Goal: Task Accomplishment & Management: Manage account settings

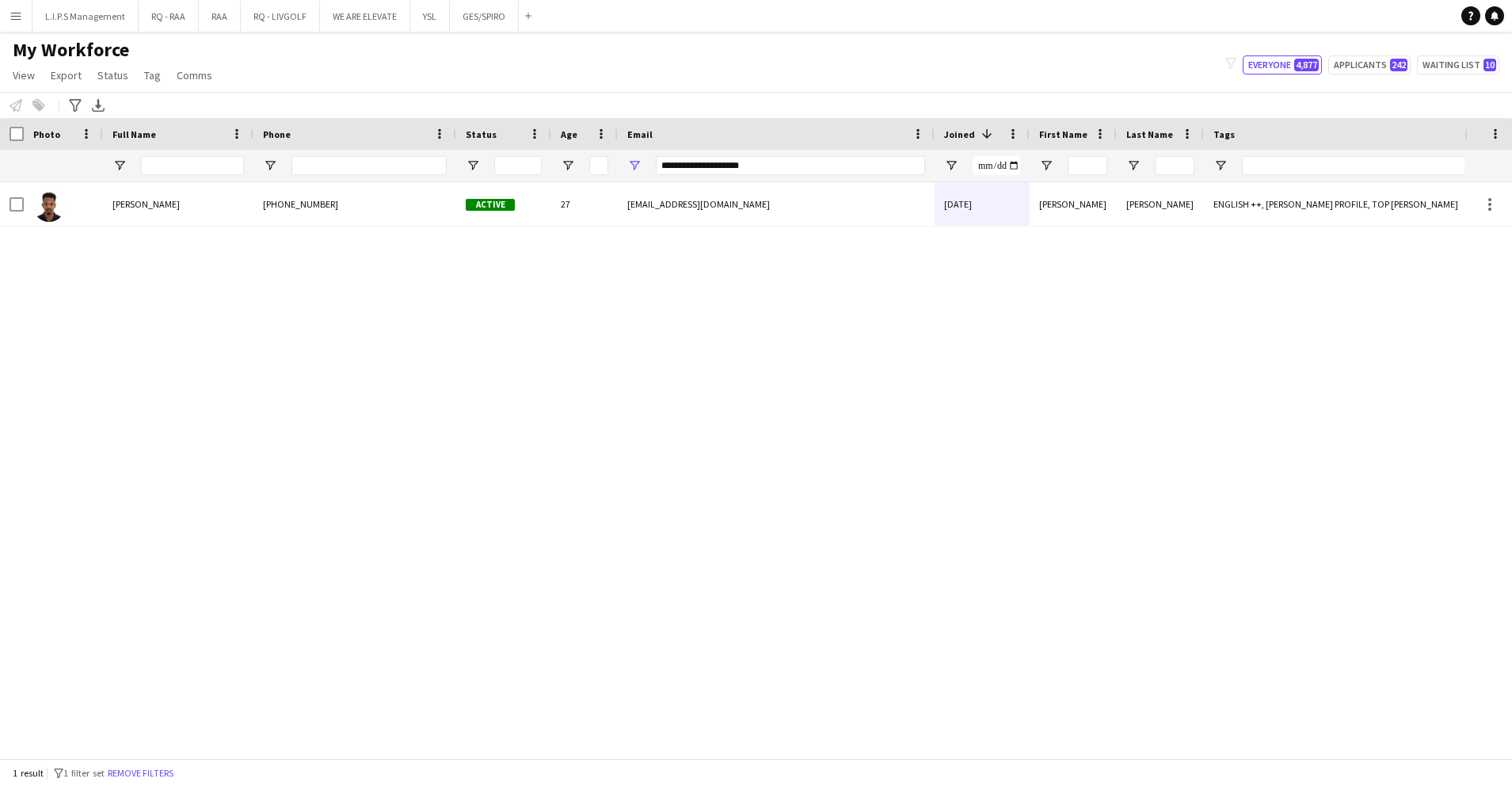
click at [539, 158] on div at bounding box center [1103, 165] width 2207 height 32
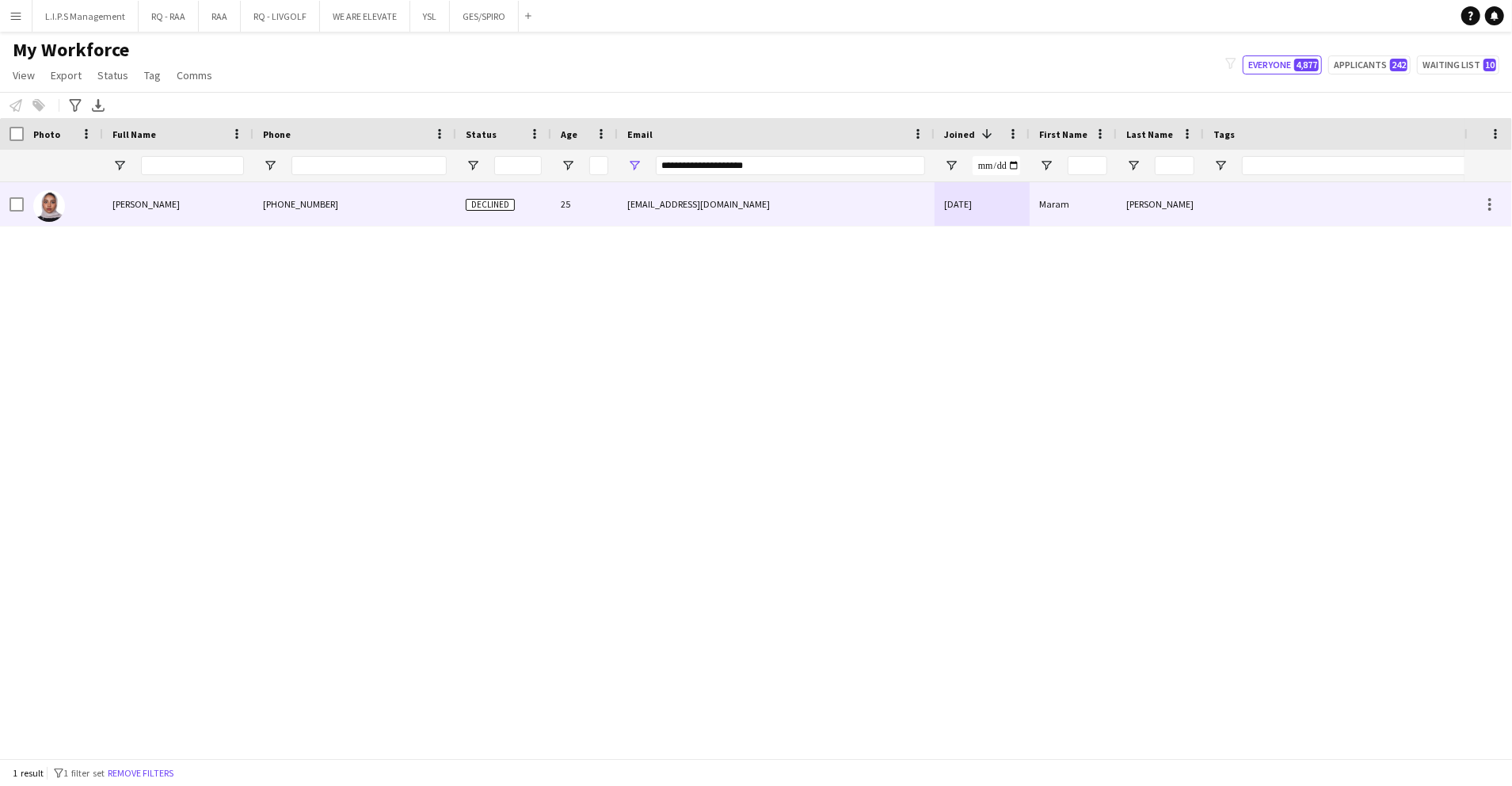
type input "**********"
click at [537, 199] on div "Declined" at bounding box center [503, 204] width 95 height 44
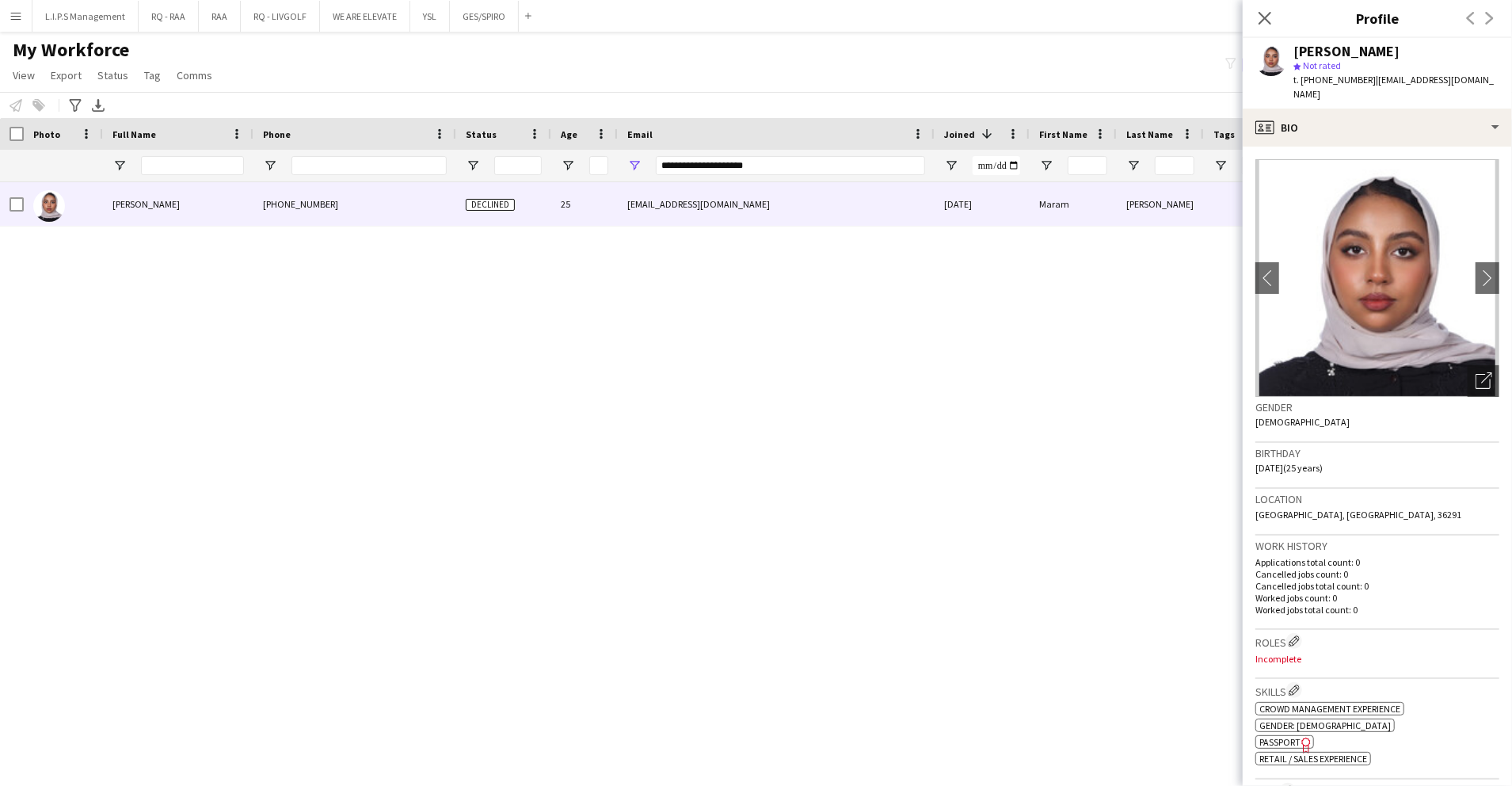
drag, startPoint x: 1463, startPoint y: 369, endPoint x: 1466, endPoint y: 313, distance: 56.1
click at [1476, 373] on icon "Open photos pop-in" at bounding box center [1484, 381] width 16 height 16
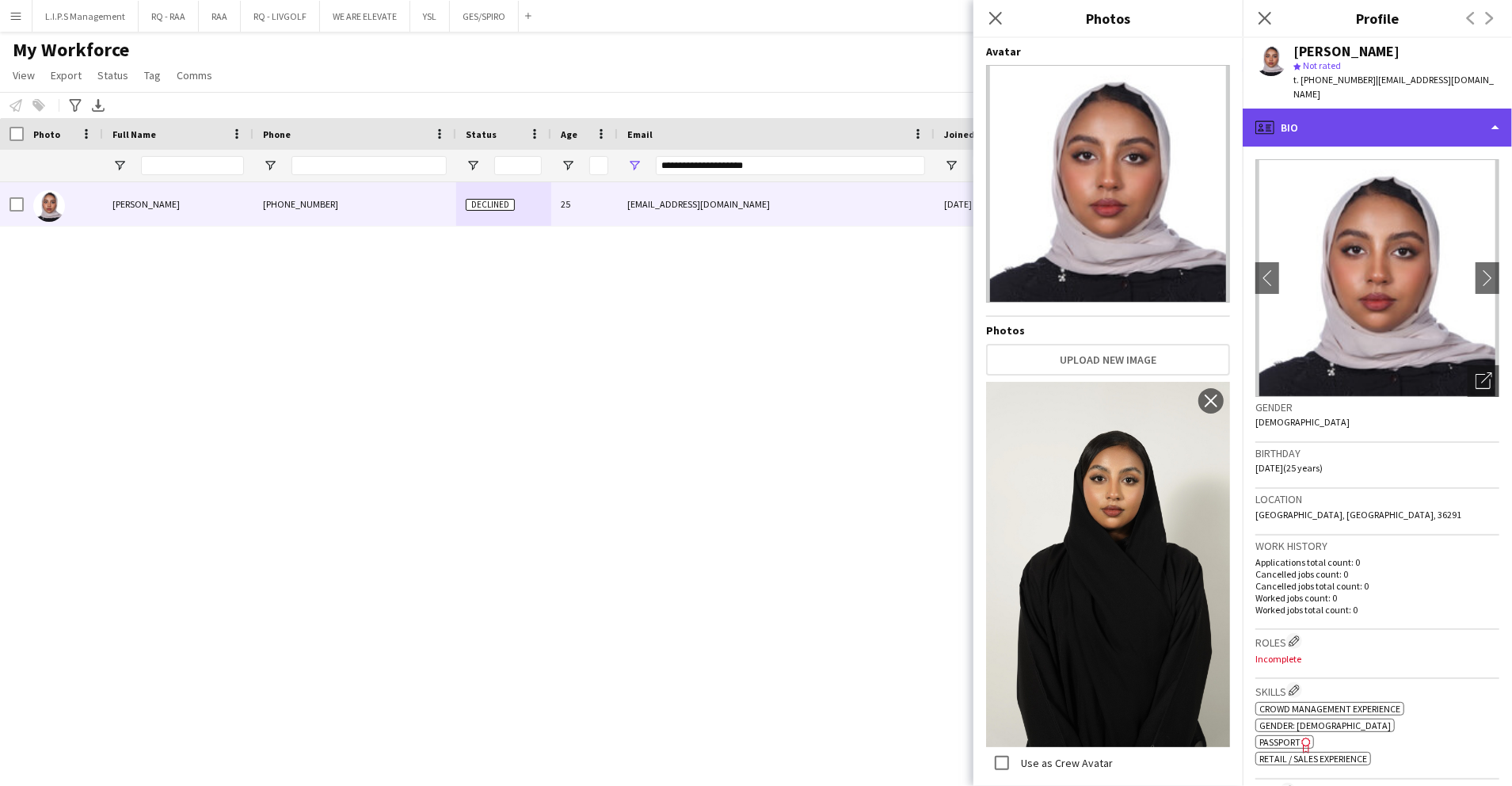
click at [1401, 113] on div "profile Bio" at bounding box center [1378, 128] width 269 height 38
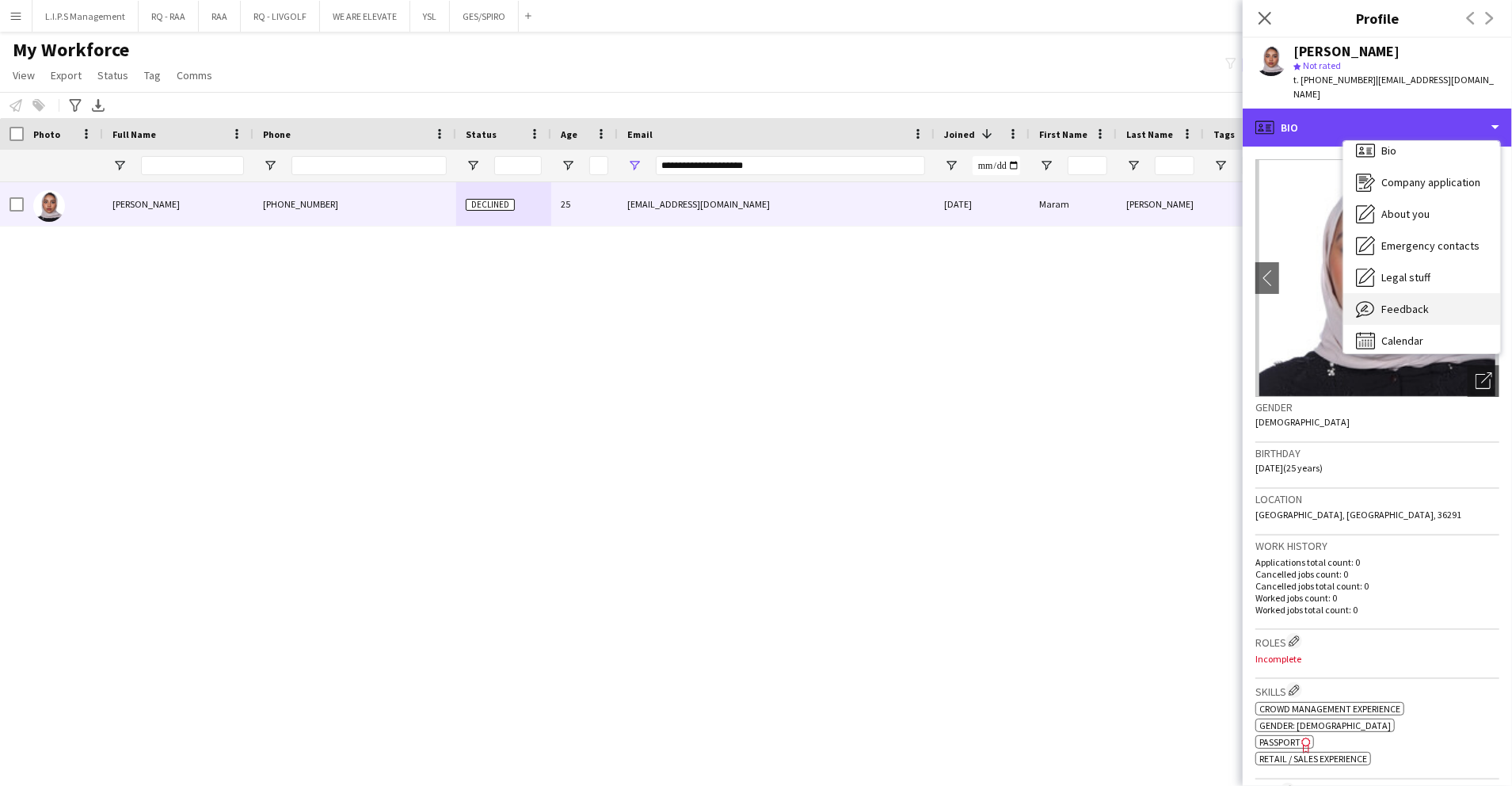
scroll to position [22, 0]
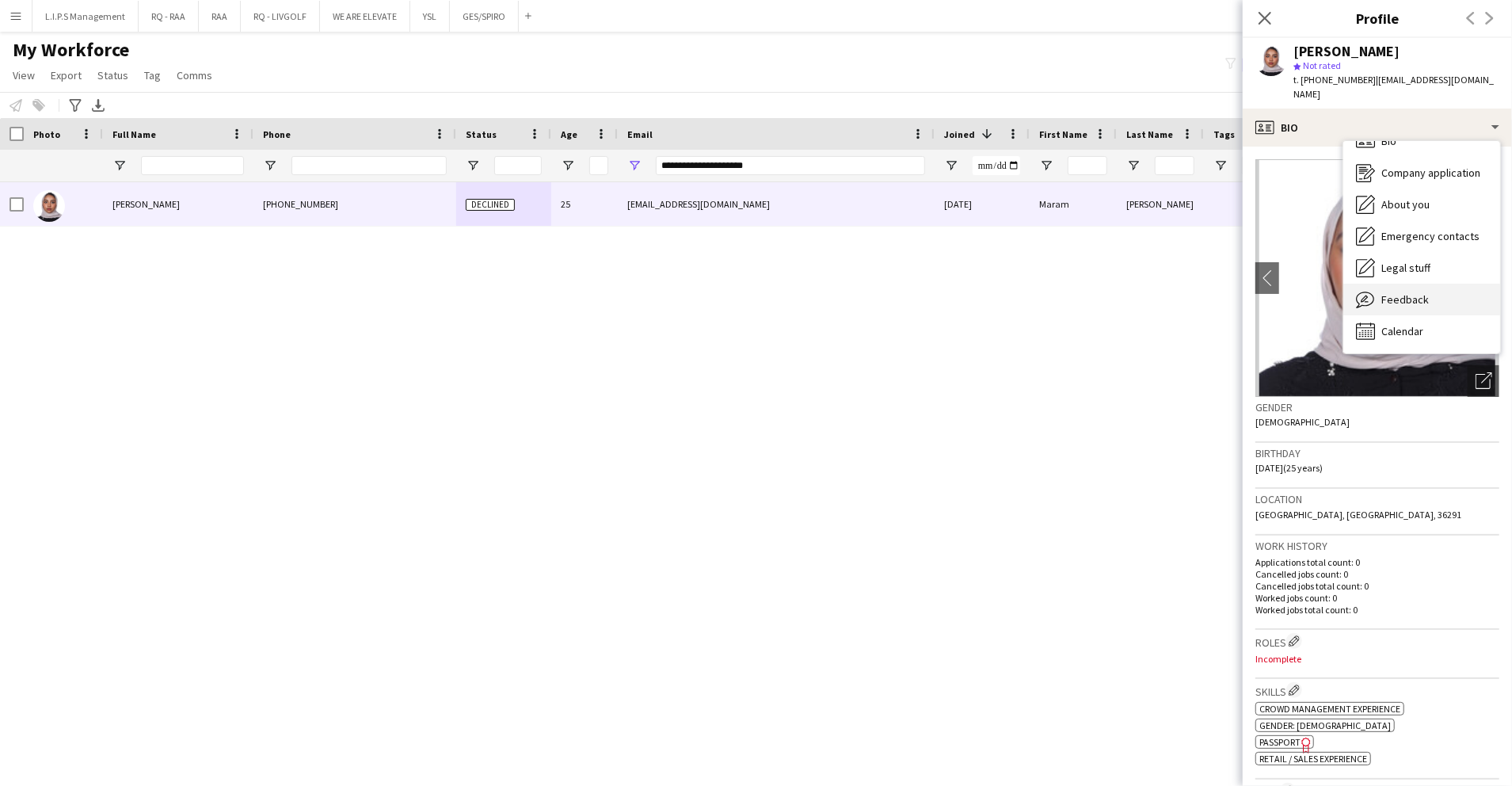
click at [1423, 284] on div "Feedback Feedback" at bounding box center [1422, 300] width 157 height 32
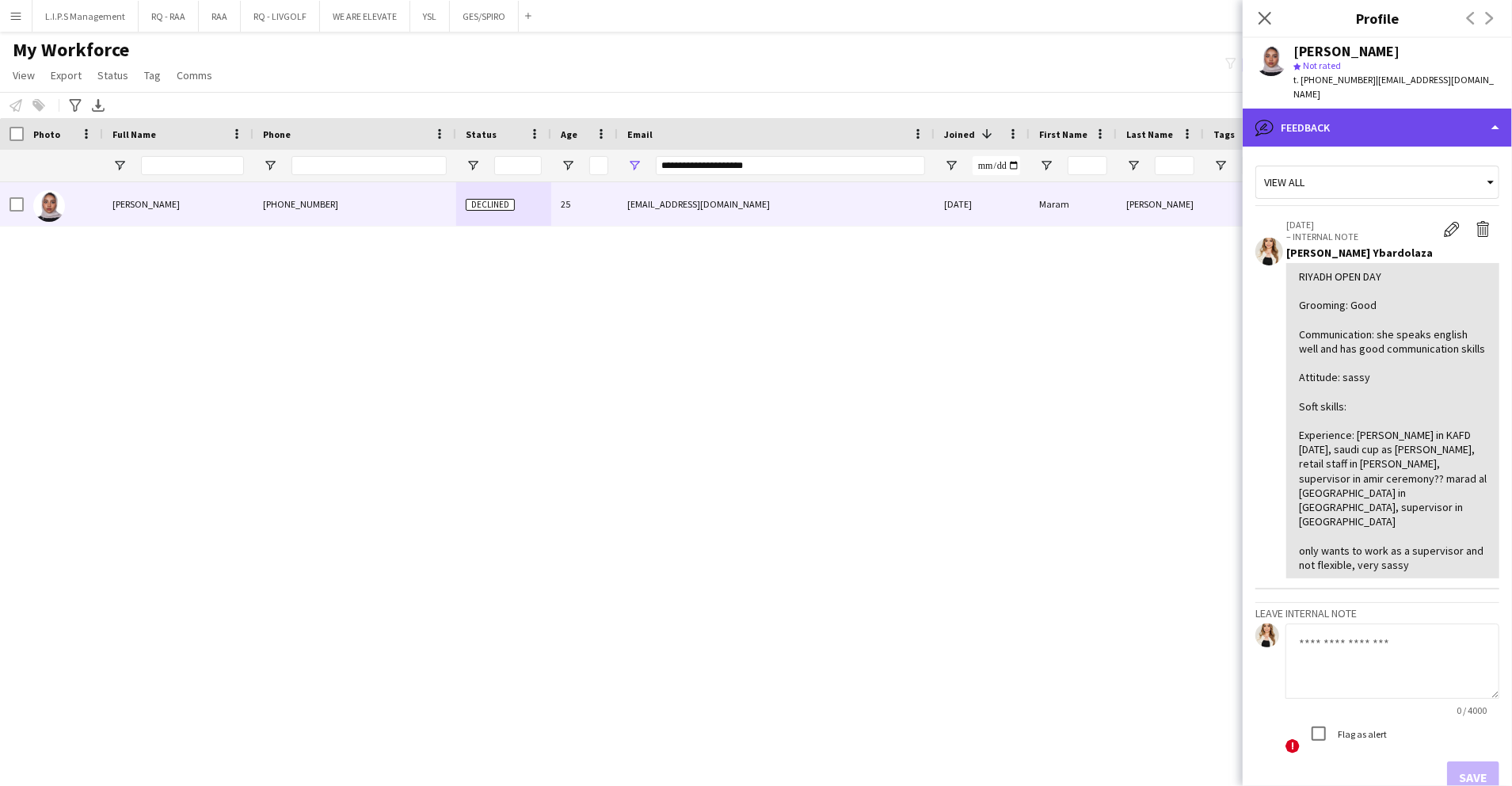
click at [1436, 108] on div "bubble-pencil Feedback" at bounding box center [1378, 128] width 269 height 38
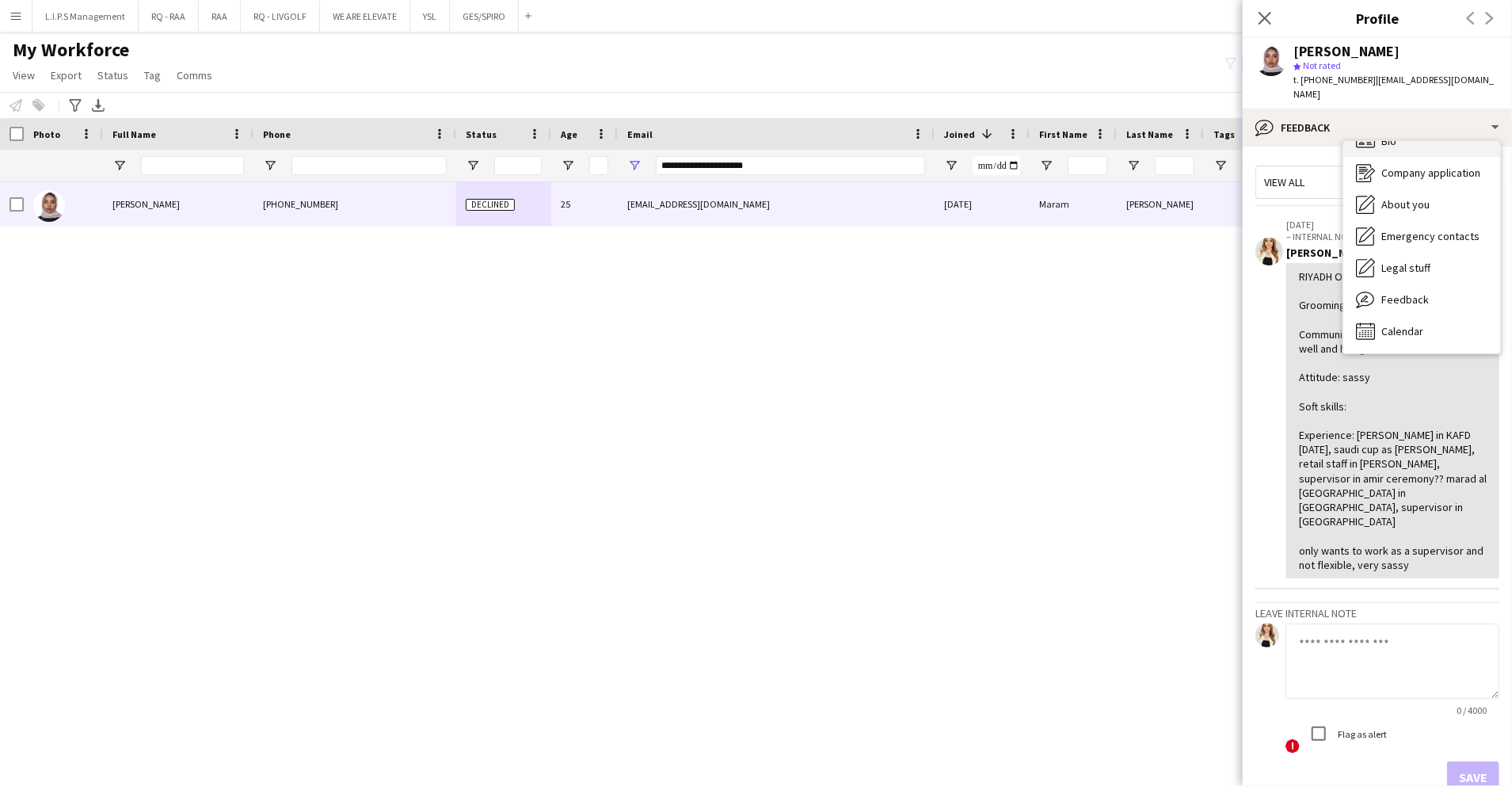
click at [1436, 131] on div "Bio Bio" at bounding box center [1422, 141] width 157 height 32
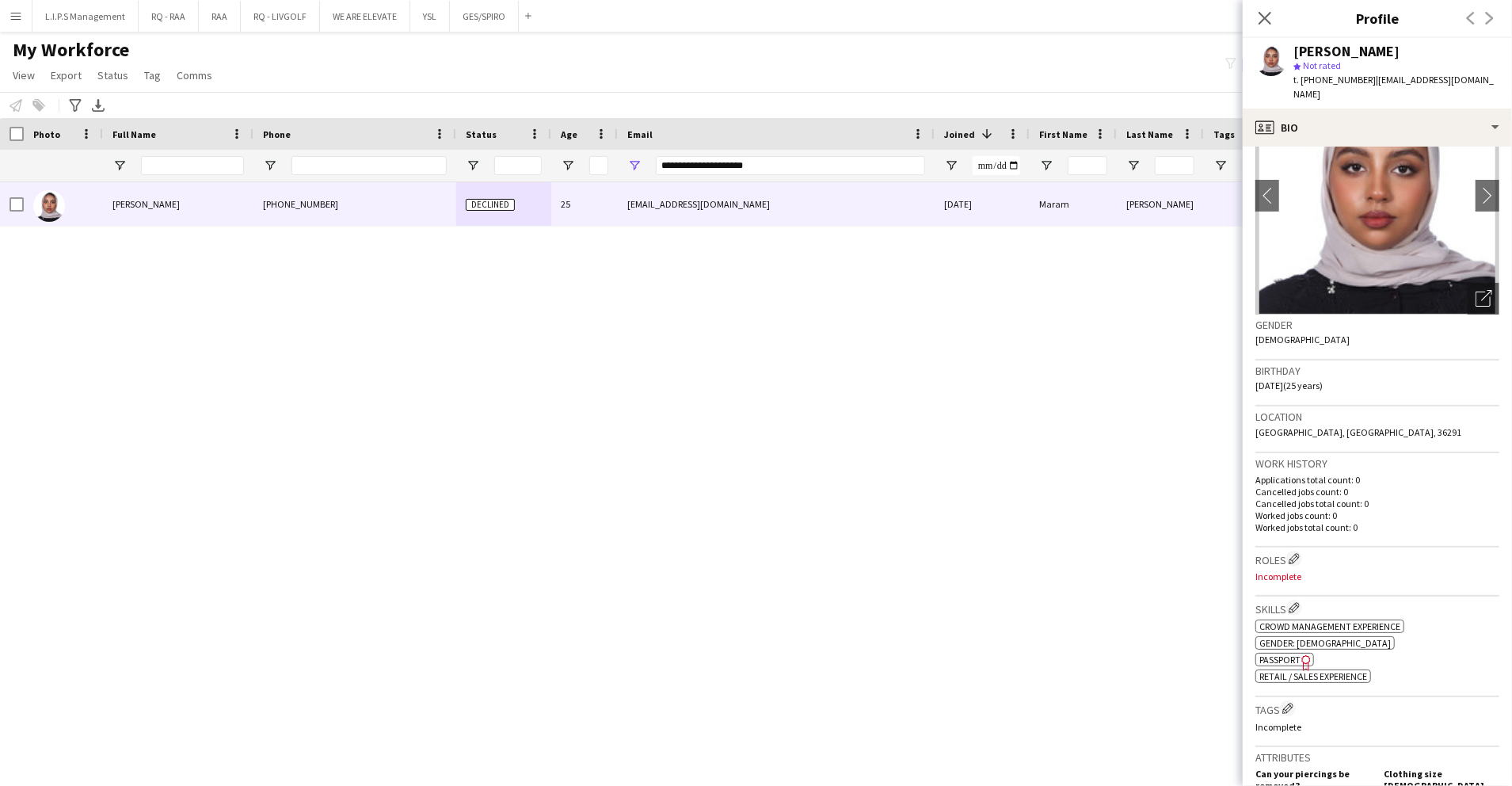
scroll to position [0, 0]
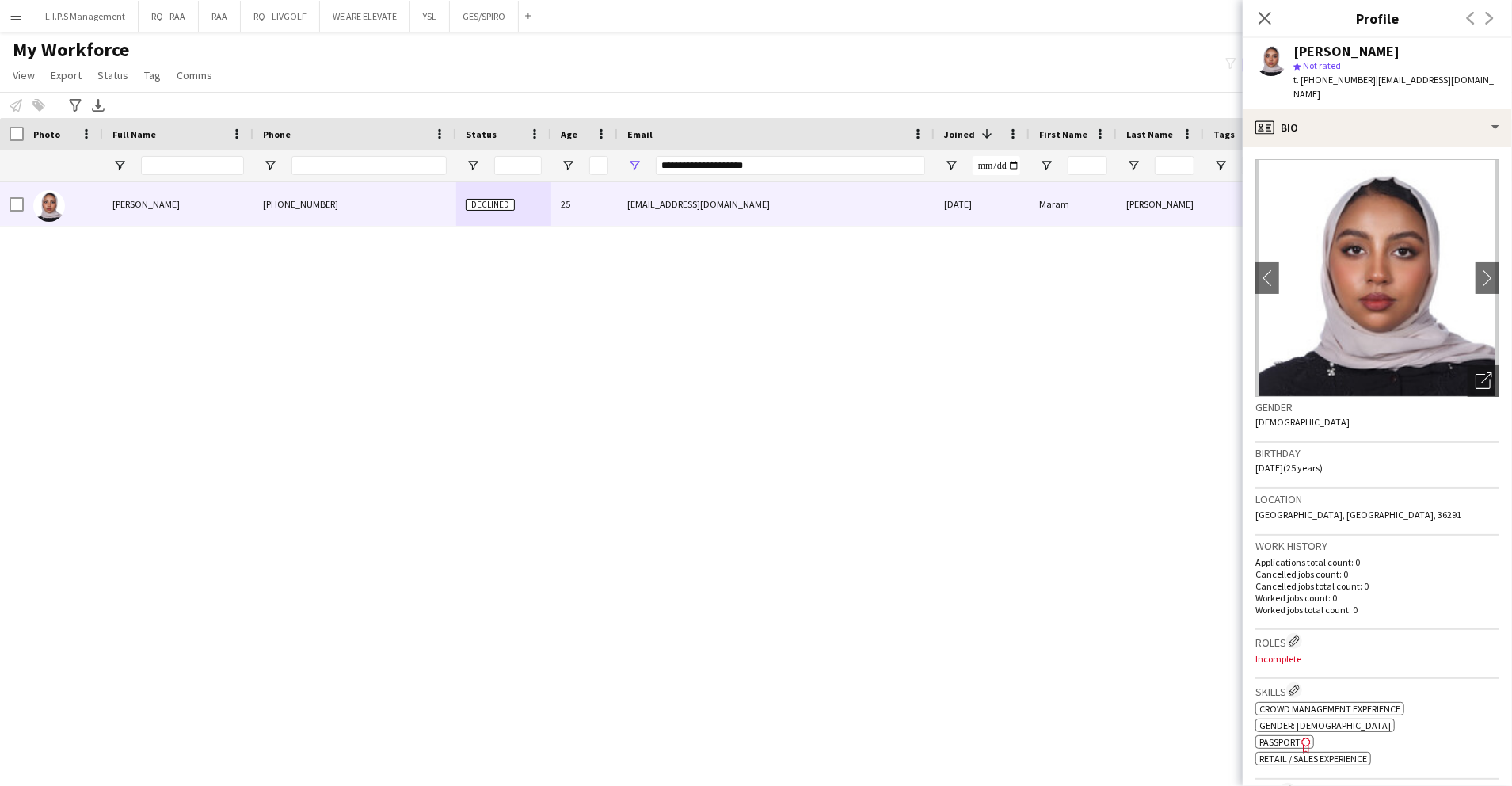
drag, startPoint x: 1471, startPoint y: 374, endPoint x: 1385, endPoint y: 323, distance: 100.0
click at [1476, 373] on icon "Open photos pop-in" at bounding box center [1484, 381] width 16 height 16
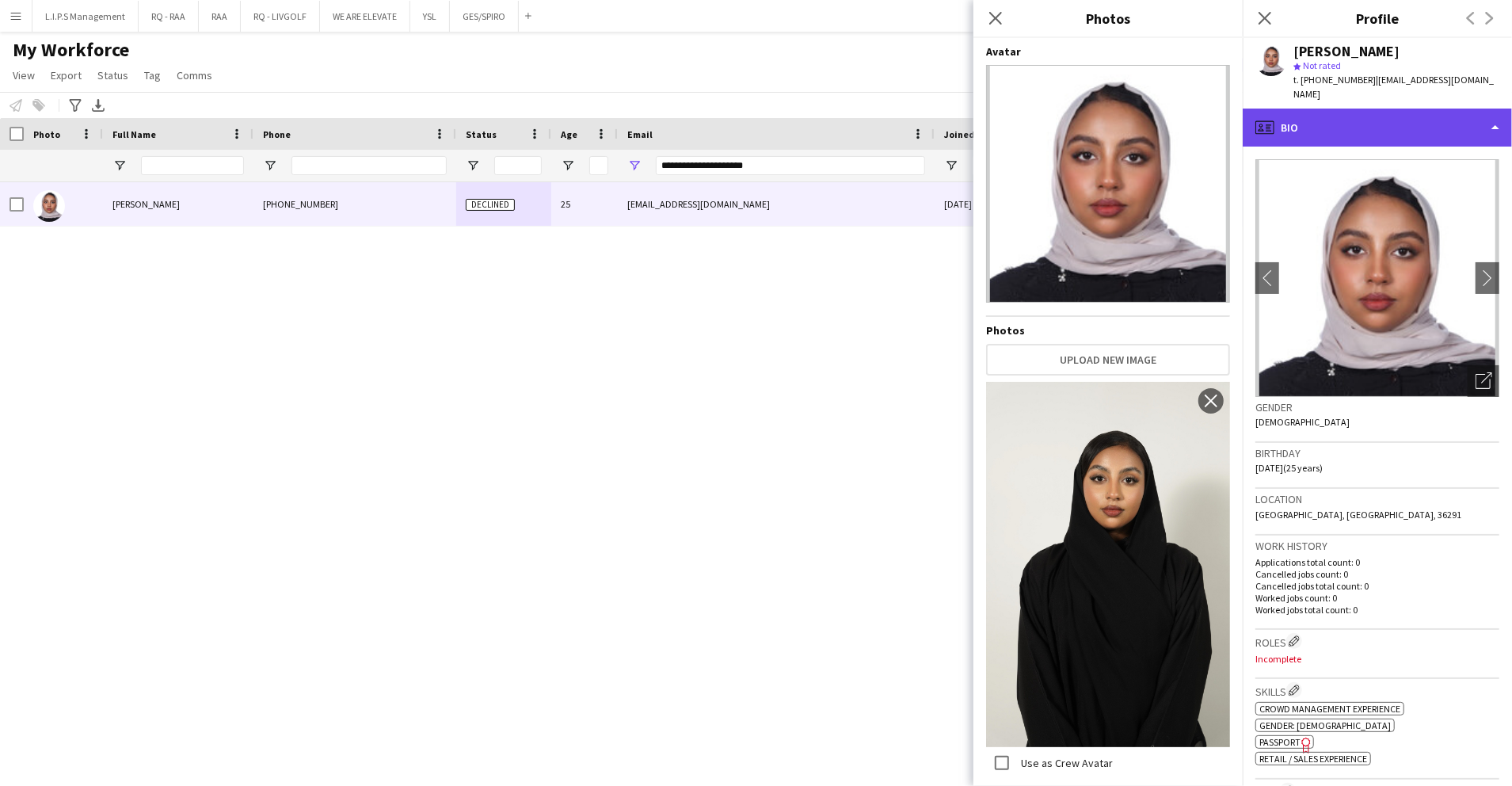
click at [1385, 111] on div "profile Bio" at bounding box center [1378, 128] width 269 height 38
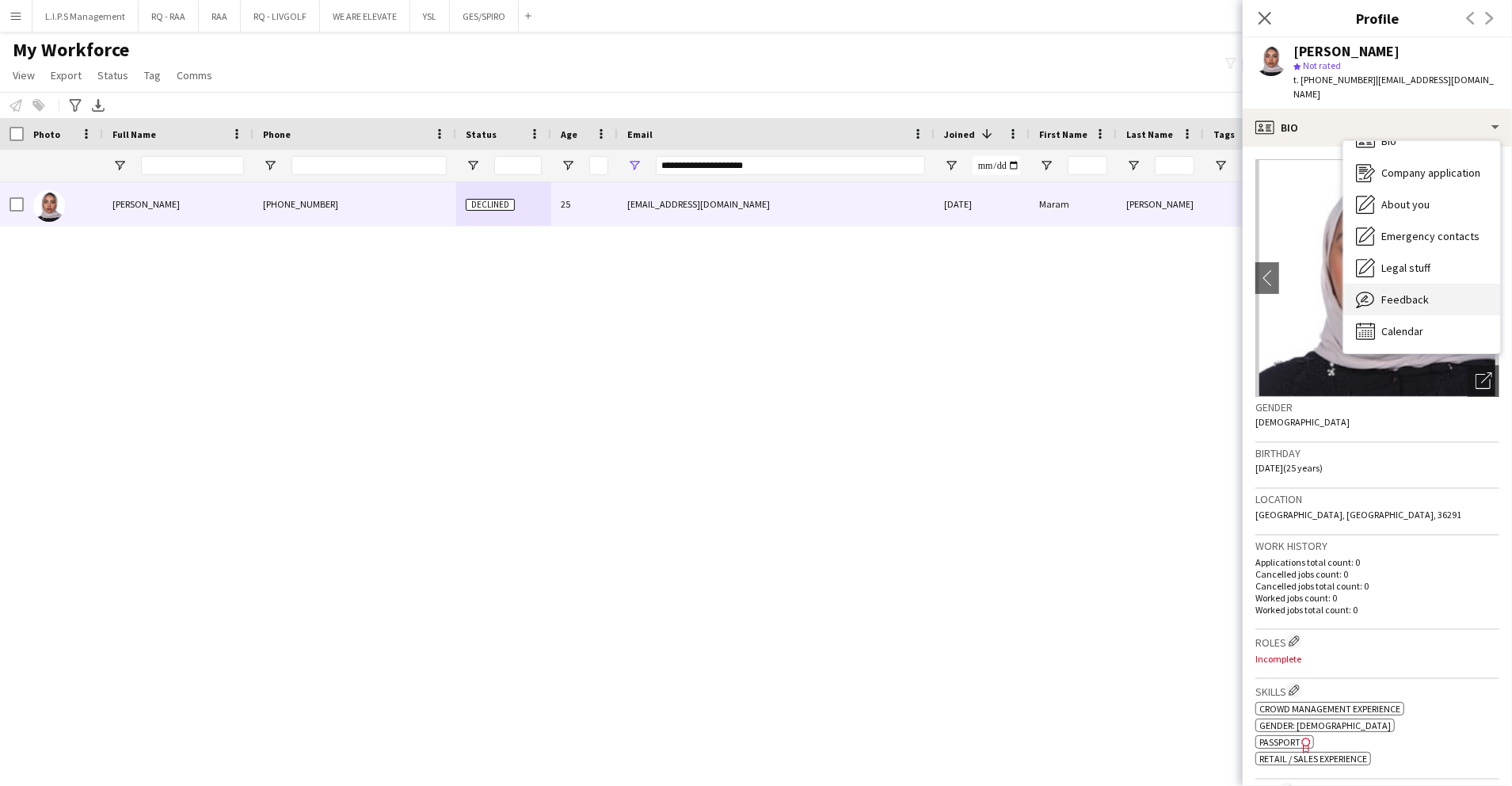
click at [1411, 292] on span "Feedback" at bounding box center [1405, 300] width 47 height 15
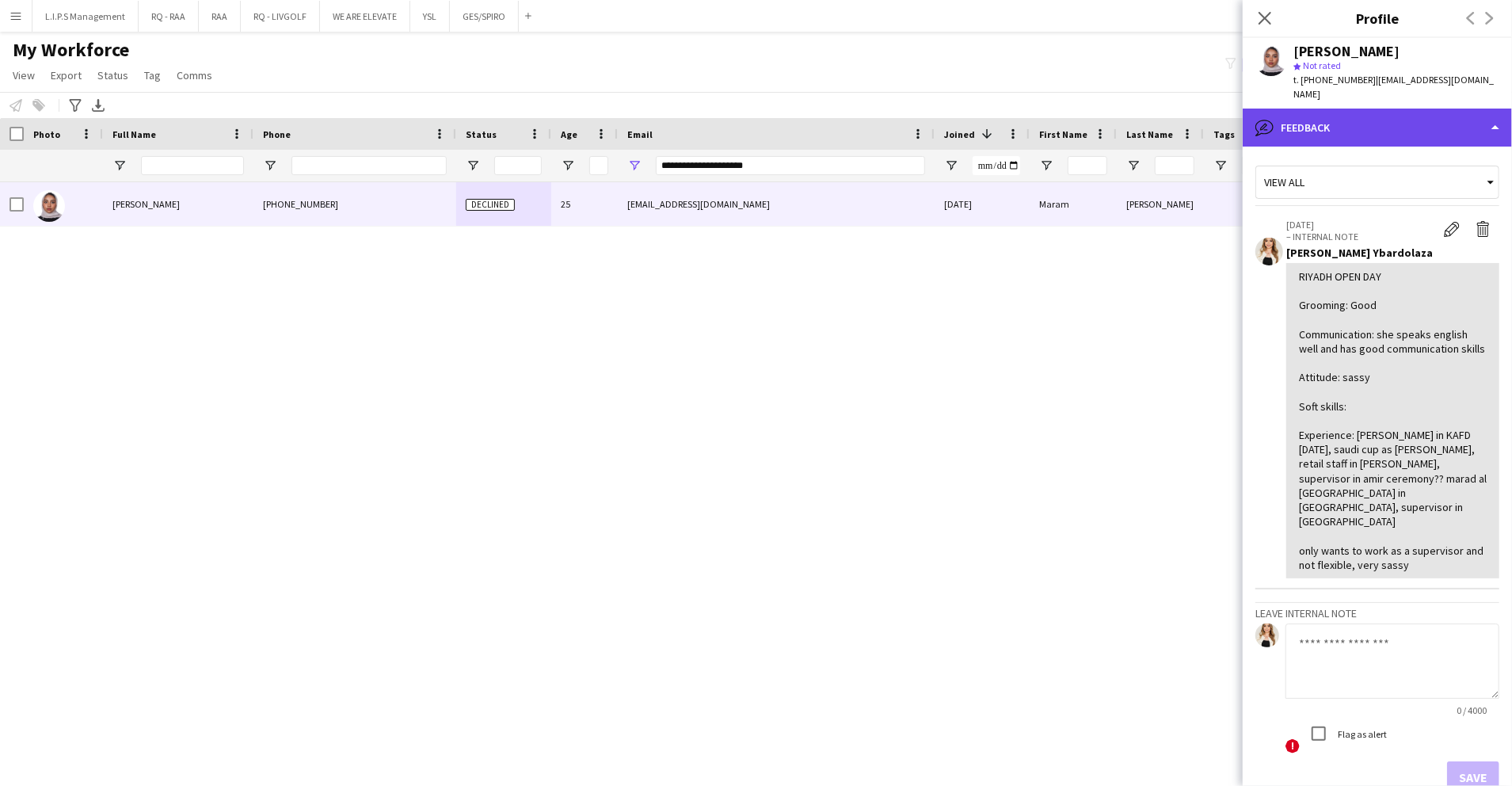
click at [1431, 108] on div "bubble-pencil Feedback" at bounding box center [1378, 128] width 269 height 38
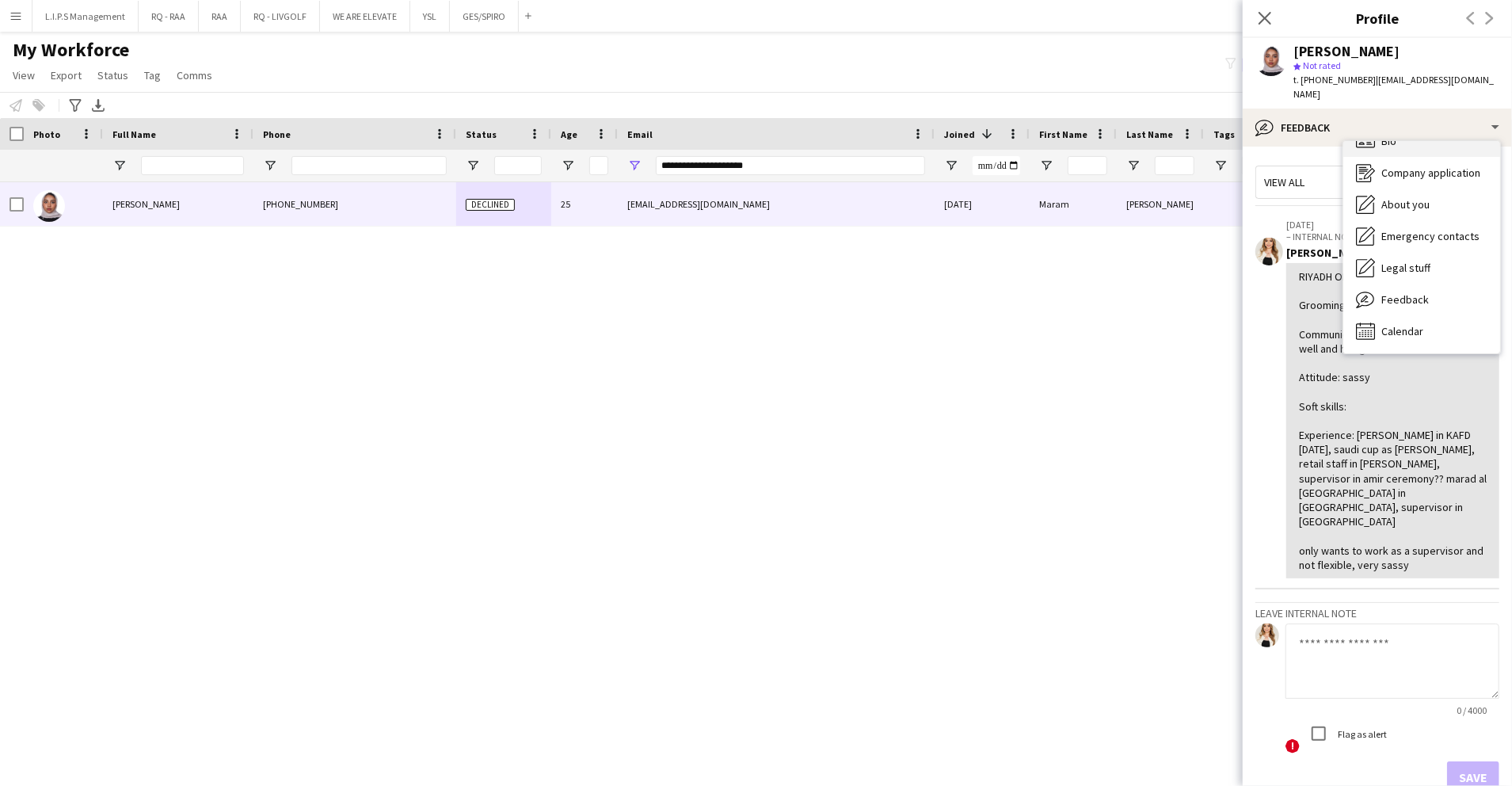
click at [1436, 141] on div "Bio Bio" at bounding box center [1422, 141] width 157 height 32
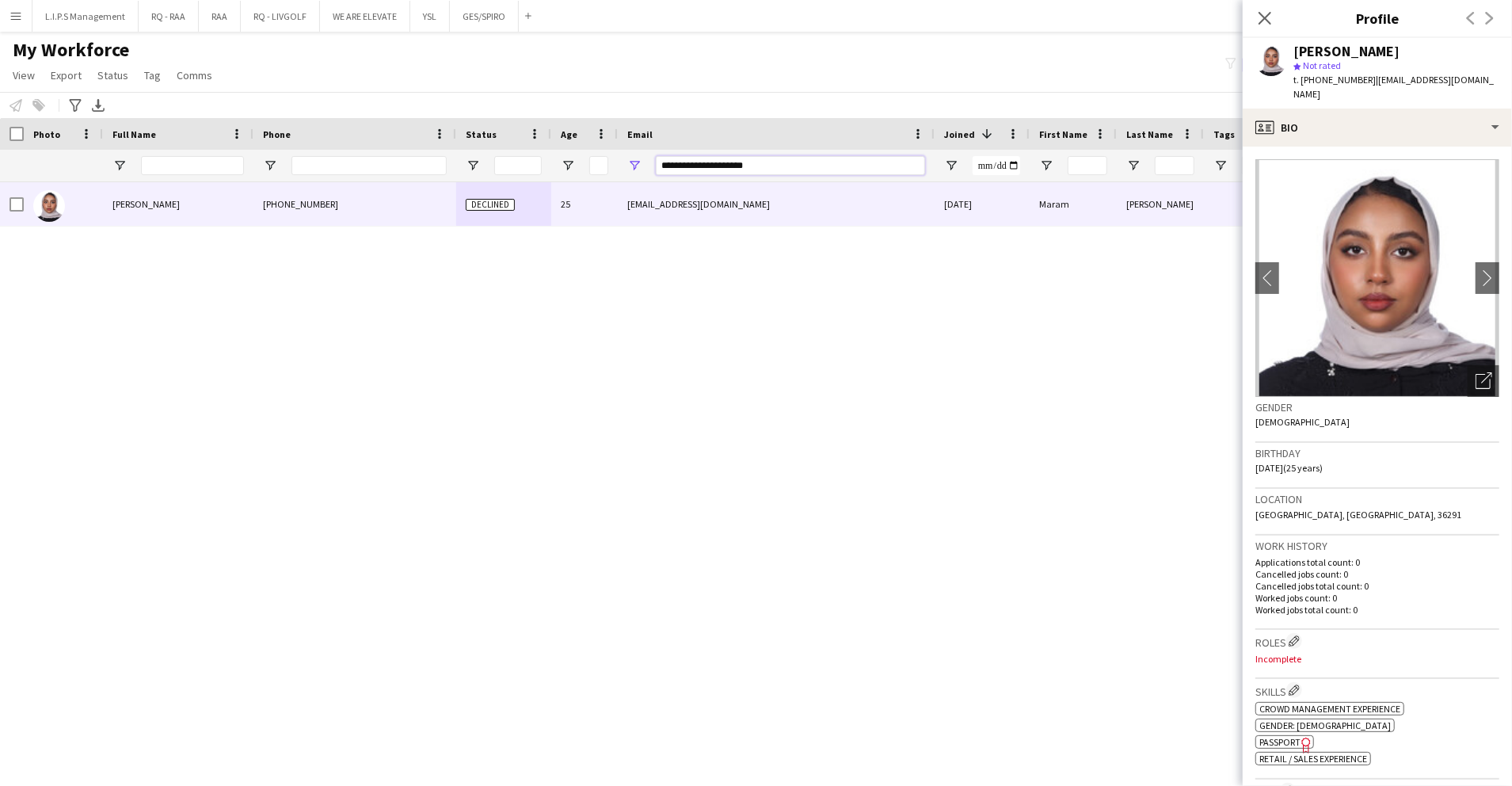
drag, startPoint x: 803, startPoint y: 173, endPoint x: 330, endPoint y: 162, distance: 473.1
click at [330, 162] on div at bounding box center [1103, 165] width 2207 height 32
click at [415, 168] on input "Phone Filter Input" at bounding box center [369, 165] width 156 height 19
paste input "**********"
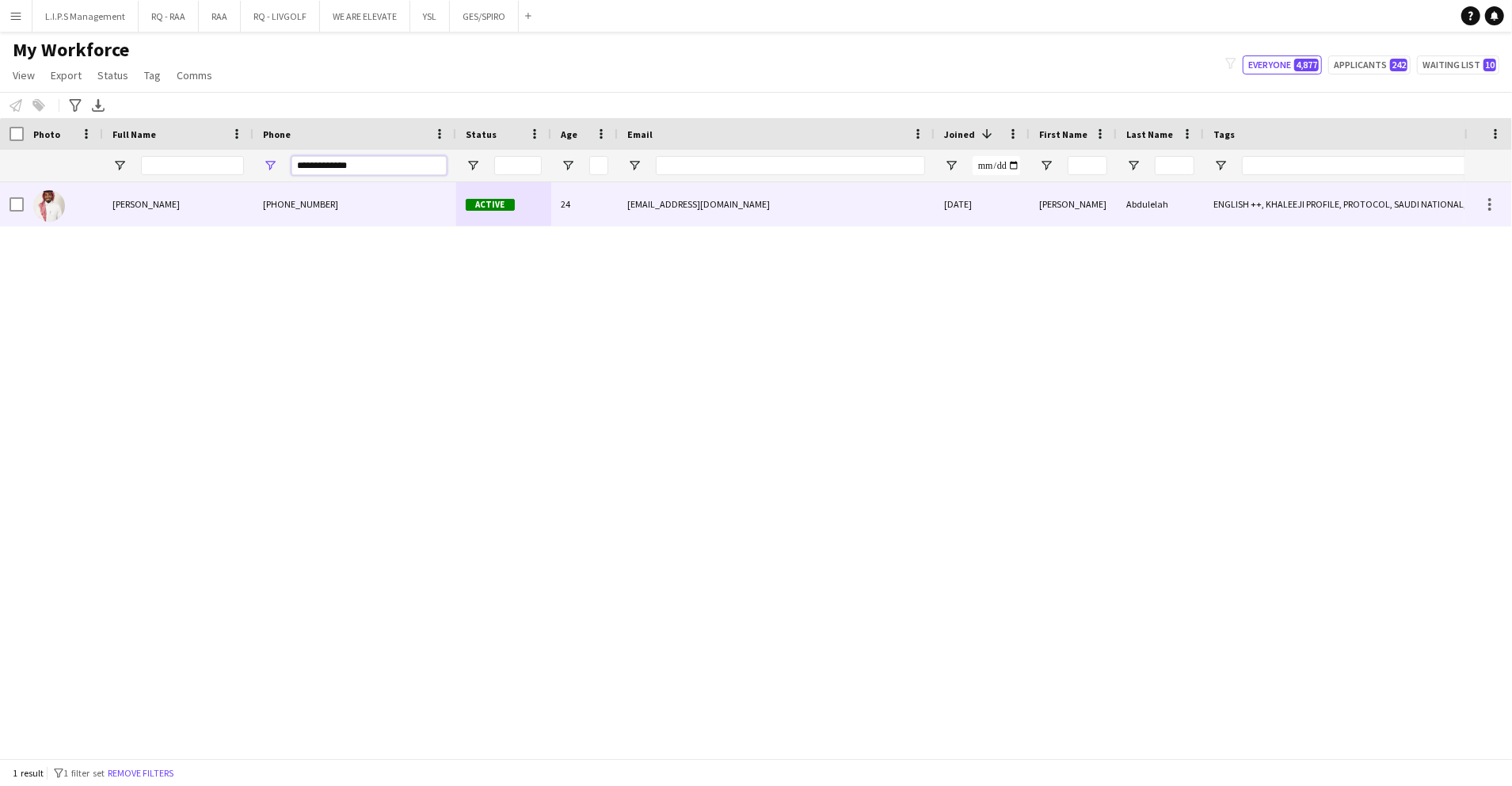
type input "**********"
click at [446, 202] on div "[PHONE_NUMBER]" at bounding box center [354, 204] width 203 height 44
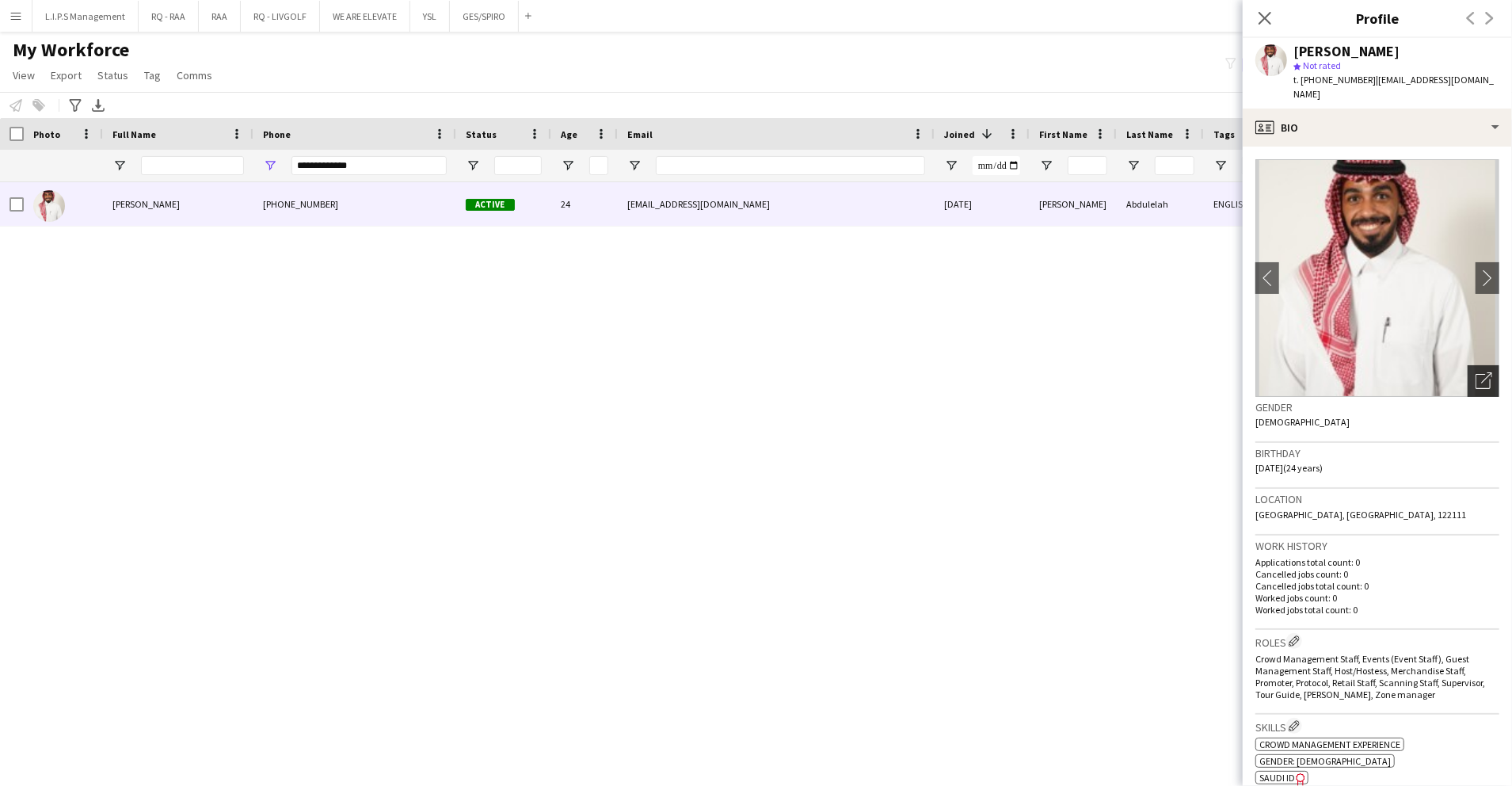
click at [1476, 373] on icon "Open photos pop-in" at bounding box center [1484, 381] width 16 height 16
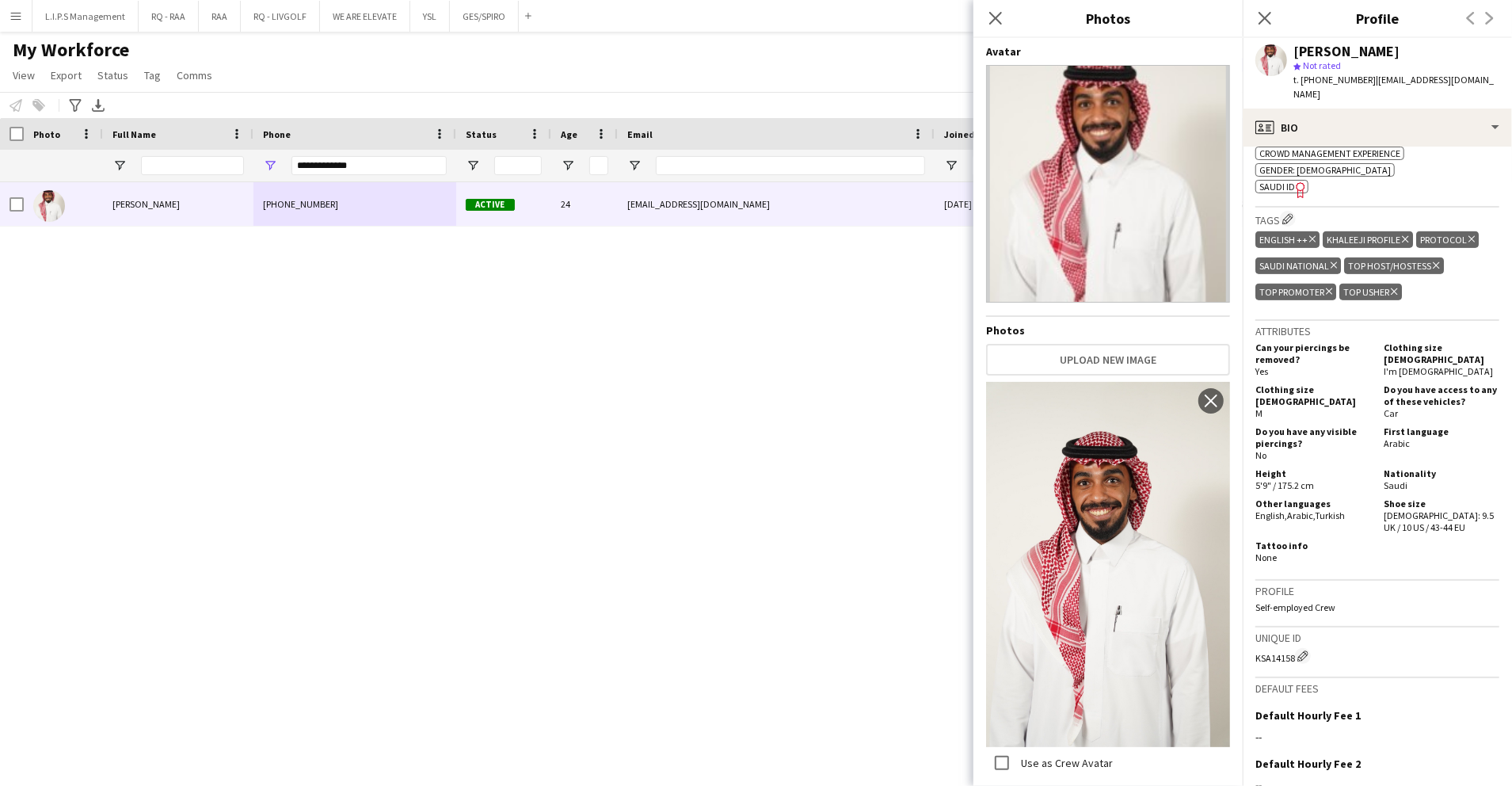
scroll to position [536, 0]
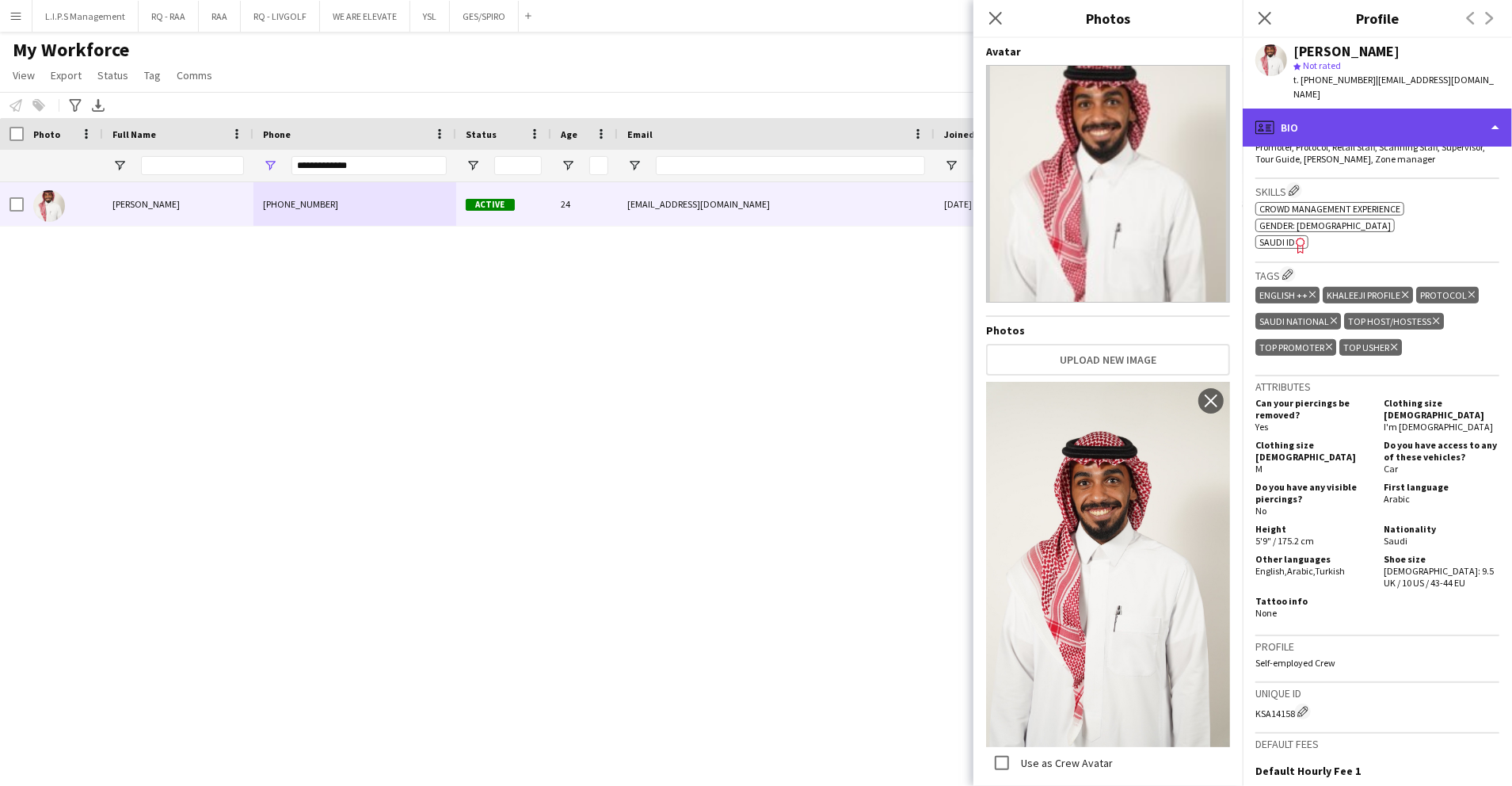
click at [1430, 122] on div "profile Bio" at bounding box center [1378, 128] width 269 height 38
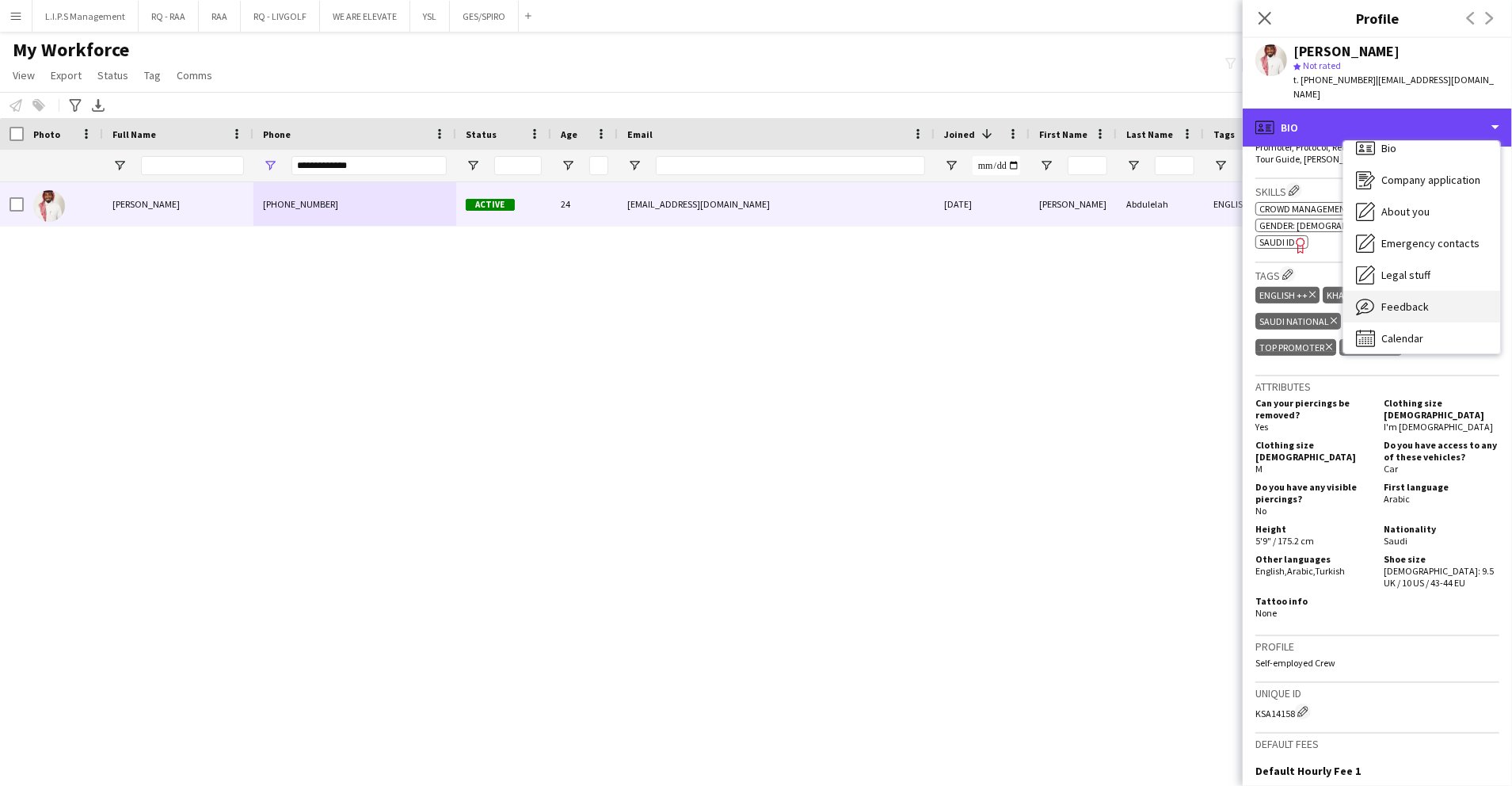
scroll to position [22, 0]
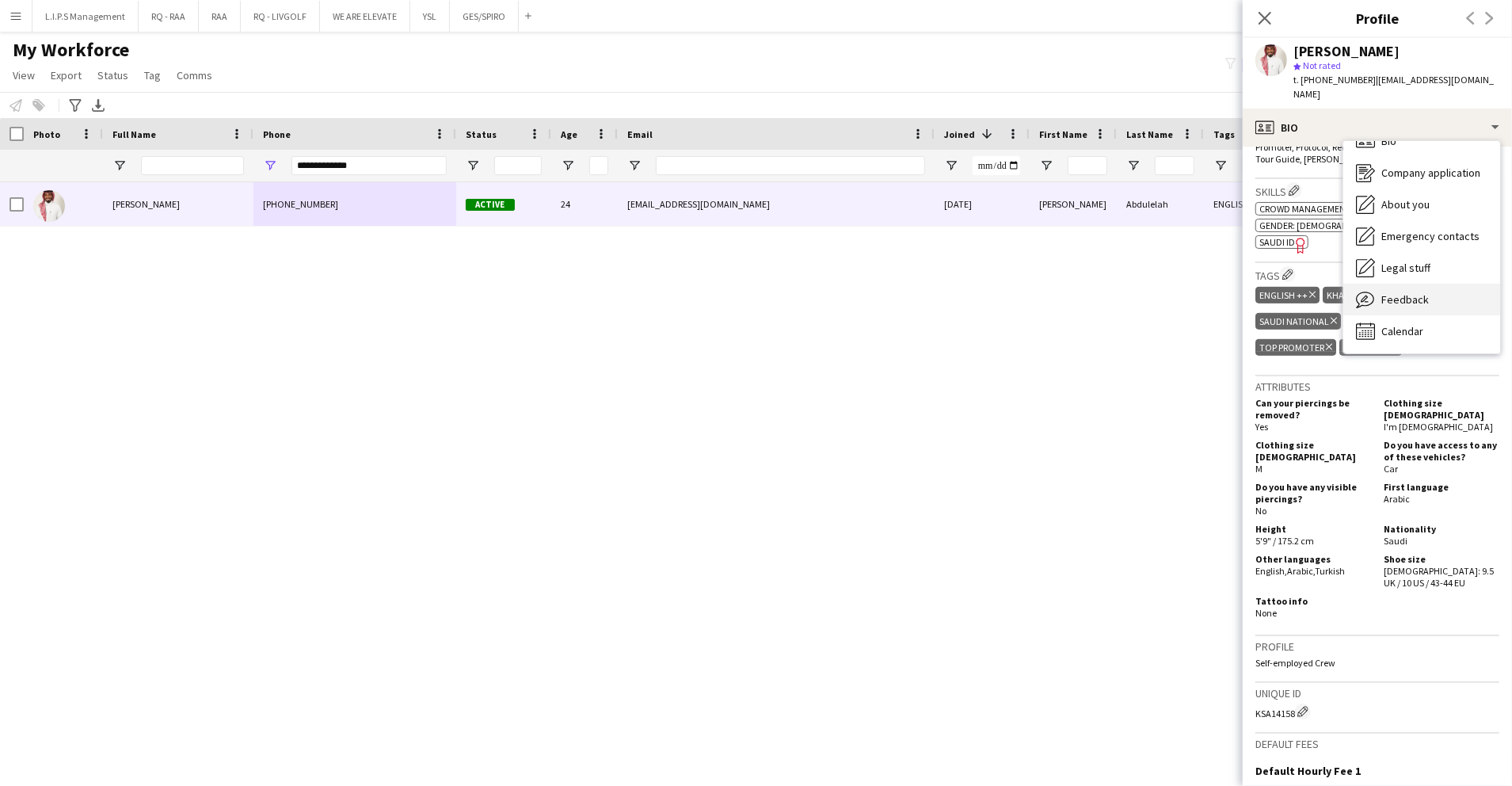
click at [1446, 293] on div "Feedback Feedback" at bounding box center [1422, 300] width 157 height 32
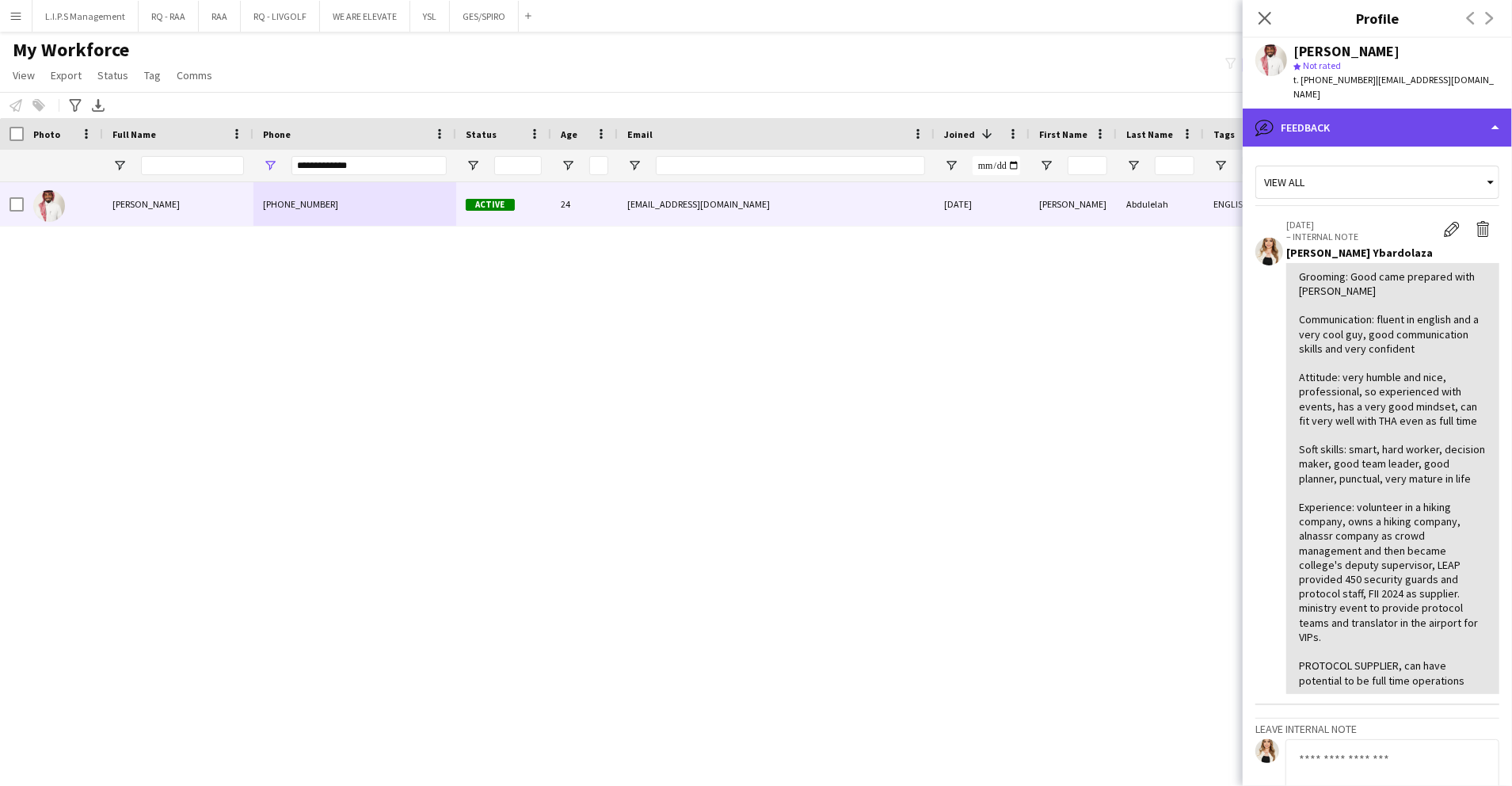
drag, startPoint x: 1411, startPoint y: 104, endPoint x: 1413, endPoint y: 121, distance: 17.1
click at [1411, 108] on div "bubble-pencil Feedback" at bounding box center [1378, 128] width 269 height 38
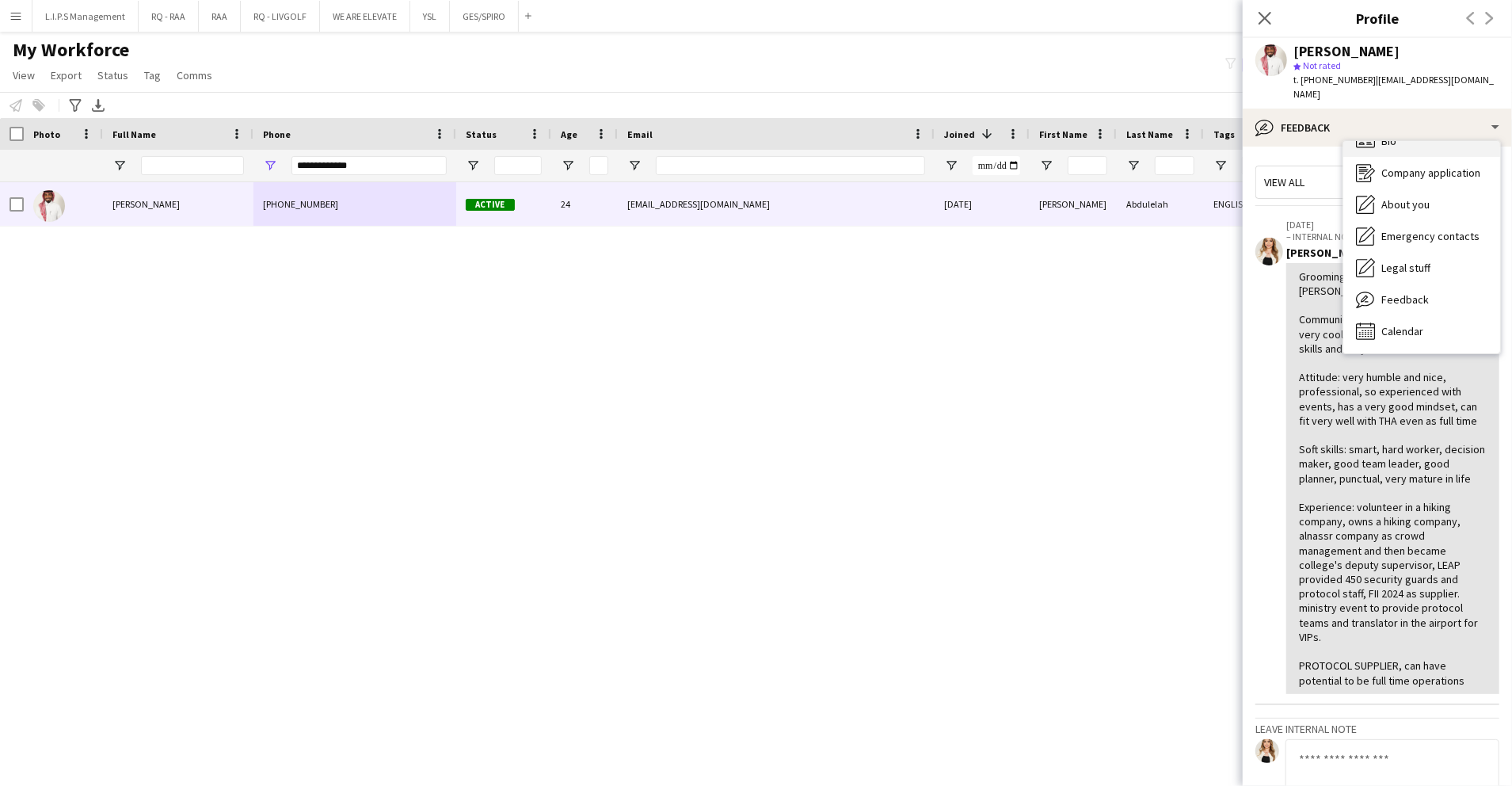
click at [1415, 133] on div "Bio Bio" at bounding box center [1422, 141] width 157 height 32
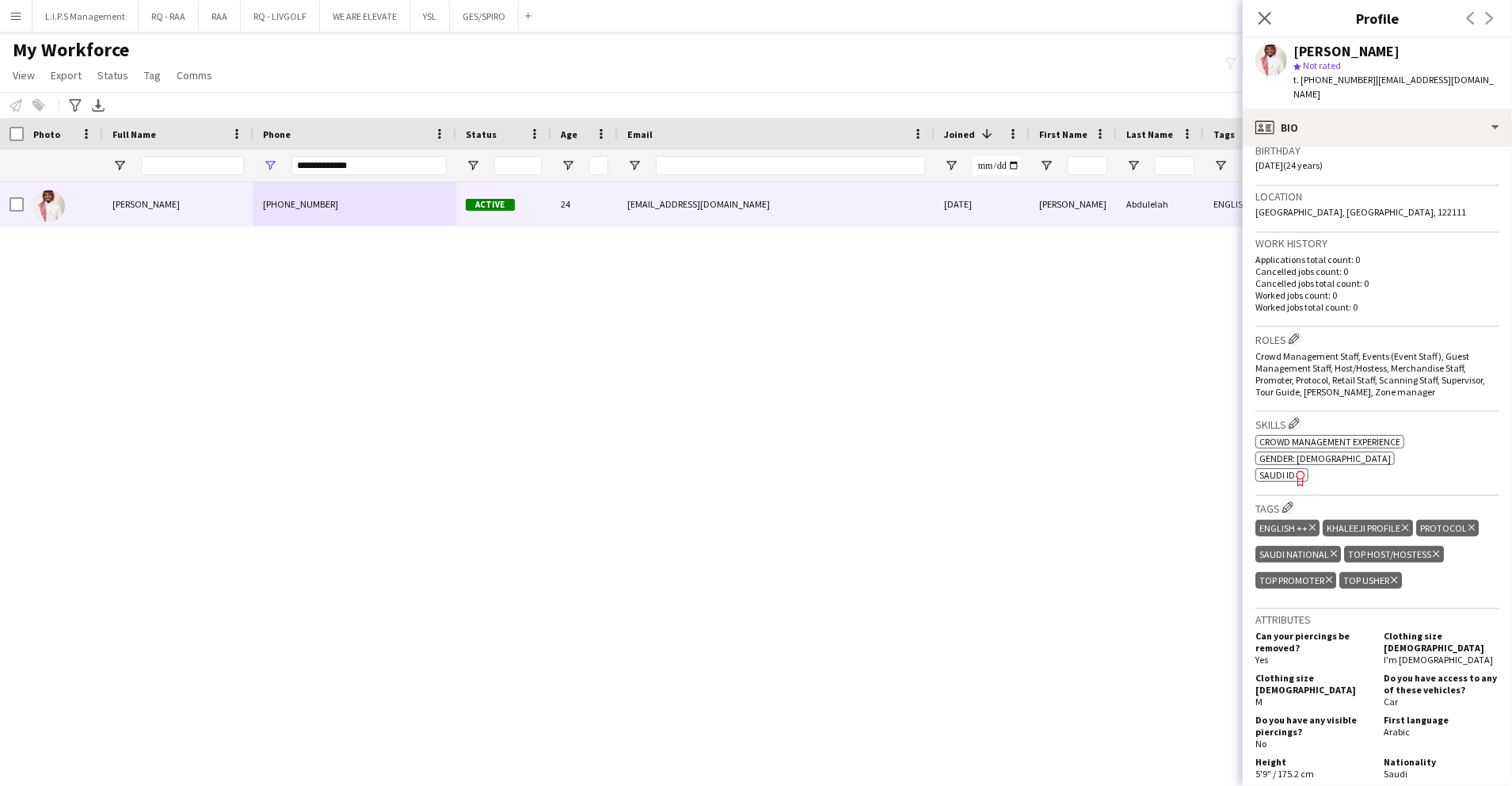
scroll to position [317, 0]
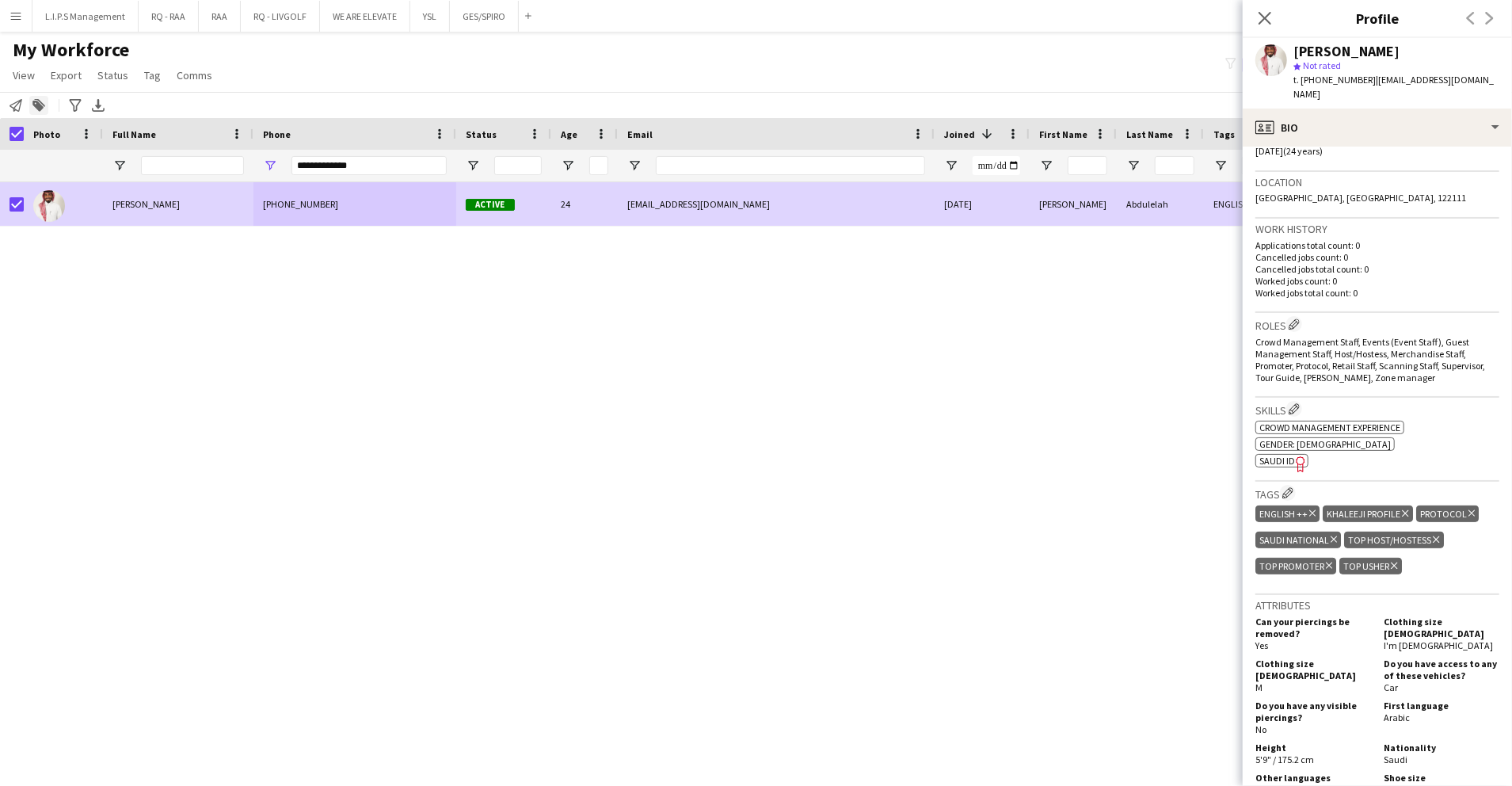
click at [36, 107] on icon at bounding box center [38, 107] width 11 height 11
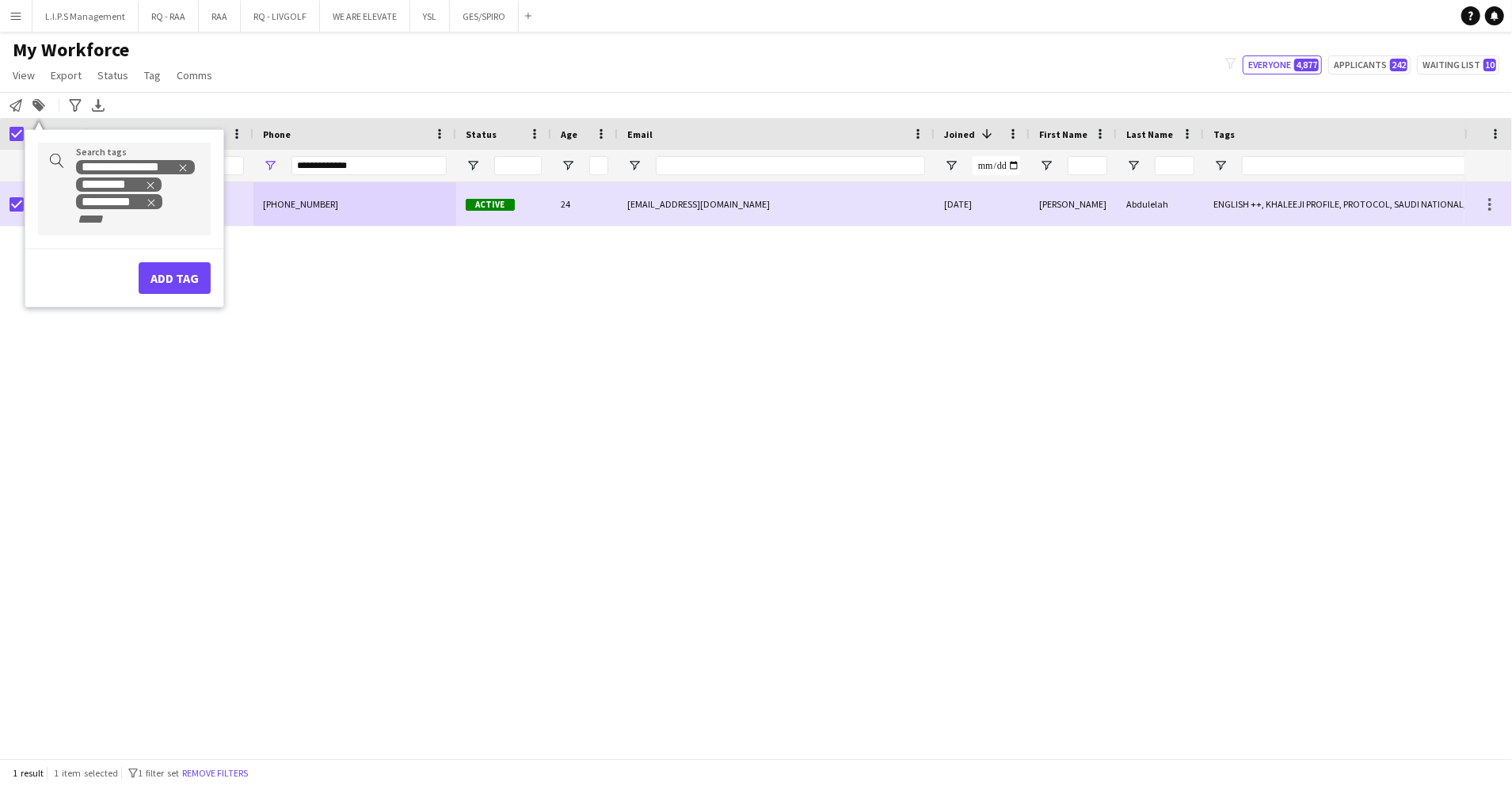
click at [111, 220] on input "+ Tag" at bounding box center [110, 219] width 67 height 15
type input "*******"
click at [117, 247] on div "TOP SUPERVISOR" at bounding box center [99, 260] width 173 height 38
click at [147, 284] on button "Add tag" at bounding box center [174, 294] width 72 height 32
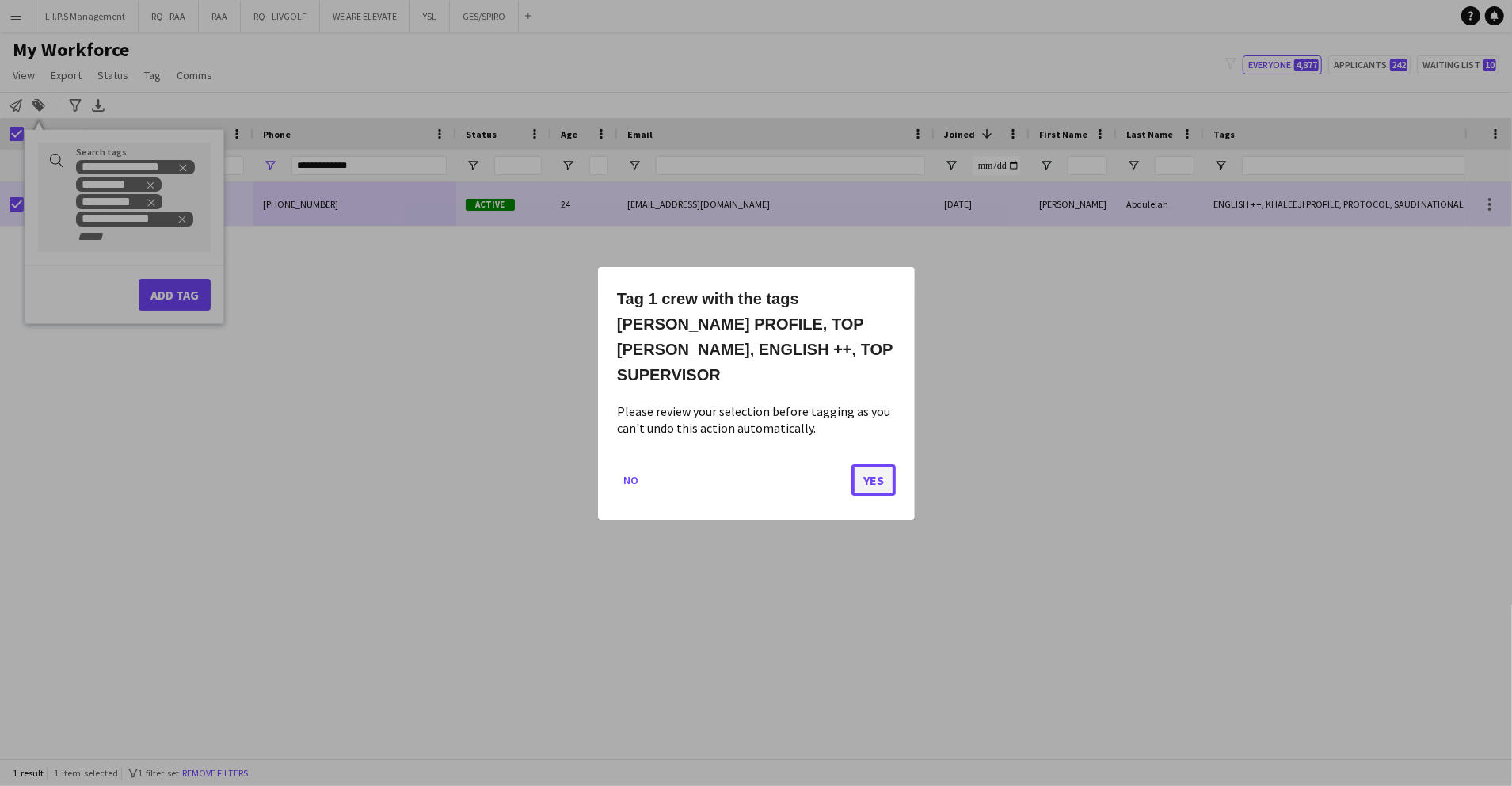
click at [862, 464] on button "Yes" at bounding box center [874, 479] width 45 height 32
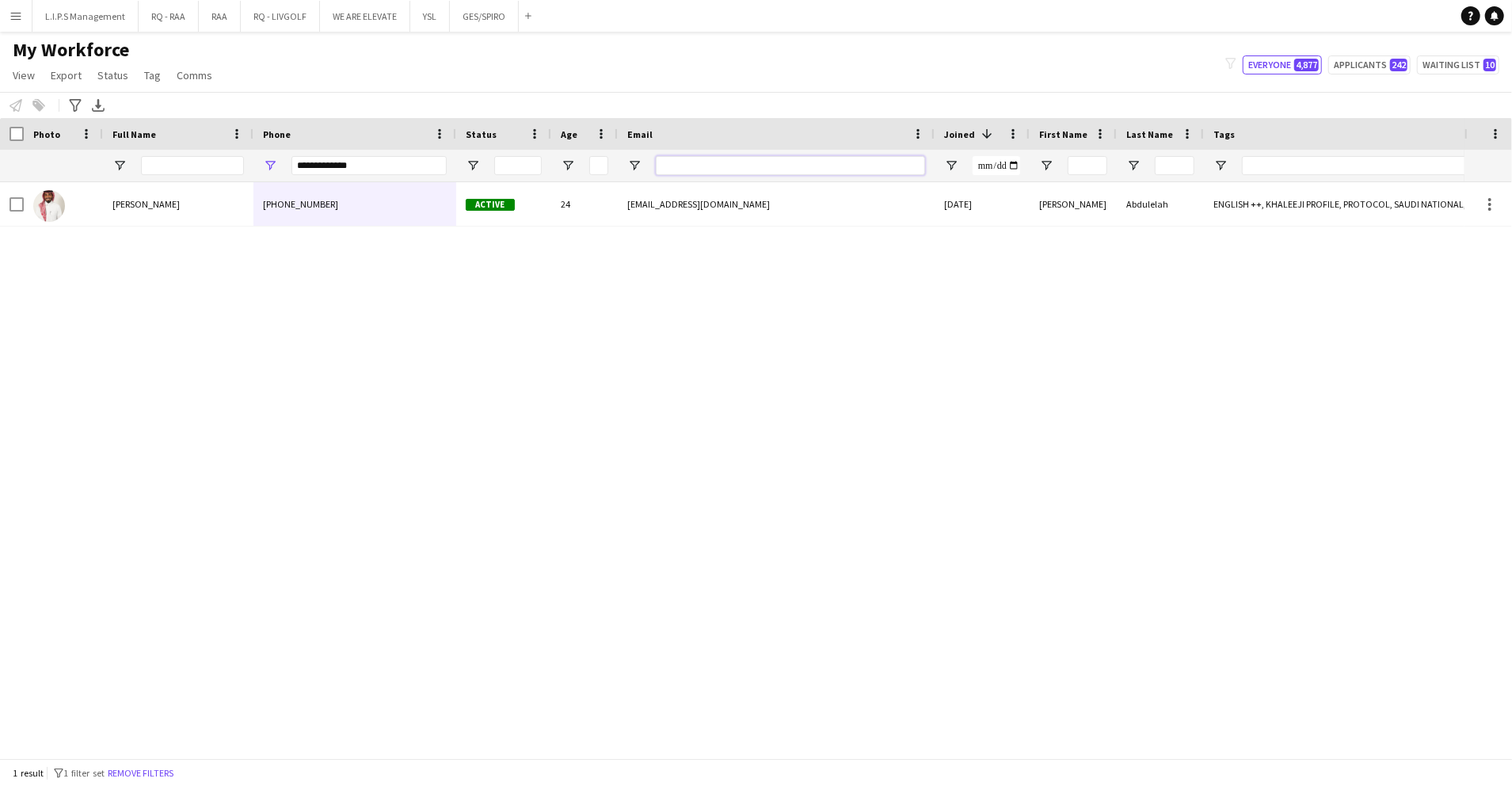
drag, startPoint x: 790, startPoint y: 168, endPoint x: 695, endPoint y: 168, distance: 95.0
click at [790, 168] on input "Email Filter Input" at bounding box center [791, 165] width 269 height 19
paste input "**********"
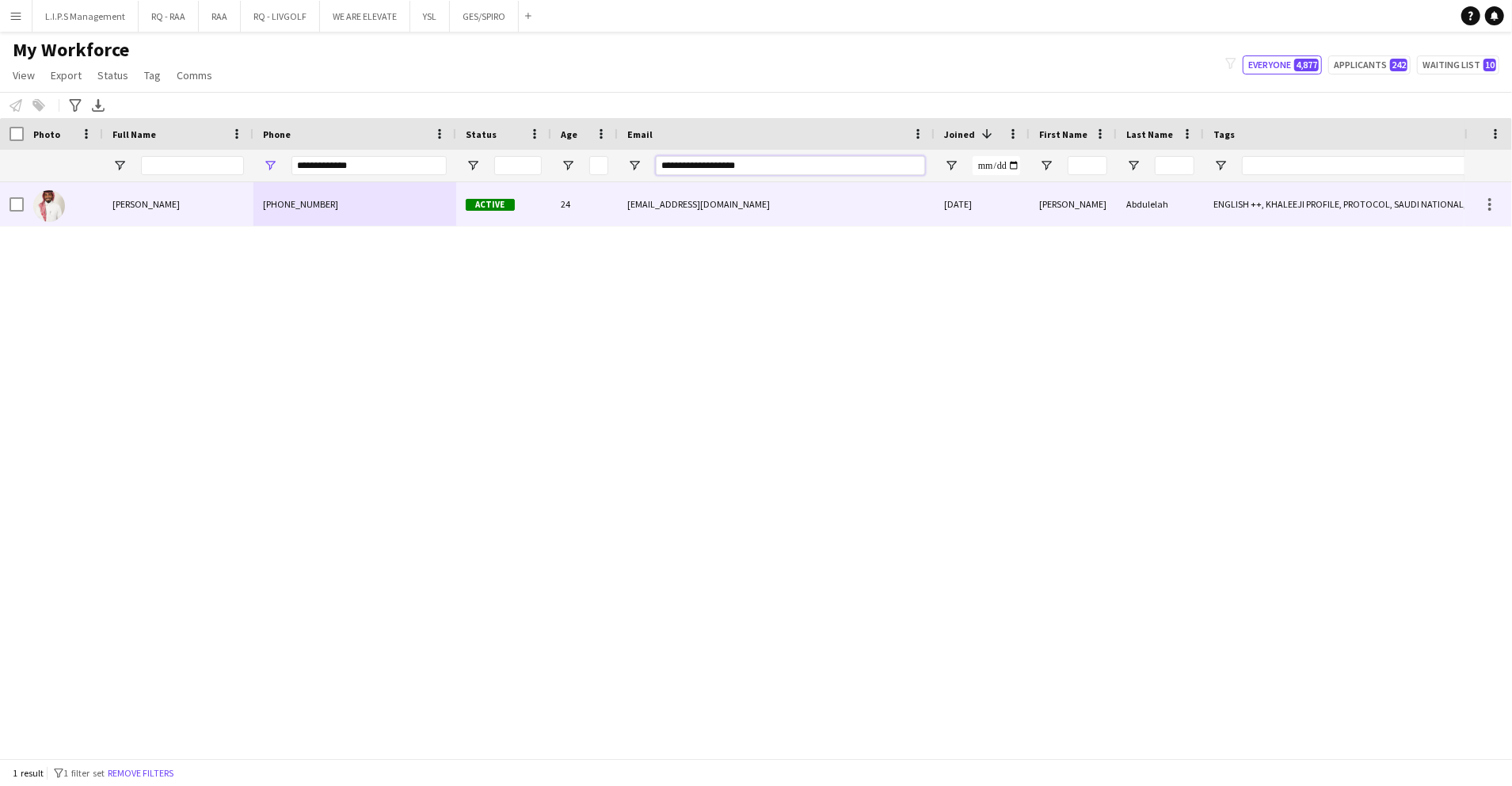
type input "**********"
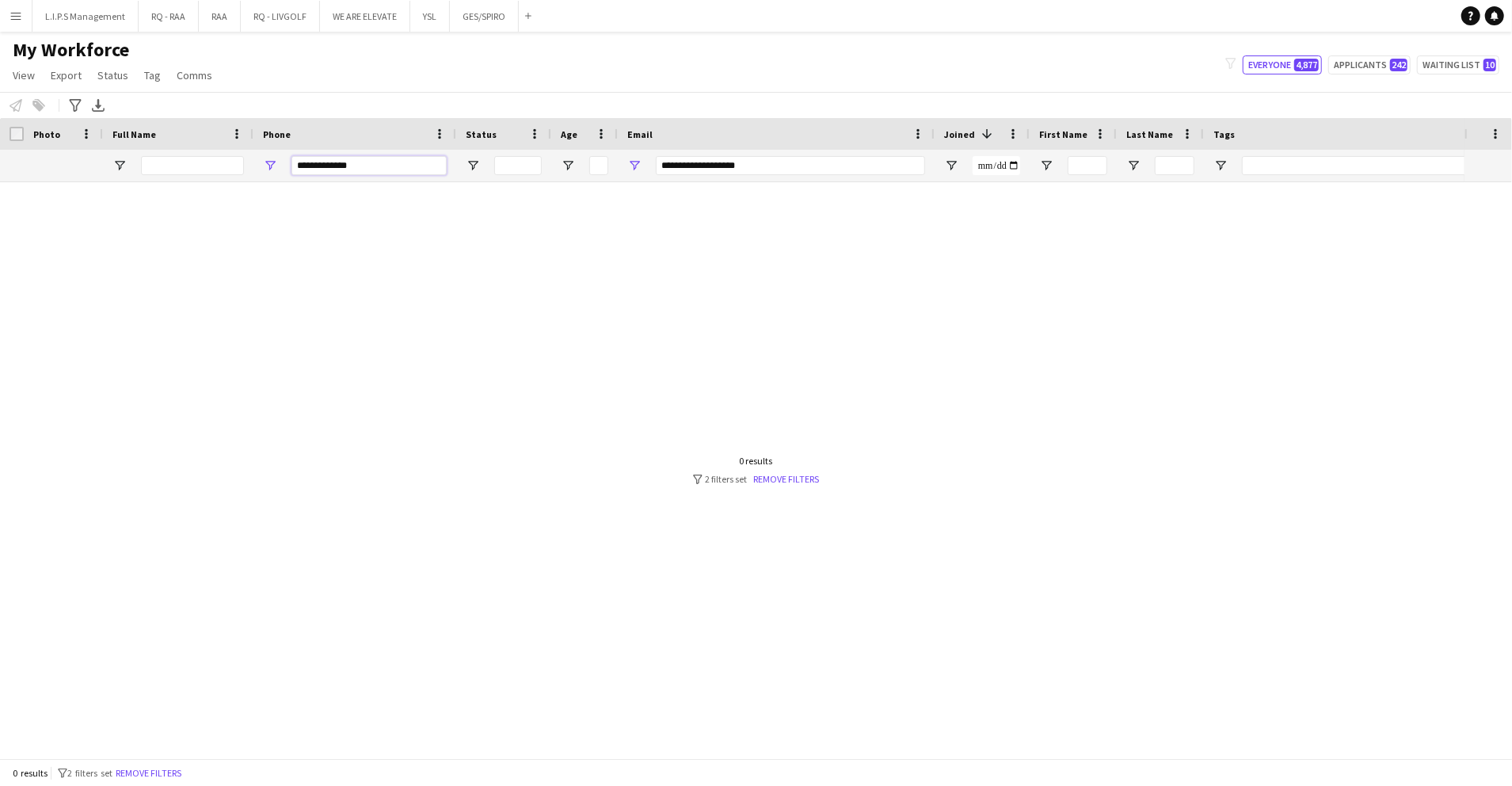
drag, startPoint x: 296, startPoint y: 159, endPoint x: 93, endPoint y: 150, distance: 203.2
click at [93, 150] on div at bounding box center [1103, 165] width 2207 height 32
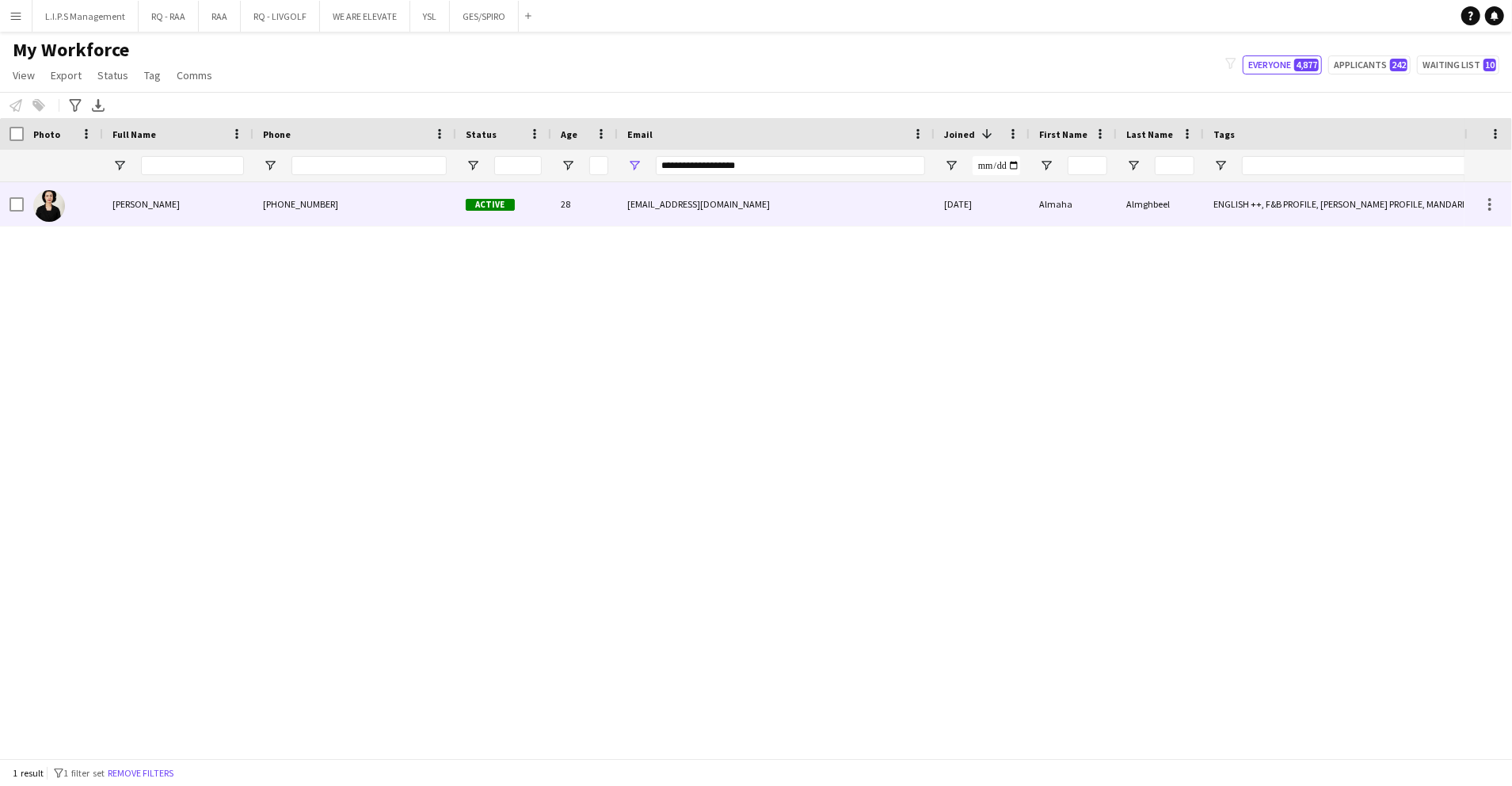
drag, startPoint x: 400, startPoint y: 199, endPoint x: 907, endPoint y: 230, distance: 507.9
click at [401, 199] on div "+966539183107" at bounding box center [354, 204] width 203 height 44
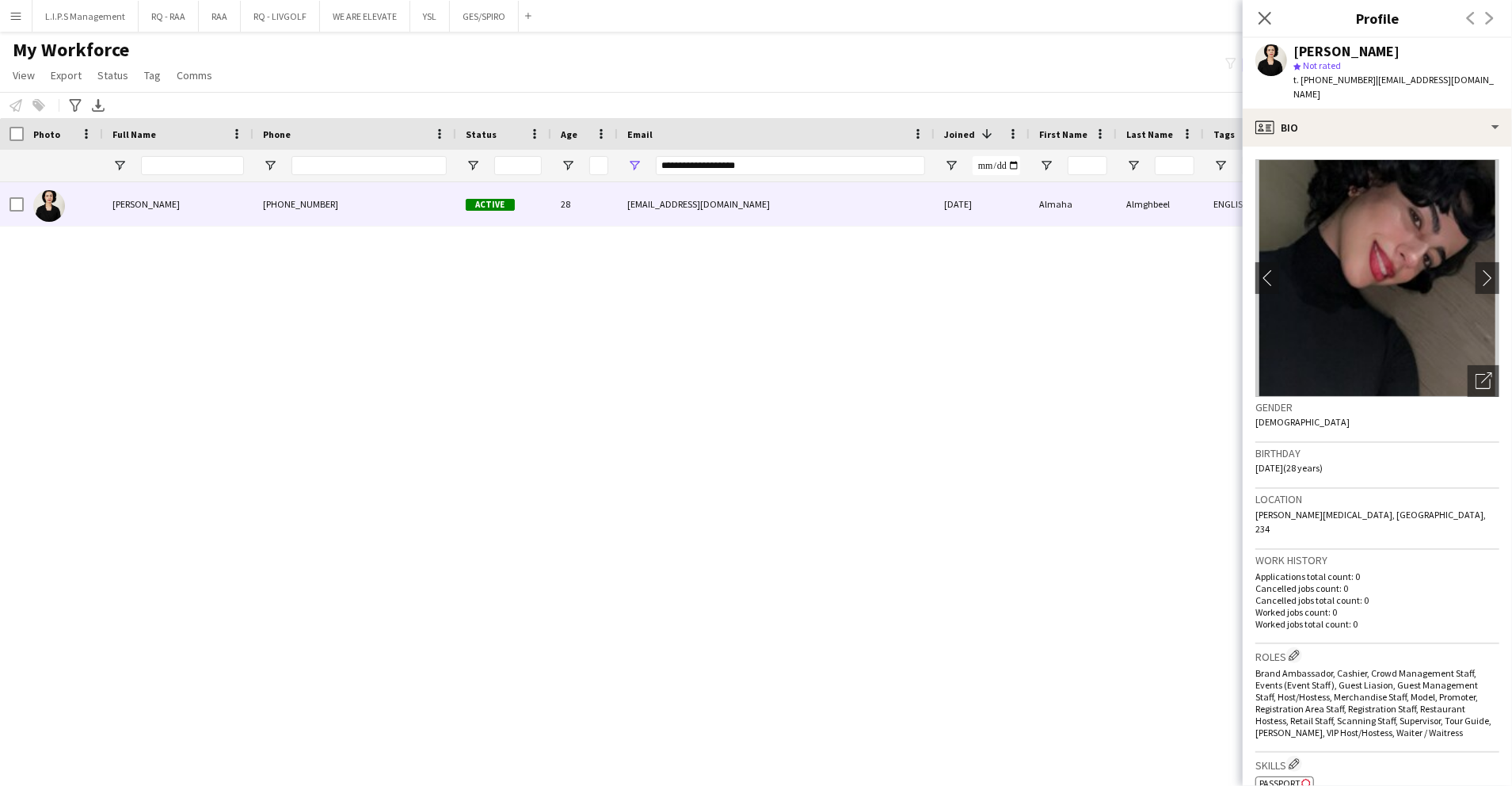
click at [1338, 77] on span "t. [PHONE_NUMBER]" at bounding box center [1334, 79] width 83 height 12
copy span "966539183107"
click at [9, 15] on button "Menu" at bounding box center [15, 15] width 32 height 32
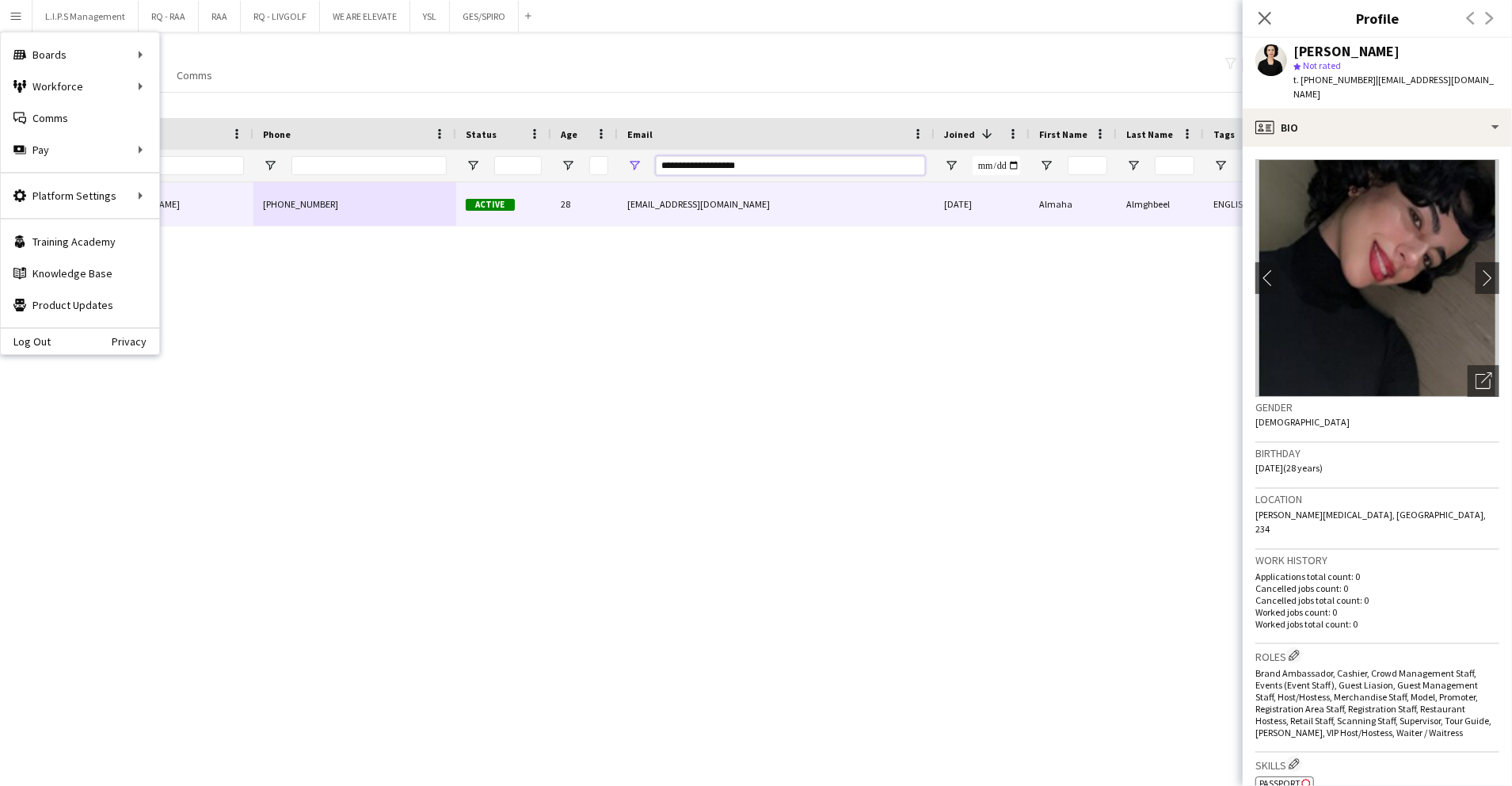
drag, startPoint x: 766, startPoint y: 170, endPoint x: 538, endPoint y: 151, distance: 228.8
click at [538, 151] on div at bounding box center [1103, 165] width 2207 height 32
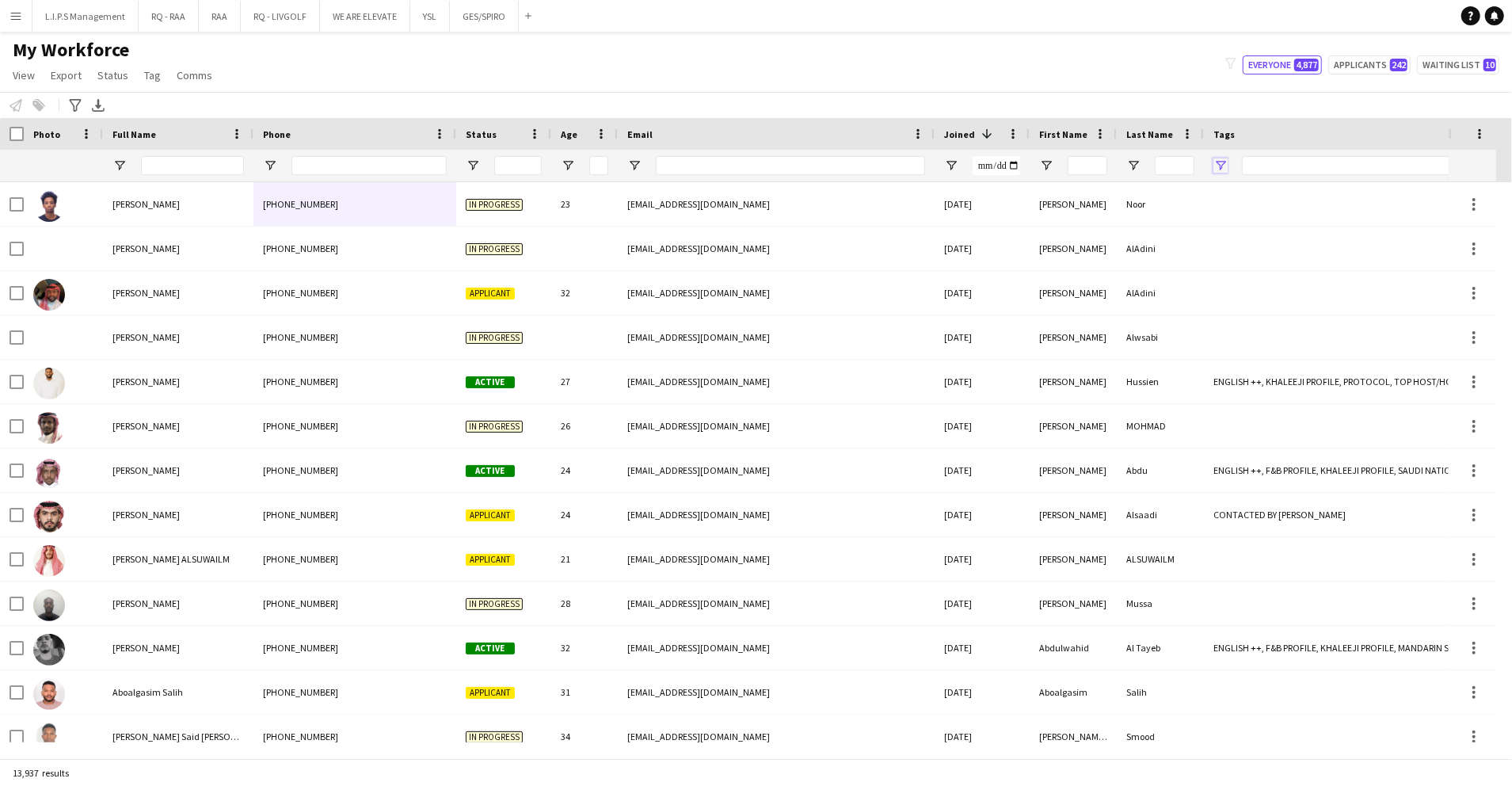
click at [1217, 162] on span "Open Filter Menu" at bounding box center [1221, 166] width 15 height 15
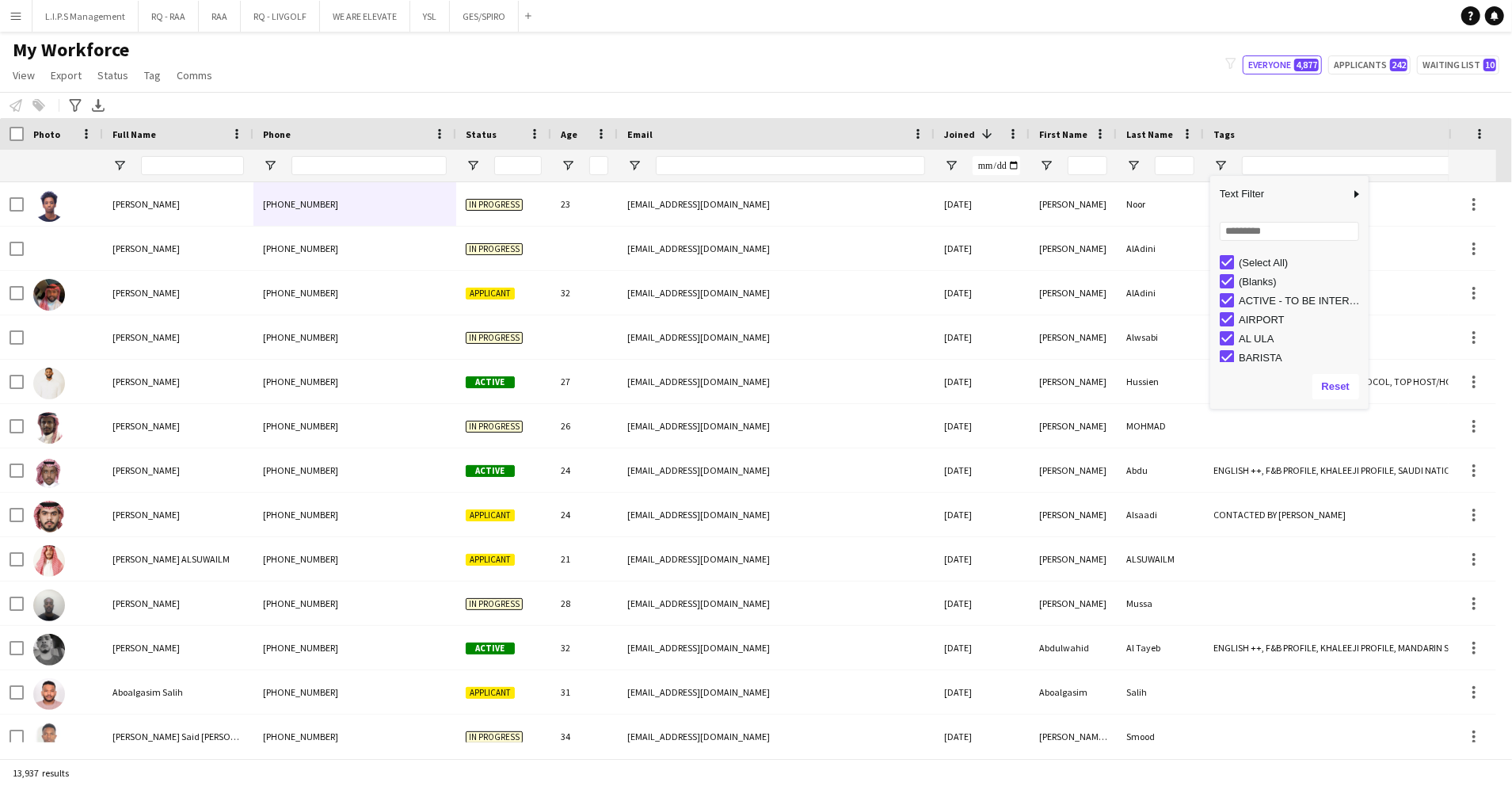
click at [1251, 266] on div "(Select All)" at bounding box center [1302, 262] width 126 height 12
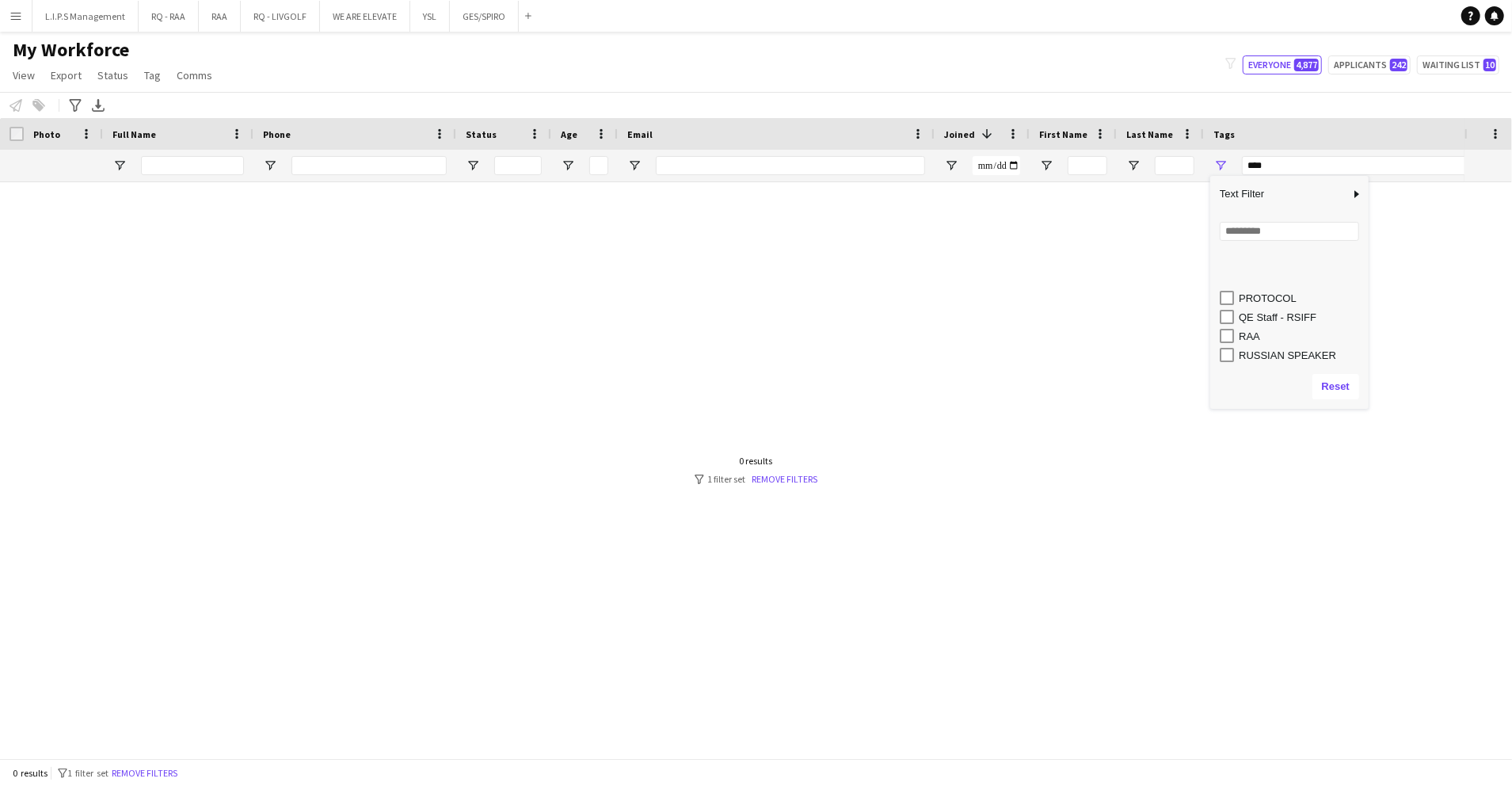
scroll to position [659, 0]
click at [1255, 325] on div "TOP HOST/HOSTESS" at bounding box center [1302, 326] width 126 height 12
type input "**********"
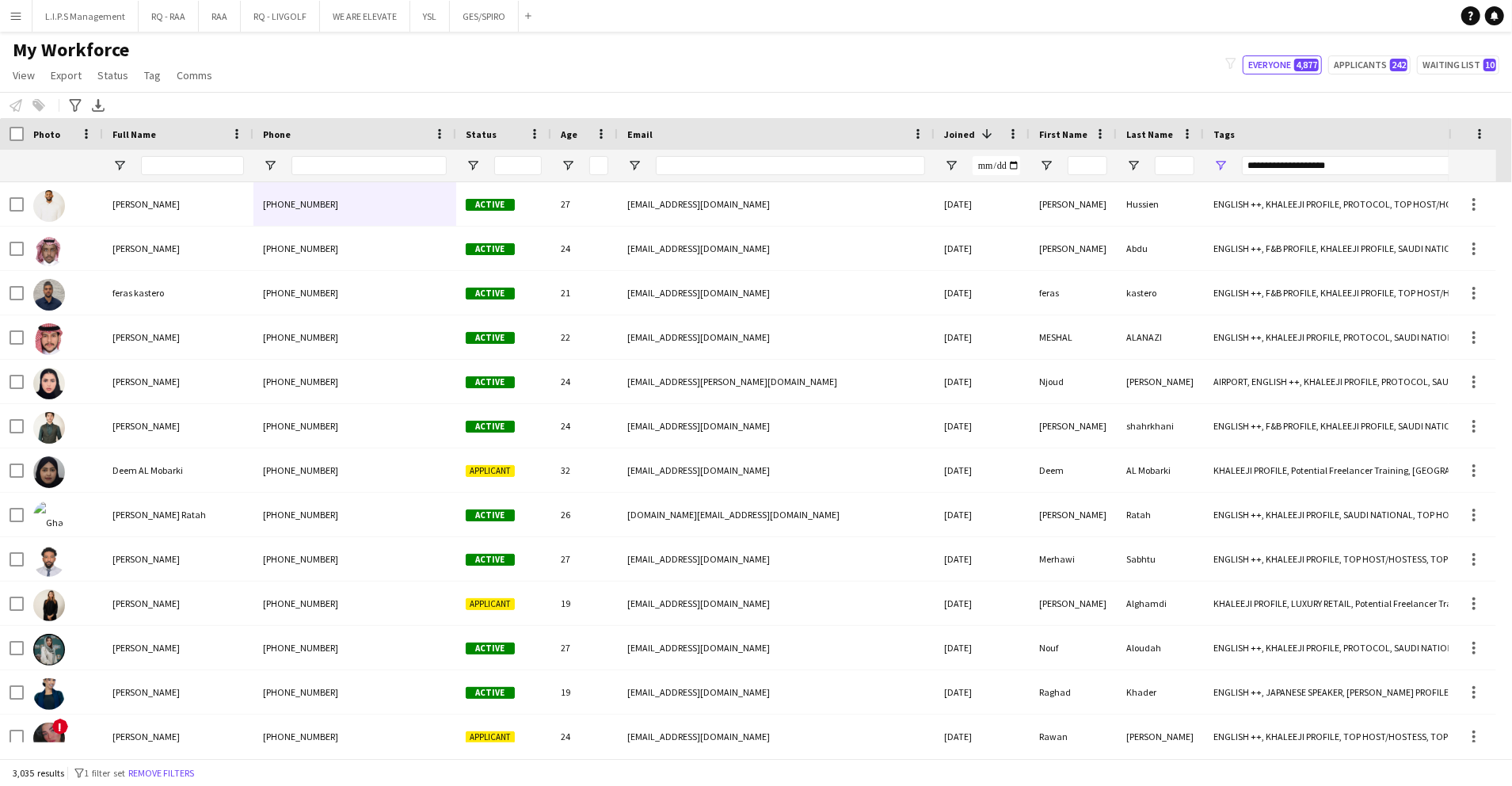
click at [944, 62] on div "My Workforce View Views Default view Basic Export View TAGS Test New view Updat…" at bounding box center [756, 65] width 1512 height 54
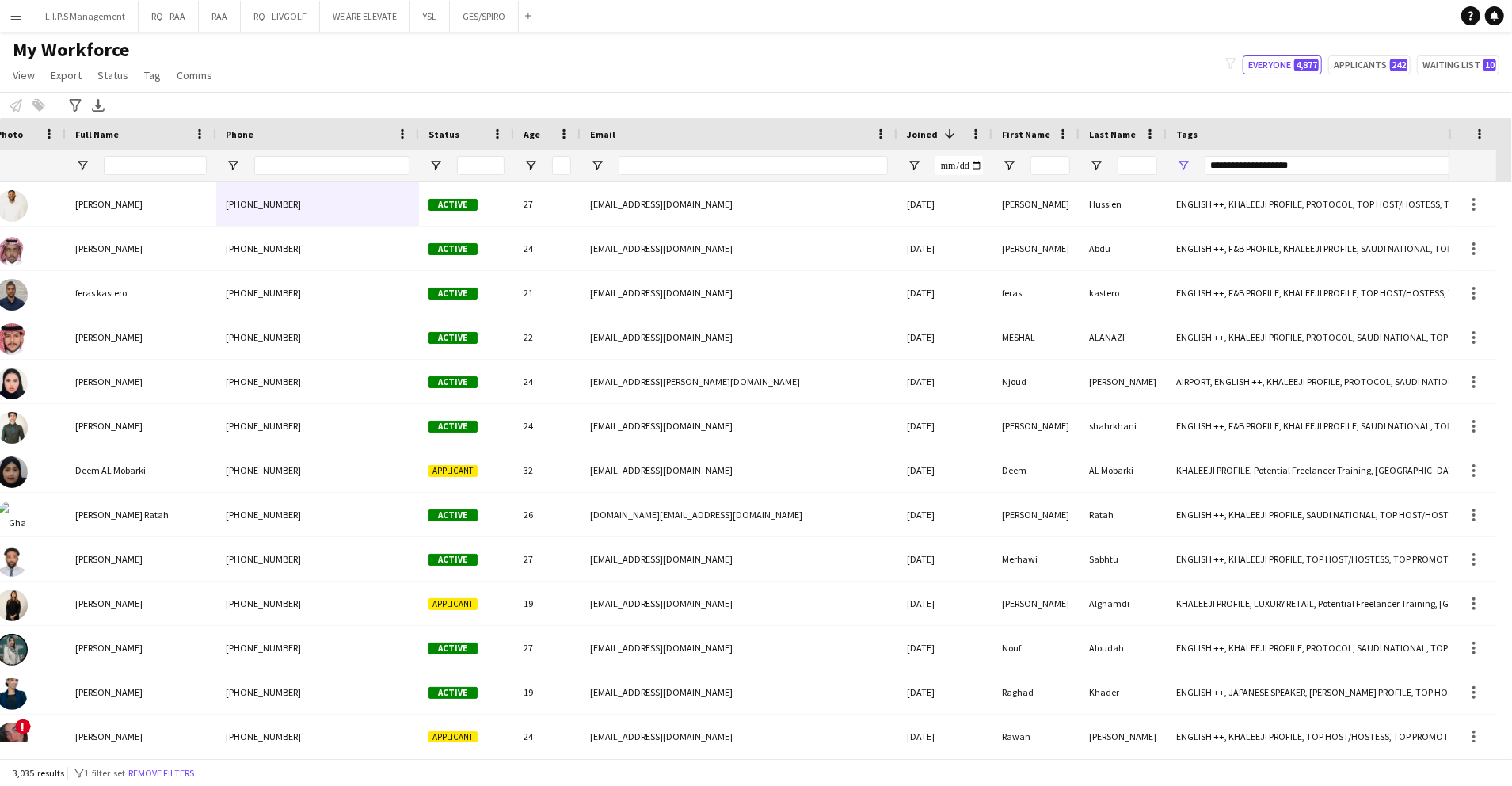
scroll to position [0, 0]
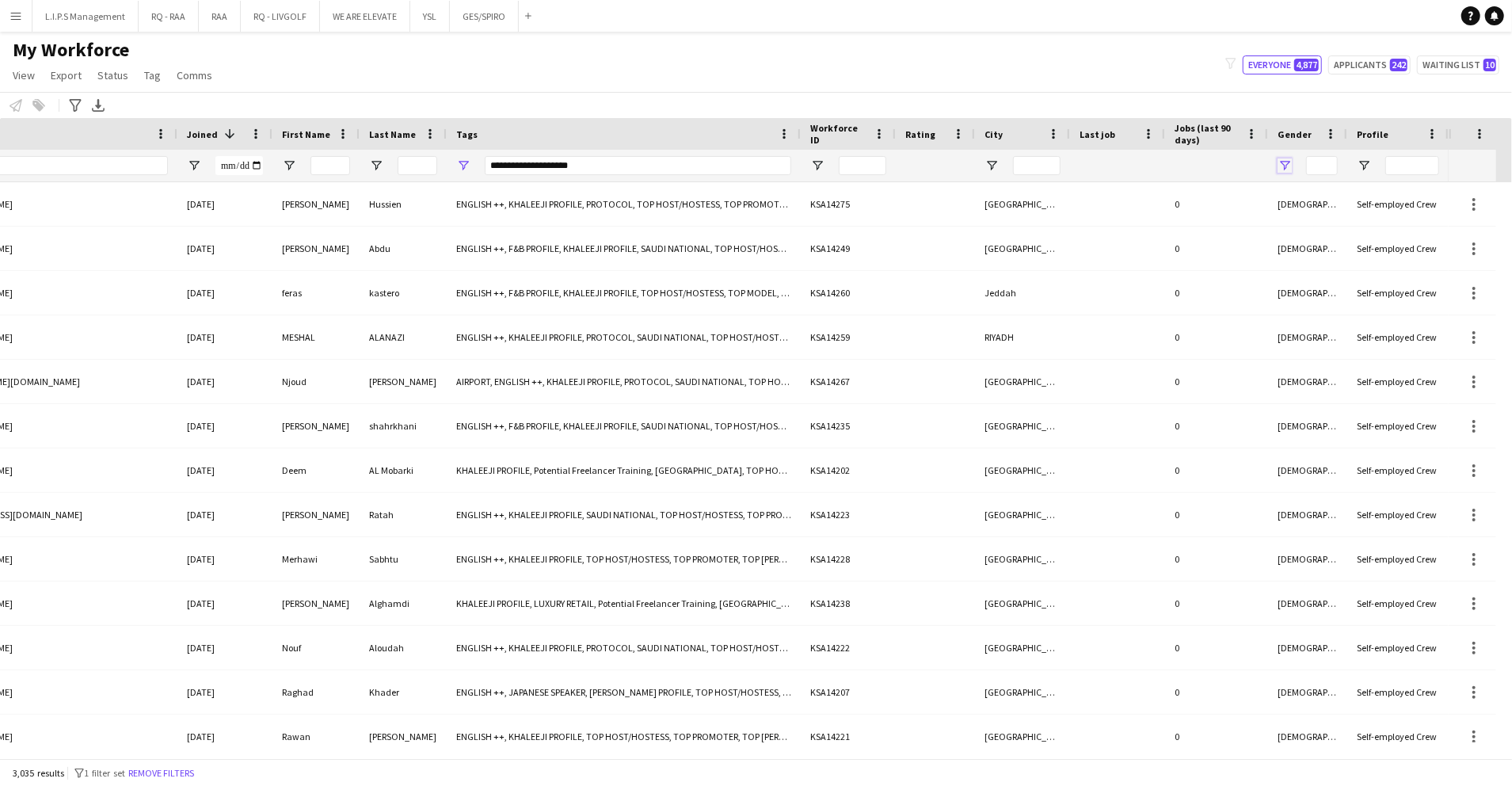
click at [1286, 165] on span "Open Filter Menu" at bounding box center [1285, 166] width 15 height 15
drag, startPoint x: 1315, startPoint y: 259, endPoint x: 1321, endPoint y: 277, distance: 19.0
click at [1315, 260] on div "(Select All)" at bounding box center [1366, 262] width 126 height 12
type input "***"
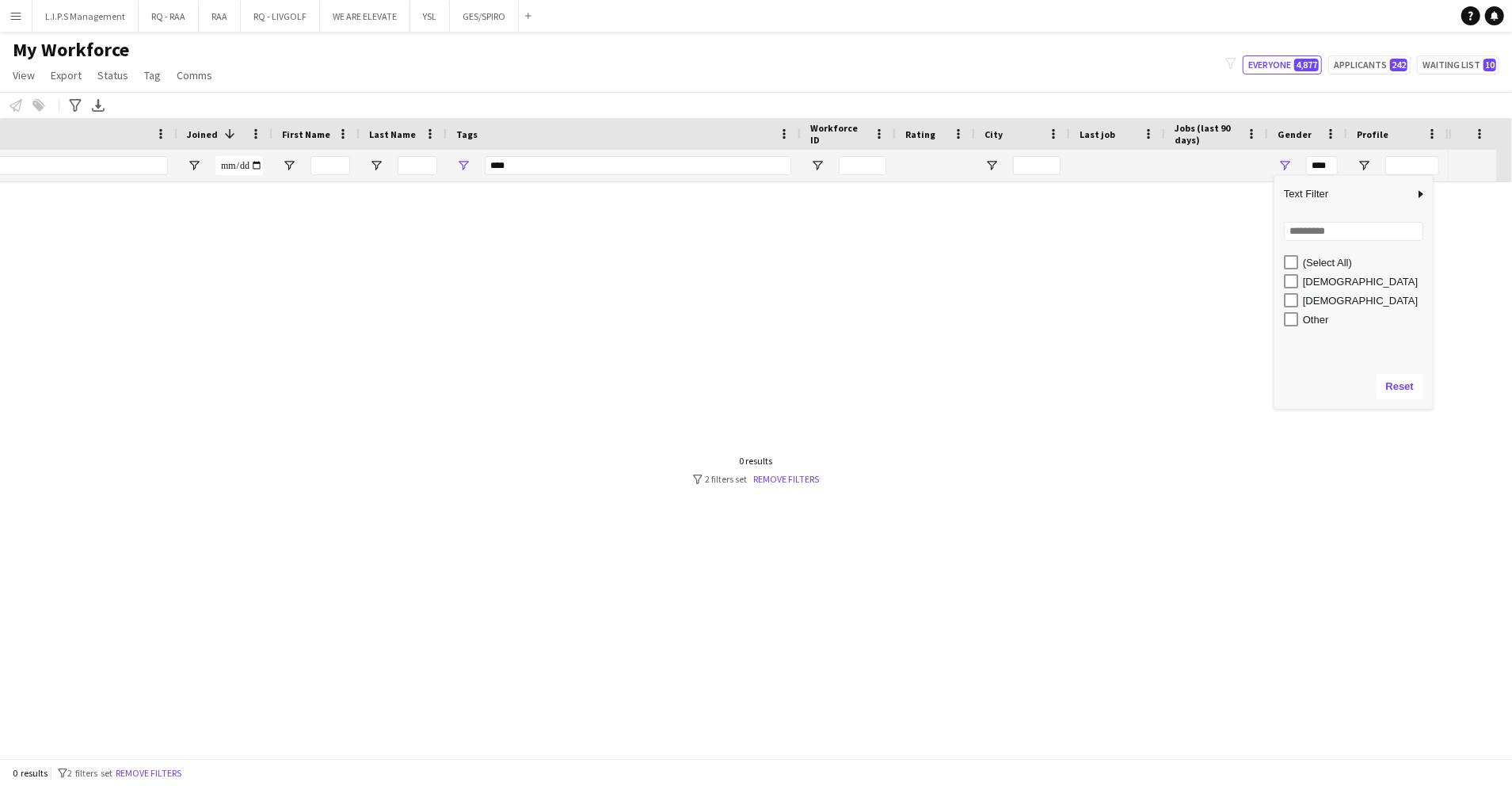
click at [1322, 278] on div "[DEMOGRAPHIC_DATA]" at bounding box center [1366, 281] width 126 height 12
type input "**********"
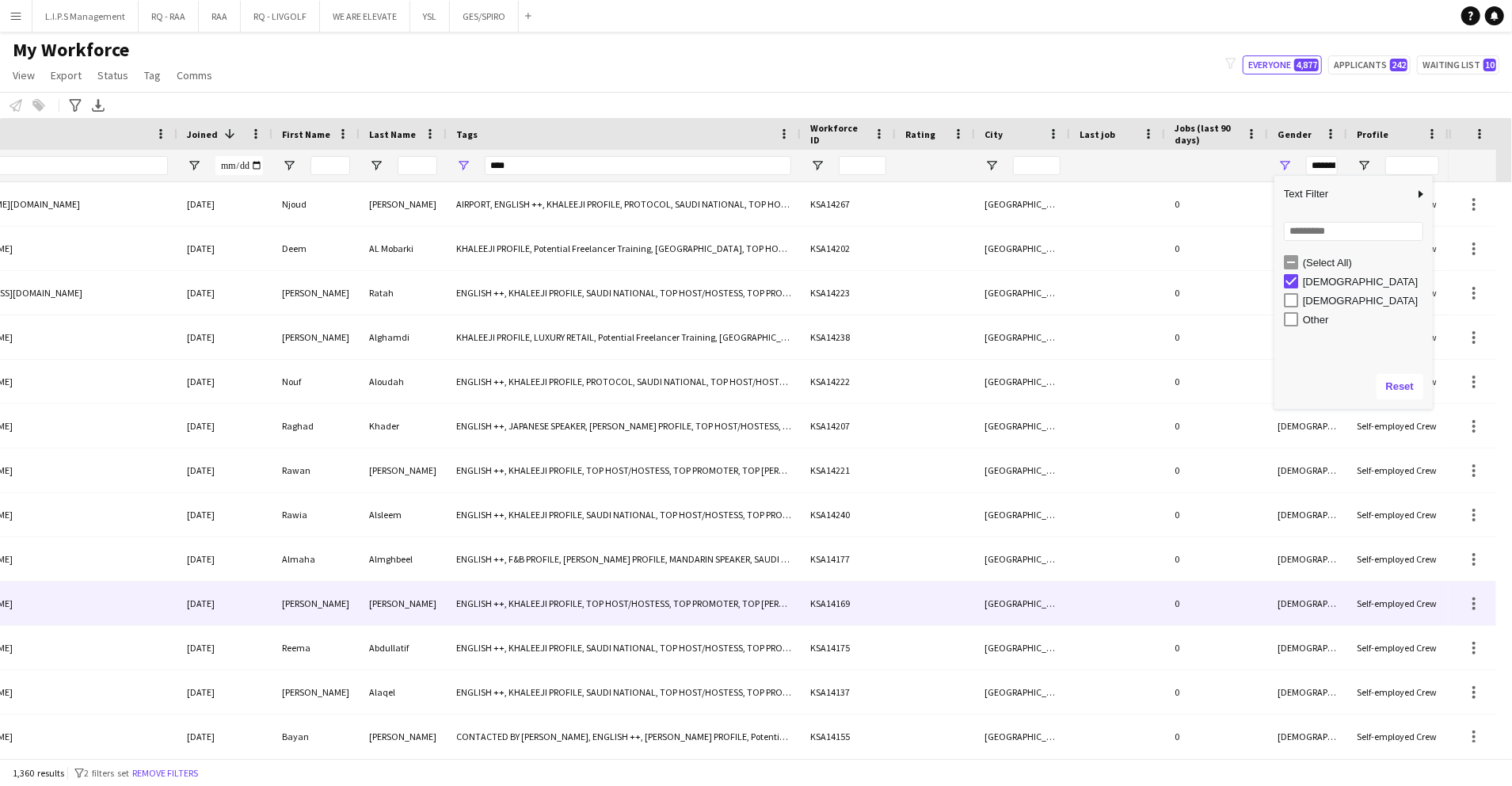
type input "**********"
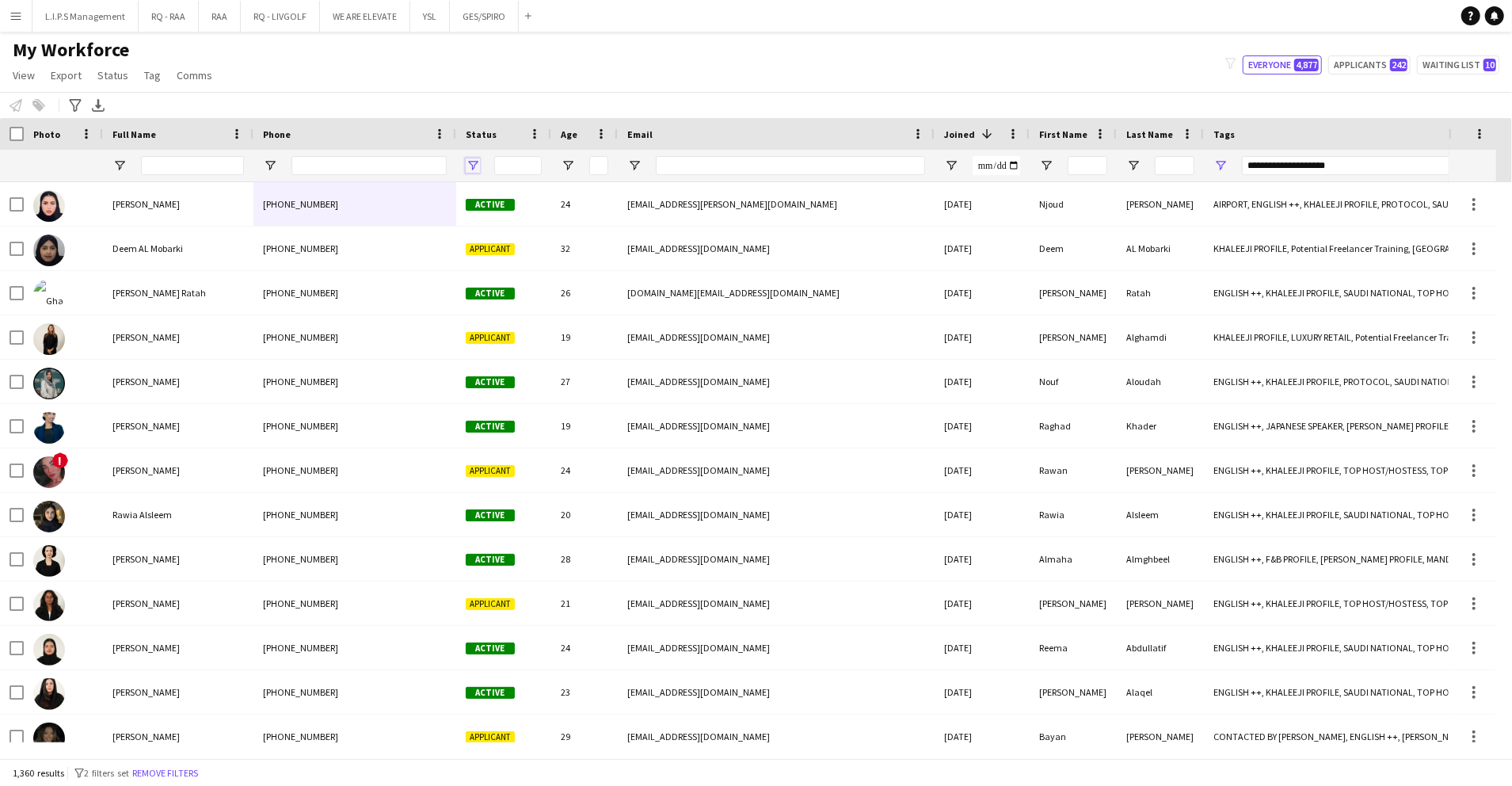
click at [469, 162] on span "Open Filter Menu" at bounding box center [473, 166] width 15 height 15
click at [512, 266] on div "(Select All)" at bounding box center [554, 262] width 126 height 12
type input "***"
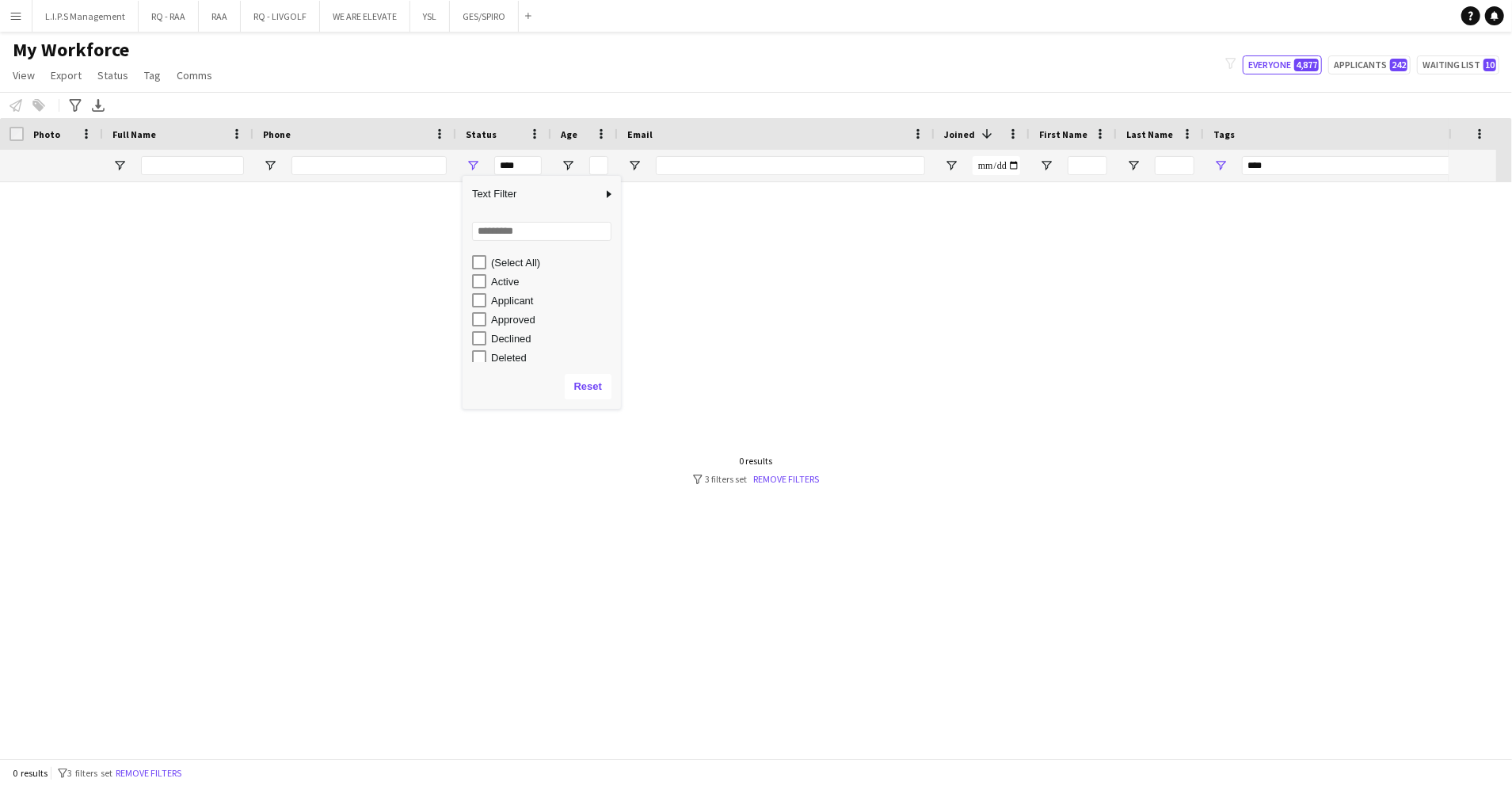
click at [505, 279] on div "Active" at bounding box center [554, 281] width 126 height 12
type input "**********"
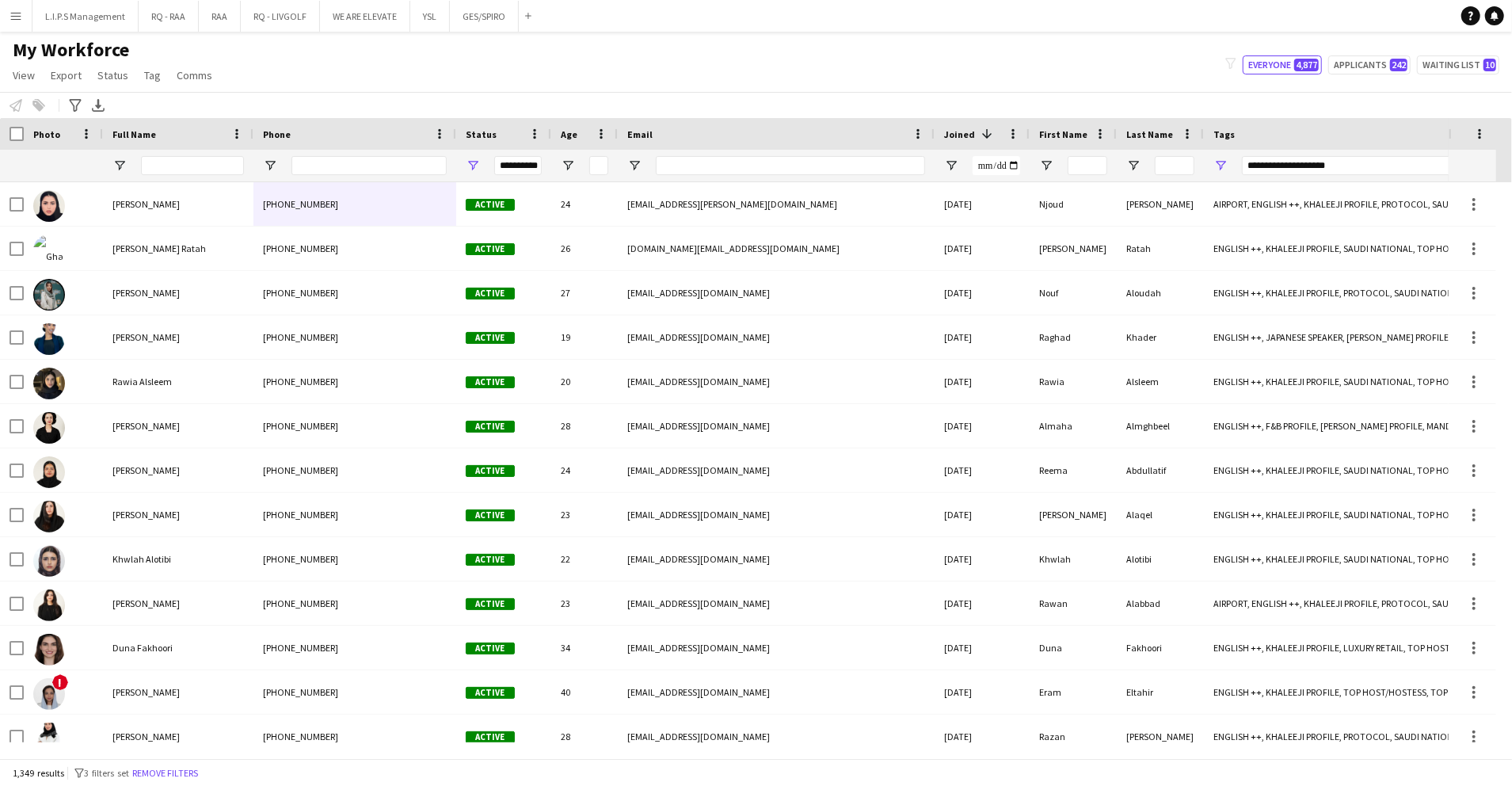
click at [594, 62] on div "My Workforce View Views Default view Basic Export View TAGS Test New view Updat…" at bounding box center [756, 65] width 1512 height 54
click at [22, 71] on span "View" at bounding box center [24, 76] width 22 height 15
click at [149, 70] on span "Tag" at bounding box center [152, 76] width 16 height 15
click at [184, 74] on span "Comms" at bounding box center [194, 76] width 36 height 15
click at [323, 48] on div "My Workforce View Views Default view Basic Export View TAGS Test New view Updat…" at bounding box center [756, 65] width 1512 height 54
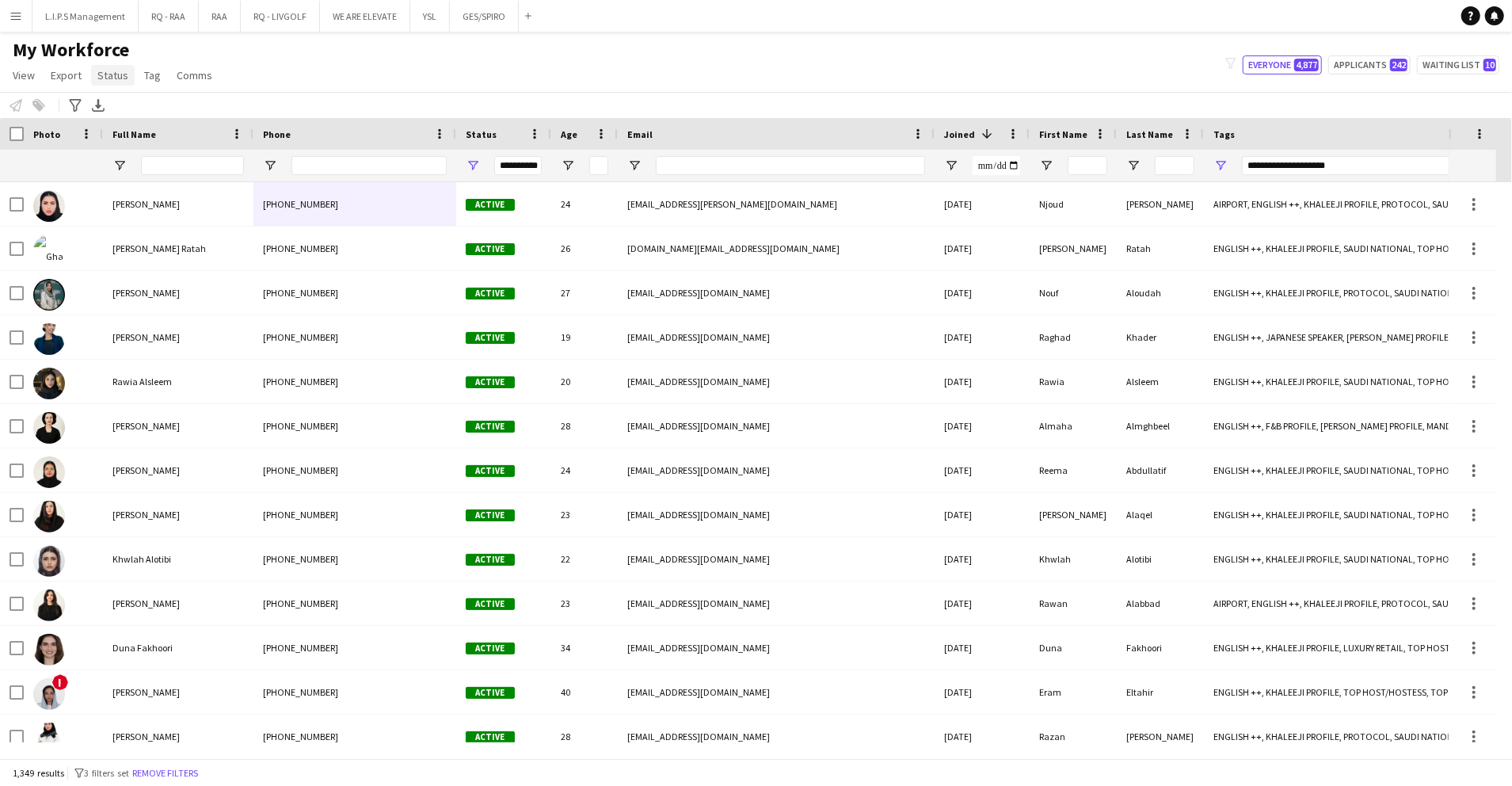
click at [119, 72] on span "Status" at bounding box center [113, 76] width 31 height 15
click at [248, 64] on div "My Workforce View Views Default view Basic Export View TAGS Test New view Updat…" at bounding box center [756, 65] width 1512 height 54
click at [33, 77] on span "View" at bounding box center [24, 76] width 22 height 15
click at [77, 162] on span "Customise view" at bounding box center [57, 157] width 76 height 15
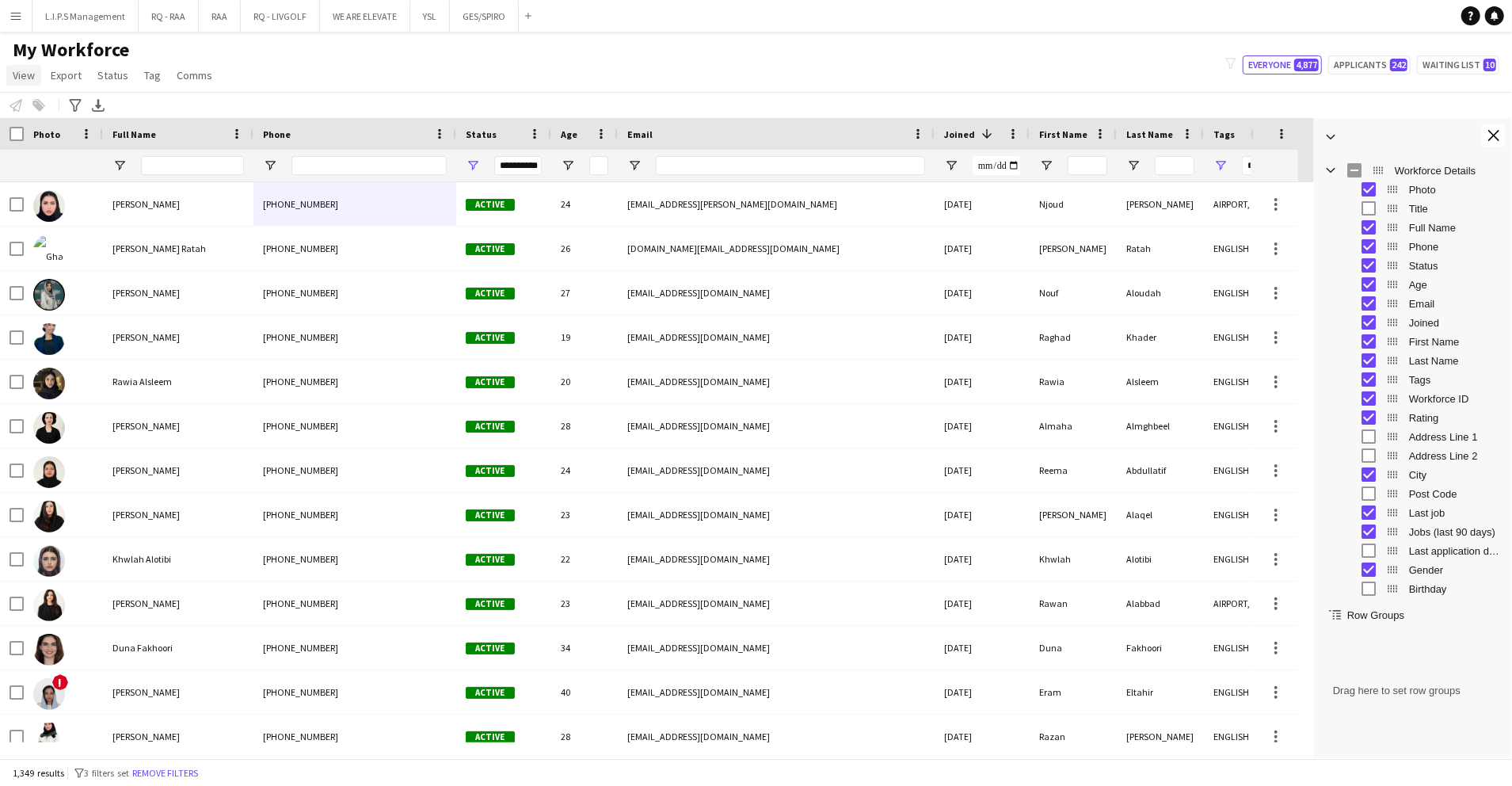
click at [21, 68] on span "View" at bounding box center [24, 76] width 22 height 15
click at [79, 193] on span "Customise filters" at bounding box center [61, 190] width 82 height 15
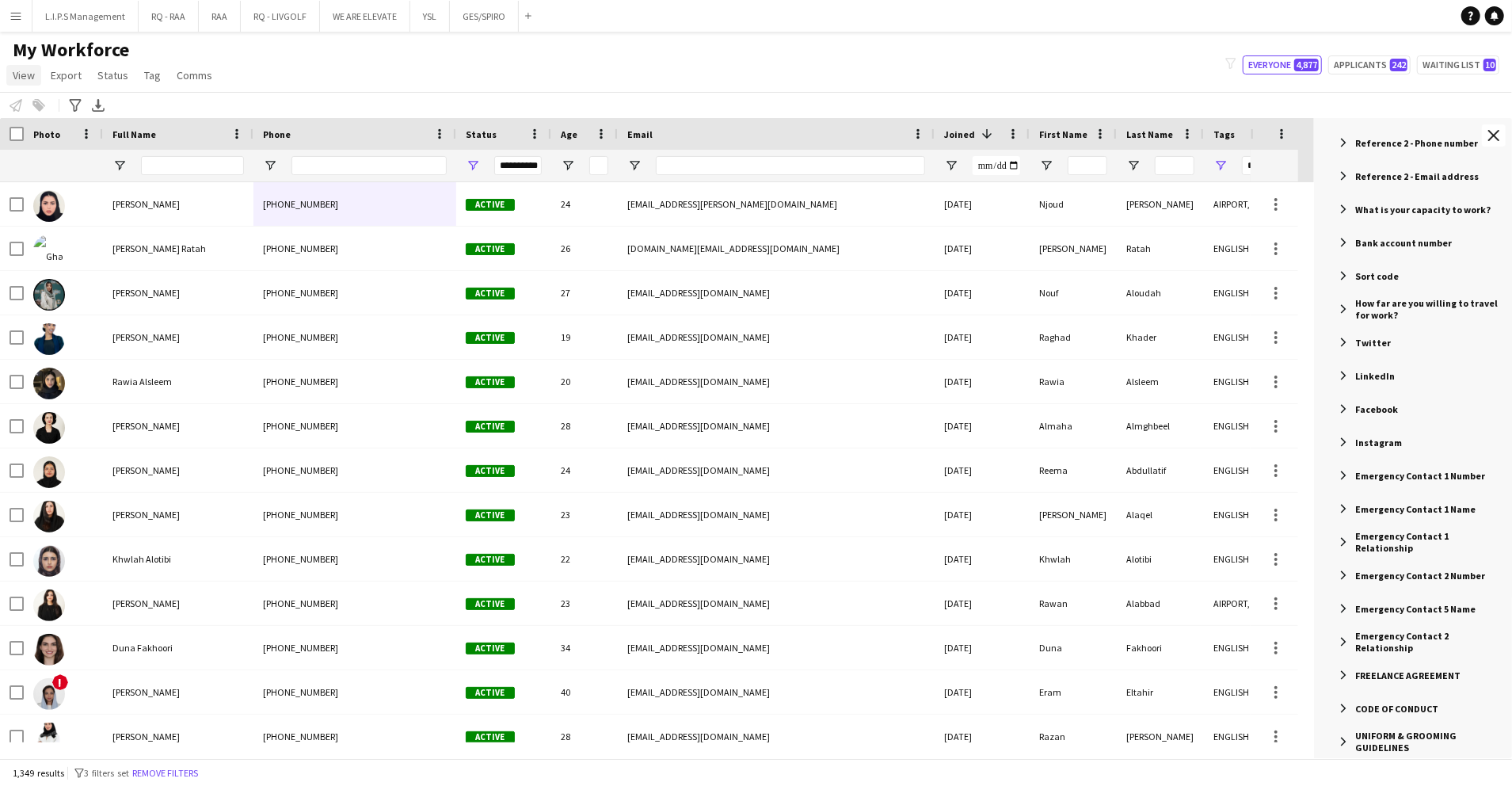
click at [27, 84] on link "View" at bounding box center [24, 75] width 35 height 21
click at [419, 64] on div "My Workforce View Views Default view Basic Export View TAGS Test New view Updat…" at bounding box center [756, 65] width 1512 height 54
click at [436, 43] on div "My Workforce View Views Default view Basic Export View TAGS Test New view Updat…" at bounding box center [756, 65] width 1512 height 54
click at [1496, 137] on app-icon "Close tool panel" at bounding box center [1494, 136] width 11 height 11
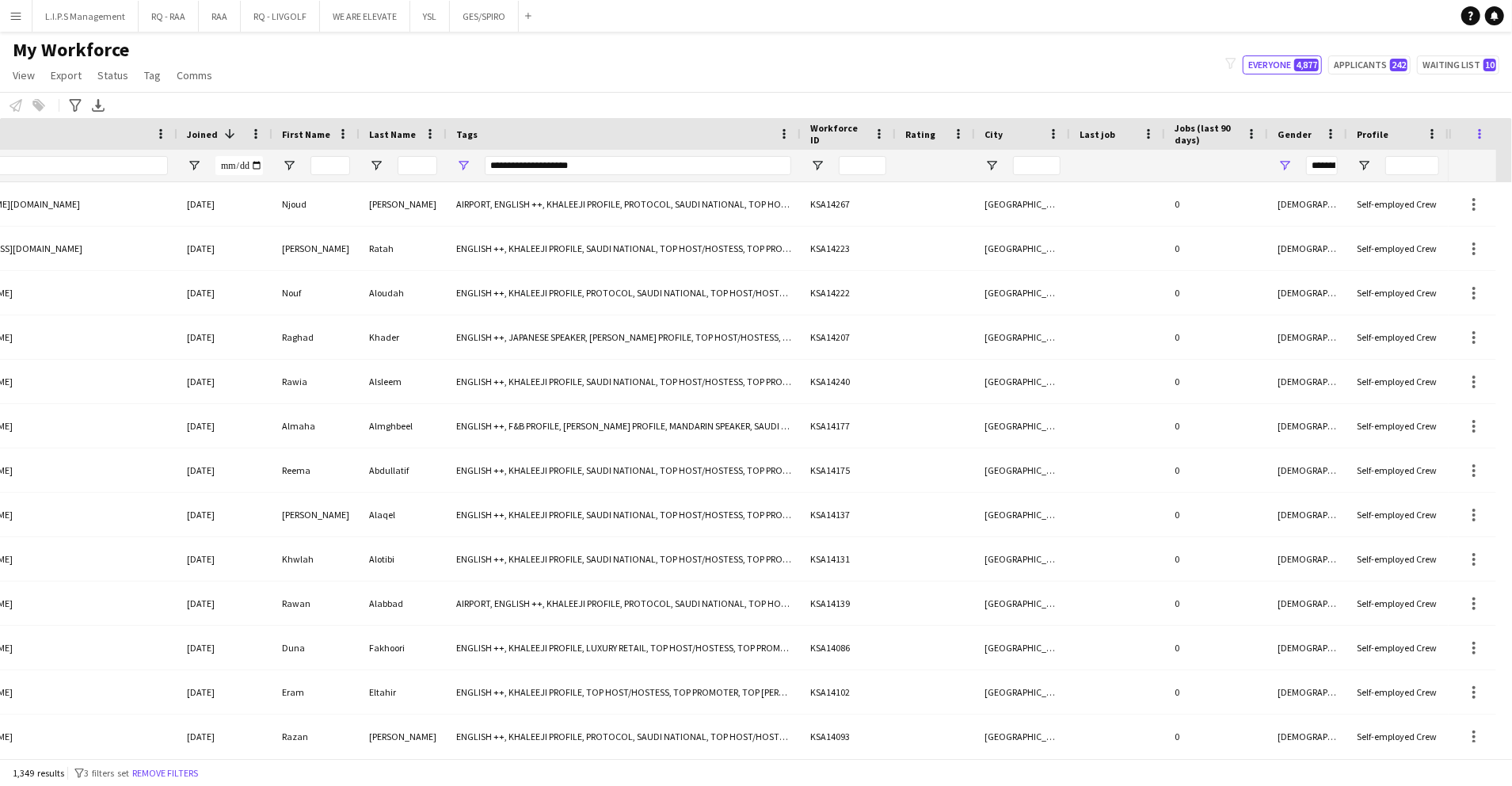
click at [1482, 131] on span at bounding box center [1480, 134] width 15 height 15
click at [1066, 78] on div "My Workforce View Views Default view Basic Export View TAGS Test New view Updat…" at bounding box center [756, 65] width 1512 height 54
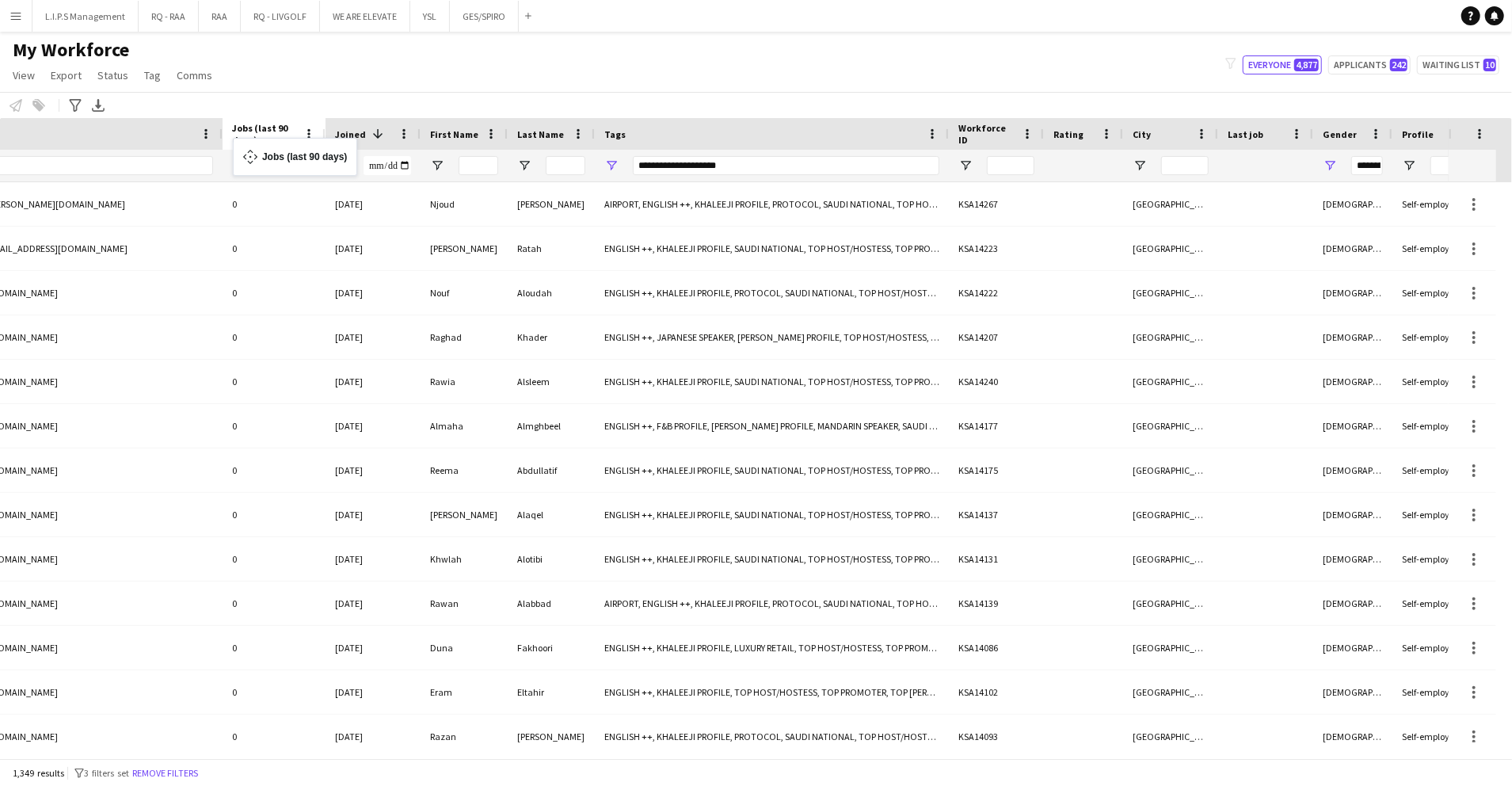
drag, startPoint x: 1231, startPoint y: 133, endPoint x: 226, endPoint y: 145, distance: 1005.1
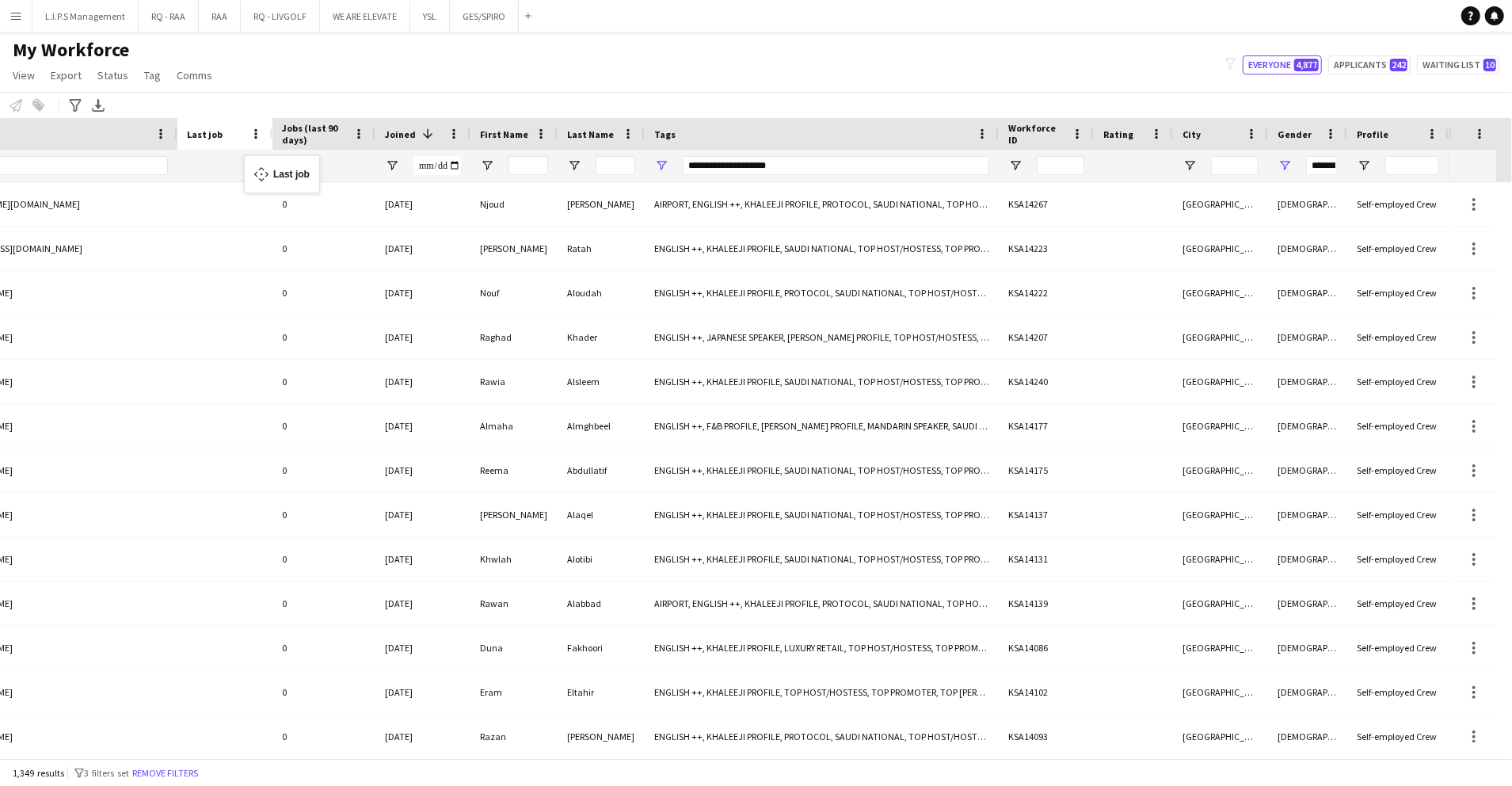
drag, startPoint x: 1216, startPoint y: 128, endPoint x: 255, endPoint y: 164, distance: 961.7
drag, startPoint x: 610, startPoint y: 758, endPoint x: 565, endPoint y: 747, distance: 46.3
click at [561, 749] on div at bounding box center [725, 750] width 1449 height 15
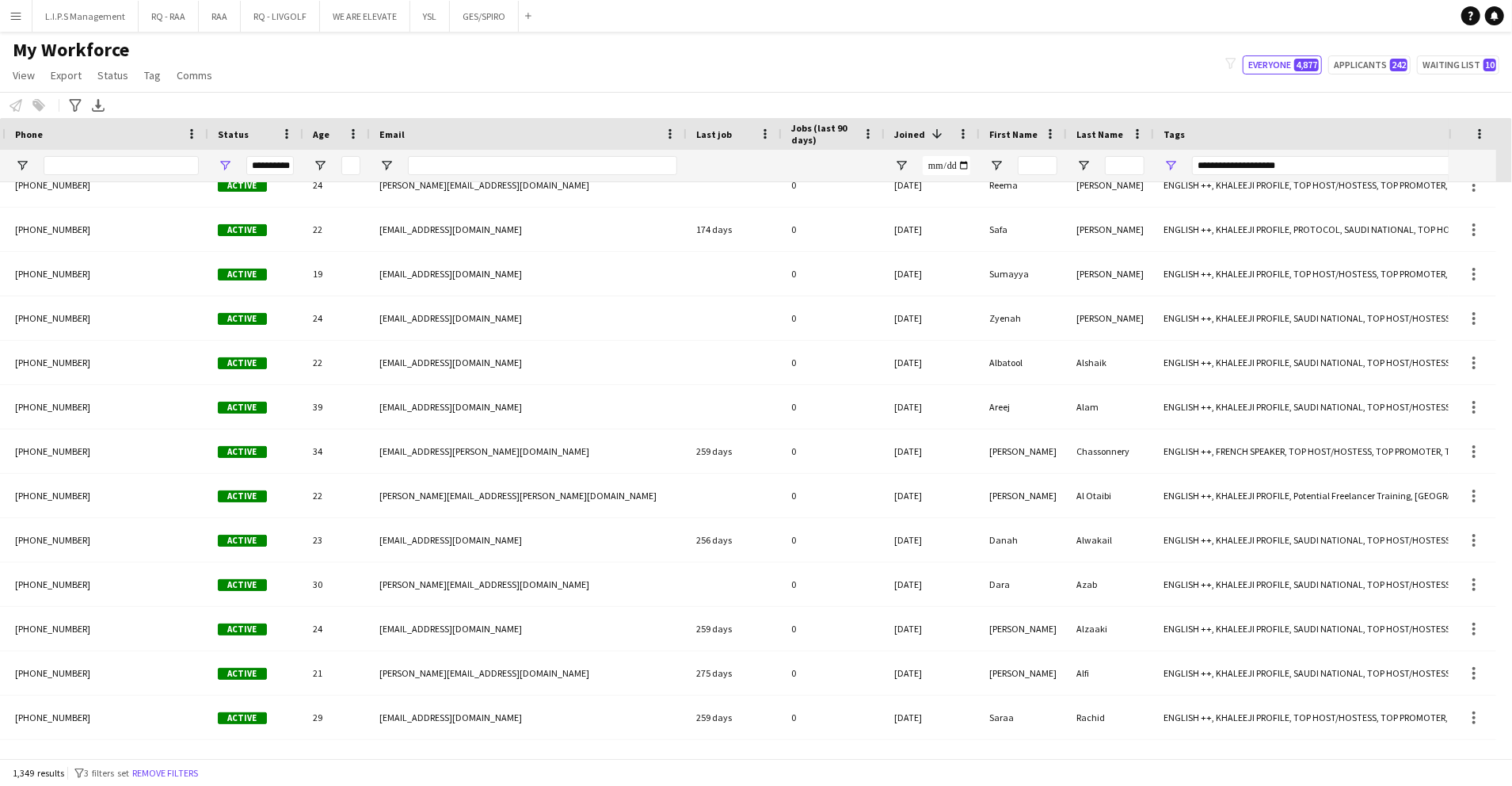
click at [740, 128] on div "Last job" at bounding box center [725, 134] width 57 height 24
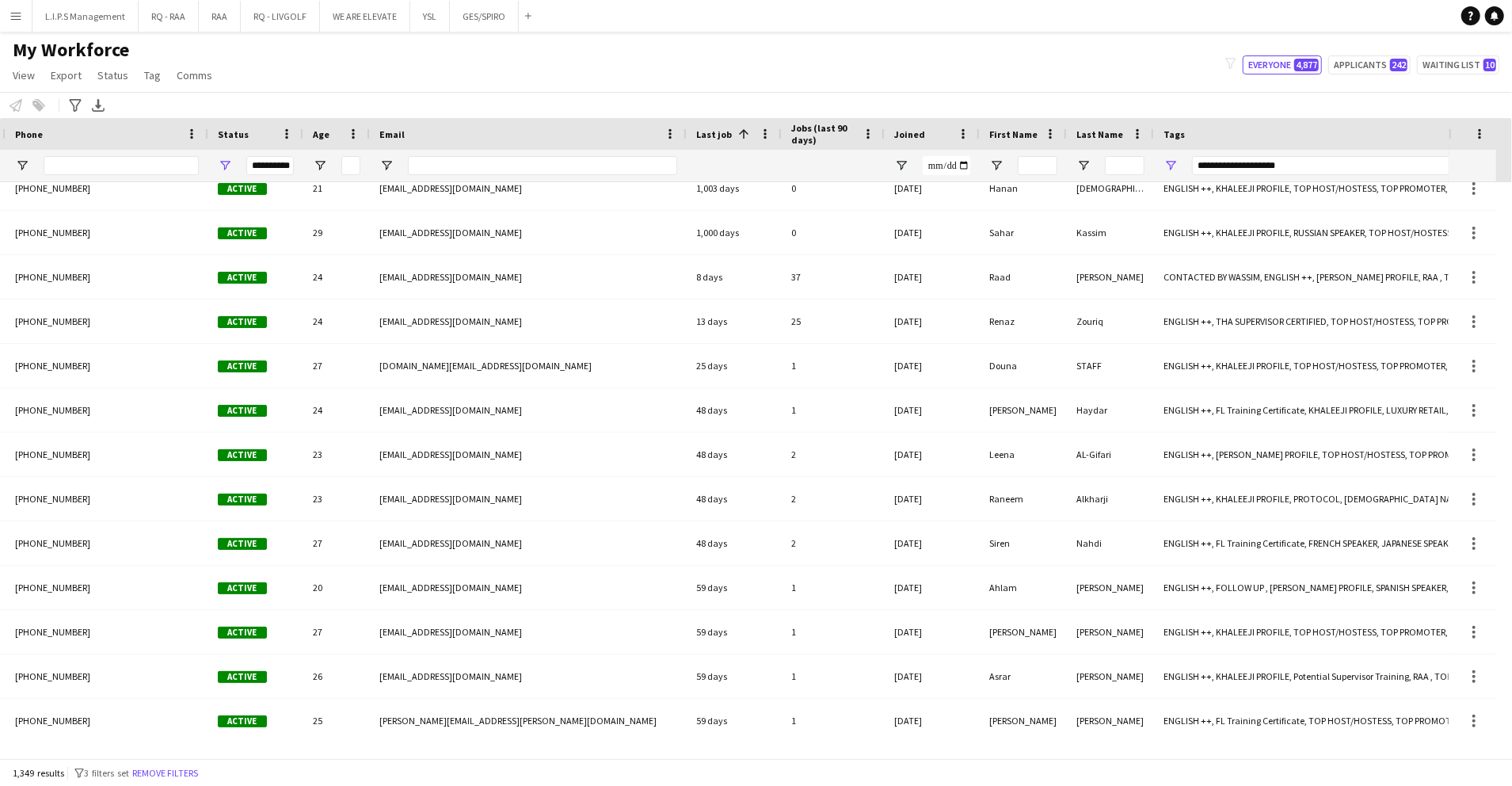
click at [741, 128] on span at bounding box center [744, 134] width 15 height 15
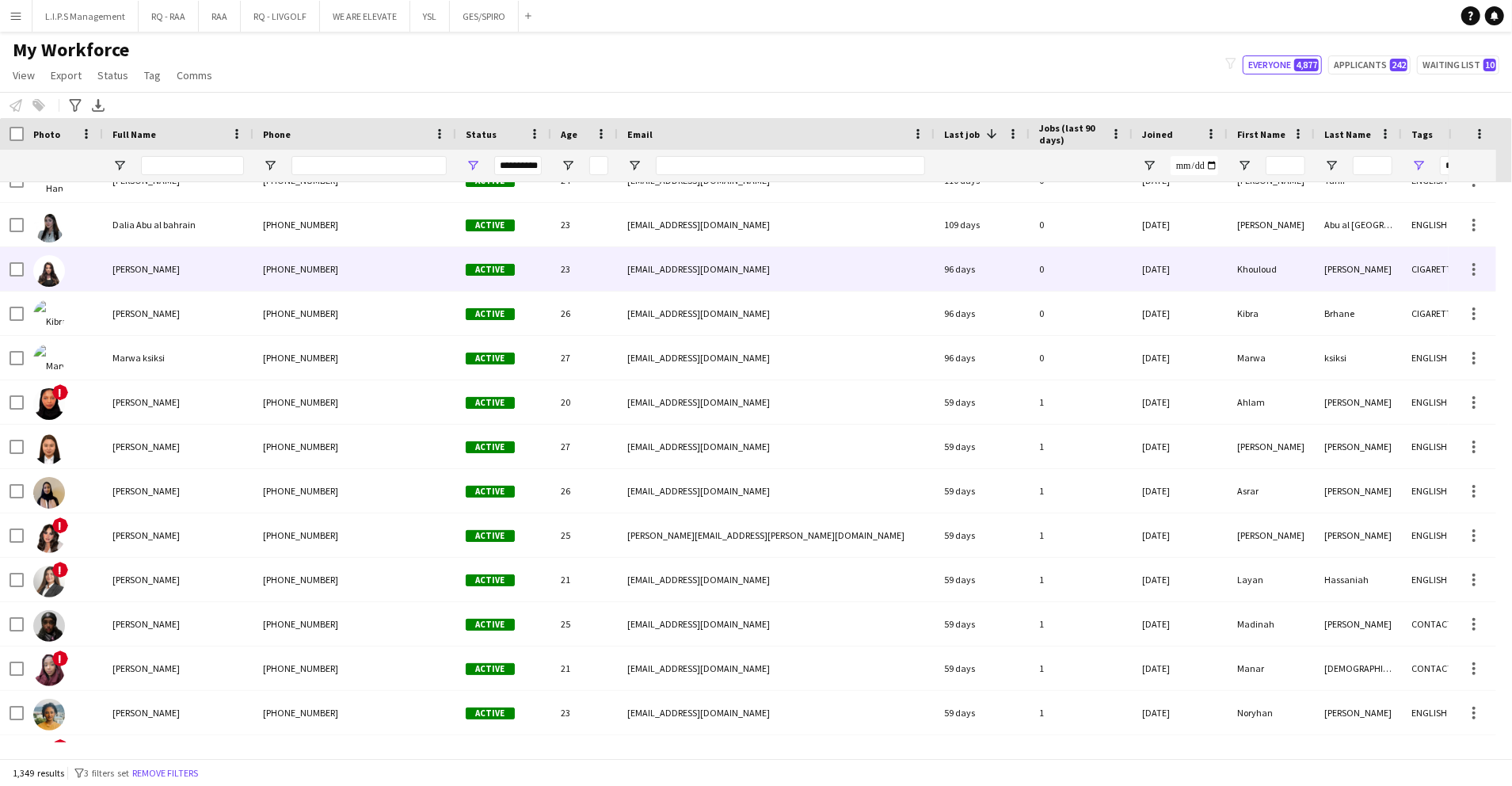
click at [361, 278] on div "+966539443034" at bounding box center [354, 270] width 203 height 44
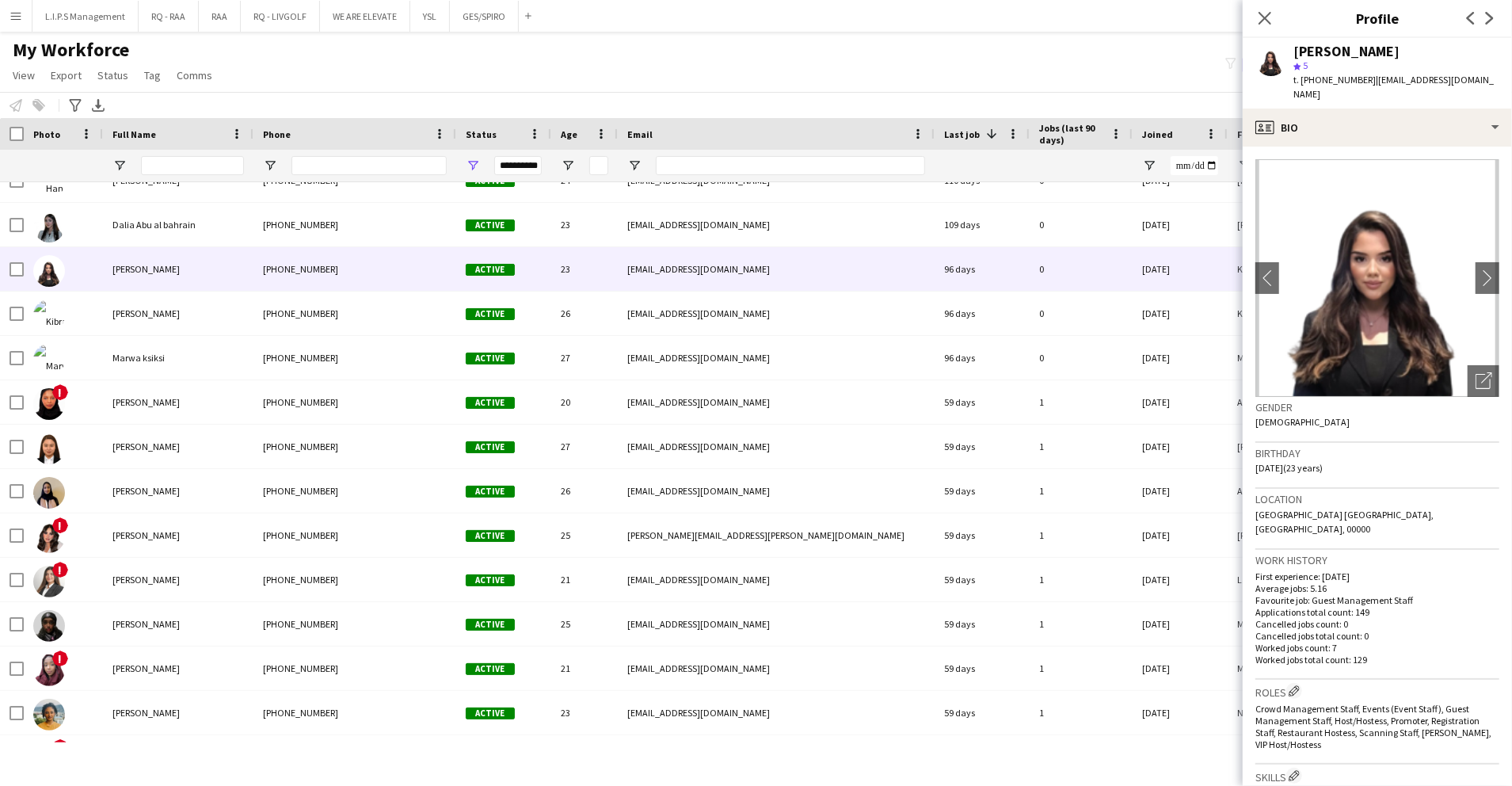
click at [1337, 82] on span "t. +966539443034" at bounding box center [1334, 79] width 83 height 12
copy span "966539443034"
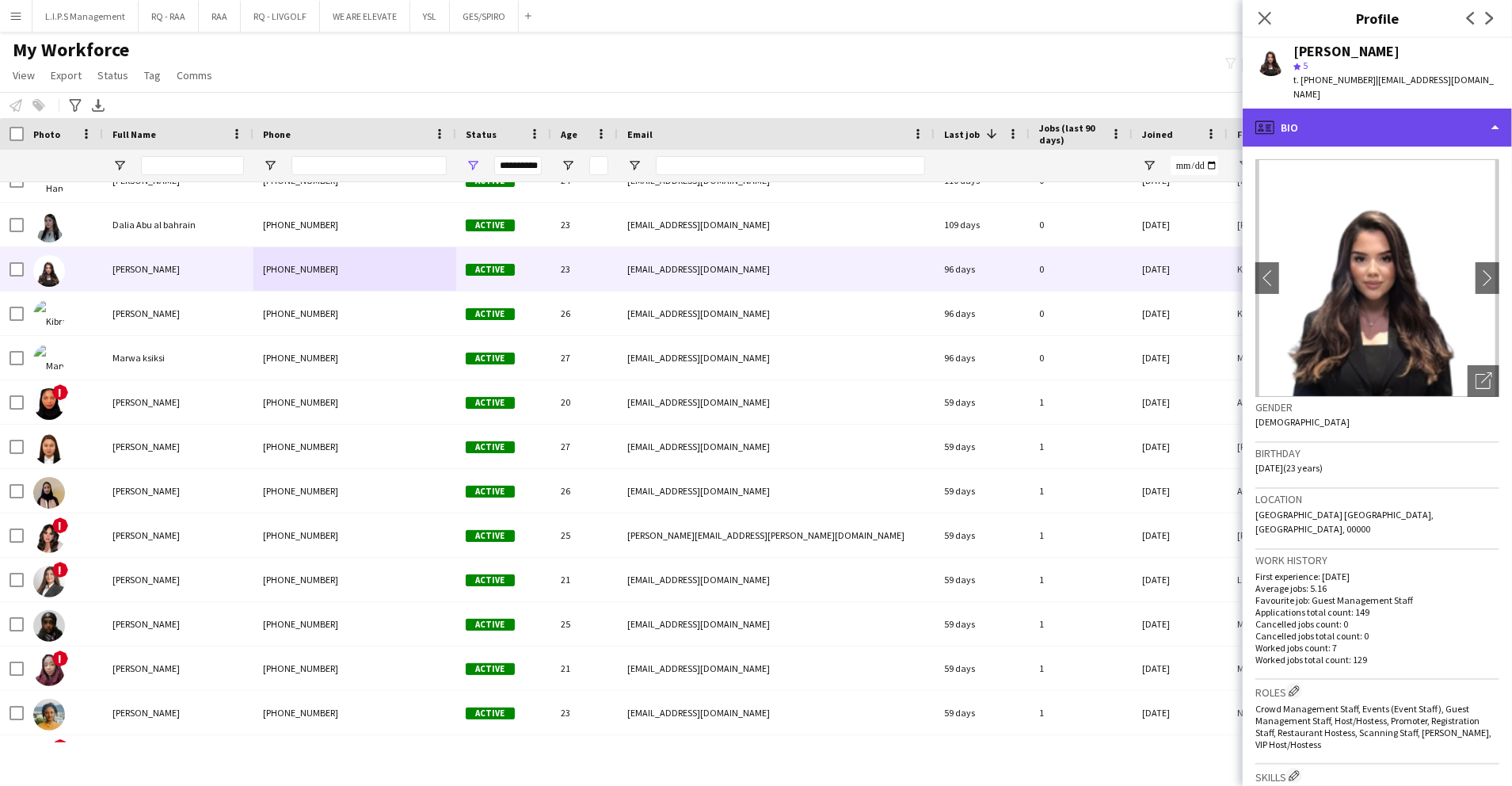
click at [1416, 108] on div "profile Bio" at bounding box center [1378, 128] width 269 height 38
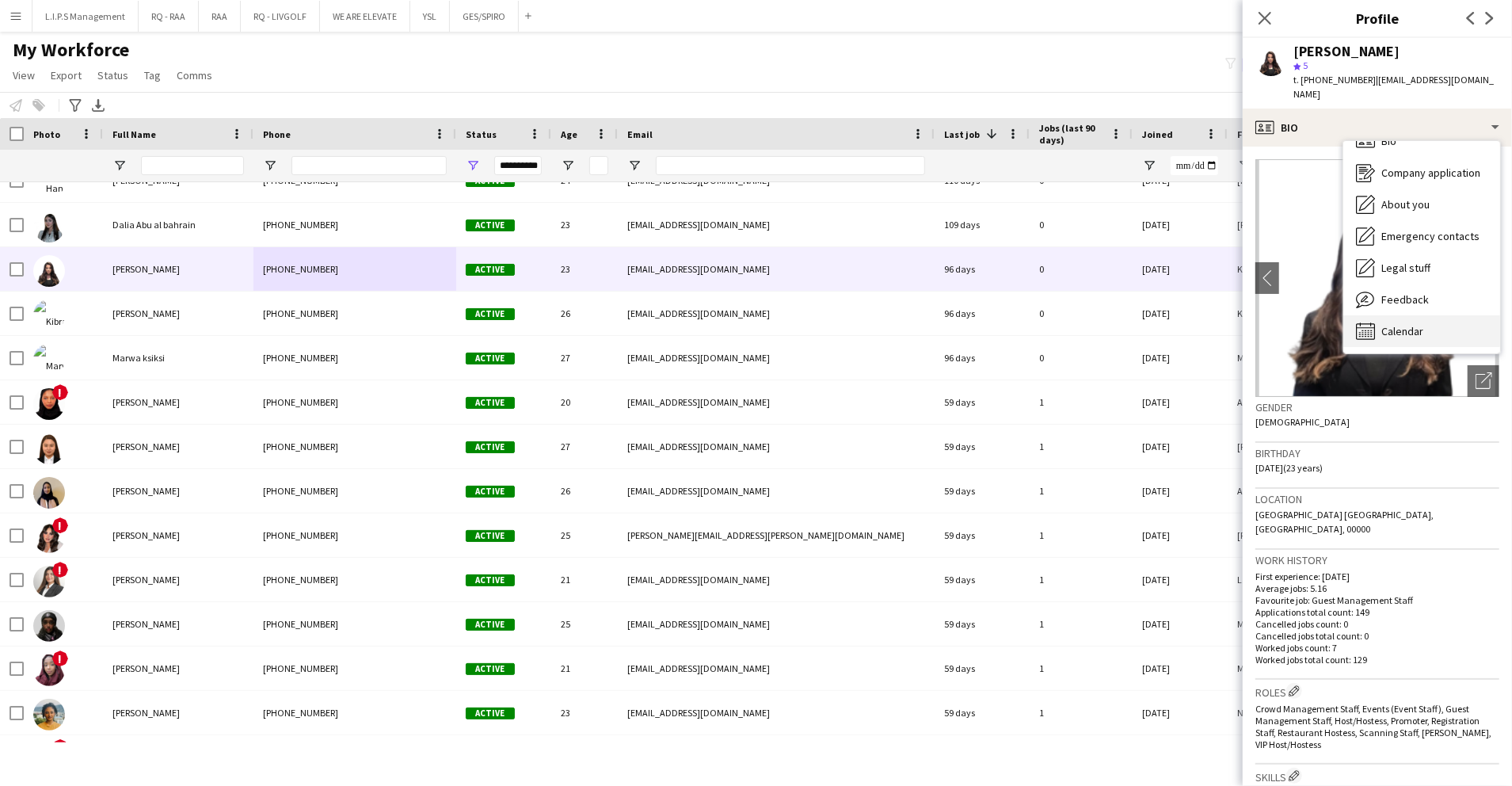
click at [1420, 324] on span "Calendar" at bounding box center [1403, 332] width 42 height 15
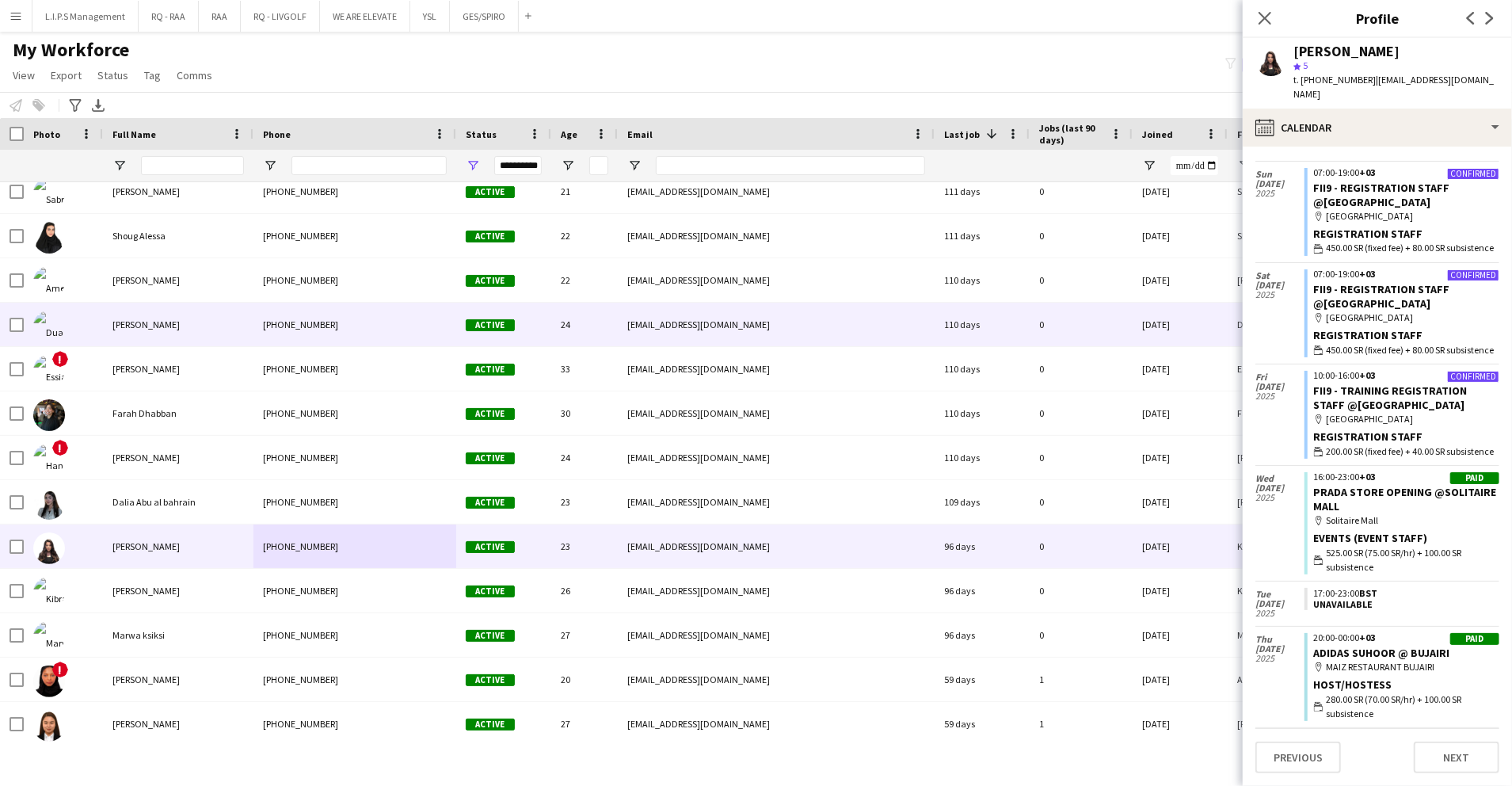
scroll to position [23987, 0]
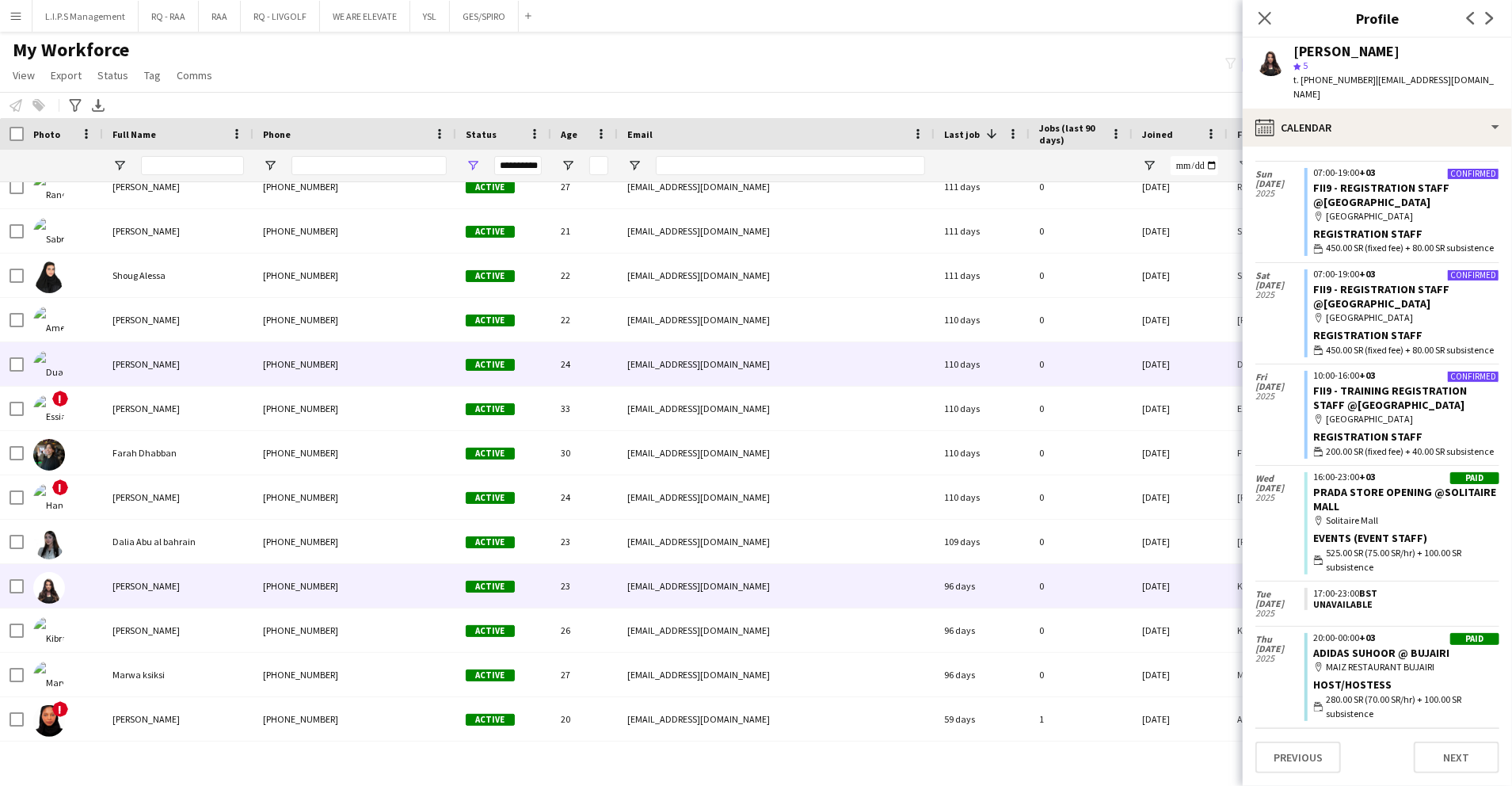
click at [331, 368] on div "+966531493772" at bounding box center [354, 364] width 203 height 44
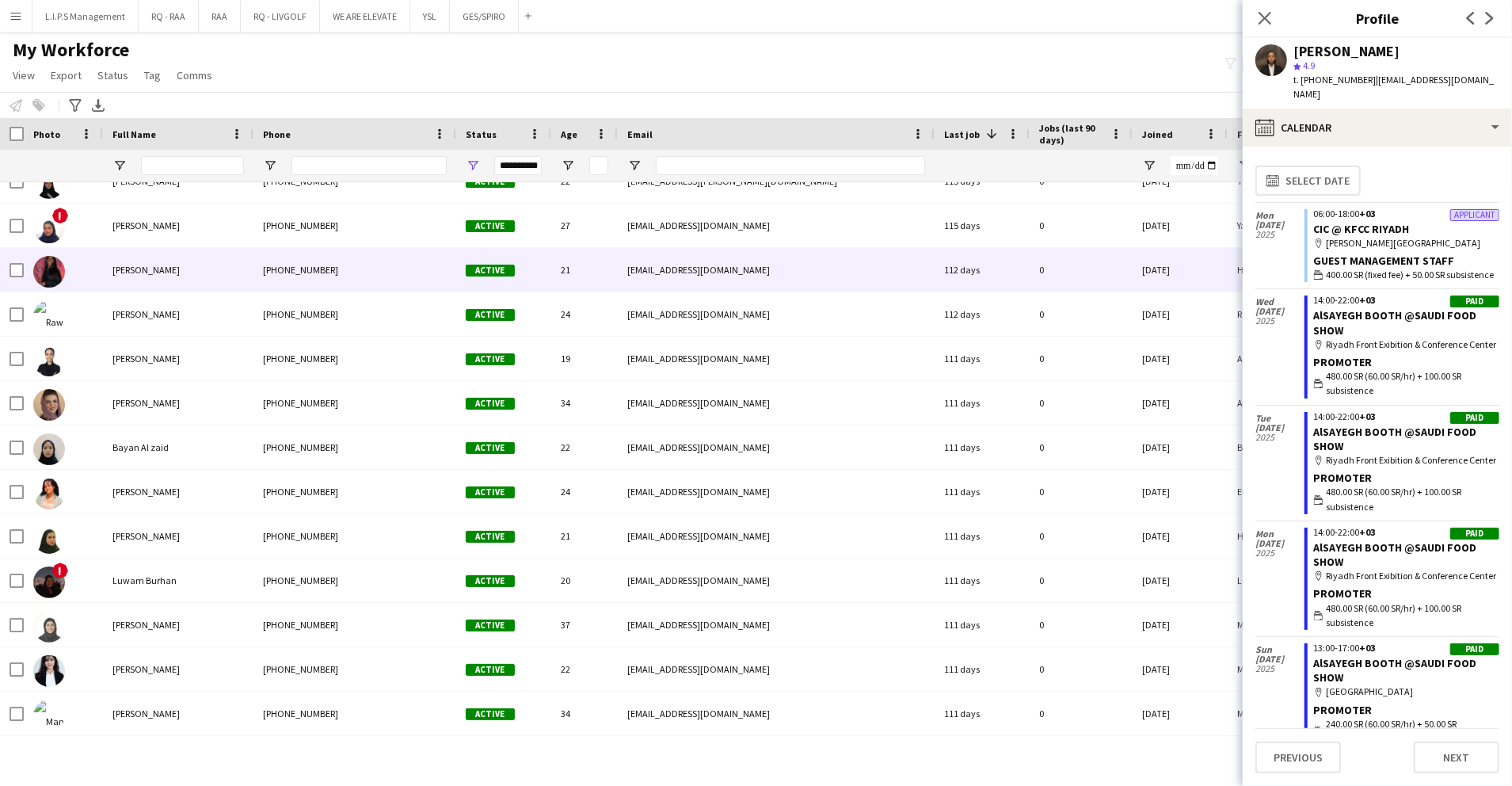
scroll to position [23248, 0]
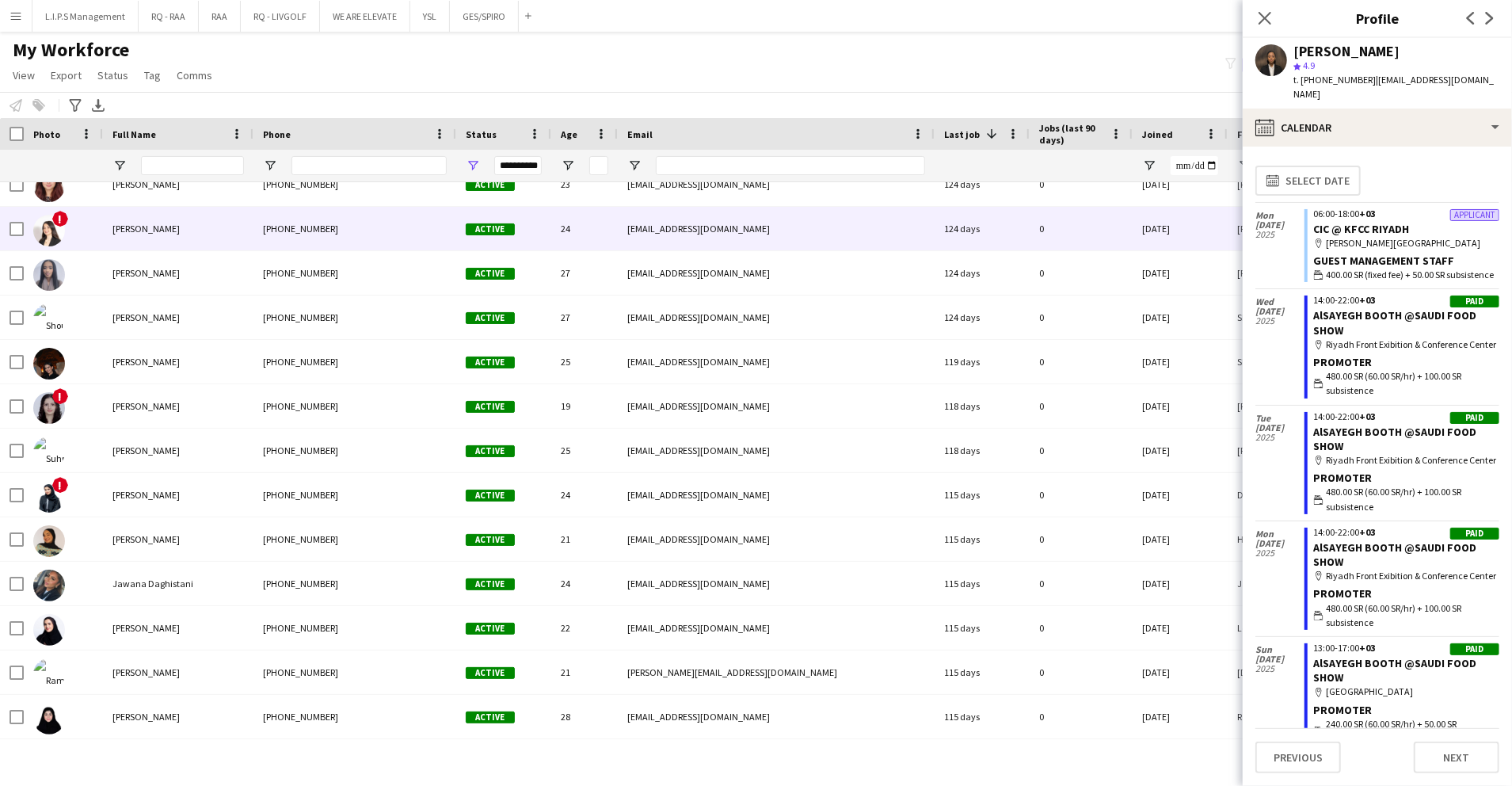
click at [359, 238] on div "+9660538710286" at bounding box center [354, 229] width 203 height 44
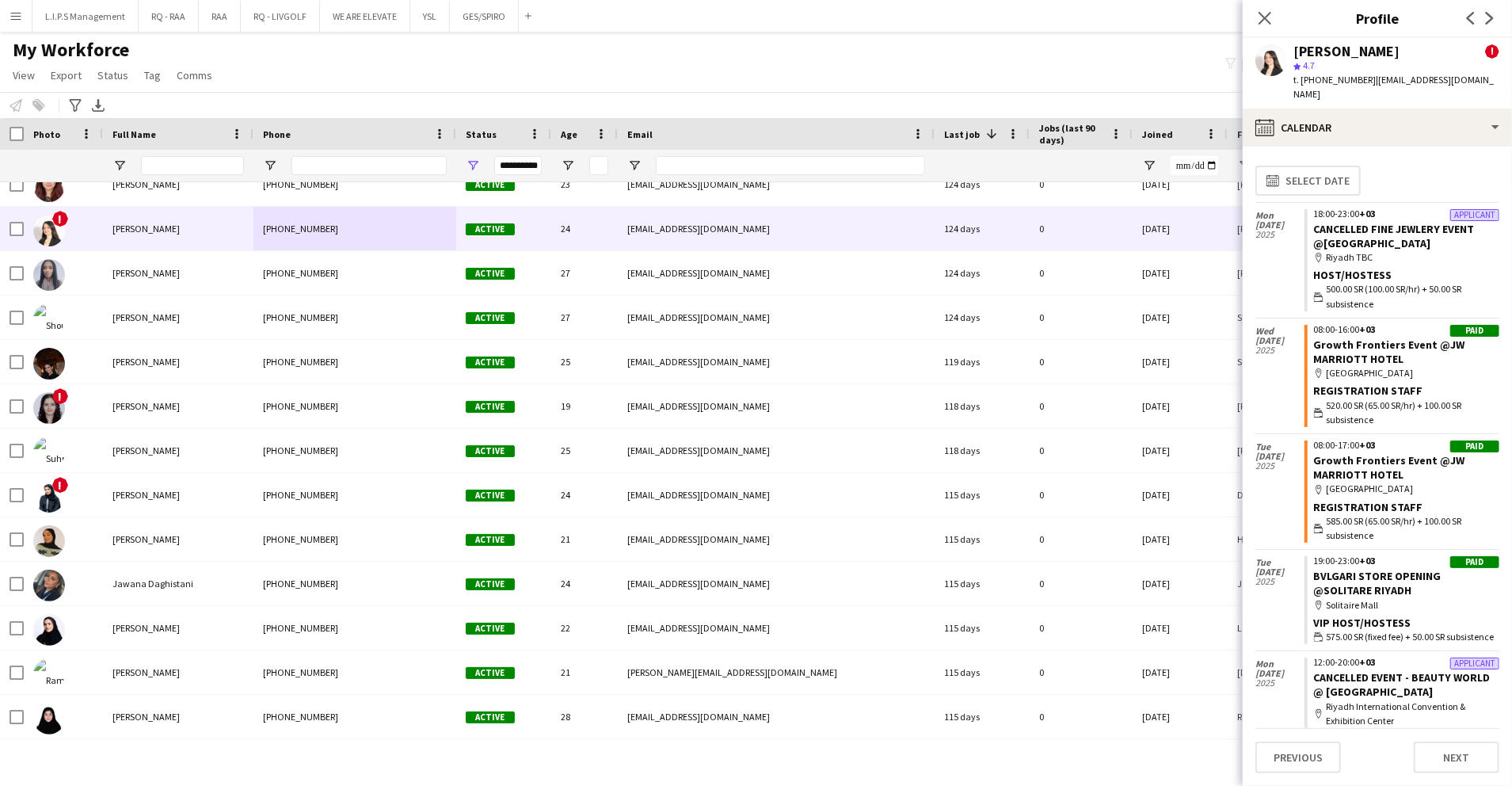
click at [1341, 77] on span "t. +9660538710286" at bounding box center [1334, 79] width 83 height 12
drag, startPoint x: 1341, startPoint y: 77, endPoint x: 1296, endPoint y: 88, distance: 46.3
click at [1296, 88] on div "LANA Al Zayat ! star 4.7 t. +9660538710286 | alzayatlana@gmail.com" at bounding box center [1378, 73] width 269 height 70
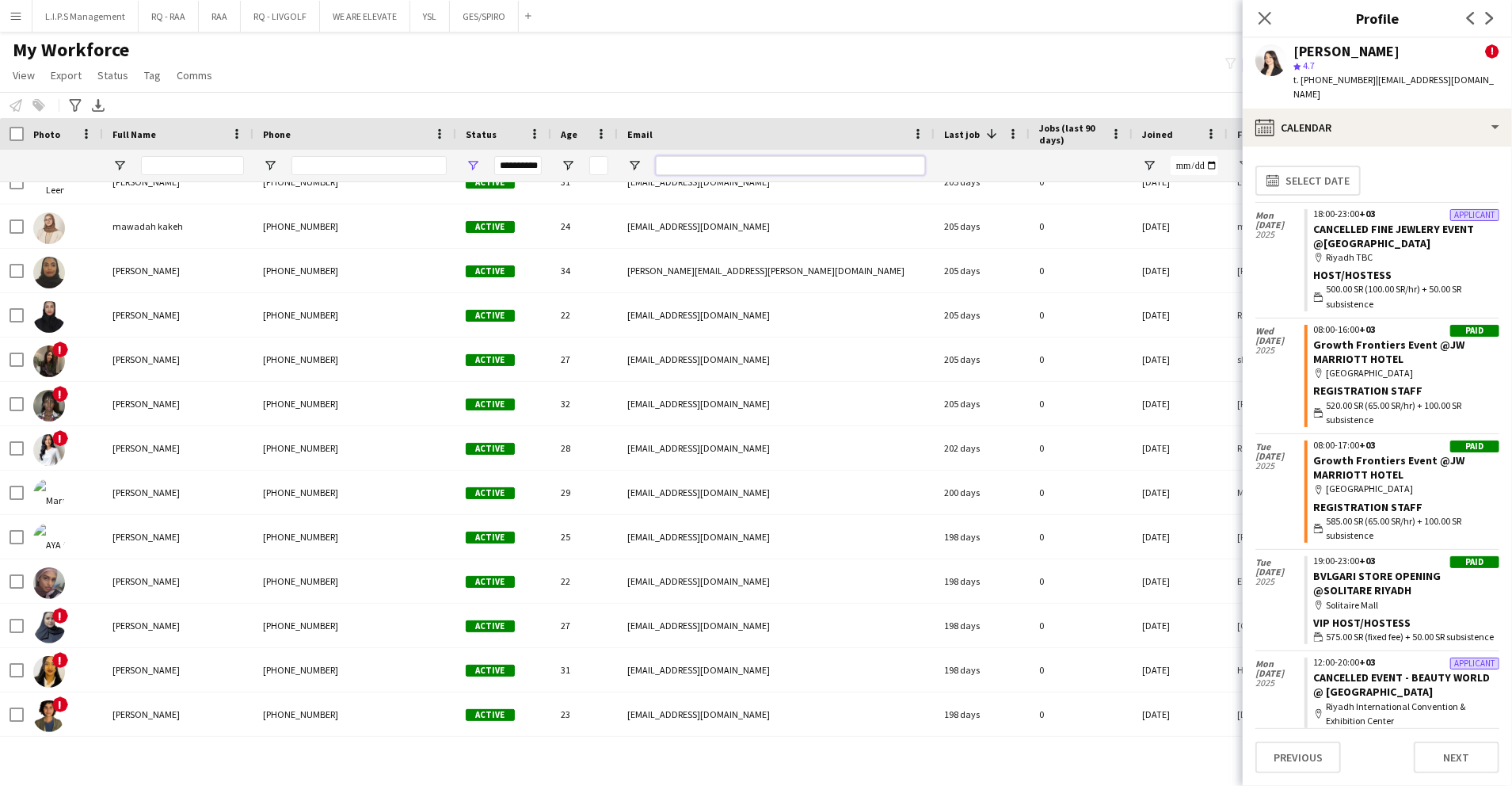
click at [695, 170] on input "Email Filter Input" at bounding box center [791, 165] width 269 height 19
paste input "**********"
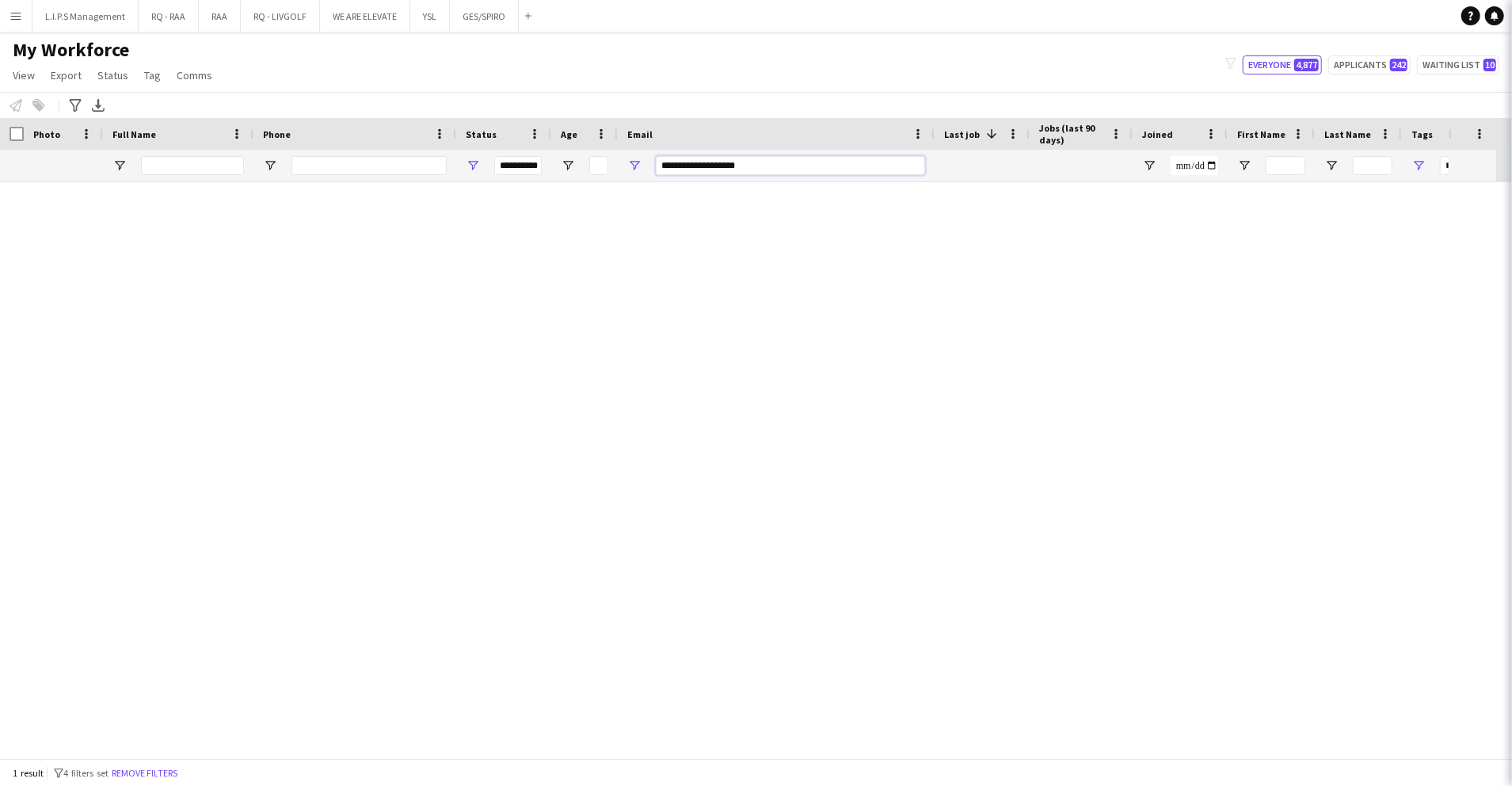
scroll to position [0, 0]
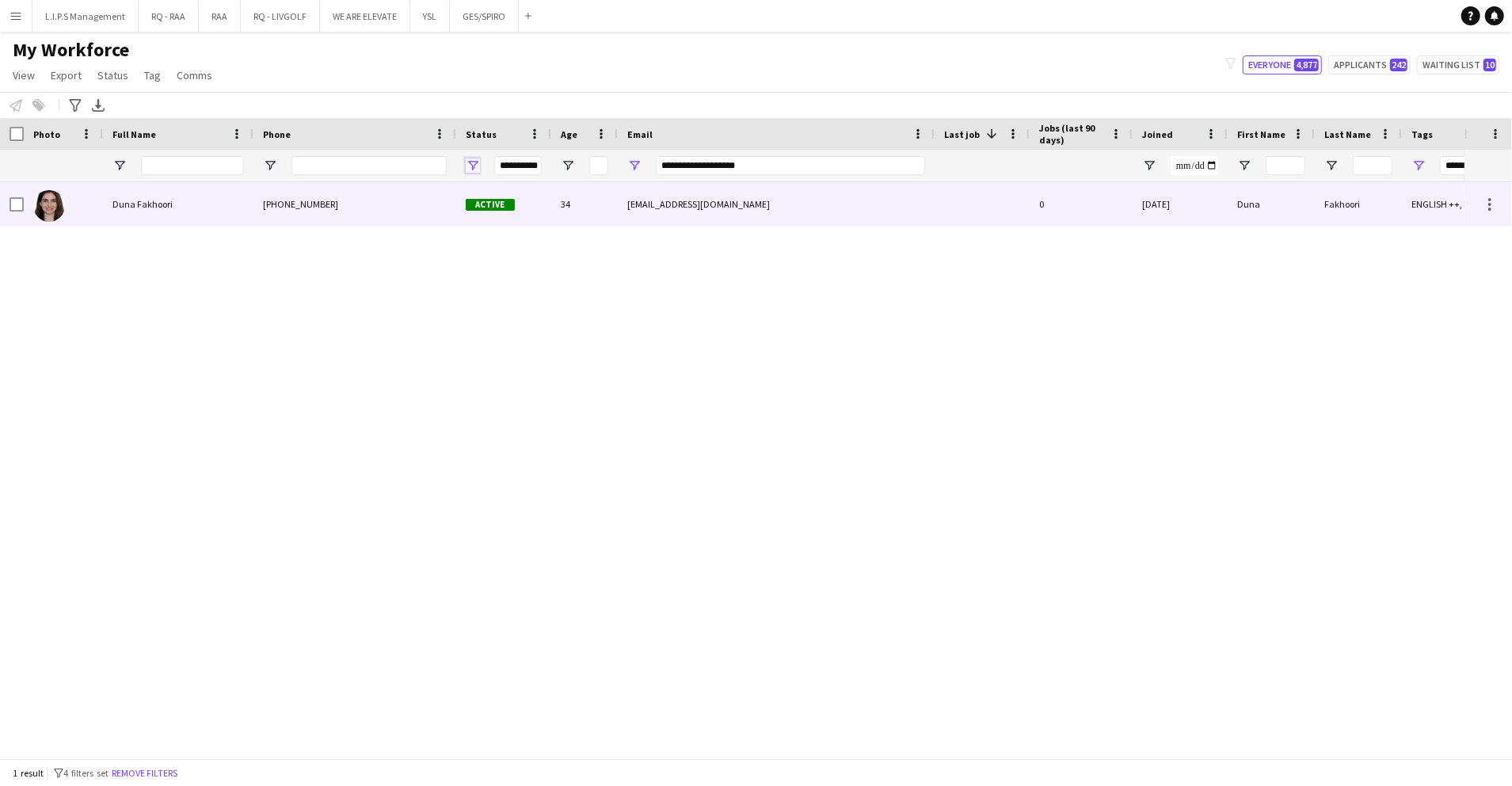
drag, startPoint x: 470, startPoint y: 165, endPoint x: 466, endPoint y: 192, distance: 27.3
click at [466, 192] on div "Workforce Details First Name Last Name Joined Age" at bounding box center [756, 438] width 1512 height 640
click at [466, 192] on div "Active" at bounding box center [503, 204] width 95 height 44
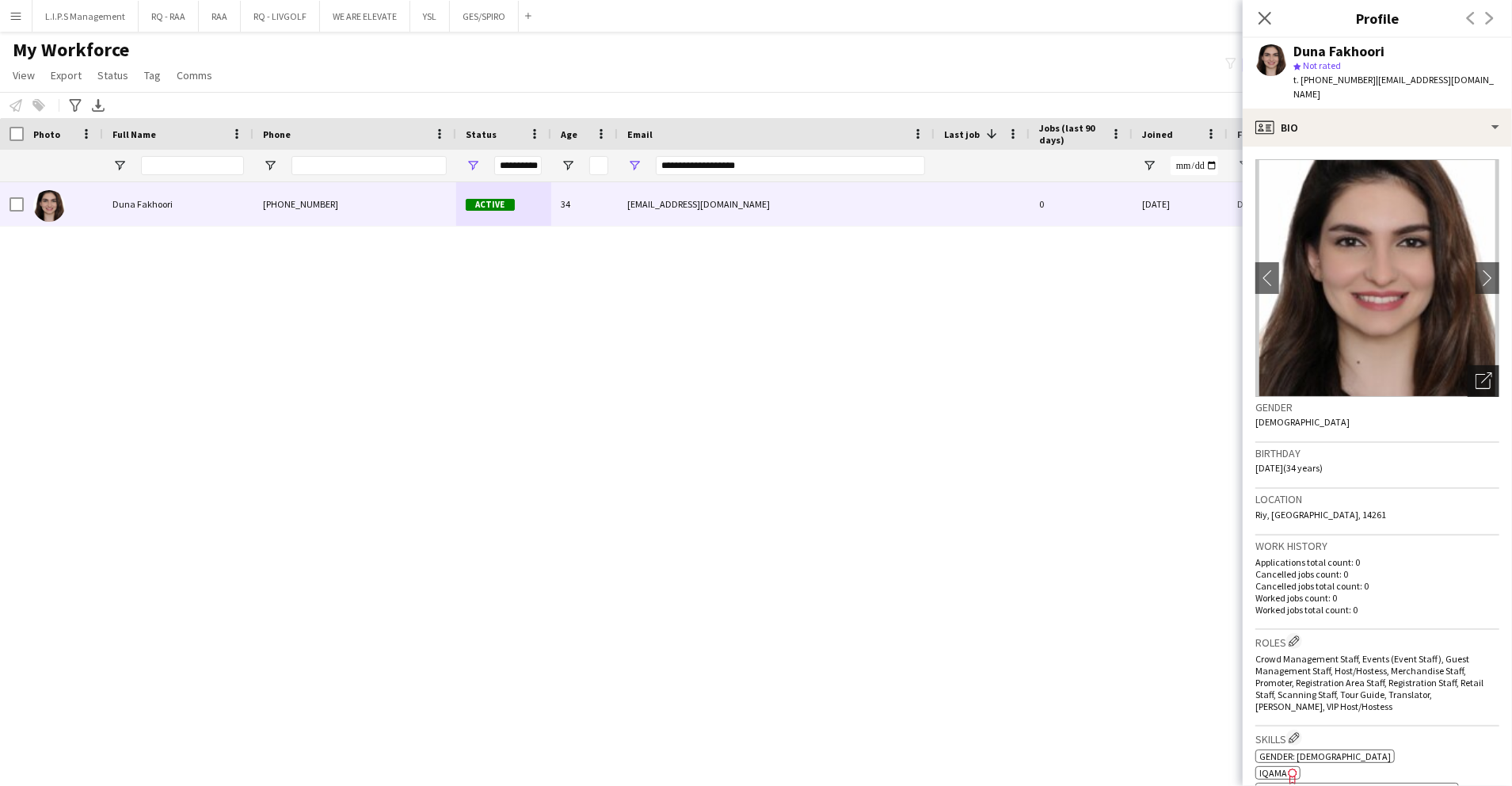
click at [1468, 365] on div "Open photos pop-in" at bounding box center [1484, 381] width 32 height 32
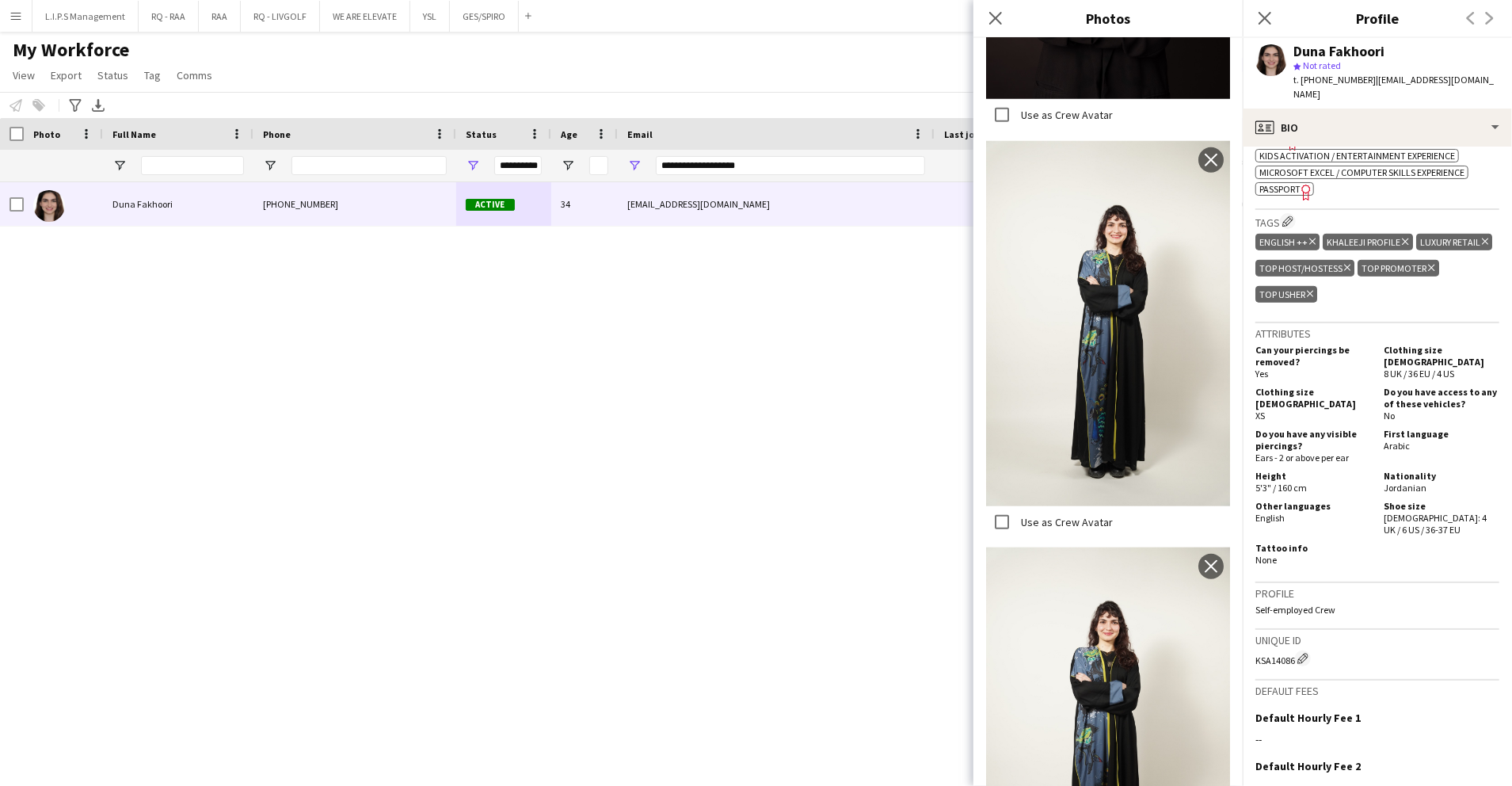
scroll to position [211, 0]
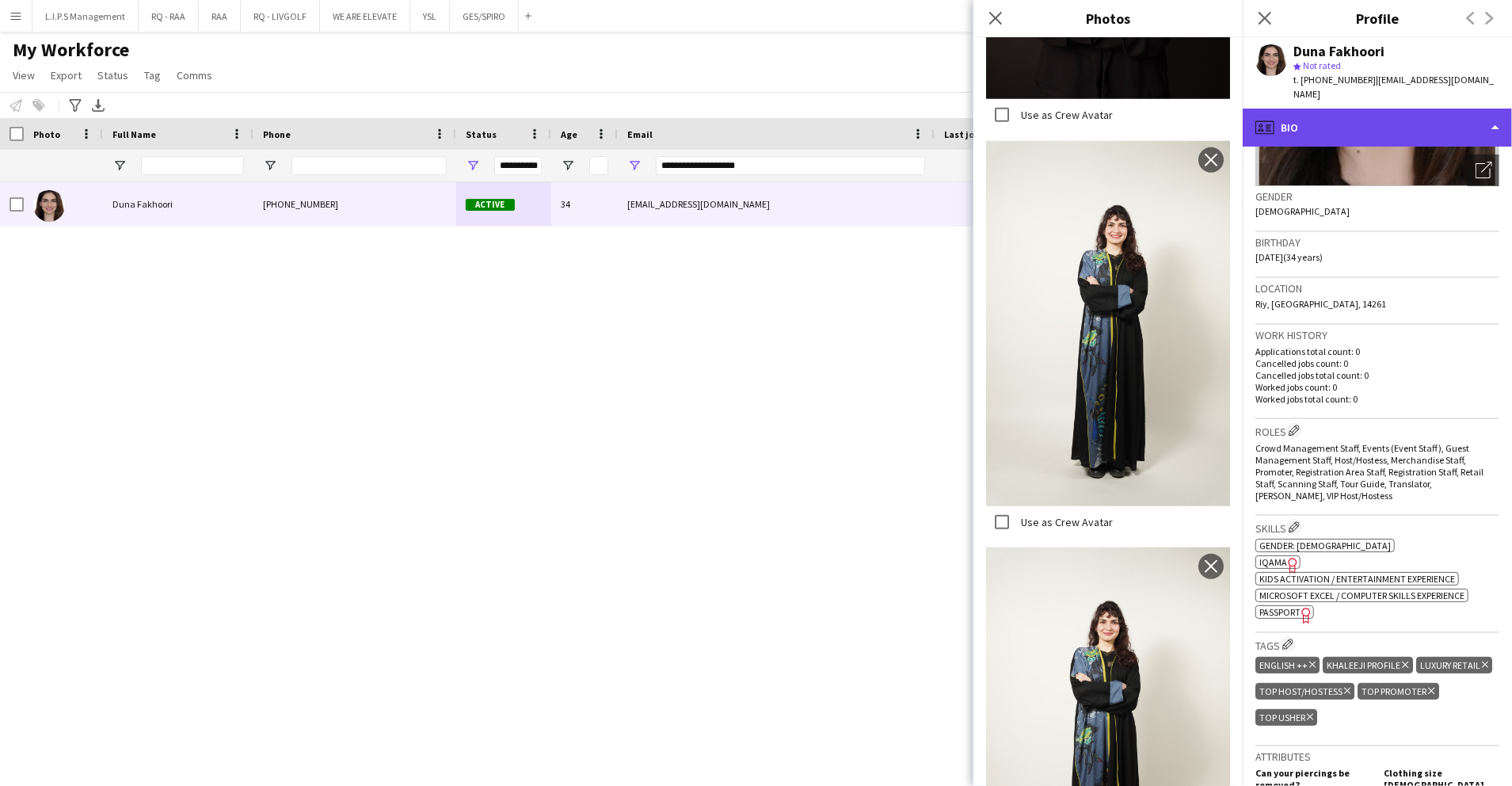
click at [1410, 130] on div "profile Bio" at bounding box center [1378, 128] width 269 height 38
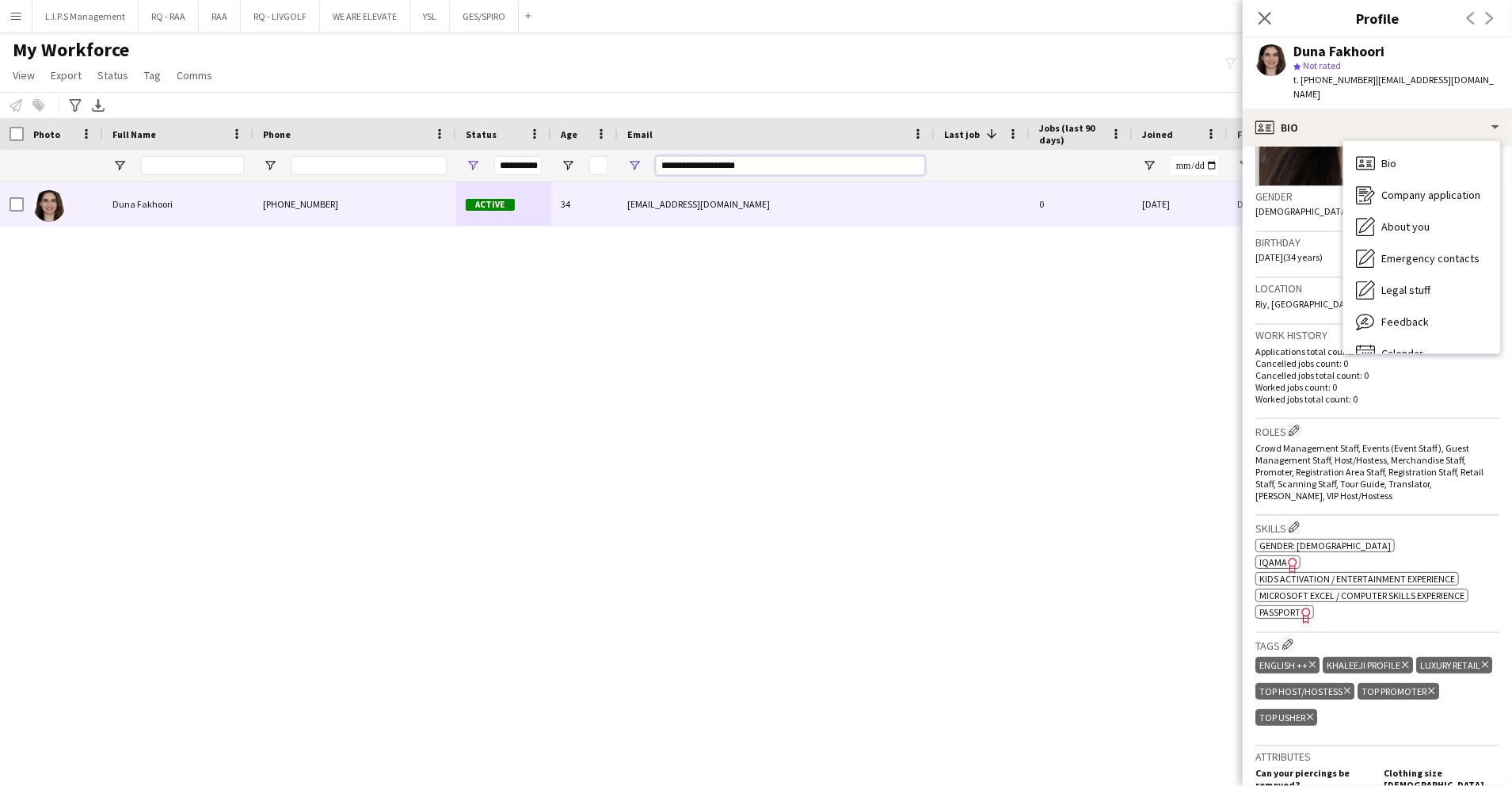
drag, startPoint x: 694, startPoint y: 162, endPoint x: 498, endPoint y: 174, distance: 196.4
click at [498, 174] on div "**********" at bounding box center [1103, 165] width 2207 height 32
paste input "*"
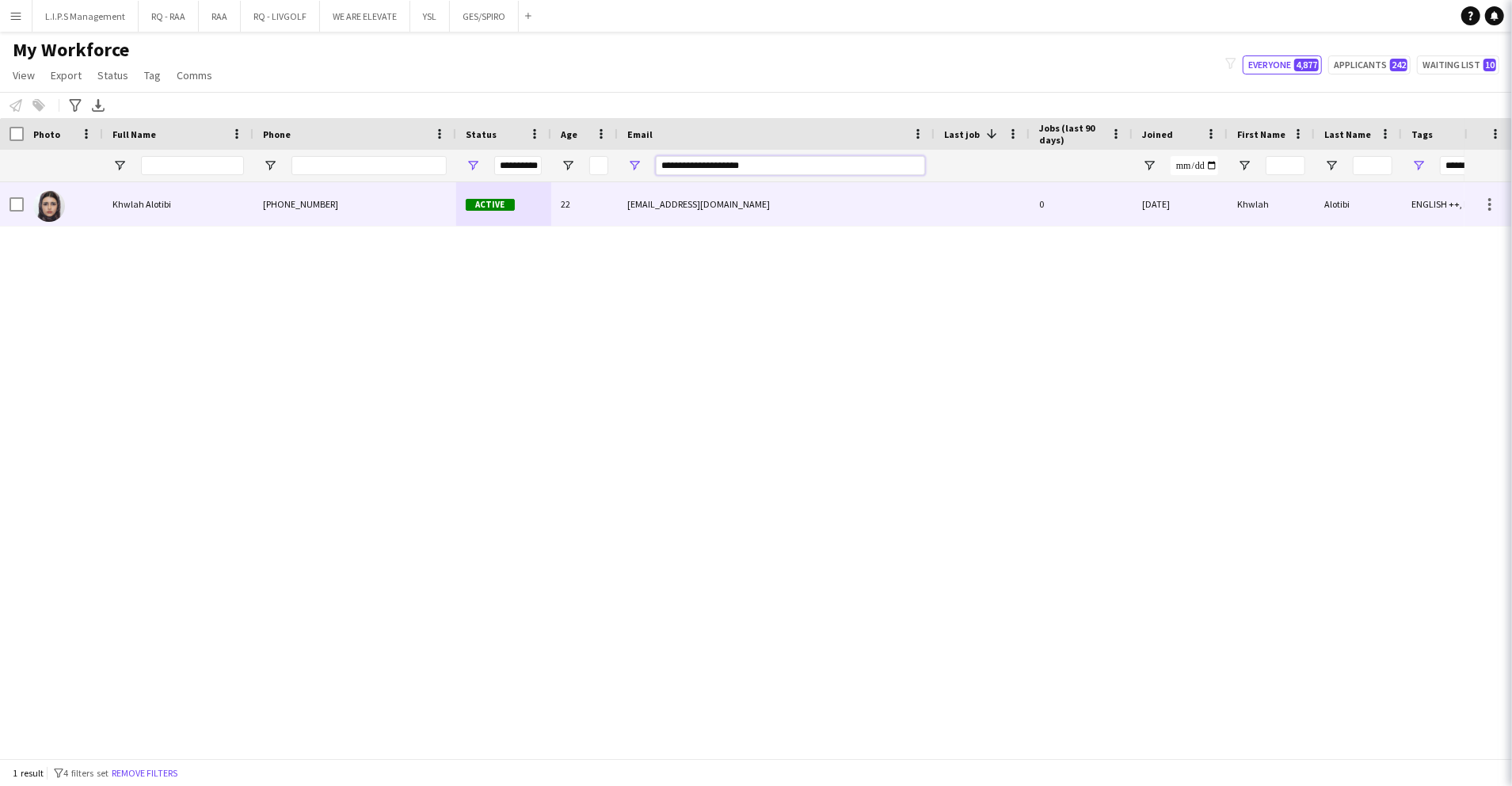
type input "**********"
click at [506, 192] on div "Active" at bounding box center [503, 204] width 95 height 44
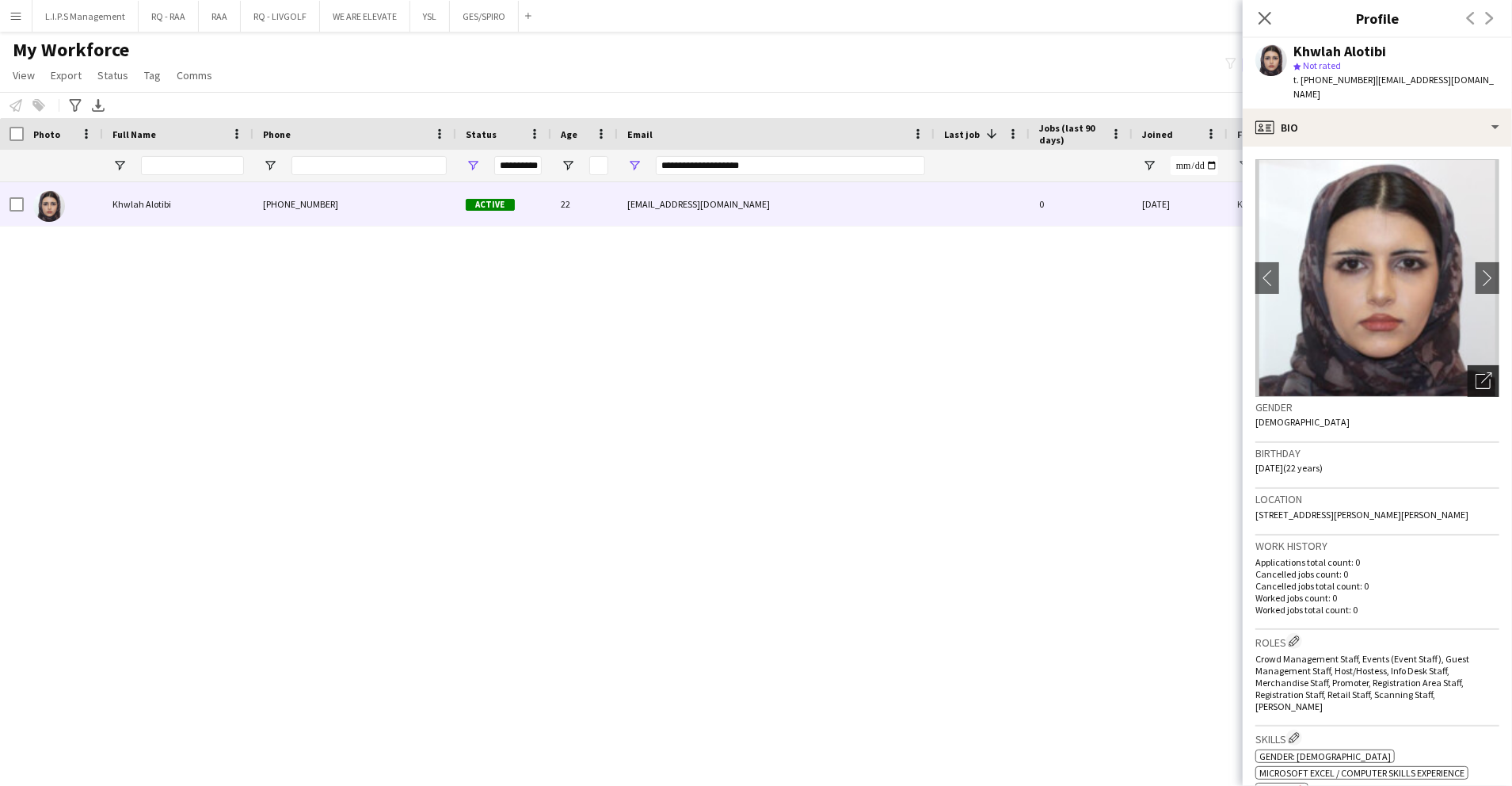
click at [1481, 373] on icon at bounding box center [1487, 378] width 11 height 11
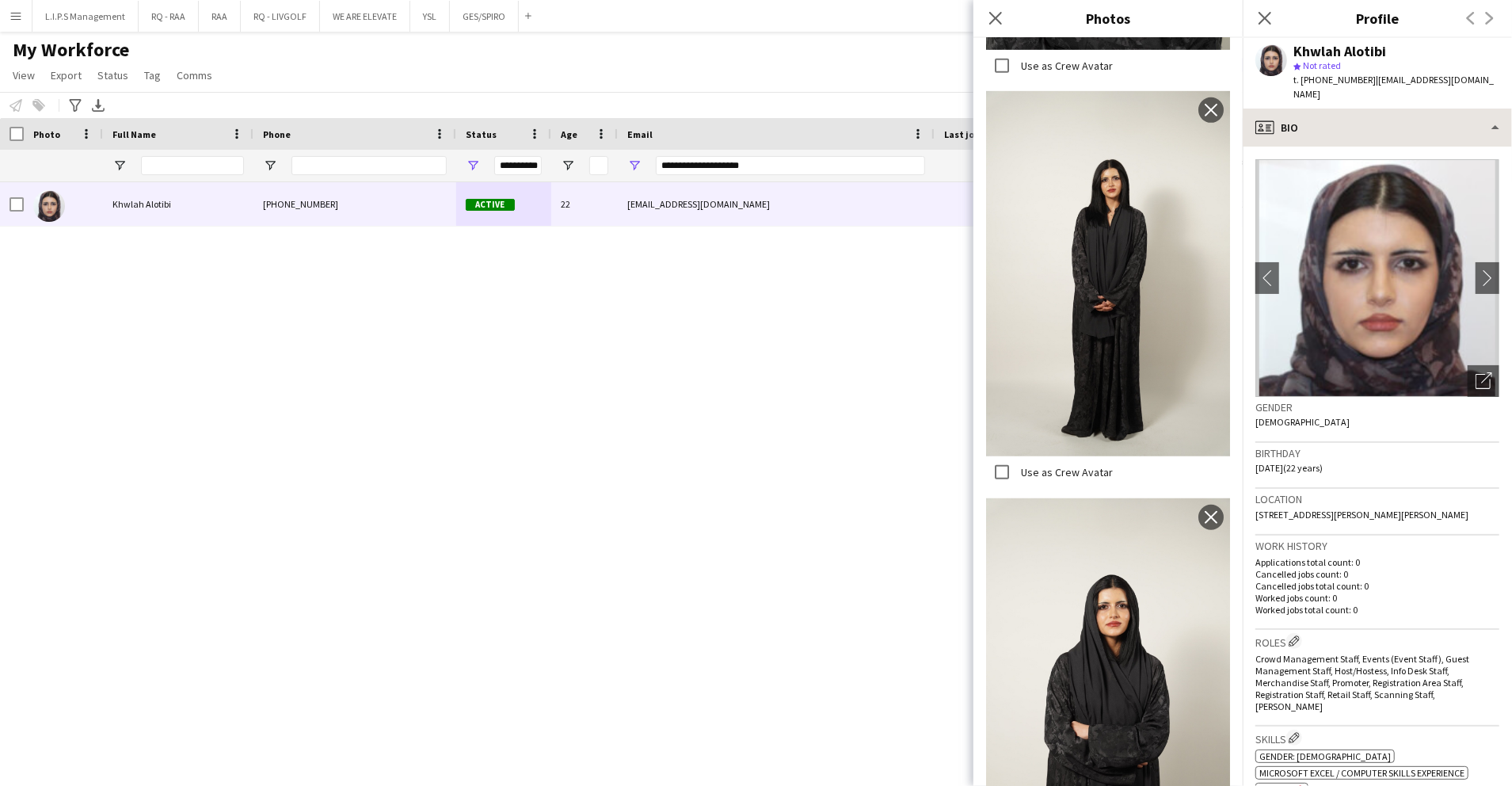
scroll to position [730, 0]
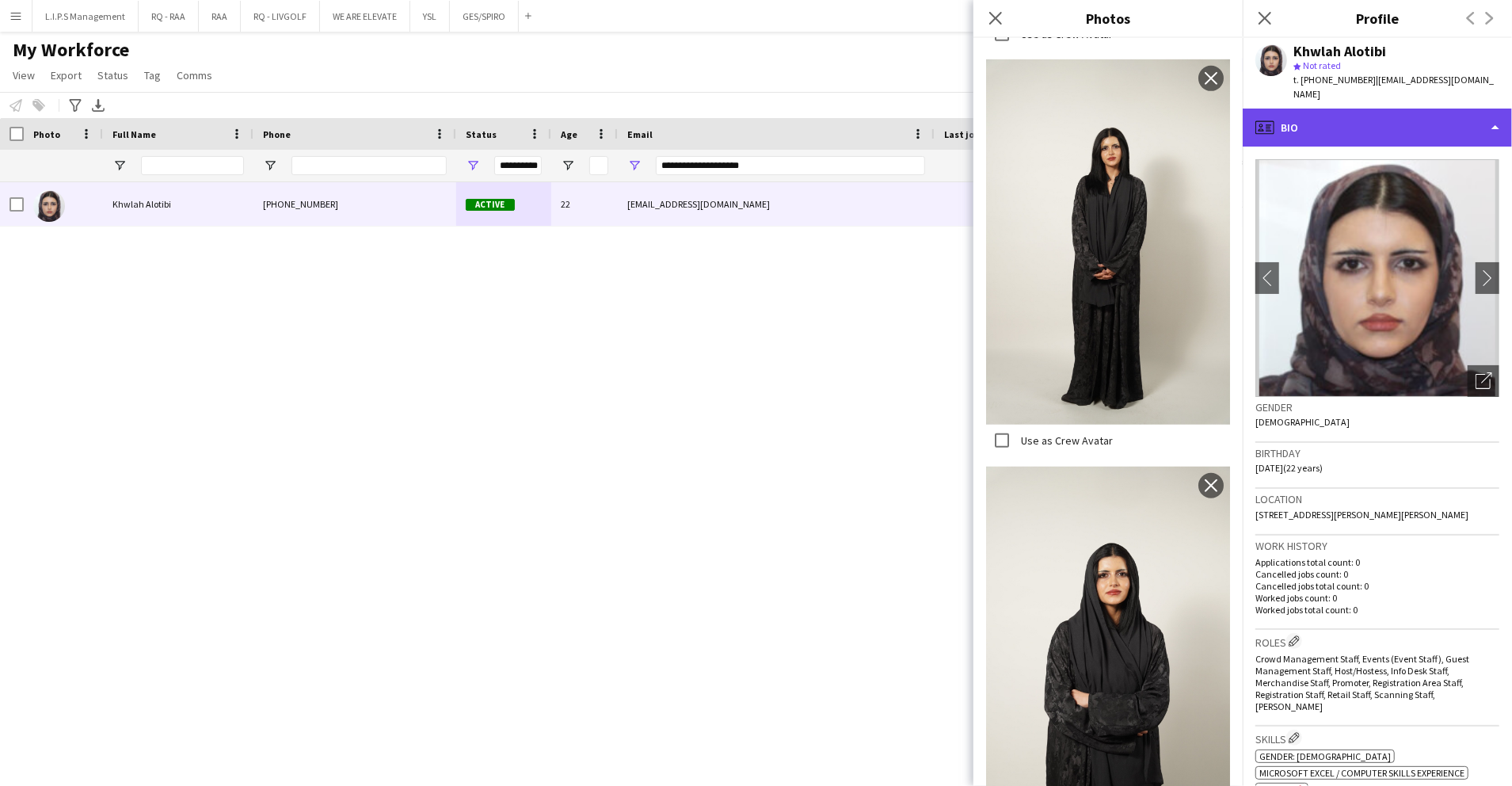
click at [1374, 108] on div "profile Bio" at bounding box center [1378, 128] width 269 height 38
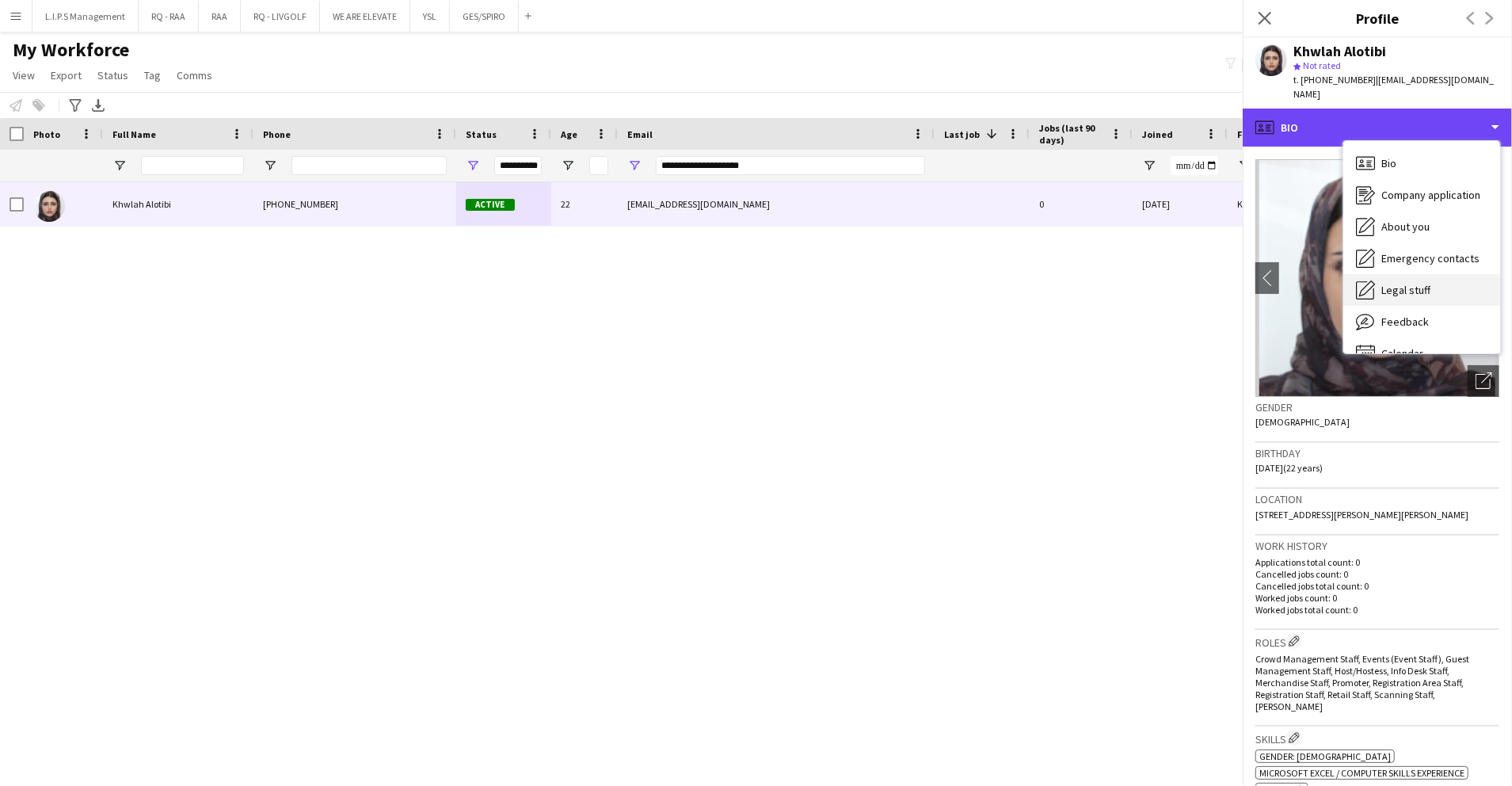
scroll to position [22, 0]
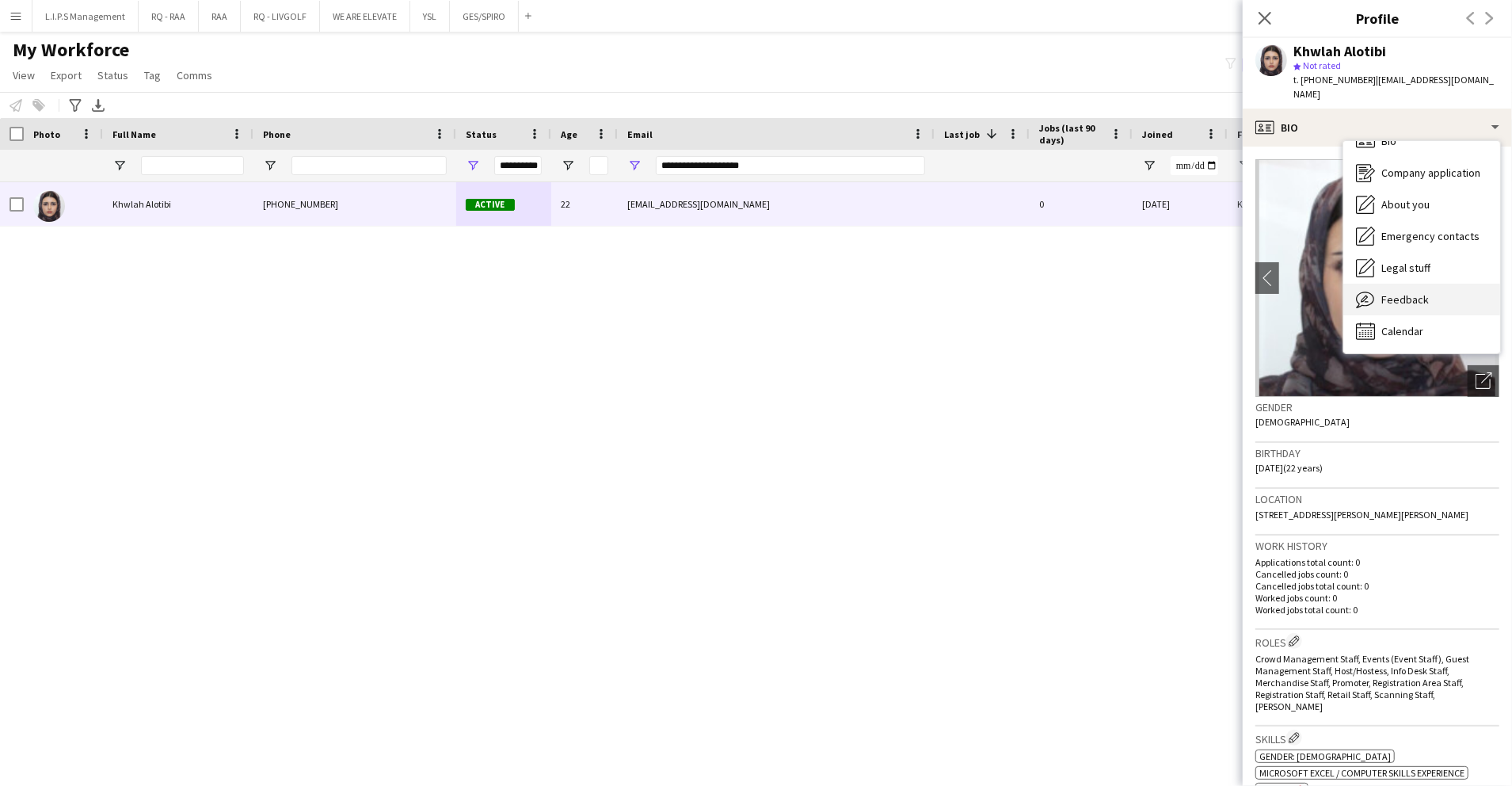
click at [1406, 284] on div "Feedback Feedback" at bounding box center [1422, 300] width 157 height 32
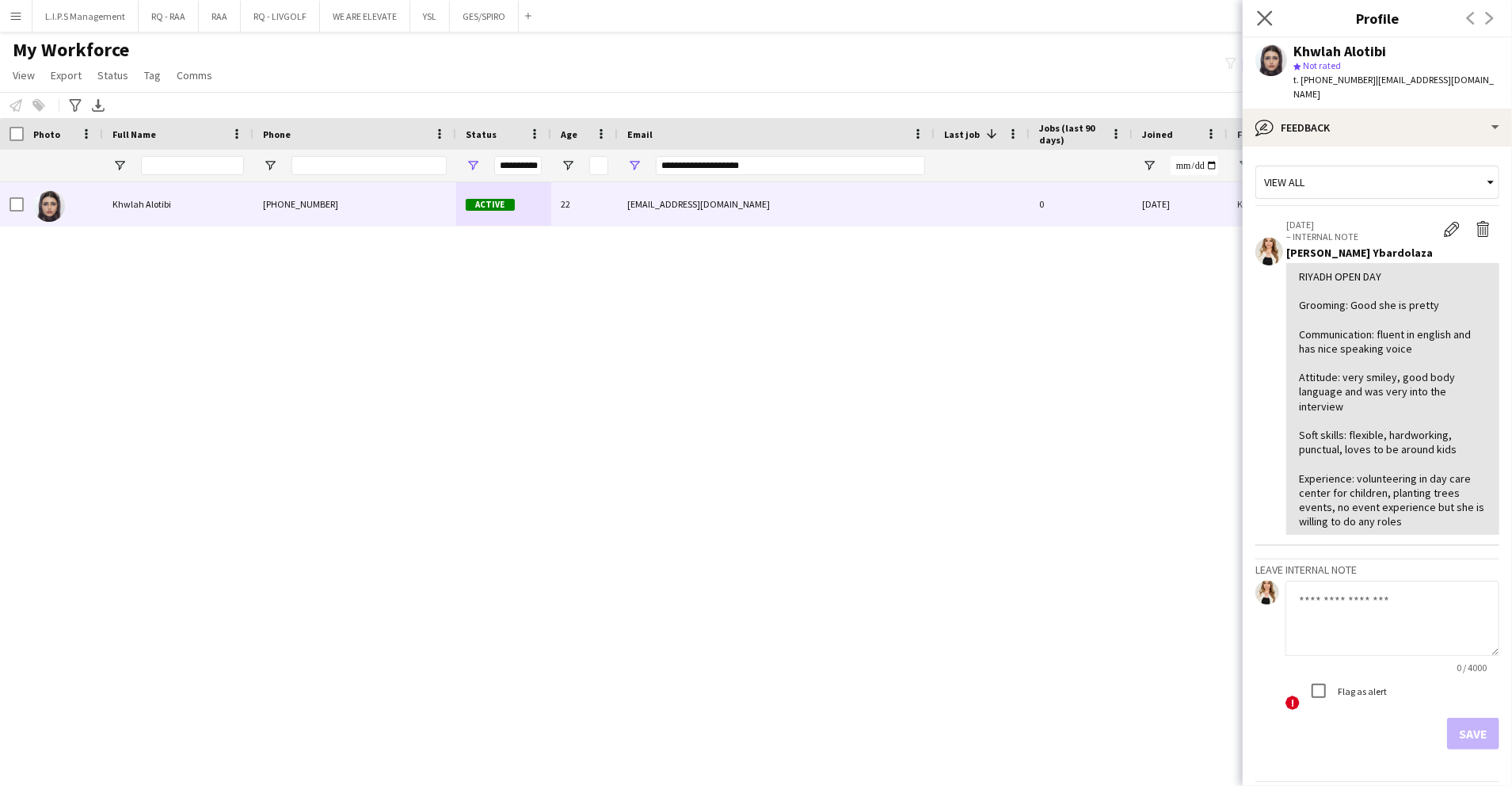
click at [1274, 19] on app-icon "Close pop-in" at bounding box center [1265, 18] width 23 height 23
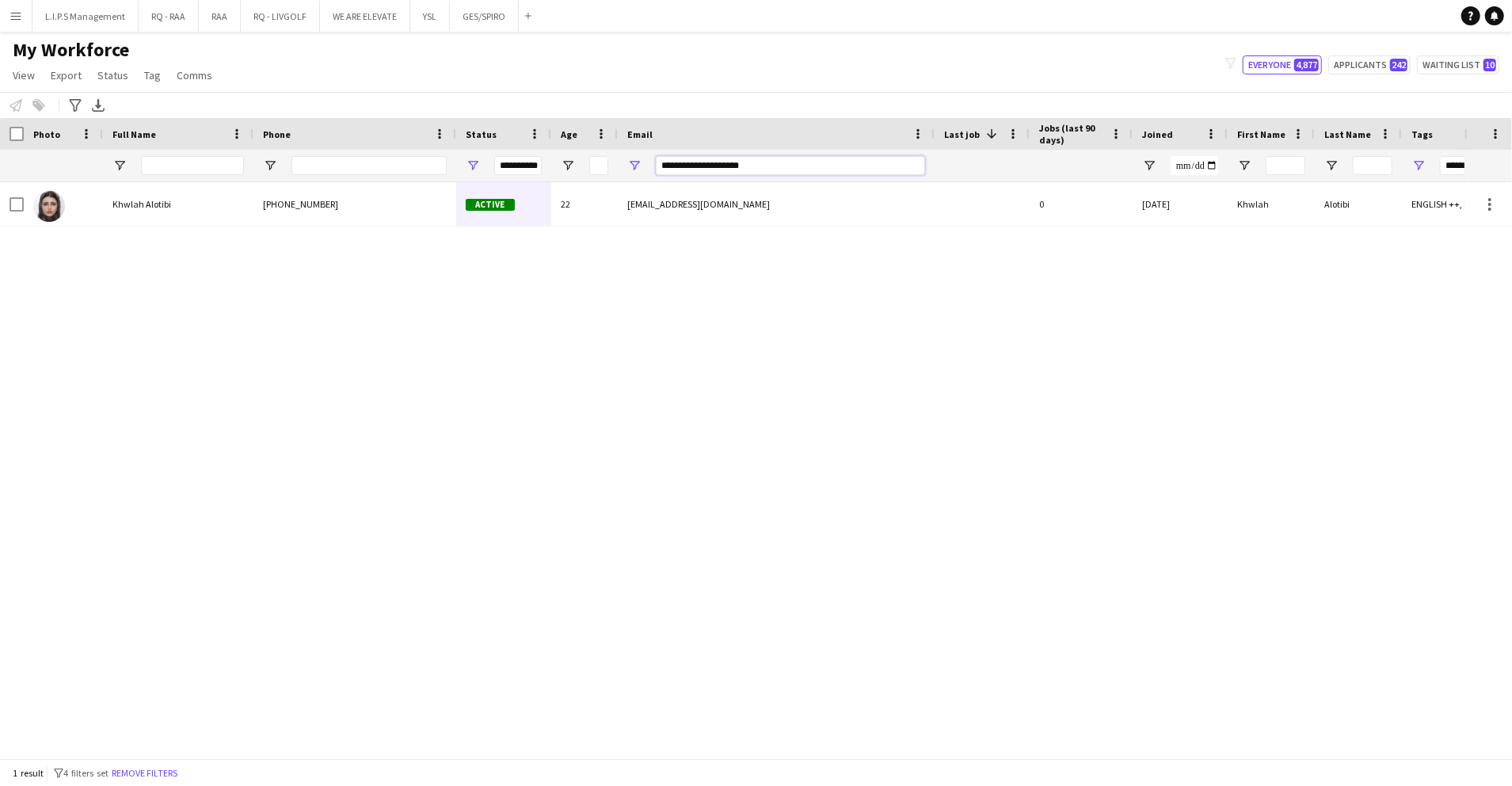
drag, startPoint x: 798, startPoint y: 160, endPoint x: 556, endPoint y: 146, distance: 242.4
click at [556, 146] on div "Workforce Details First Name Last Name Joined 1" at bounding box center [1103, 150] width 2207 height 64
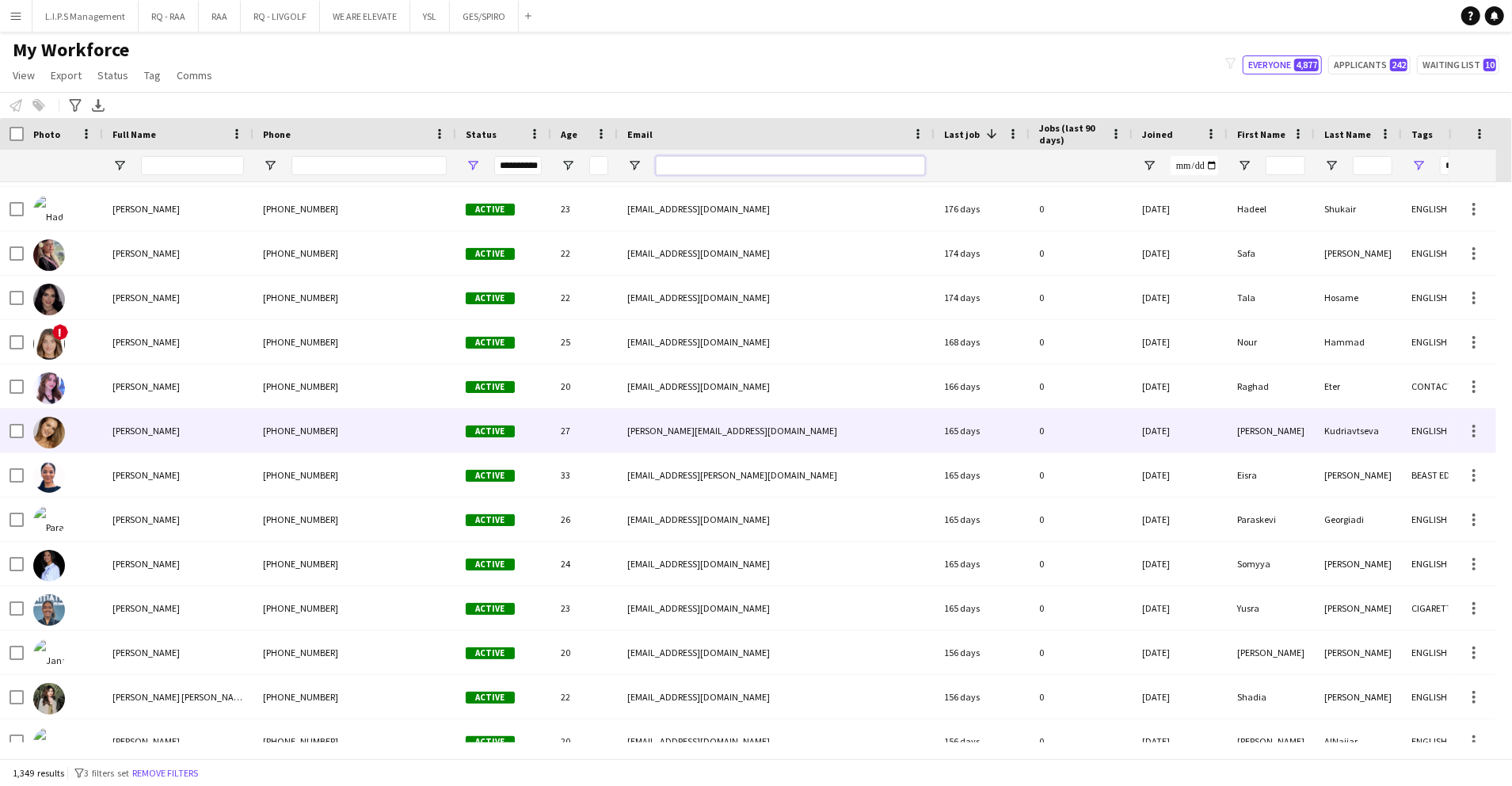
scroll to position [20696, 0]
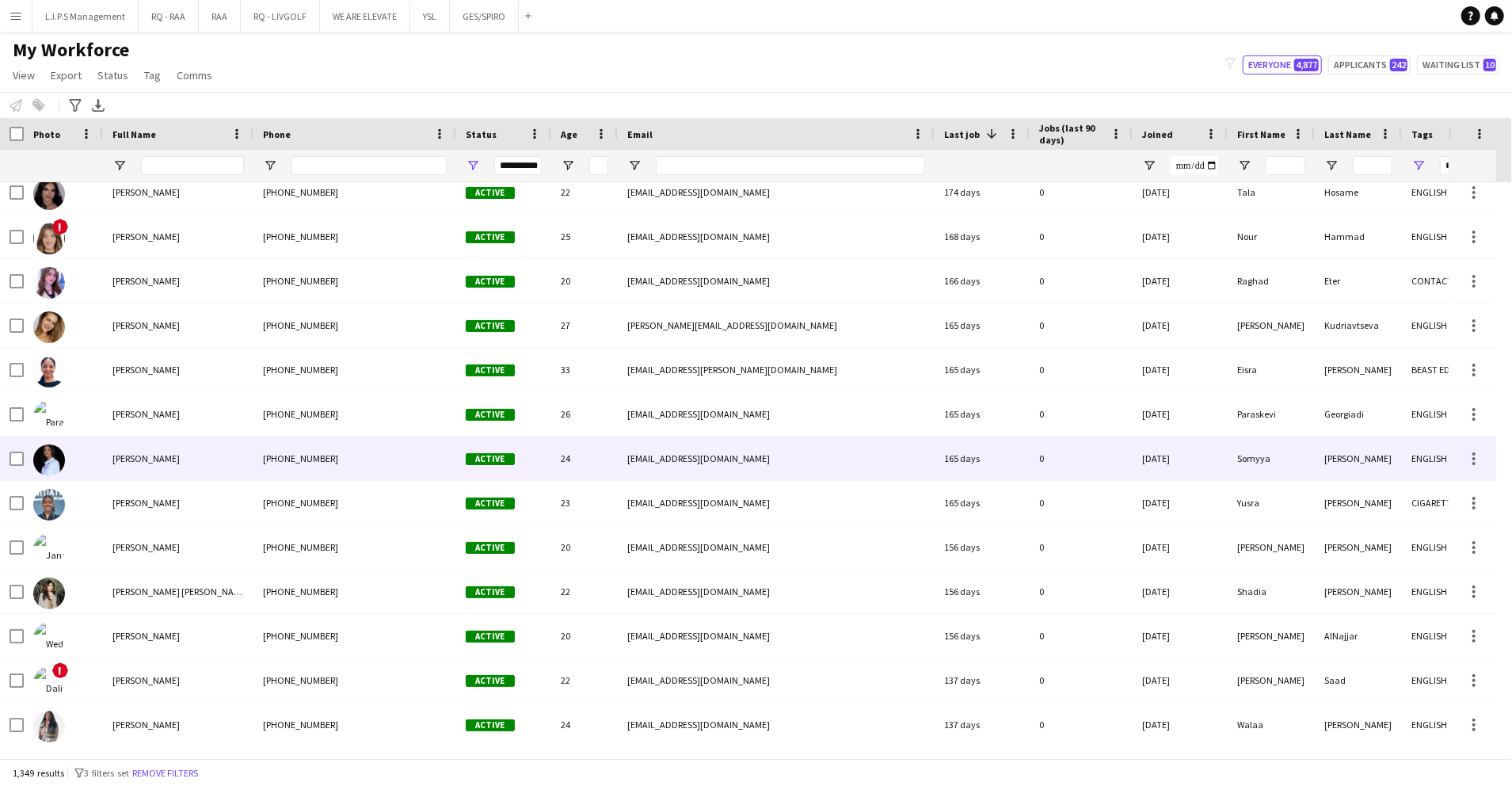
drag, startPoint x: 302, startPoint y: 457, endPoint x: 961, endPoint y: 404, distance: 661.1
click at [302, 458] on div "+966569394779" at bounding box center [354, 459] width 203 height 44
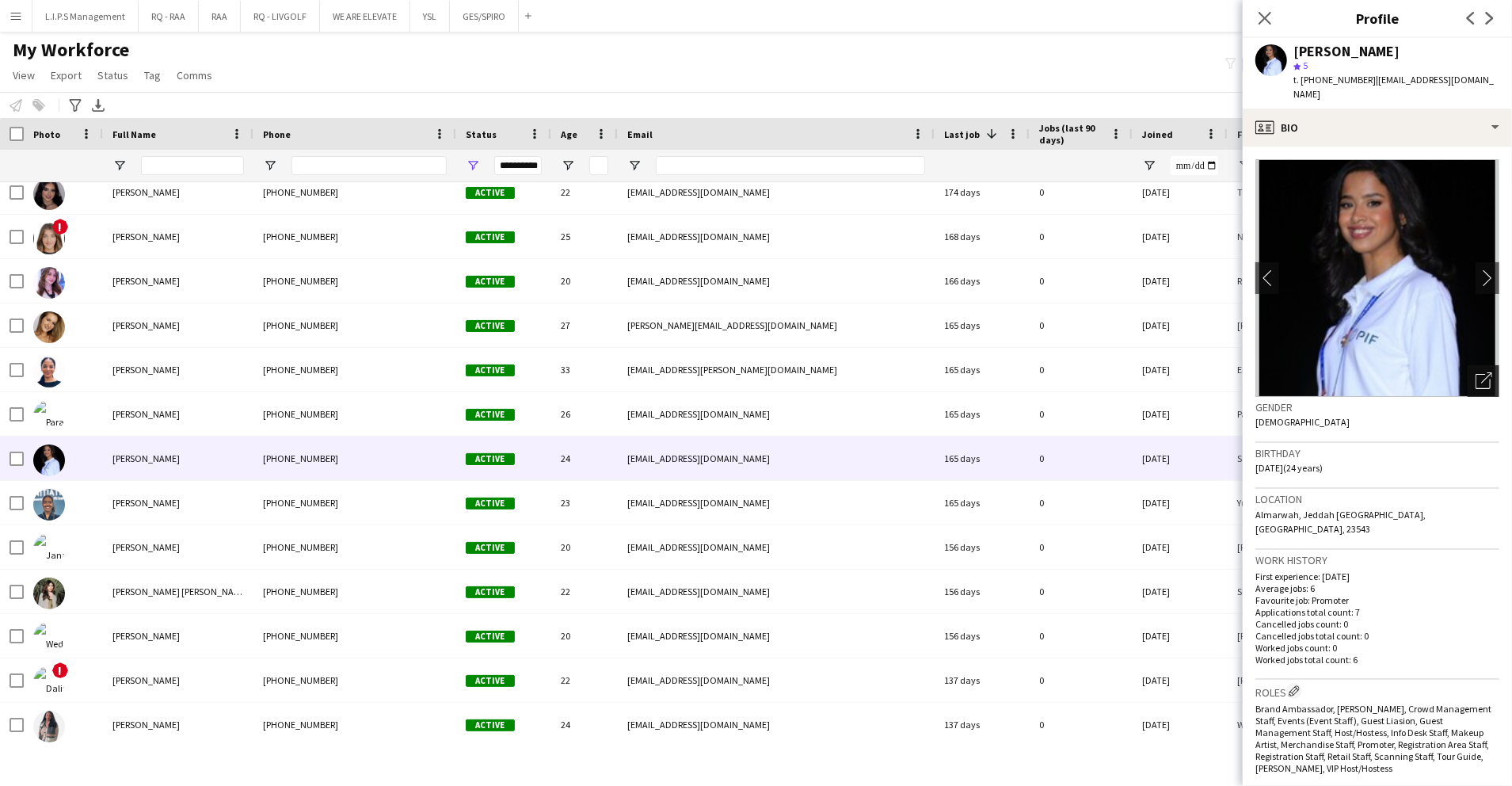
drag, startPoint x: 1467, startPoint y: 350, endPoint x: 1466, endPoint y: 363, distance: 13.0
click at [1468, 365] on div "Open photos pop-in" at bounding box center [1484, 381] width 32 height 32
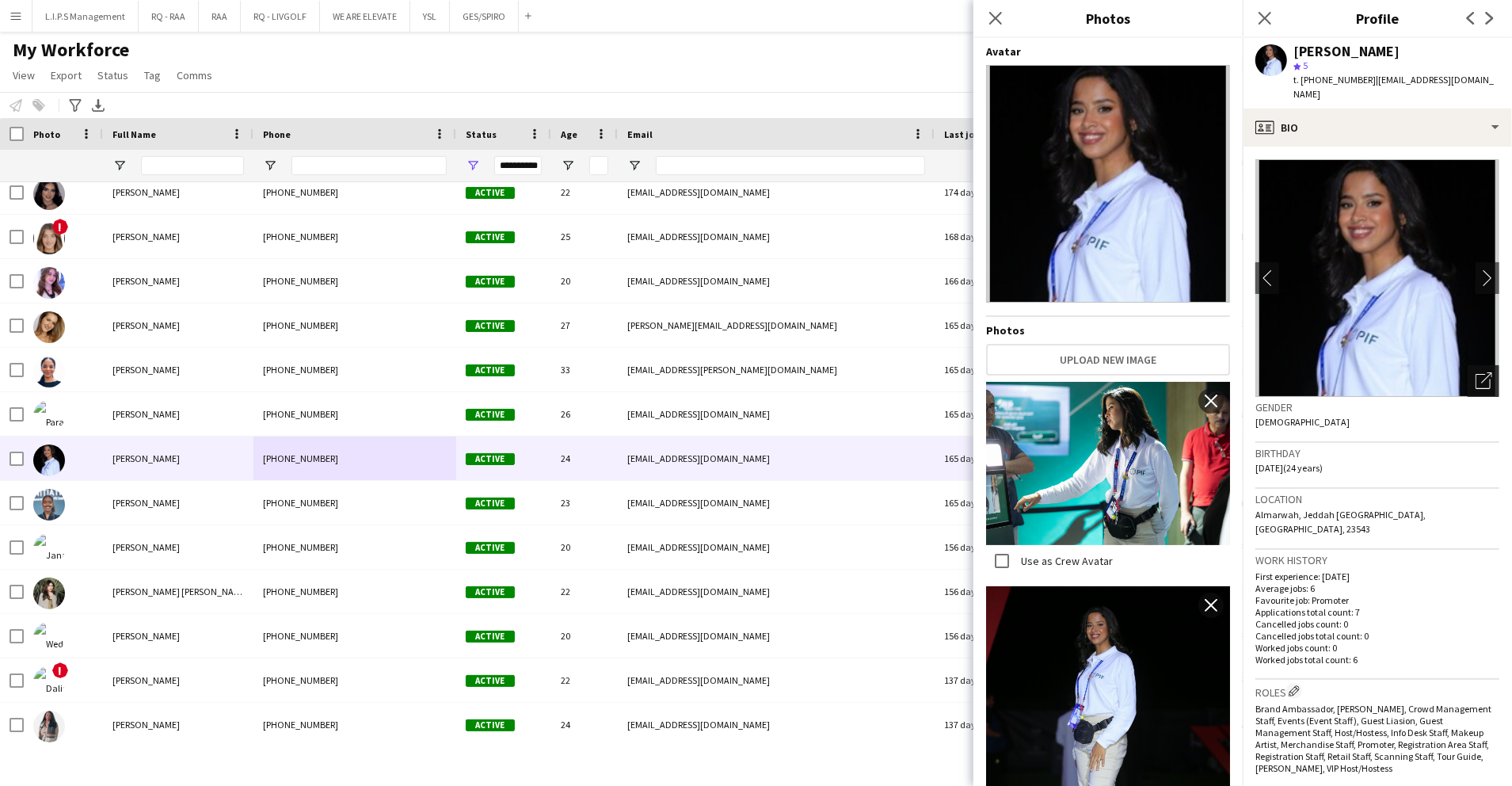
click at [1476, 373] on icon "Open photos pop-in" at bounding box center [1484, 381] width 16 height 16
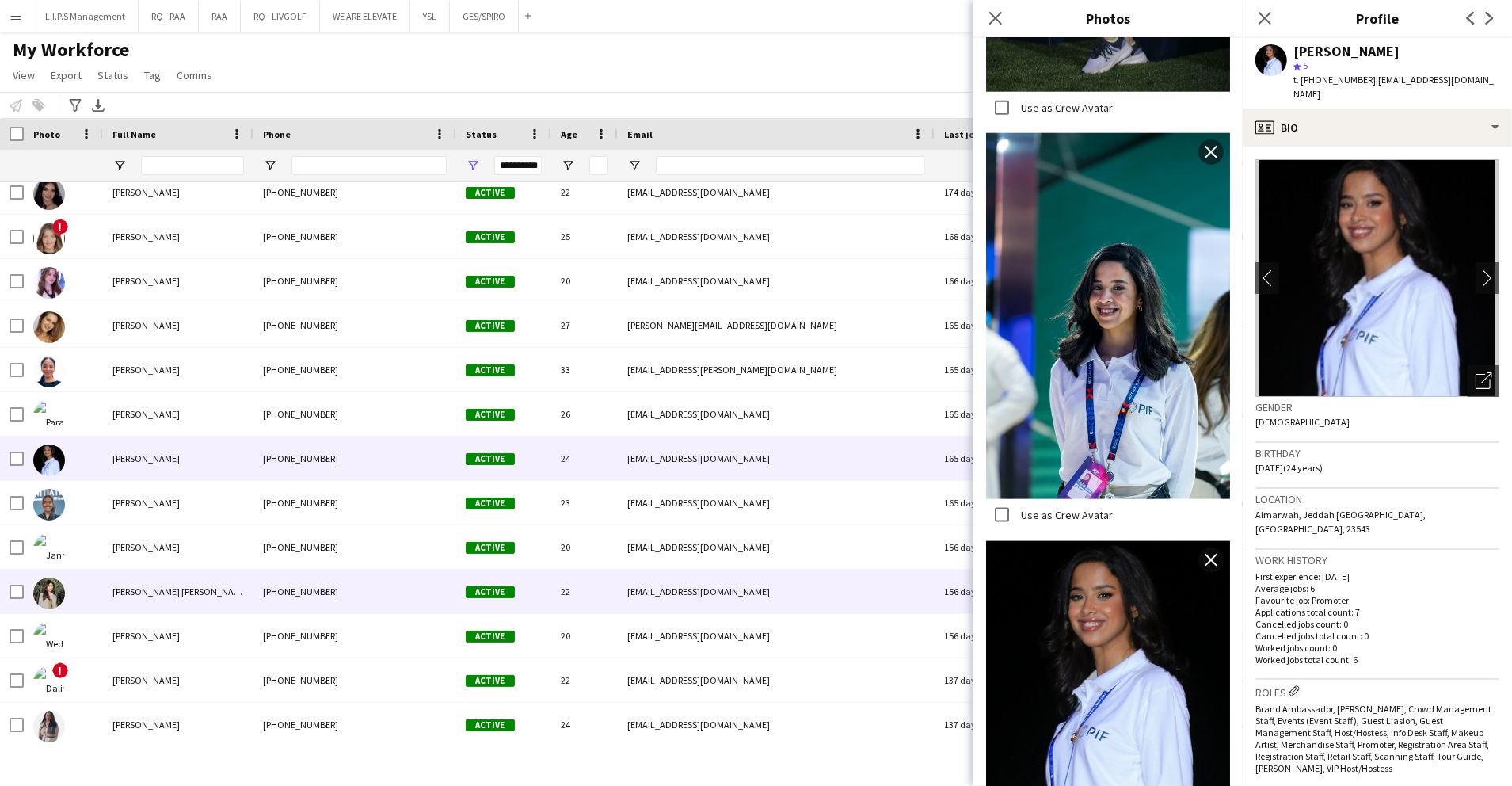
click at [178, 595] on div "Shadia Alex" at bounding box center [178, 592] width 150 height 44
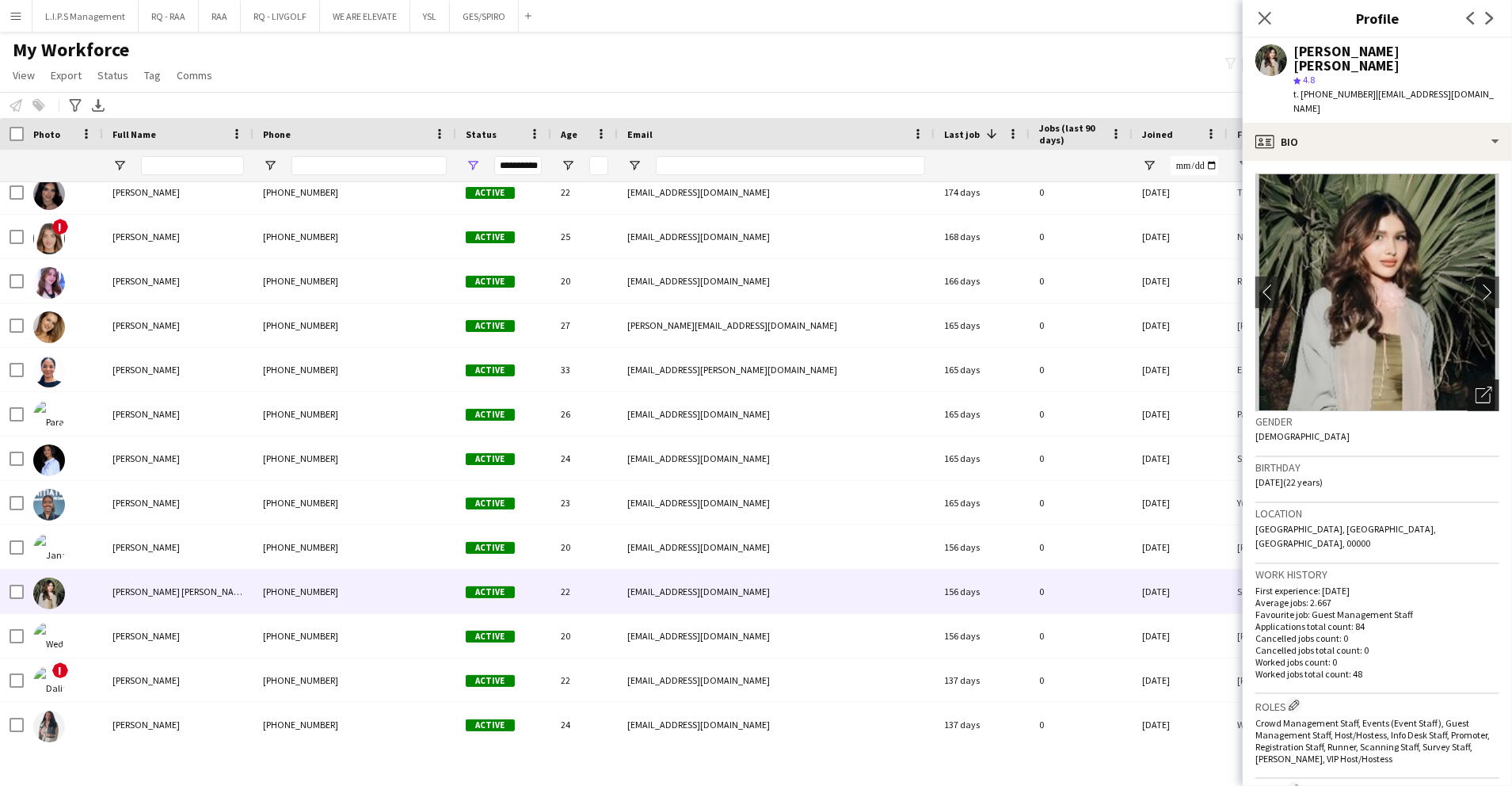
click at [1479, 380] on div "Open photos pop-in" at bounding box center [1484, 395] width 32 height 32
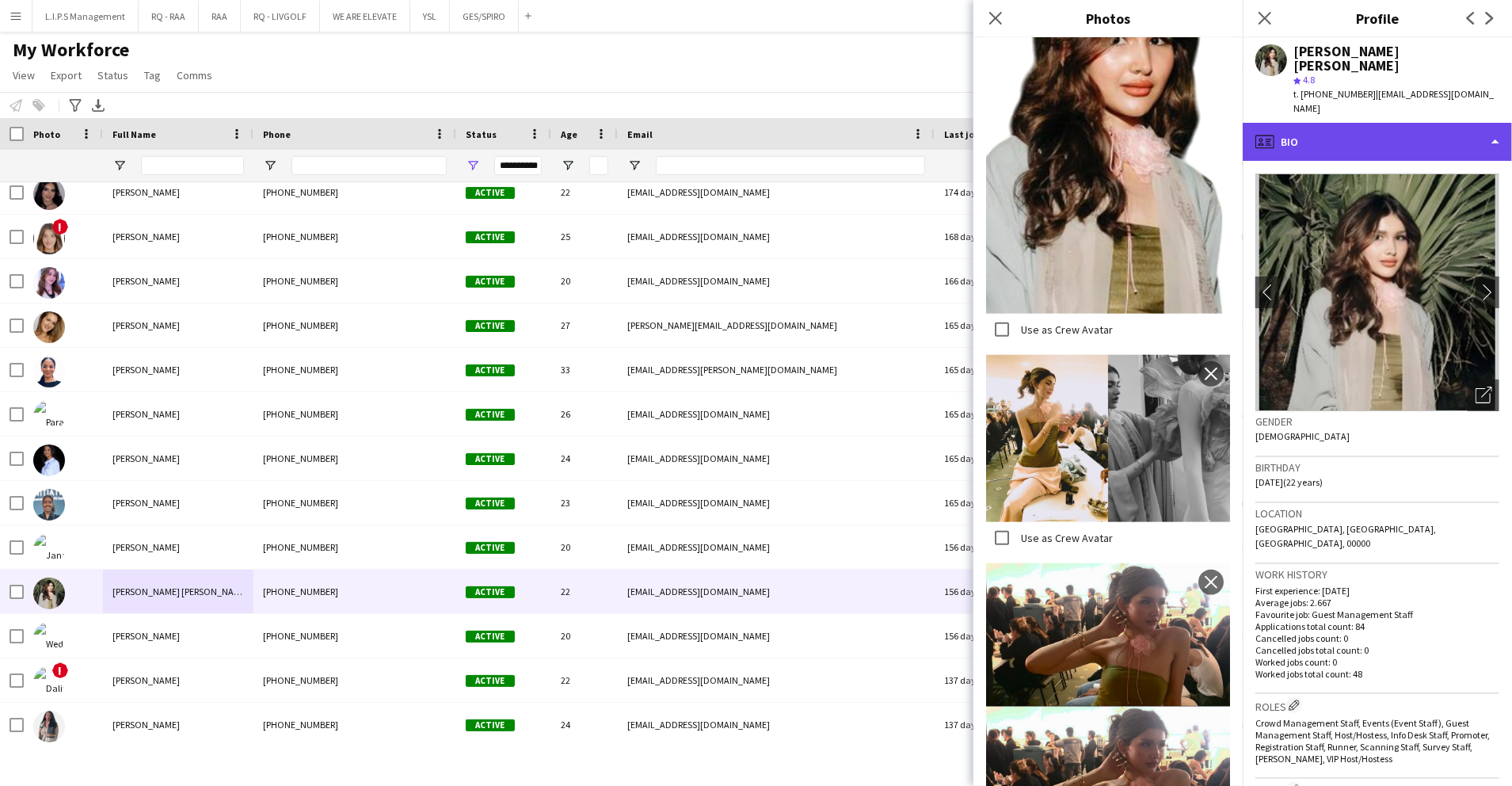
click at [1377, 123] on div "profile Bio" at bounding box center [1378, 142] width 269 height 38
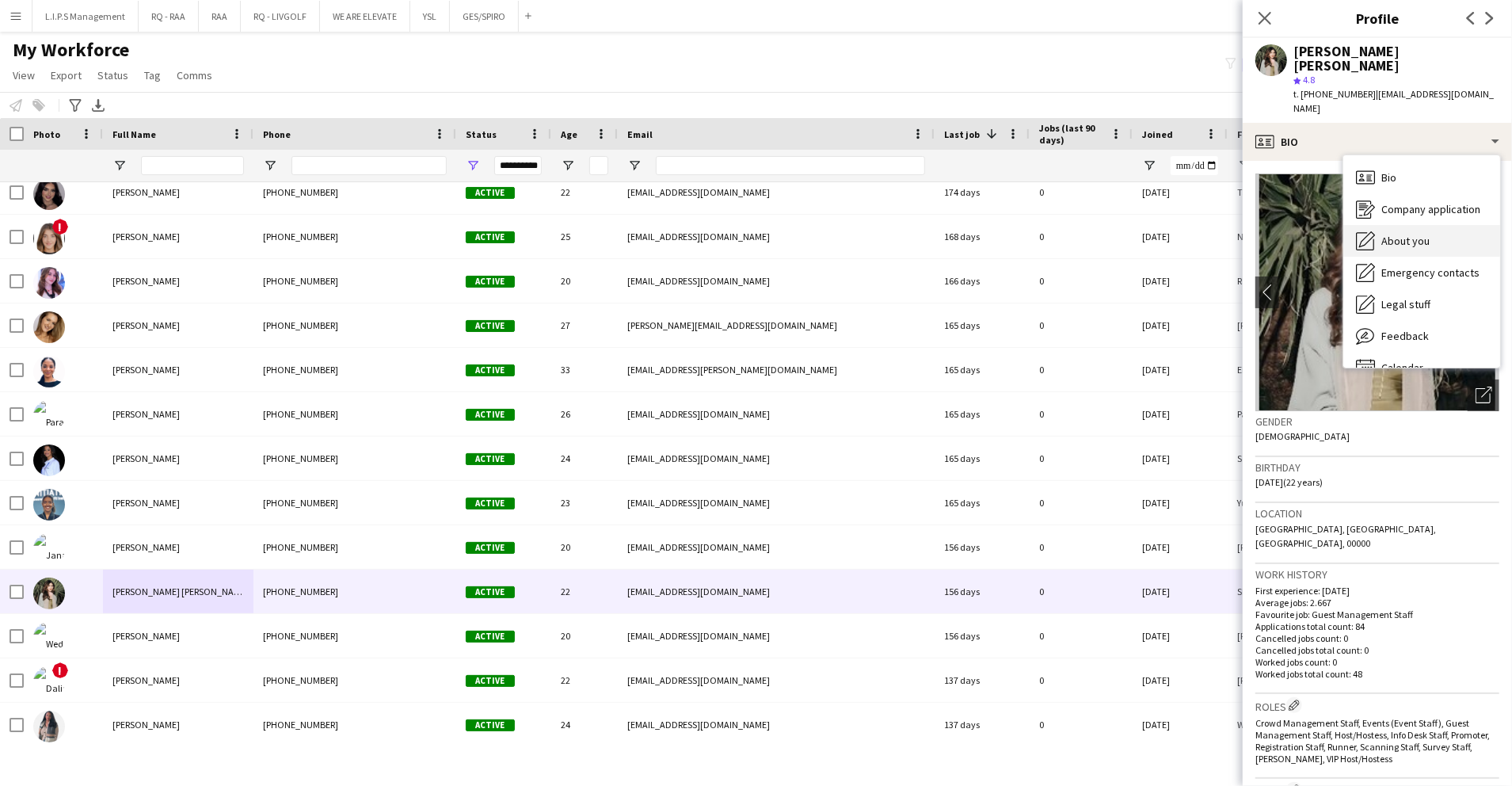
click at [1411, 234] on span "About you" at bounding box center [1405, 241] width 48 height 15
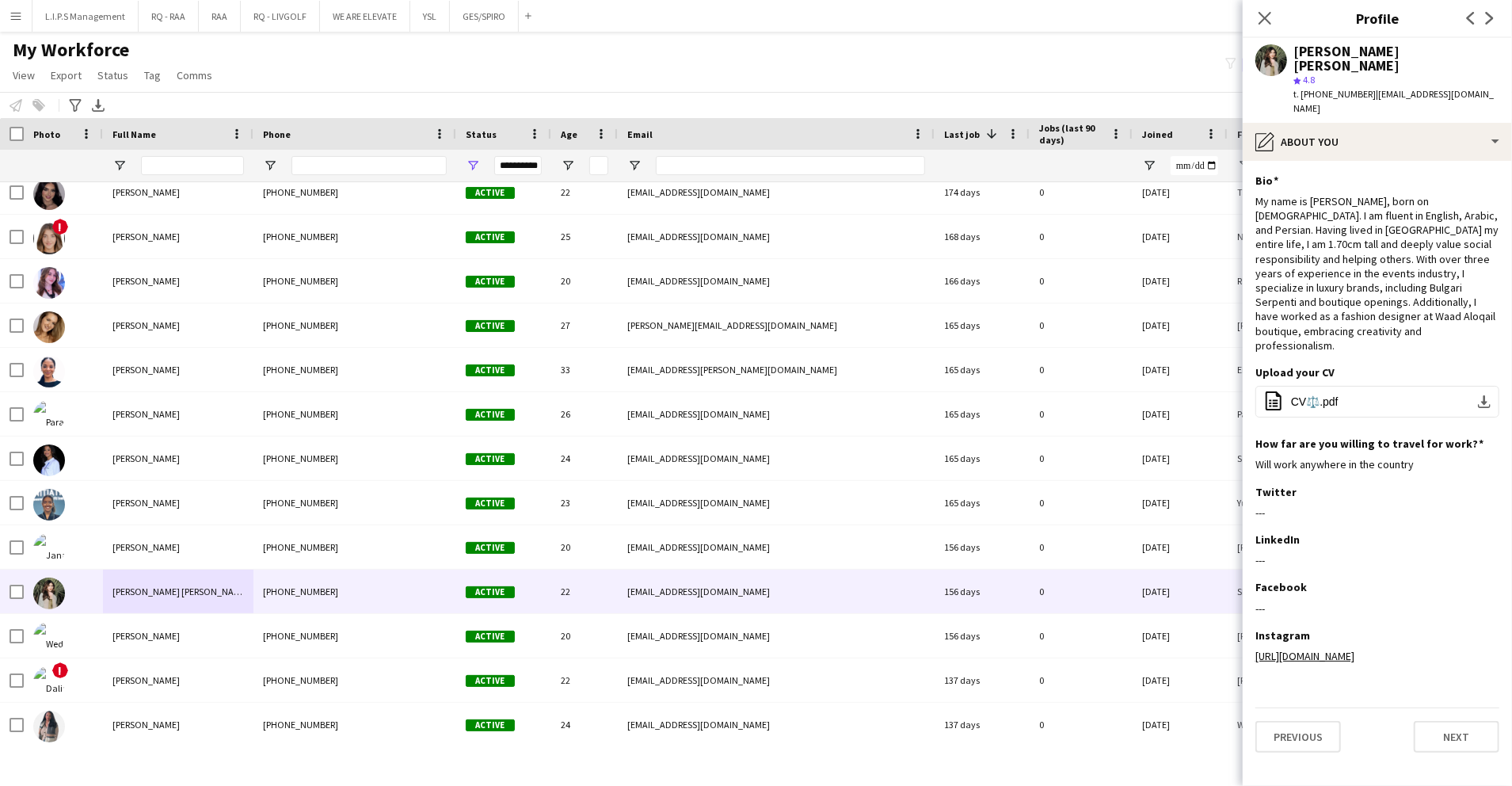
click at [1331, 88] on span "t. +9660534797245" at bounding box center [1334, 94] width 83 height 12
copy span "9660534797245"
click at [1404, 123] on div "pencil4 About you" at bounding box center [1378, 142] width 269 height 38
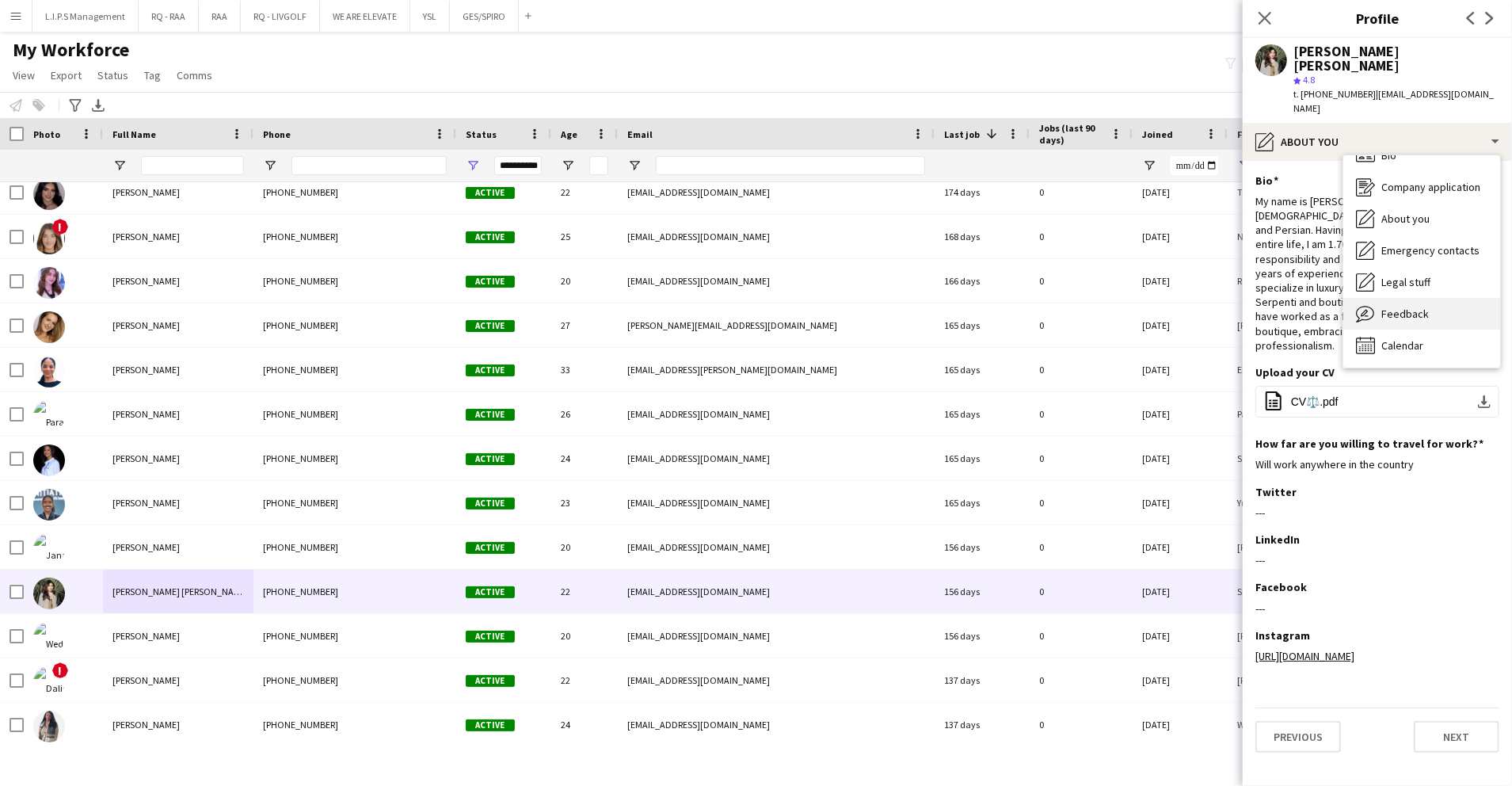
click at [1426, 298] on div "Feedback Feedback" at bounding box center [1422, 313] width 157 height 32
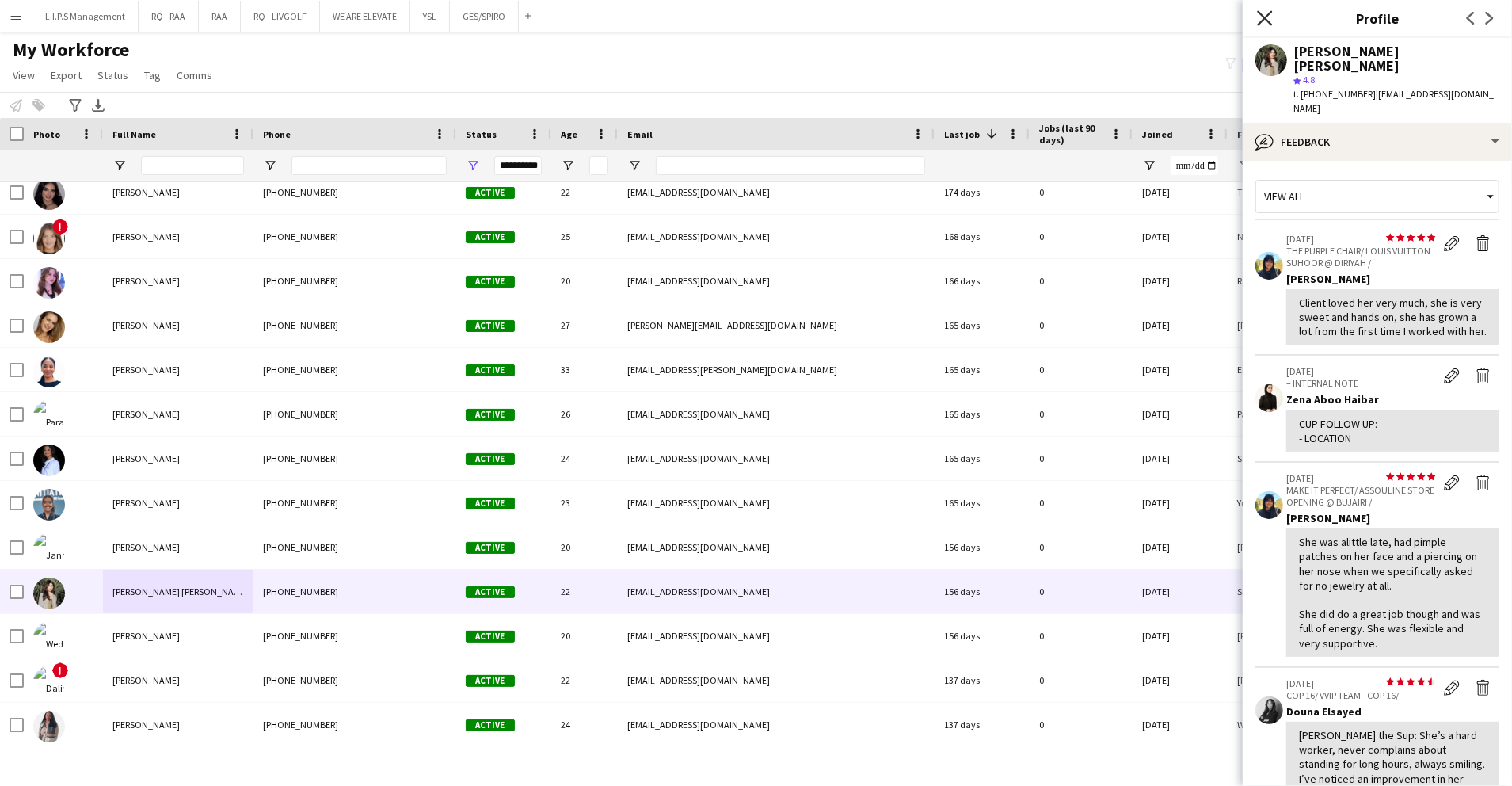
click at [1263, 15] on icon at bounding box center [1264, 17] width 15 height 15
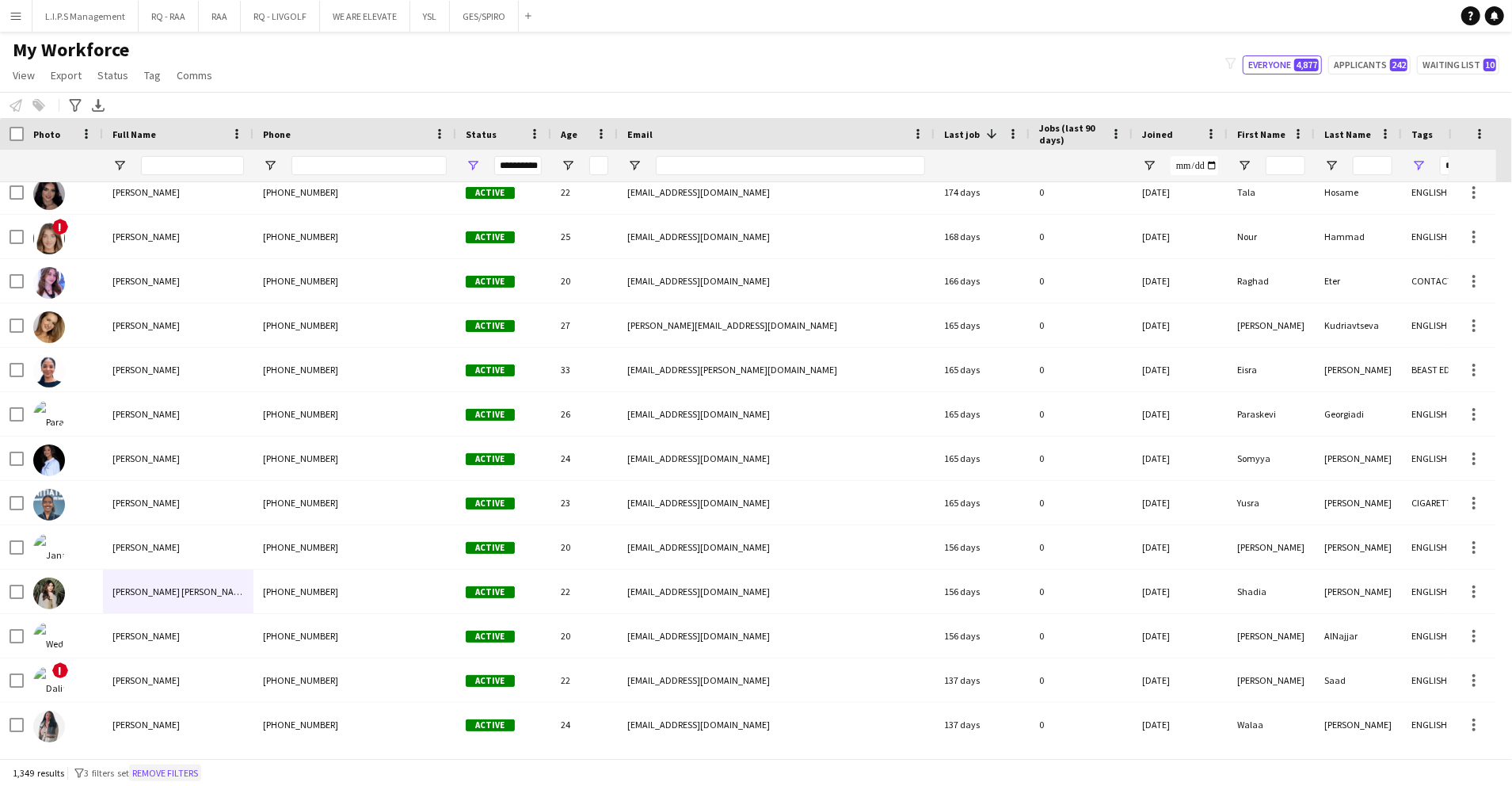
click at [201, 772] on button "Remove filters" at bounding box center [165, 773] width 72 height 17
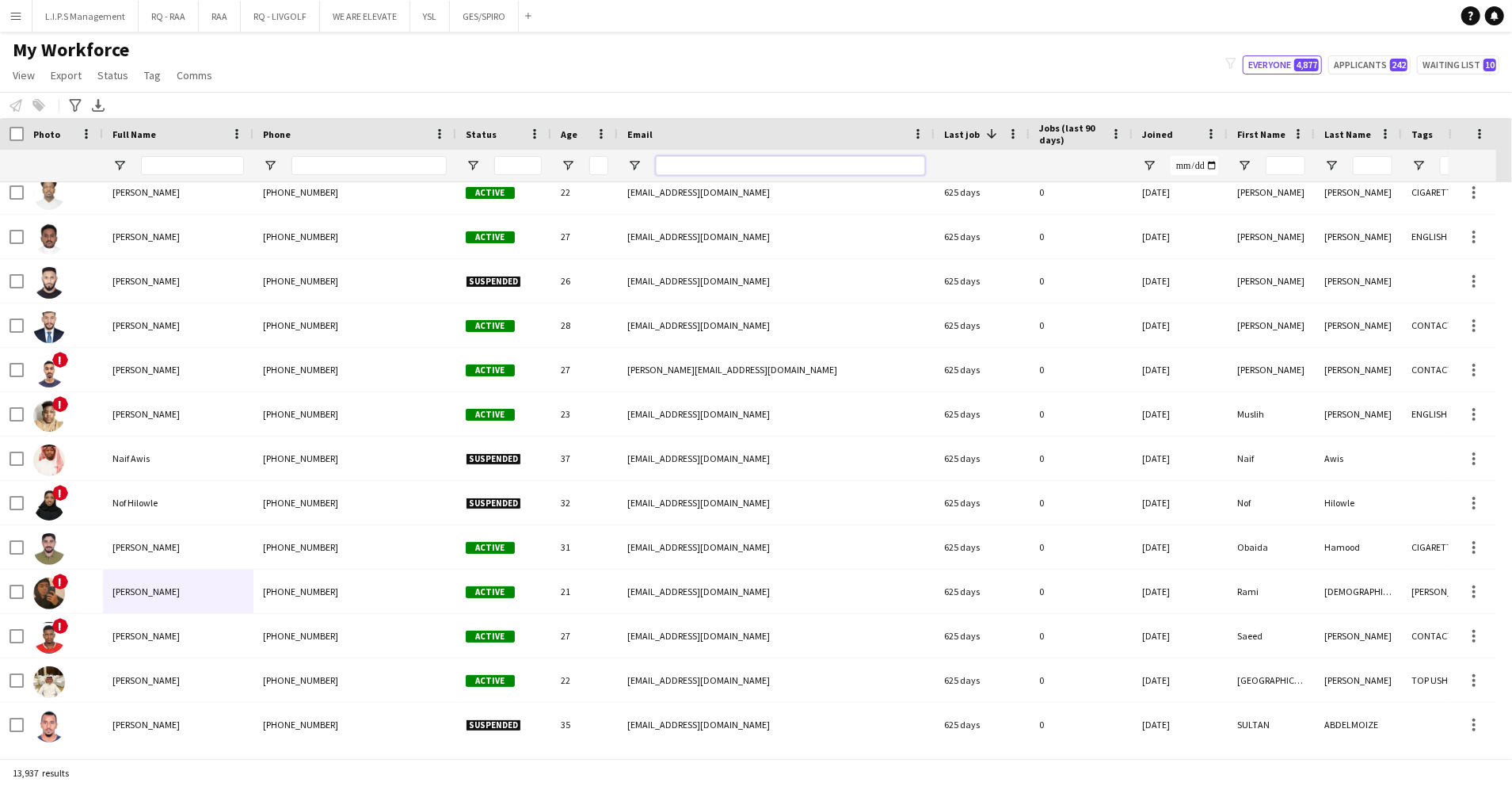
drag, startPoint x: 789, startPoint y: 156, endPoint x: 789, endPoint y: 167, distance: 11.0
click at [789, 156] on input "Email Filter Input" at bounding box center [791, 165] width 269 height 19
paste input "**********"
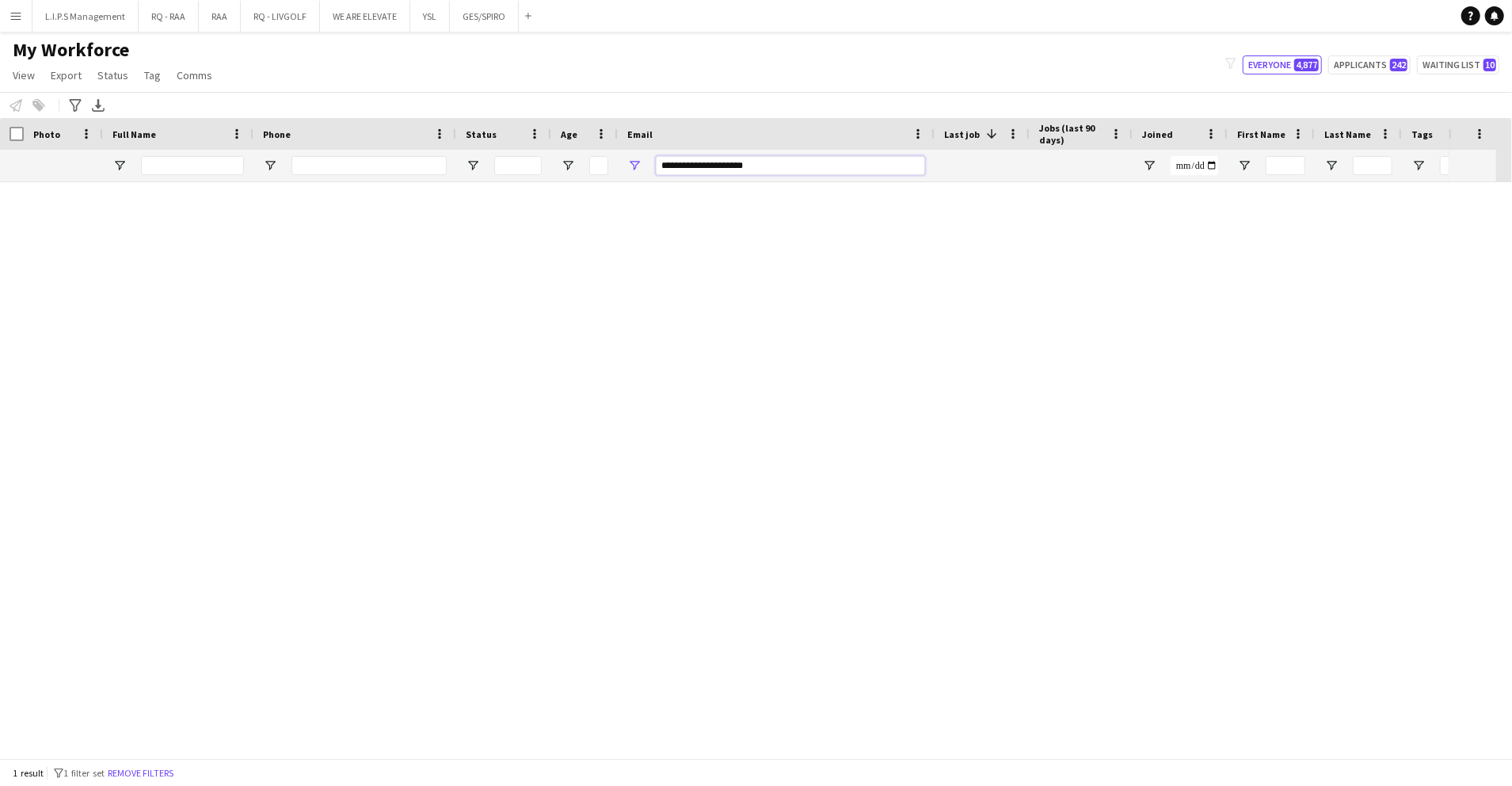
scroll to position [0, 0]
drag, startPoint x: 804, startPoint y: 169, endPoint x: 498, endPoint y: 174, distance: 306.0
click at [498, 174] on div "**********" at bounding box center [1103, 165] width 2207 height 32
paste input "**"
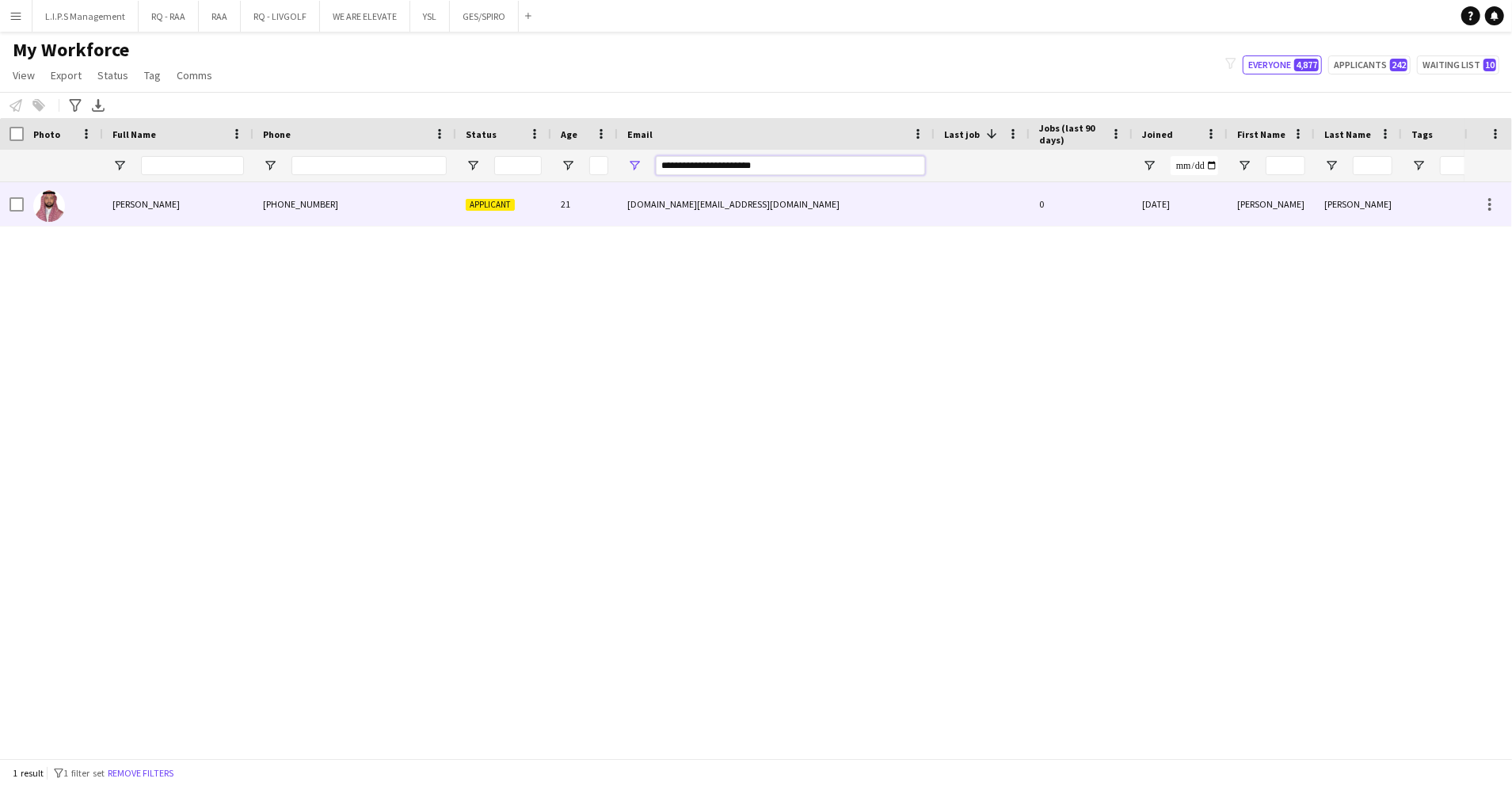
type input "**********"
click at [486, 204] on span "Applicant" at bounding box center [491, 204] width 49 height 12
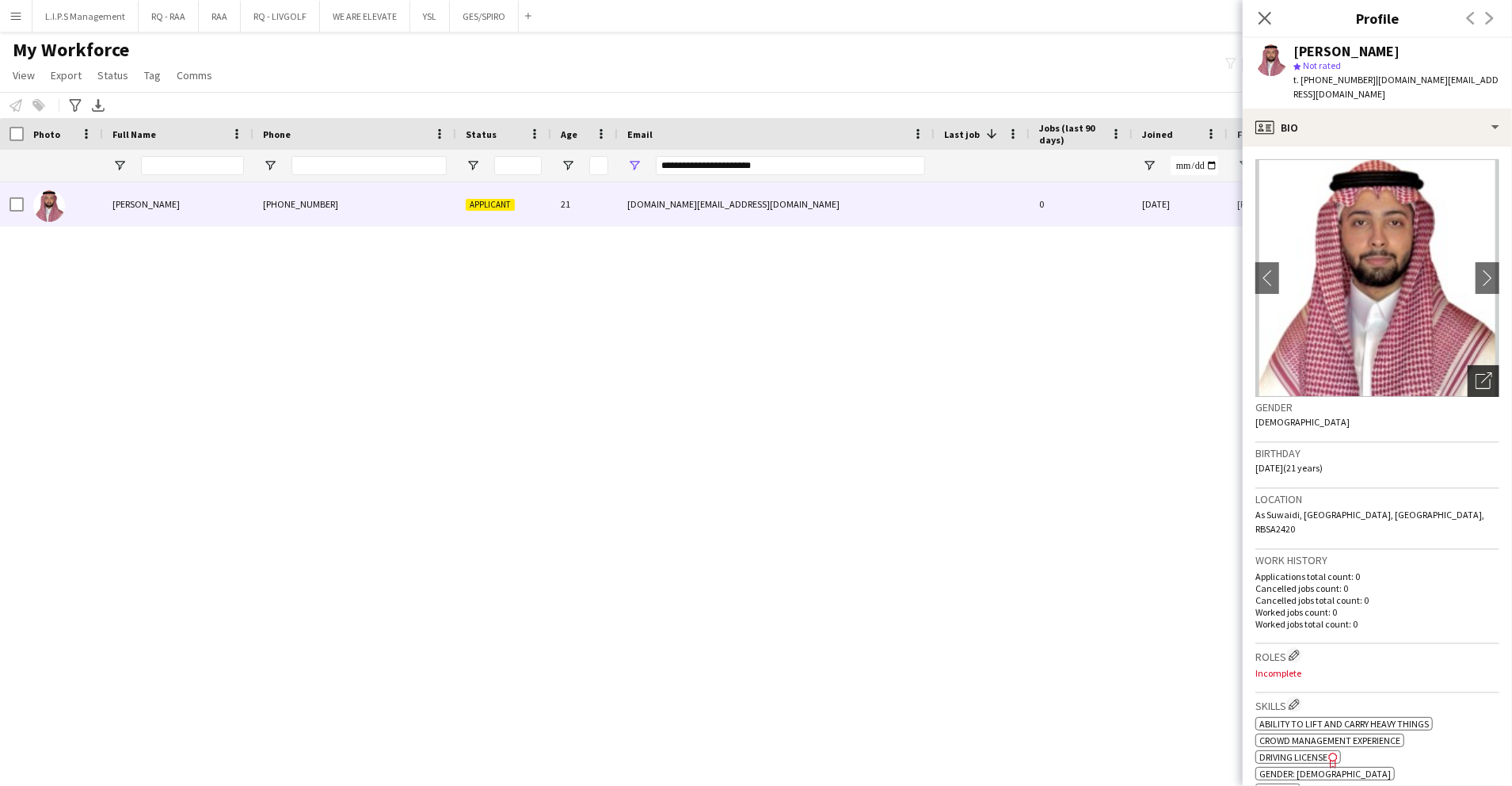
click at [1476, 373] on icon "Open photos pop-in" at bounding box center [1484, 381] width 16 height 16
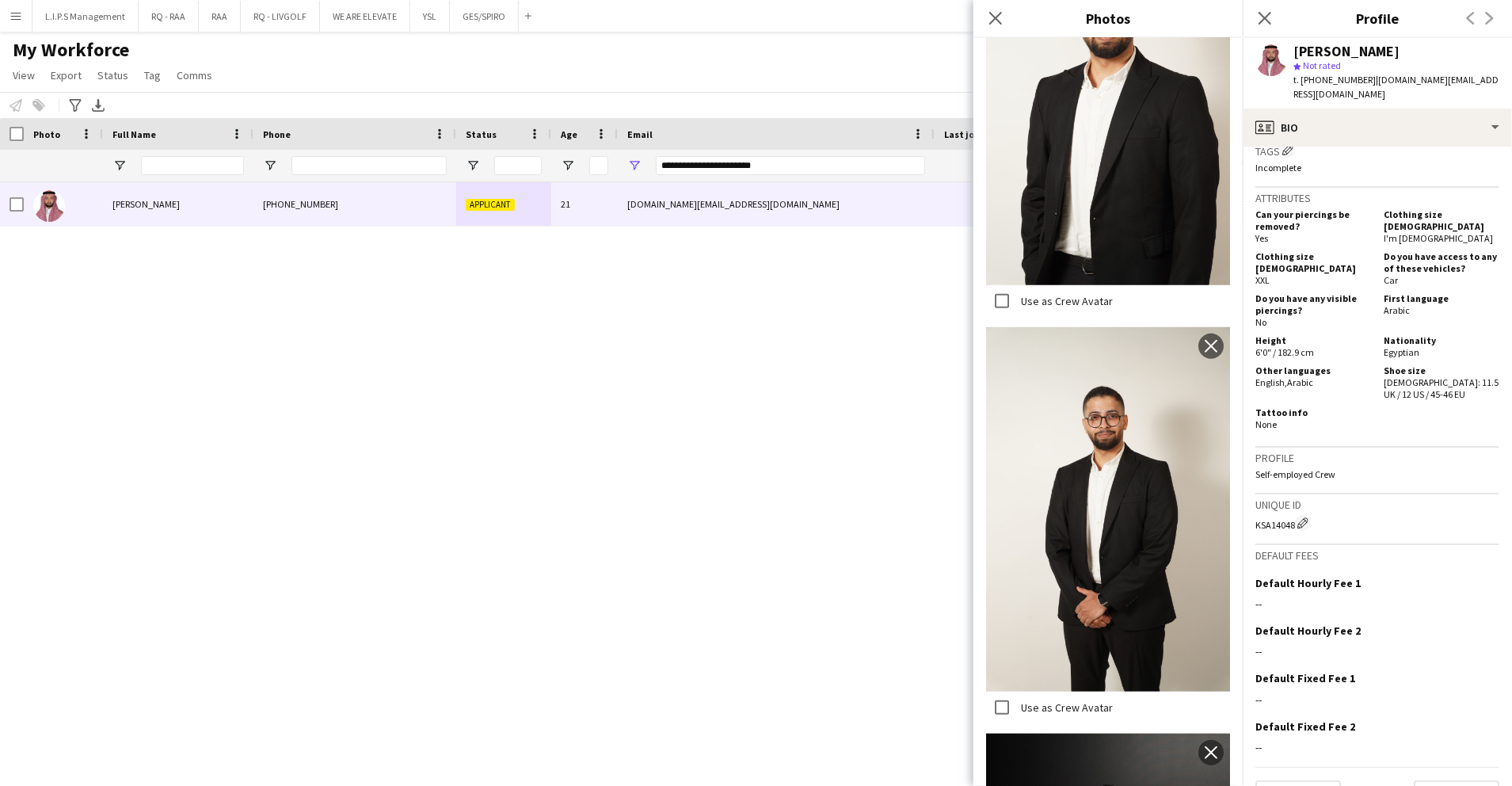
scroll to position [1162, 0]
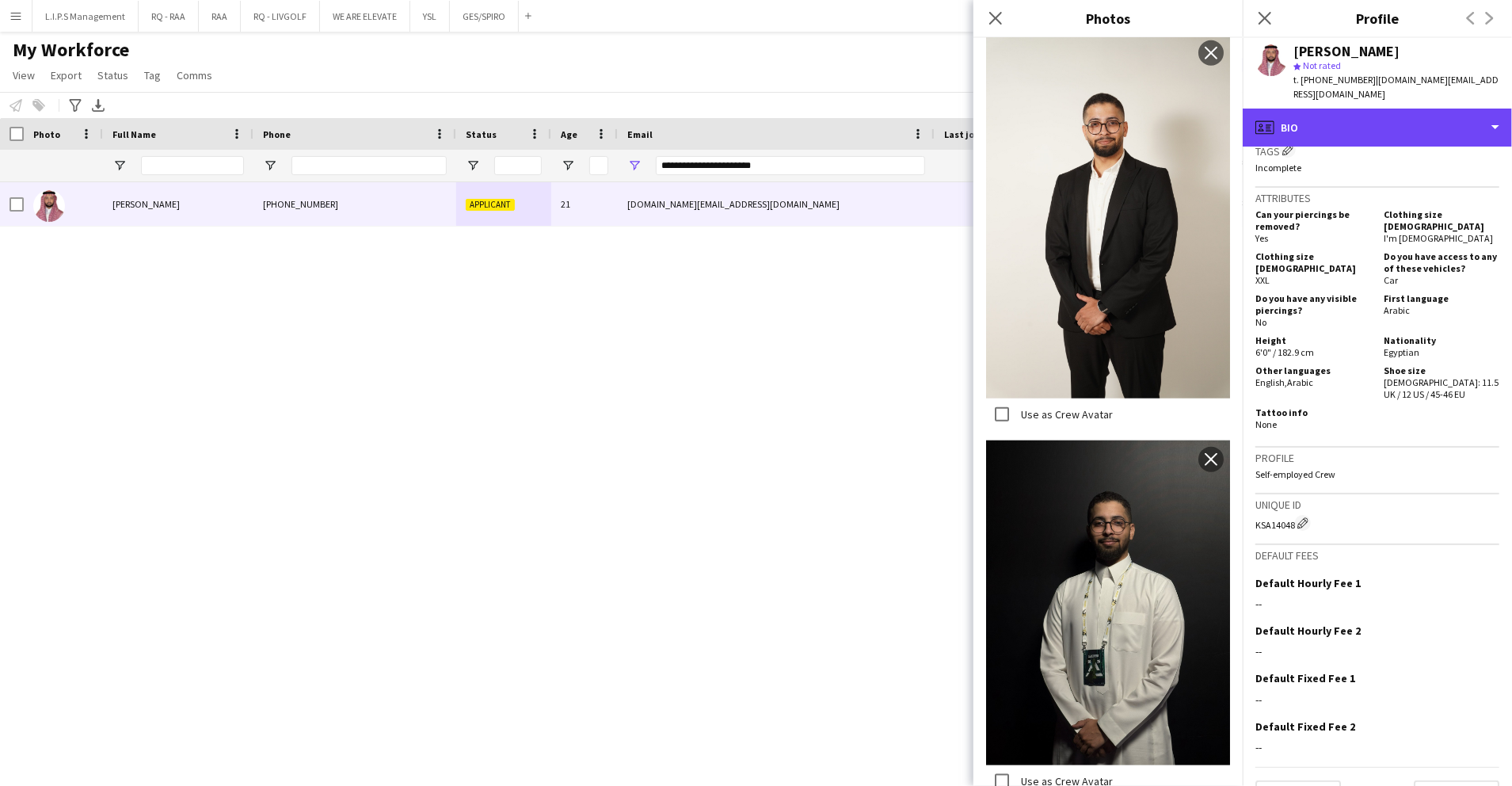
drag, startPoint x: 1444, startPoint y: 103, endPoint x: 1416, endPoint y: 217, distance: 117.4
click at [1444, 108] on div "profile Bio" at bounding box center [1378, 128] width 269 height 38
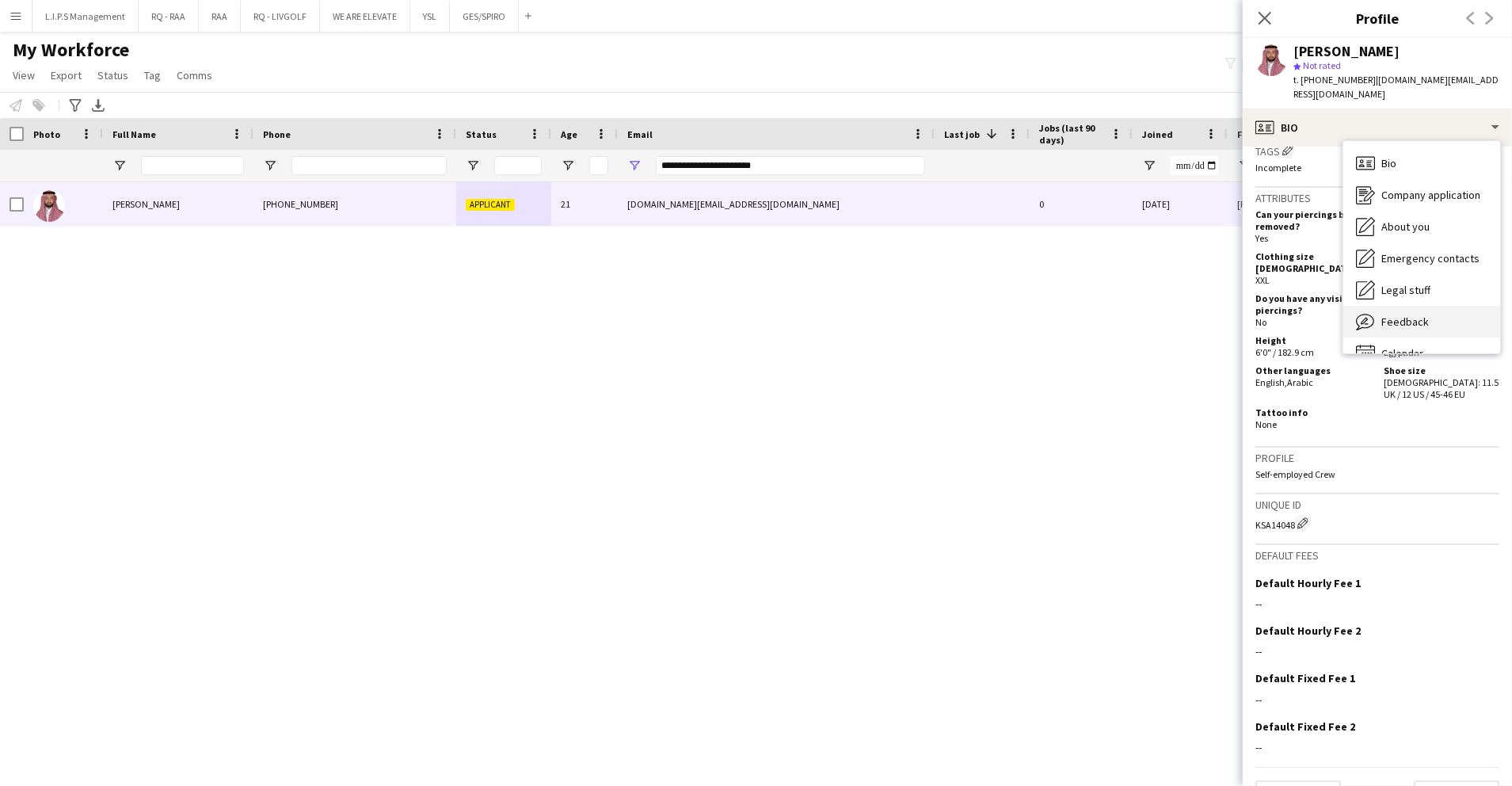
click at [1407, 315] on span "Feedback" at bounding box center [1405, 322] width 47 height 15
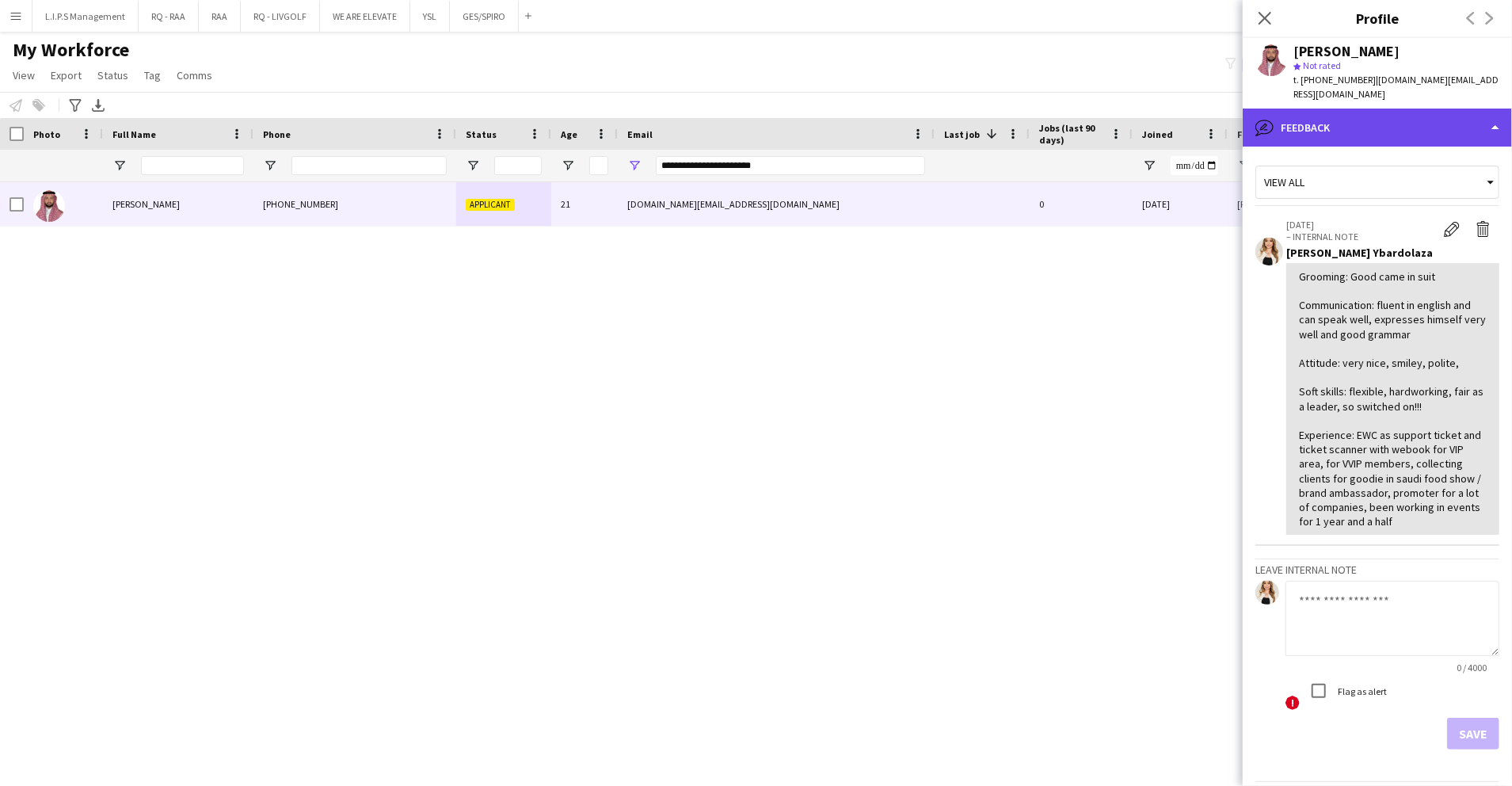
click at [1431, 119] on div "bubble-pencil Feedback" at bounding box center [1378, 128] width 269 height 38
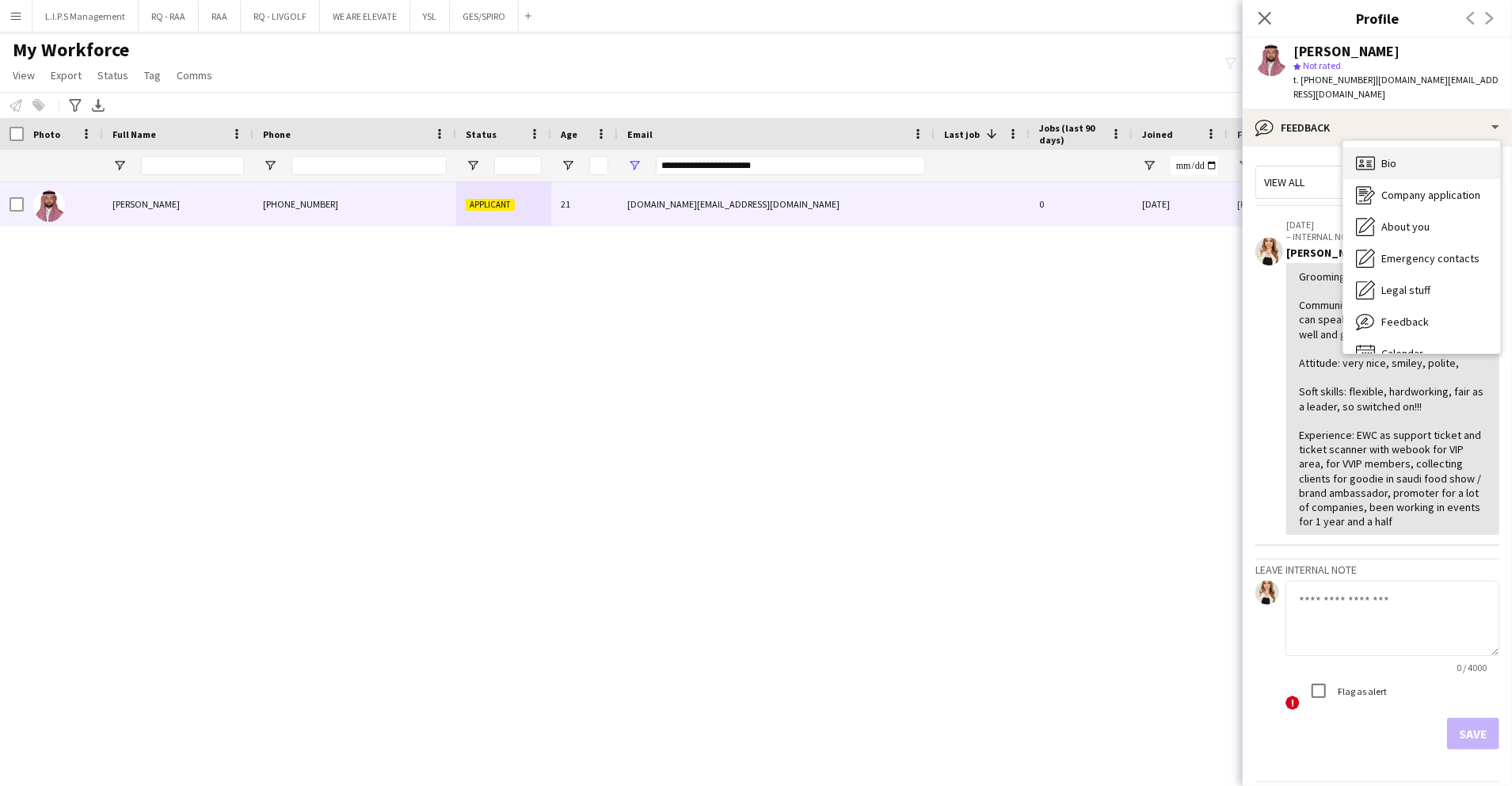
click at [1418, 148] on div "Bio Bio" at bounding box center [1422, 163] width 157 height 32
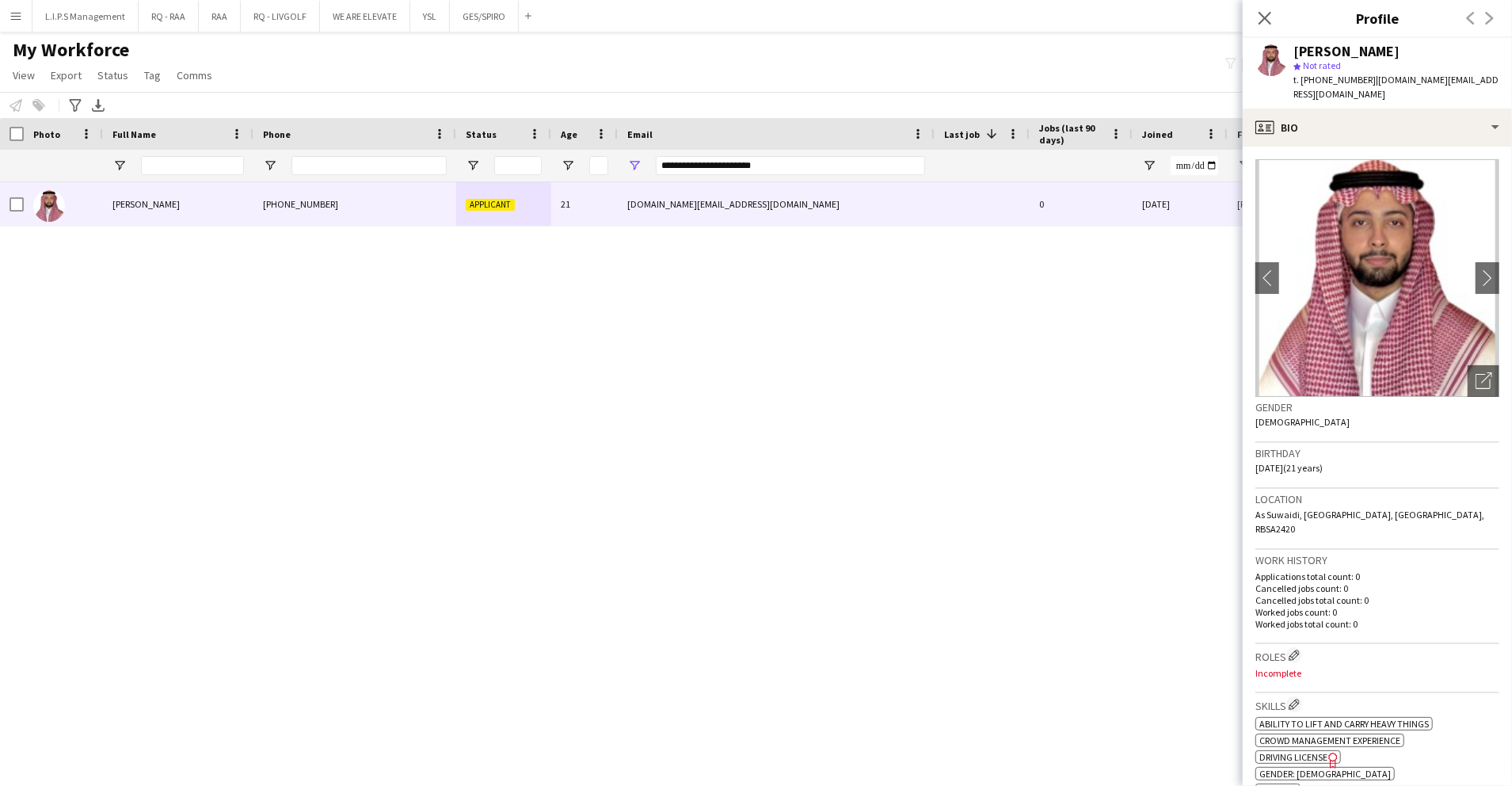
scroll to position [211, 0]
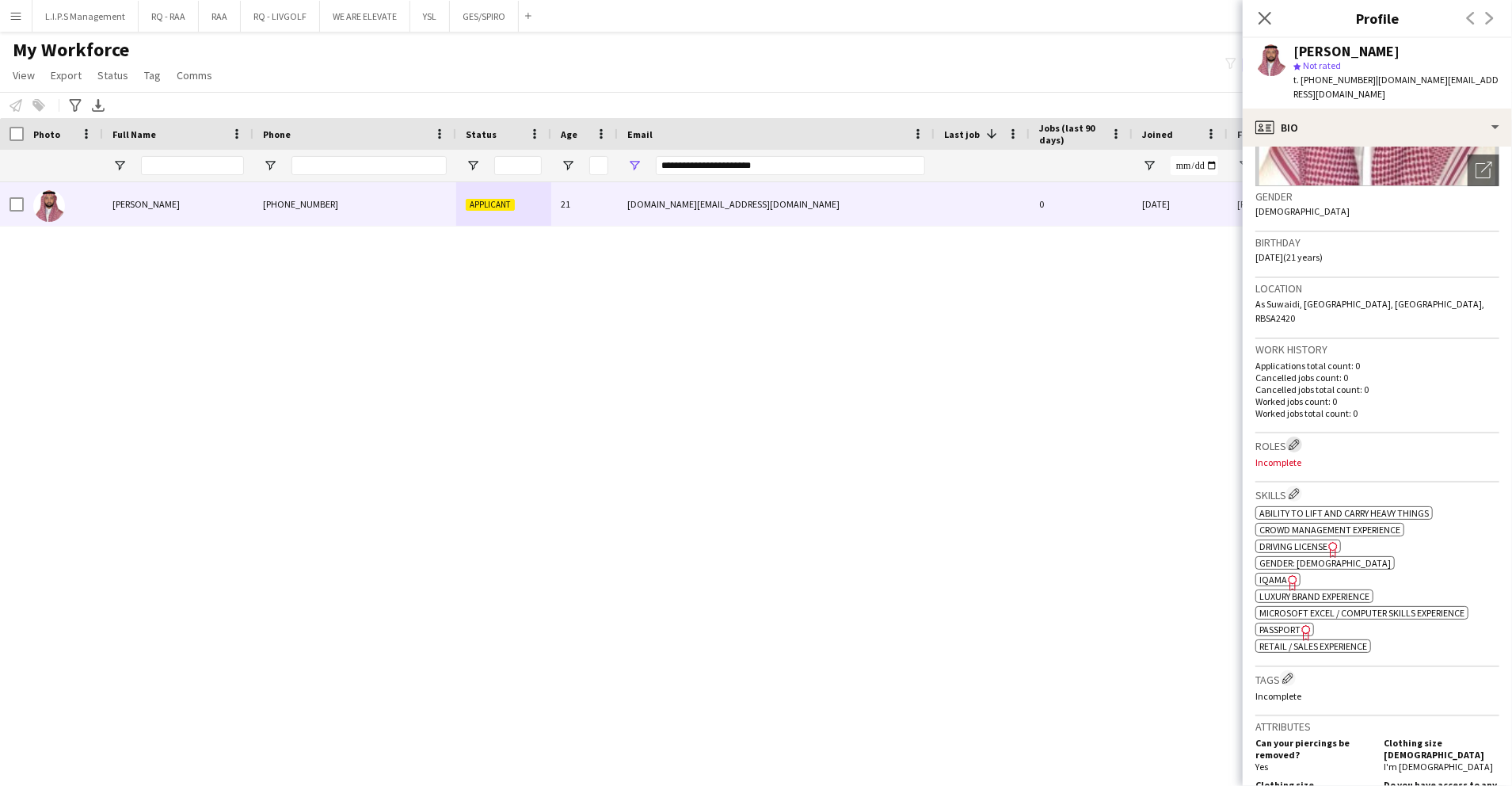
click at [1299, 439] on app-icon "Edit crew company roles" at bounding box center [1294, 444] width 11 height 11
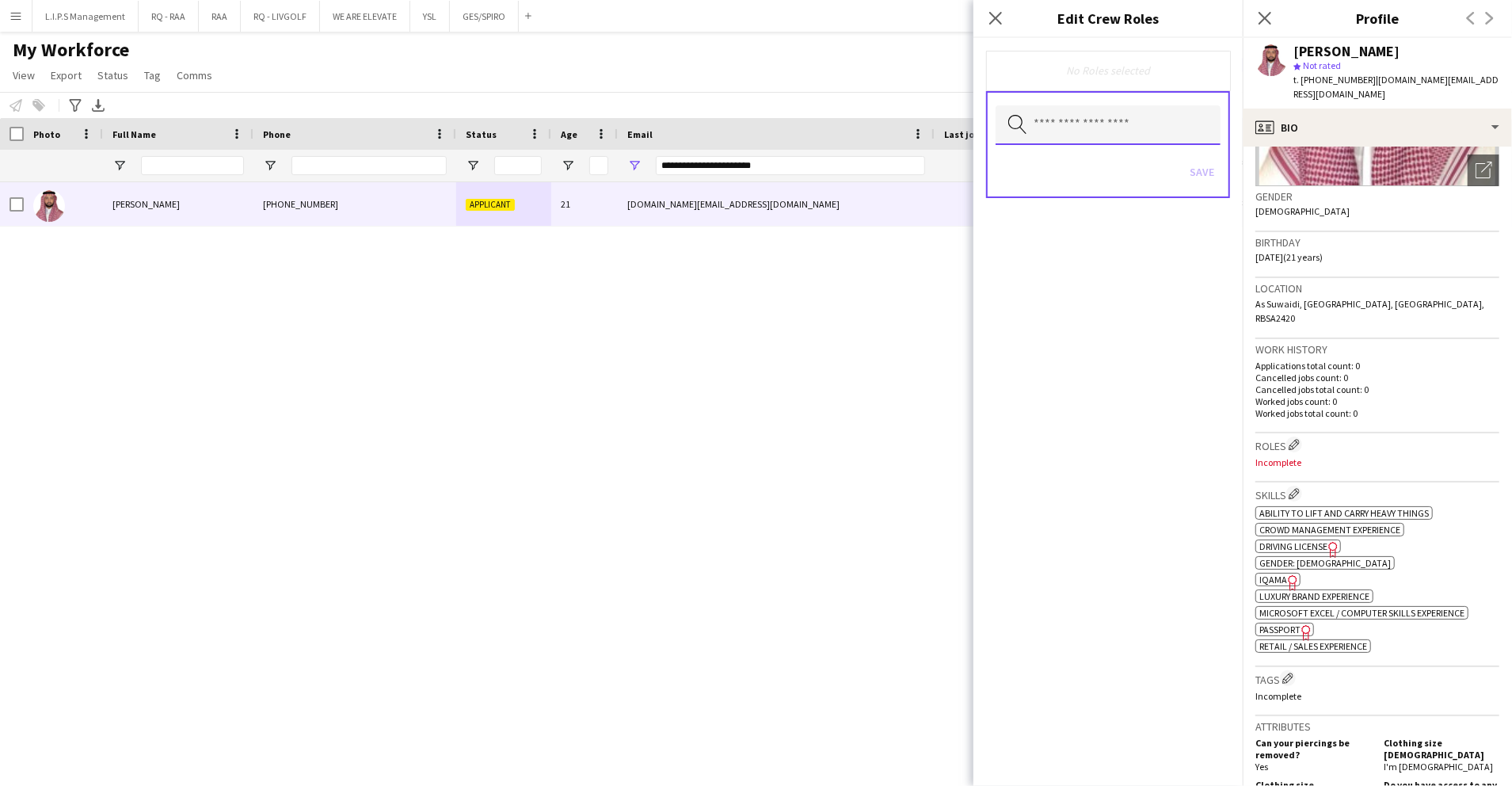
click at [1155, 130] on input "text" at bounding box center [1108, 126] width 225 height 40
type input "*"
type input "****"
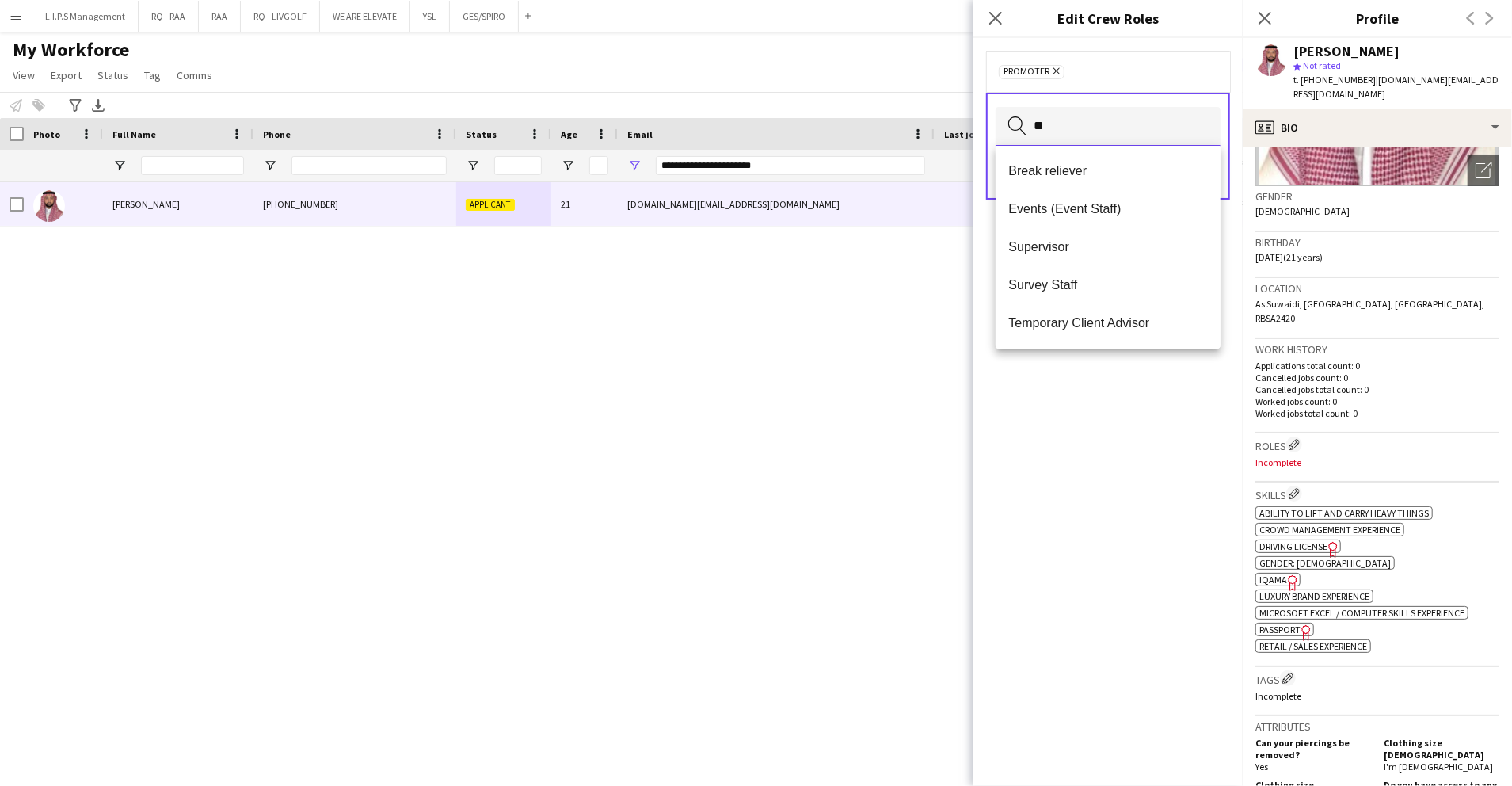
type input "***"
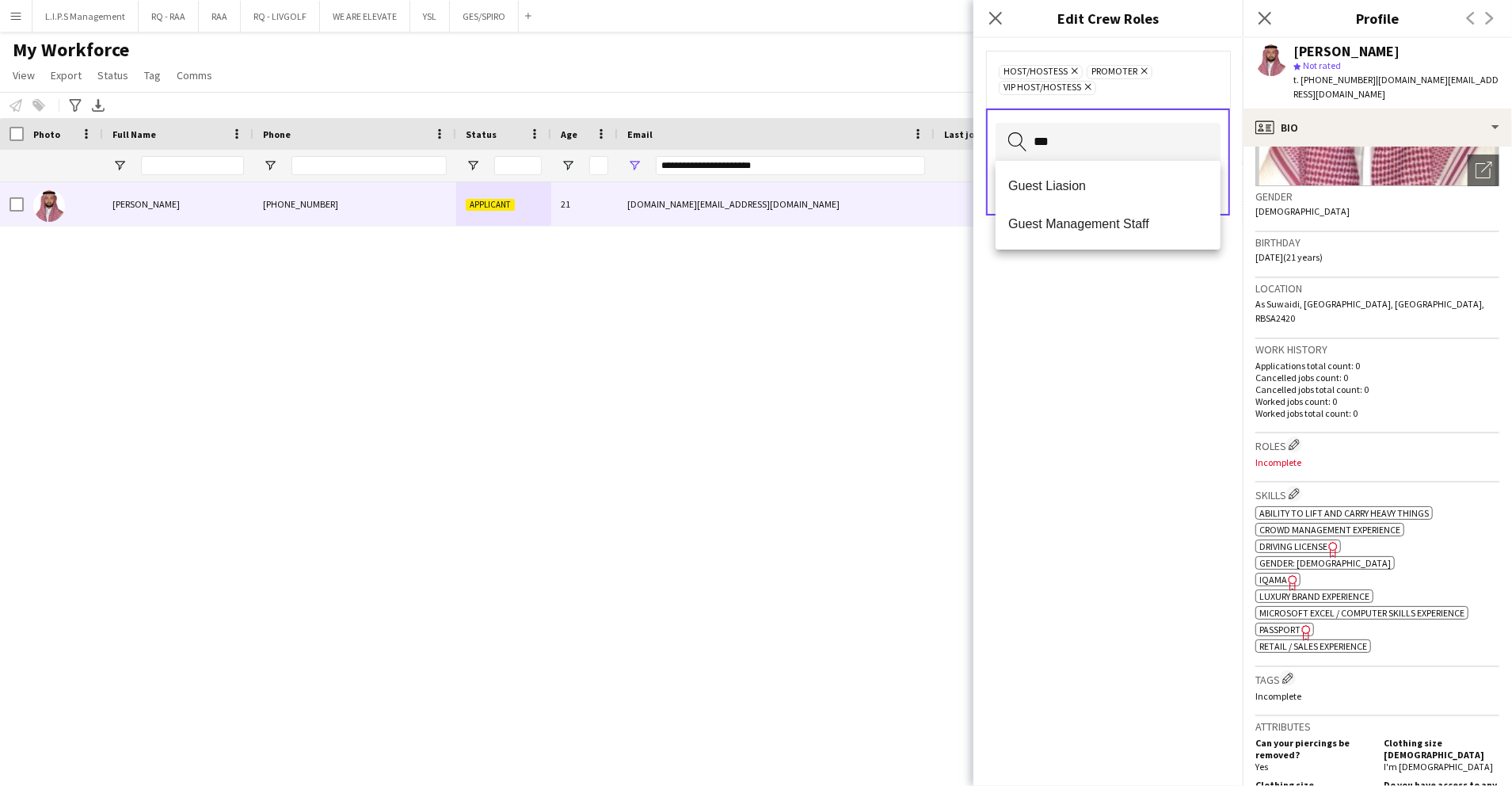
type input "****"
type input "***"
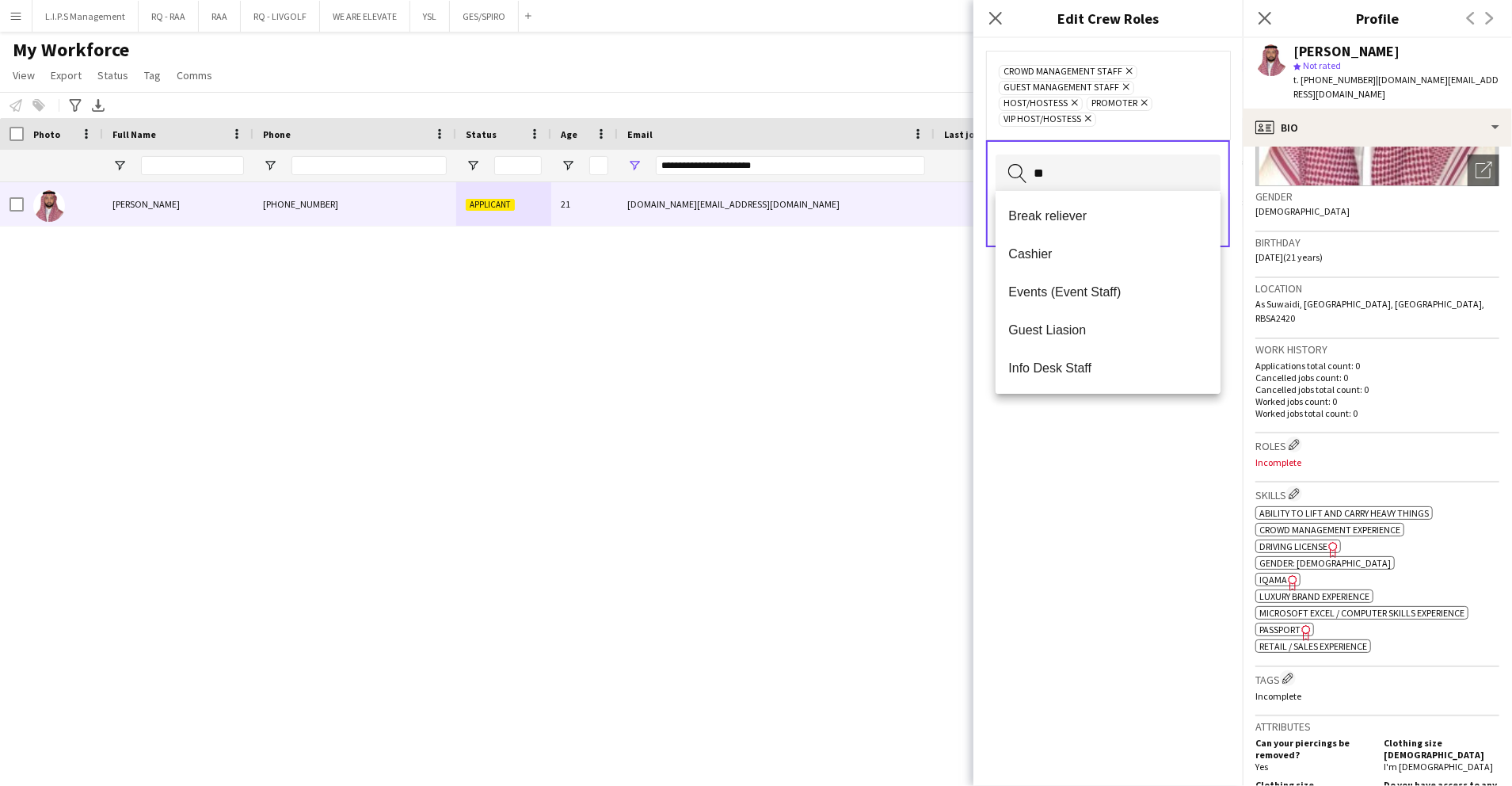
type input "***"
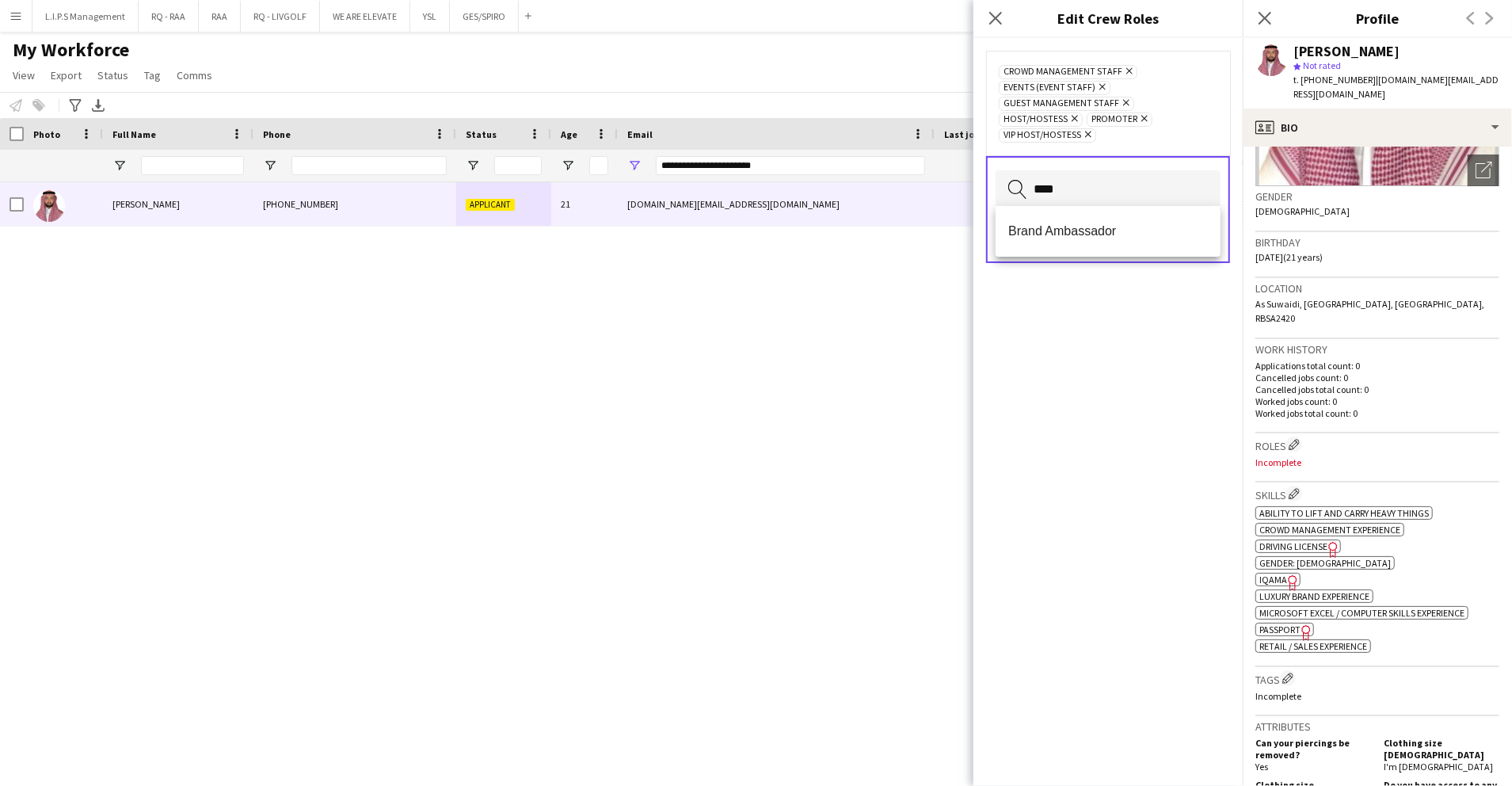
type input "*****"
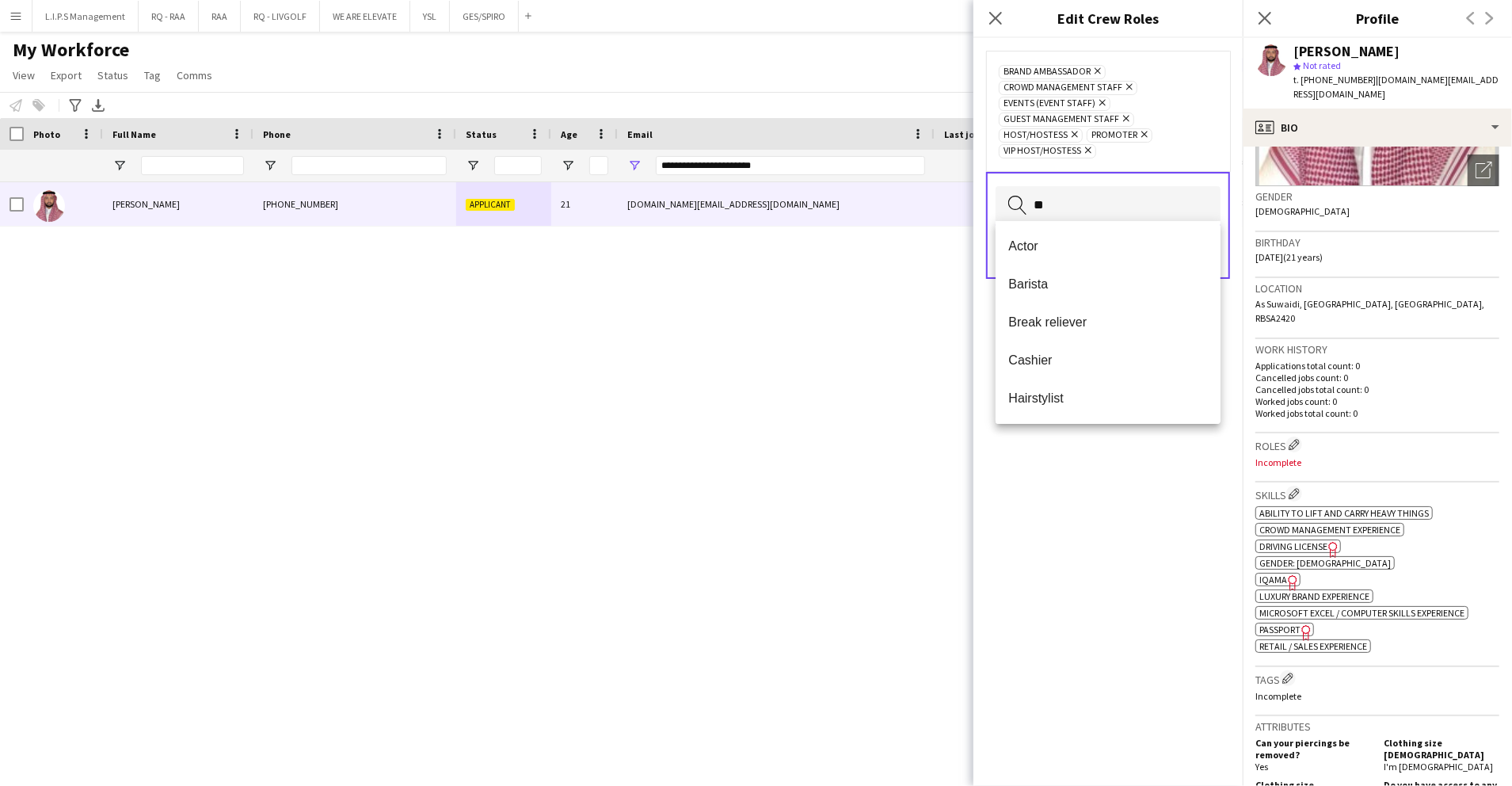
type input "***"
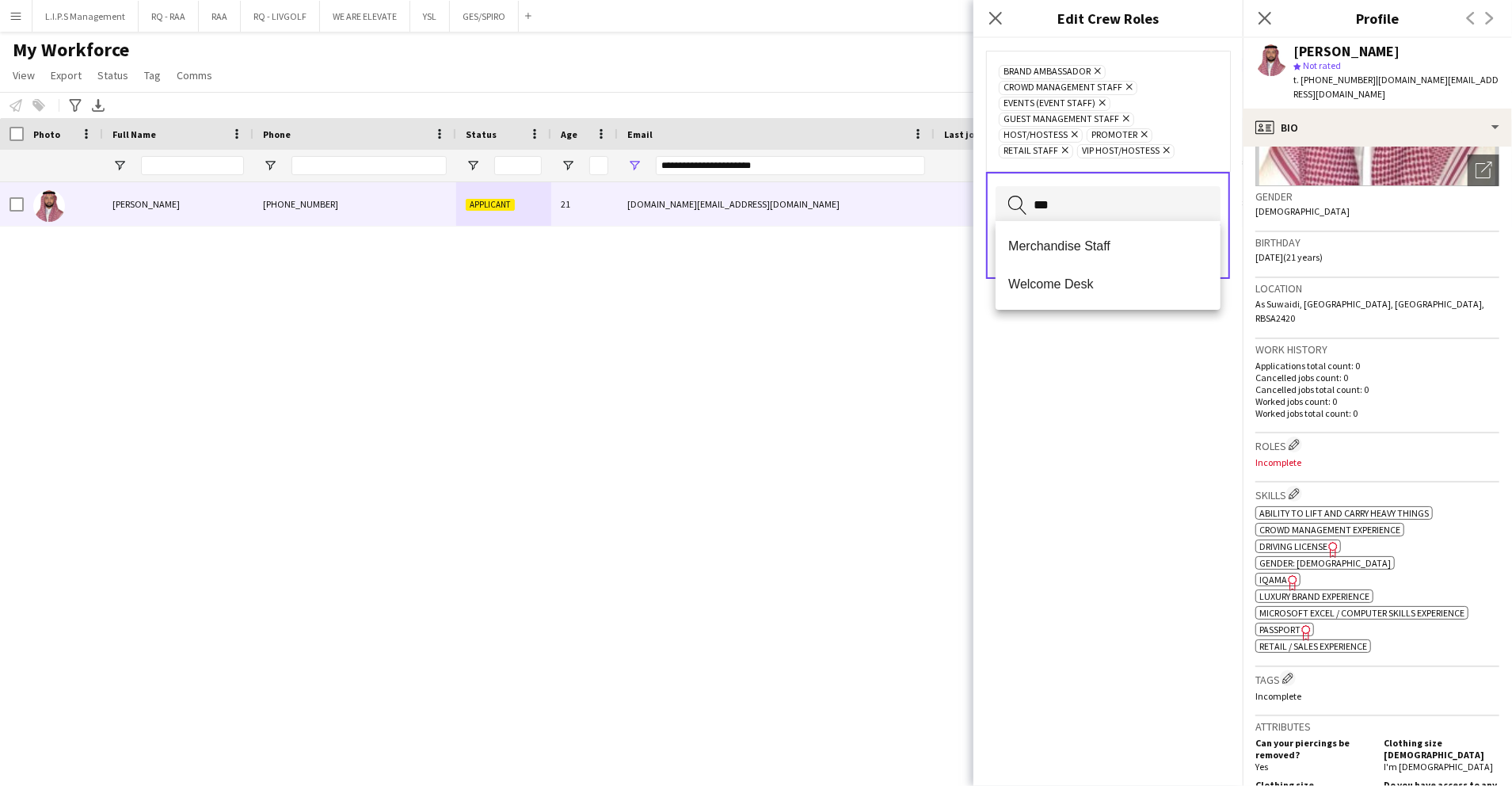
type input "****"
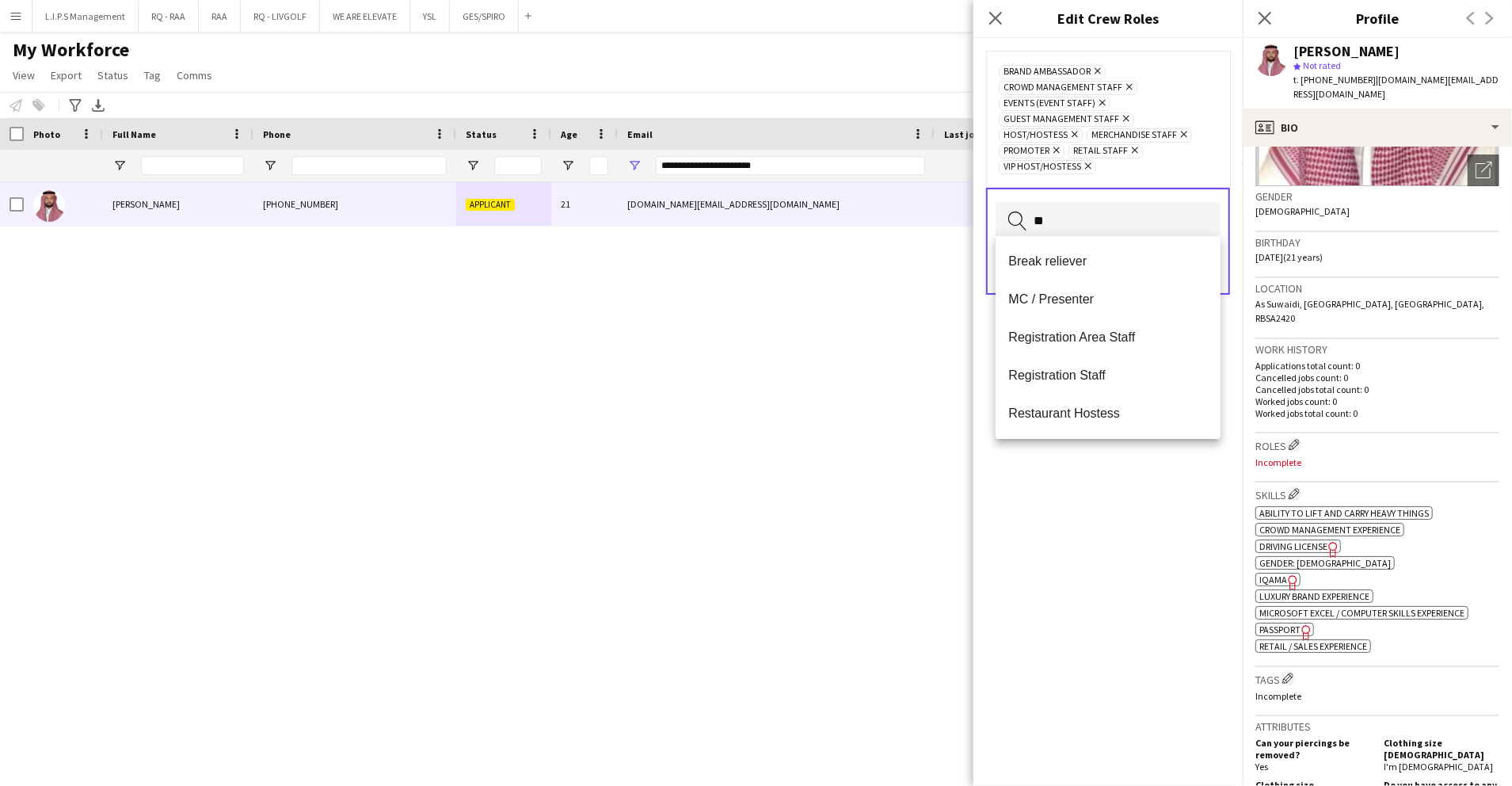
type input "***"
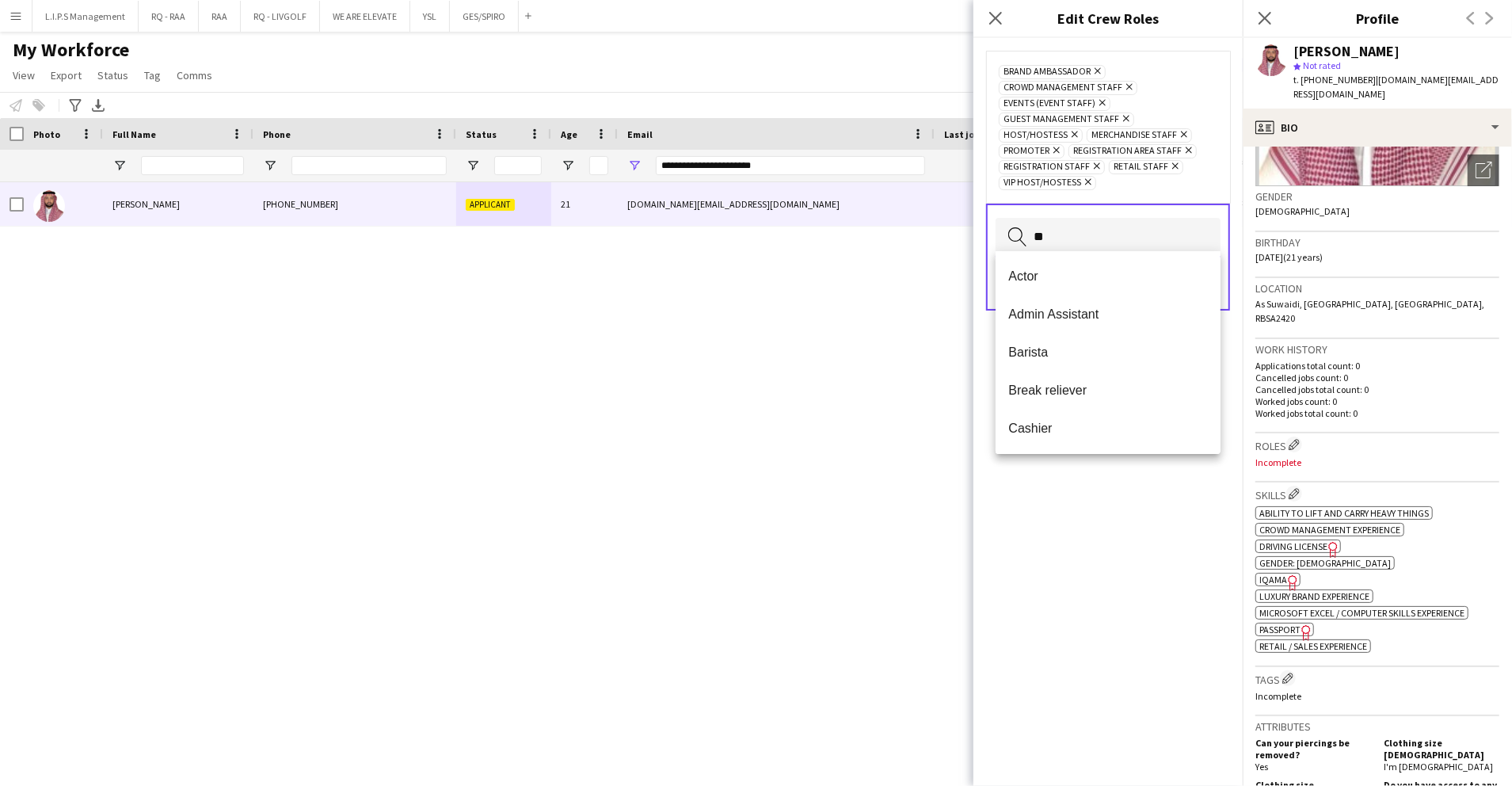
type input "***"
type input "*"
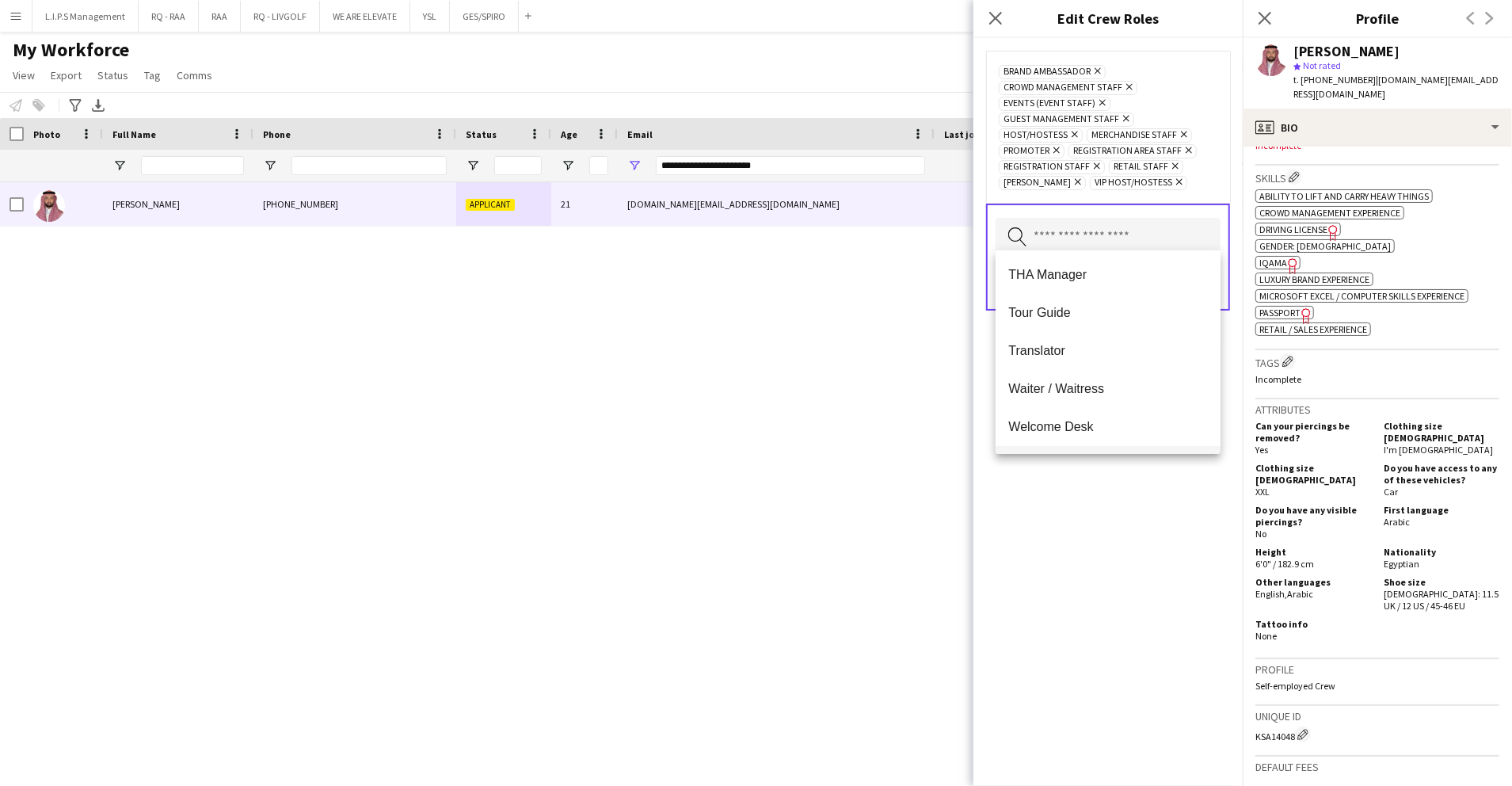
scroll to position [951, 0]
drag, startPoint x: 1138, startPoint y: 520, endPoint x: 1192, endPoint y: 321, distance: 206.2
click at [1139, 516] on div "Brand Ambassador Remove Crowd Management Staff Remove Events (Event Staff) Remo…" at bounding box center [1109, 413] width 269 height 749
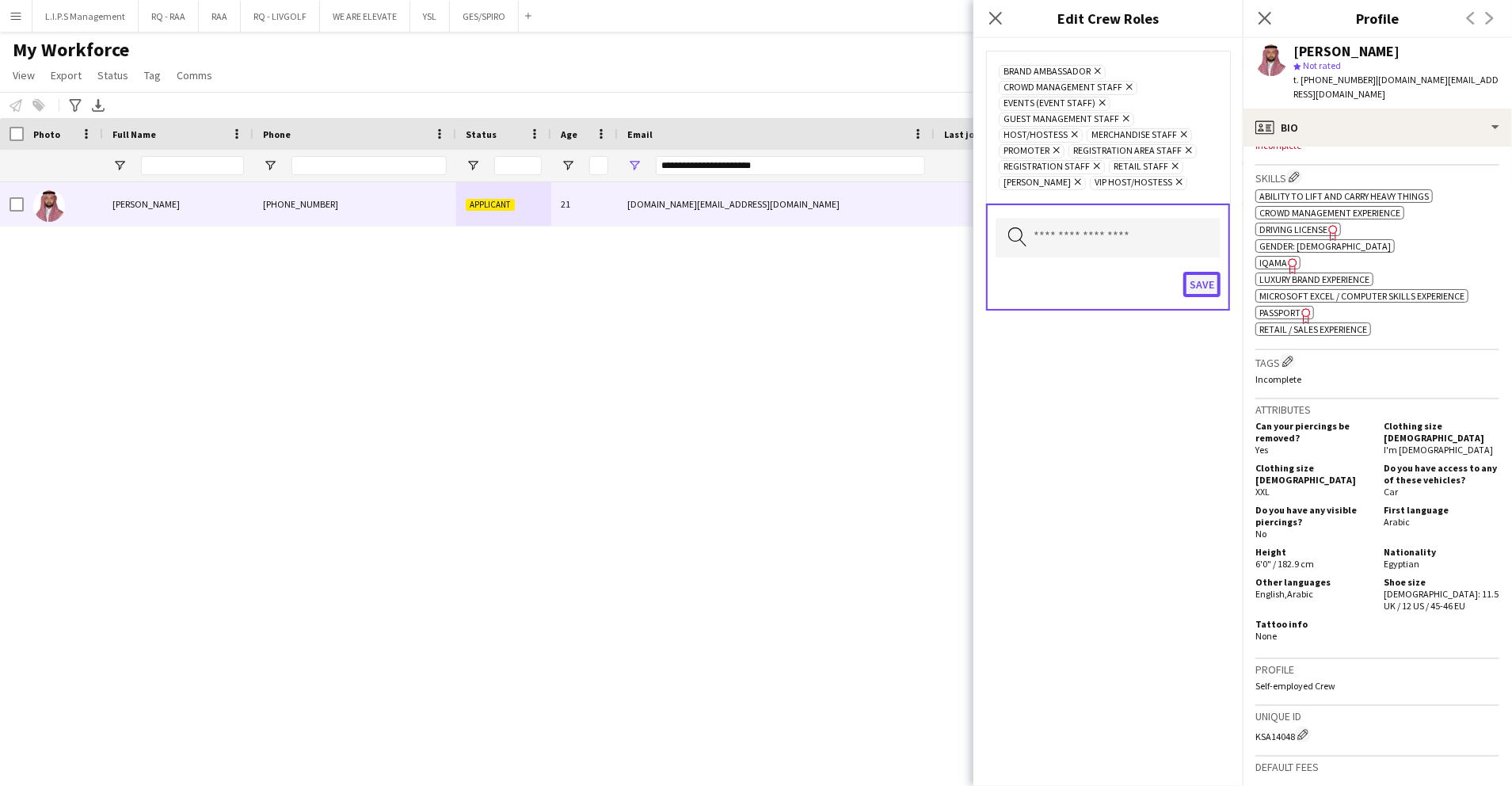
click at [1199, 272] on button "Save" at bounding box center [1202, 285] width 37 height 26
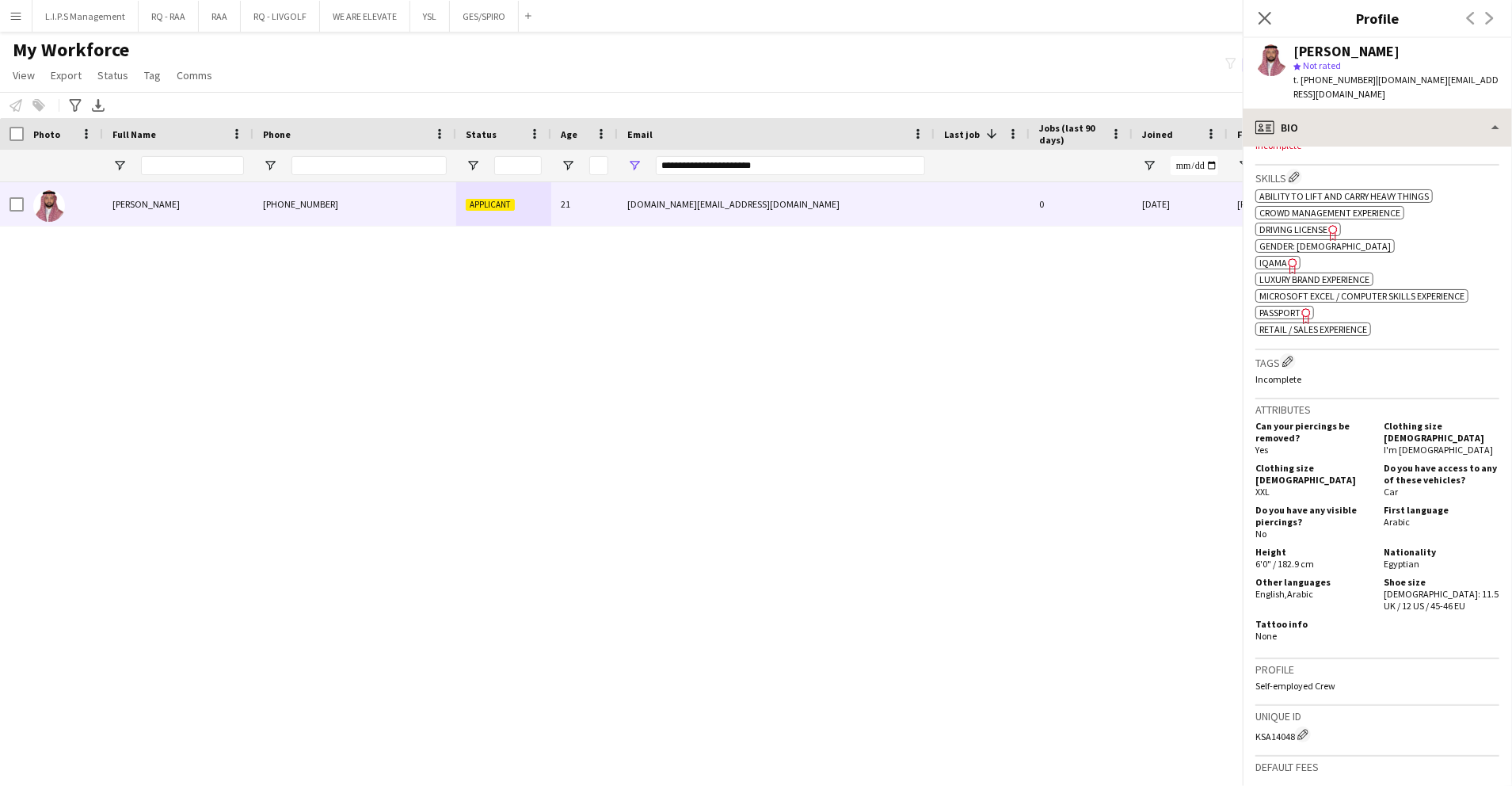
drag, startPoint x: 1347, startPoint y: 139, endPoint x: 1348, endPoint y: 126, distance: 13.0
click at [1347, 129] on div "profile Bio Bio Bio Company application Company application About you About you…" at bounding box center [1378, 447] width 269 height 678
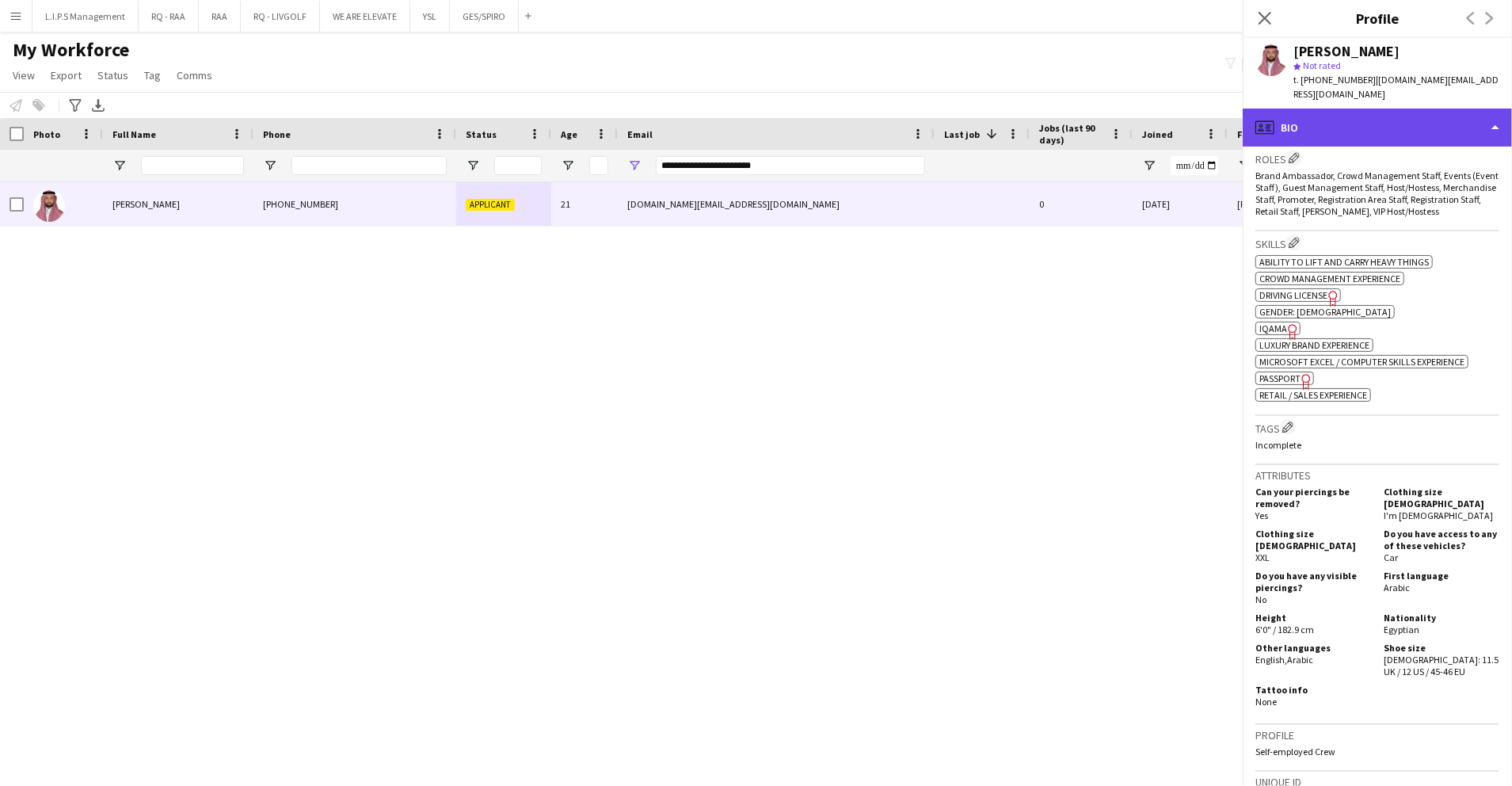
drag, startPoint x: 1348, startPoint y: 126, endPoint x: 1354, endPoint y: 113, distance: 14.3
click at [1354, 113] on div "profile Bio" at bounding box center [1378, 128] width 269 height 38
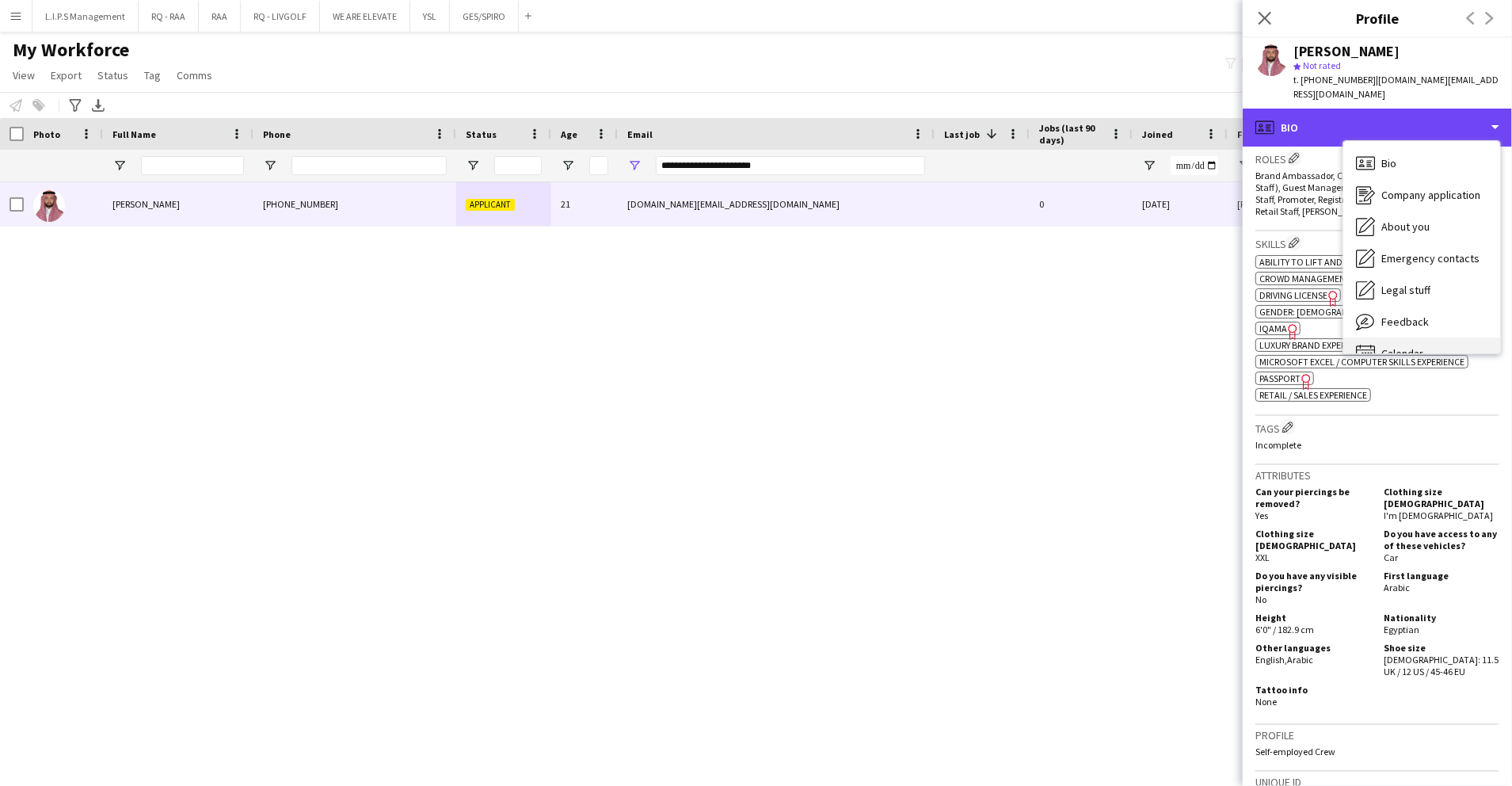
scroll to position [22, 0]
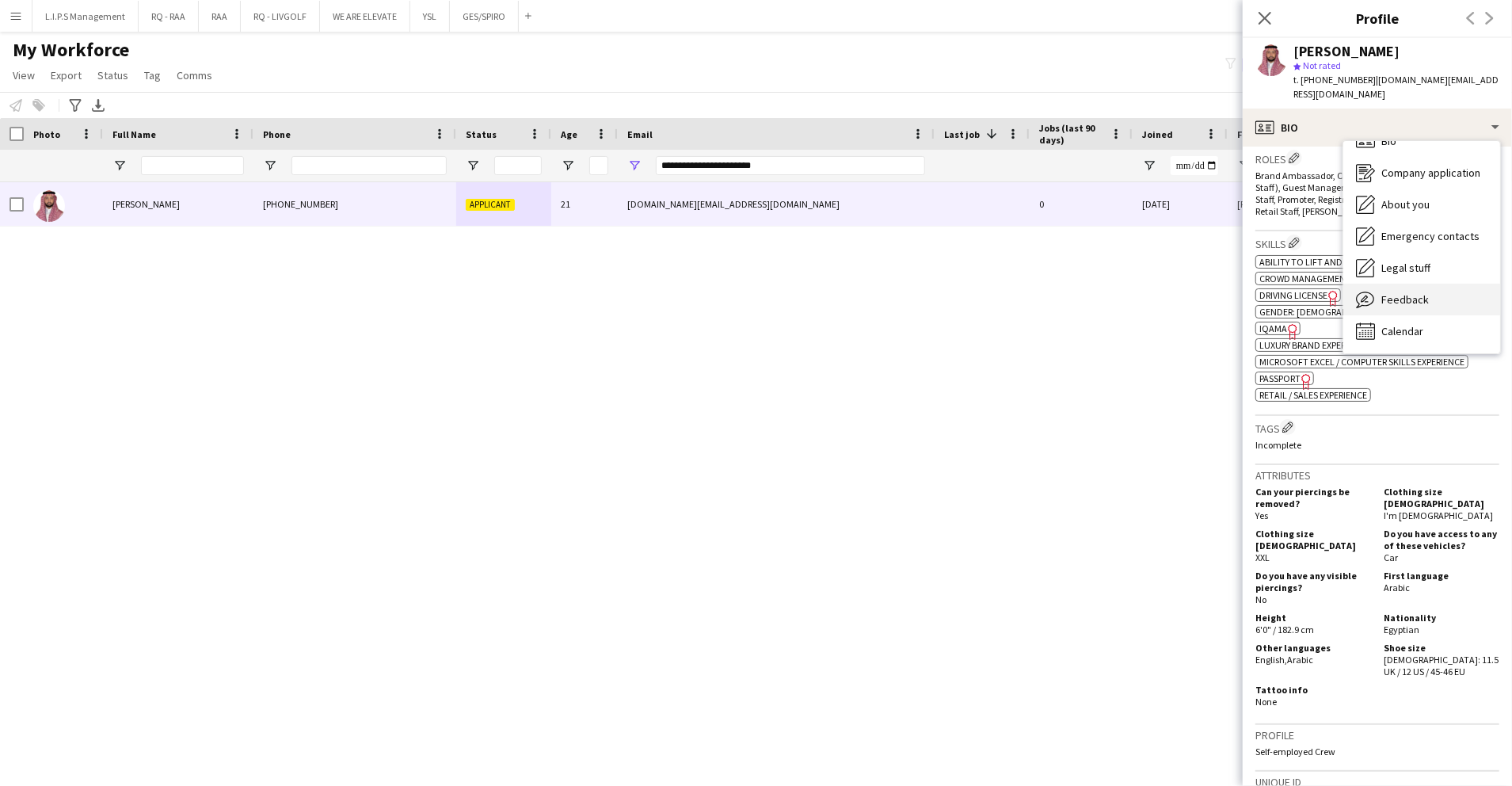
click at [1434, 287] on div "Feedback Feedback" at bounding box center [1422, 300] width 157 height 32
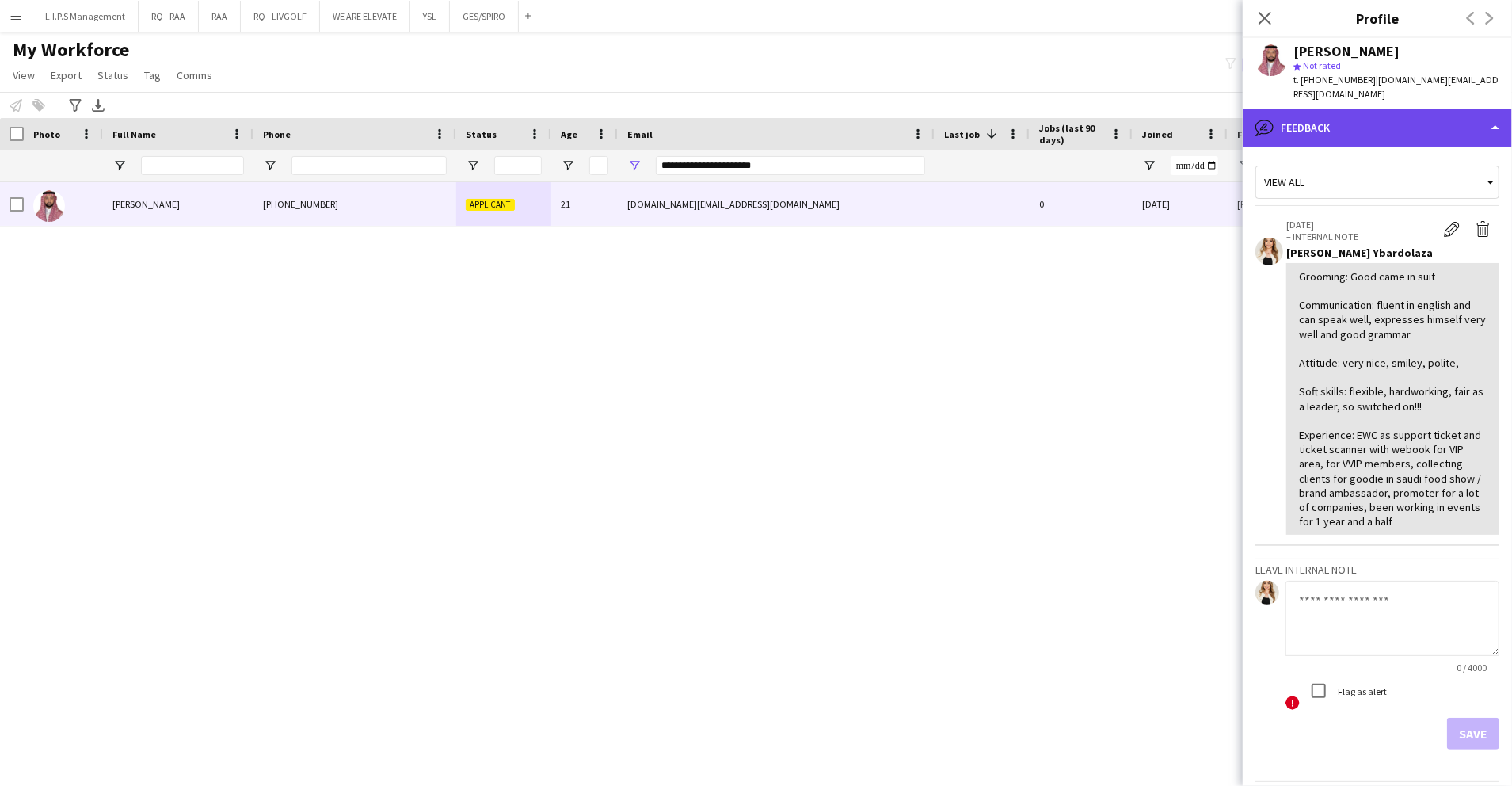
click at [1437, 108] on div "bubble-pencil Feedback" at bounding box center [1378, 128] width 269 height 38
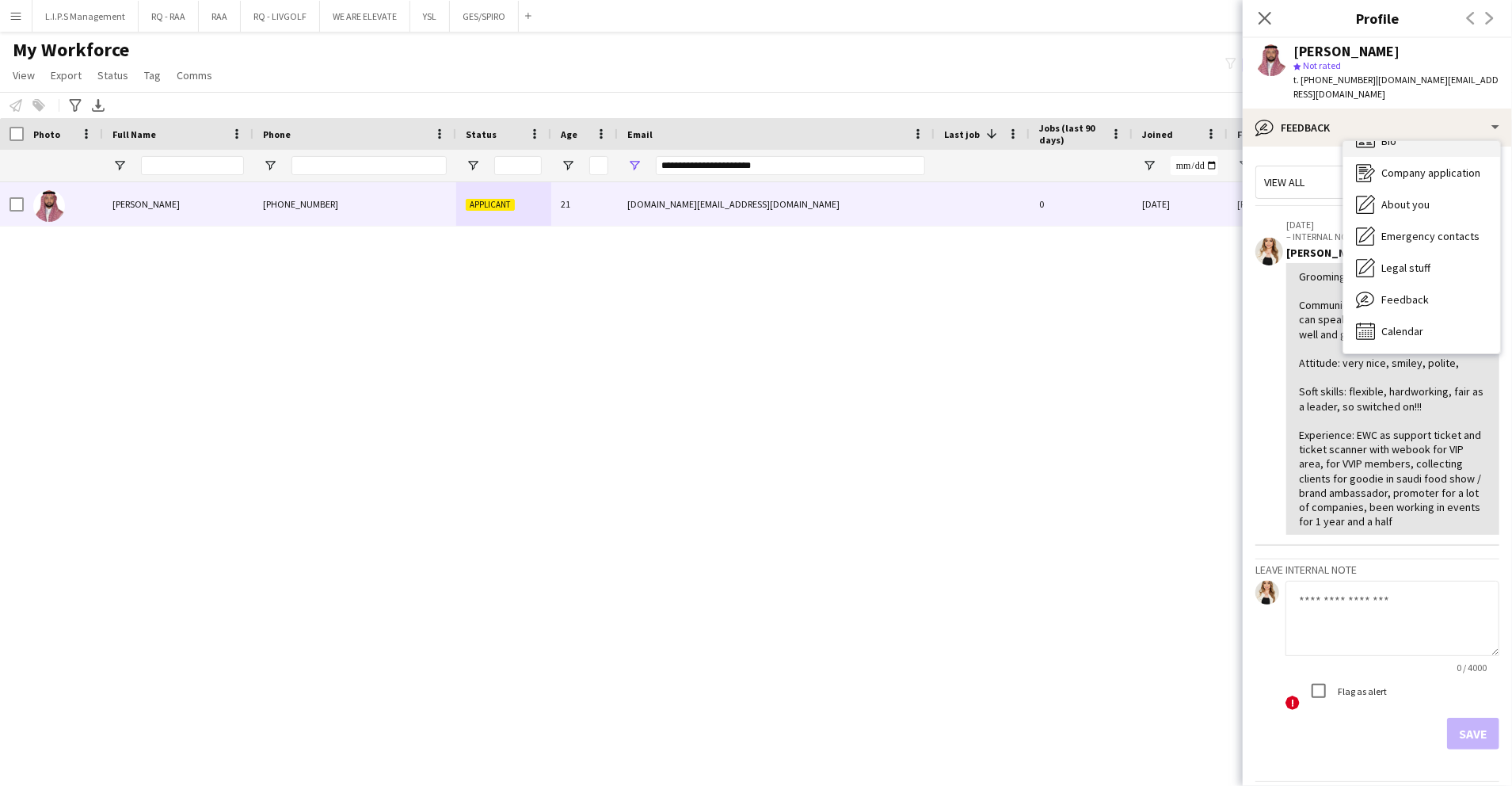
click at [1433, 130] on div "Bio Bio" at bounding box center [1422, 141] width 157 height 32
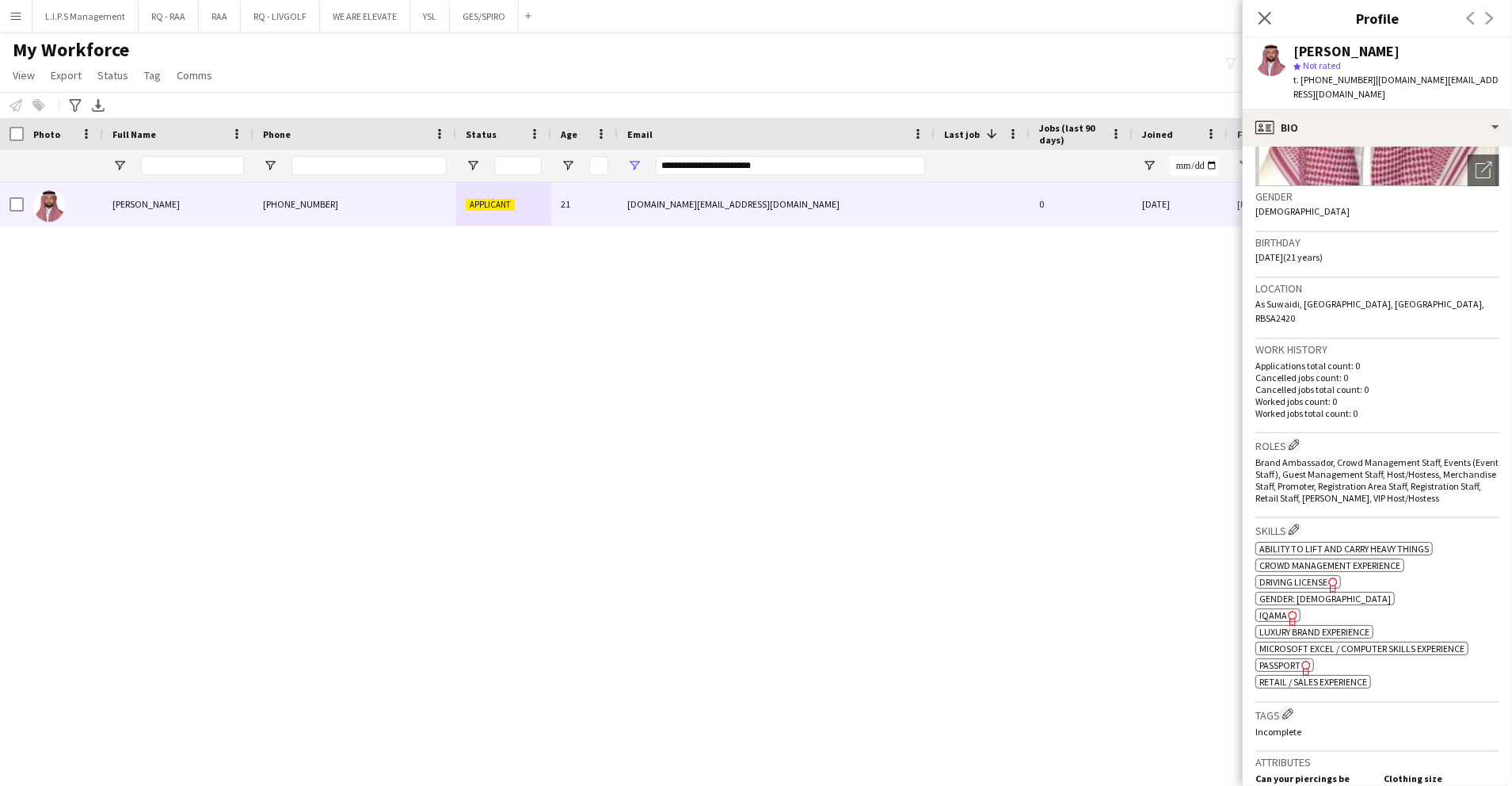
scroll to position [423, 0]
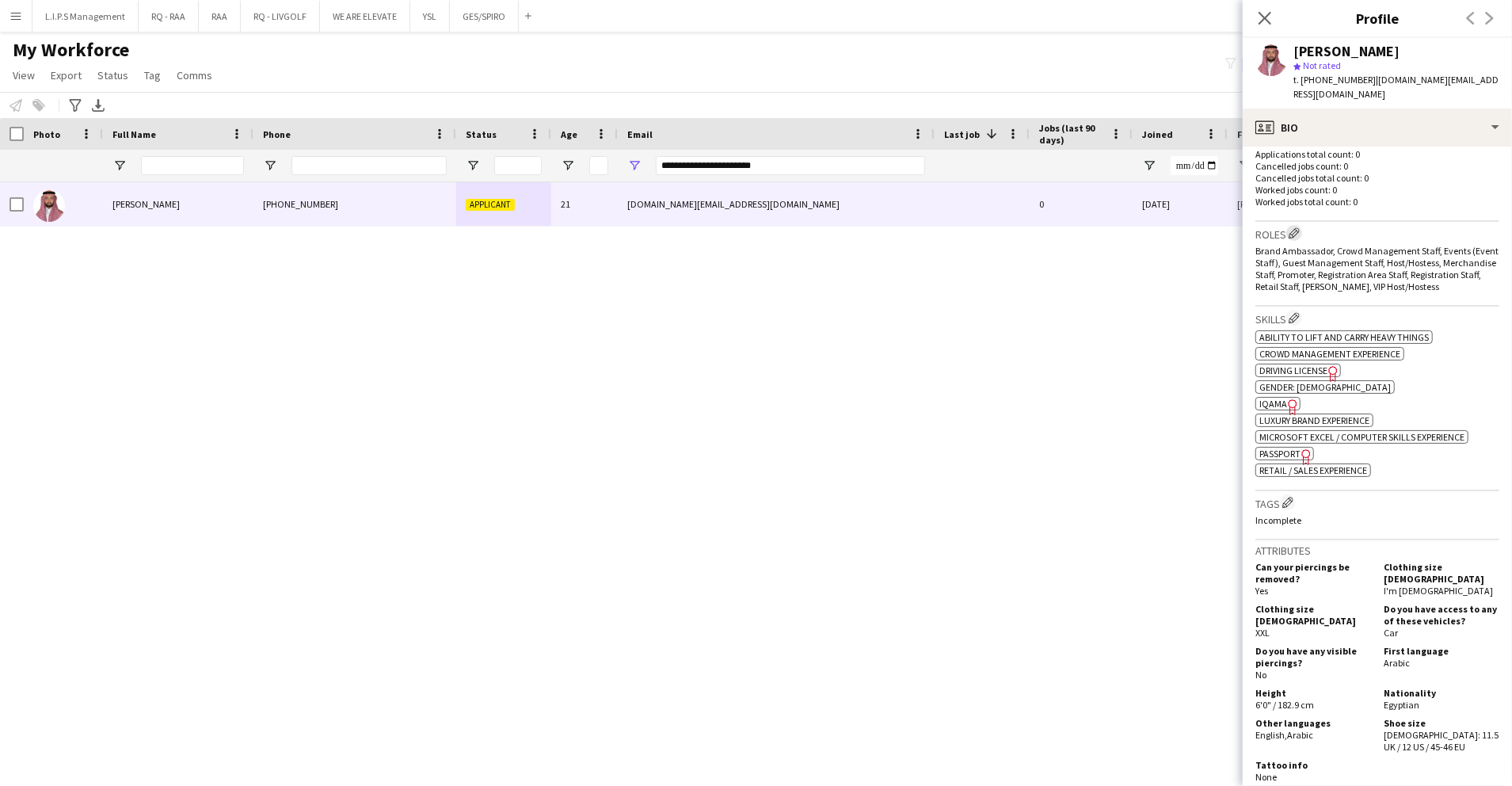
click at [1295, 228] on app-icon "Edit crew company roles" at bounding box center [1294, 233] width 11 height 11
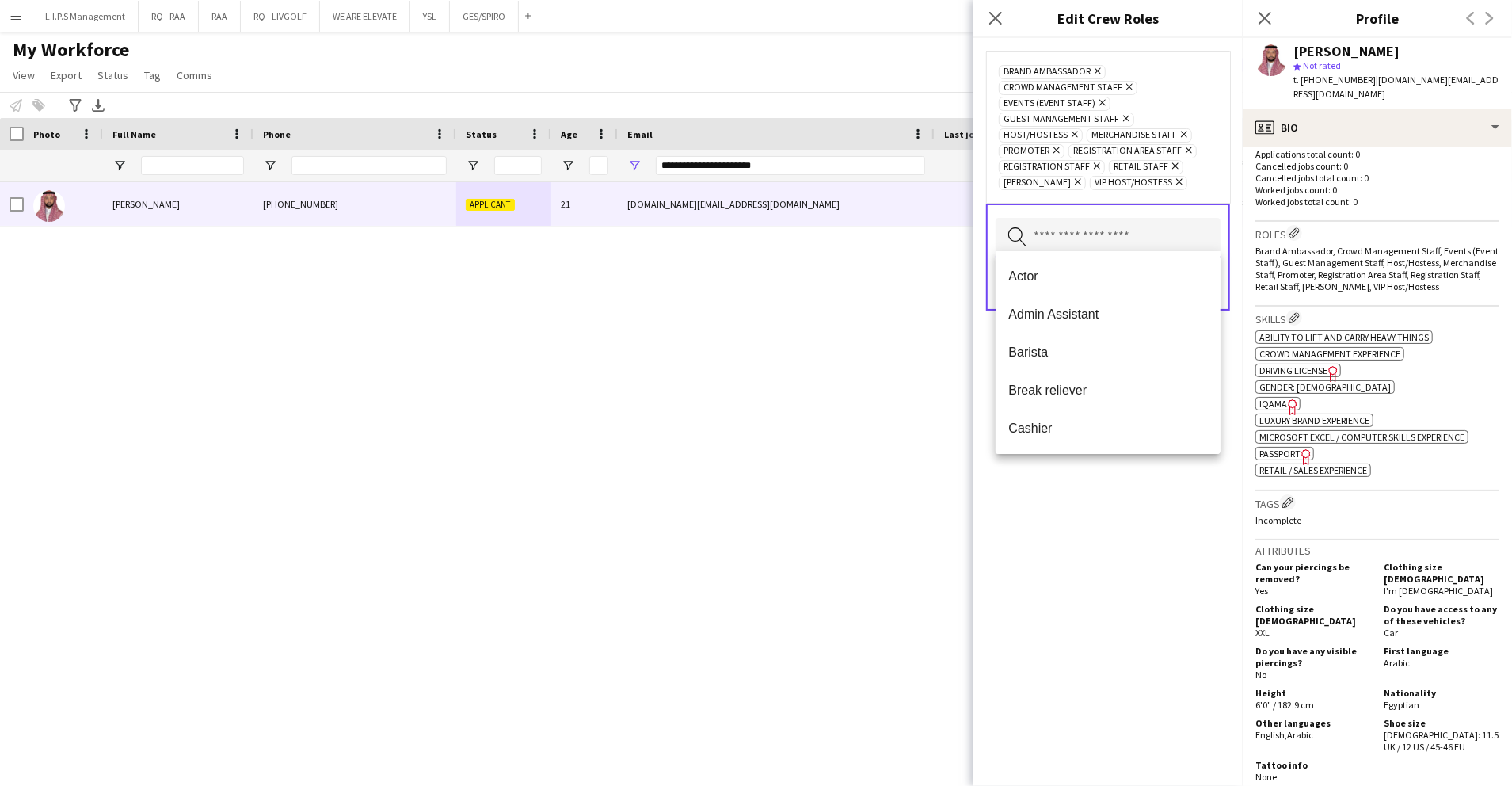
click at [1104, 222] on input "text" at bounding box center [1108, 238] width 225 height 40
type input "***"
drag, startPoint x: 1088, startPoint y: 537, endPoint x: 1093, endPoint y: 493, distance: 44.3
click at [1087, 530] on div "Brand Ambassador Remove Cashier Remove Crowd Management Staff Remove Events (Ev…" at bounding box center [1109, 413] width 269 height 749
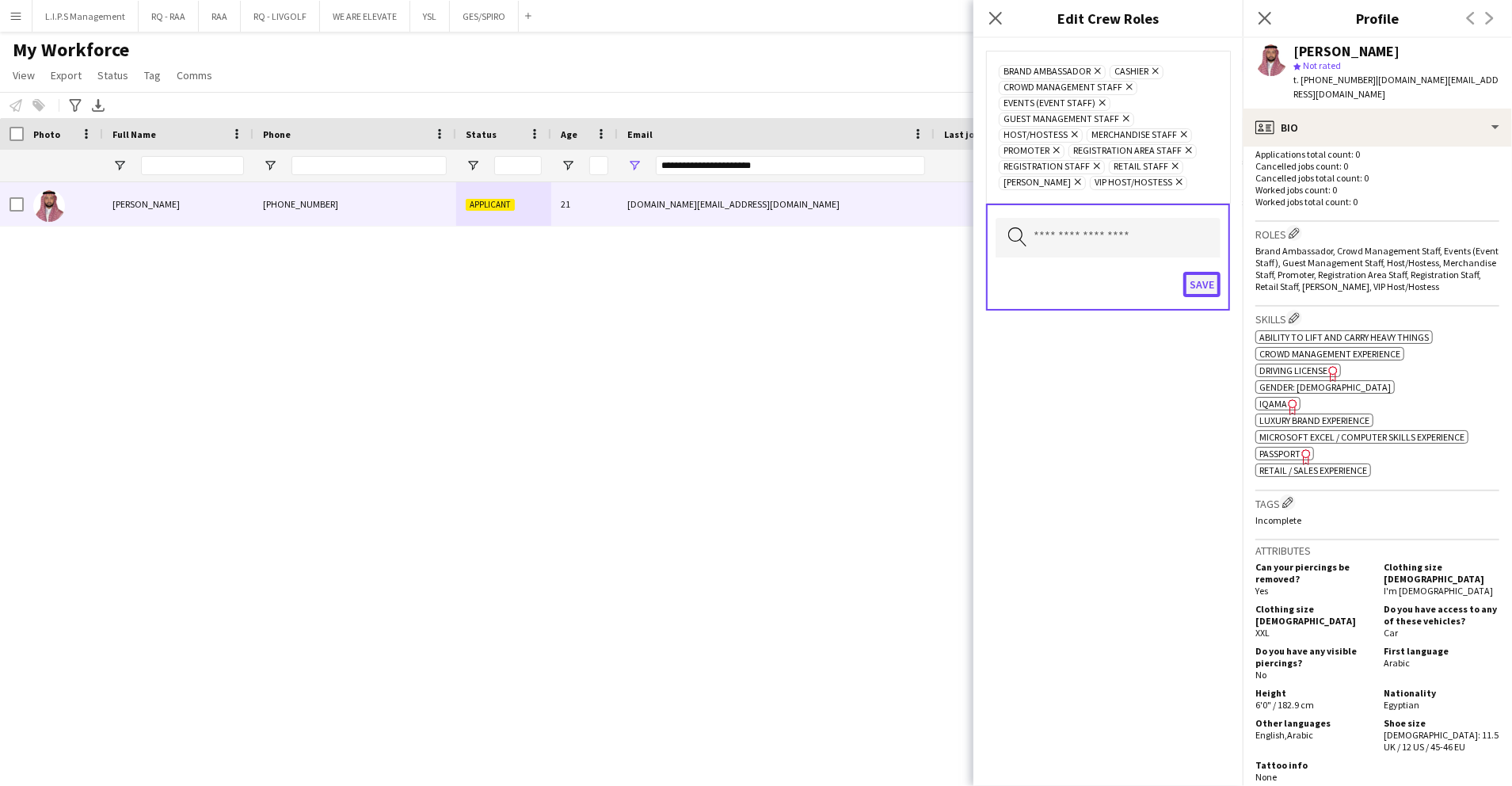
click at [1200, 272] on button "Save" at bounding box center [1202, 285] width 37 height 26
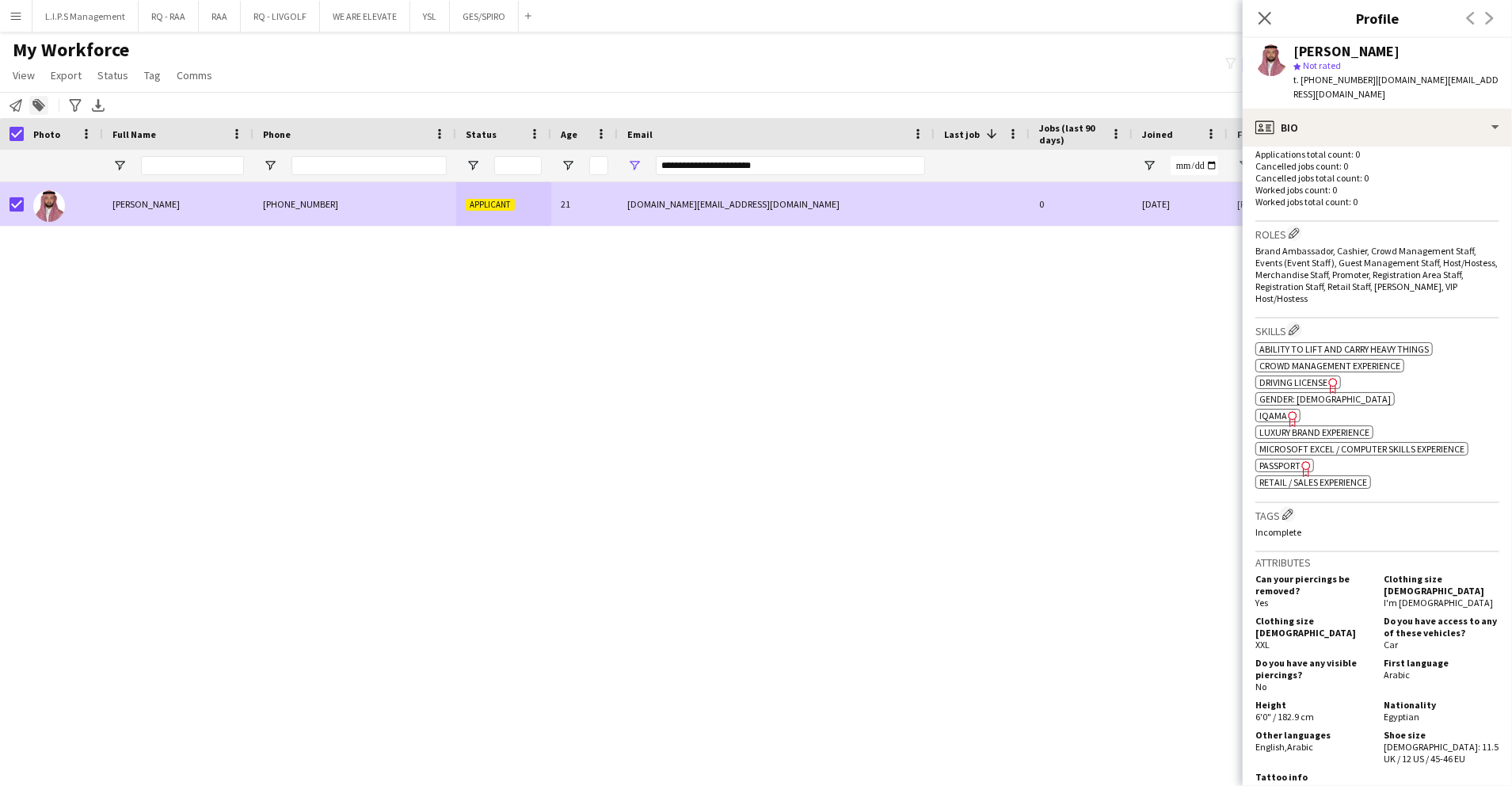
click at [42, 108] on icon at bounding box center [38, 107] width 11 height 11
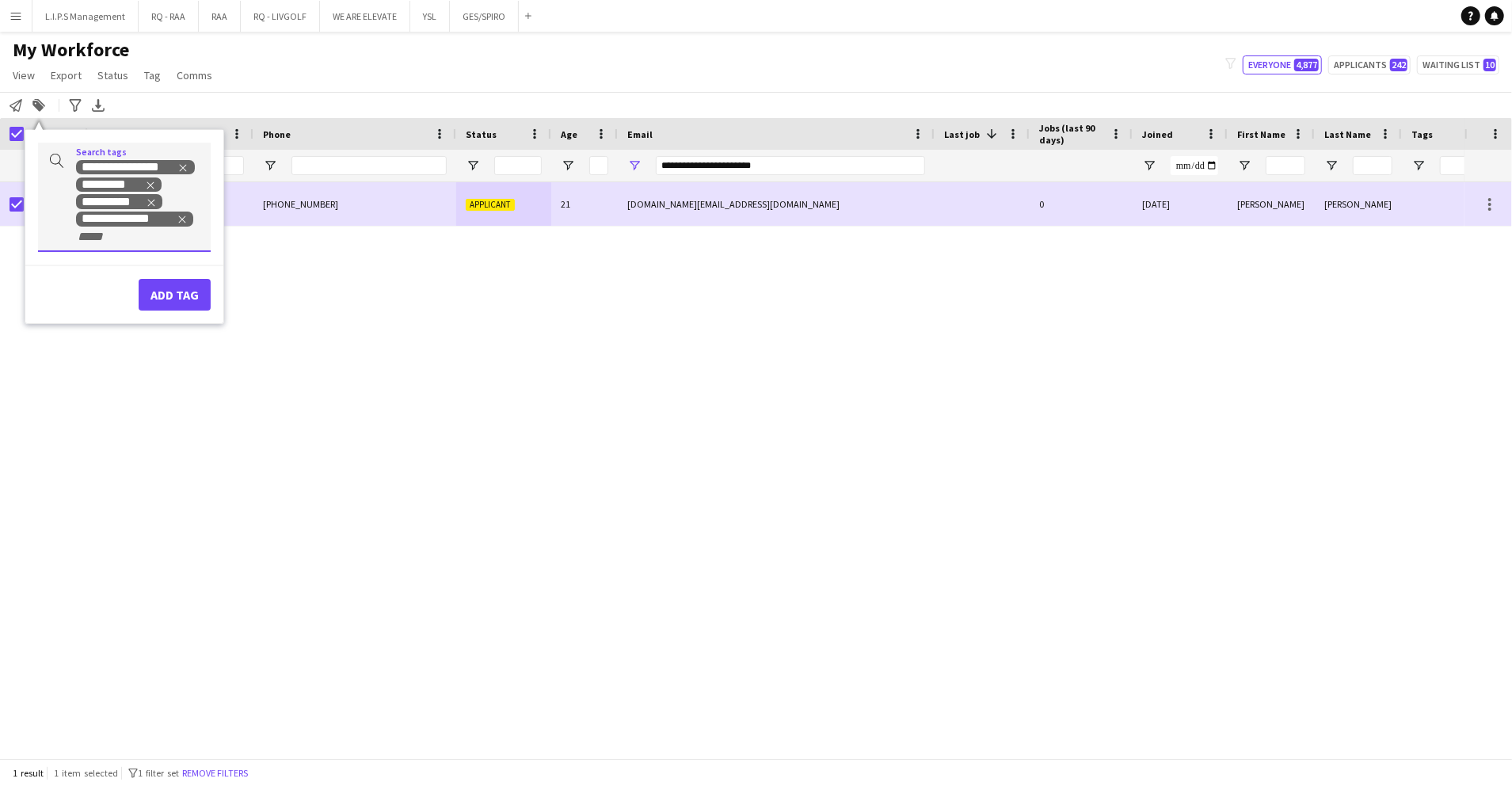
click at [119, 242] on input "+ Tag" at bounding box center [110, 237] width 67 height 15
click at [179, 217] on icon "Remove tag" at bounding box center [182, 220] width 7 height 7
type input "********"
click at [148, 250] on div "TOP PROMOTER" at bounding box center [99, 260] width 173 height 38
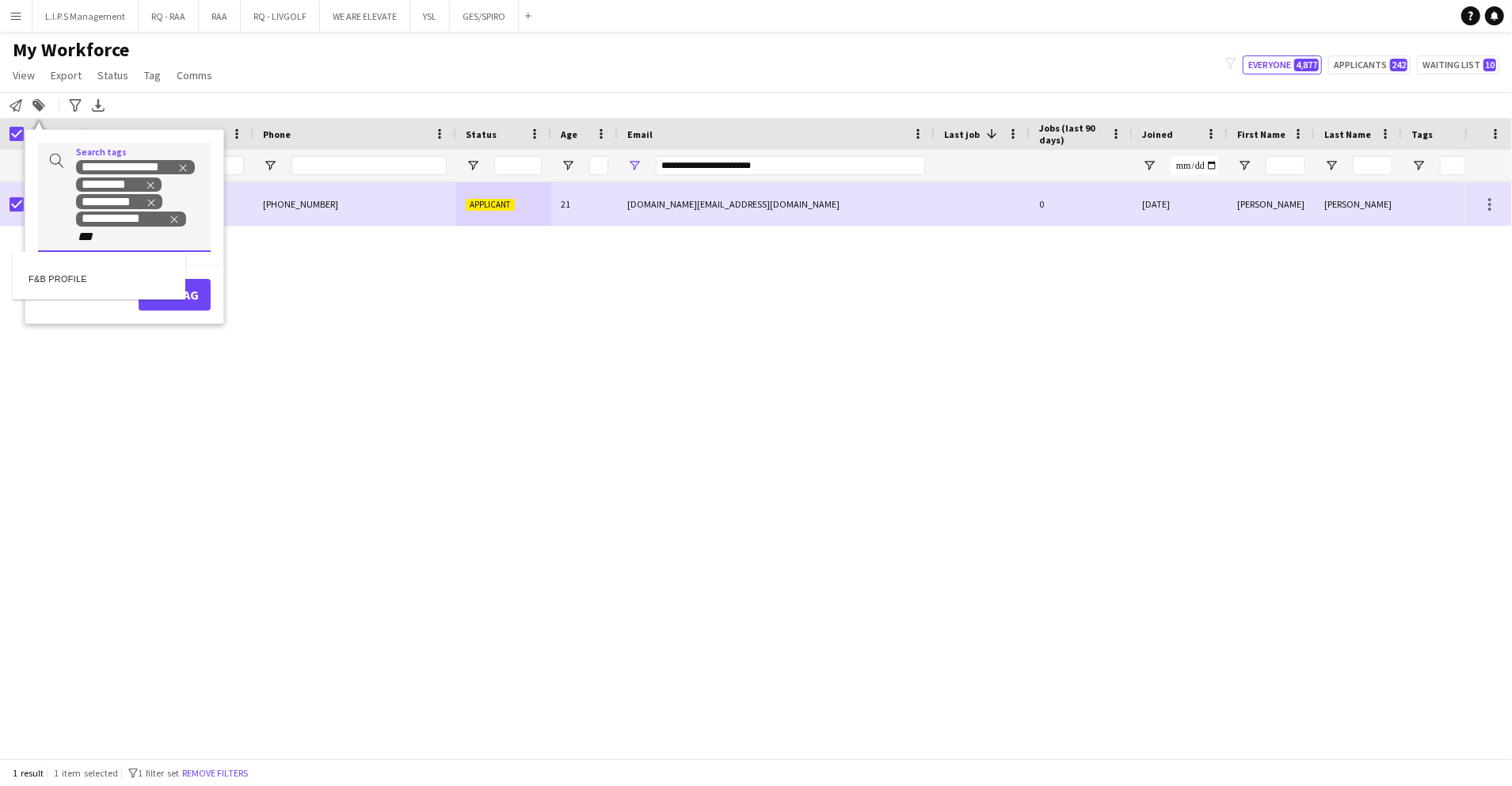
type input "***"
click at [135, 267] on div "F&B PROFILE" at bounding box center [99, 276] width 173 height 38
type input "*******"
click at [125, 284] on div "TOP WAITER" at bounding box center [99, 293] width 173 height 38
type input "******"
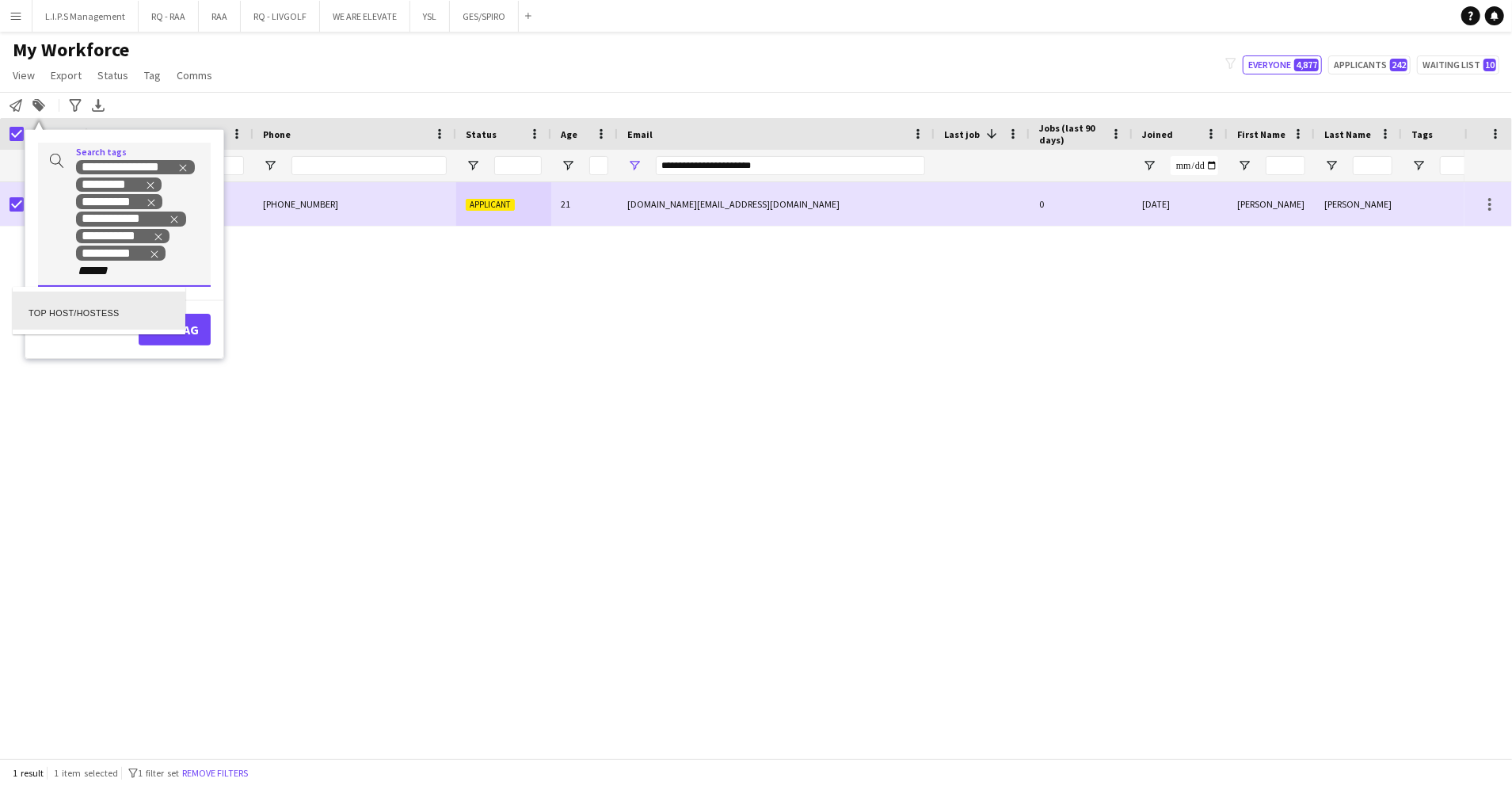
click at [113, 312] on div "TOP HOST/HOSTESS" at bounding box center [99, 311] width 173 height 38
click at [154, 341] on button "Add tag" at bounding box center [174, 347] width 72 height 32
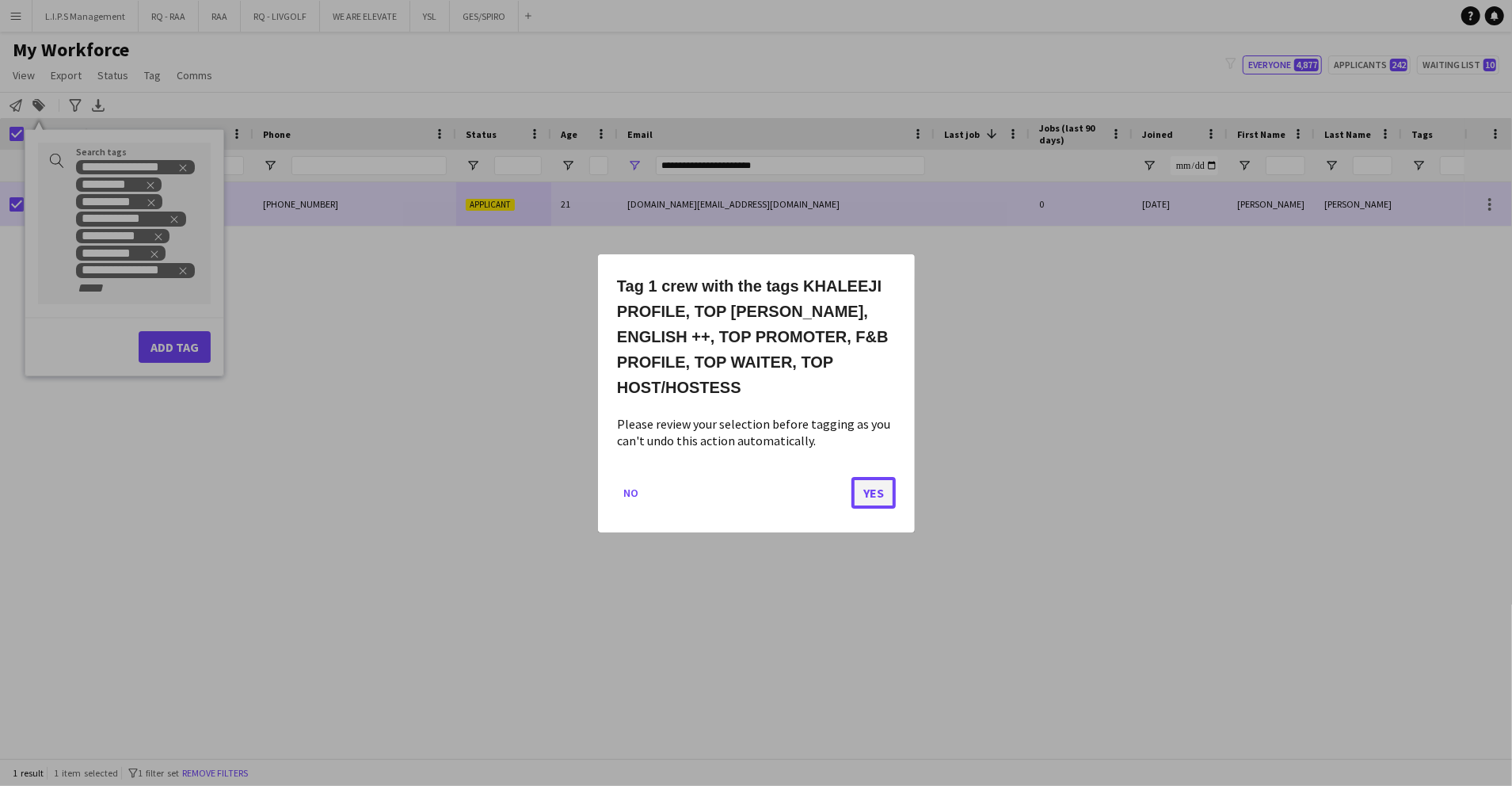
drag, startPoint x: 871, startPoint y: 479, endPoint x: 847, endPoint y: 471, distance: 25.3
click at [870, 479] on button "Yes" at bounding box center [874, 492] width 45 height 32
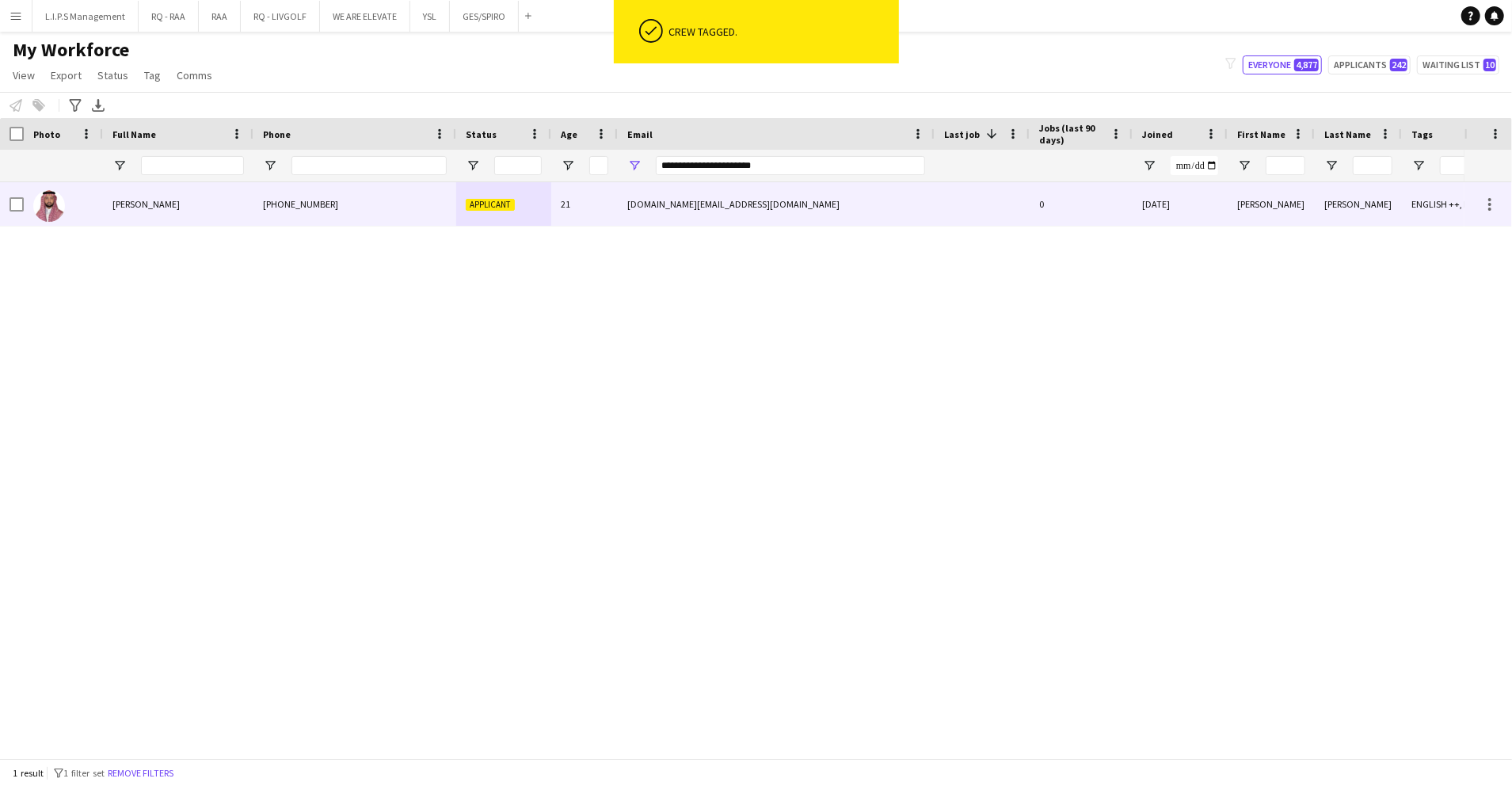
click at [1177, 196] on div "24-08-2025" at bounding box center [1181, 204] width 95 height 44
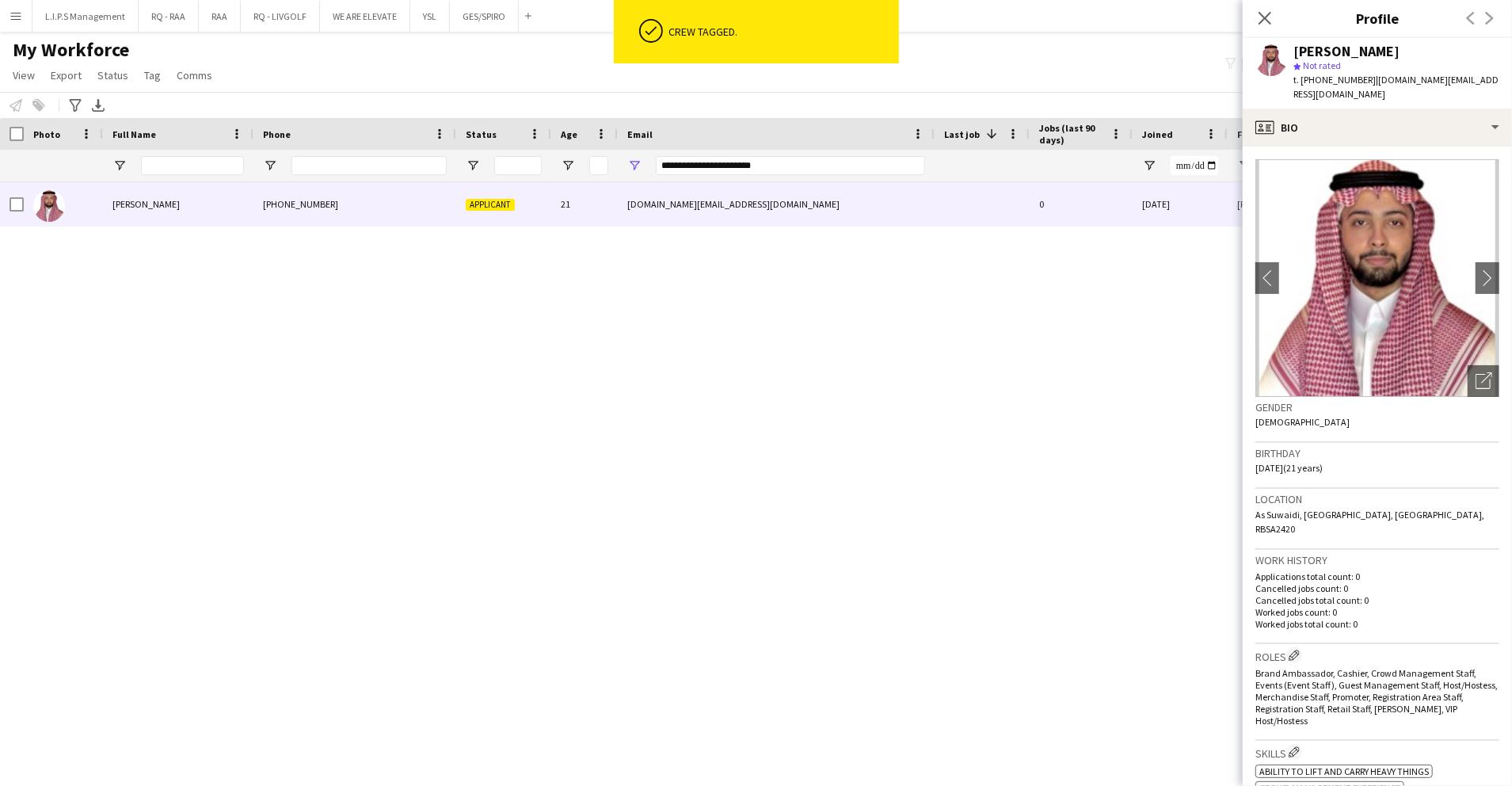
scroll to position [317, 0]
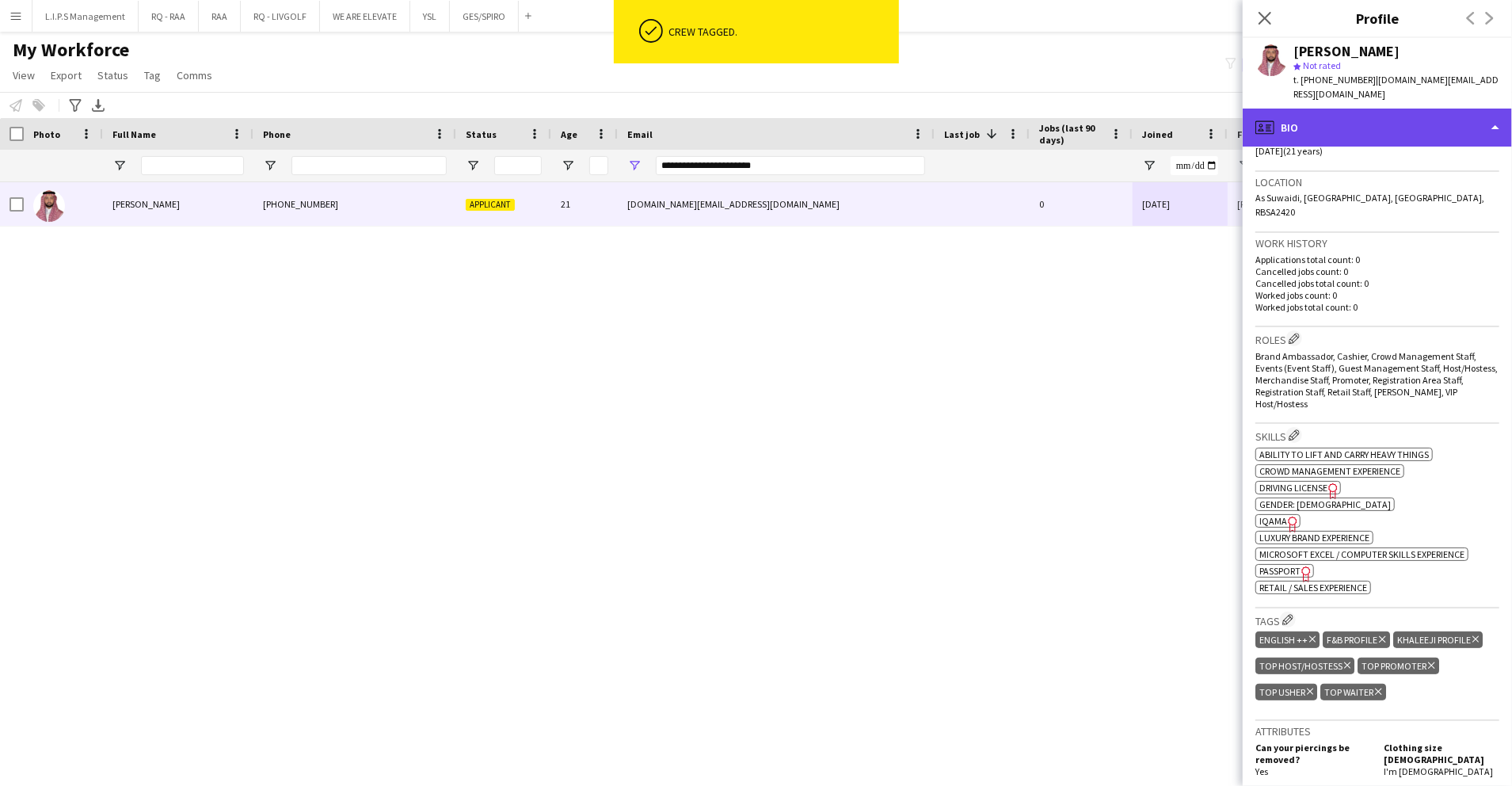
click at [1442, 114] on div "profile Bio" at bounding box center [1378, 128] width 269 height 38
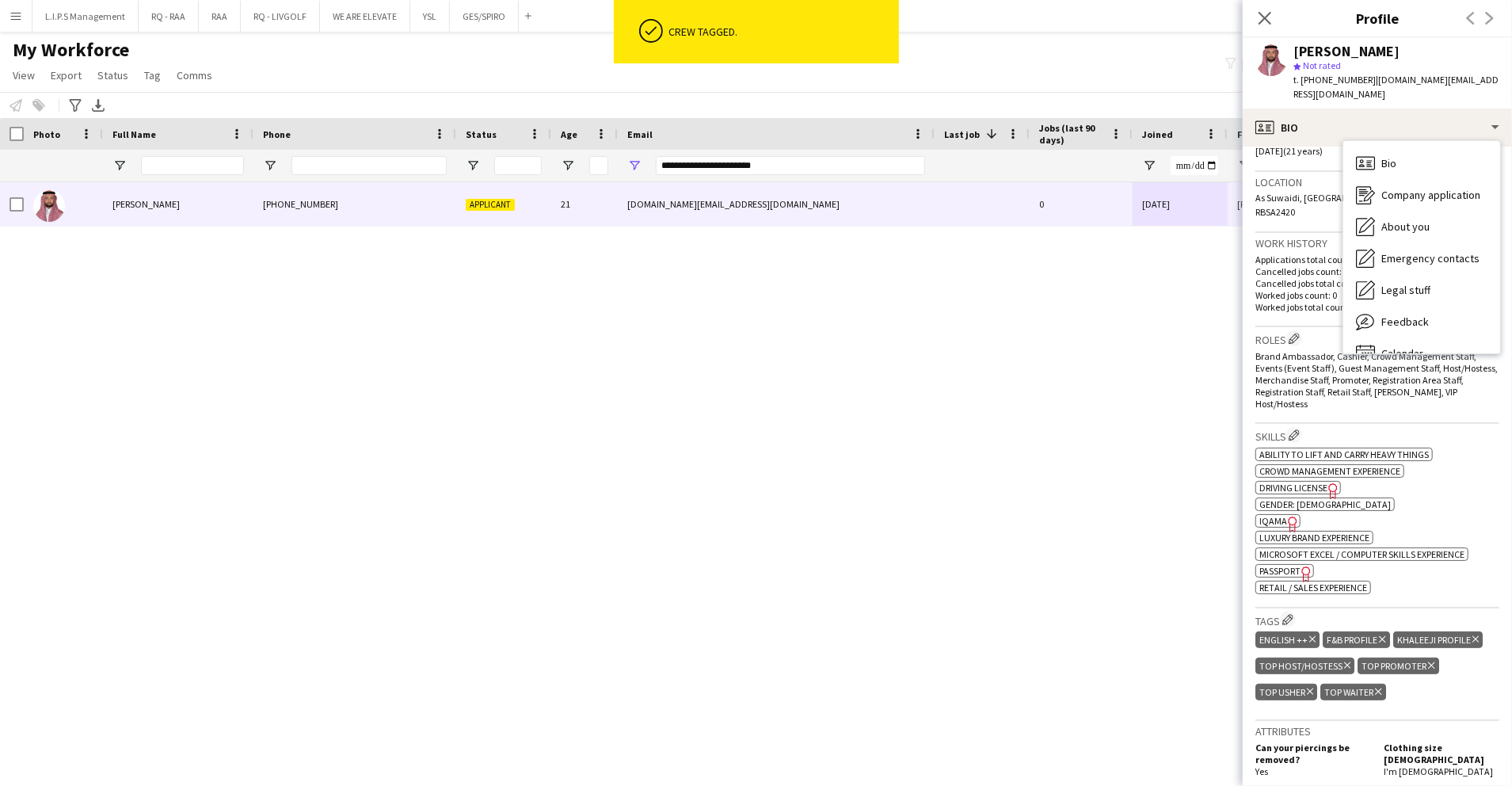
click at [1317, 233] on div "Work history Applications total count: 0 Cancelled jobs count: 0 Cancelled jobs…" at bounding box center [1377, 281] width 244 height 95
click at [1298, 333] on app-icon "Edit crew company roles" at bounding box center [1294, 339] width 11 height 11
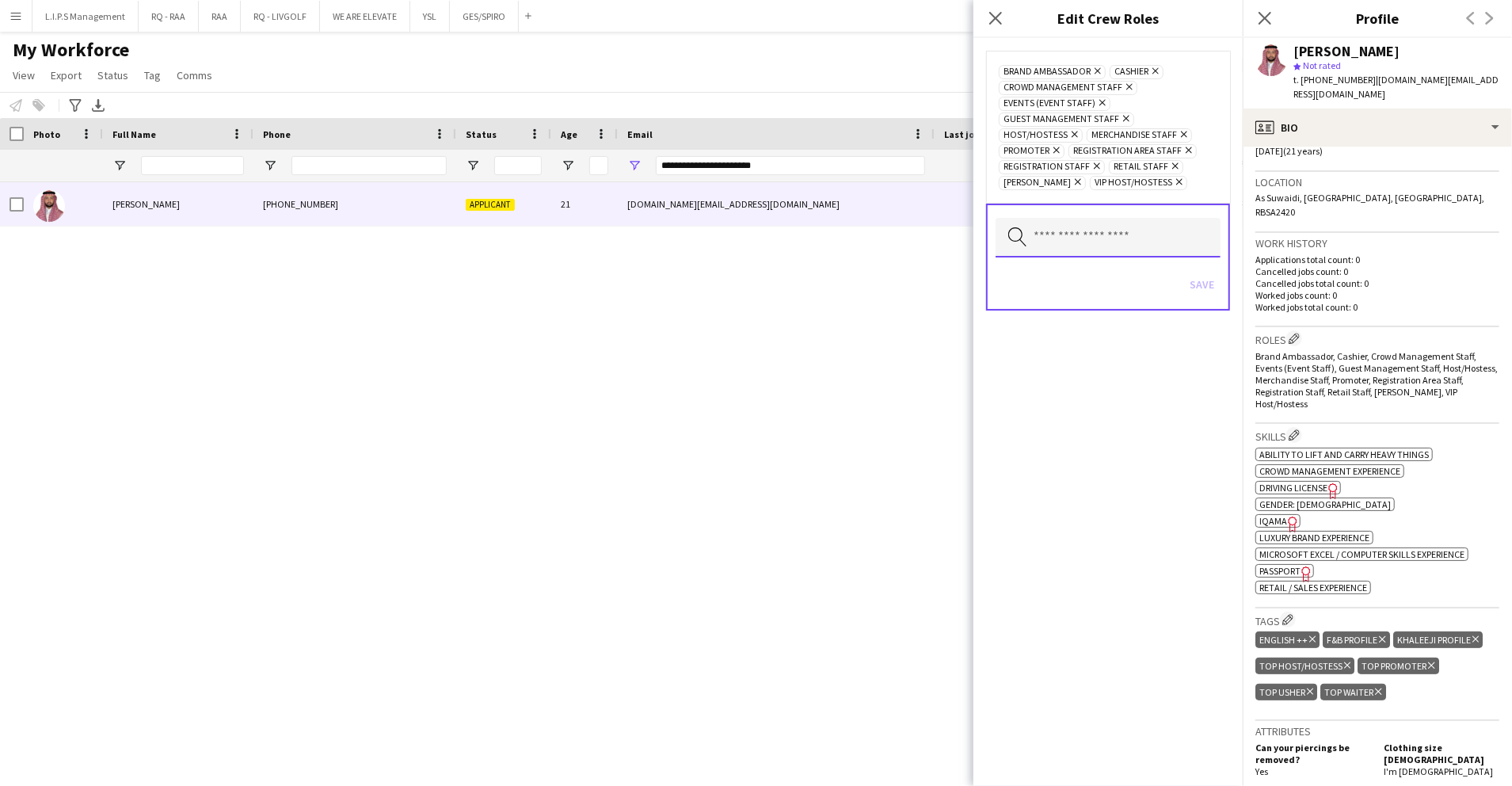
click at [1181, 235] on input "text" at bounding box center [1108, 238] width 225 height 40
type input "**"
click at [1167, 270] on span "Waiter / Waitress" at bounding box center [1108, 276] width 199 height 15
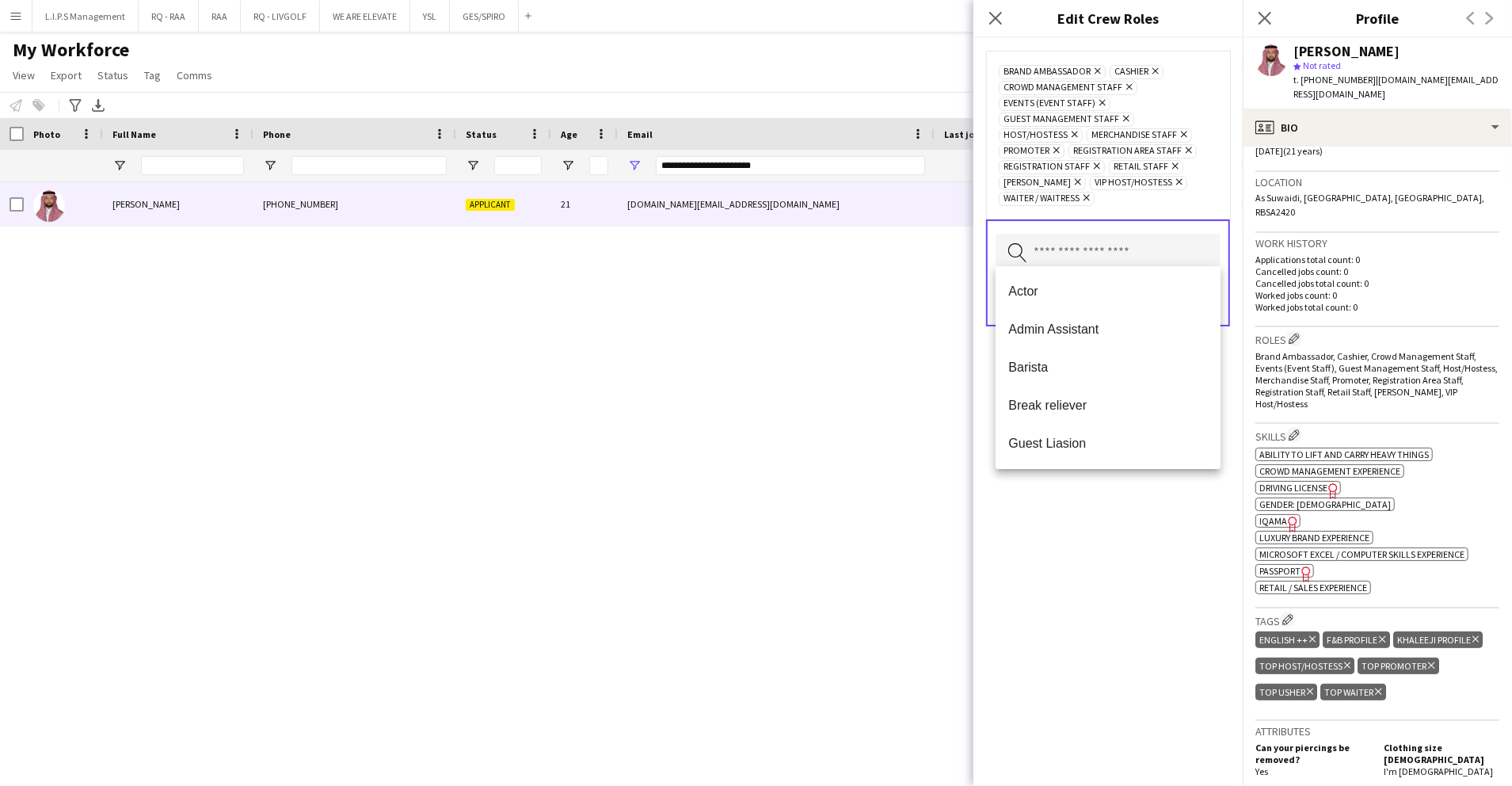
drag, startPoint x: 1171, startPoint y: 534, endPoint x: 1213, endPoint y: 340, distance: 198.5
click at [1171, 520] on div "Brand Ambassador Remove Cashier Remove Crowd Management Staff Remove Events (Ev…" at bounding box center [1109, 413] width 269 height 749
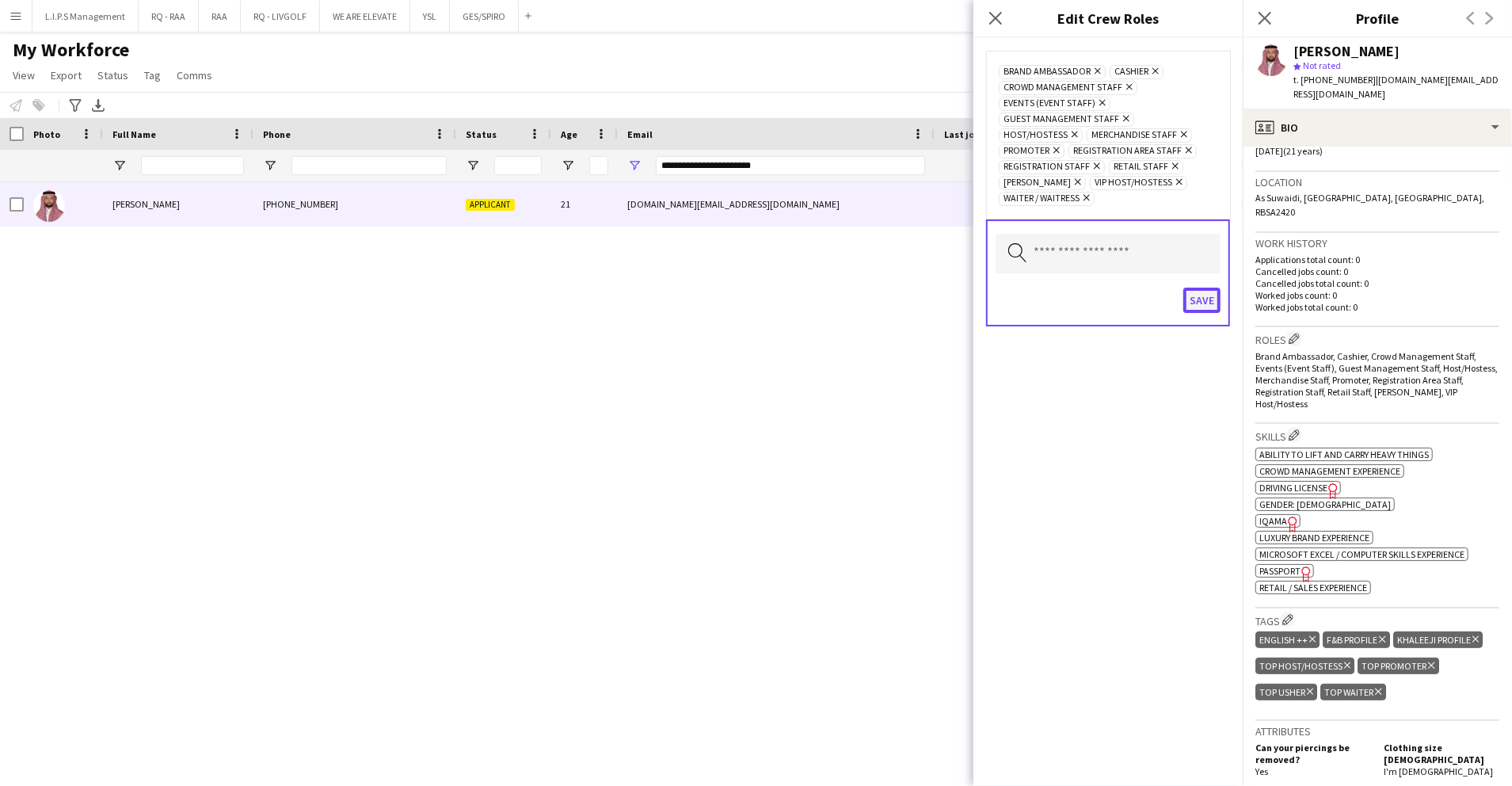
click at [1208, 296] on button "Save" at bounding box center [1202, 301] width 37 height 26
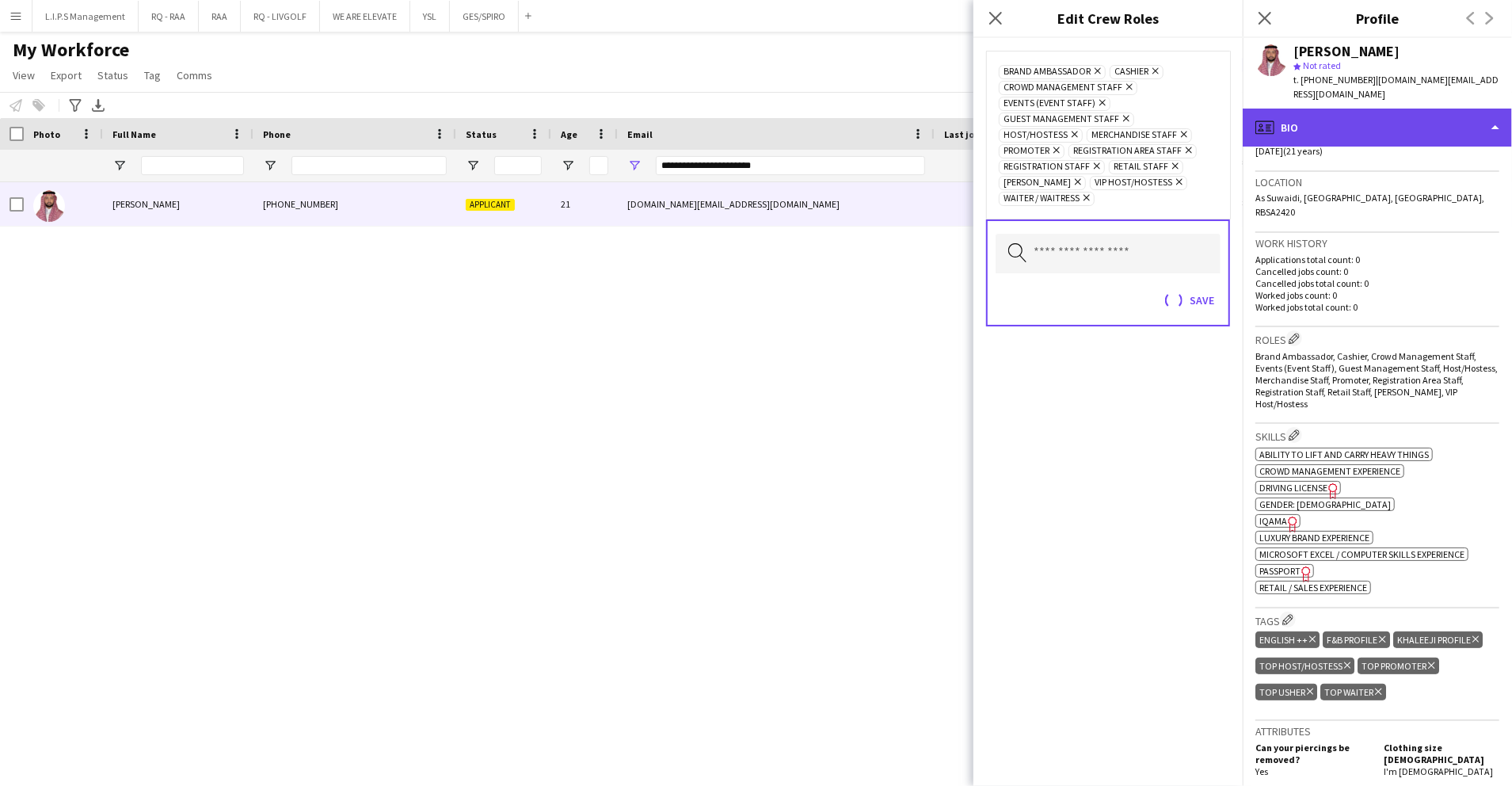
click at [1341, 127] on div "profile Bio" at bounding box center [1378, 128] width 269 height 38
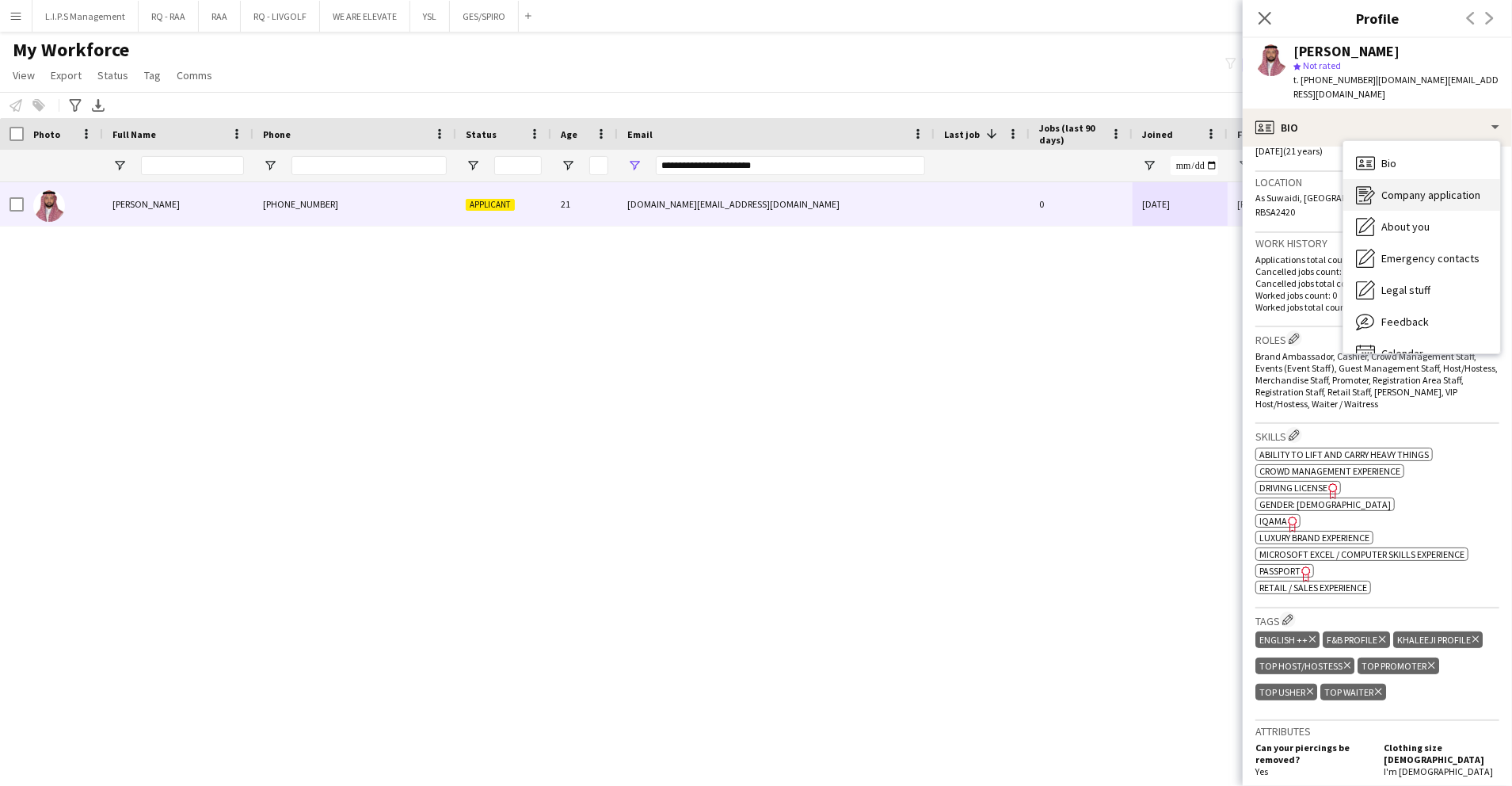
click at [1408, 188] on span "Company application" at bounding box center [1431, 195] width 99 height 15
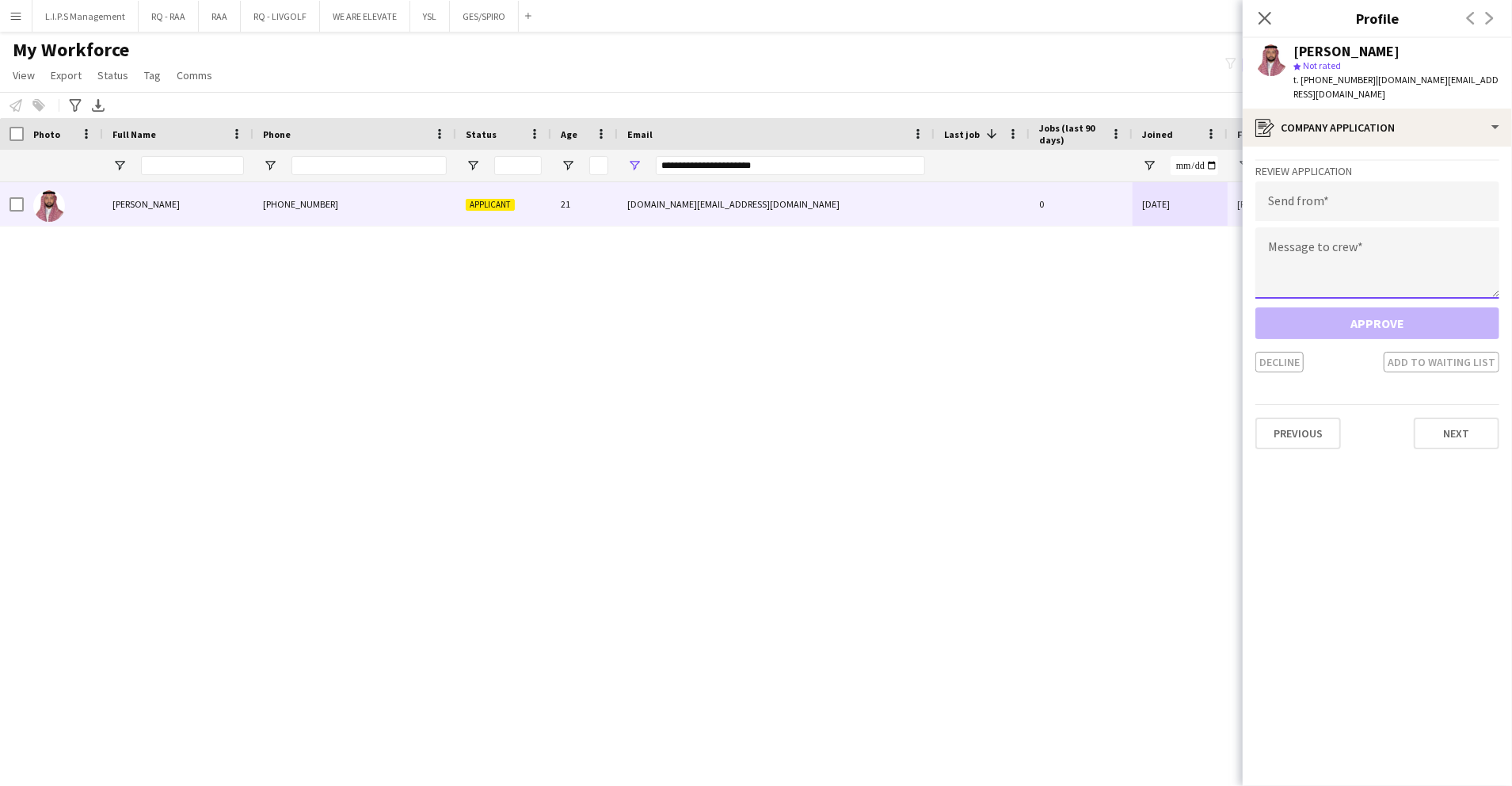
click at [1344, 260] on textarea at bounding box center [1377, 263] width 244 height 71
paste textarea "**********"
type textarea "**********"
click at [1293, 181] on input "email" at bounding box center [1377, 201] width 244 height 40
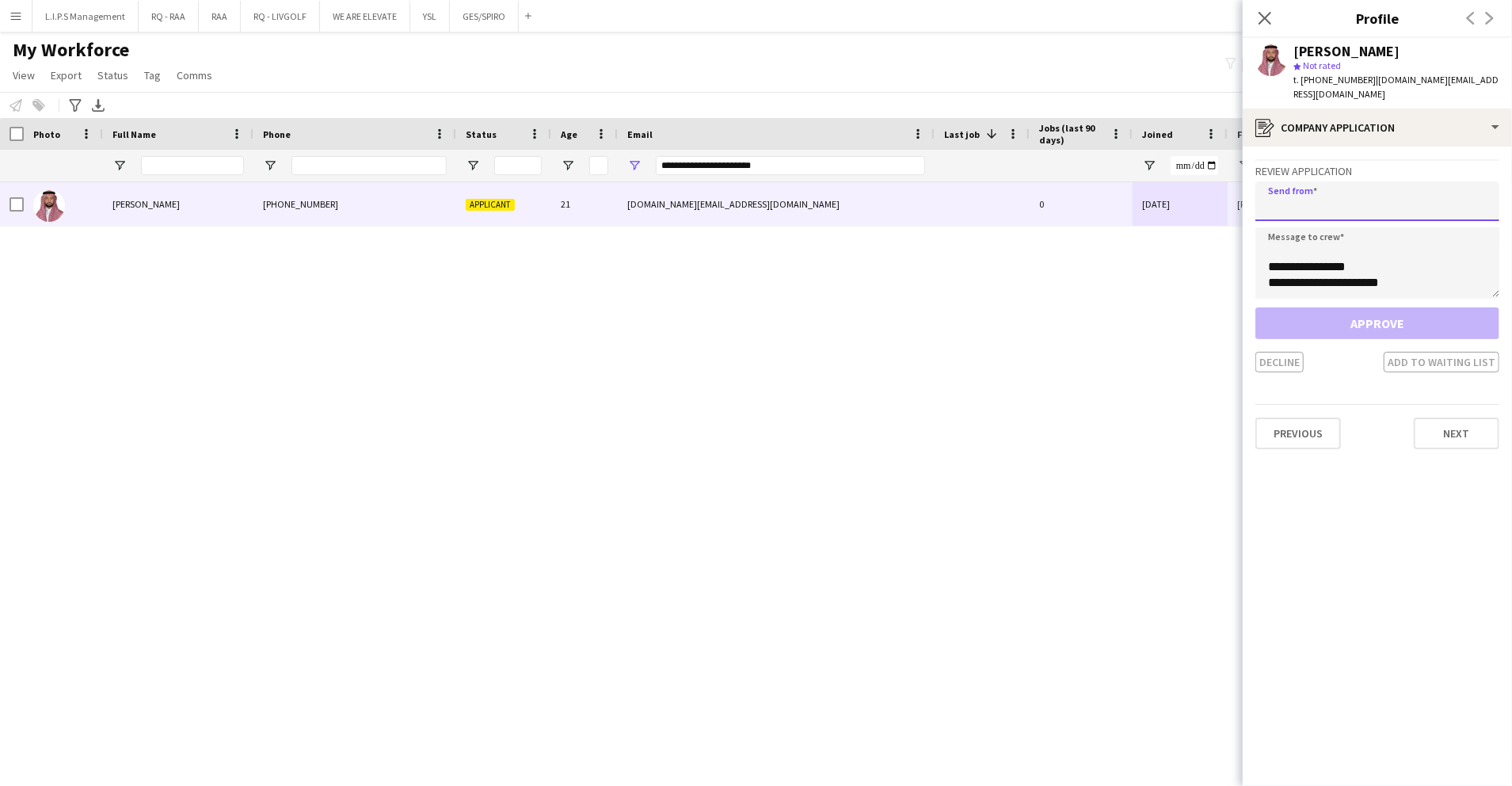
paste input "**********"
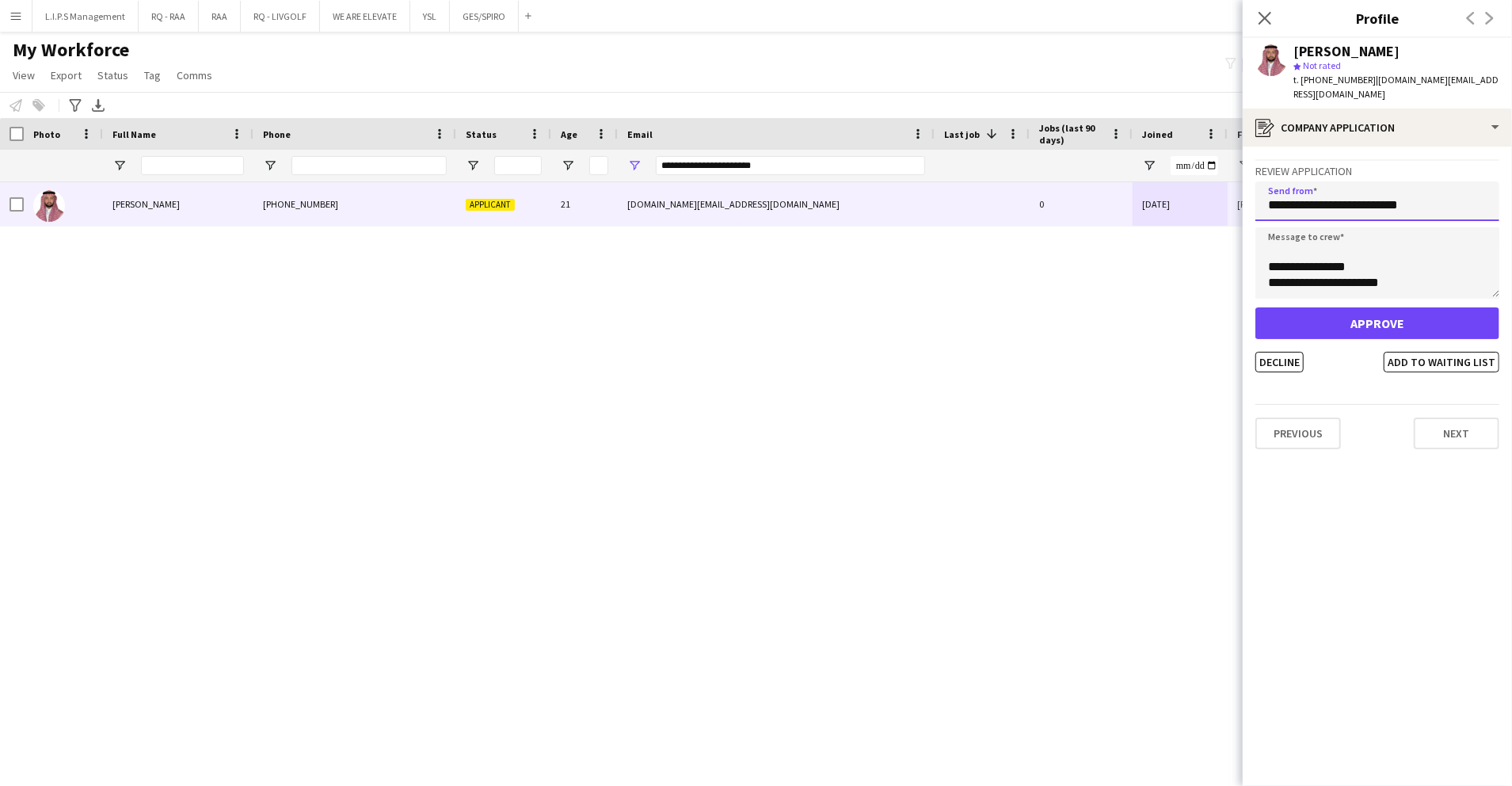
type input "**********"
click at [1349, 308] on button "Approve" at bounding box center [1377, 323] width 244 height 32
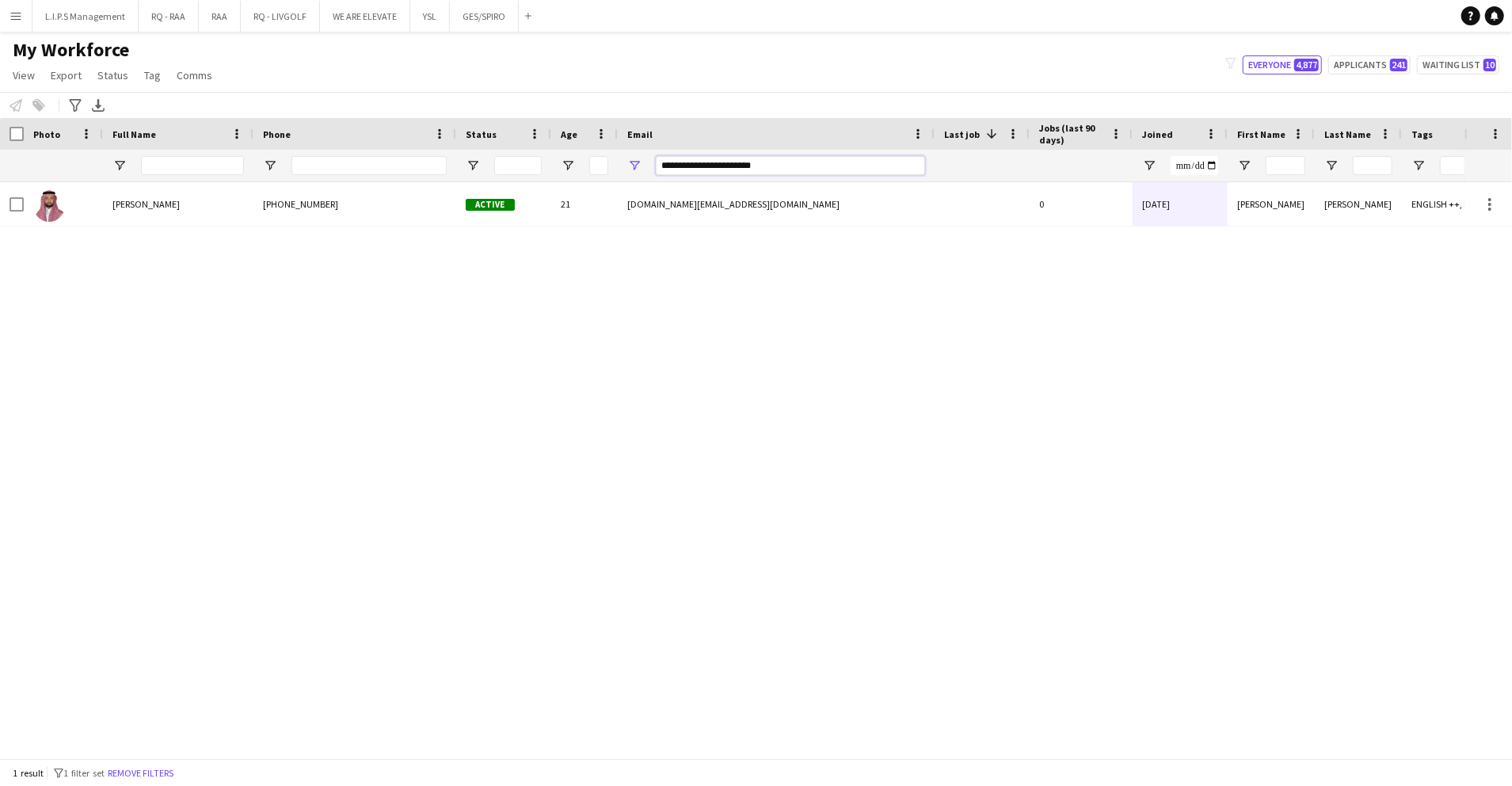
drag, startPoint x: 800, startPoint y: 163, endPoint x: 497, endPoint y: 111, distance: 307.4
click at [393, 167] on div "**********" at bounding box center [1103, 165] width 2207 height 32
paste input "Email Filter Input"
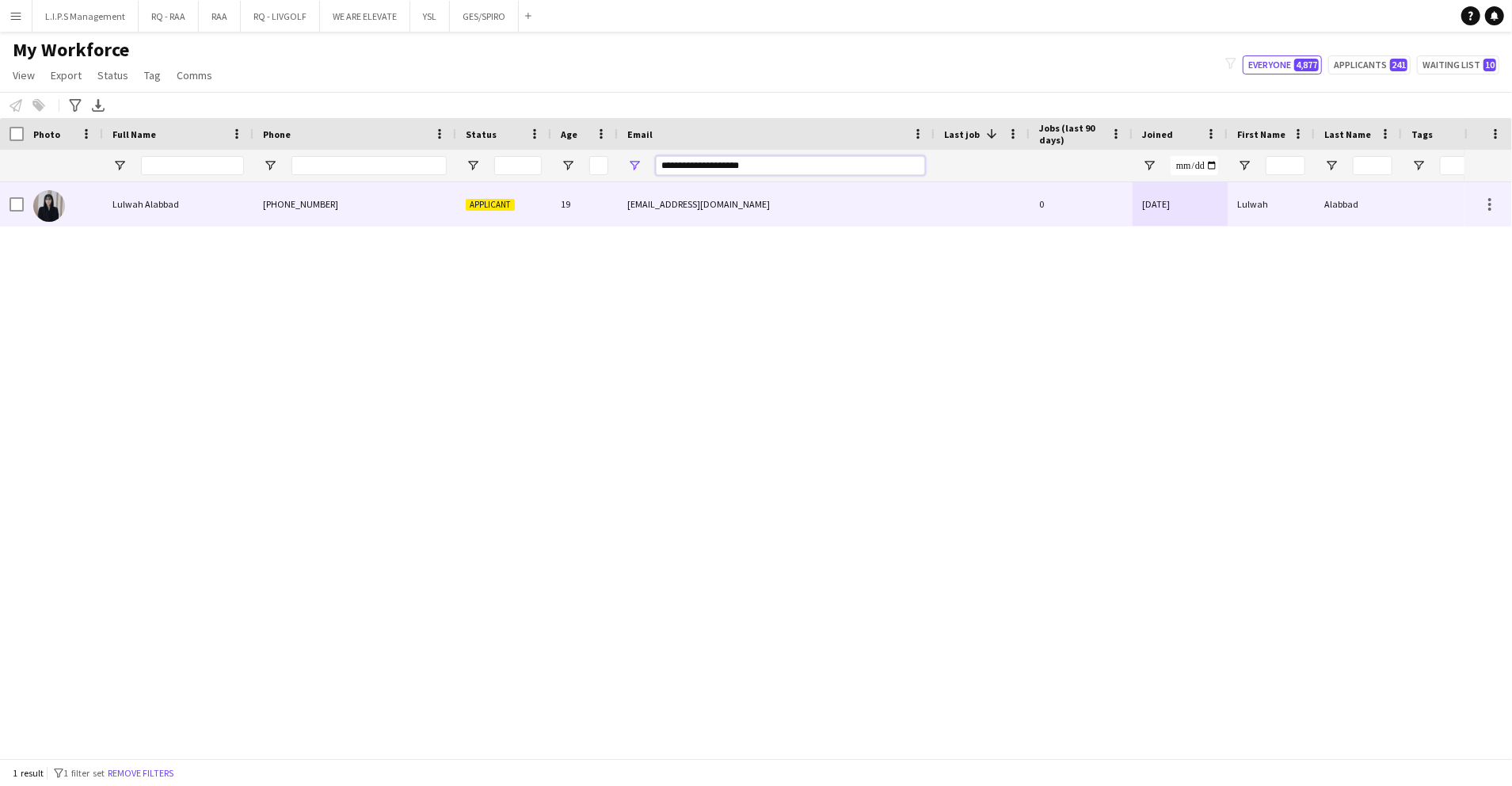
type input "**********"
drag, startPoint x: 746, startPoint y: 189, endPoint x: 779, endPoint y: 199, distance: 34.5
click at [746, 189] on div "lwlwalabad@gmail.com" at bounding box center [776, 204] width 317 height 44
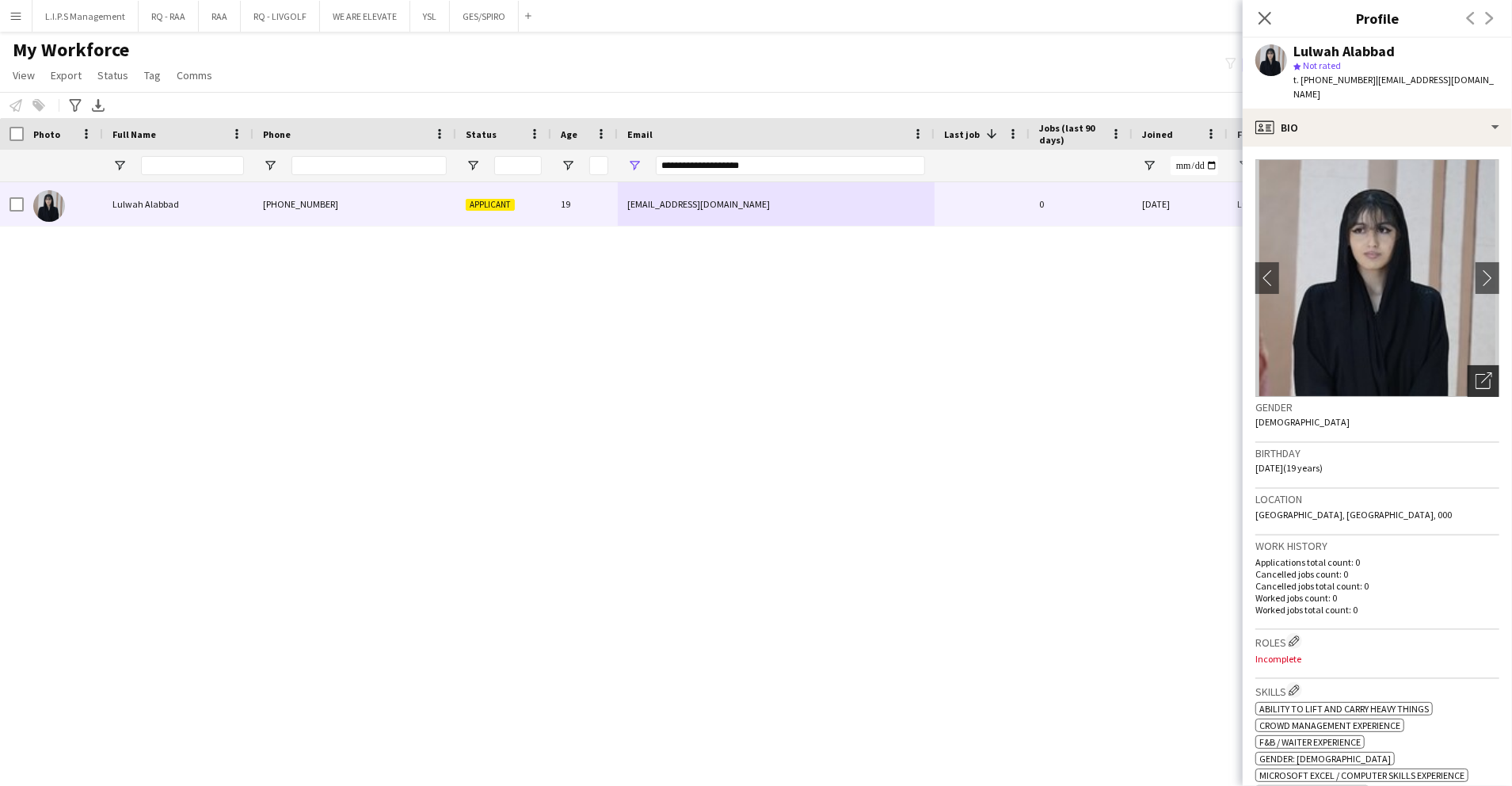
click at [1476, 374] on icon at bounding box center [1483, 382] width 15 height 15
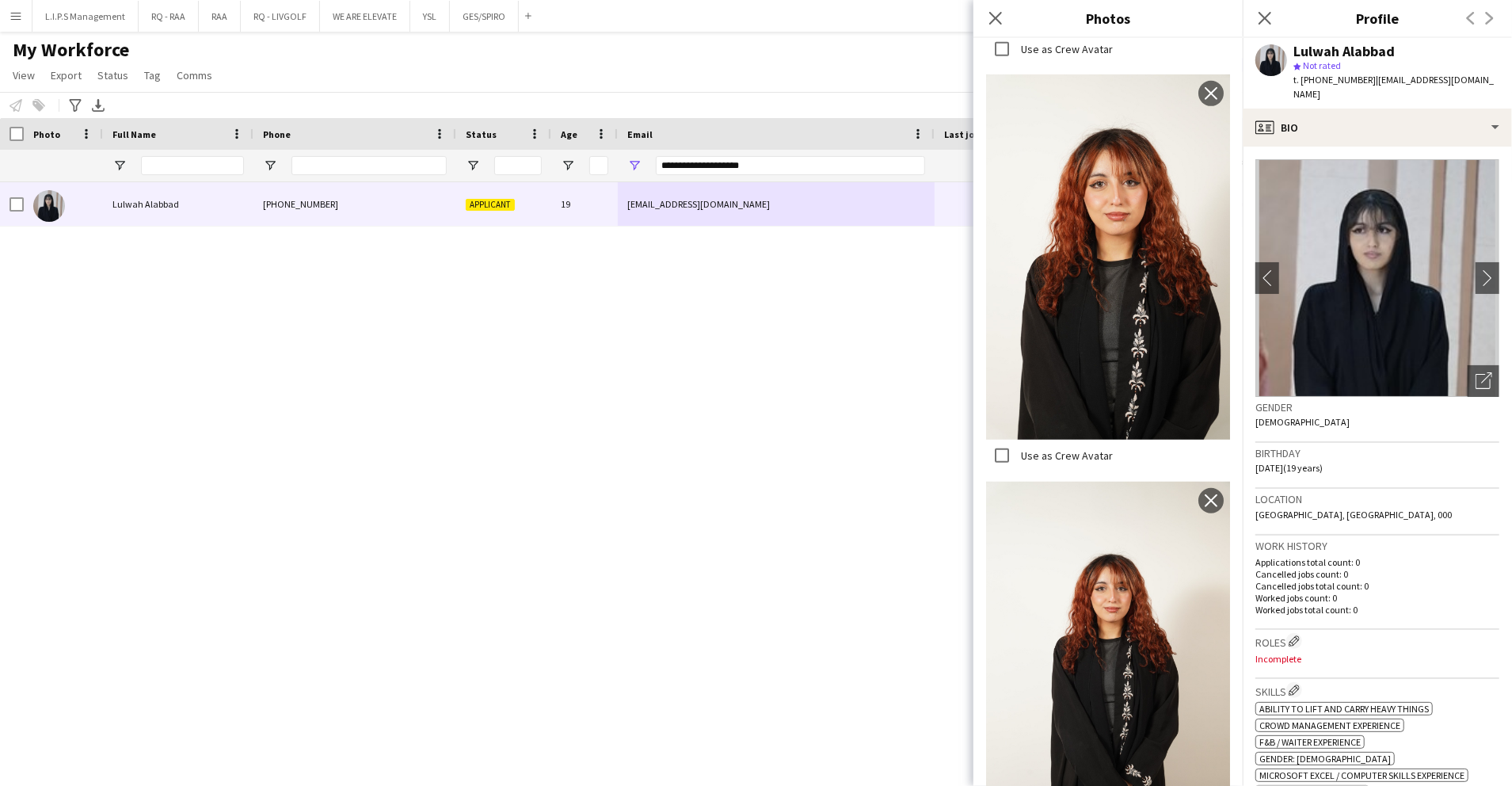
scroll to position [730, 0]
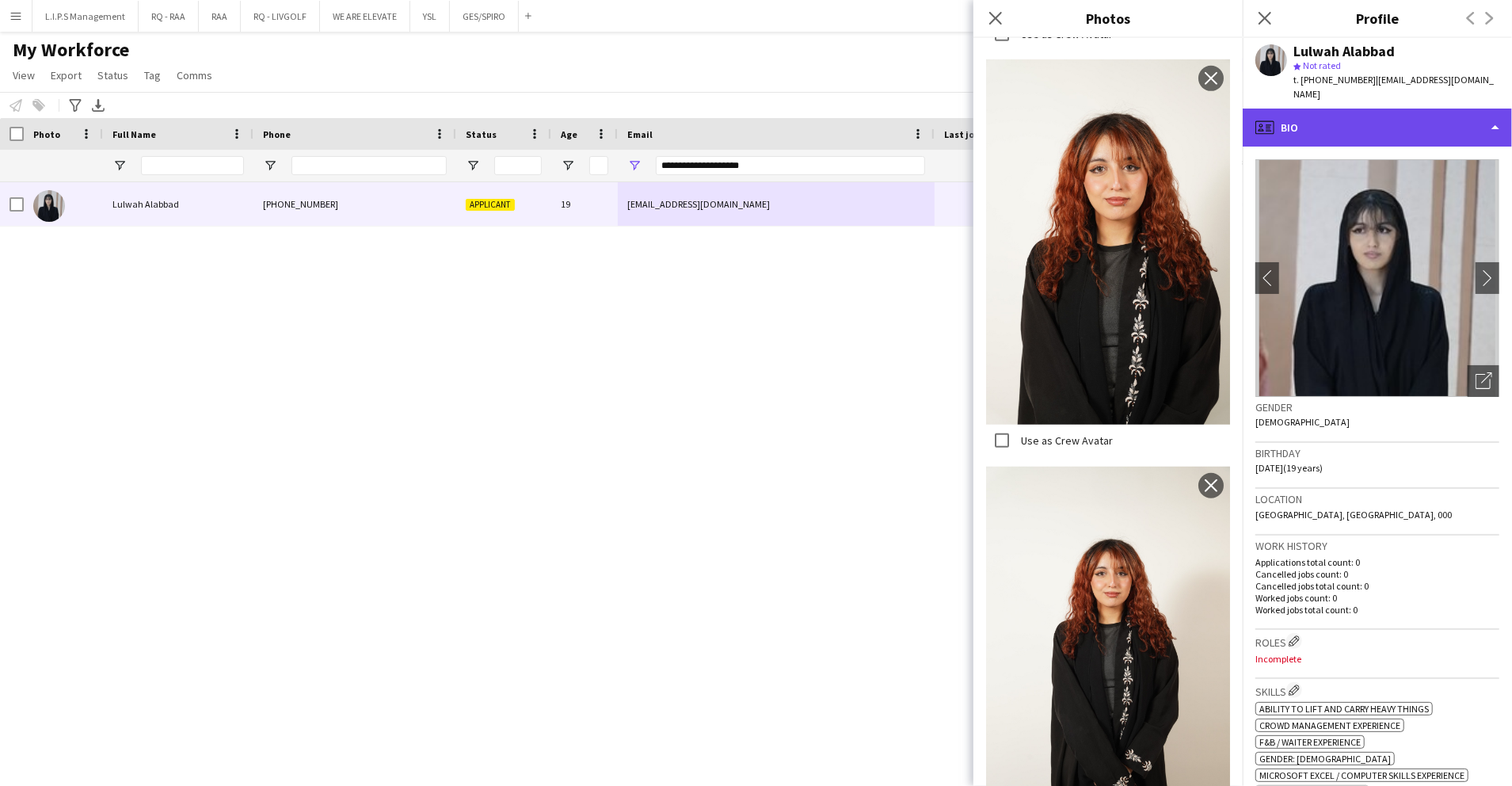
click at [1371, 113] on div "profile Bio" at bounding box center [1378, 128] width 269 height 38
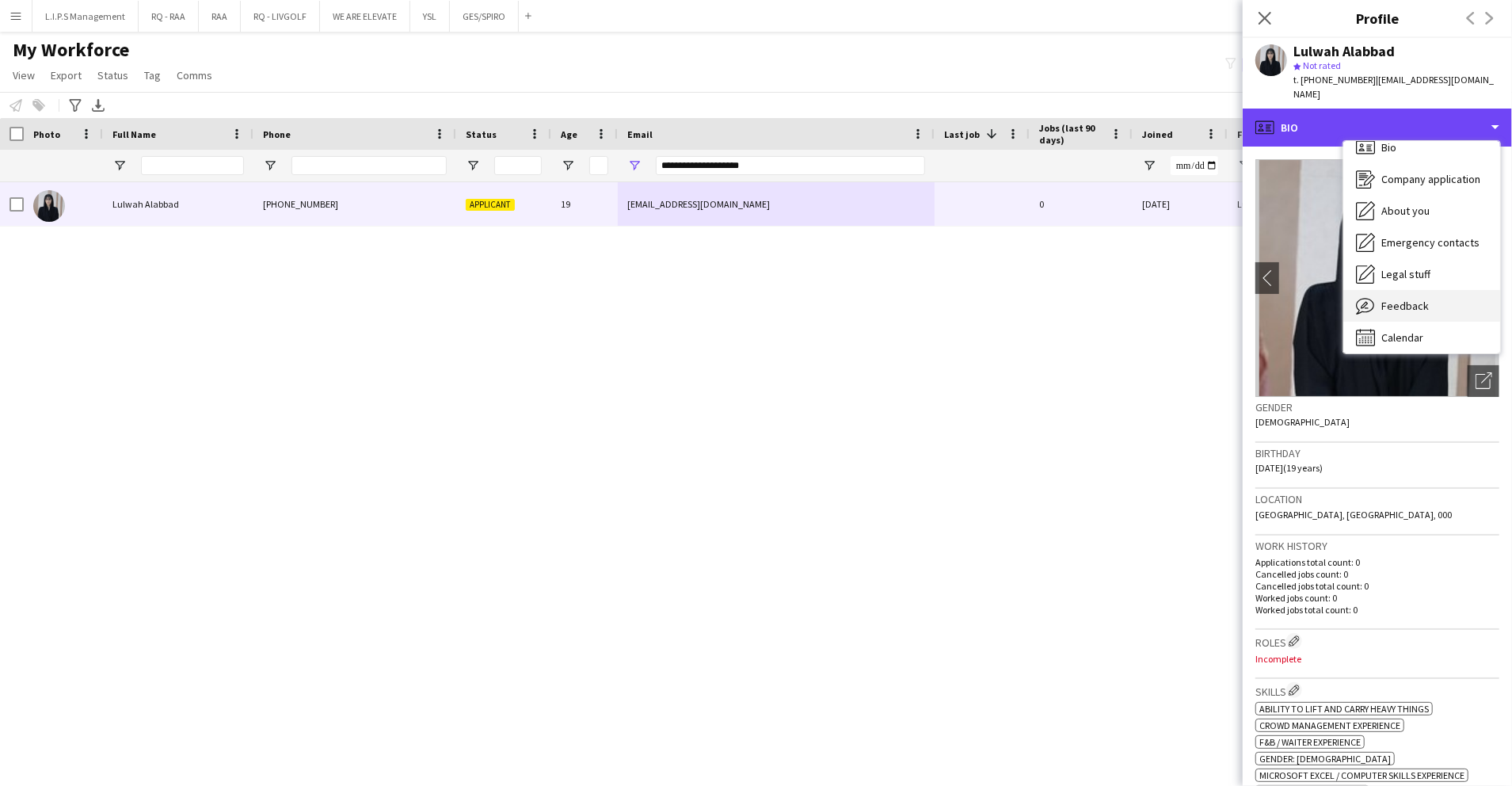
scroll to position [22, 0]
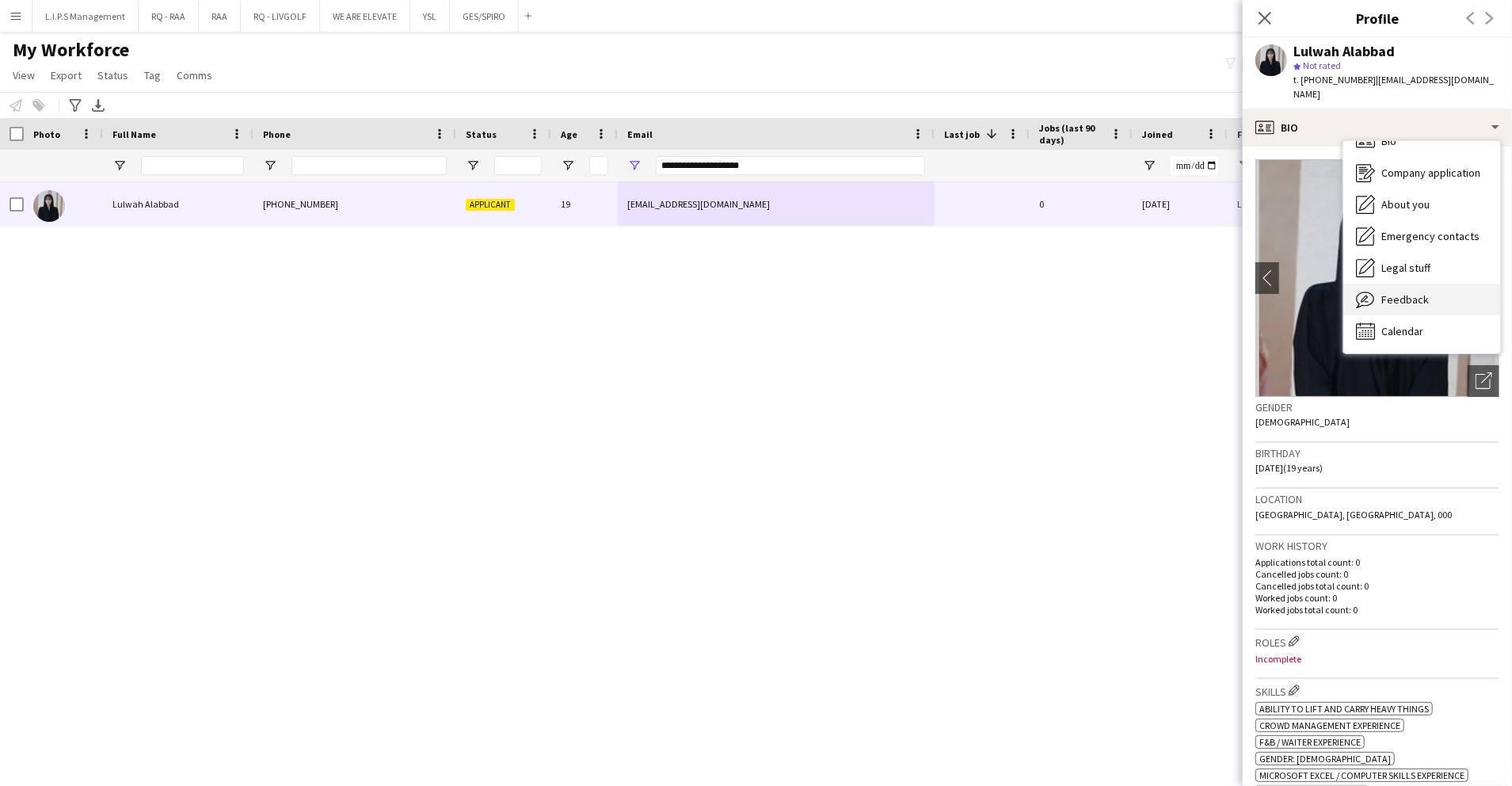
click at [1378, 295] on div "Feedback Feedback" at bounding box center [1422, 300] width 157 height 32
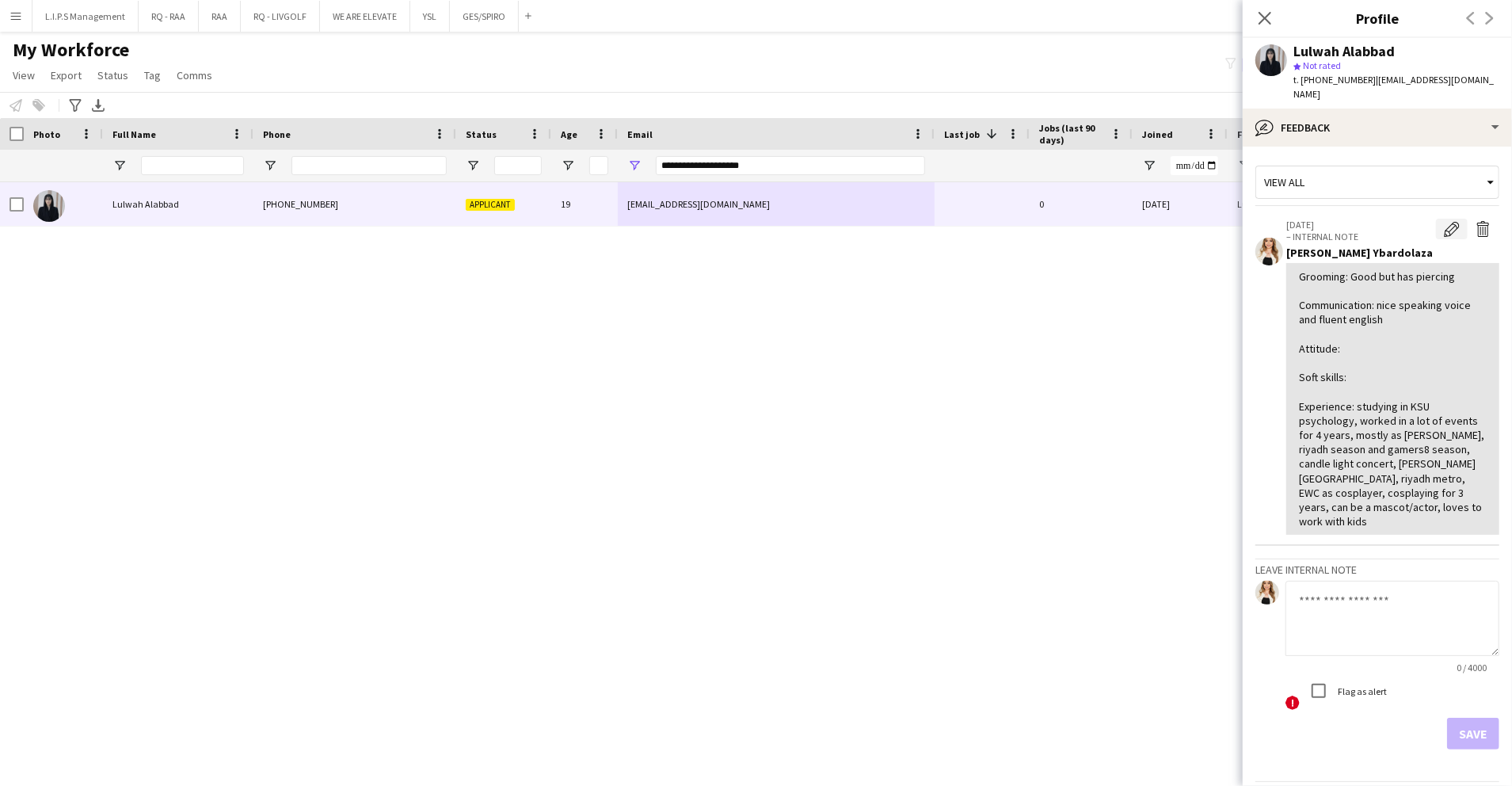
click at [1445, 221] on app-icon "Edit internal note" at bounding box center [1452, 229] width 15 height 15
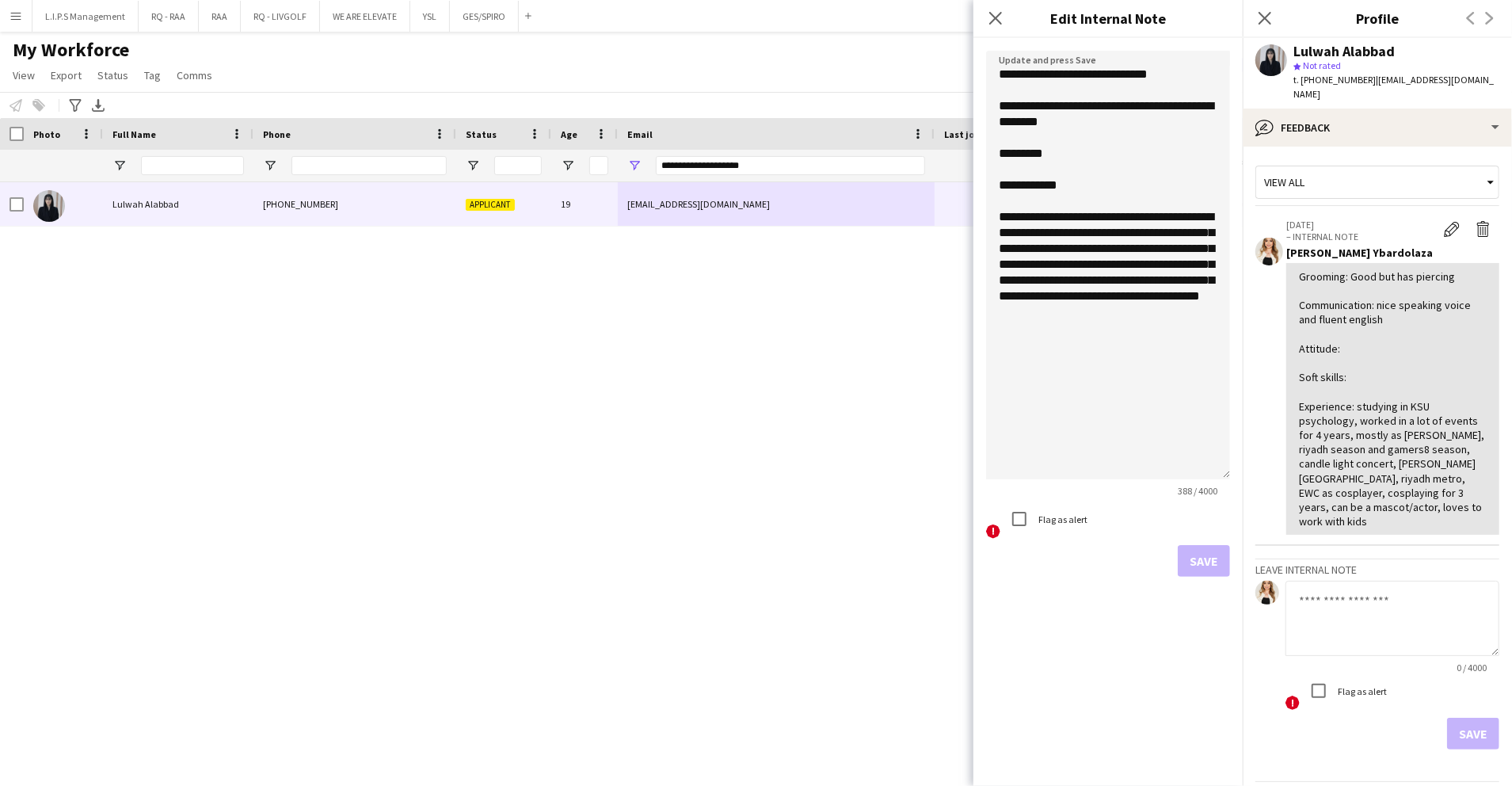
drag, startPoint x: 1221, startPoint y: 138, endPoint x: 1200, endPoint y: 369, distance: 232.0
click at [1225, 480] on textarea "**********" at bounding box center [1109, 265] width 244 height 429
click at [1153, 158] on textarea "**********" at bounding box center [1109, 272] width 244 height 443
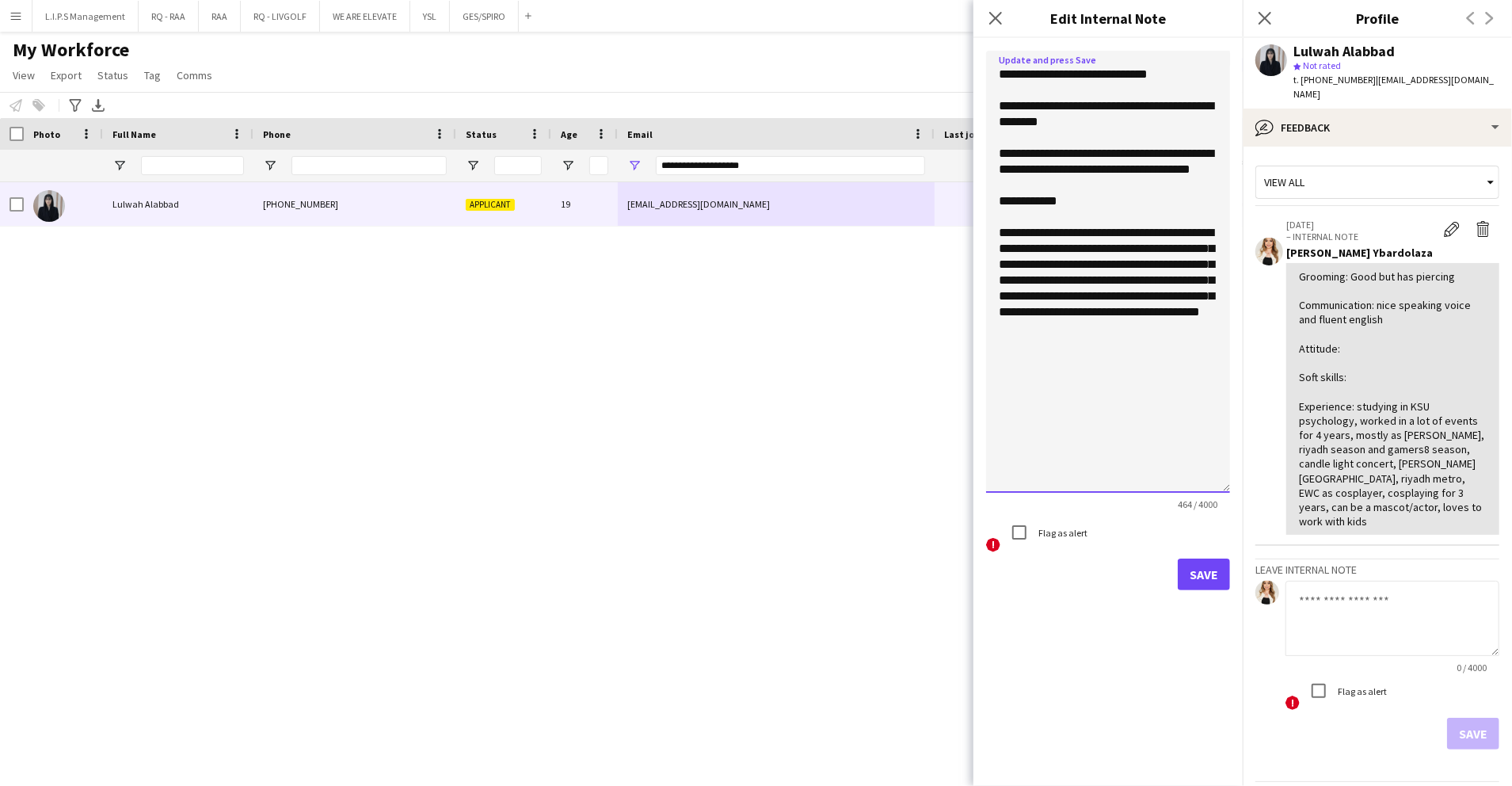
click at [1120, 216] on textarea "**********" at bounding box center [1109, 272] width 244 height 443
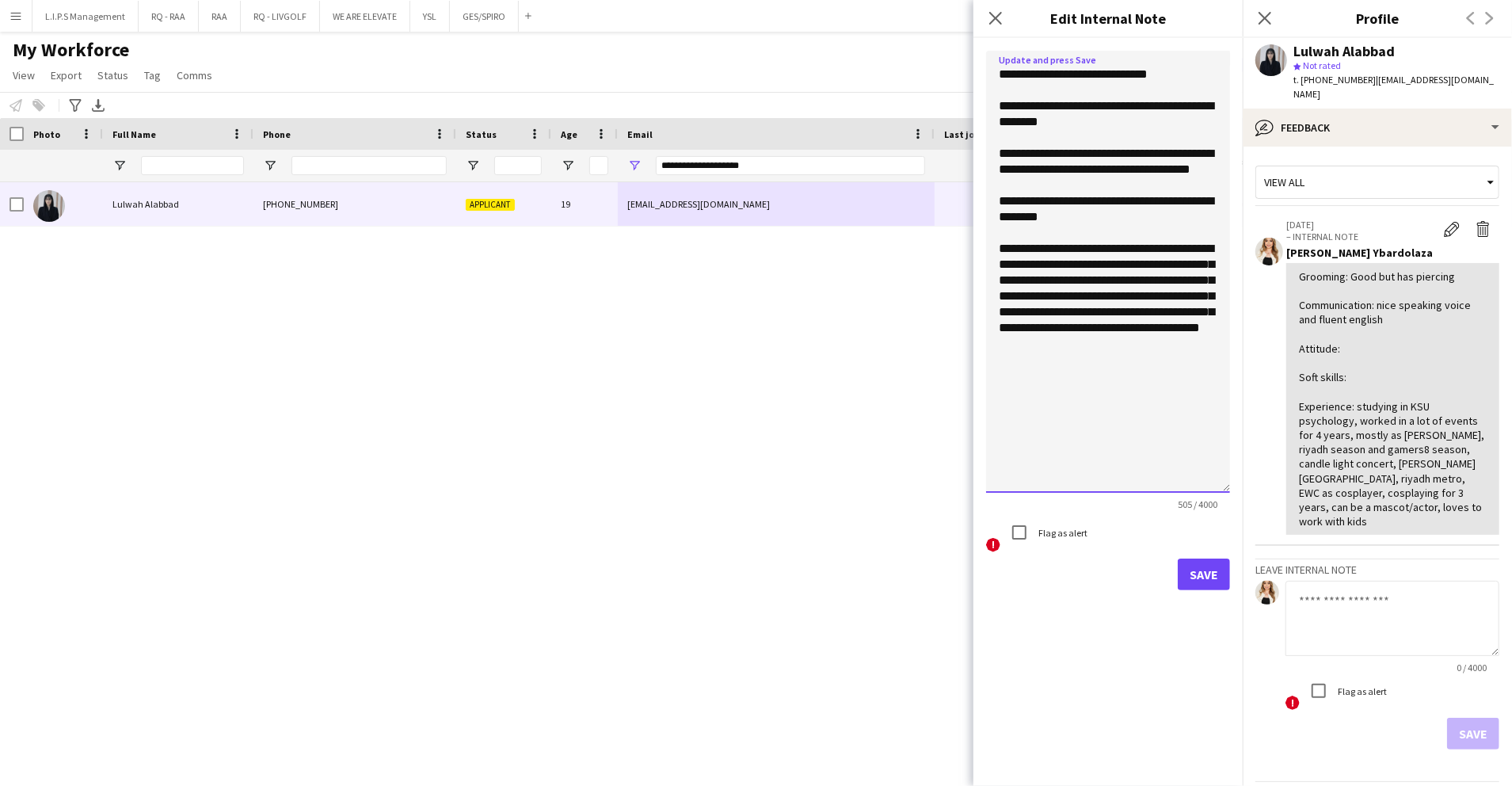
type textarea "**********"
click at [1219, 584] on button "Save" at bounding box center [1203, 575] width 52 height 32
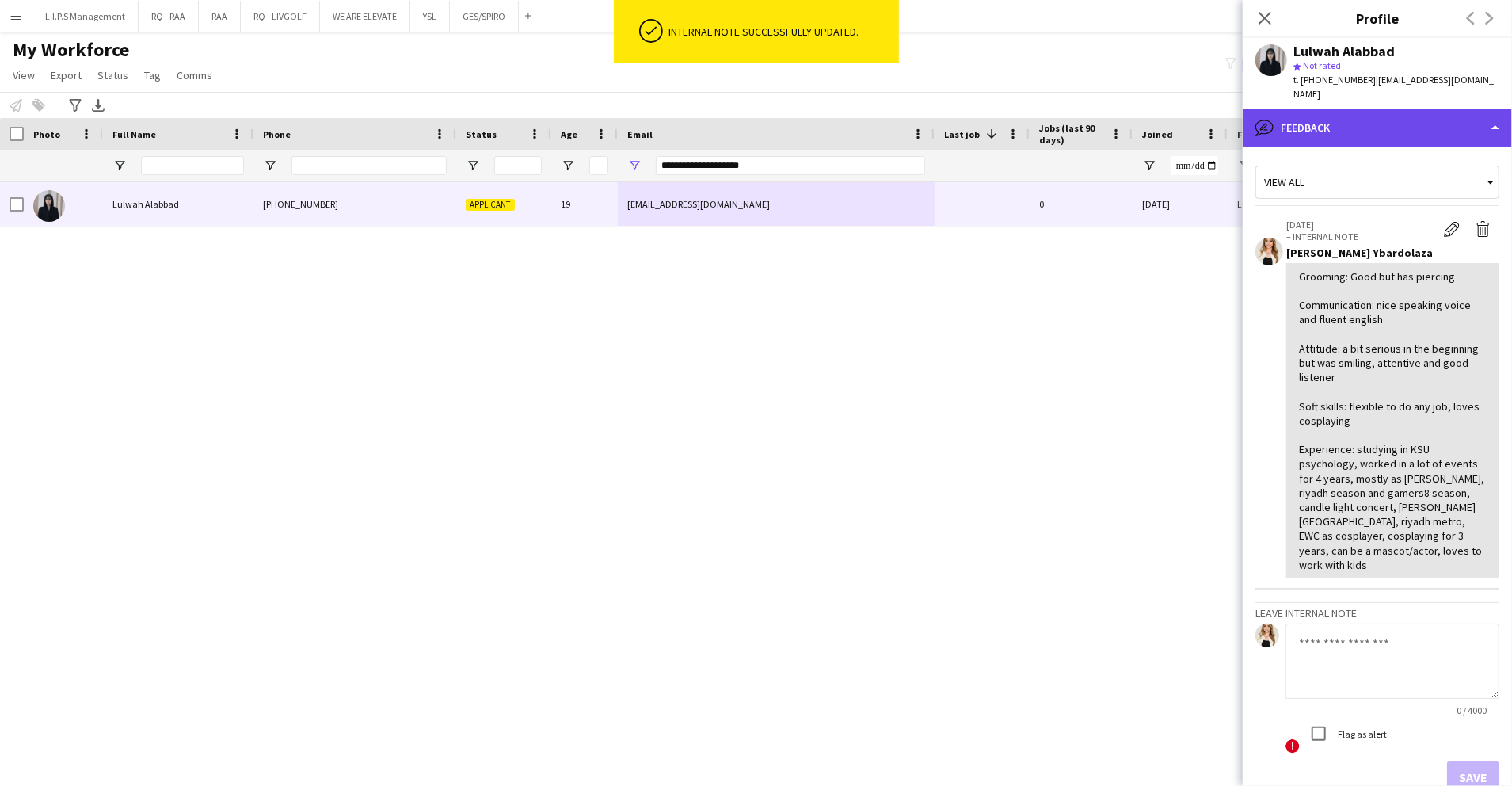
click at [1423, 108] on div "bubble-pencil Feedback" at bounding box center [1378, 128] width 269 height 38
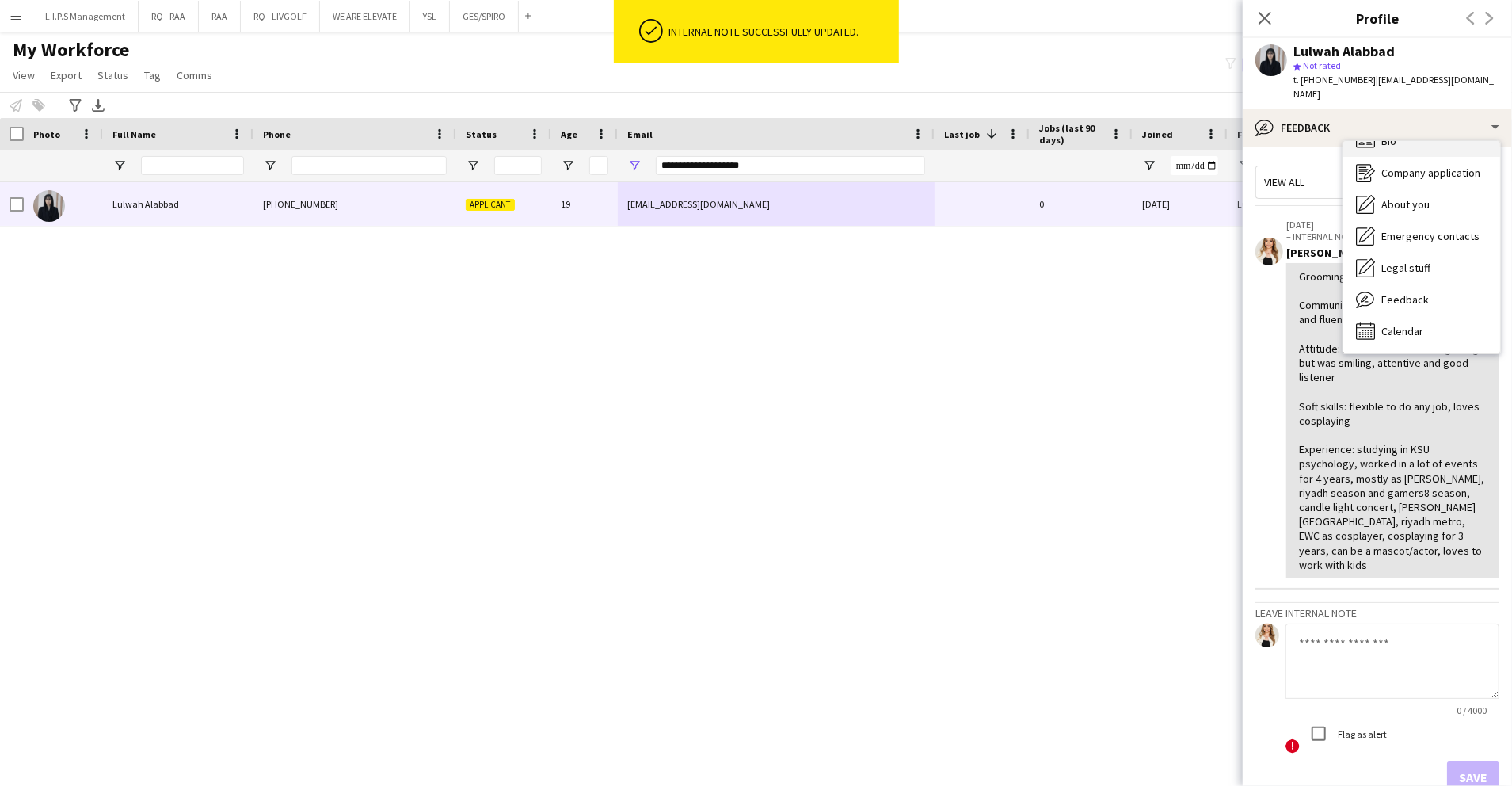
click at [1416, 130] on div "Bio Bio" at bounding box center [1422, 141] width 157 height 32
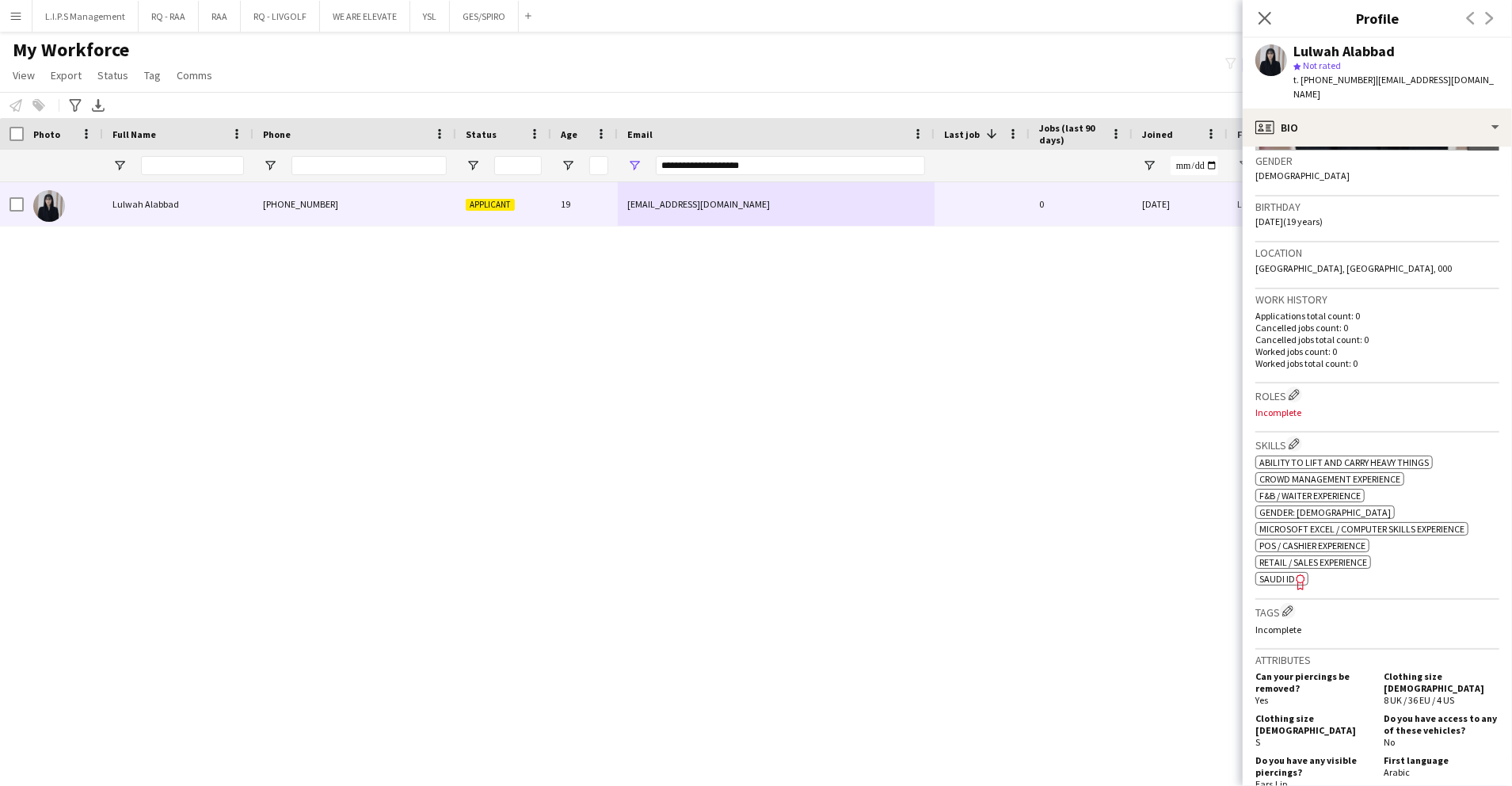
scroll to position [317, 0]
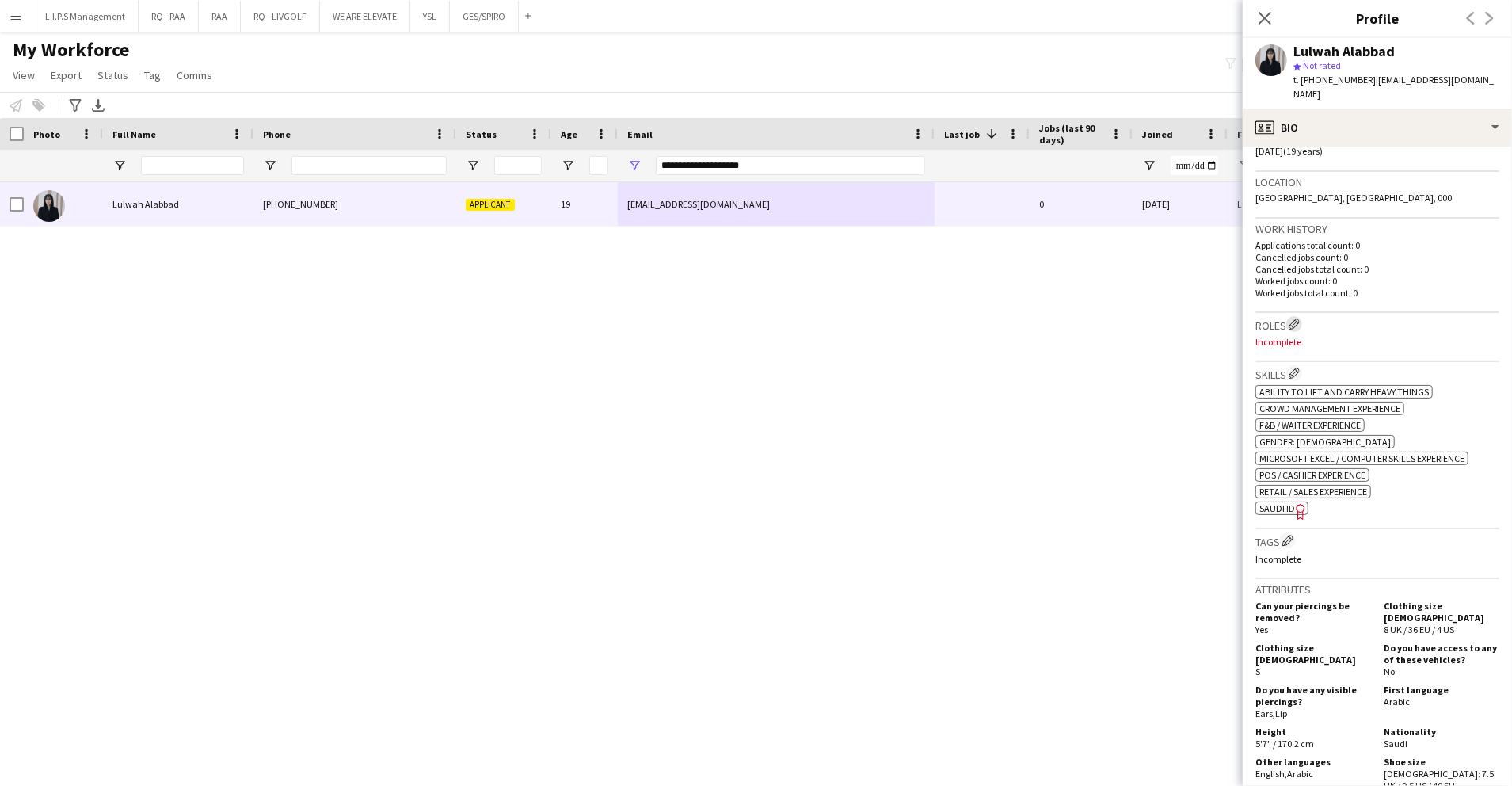
click at [1300, 319] on app-icon "Edit crew company roles" at bounding box center [1294, 324] width 11 height 11
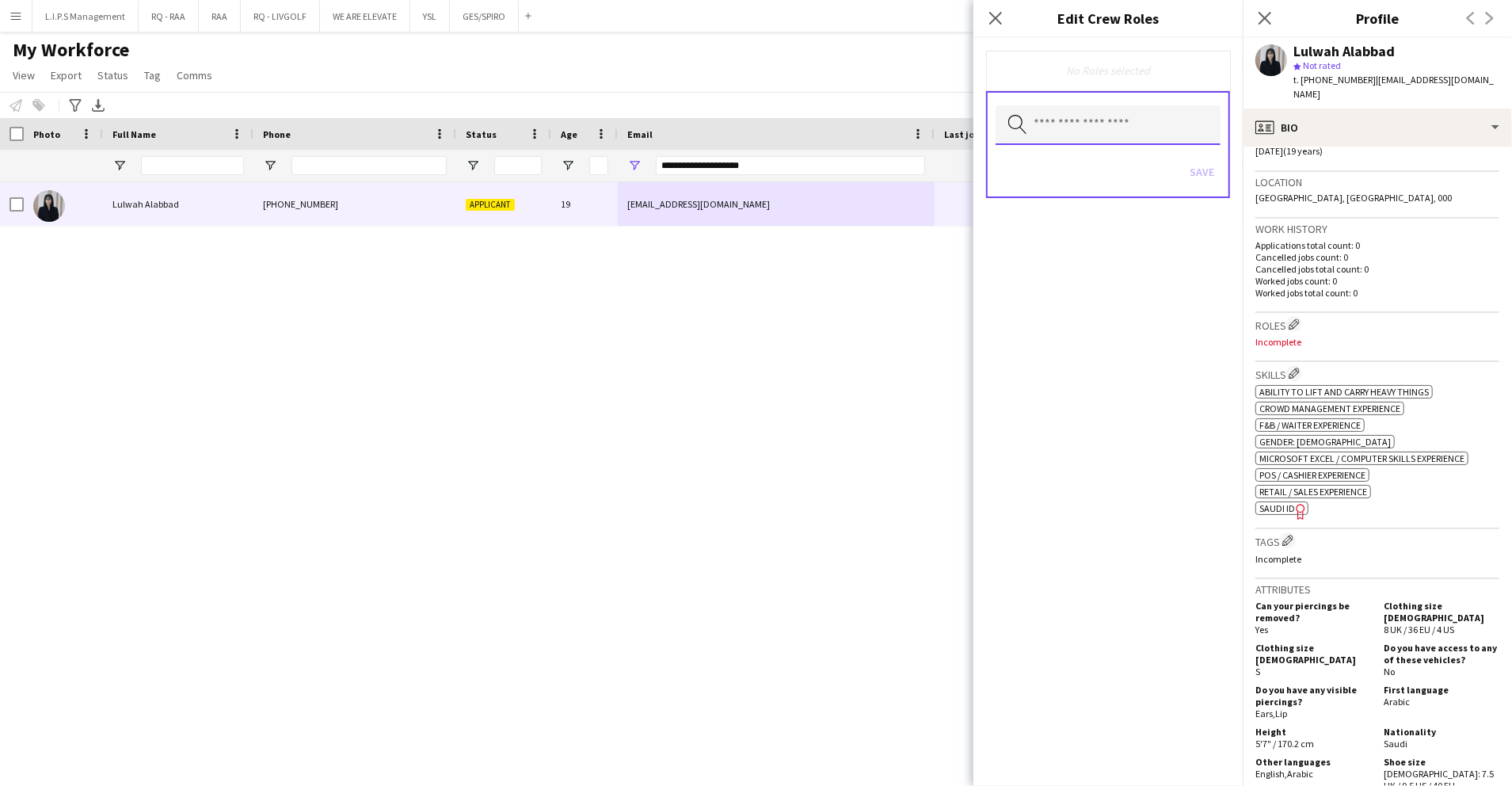
click at [1162, 129] on input "text" at bounding box center [1108, 126] width 225 height 40
type input "*****"
type input "****"
type input "*****"
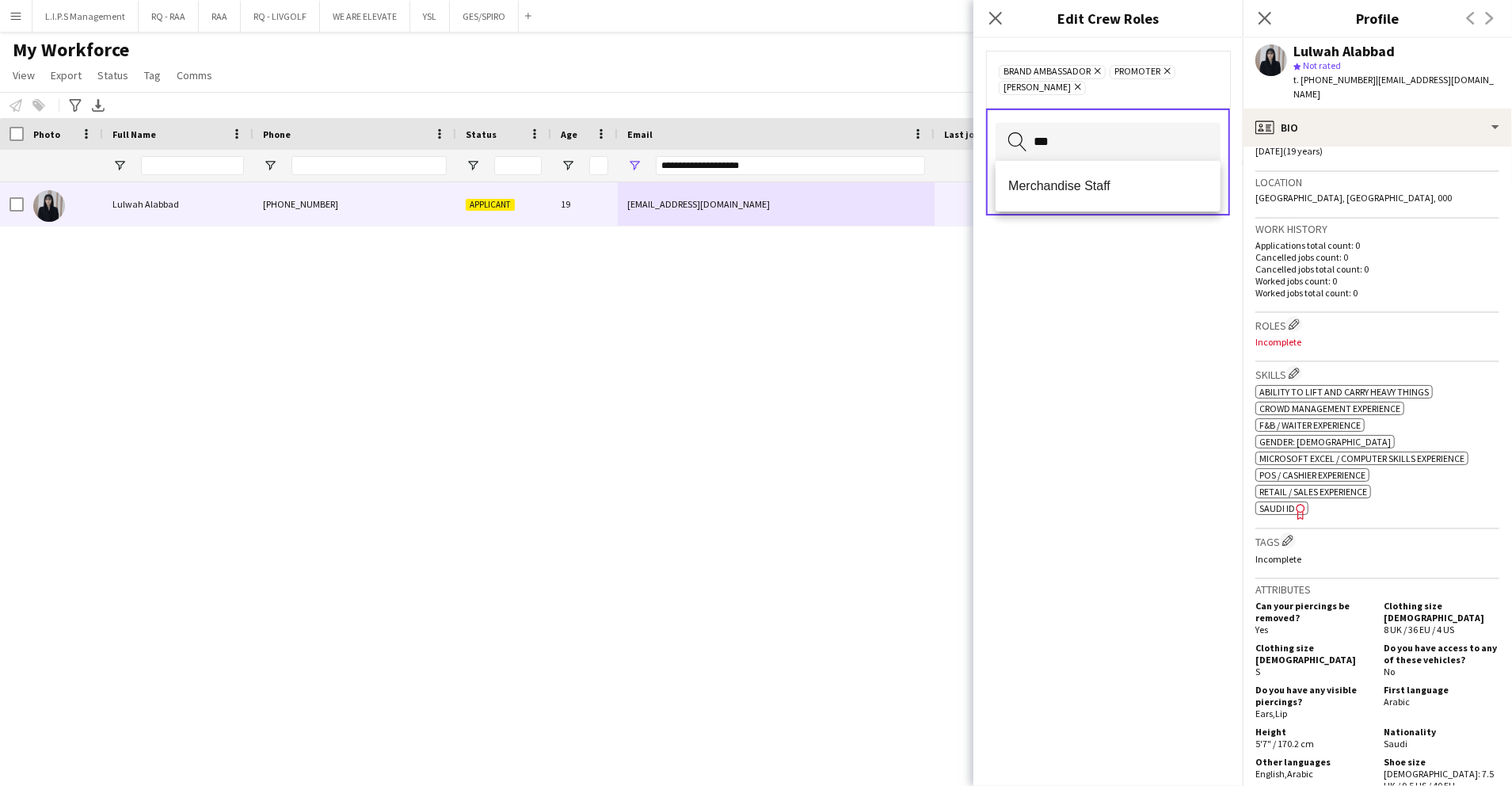
type input "****"
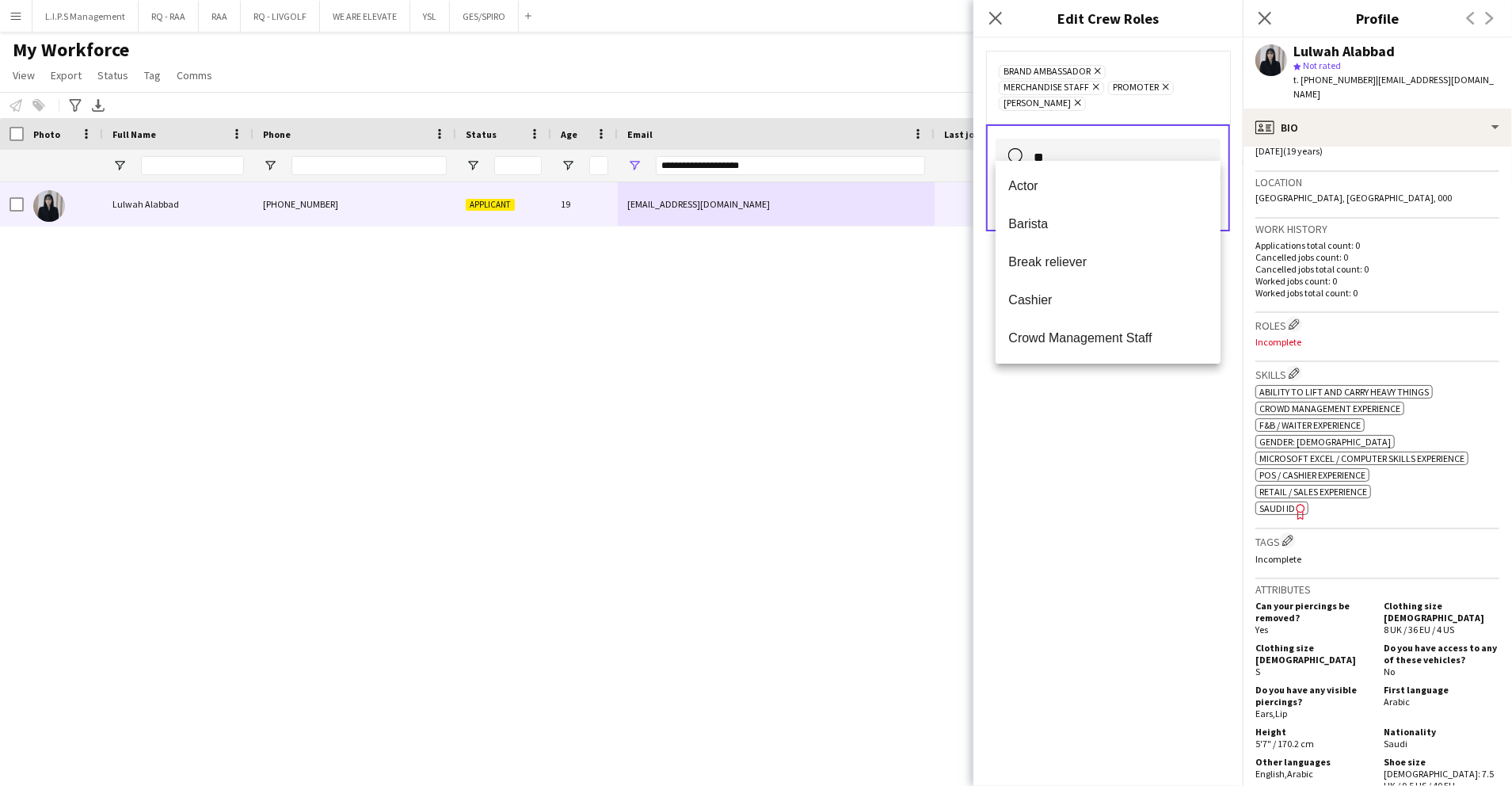
type input "***"
type input "**"
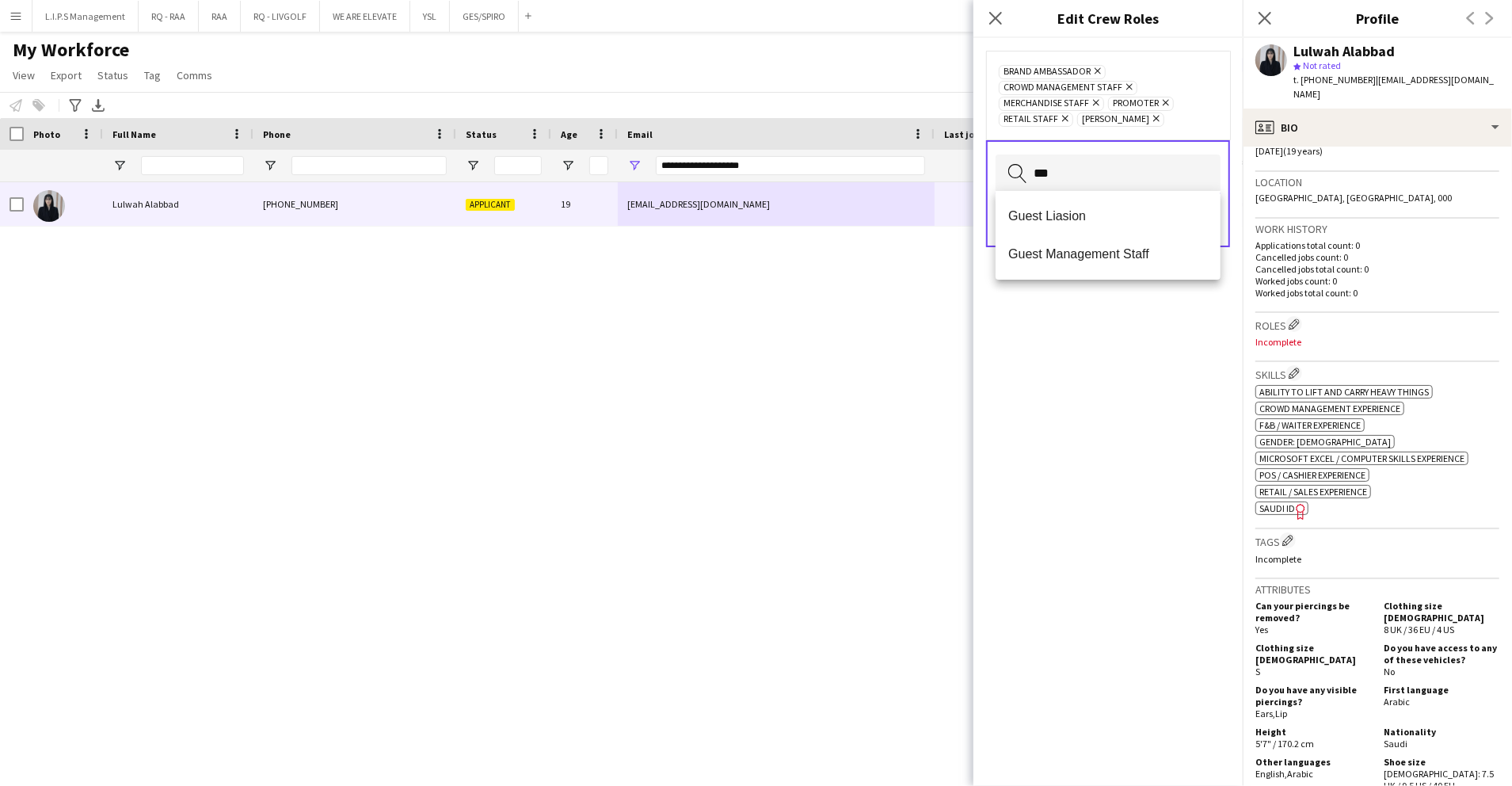
type input "****"
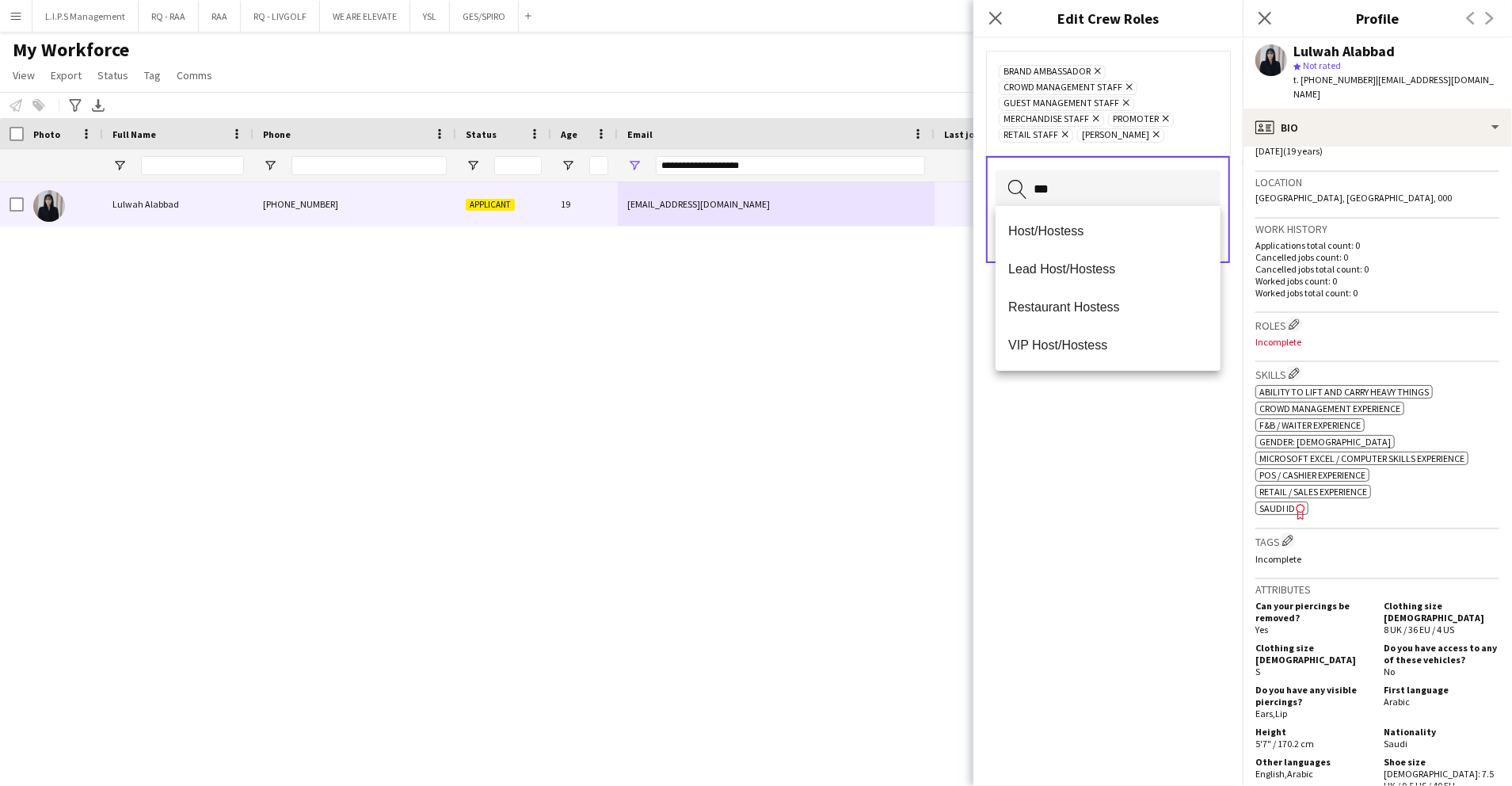
type input "****"
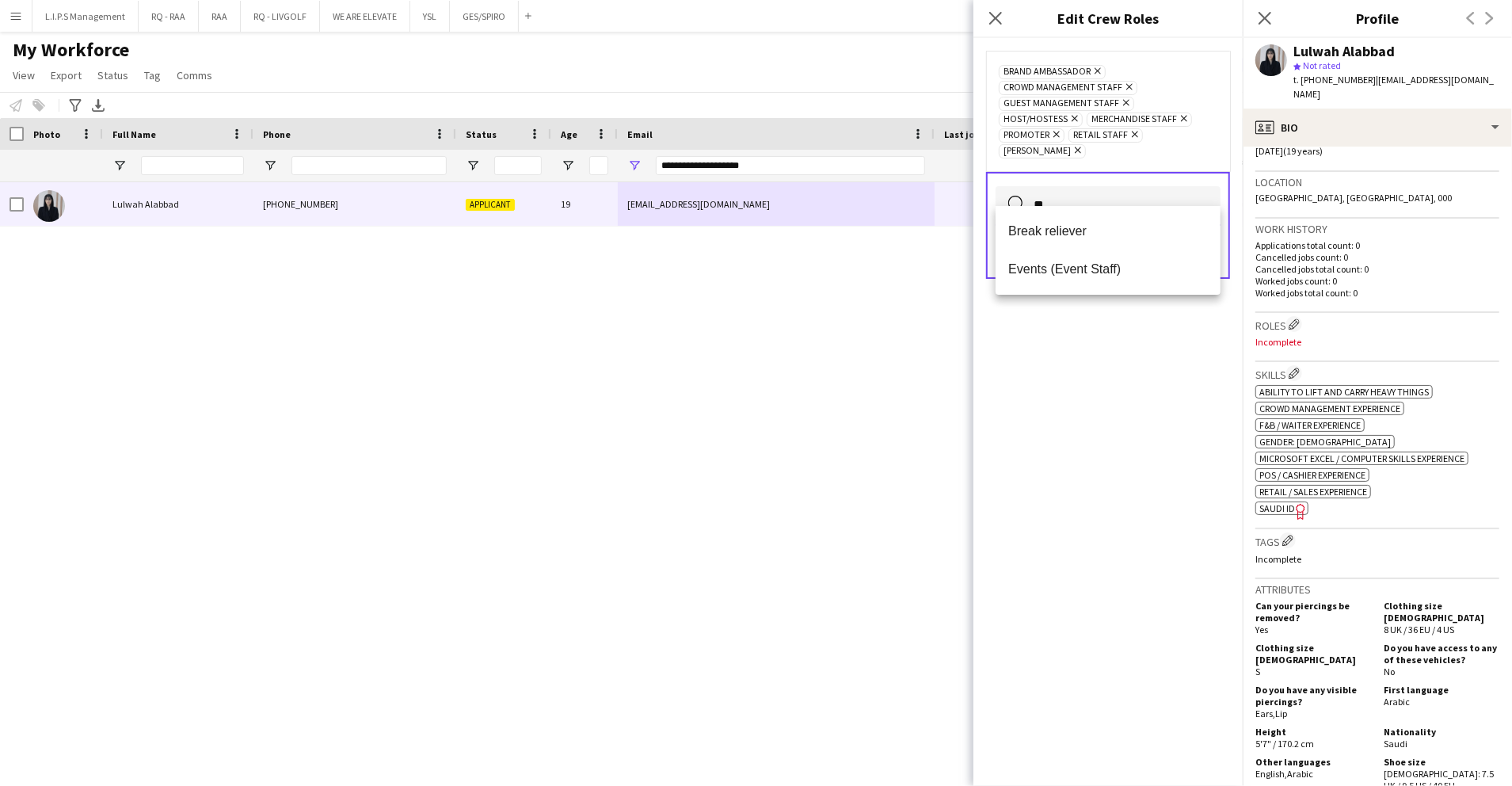
type input "***"
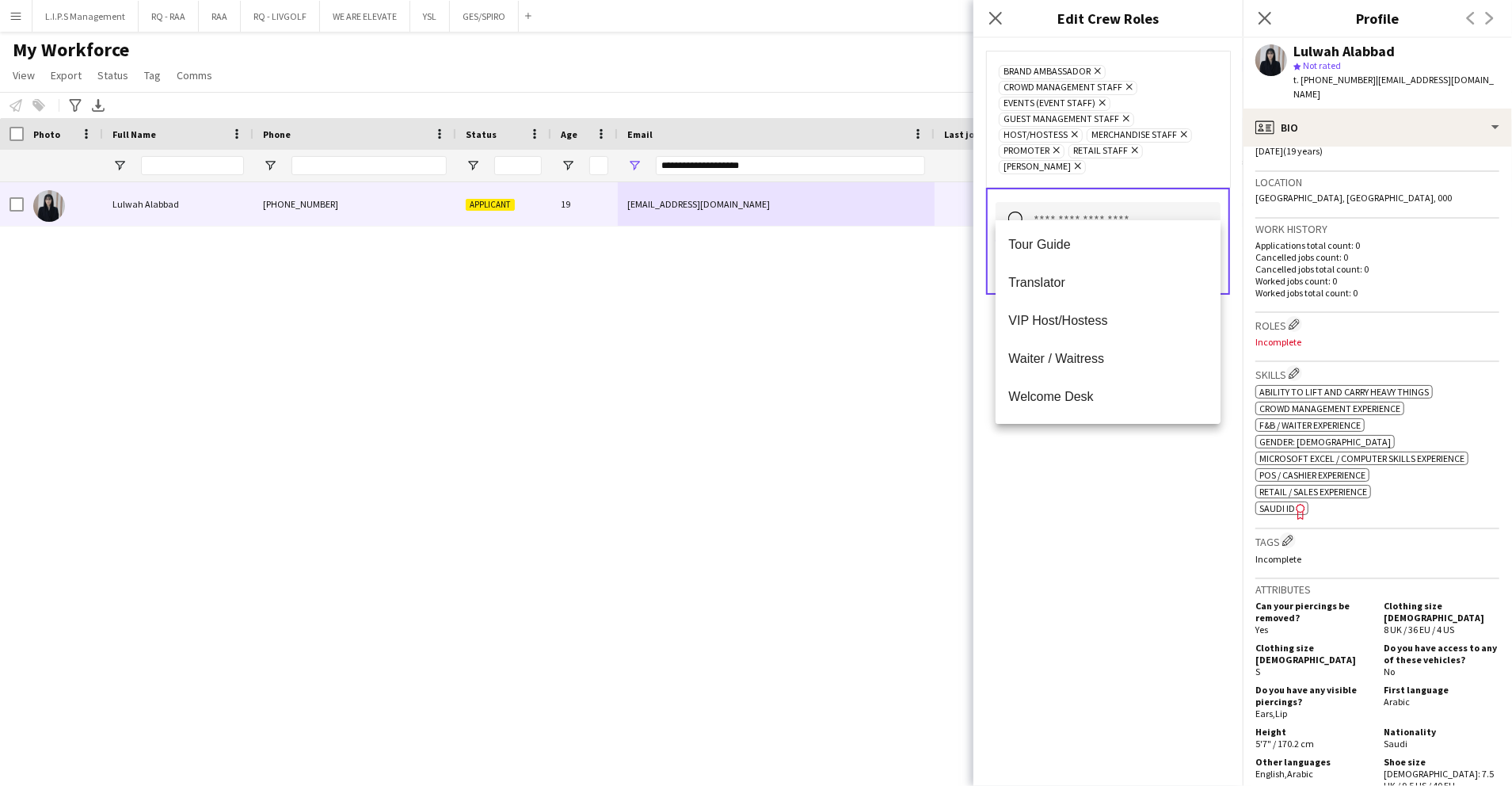
scroll to position [1066, 0]
click at [1119, 483] on div "Brand Ambassador Remove Crowd Management Staff Remove Events (Event Staff) Remo…" at bounding box center [1109, 413] width 269 height 749
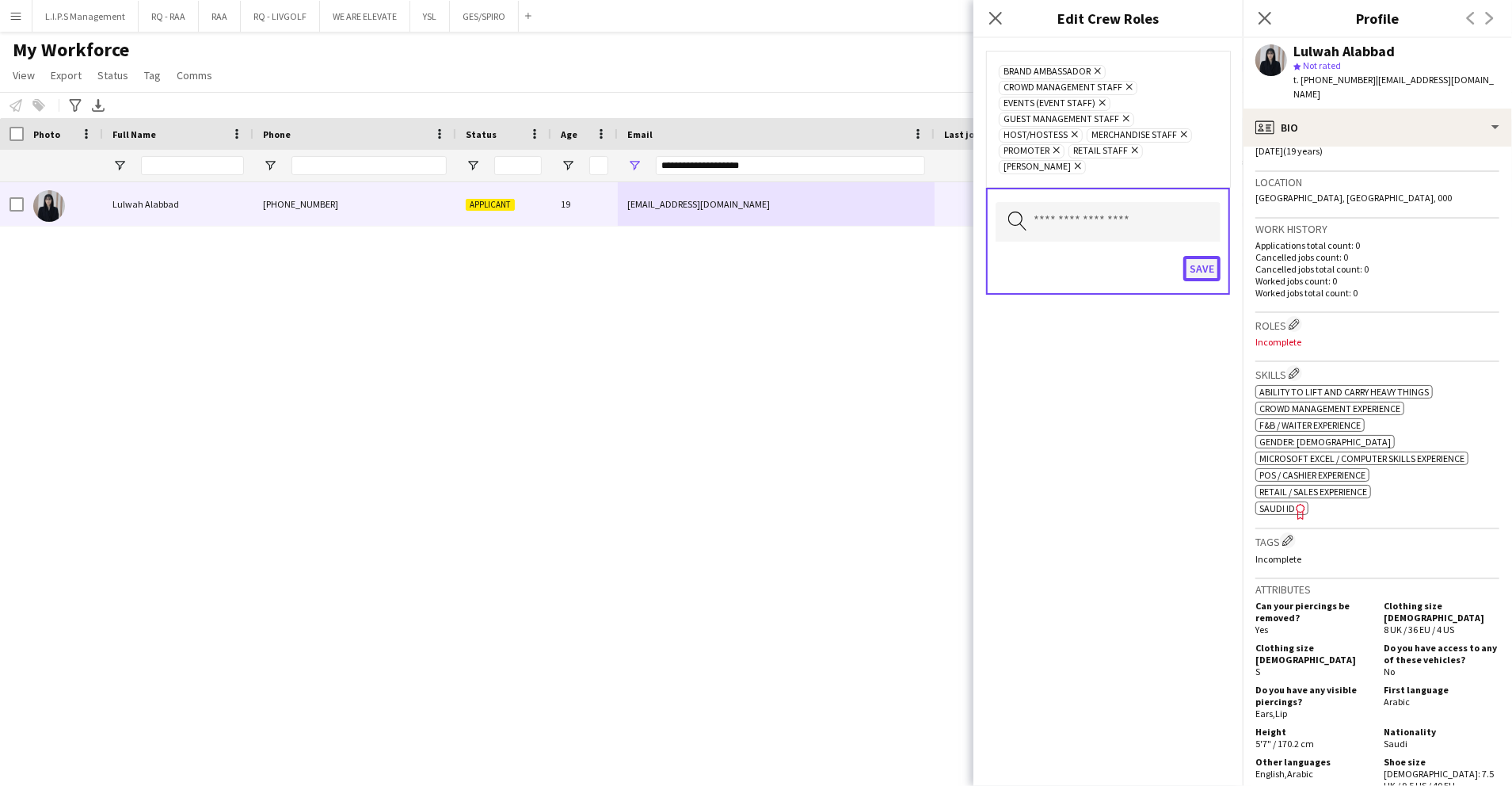
click at [1193, 256] on button "Save" at bounding box center [1202, 269] width 37 height 26
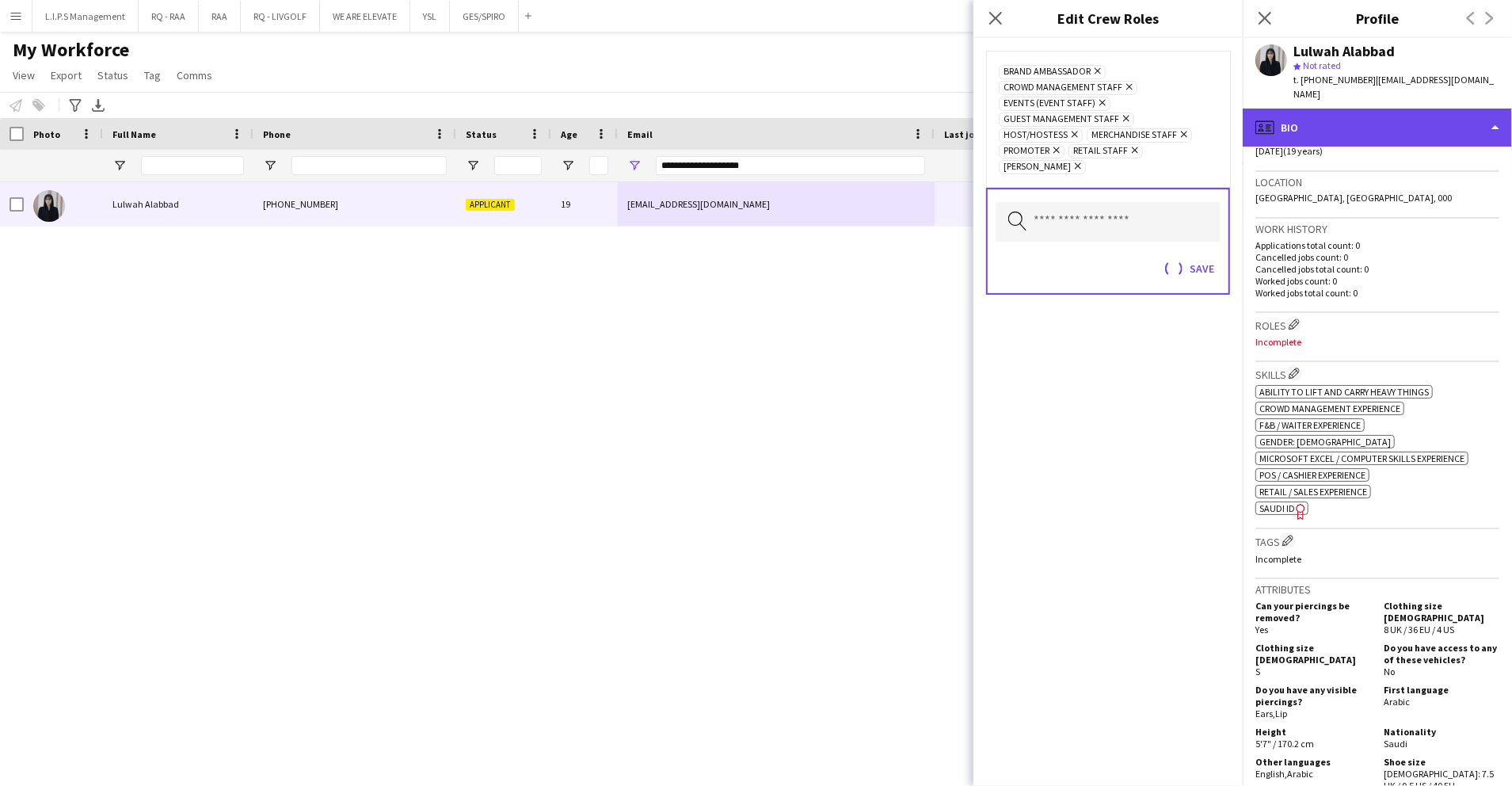
click at [1426, 120] on div "profile Bio" at bounding box center [1378, 128] width 269 height 38
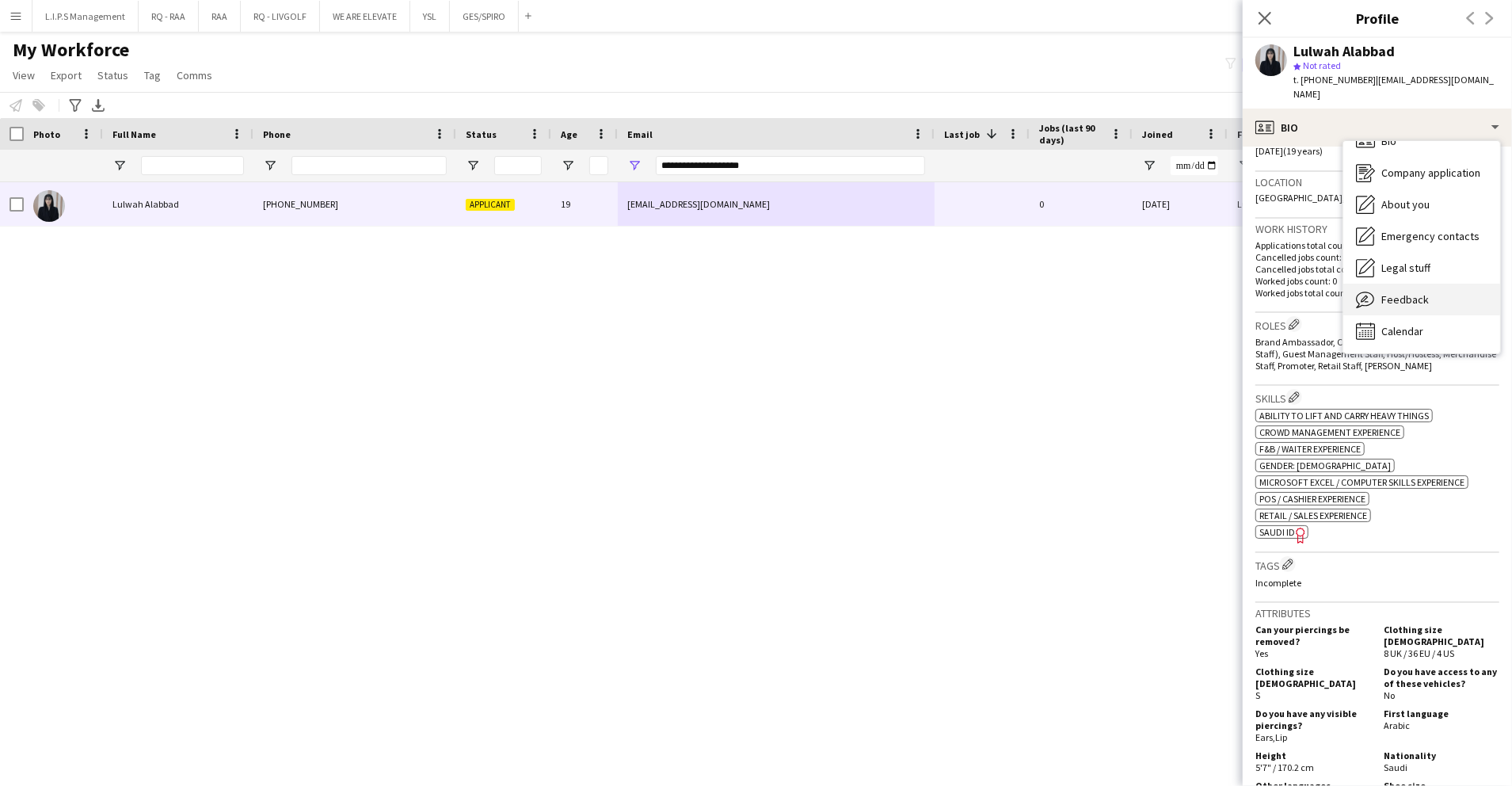
click at [1427, 286] on div "Feedback Feedback" at bounding box center [1422, 300] width 157 height 32
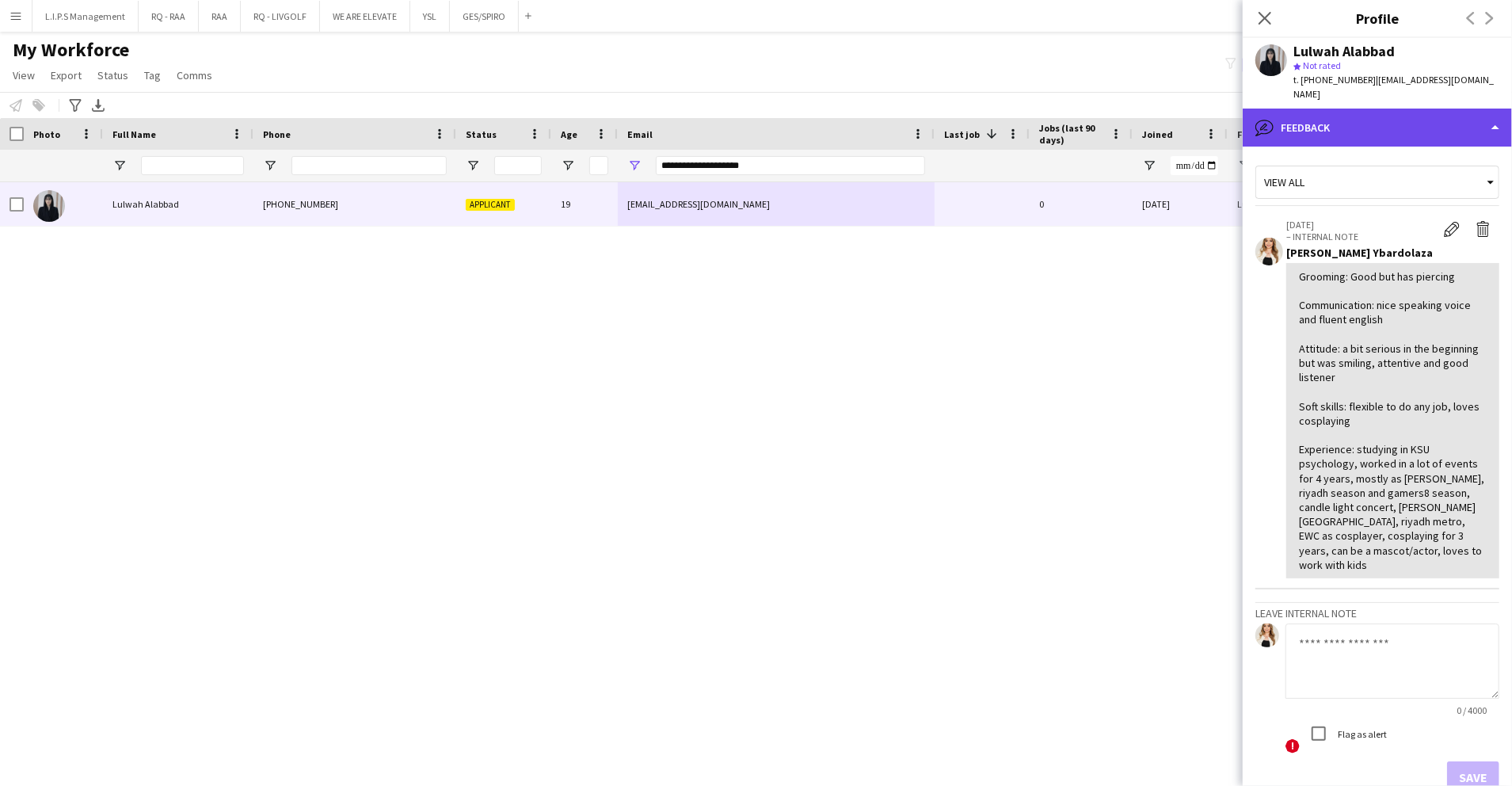
click at [1418, 108] on div "bubble-pencil Feedback" at bounding box center [1378, 128] width 269 height 38
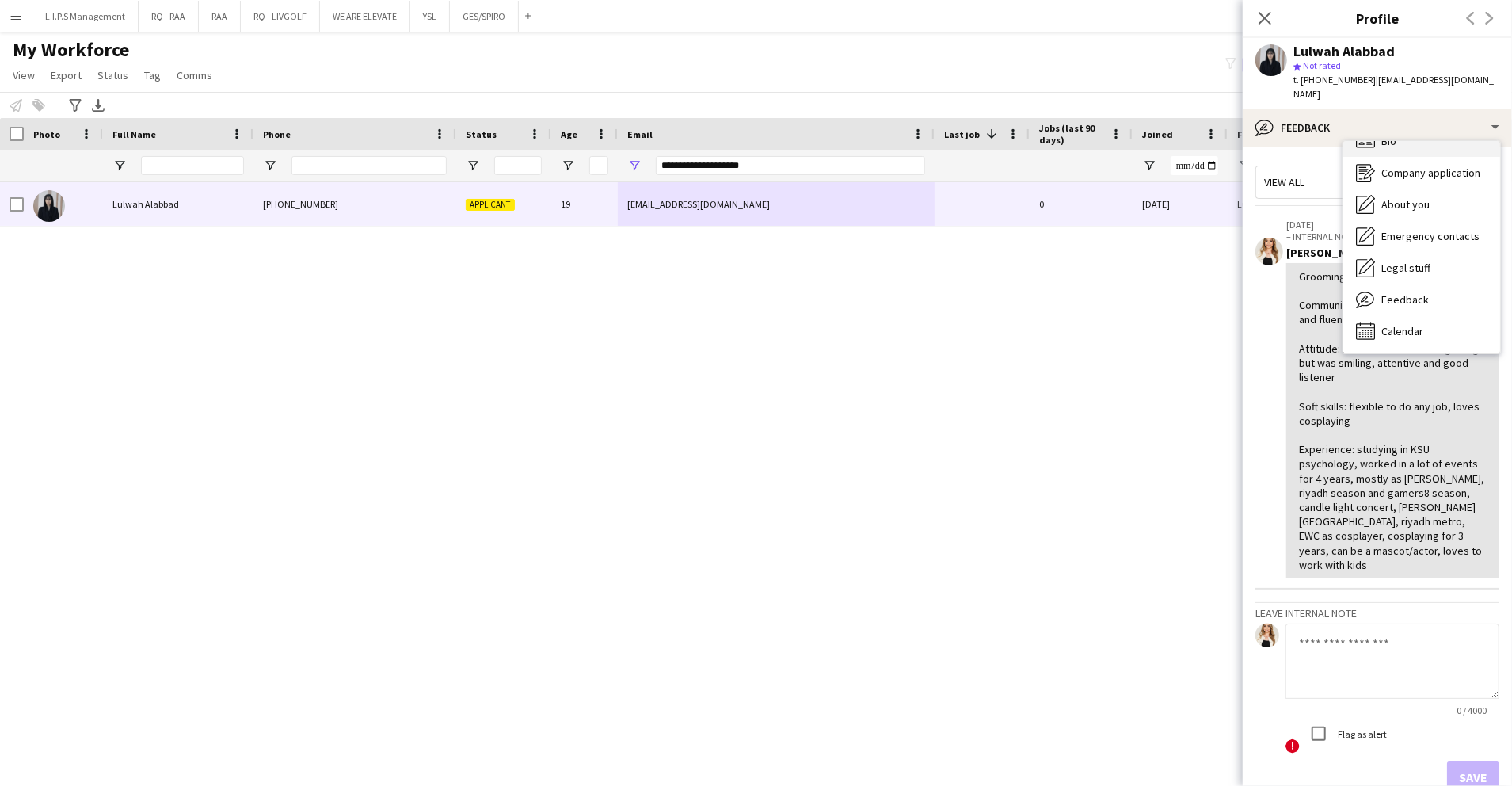
click at [1425, 134] on div "Bio Bio" at bounding box center [1422, 141] width 157 height 32
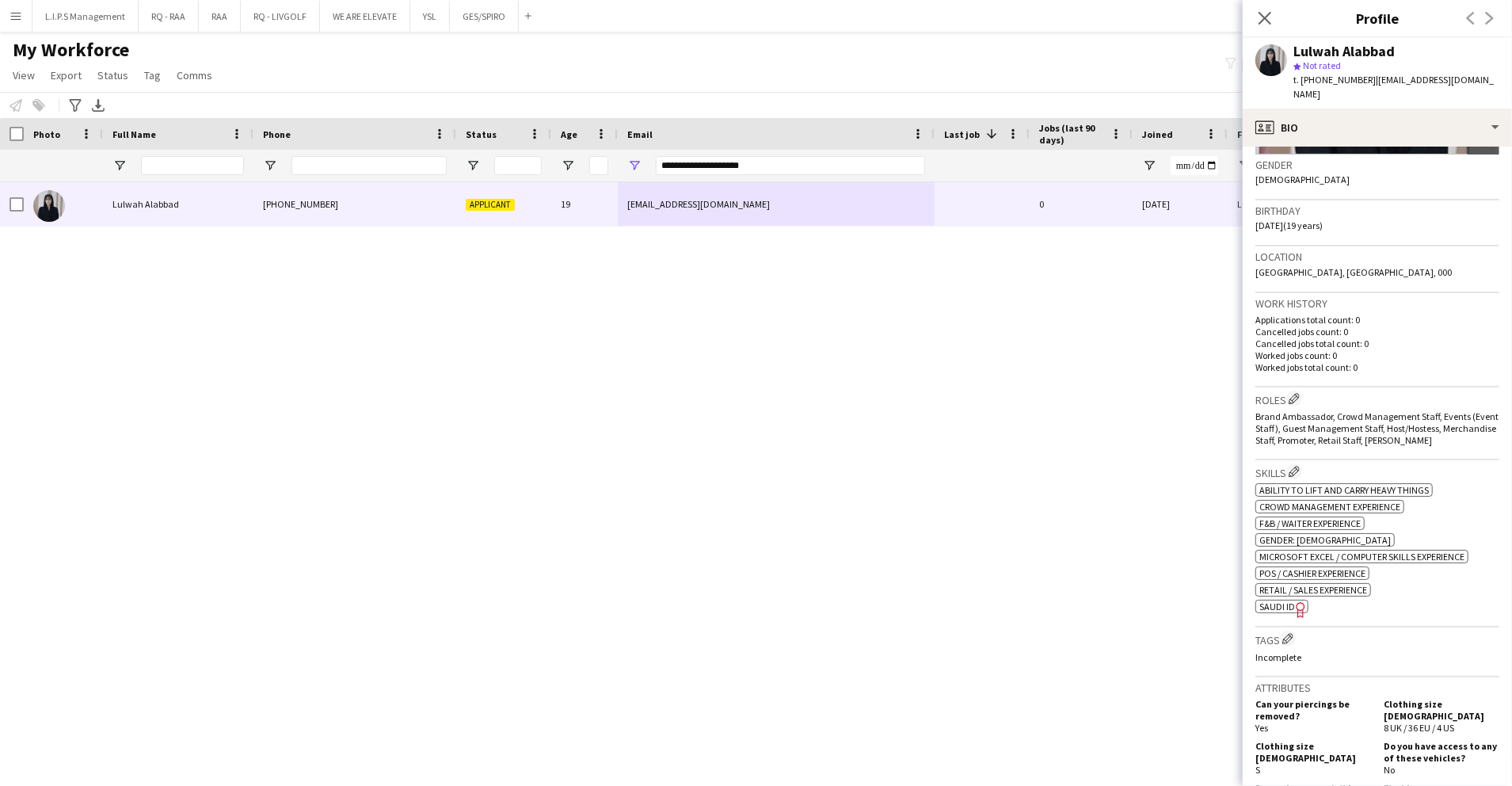
scroll to position [317, 0]
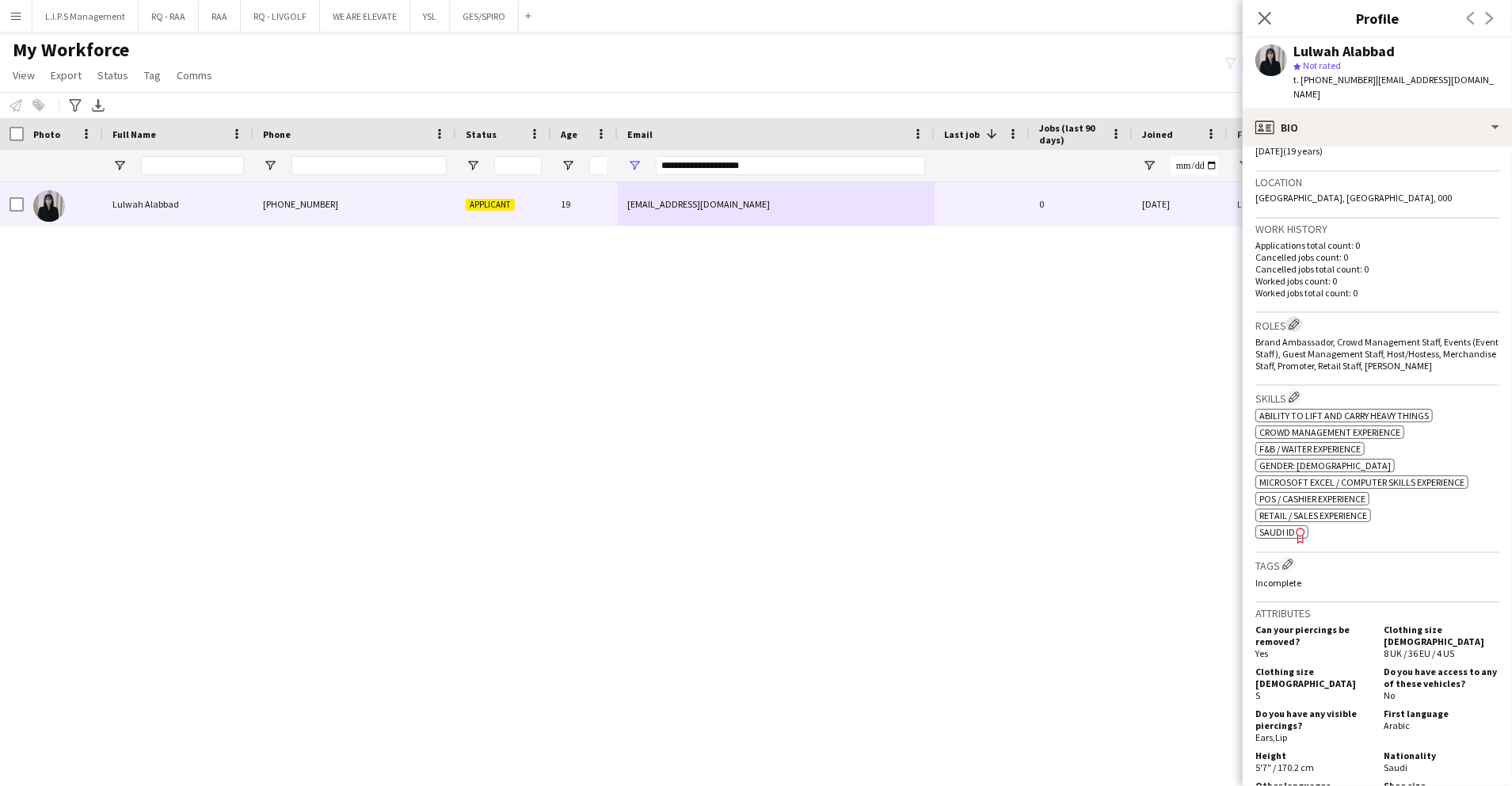
click at [1300, 319] on app-icon "Edit crew company roles" at bounding box center [1294, 324] width 11 height 11
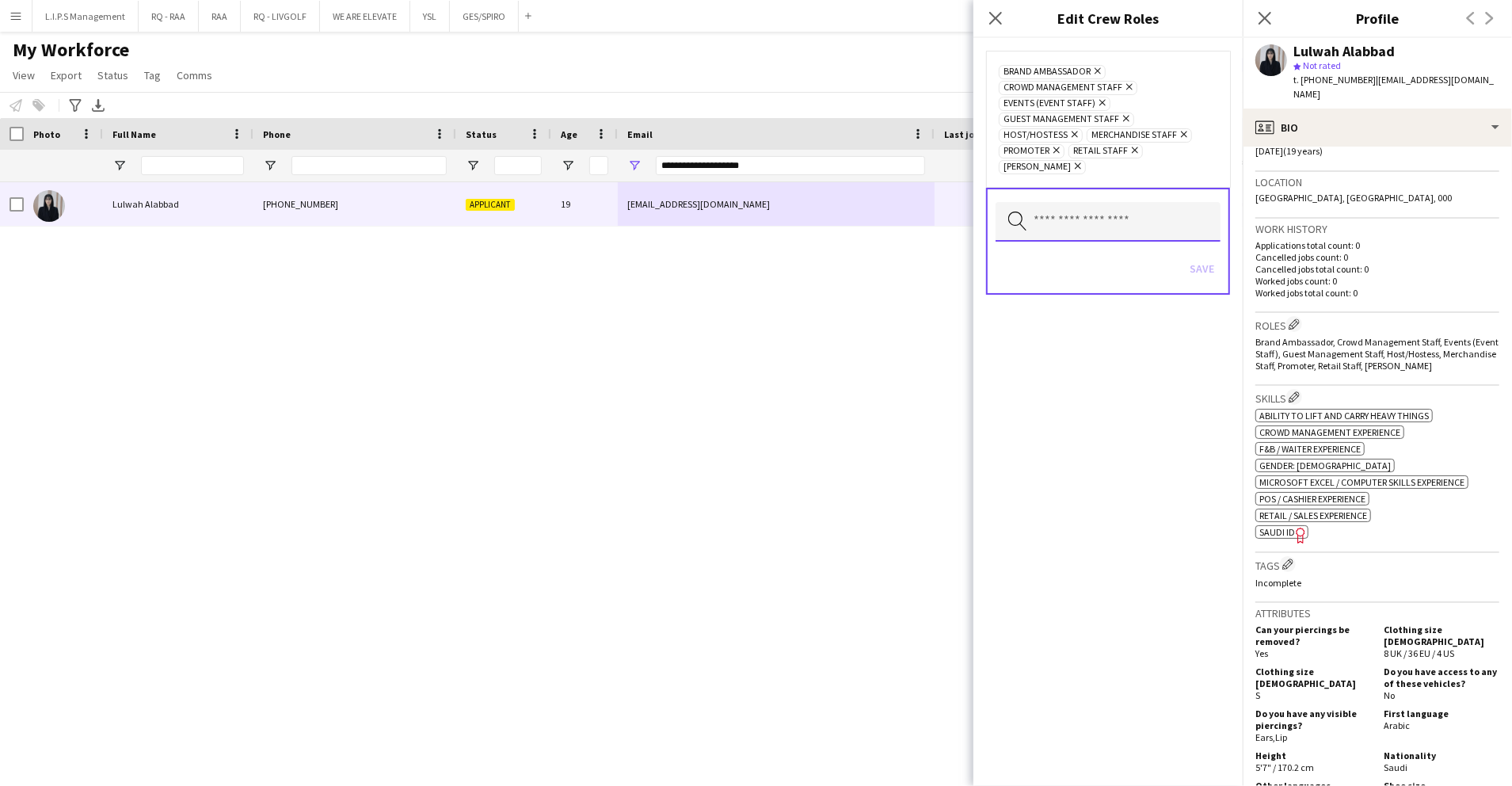
click at [1107, 204] on input "text" at bounding box center [1108, 222] width 225 height 40
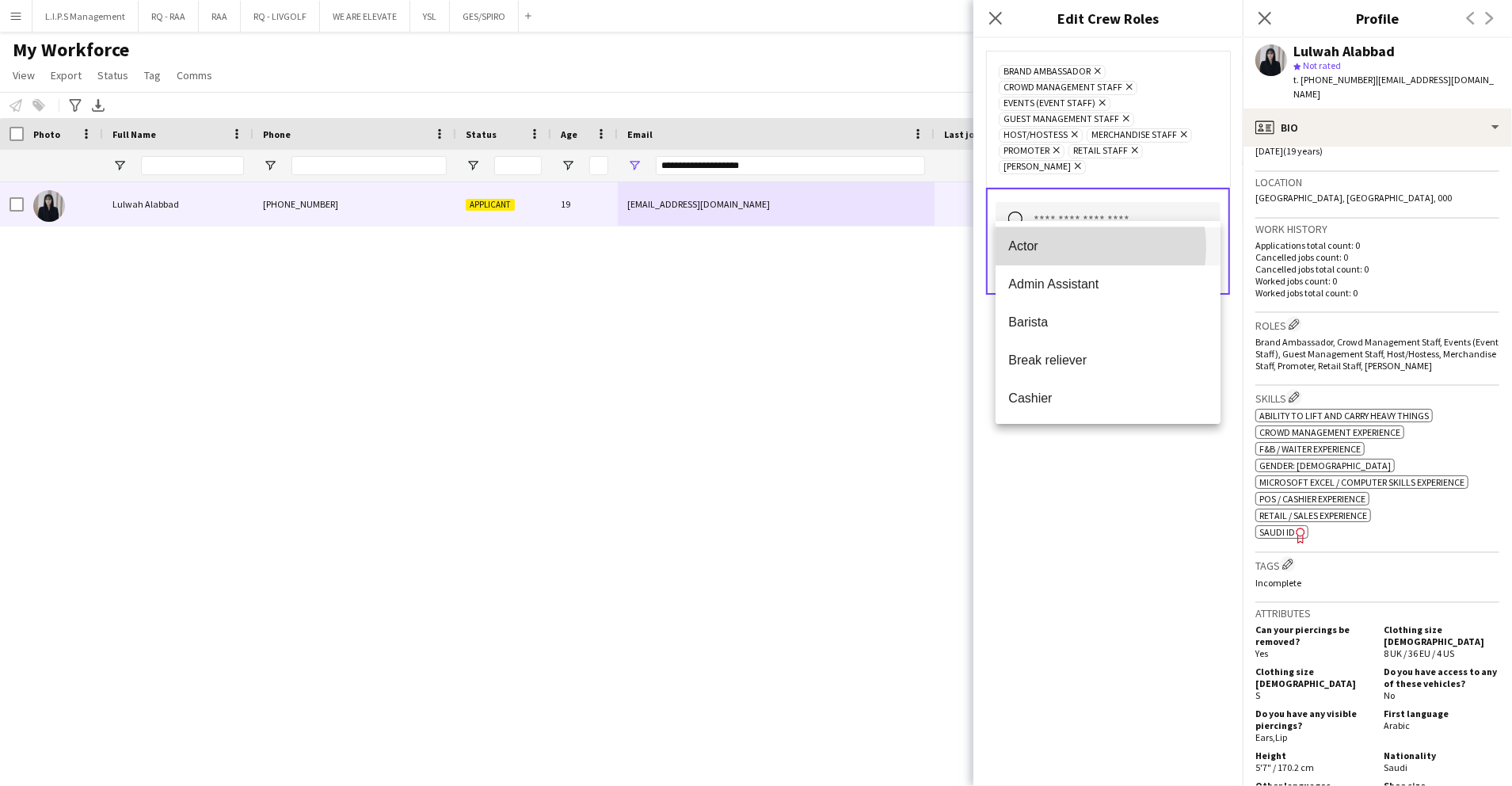
click at [1079, 247] on span "Actor" at bounding box center [1108, 246] width 199 height 15
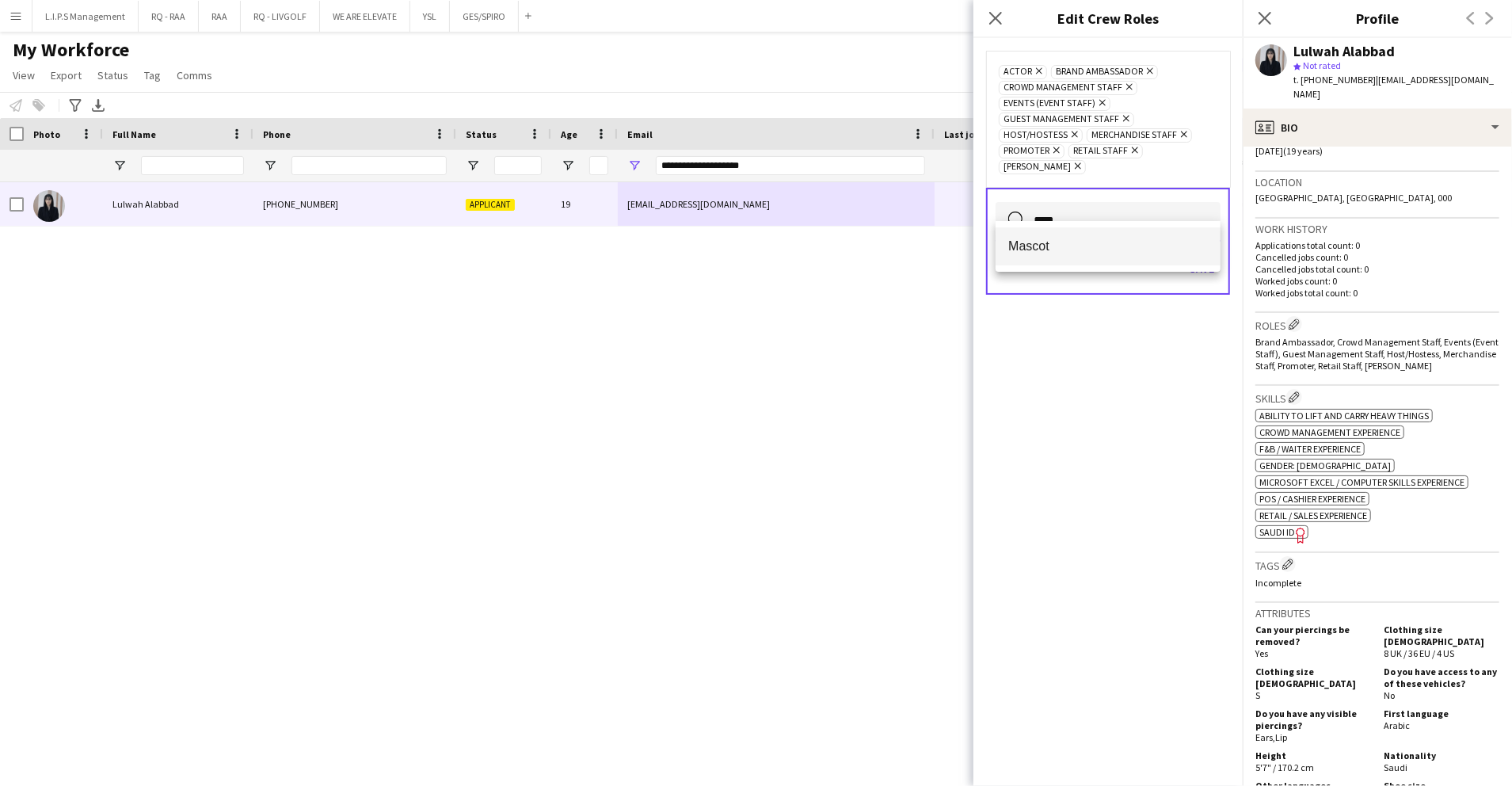
type input "****"
click at [1087, 255] on mat-option "Mascot" at bounding box center [1108, 247] width 225 height 38
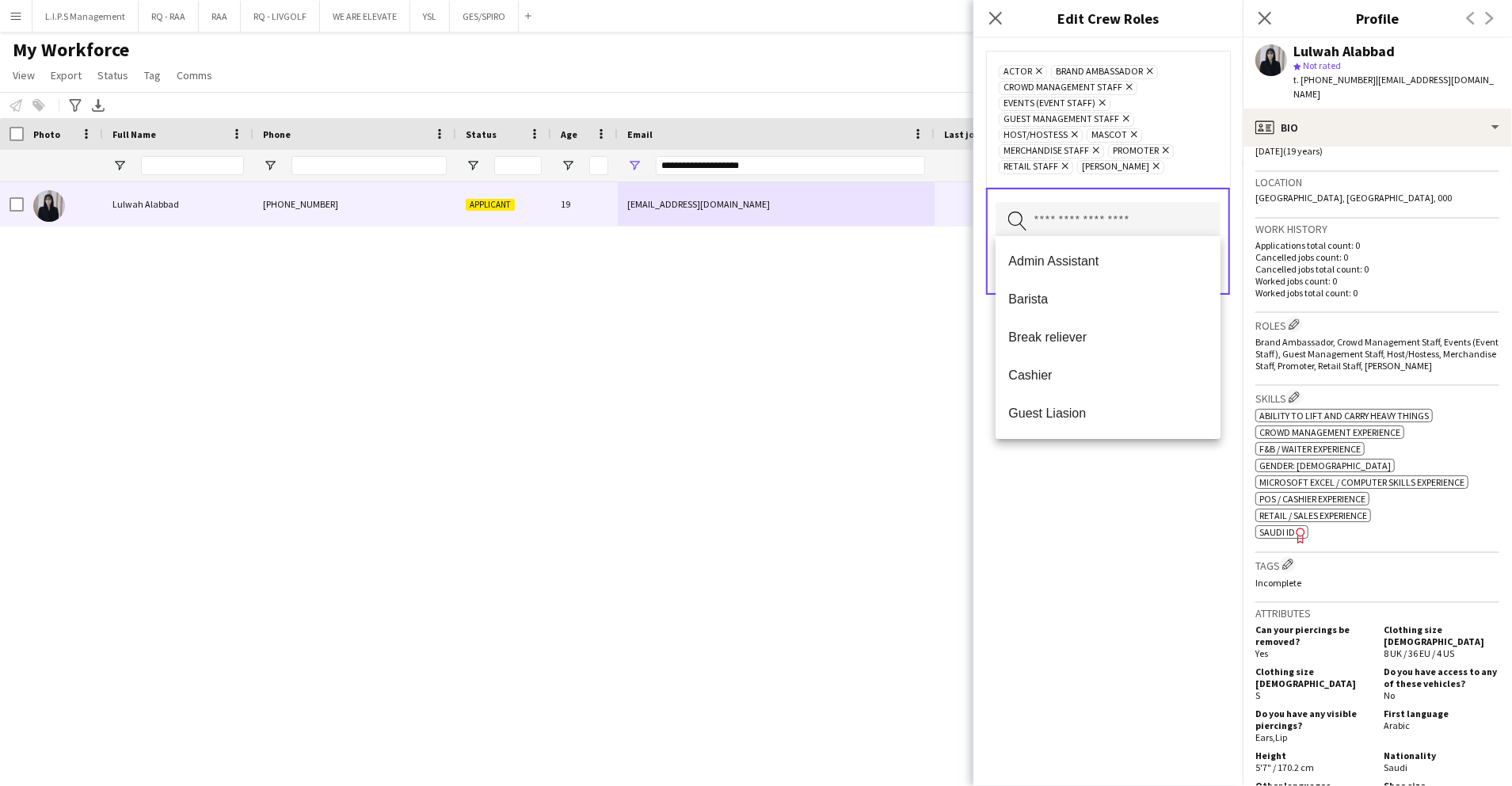
drag, startPoint x: 1105, startPoint y: 546, endPoint x: 1113, endPoint y: 495, distance: 51.6
click at [1105, 537] on div "Actor Remove Brand Ambassador Remove Crowd Management Staff Remove Events (Even…" at bounding box center [1109, 413] width 269 height 749
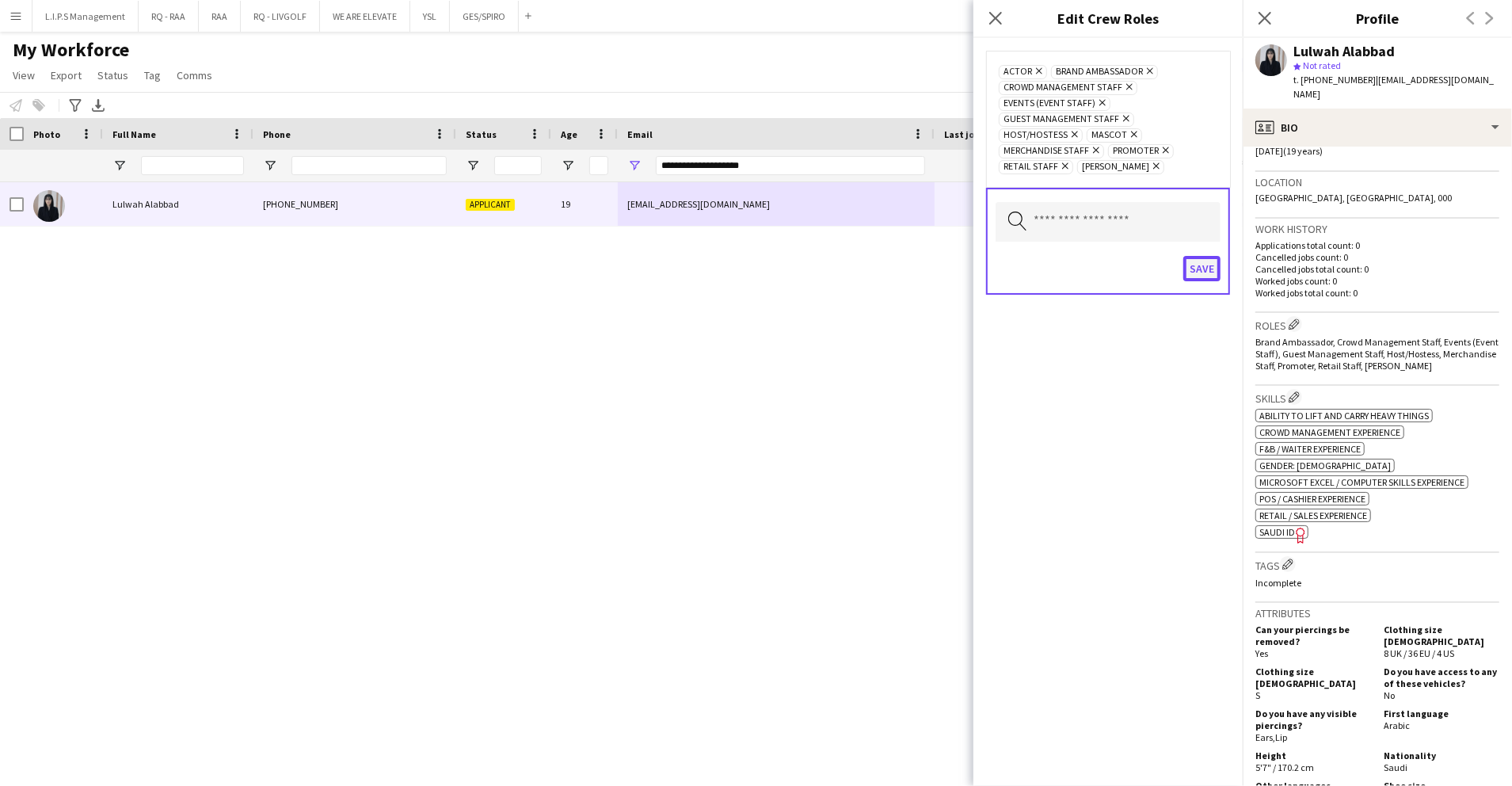
click at [1201, 256] on button "Save" at bounding box center [1202, 269] width 37 height 26
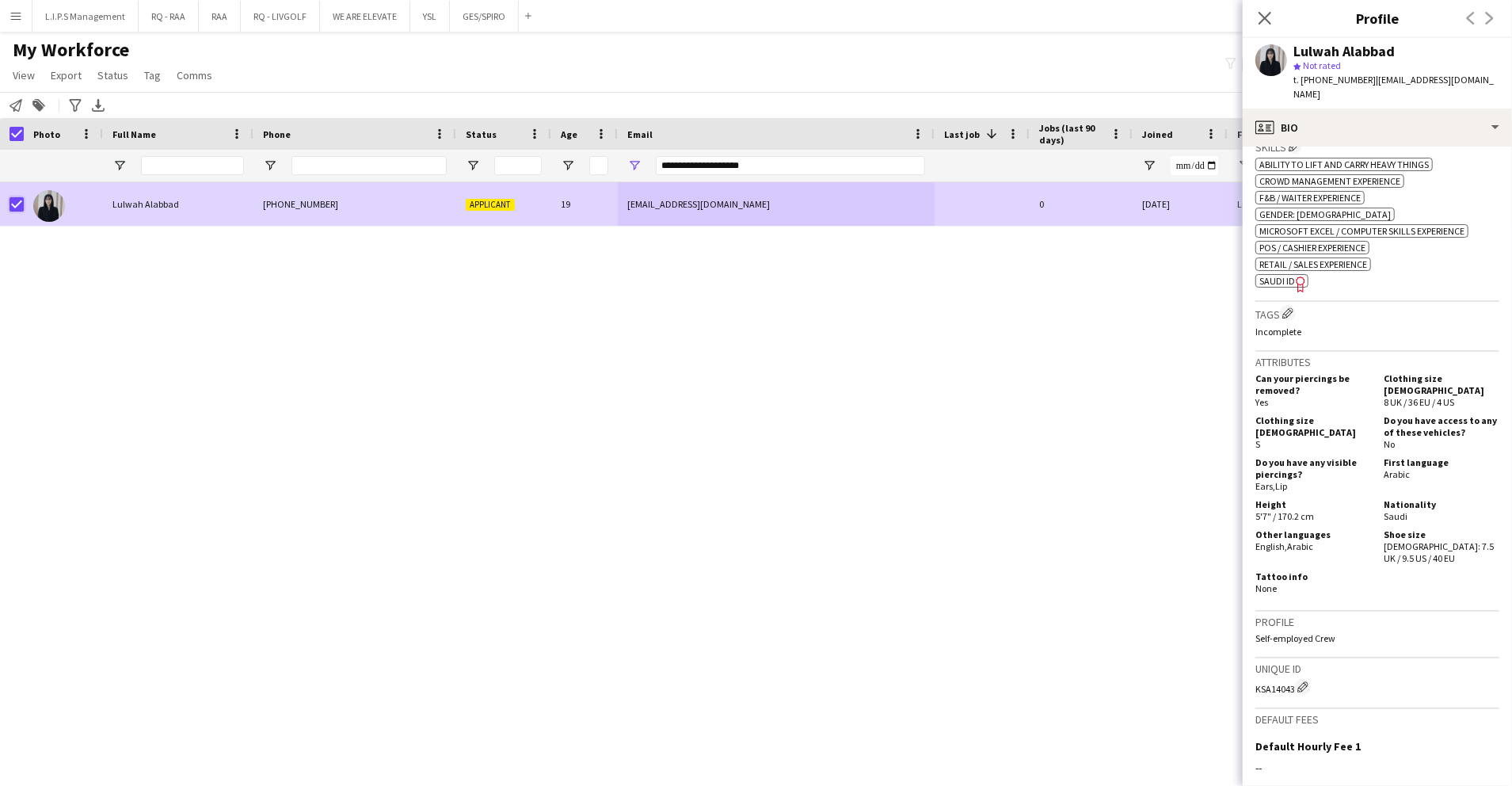
scroll to position [740, 0]
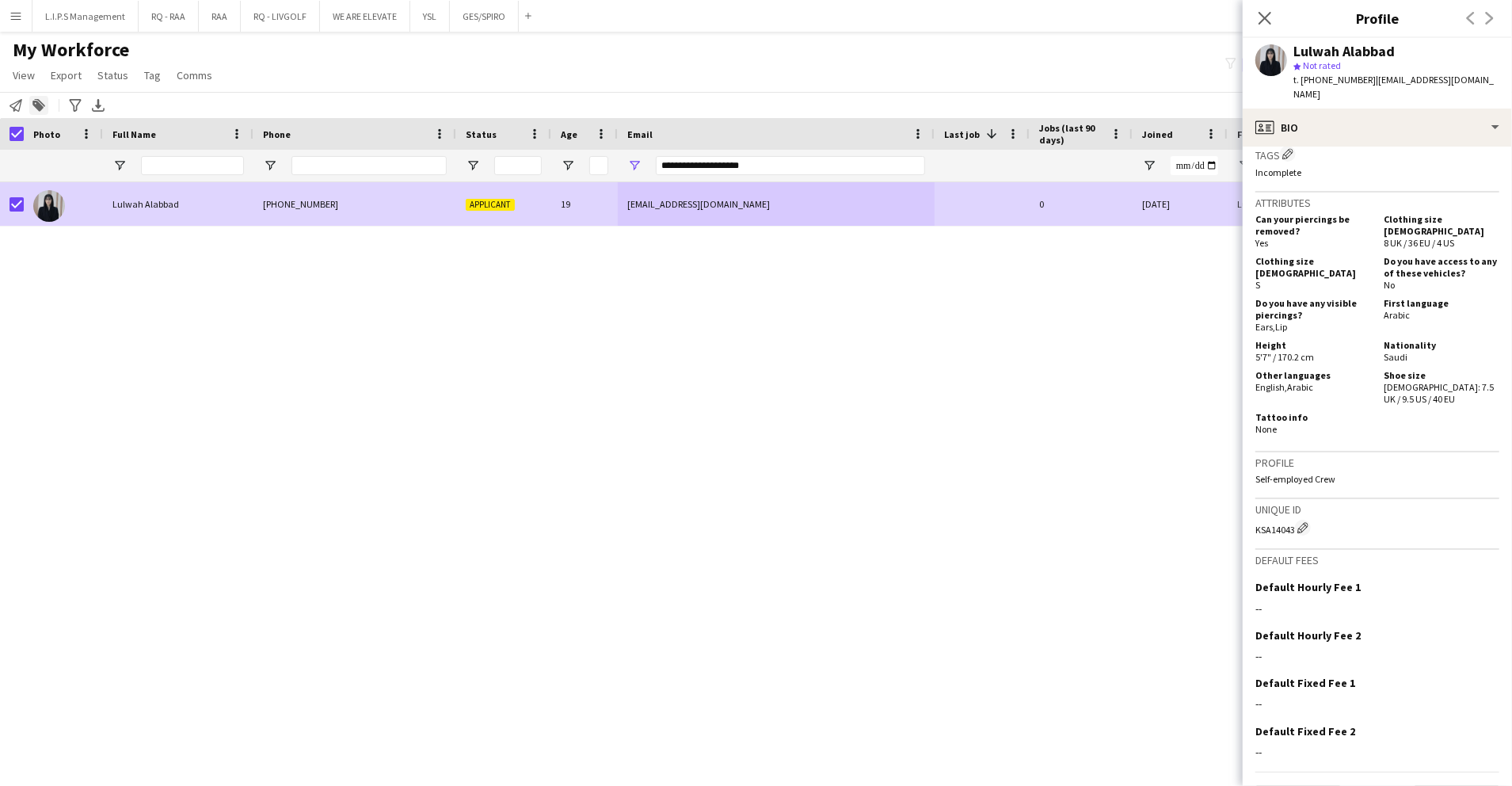
click at [35, 103] on icon "Add to tag" at bounding box center [39, 106] width 13 height 13
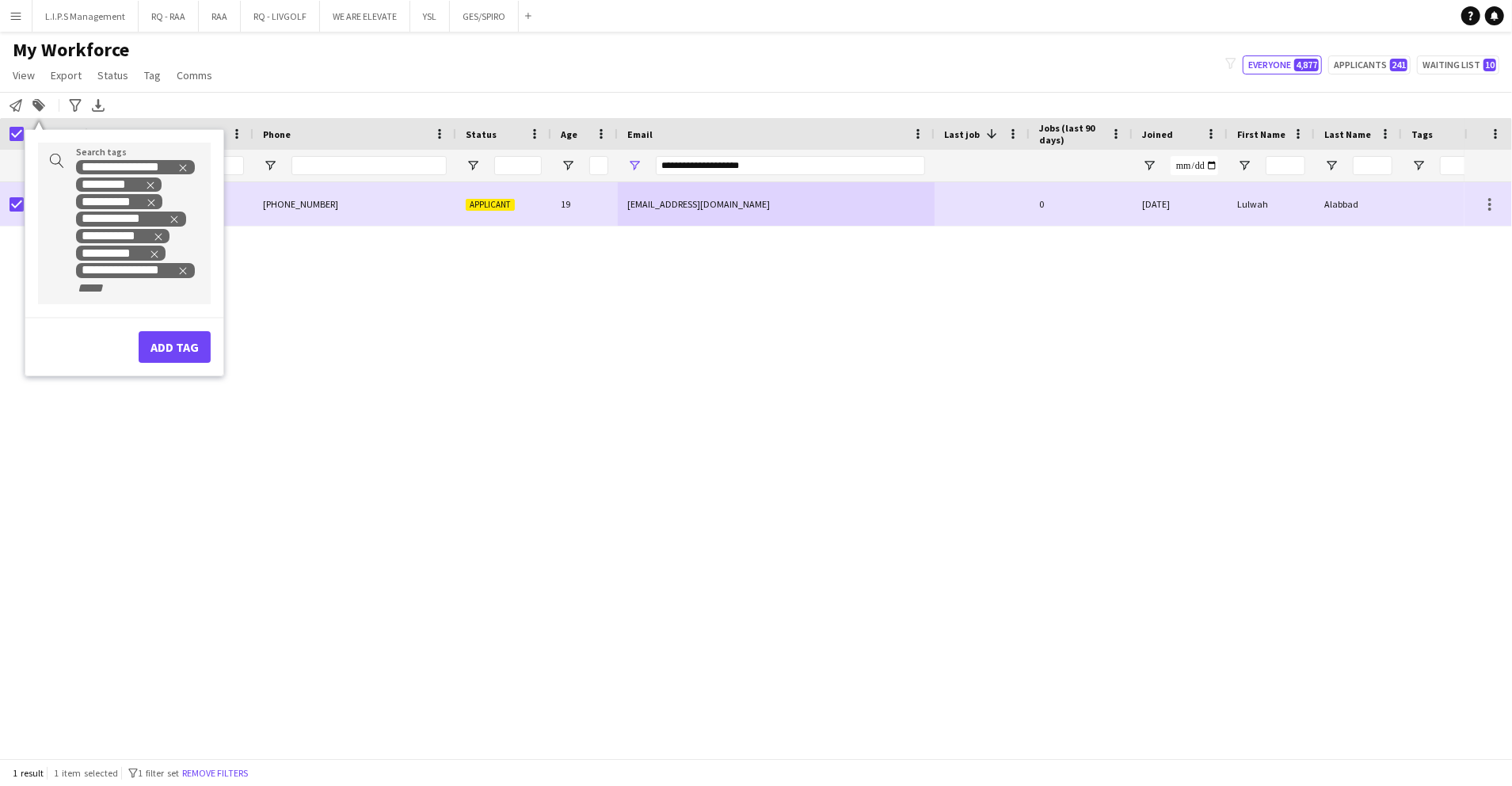
click at [119, 294] on input "+ Tag" at bounding box center [110, 289] width 67 height 15
type input "****"
drag, startPoint x: 110, startPoint y: 315, endPoint x: 119, endPoint y: 269, distance: 46.9
click at [109, 314] on div "SAUDI NATIONAL" at bounding box center [99, 328] width 173 height 38
click at [150, 252] on icon "Remove tag" at bounding box center [155, 254] width 11 height 11
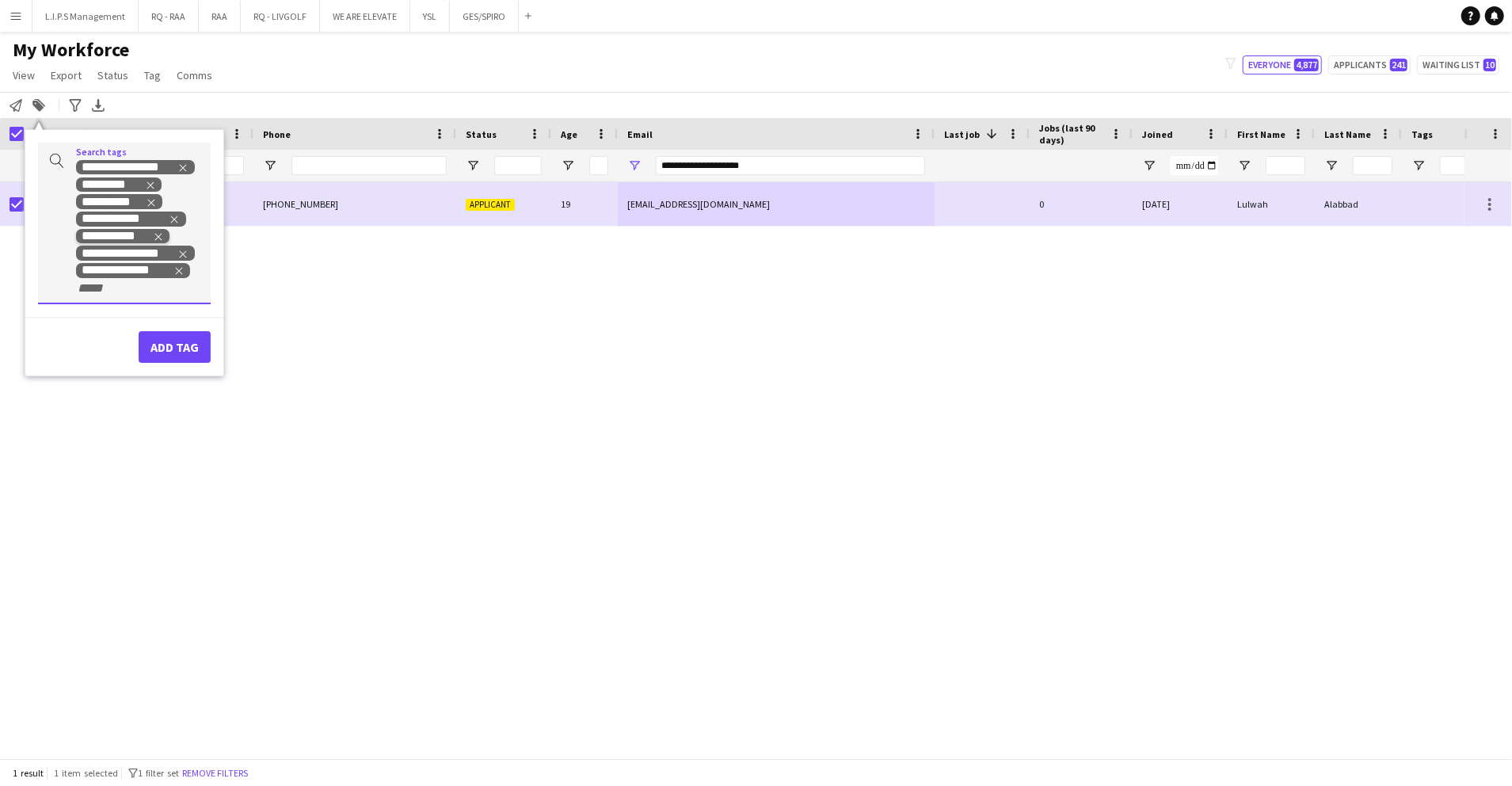
click at [157, 236] on icon "Remove tag" at bounding box center [158, 237] width 11 height 11
click at [171, 332] on button "Add tag" at bounding box center [174, 330] width 72 height 32
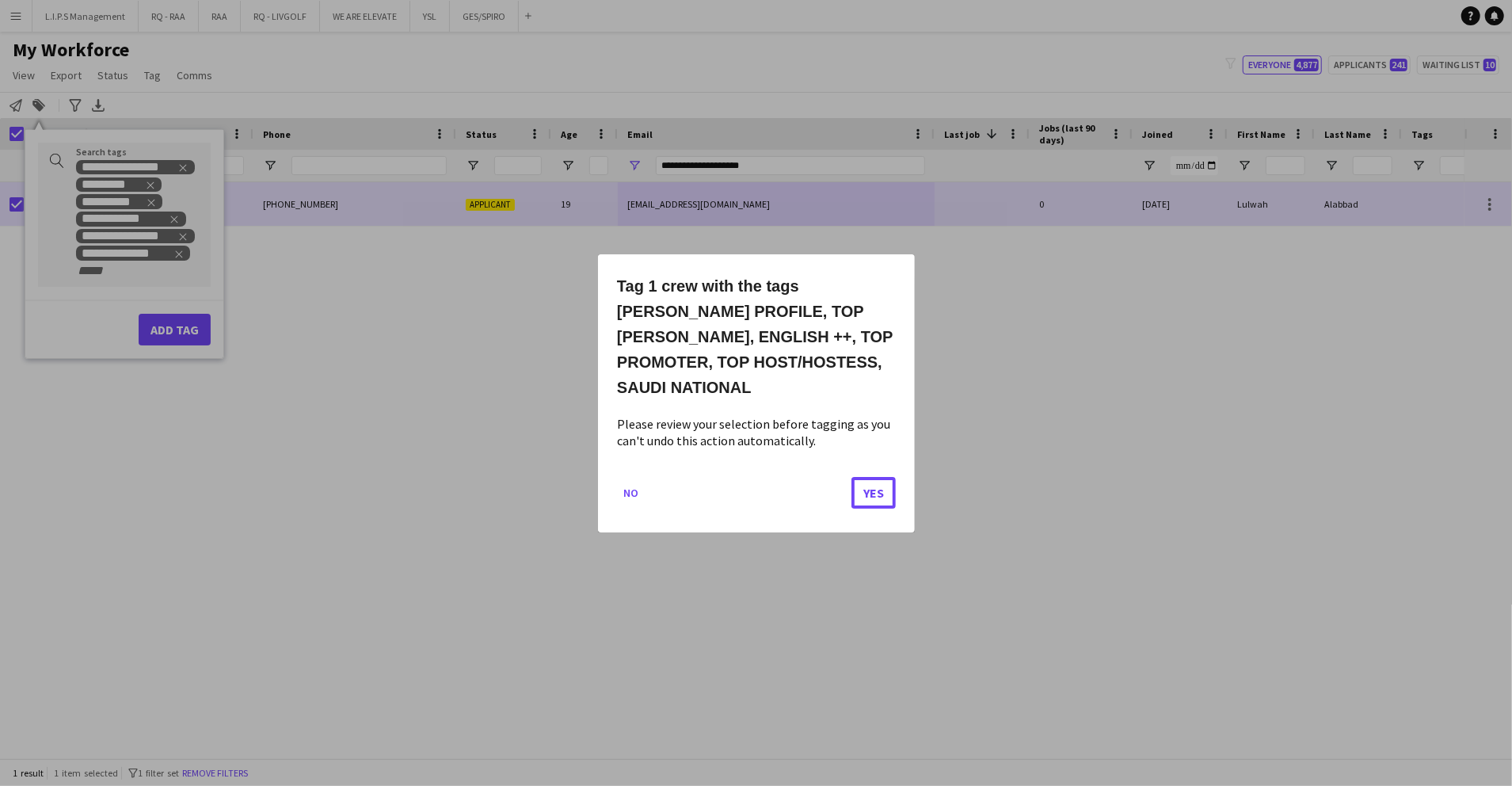
drag, startPoint x: 864, startPoint y: 473, endPoint x: 950, endPoint y: 236, distance: 252.1
click at [863, 476] on button "Yes" at bounding box center [874, 492] width 45 height 32
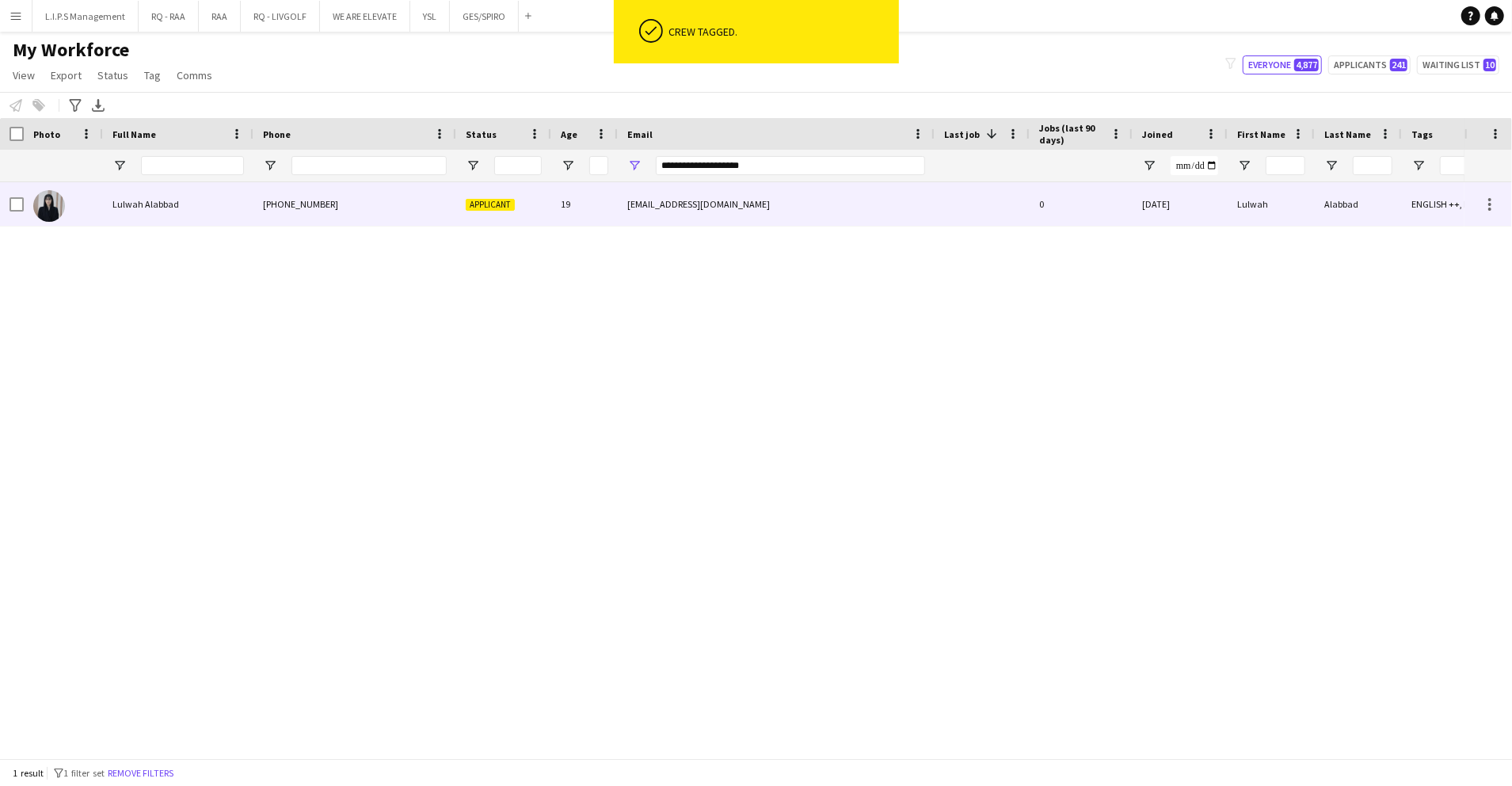
drag, startPoint x: 983, startPoint y: 199, endPoint x: 1019, endPoint y: 187, distance: 37.9
click at [985, 199] on div at bounding box center [982, 204] width 95 height 44
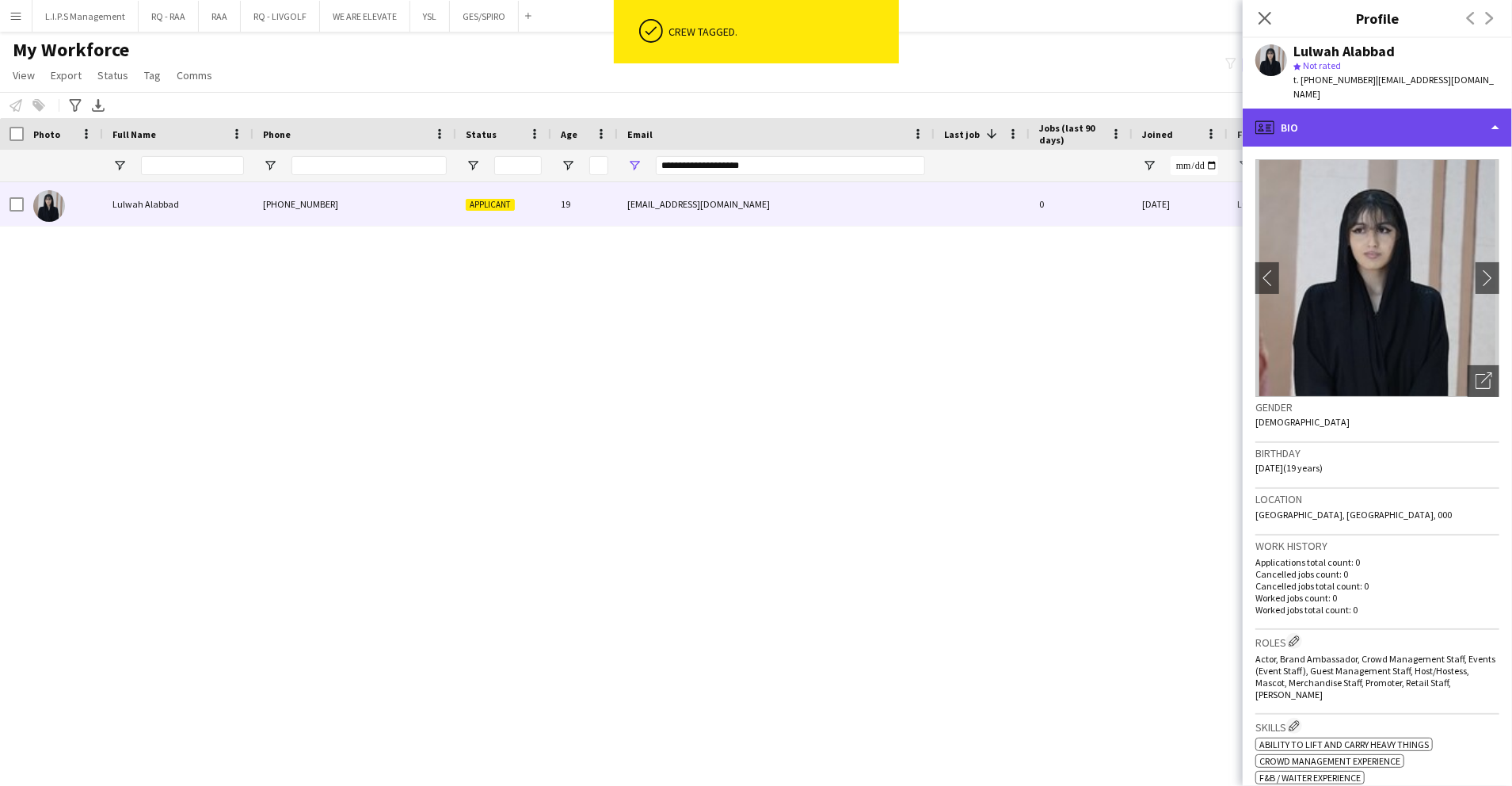
click at [1419, 108] on div "profile Bio" at bounding box center [1378, 128] width 269 height 38
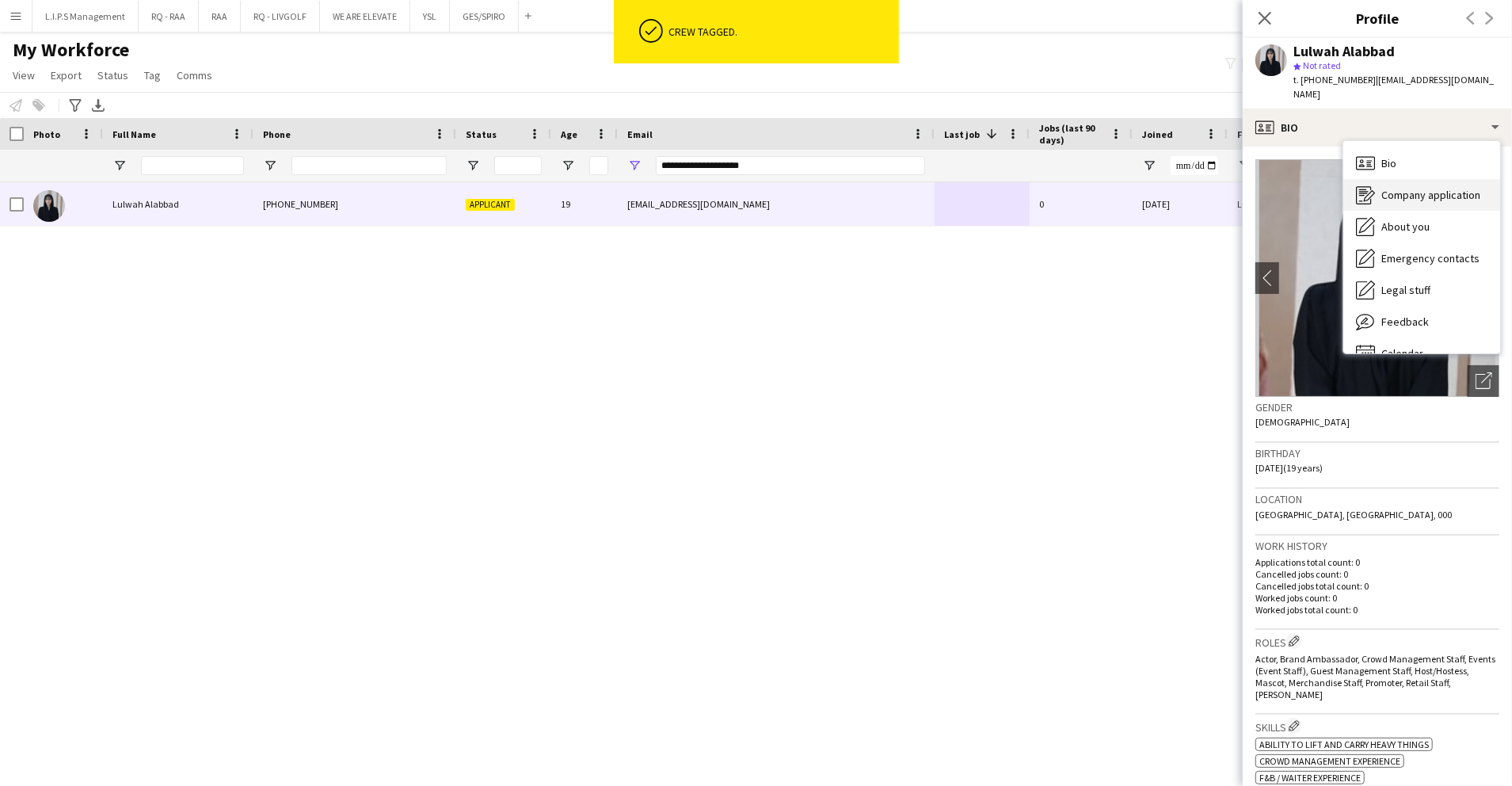
click at [1426, 188] on span "Company application" at bounding box center [1431, 195] width 99 height 15
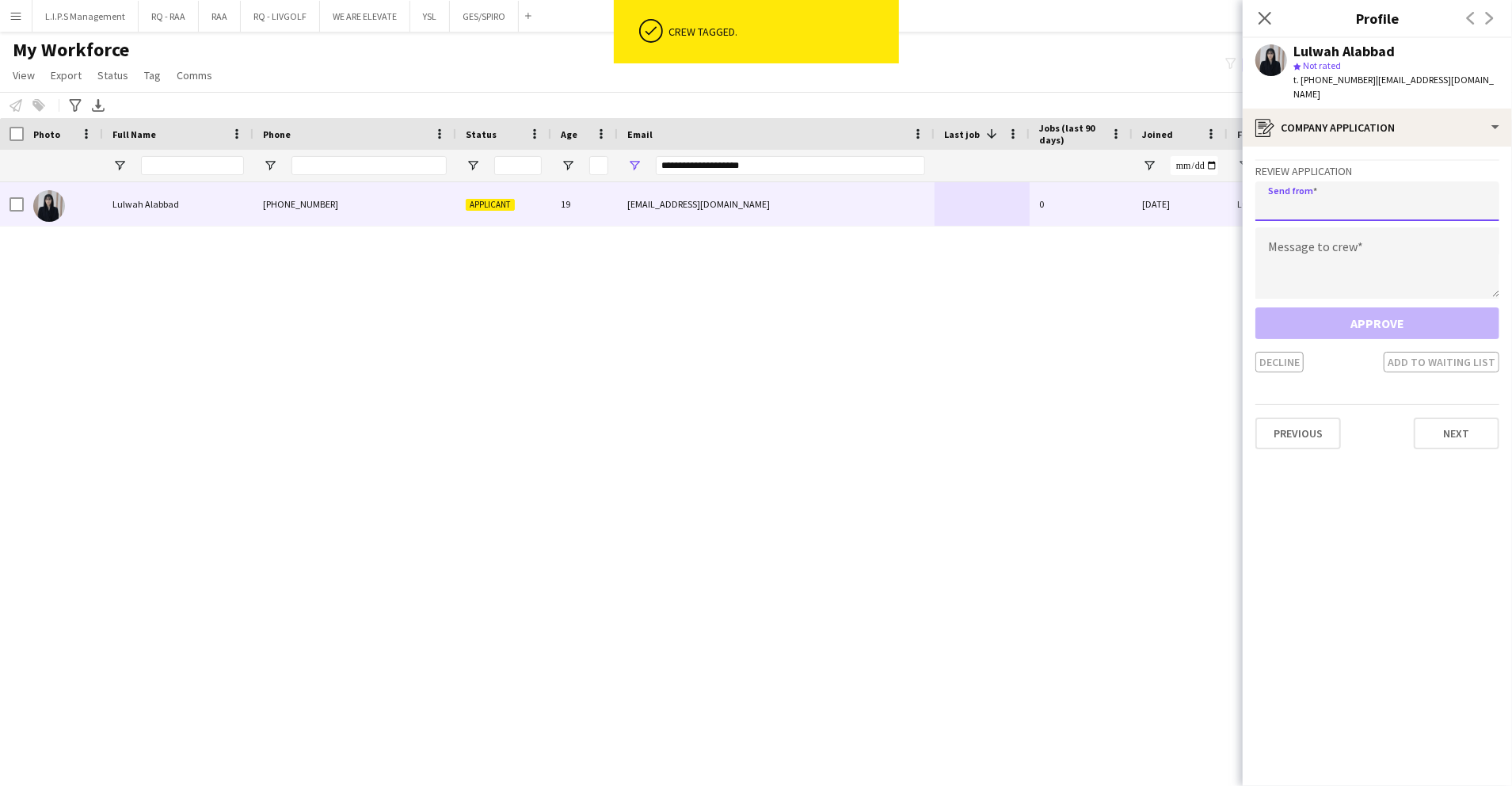
click at [1349, 197] on input "email" at bounding box center [1377, 201] width 244 height 40
paste input "**********"
type input "**********"
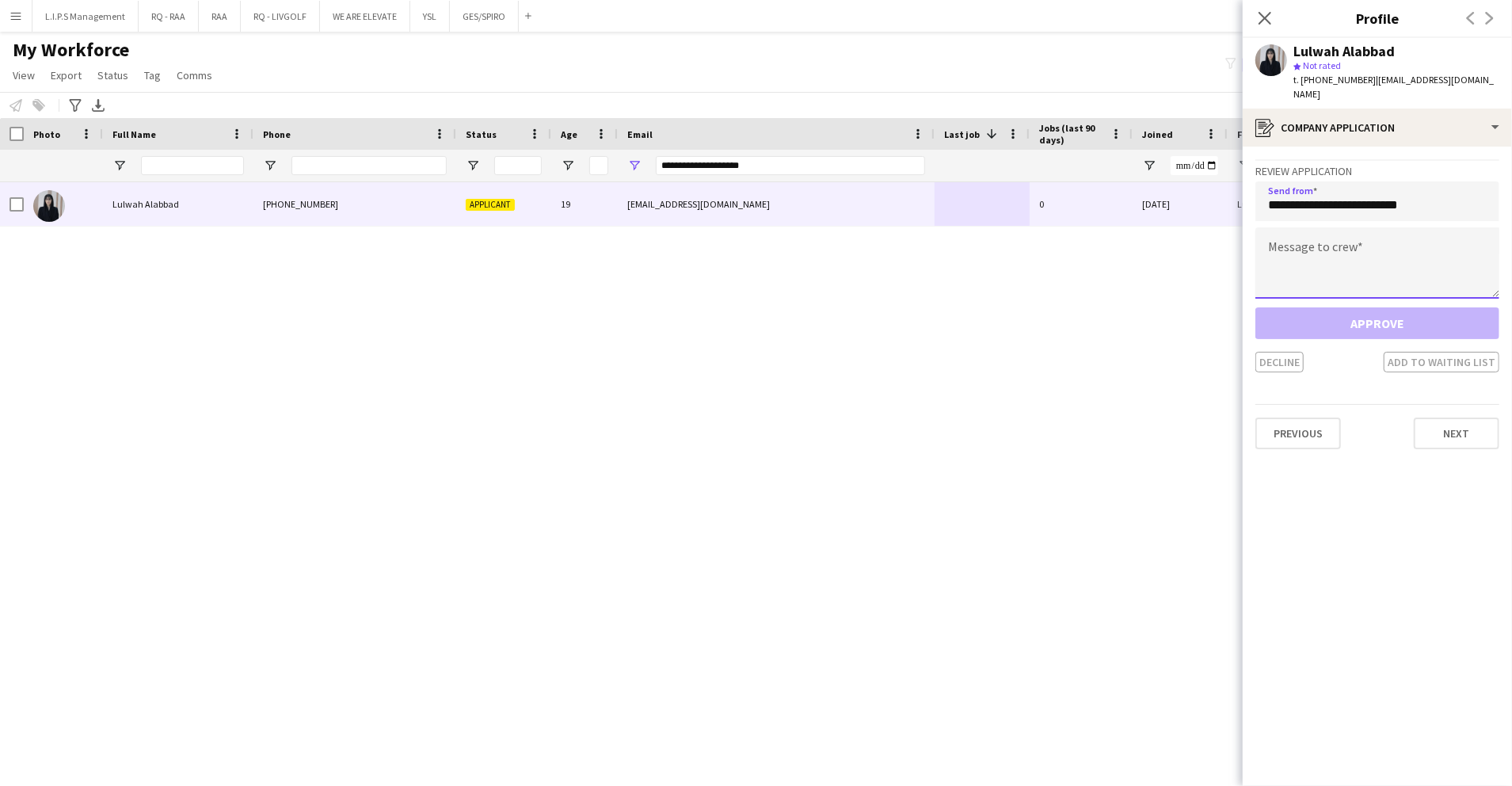
drag, startPoint x: 1355, startPoint y: 240, endPoint x: 1355, endPoint y: 250, distance: 10.0
click at [1355, 240] on textarea at bounding box center [1377, 263] width 244 height 71
paste textarea "**********"
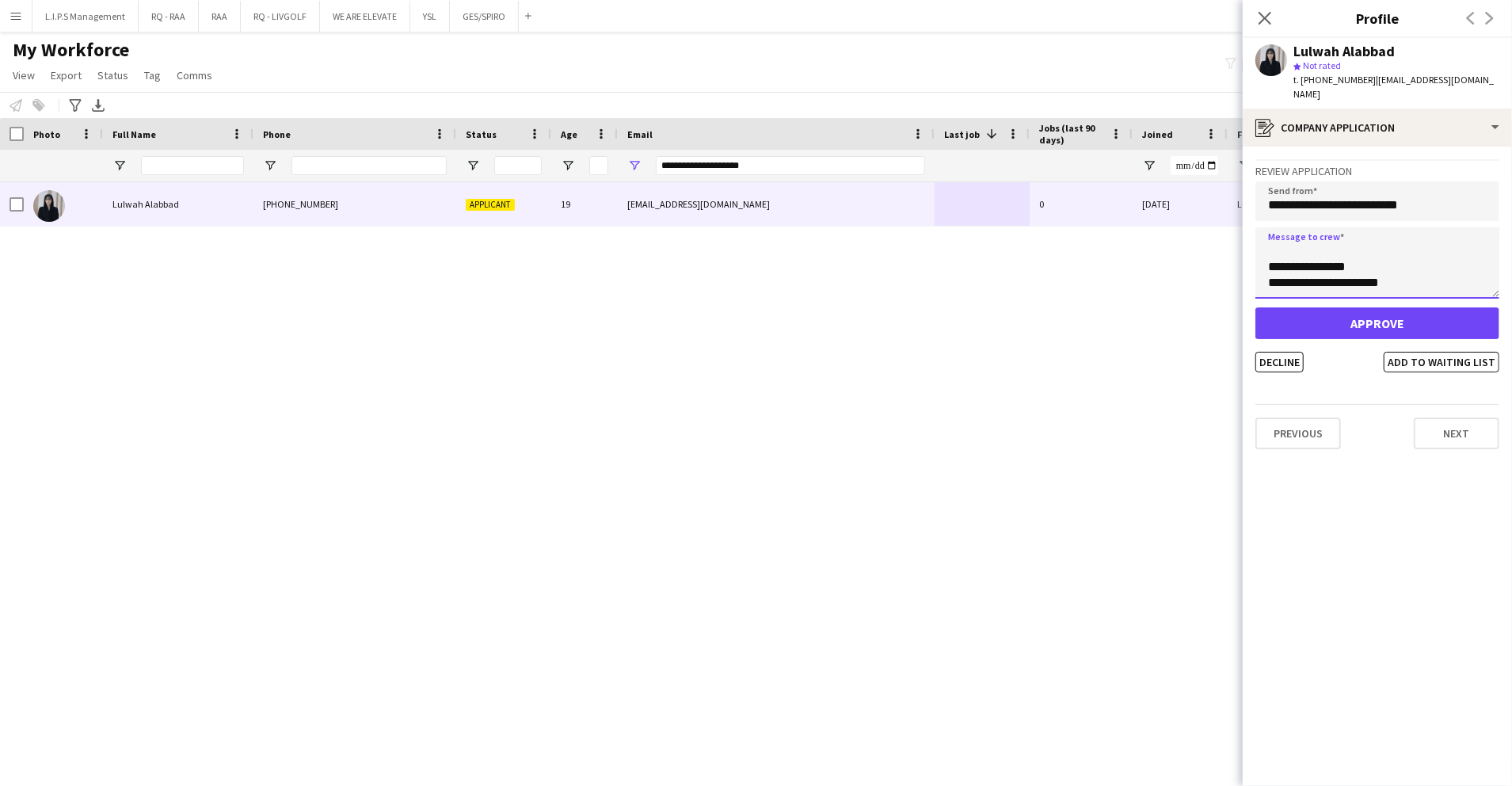
type textarea "**********"
click at [1347, 308] on button "Approve" at bounding box center [1377, 323] width 244 height 32
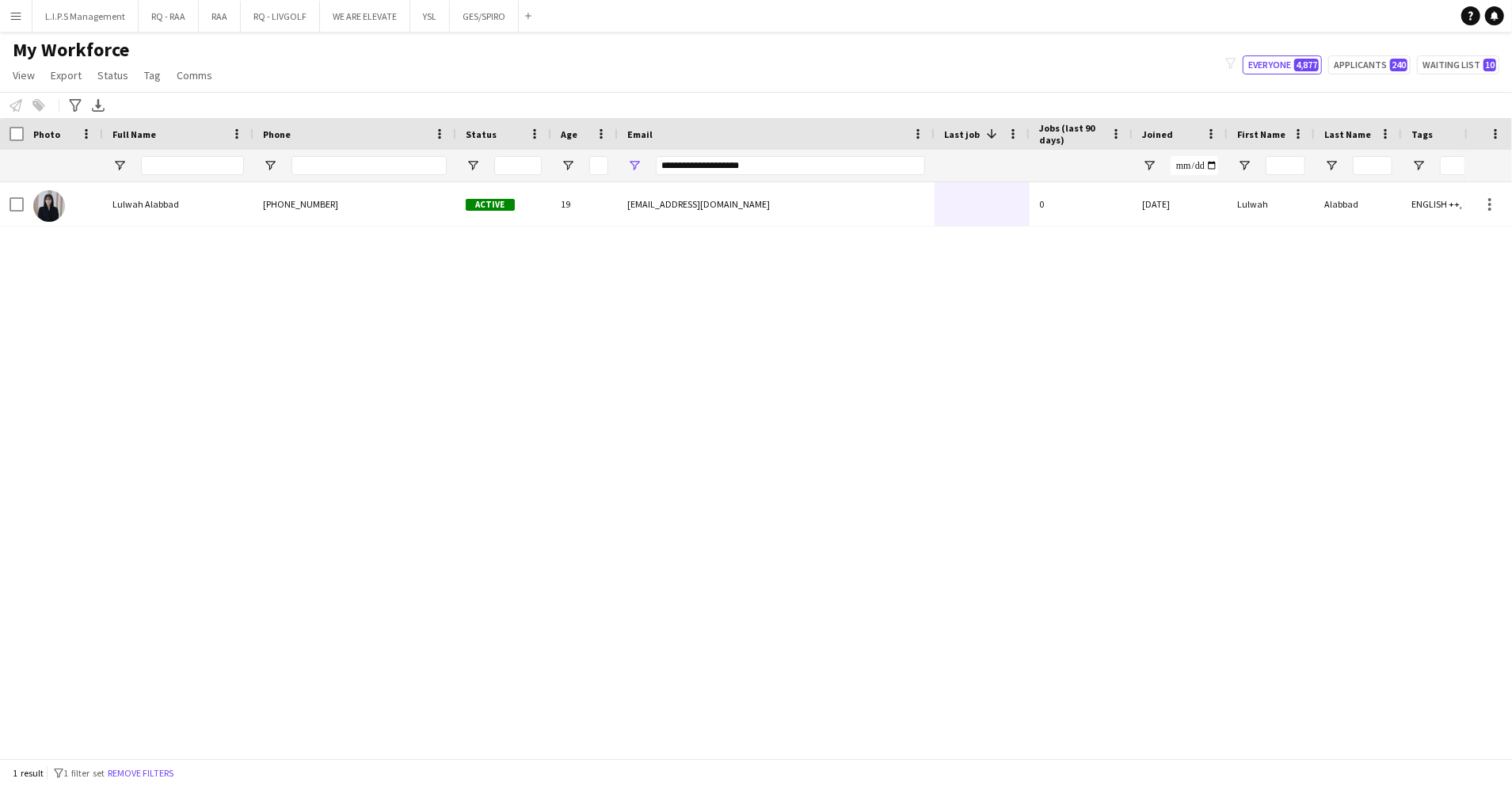
click at [5, 25] on button "Menu" at bounding box center [15, 15] width 32 height 32
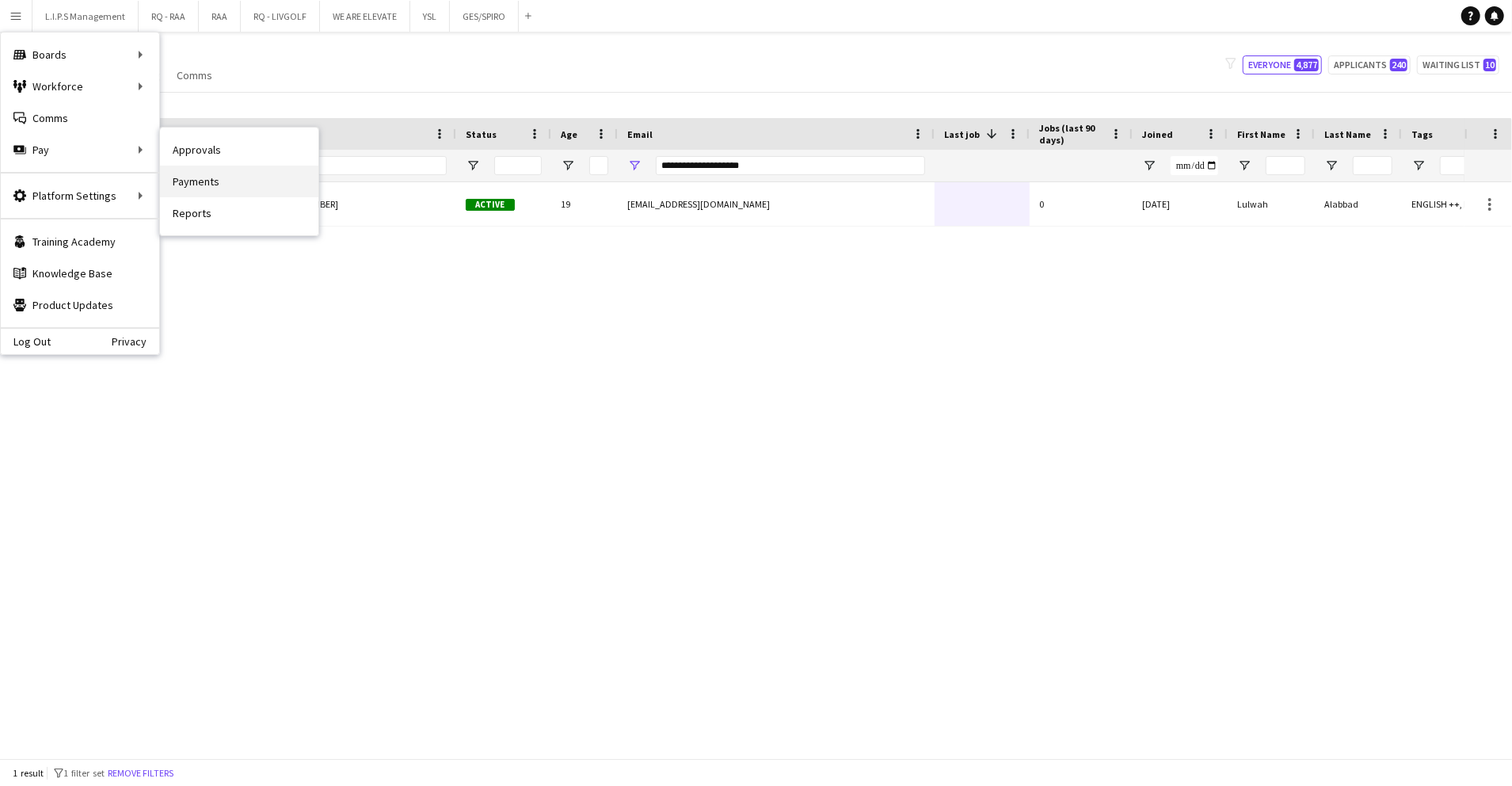
click at [223, 176] on link "Payments" at bounding box center [239, 181] width 158 height 32
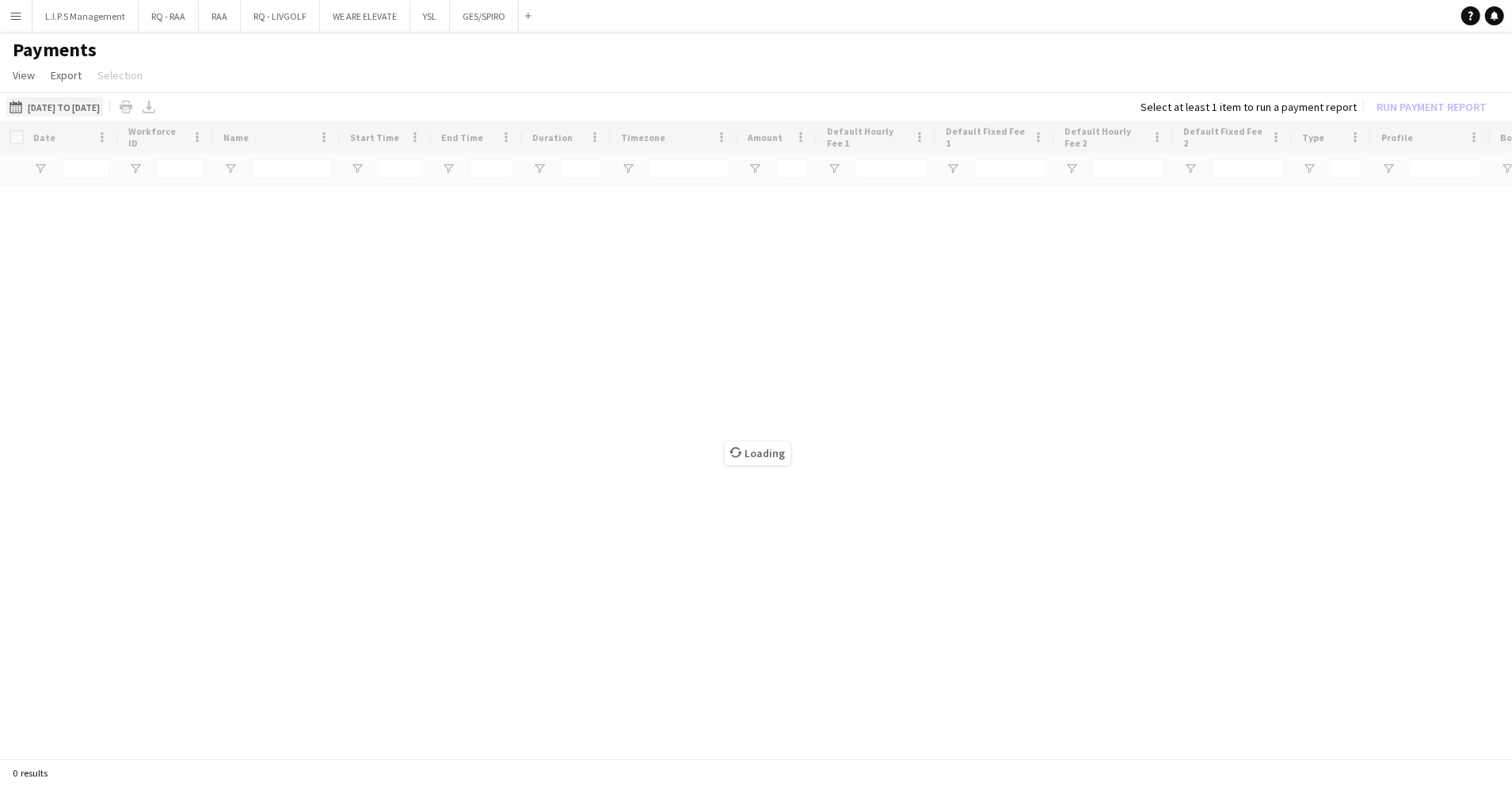
click at [103, 109] on button "01-08-2025 to 16-08-2025 01-08-2025 to 16-08-2025" at bounding box center [55, 107] width 96 height 19
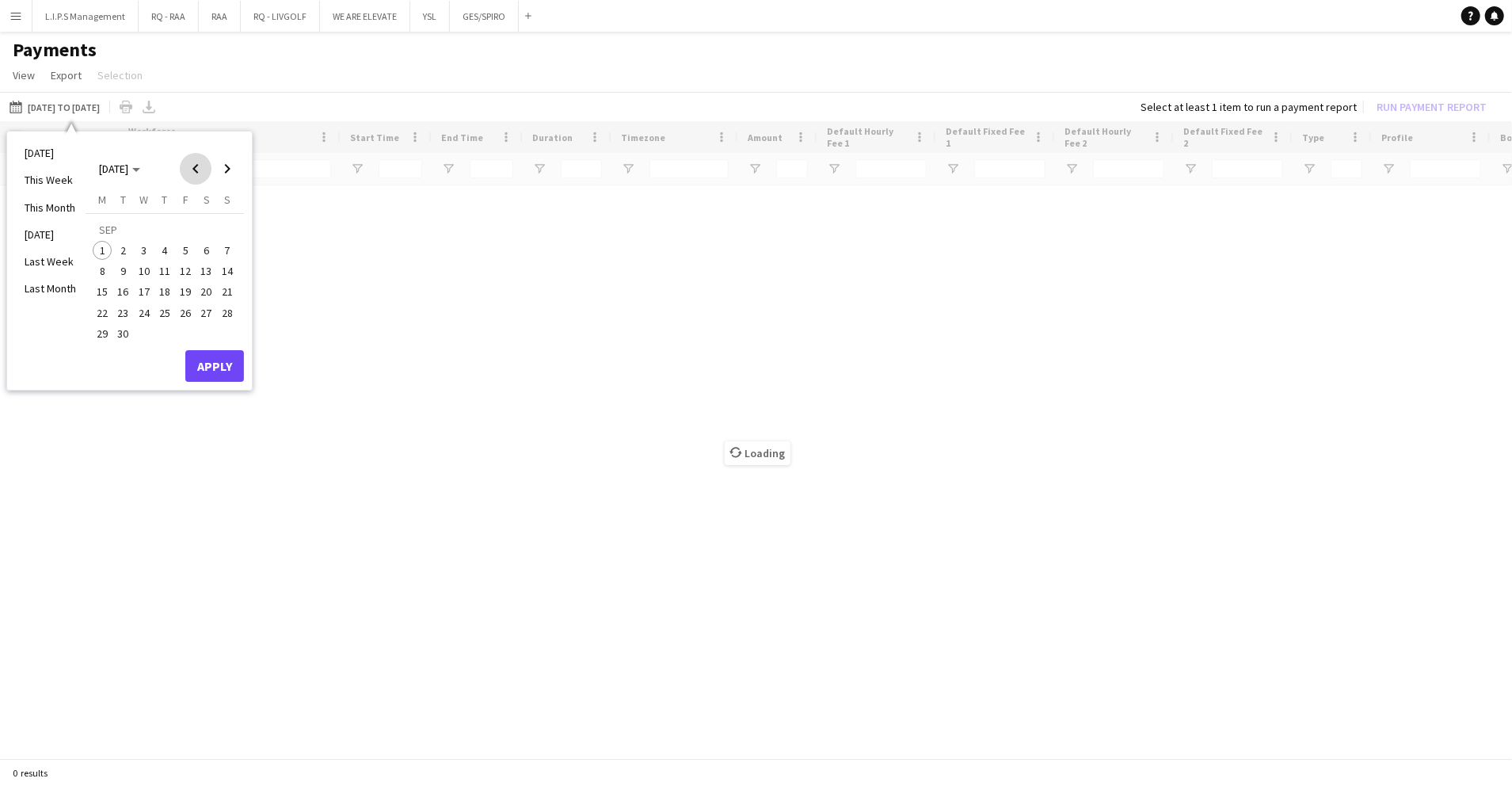
click at [186, 165] on span "Previous month" at bounding box center [196, 168] width 32 height 32
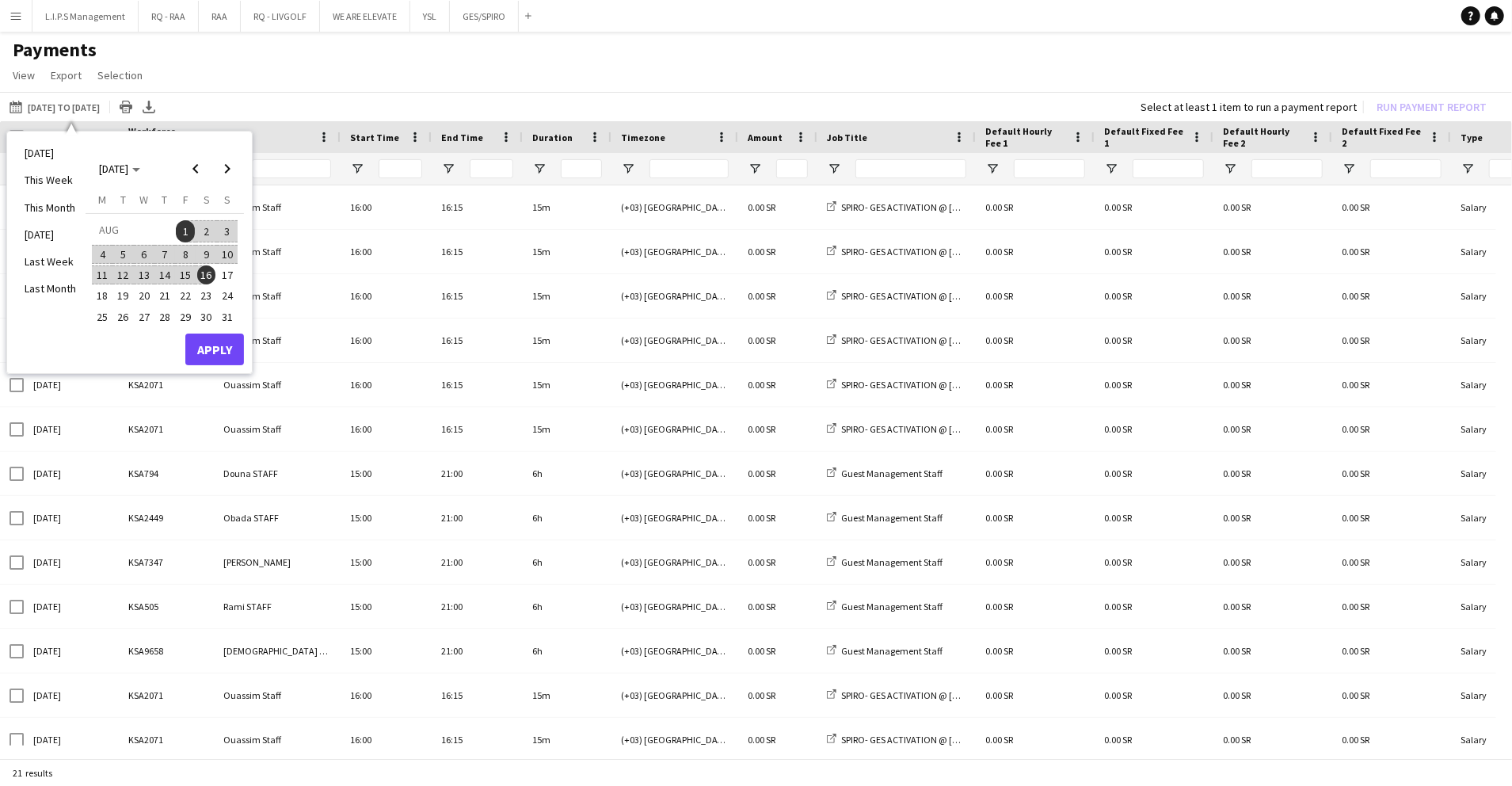
click at [205, 276] on span "16" at bounding box center [207, 275] width 19 height 19
click at [225, 316] on span "31" at bounding box center [227, 317] width 19 height 19
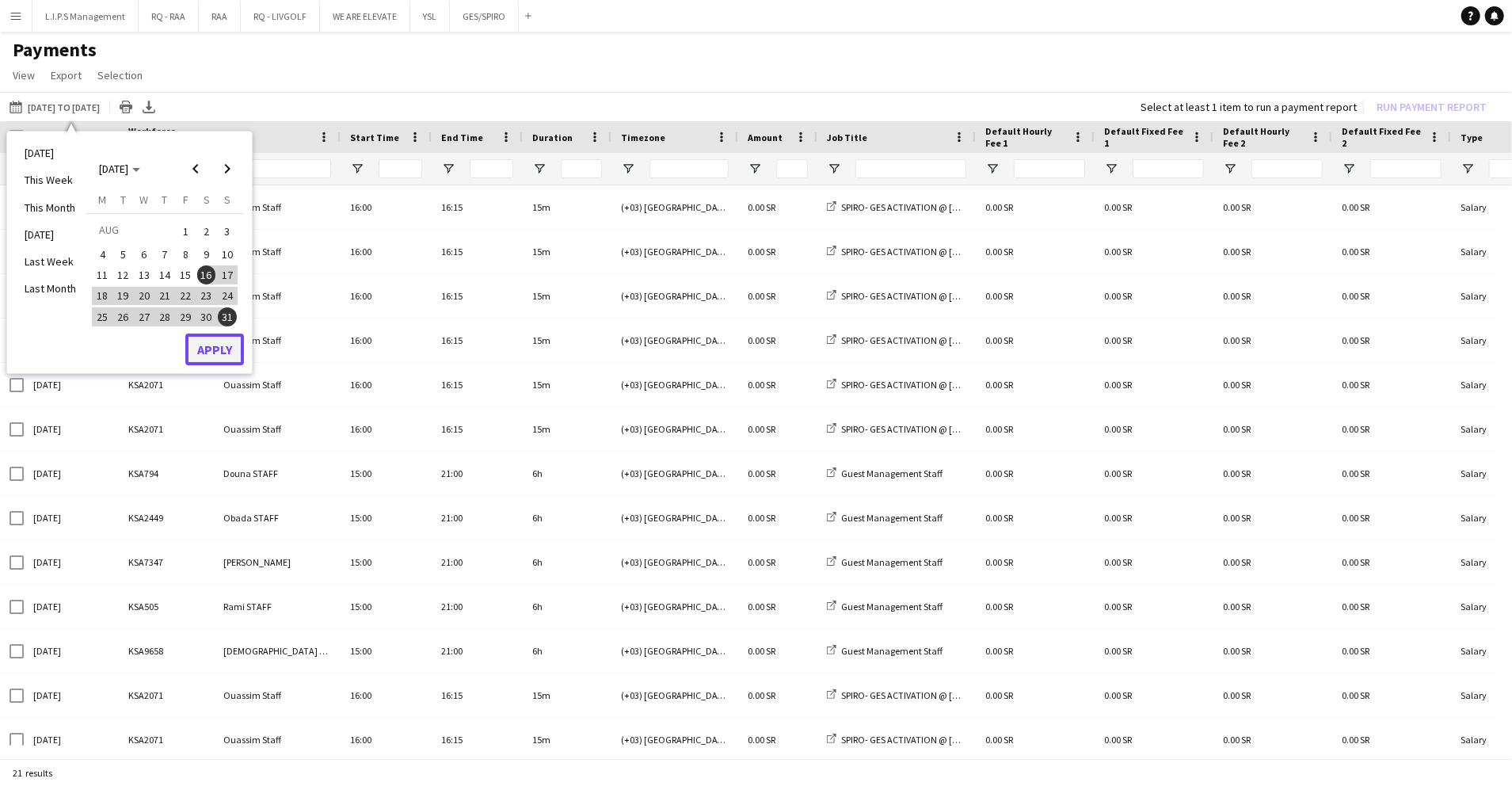
click at [229, 347] on button "Apply" at bounding box center [215, 349] width 58 height 32
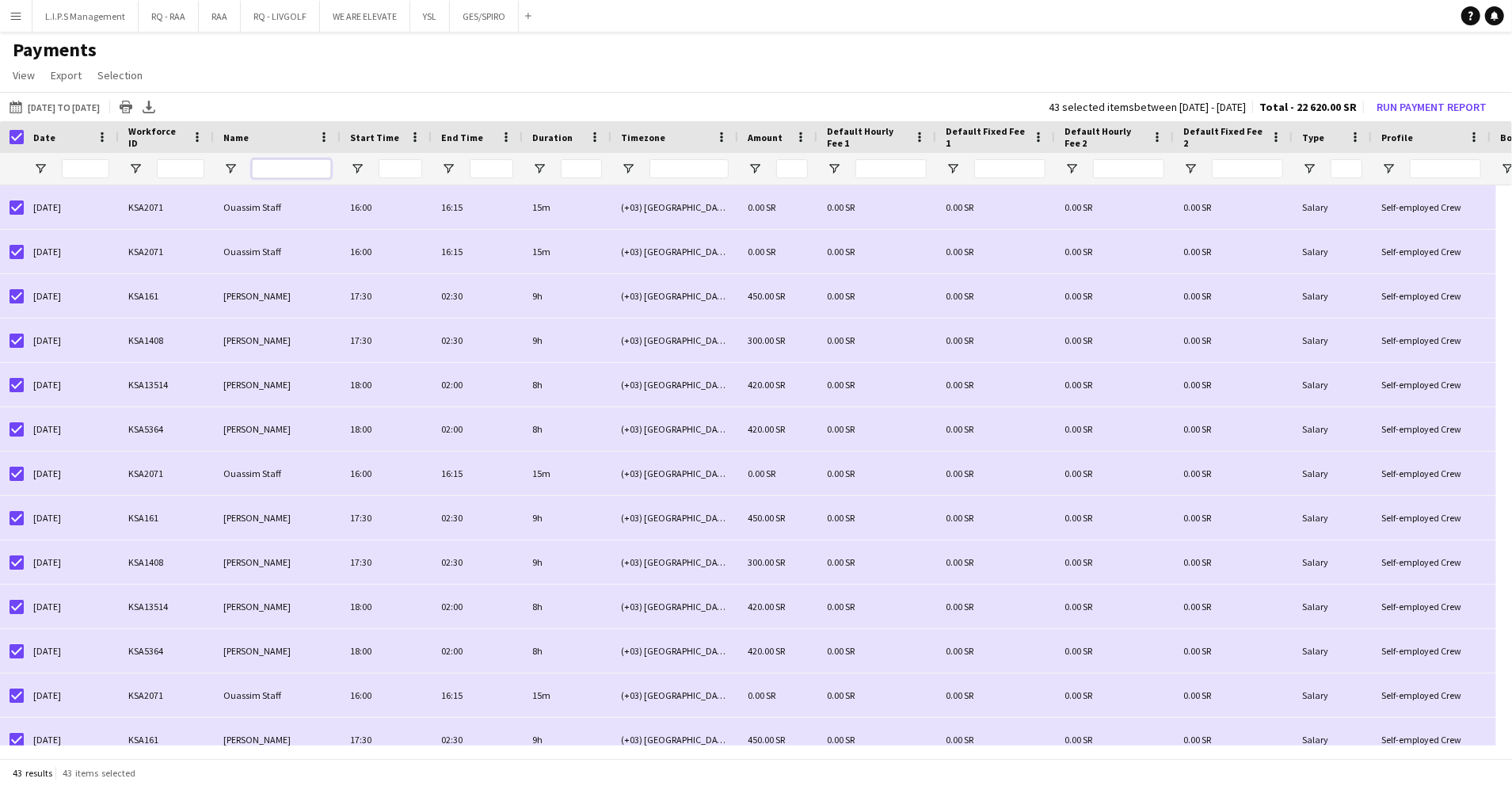
click at [280, 174] on input "Name Filter Input" at bounding box center [291, 168] width 79 height 19
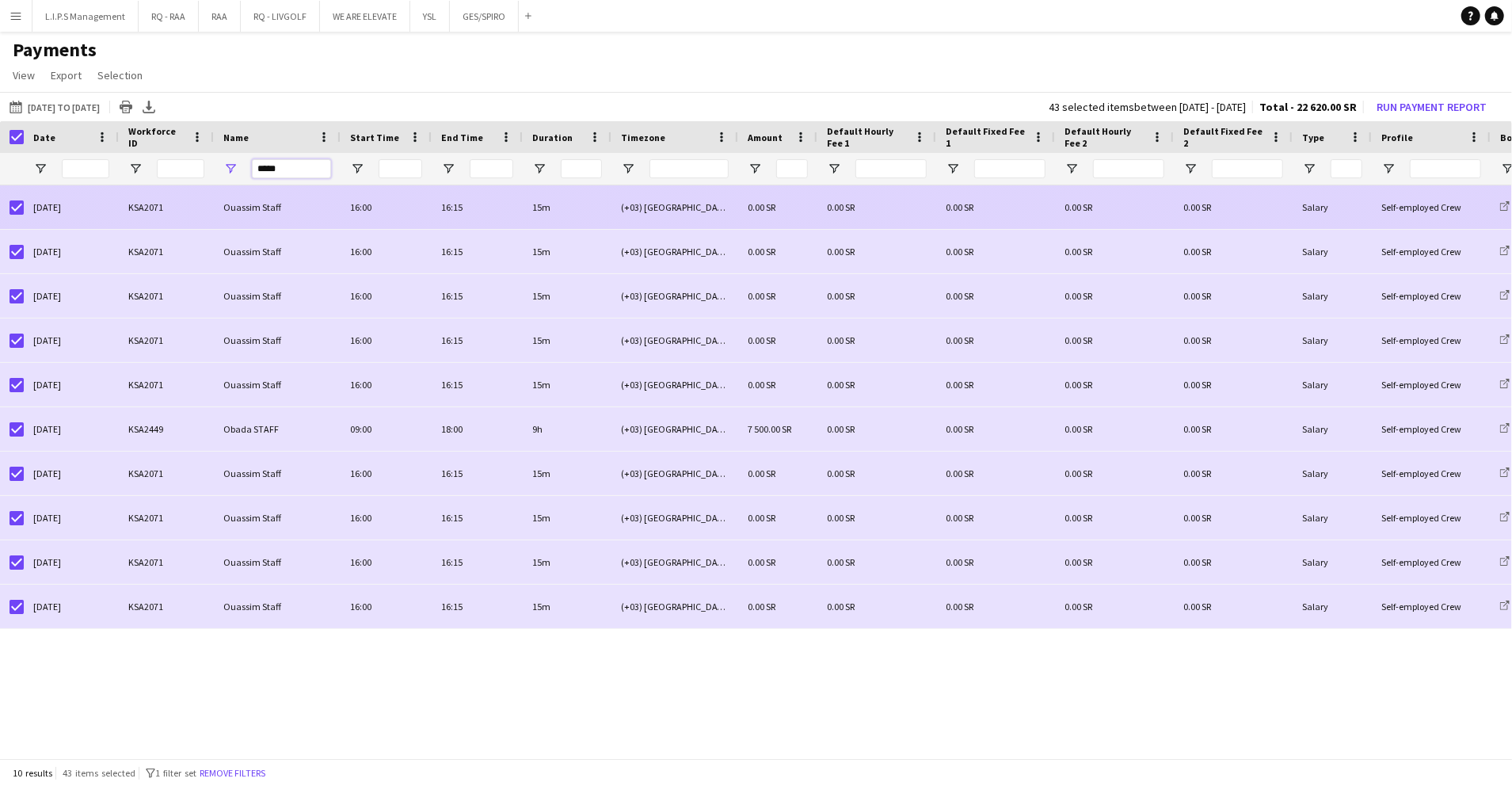
type input "*****"
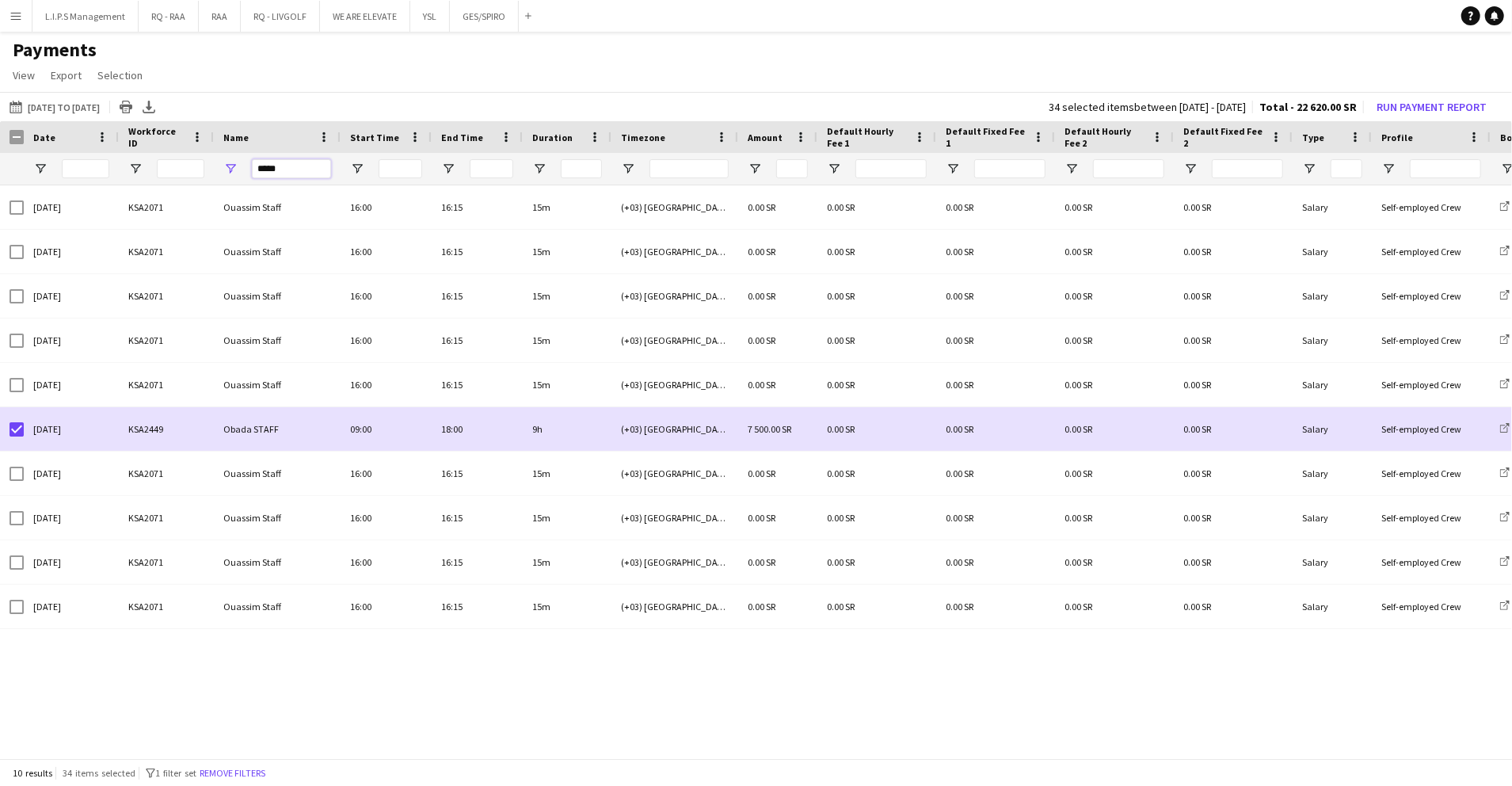
drag, startPoint x: 316, startPoint y: 160, endPoint x: 187, endPoint y: 162, distance: 129.0
click at [187, 162] on div "*****" at bounding box center [1324, 168] width 2648 height 32
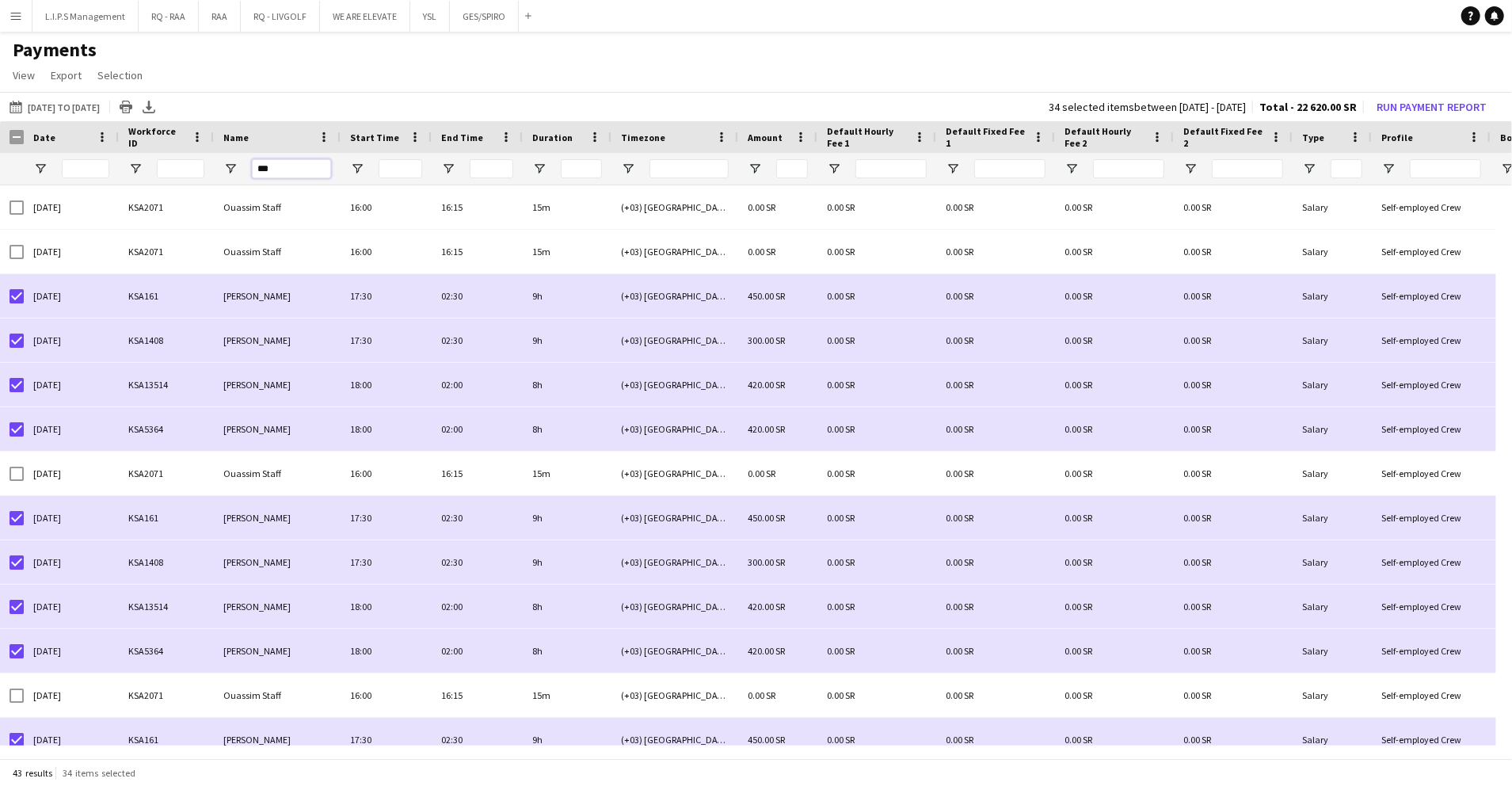
type input "****"
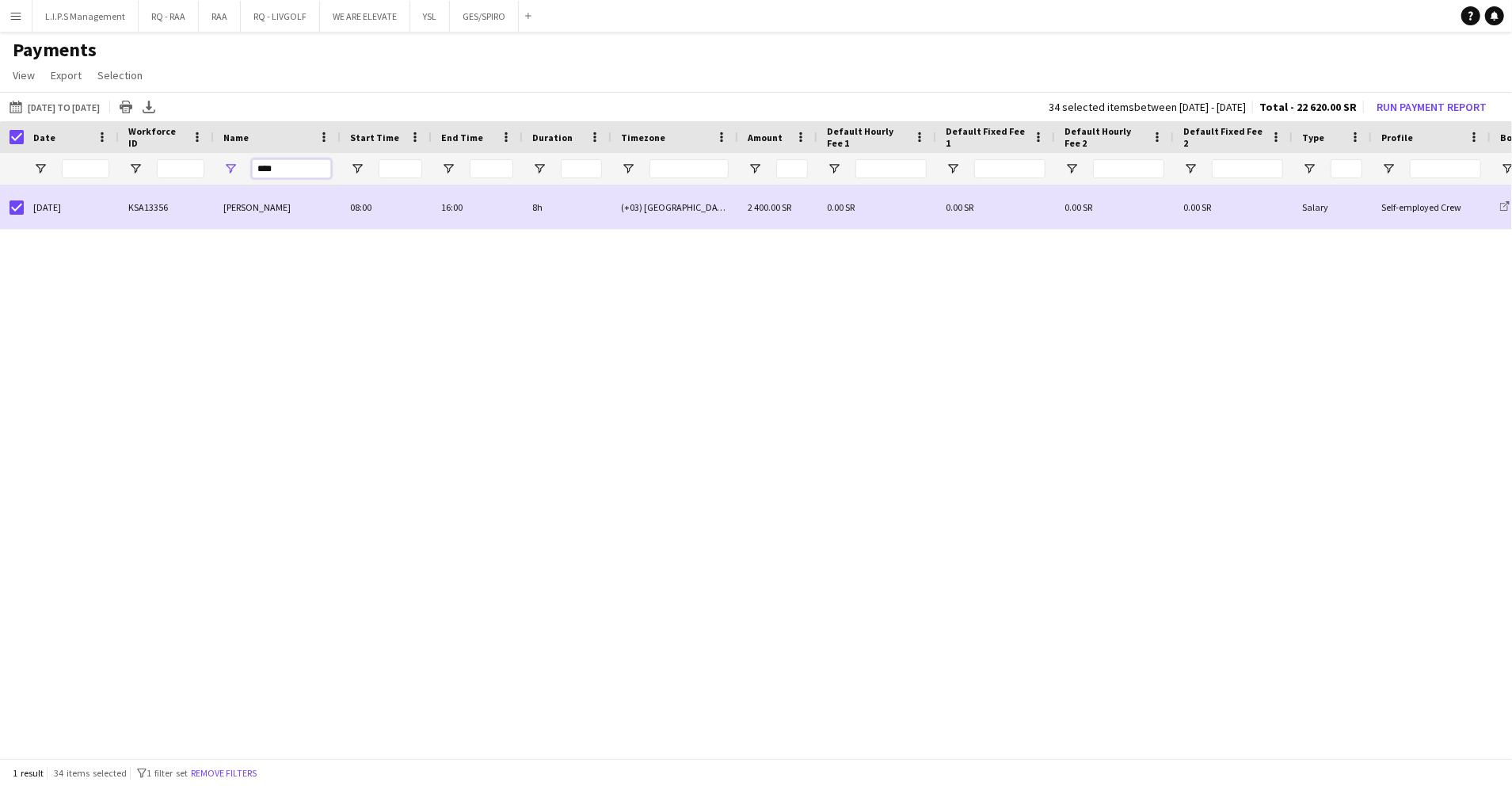
drag, startPoint x: 286, startPoint y: 170, endPoint x: 222, endPoint y: 171, distance: 64.0
click at [222, 171] on div "****" at bounding box center [277, 168] width 127 height 32
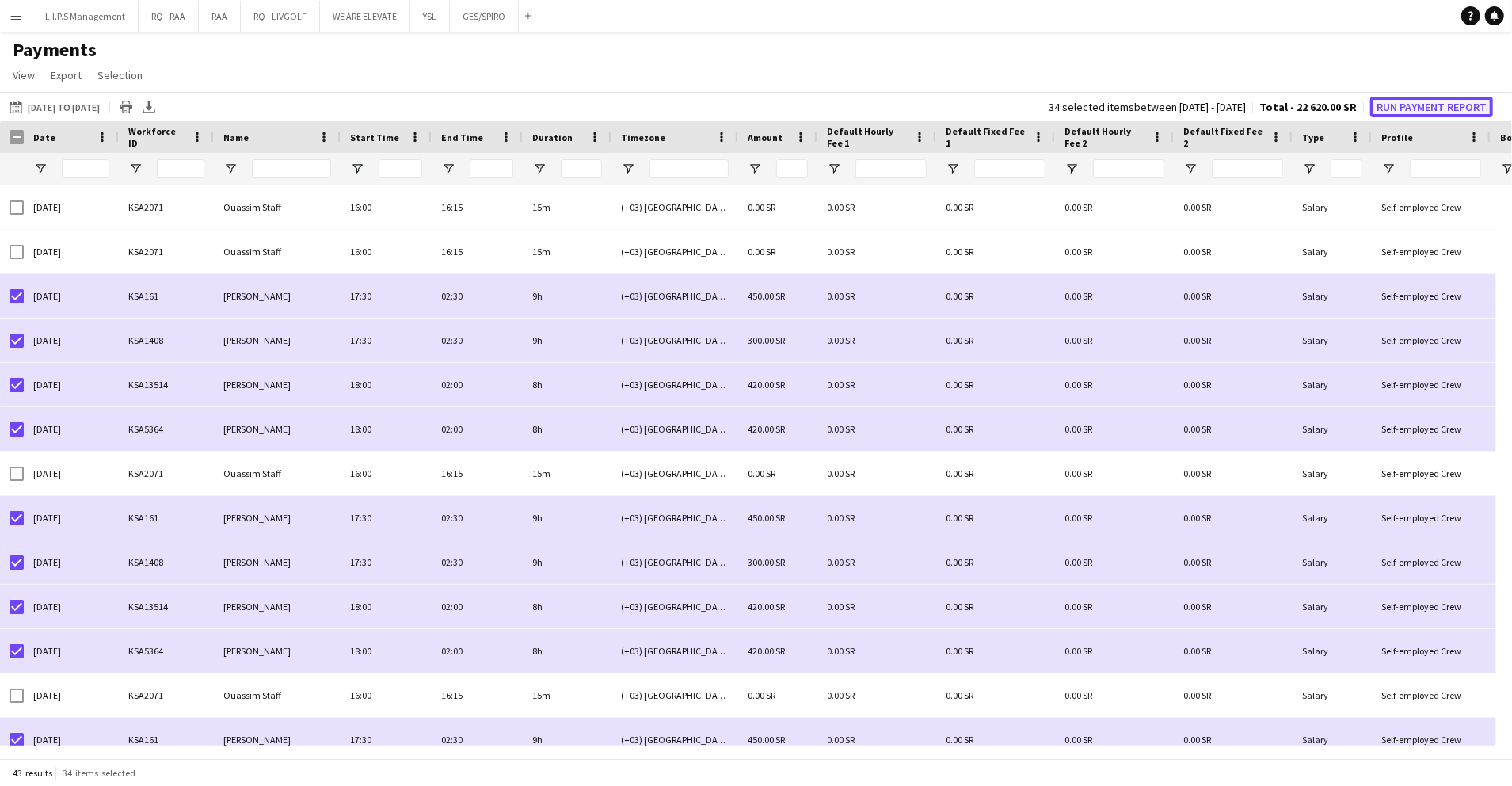
click at [1397, 108] on button "Run Payment Report" at bounding box center [1432, 107] width 123 height 21
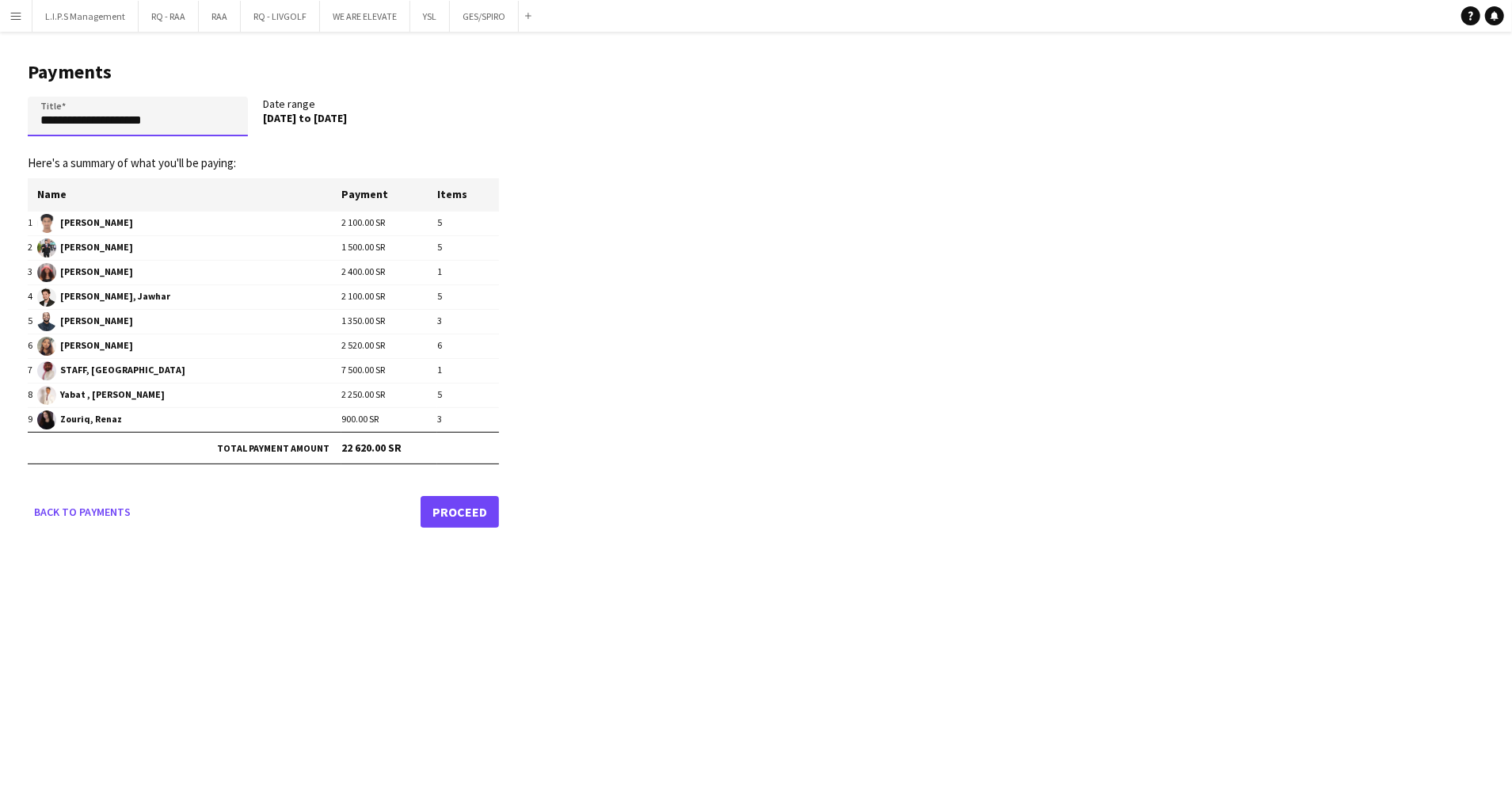
click at [162, 98] on input "**********" at bounding box center [137, 117] width 220 height 40
paste input "**********"
drag, startPoint x: 188, startPoint y: 127, endPoint x: -5, endPoint y: 126, distance: 193.0
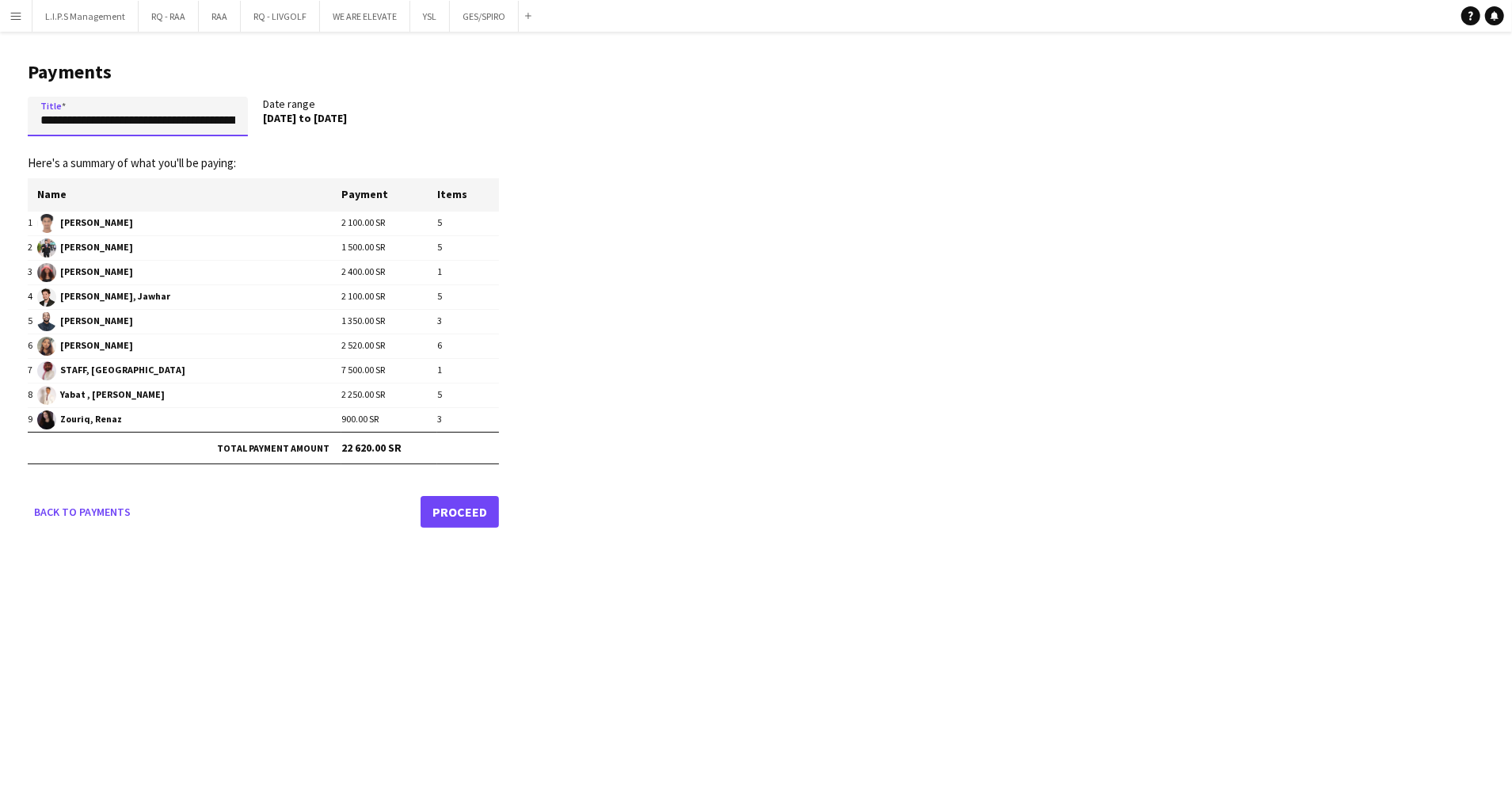
click at [0, 126] on html "Menu Boards Boards Boards All jobs Status Workforce Workforce My Workforce Recr…" at bounding box center [756, 393] width 1512 height 786
click at [166, 118] on input "**********" at bounding box center [137, 117] width 220 height 40
type input "**********"
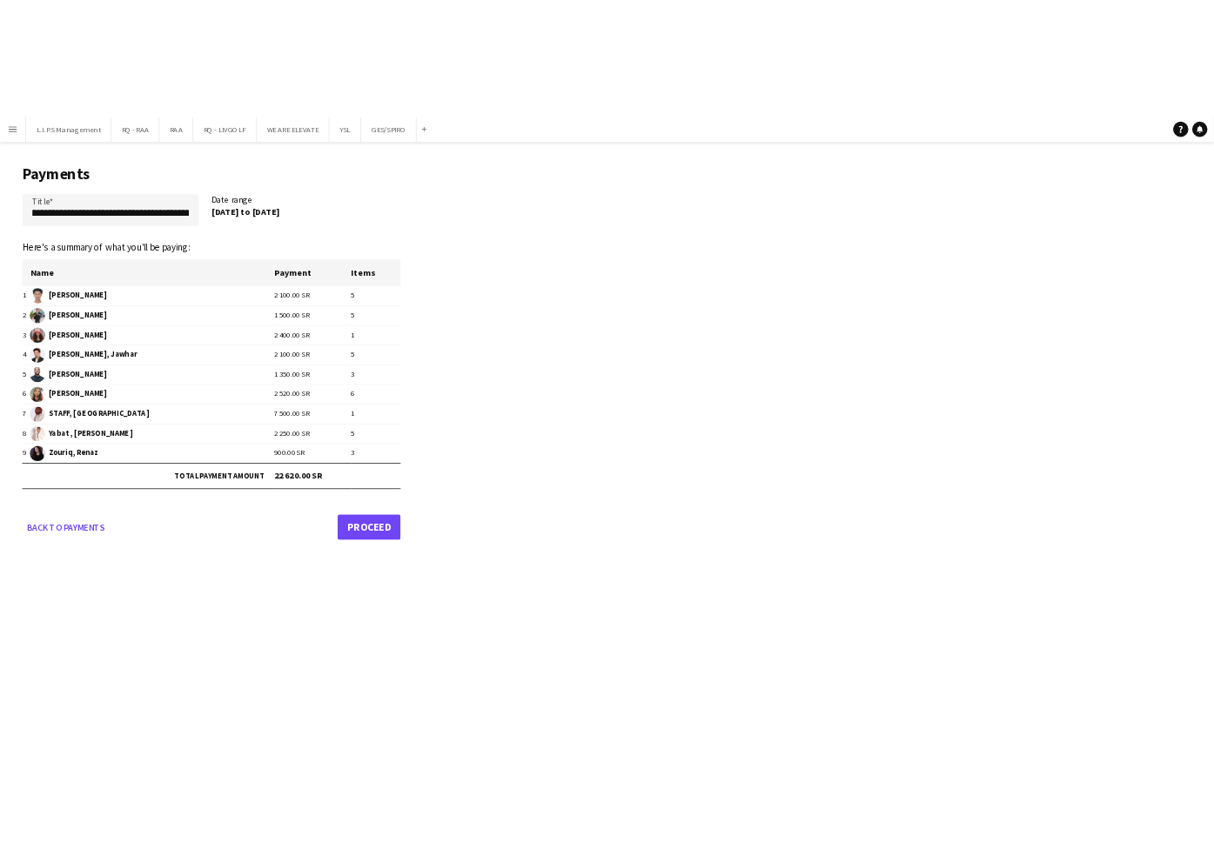
scroll to position [0, 0]
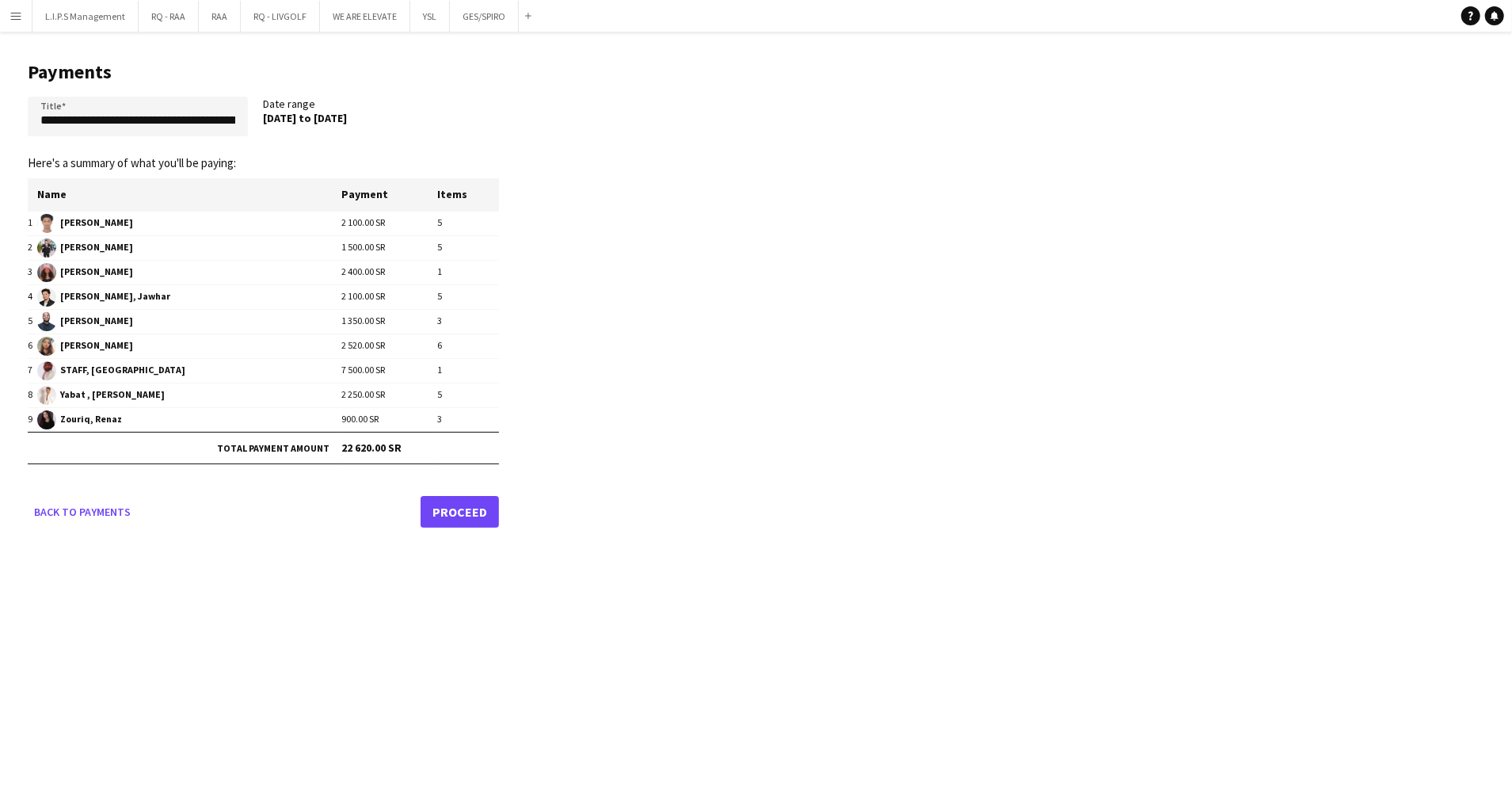
click at [467, 516] on link "Proceed" at bounding box center [460, 512] width 78 height 32
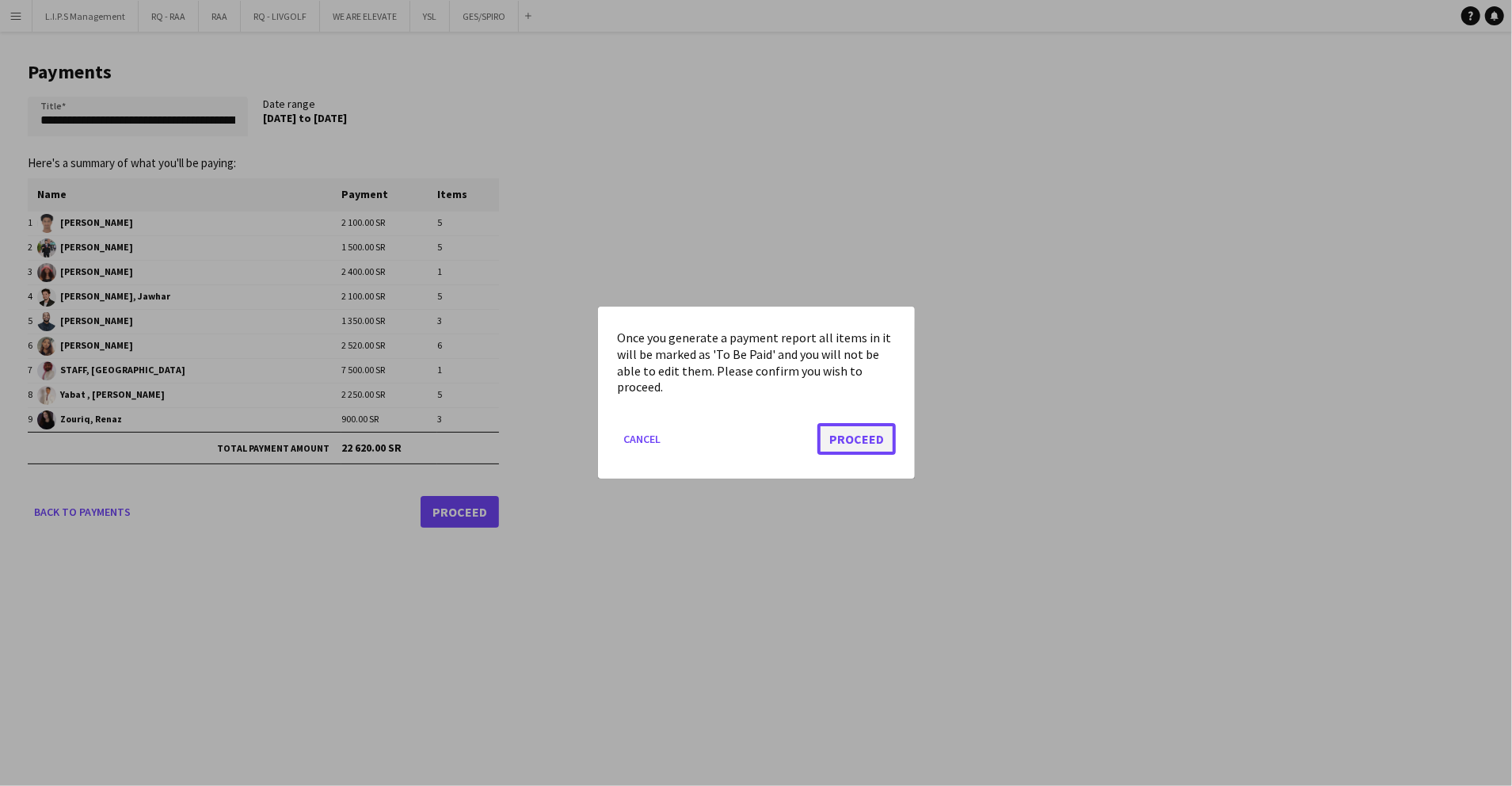
click at [859, 450] on button "Proceed" at bounding box center [857, 440] width 78 height 32
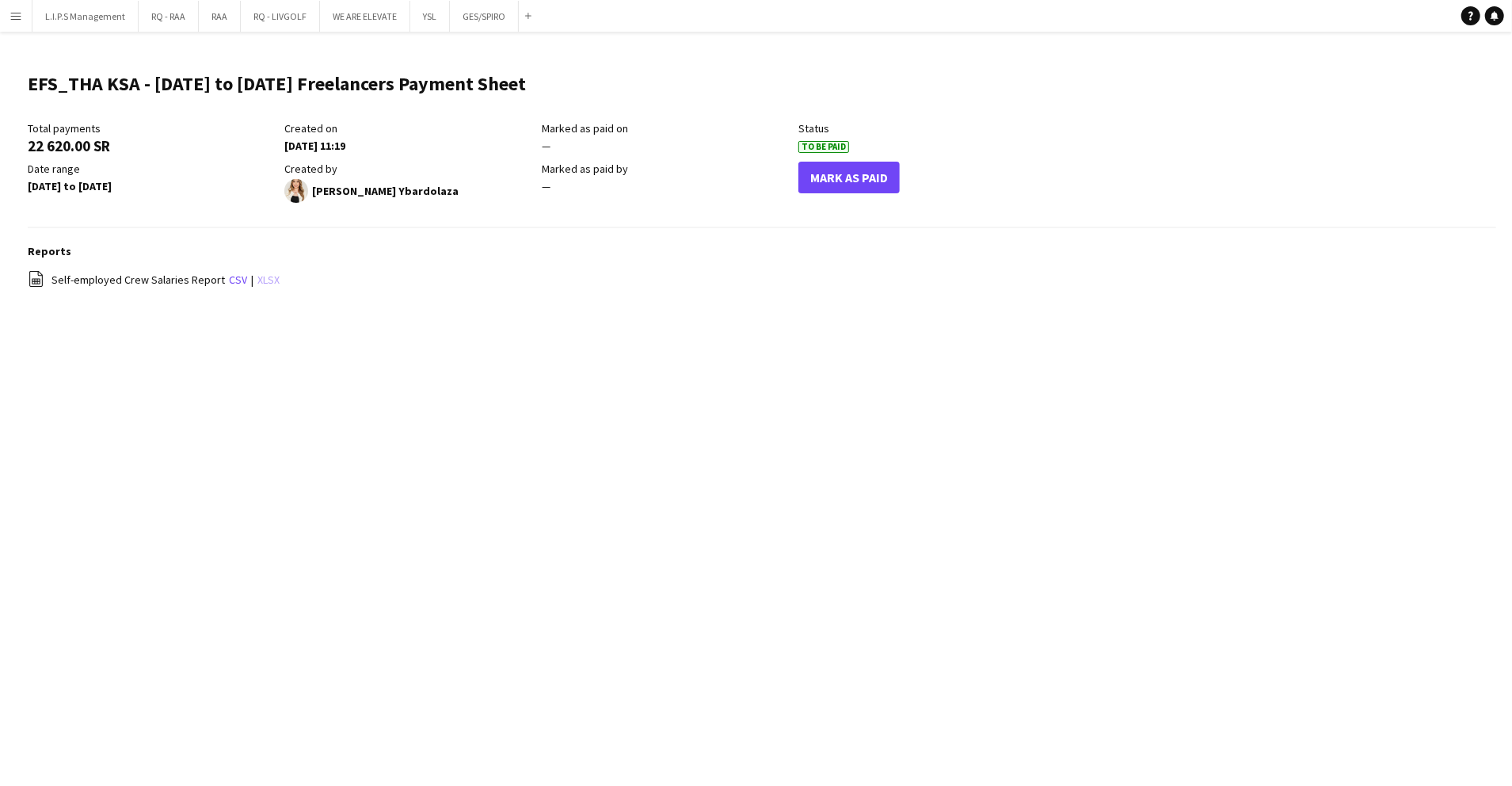
click at [258, 281] on link "xlsx" at bounding box center [269, 280] width 22 height 15
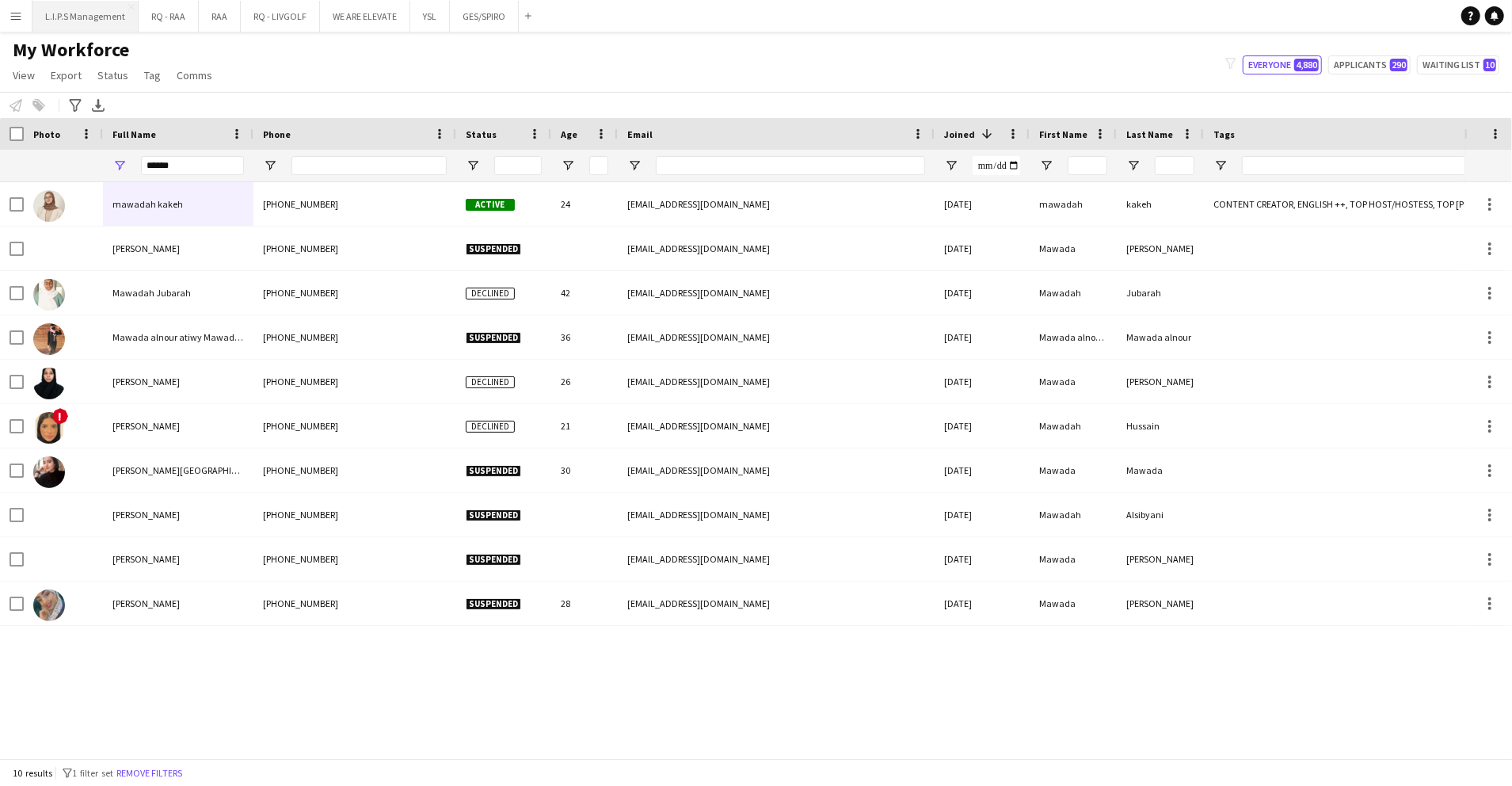
click at [113, 19] on button "L.I.P.S Management Close" at bounding box center [86, 16] width 107 height 31
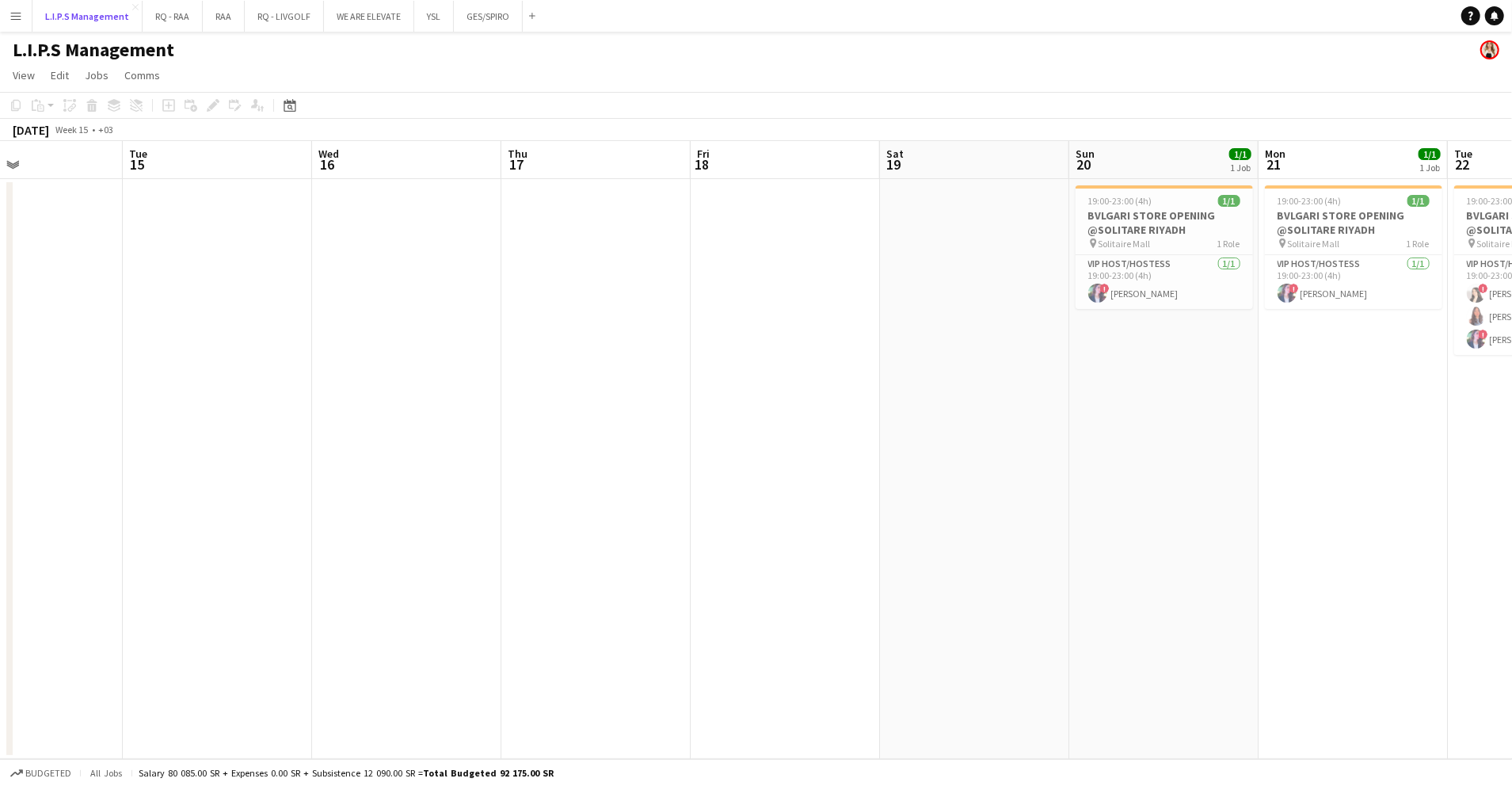
scroll to position [0, 607]
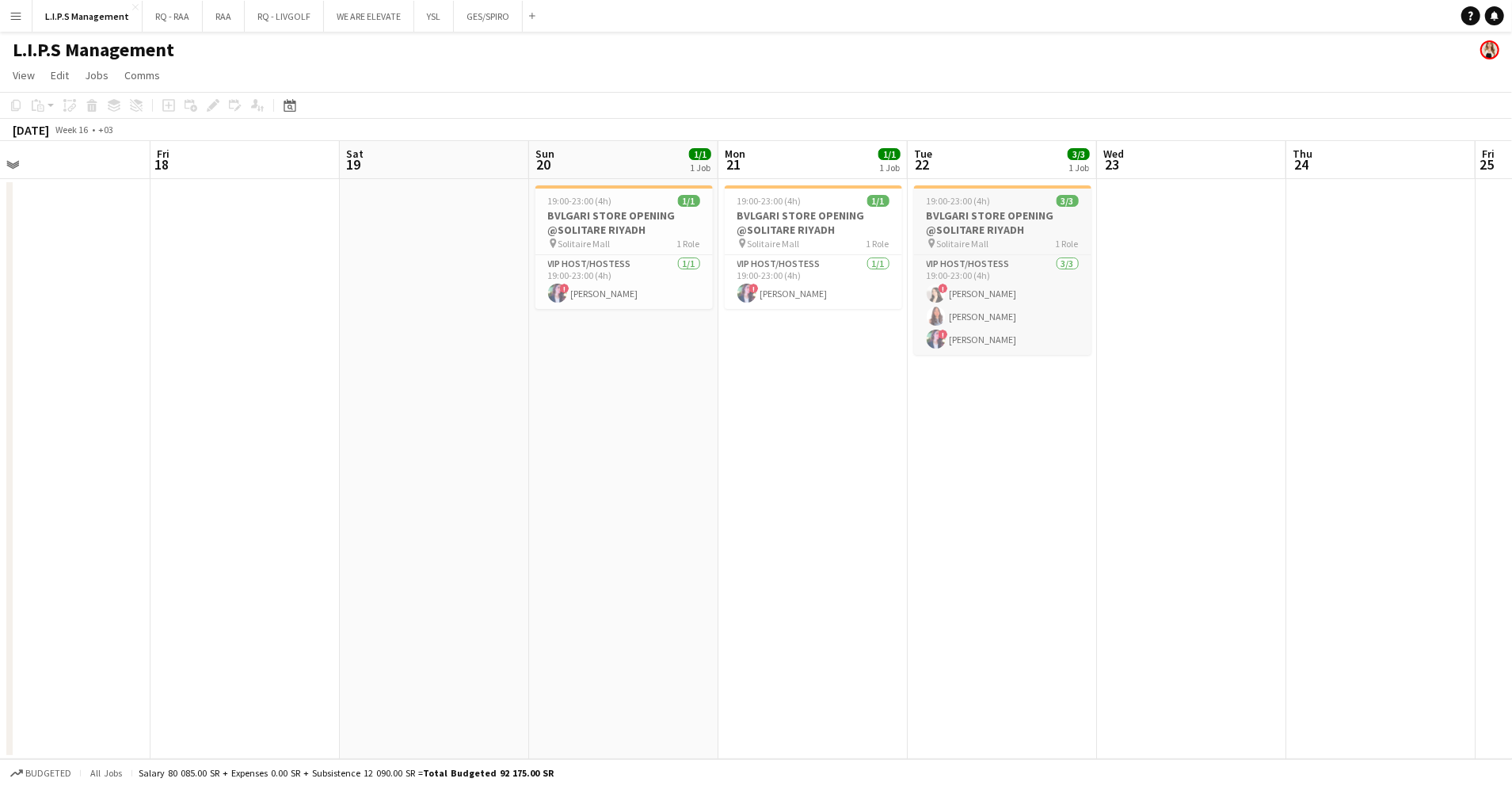
click at [1017, 206] on div "19:00-23:00 (4h) 3/3" at bounding box center [1002, 200] width 178 height 12
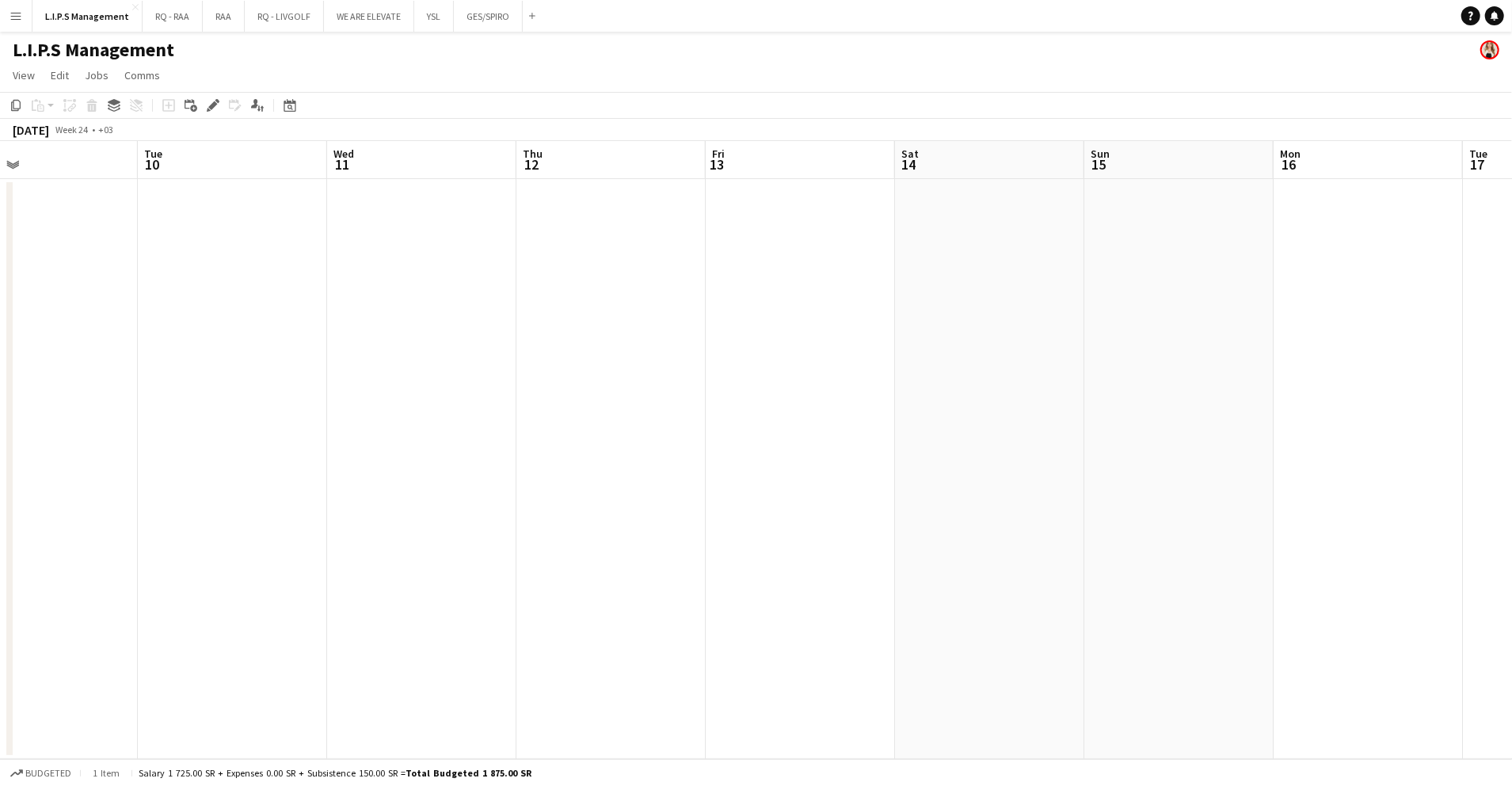
scroll to position [0, 620]
click at [968, 233] on app-date-cell at bounding box center [989, 469] width 189 height 580
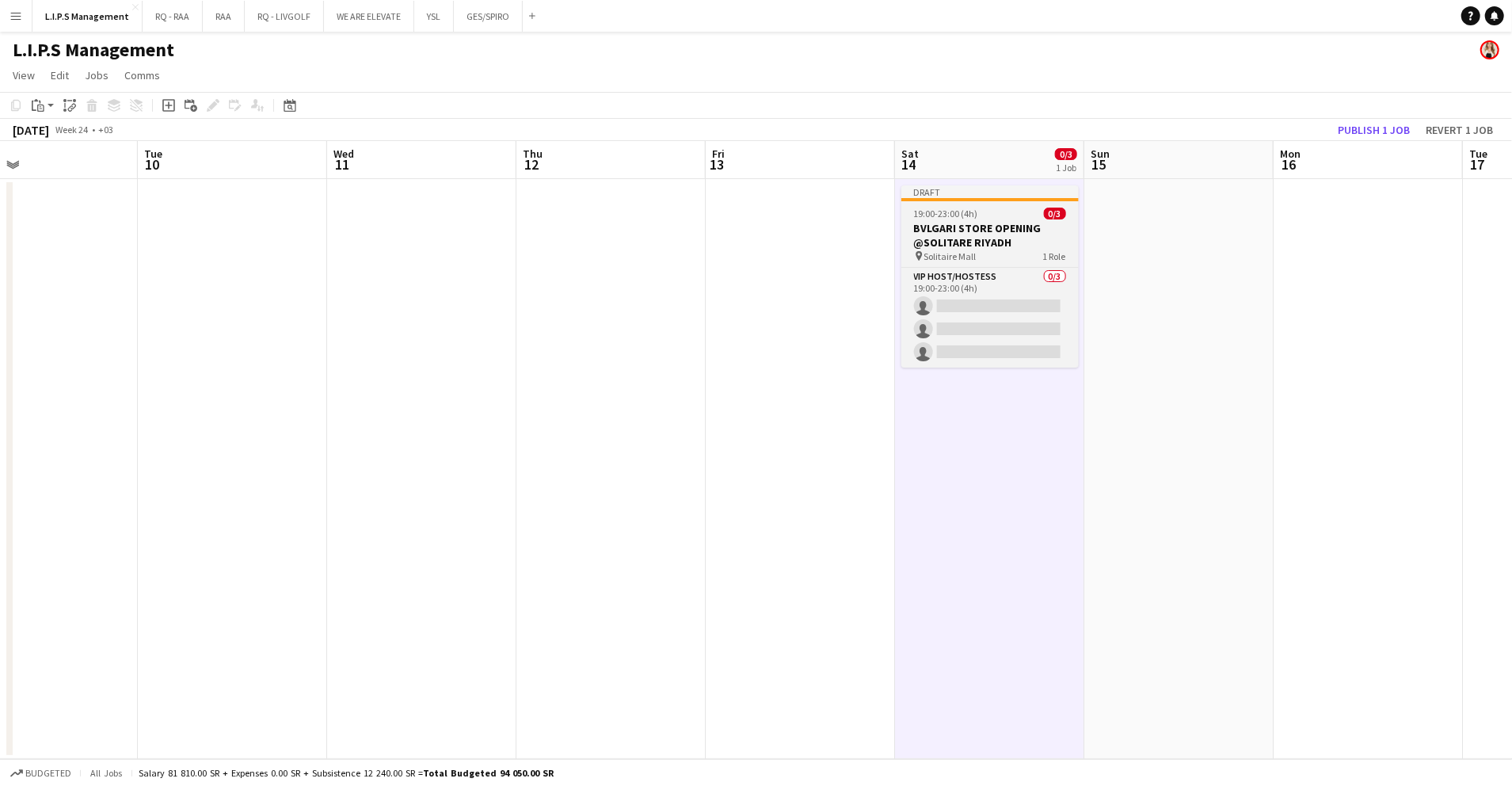
scroll to position [0, 618]
click at [1006, 250] on app-job-card "Draft 19:00-23:00 (4h) 0/3 BVLGARI STORE OPENING @SOLITARE RIYADH pin Solitaire…" at bounding box center [991, 277] width 178 height 182
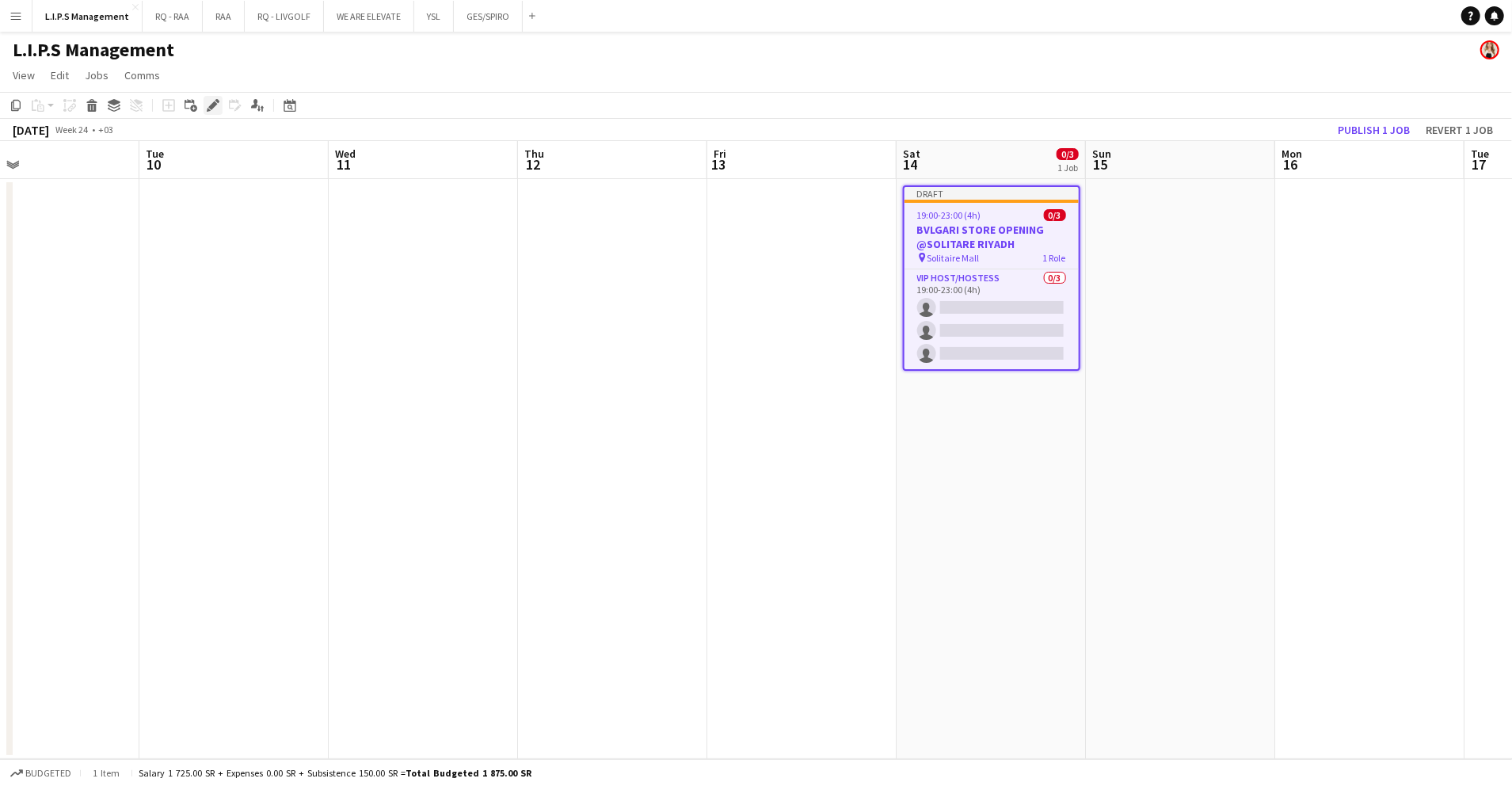
click at [204, 107] on div "Edit" at bounding box center [213, 105] width 19 height 19
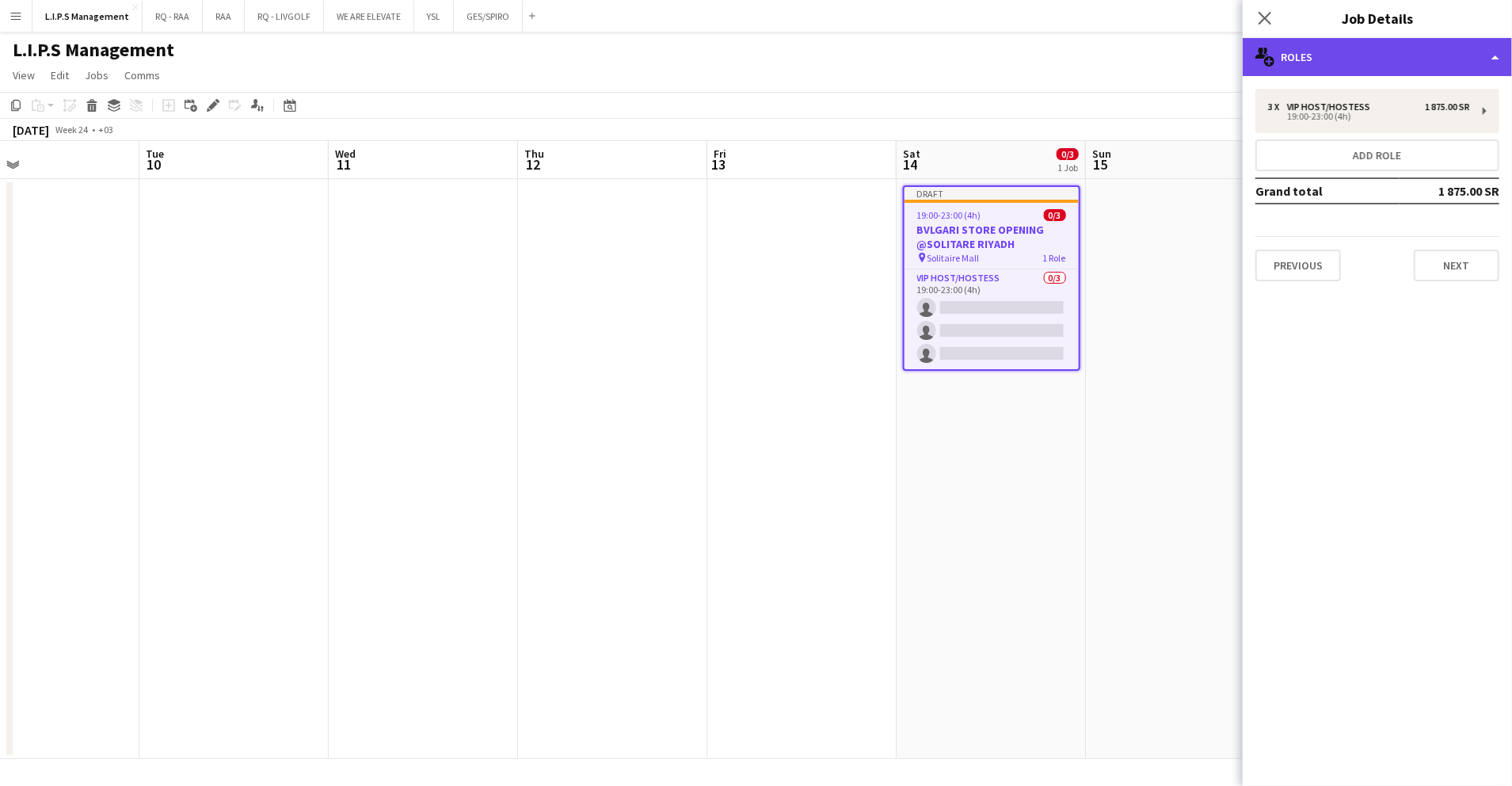
click at [1380, 60] on div "multiple-users-add Roles" at bounding box center [1378, 57] width 269 height 38
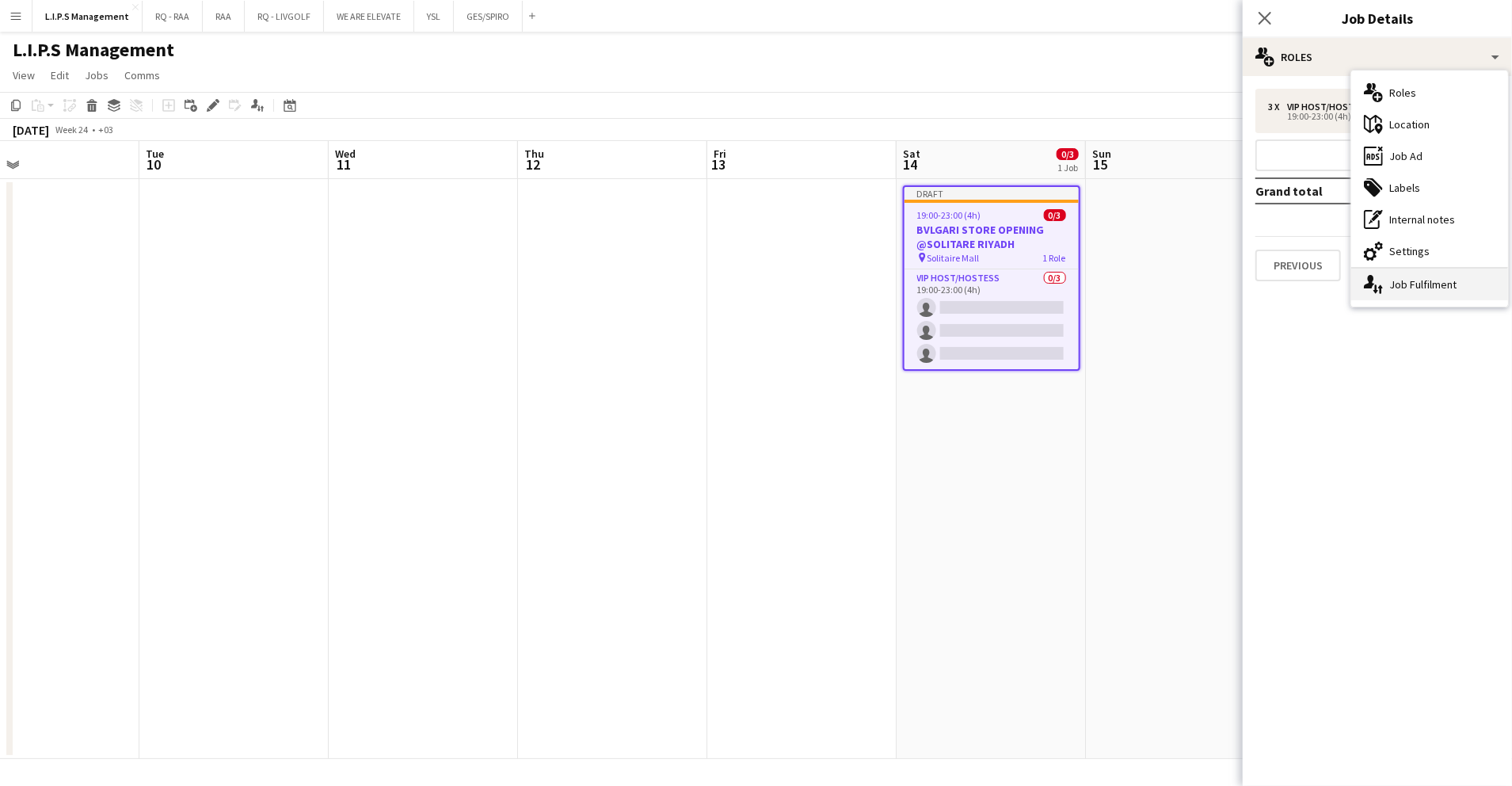
click at [1418, 276] on div "single-neutral-actions-up-down Job Fulfilment" at bounding box center [1430, 284] width 157 height 32
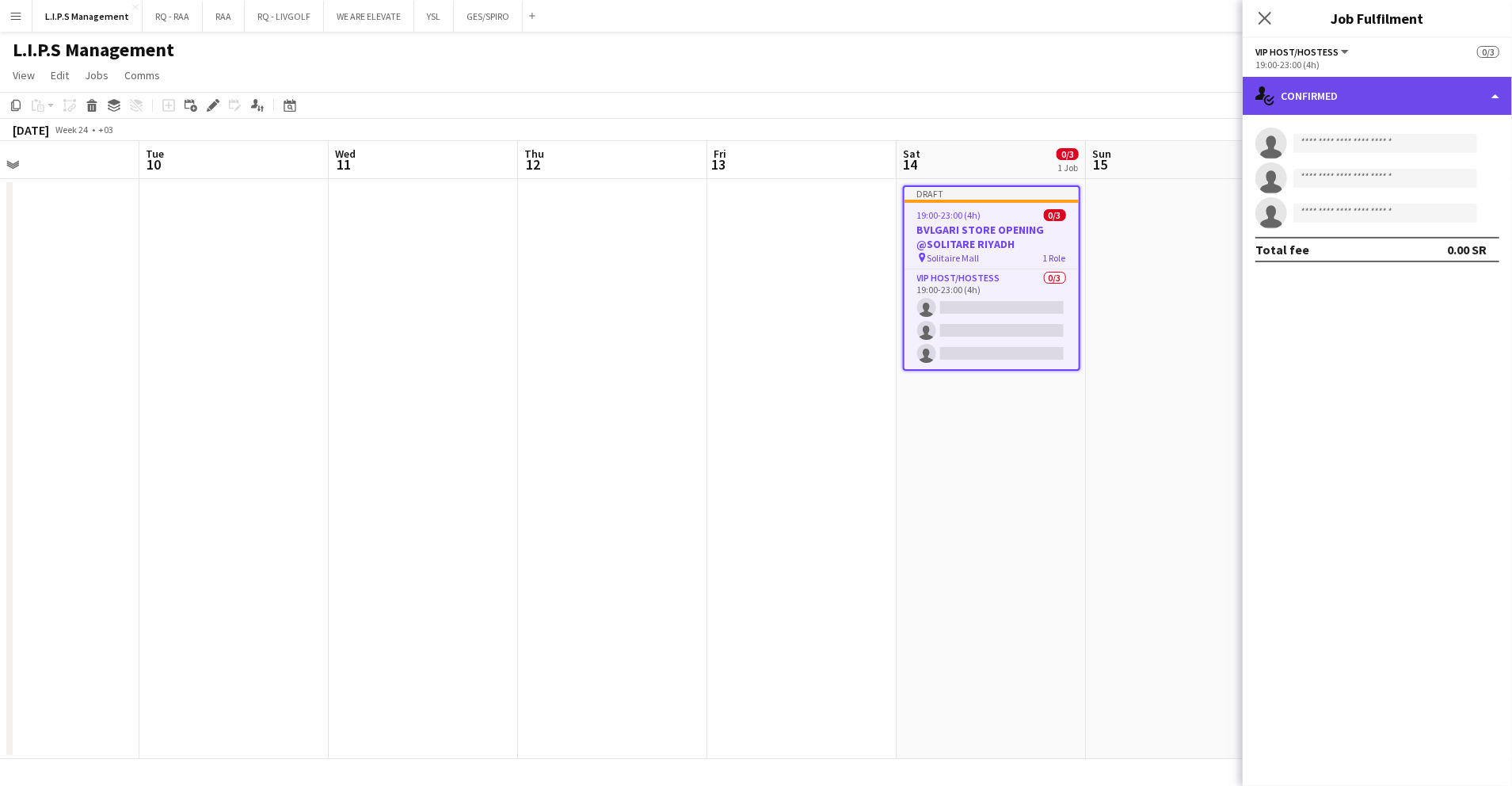
click at [1391, 77] on div "single-neutral-actions-check-2 Confirmed" at bounding box center [1378, 96] width 269 height 38
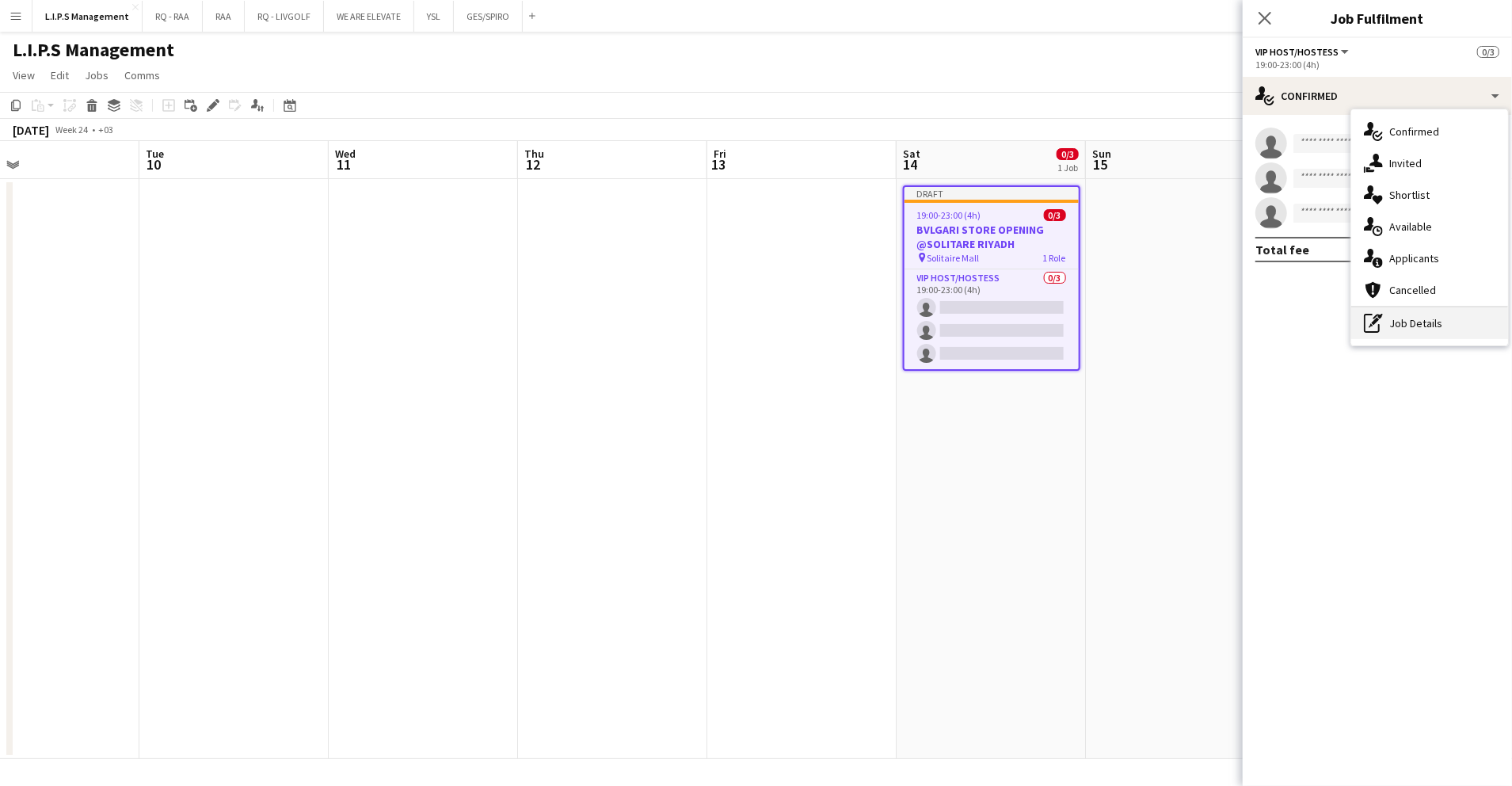
click at [1440, 327] on div "pen-write Job Details" at bounding box center [1430, 323] width 157 height 32
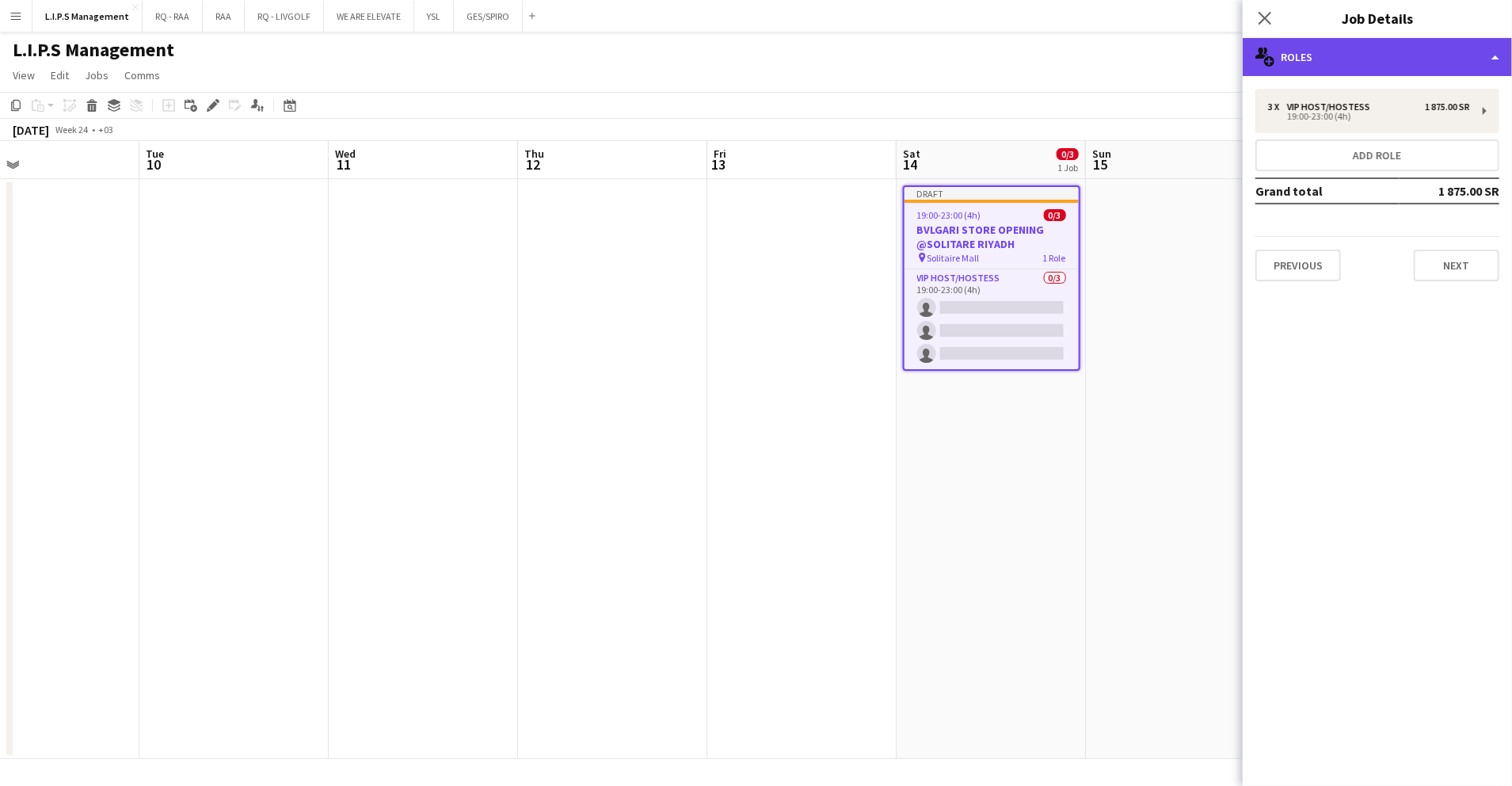
click at [1405, 62] on div "multiple-users-add Roles" at bounding box center [1378, 57] width 269 height 38
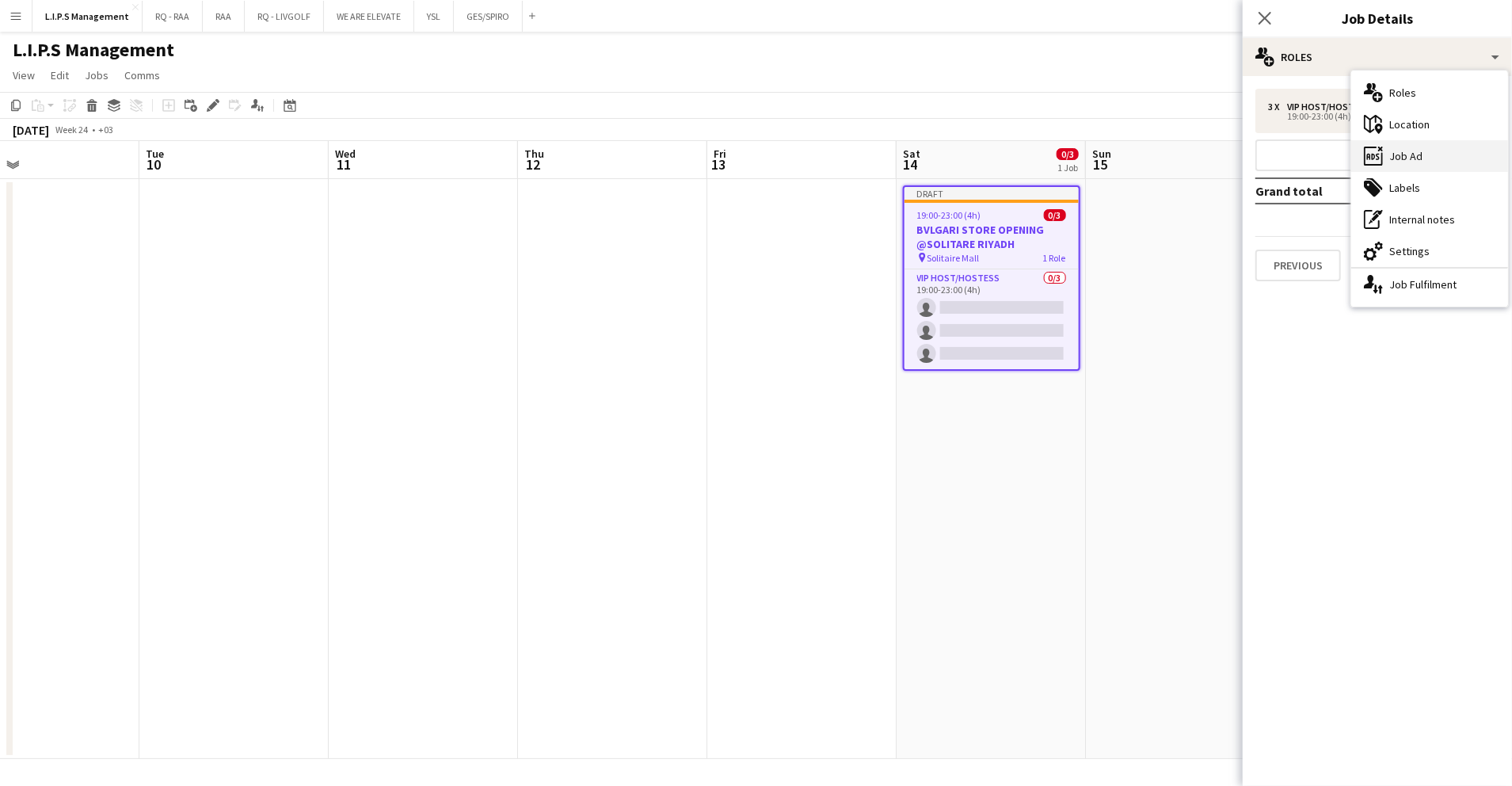
click at [1439, 158] on div "ads-window Job Ad" at bounding box center [1430, 156] width 157 height 32
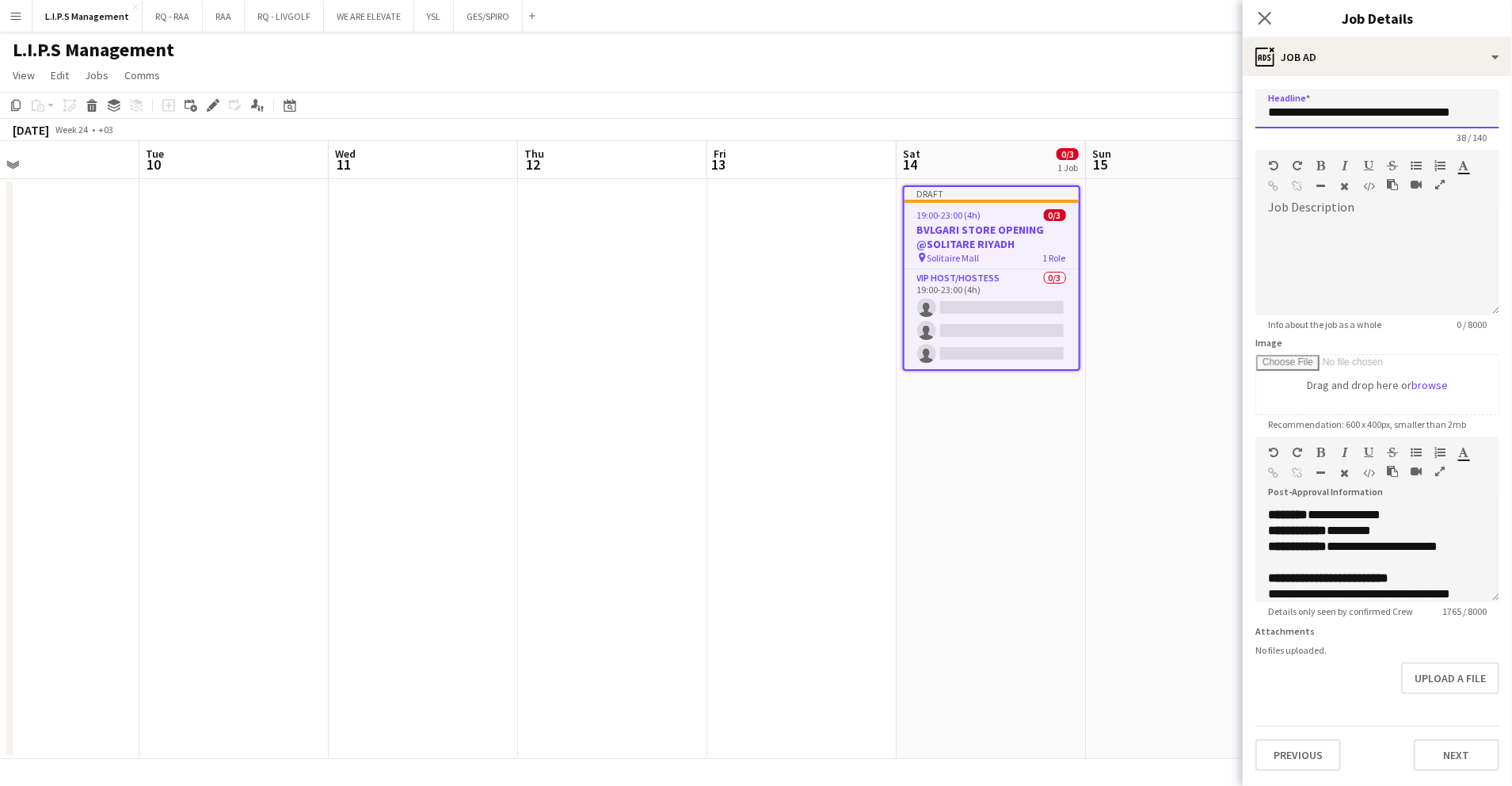
click at [1380, 105] on input "**********" at bounding box center [1377, 108] width 244 height 40
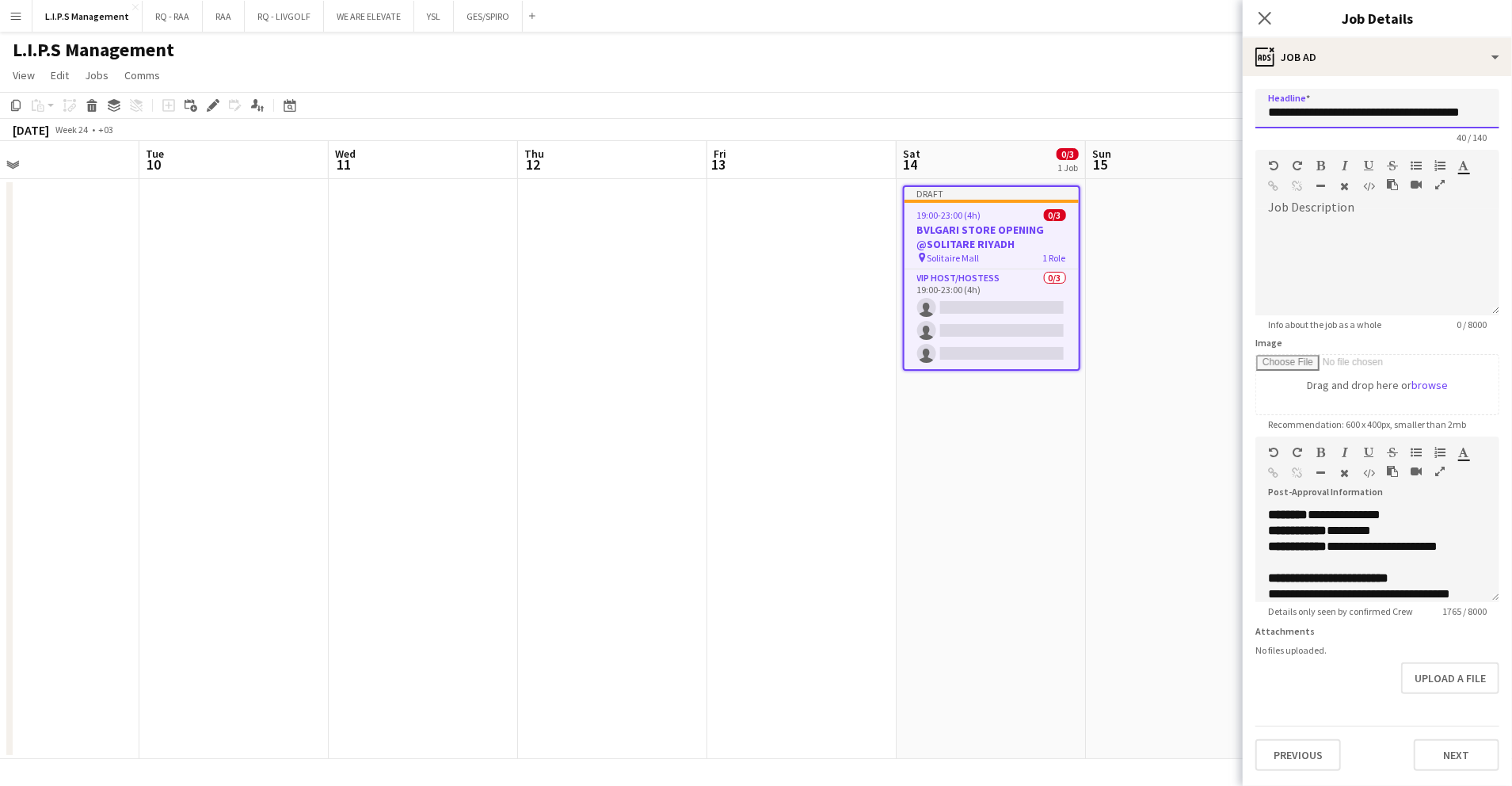
type input "**********"
click at [1440, 573] on div "**********" at bounding box center [1377, 578] width 218 height 15
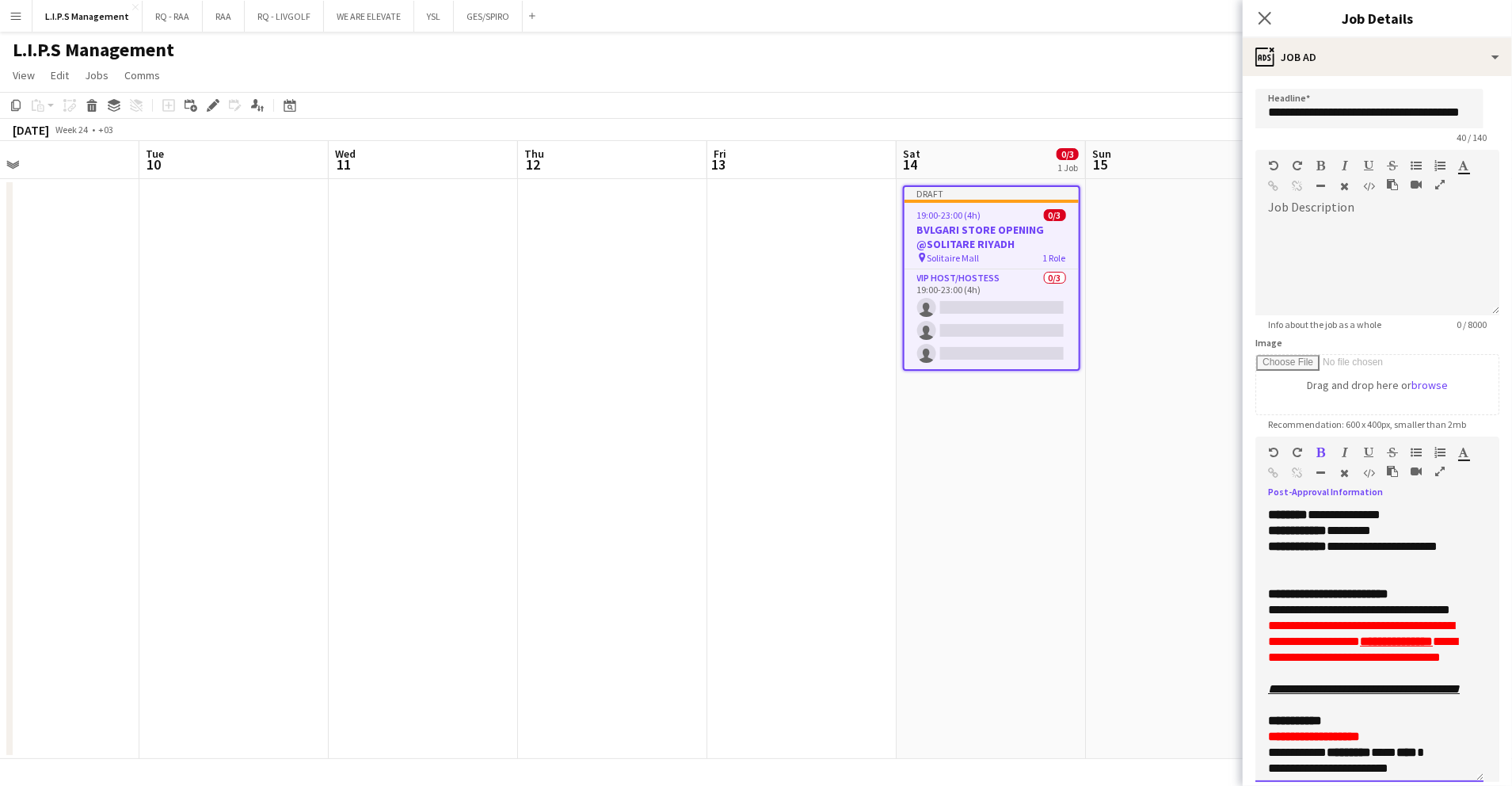
drag, startPoint x: 1492, startPoint y: 595, endPoint x: 1487, endPoint y: 759, distance: 164.1
click at [1494, 773] on form "**********" at bounding box center [1378, 519] width 269 height 863
click at [1303, 515] on span "*******" at bounding box center [1288, 515] width 40 height 12
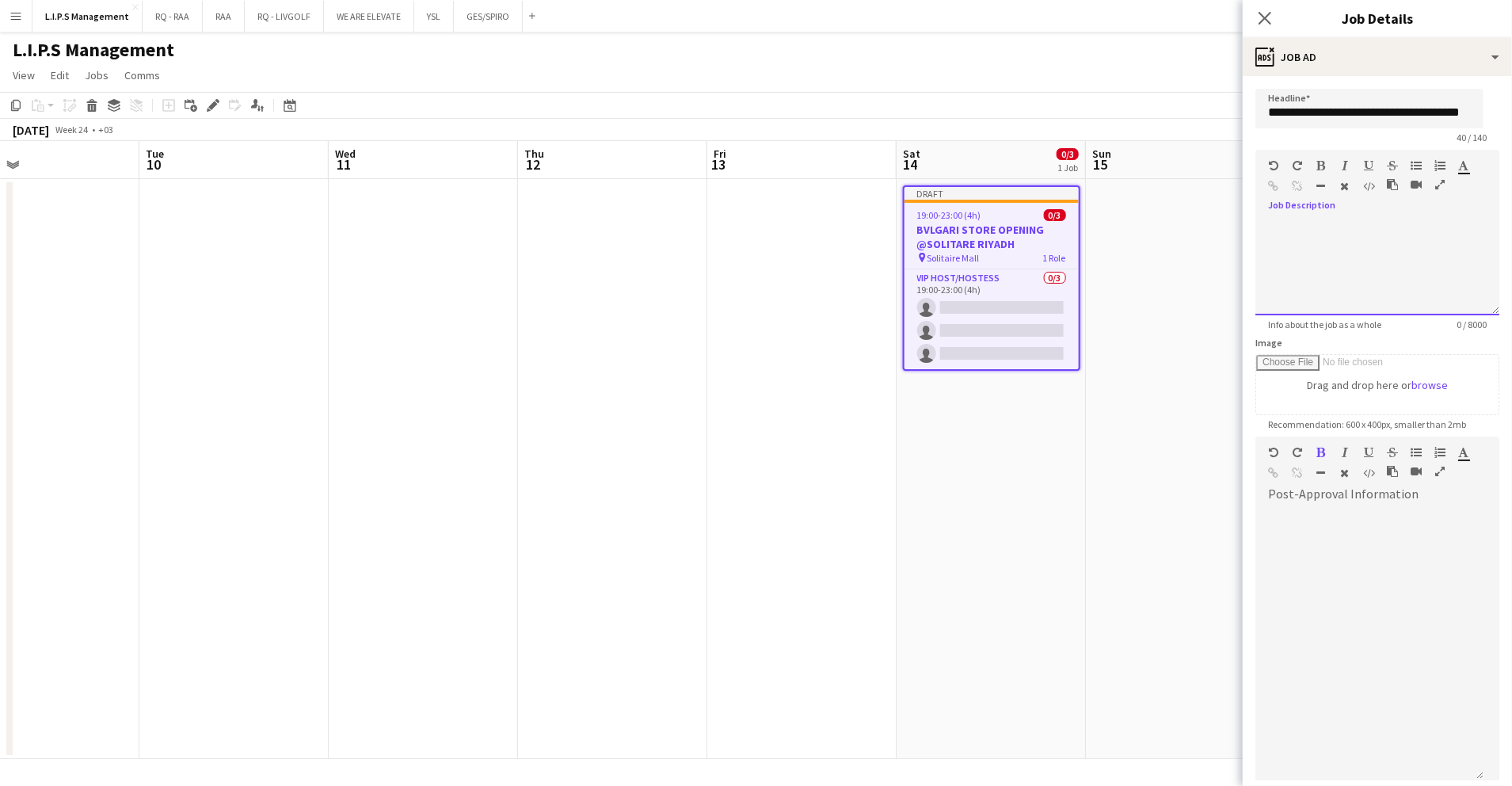
click at [1314, 217] on div at bounding box center [1377, 262] width 244 height 107
paste div
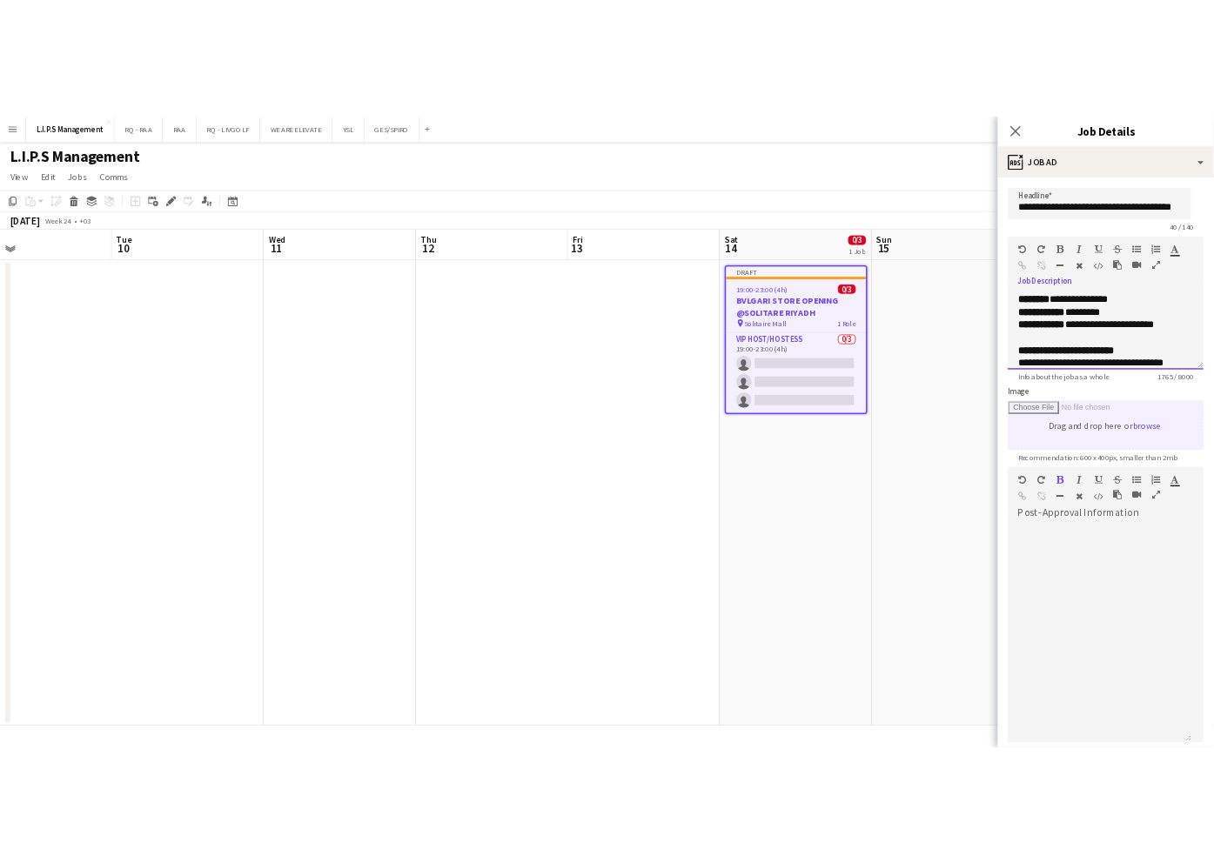
scroll to position [1349, 0]
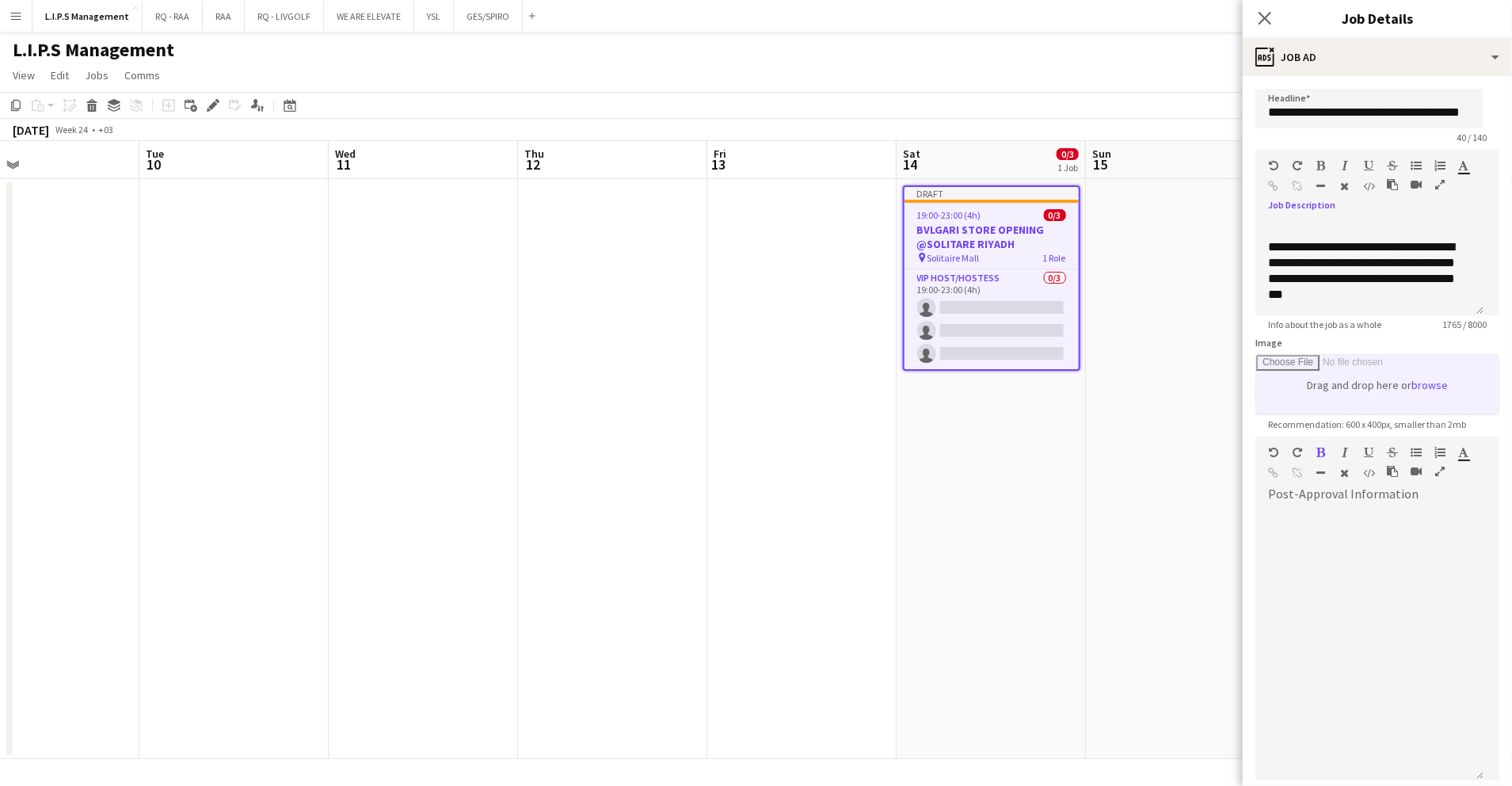
click at [1358, 383] on input "Image" at bounding box center [1377, 384] width 242 height 59
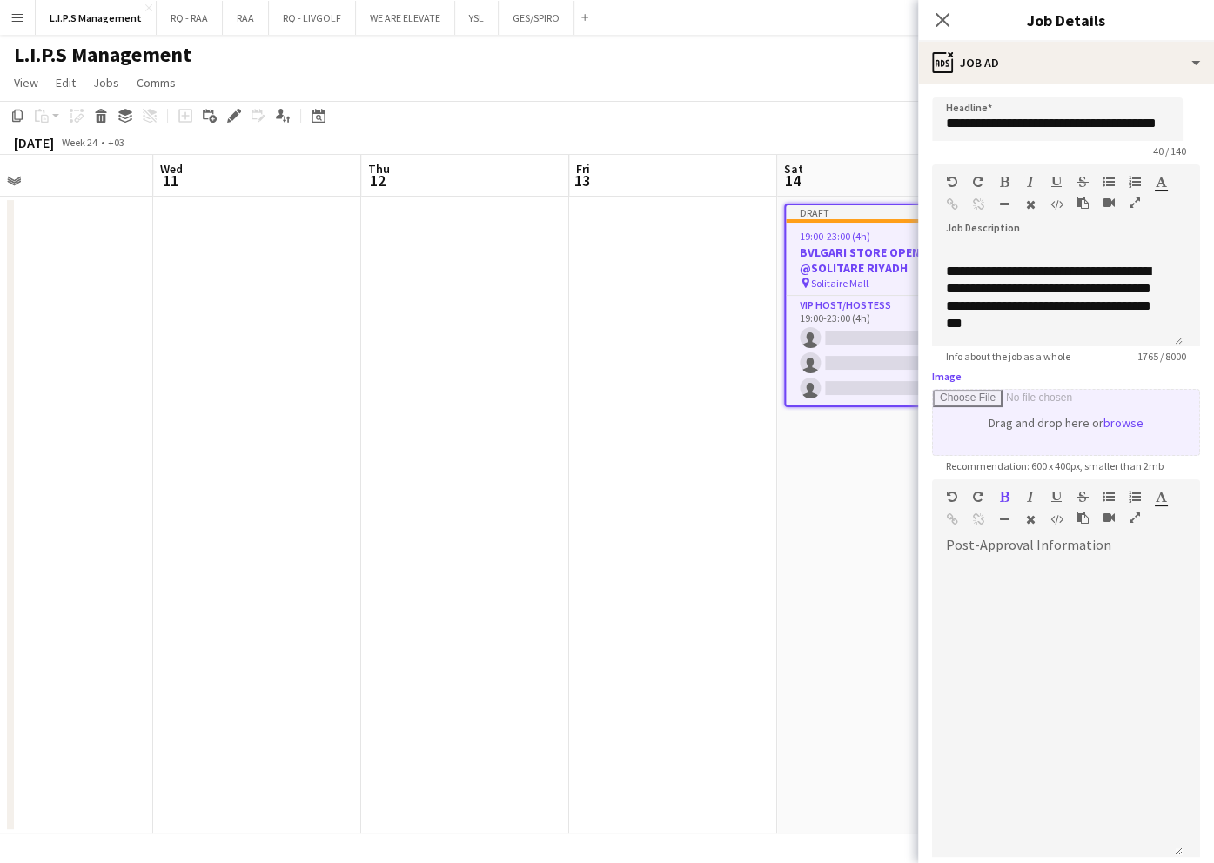
click at [1000, 443] on input "Image" at bounding box center [1066, 422] width 266 height 65
type input "**********"
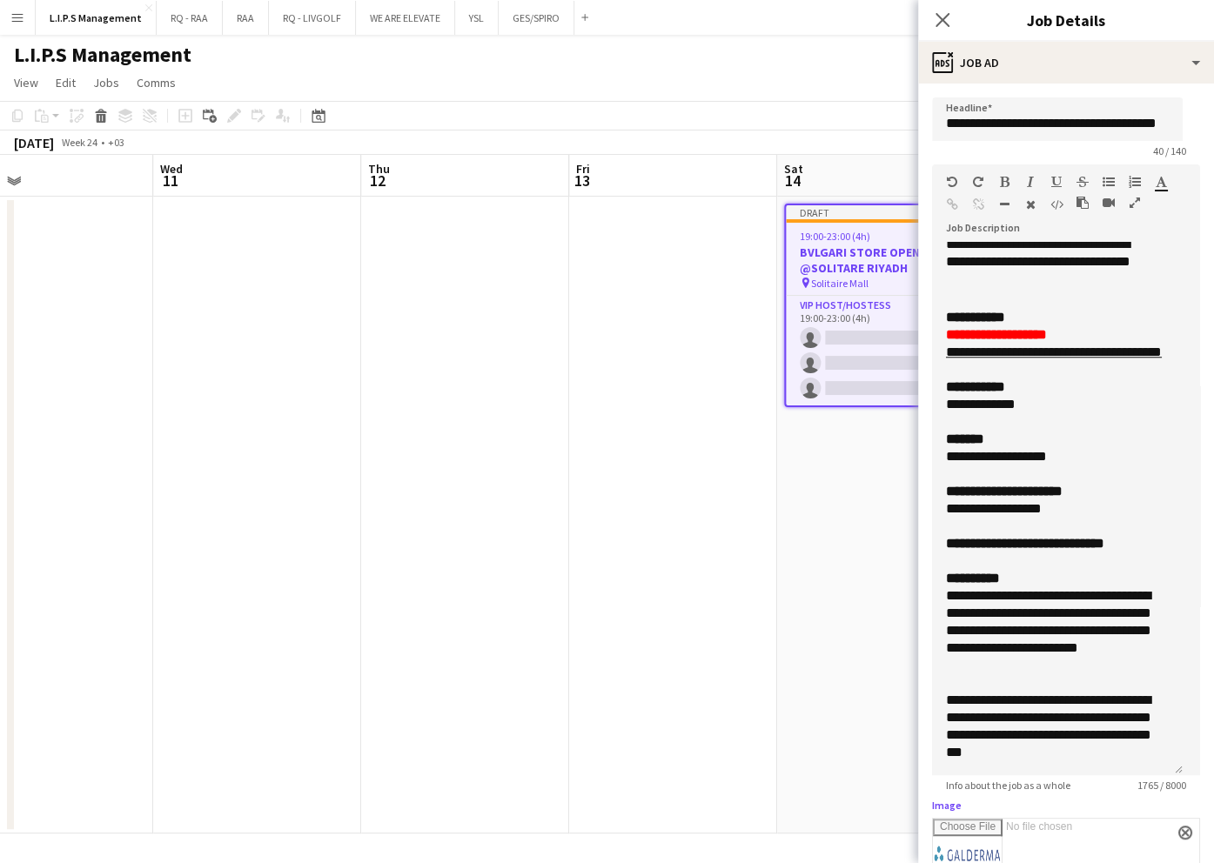
drag, startPoint x: 1171, startPoint y: 336, endPoint x: 1140, endPoint y: 664, distance: 329.5
click at [1171, 775] on div "**********" at bounding box center [1057, 508] width 251 height 533
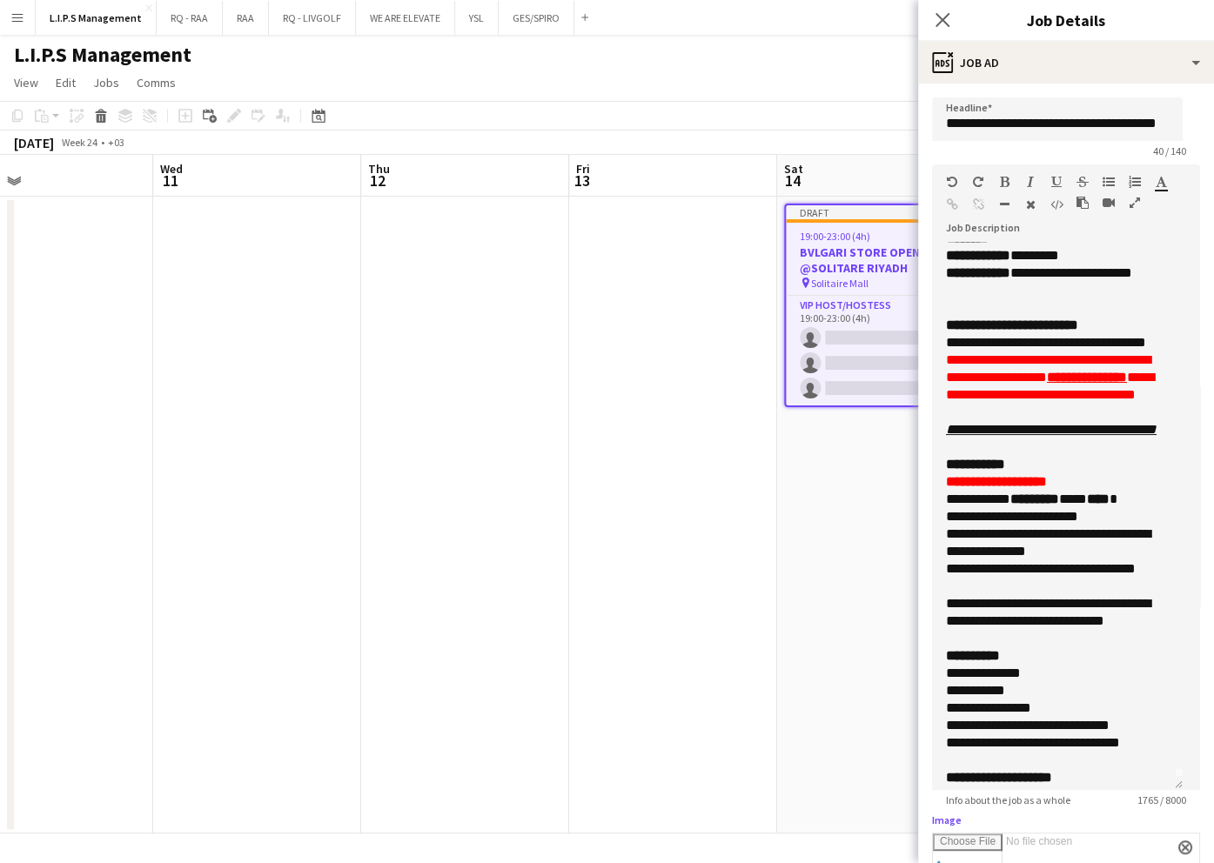
scroll to position [0, 0]
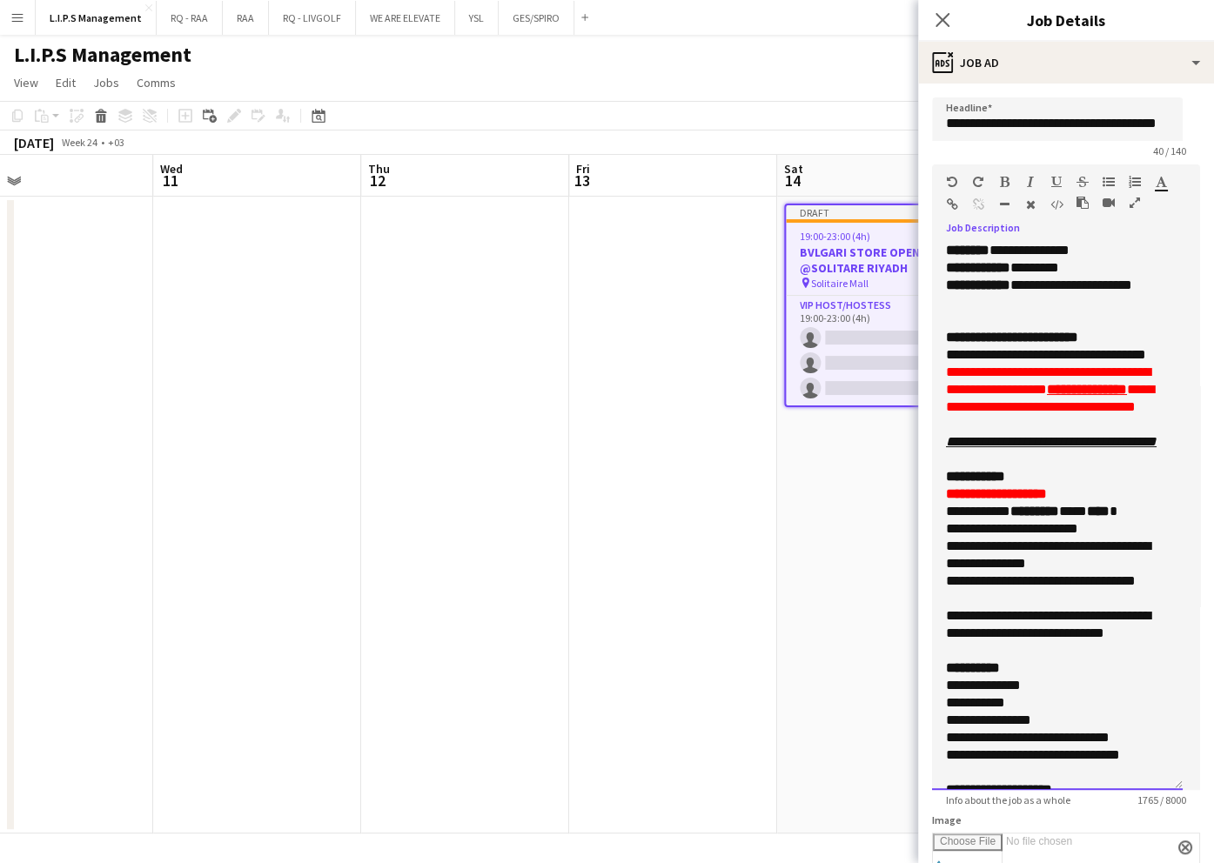
drag, startPoint x: 985, startPoint y: 314, endPoint x: 936, endPoint y: 232, distance: 95.7
click at [936, 232] on div "**********" at bounding box center [1066, 510] width 268 height 560
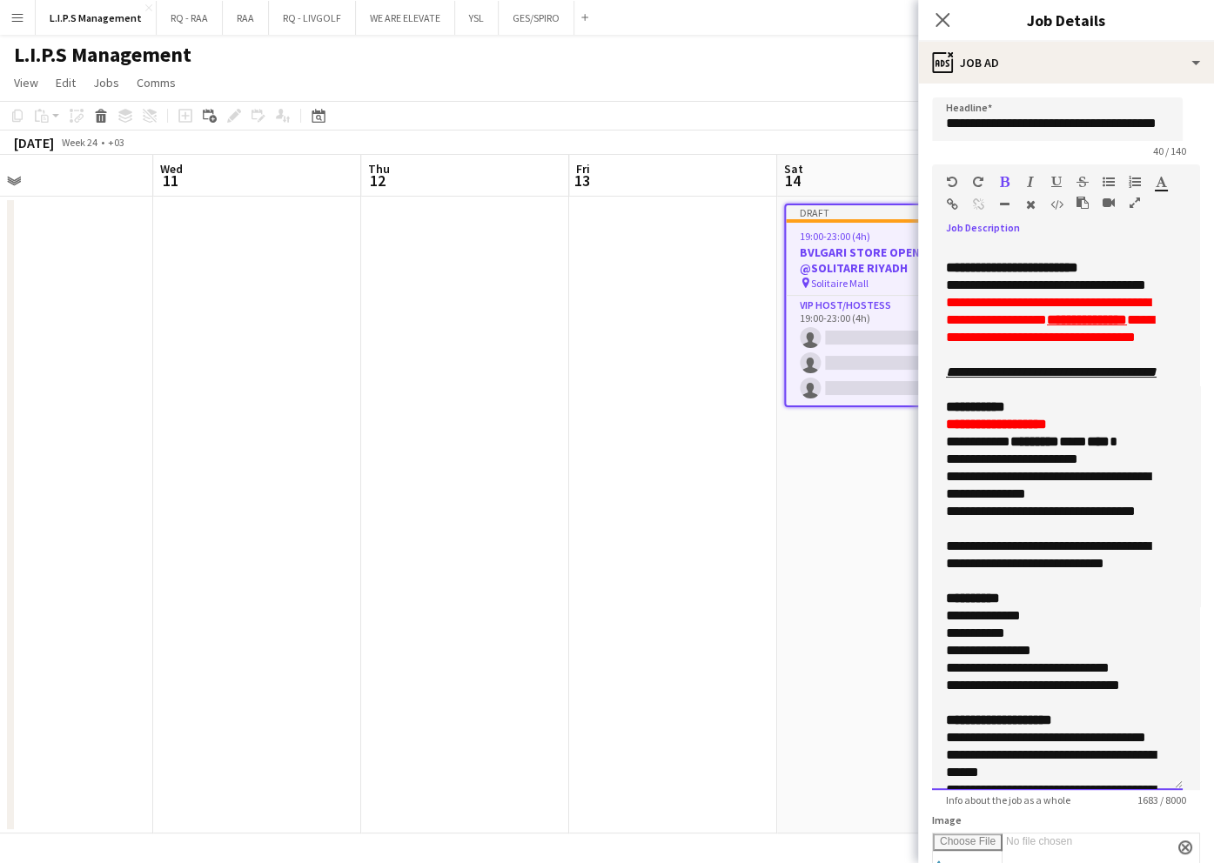
click at [938, 263] on div "**********" at bounding box center [1057, 516] width 251 height 548
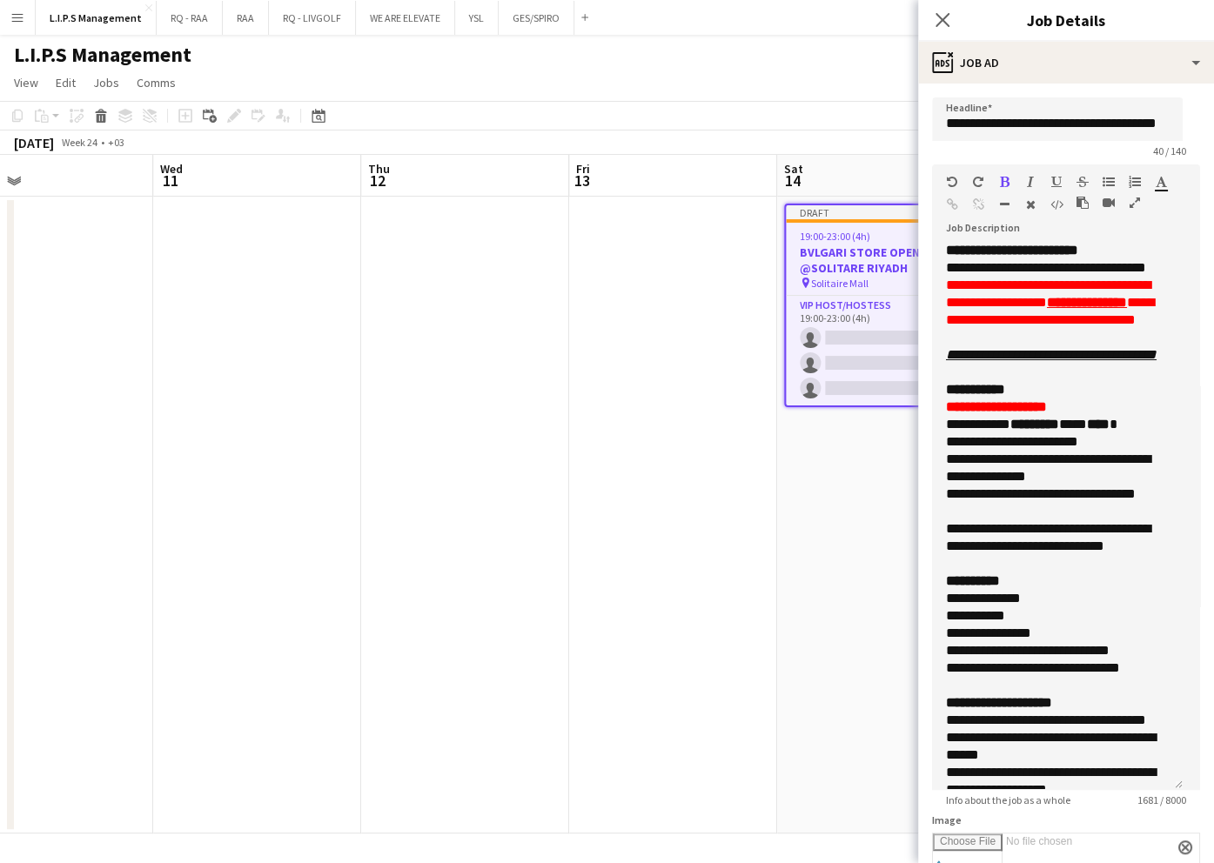
click at [402, 477] on app-date-cell at bounding box center [465, 515] width 208 height 637
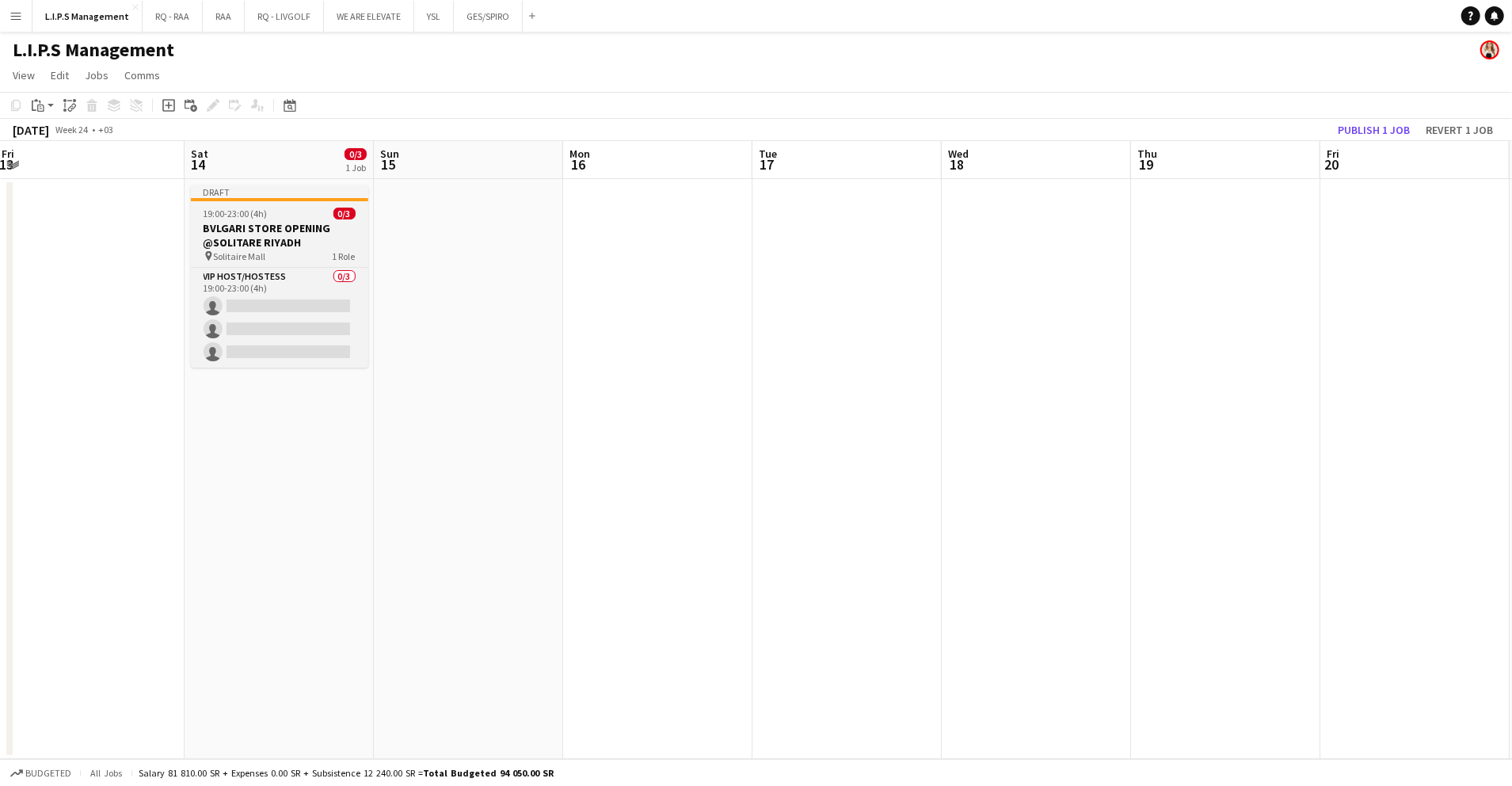
scroll to position [0, 381]
click at [310, 199] on div at bounding box center [280, 199] width 178 height 3
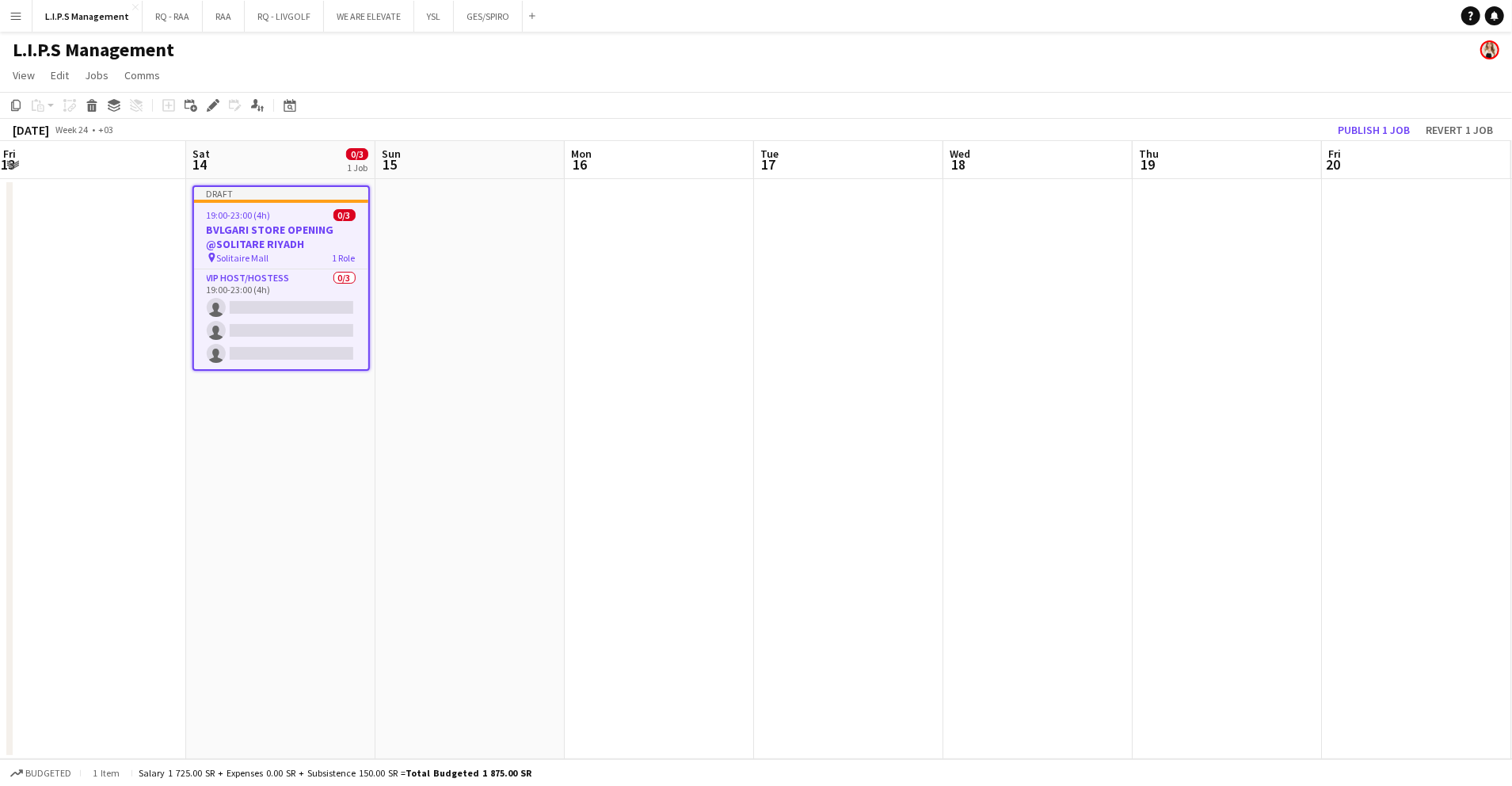
click at [275, 233] on h3 "BVLGARI STORE OPENING @SOLITARE RIYADH" at bounding box center [280, 237] width 174 height 28
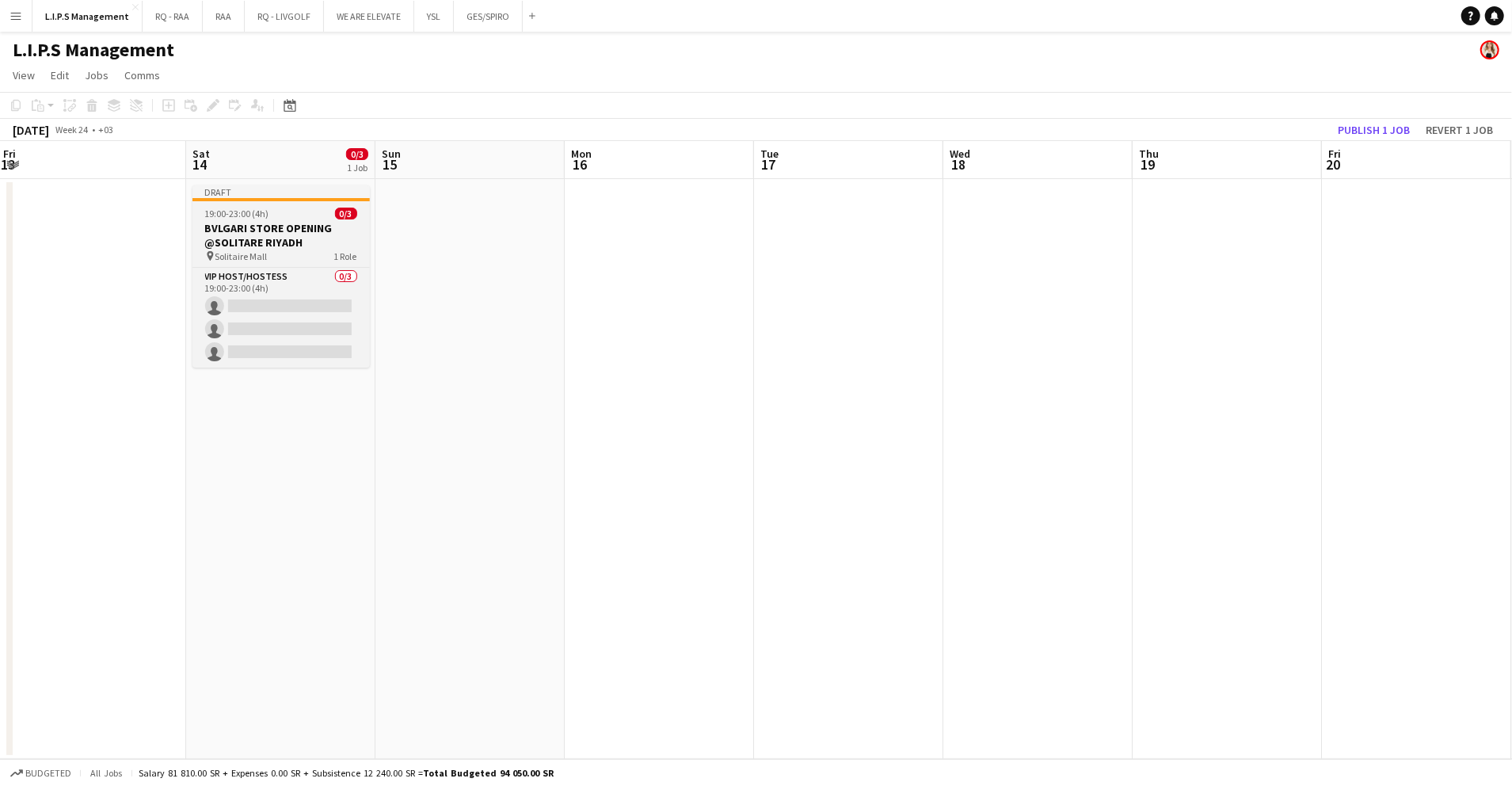
click at [275, 233] on h3 "BVLGARI STORE OPENING @SOLITARE RIYADH" at bounding box center [280, 235] width 178 height 28
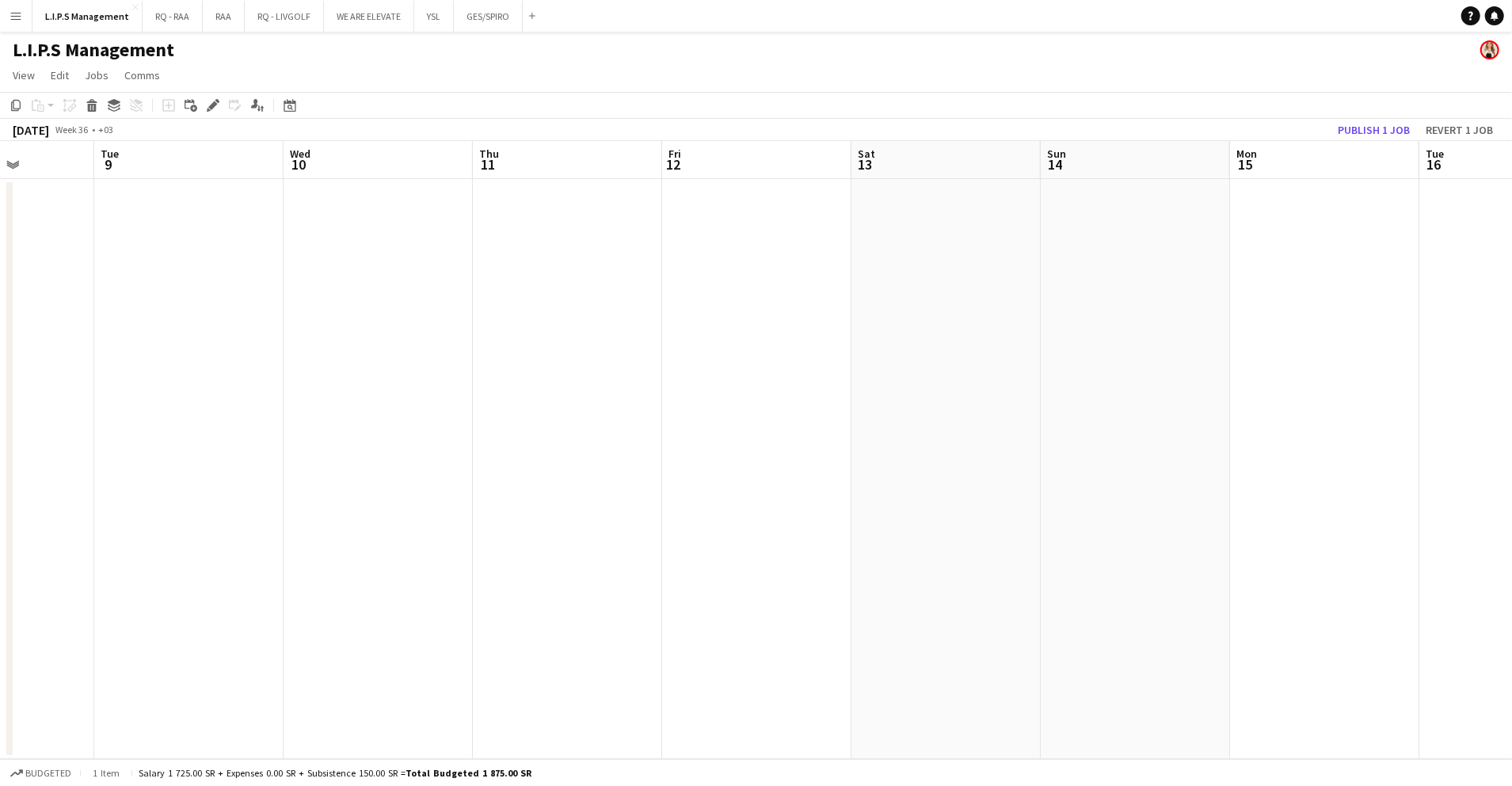
scroll to position [0, 475]
click at [1083, 291] on app-date-cell at bounding box center [1134, 469] width 189 height 580
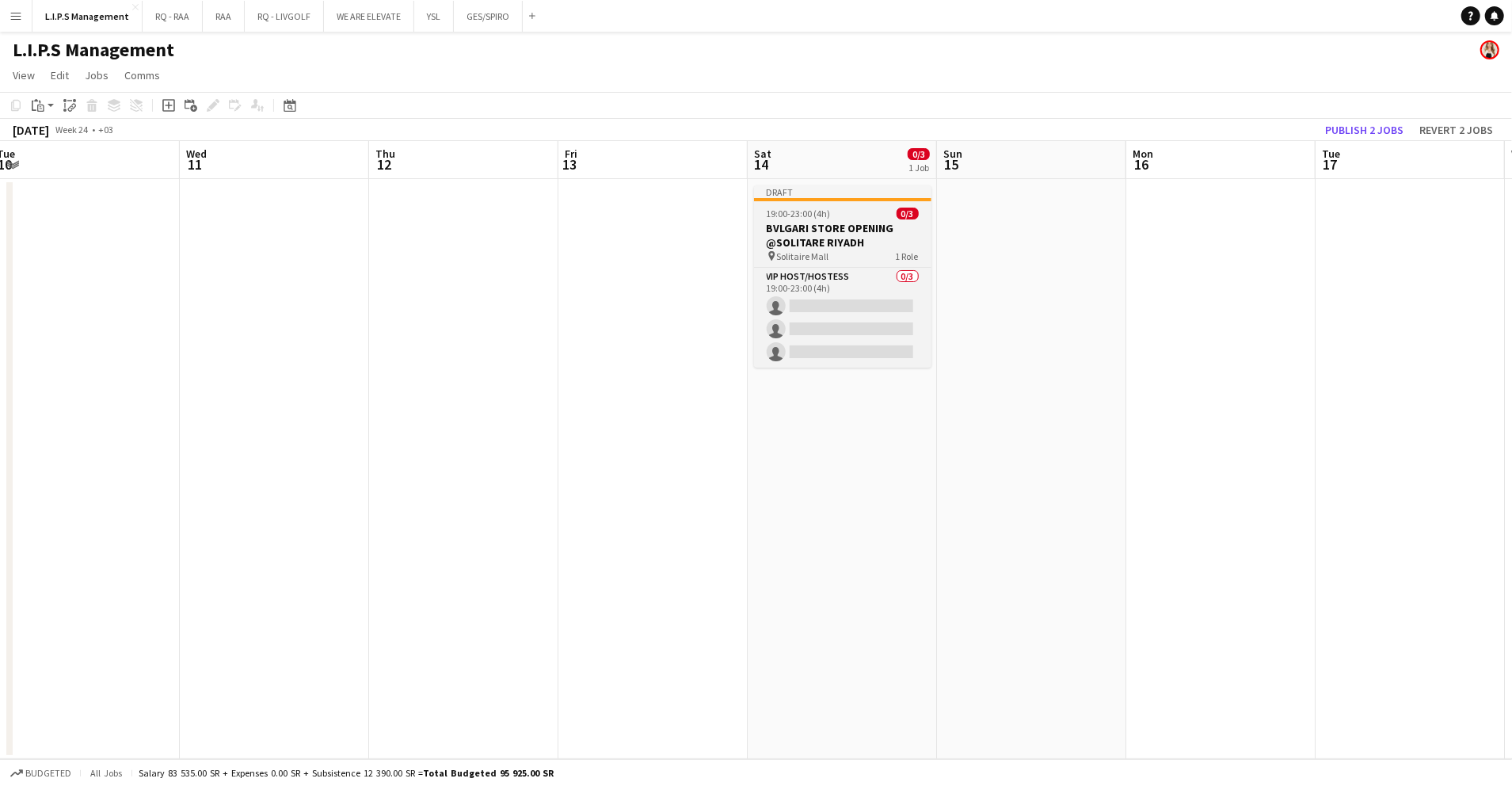
click at [827, 233] on app-calendar-viewport "Sun 8 Mon 9 Tue 10 Wed 11 Thu 12 Fri 13 Sat 14 0/3 1 Job Sun 15 Mon 16 Tue 17 W…" at bounding box center [756, 450] width 1512 height 618
click at [824, 232] on h3 "BVLGARI STORE OPENING @SOLITARE RIYADH" at bounding box center [837, 235] width 178 height 28
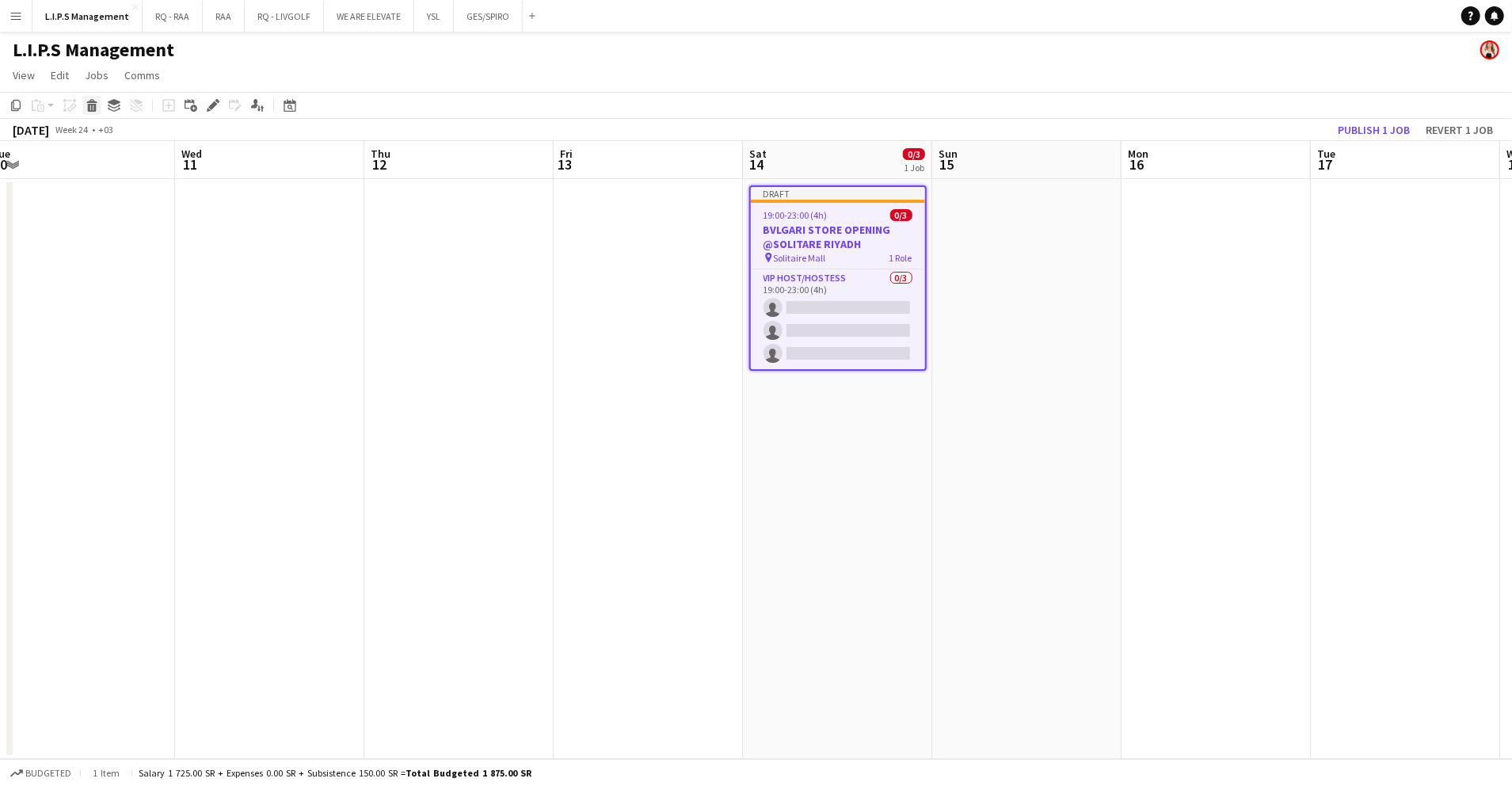
click at [98, 105] on div "Delete" at bounding box center [92, 105] width 19 height 19
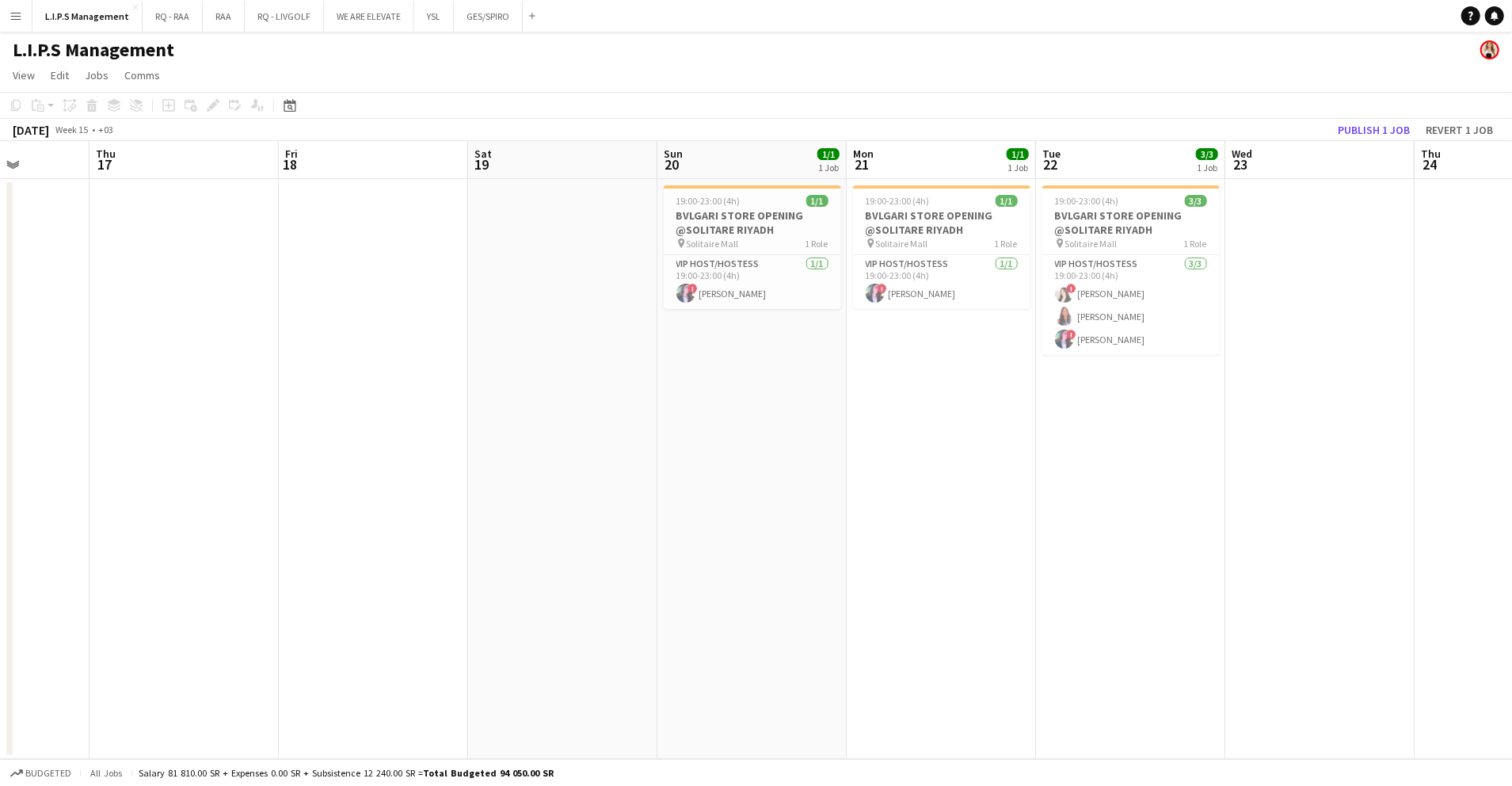
scroll to position [0, 606]
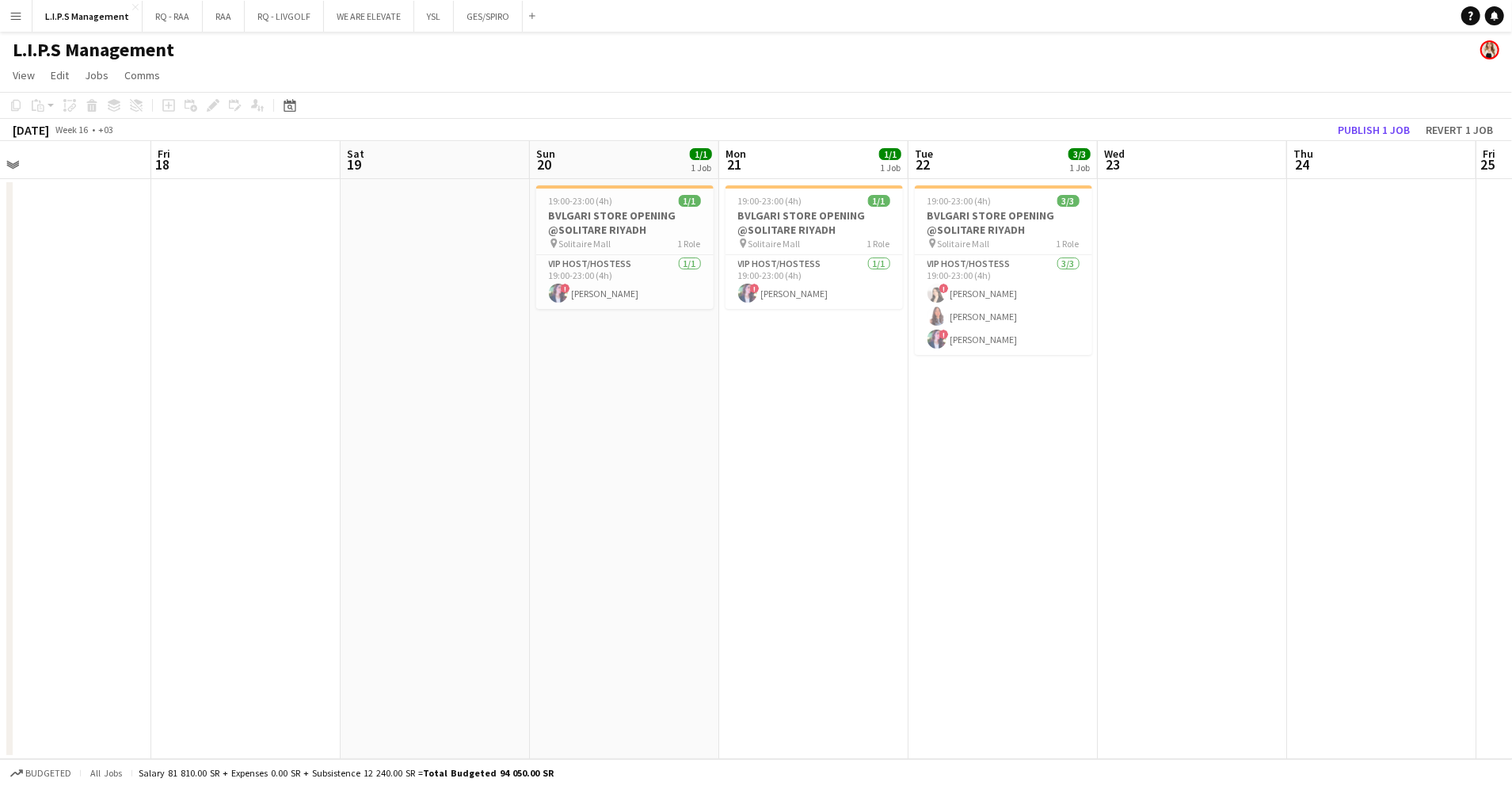
click at [633, 284] on app-card-role "VIP Host/Hostess 1/1 19:00-23:00 (4h) ! Hala Marie" at bounding box center [624, 281] width 178 height 54
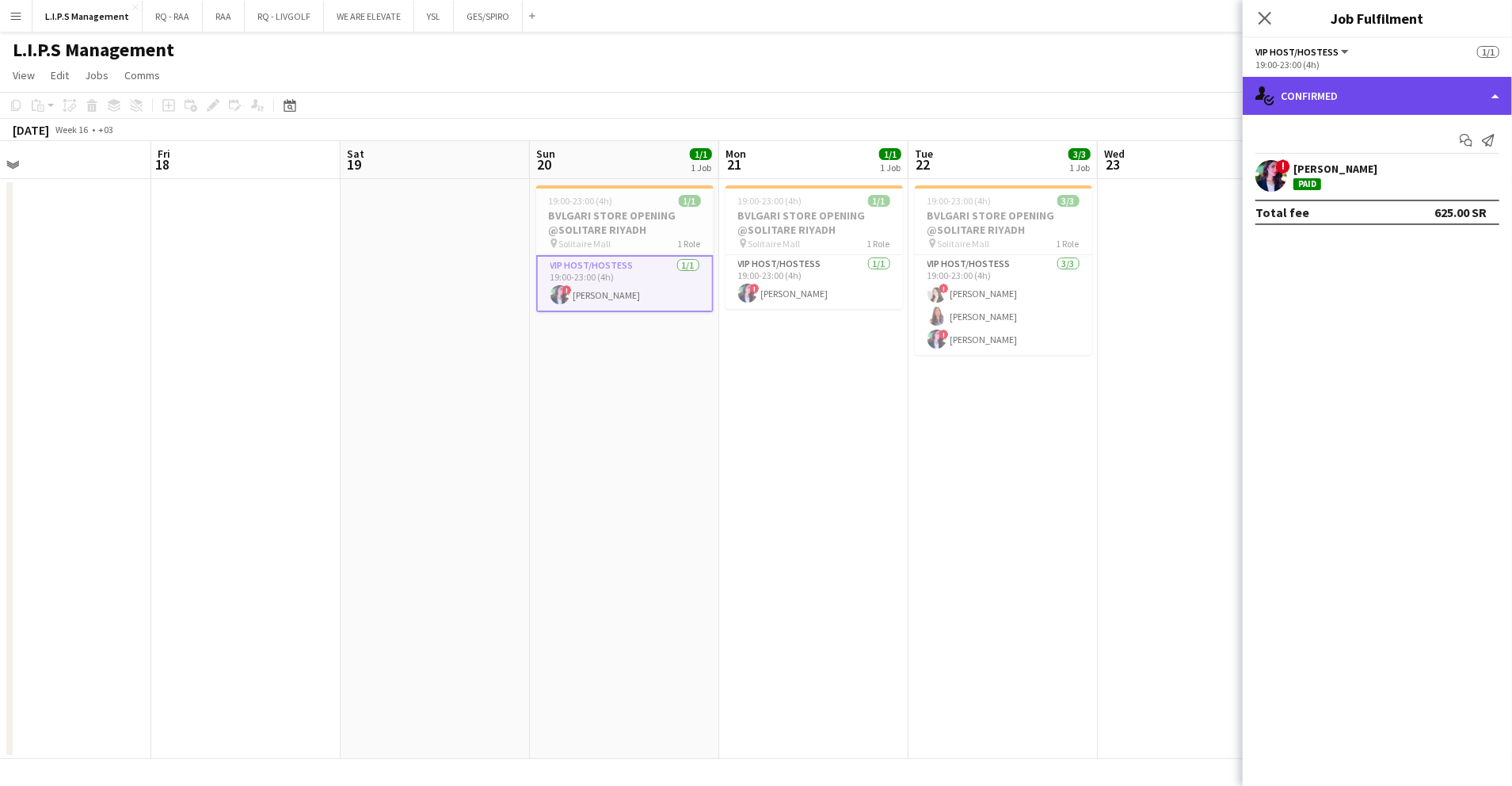
click at [1474, 88] on div "single-neutral-actions-check-2 Confirmed" at bounding box center [1378, 96] width 269 height 38
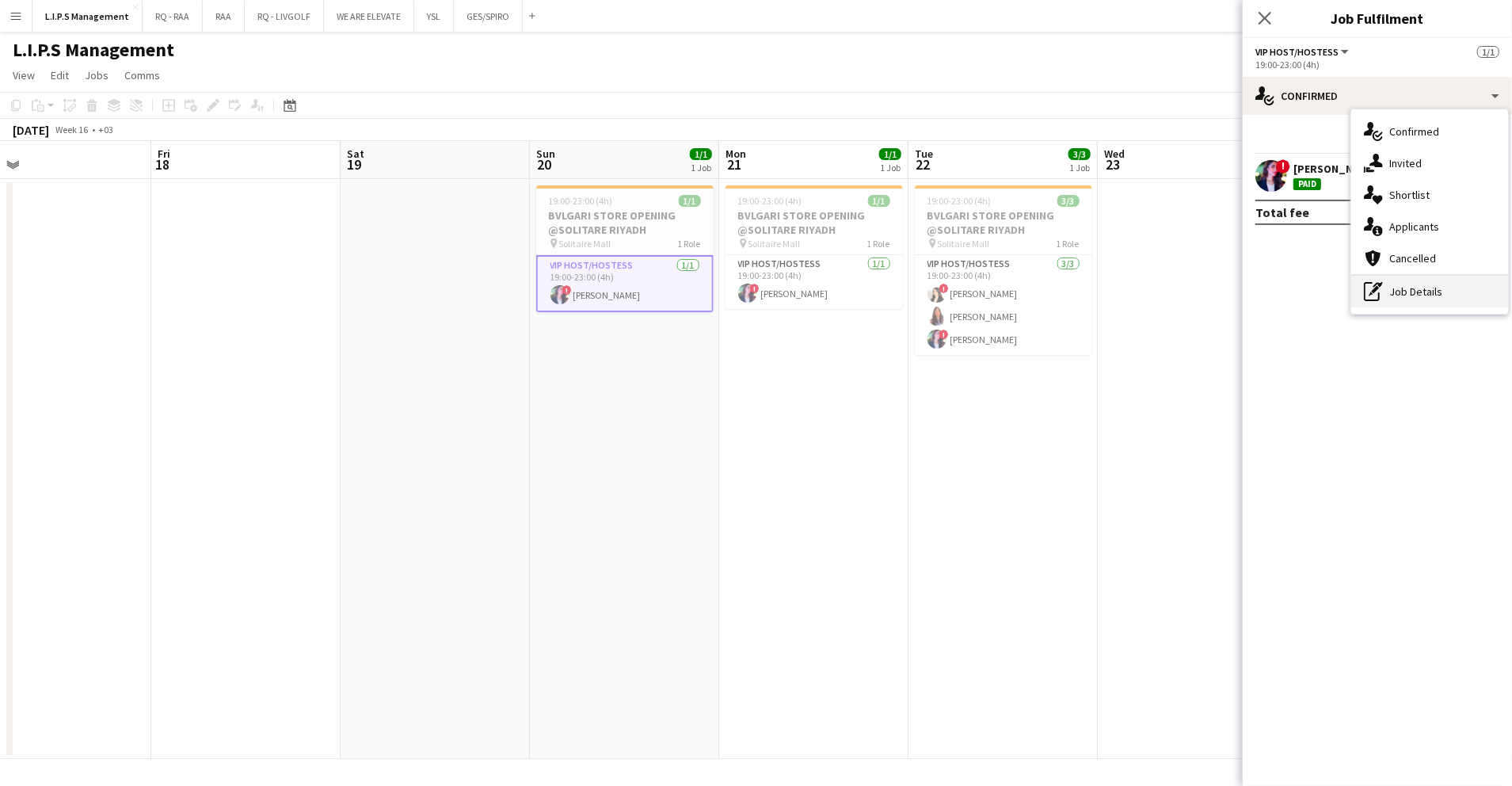
click at [1423, 284] on div "pen-write Job Details" at bounding box center [1430, 291] width 157 height 32
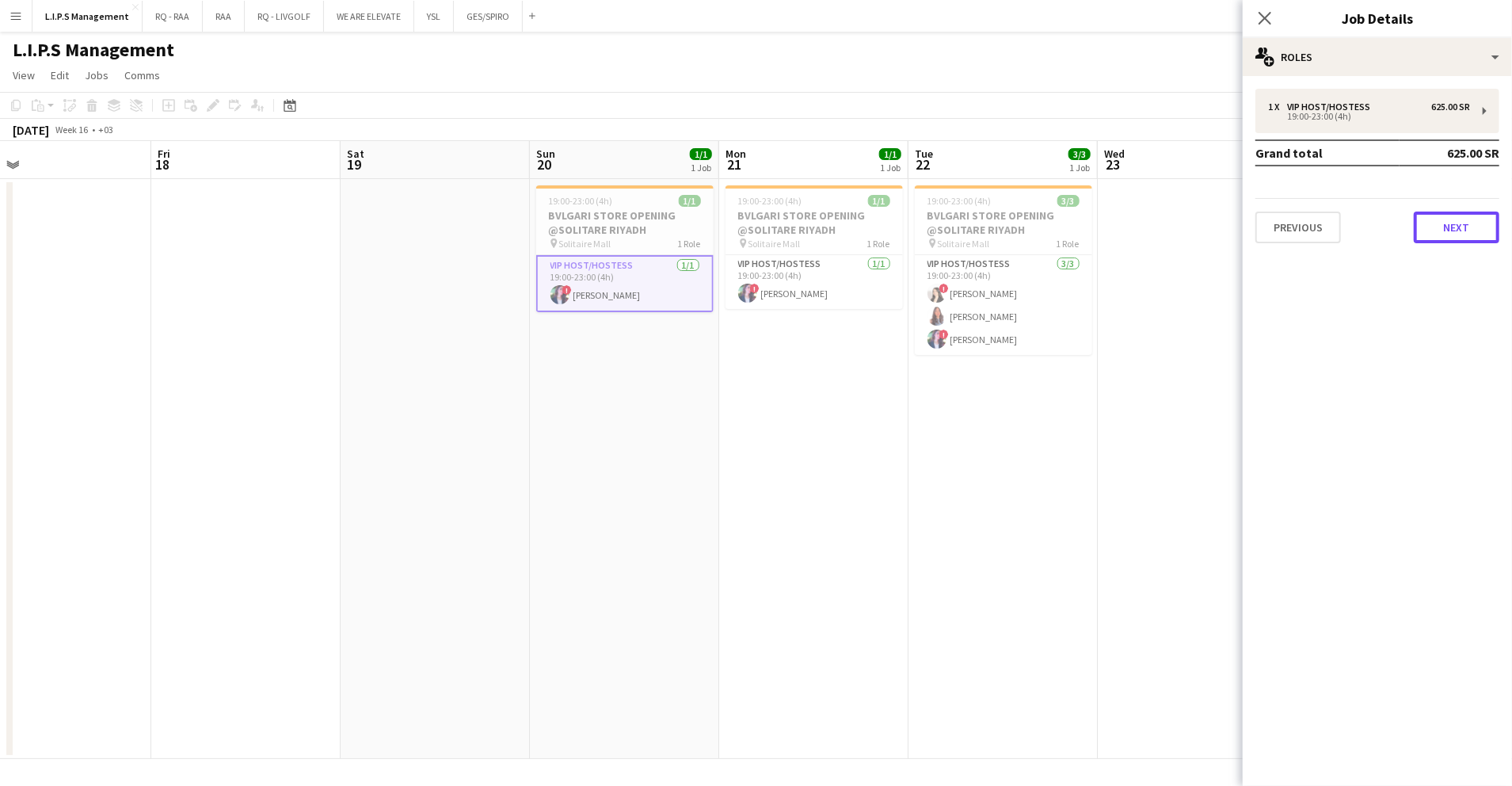
drag, startPoint x: 1437, startPoint y: 237, endPoint x: 1377, endPoint y: 203, distance: 69.0
click at [1433, 237] on button "Next" at bounding box center [1456, 227] width 86 height 32
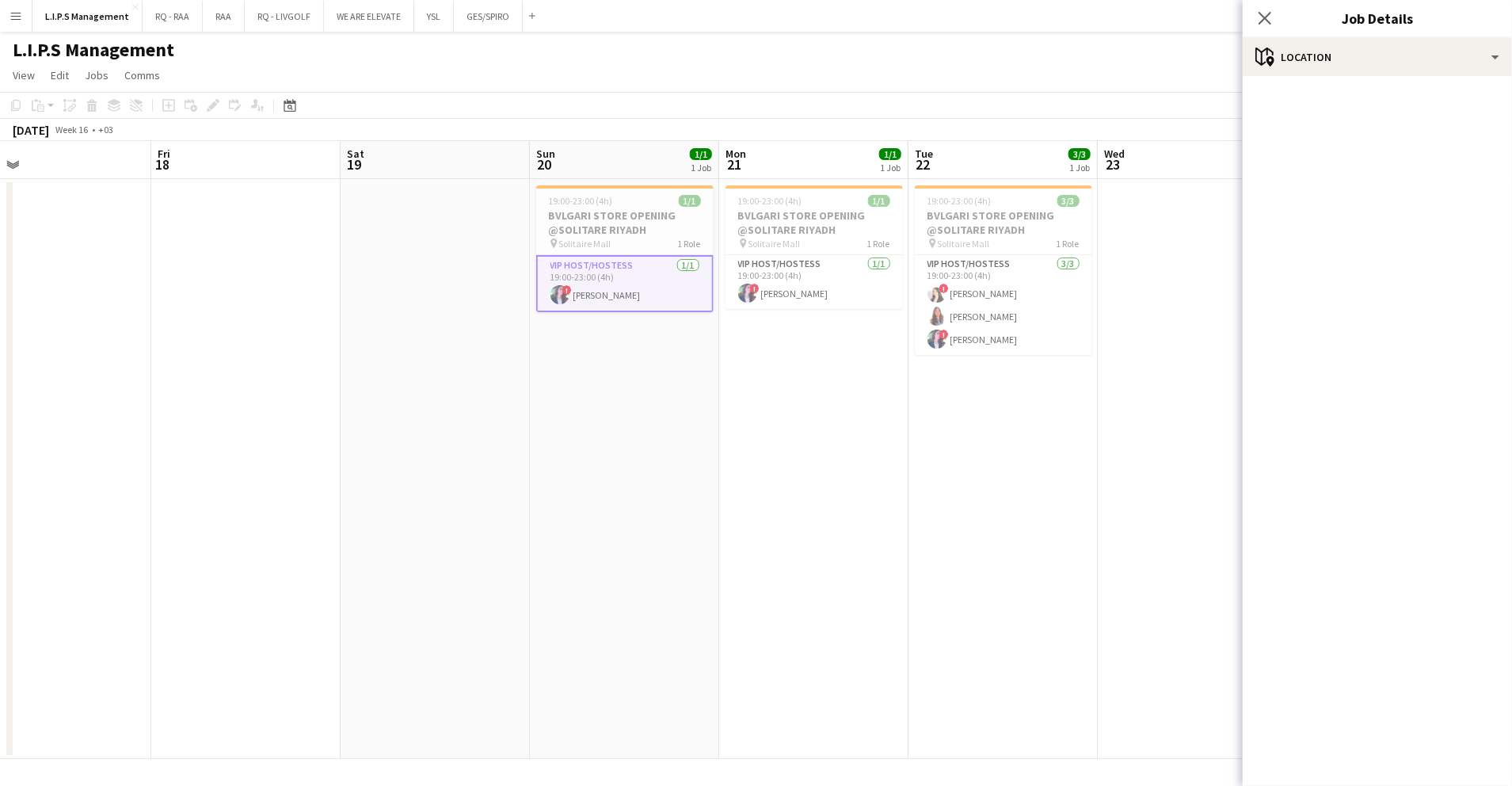
drag, startPoint x: 643, startPoint y: 222, endPoint x: 1109, endPoint y: 220, distance: 466.0
click at [644, 222] on h3 "BVLGARI STORE OPENING @SOLITARE RIYADH" at bounding box center [624, 222] width 178 height 28
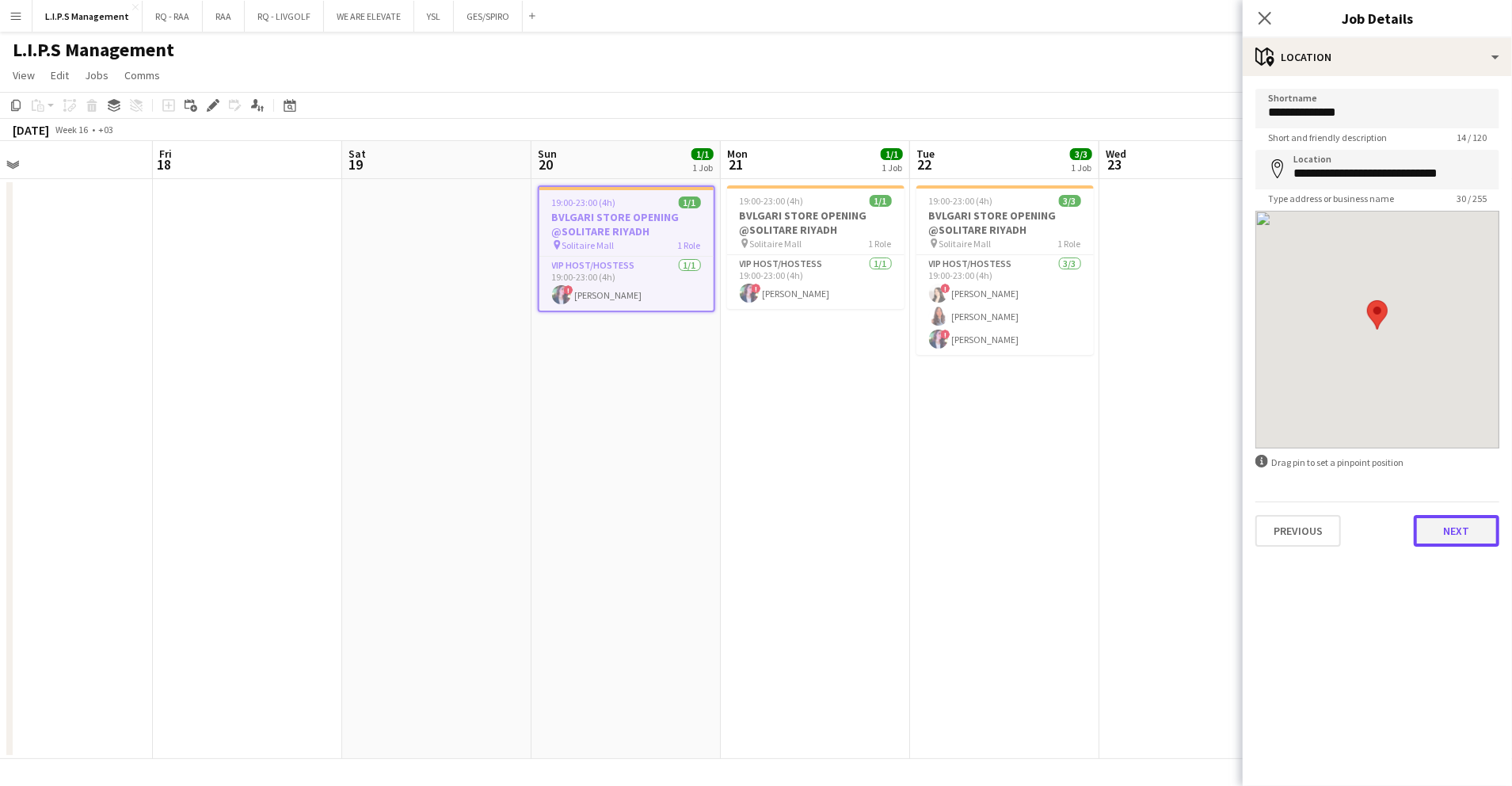
click at [1437, 536] on button "Next" at bounding box center [1456, 531] width 86 height 32
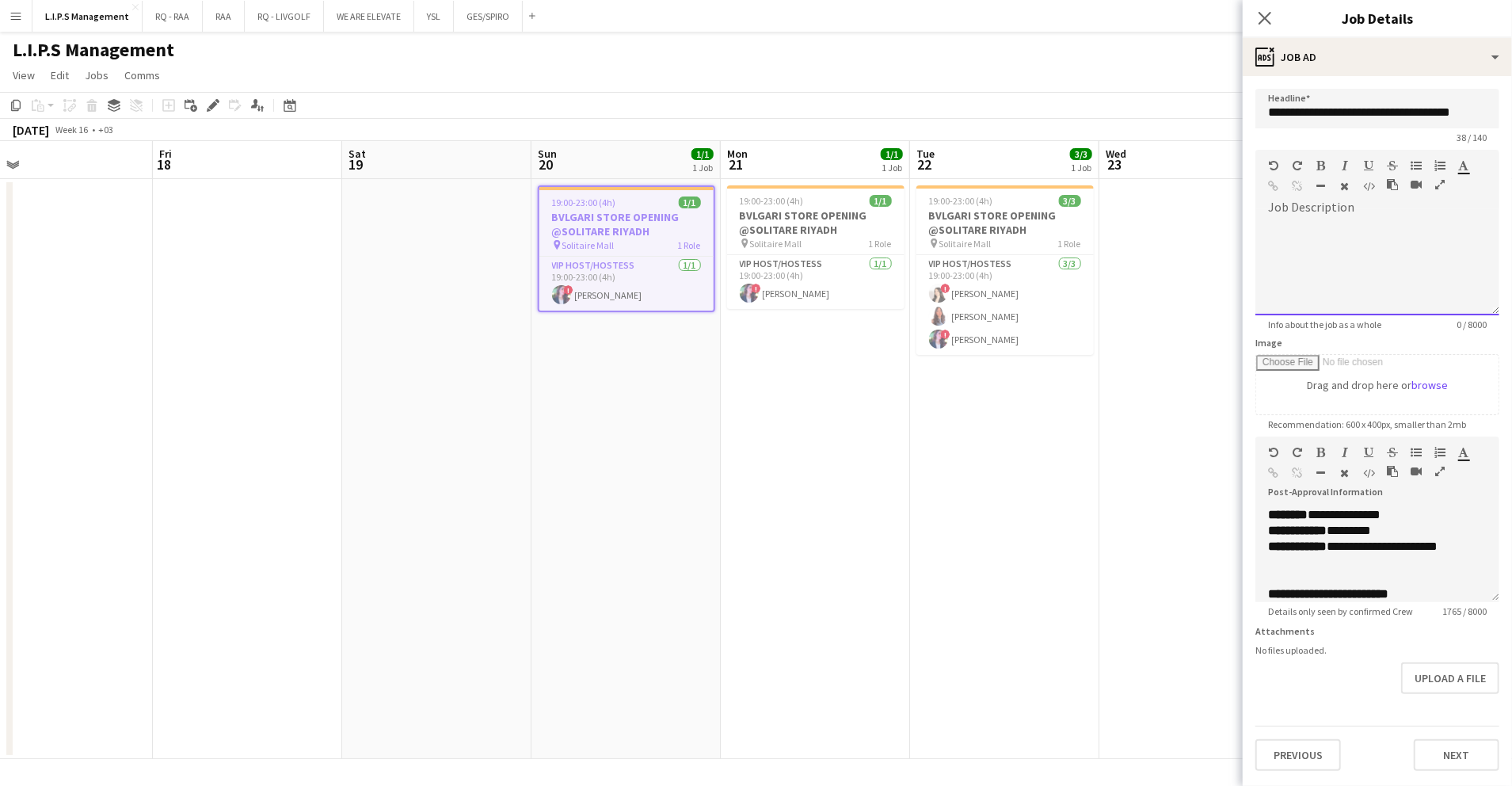
click at [1398, 251] on div at bounding box center [1377, 268] width 244 height 95
click at [832, 232] on h3 "BVLGARI STORE OPENING @SOLITARE RIYADH" at bounding box center [816, 222] width 178 height 28
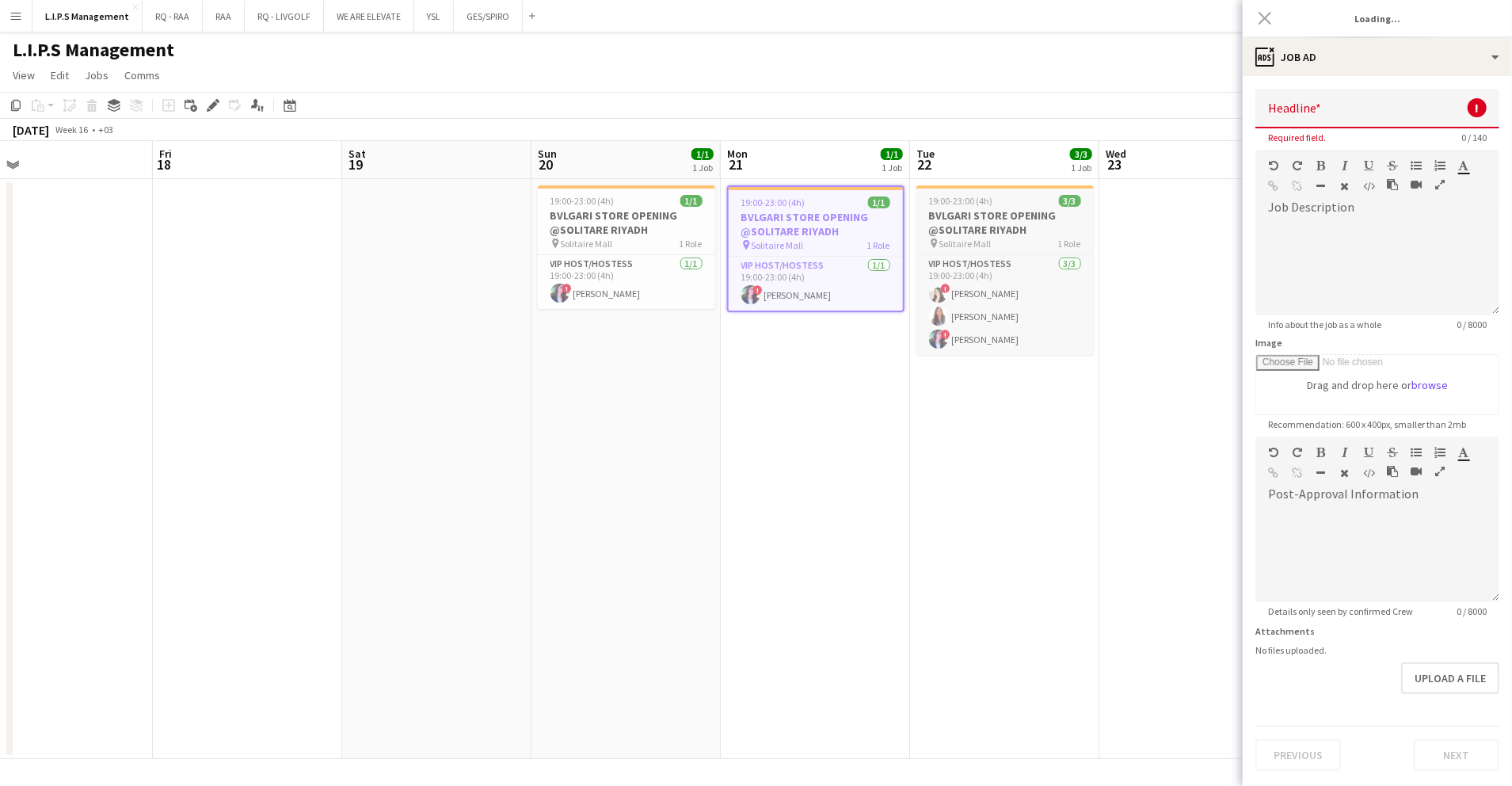
type input "**********"
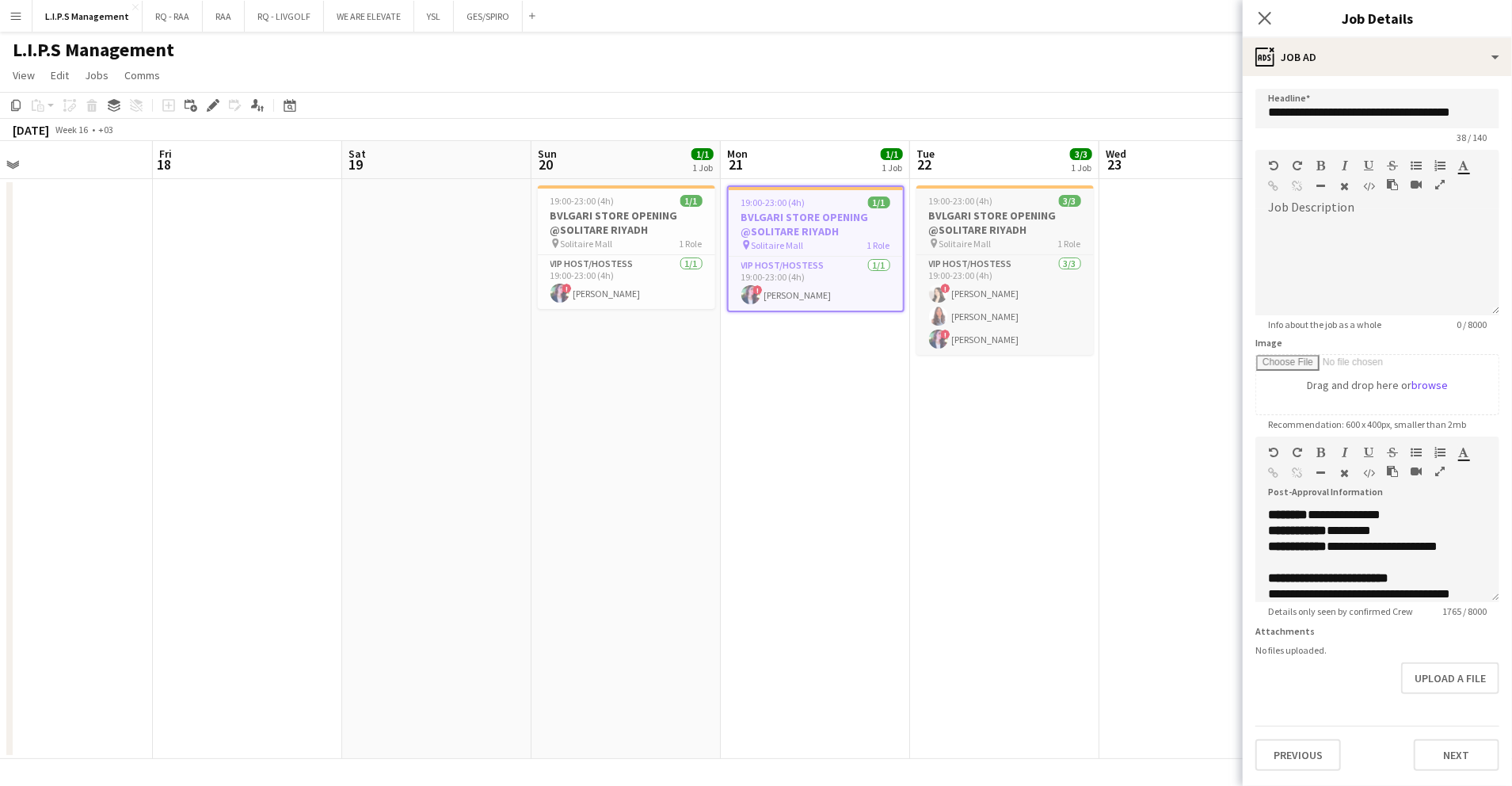
click at [1011, 219] on h3 "BVLGARI STORE OPENING @SOLITARE RIYADH" at bounding box center [1005, 222] width 178 height 28
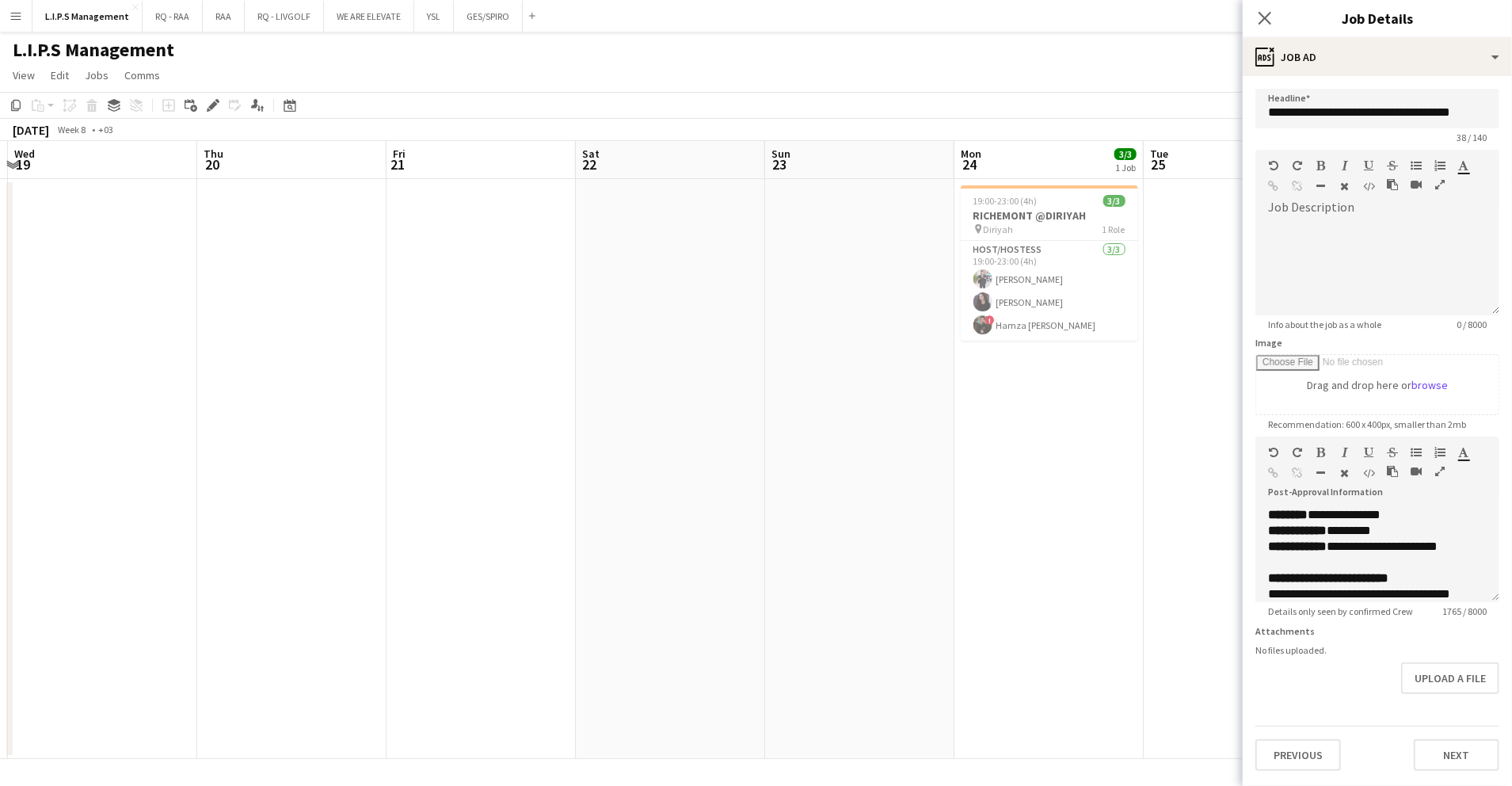
scroll to position [0, 608]
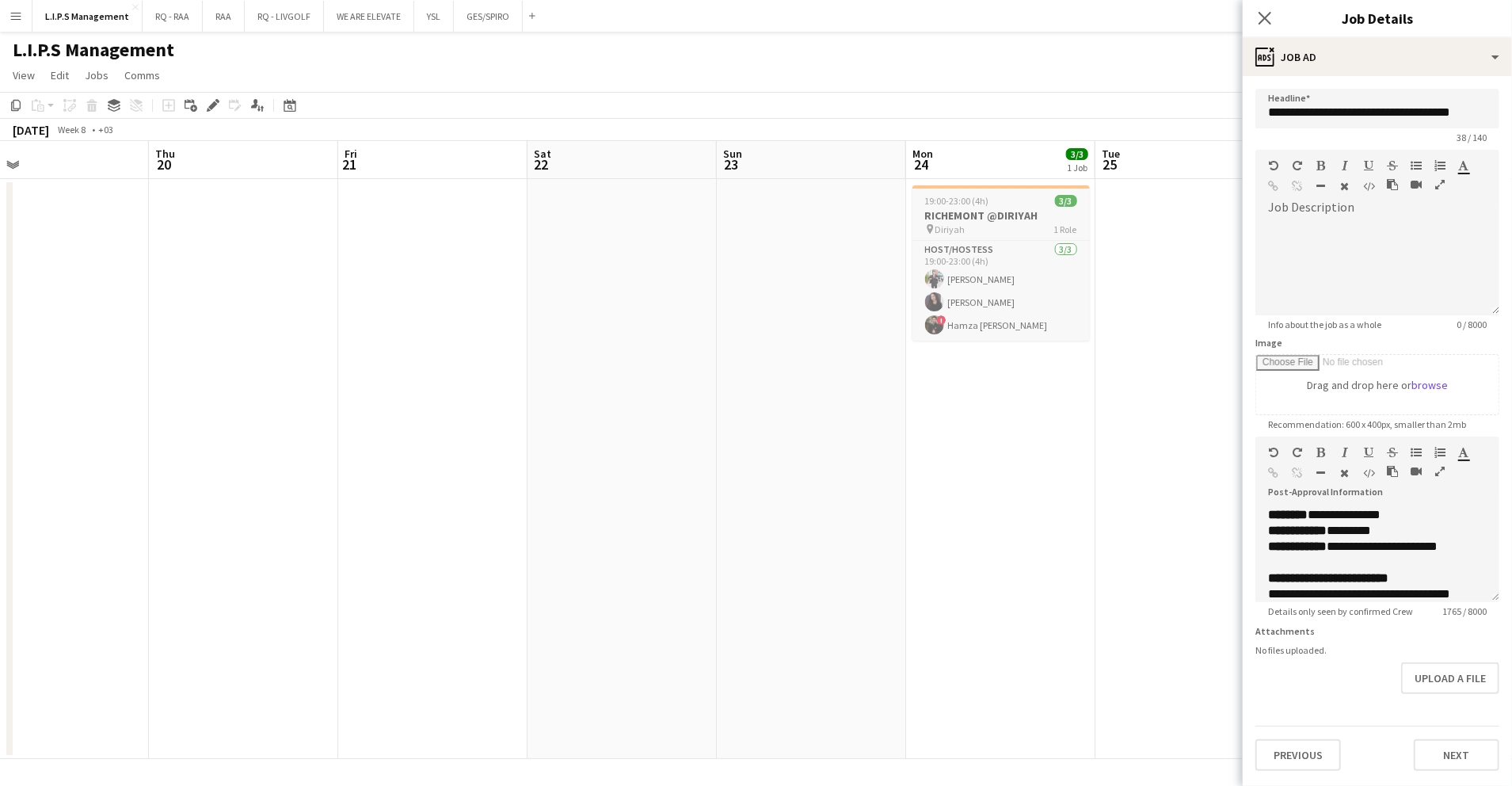
click at [1002, 203] on div "19:00-23:00 (4h) 3/3" at bounding box center [1001, 200] width 178 height 12
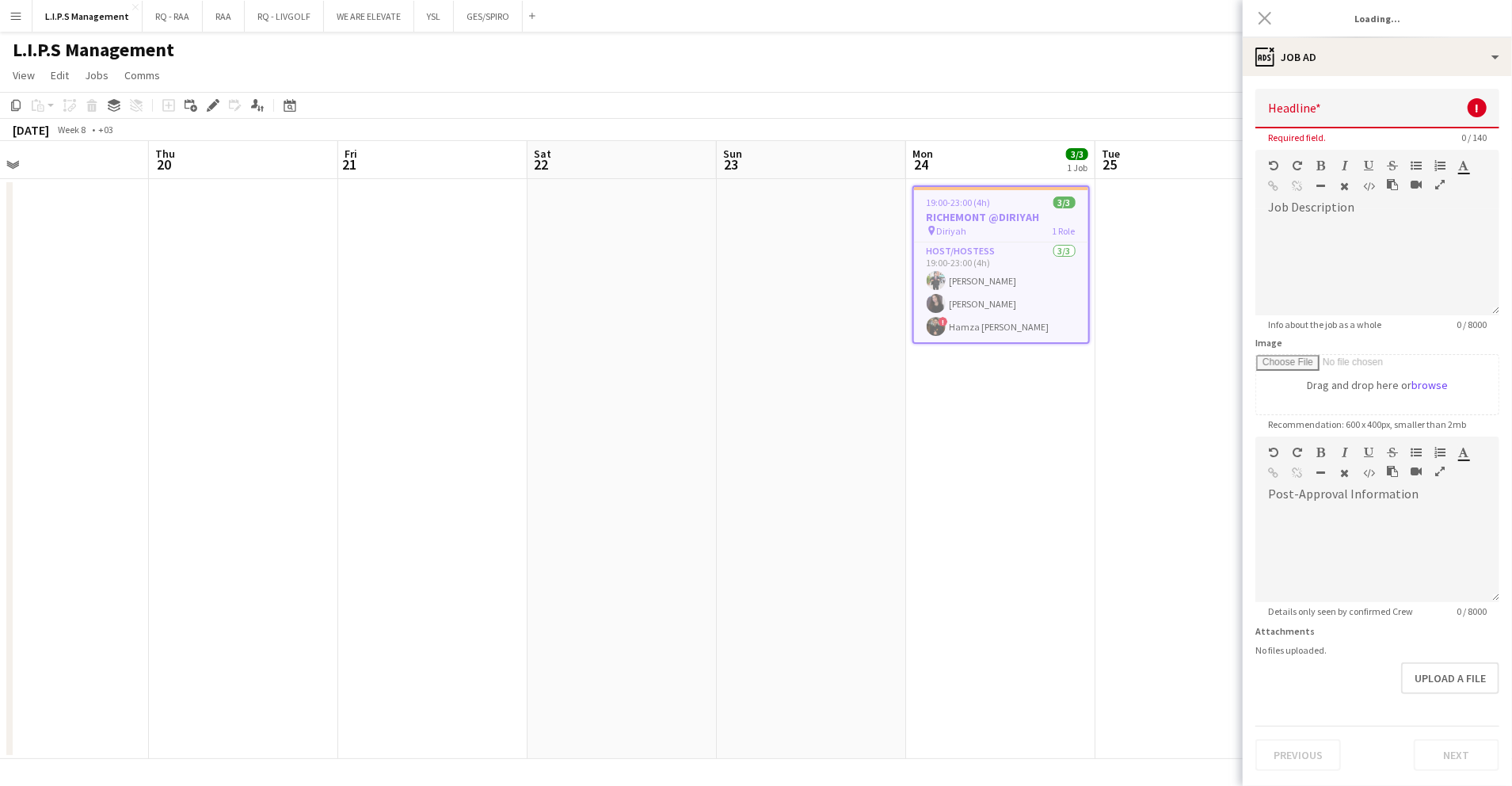
type input "**********"
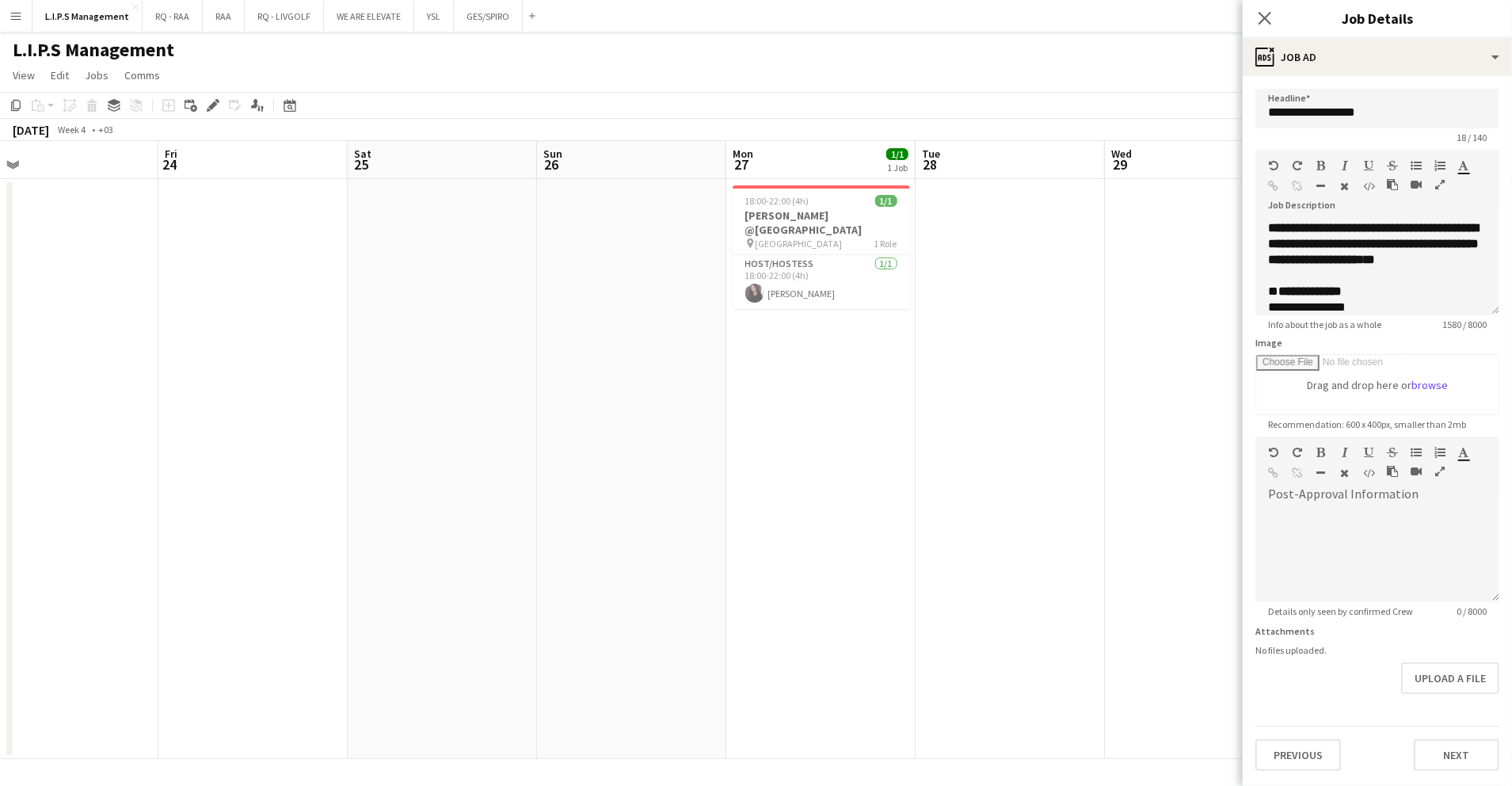
scroll to position [0, 445]
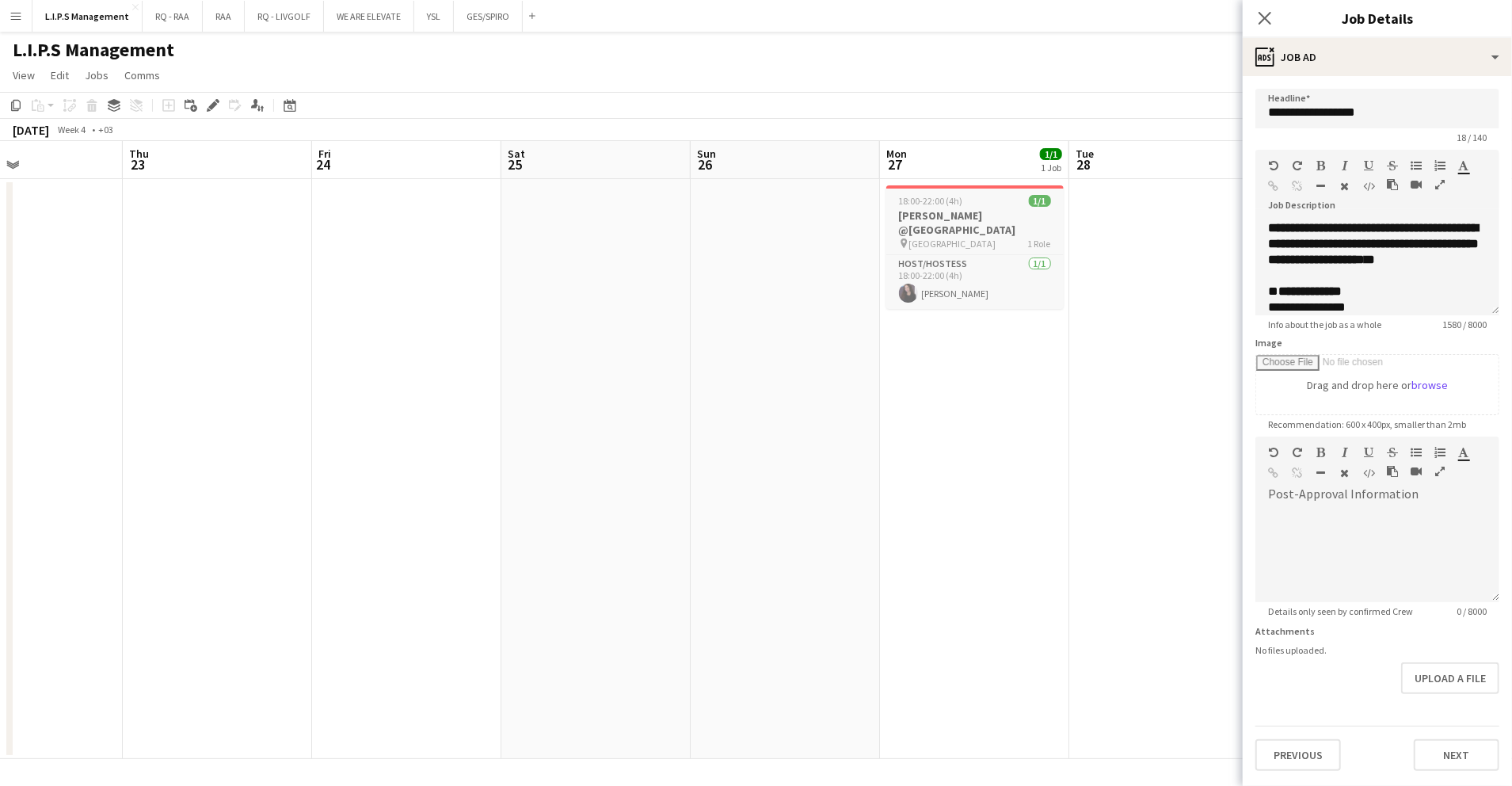
click at [1030, 238] on span "1 Role" at bounding box center [1040, 243] width 23 height 12
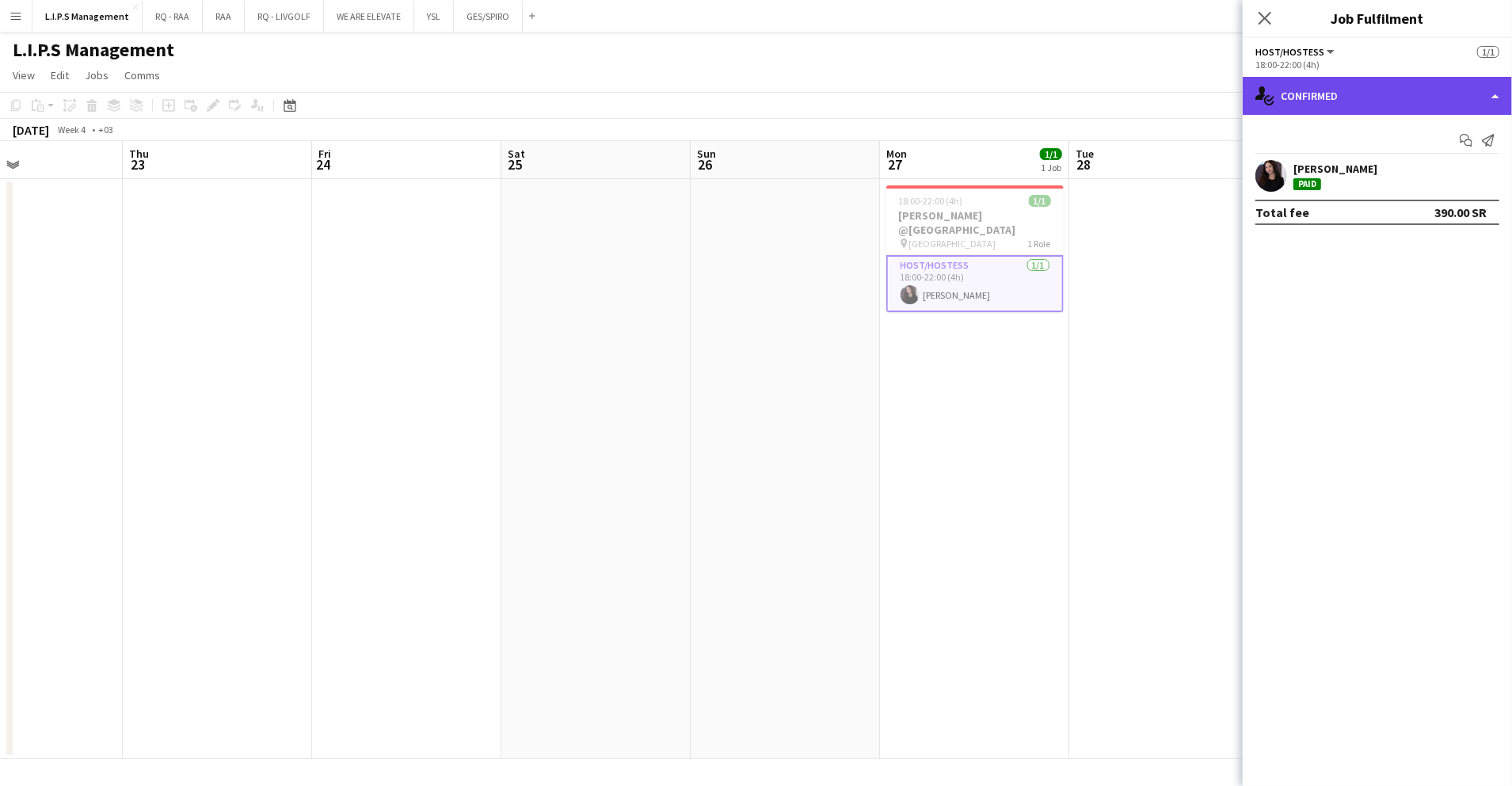
click at [1396, 94] on div "single-neutral-actions-check-2 Confirmed" at bounding box center [1378, 96] width 269 height 38
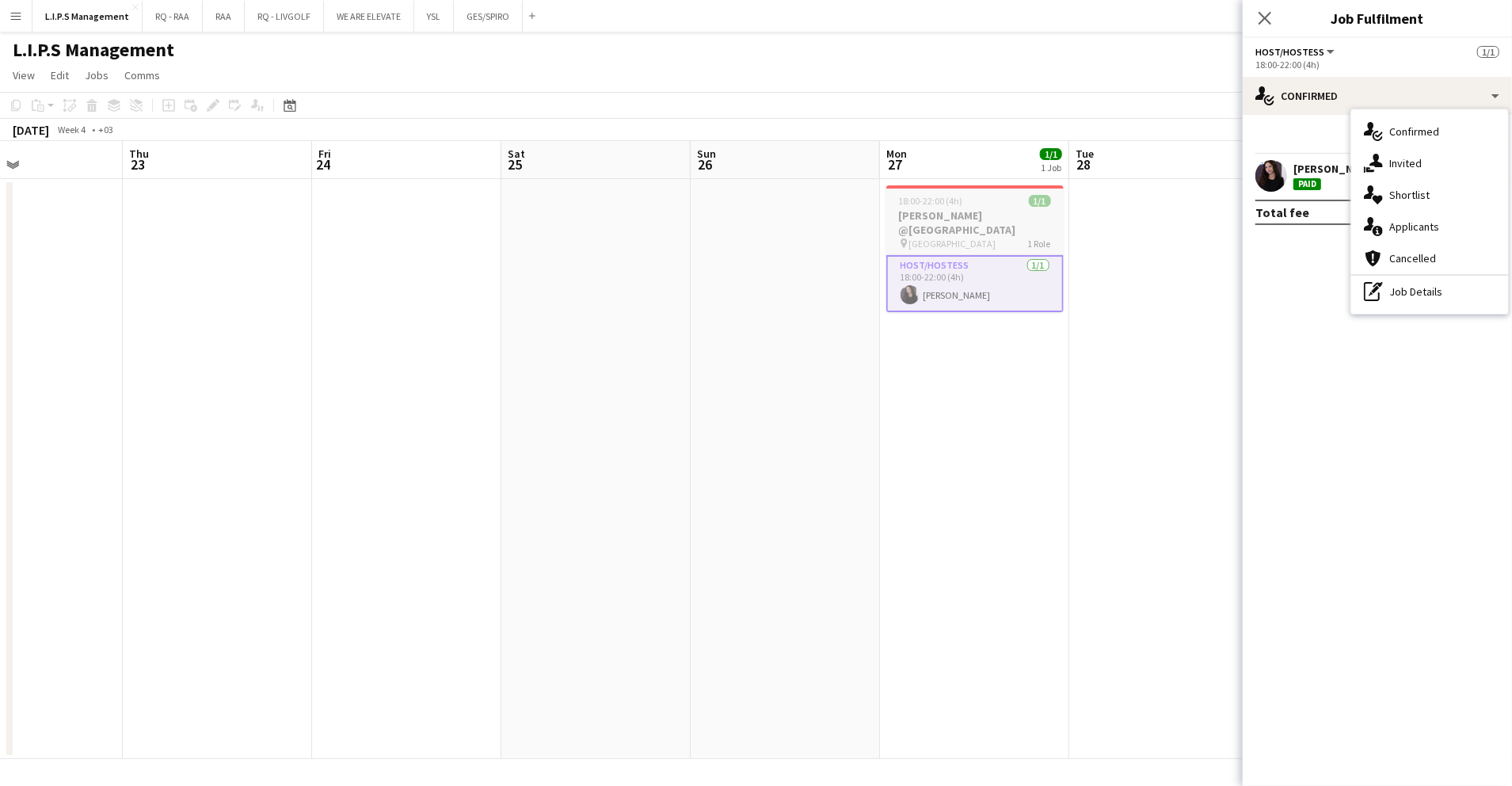
click at [998, 195] on div "18:00-22:00 (4h) 1/1" at bounding box center [975, 200] width 178 height 12
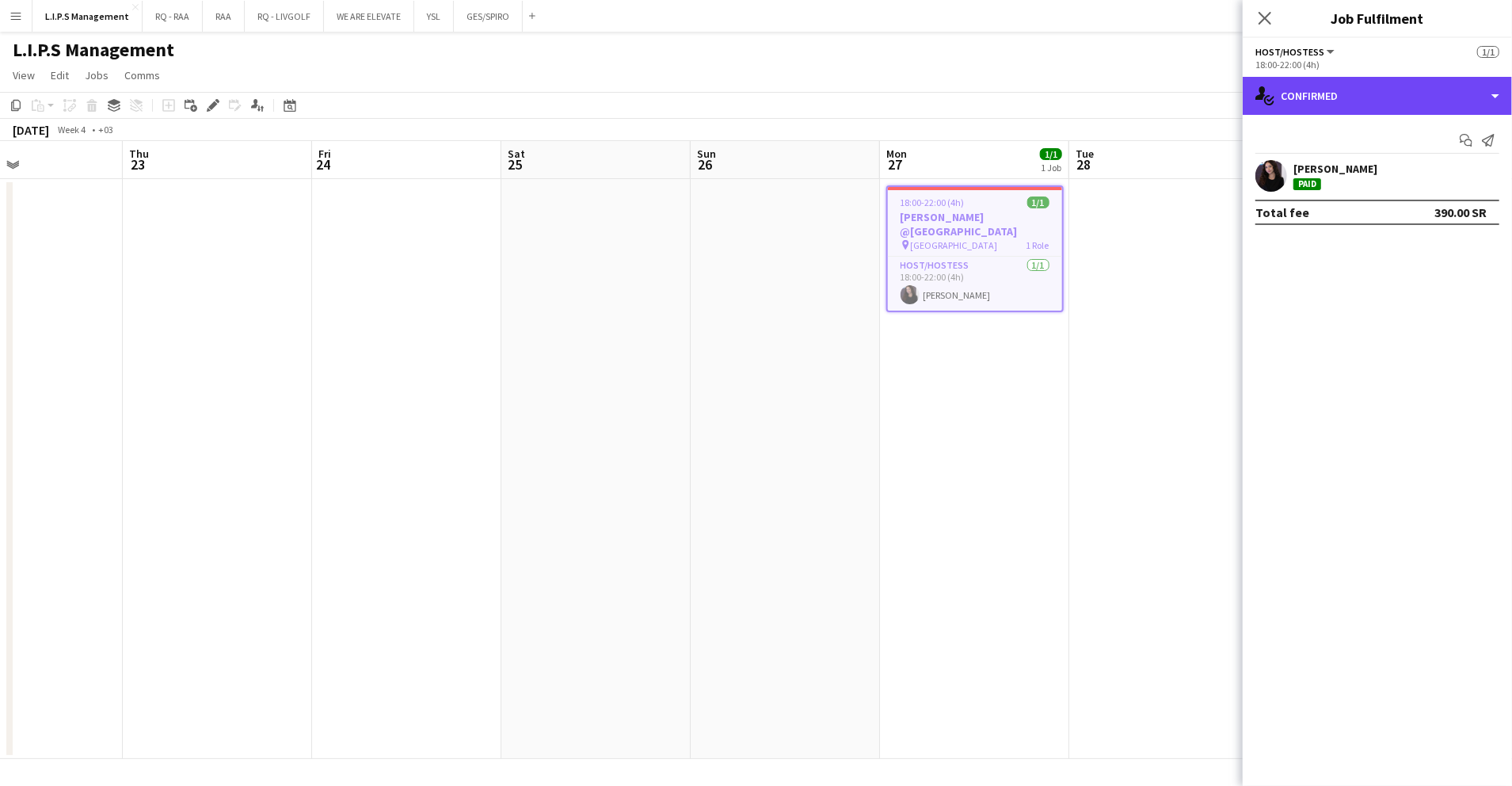
drag, startPoint x: 1392, startPoint y: 97, endPoint x: 1421, endPoint y: 151, distance: 61.3
click at [1393, 97] on div "single-neutral-actions-check-2 Confirmed" at bounding box center [1378, 96] width 269 height 38
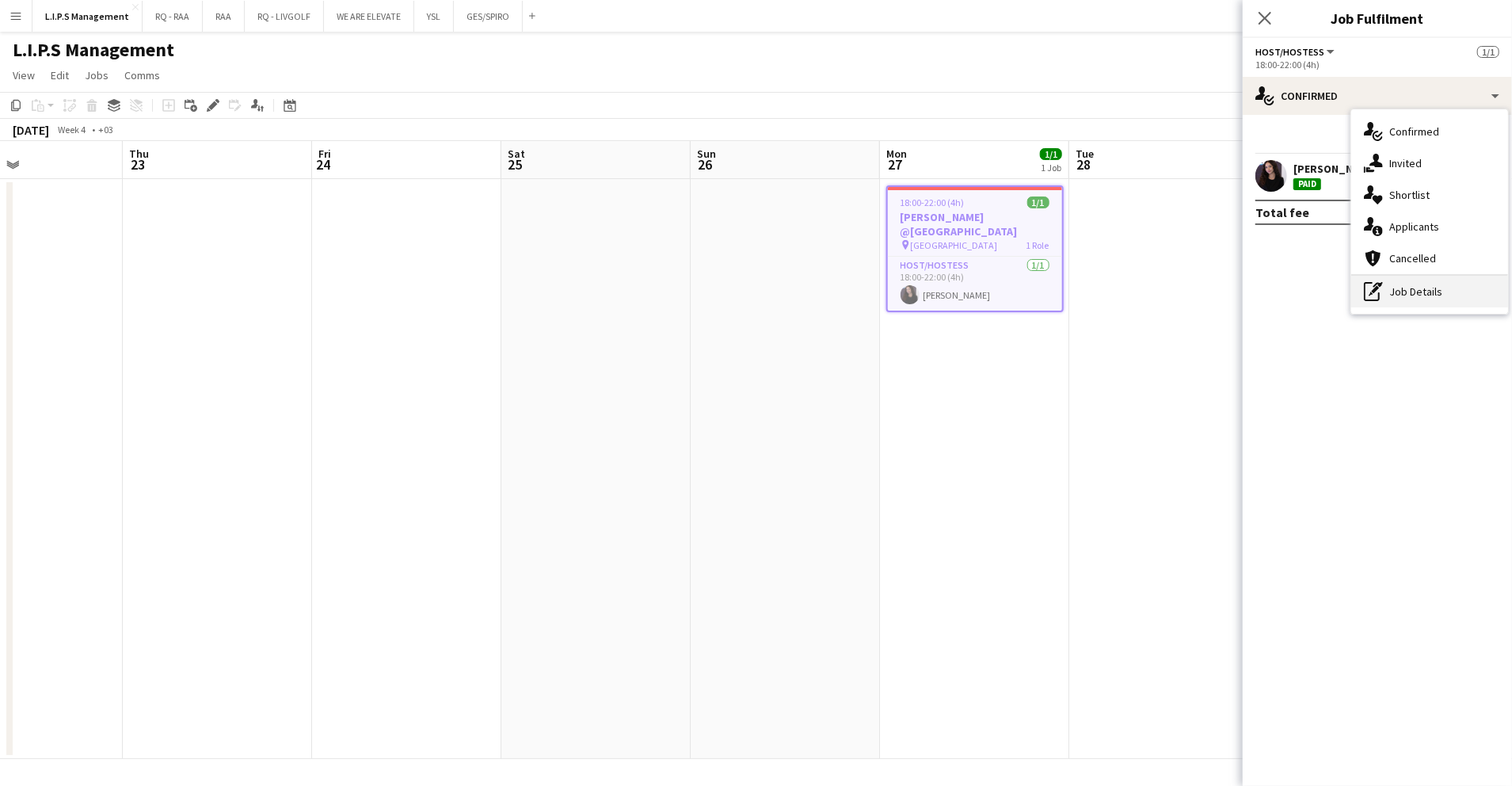
click at [1451, 288] on div "pen-write Job Details" at bounding box center [1430, 291] width 157 height 32
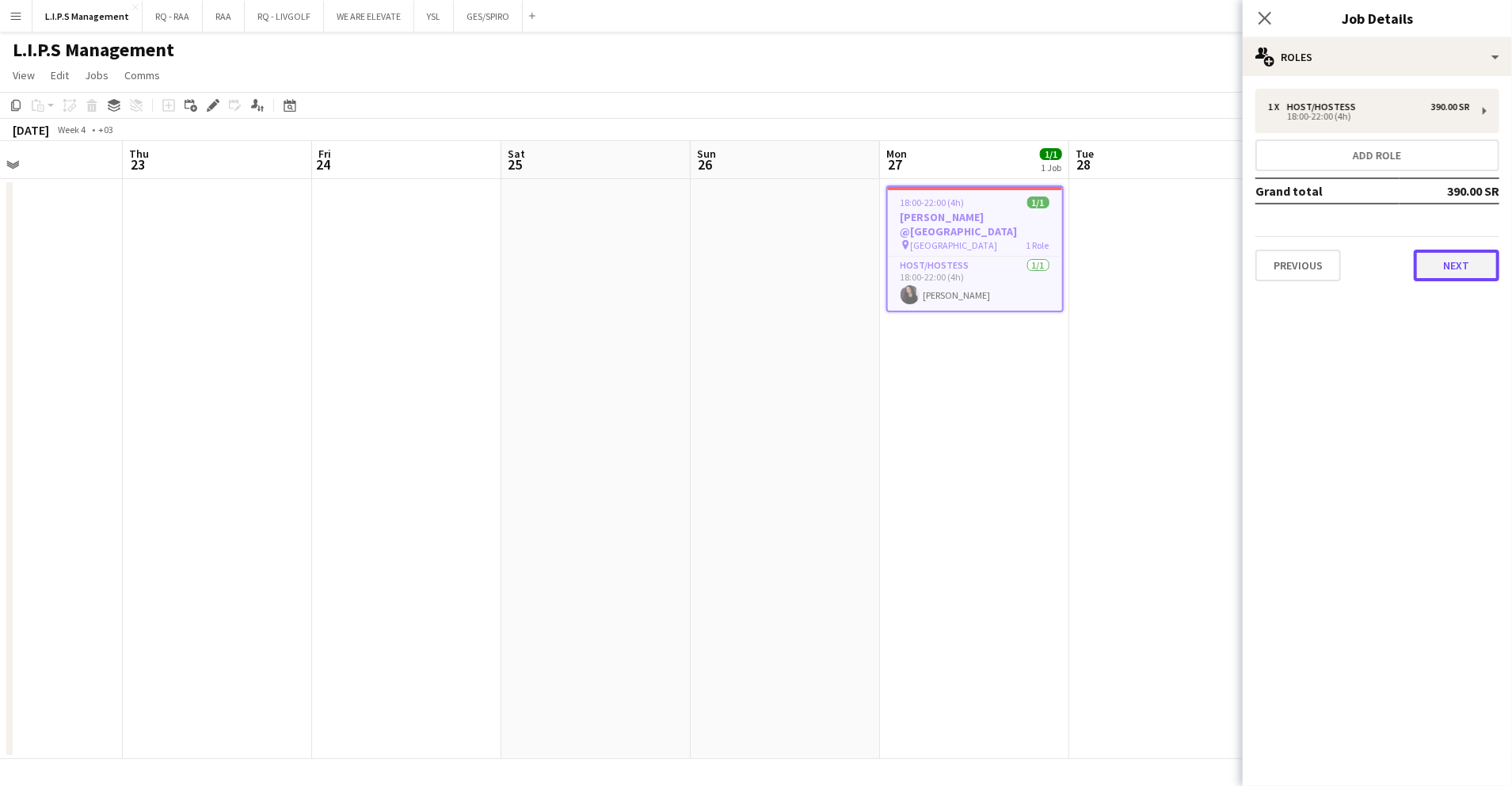
click at [1456, 256] on button "Next" at bounding box center [1456, 265] width 86 height 32
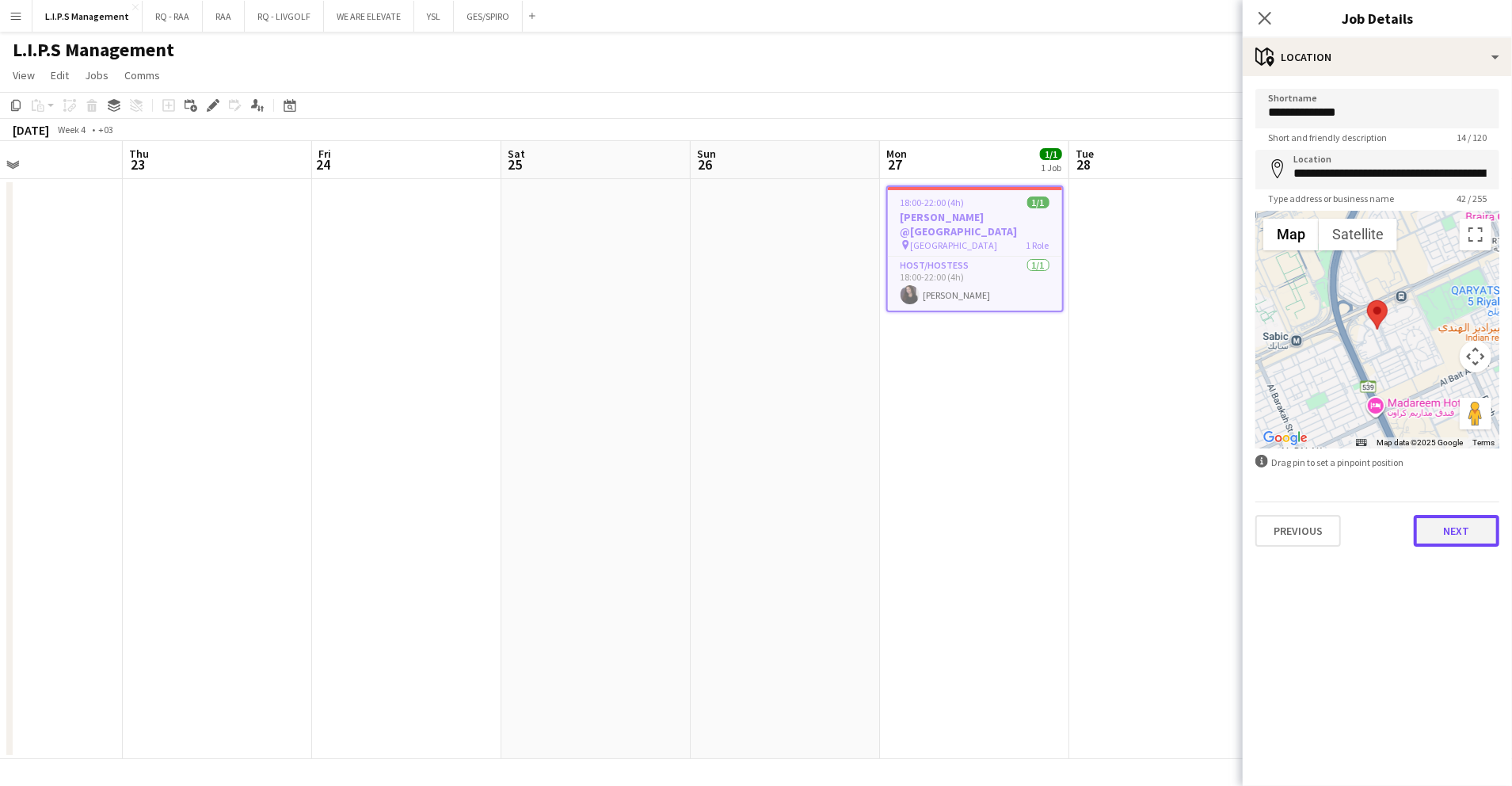
click at [1459, 528] on button "Next" at bounding box center [1456, 531] width 86 height 32
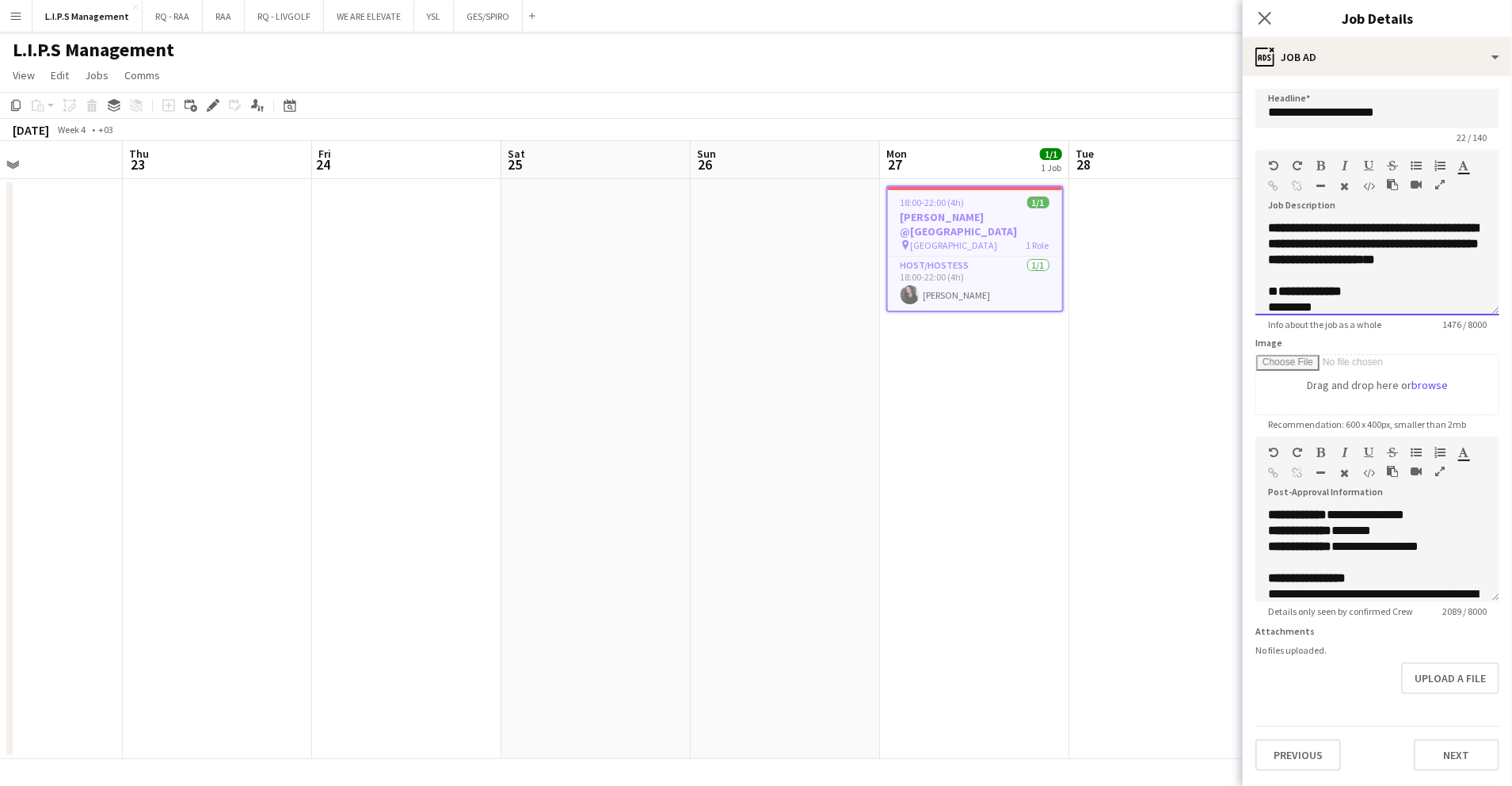
click at [1365, 238] on span "**********" at bounding box center [1374, 244] width 211 height 44
click at [1415, 268] on p "**********" at bounding box center [1377, 244] width 218 height 47
copy div "**********"
click at [1136, 398] on app-date-cell at bounding box center [1164, 469] width 189 height 580
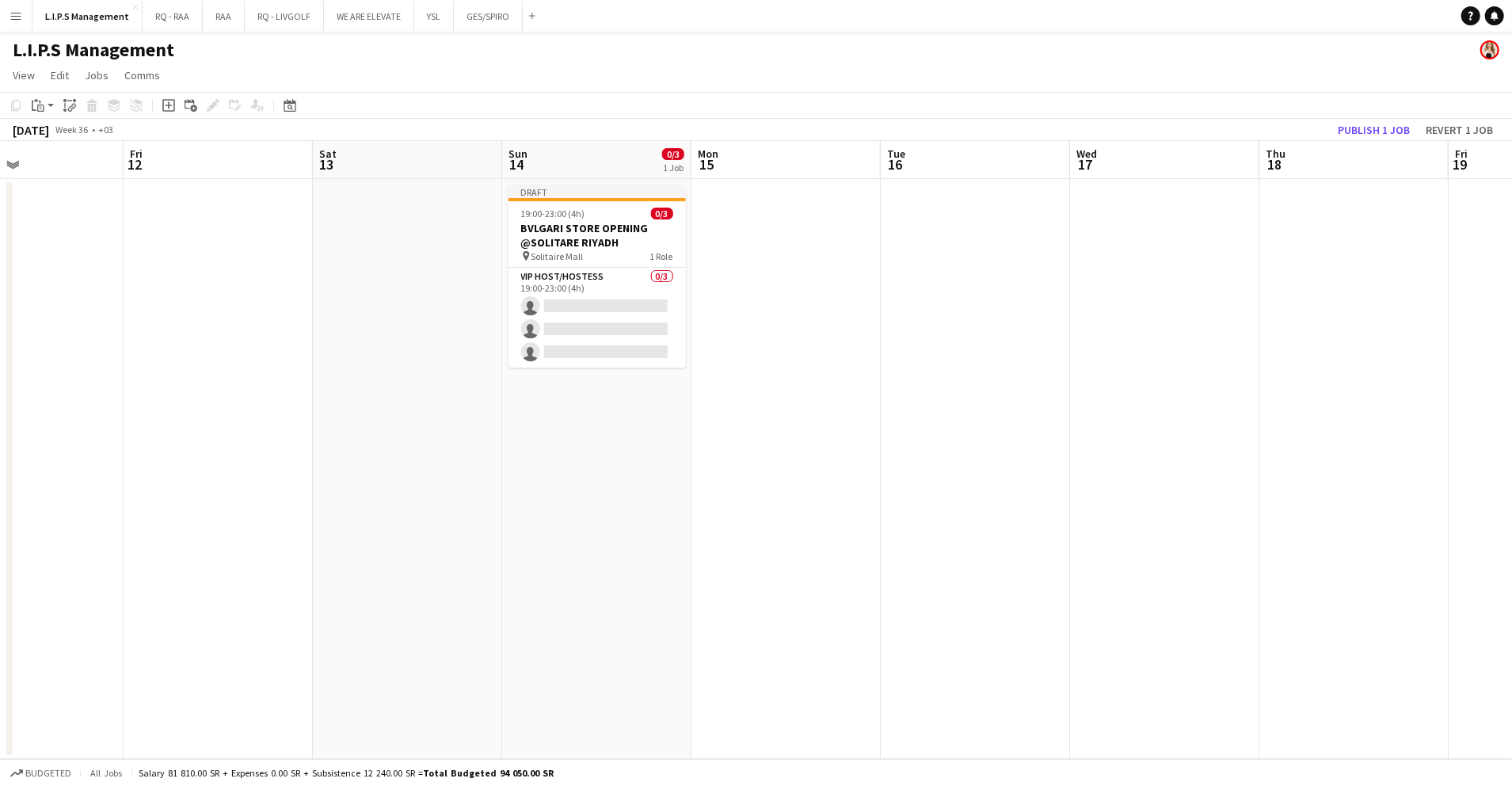
scroll to position [0, 455]
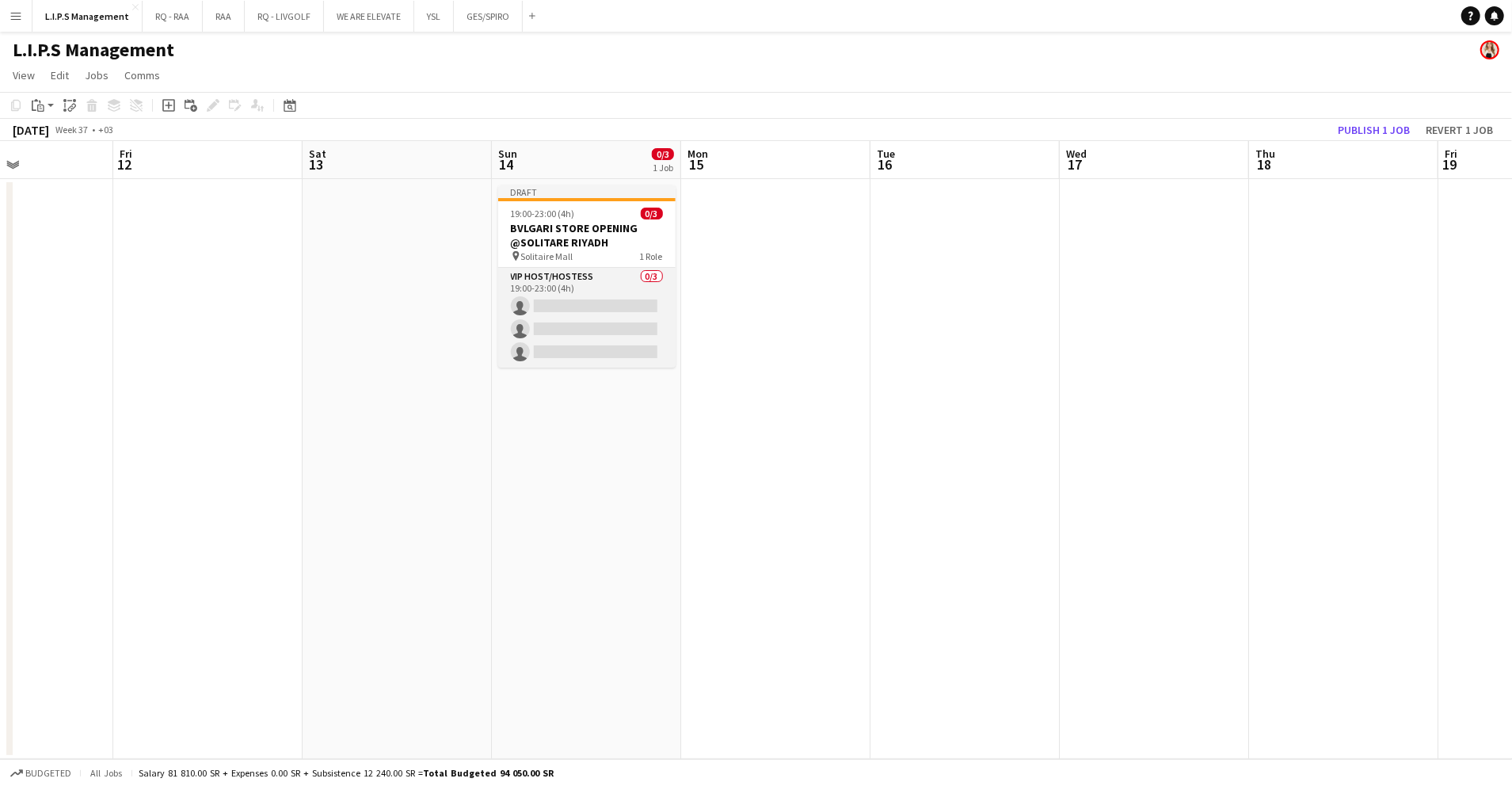
click at [585, 297] on app-card-role "VIP Host/Hostess 0/3 19:00-23:00 (4h) single-neutral-actions single-neutral-act…" at bounding box center [586, 318] width 178 height 100
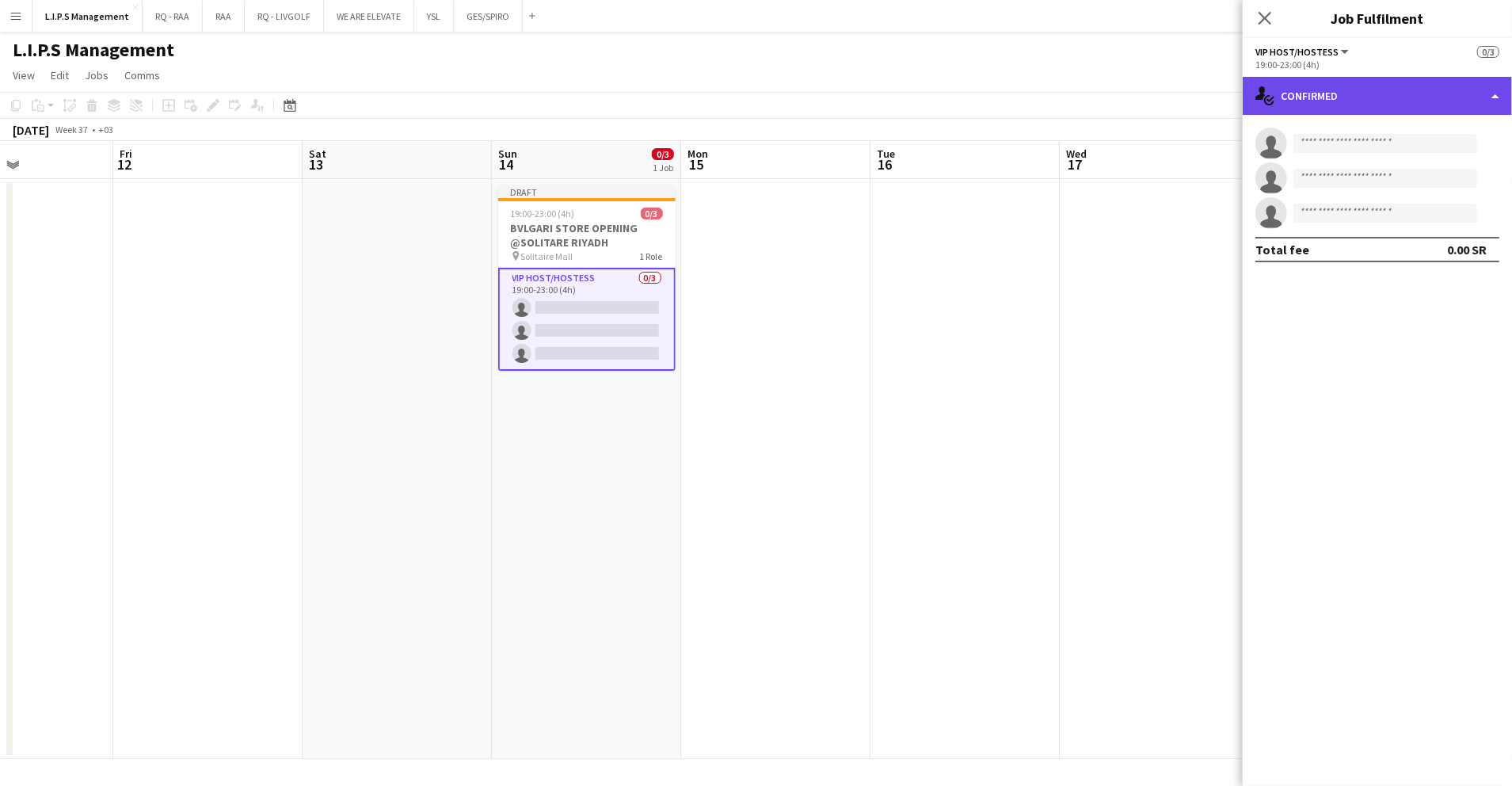
click at [1466, 97] on div "single-neutral-actions-check-2 Confirmed" at bounding box center [1378, 96] width 269 height 38
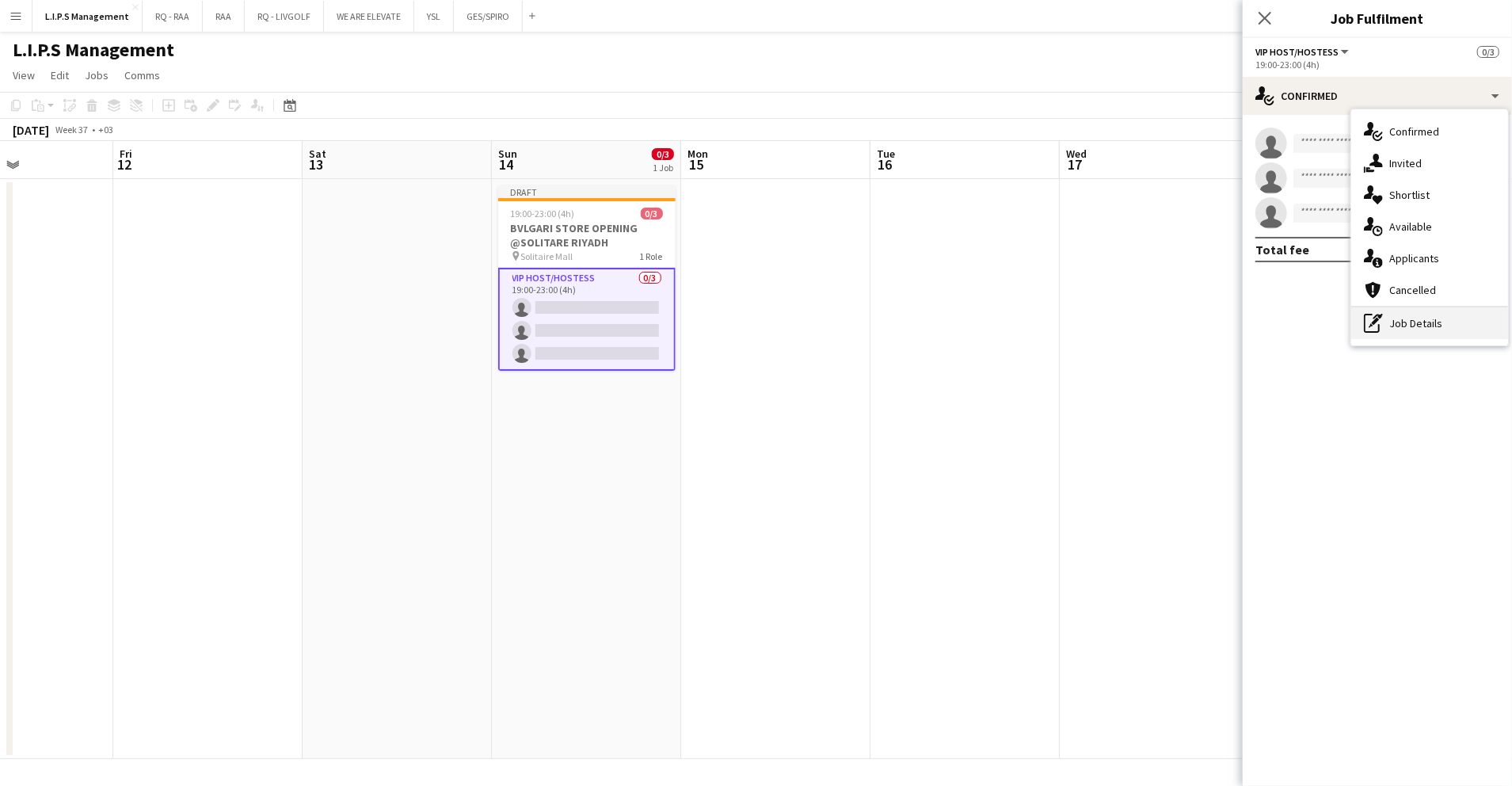
click at [1447, 333] on div "pen-write Job Details" at bounding box center [1430, 323] width 157 height 32
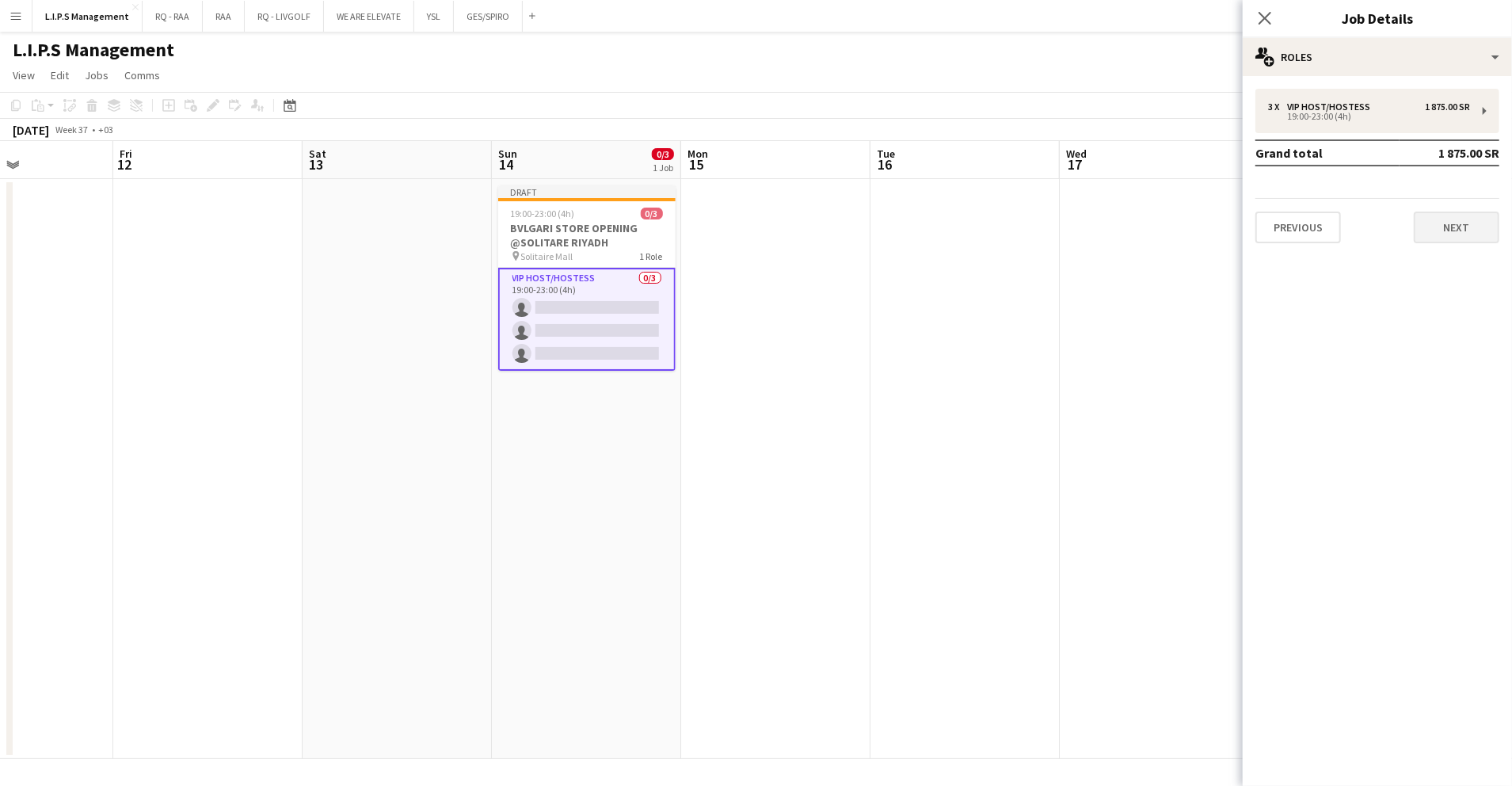
click at [1456, 217] on div "Previous Next" at bounding box center [1377, 221] width 244 height 46
click at [1456, 221] on button "Next" at bounding box center [1456, 227] width 86 height 32
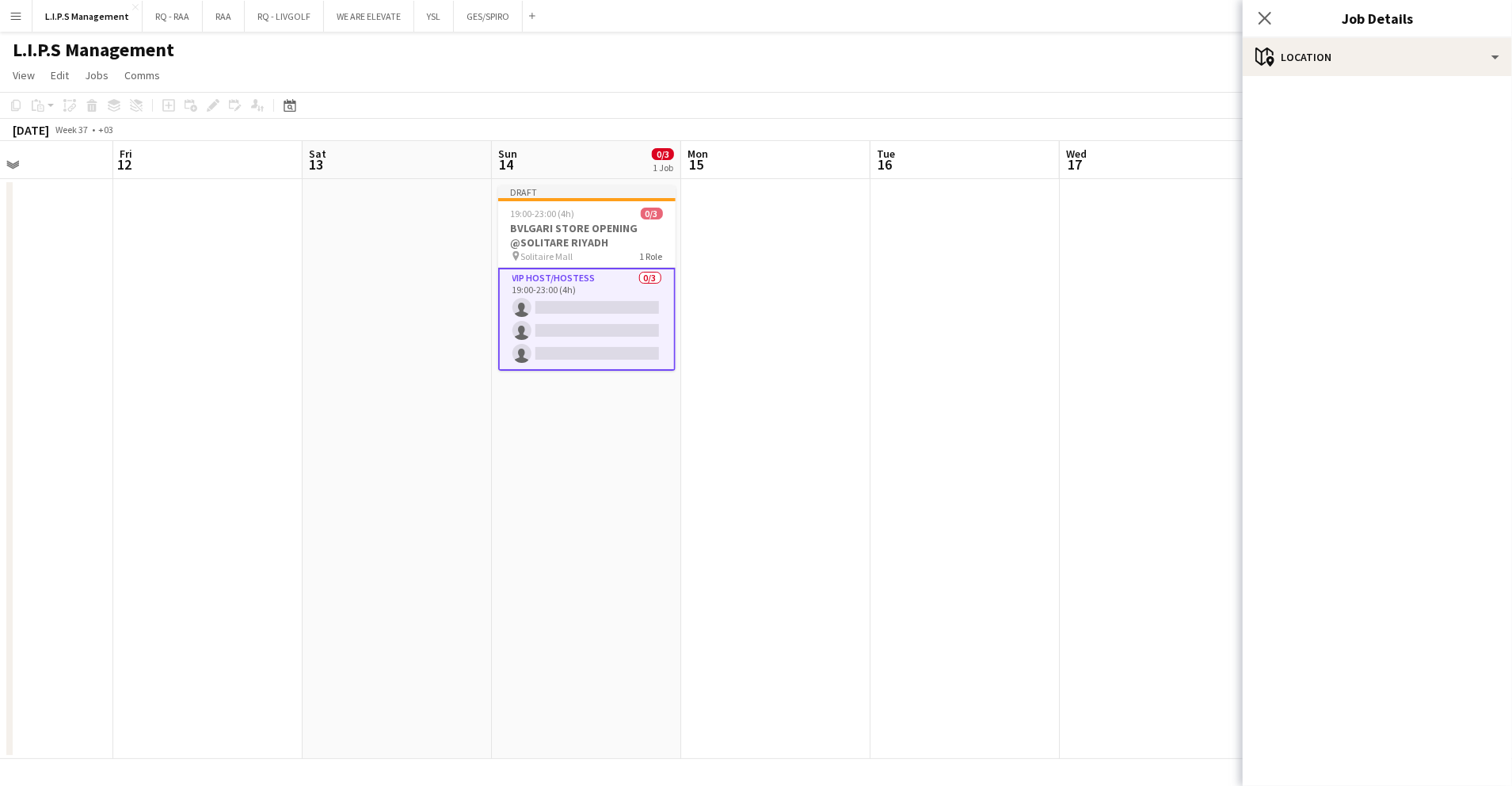
scroll to position [0, 0]
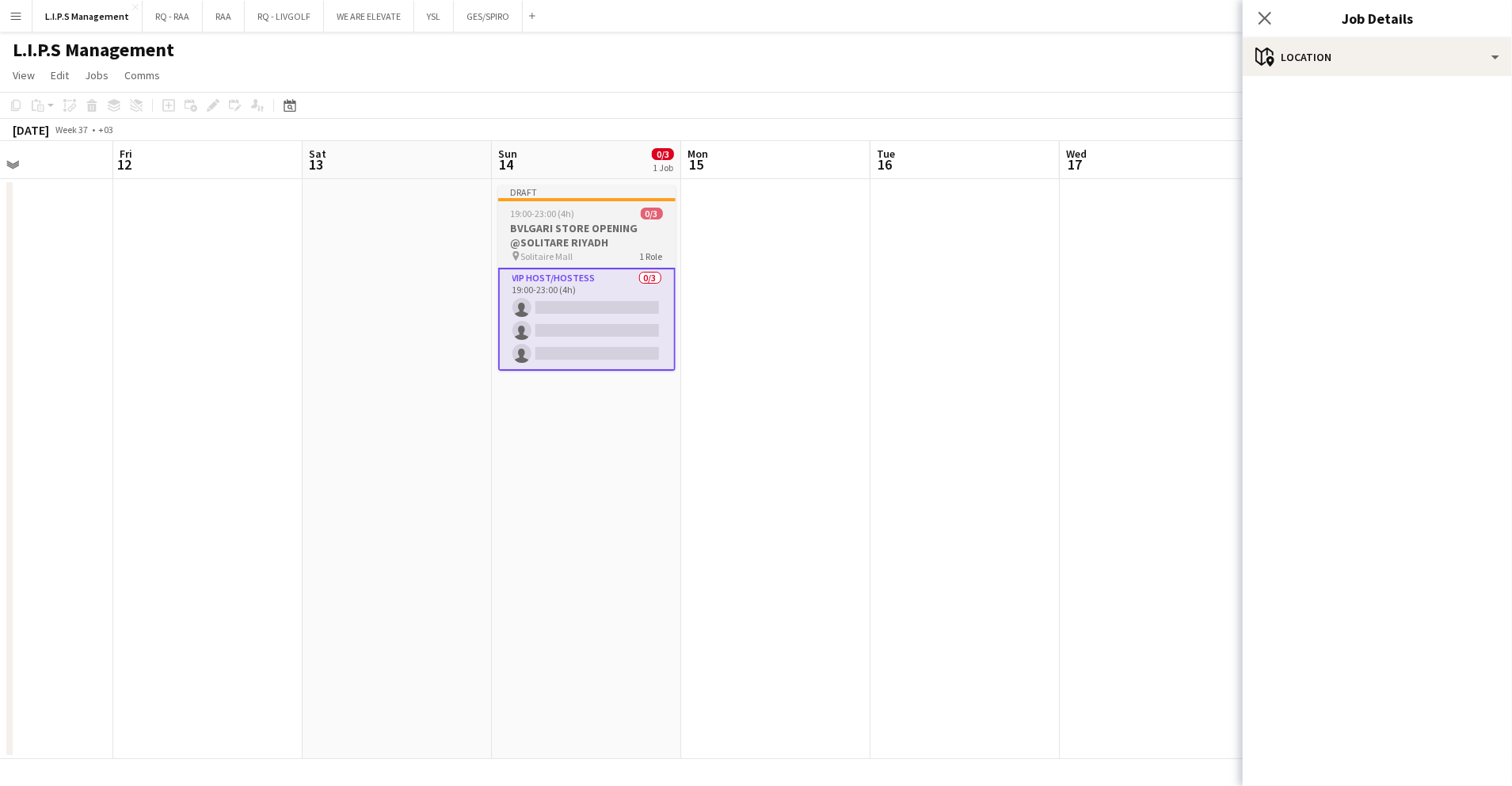
click at [642, 233] on h3 "BVLGARI STORE OPENING @SOLITARE RIYADH" at bounding box center [586, 235] width 178 height 28
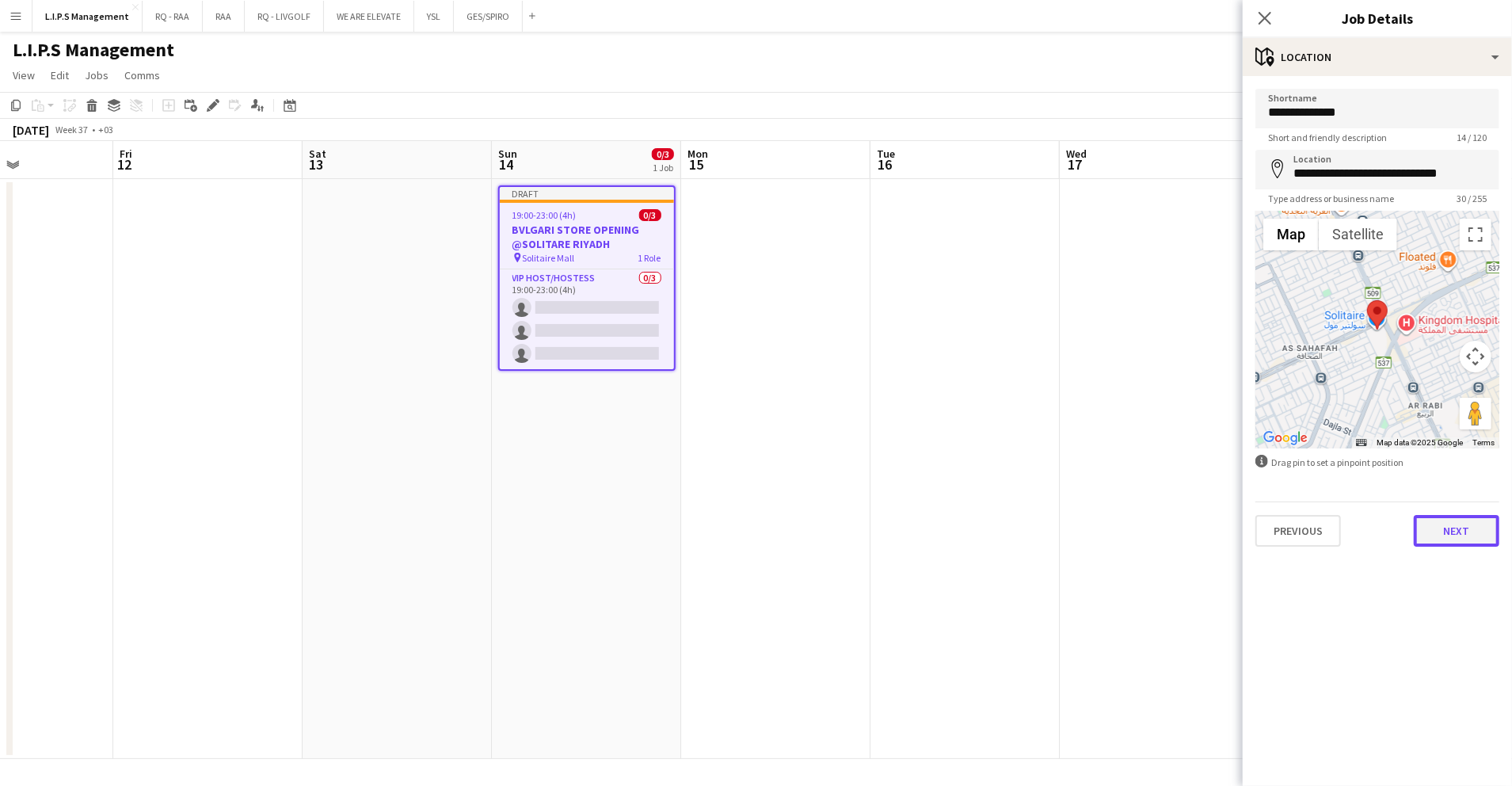
click at [1448, 536] on button "Next" at bounding box center [1456, 531] width 86 height 32
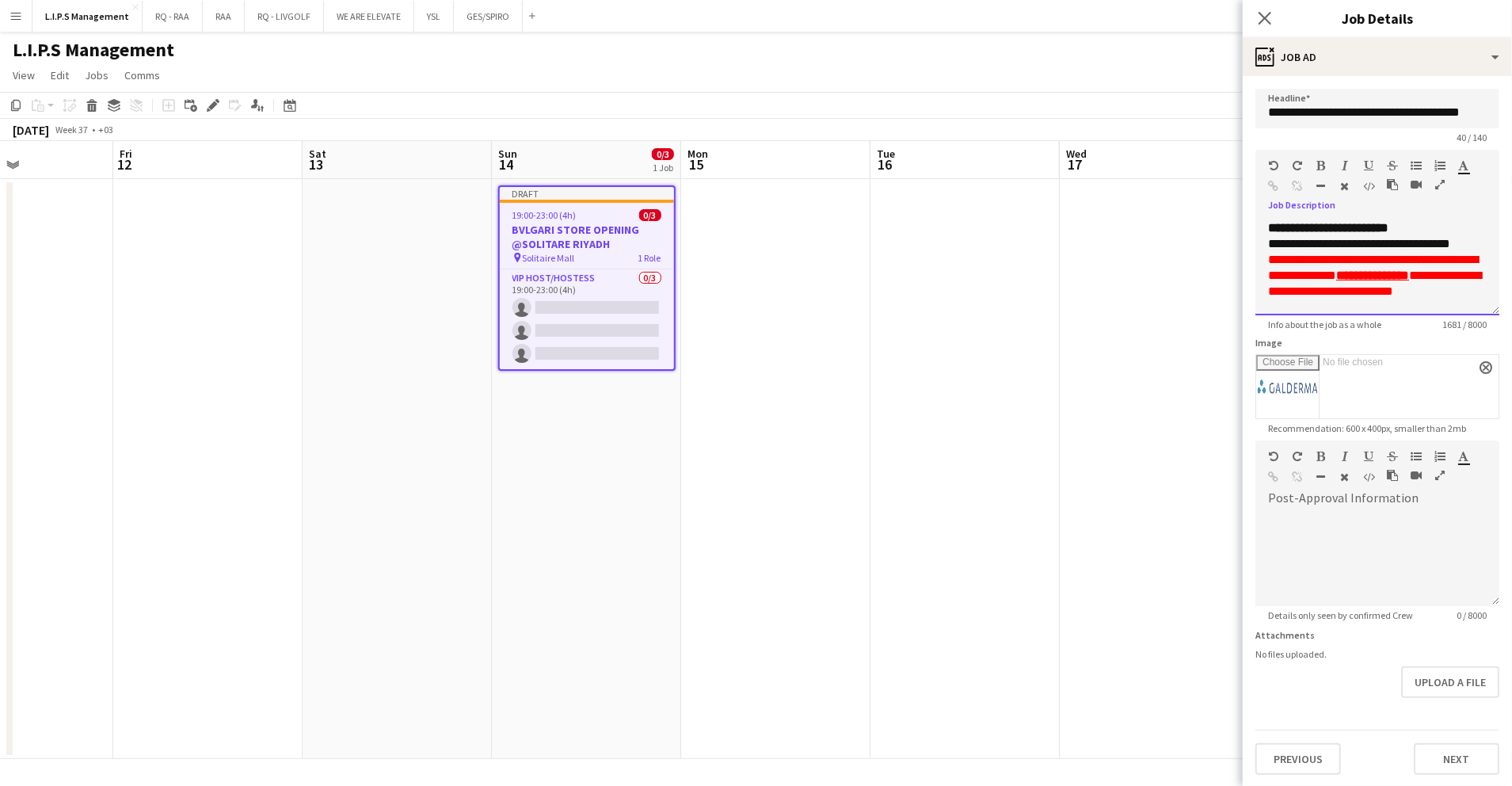
click at [1406, 252] on div "**********" at bounding box center [1377, 243] width 218 height 15
paste div
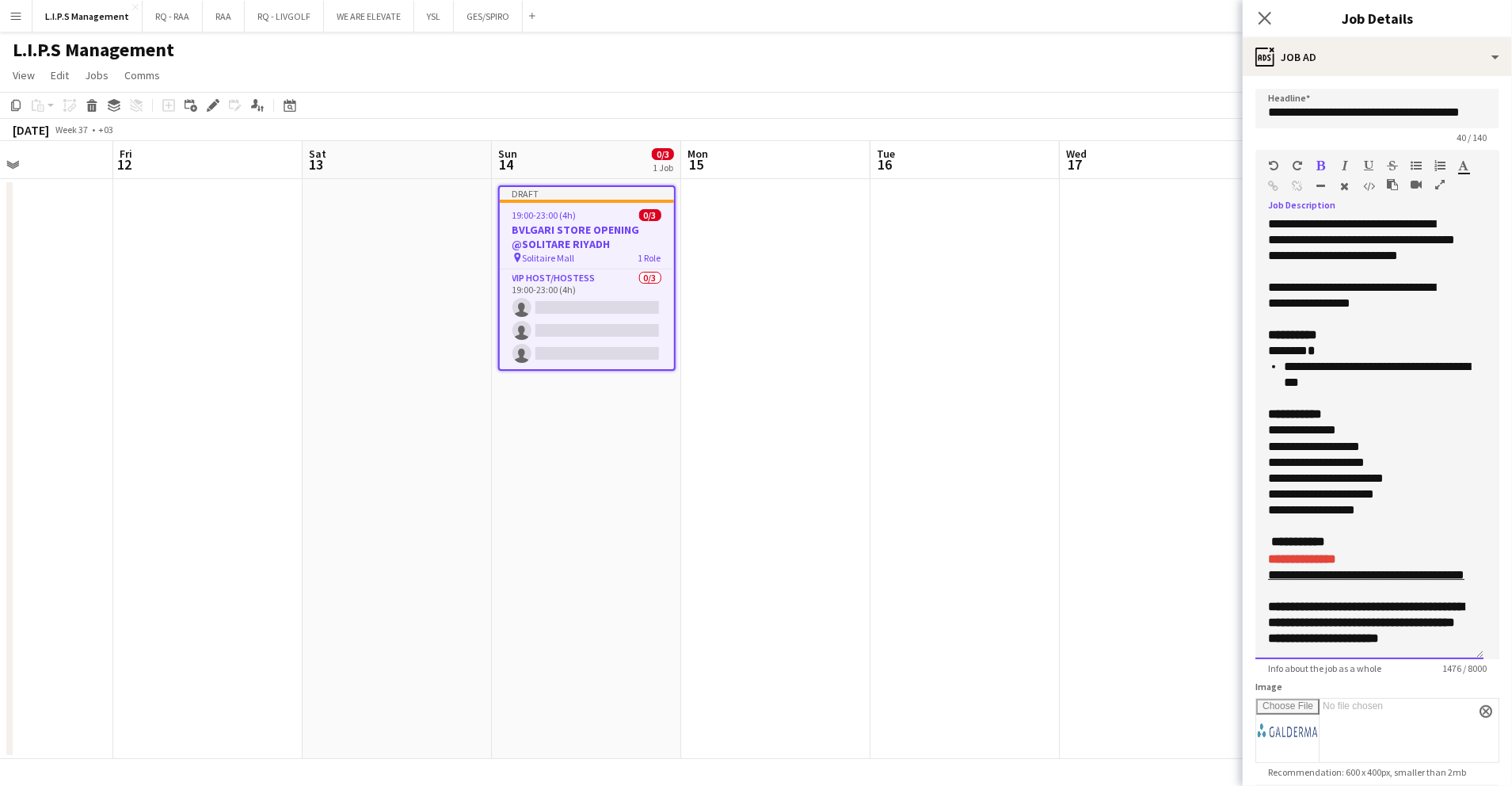
drag, startPoint x: 1476, startPoint y: 306, endPoint x: 1456, endPoint y: 537, distance: 231.9
click at [1469, 633] on div "**********" at bounding box center [1369, 440] width 228 height 439
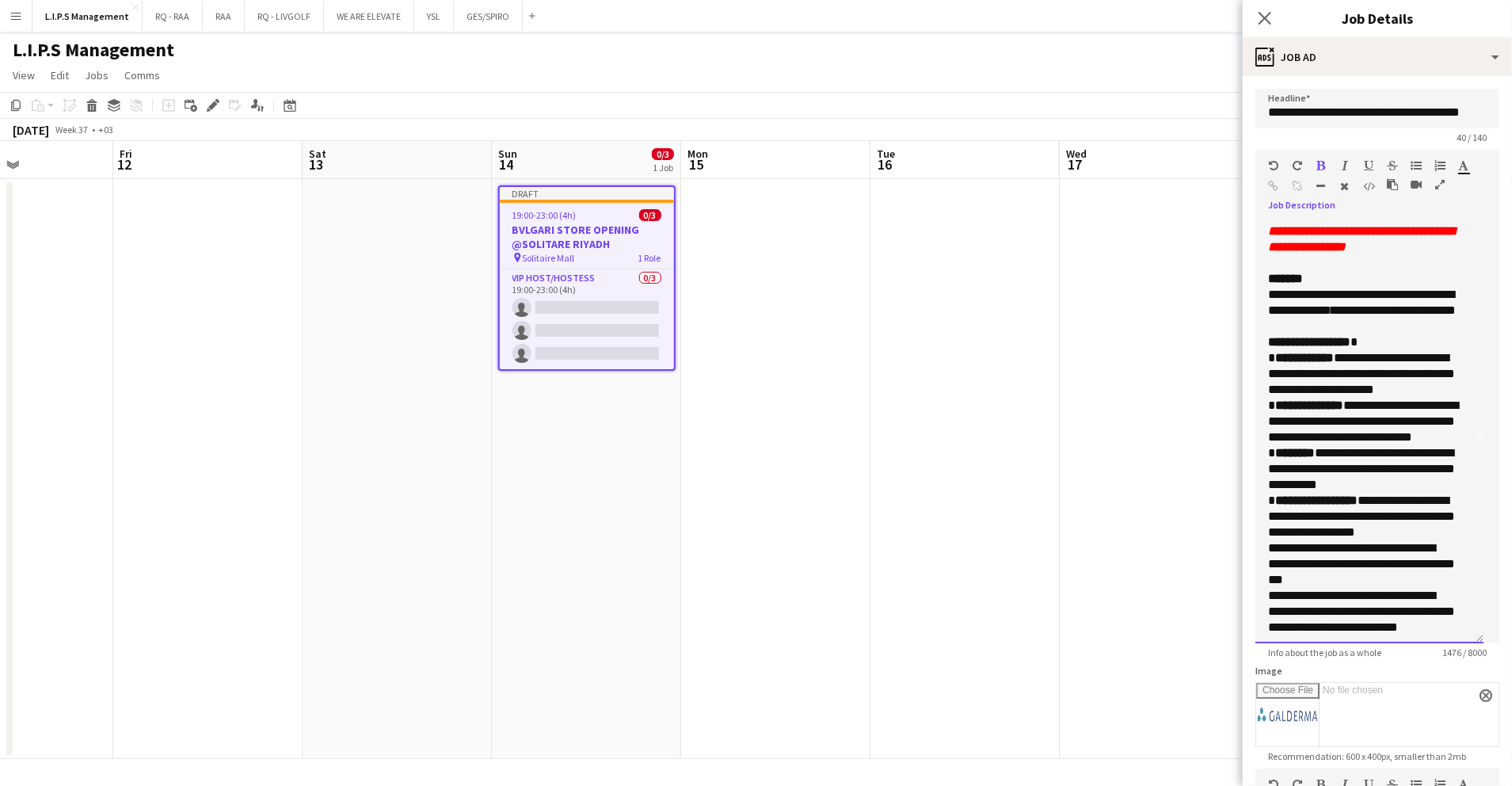
scroll to position [0, 0]
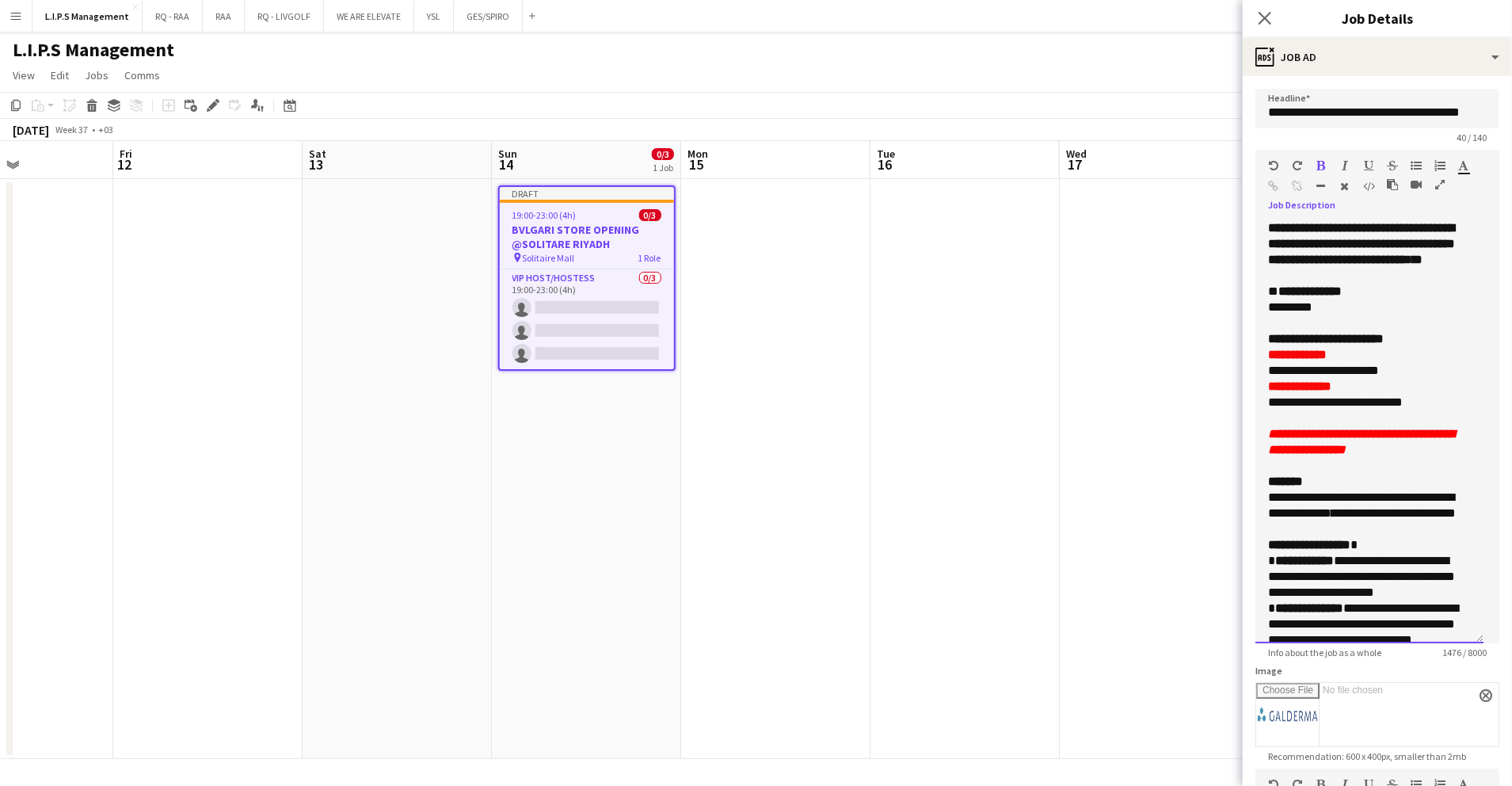
click at [1367, 315] on p "*********" at bounding box center [1361, 307] width 187 height 15
drag, startPoint x: 1274, startPoint y: 332, endPoint x: 1259, endPoint y: 332, distance: 15.0
click at [1259, 332] on div "**********" at bounding box center [1369, 432] width 228 height 424
click at [1339, 315] on p "*********" at bounding box center [1361, 307] width 187 height 15
drag, startPoint x: 1345, startPoint y: 389, endPoint x: 1256, endPoint y: 390, distance: 89.0
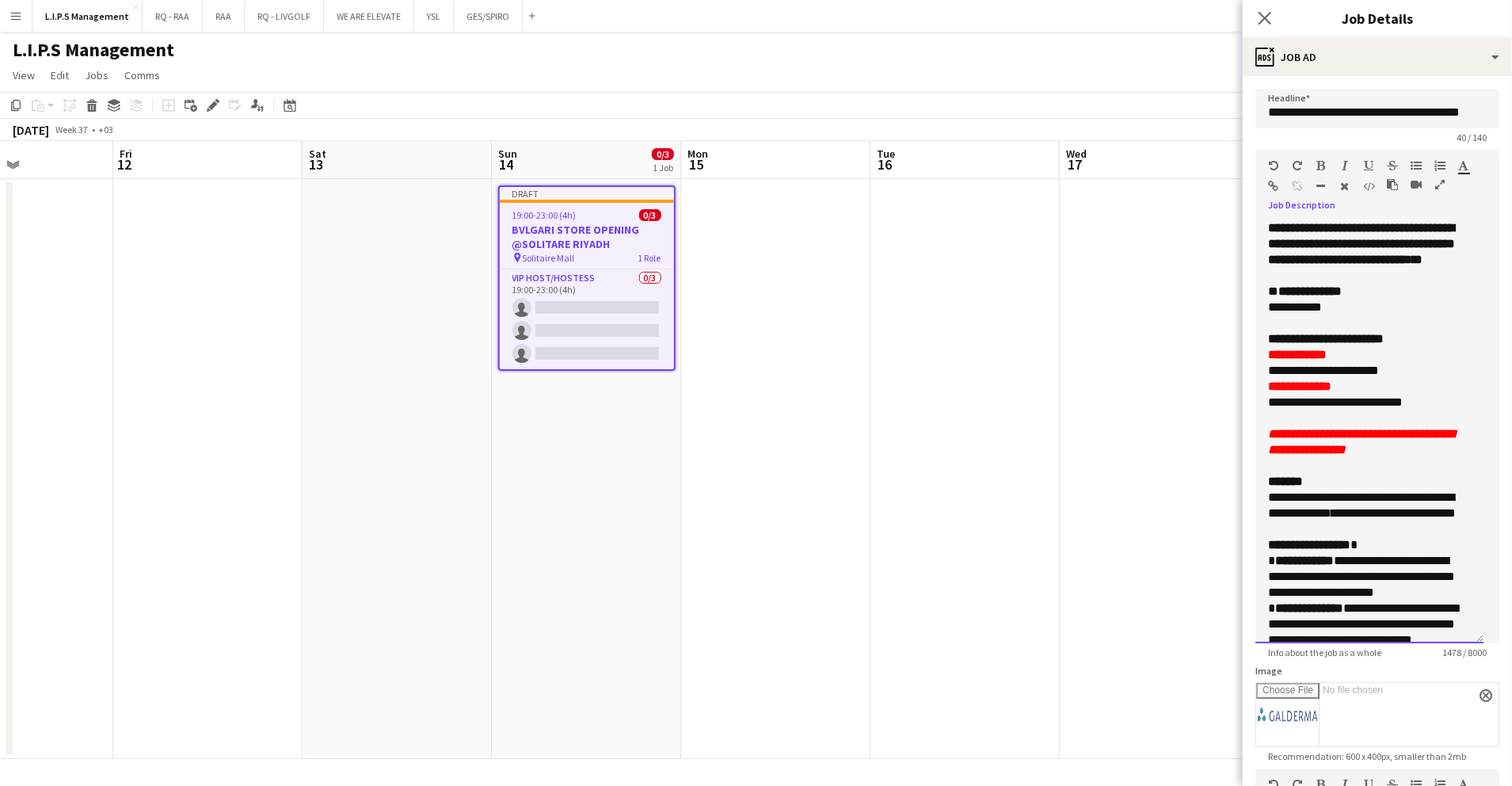
click at [1256, 390] on div "**********" at bounding box center [1369, 432] width 228 height 424
drag, startPoint x: 1337, startPoint y: 424, endPoint x: 1271, endPoint y: 424, distance: 66.0
click at [1271, 408] on span "**********" at bounding box center [1335, 402] width 135 height 12
click at [1397, 408] on span "**********" at bounding box center [1333, 402] width 130 height 12
click at [1276, 454] on font "**********" at bounding box center [1361, 442] width 187 height 27
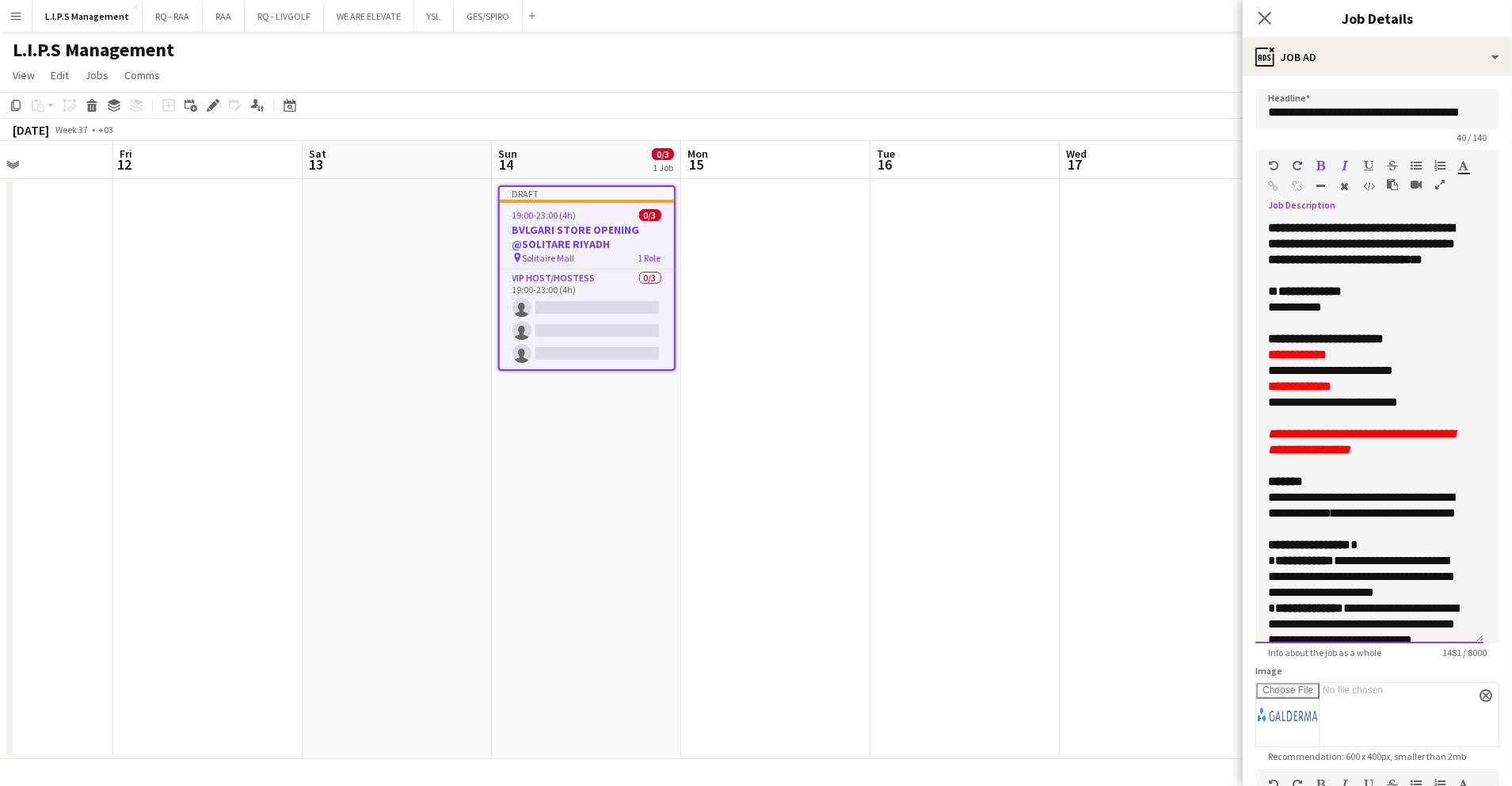
click at [1437, 455] on font "**********" at bounding box center [1361, 442] width 187 height 27
drag, startPoint x: 1433, startPoint y: 480, endPoint x: 1450, endPoint y: 460, distance: 26.2
click at [1450, 460] on div "**********" at bounding box center [1369, 720] width 203 height 1001
click at [1442, 458] on p "**********" at bounding box center [1369, 442] width 203 height 32
click at [1446, 458] on p "**********" at bounding box center [1369, 442] width 203 height 32
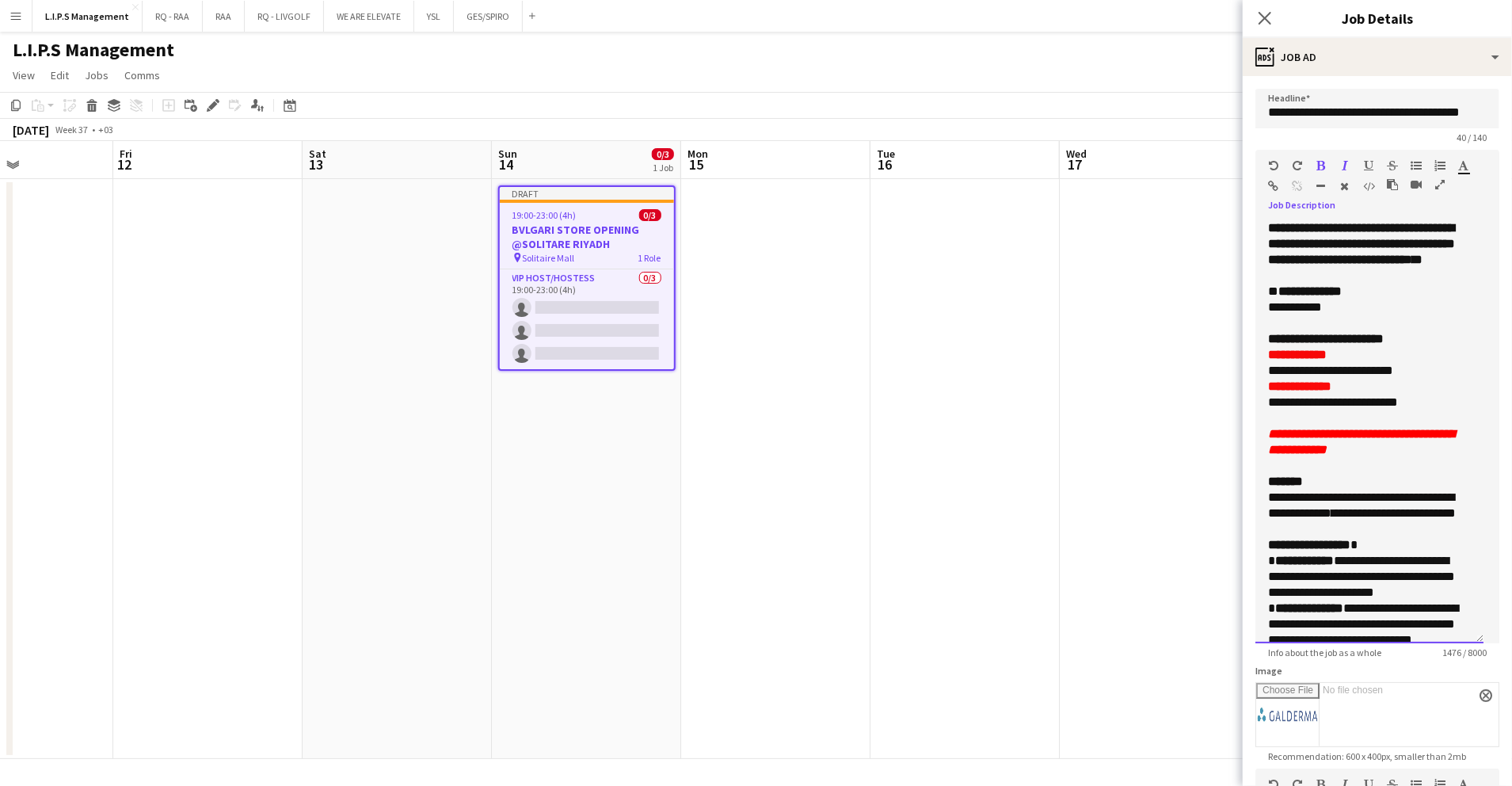
drag, startPoint x: 1355, startPoint y: 553, endPoint x: 1353, endPoint y: 535, distance: 18.1
click at [1353, 522] on p "**********" at bounding box center [1369, 505] width 203 height 32
drag, startPoint x: 1434, startPoint y: 535, endPoint x: 1384, endPoint y: 535, distance: 50.0
click at [1384, 522] on p "**********" at bounding box center [1369, 505] width 203 height 32
click at [1368, 537] on p at bounding box center [1369, 529] width 203 height 15
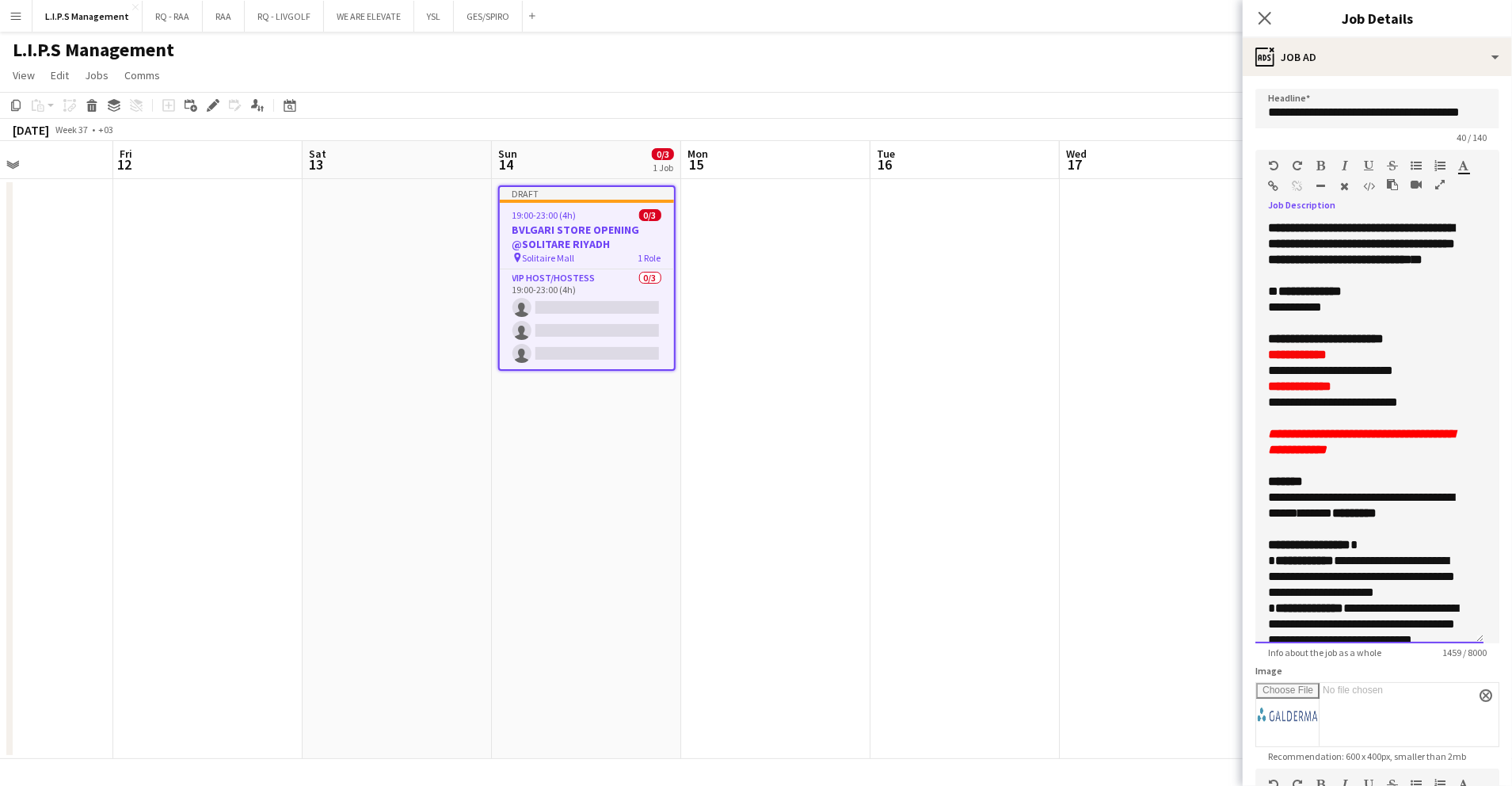
scroll to position [106, 0]
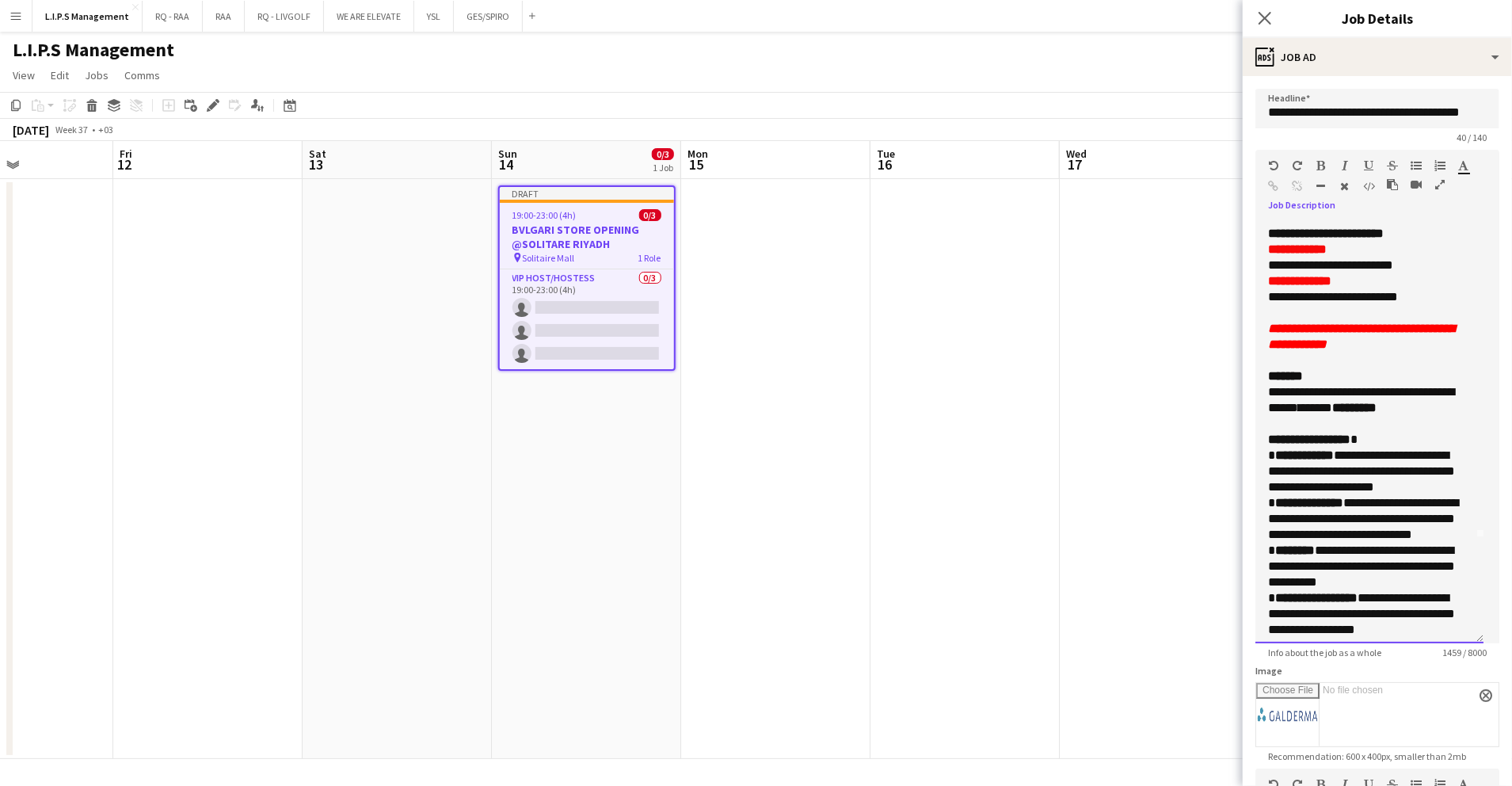
drag, startPoint x: 1324, startPoint y: 504, endPoint x: 1331, endPoint y: 495, distance: 11.4
click at [1331, 493] on span "**********" at bounding box center [1361, 471] width 187 height 44
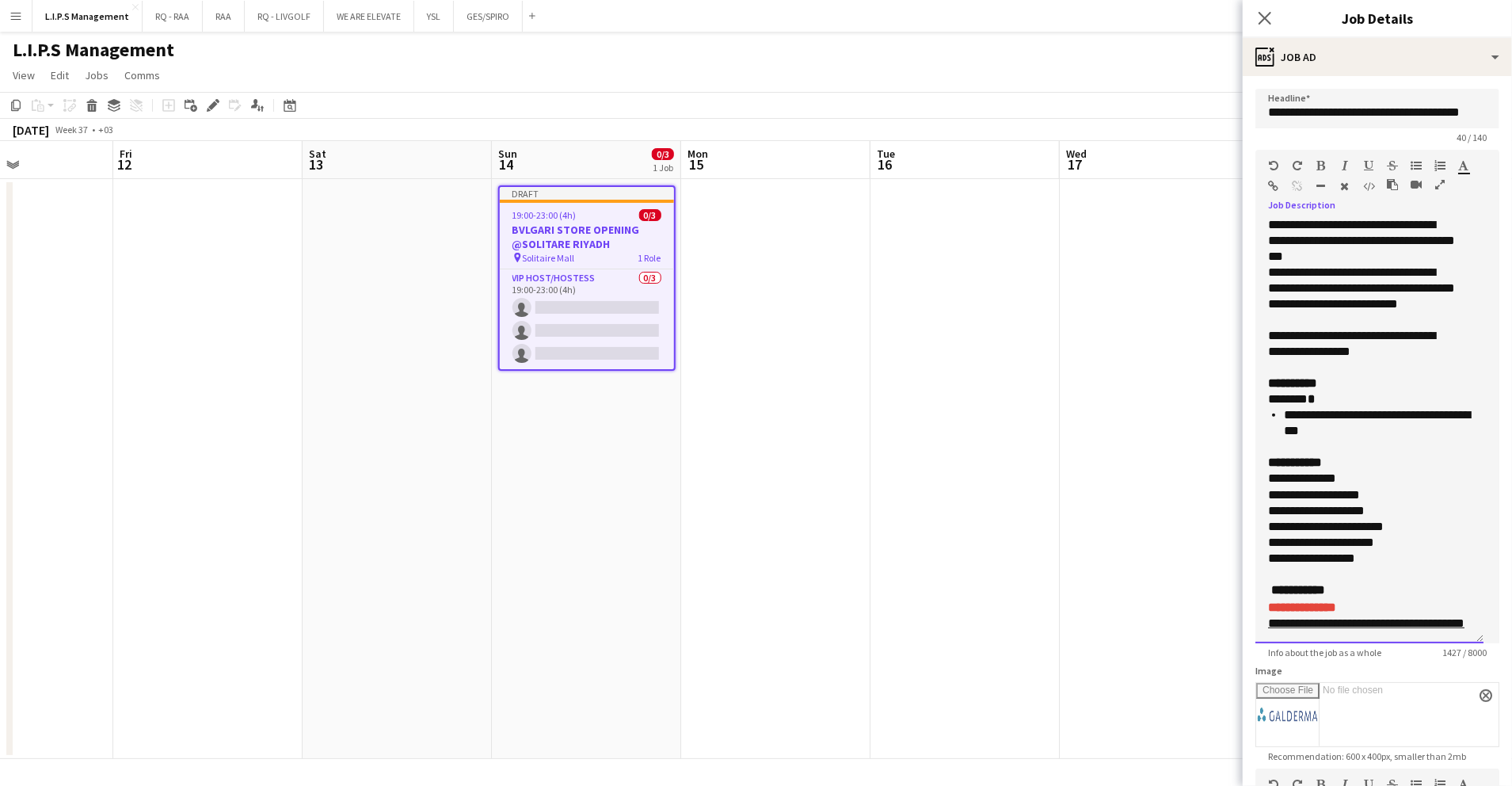
scroll to position [576, 0]
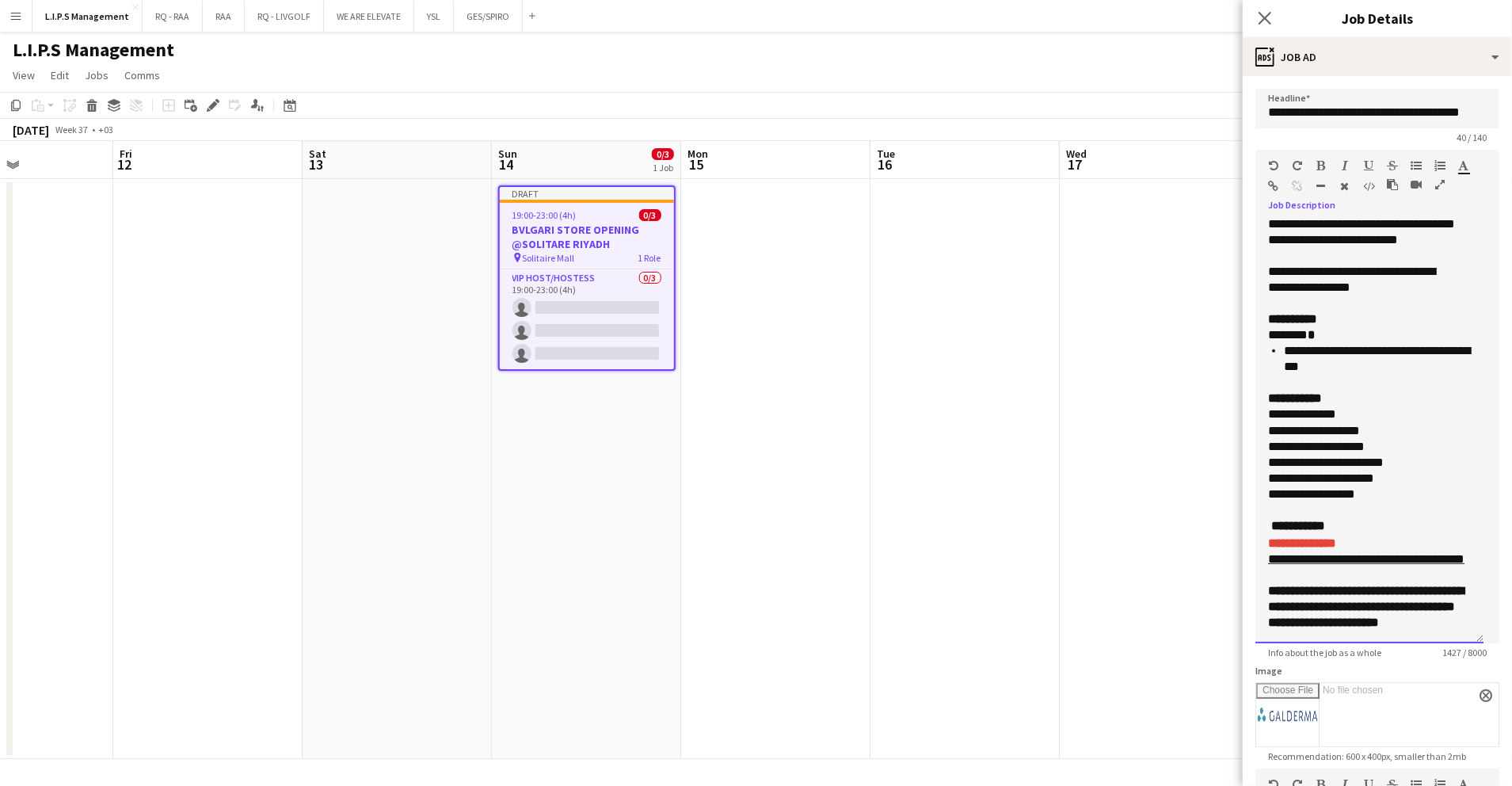
drag, startPoint x: 1267, startPoint y: 470, endPoint x: 1348, endPoint y: 285, distance: 202.0
click at [1414, 336] on div "**********" at bounding box center [1369, 432] width 228 height 424
copy div "**********"
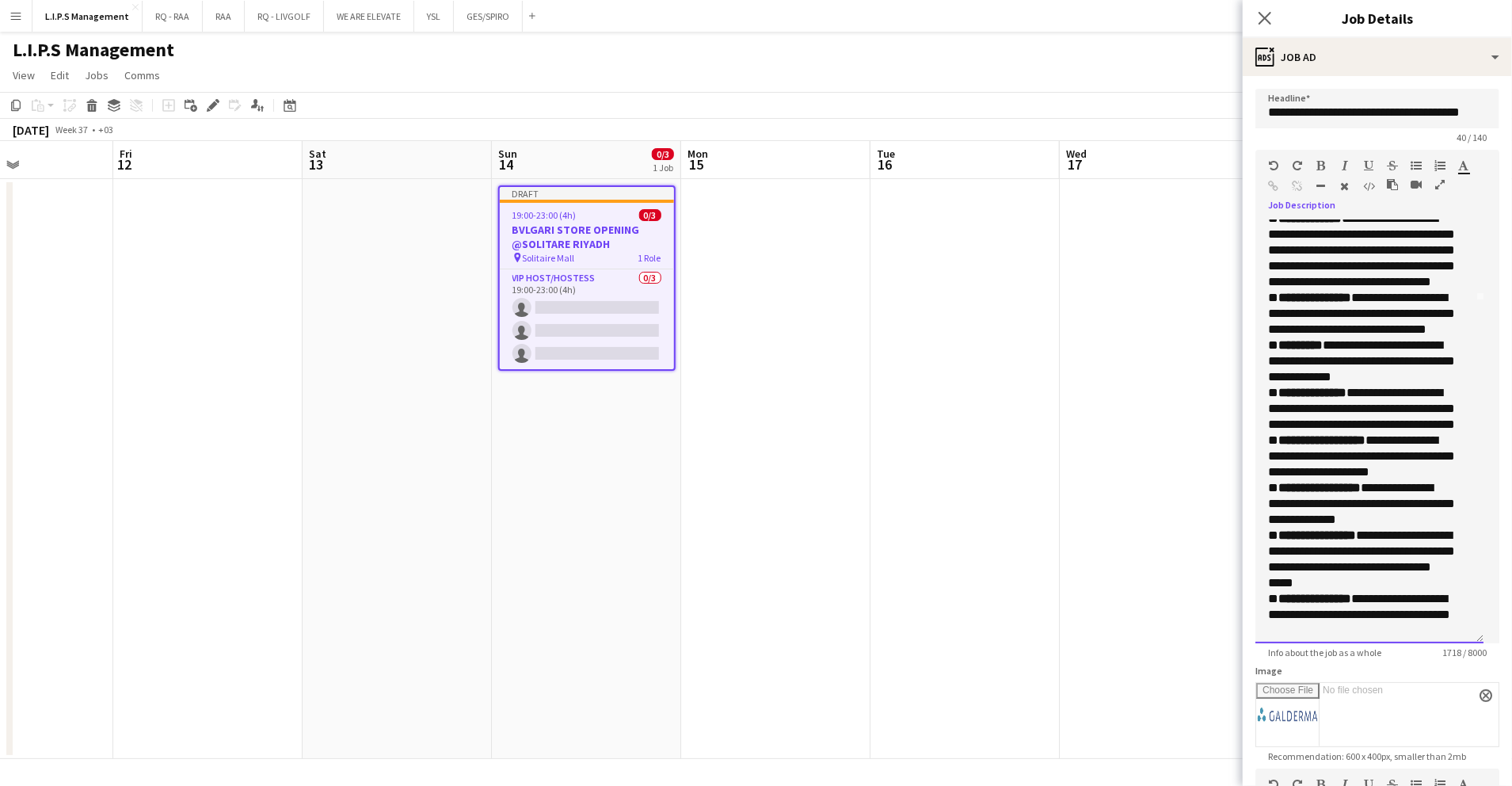
scroll to position [363, 0]
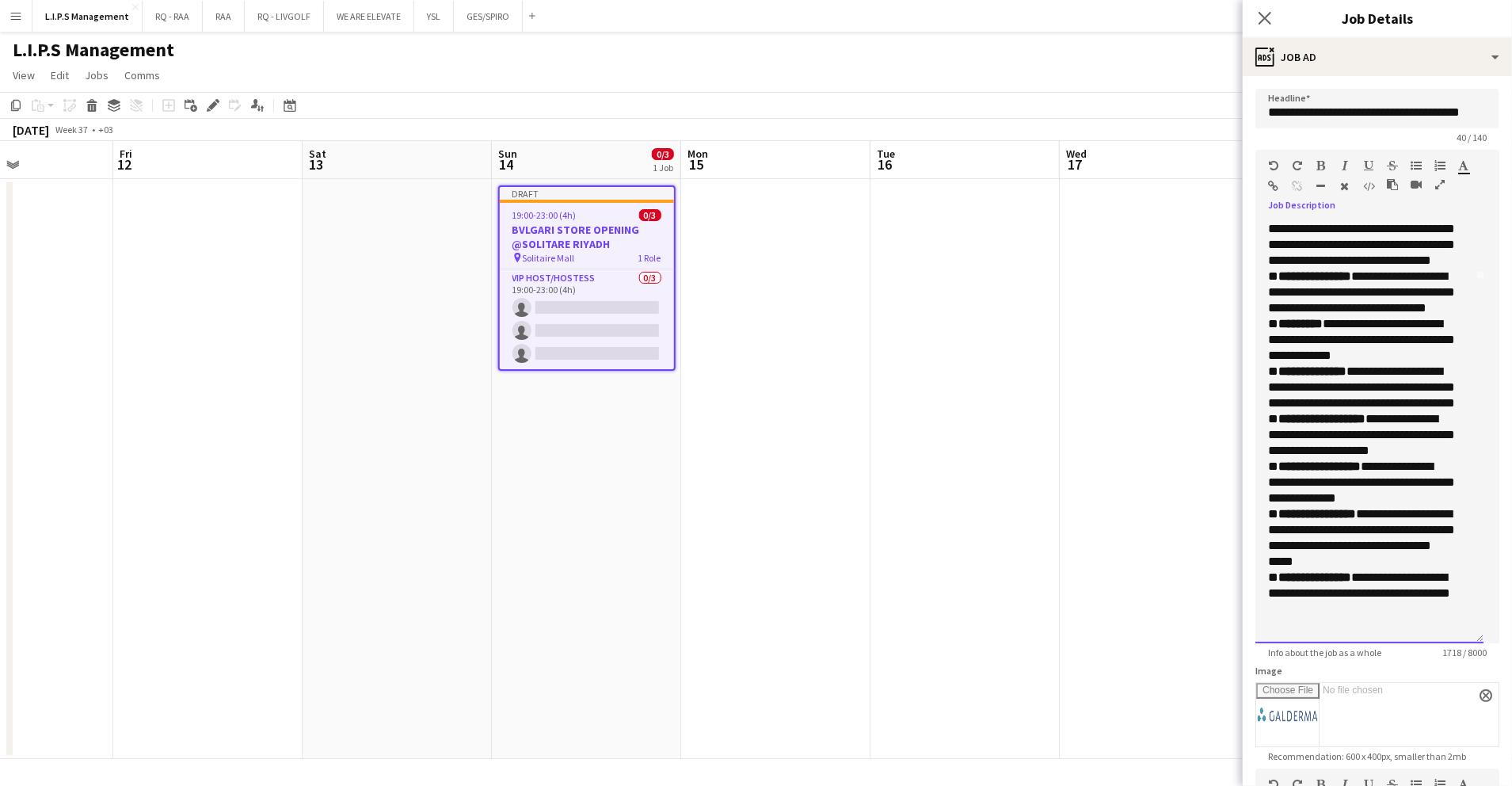
drag, startPoint x: 1448, startPoint y: 514, endPoint x: 1265, endPoint y: 488, distance: 184.8
click at [1265, 488] on div "**********" at bounding box center [1369, 432] width 228 height 424
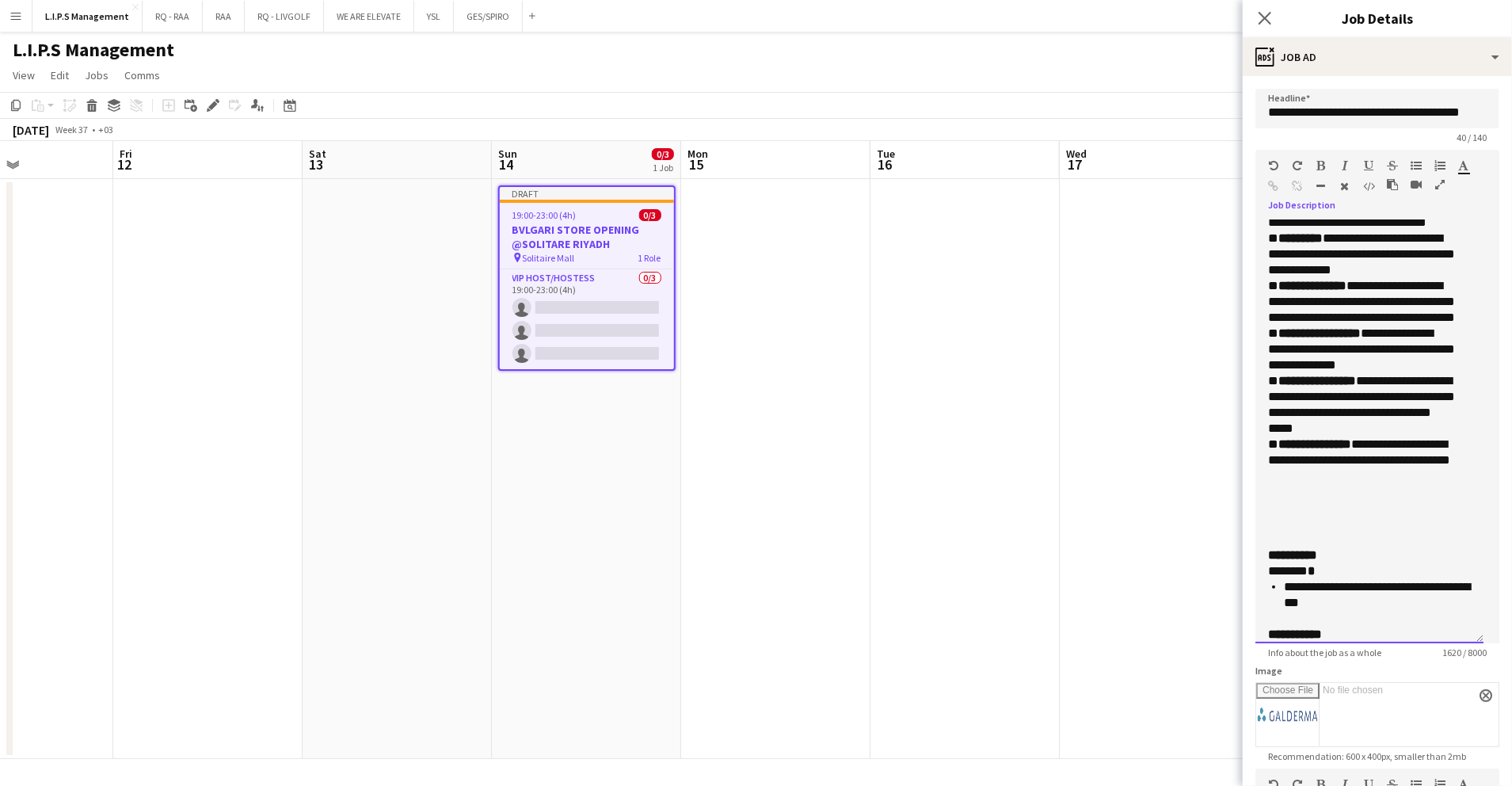
scroll to position [469, 0]
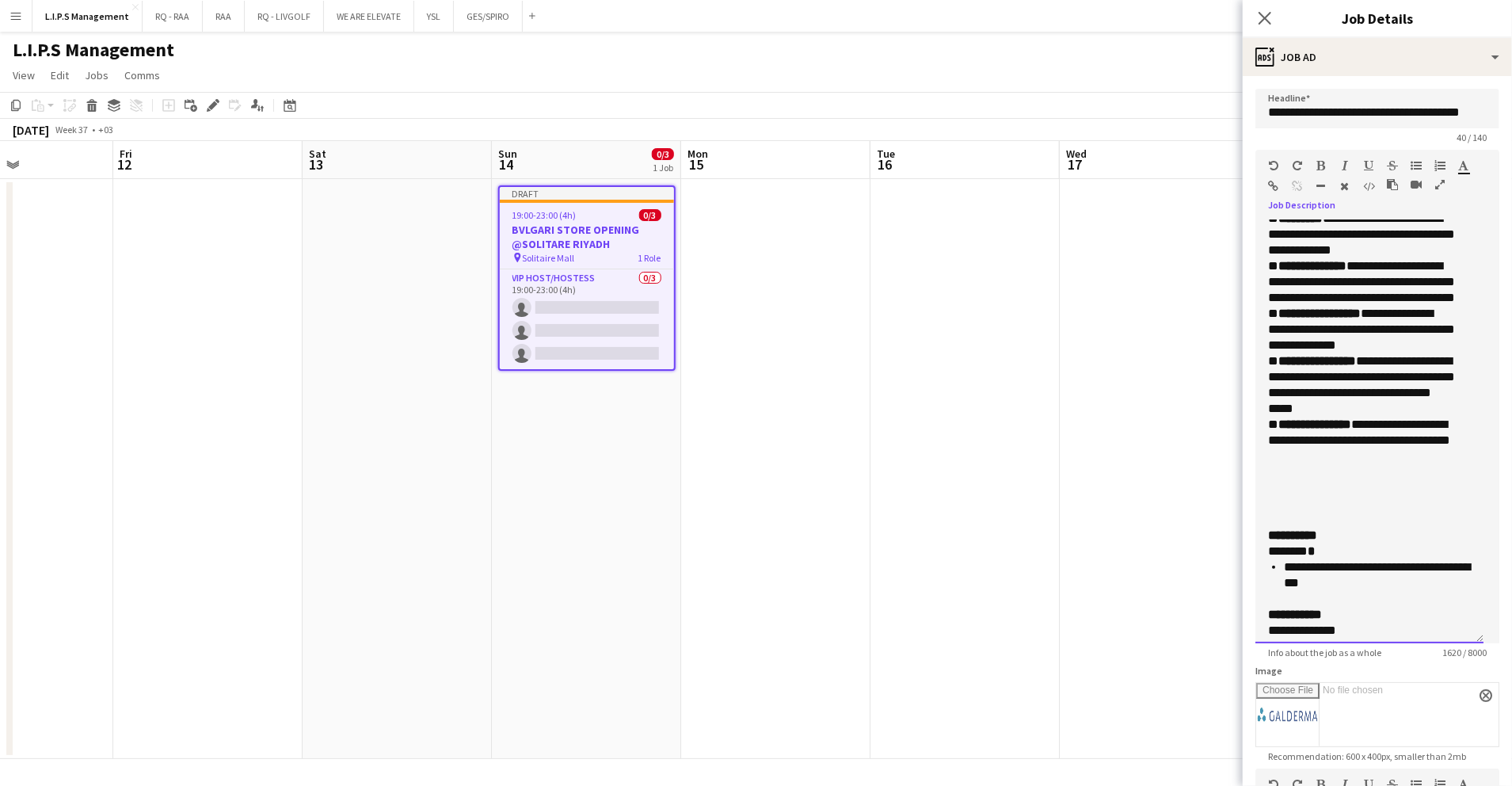
drag, startPoint x: 1381, startPoint y: 494, endPoint x: 1290, endPoint y: 488, distance: 91.2
click at [1290, 488] on div "**********" at bounding box center [1361, 298] width 187 height 428
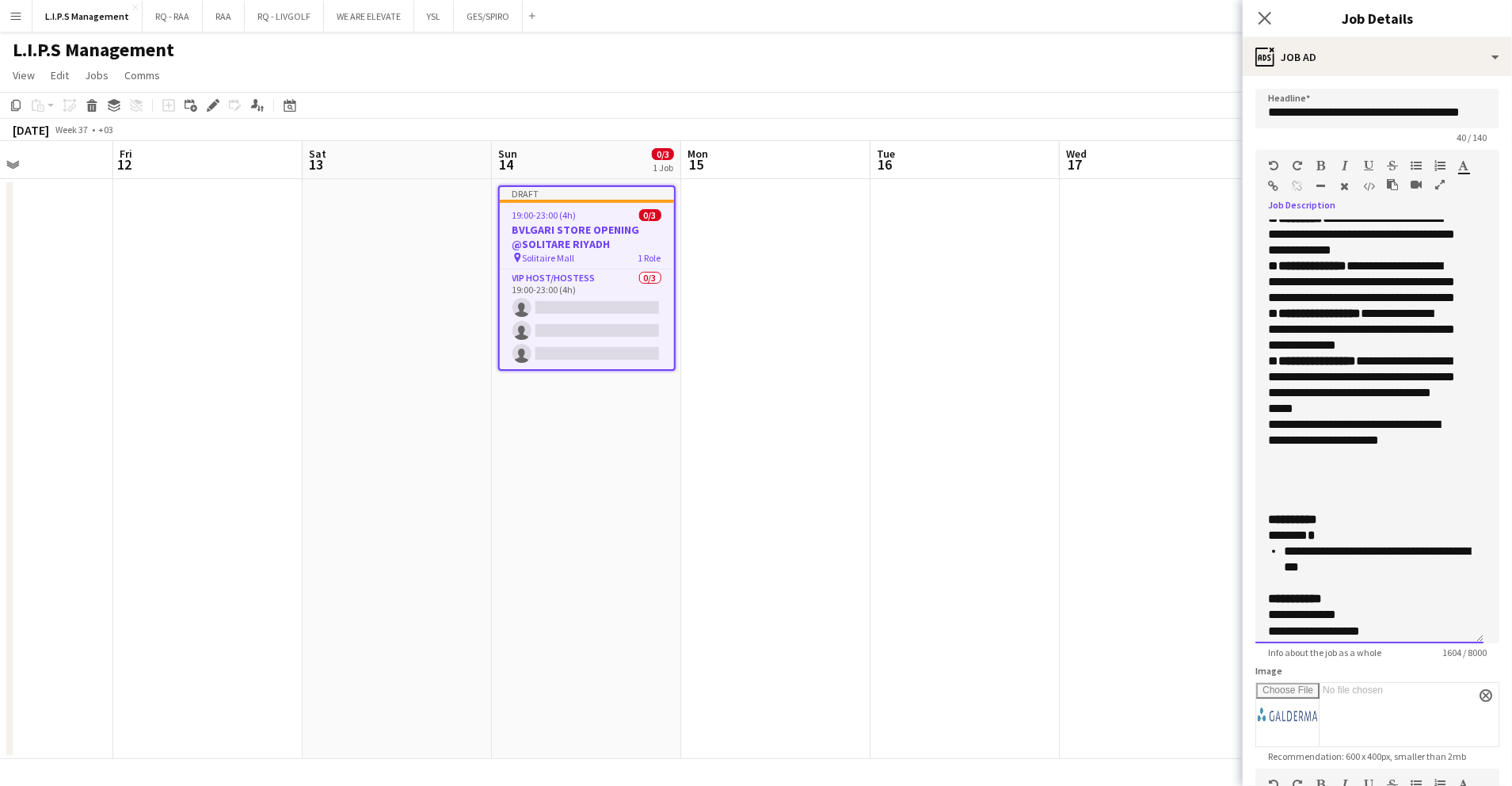
scroll to position [0, 0]
drag, startPoint x: 1388, startPoint y: 490, endPoint x: 1292, endPoint y: 493, distance: 96.0
click at [1292, 493] on div "**********" at bounding box center [1361, 290] width 187 height 413
click at [1328, 446] on span "**********" at bounding box center [1350, 433] width 165 height 27
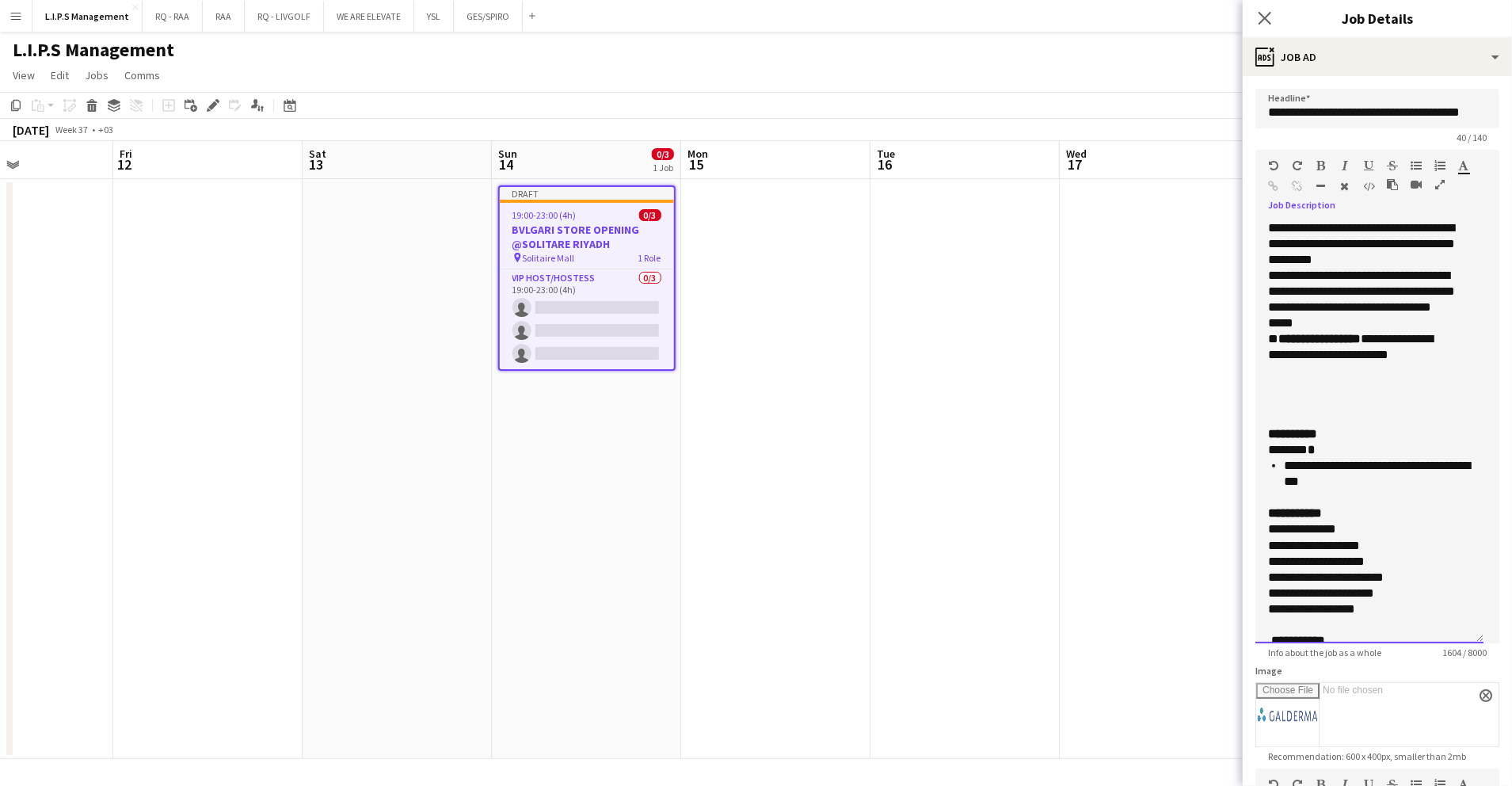
scroll to position [576, 0]
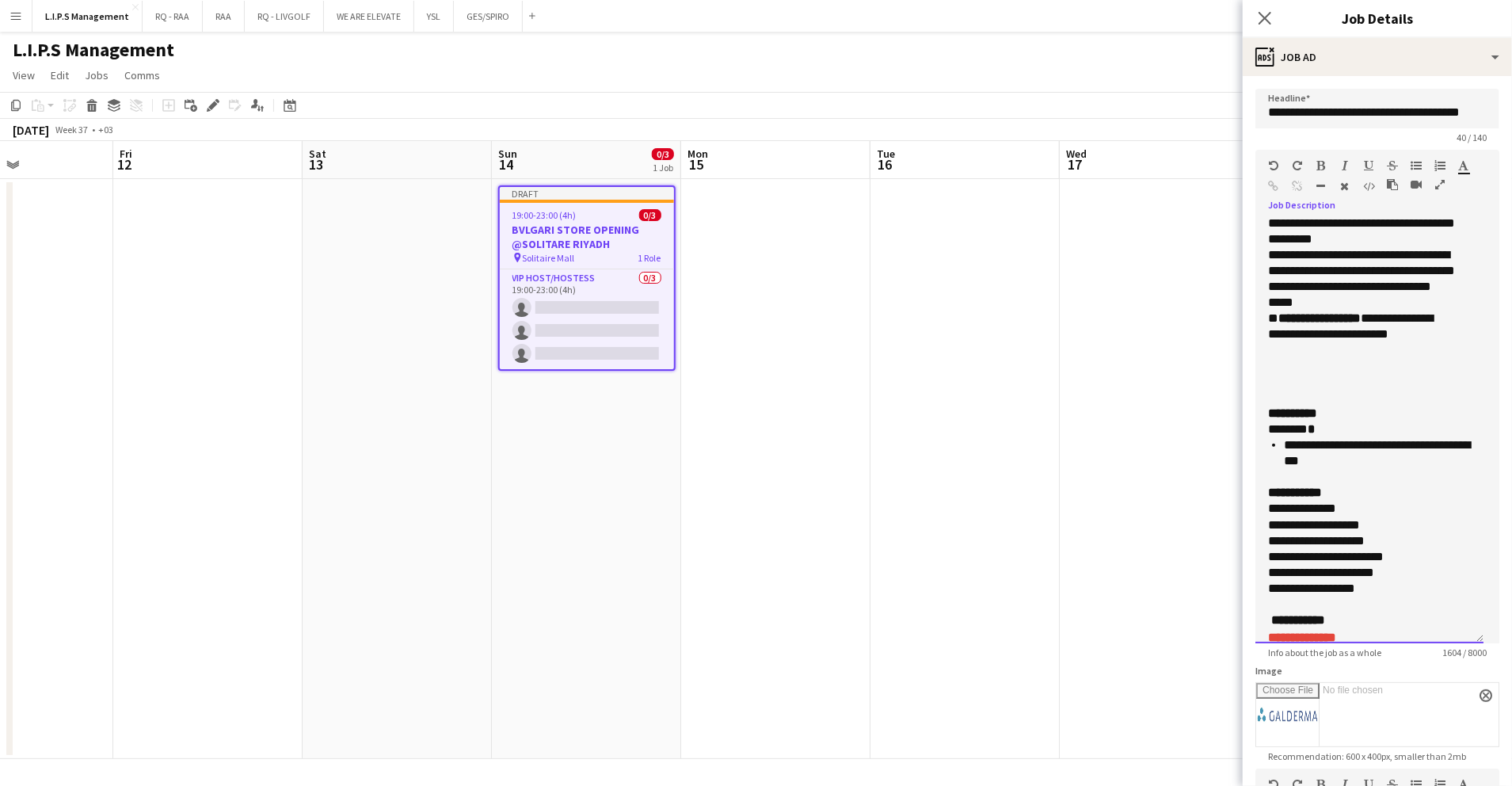
click at [1403, 534] on p "**********" at bounding box center [1361, 525] width 187 height 15
click at [1315, 581] on p "**********" at bounding box center [1361, 573] width 187 height 15
click at [1382, 613] on p "**********" at bounding box center [1361, 604] width 187 height 15
click at [1329, 597] on p "**********" at bounding box center [1361, 588] width 187 height 15
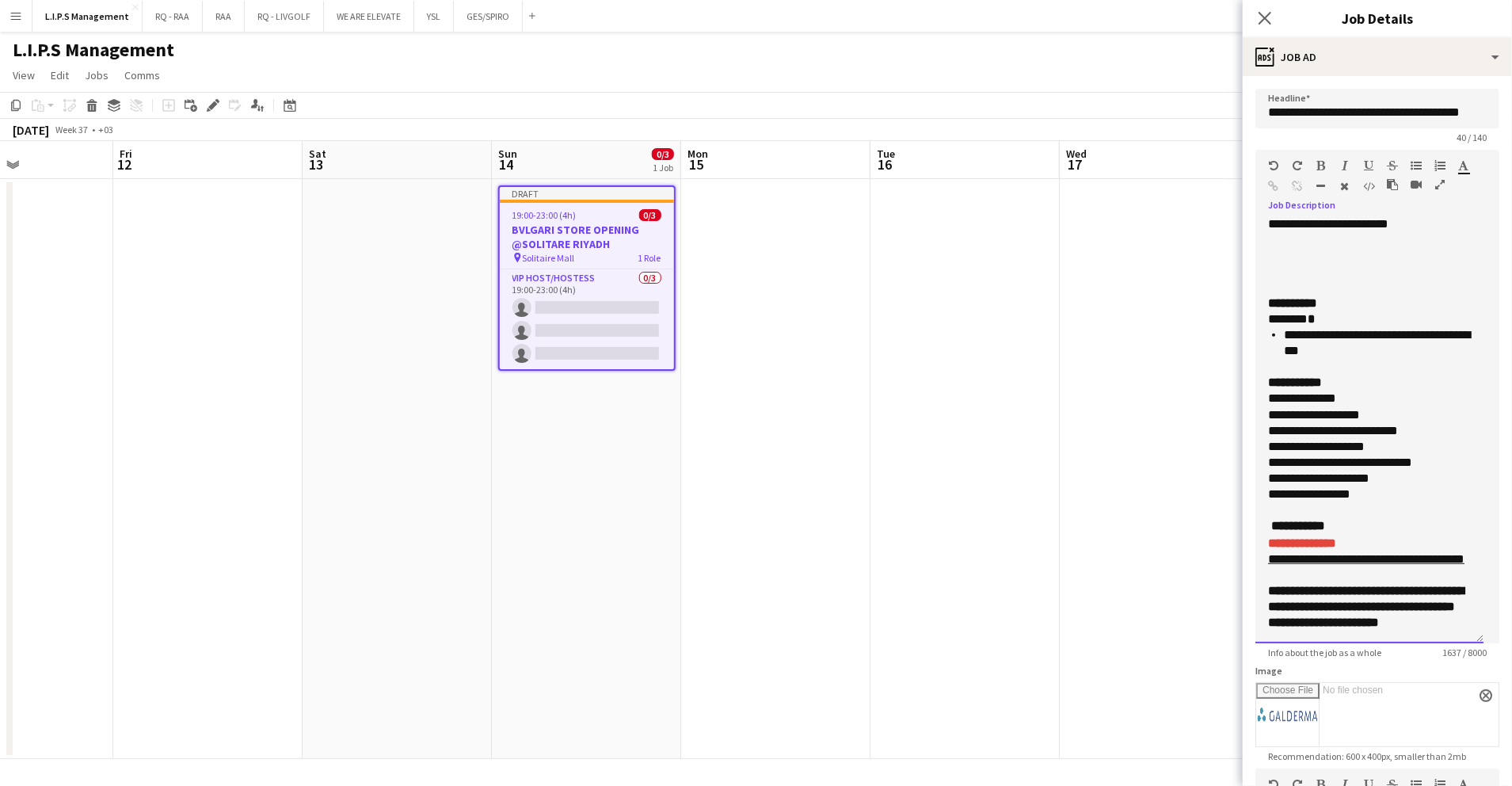
scroll to position [756, 0]
drag, startPoint x: 1331, startPoint y: 528, endPoint x: 1256, endPoint y: 488, distance: 85.0
click at [1256, 488] on div "**********" at bounding box center [1369, 432] width 228 height 424
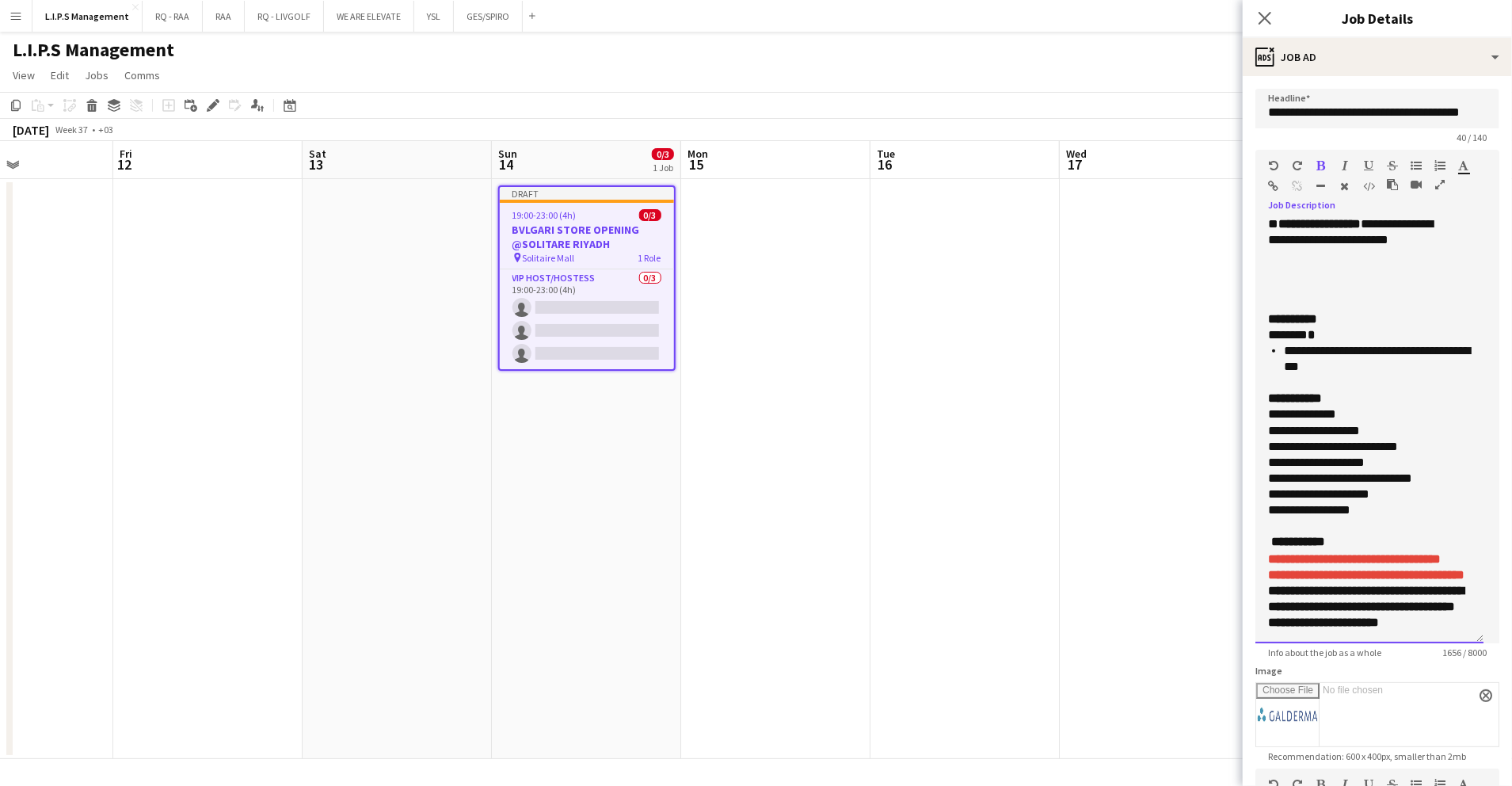
drag, startPoint x: 1347, startPoint y: 541, endPoint x: 1255, endPoint y: 527, distance: 93.1
click at [1255, 527] on div "**********" at bounding box center [1369, 432] width 228 height 424
click at [1384, 585] on span "**********" at bounding box center [1365, 607] width 196 height 44
click at [1385, 567] on p "**********" at bounding box center [1369, 575] width 203 height 15
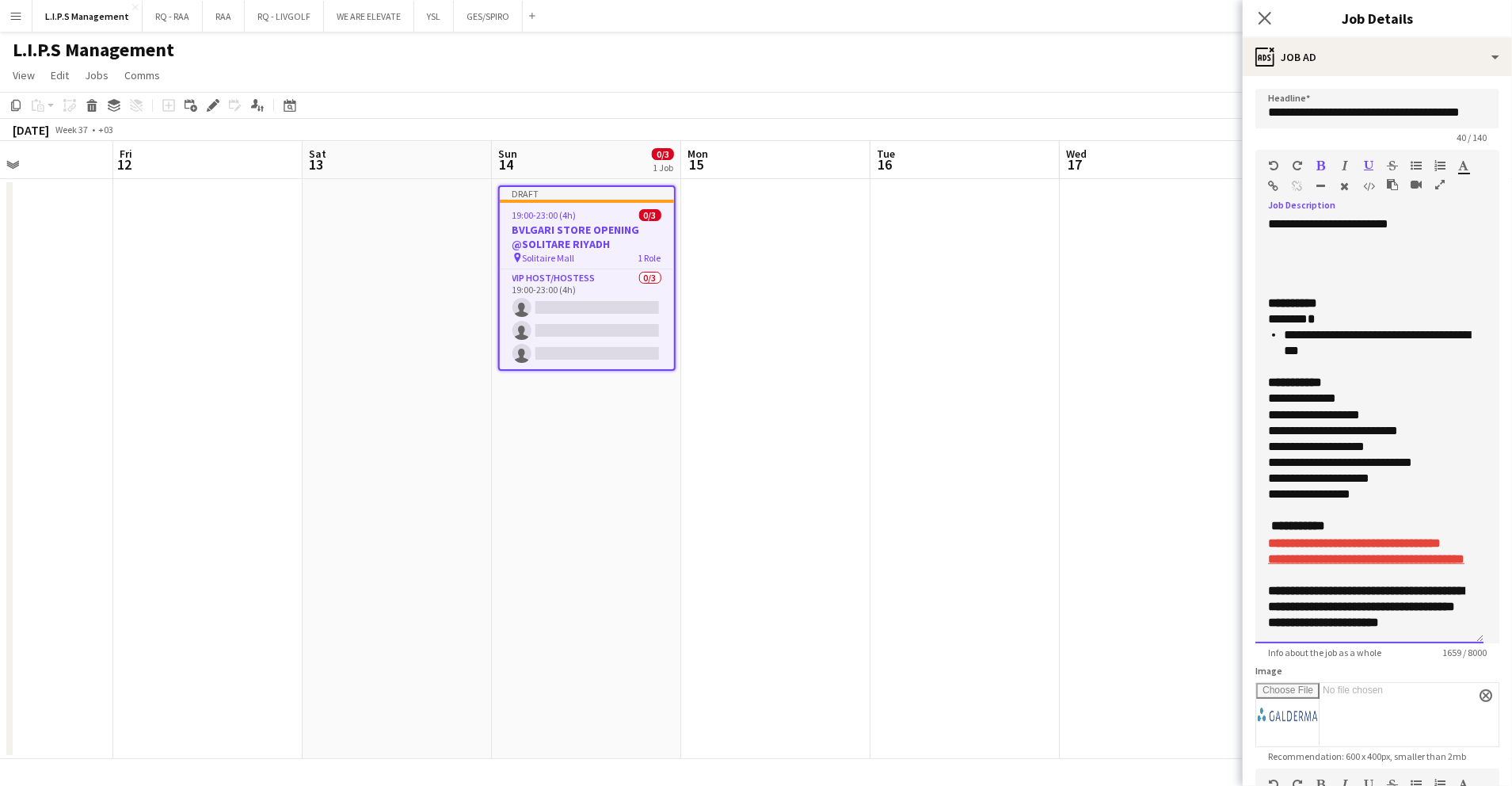
drag, startPoint x: 1393, startPoint y: 541, endPoint x: 1270, endPoint y: 498, distance: 130.3
click at [1270, 498] on div "**********" at bounding box center [1369, 83] width 203 height 1097
click at [1462, 169] on icon "button" at bounding box center [1464, 166] width 10 height 11
click at [1401, 455] on p "**********" at bounding box center [1361, 463] width 187 height 15
drag, startPoint x: 1355, startPoint y: 539, endPoint x: 1255, endPoint y: 494, distance: 109.7
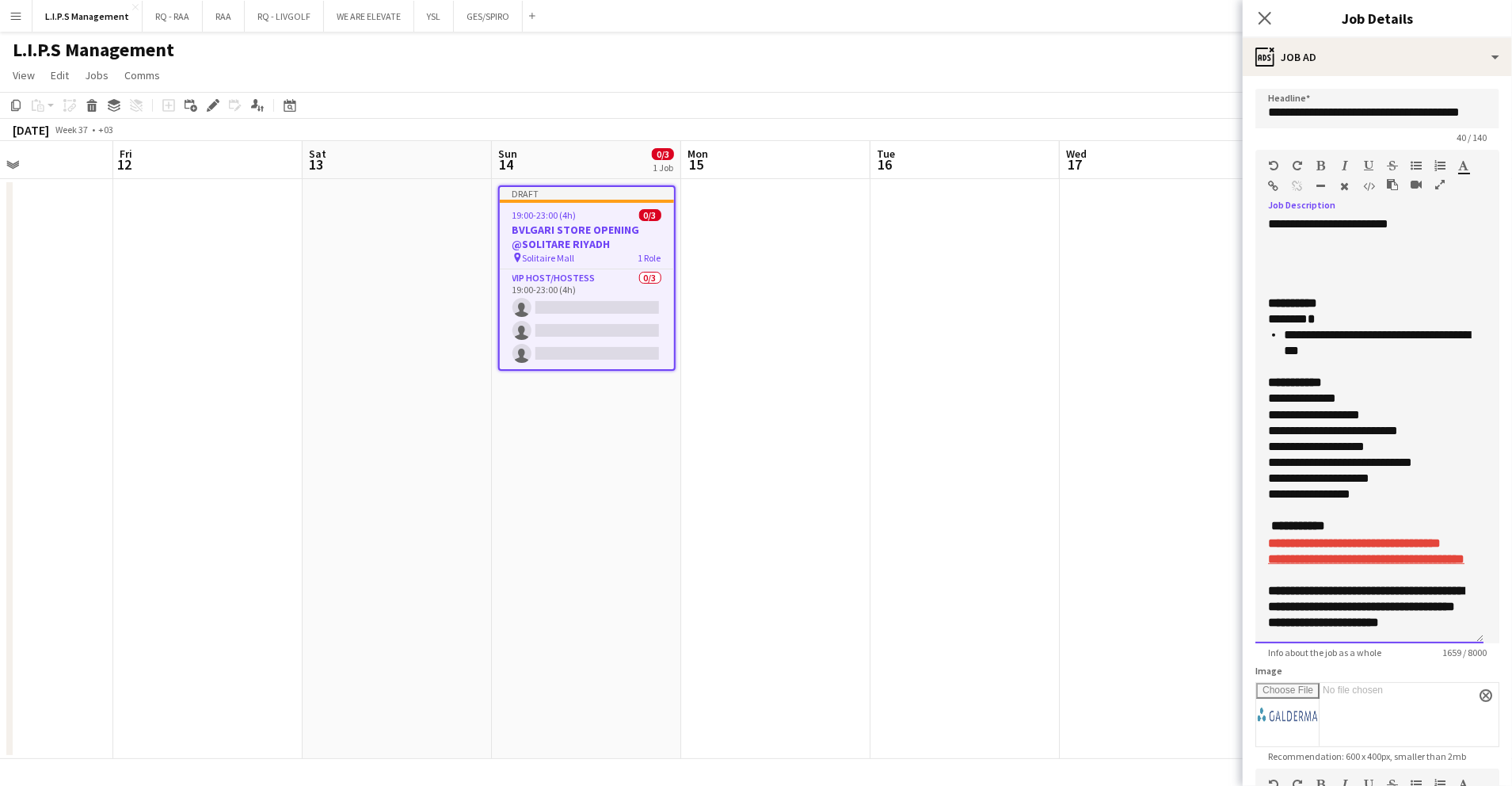
click at [1255, 494] on form "**********" at bounding box center [1378, 596] width 269 height 1015
click at [1466, 167] on icon "button" at bounding box center [1464, 166] width 10 height 11
type input "*******"
click at [1355, 503] on p at bounding box center [1369, 510] width 203 height 15
click at [1390, 518] on p "** *********" at bounding box center [1361, 526] width 187 height 16
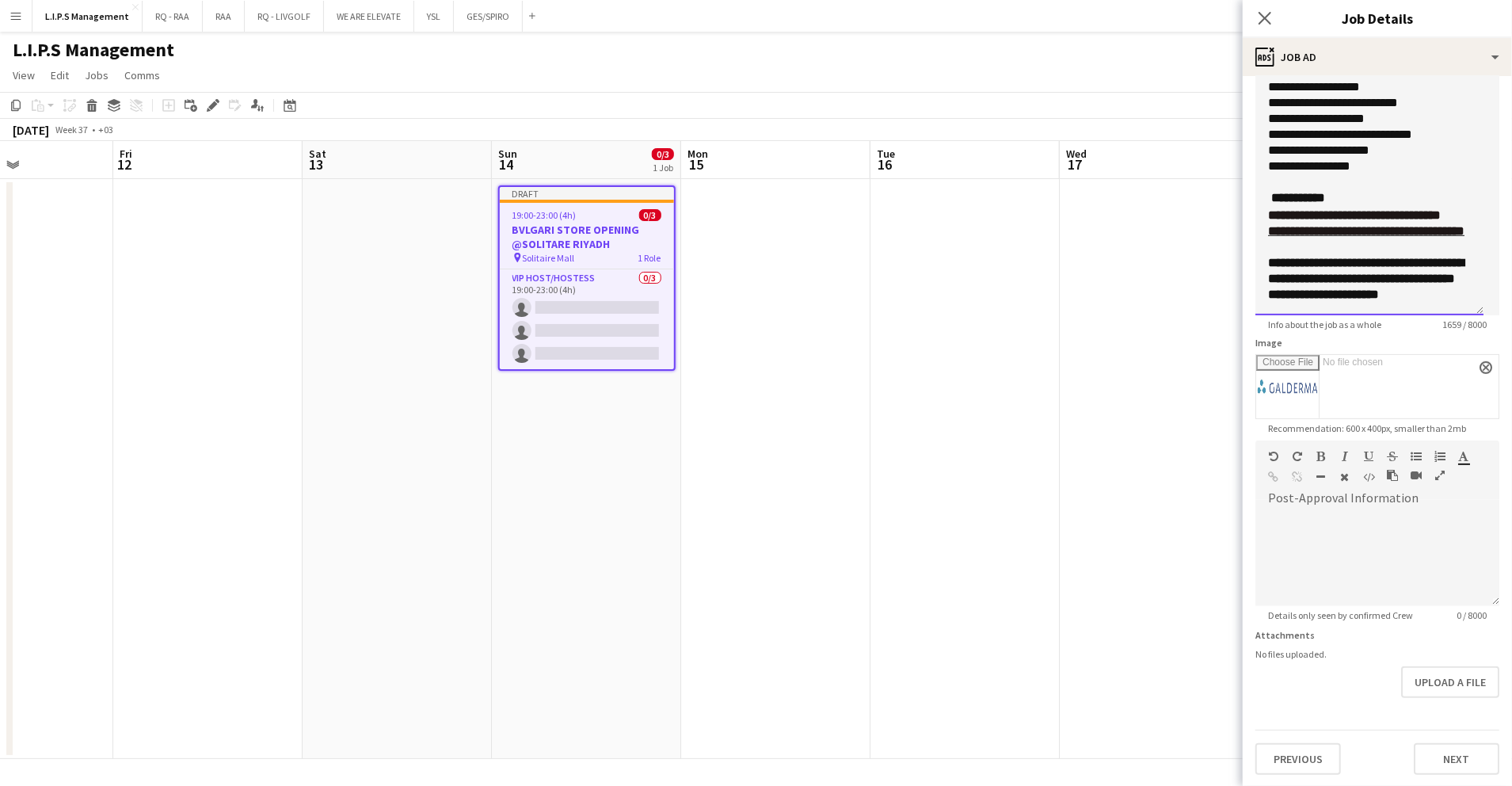
scroll to position [329, 0]
click at [1414, 751] on button "Next" at bounding box center [1456, 758] width 86 height 32
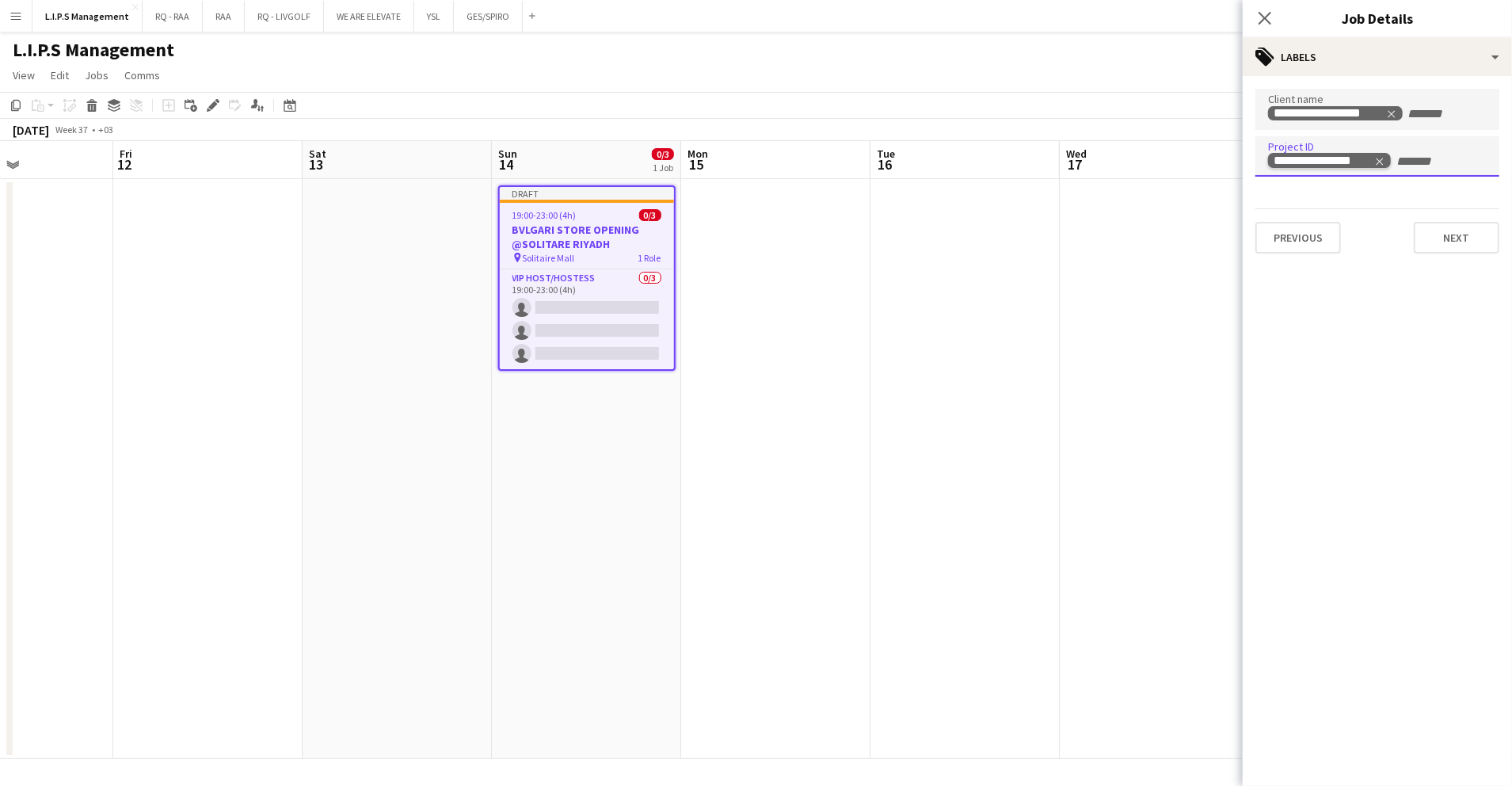
click at [1379, 165] on icon "Remove tag" at bounding box center [1381, 161] width 7 height 7
type input "*"
type input "**********"
click at [1433, 241] on button "Next" at bounding box center [1456, 238] width 86 height 32
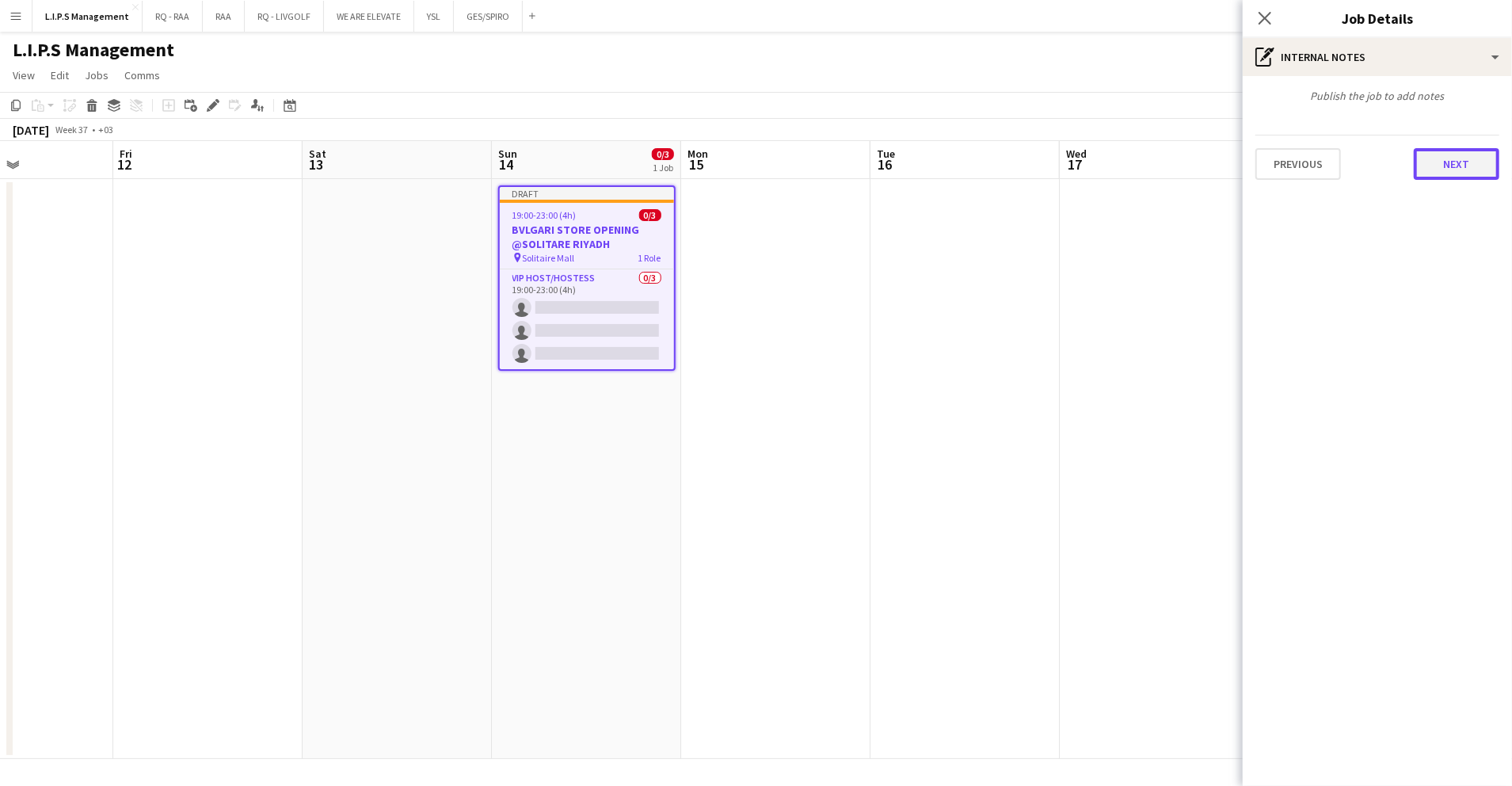
click at [1442, 167] on button "Next" at bounding box center [1456, 164] width 86 height 32
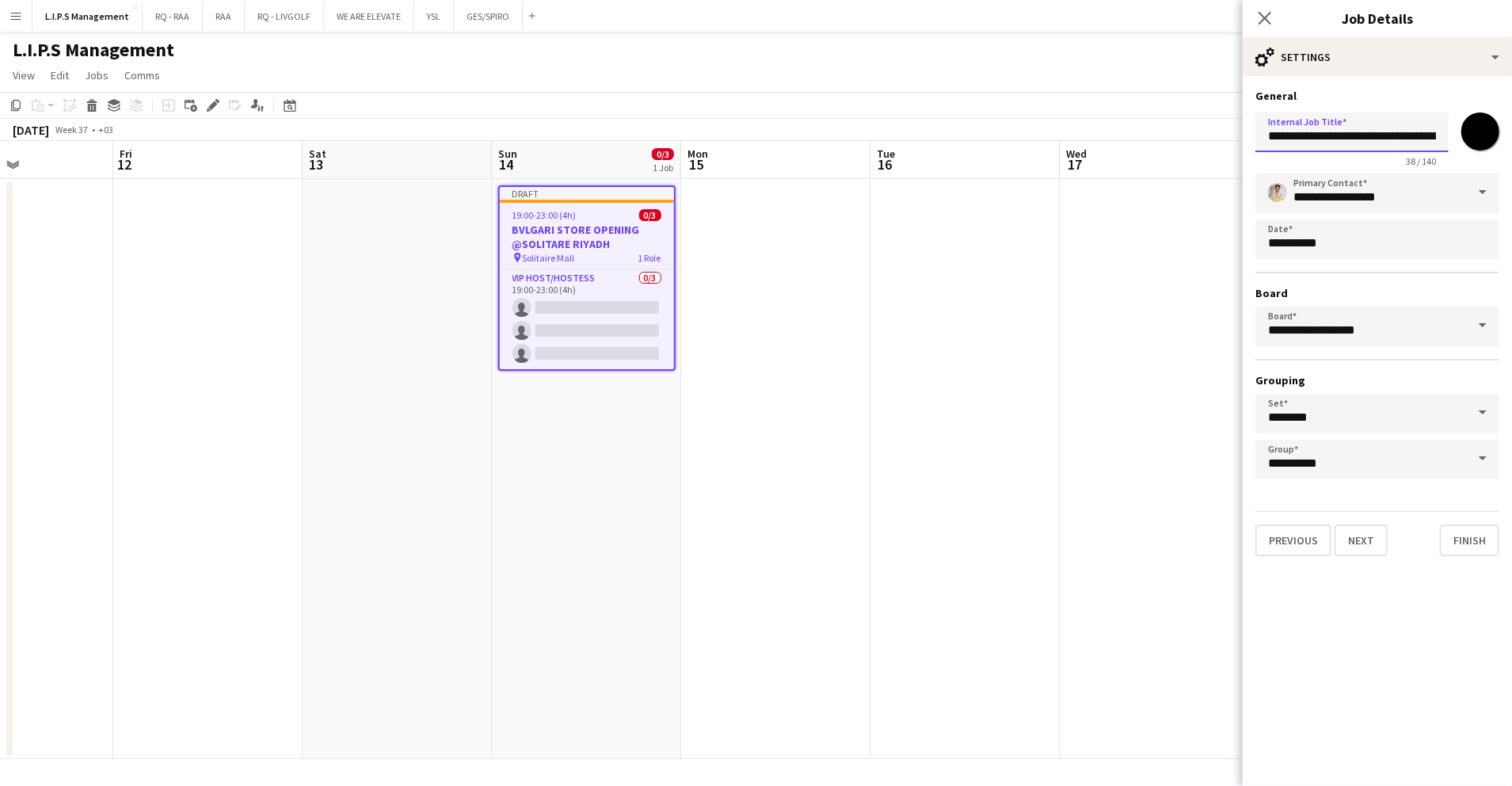
click at [1346, 126] on input "**********" at bounding box center [1352, 133] width 193 height 40
type input "*"
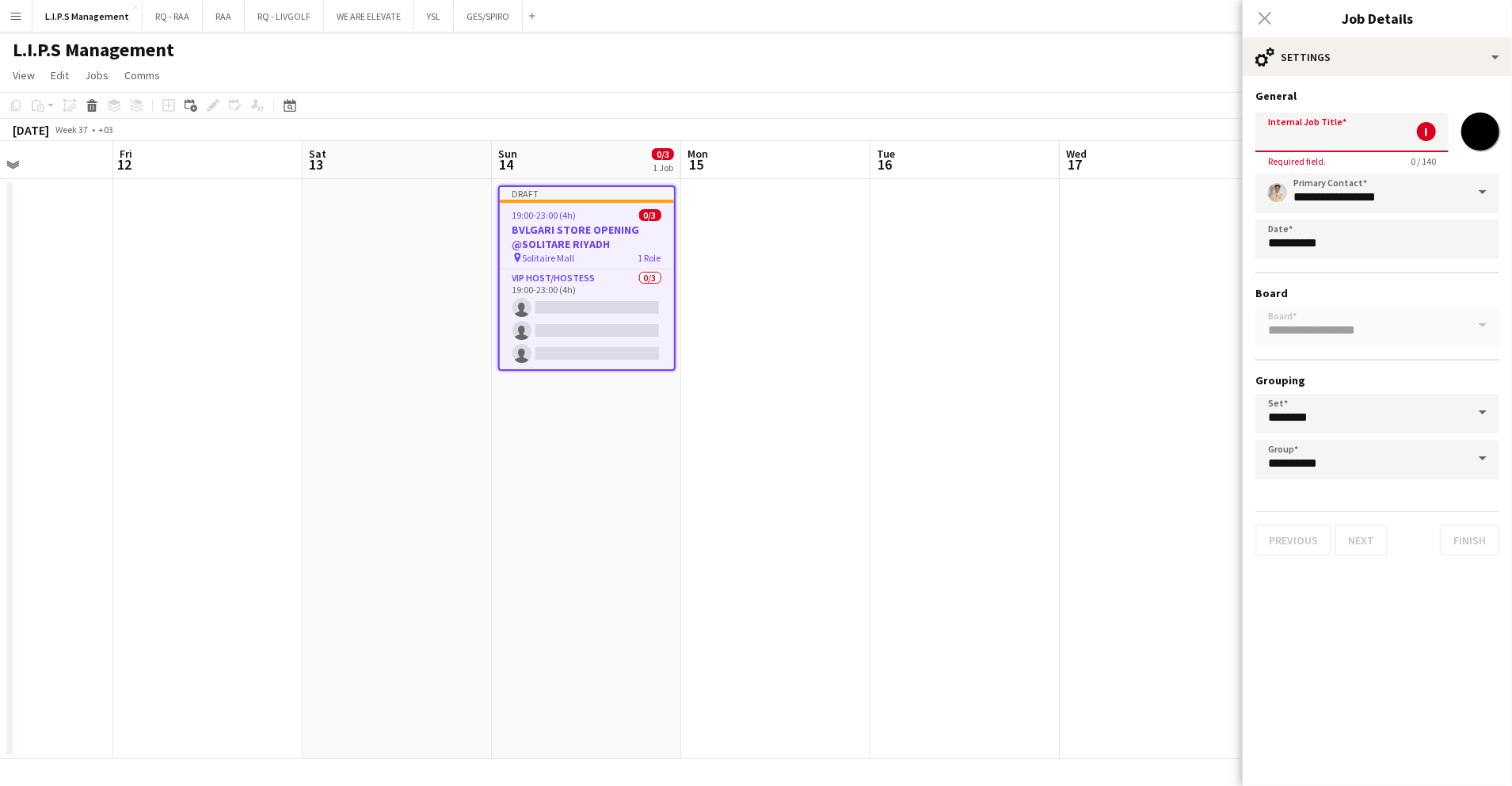
type input "*"
type input "**********"
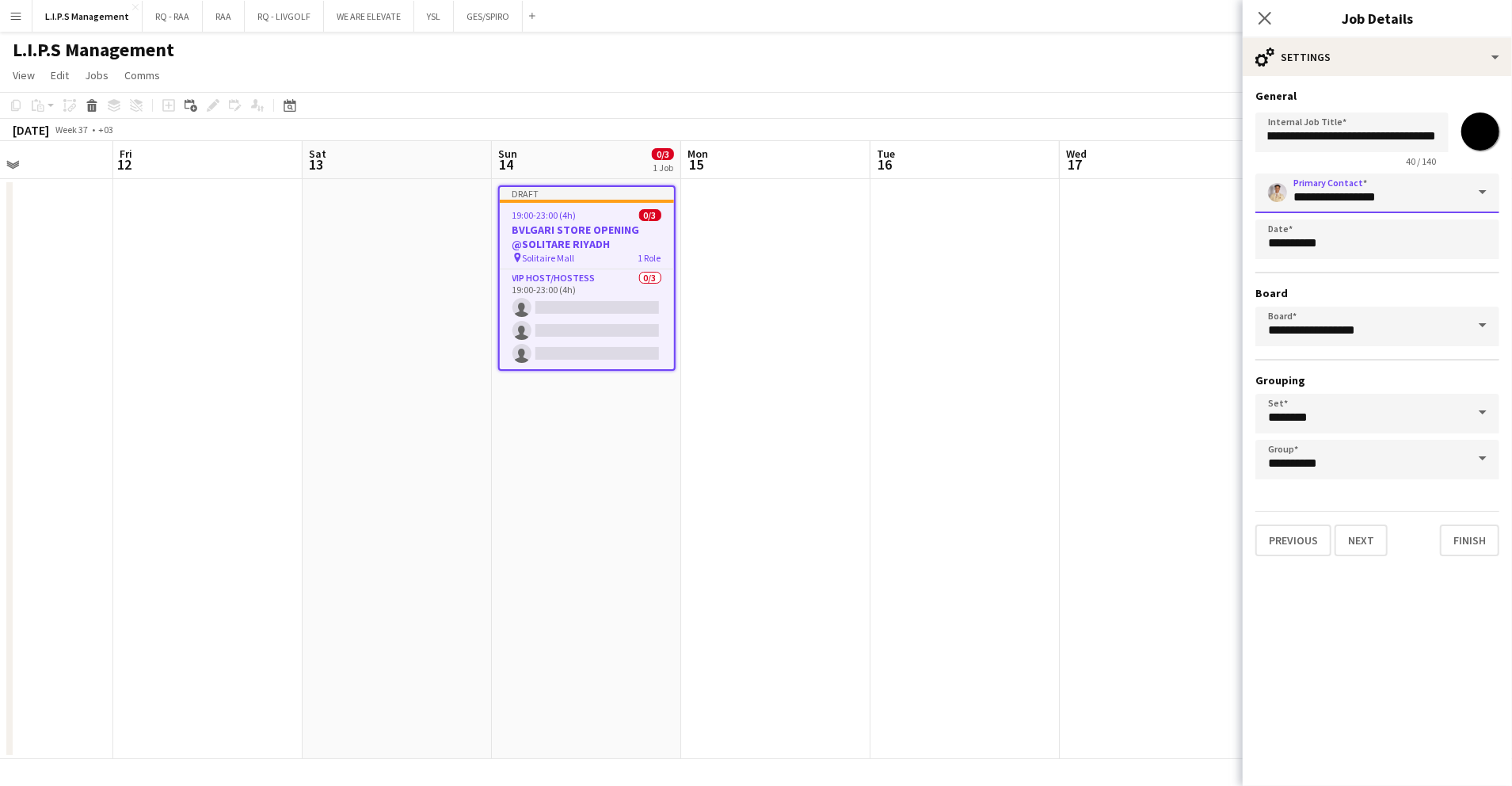
scroll to position [0, 0]
click at [1379, 203] on input "**********" at bounding box center [1377, 194] width 244 height 40
click at [1483, 188] on span at bounding box center [1483, 193] width 34 height 38
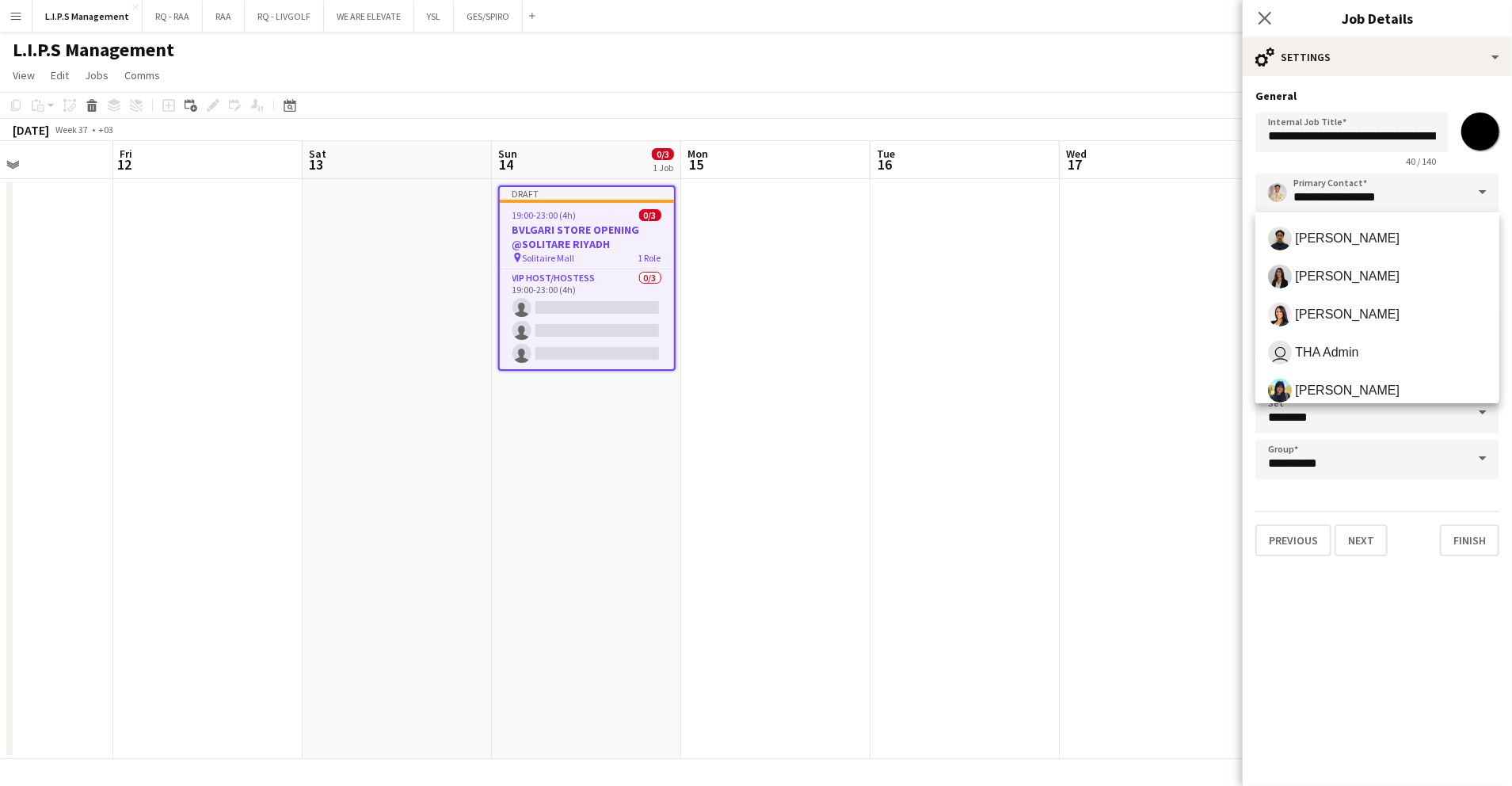
scroll to position [423, 0]
click at [1401, 381] on span "[PERSON_NAME] Ybardolaza" at bounding box center [1381, 386] width 172 height 15
type input "**********"
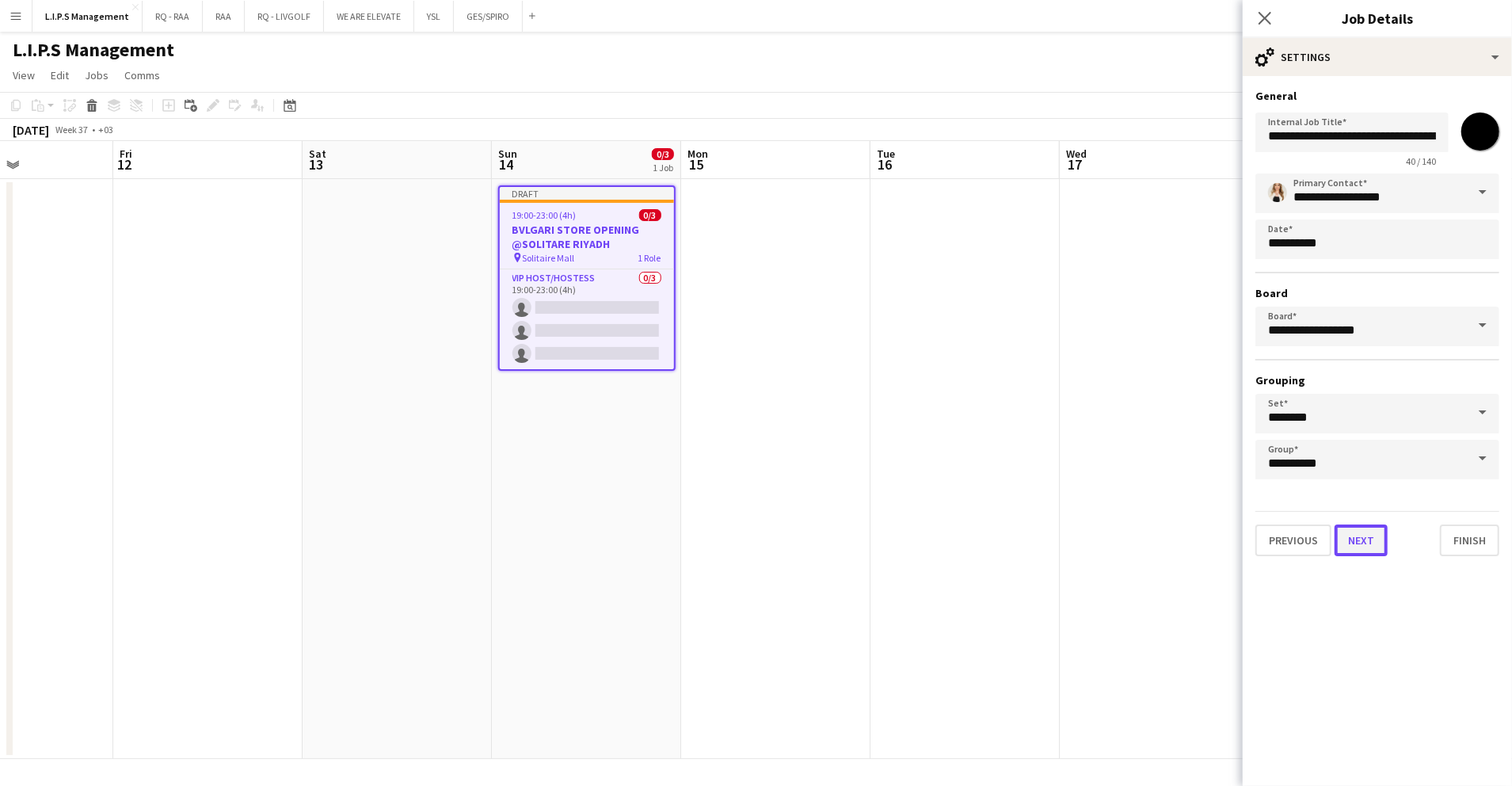
click at [1369, 542] on button "Next" at bounding box center [1361, 540] width 53 height 32
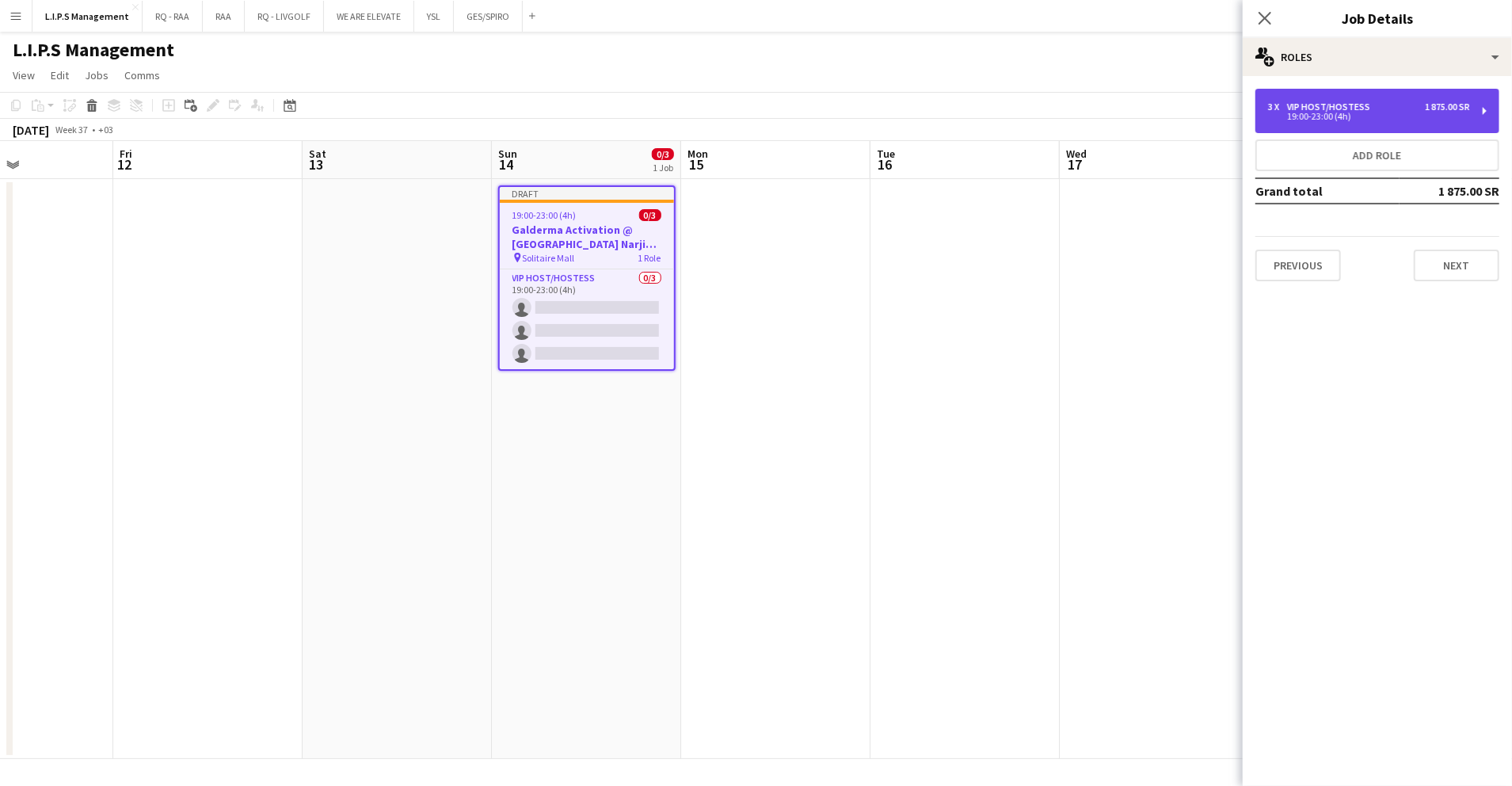
click at [1426, 111] on div "1 875.00 SR" at bounding box center [1448, 107] width 46 height 11
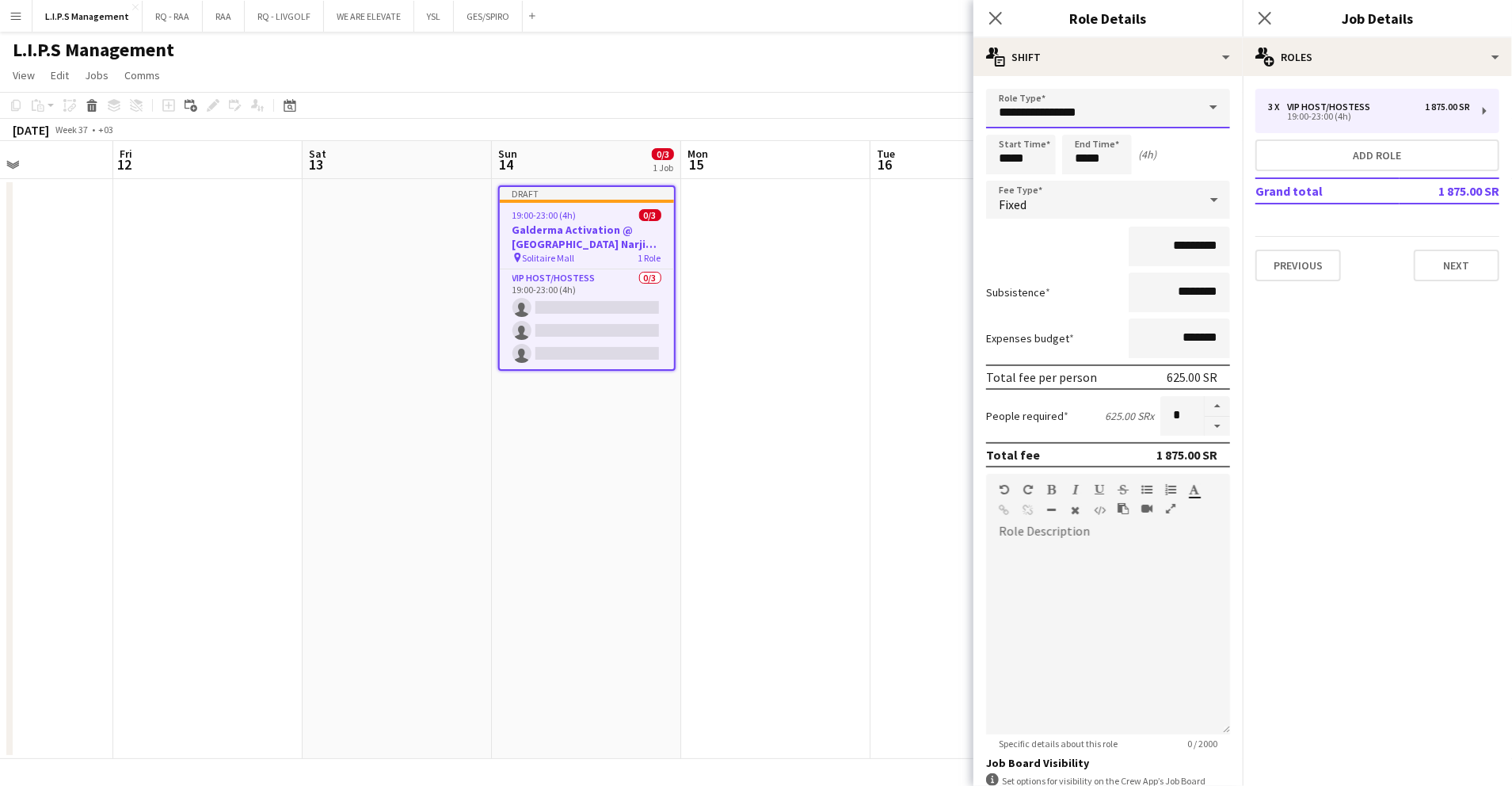
click at [1101, 107] on input "**********" at bounding box center [1109, 108] width 244 height 40
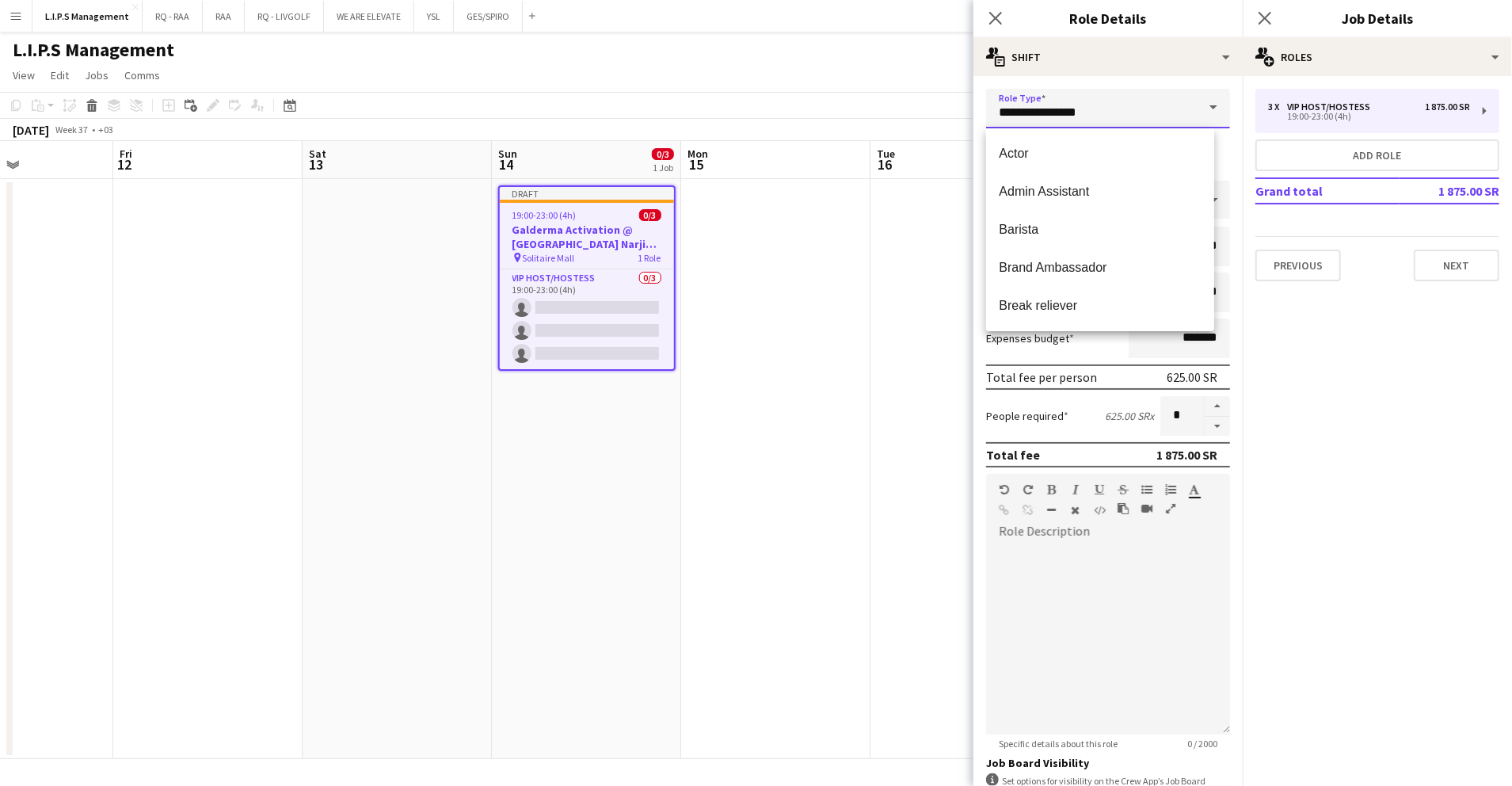
click at [1101, 107] on input "**********" at bounding box center [1109, 108] width 244 height 40
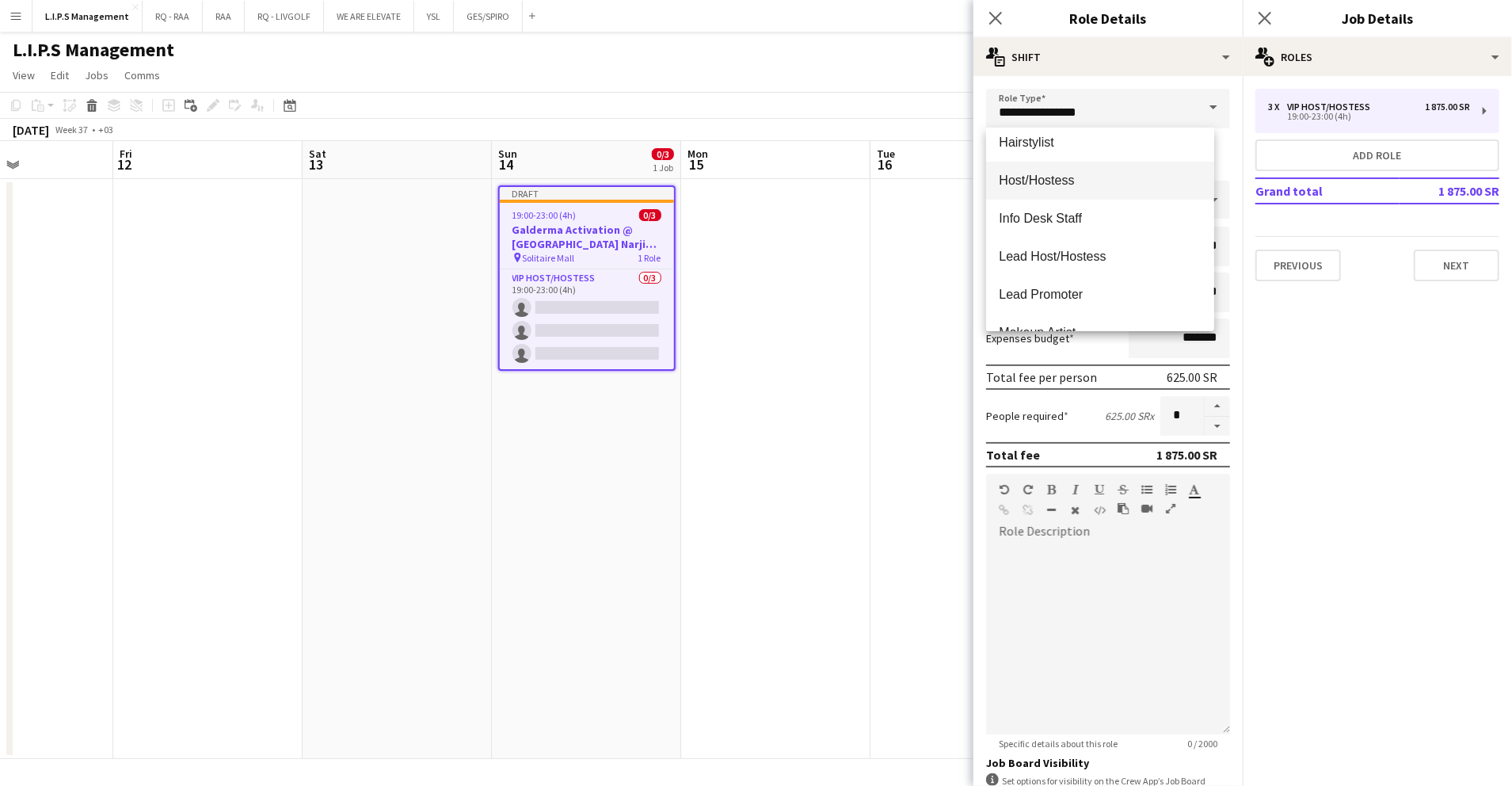
drag, startPoint x: 1147, startPoint y: 216, endPoint x: 1152, endPoint y: 186, distance: 30.4
click at [1152, 186] on div "Actor Admin Assistant Barista Brand Ambassador Break reliever Cashier Crowd Man…" at bounding box center [1101, 230] width 228 height 203
click at [1152, 186] on span "Host/Hostess" at bounding box center [1100, 180] width 203 height 15
type input "**********"
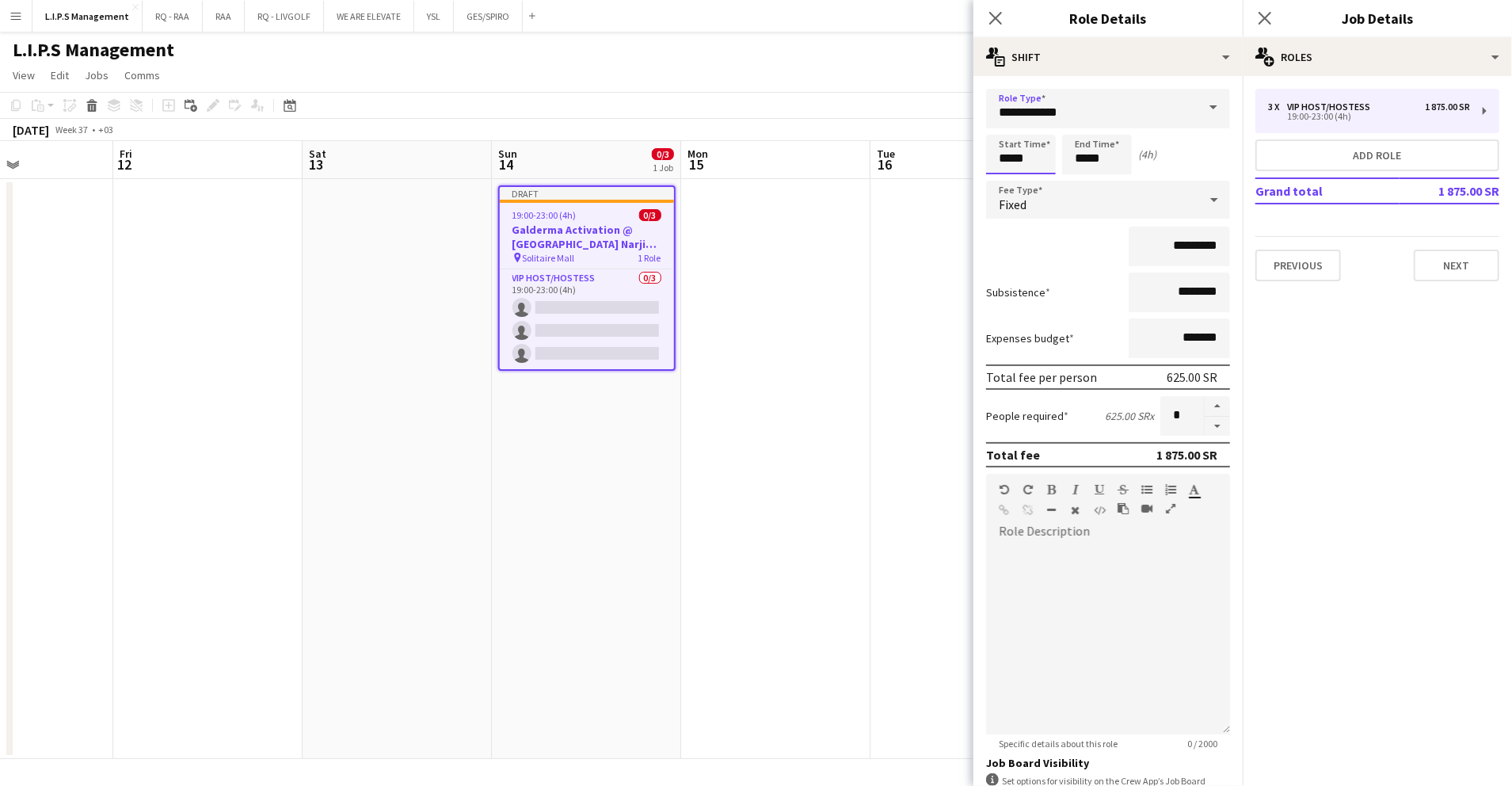
click at [1024, 159] on input "*****" at bounding box center [1021, 155] width 70 height 40
type input "*****"
click at [1076, 156] on input "*****" at bounding box center [1097, 155] width 70 height 40
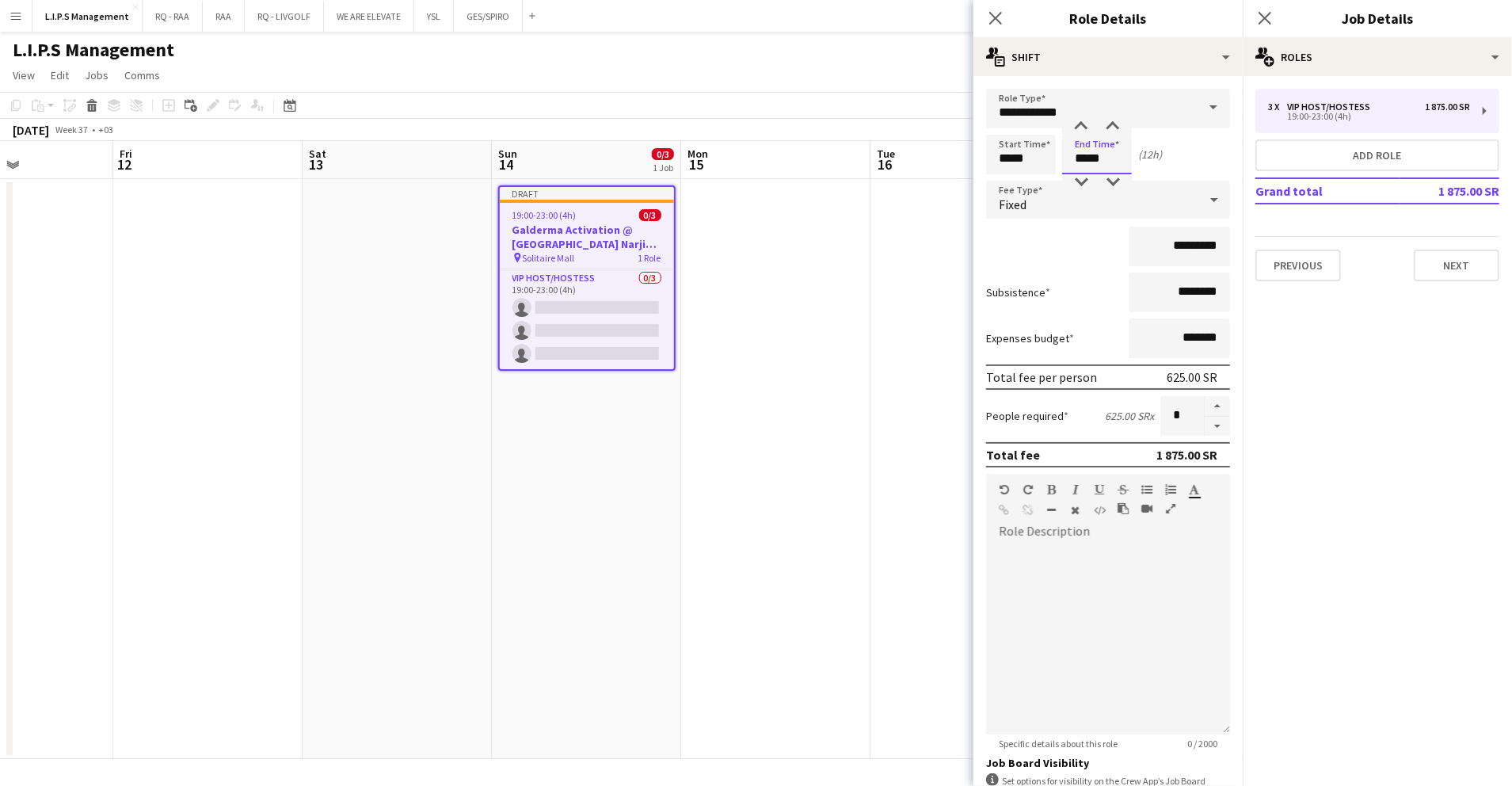
click at [1076, 156] on input "*****" at bounding box center [1097, 155] width 70 height 40
type input "*****"
click at [1142, 249] on input "*********" at bounding box center [1179, 247] width 101 height 40
click at [1128, 184] on div "Fixed" at bounding box center [1092, 199] width 212 height 38
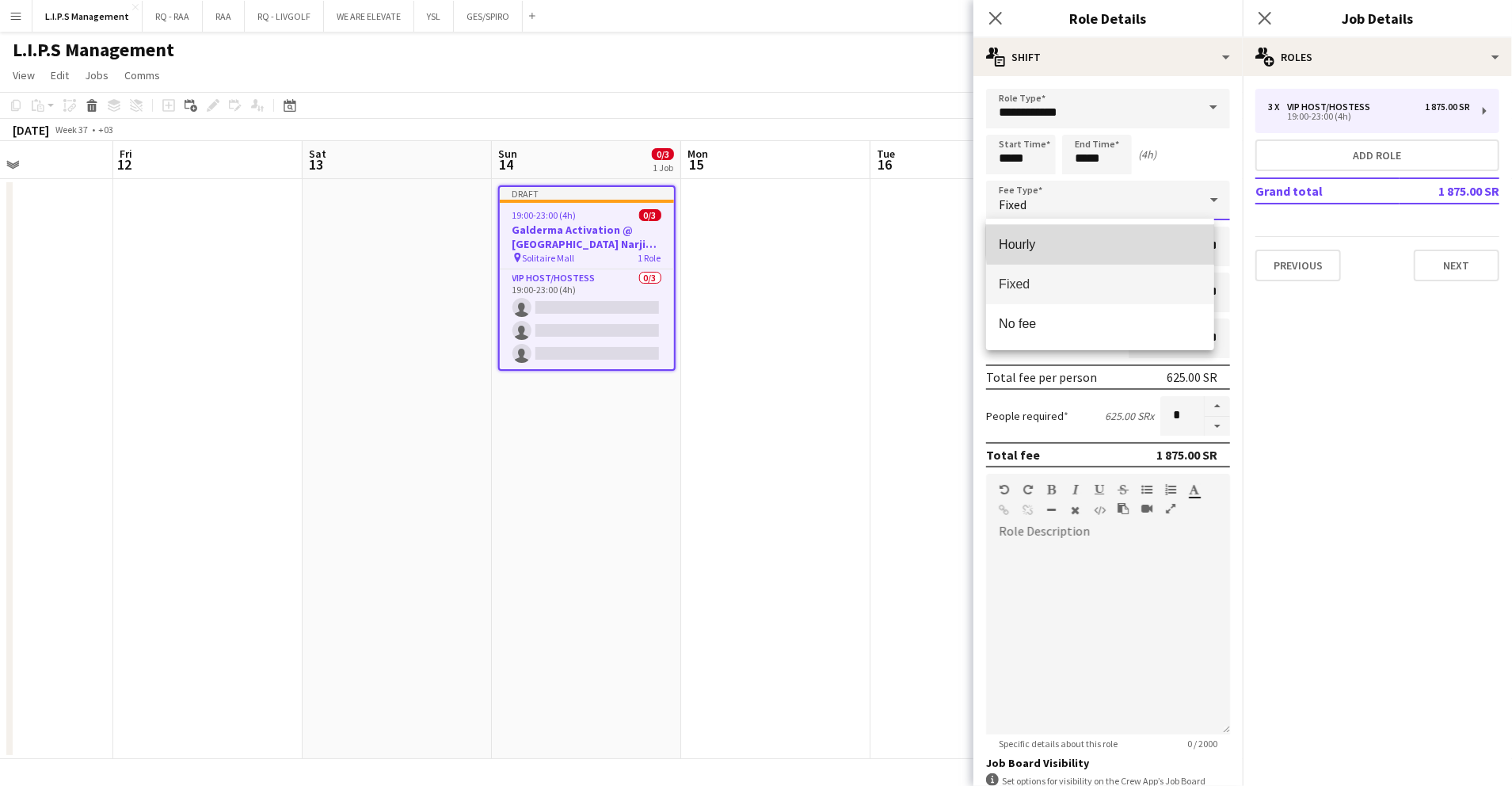
click at [1115, 241] on span "Hourly" at bounding box center [1100, 244] width 203 height 15
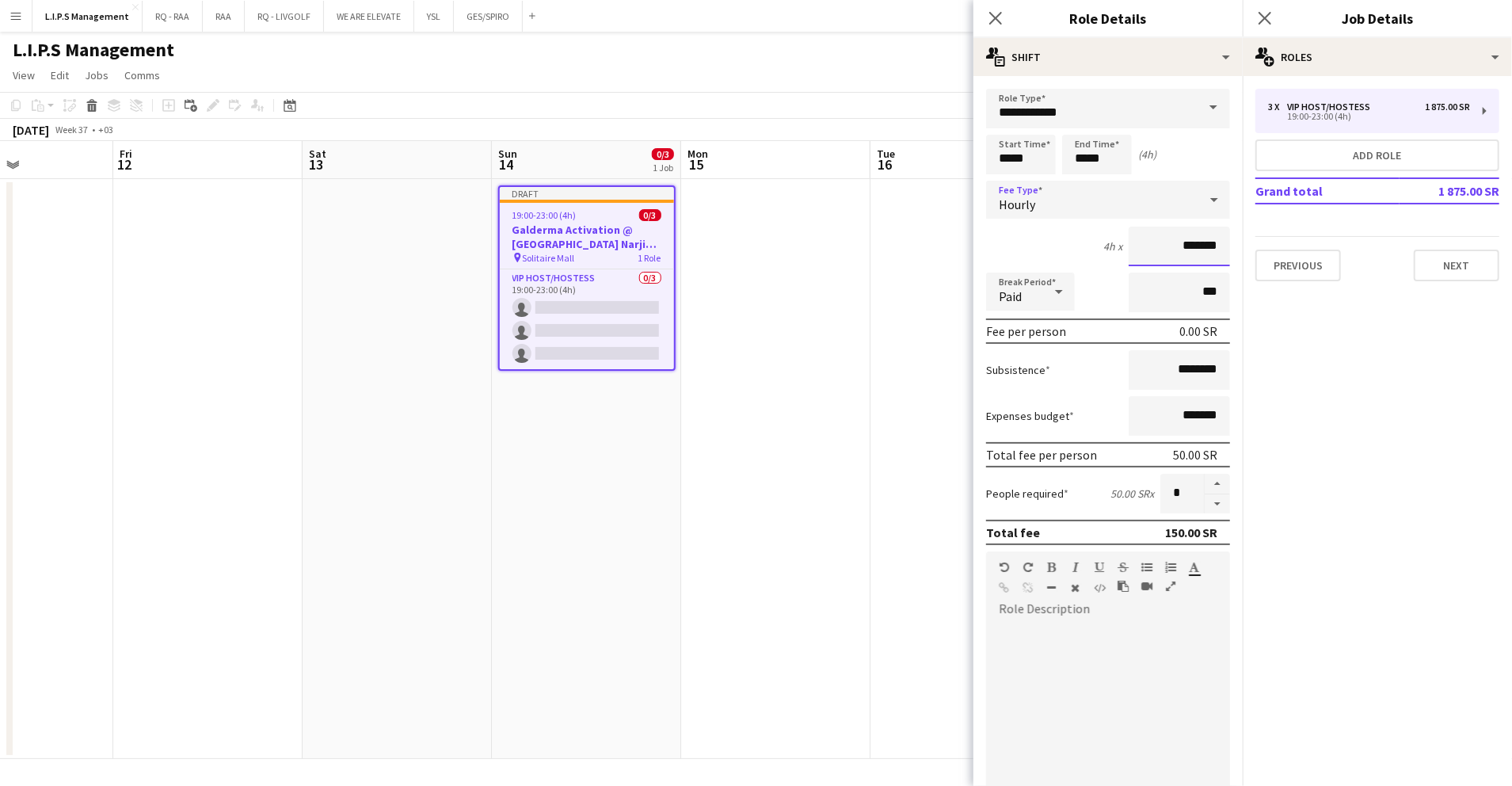
click at [1139, 258] on input "*******" at bounding box center [1179, 247] width 101 height 40
type input "*****"
click at [1153, 381] on input "********" at bounding box center [1179, 371] width 101 height 40
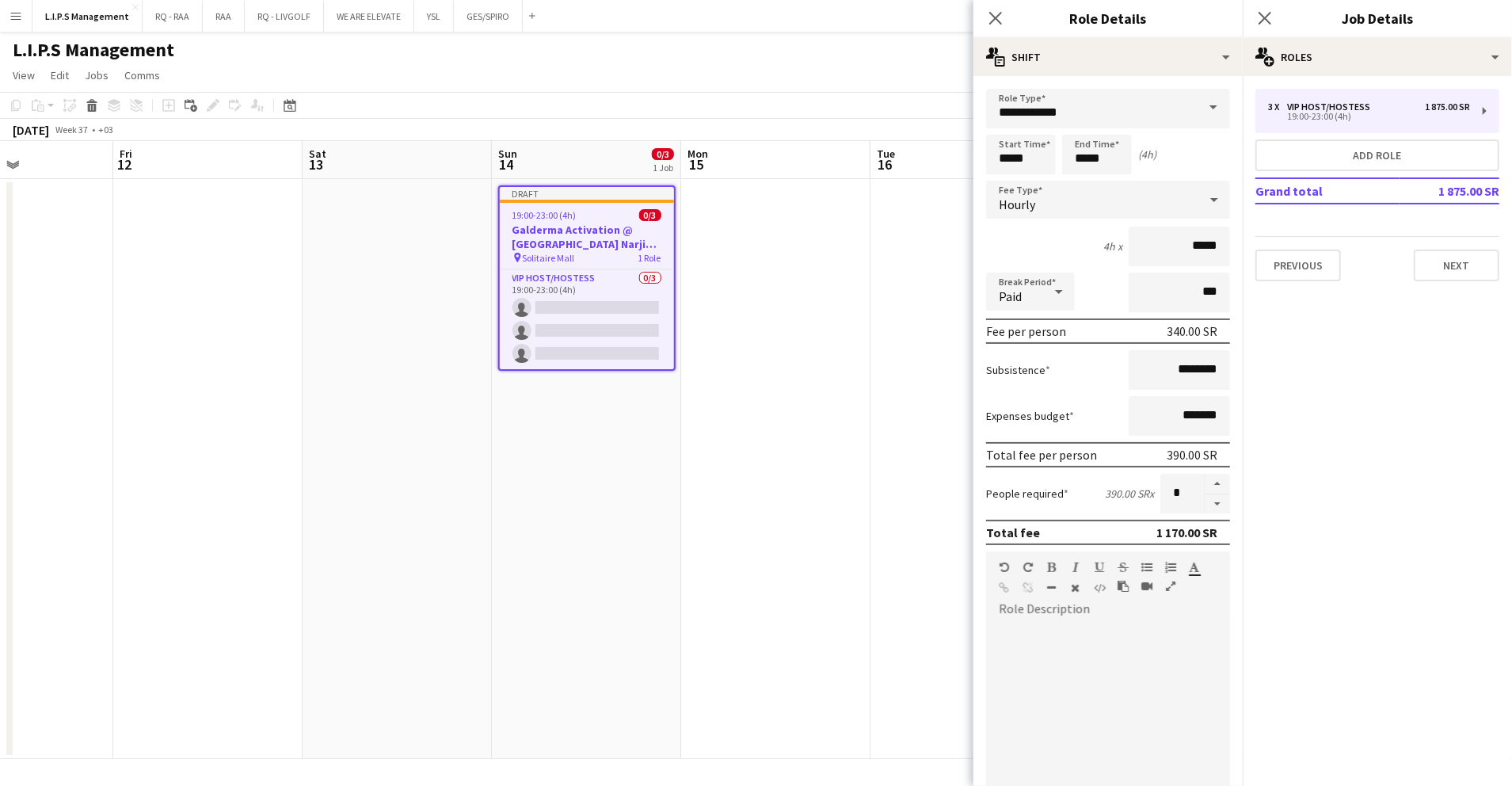
click at [1090, 401] on div "Expenses budget *******" at bounding box center [1109, 416] width 244 height 40
click at [1205, 501] on button "button" at bounding box center [1218, 505] width 25 height 20
type input "*"
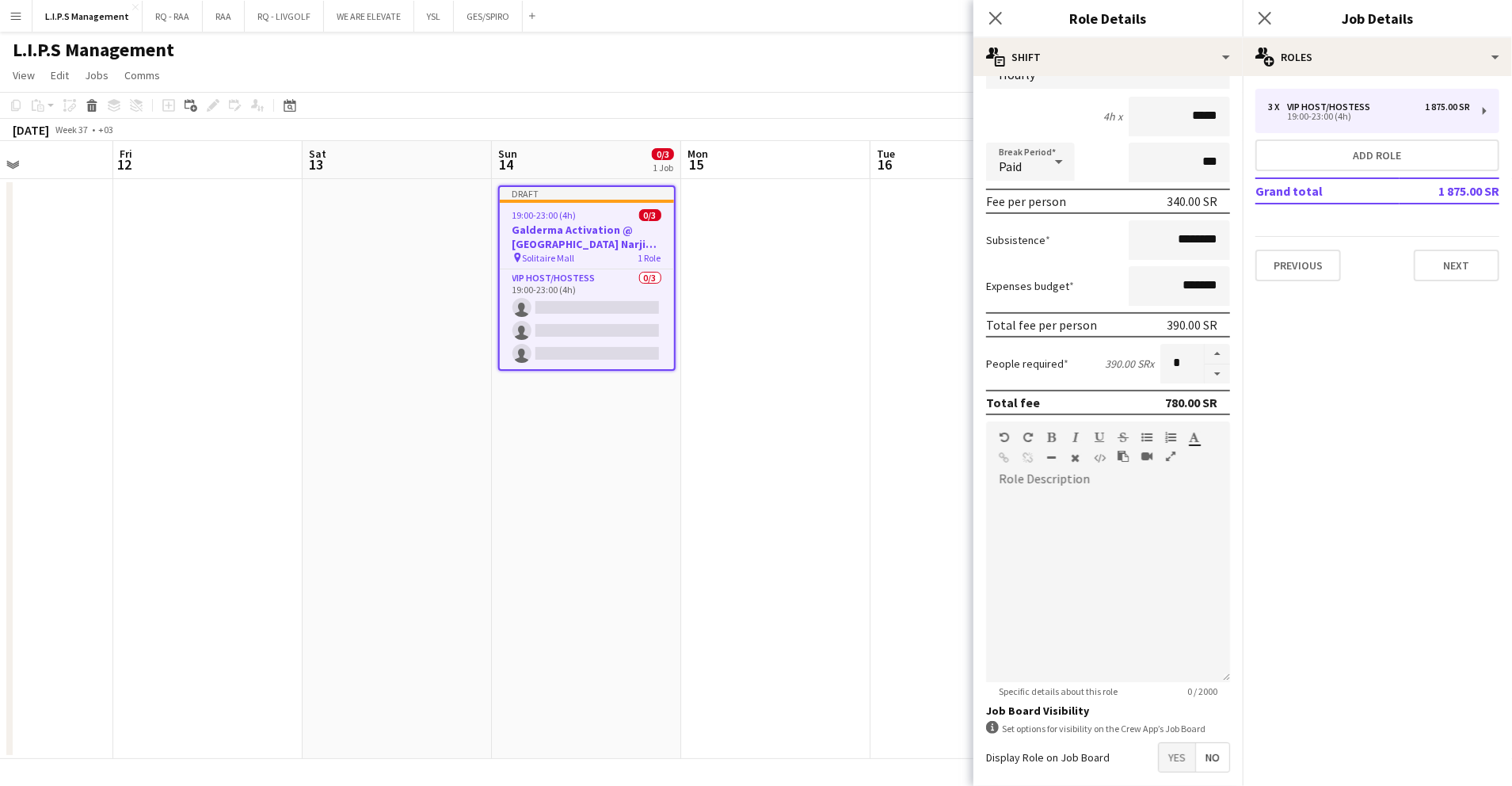
scroll to position [205, 0]
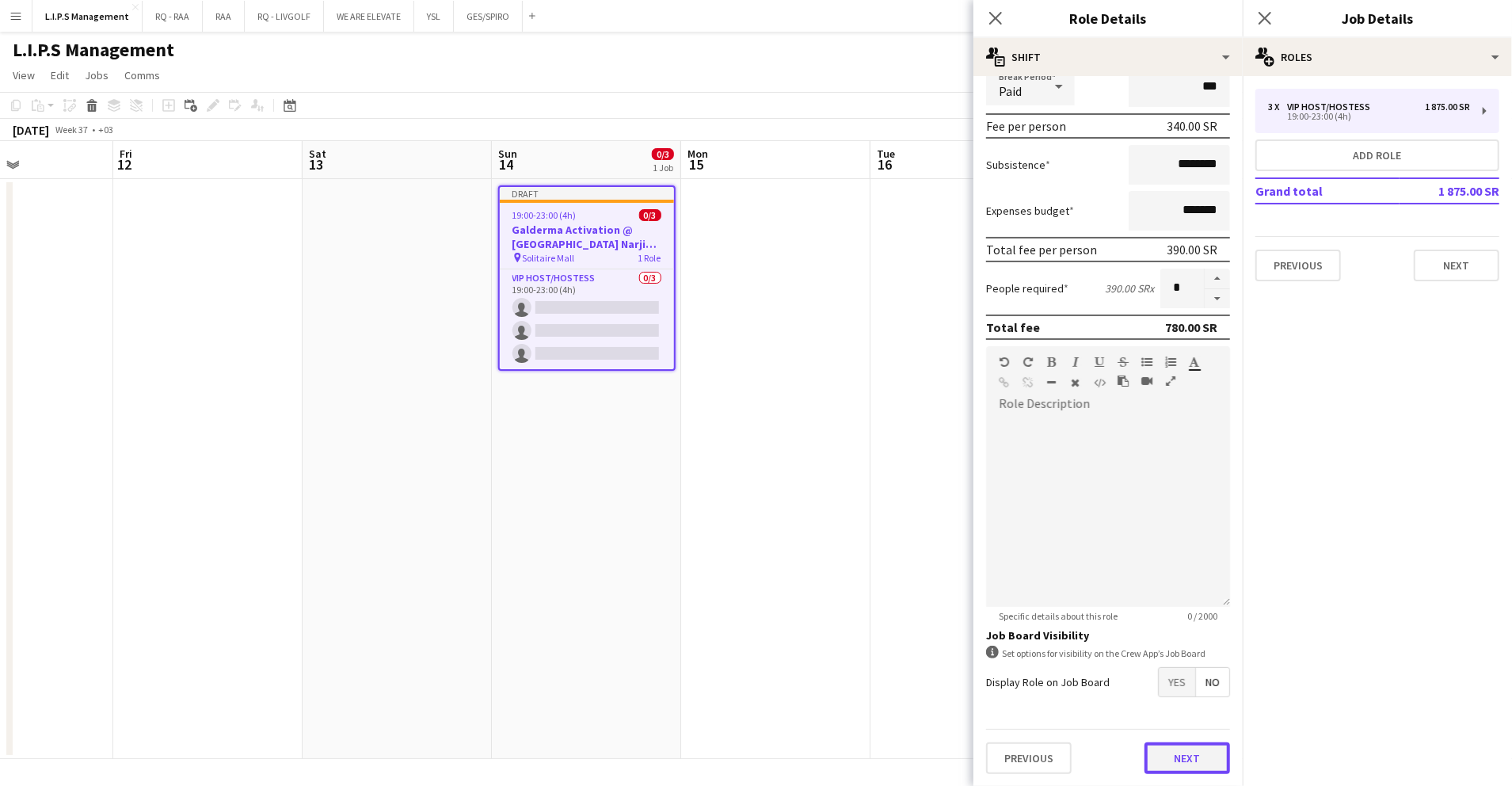
drag, startPoint x: 1182, startPoint y: 758, endPoint x: 1168, endPoint y: 711, distance: 49.0
click at [1182, 758] on button "Next" at bounding box center [1188, 758] width 86 height 32
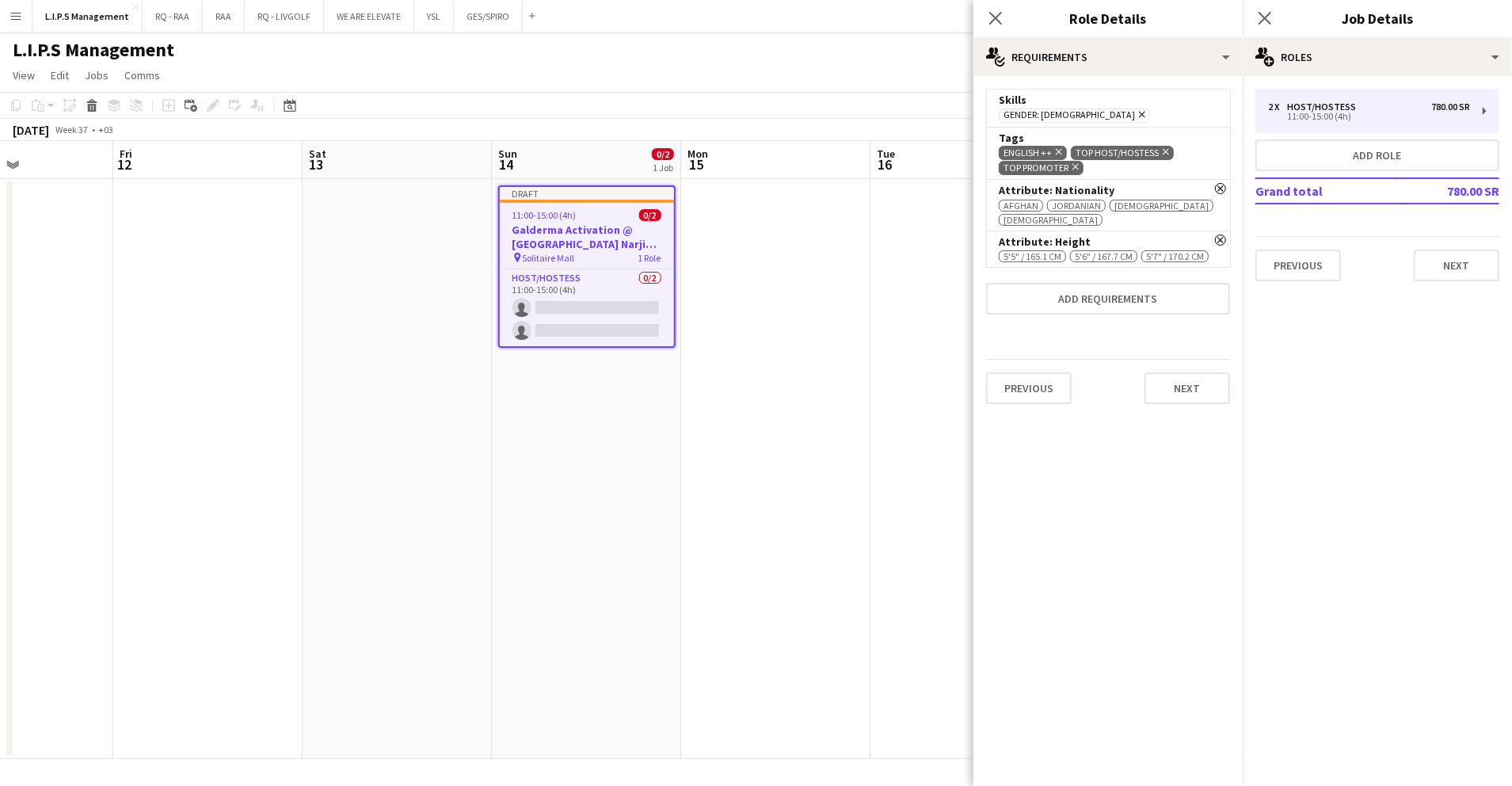
click at [1075, 162] on icon "Remove" at bounding box center [1073, 167] width 10 height 10
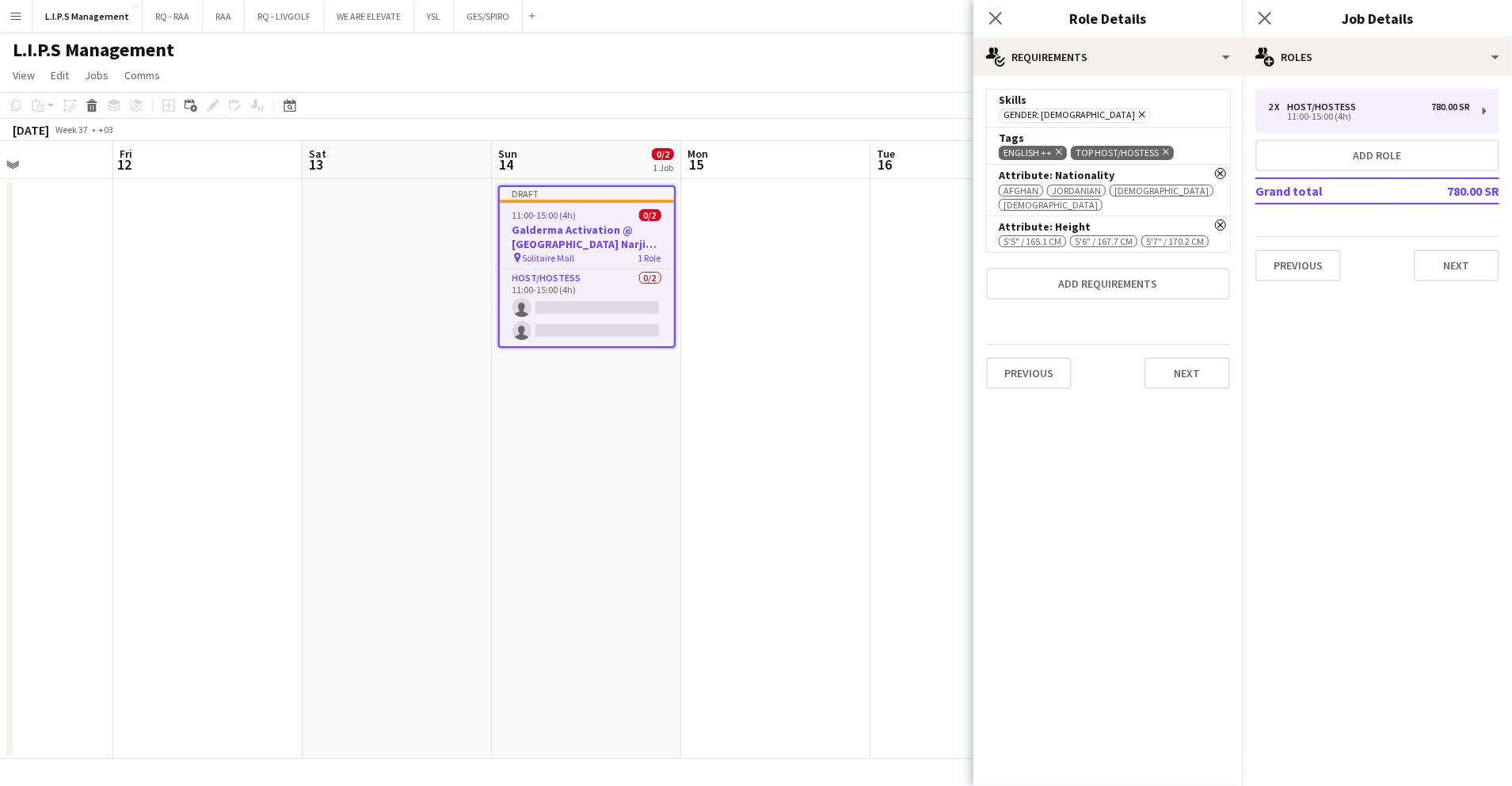
drag, startPoint x: 1223, startPoint y: 209, endPoint x: 1222, endPoint y: 199, distance: 10.0
click at [1222, 219] on icon "Remove" at bounding box center [1221, 225] width 11 height 11
click at [1223, 171] on icon at bounding box center [1221, 173] width 8 height 8
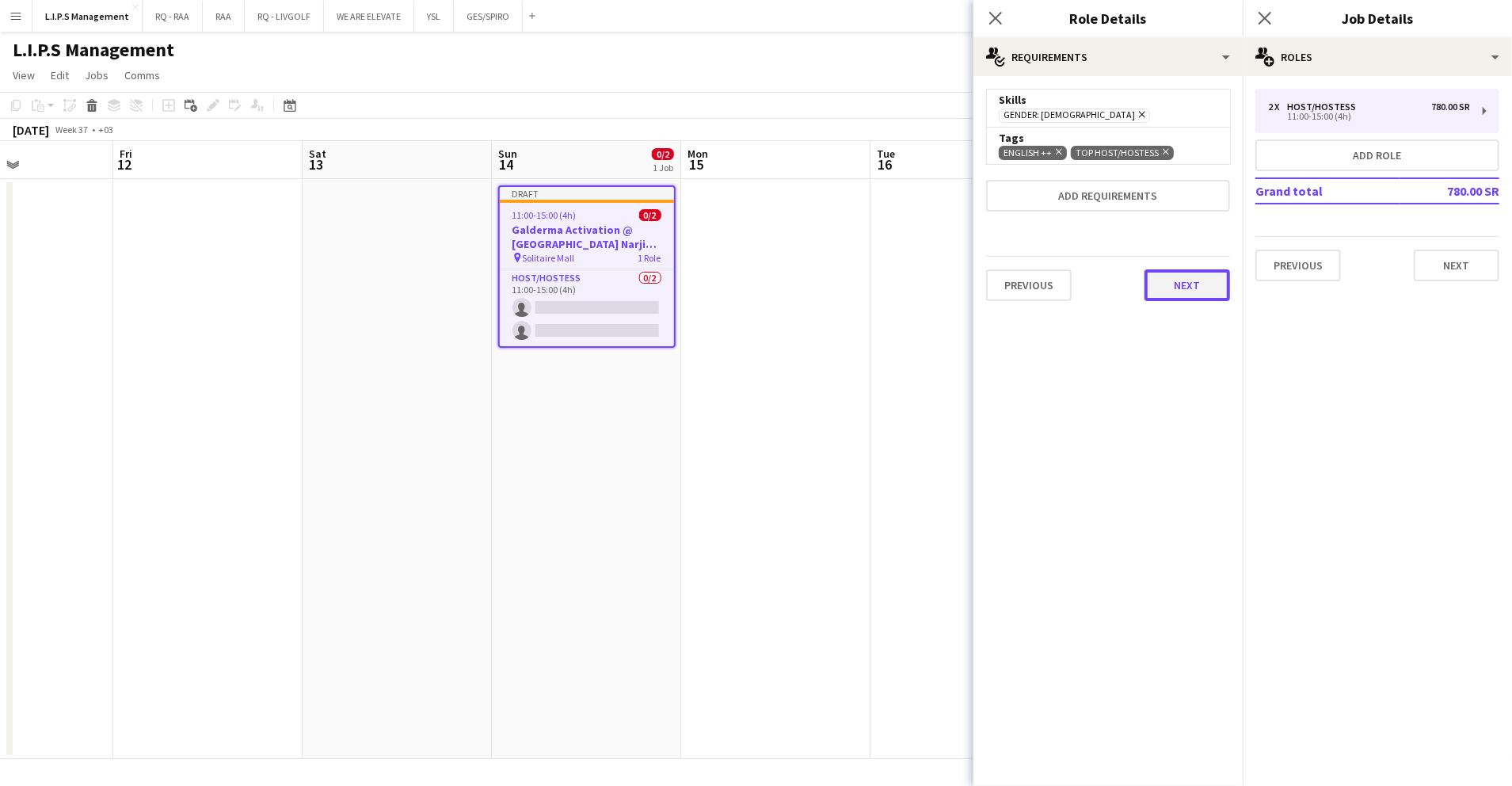
click at [1197, 287] on button "Next" at bounding box center [1188, 285] width 86 height 32
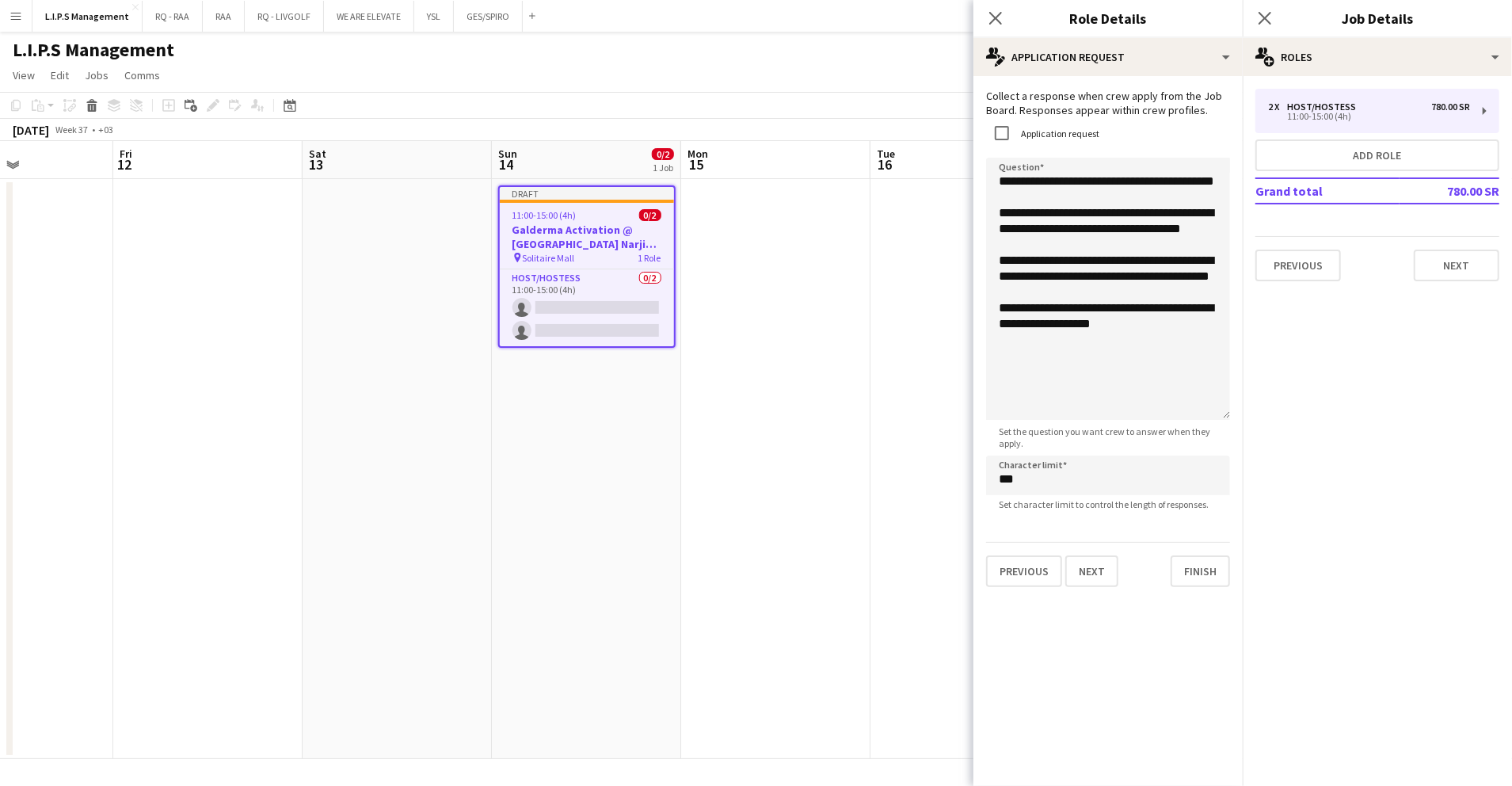
drag, startPoint x: 1207, startPoint y: 240, endPoint x: 1193, endPoint y: 407, distance: 167.6
click at [1193, 407] on textarea "**********" at bounding box center [1109, 289] width 244 height 262
click at [1153, 243] on textarea "**********" at bounding box center [1109, 289] width 244 height 262
drag, startPoint x: 1185, startPoint y: 261, endPoint x: 1014, endPoint y: 261, distance: 171.0
click at [1014, 261] on textarea "**********" at bounding box center [1109, 289] width 244 height 262
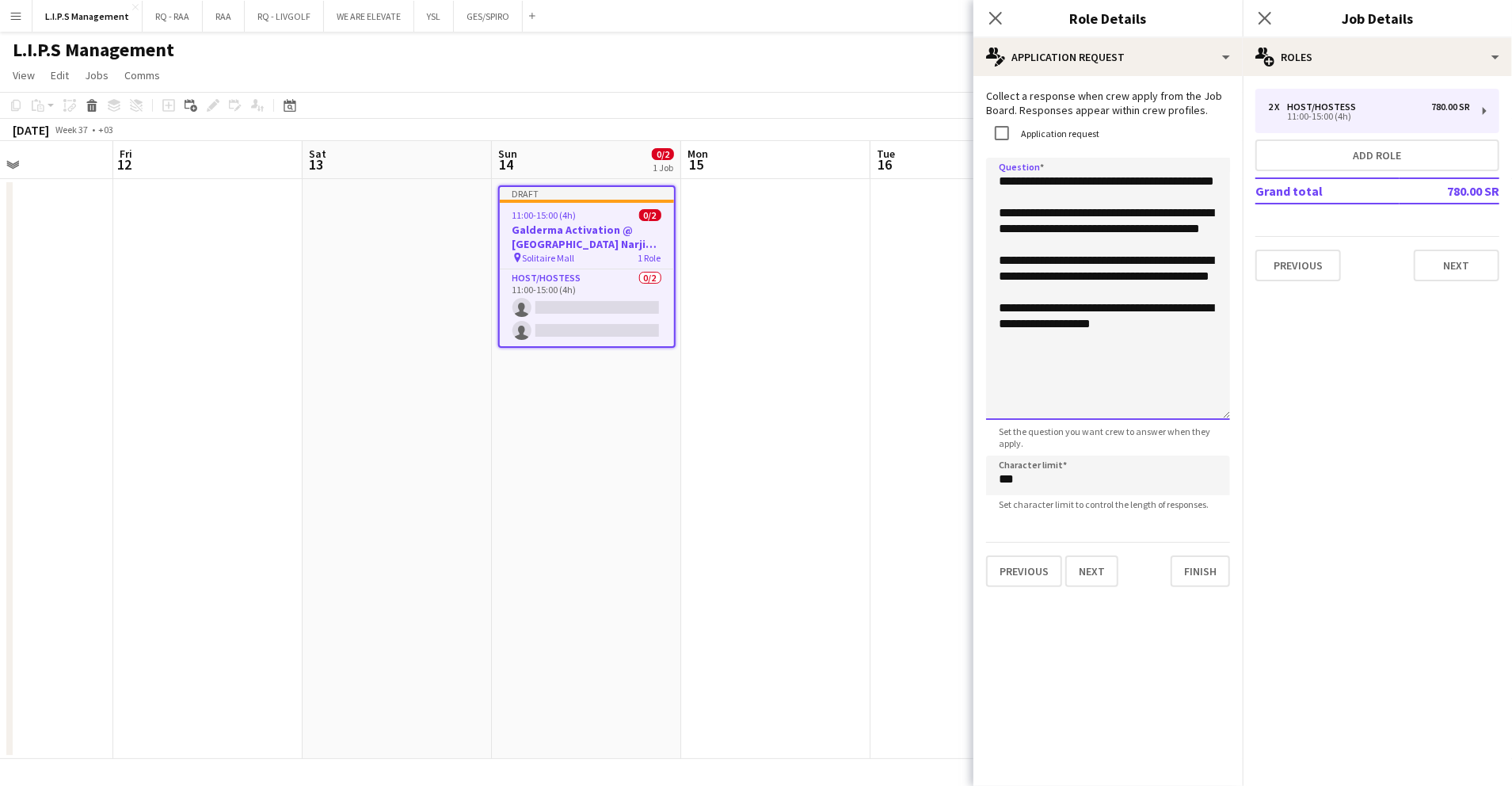
click at [1068, 327] on textarea "**********" at bounding box center [1109, 289] width 244 height 262
click at [1112, 267] on textarea "**********" at bounding box center [1109, 289] width 244 height 262
type textarea "**********"
click at [1110, 571] on button "Next" at bounding box center [1092, 571] width 53 height 32
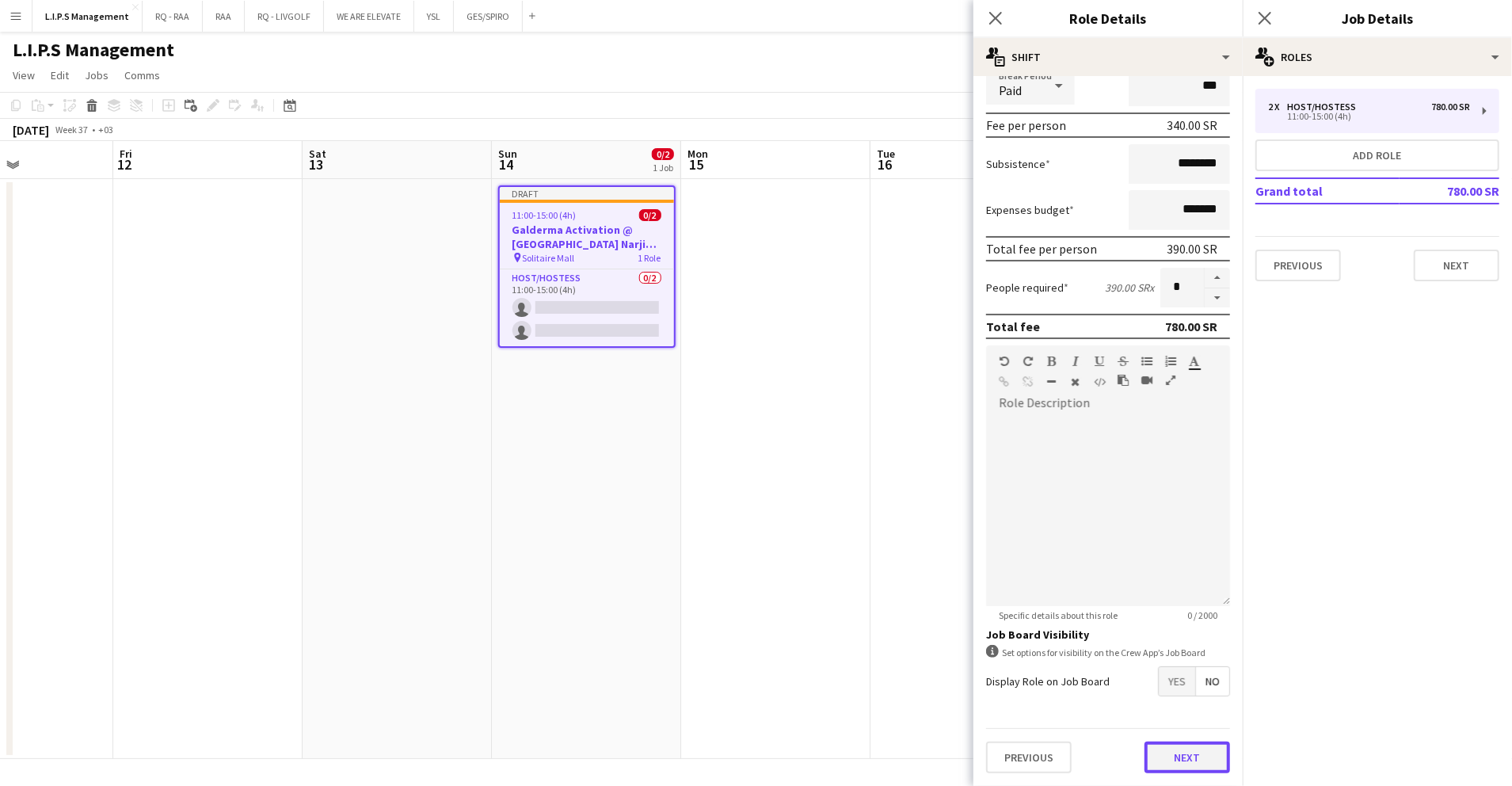
scroll to position [205, 0]
click at [1183, 721] on form "**********" at bounding box center [1109, 335] width 269 height 903
click at [1182, 737] on div "Previous Next" at bounding box center [1109, 759] width 244 height 58
click at [1177, 754] on button "Next" at bounding box center [1188, 758] width 86 height 32
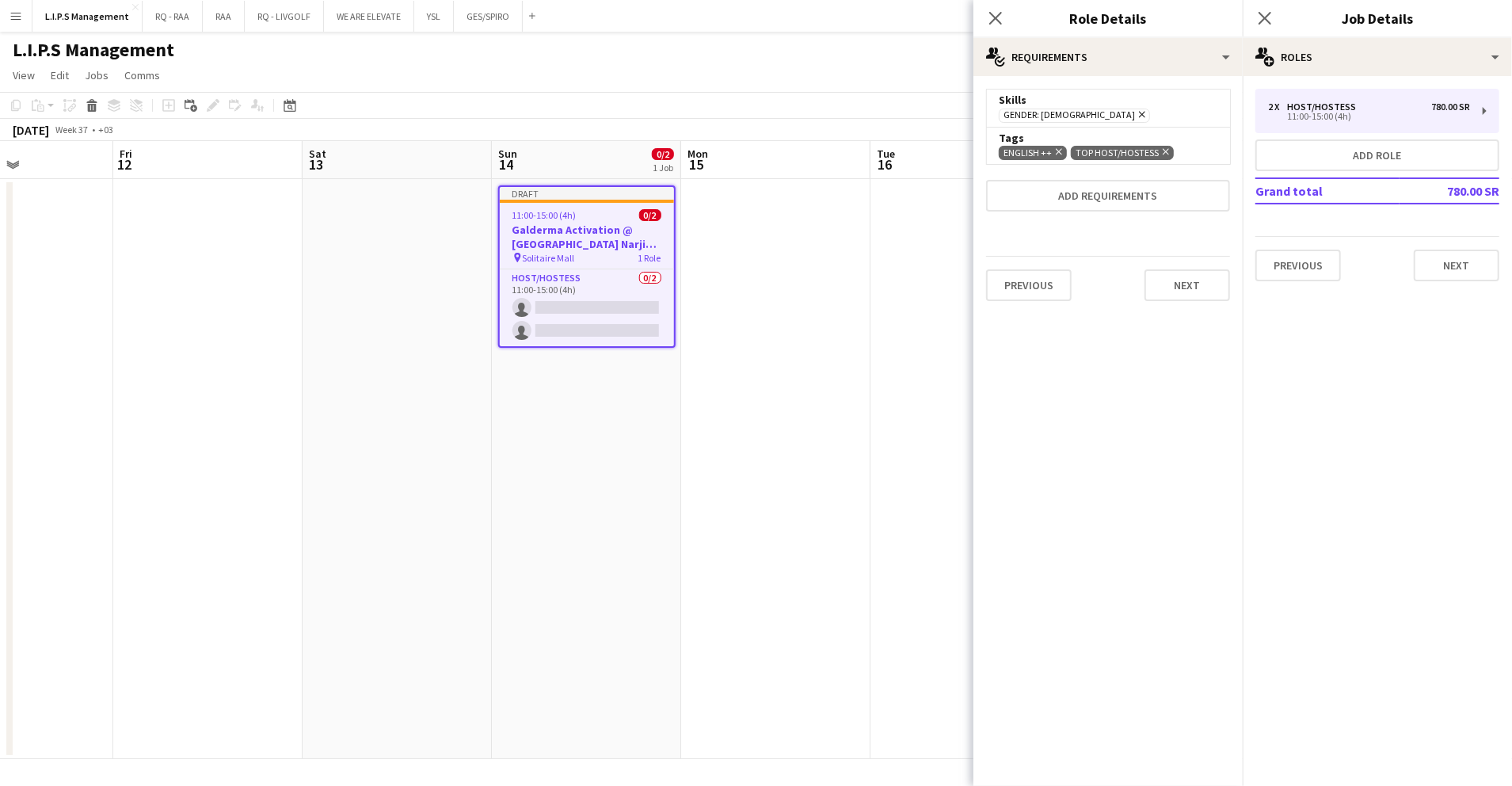
scroll to position [0, 0]
click at [1170, 277] on button "Next" at bounding box center [1188, 285] width 86 height 32
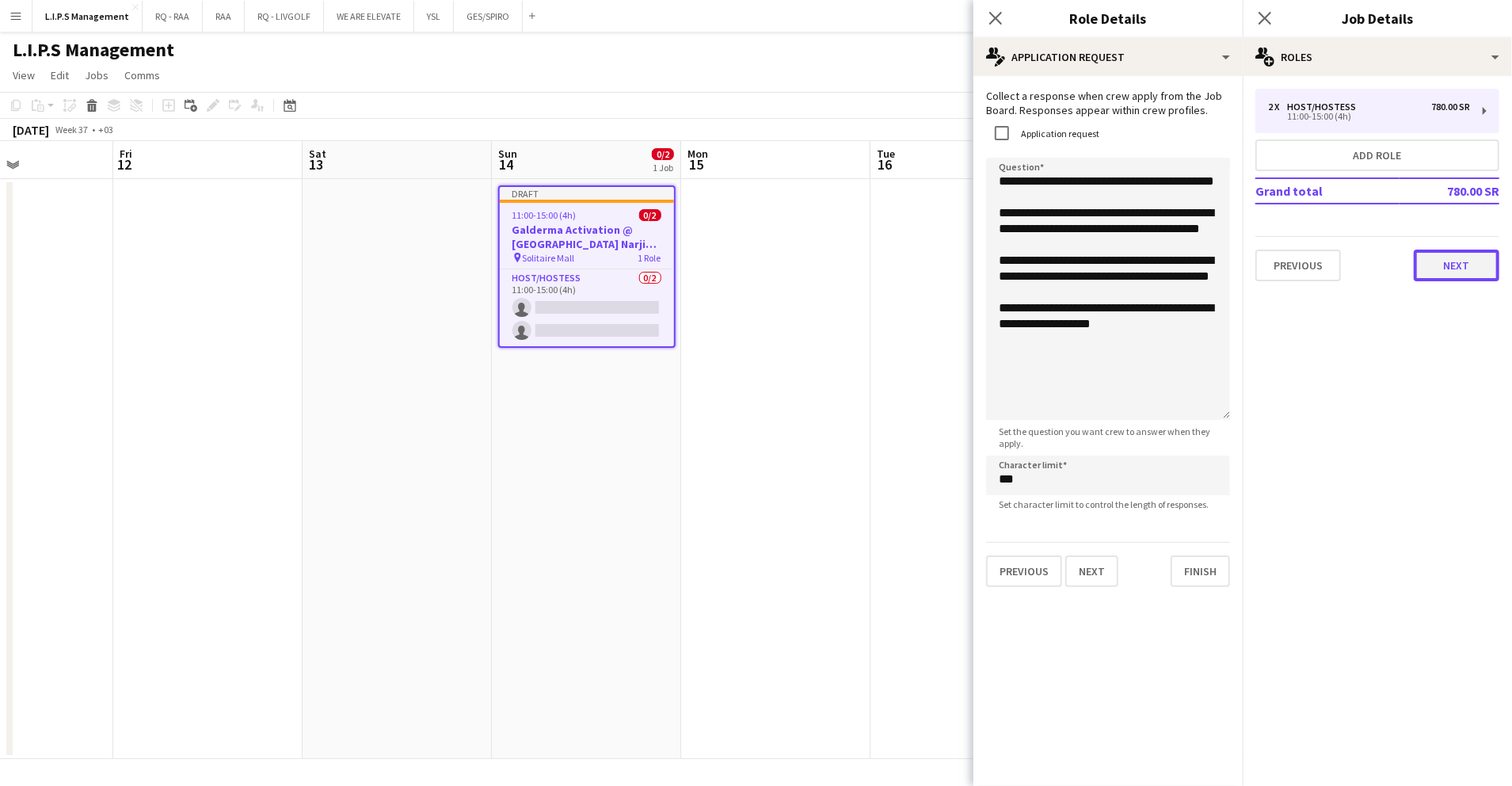
click at [1427, 270] on button "Next" at bounding box center [1456, 265] width 86 height 32
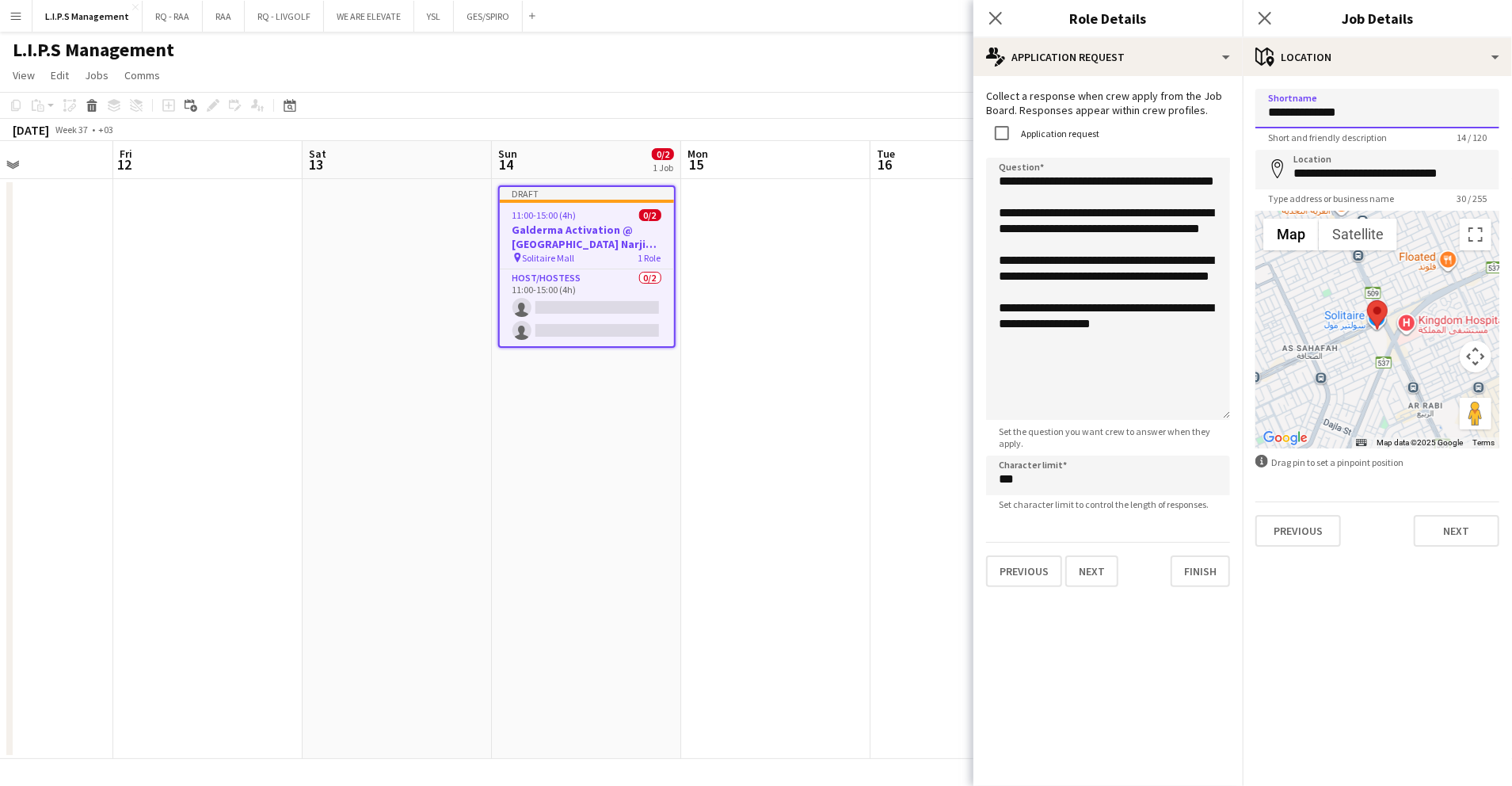
click at [1345, 106] on input "**********" at bounding box center [1377, 108] width 244 height 40
type input "*"
type input "**********"
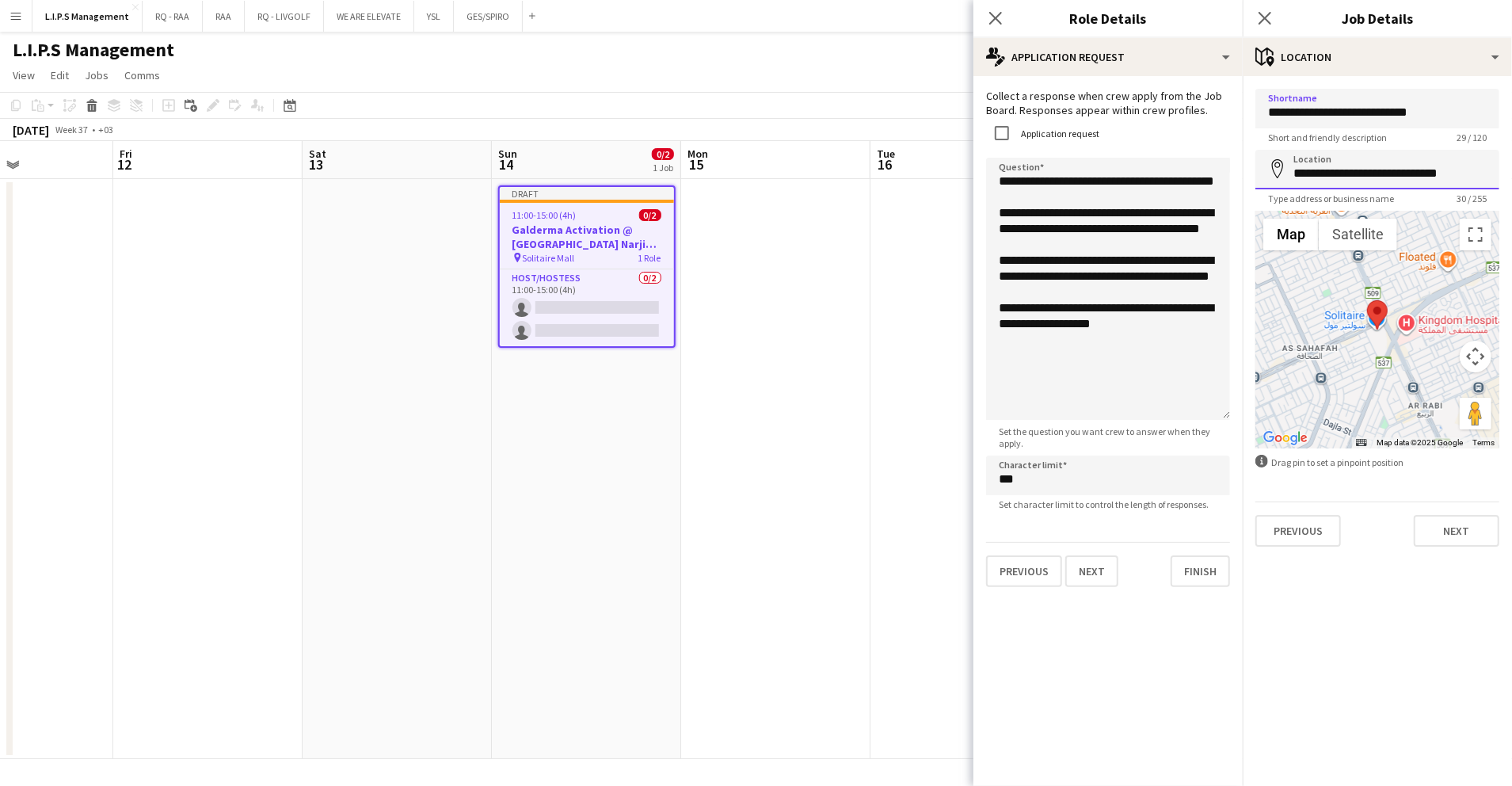
click at [1355, 168] on input "**********" at bounding box center [1377, 169] width 244 height 40
type input "**********"
drag, startPoint x: 1388, startPoint y: 177, endPoint x: 1243, endPoint y: 178, distance: 145.0
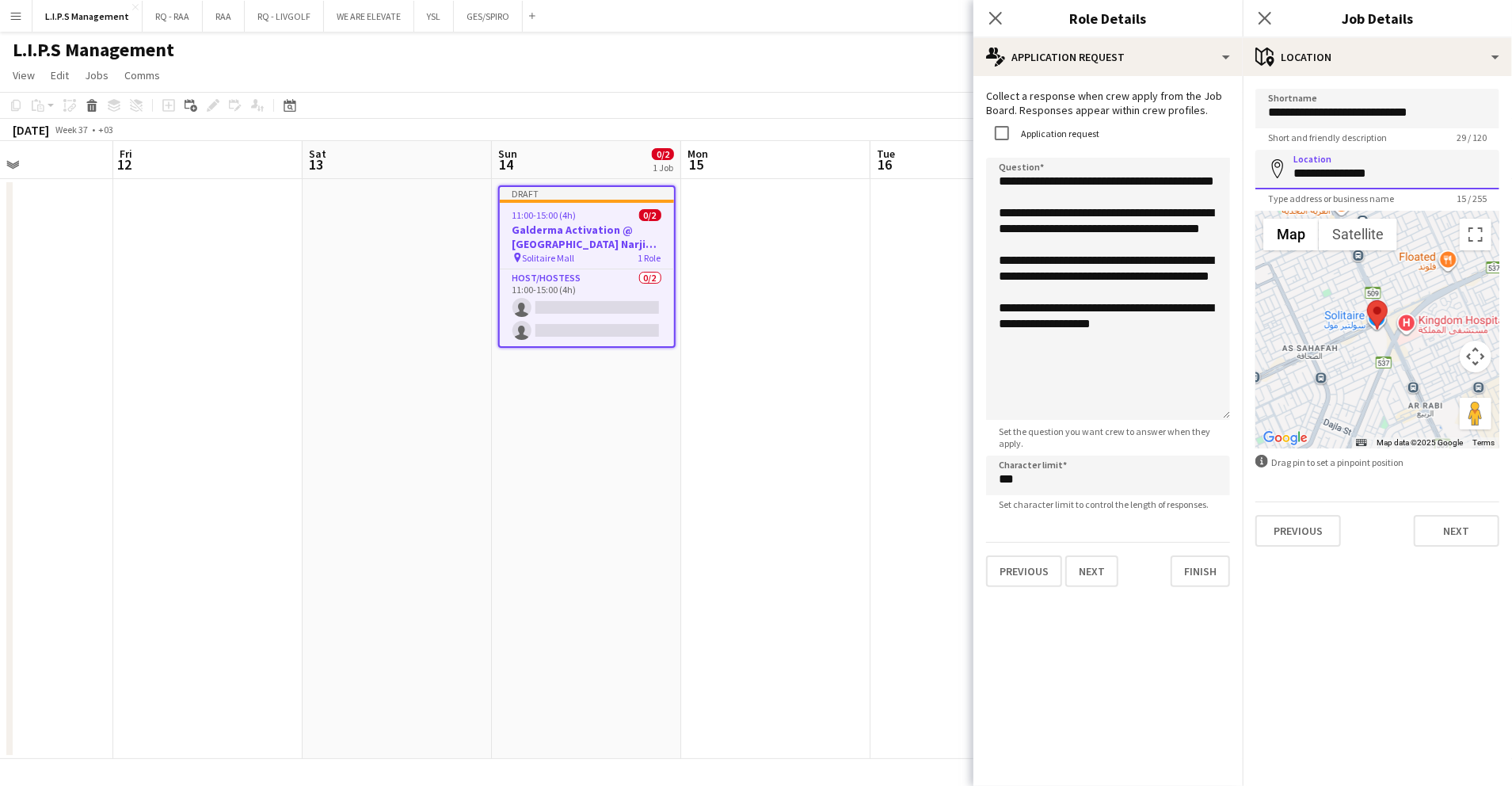
click at [1243, 178] on form "**********" at bounding box center [1378, 317] width 269 height 458
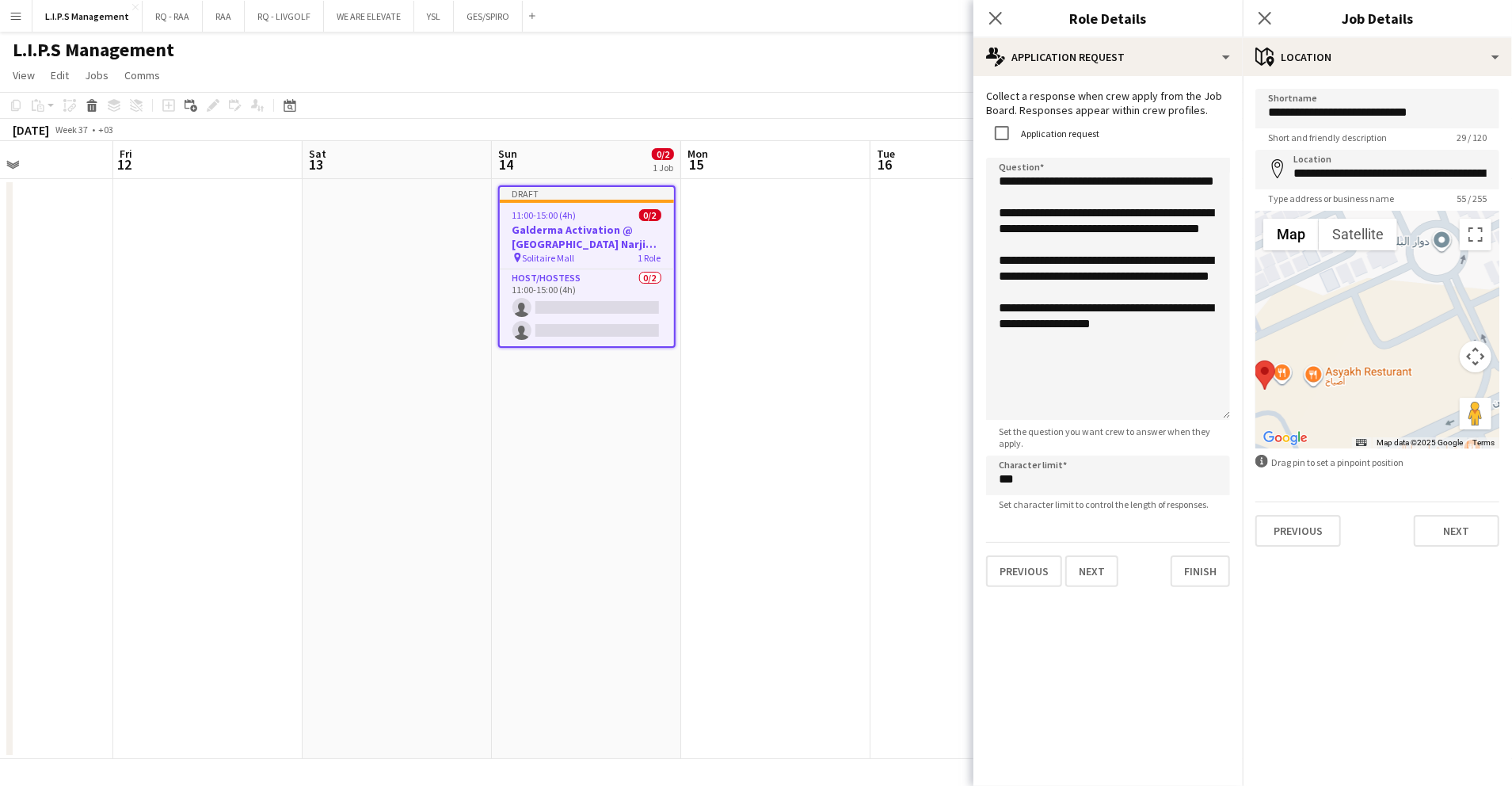
drag, startPoint x: 1347, startPoint y: 339, endPoint x: 1339, endPoint y: 441, distance: 102.3
click at [1341, 443] on div at bounding box center [1377, 330] width 244 height 238
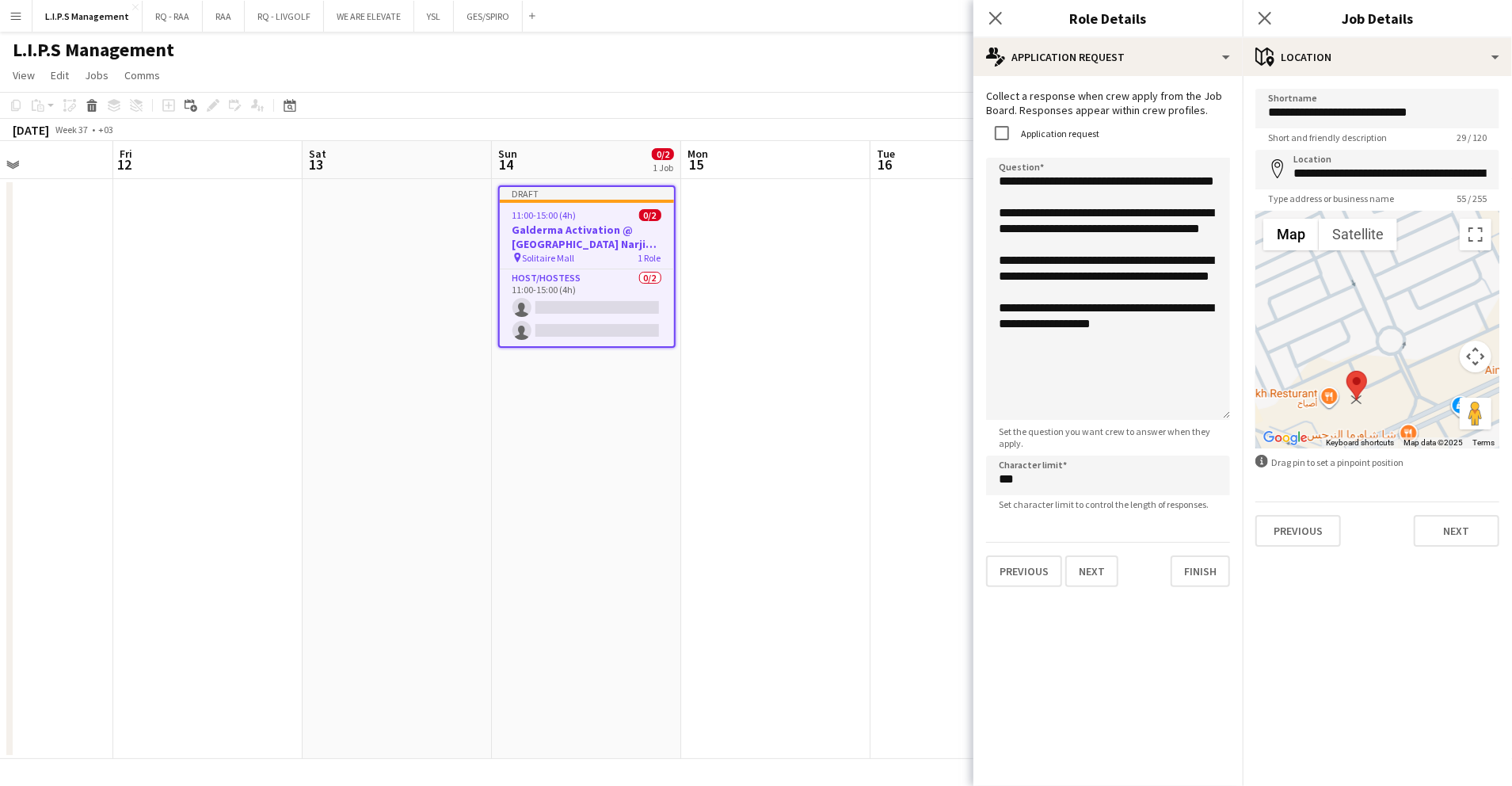
drag, startPoint x: 1309, startPoint y: 389, endPoint x: 1362, endPoint y: 380, distance: 53.8
click at [1362, 380] on img at bounding box center [1357, 385] width 21 height 29
click at [1375, 180] on input "**********" at bounding box center [1377, 169] width 244 height 40
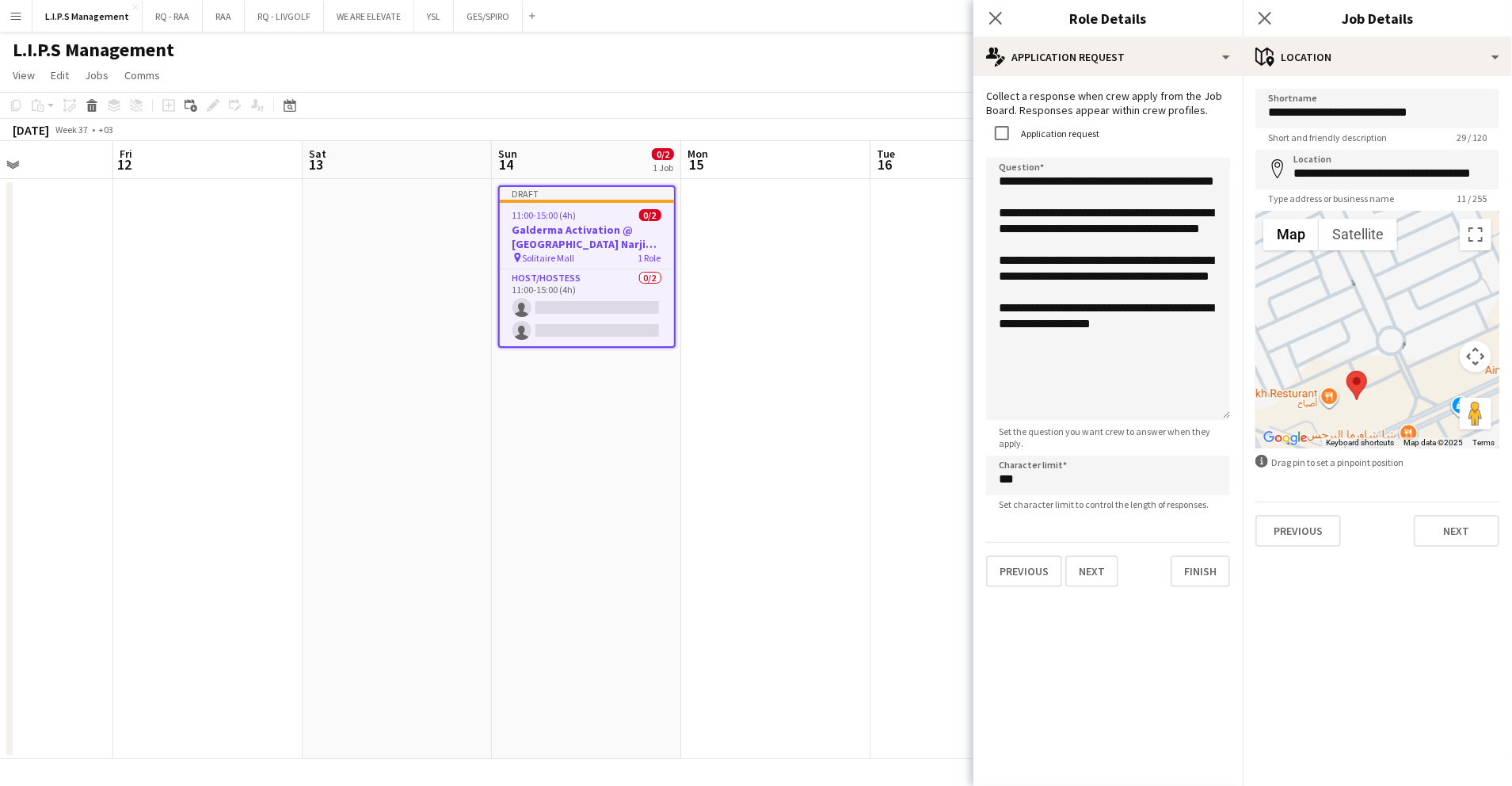
type input "**********"
click at [1442, 528] on button "Next" at bounding box center [1456, 531] width 86 height 32
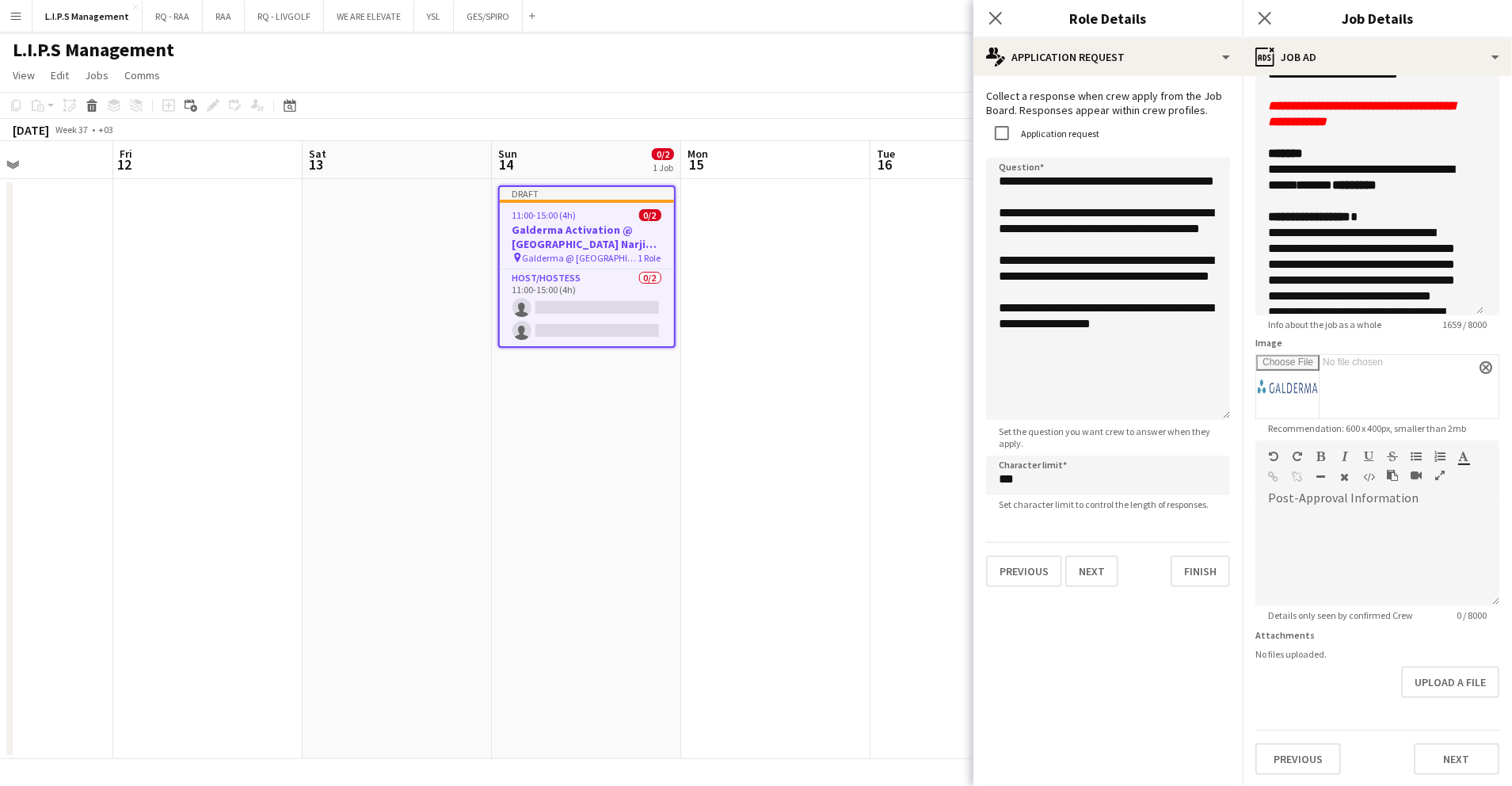
scroll to position [329, 0]
click at [1434, 744] on button "Next" at bounding box center [1456, 758] width 86 height 32
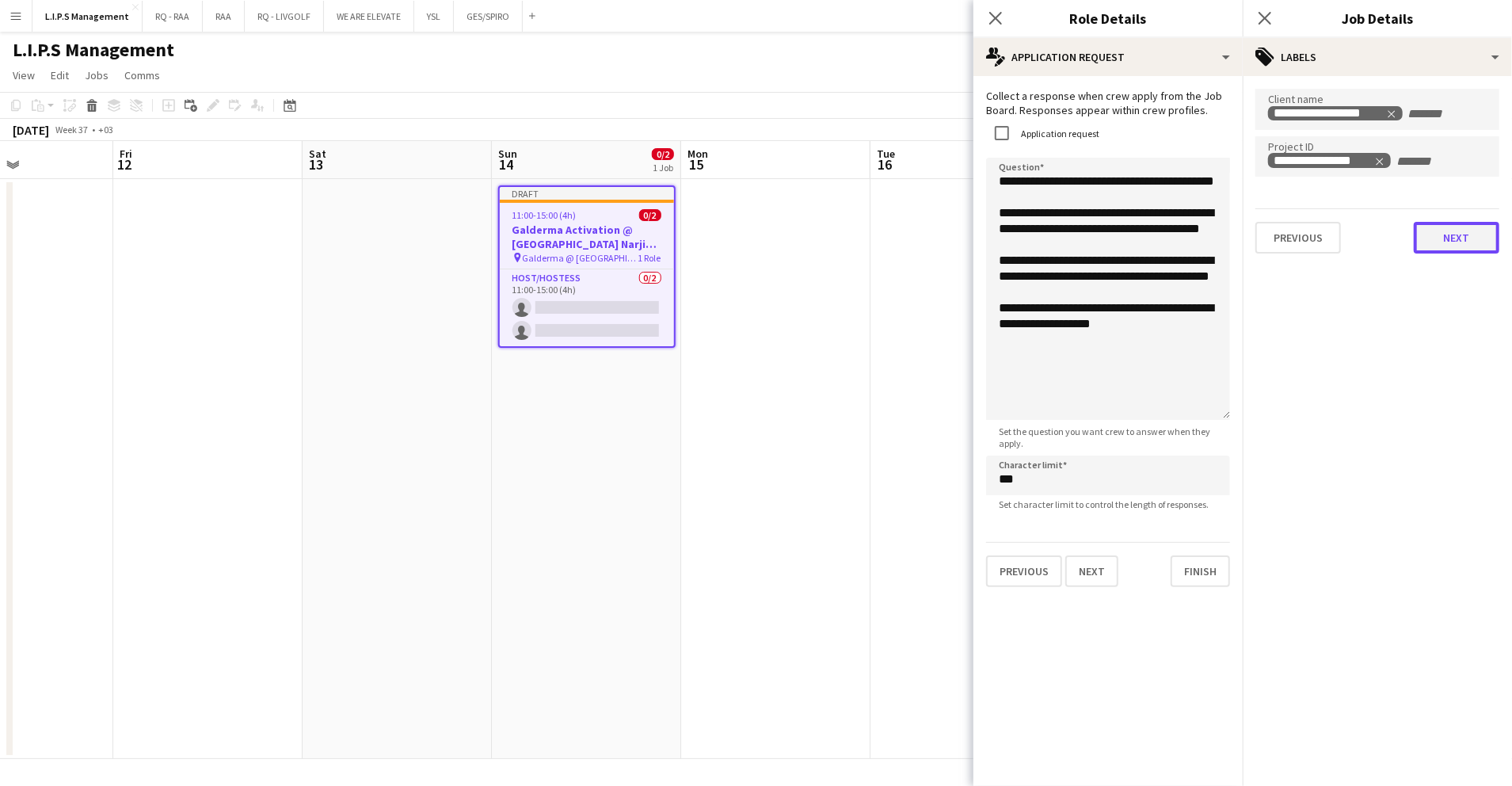
click at [1429, 263] on div "**********" at bounding box center [1378, 171] width 269 height 190
click at [1433, 241] on button "Next" at bounding box center [1456, 238] width 86 height 32
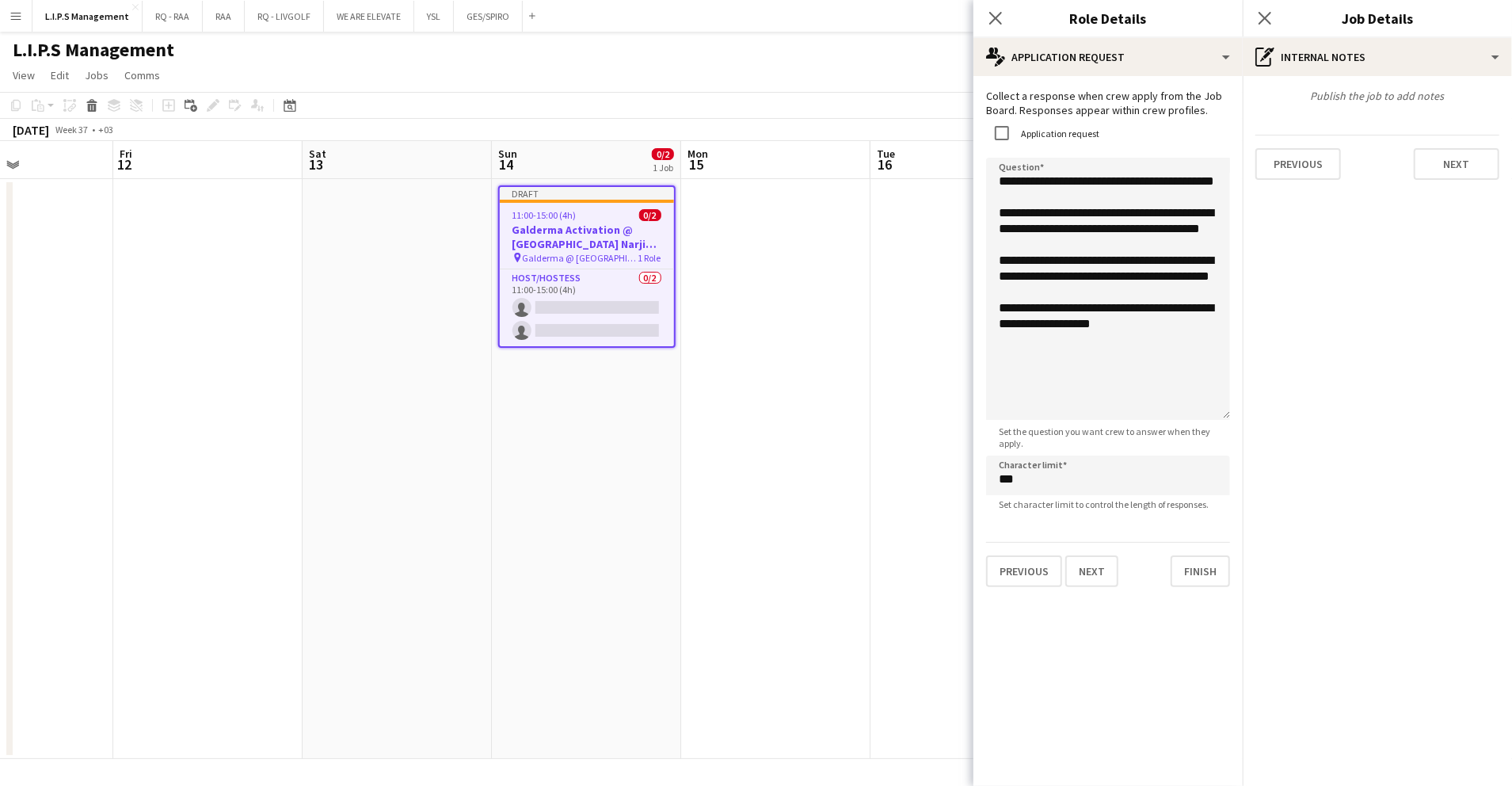
click at [931, 159] on app-board-header-date "Tue 16" at bounding box center [965, 160] width 189 height 38
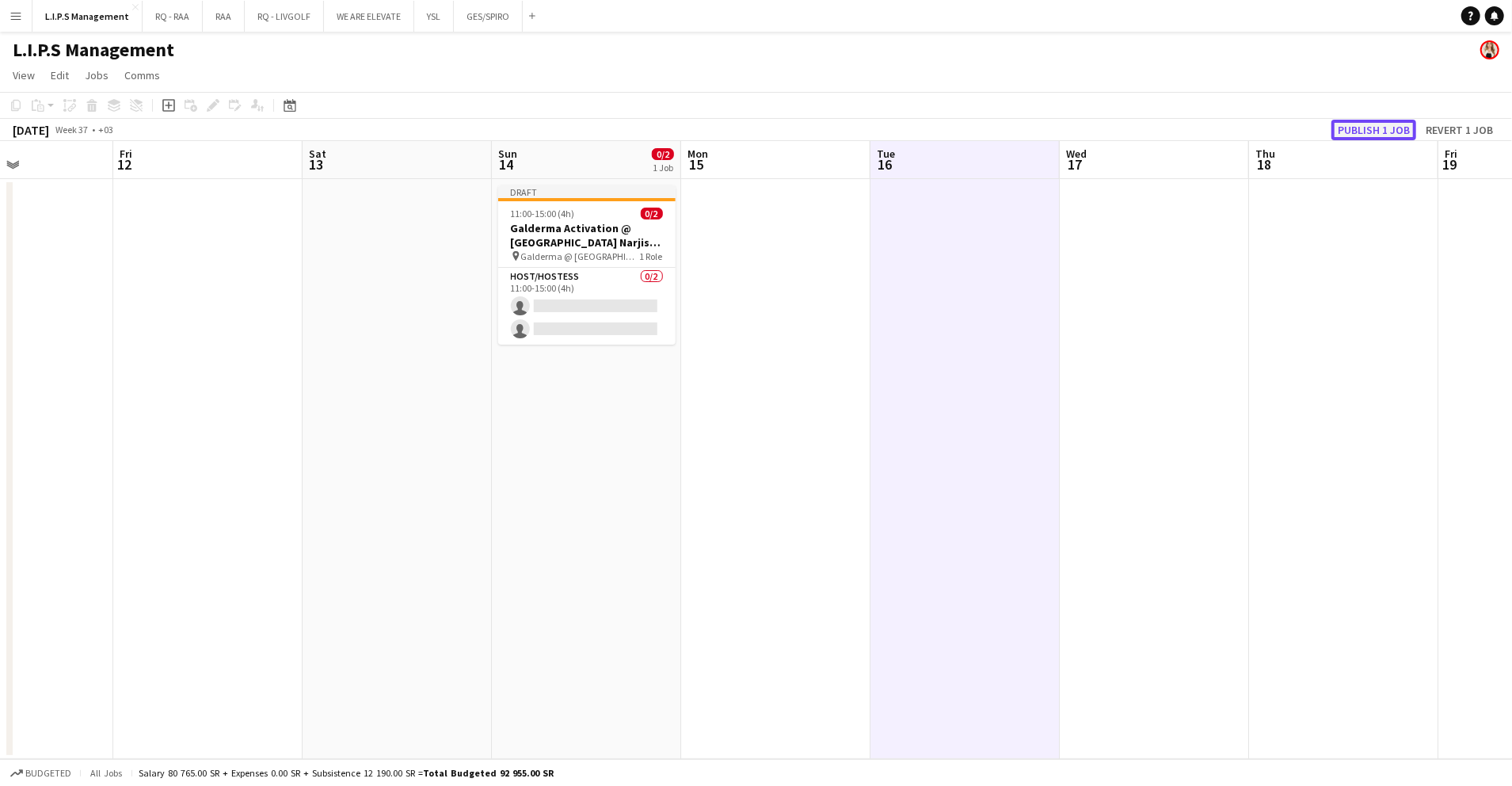
click at [1369, 128] on button "Publish 1 job" at bounding box center [1374, 129] width 85 height 21
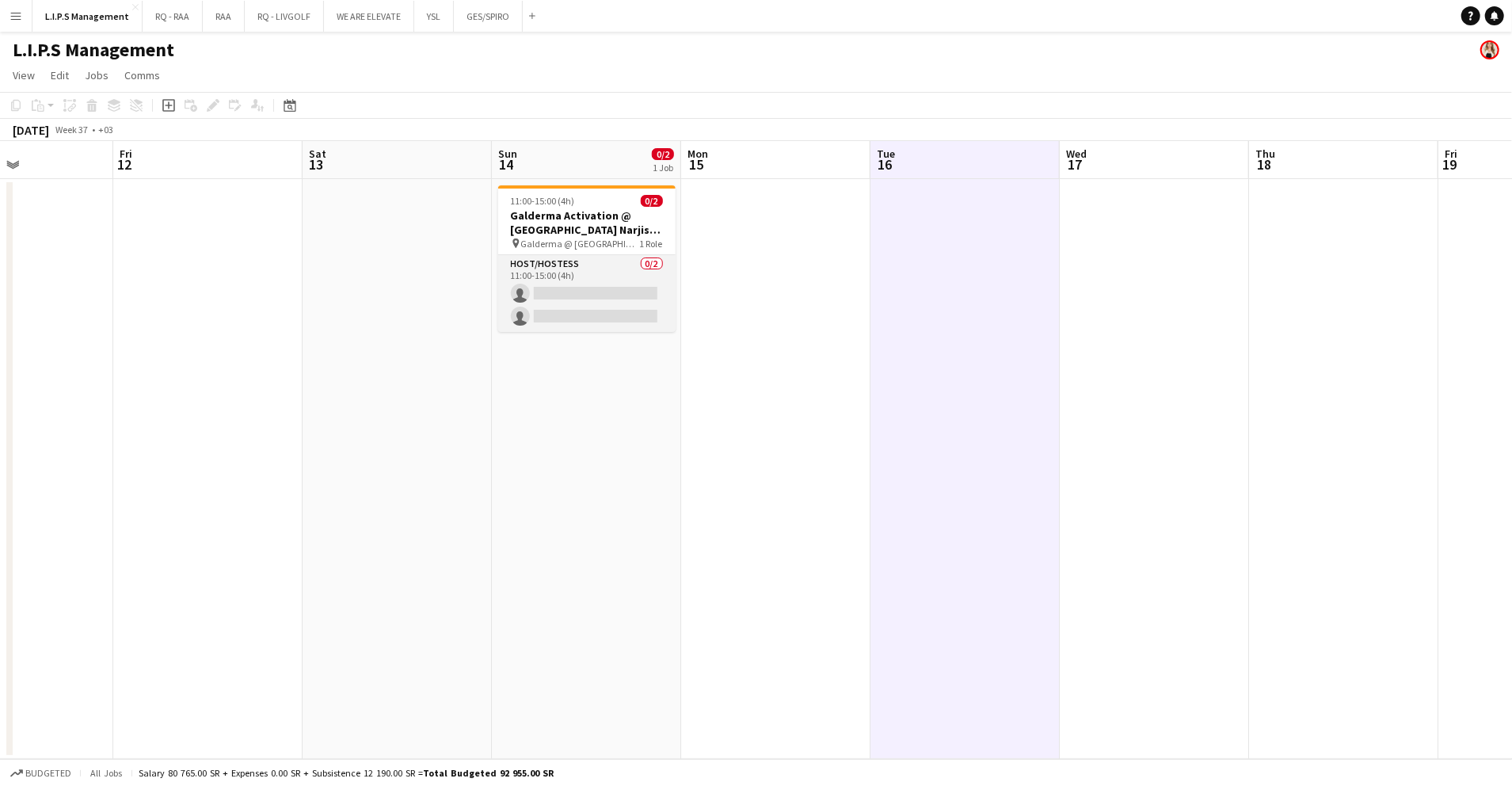
click at [568, 284] on app-card-role "Host/Hostess 0/2 11:00-15:00 (4h) single-neutral-actions single-neutral-actions" at bounding box center [586, 293] width 178 height 77
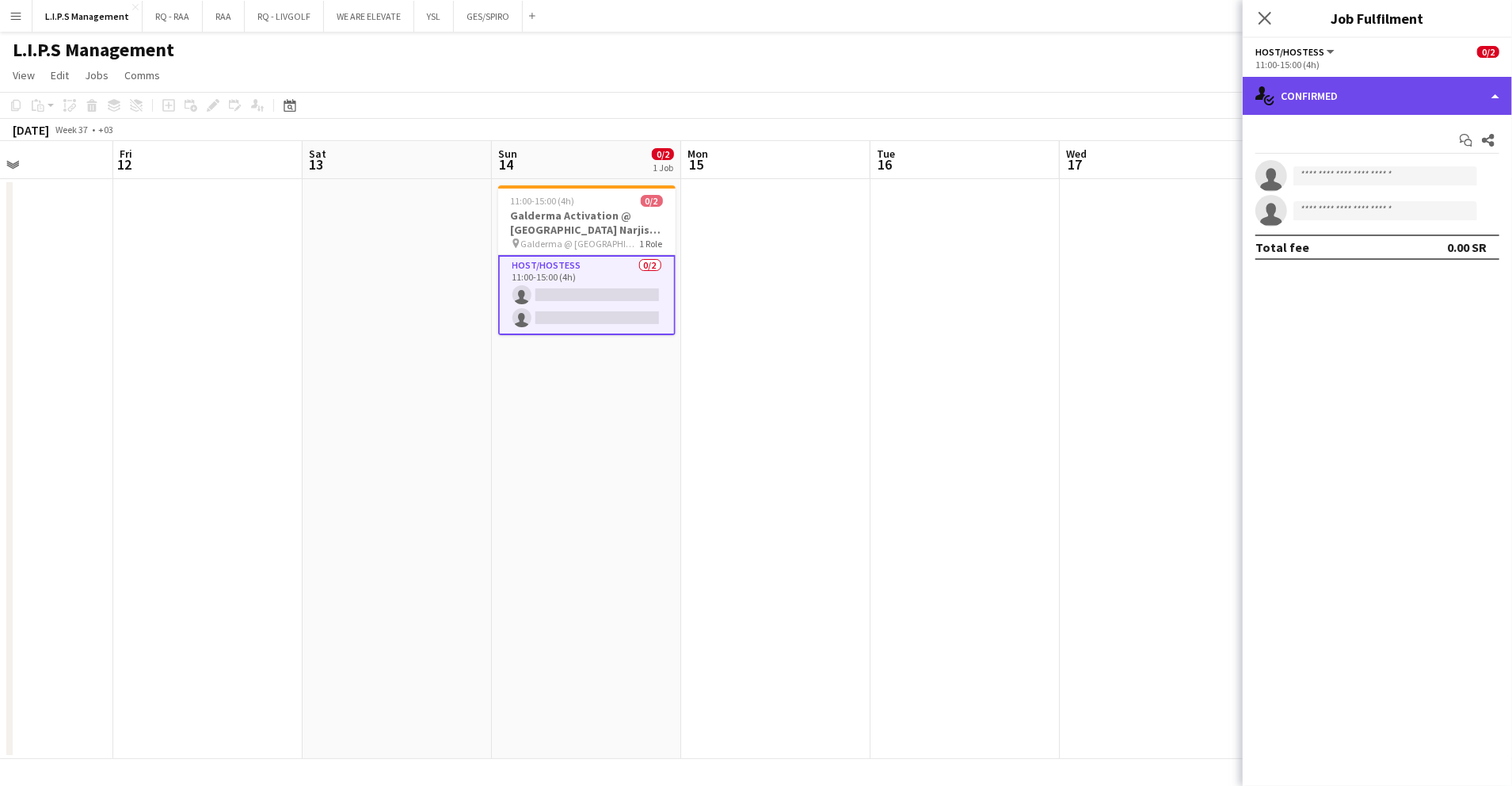
click at [1365, 92] on div "single-neutral-actions-check-2 Confirmed" at bounding box center [1378, 96] width 269 height 38
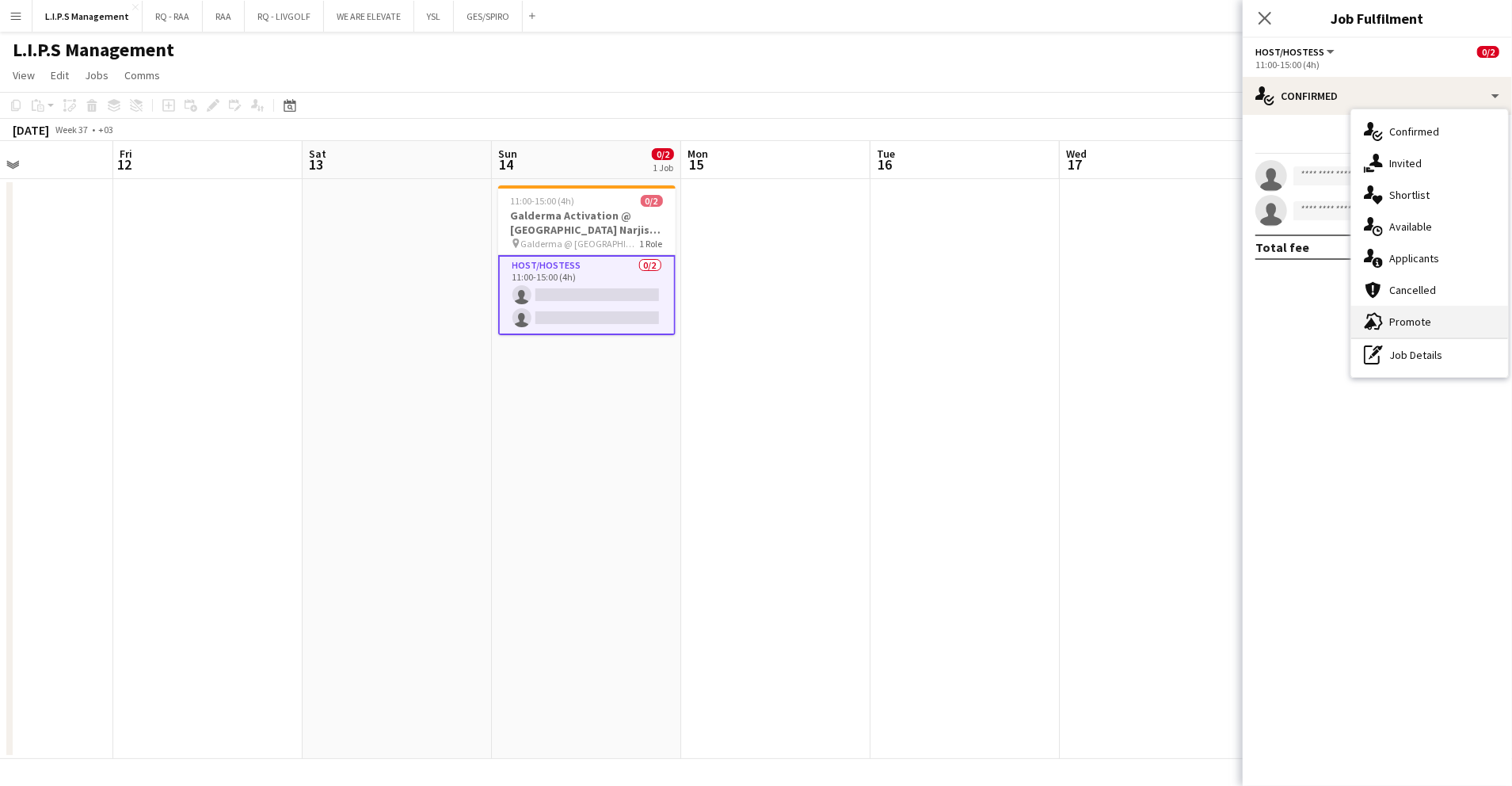
click at [1414, 321] on div "advertising-megaphone Promote" at bounding box center [1430, 322] width 157 height 32
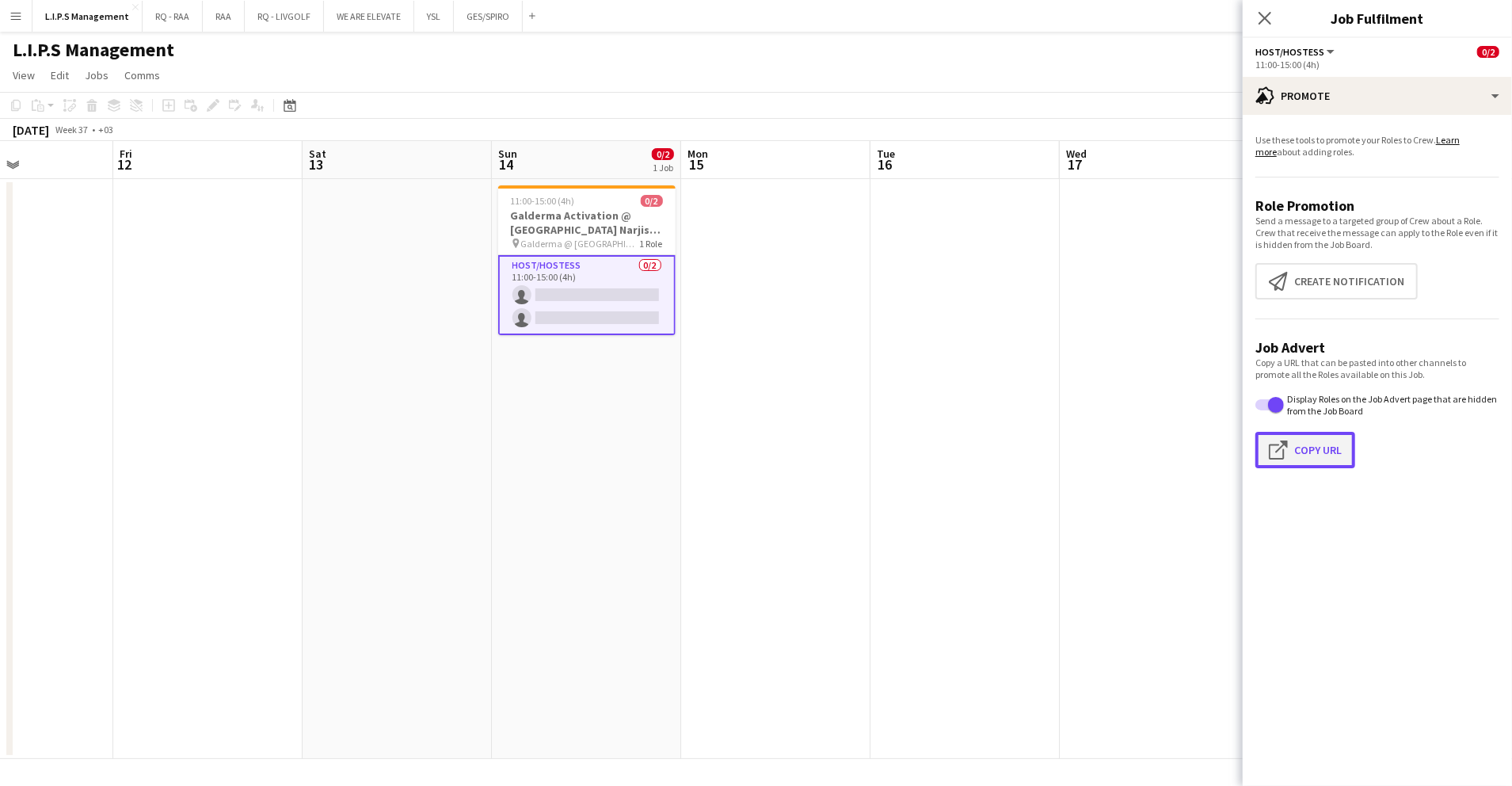
click at [1324, 454] on button "Click to copy URL Copy Url" at bounding box center [1305, 450] width 100 height 36
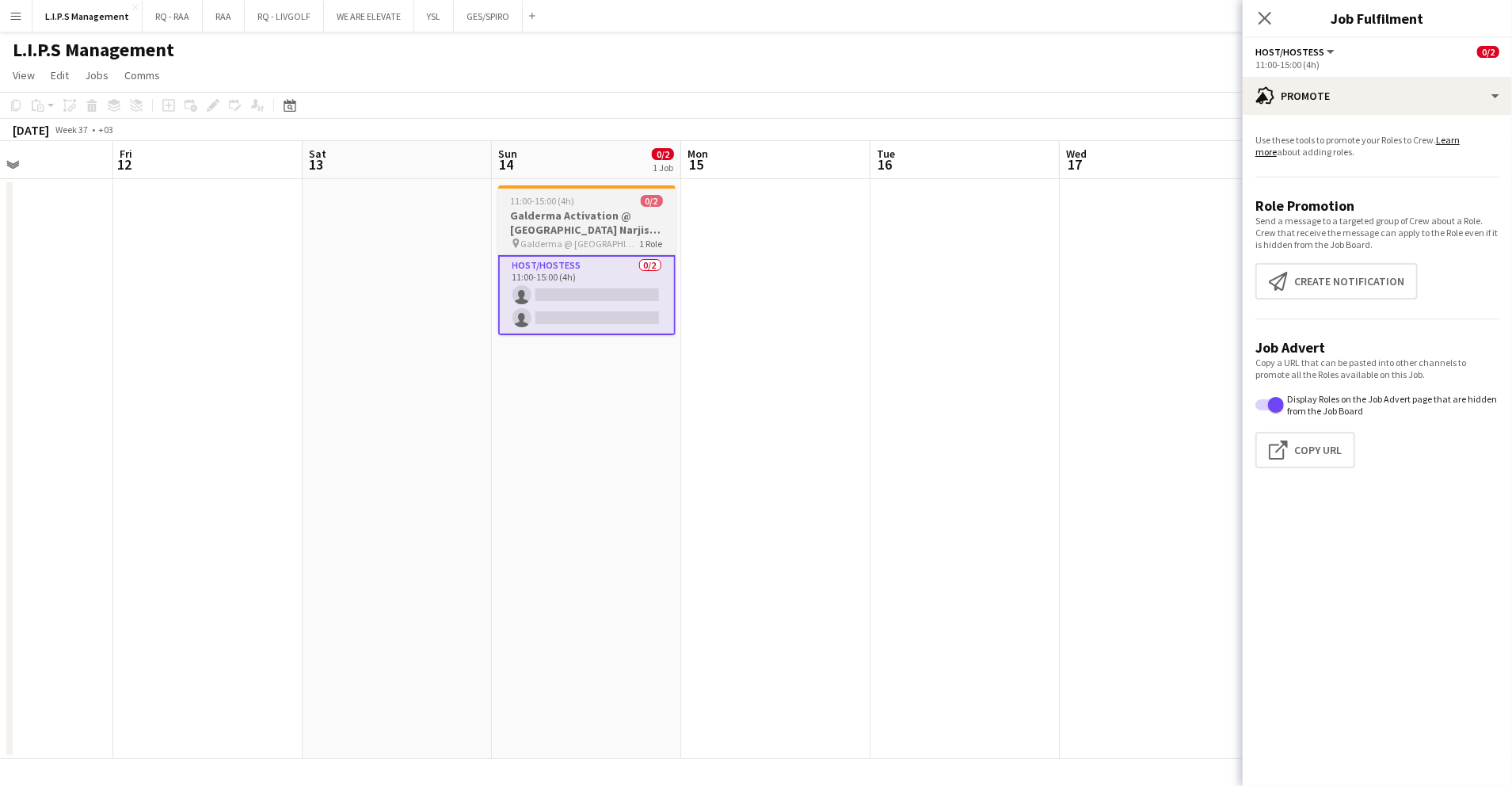
click at [606, 235] on h3 "Galderma Activation @ Riyadh Narjis View" at bounding box center [586, 222] width 178 height 28
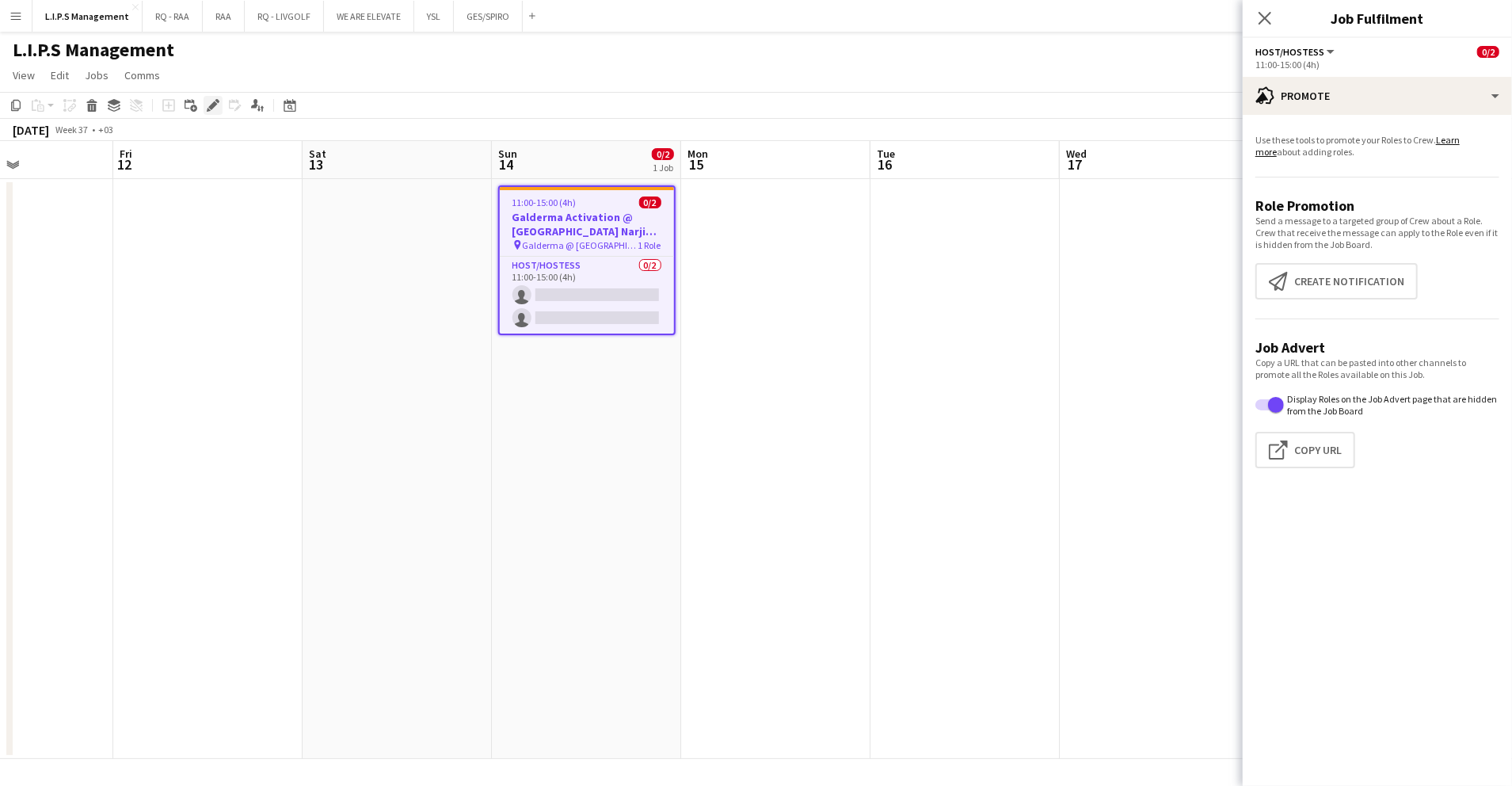
click at [212, 106] on icon at bounding box center [213, 106] width 9 height 9
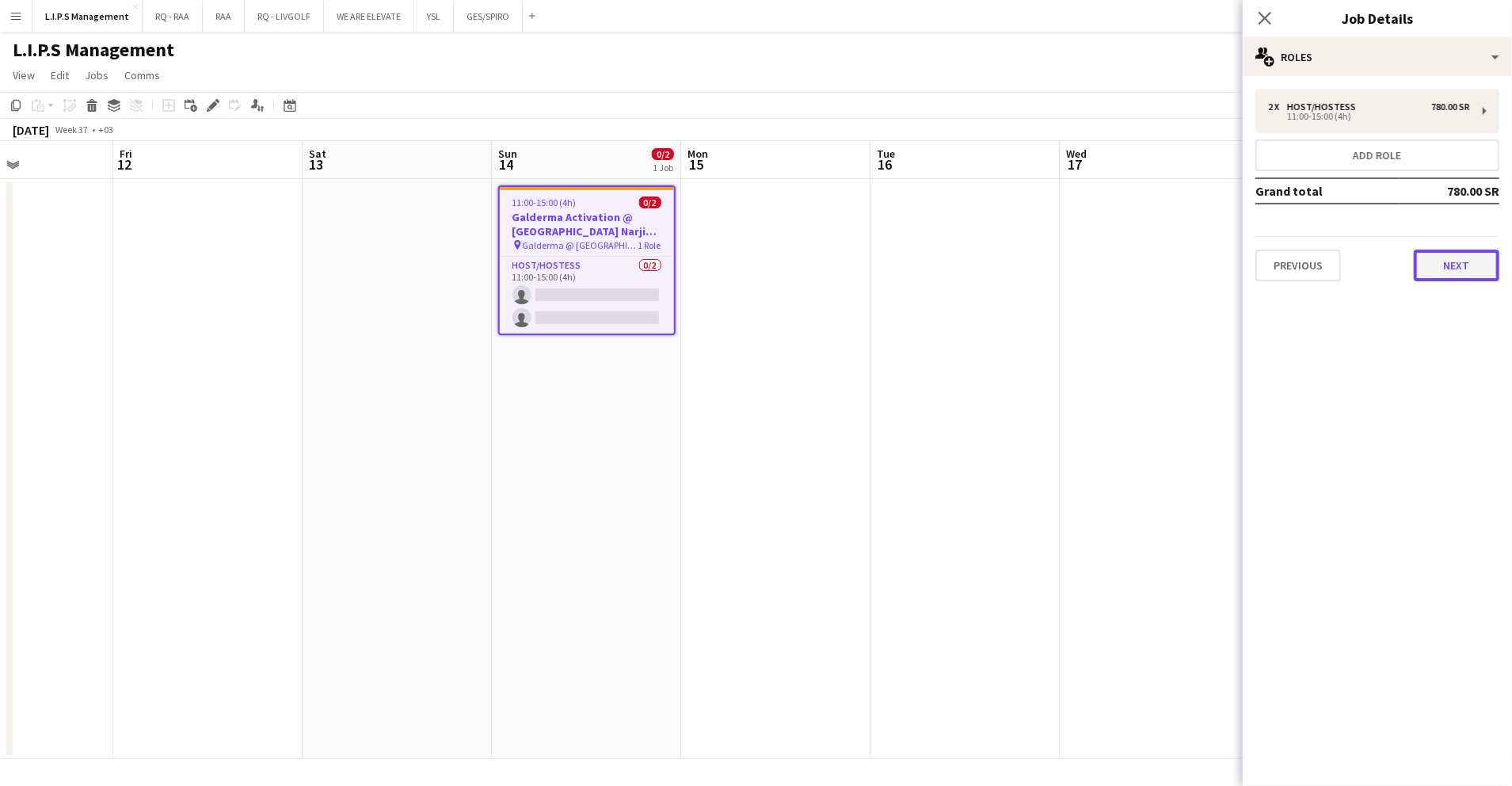
click at [1440, 265] on button "Next" at bounding box center [1456, 265] width 86 height 32
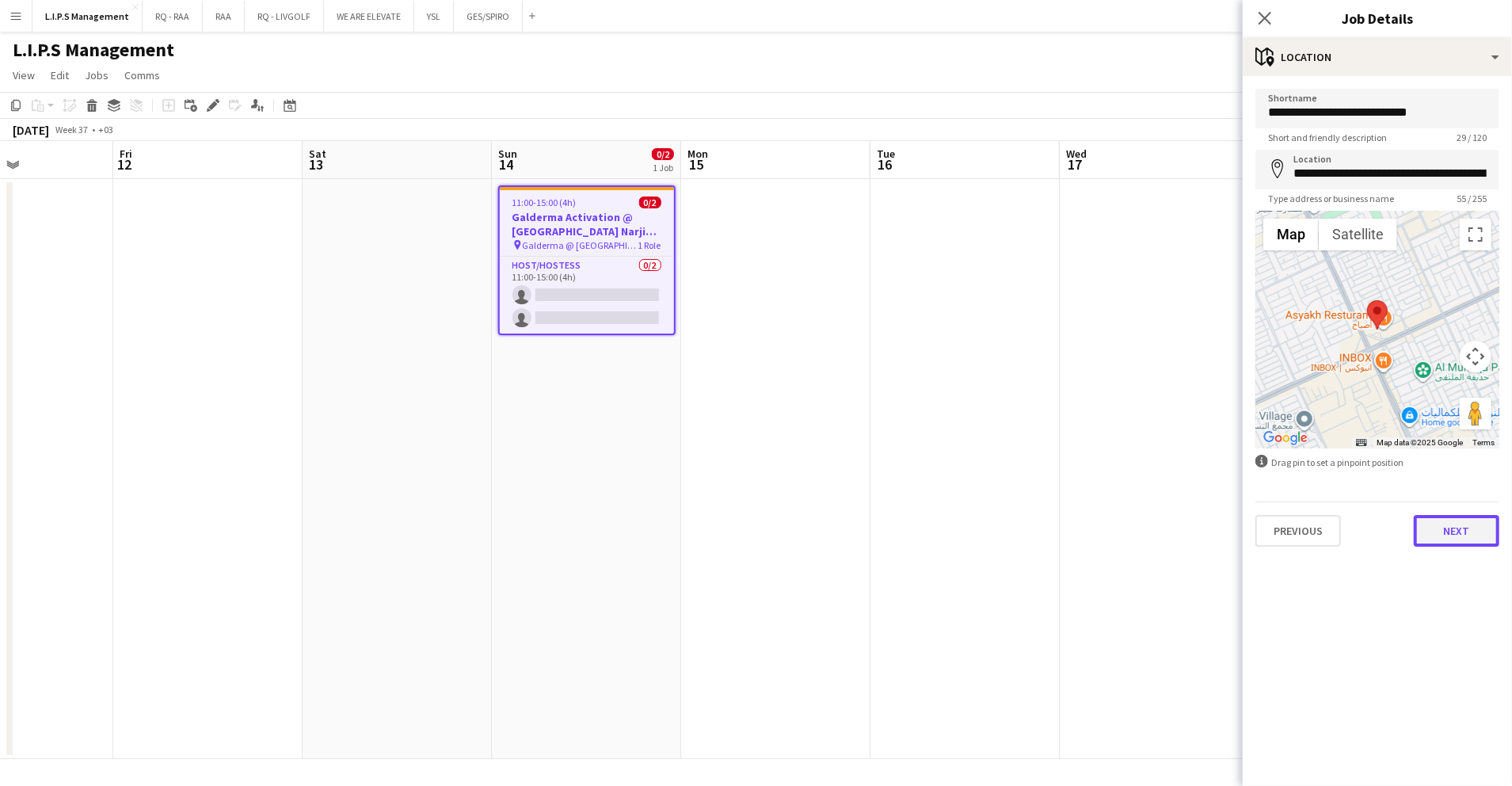
click at [1446, 536] on button "Next" at bounding box center [1456, 531] width 86 height 32
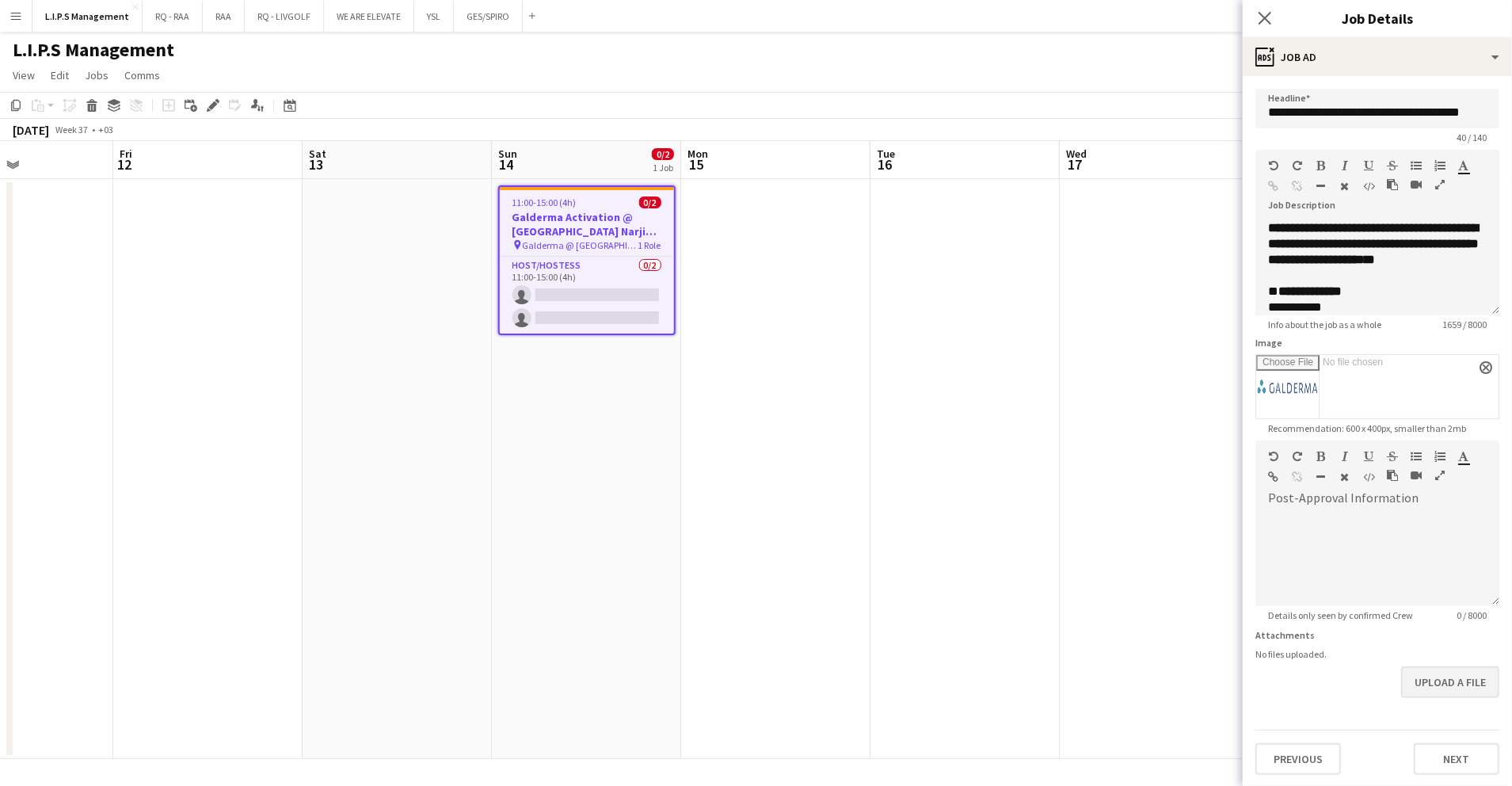
scroll to position [1, 0]
click at [1450, 764] on button "Next" at bounding box center [1456, 758] width 86 height 32
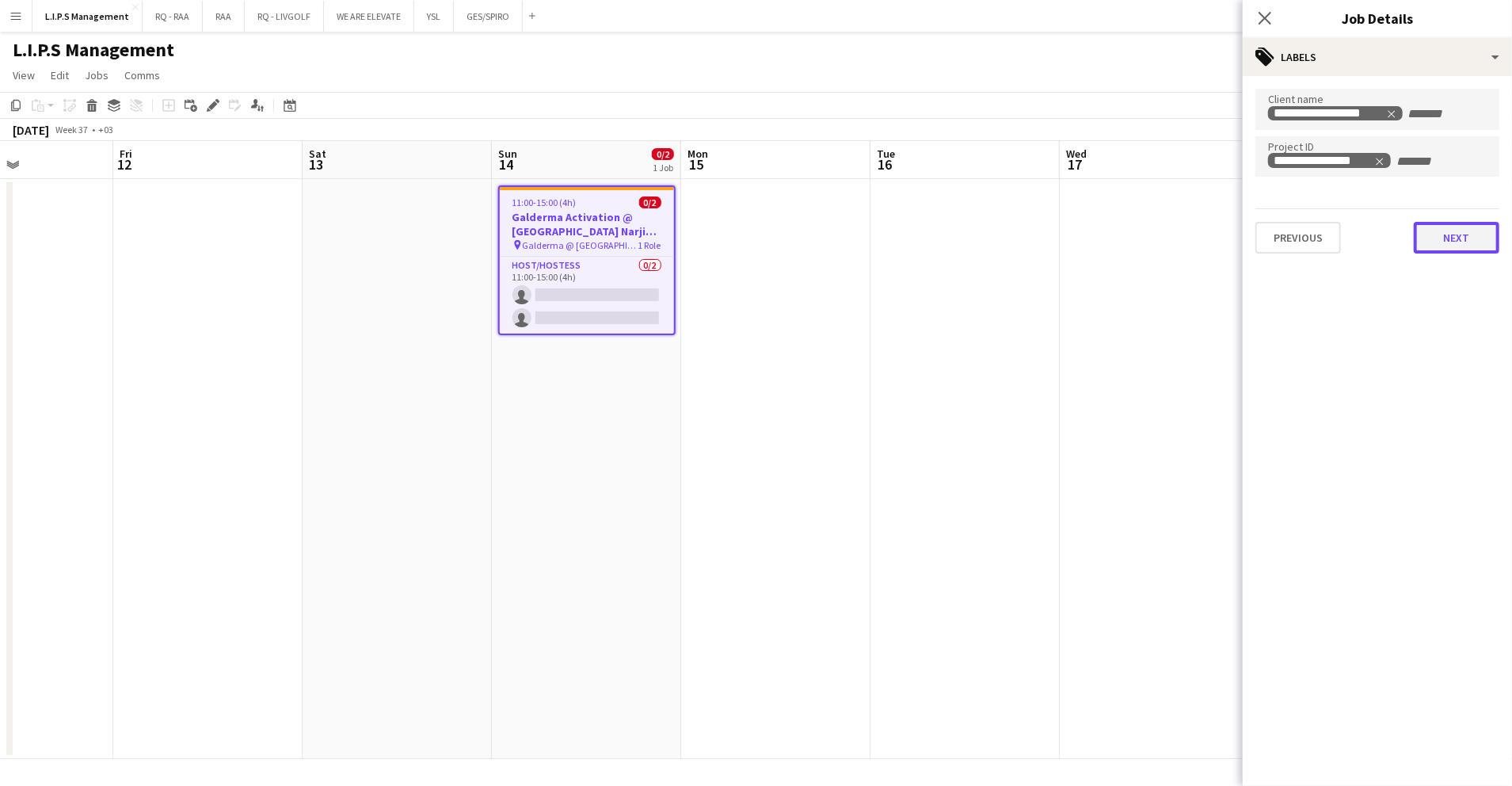
click at [1440, 260] on div "**********" at bounding box center [1378, 171] width 269 height 190
click at [1444, 235] on button "Next" at bounding box center [1456, 238] width 86 height 32
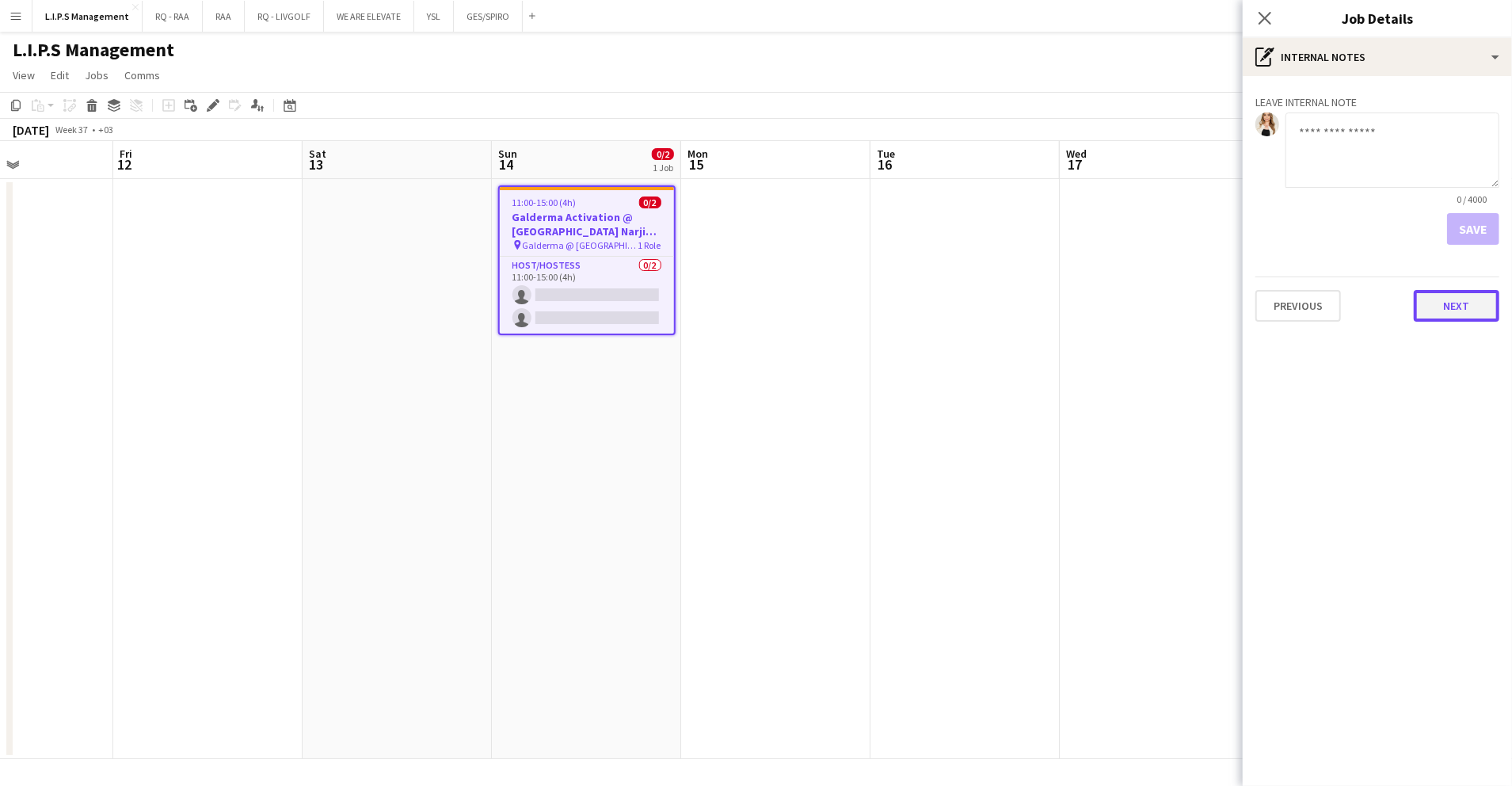
click at [1453, 319] on button "Next" at bounding box center [1456, 306] width 86 height 32
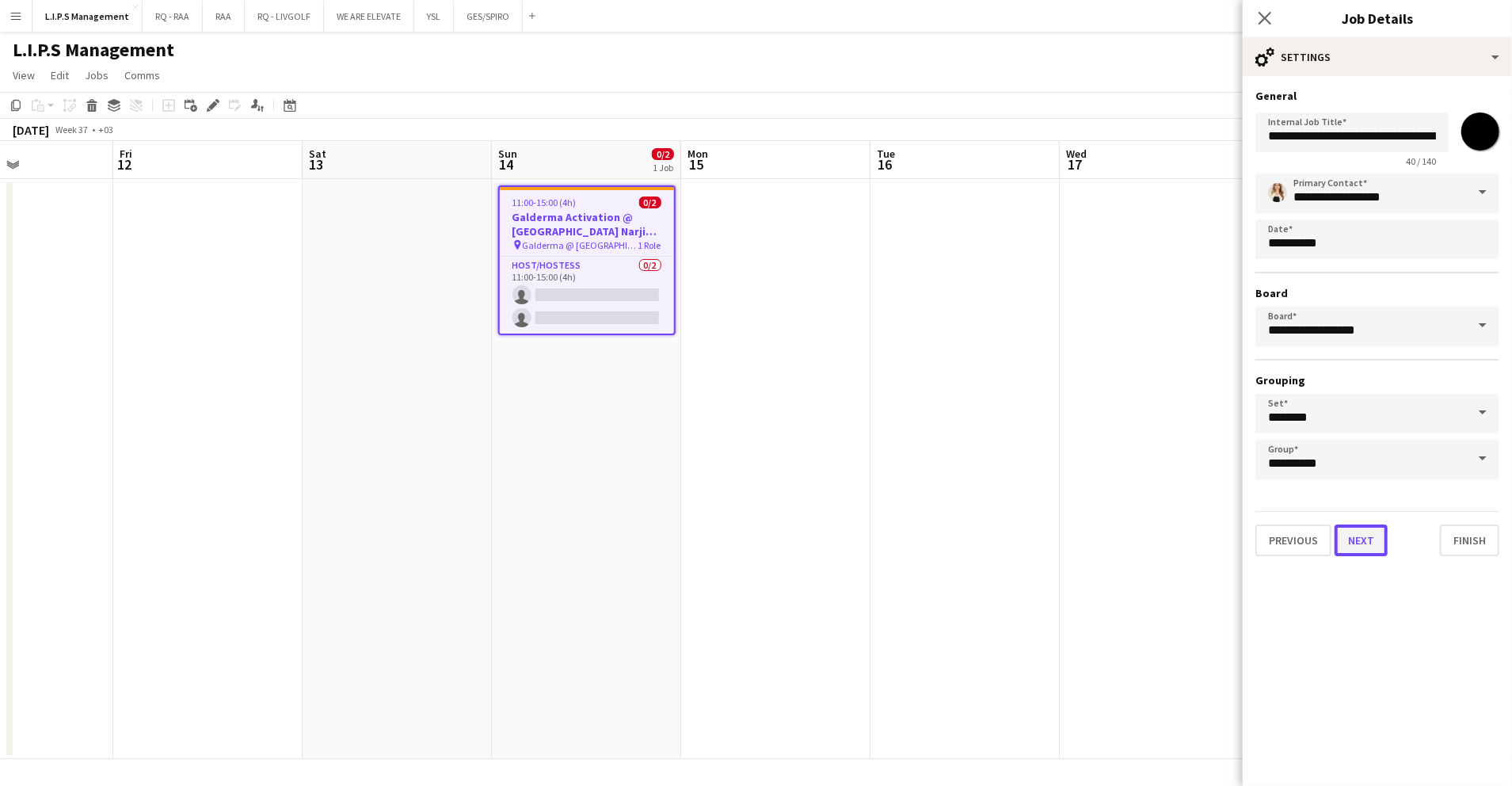
click at [1371, 543] on button "Next" at bounding box center [1361, 540] width 53 height 32
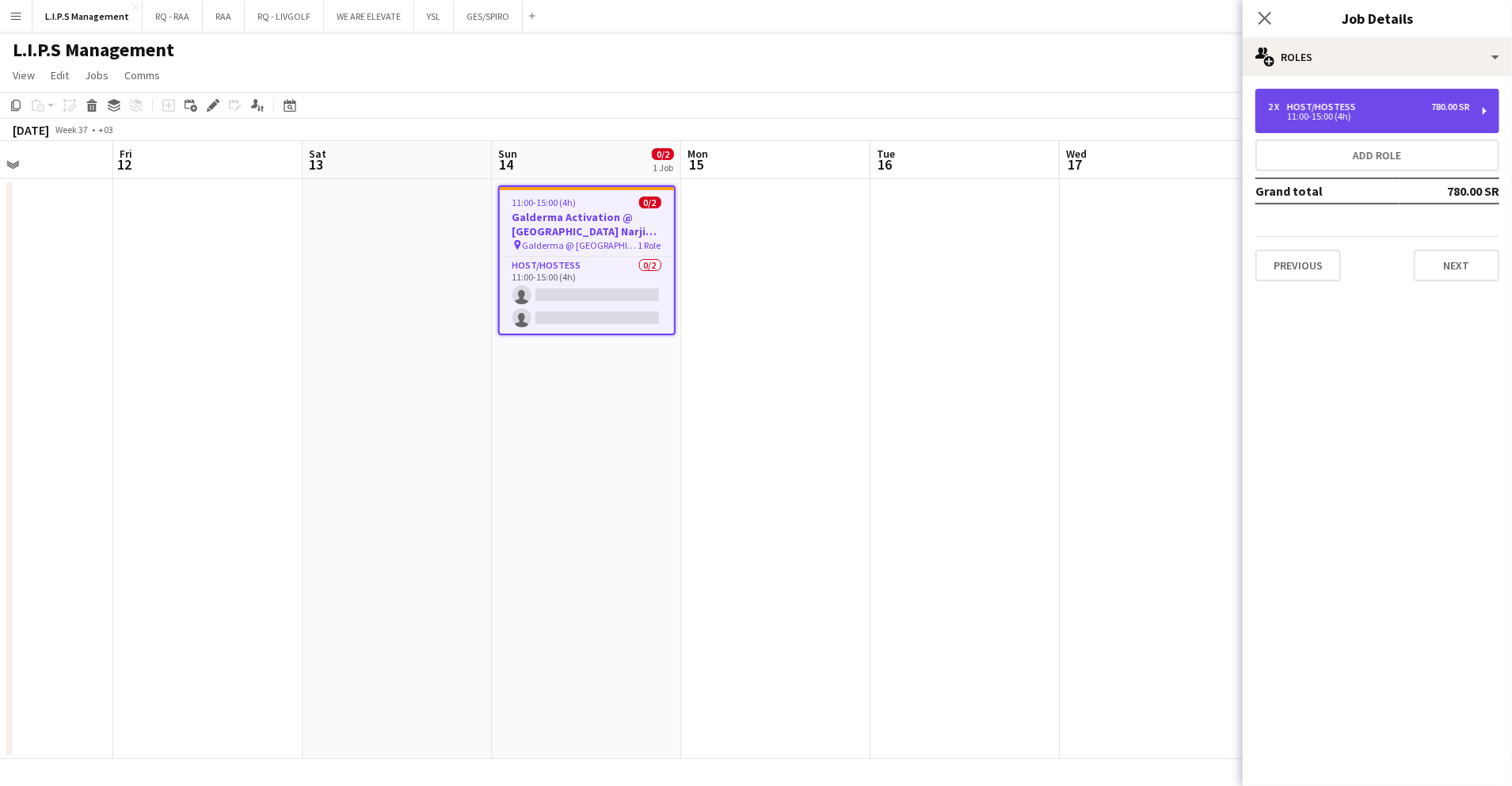
click at [1375, 107] on div "2 x Host/Hostess 780.00 SR" at bounding box center [1369, 107] width 202 height 11
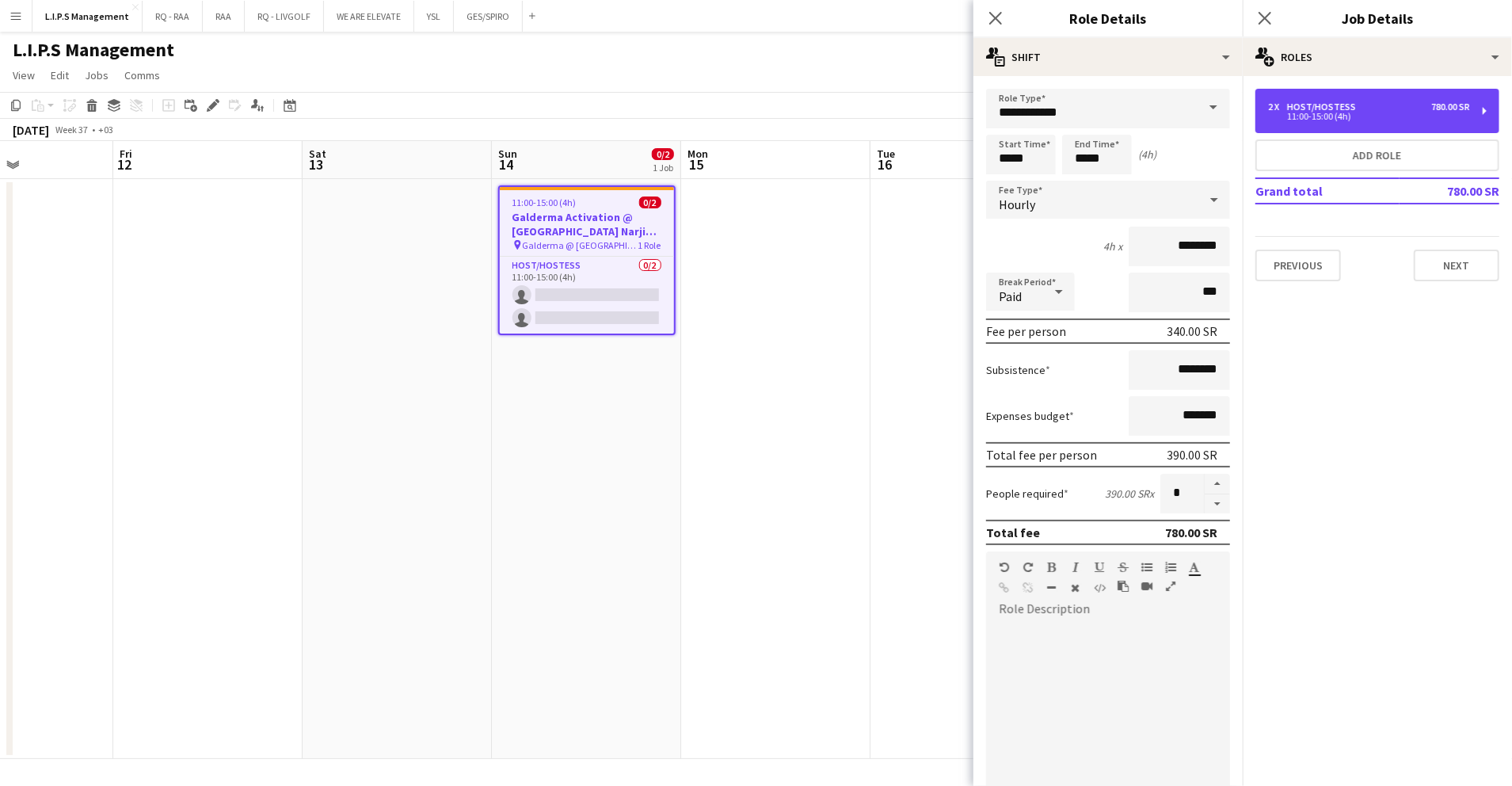
scroll to position [205, 0]
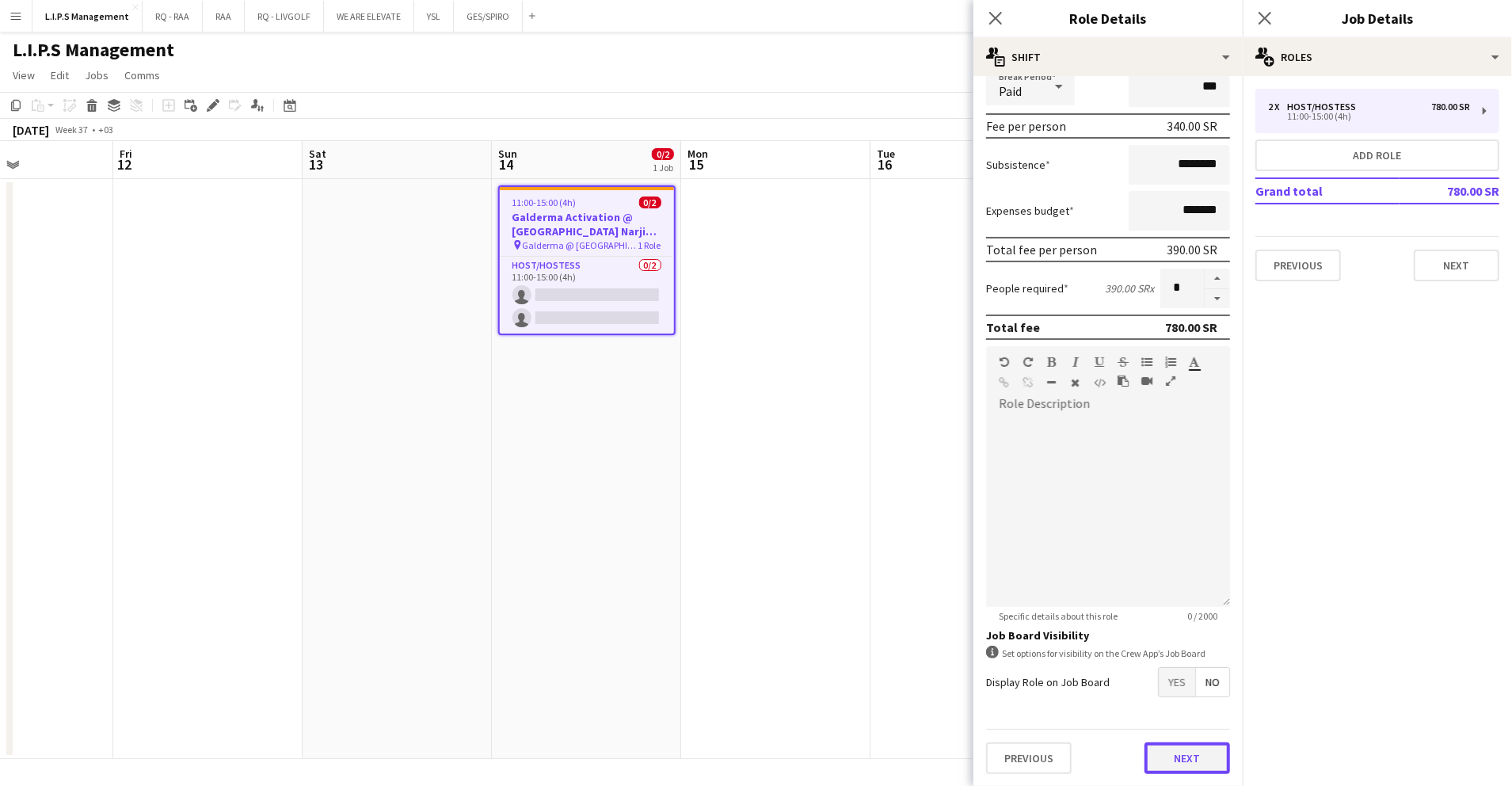
click at [1155, 746] on button "Next" at bounding box center [1188, 758] width 86 height 32
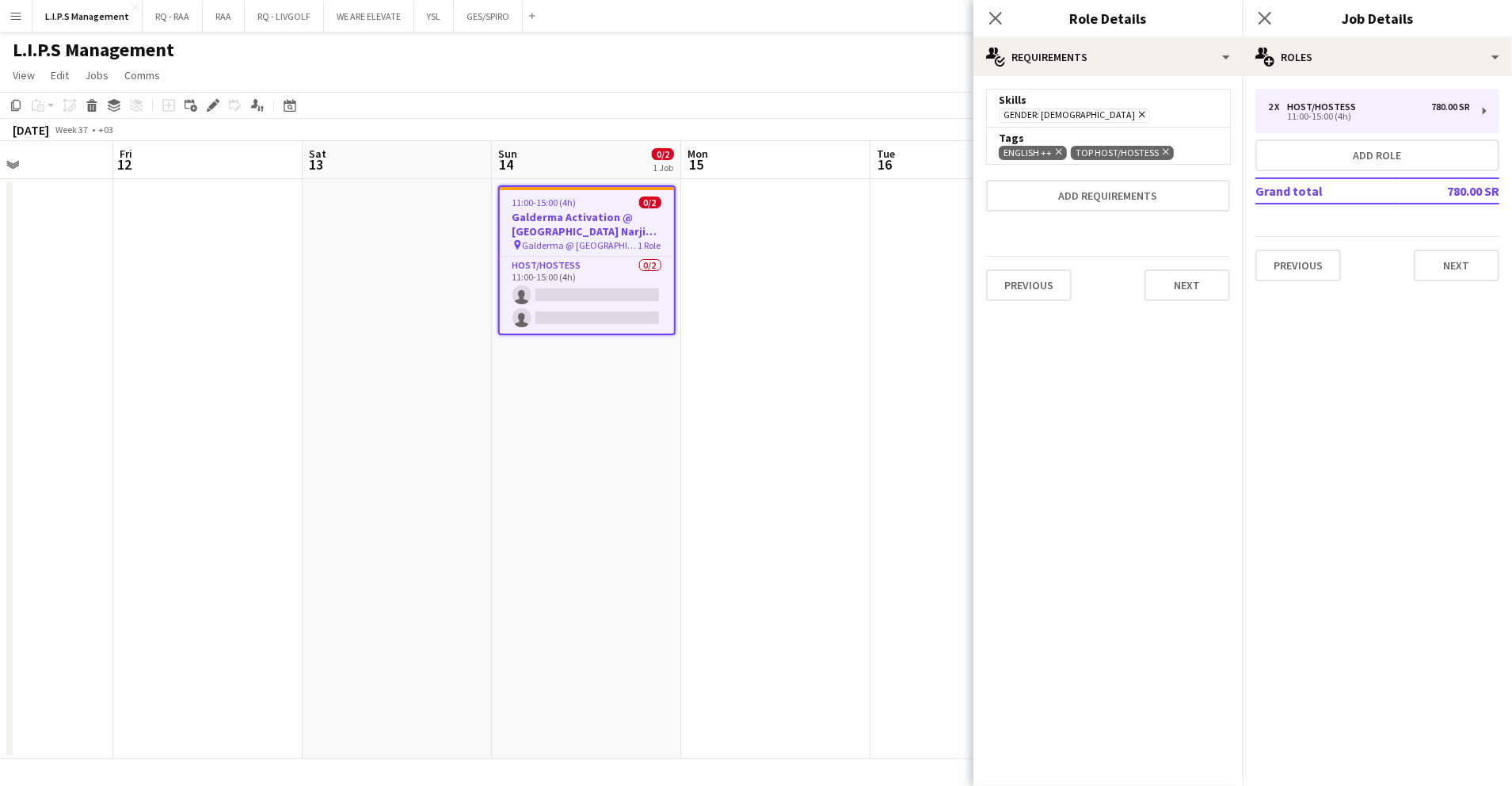
scroll to position [0, 0]
click at [1185, 276] on button "Next" at bounding box center [1188, 285] width 86 height 32
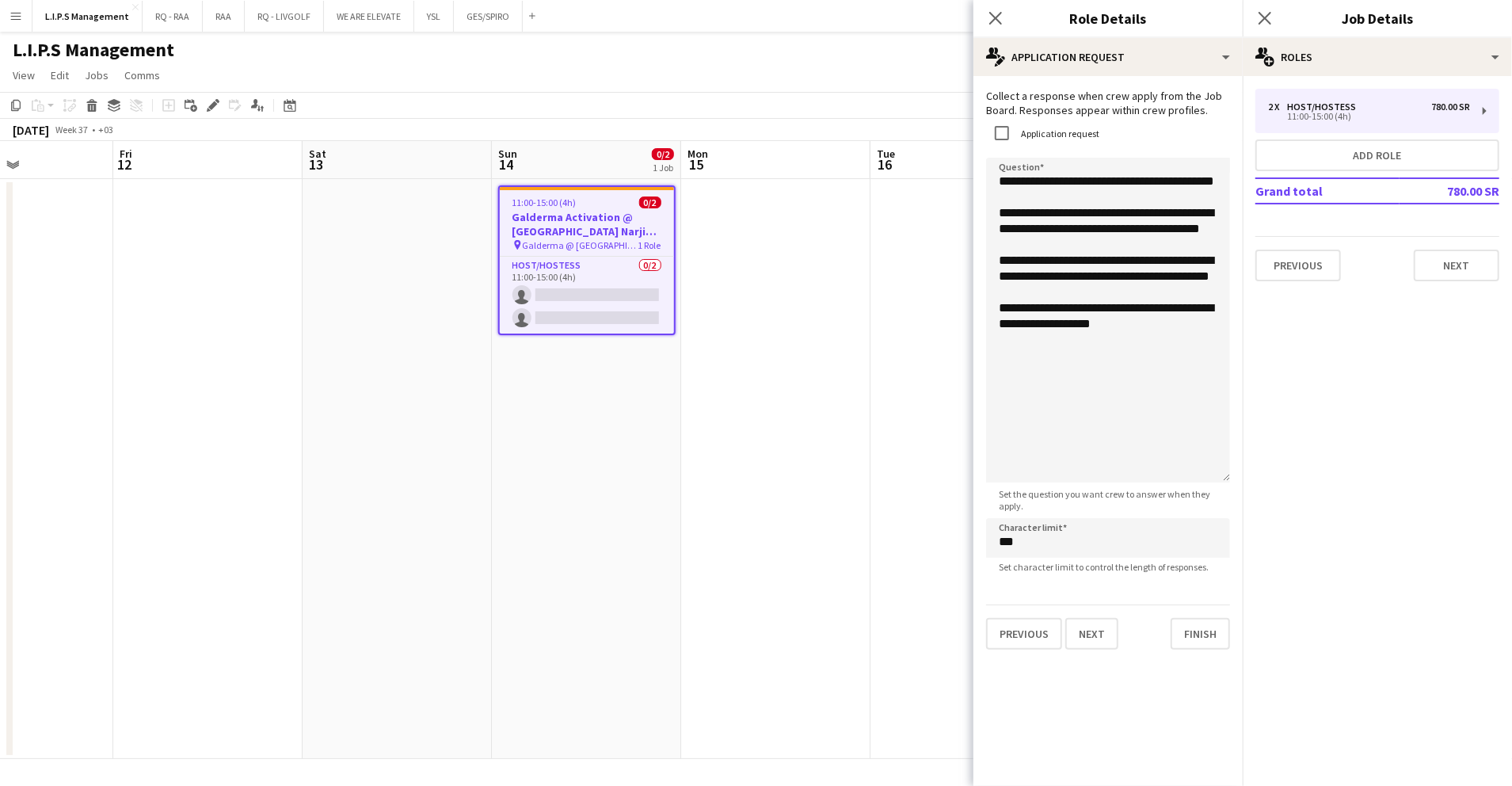
drag, startPoint x: 1203, startPoint y: 240, endPoint x: 1209, endPoint y: 481, distance: 241.1
click at [1209, 481] on textarea "**********" at bounding box center [1109, 325] width 244 height 336
drag, startPoint x: 1138, startPoint y: 261, endPoint x: 1103, endPoint y: 230, distance: 46.8
click at [1103, 230] on textarea "**********" at bounding box center [1109, 325] width 244 height 336
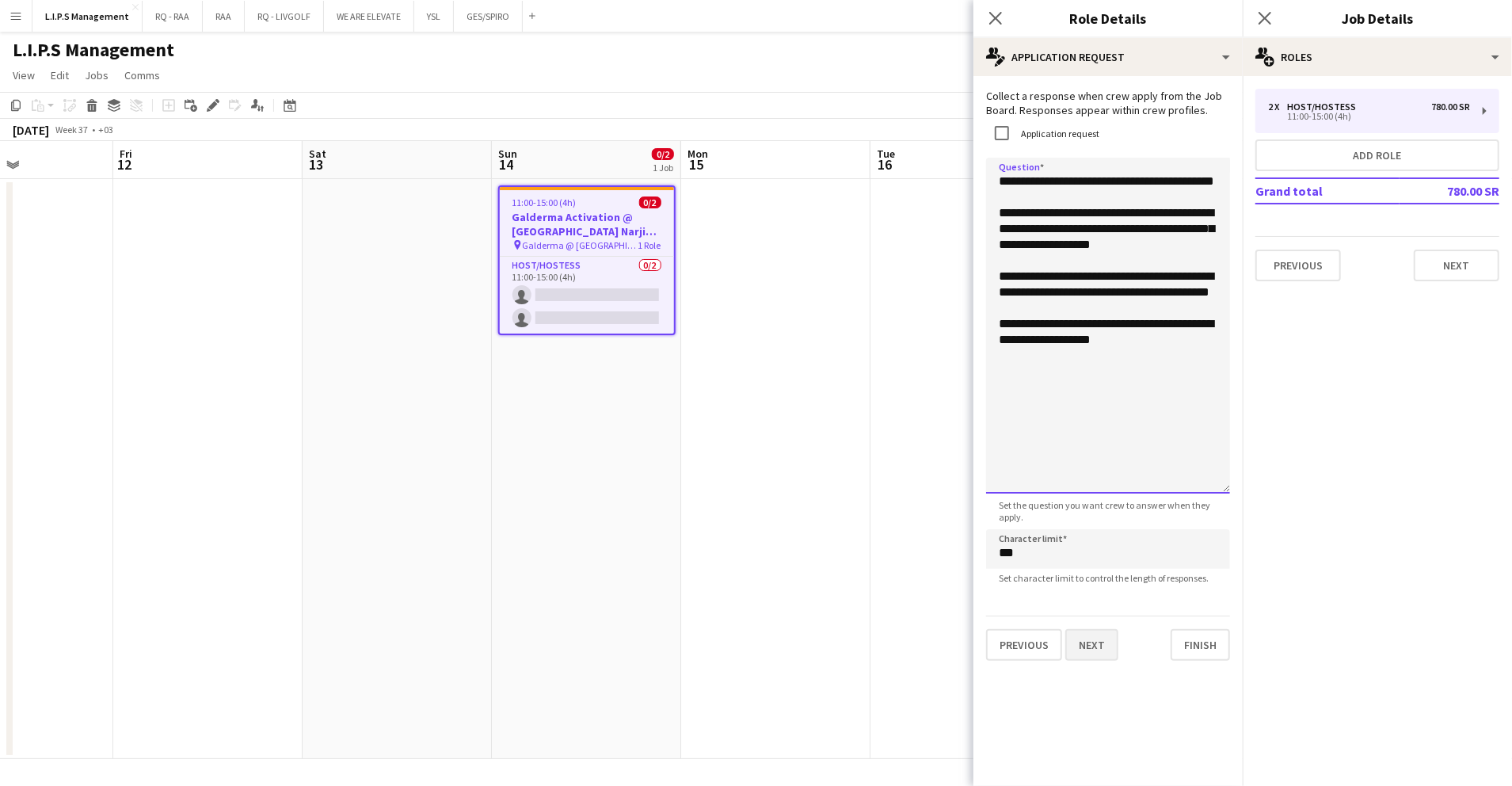
type textarea "**********"
click at [1101, 642] on button "Next" at bounding box center [1092, 645] width 53 height 32
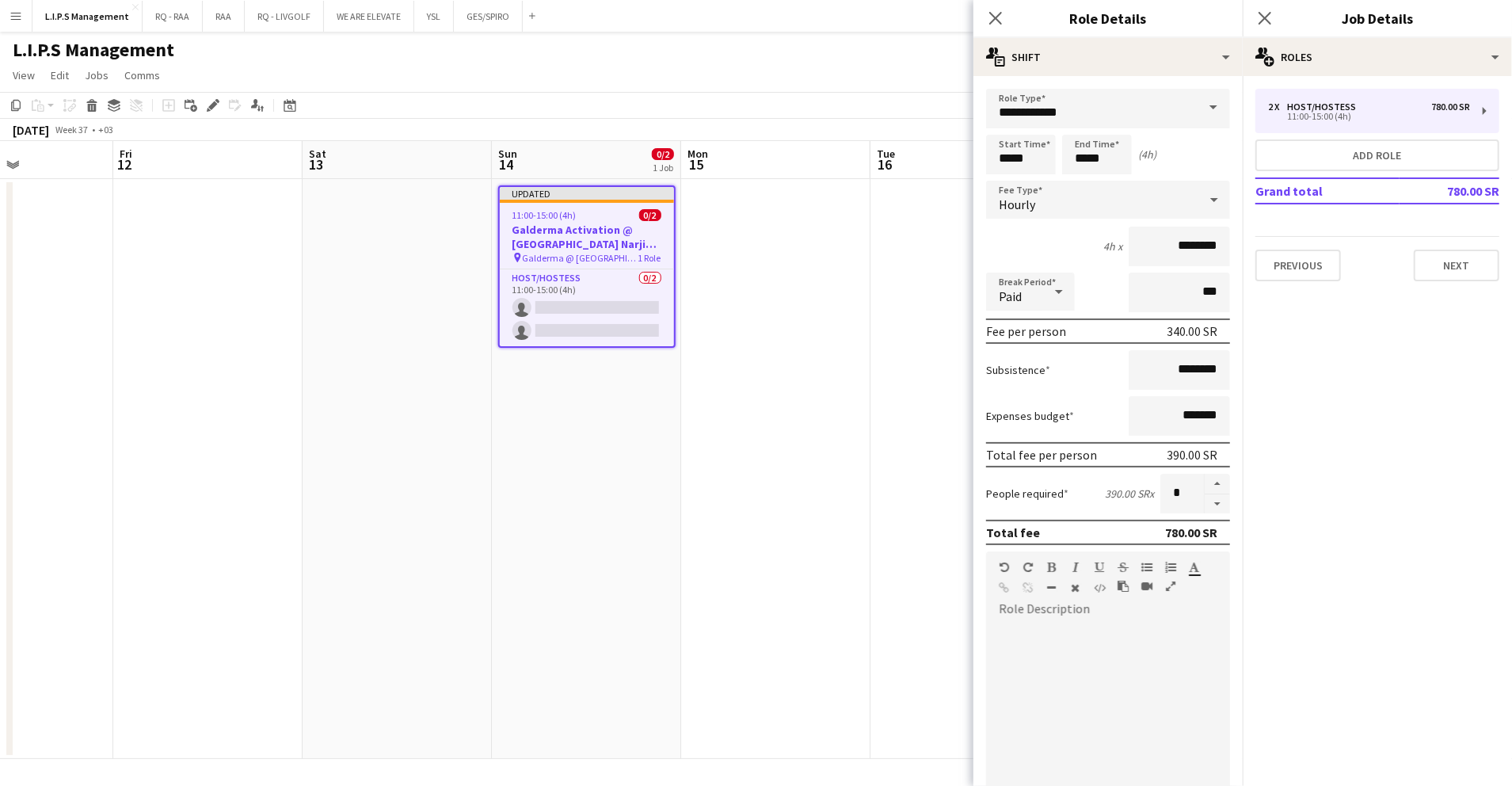
click at [865, 461] on app-date-cell at bounding box center [776, 469] width 189 height 580
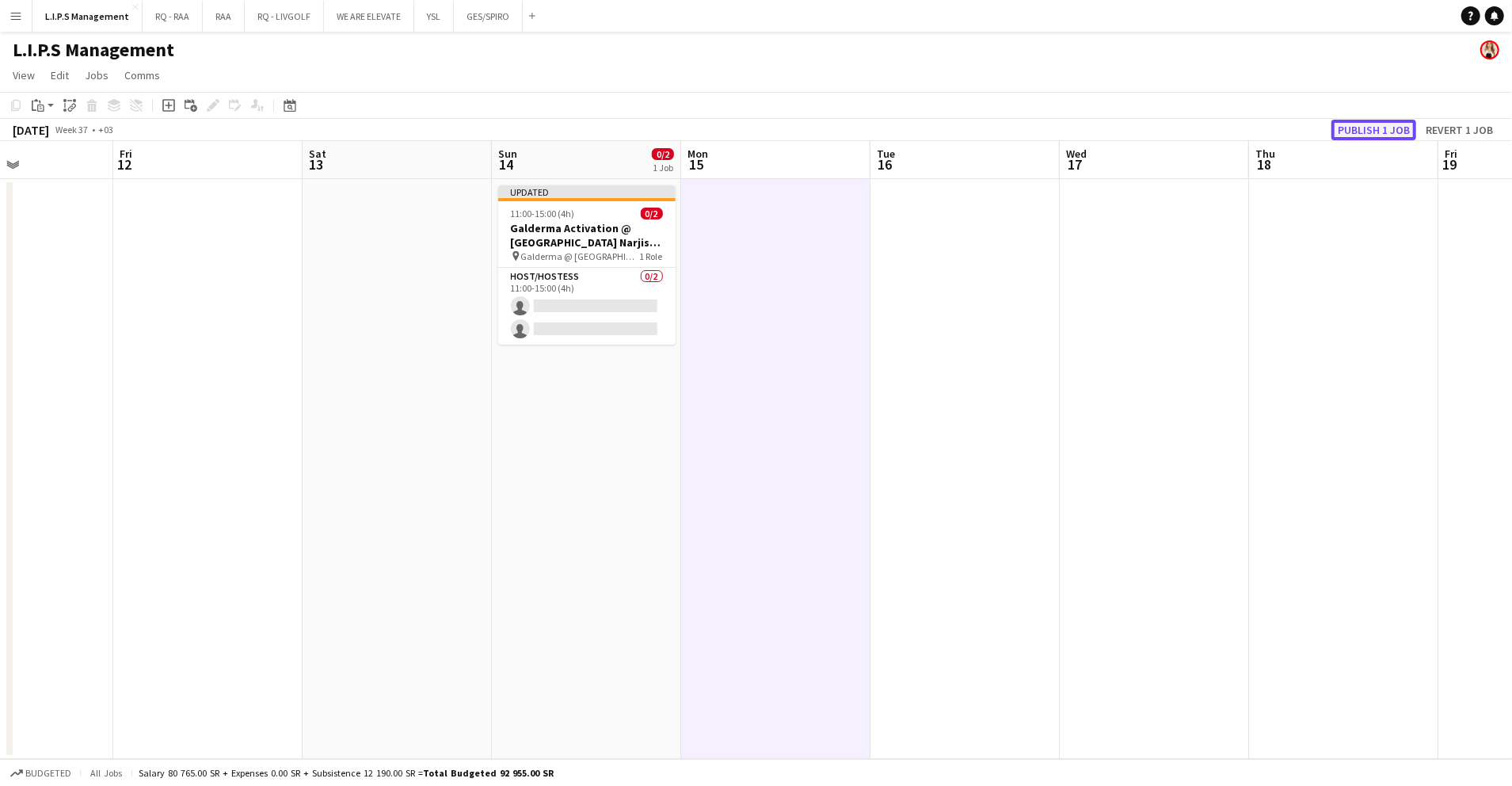
click at [1362, 120] on button "Publish 1 job" at bounding box center [1374, 129] width 85 height 21
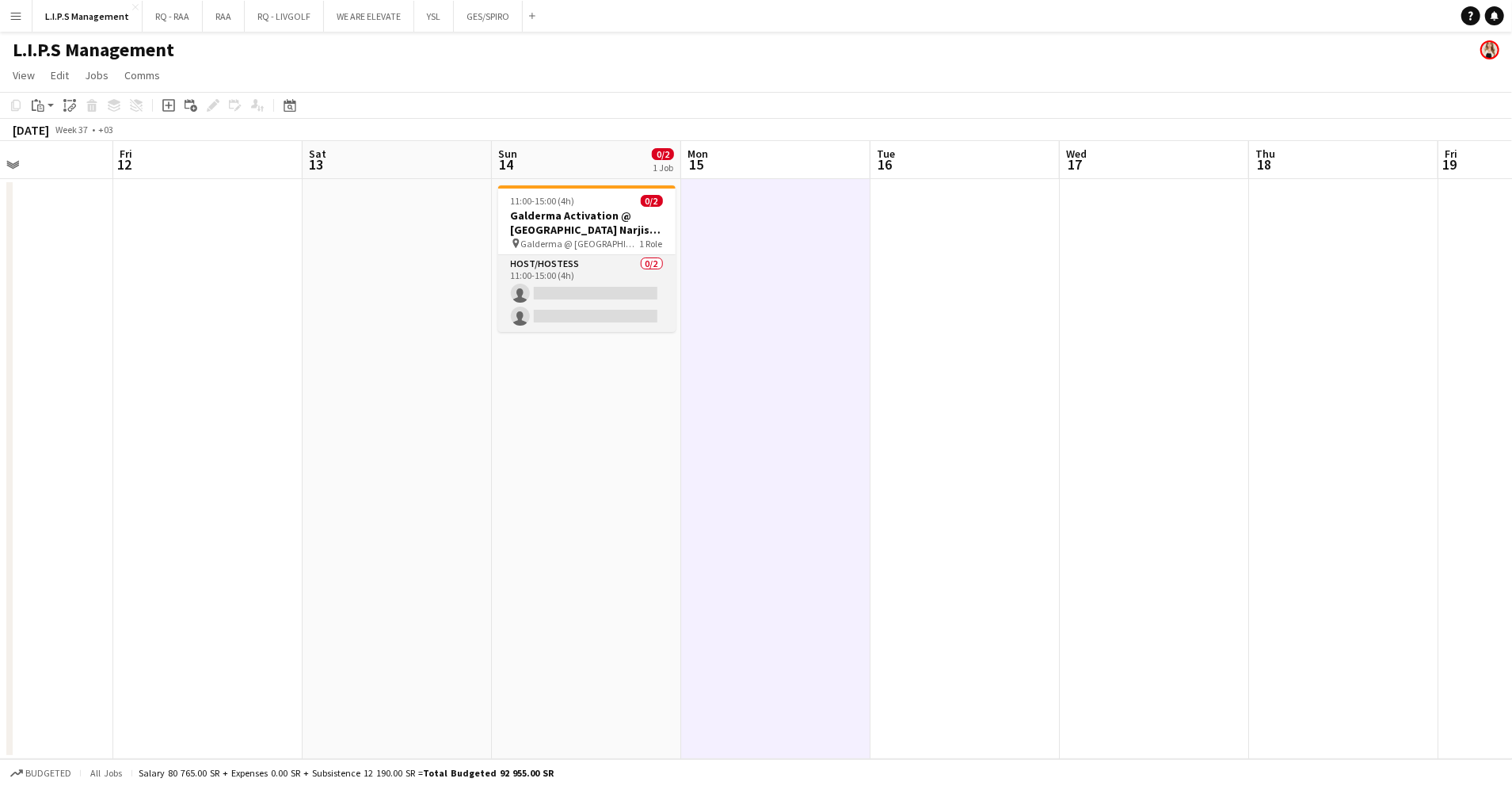
click at [631, 289] on app-card-role "Host/Hostess 0/2 11:00-15:00 (4h) single-neutral-actions single-neutral-actions" at bounding box center [586, 293] width 178 height 77
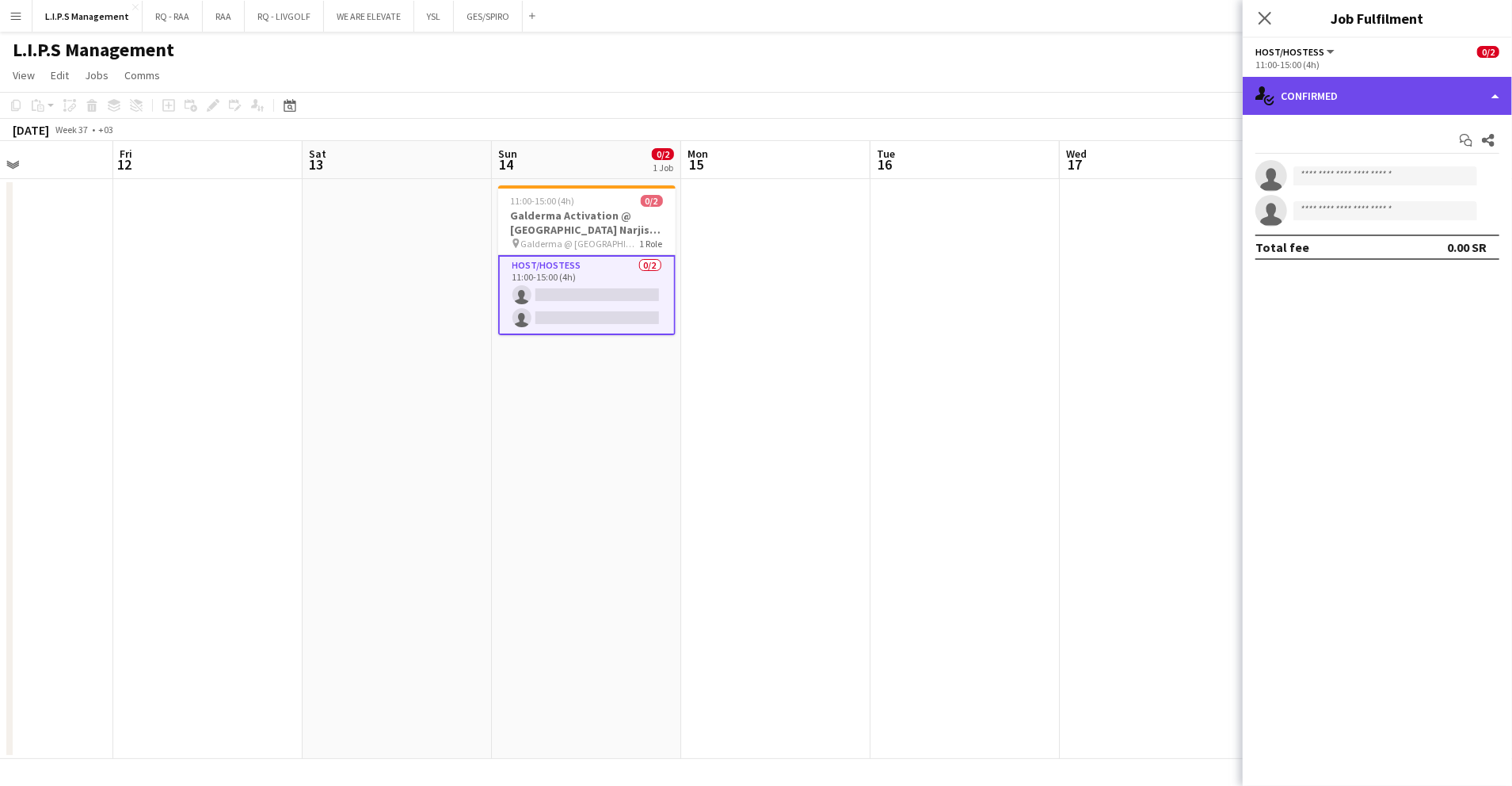
click at [1375, 91] on div "single-neutral-actions-check-2 Confirmed" at bounding box center [1378, 96] width 269 height 38
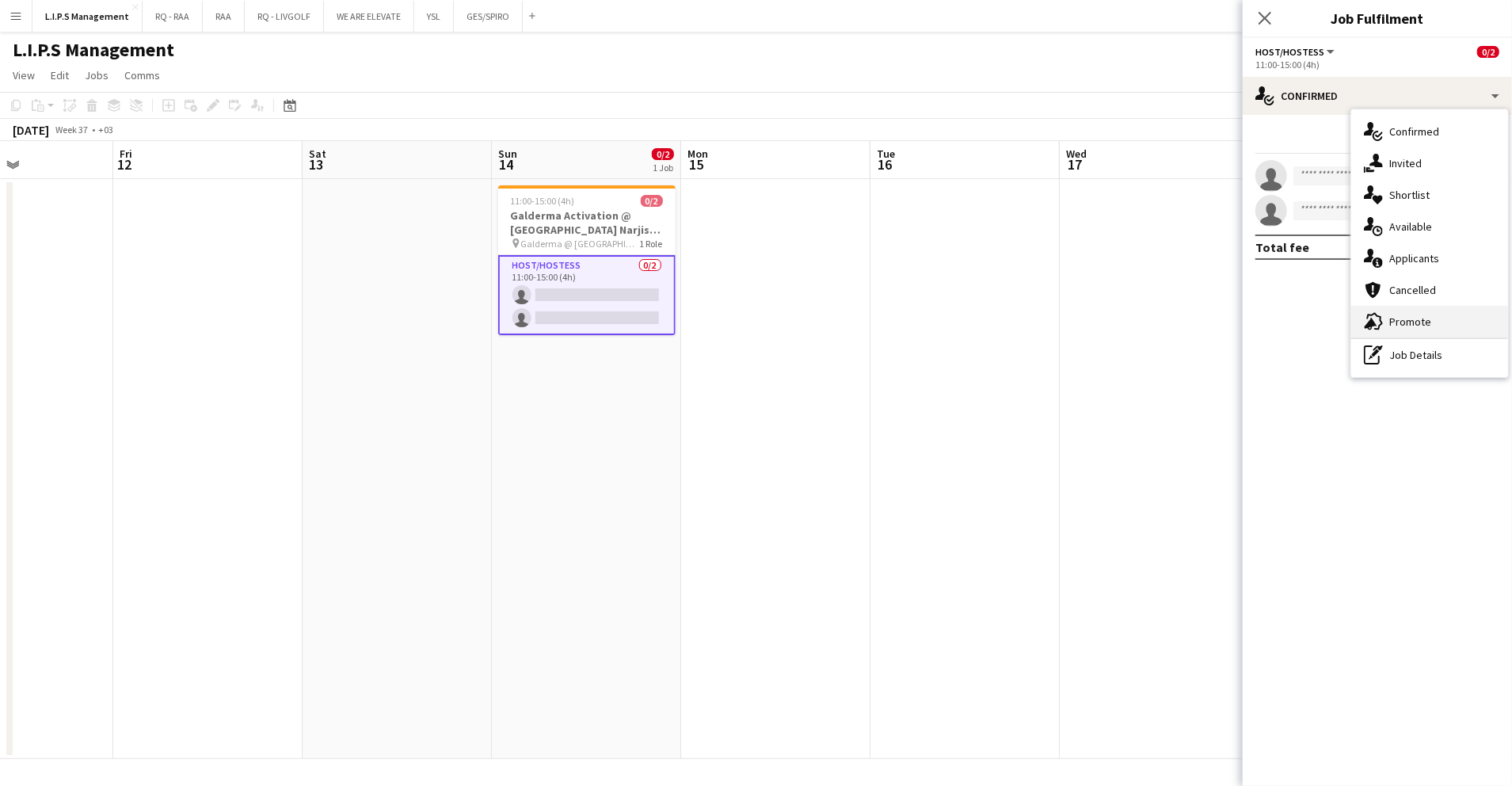
click at [1427, 324] on div "advertising-megaphone Promote" at bounding box center [1430, 322] width 157 height 32
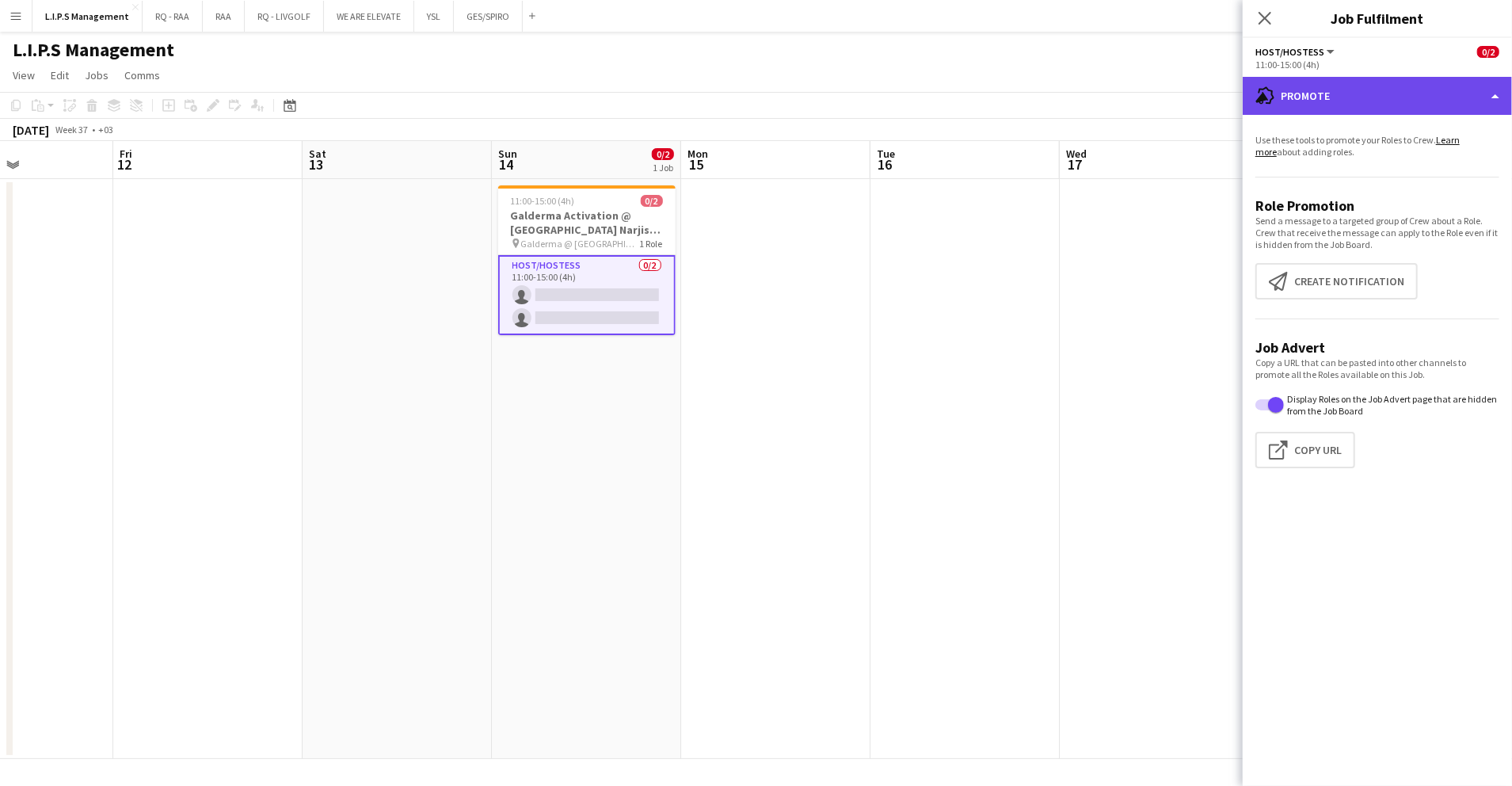
click at [1405, 92] on div "advertising-megaphone Promote" at bounding box center [1378, 96] width 269 height 38
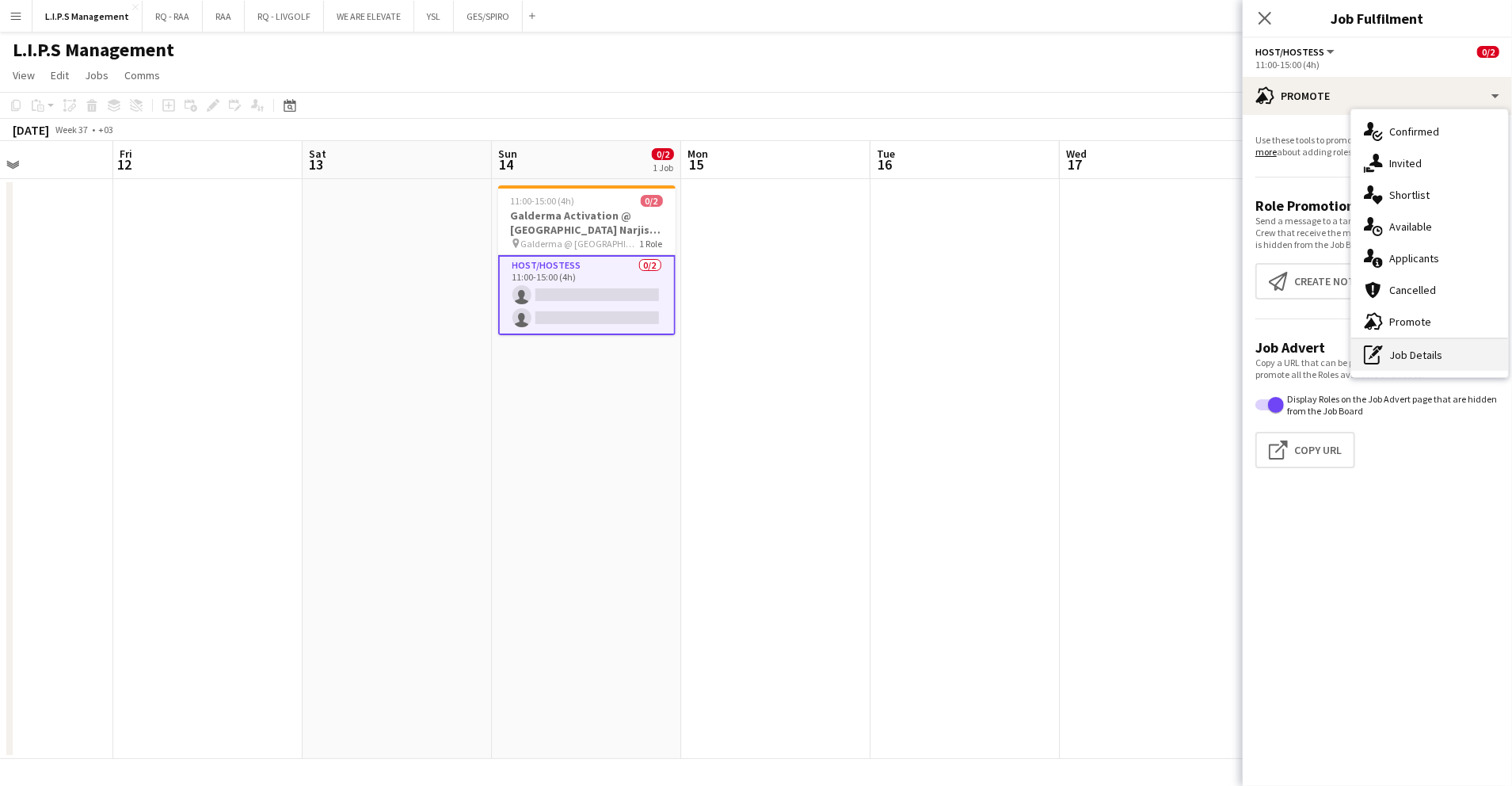
click at [1409, 341] on div "pen-write Job Details" at bounding box center [1430, 354] width 157 height 32
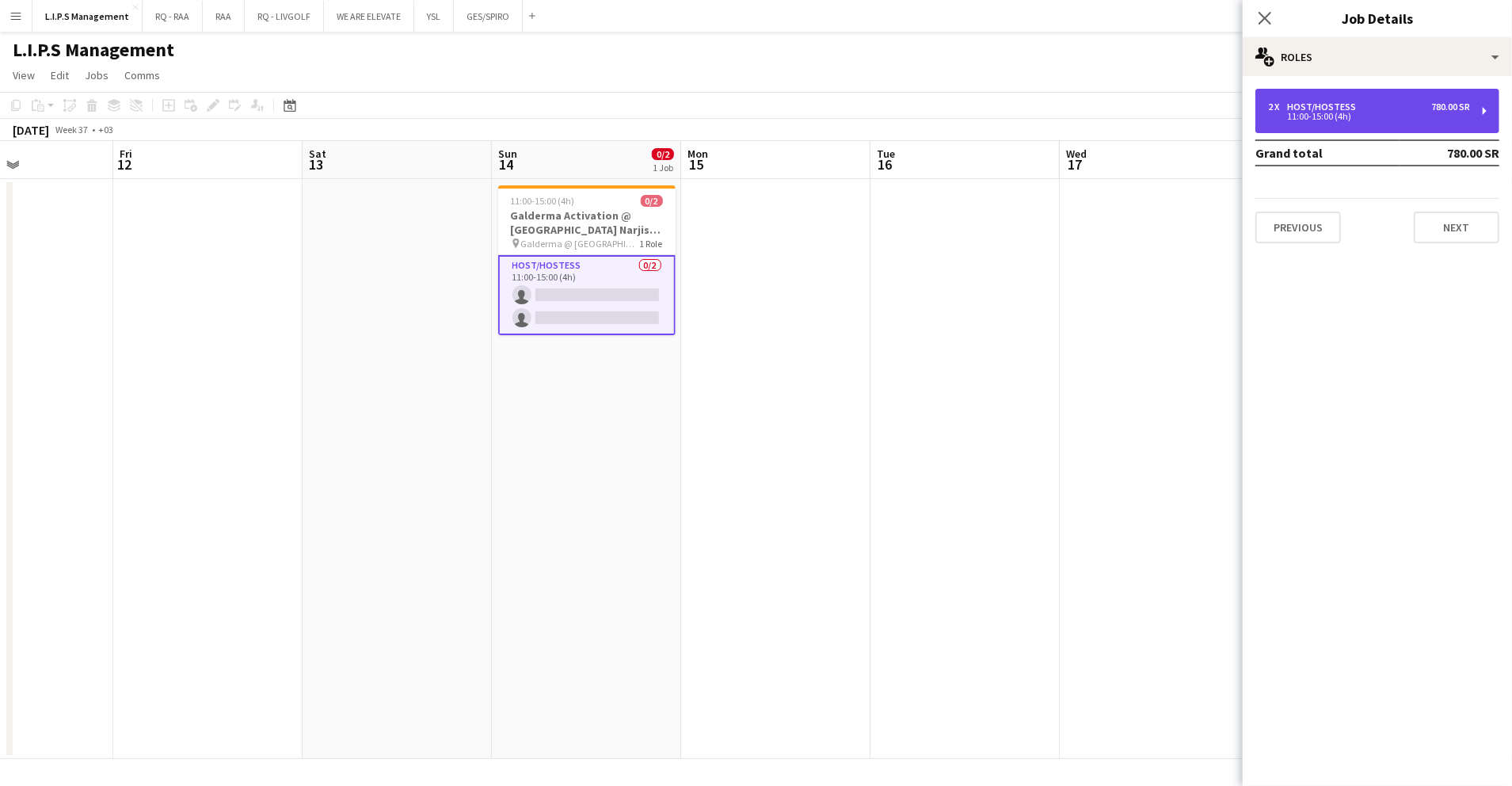
click at [1403, 129] on div "2 x Host/Hostess 780.00 SR 11:00-15:00 (4h)" at bounding box center [1377, 110] width 244 height 45
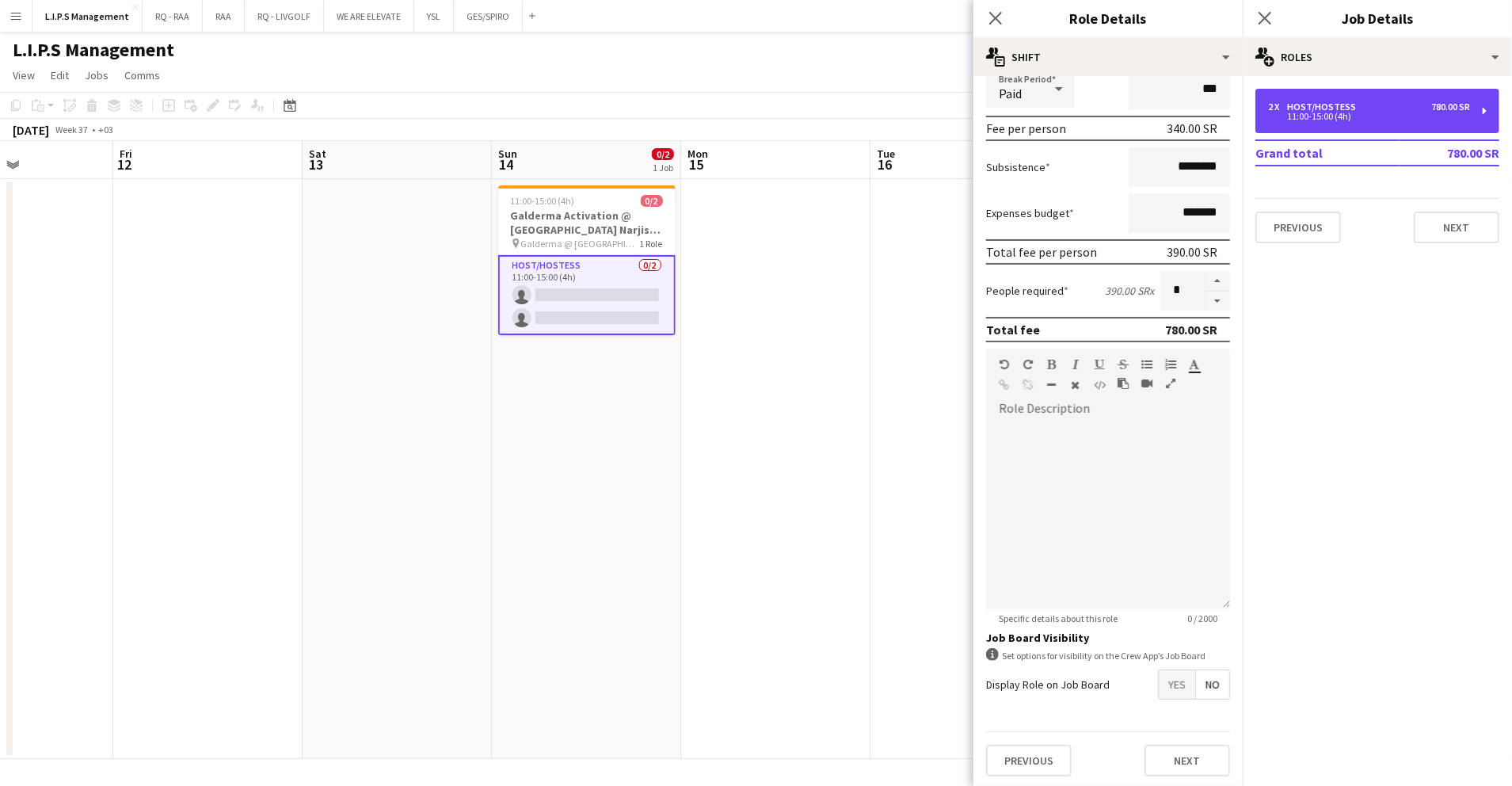
scroll to position [205, 0]
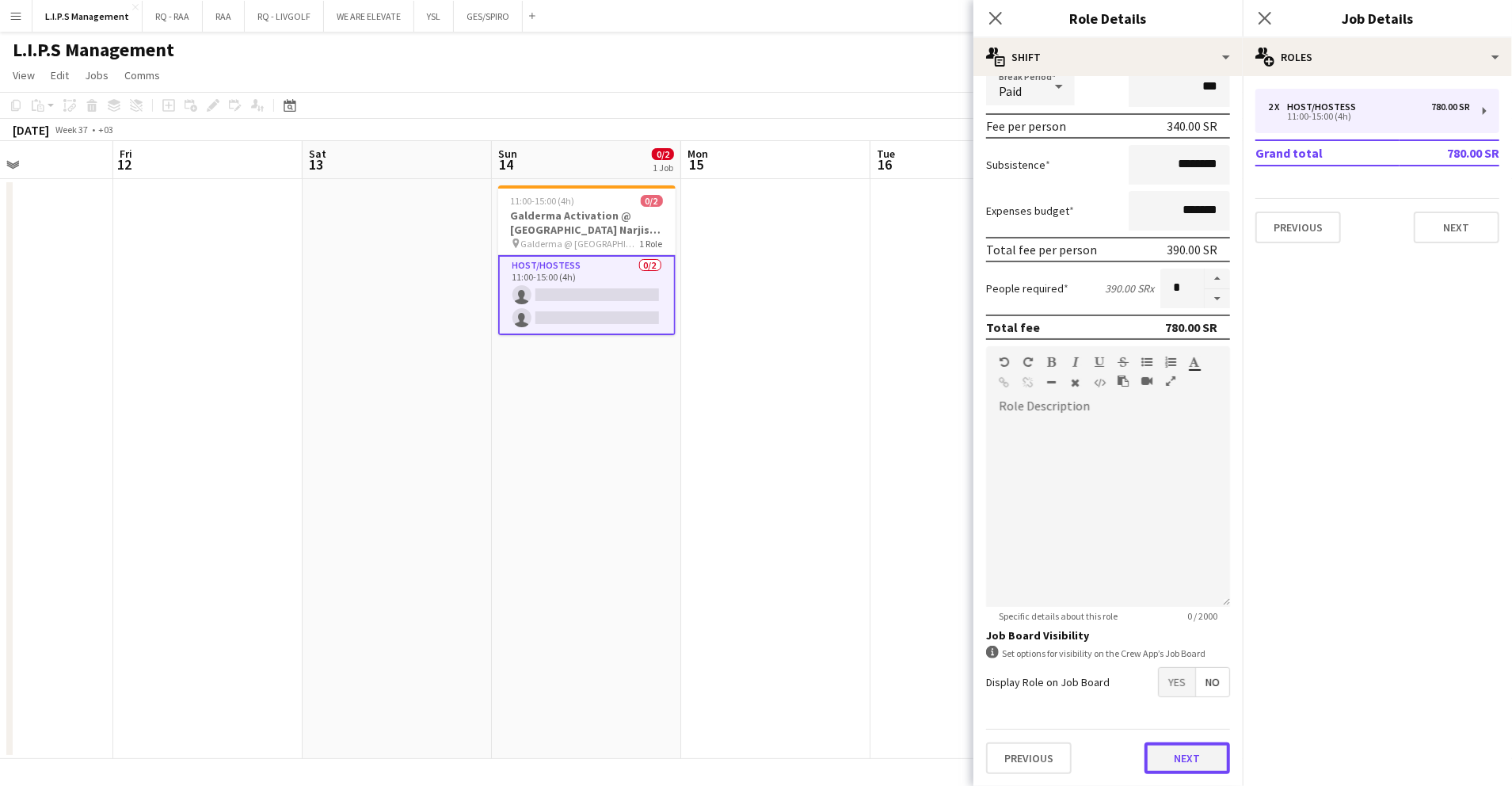
click at [1176, 761] on button "Next" at bounding box center [1188, 758] width 86 height 32
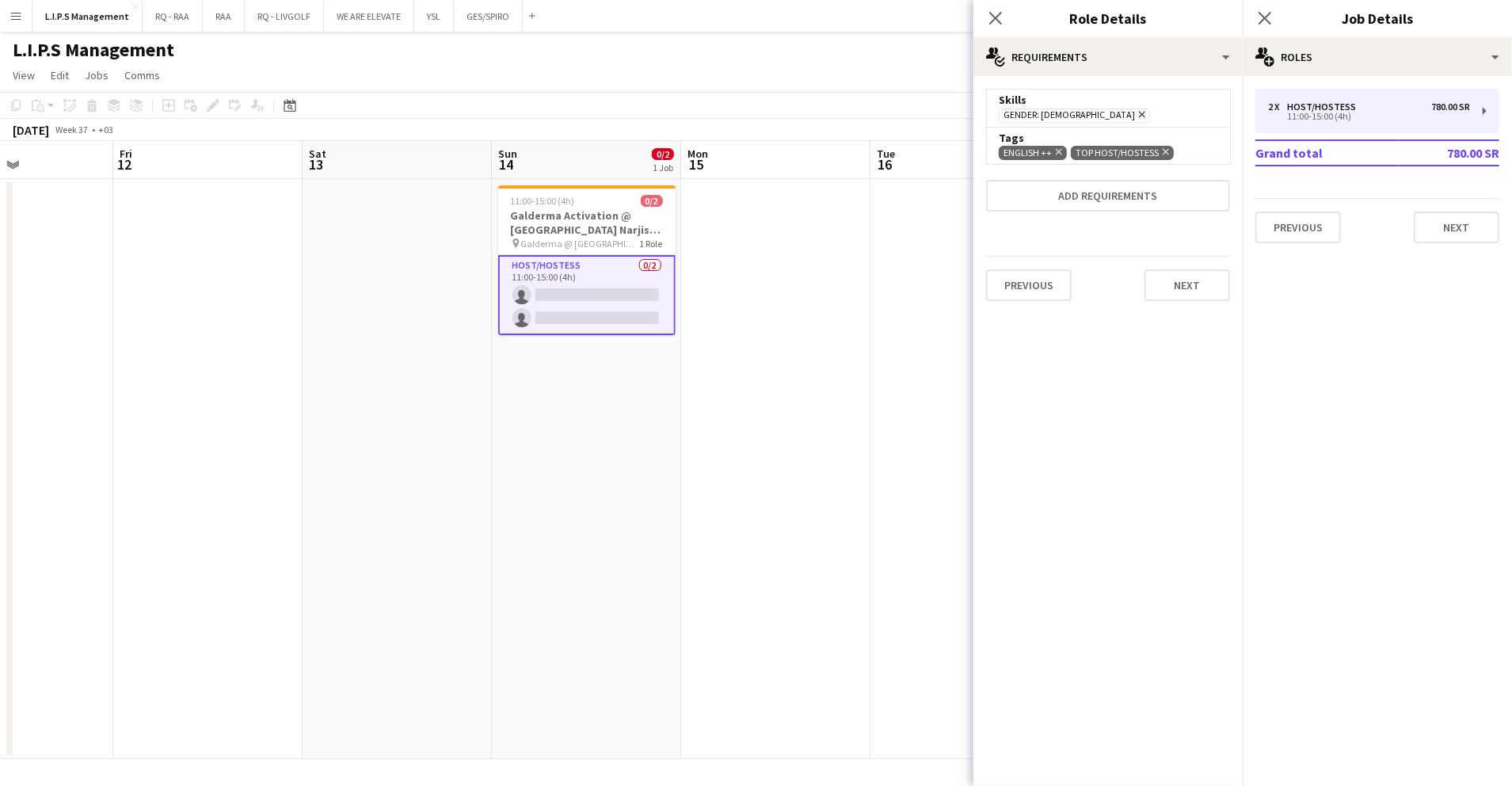
click at [1177, 101] on div "Skills" at bounding box center [1108, 100] width 218 height 15
click at [1167, 197] on button "Add requirements" at bounding box center [1109, 196] width 244 height 32
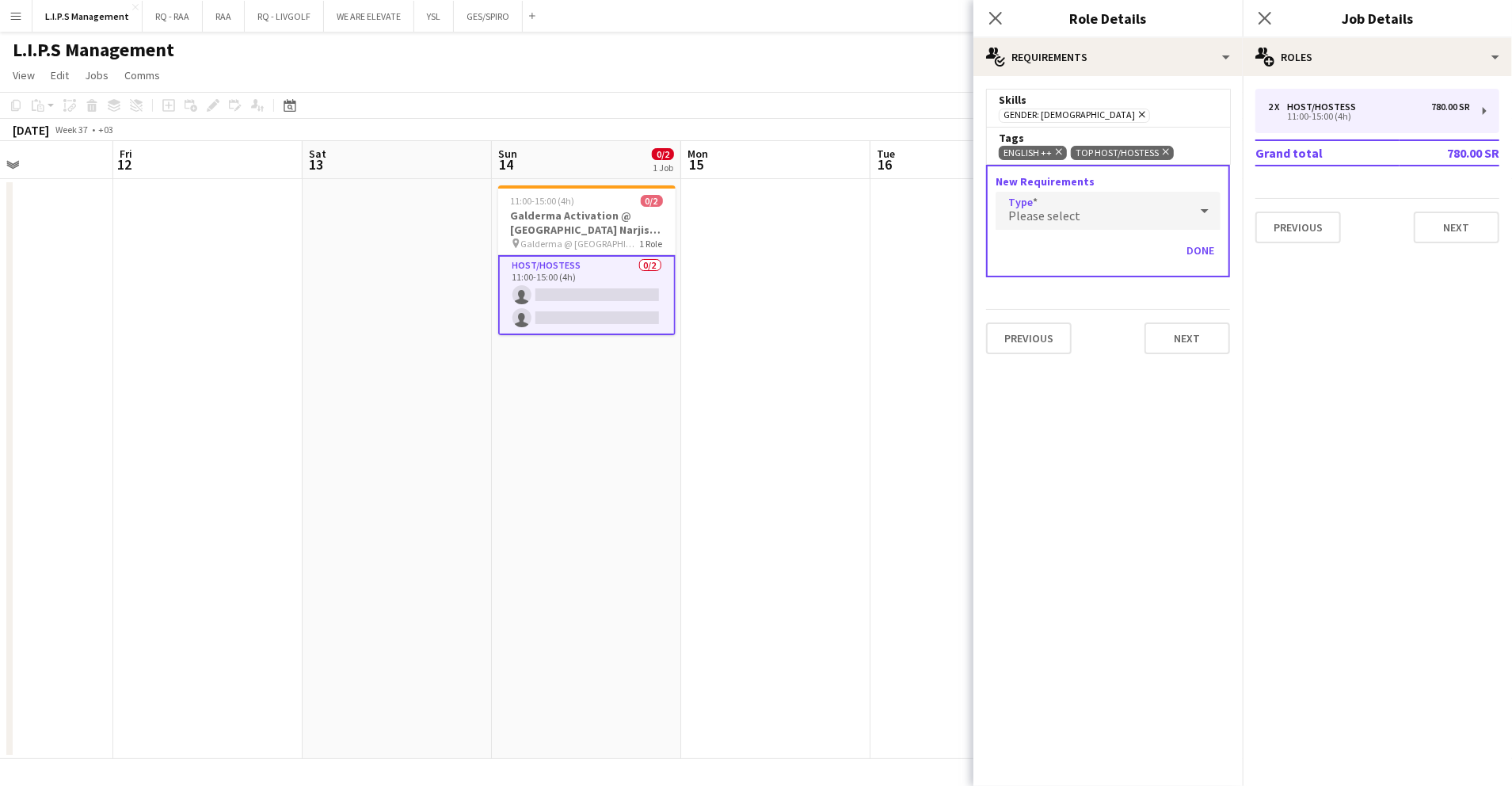
click at [1142, 213] on div "Please select" at bounding box center [1092, 211] width 193 height 38
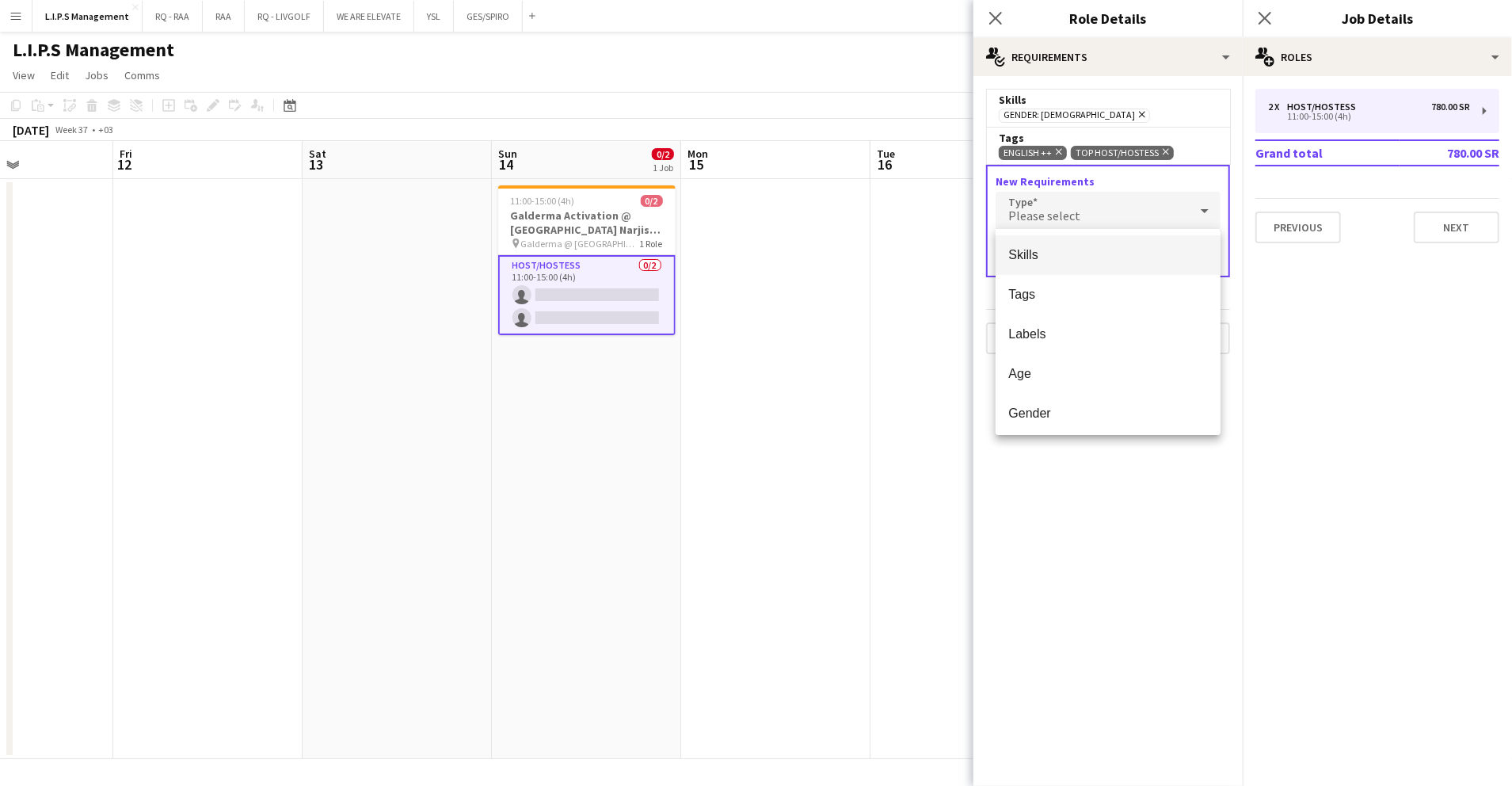
click at [1157, 105] on div at bounding box center [756, 393] width 1512 height 786
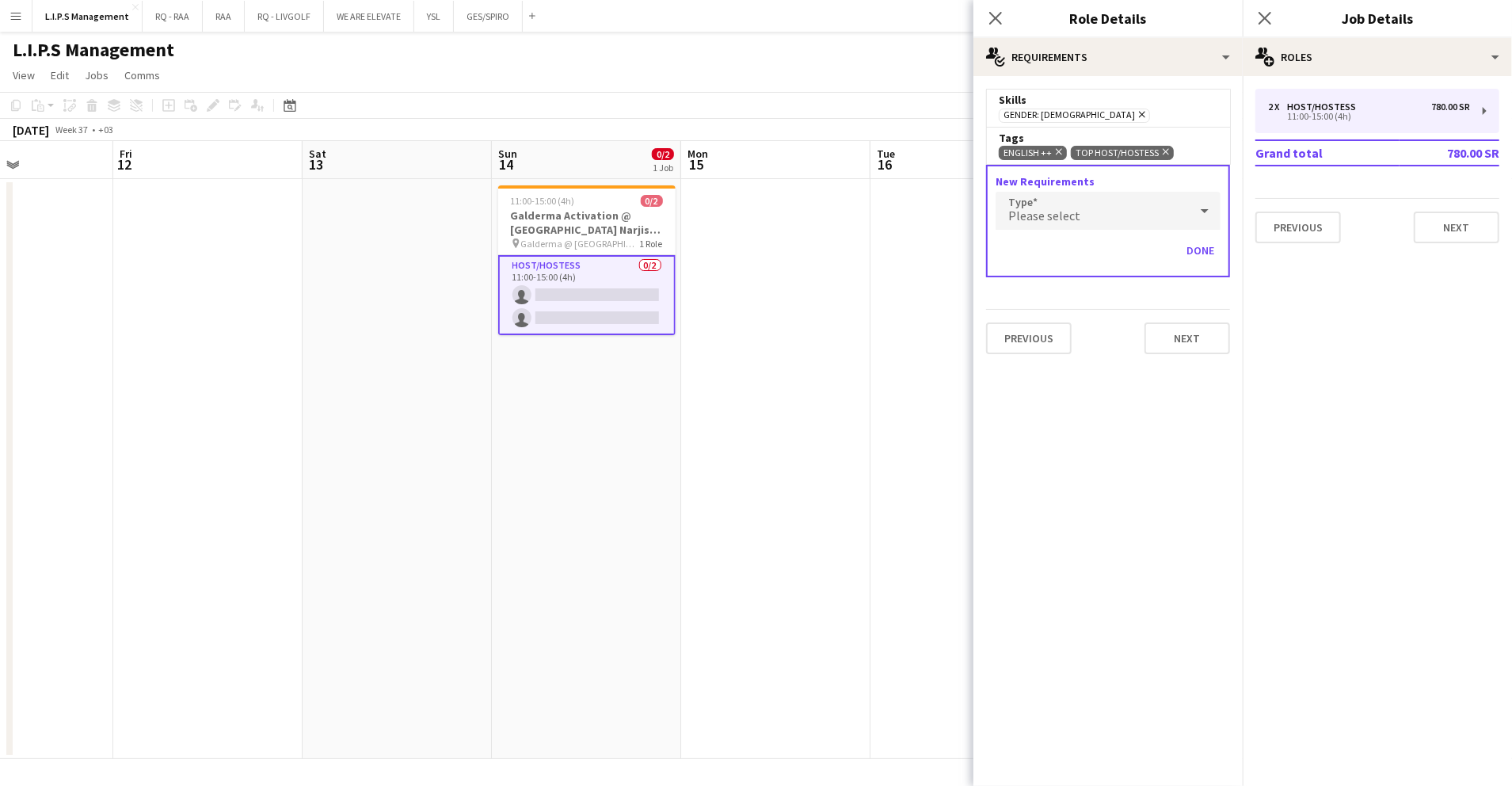
click at [1151, 113] on div "Gender: Female Remove" at bounding box center [1108, 114] width 218 height 15
click at [1133, 198] on div "Please select" at bounding box center [1092, 211] width 193 height 38
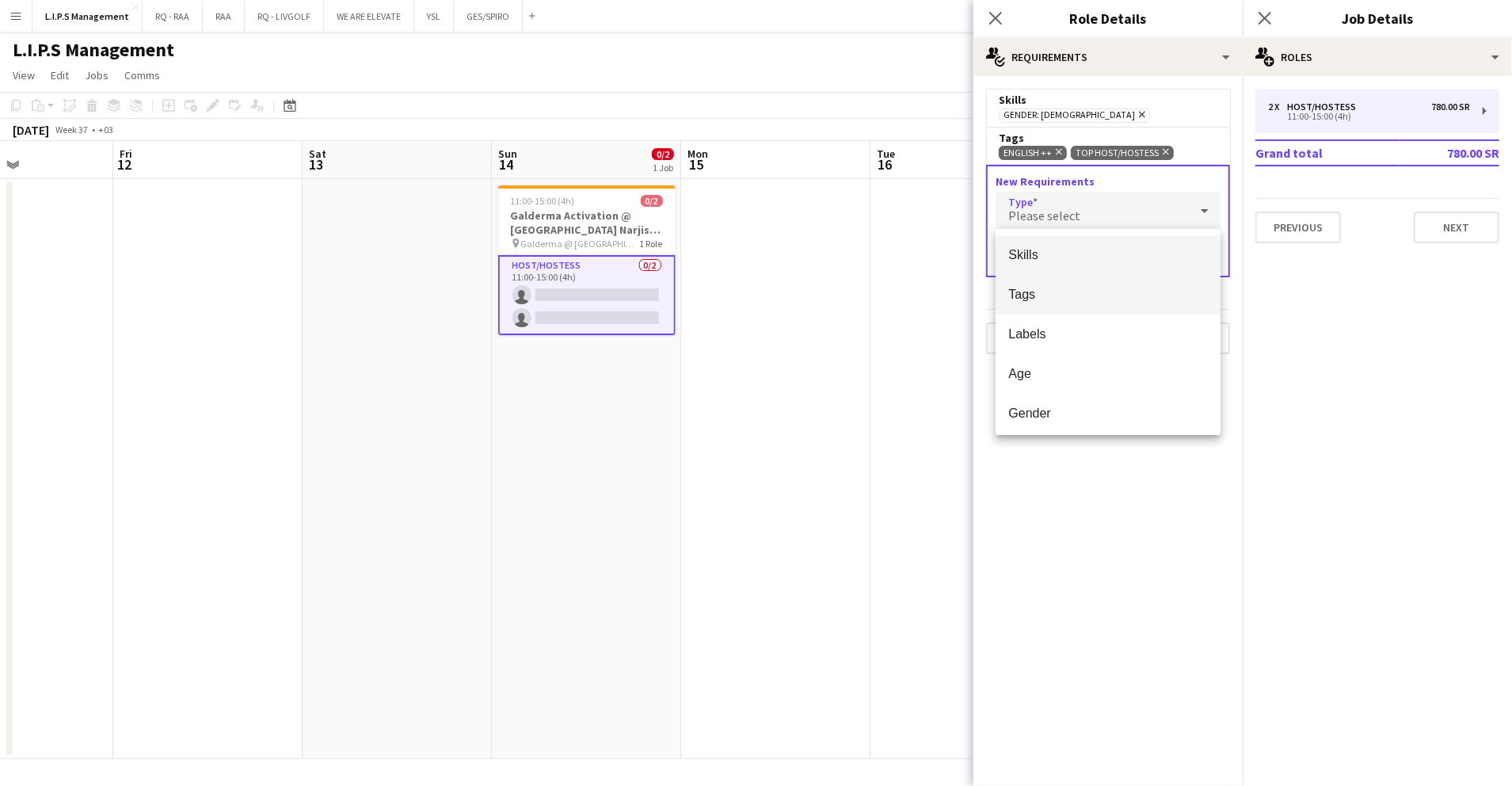
scroll to position [45, 0]
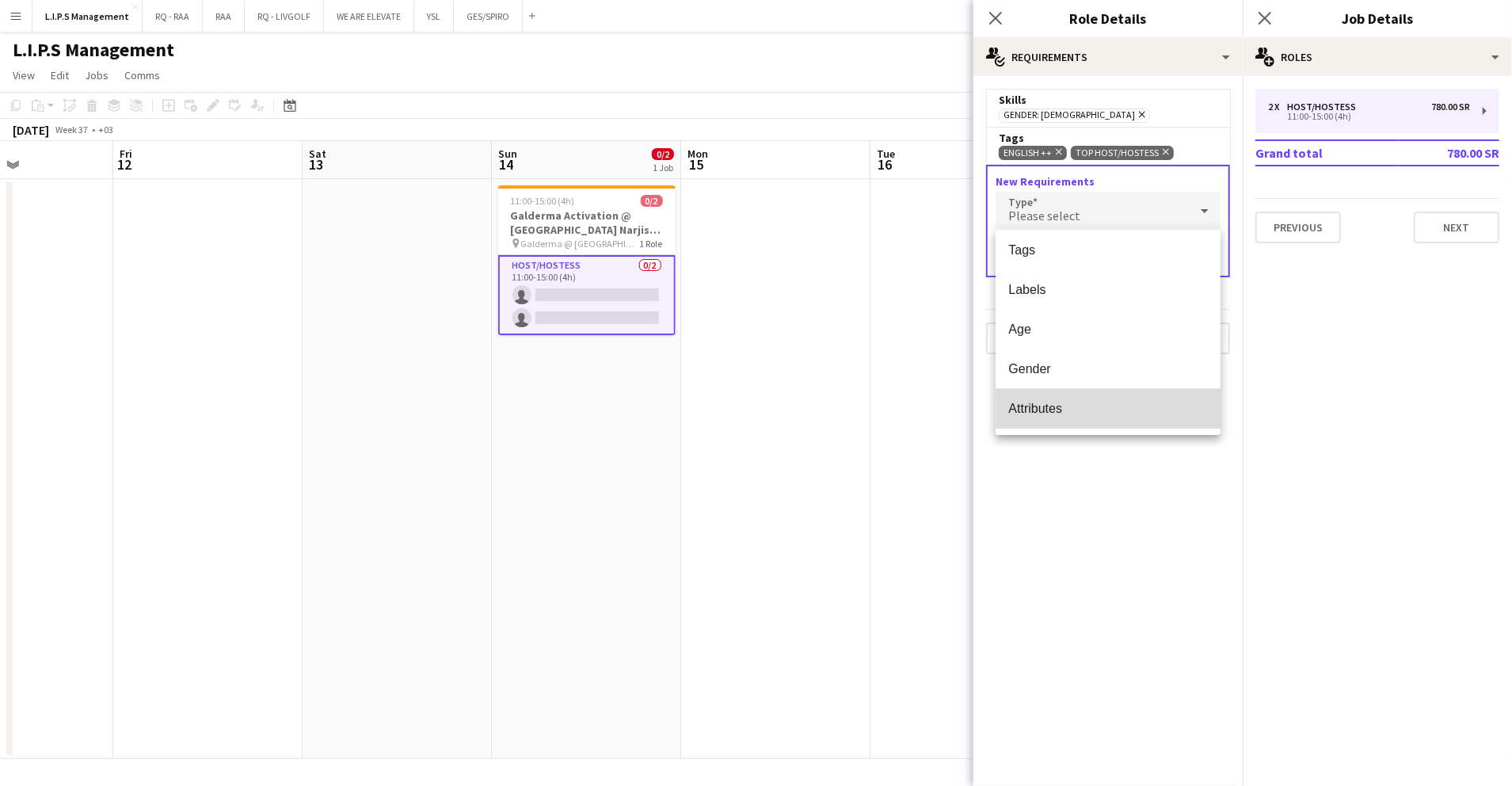
click at [1115, 393] on mat-option "Attributes" at bounding box center [1108, 409] width 225 height 40
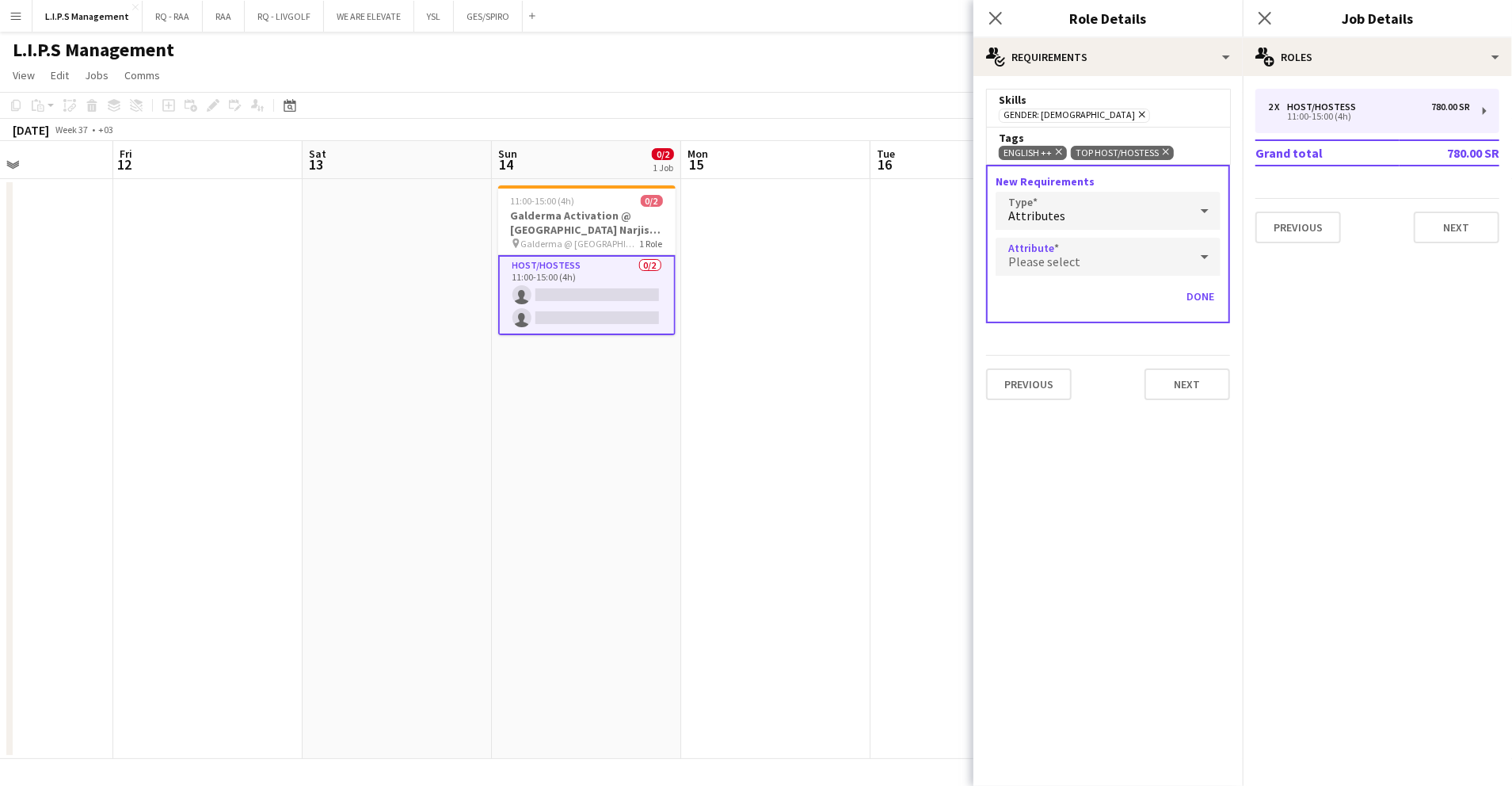
click at [1134, 260] on div "Please select" at bounding box center [1092, 257] width 193 height 38
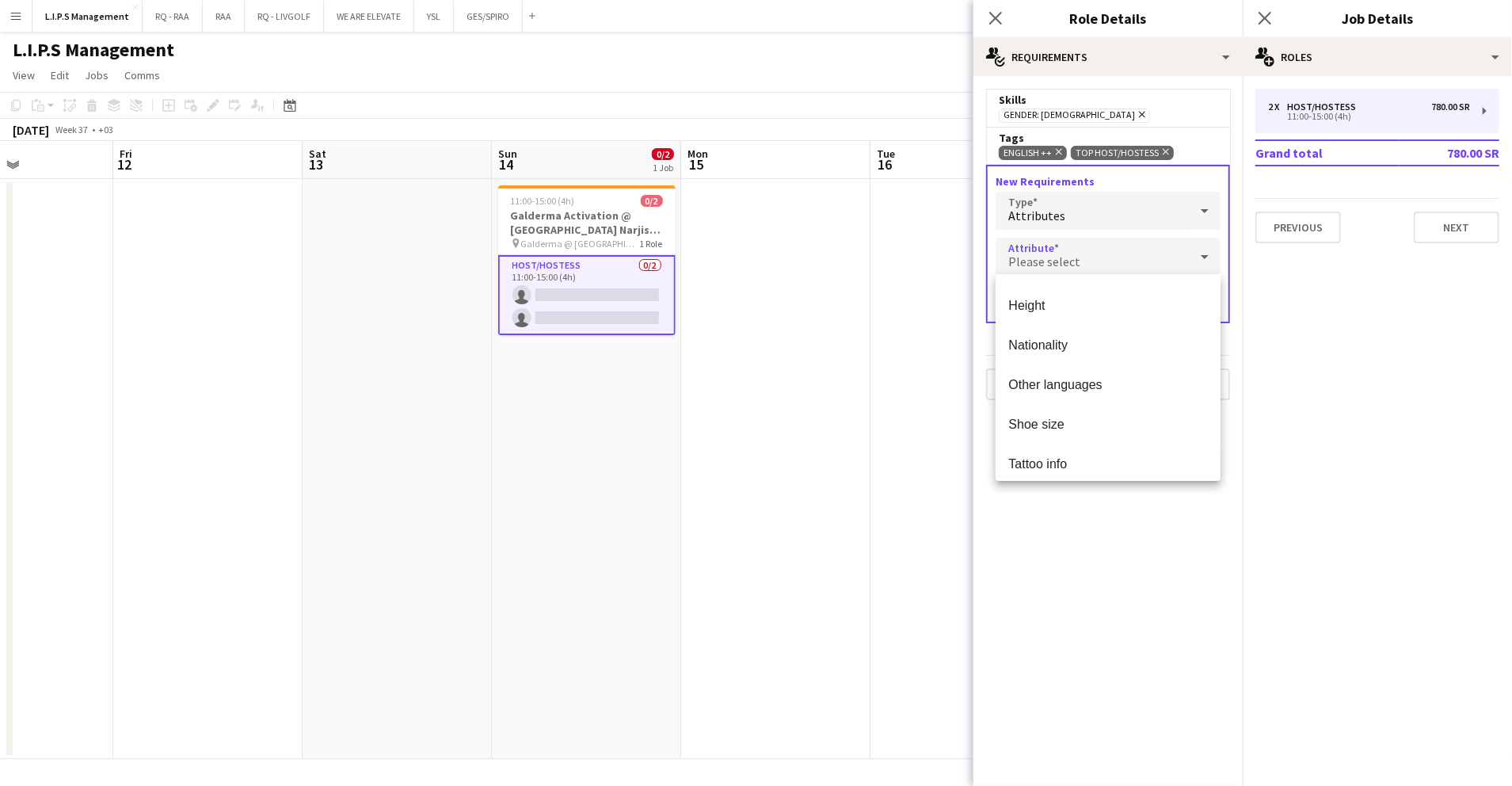
scroll to position [242, 0]
click at [1141, 336] on span "Nationality" at bounding box center [1108, 335] width 199 height 15
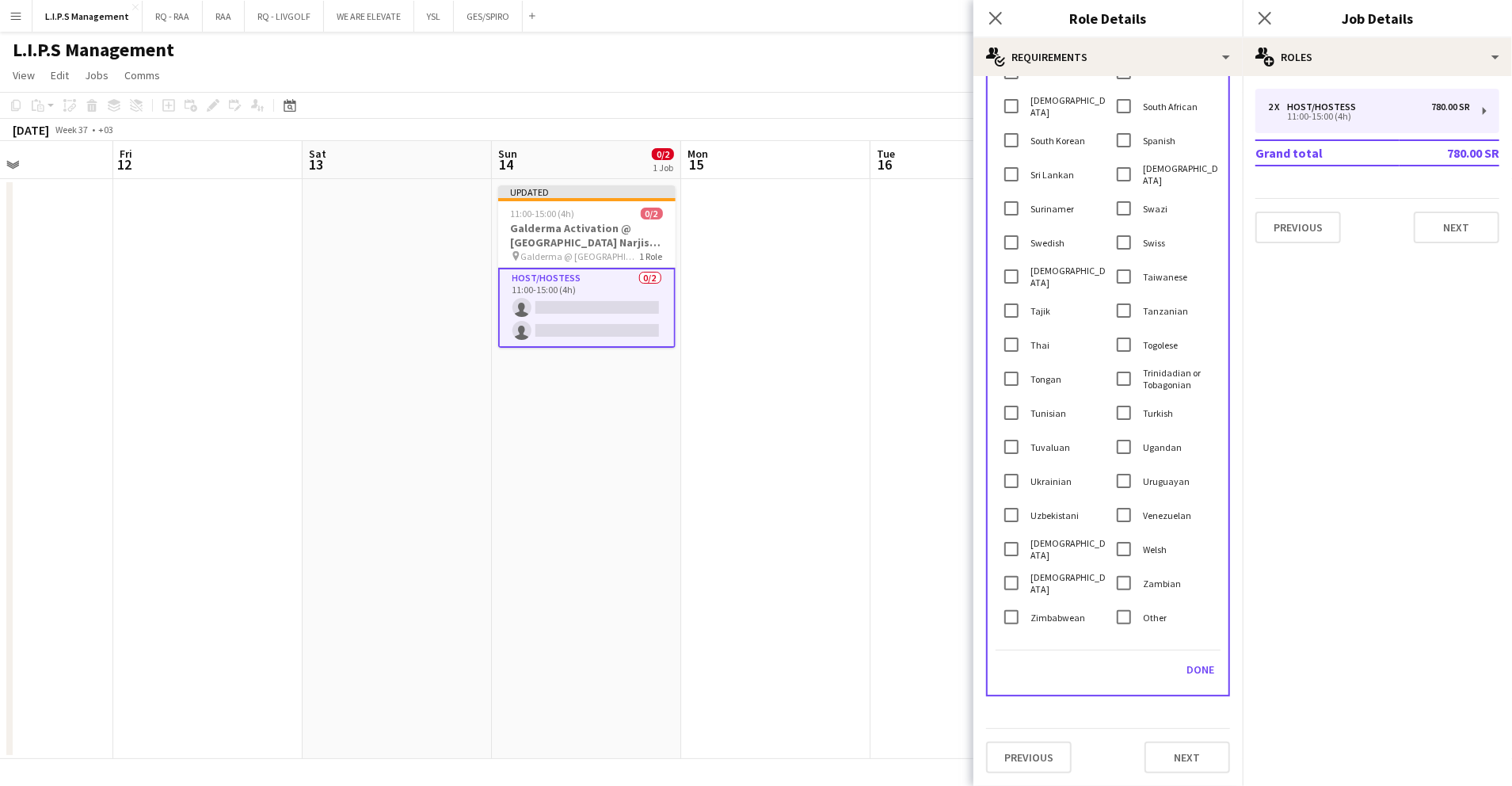
scroll to position [3120, 0]
click at [1185, 664] on button "Done" at bounding box center [1201, 669] width 40 height 26
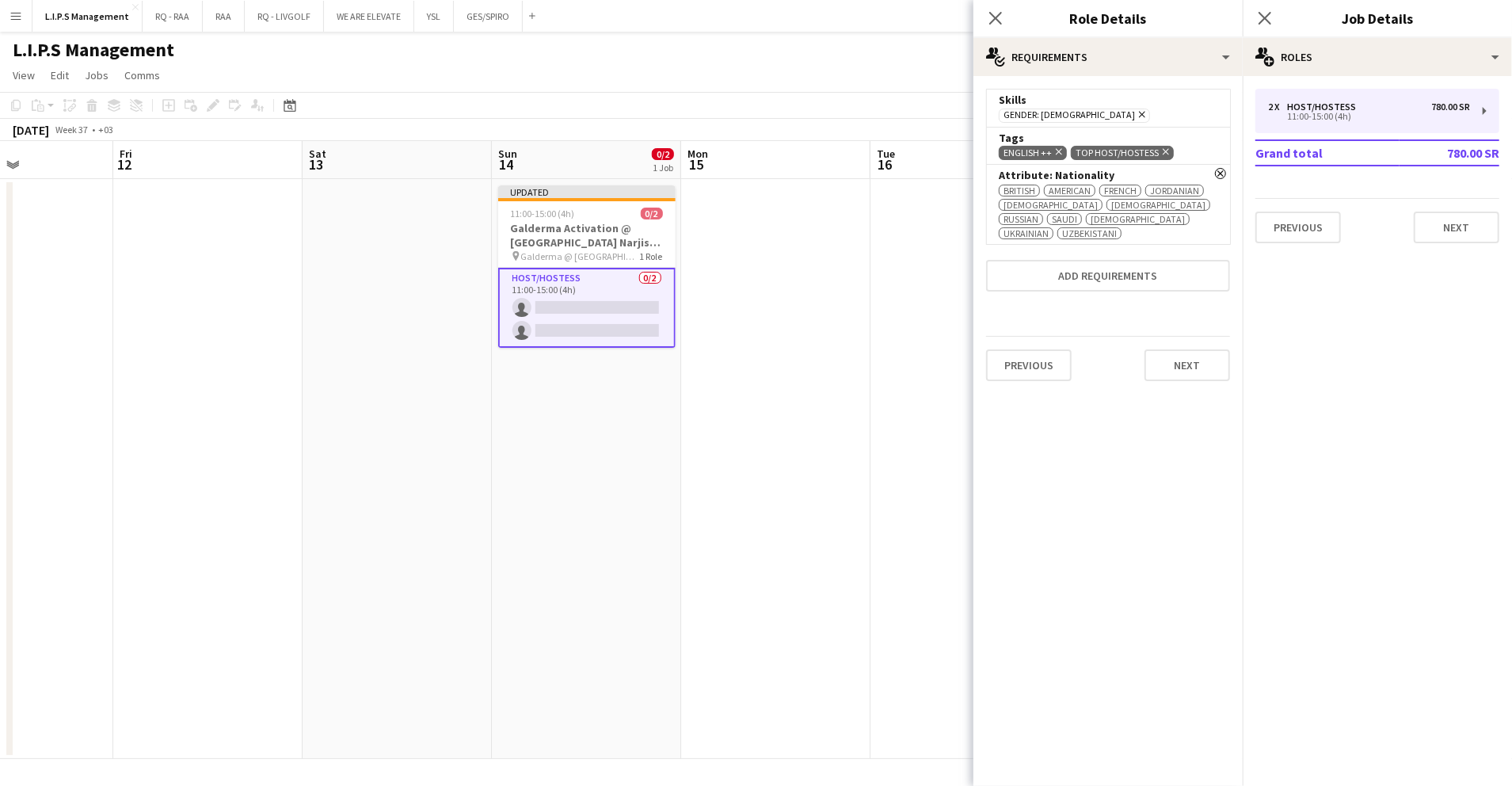
scroll to position [0, 0]
click at [1158, 353] on button "Next" at bounding box center [1188, 365] width 86 height 32
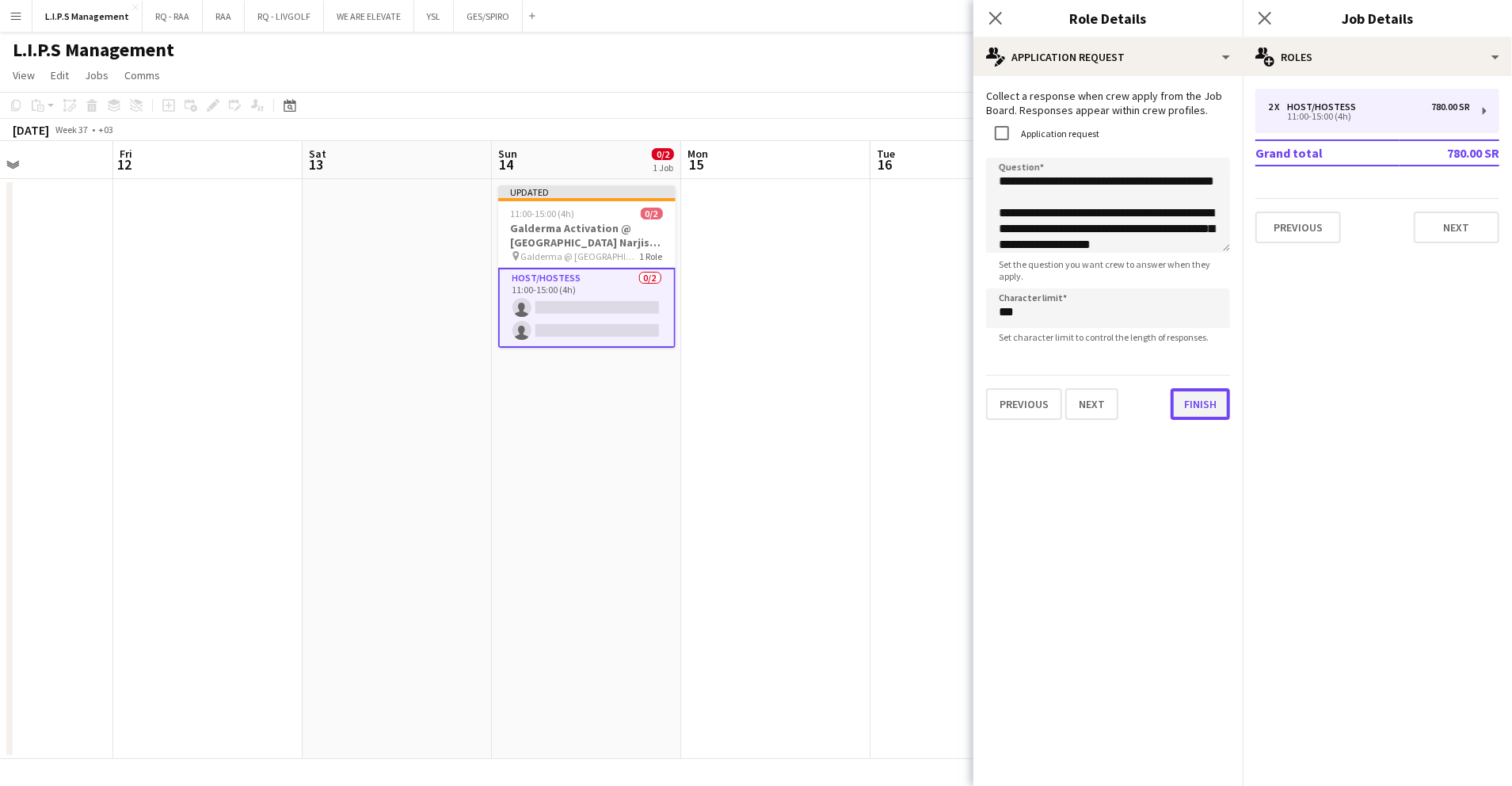
click at [1182, 416] on button "Finish" at bounding box center [1200, 403] width 59 height 32
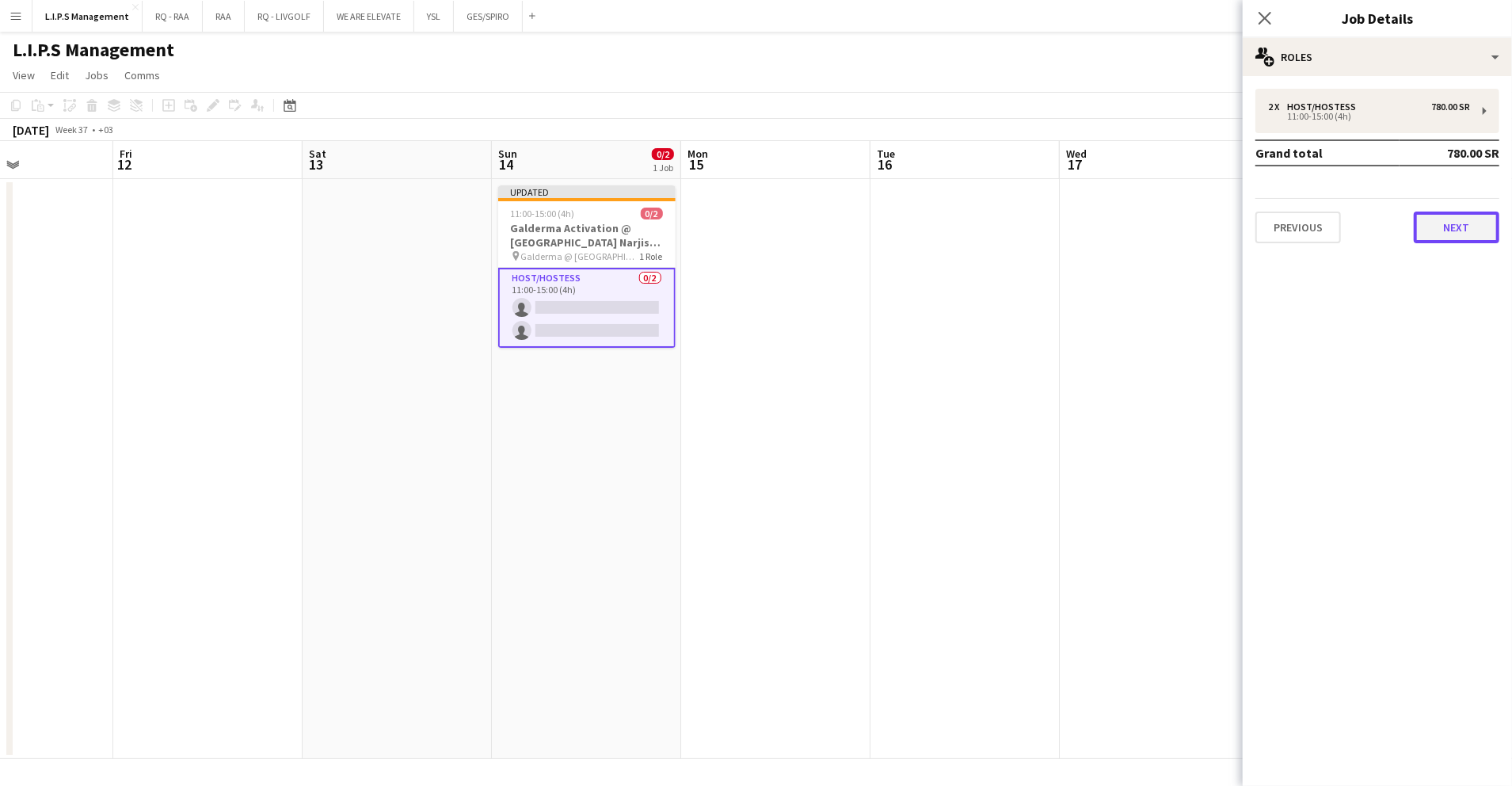
click at [1433, 225] on button "Next" at bounding box center [1456, 227] width 86 height 32
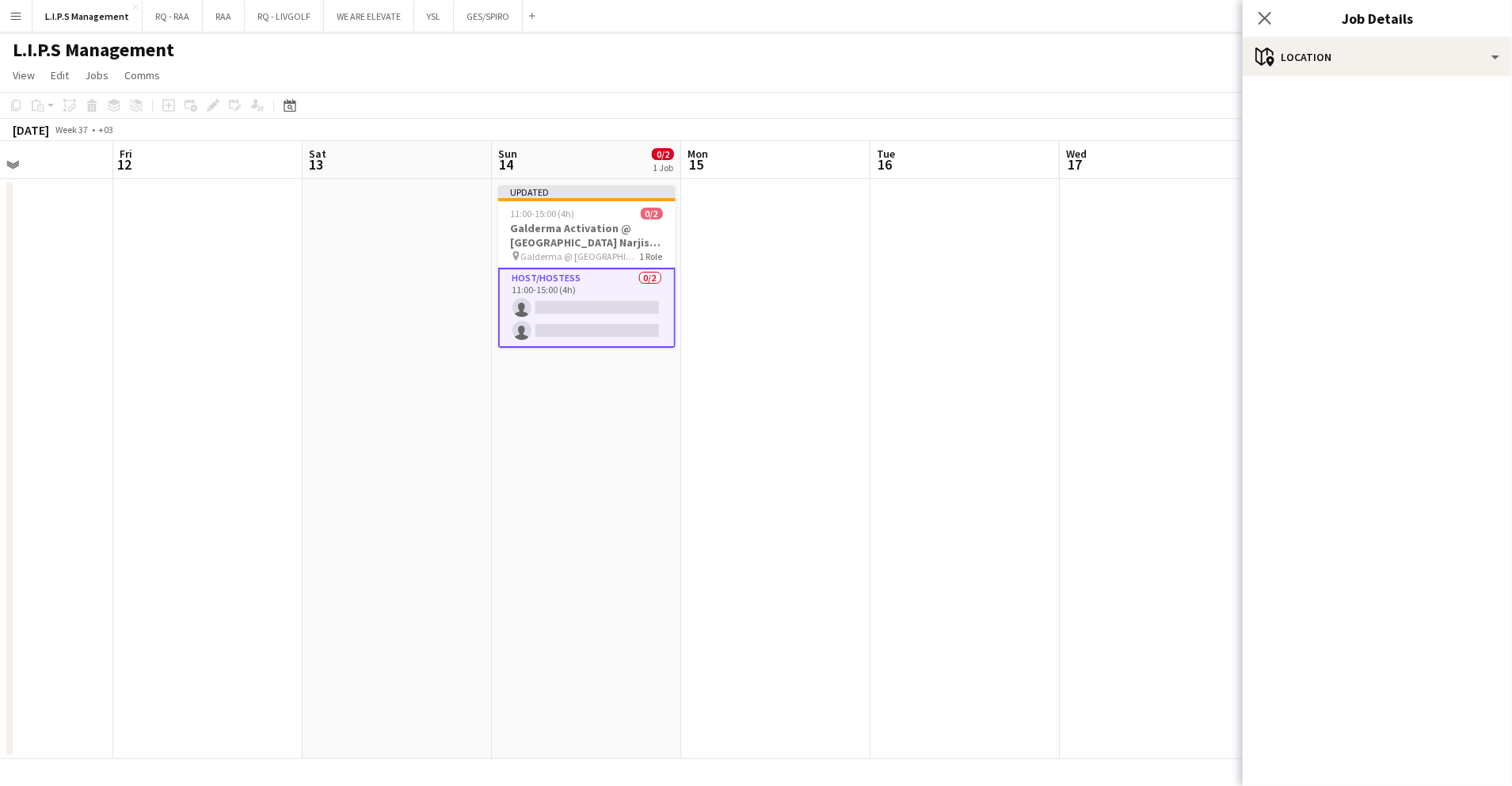
click at [614, 235] on h3 "Galderma Activation @ Riyadh Narjis View" at bounding box center [586, 235] width 178 height 28
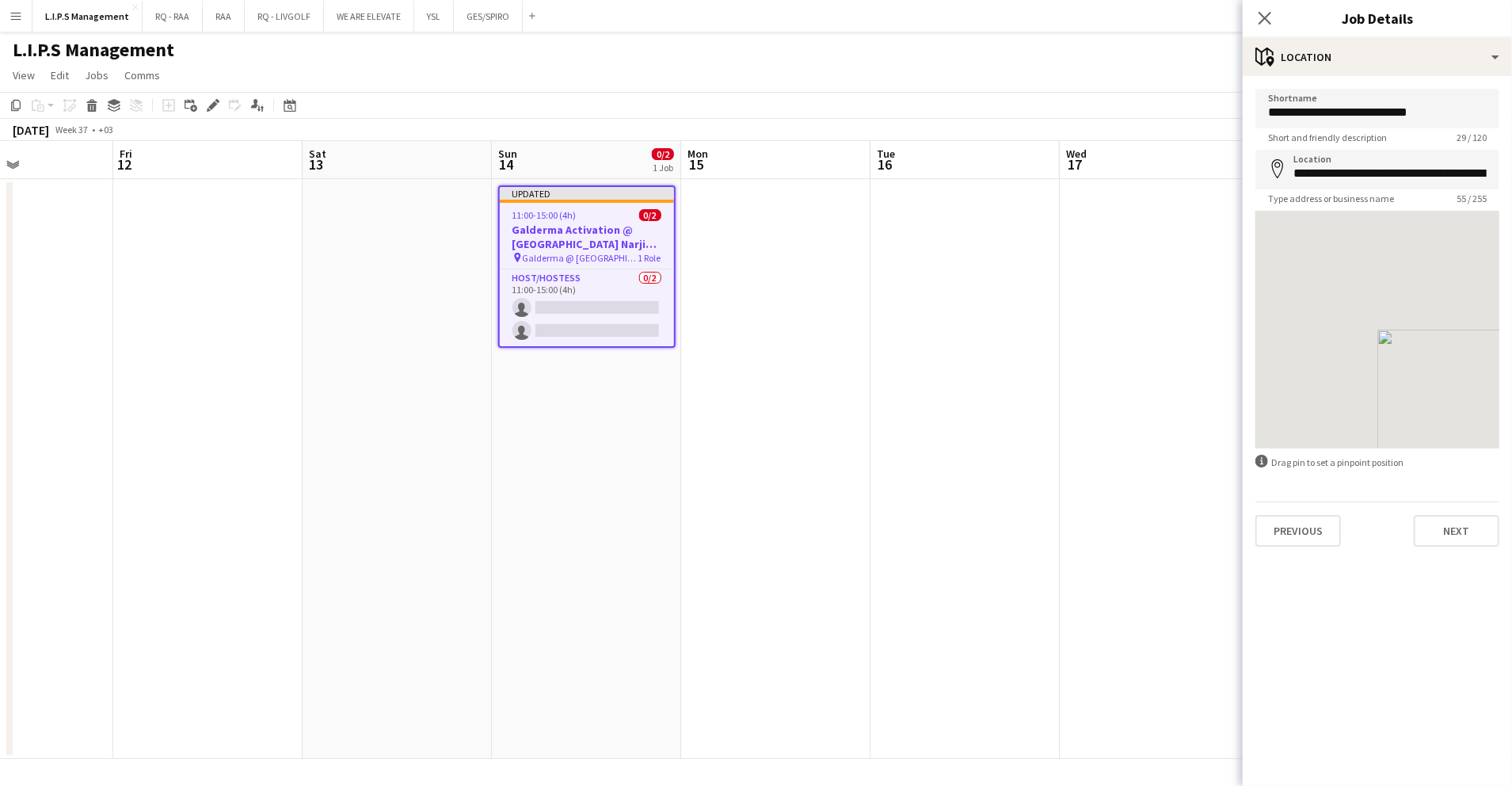
scroll to position [0, 455]
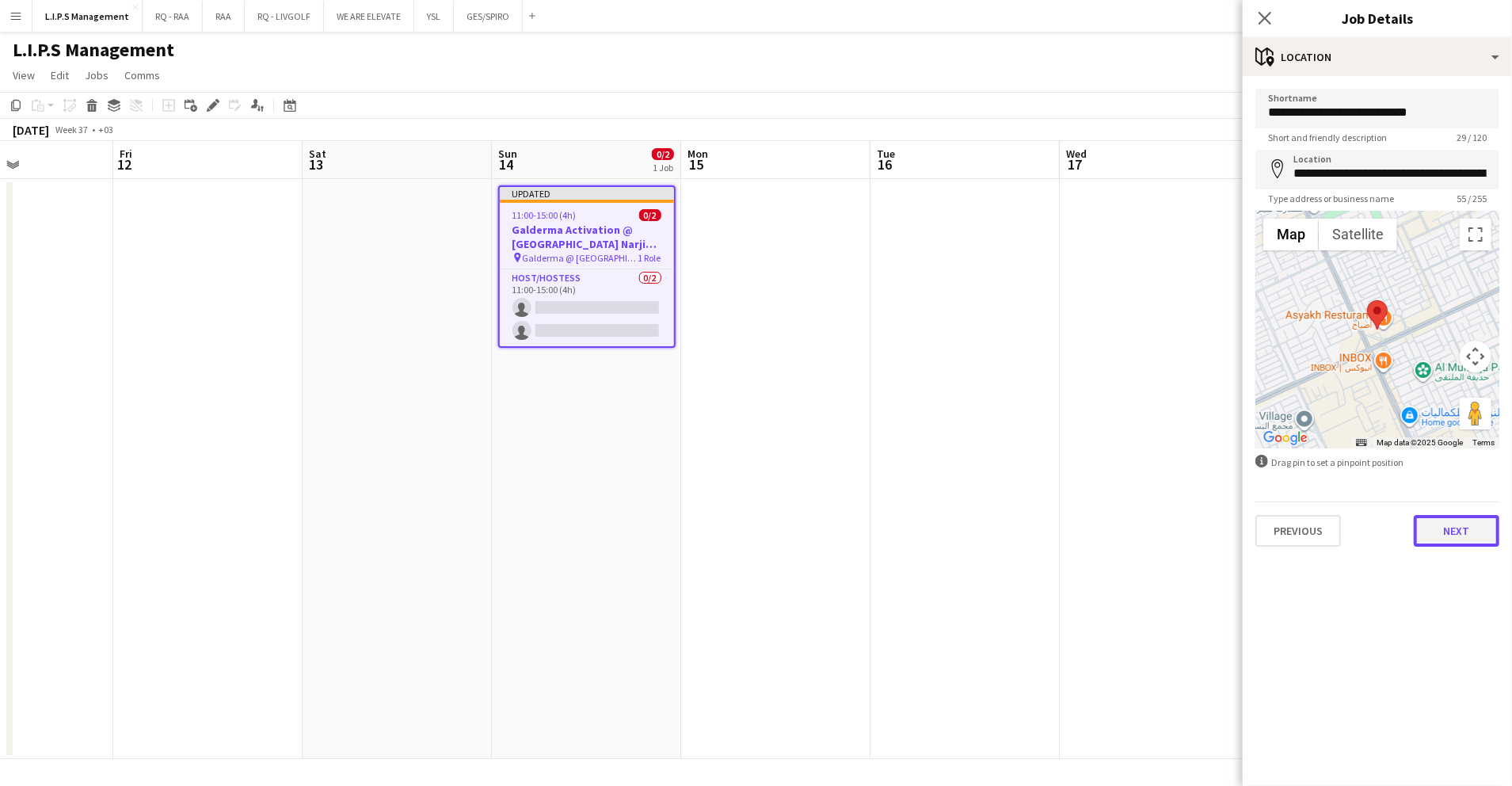
click at [1451, 533] on button "Next" at bounding box center [1456, 531] width 86 height 32
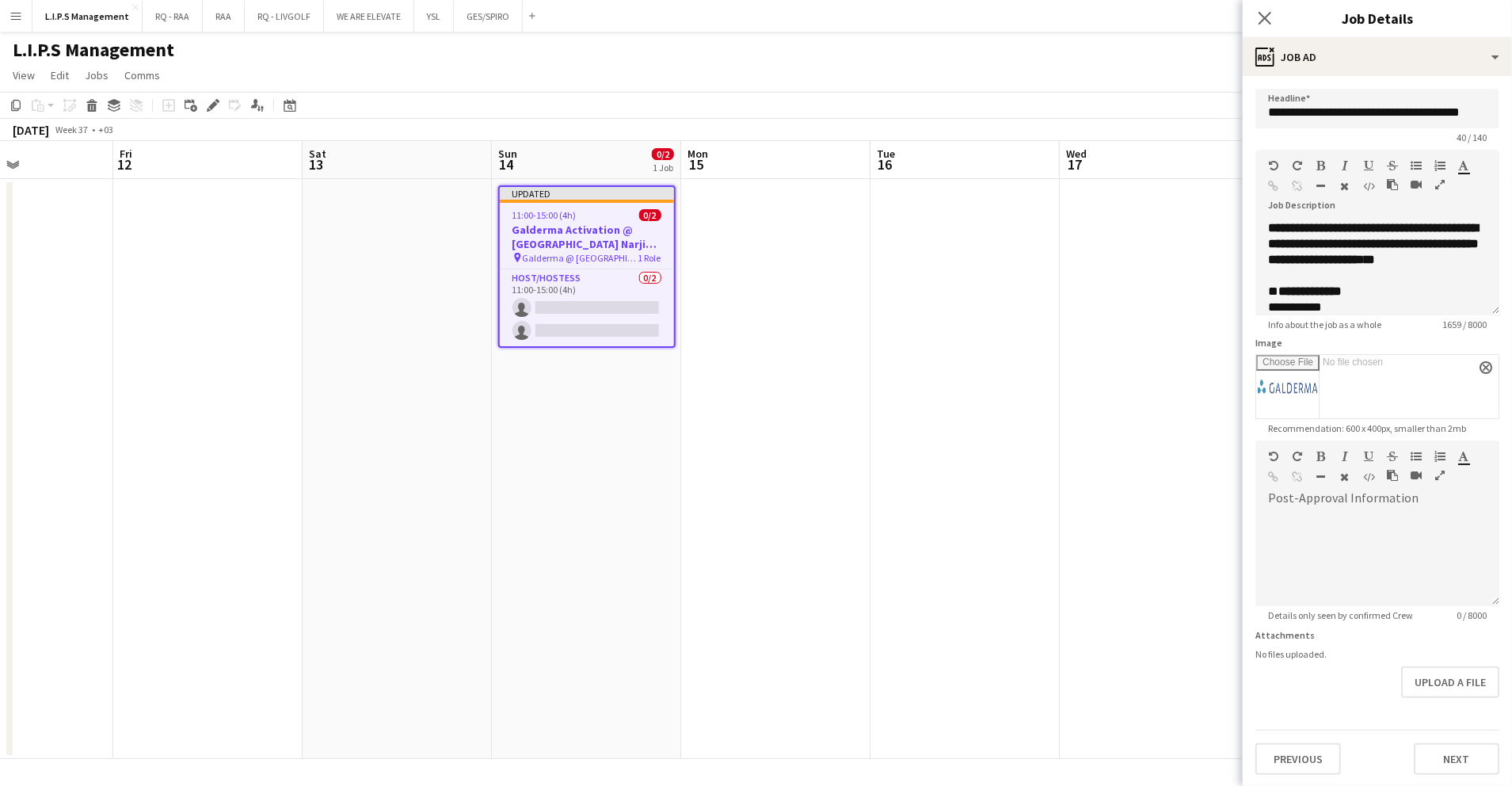
scroll to position [62, 0]
click at [1385, 49] on div "ads-window Job Ad" at bounding box center [1378, 57] width 269 height 38
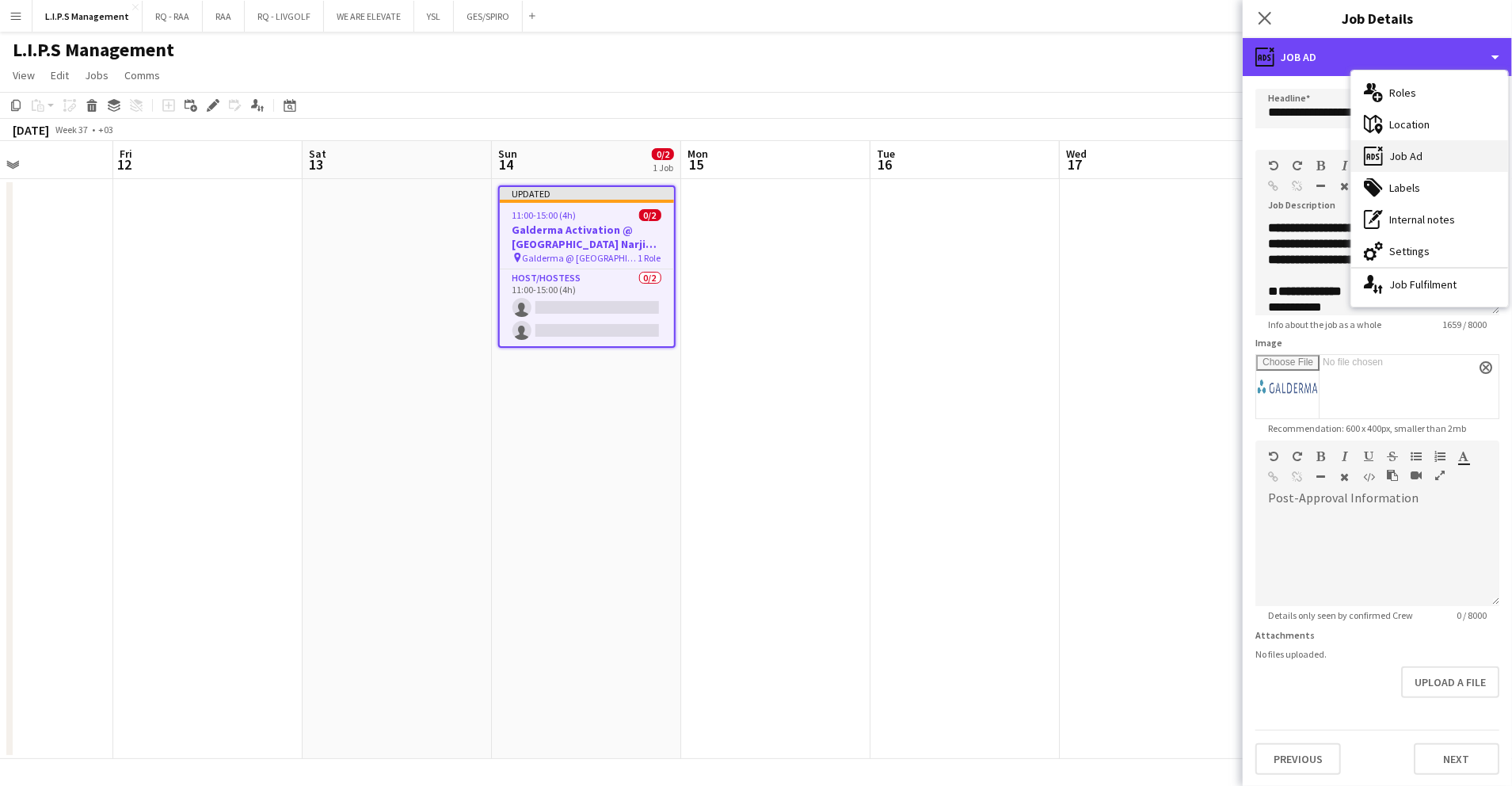
scroll to position [0, 0]
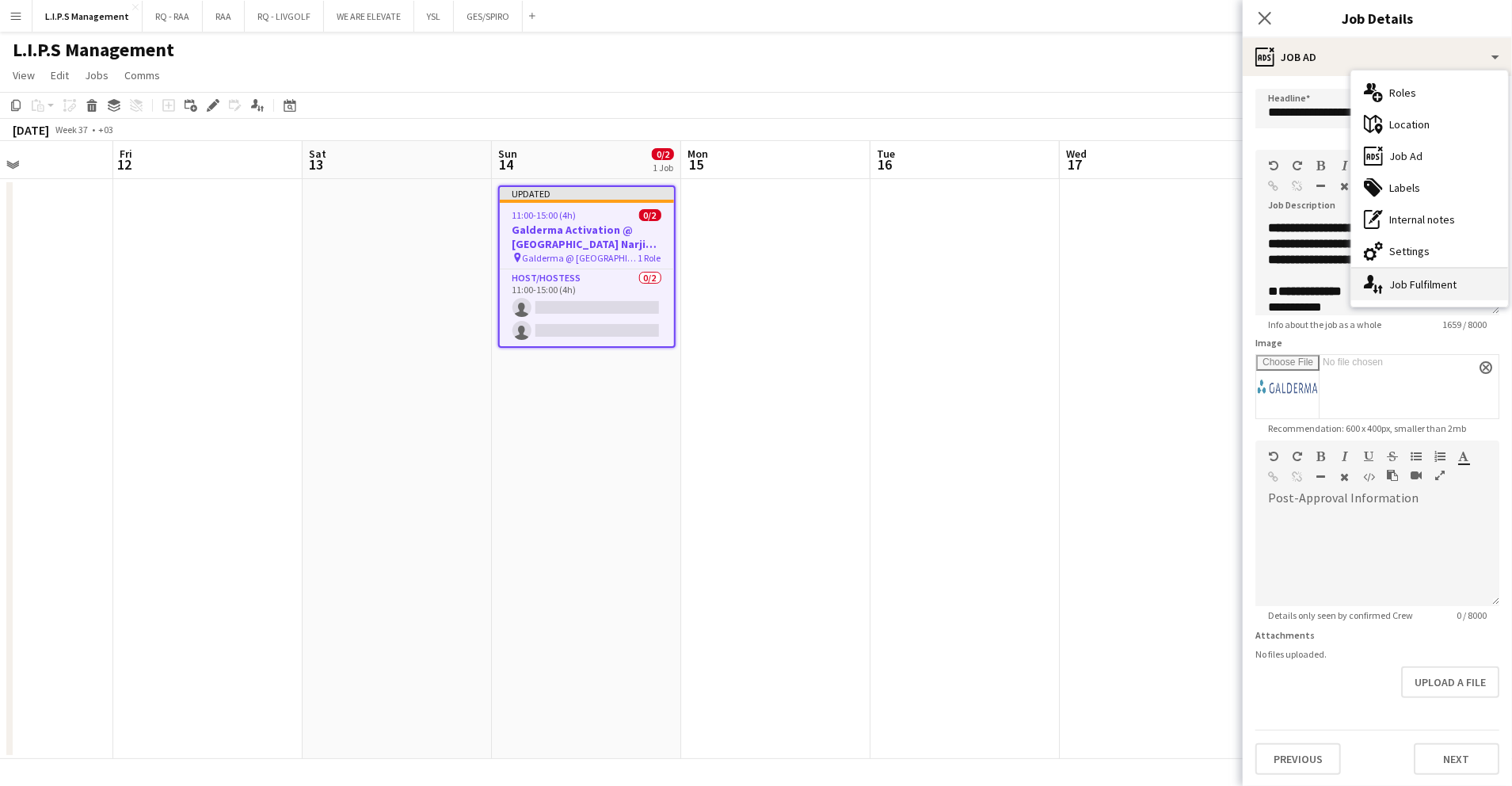
click at [1433, 279] on div "single-neutral-actions-up-down Job Fulfilment" at bounding box center [1430, 284] width 157 height 32
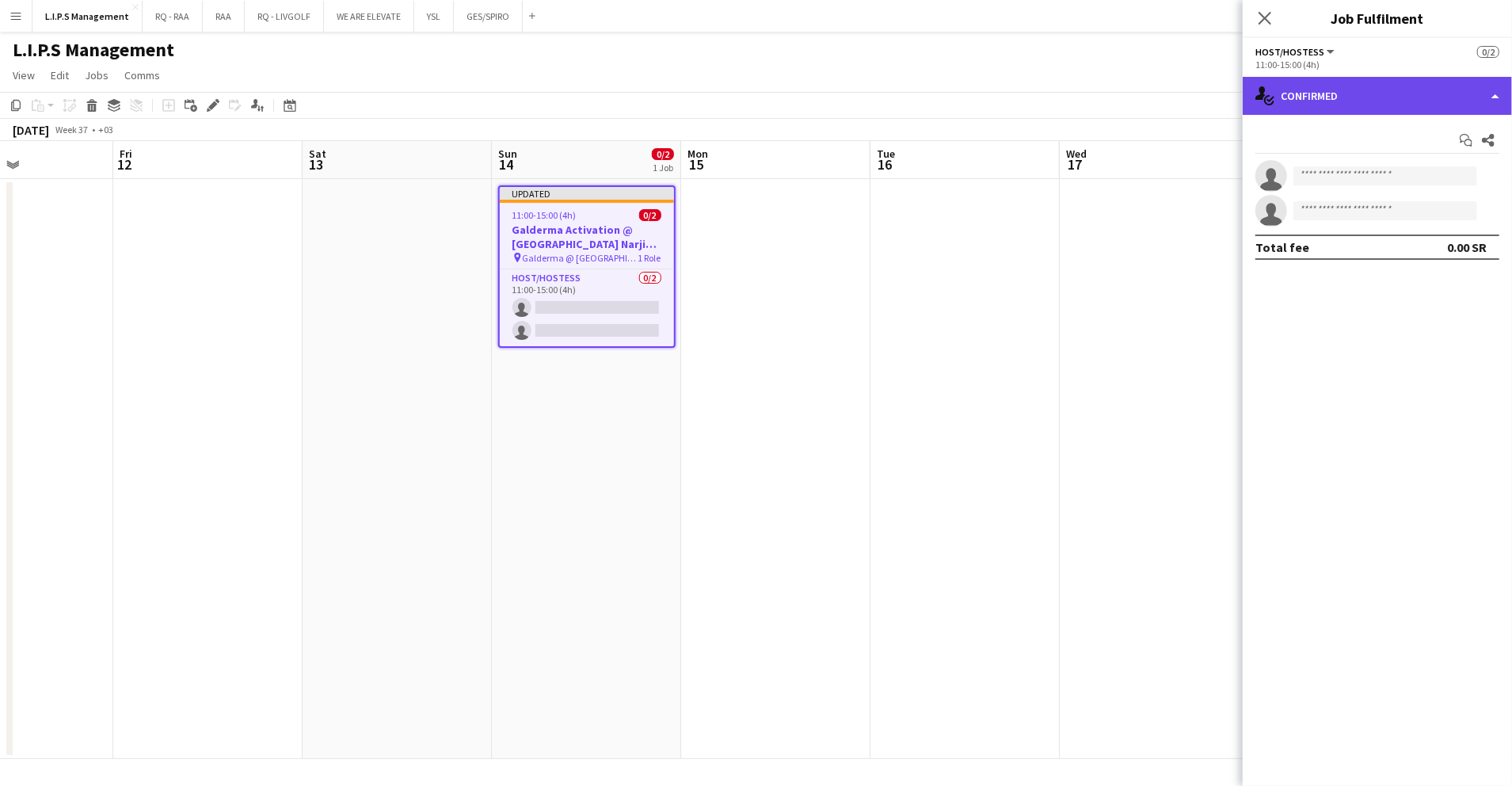
click at [1393, 92] on div "single-neutral-actions-check-2 Confirmed" at bounding box center [1378, 96] width 269 height 38
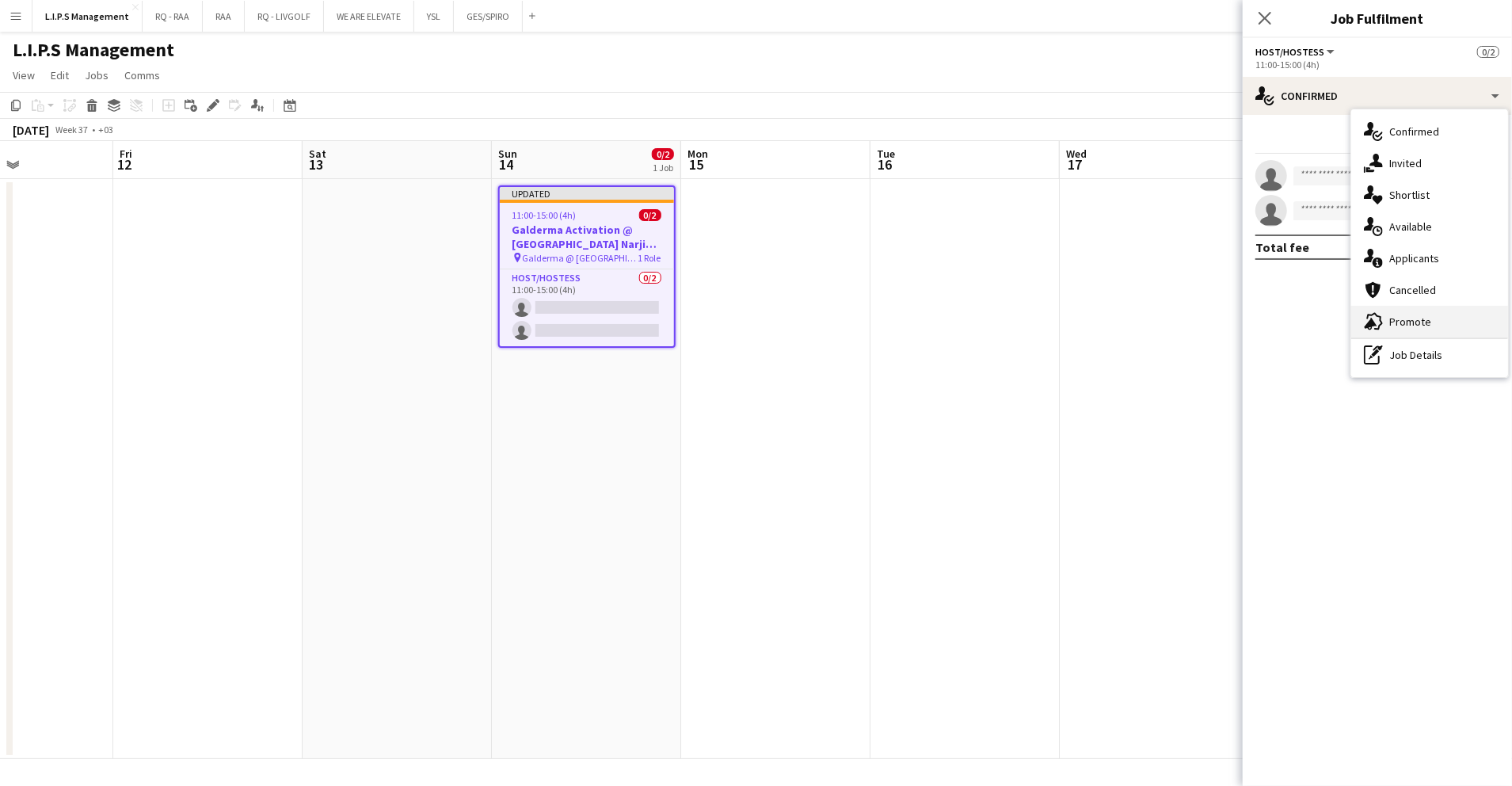
click at [1430, 321] on div "advertising-megaphone Promote" at bounding box center [1430, 322] width 157 height 32
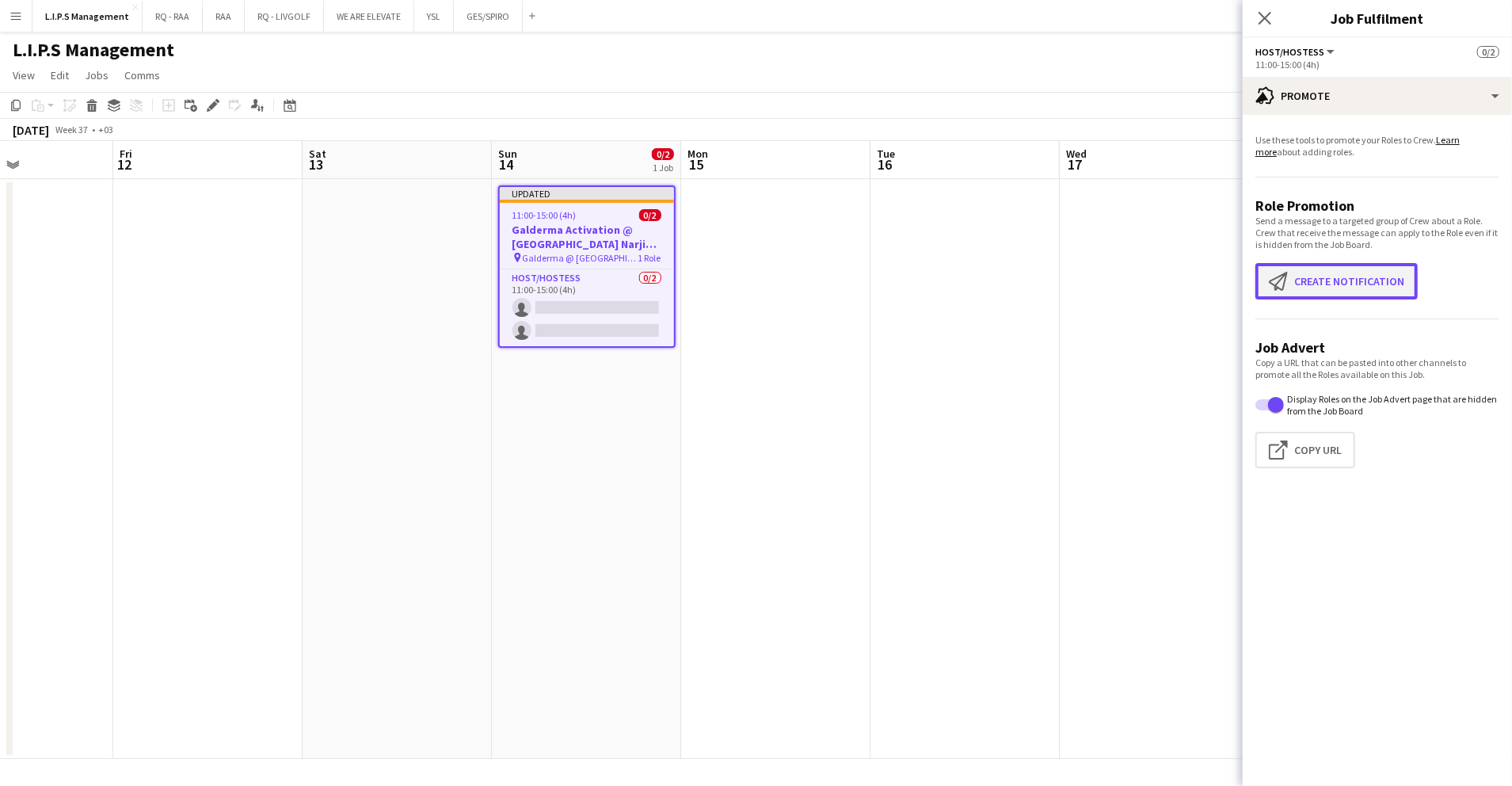
click at [1314, 285] on button "Create notification Create notification" at bounding box center [1336, 281] width 162 height 36
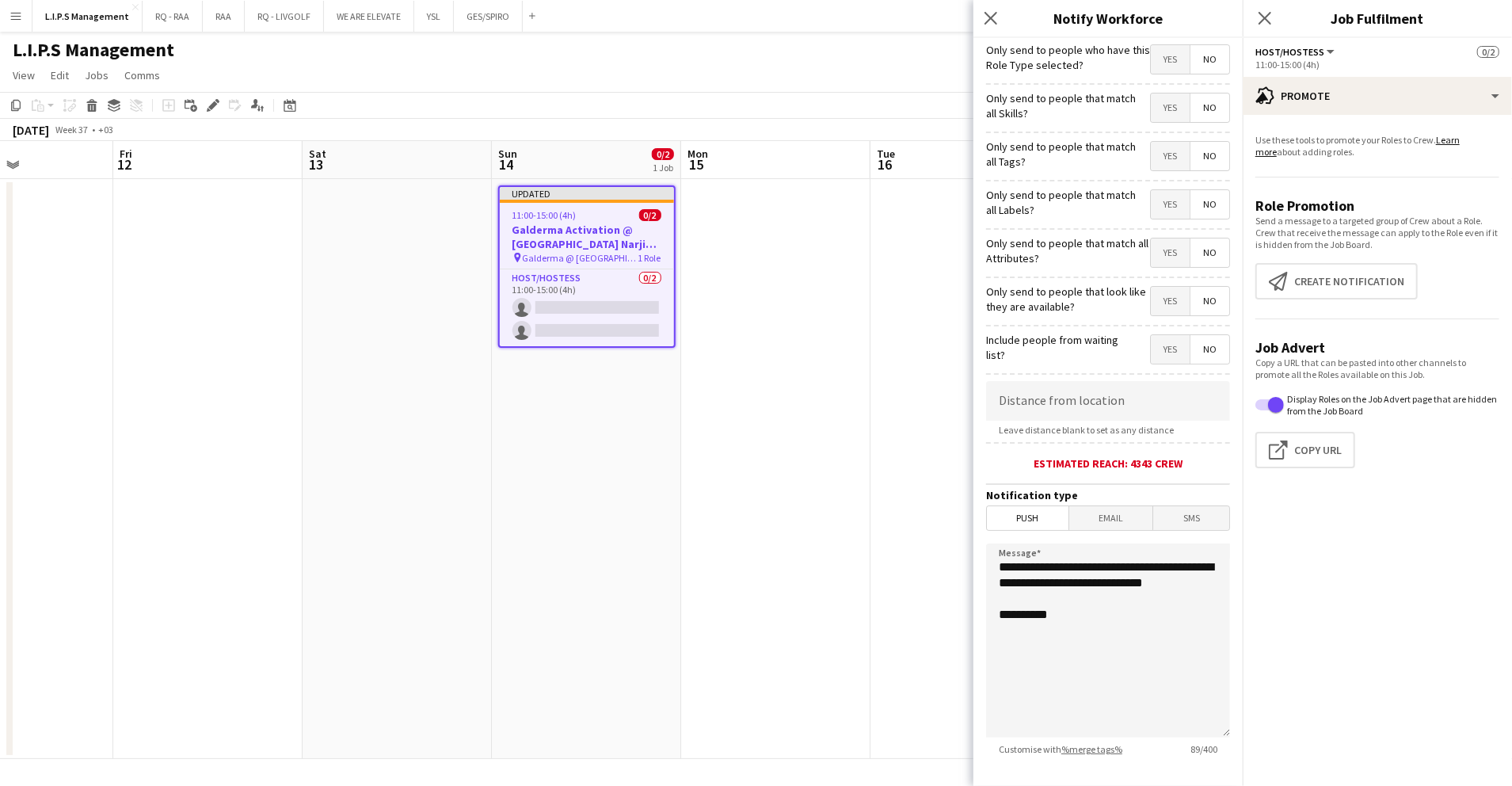
click at [1152, 58] on span "Yes" at bounding box center [1171, 59] width 39 height 28
click at [1152, 103] on span "Yes" at bounding box center [1171, 107] width 39 height 28
click at [1157, 154] on span "Yes" at bounding box center [1171, 156] width 39 height 28
drag, startPoint x: 1162, startPoint y: 199, endPoint x: 1158, endPoint y: 235, distance: 36.2
click at [1162, 199] on span "Yes" at bounding box center [1171, 204] width 39 height 28
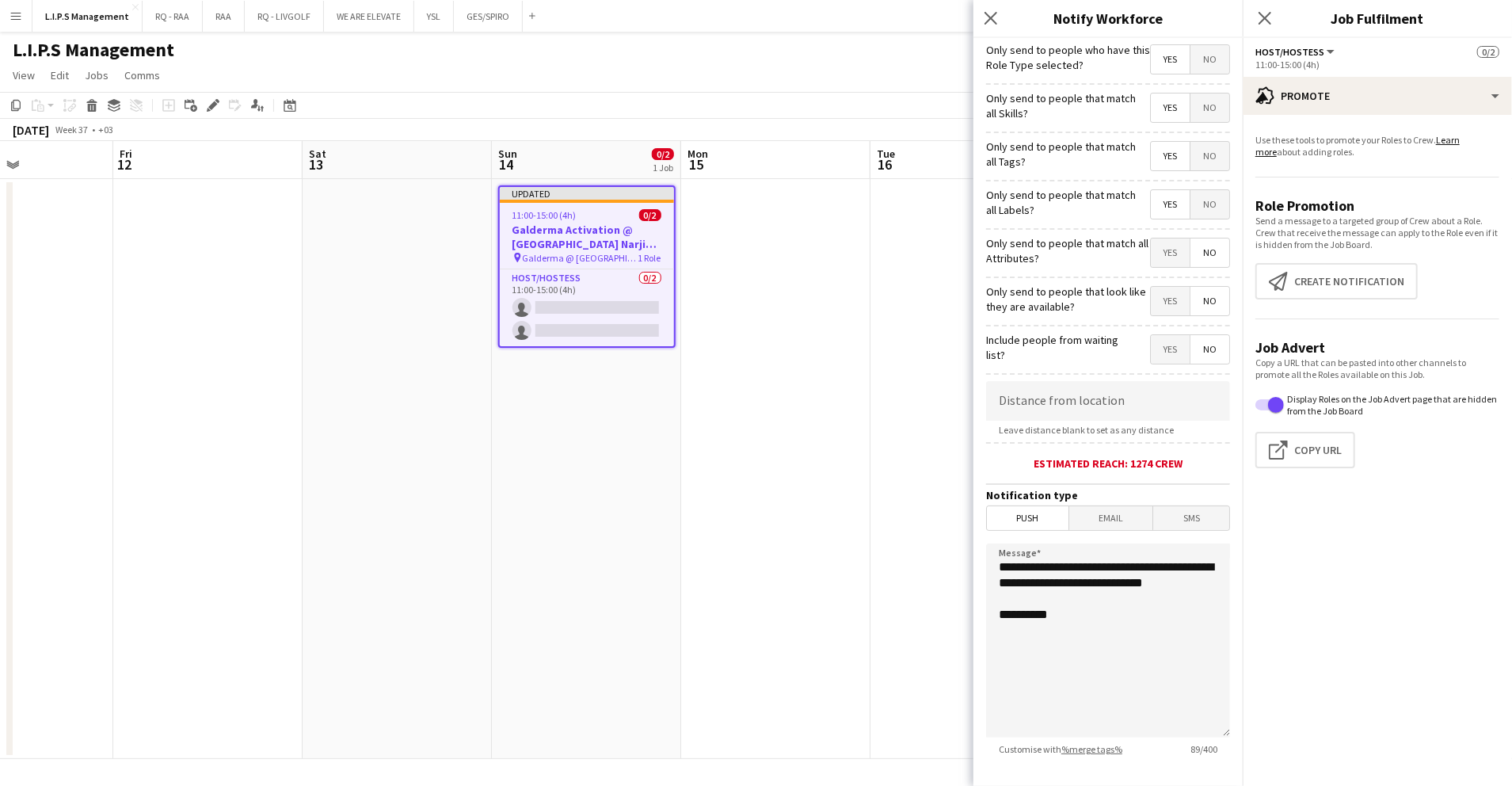
click at [1158, 235] on div "Only send to people that match all Attributes? Yes No" at bounding box center [1109, 250] width 244 height 39
drag, startPoint x: 1158, startPoint y: 251, endPoint x: 1158, endPoint y: 300, distance: 49.0
click at [1158, 252] on span "Yes" at bounding box center [1171, 252] width 39 height 28
click at [1158, 302] on span "Yes" at bounding box center [1171, 301] width 39 height 28
click at [1106, 401] on input at bounding box center [1109, 402] width 244 height 40
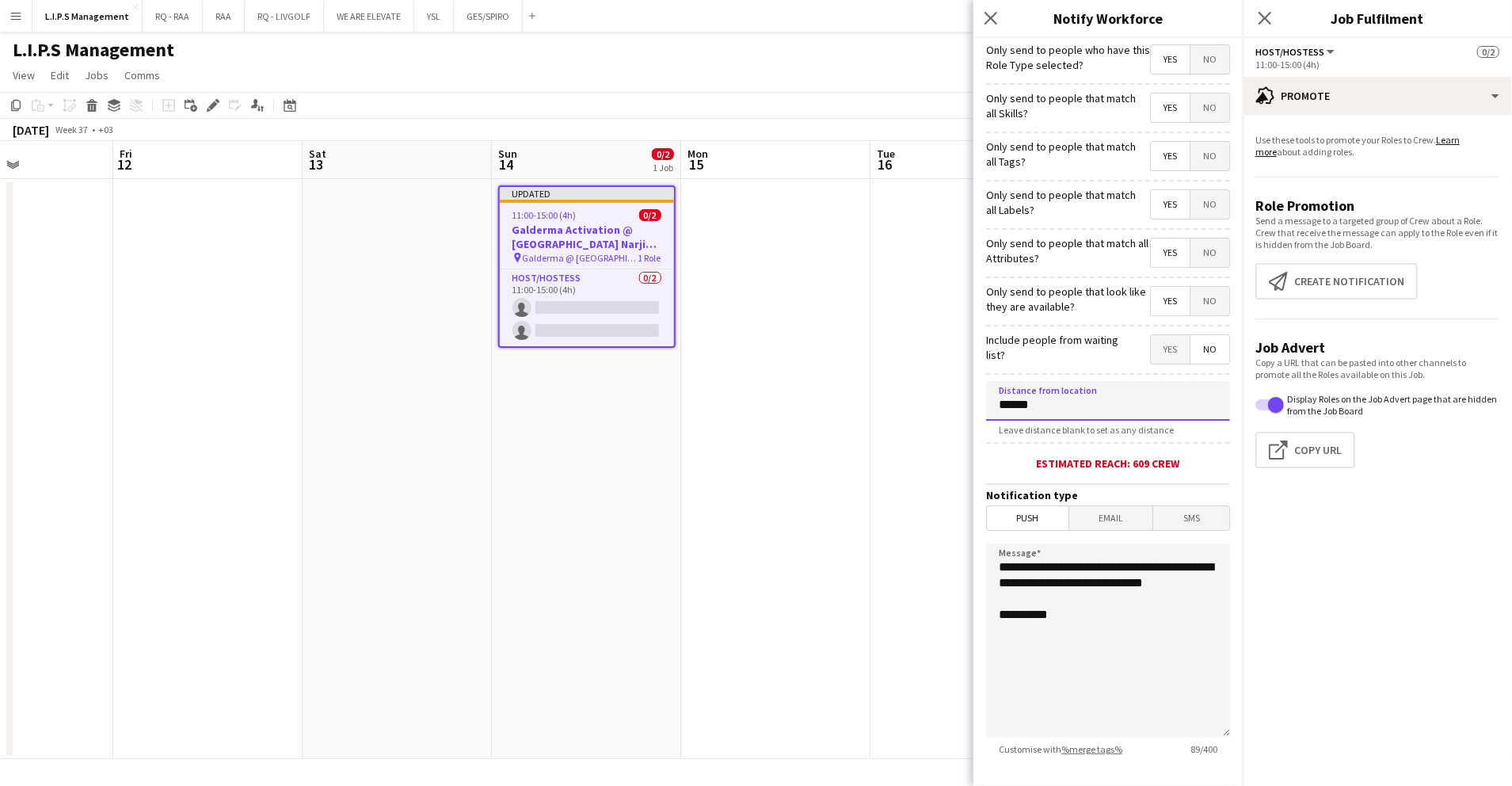
type input "******"
click at [1191, 58] on span "No" at bounding box center [1210, 59] width 39 height 28
click at [1152, 54] on span "Yes" at bounding box center [1171, 59] width 39 height 28
click at [1191, 159] on span "No" at bounding box center [1210, 156] width 39 height 28
click at [1152, 152] on span "Yes" at bounding box center [1171, 156] width 39 height 28
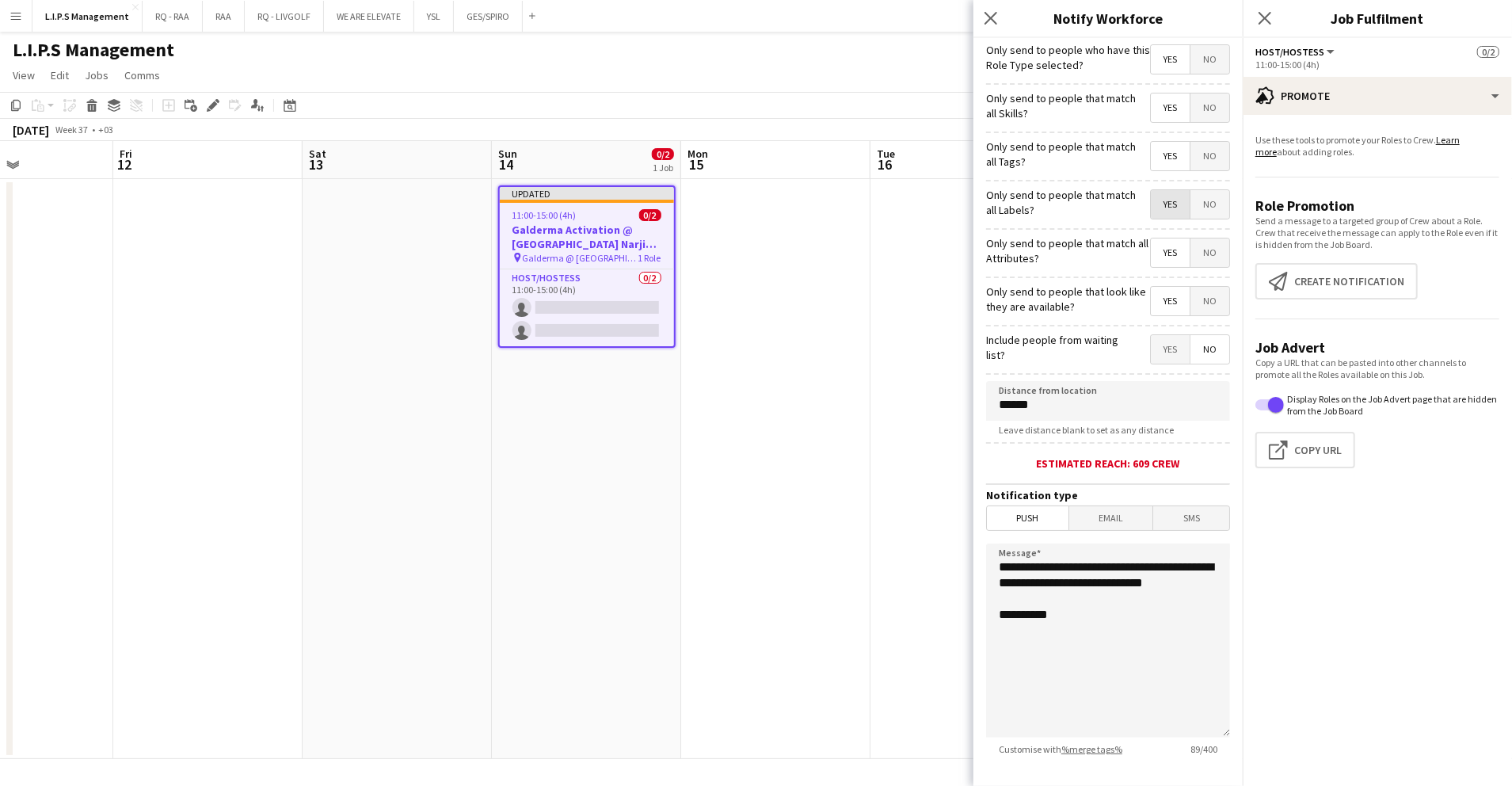
click at [1158, 205] on span "Yes" at bounding box center [1171, 204] width 39 height 28
click at [1192, 204] on span "No" at bounding box center [1210, 204] width 39 height 28
click at [1157, 203] on span "Yes" at bounding box center [1171, 204] width 39 height 28
click at [1195, 252] on span "No" at bounding box center [1210, 252] width 39 height 28
click at [1152, 252] on span "Yes" at bounding box center [1171, 252] width 39 height 28
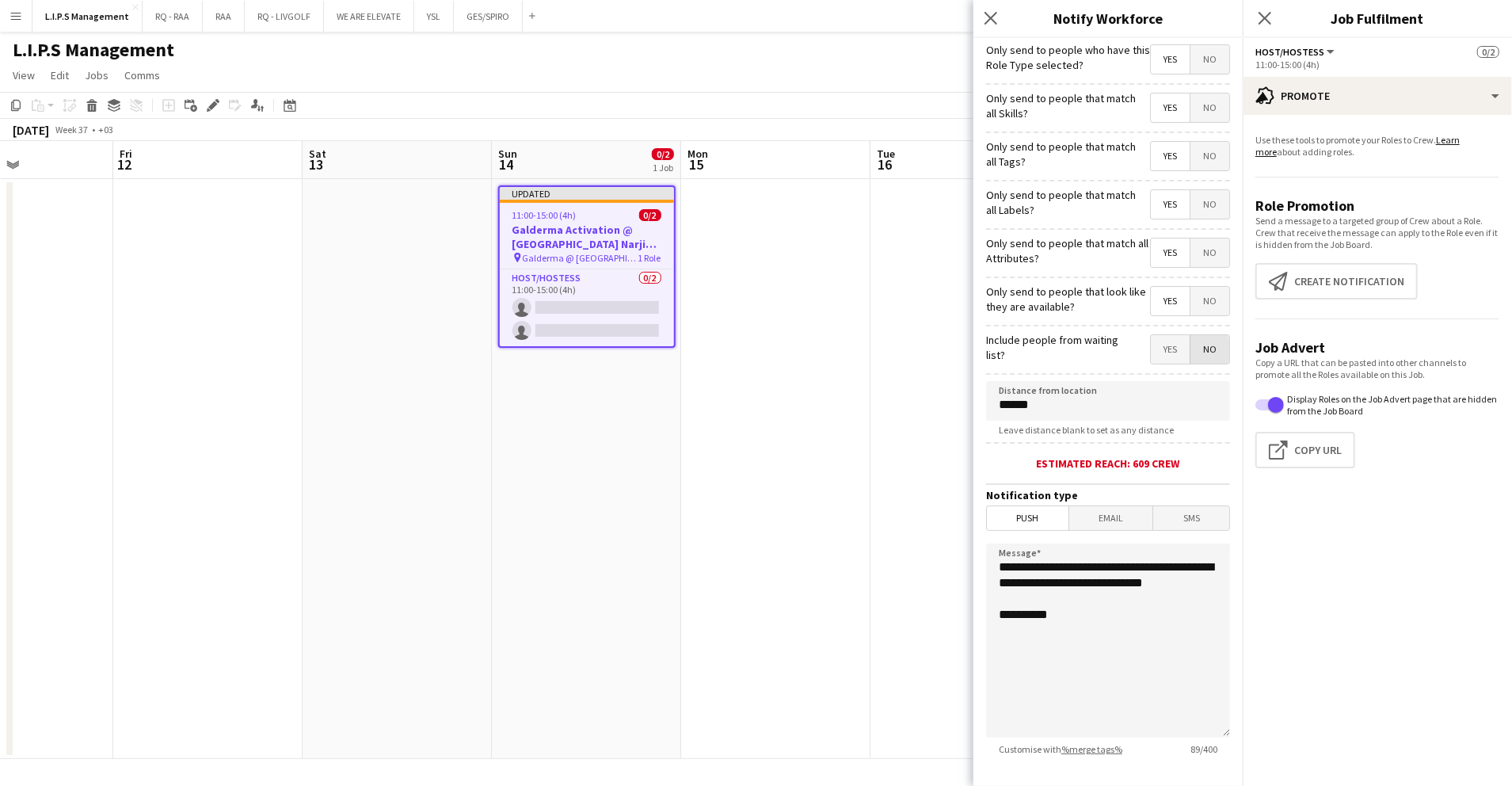
click at [1191, 350] on span "No" at bounding box center [1210, 349] width 39 height 28
click at [1152, 352] on span "Yes" at bounding box center [1171, 349] width 39 height 28
click at [904, 306] on app-date-cell at bounding box center [965, 469] width 189 height 580
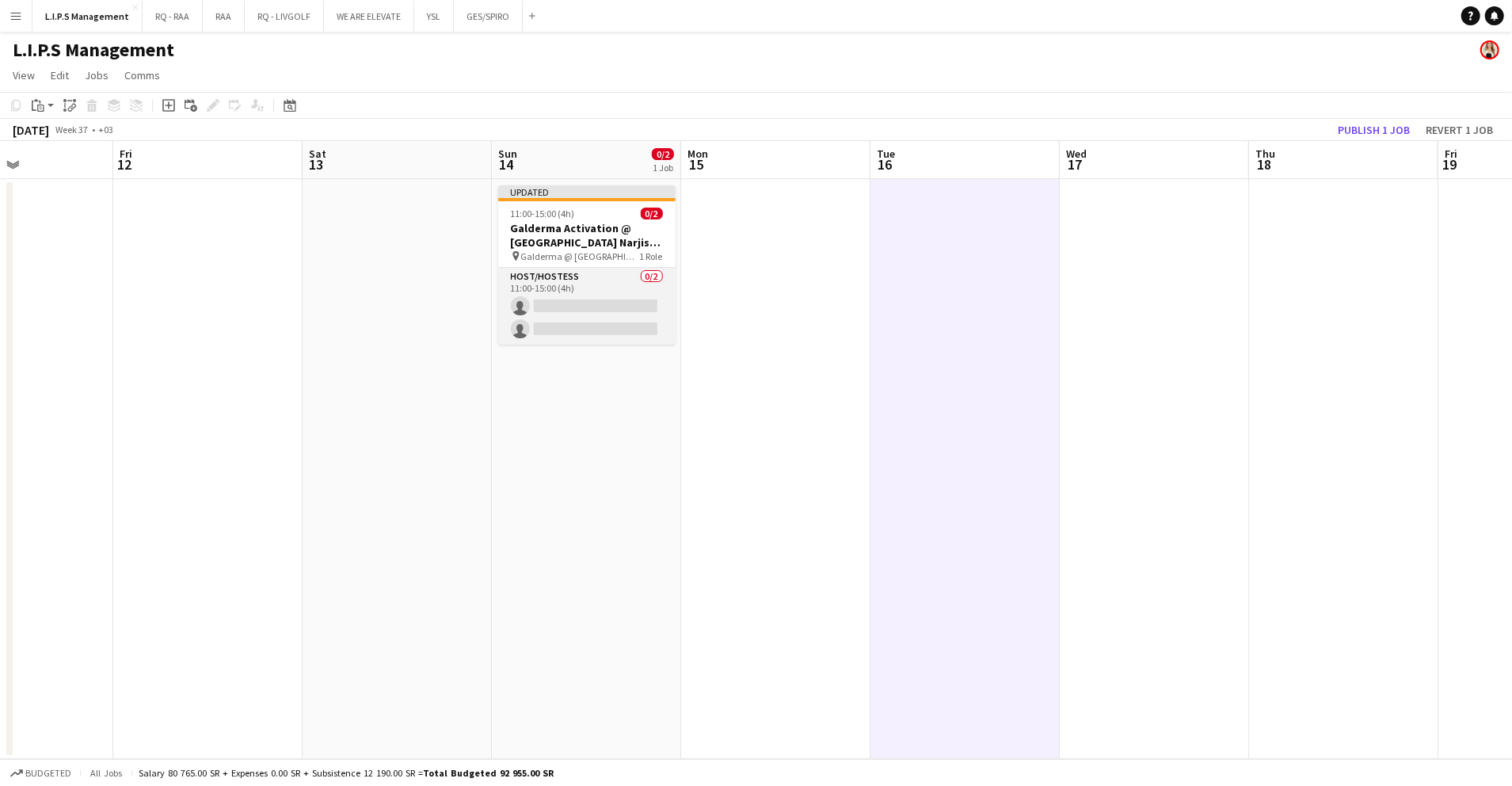
click at [650, 286] on app-card-role "Host/Hostess 0/2 11:00-15:00 (4h) single-neutral-actions single-neutral-actions" at bounding box center [586, 306] width 178 height 77
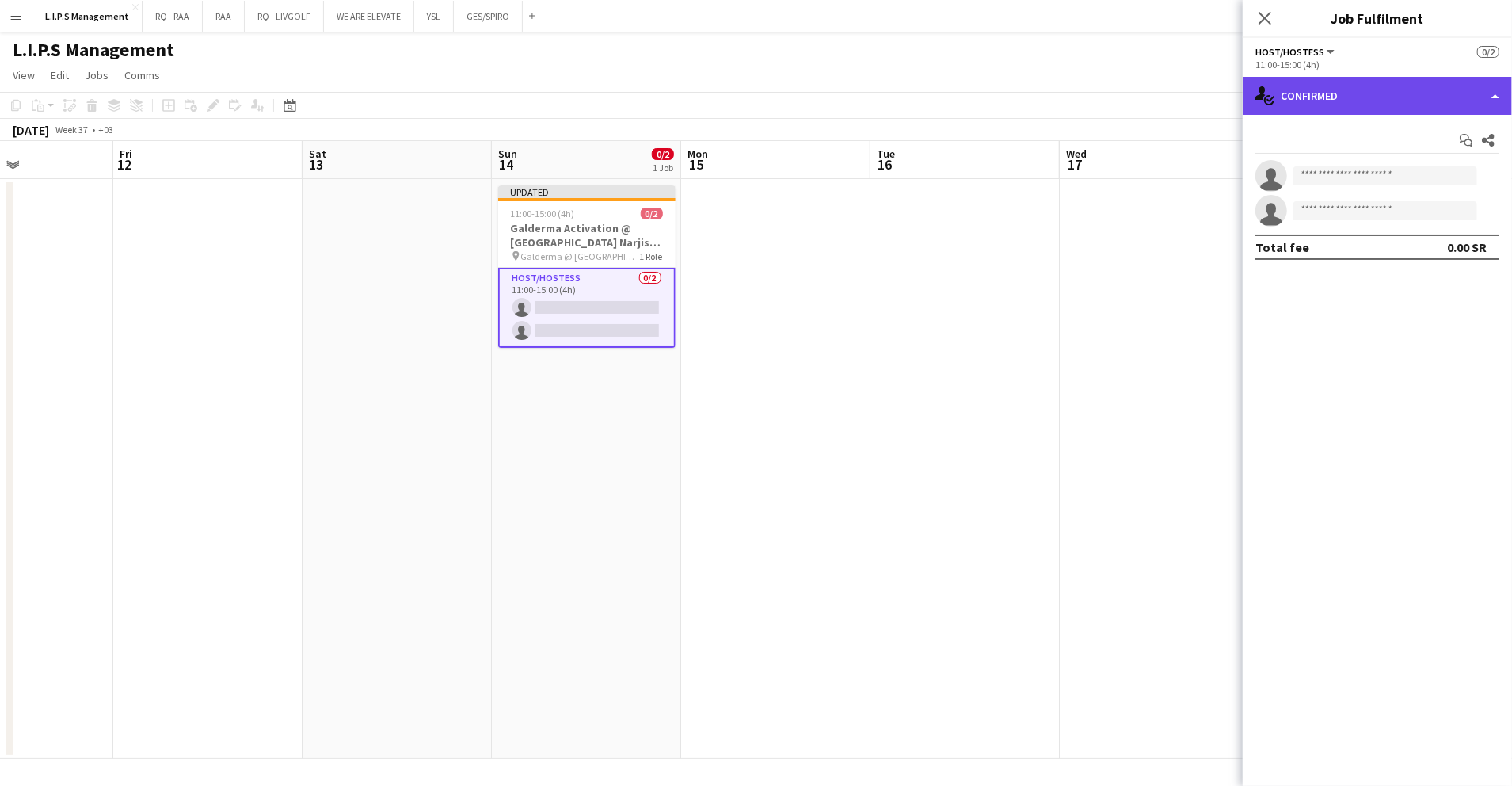
click at [1381, 100] on div "single-neutral-actions-check-2 Confirmed" at bounding box center [1378, 96] width 269 height 38
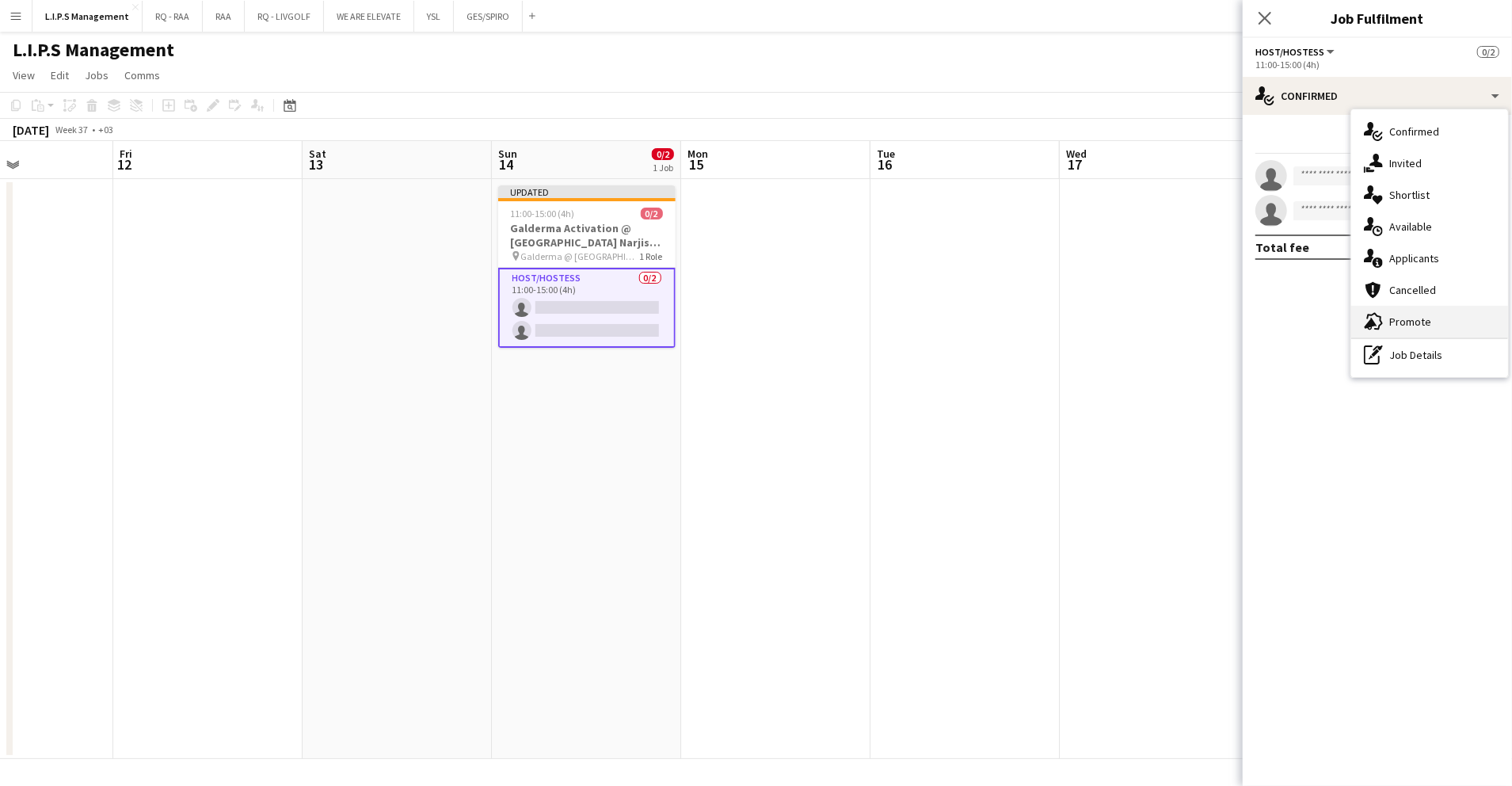
click at [1428, 330] on div "advertising-megaphone Promote" at bounding box center [1430, 322] width 157 height 32
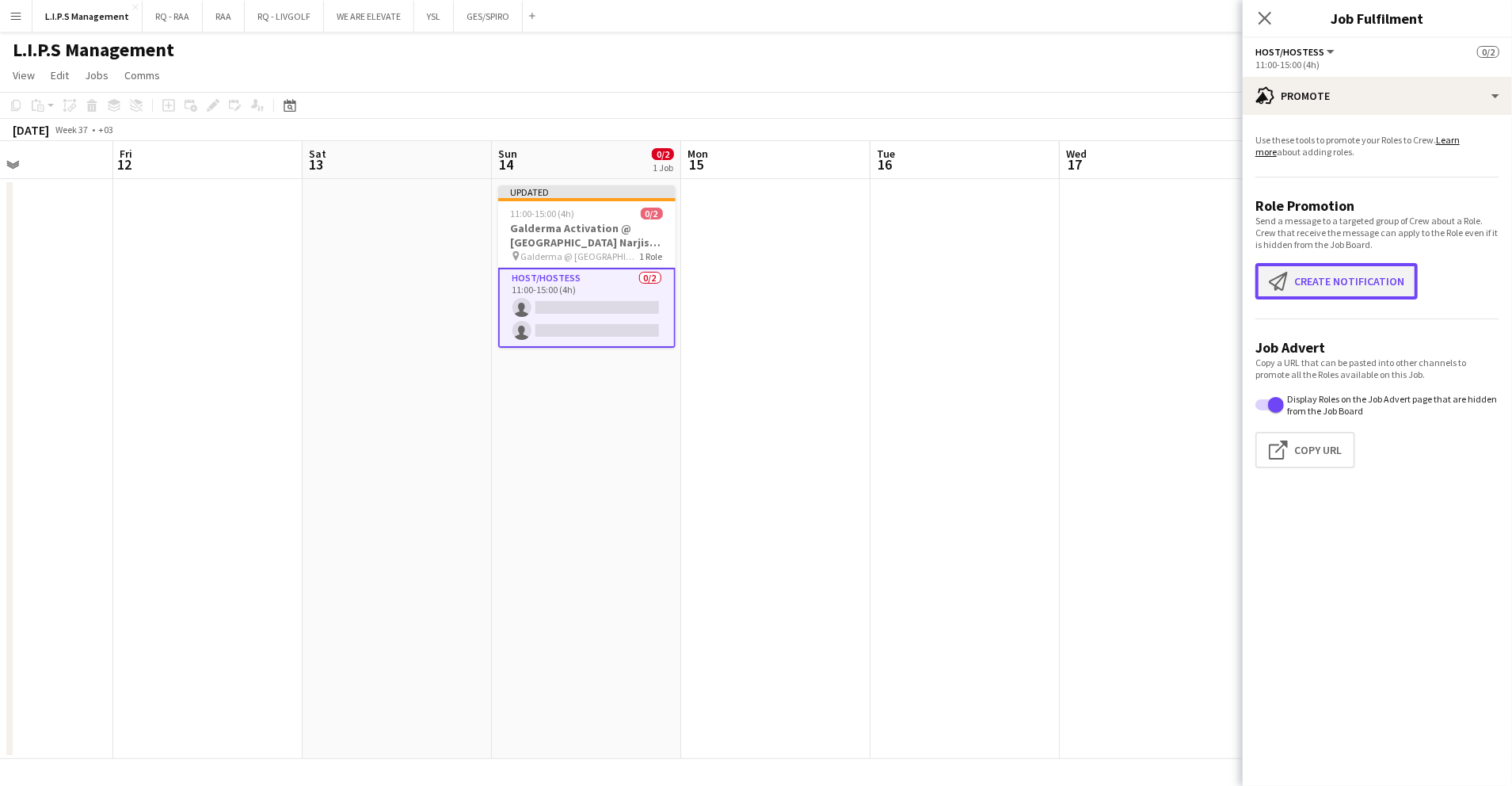
click at [1338, 284] on button "Create notification Create notification" at bounding box center [1336, 281] width 162 height 36
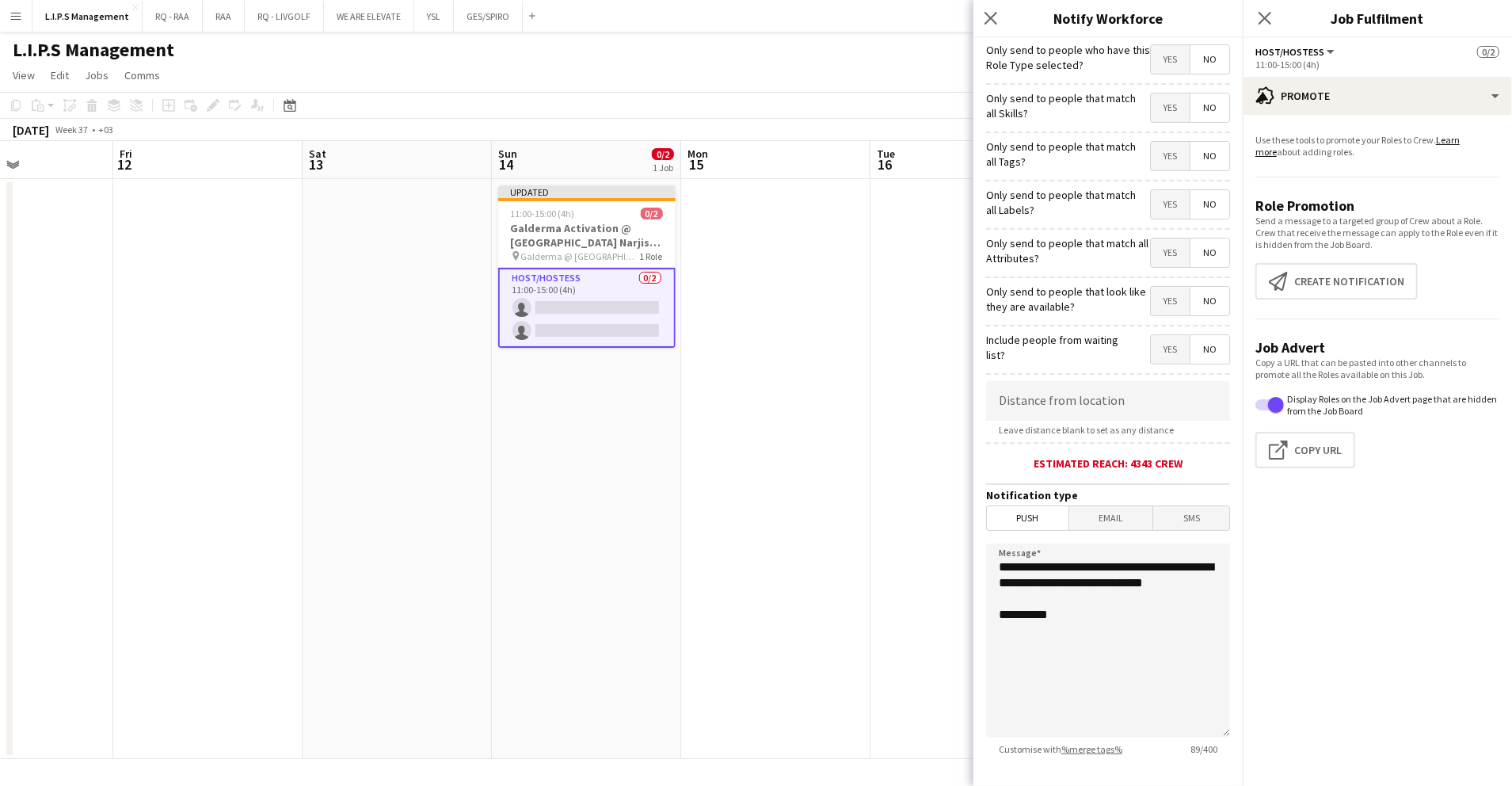
click at [888, 272] on app-date-cell at bounding box center [965, 469] width 189 height 580
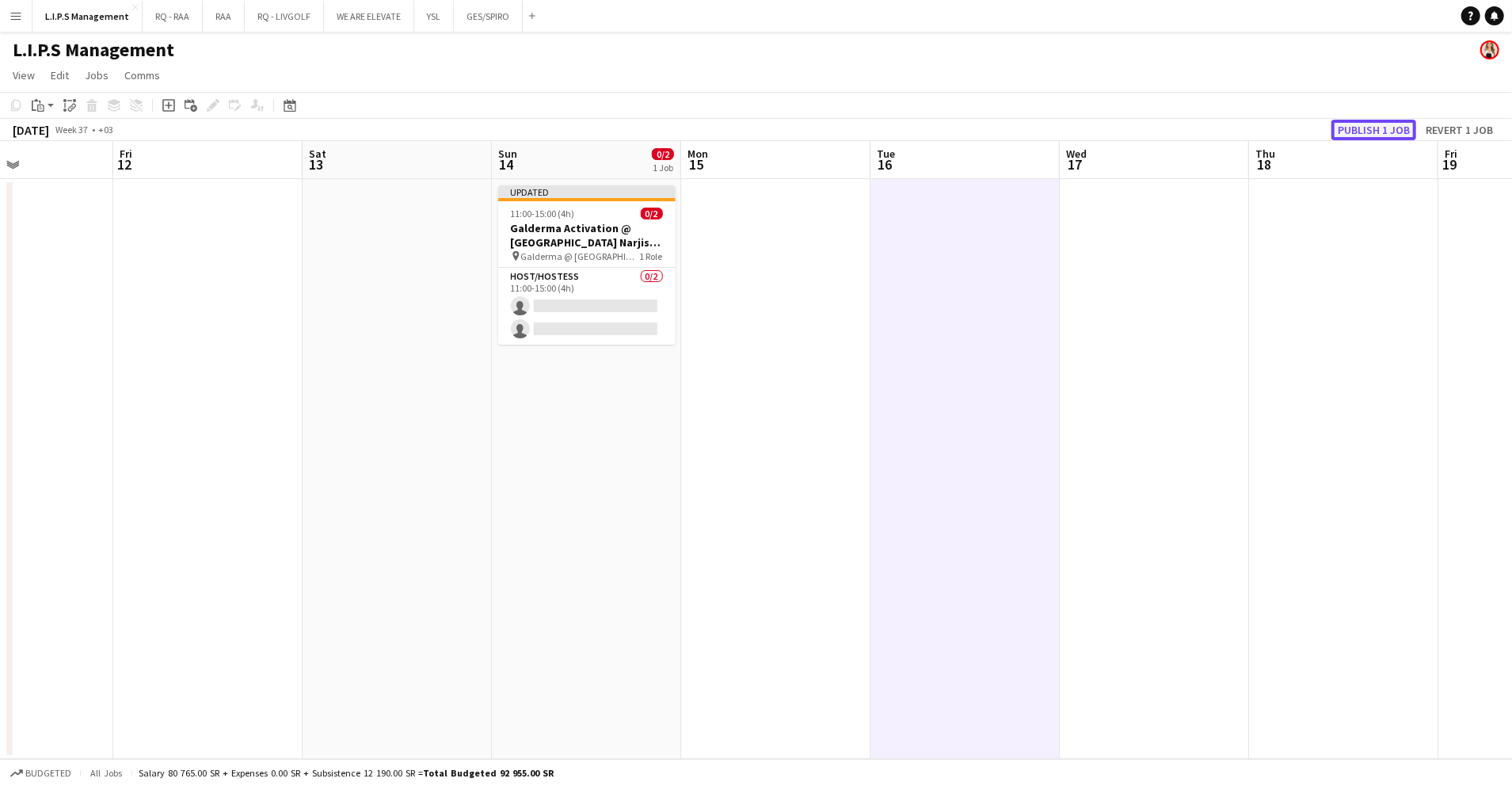
click at [1375, 135] on button "Publish 1 job" at bounding box center [1374, 129] width 85 height 21
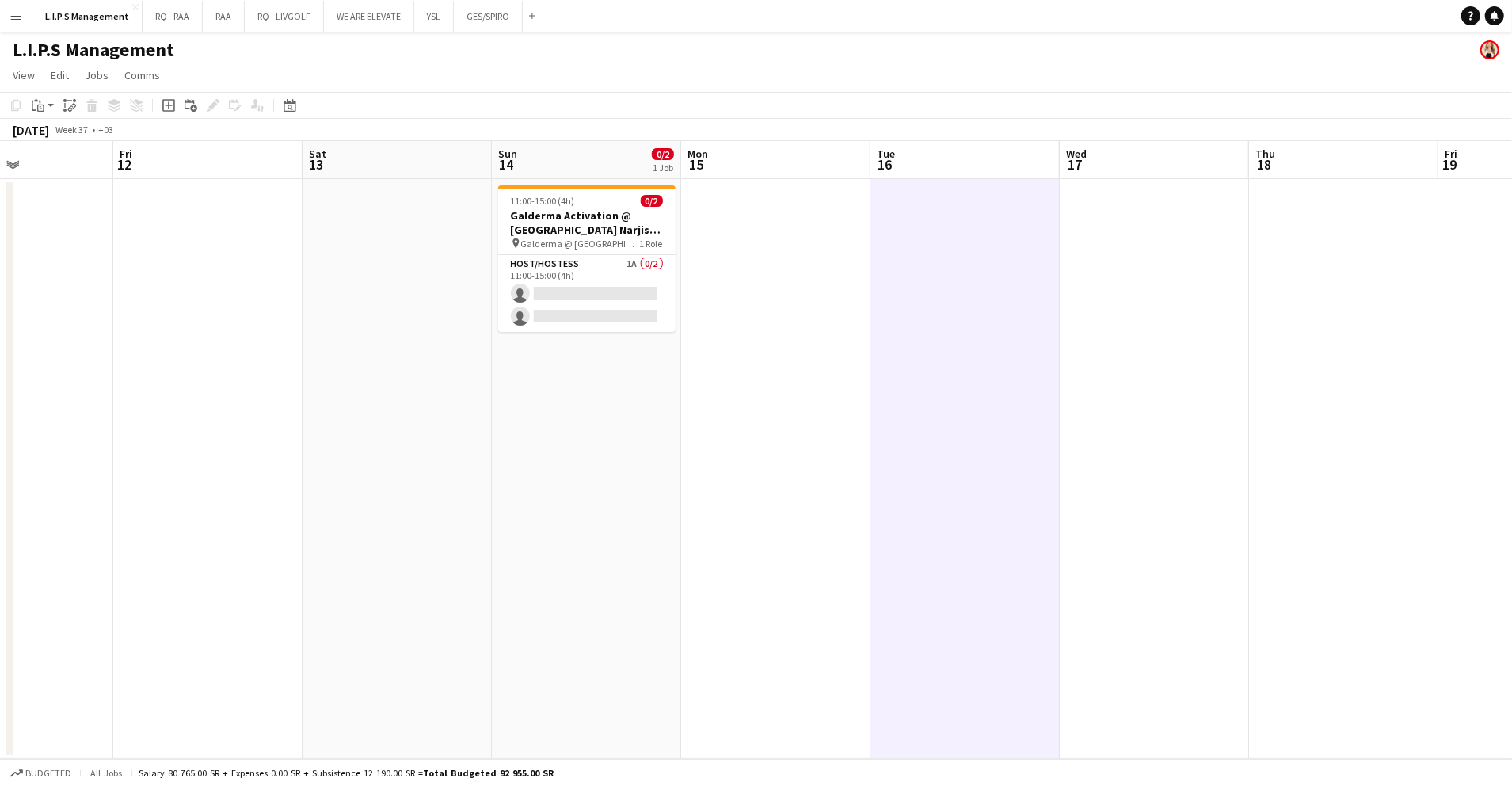
drag, startPoint x: 583, startPoint y: 317, endPoint x: 752, endPoint y: 262, distance: 177.7
click at [583, 317] on app-card-role "Host/Hostess 1A 0/2 11:00-15:00 (4h) single-neutral-actions single-neutral-acti…" at bounding box center [586, 293] width 178 height 77
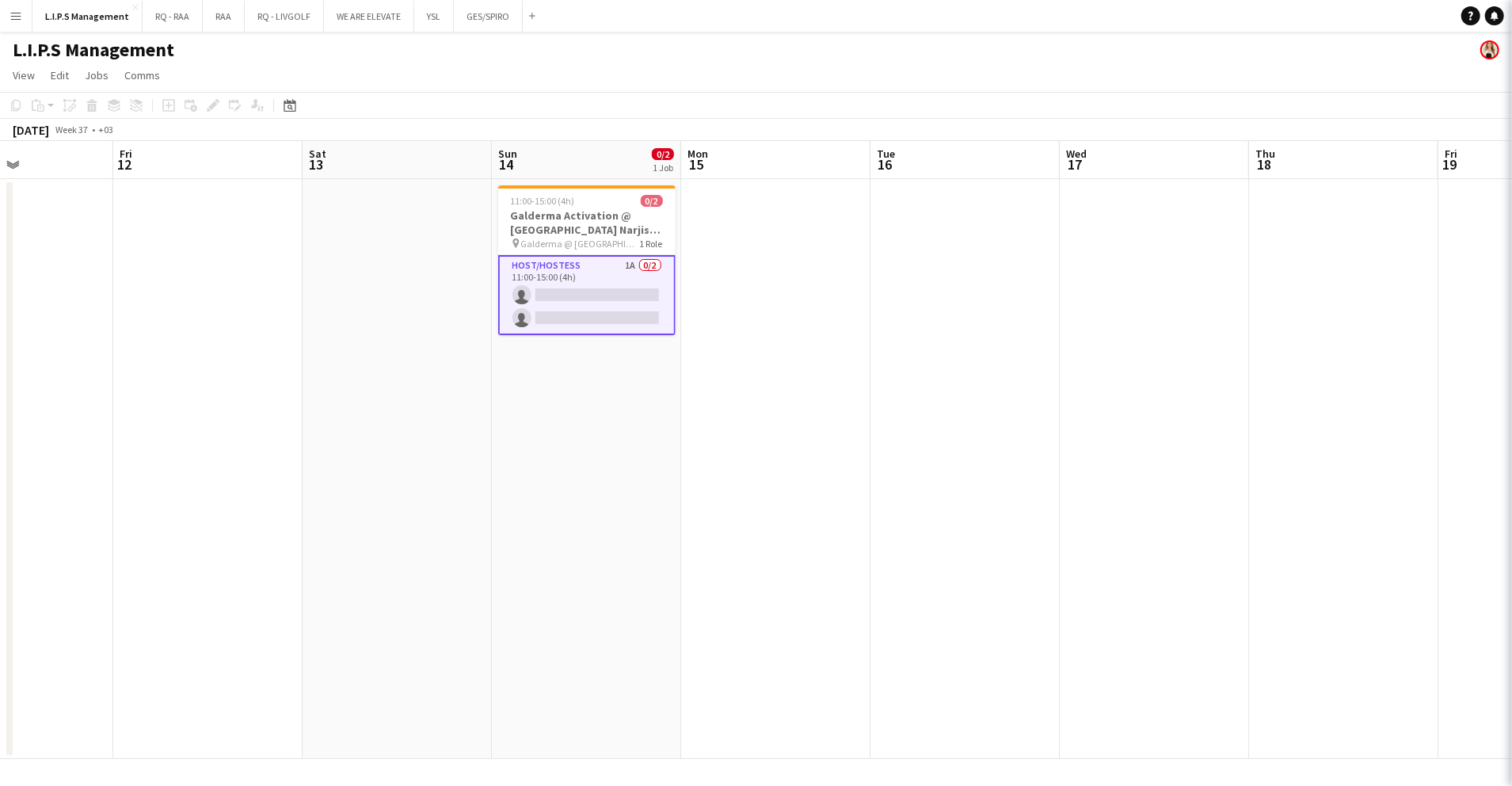
scroll to position [0, 454]
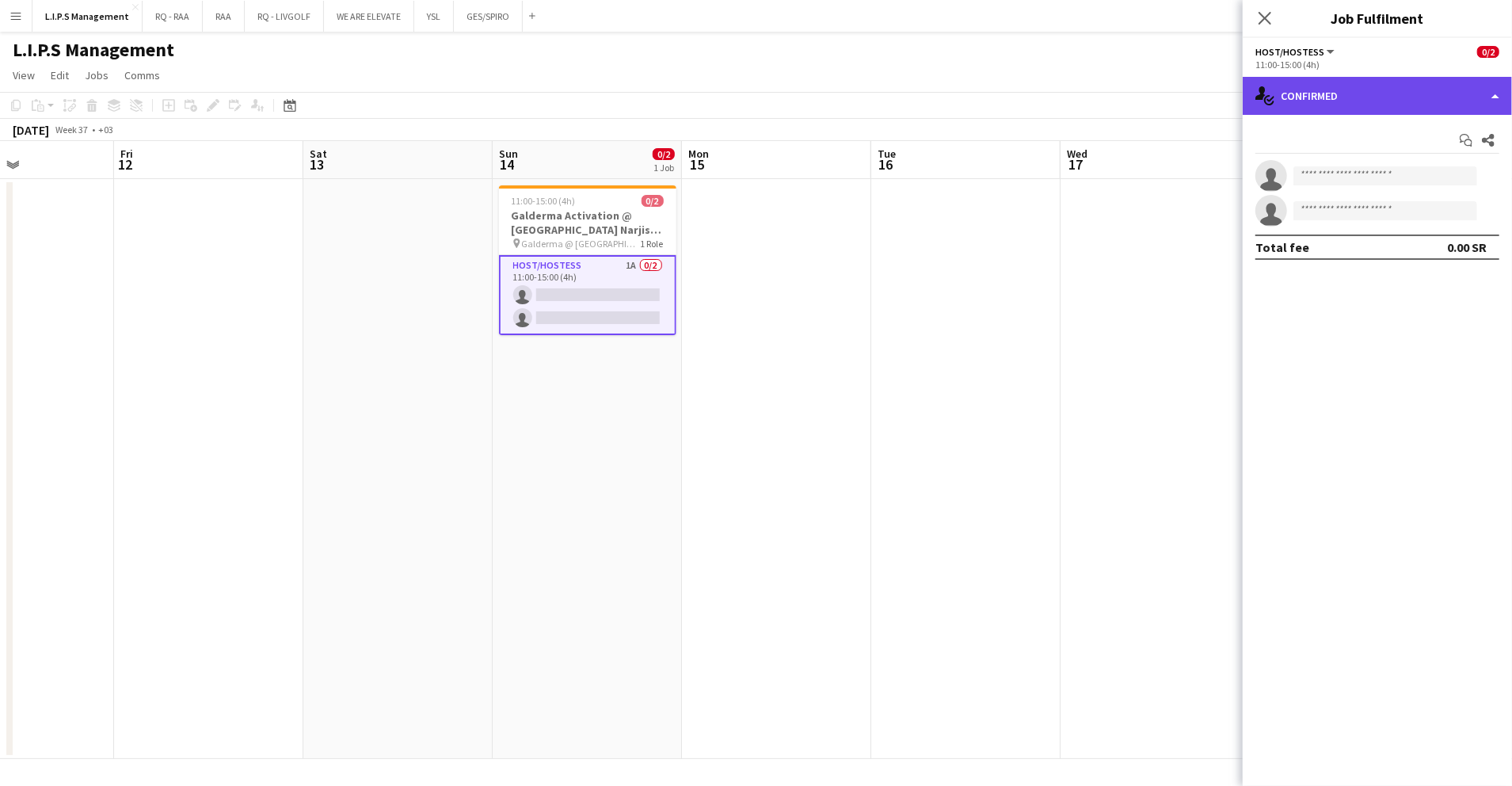
click at [1405, 104] on div "single-neutral-actions-check-2 Confirmed" at bounding box center [1378, 96] width 269 height 38
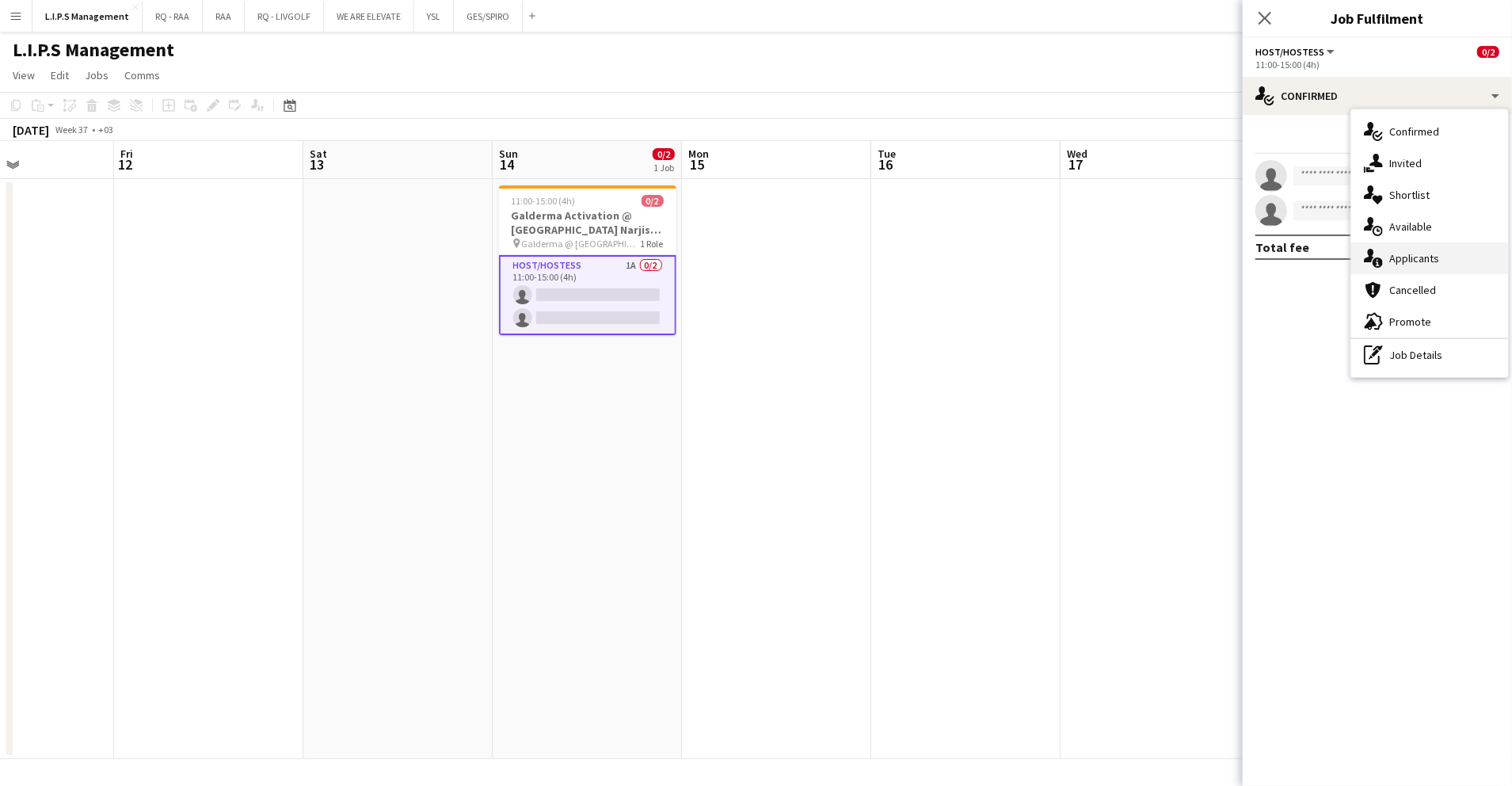
click at [1421, 259] on div "single-neutral-actions-information Applicants" at bounding box center [1430, 258] width 157 height 32
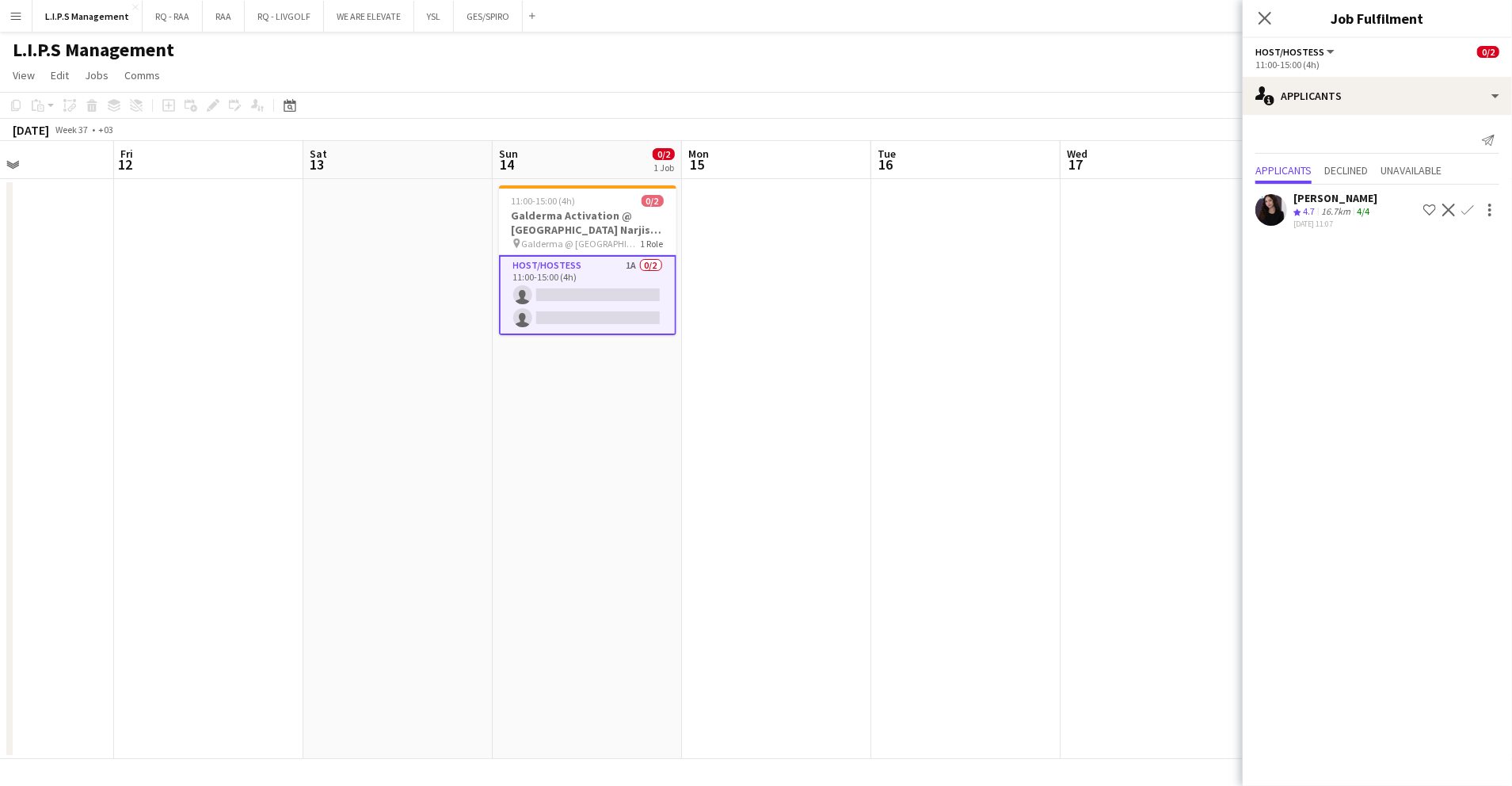
click at [1431, 209] on app-icon "Shortlist crew" at bounding box center [1430, 210] width 13 height 13
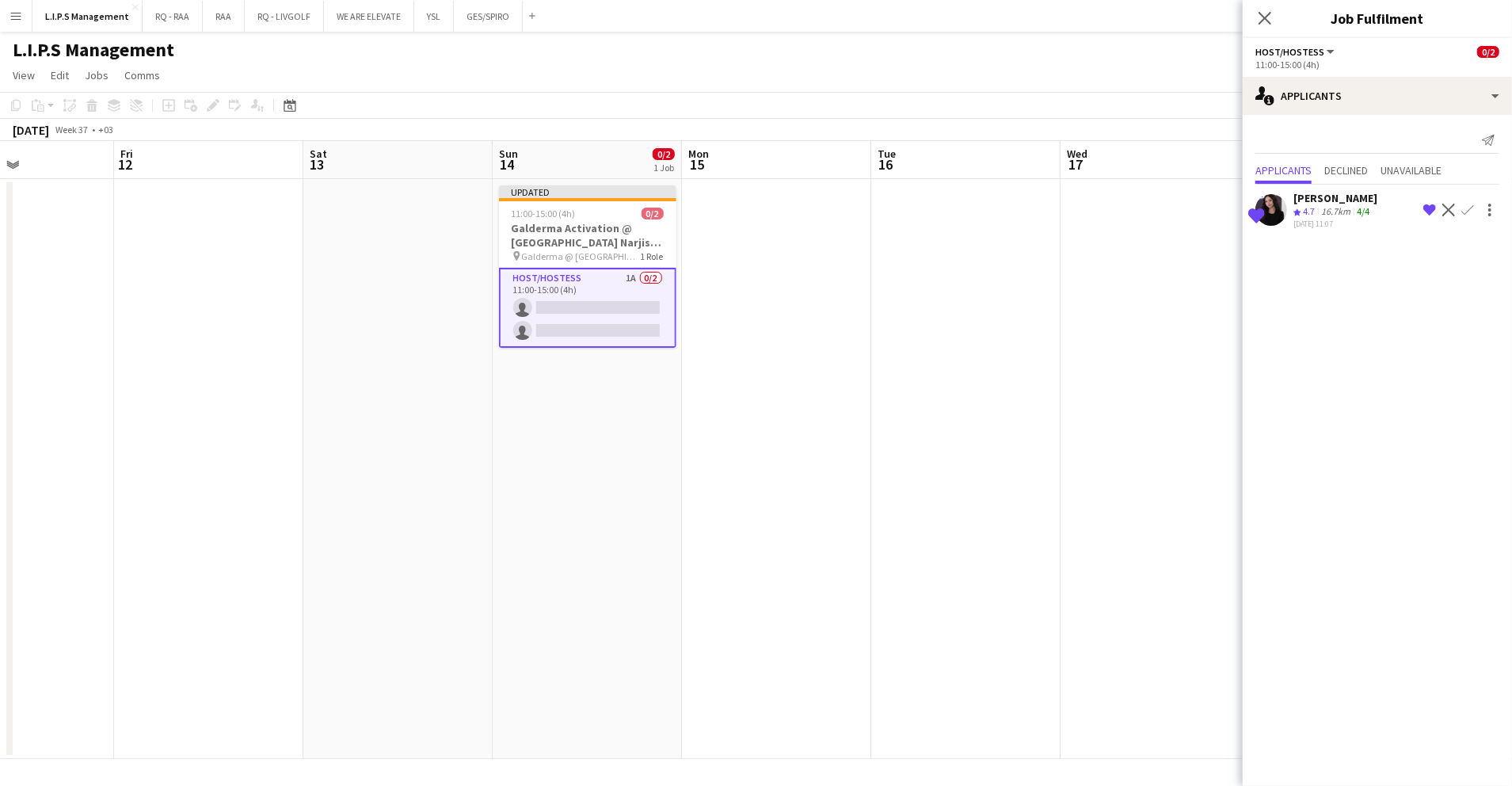
click at [1165, 223] on app-date-cell at bounding box center [1155, 469] width 189 height 580
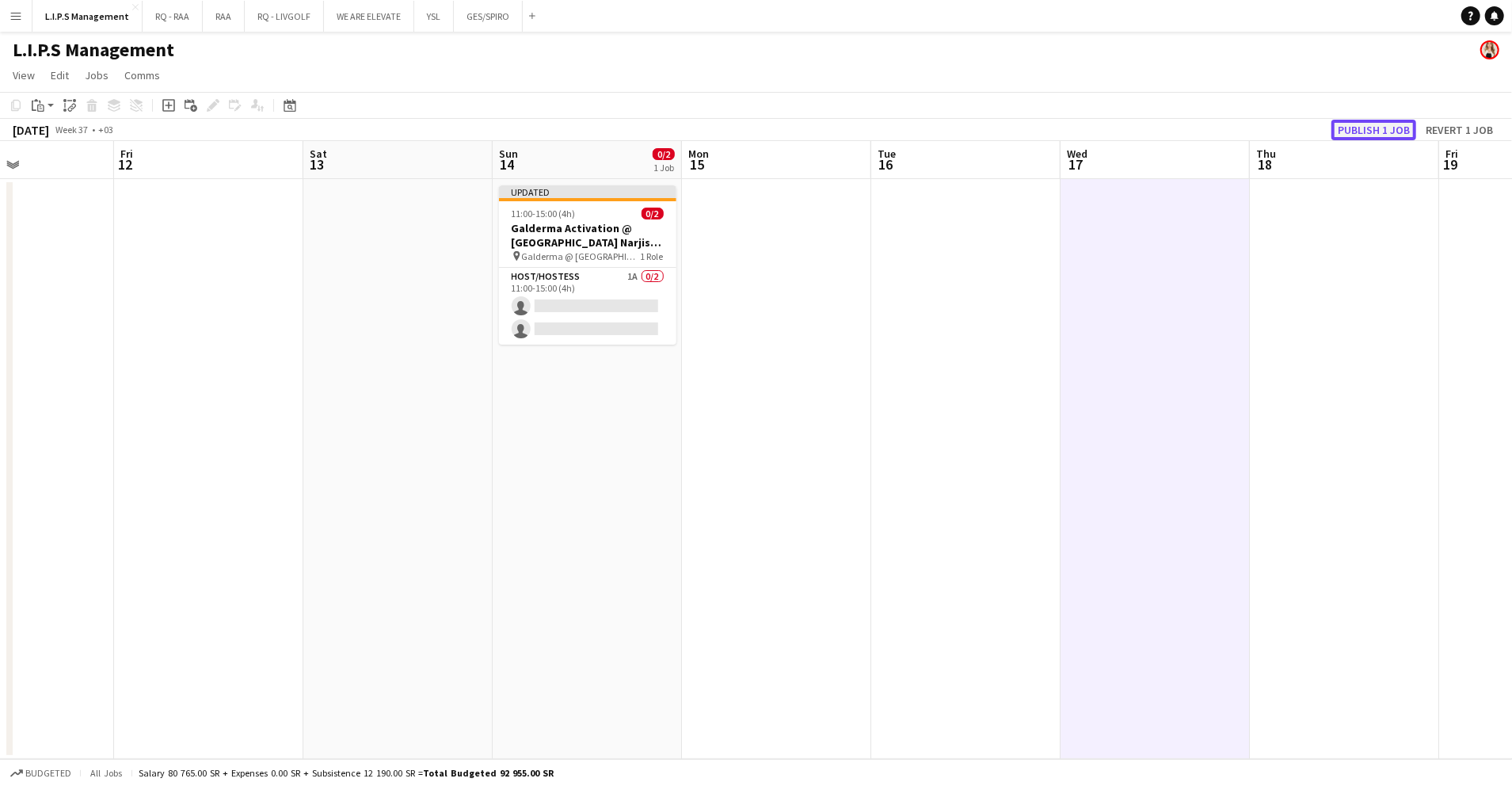
click at [1395, 128] on button "Publish 1 job" at bounding box center [1374, 129] width 85 height 21
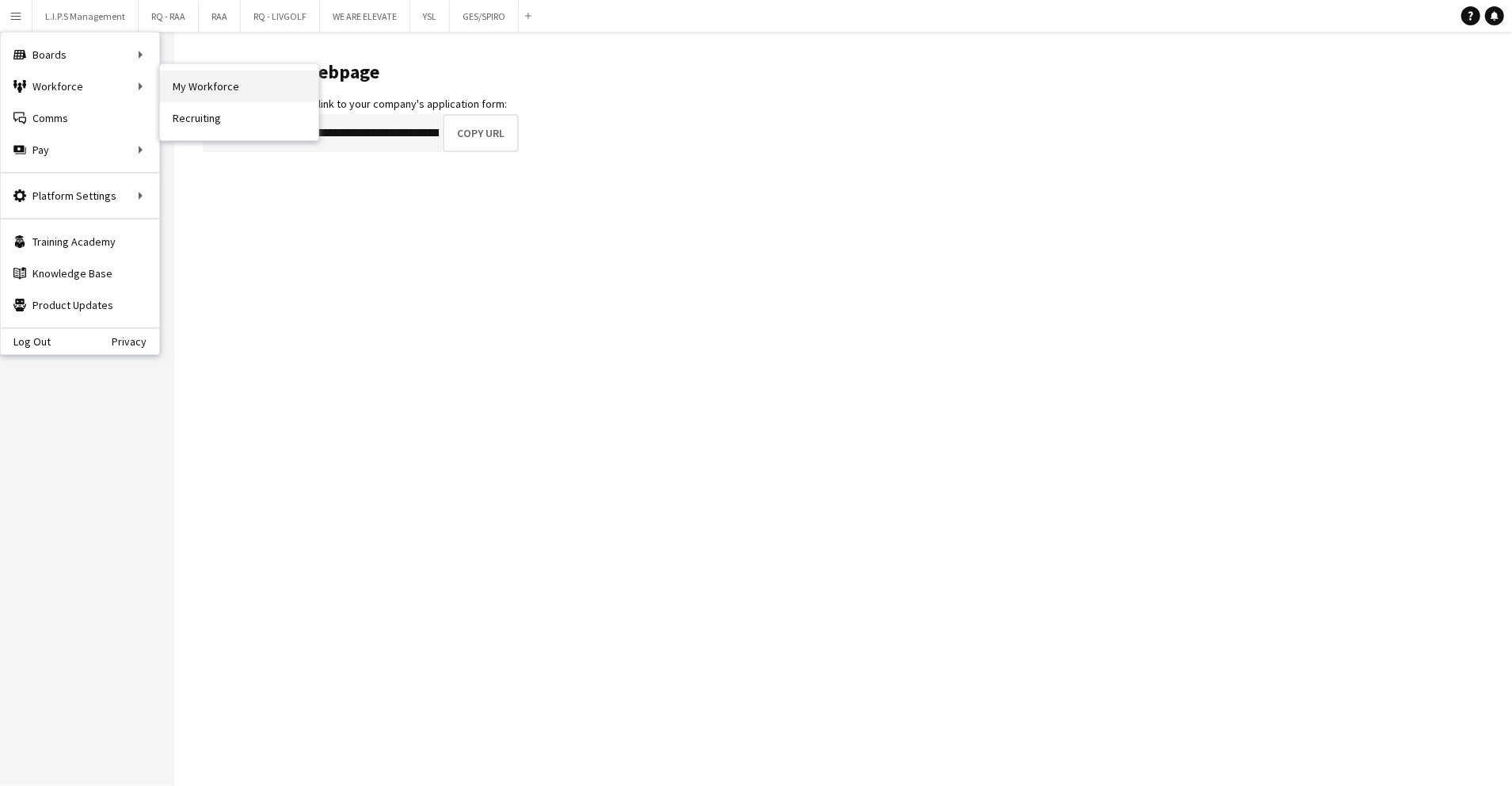
click at [242, 80] on link "My Workforce" at bounding box center [239, 86] width 158 height 32
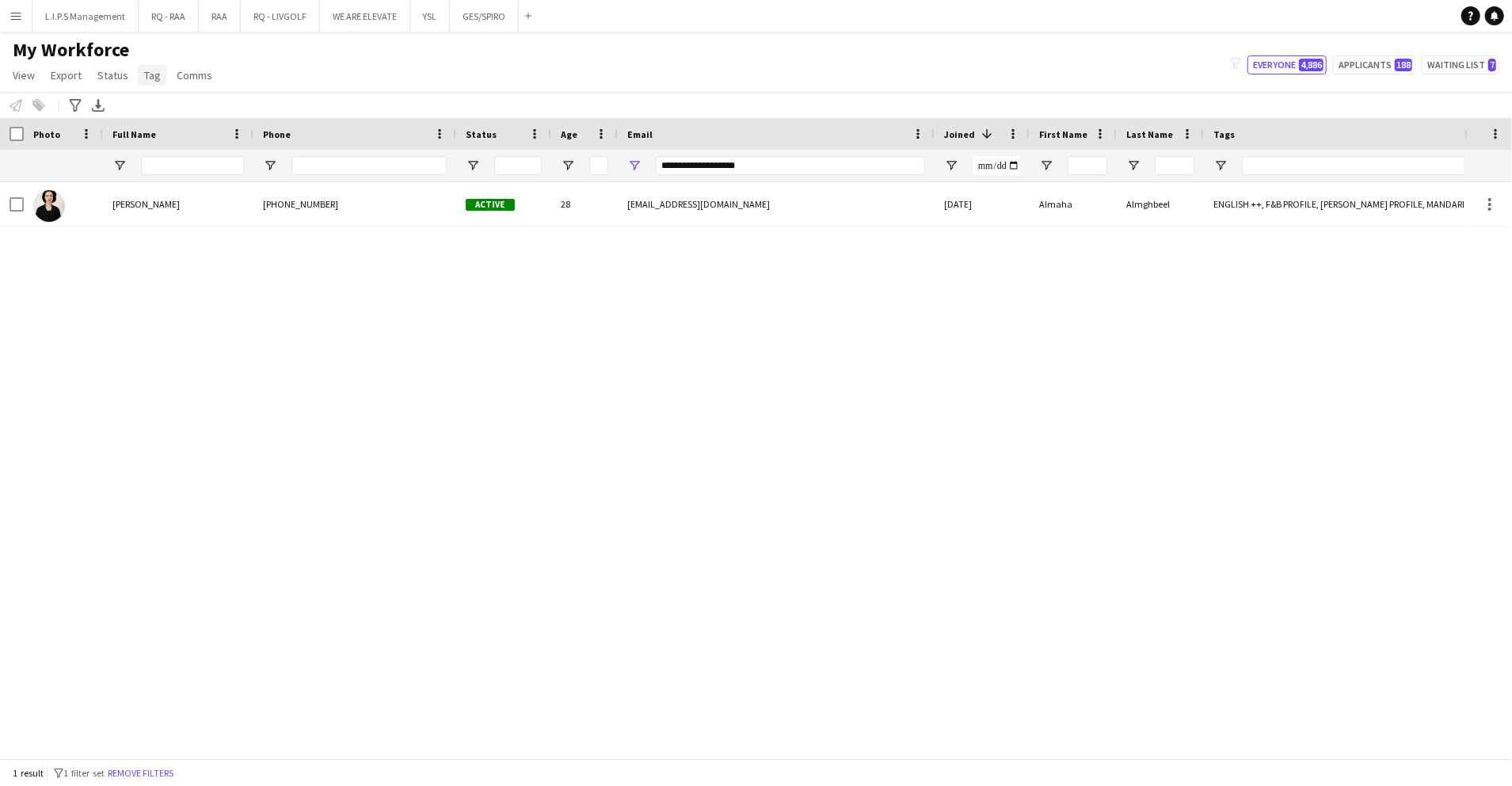
click at [145, 73] on span "Tag" at bounding box center [152, 76] width 16 height 15
click at [545, 227] on div "Almaha Almghbeel +966539183107 Active 28 almhasa10@gmail.com 28-08-2025 Almaha …" at bounding box center [732, 462] width 1465 height 560
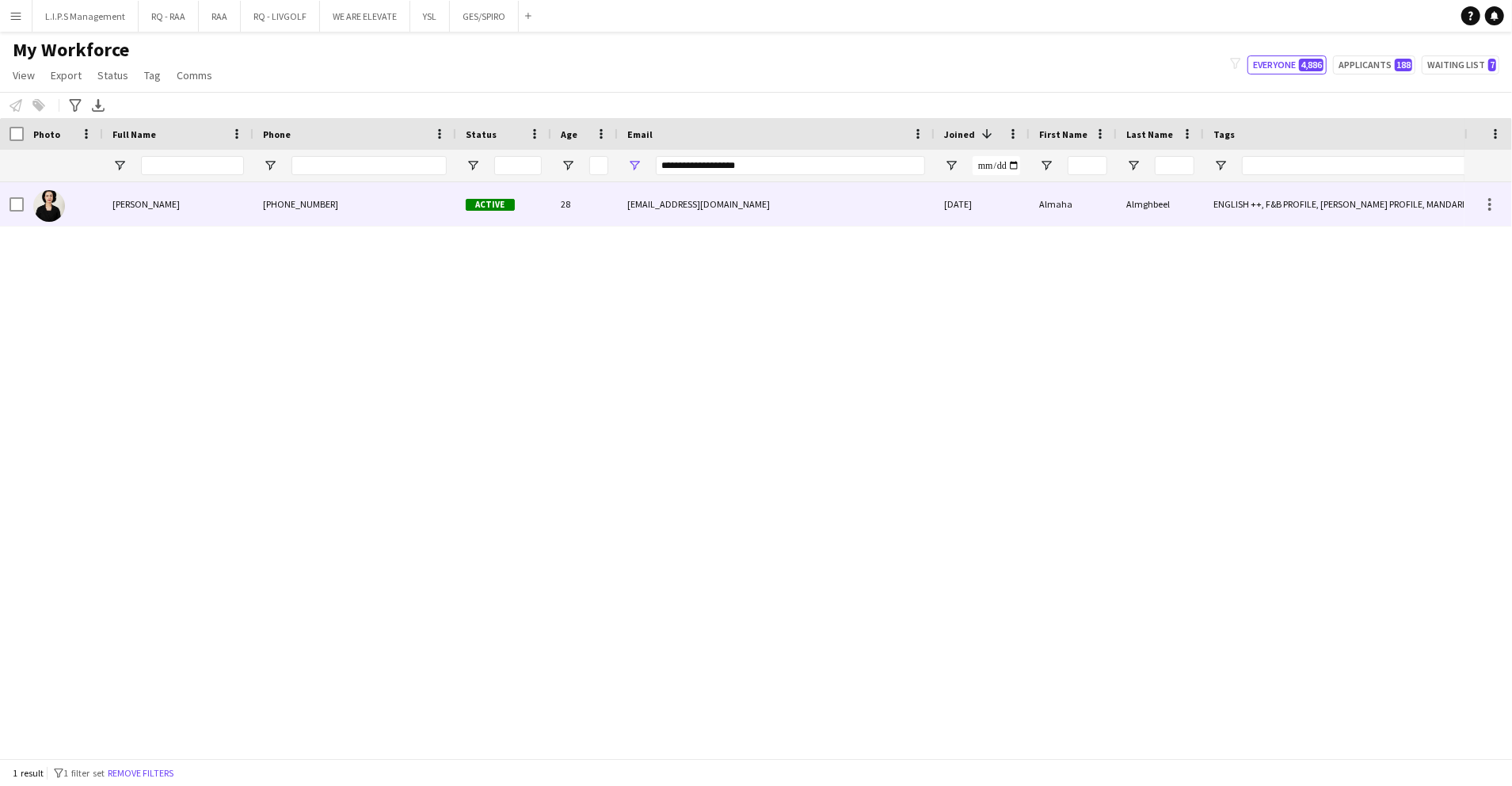
drag, startPoint x: 567, startPoint y: 217, endPoint x: 563, endPoint y: 205, distance: 12.6
click at [567, 217] on div "28" at bounding box center [584, 204] width 66 height 44
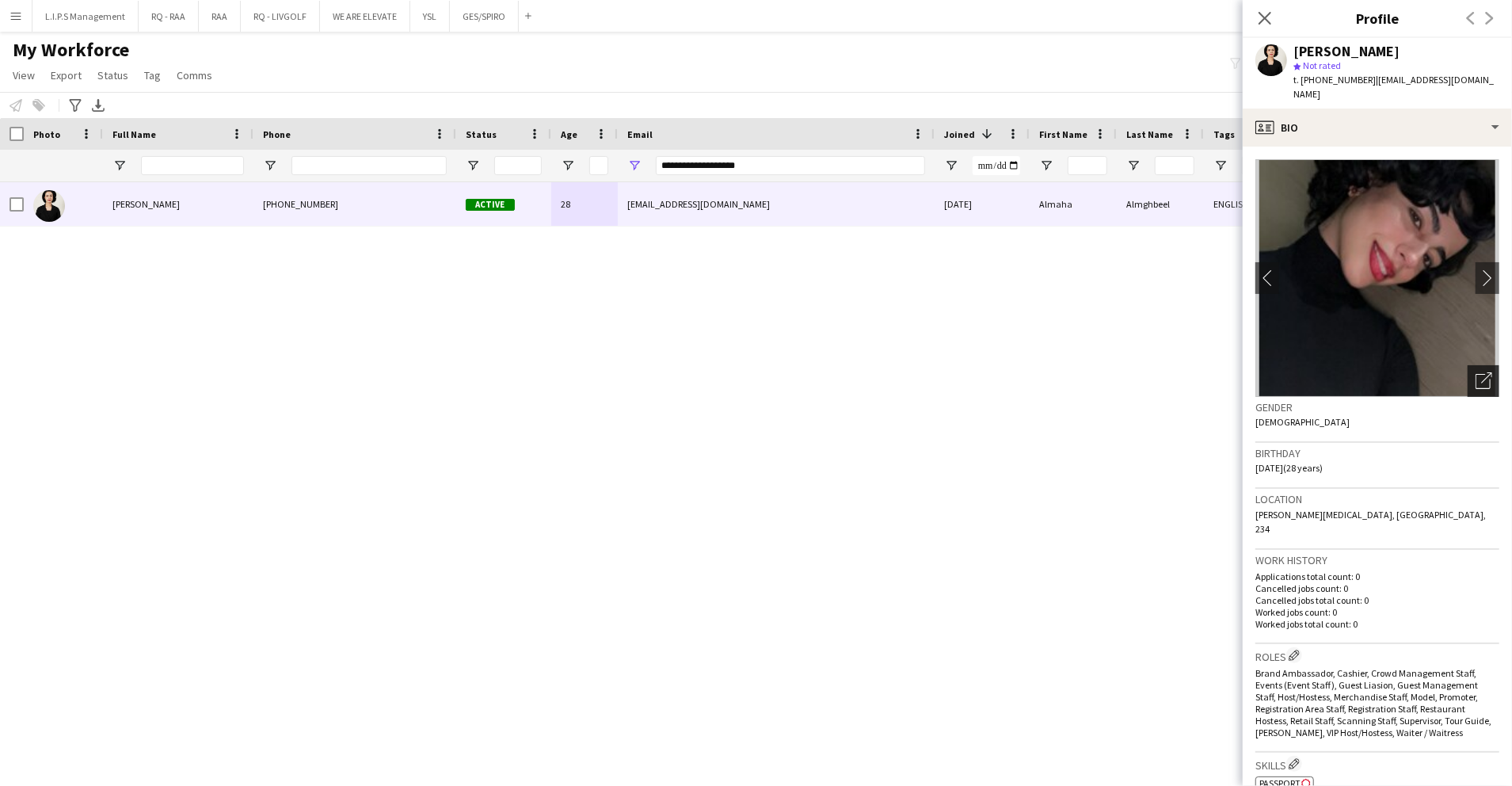
click at [1476, 373] on icon "Open photos pop-in" at bounding box center [1484, 381] width 16 height 16
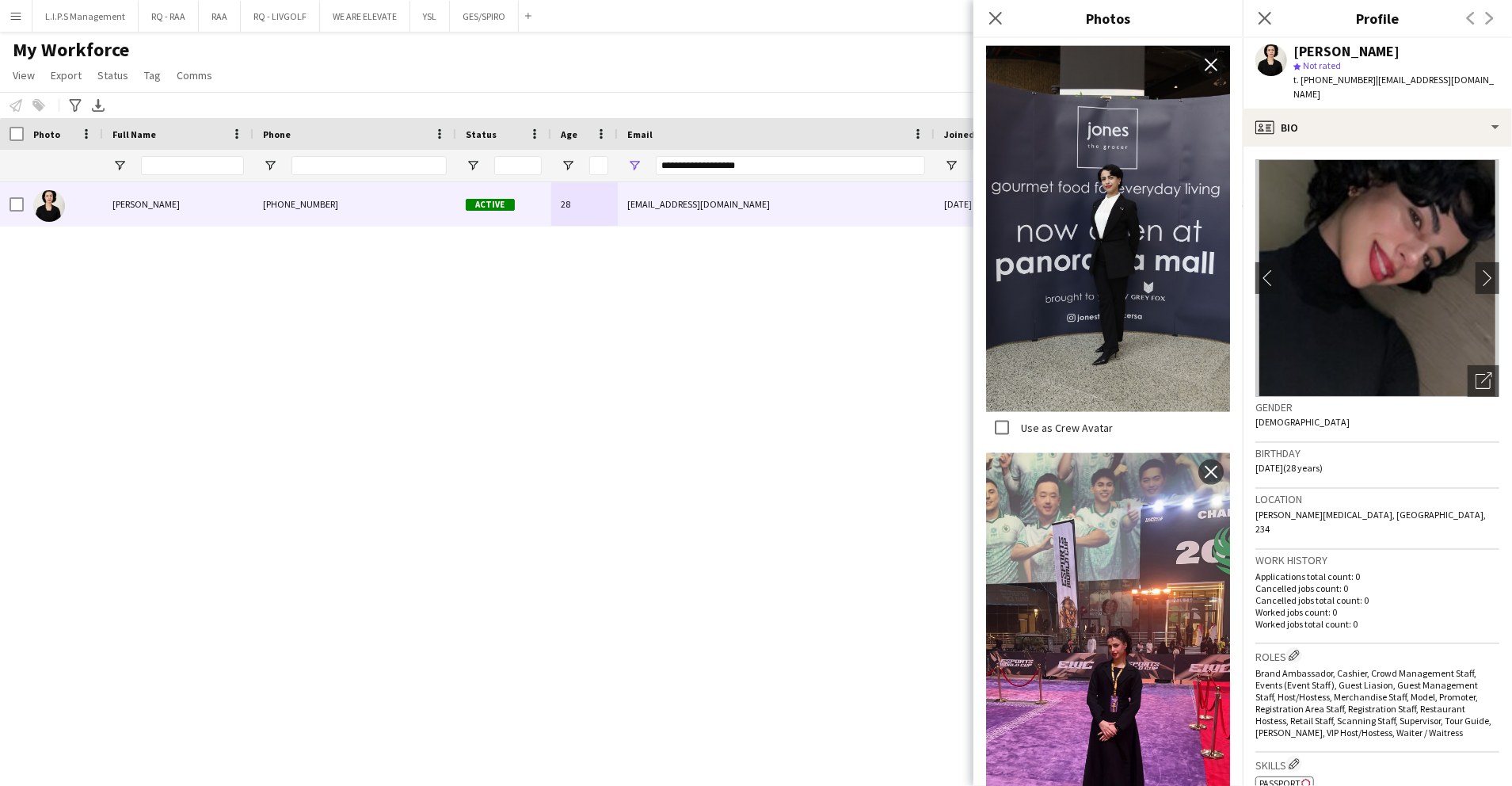
scroll to position [1532, 0]
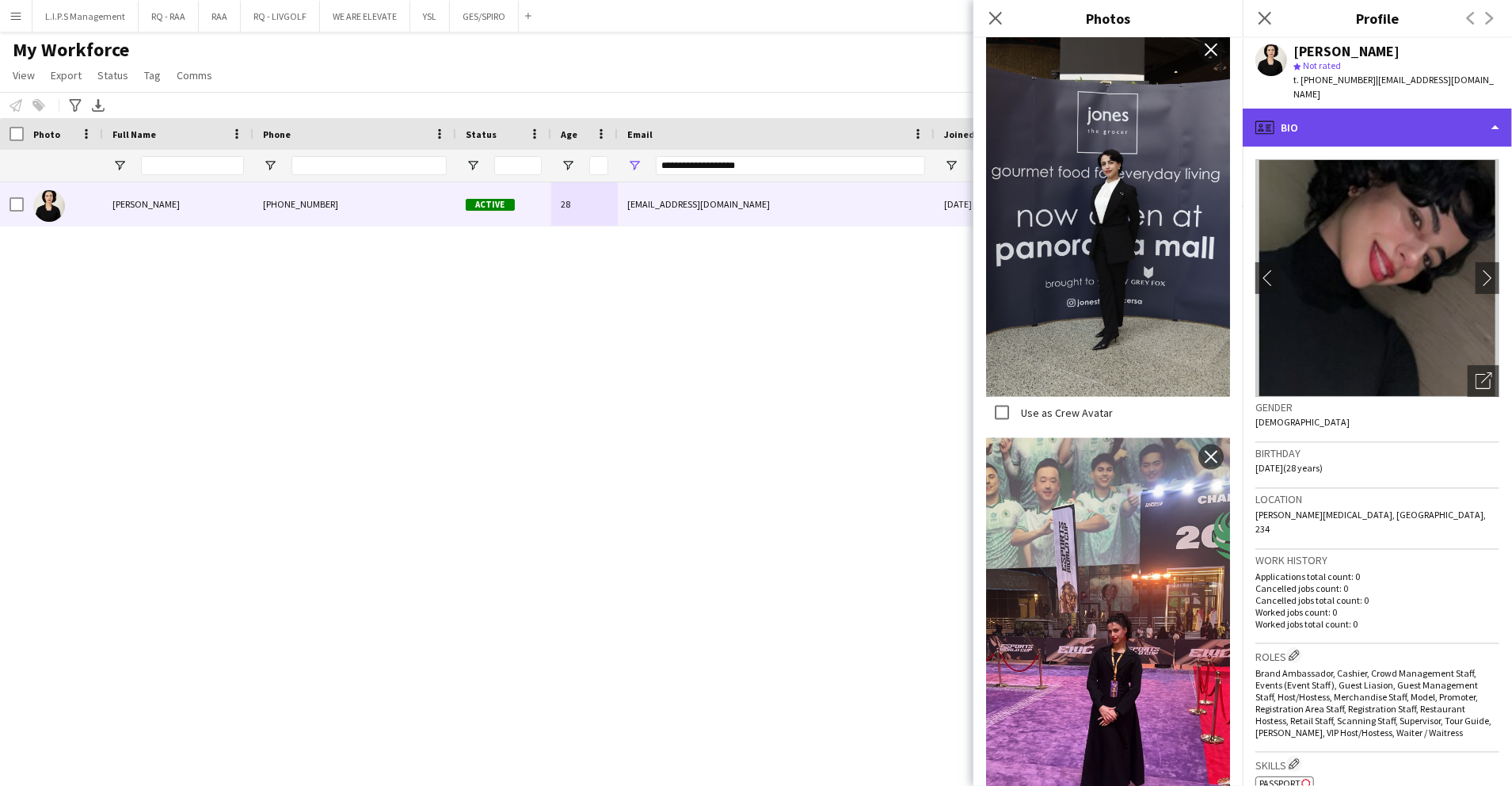
click at [1461, 113] on div "profile Bio" at bounding box center [1378, 128] width 269 height 38
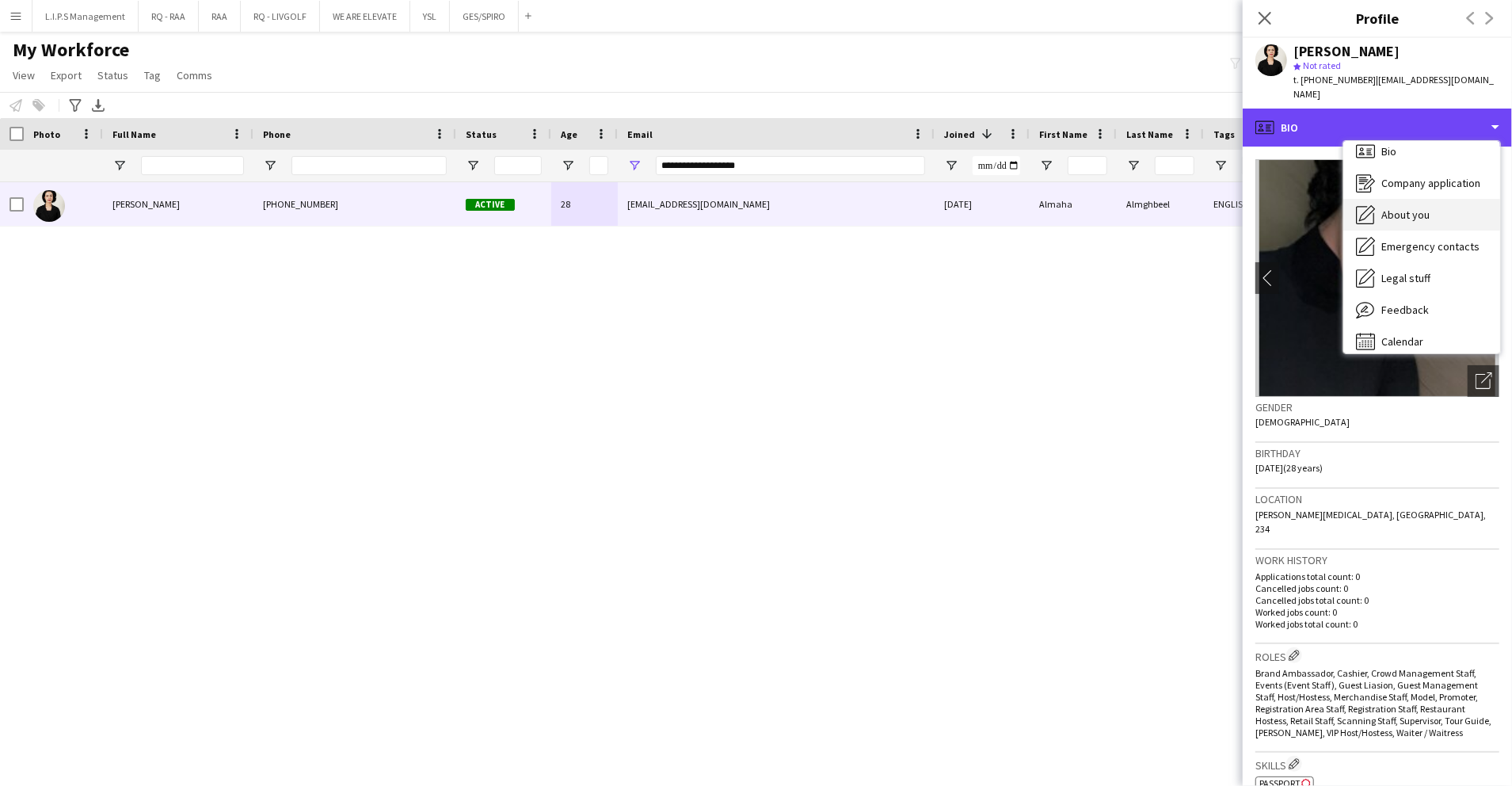
scroll to position [22, 0]
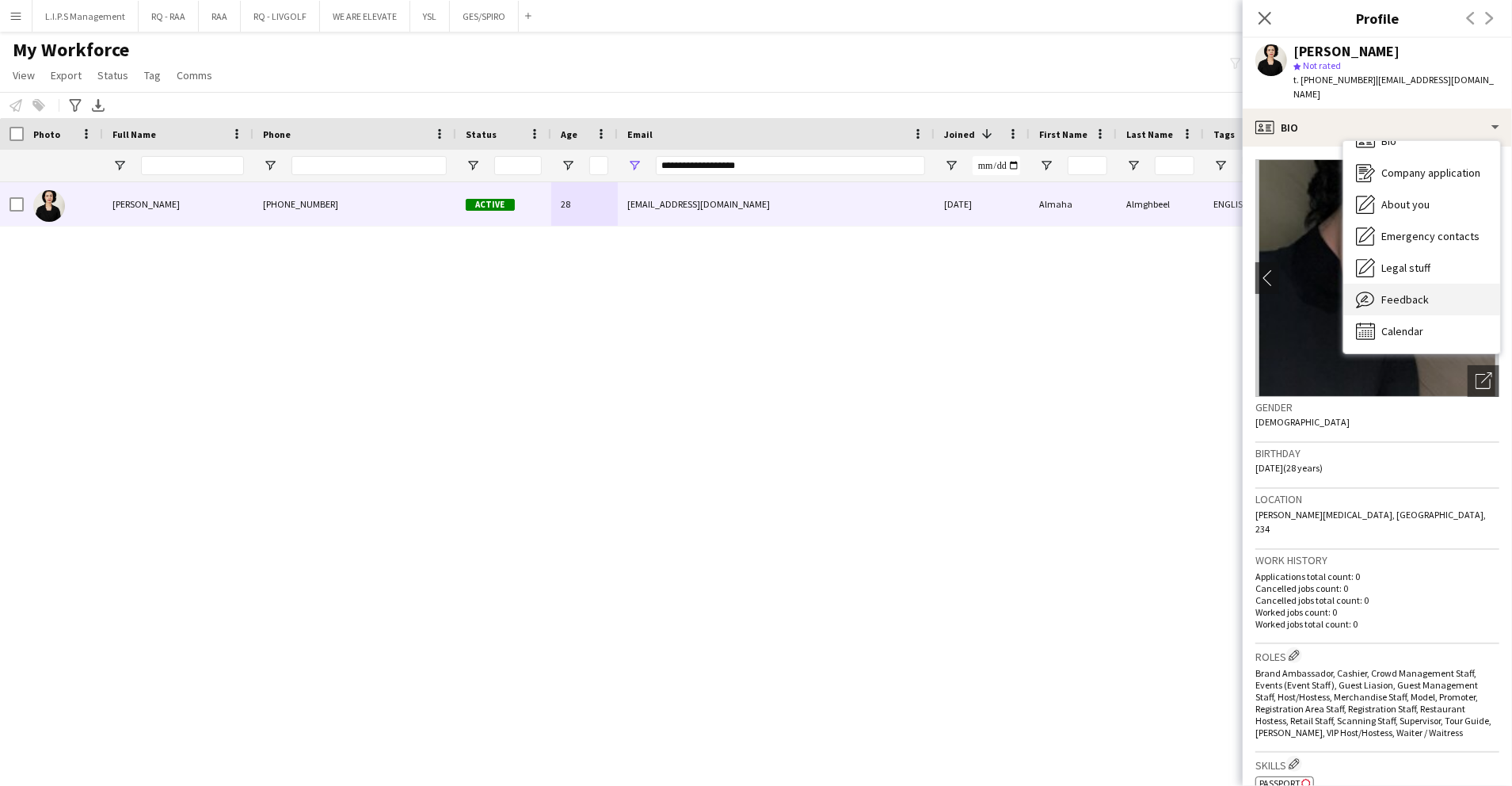
click at [1446, 284] on div "Feedback Feedback" at bounding box center [1422, 300] width 157 height 32
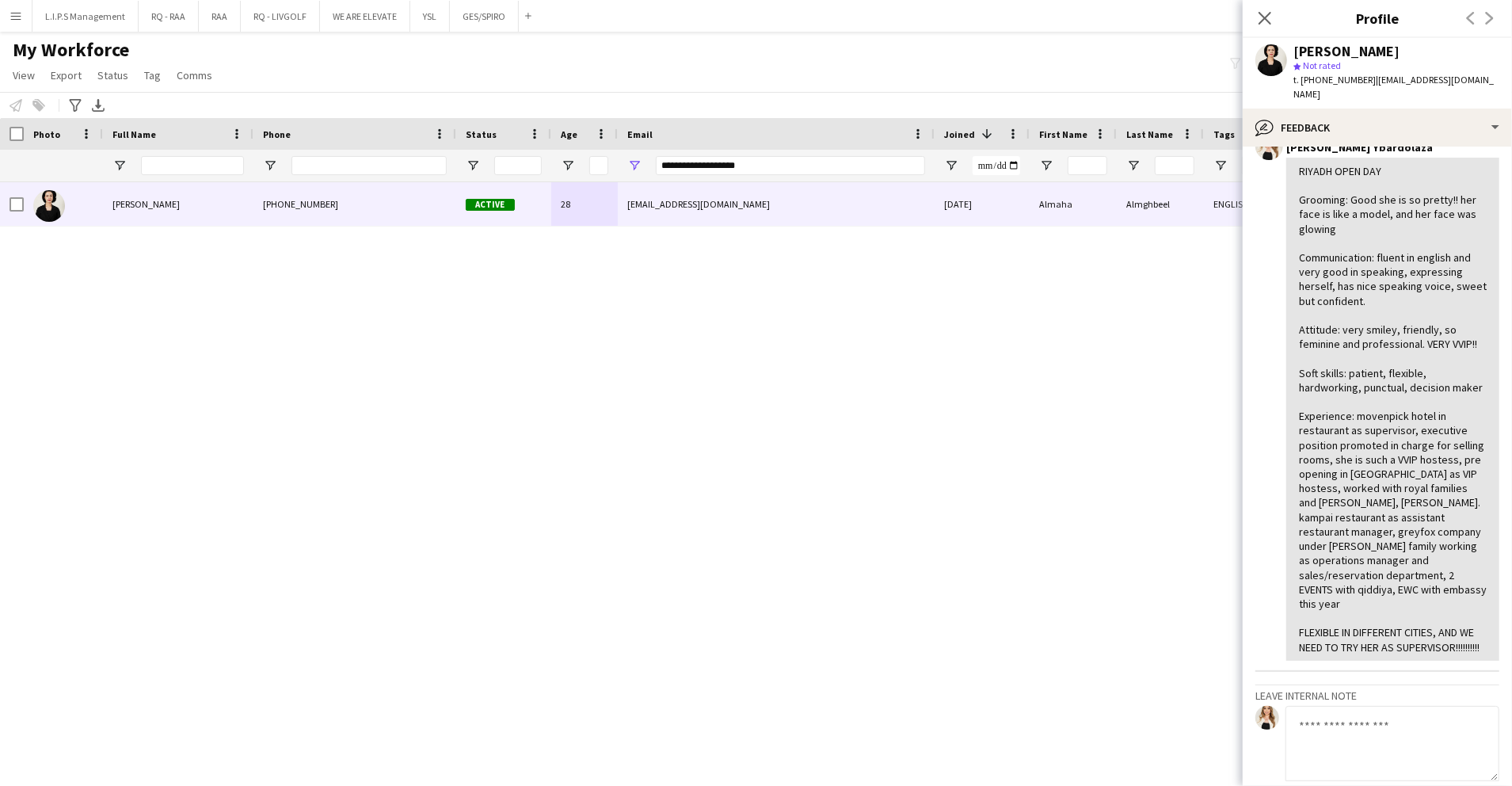
scroll to position [0, 0]
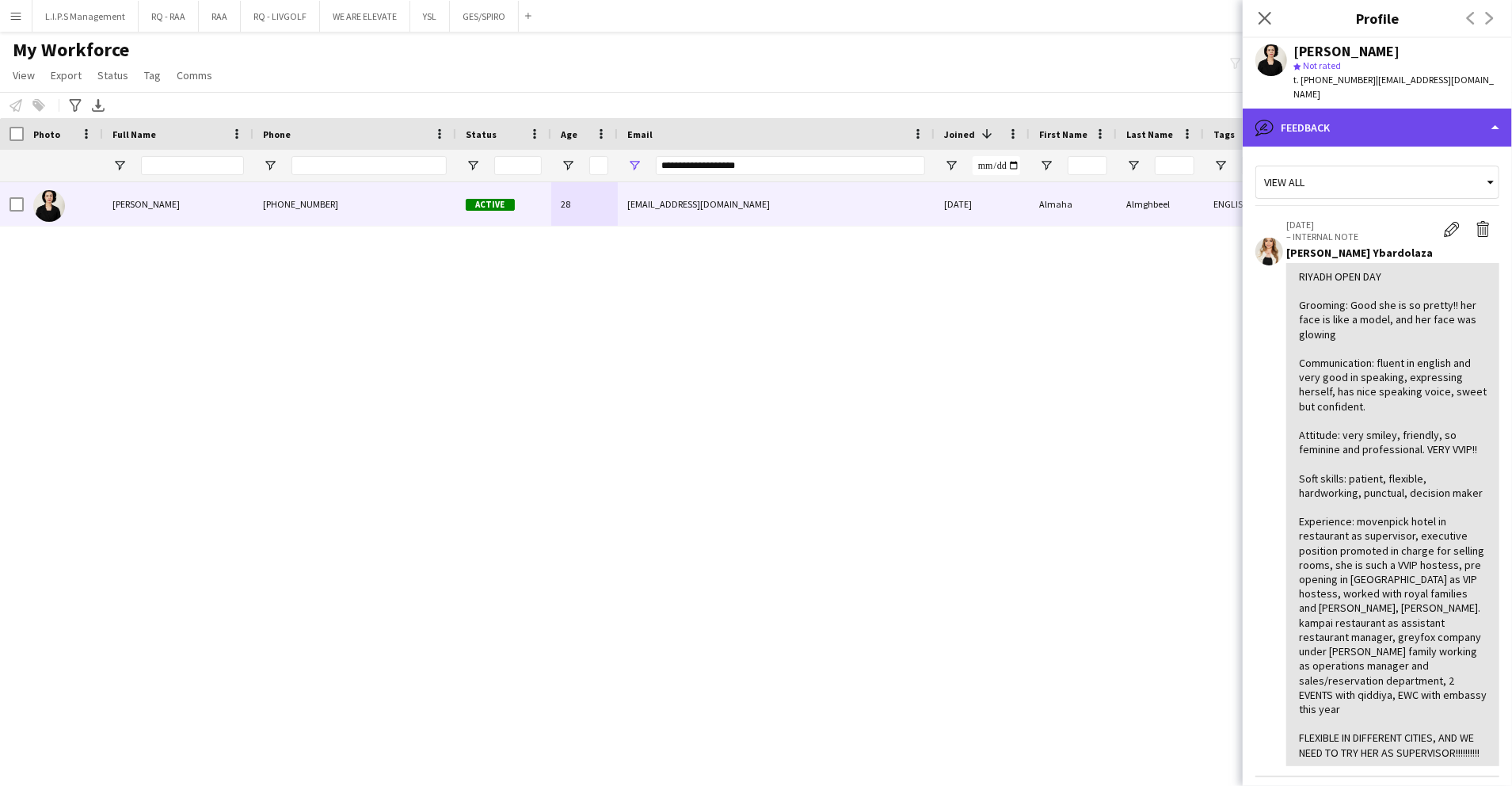
click at [1427, 108] on div "bubble-pencil Feedback" at bounding box center [1378, 128] width 269 height 38
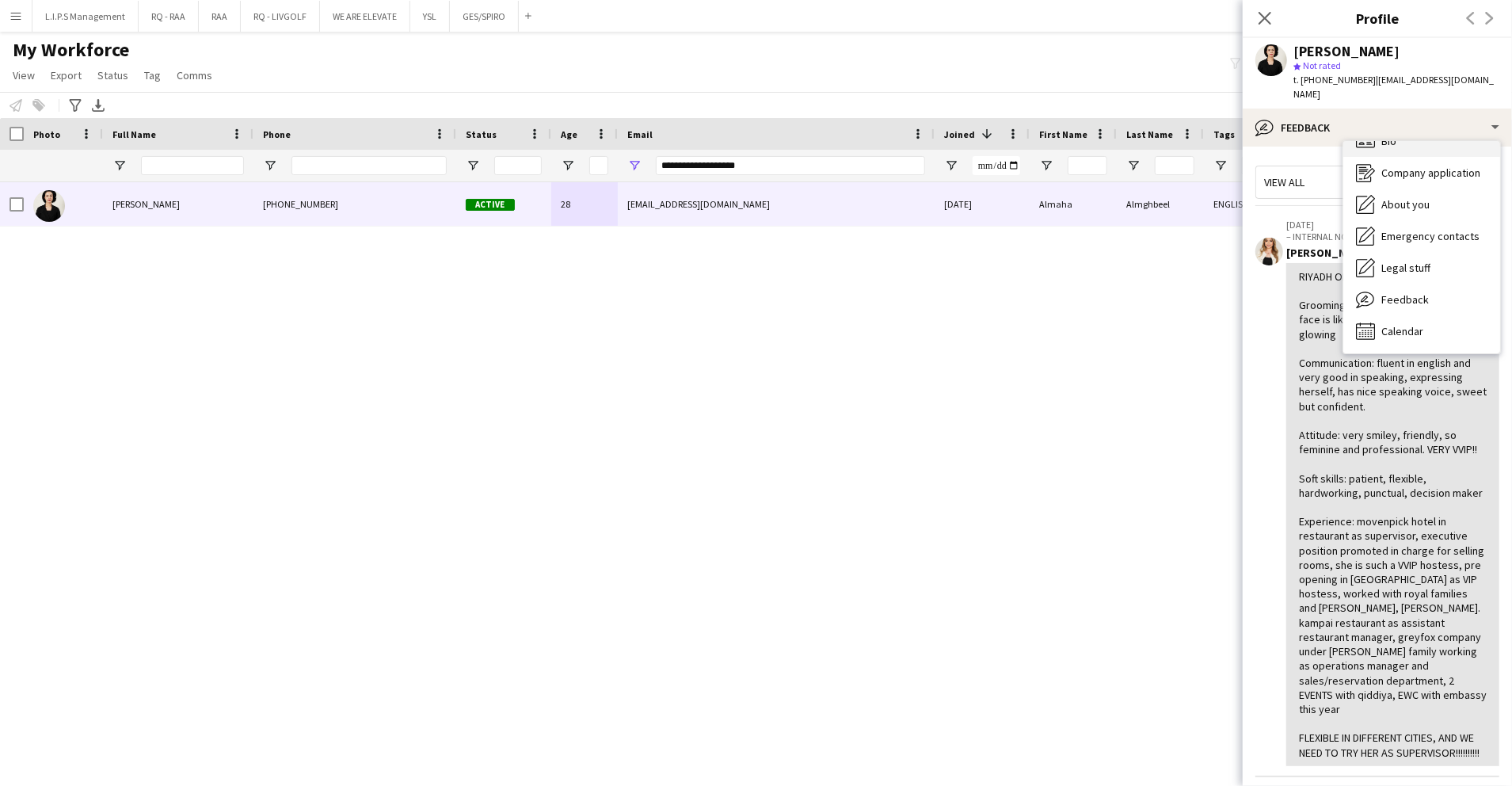
click at [1414, 129] on div "Bio Bio" at bounding box center [1422, 141] width 157 height 32
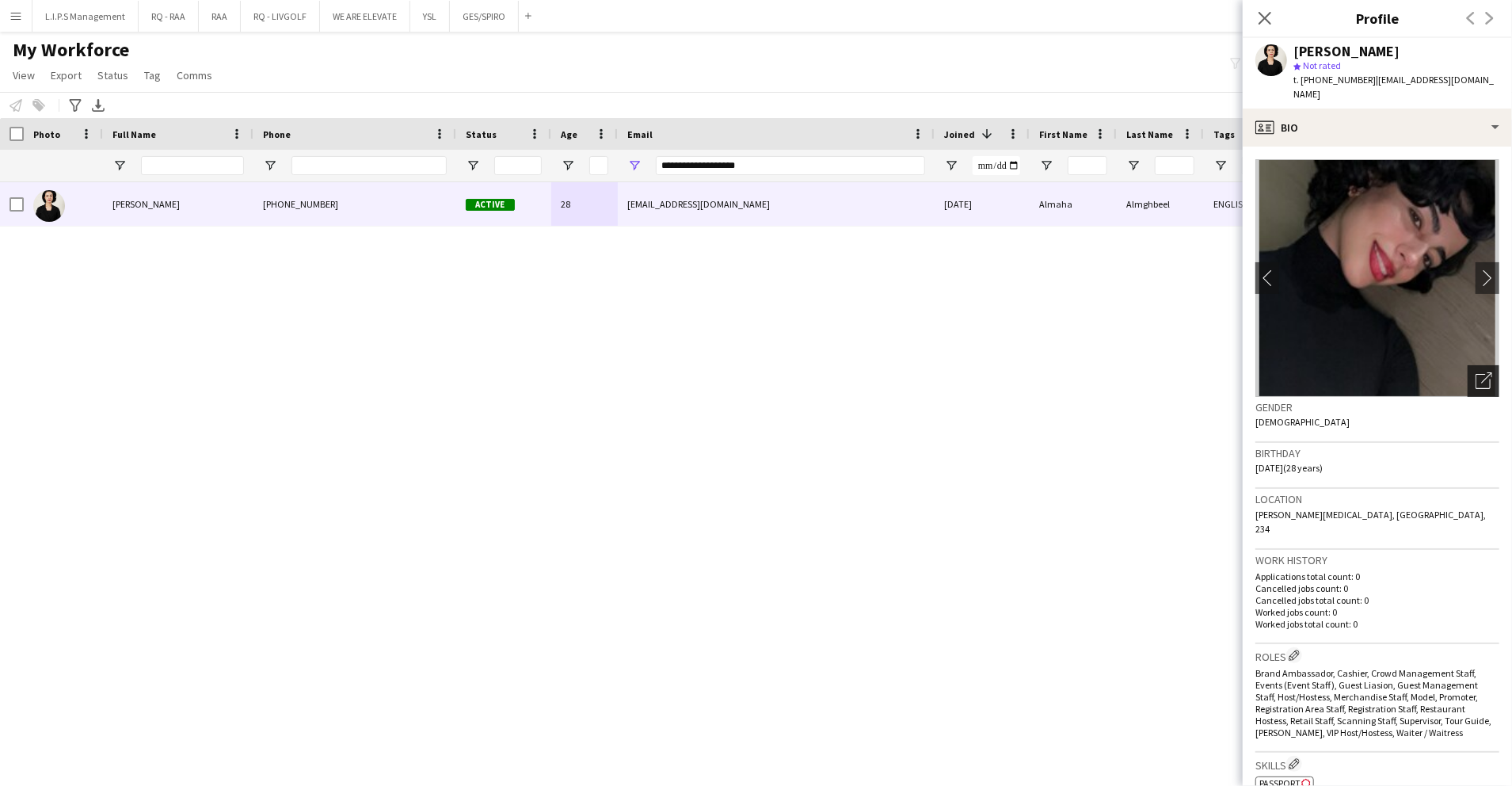
click at [1468, 365] on div "Open photos pop-in" at bounding box center [1484, 381] width 32 height 32
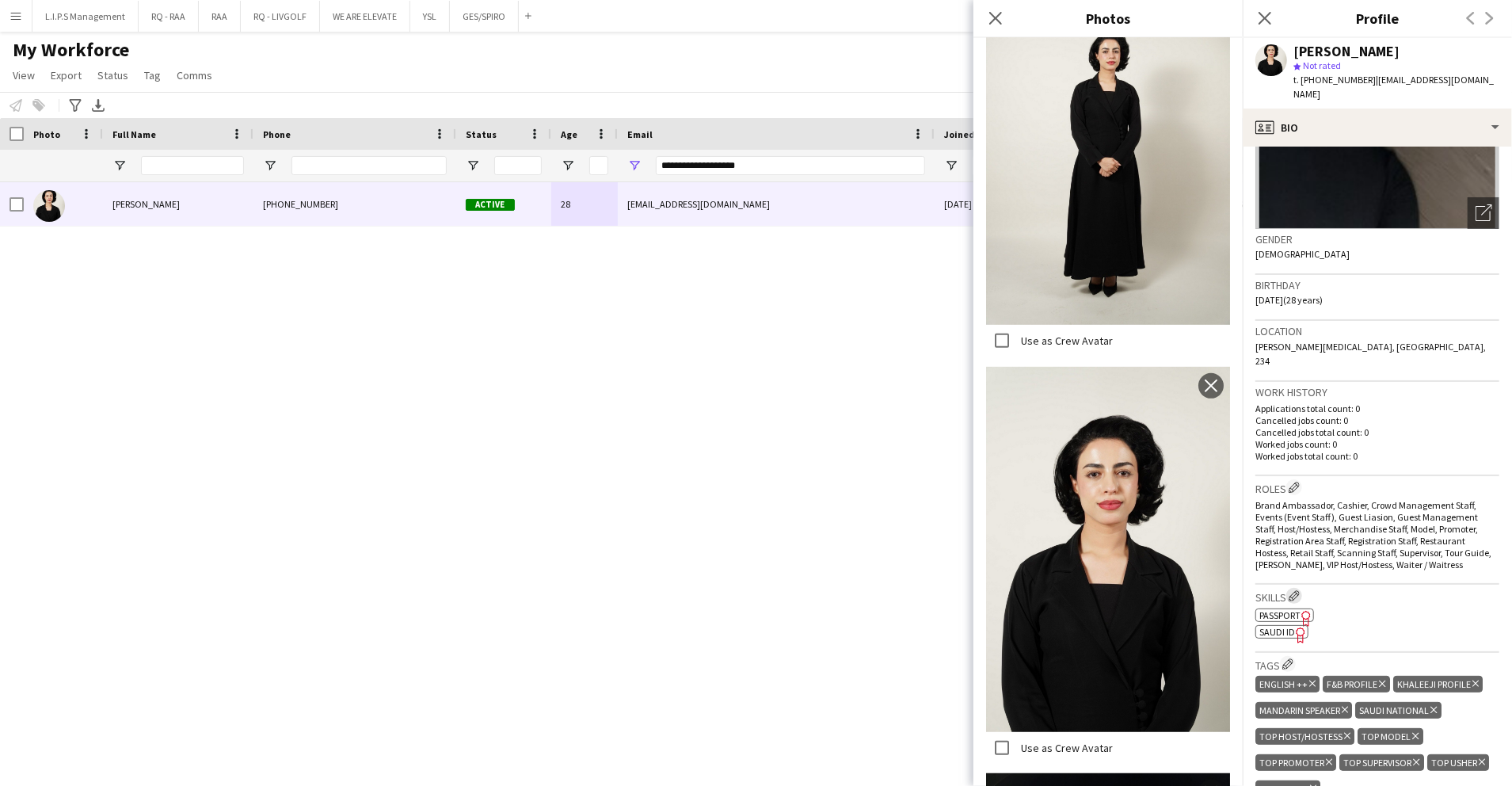
scroll to position [211, 0]
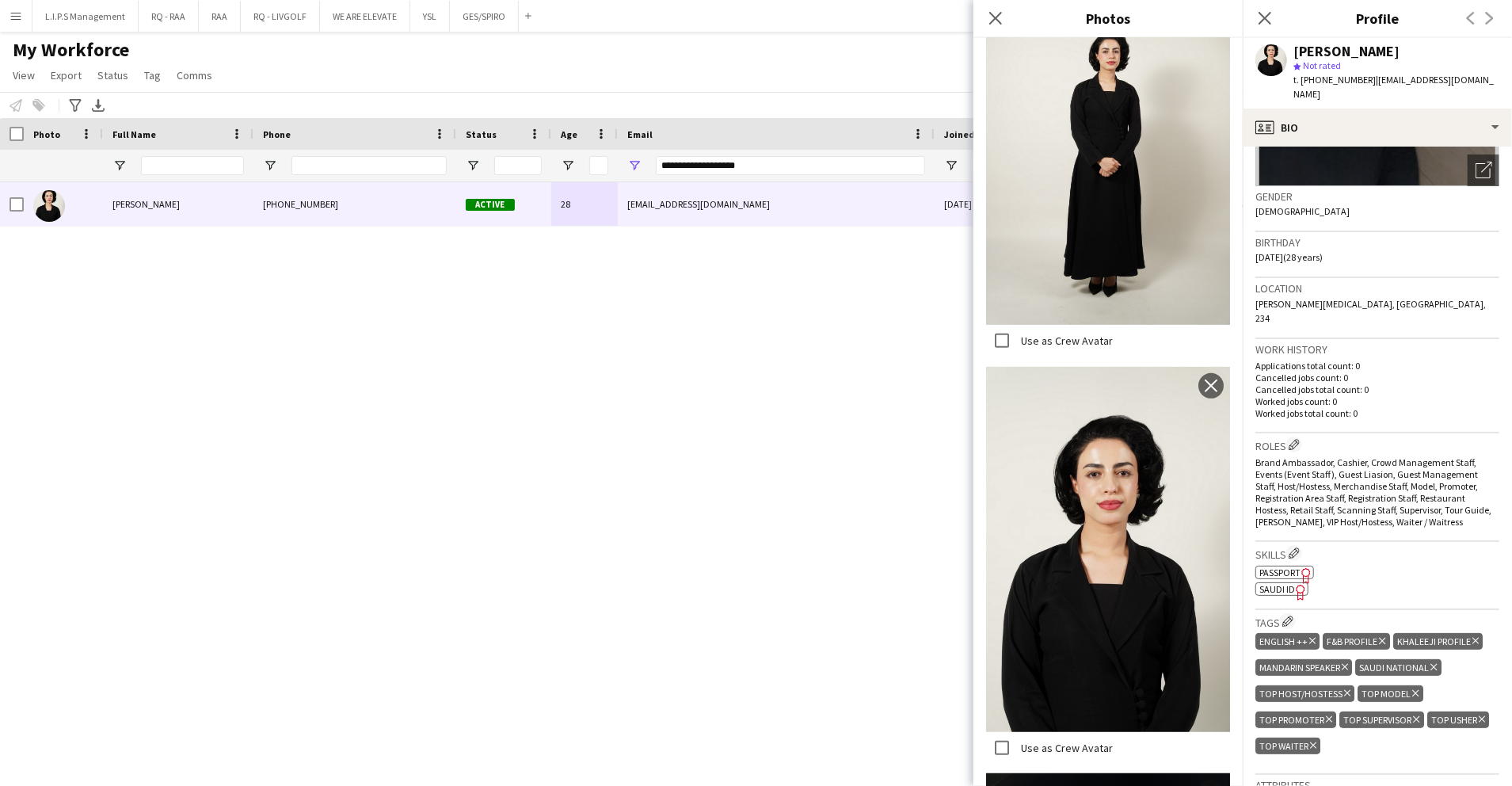
click at [1276, 584] on span "SAUDI ID" at bounding box center [1277, 589] width 36 height 12
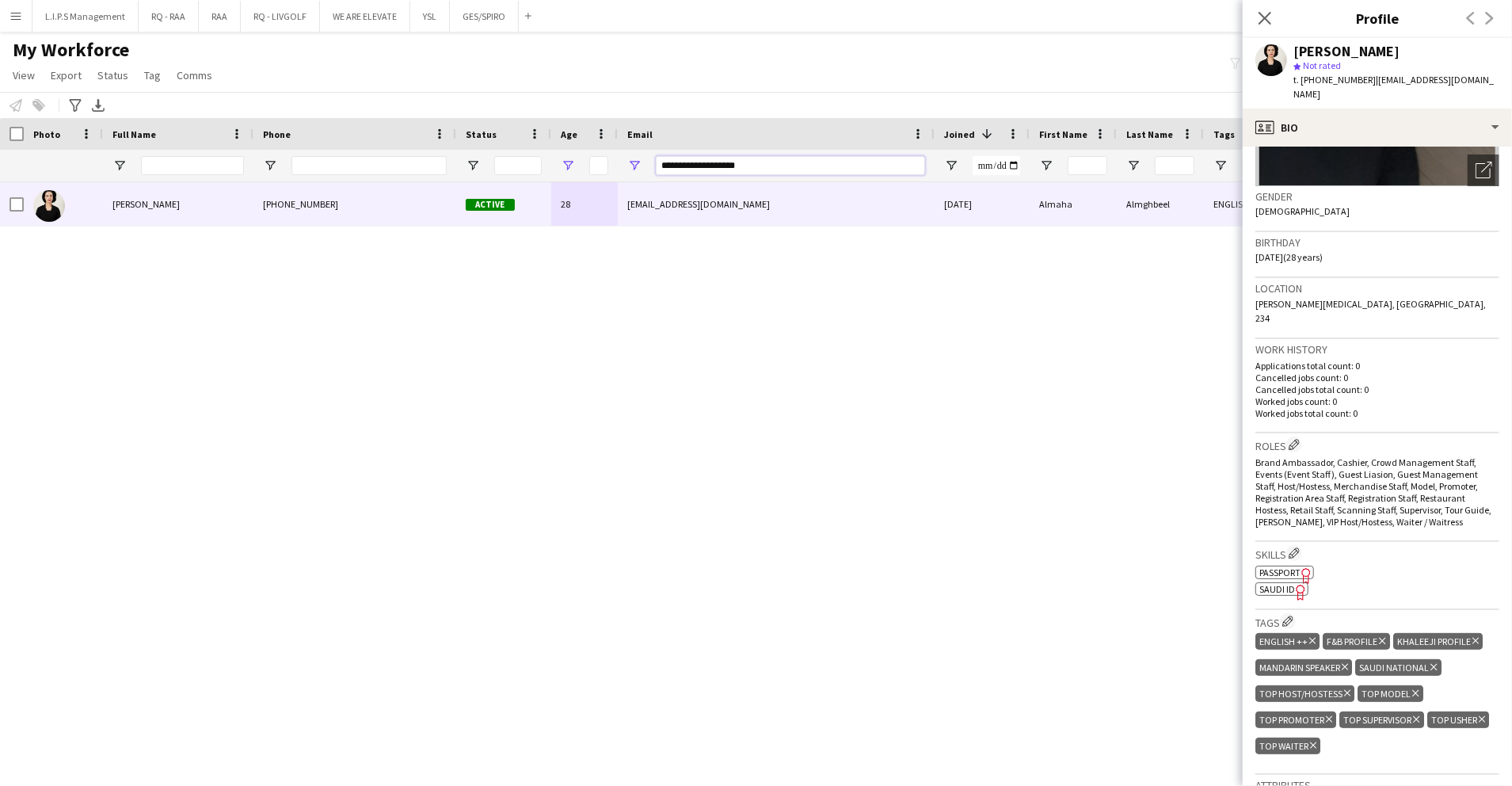
drag, startPoint x: 784, startPoint y: 168, endPoint x: 567, endPoint y: 162, distance: 217.1
click at [567, 162] on div at bounding box center [1103, 165] width 2207 height 32
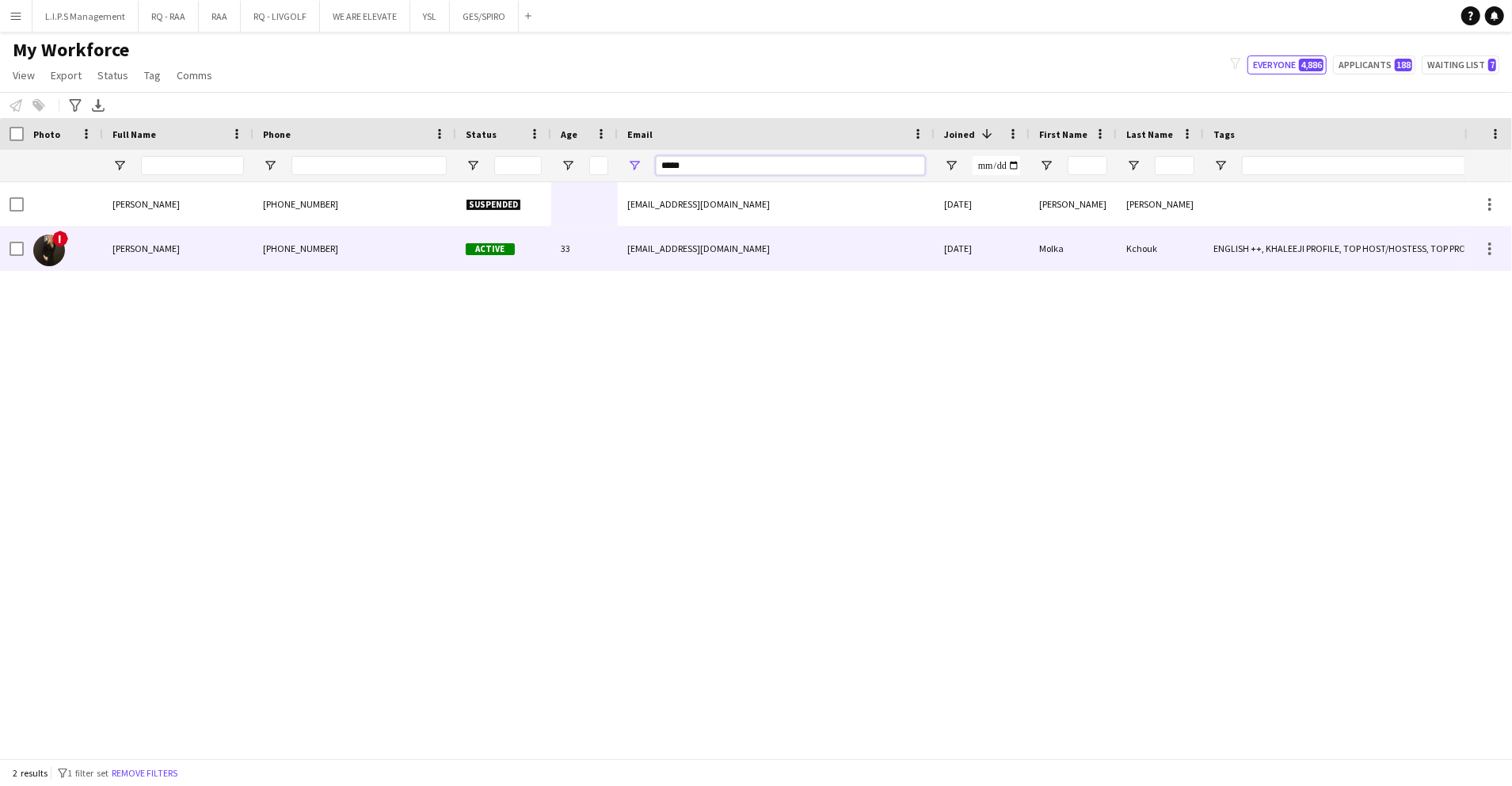
type input "*****"
click at [524, 255] on div "Active" at bounding box center [503, 249] width 95 height 44
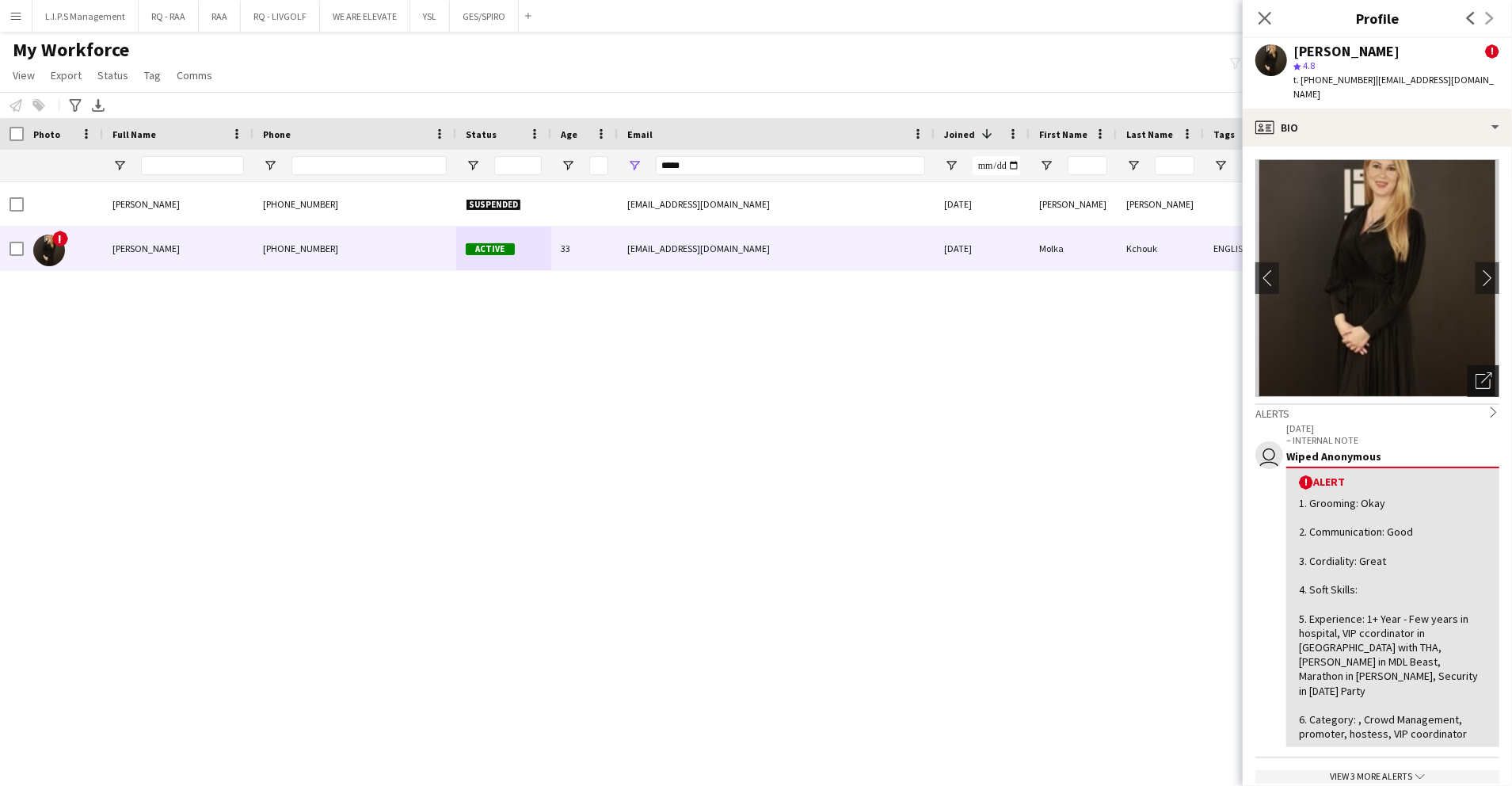
click at [1468, 382] on div "Open photos pop-in" at bounding box center [1484, 381] width 32 height 32
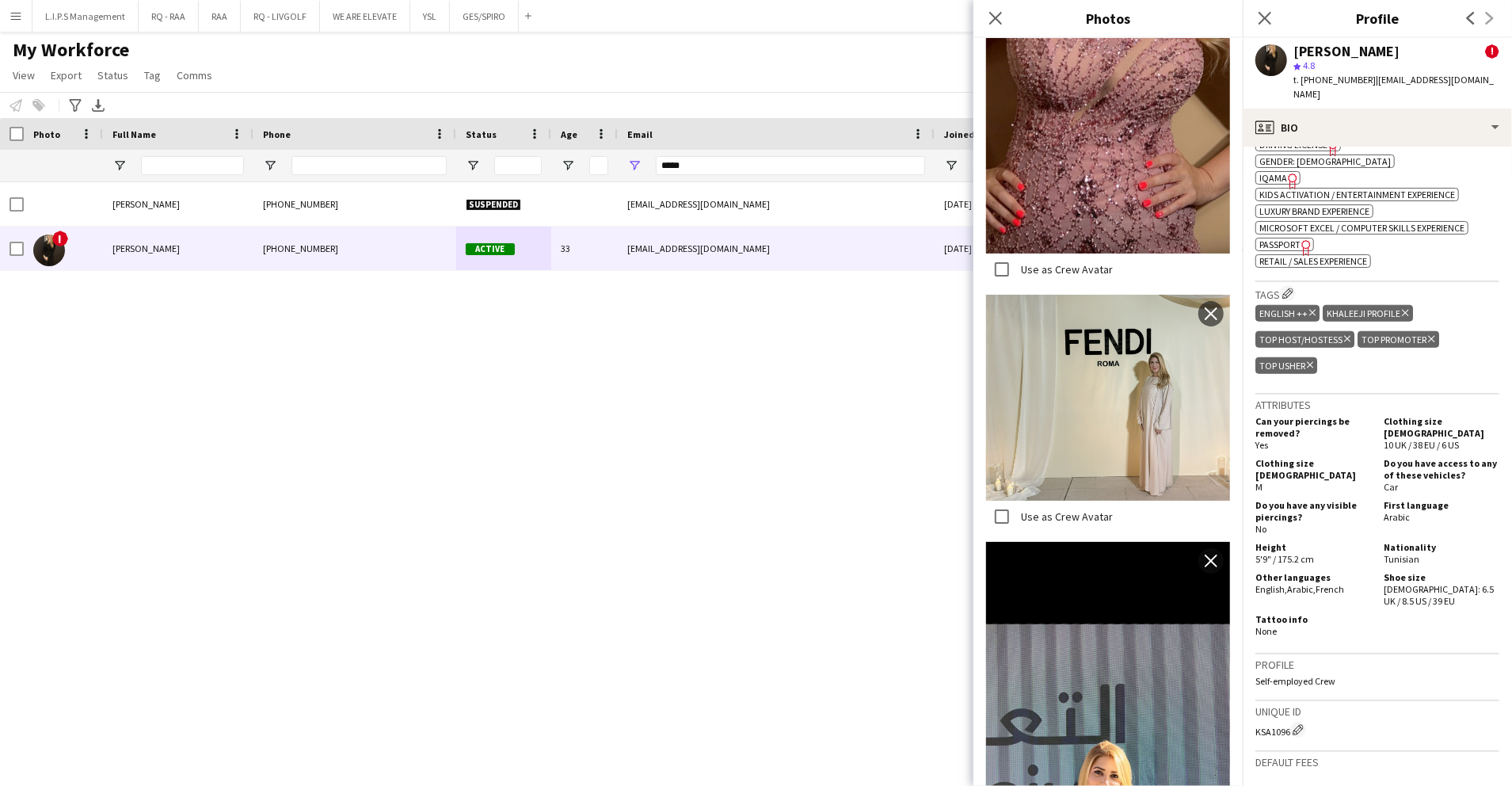
scroll to position [1057, 0]
click at [1318, 77] on span "t. +966545068926" at bounding box center [1334, 79] width 83 height 12
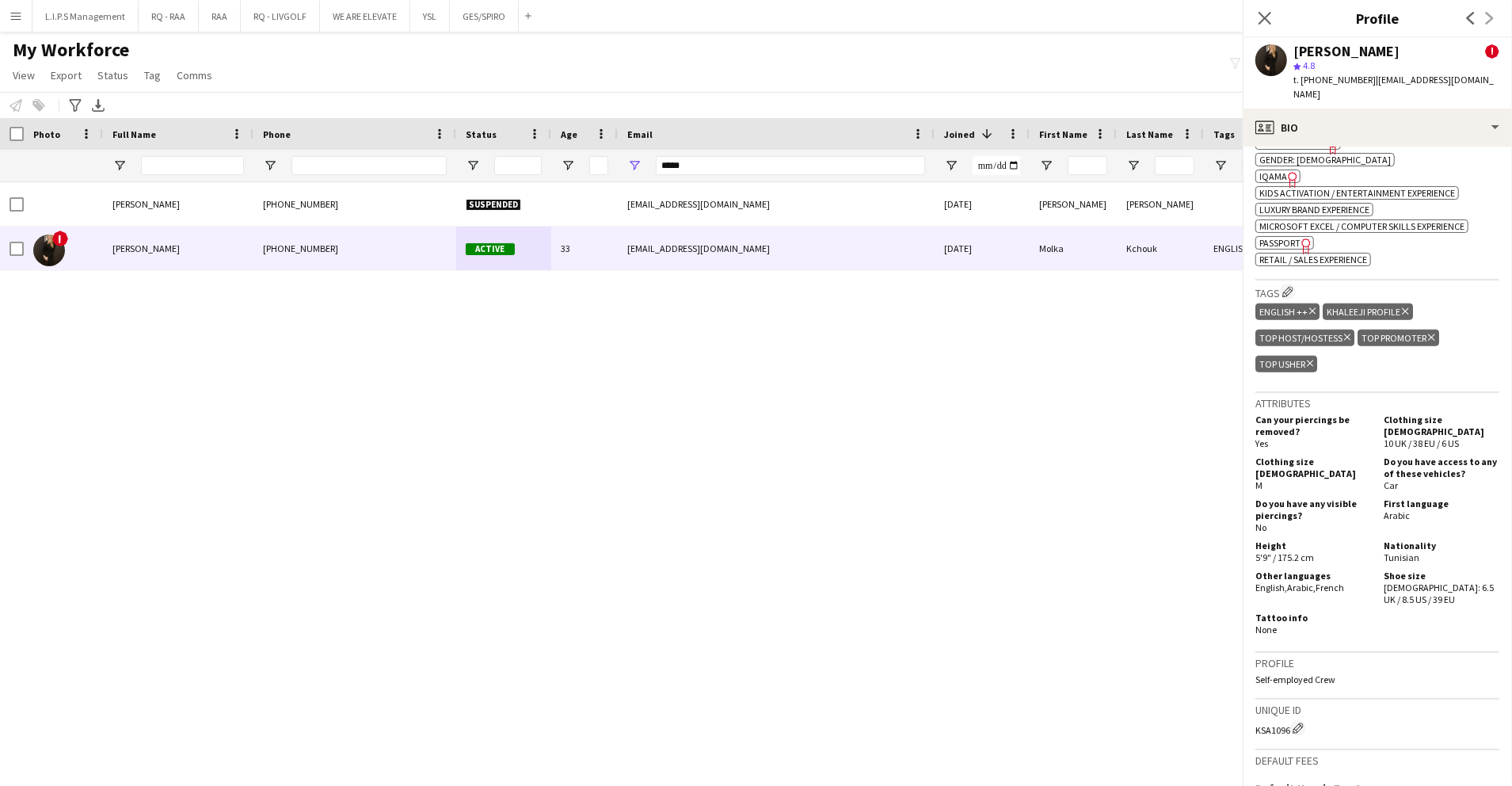
click at [1318, 77] on span "t. +966545068926" at bounding box center [1334, 79] width 83 height 12
copy span "966545068926"
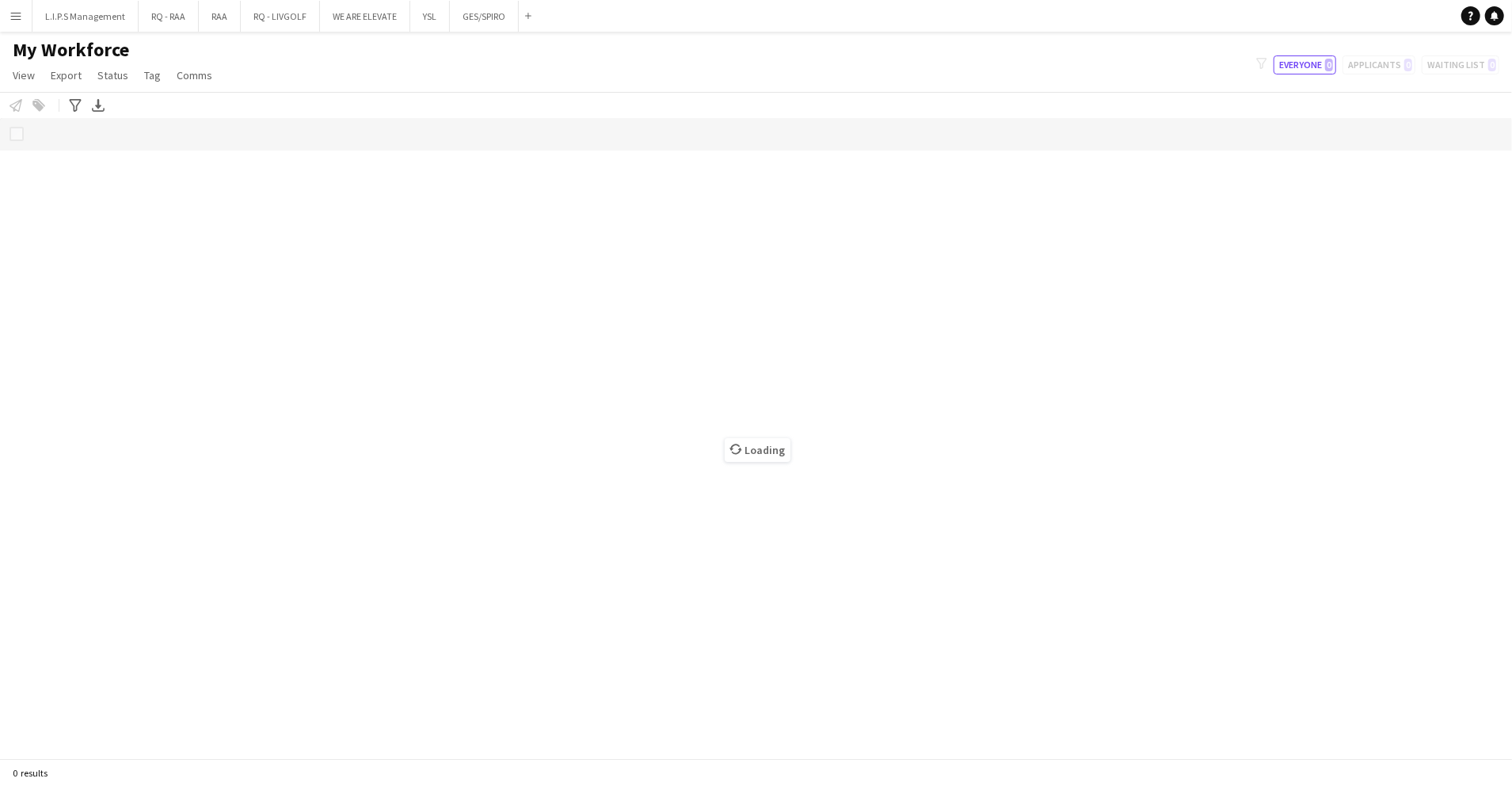
click at [8, 15] on button "Menu" at bounding box center [15, 15] width 32 height 32
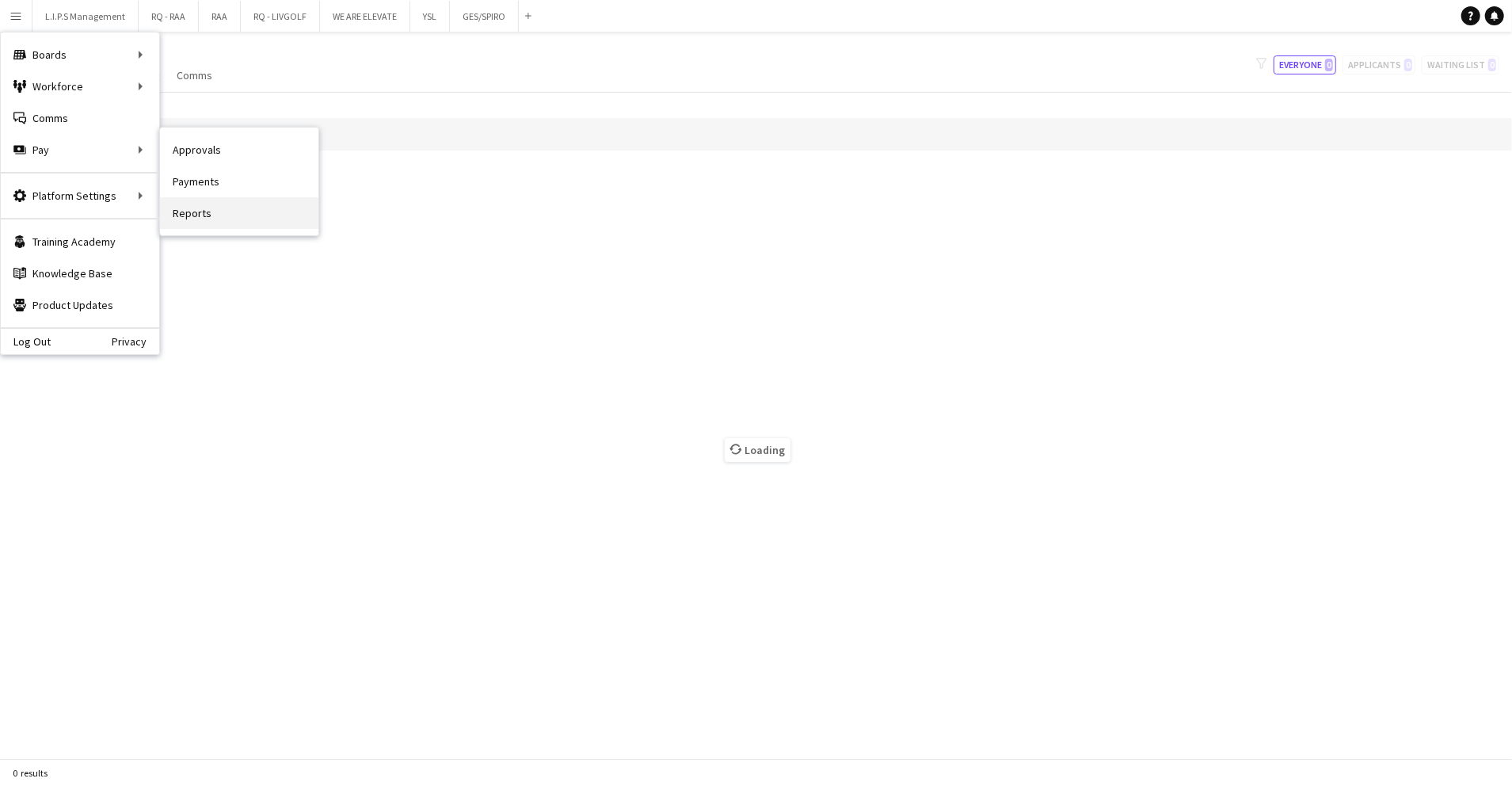
click at [228, 212] on link "Reports" at bounding box center [239, 213] width 158 height 32
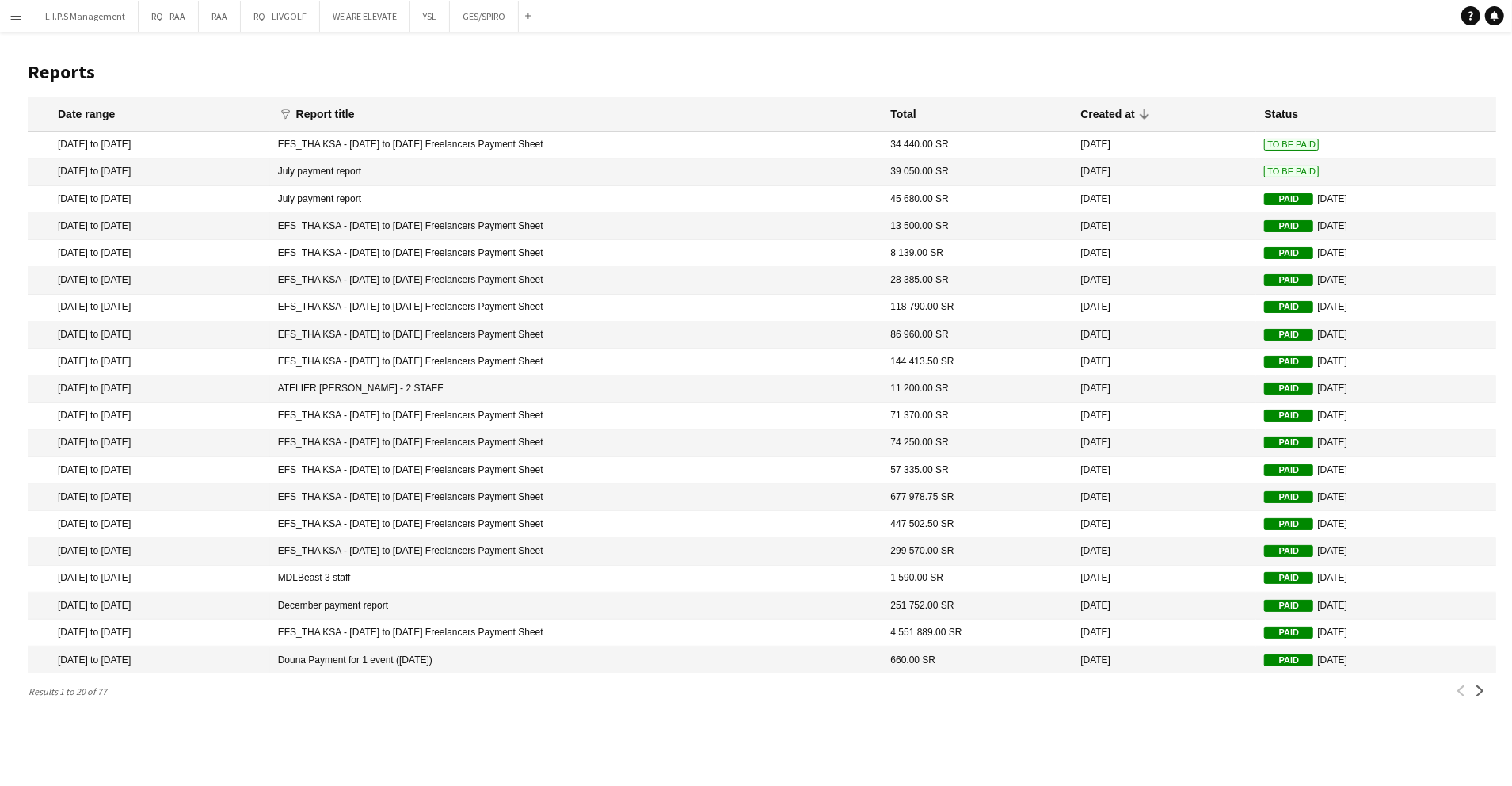
copy mat-cell "EFS_THA KSA - August 1 to August 16, 2025 Freelancers Payment Sheet"
drag, startPoint x: 334, startPoint y: 144, endPoint x: 560, endPoint y: 66, distance: 239.1
click at [560, 66] on main "Reports Date range funnel Filter magnifier Clear View Results Report title Tota…" at bounding box center [756, 378] width 1512 height 693
drag, startPoint x: 560, startPoint y: 66, endPoint x: 644, endPoint y: 0, distance: 106.8
click at [529, 64] on h1 "Reports" at bounding box center [762, 72] width 1469 height 24
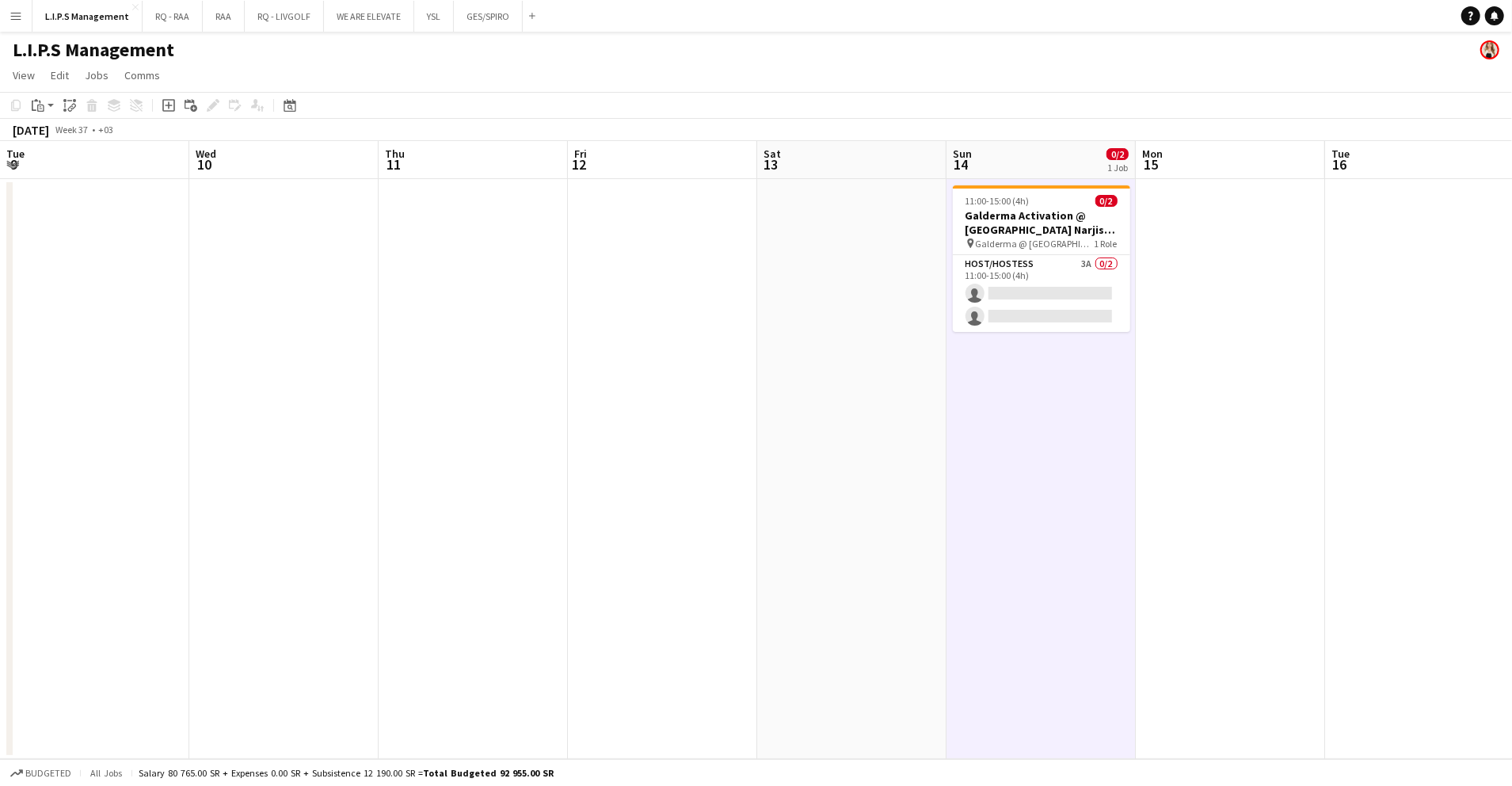
scroll to position [0, 454]
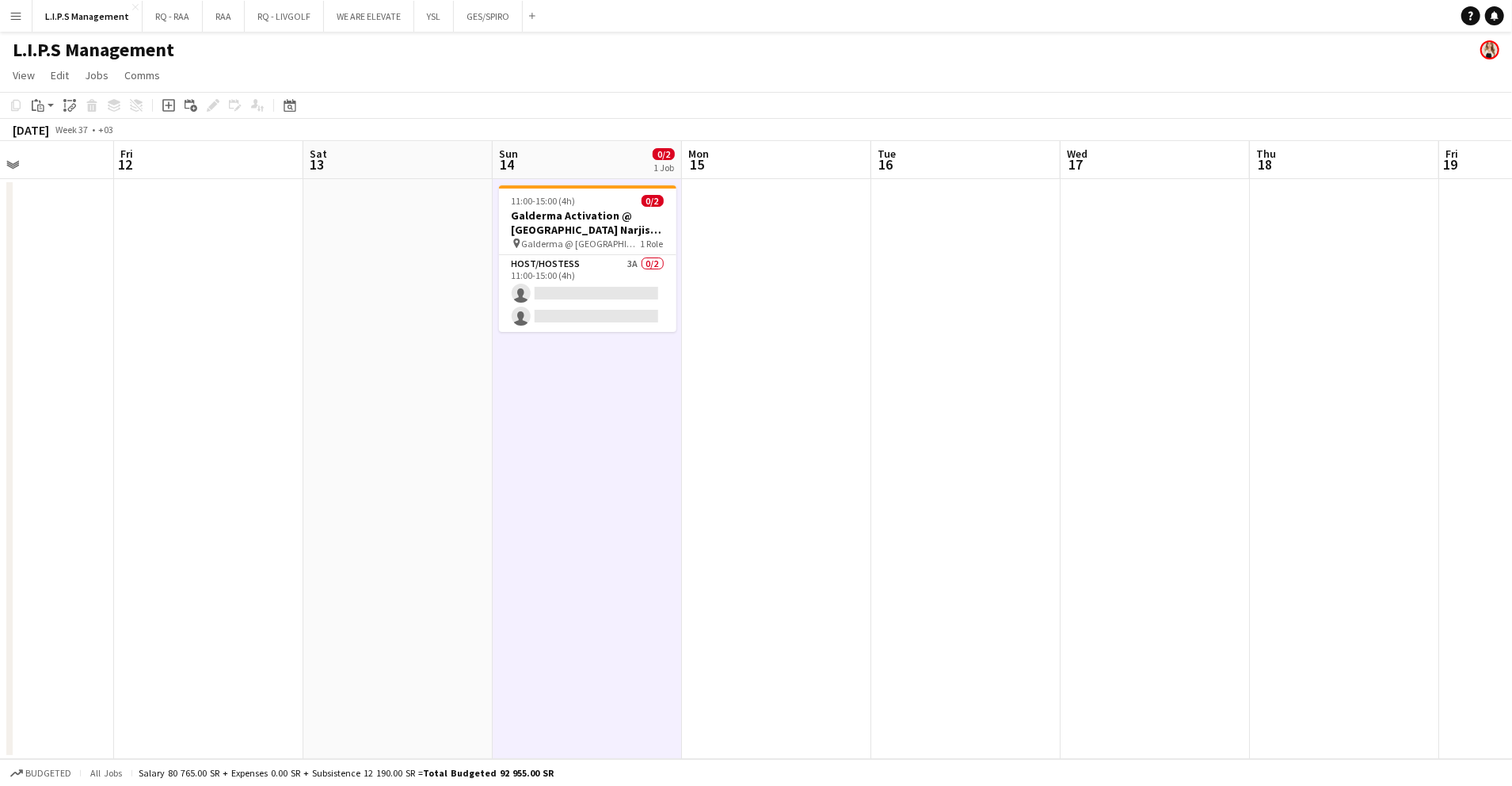
click at [618, 315] on app-card-role "Host/Hostess 3A 0/2 11:00-15:00 (4h) single-neutral-actions single-neutral-acti…" at bounding box center [587, 293] width 178 height 77
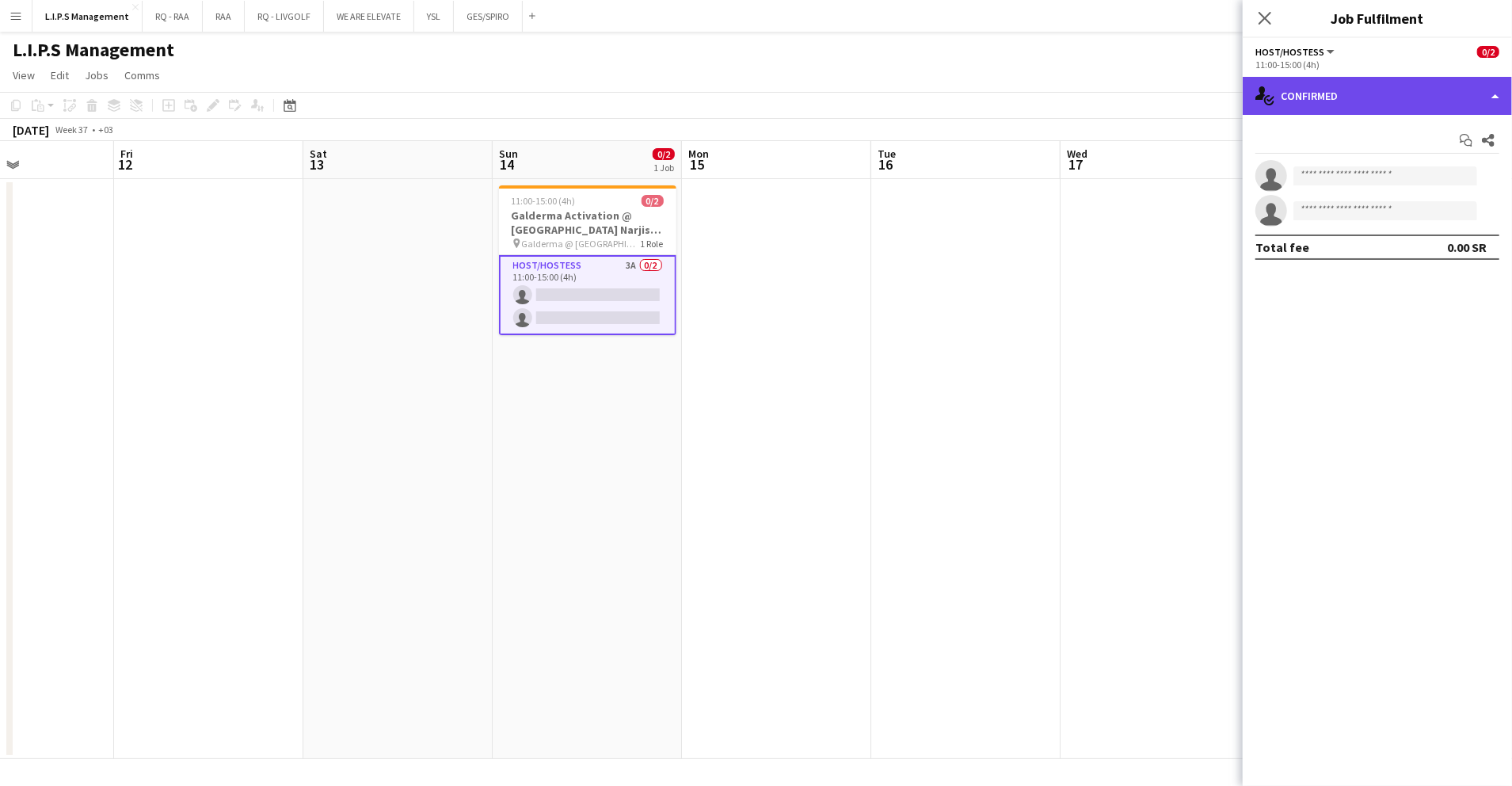
click at [1371, 98] on div "single-neutral-actions-check-2 Confirmed" at bounding box center [1378, 96] width 269 height 38
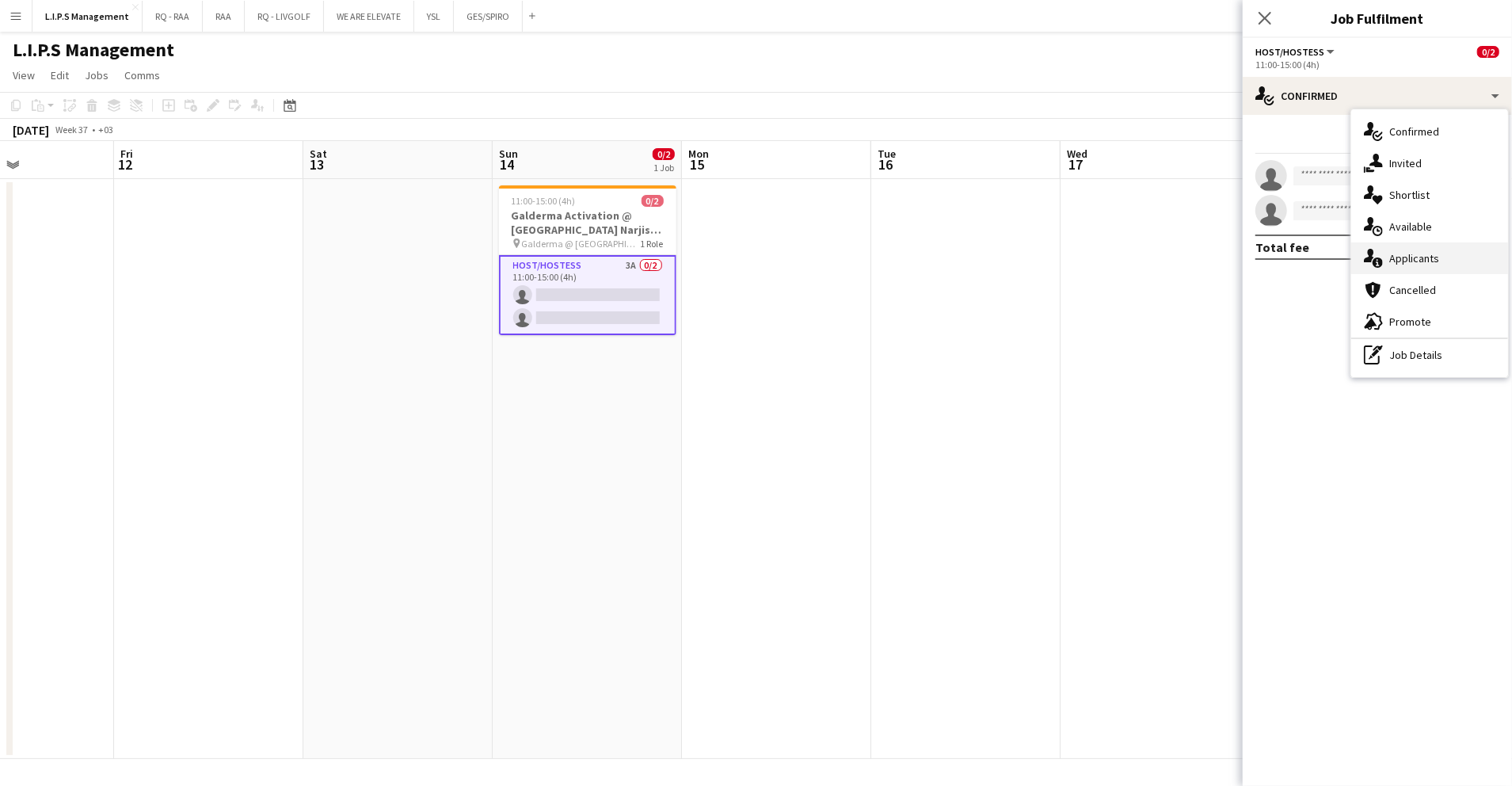
click at [1410, 254] on div "single-neutral-actions-information Applicants" at bounding box center [1430, 258] width 157 height 32
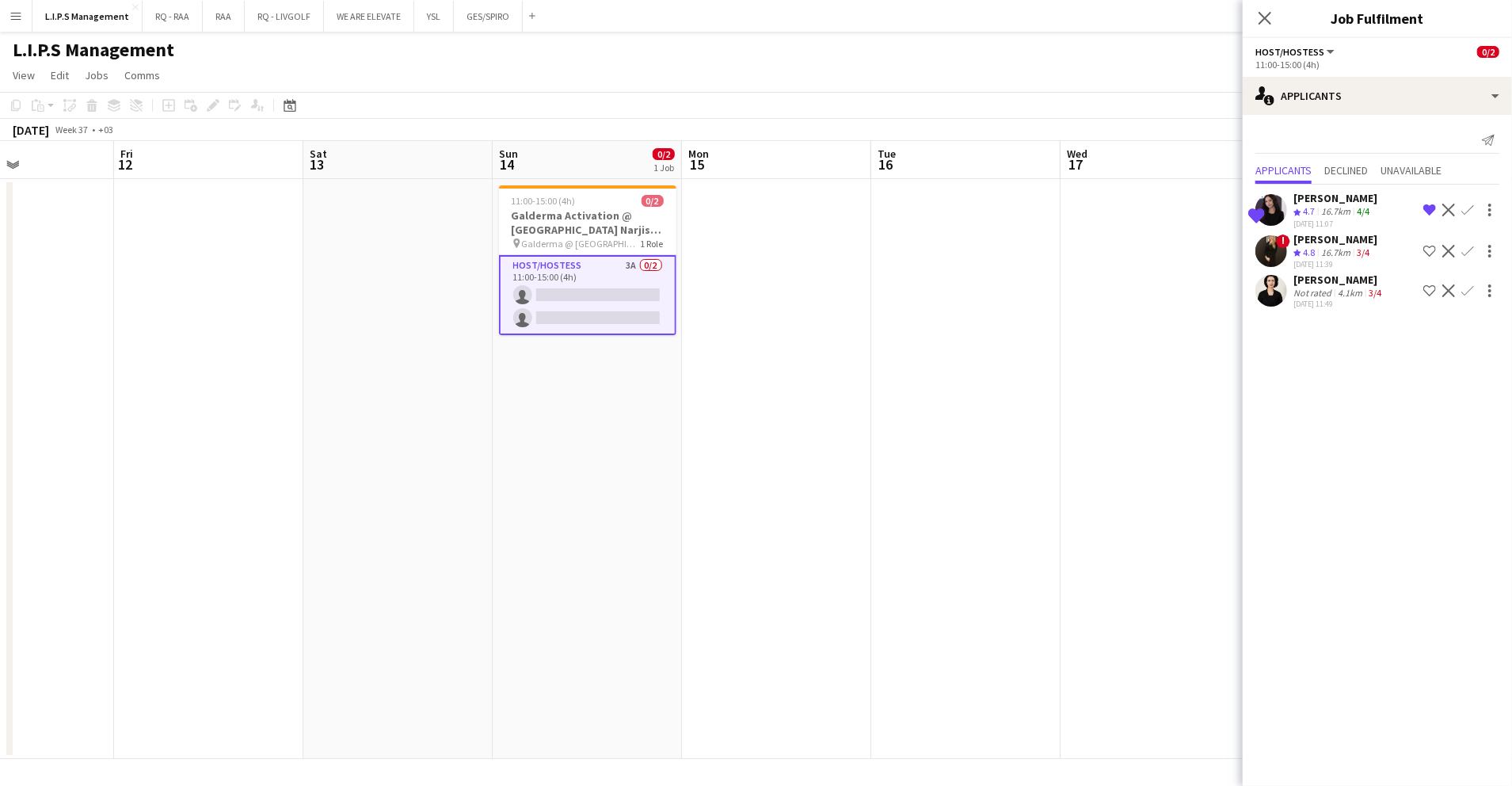
click at [1433, 291] on app-icon "Shortlist crew" at bounding box center [1430, 291] width 13 height 13
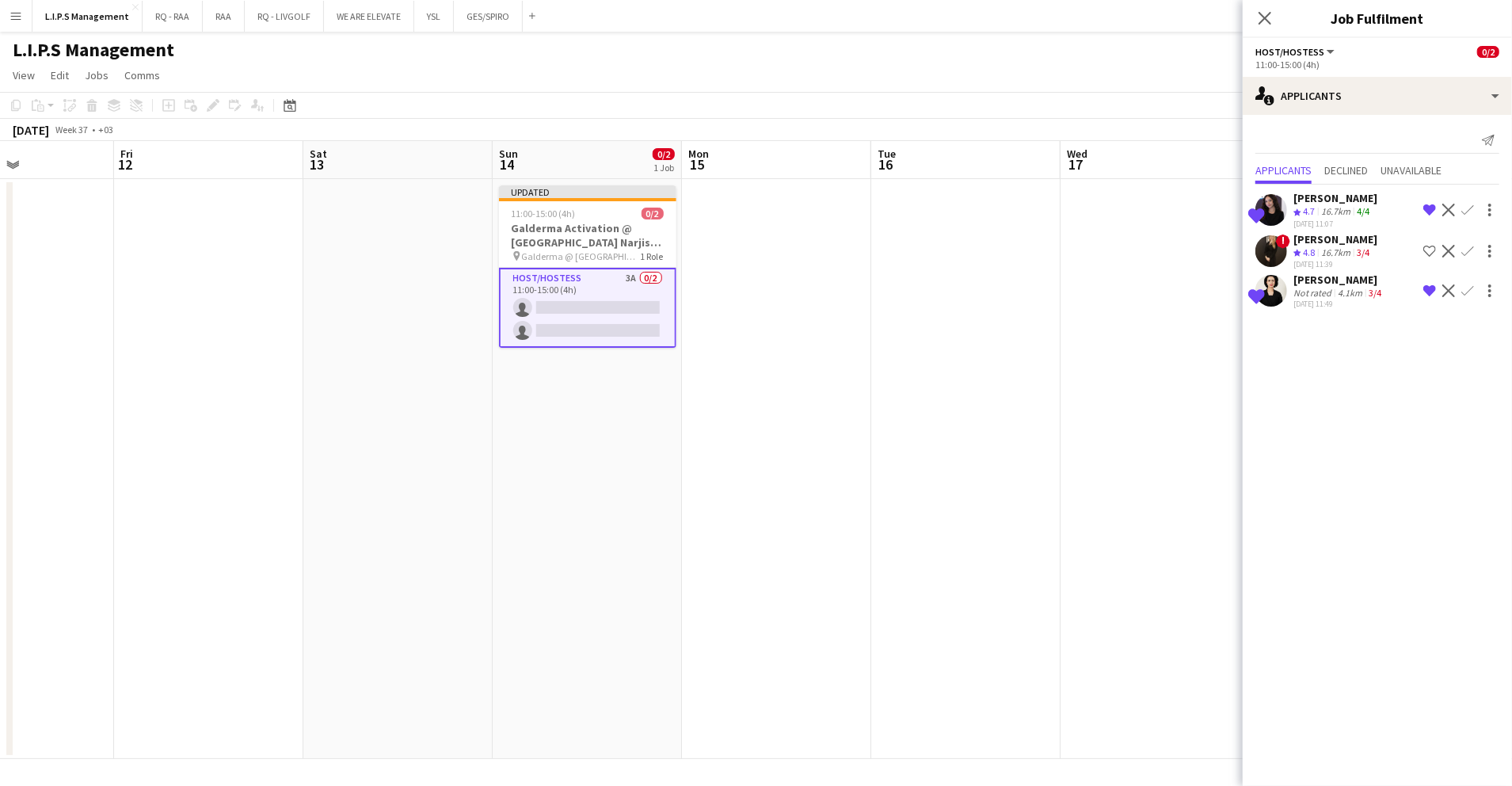
click at [1428, 255] on app-icon "Shortlist crew" at bounding box center [1430, 251] width 13 height 13
drag, startPoint x: 1081, startPoint y: 229, endPoint x: 1259, endPoint y: 132, distance: 202.7
click at [1082, 228] on app-date-cell at bounding box center [1155, 469] width 189 height 580
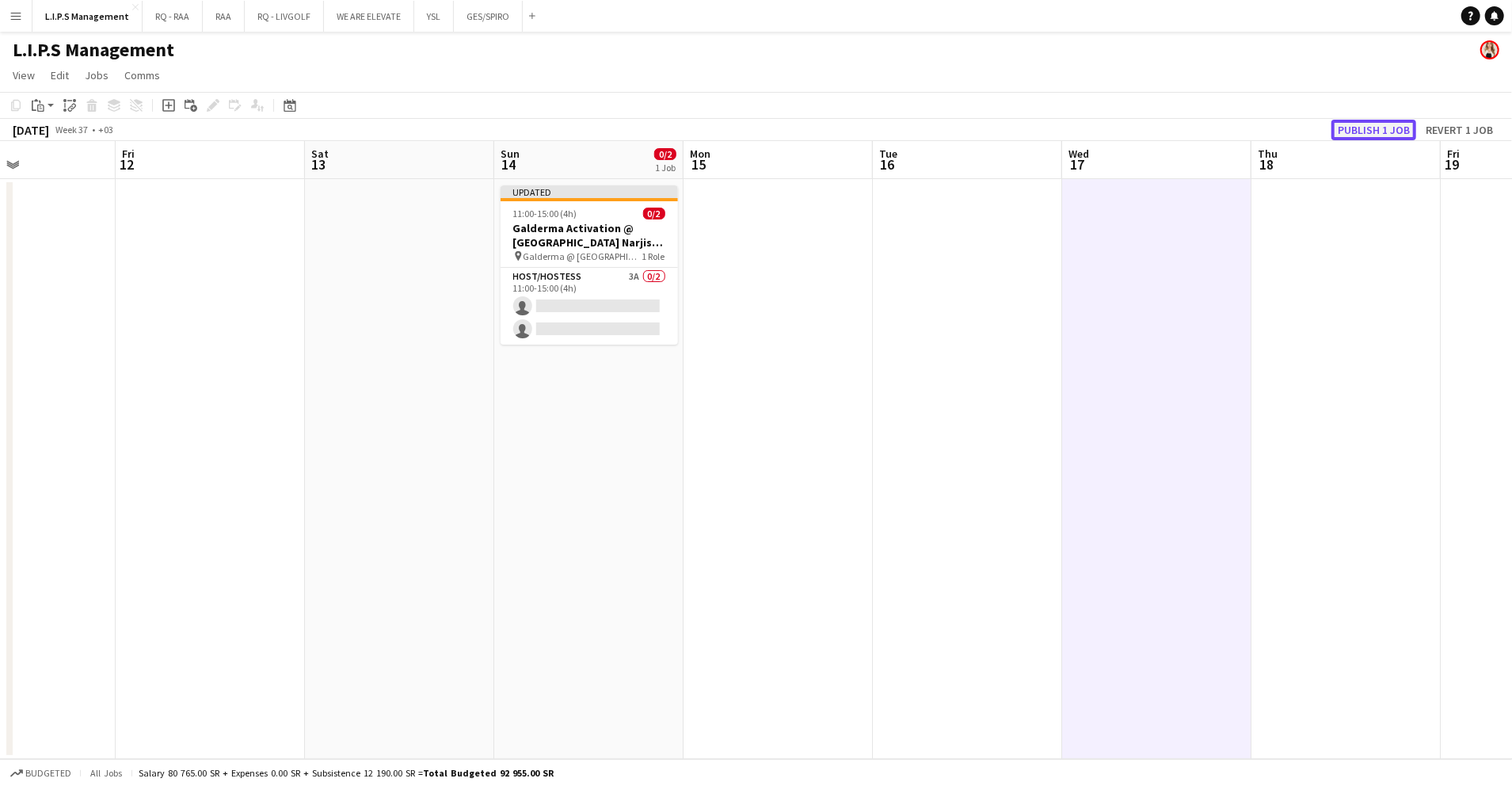
click at [1372, 131] on button "Publish 1 job" at bounding box center [1374, 129] width 85 height 21
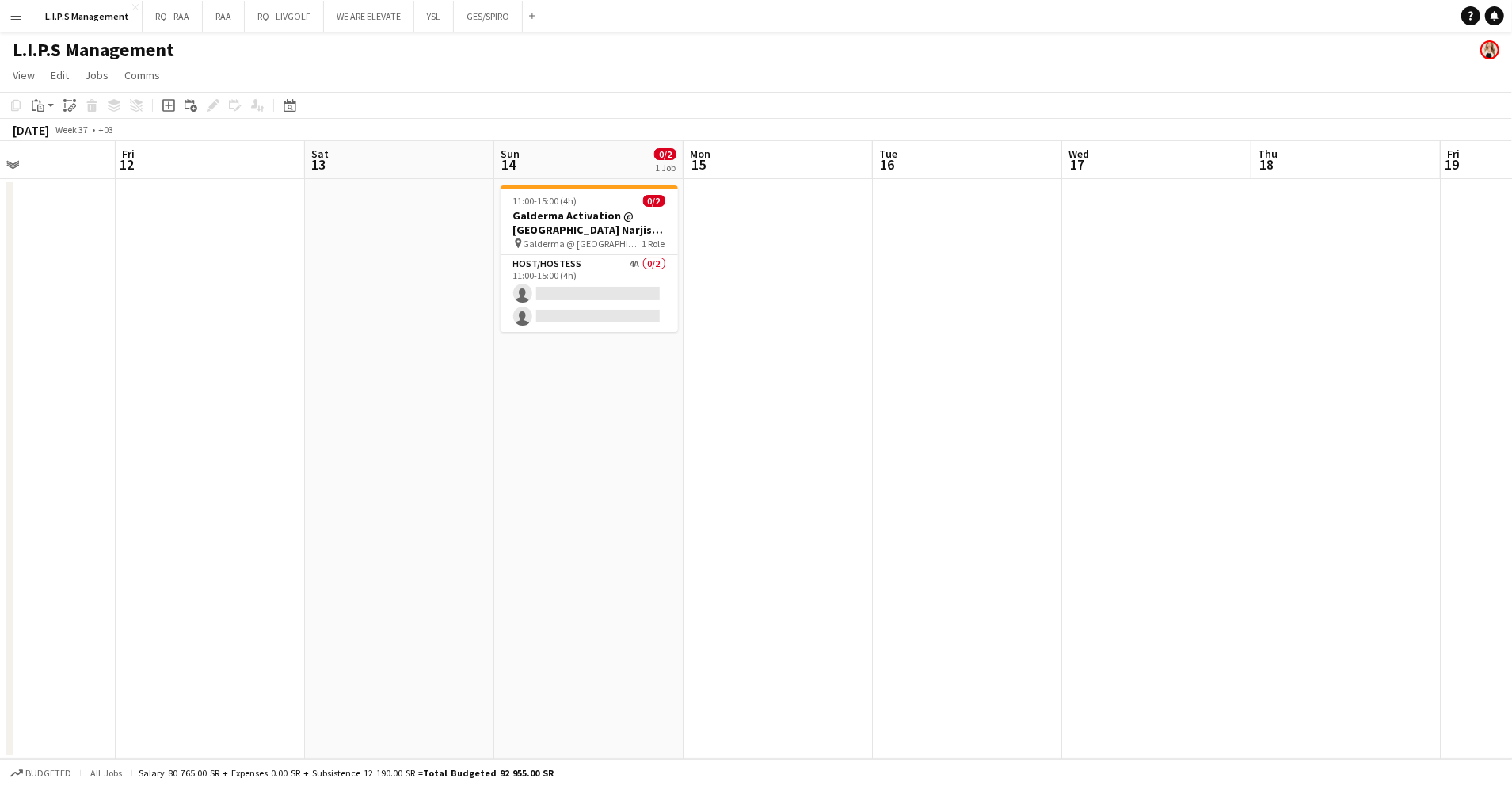
drag, startPoint x: 623, startPoint y: 277, endPoint x: 762, endPoint y: 223, distance: 149.1
click at [626, 276] on app-card-role "Host/Hostess 4A 0/2 11:00-15:00 (4h) single-neutral-actions single-neutral-acti…" at bounding box center [589, 293] width 178 height 77
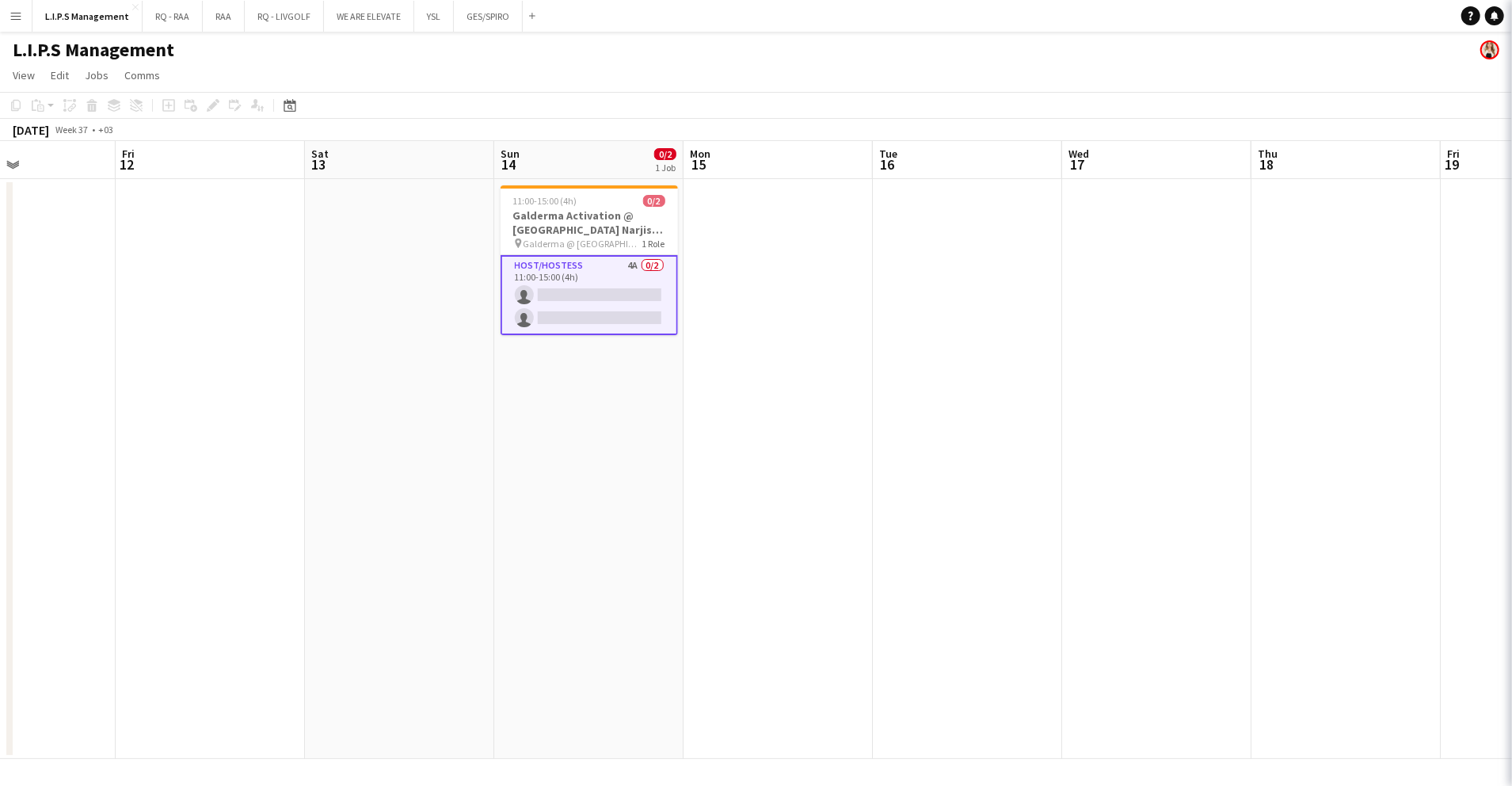
scroll to position [0, 449]
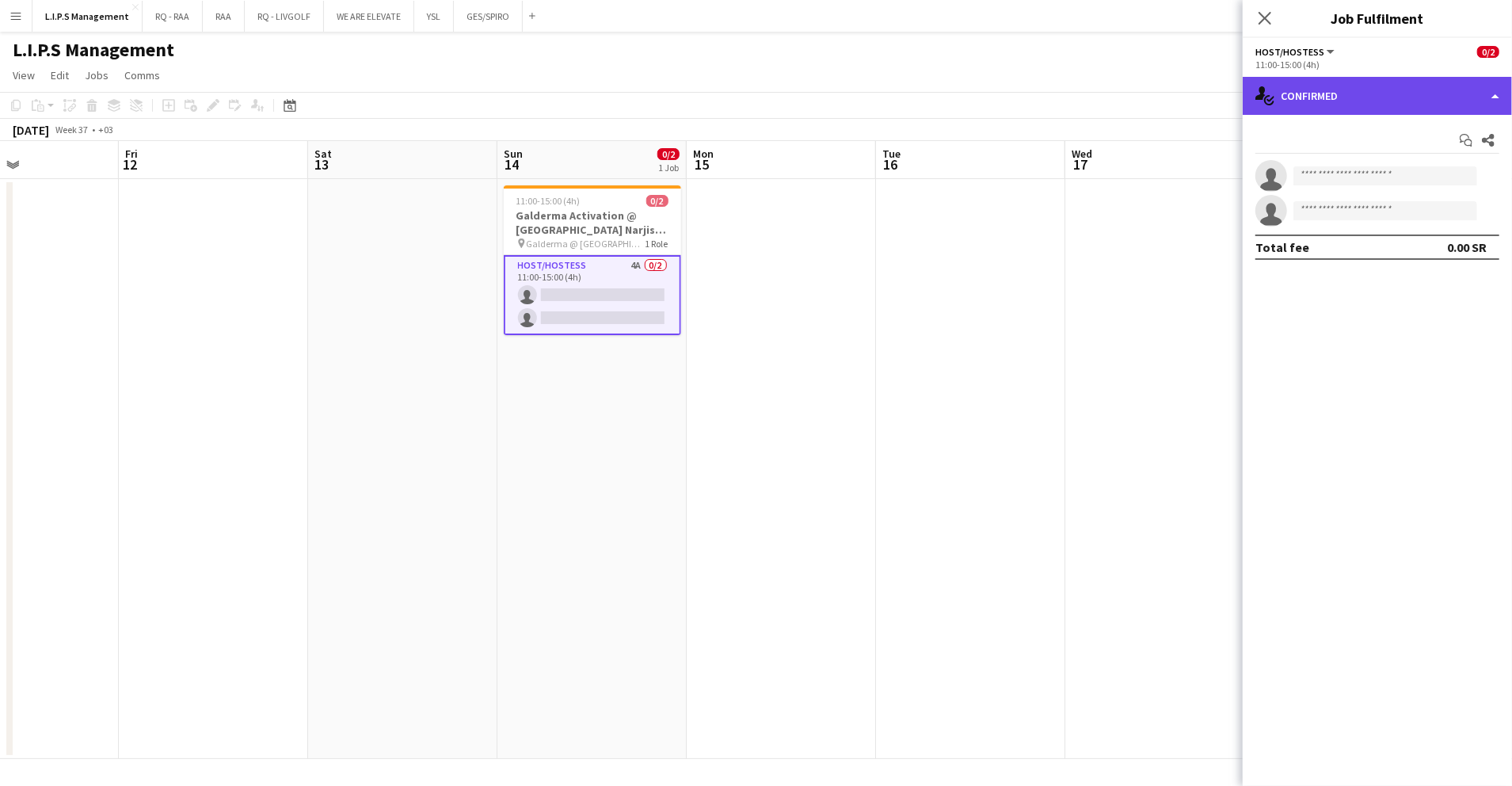
click at [1423, 102] on div "single-neutral-actions-check-2 Confirmed" at bounding box center [1378, 96] width 269 height 38
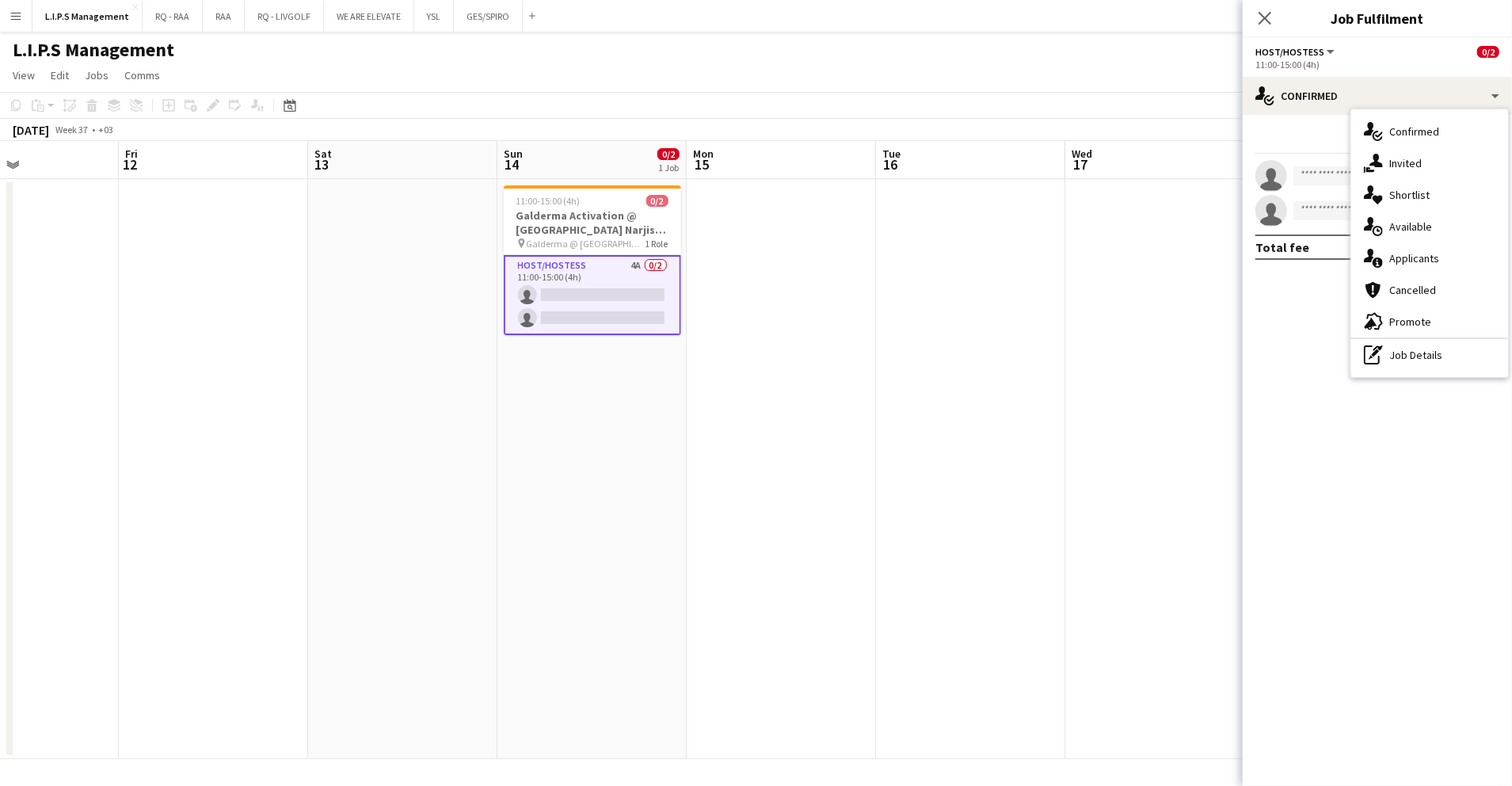
drag, startPoint x: 1450, startPoint y: 371, endPoint x: 1450, endPoint y: 360, distance: 11.0
click at [1450, 363] on div "single-neutral-actions-check-2 Confirmed single-neutral-actions-share-1 Invited…" at bounding box center [1430, 243] width 157 height 268
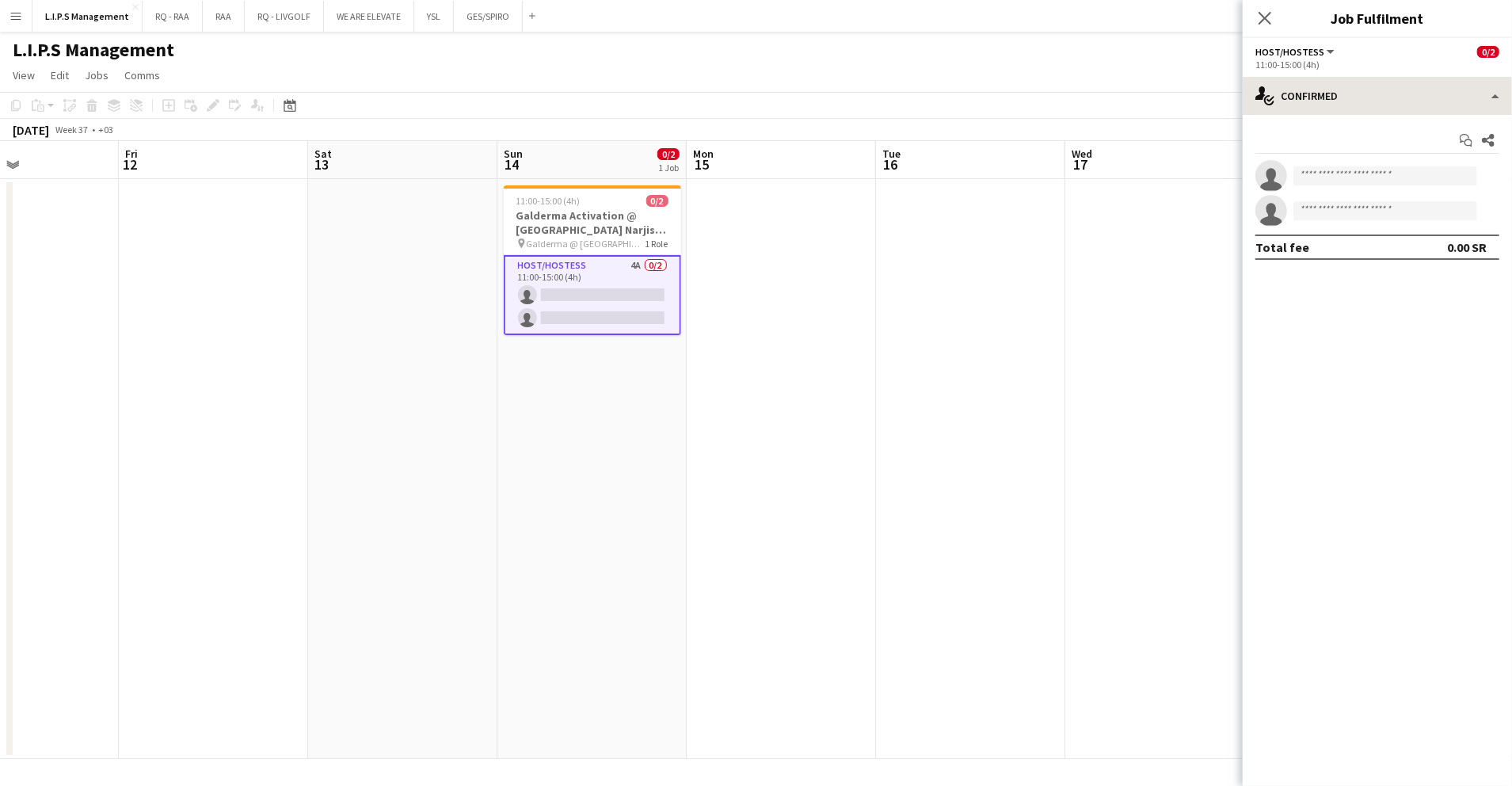
scroll to position [0, 0]
click at [1393, 94] on div "single-neutral-actions-check-2 Confirmed" at bounding box center [1378, 96] width 269 height 38
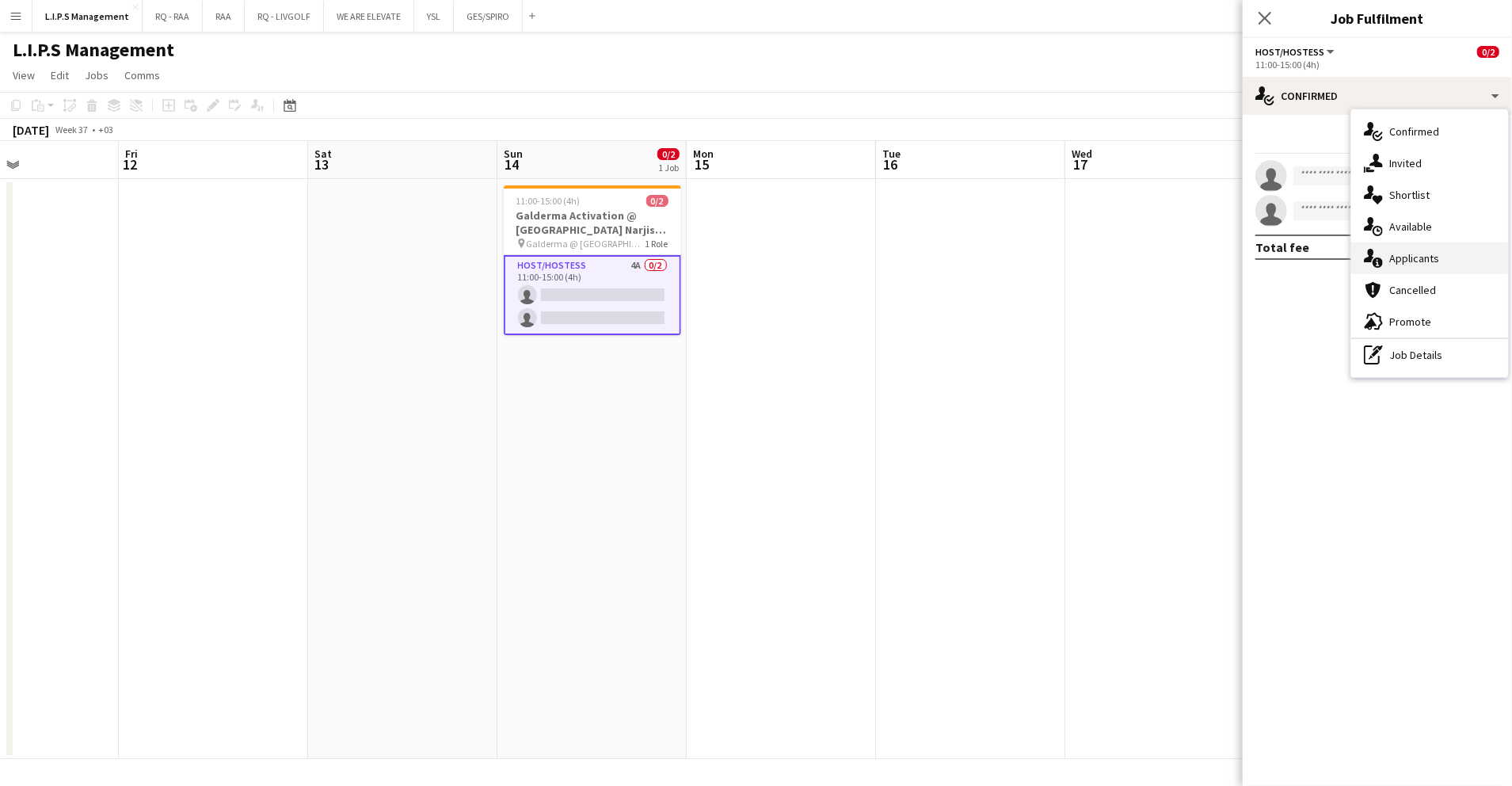
click at [1429, 253] on div "single-neutral-actions-information Applicants" at bounding box center [1430, 258] width 157 height 32
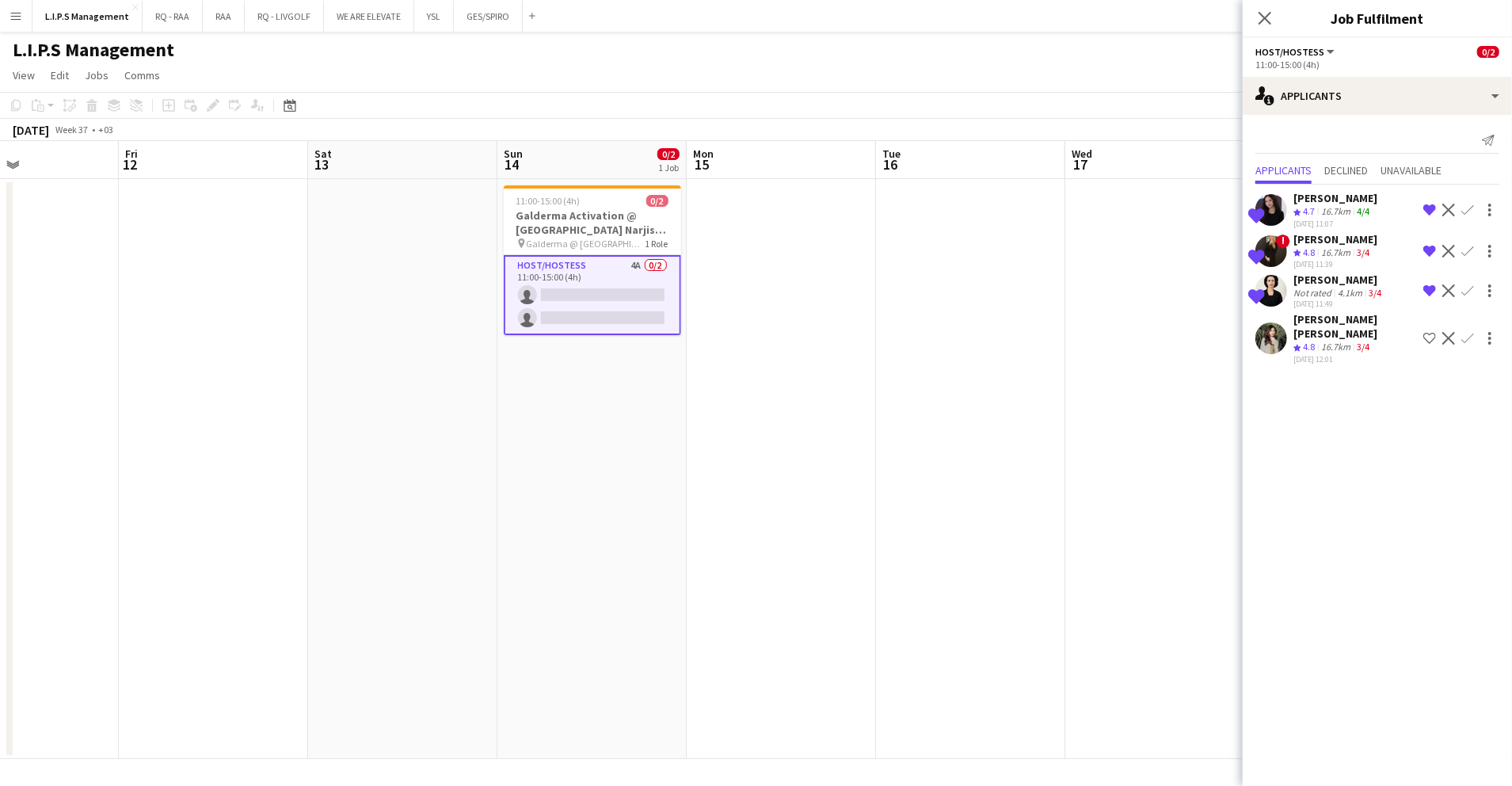
click at [1428, 332] on app-icon "Shortlist crew" at bounding box center [1430, 339] width 13 height 13
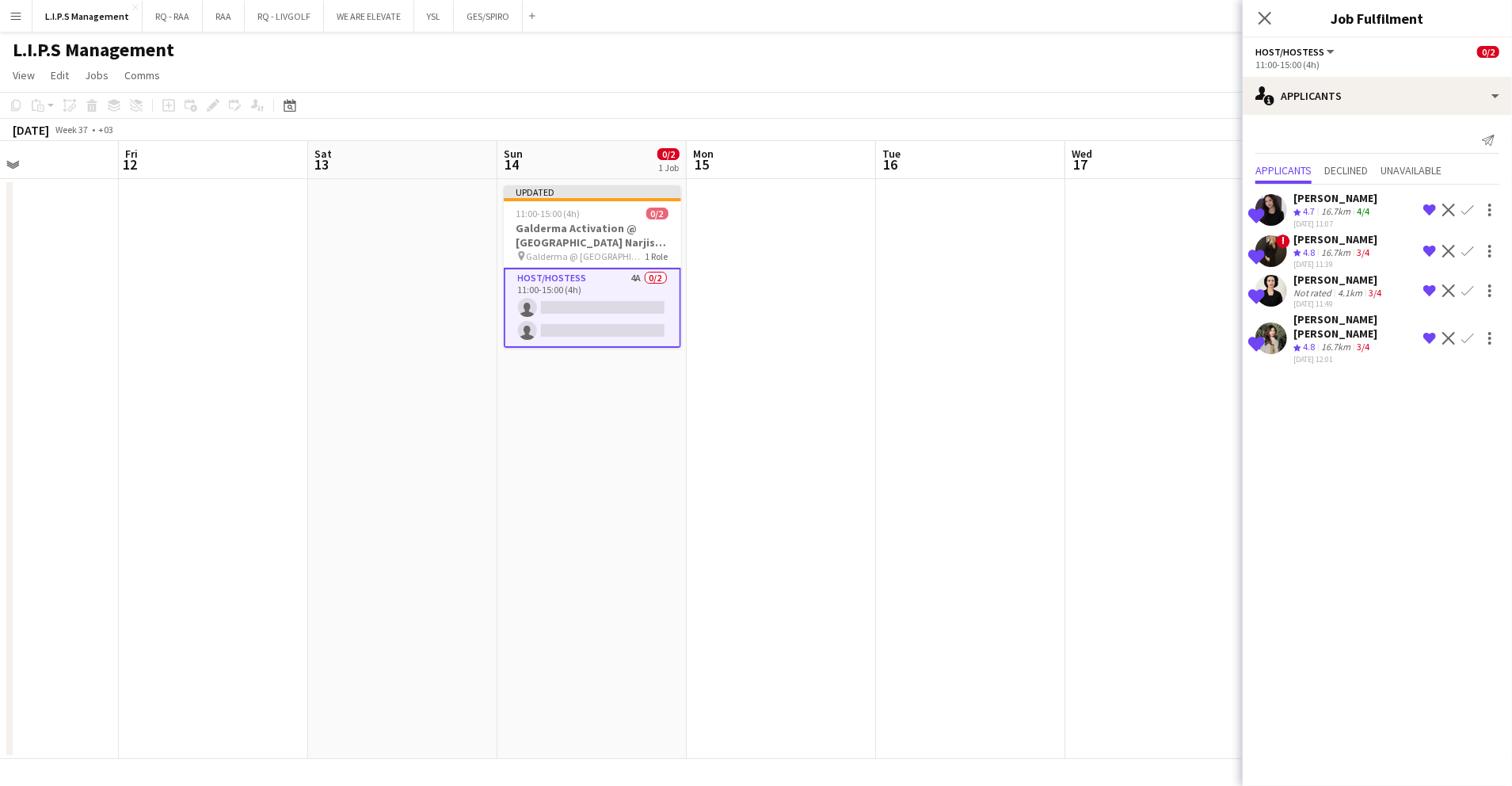
click at [1066, 81] on app-page-menu "View Day view expanded Day view collapsed Month view Date picker Jump to today …" at bounding box center [756, 77] width 1512 height 30
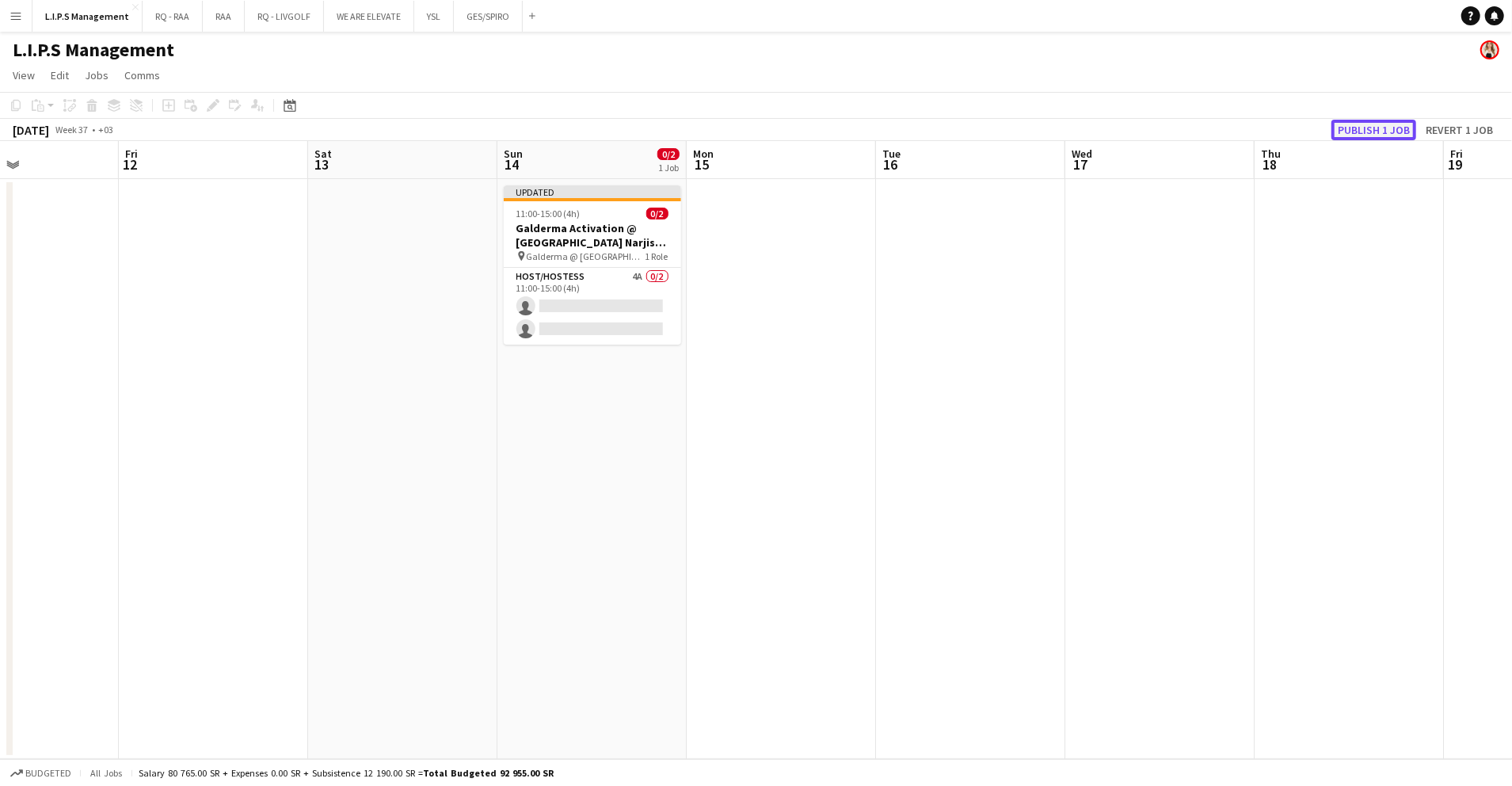
click at [1390, 138] on button "Publish 1 job" at bounding box center [1374, 129] width 85 height 21
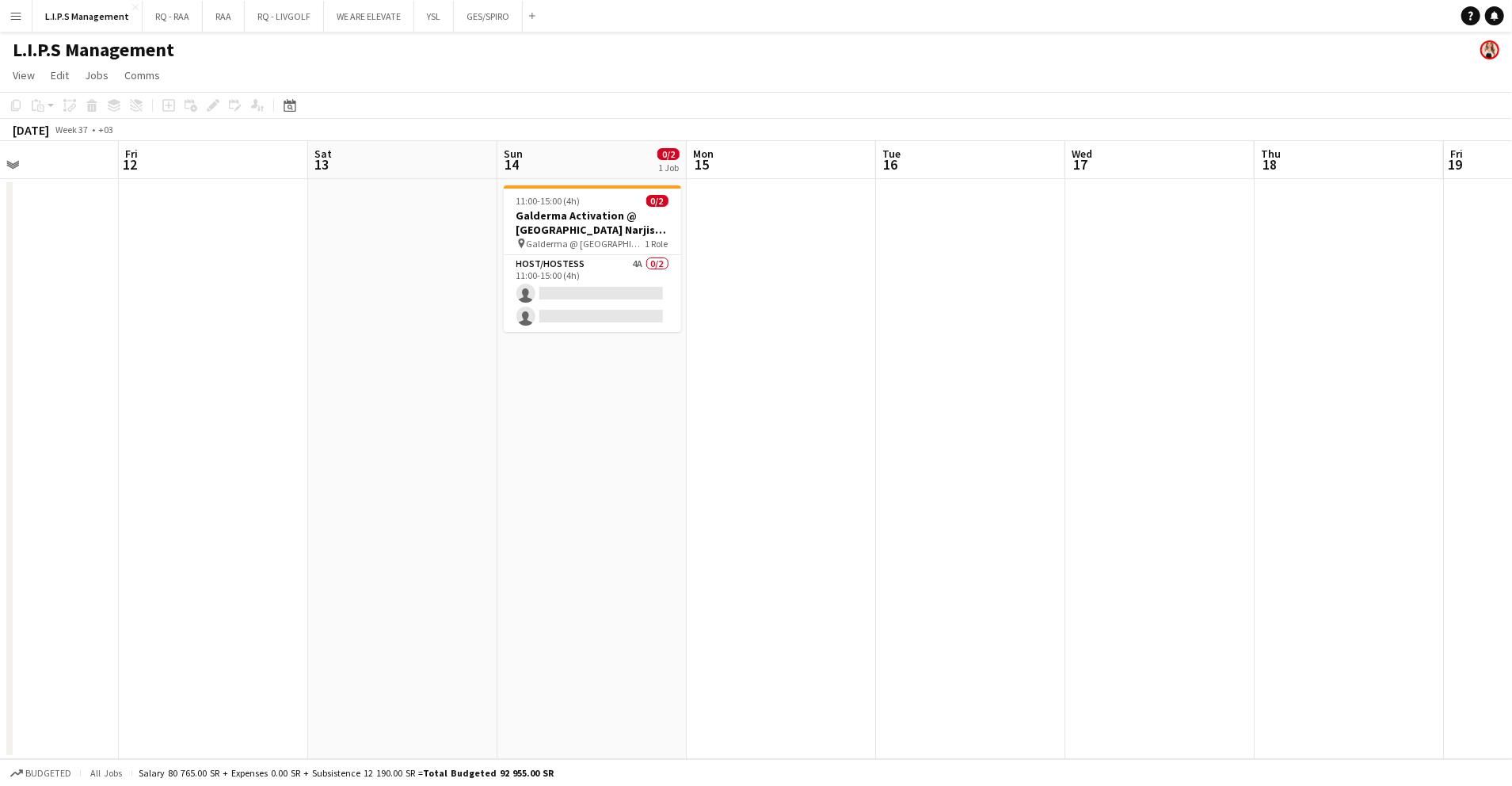
drag, startPoint x: 612, startPoint y: 294, endPoint x: 1224, endPoint y: 148, distance: 629.2
click at [614, 293] on app-card-role "Host/Hostess 4A 0/2 11:00-15:00 (4h) single-neutral-actions single-neutral-acti…" at bounding box center [593, 293] width 178 height 77
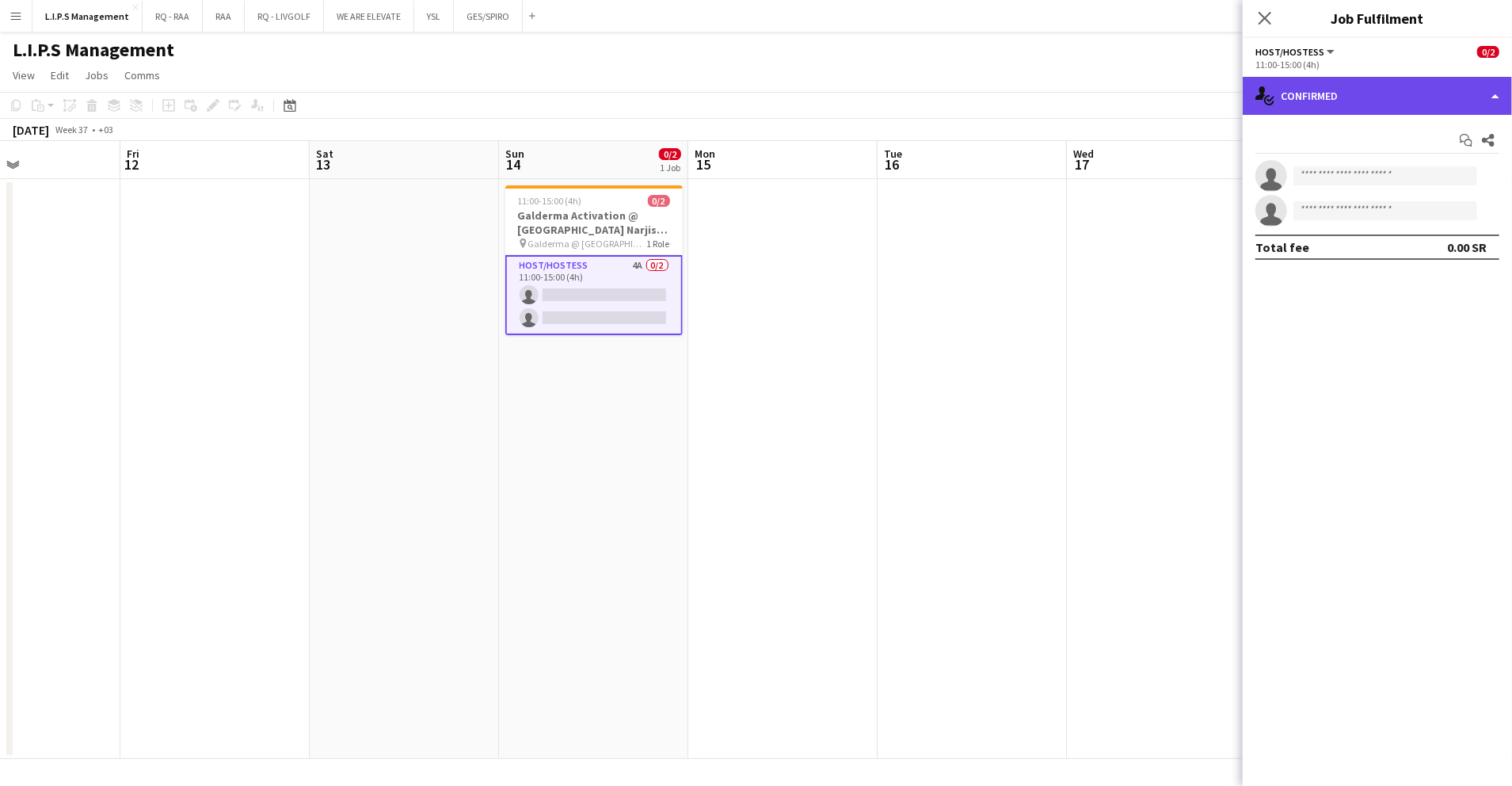
click at [1384, 105] on div "single-neutral-actions-check-2 Confirmed" at bounding box center [1378, 96] width 269 height 38
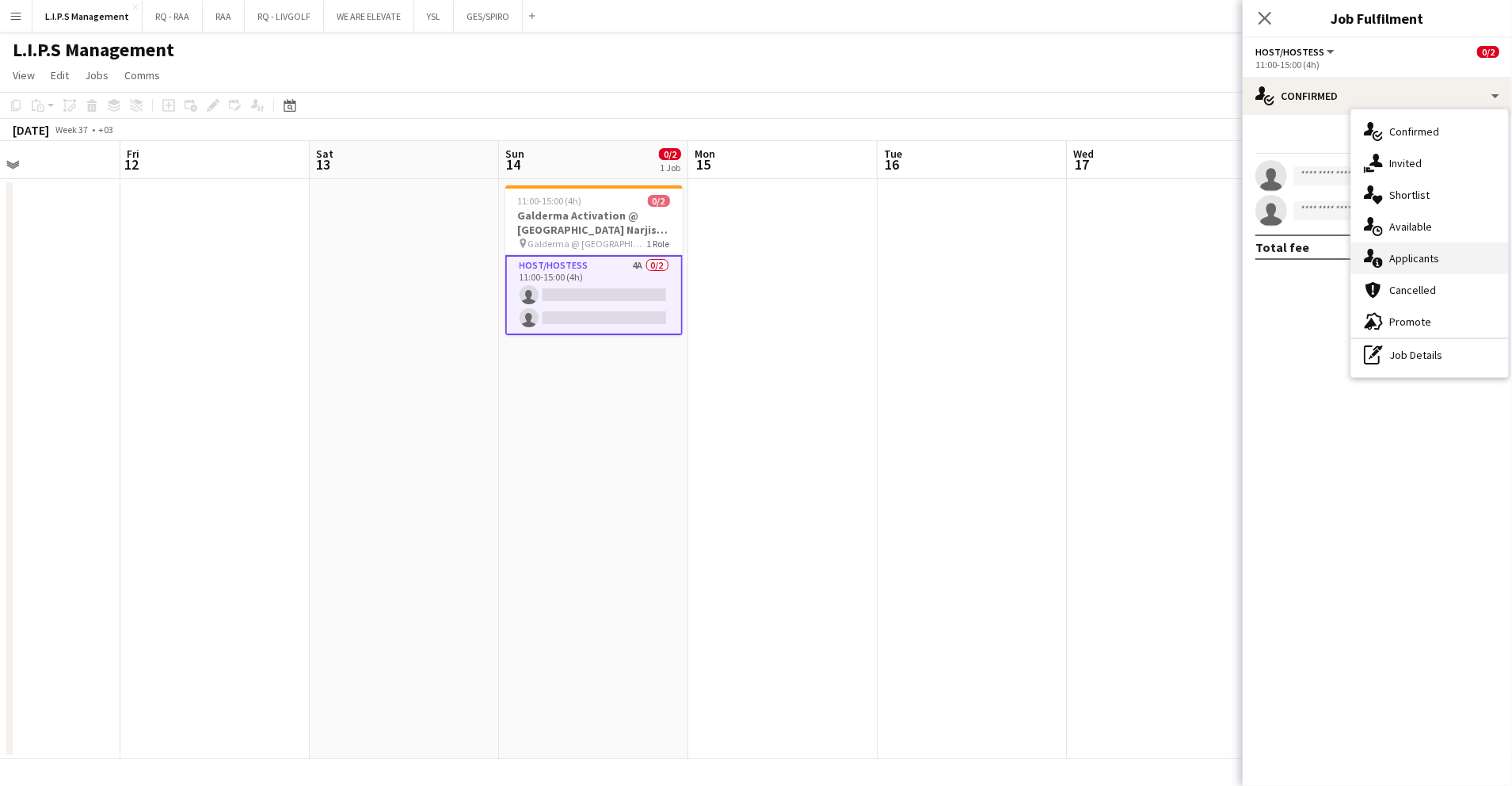
click at [1433, 265] on div "single-neutral-actions-information Applicants" at bounding box center [1430, 258] width 157 height 32
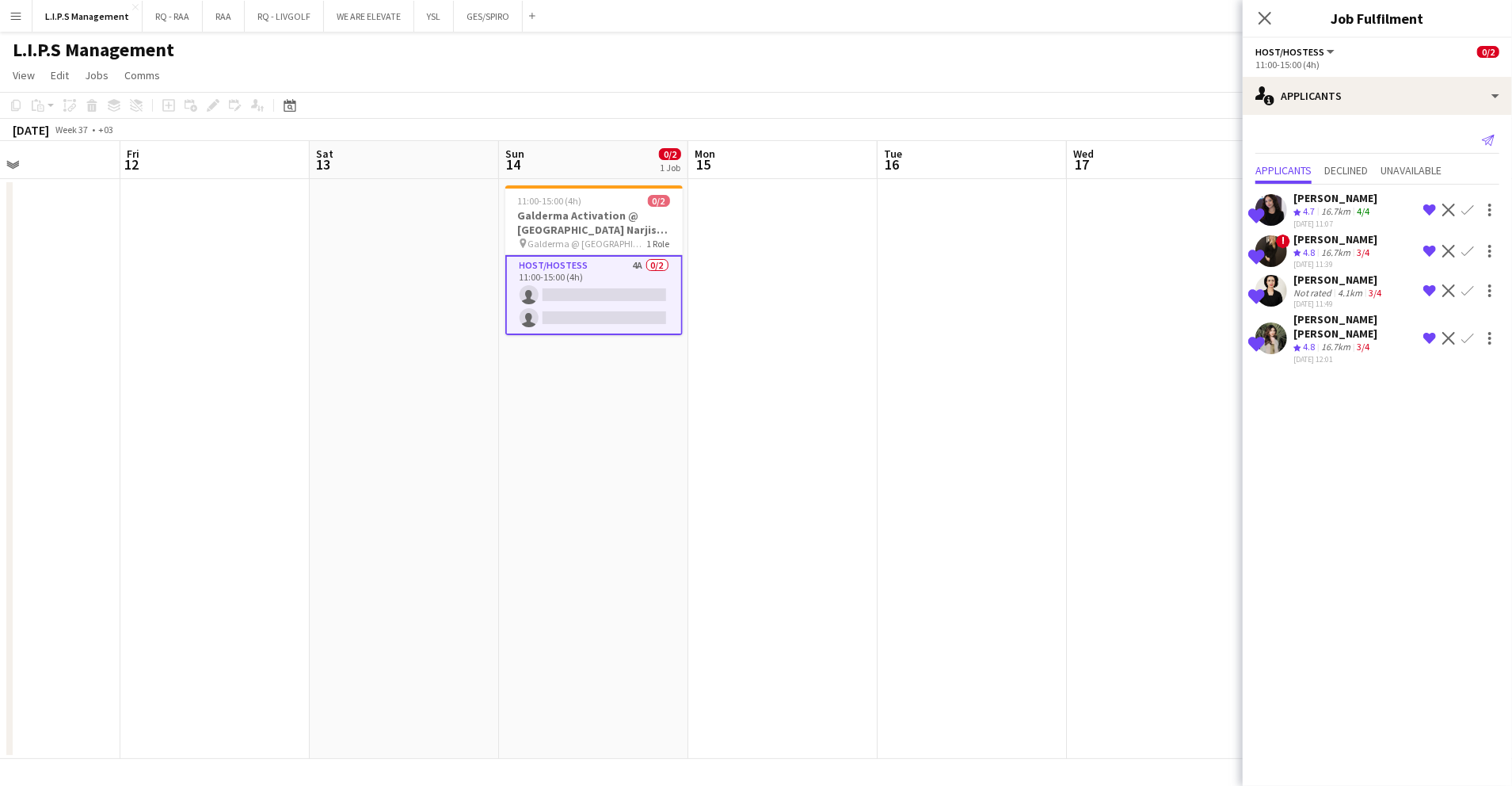
click at [1481, 139] on app-icon "Send notification" at bounding box center [1488, 140] width 22 height 22
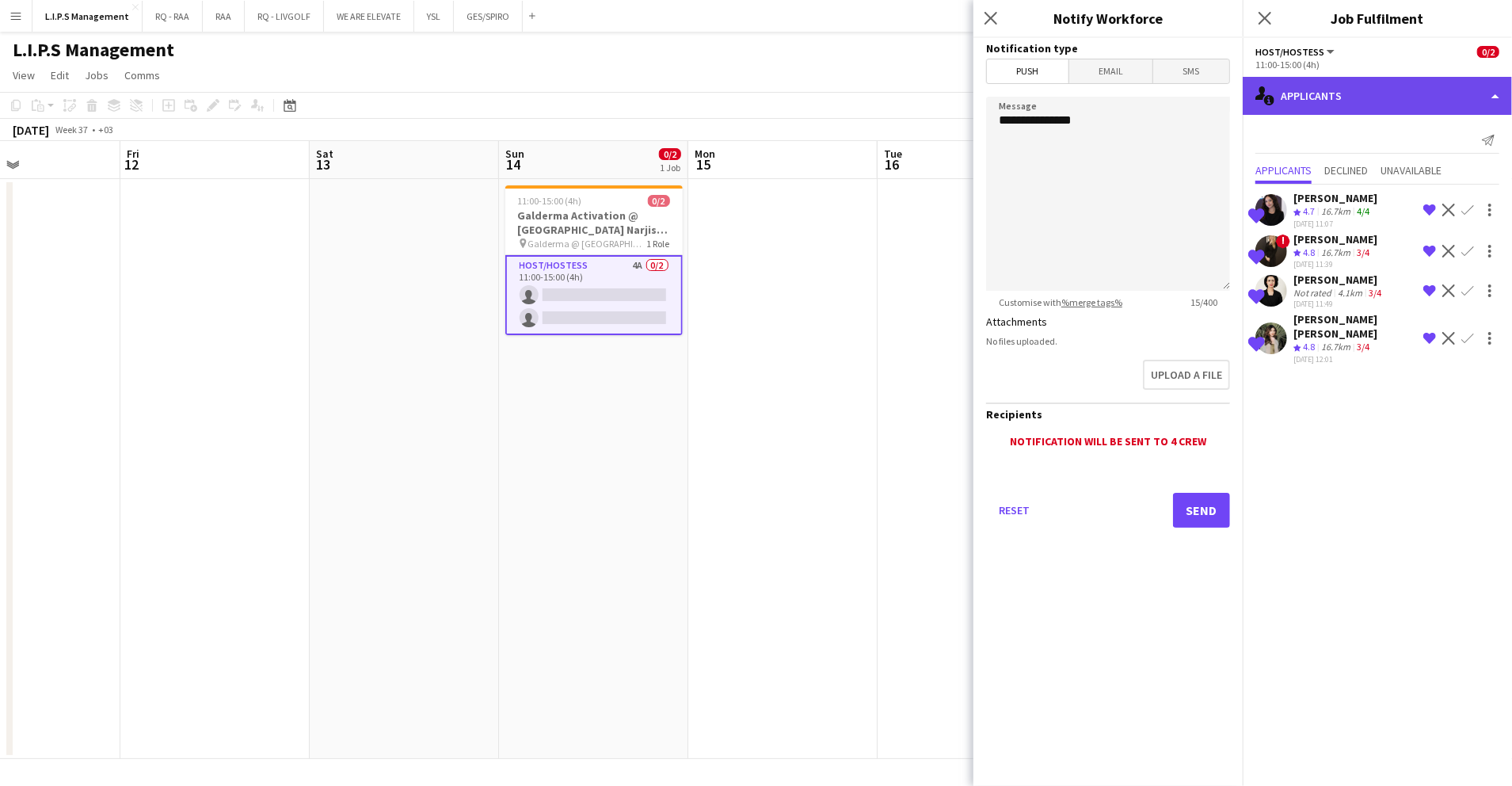
click at [1390, 83] on div "single-neutral-actions-information Applicants" at bounding box center [1378, 96] width 269 height 38
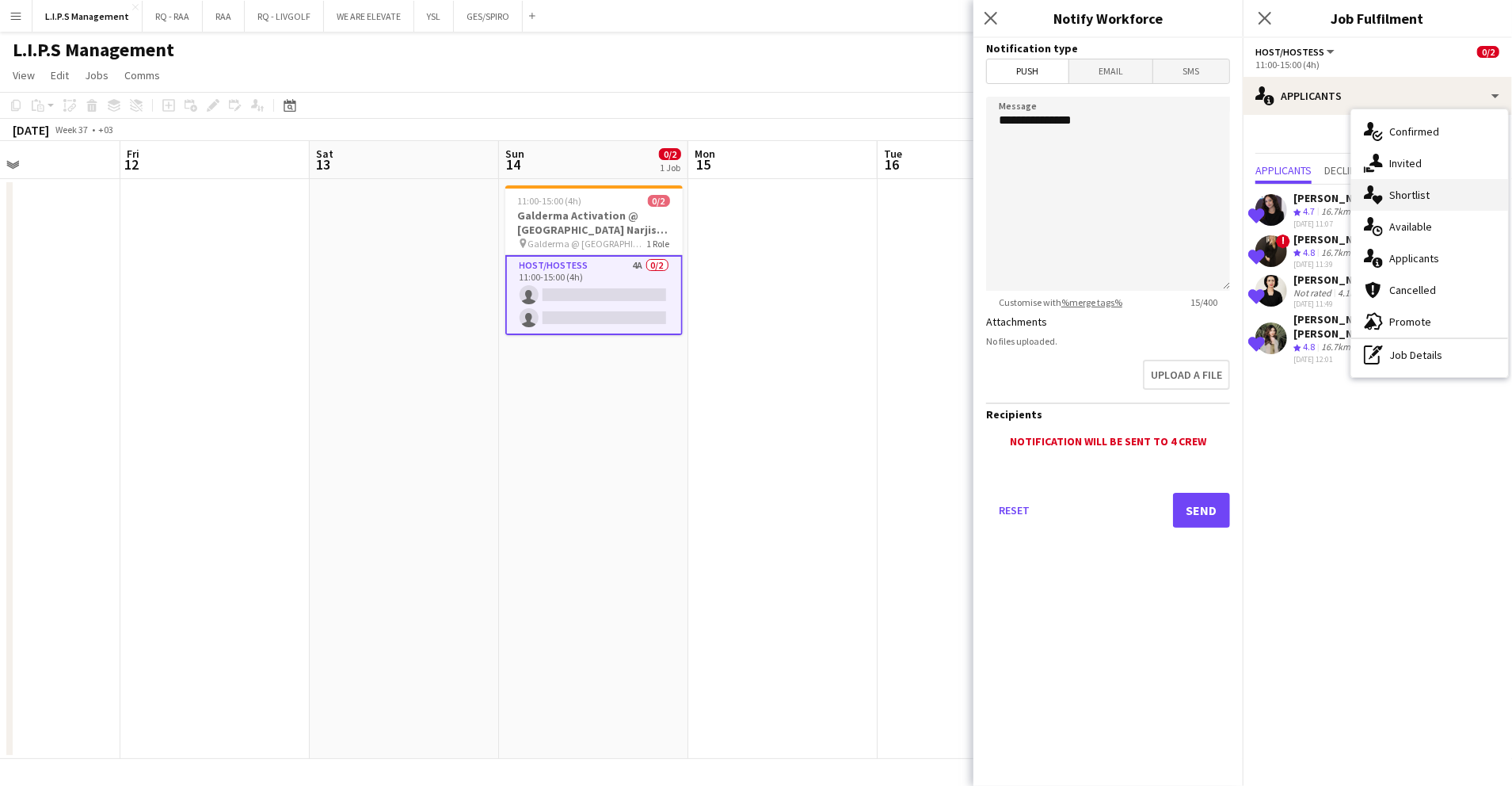
click at [1426, 195] on div "single-neutral-actions-heart Shortlist" at bounding box center [1430, 195] width 157 height 32
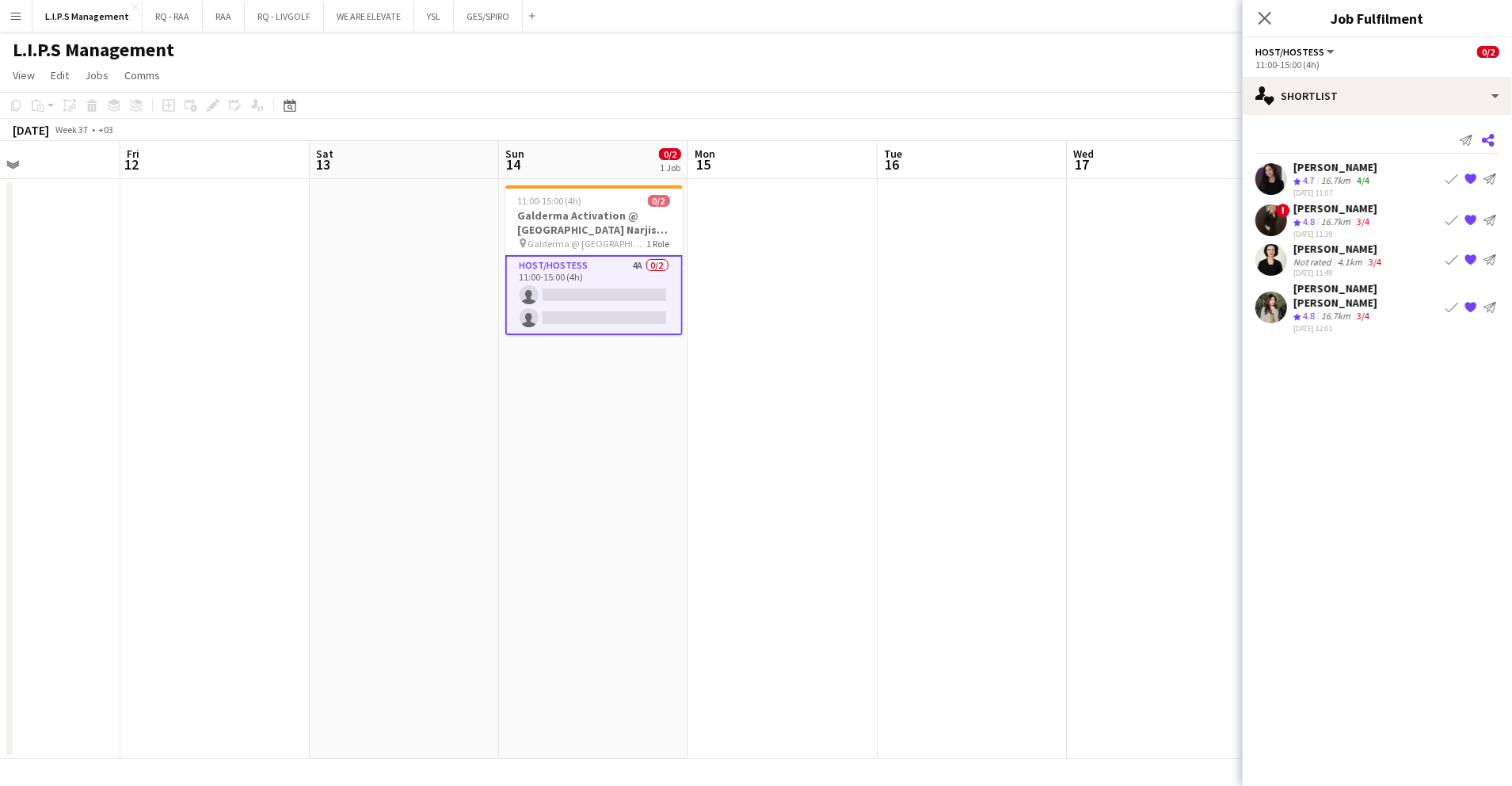
click at [1492, 140] on icon "Share" at bounding box center [1488, 140] width 13 height 13
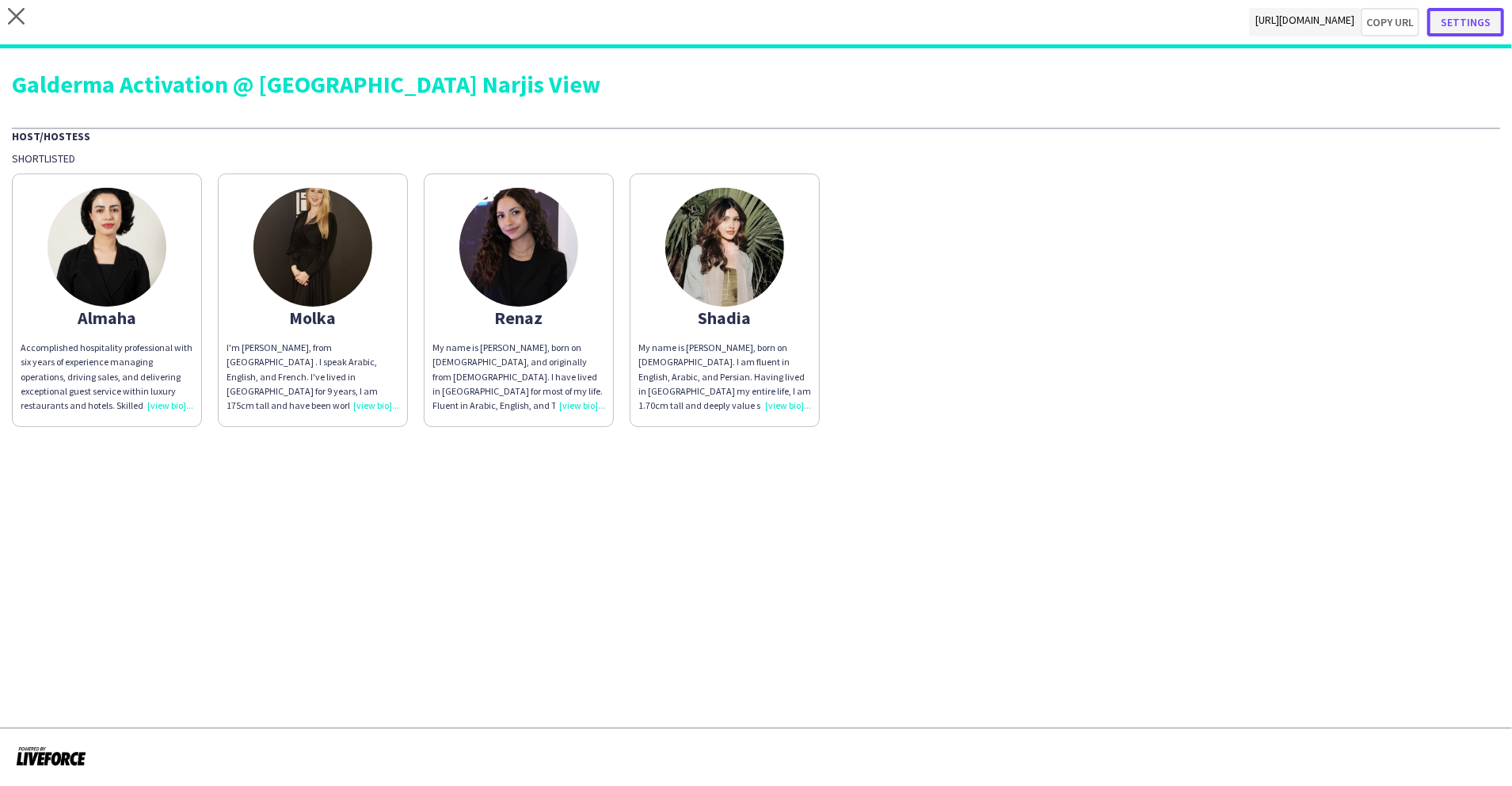
click at [1457, 23] on button "Settings" at bounding box center [1466, 22] width 76 height 28
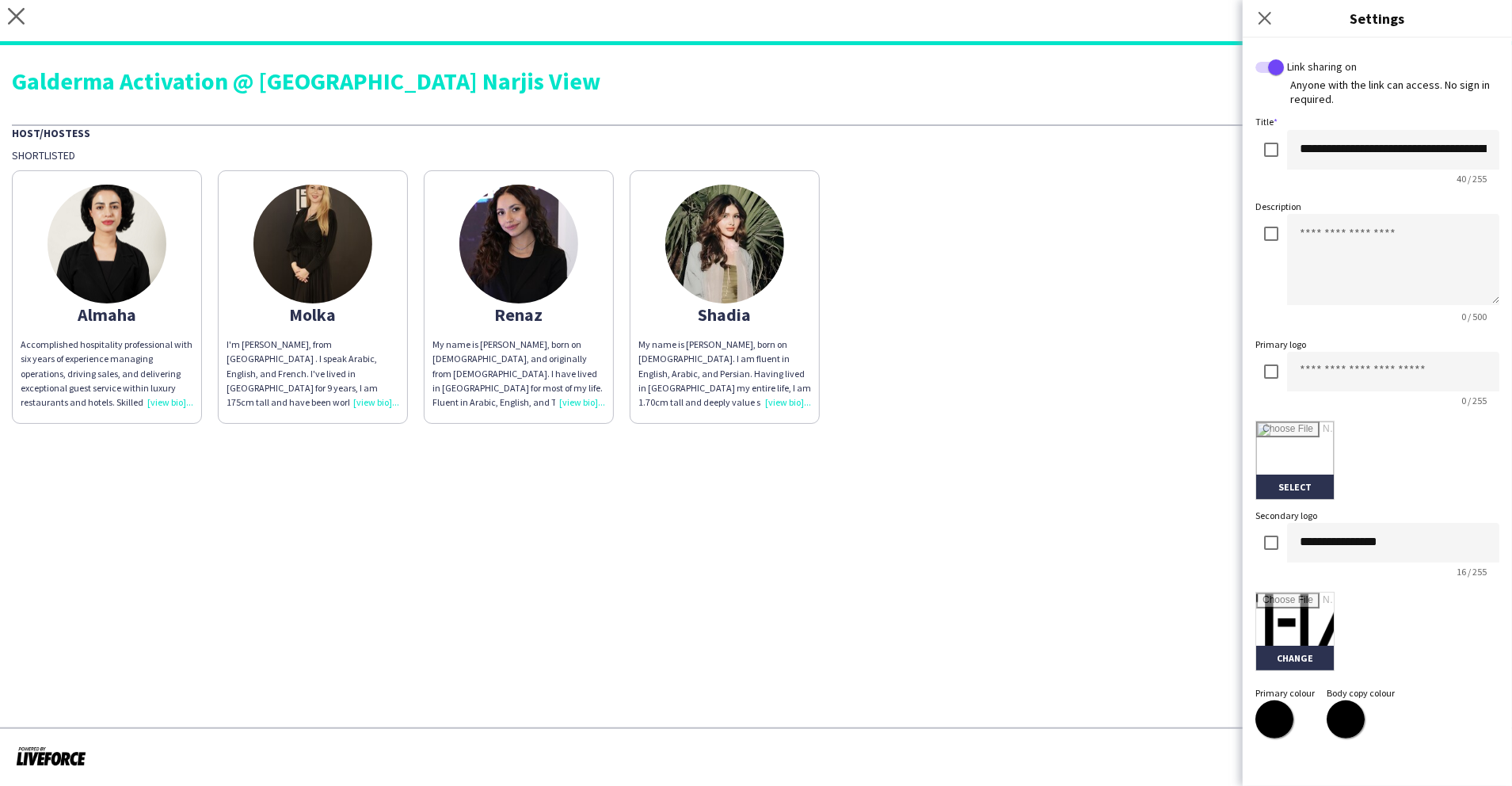
click at [89, 260] on img at bounding box center [107, 244] width 119 height 119
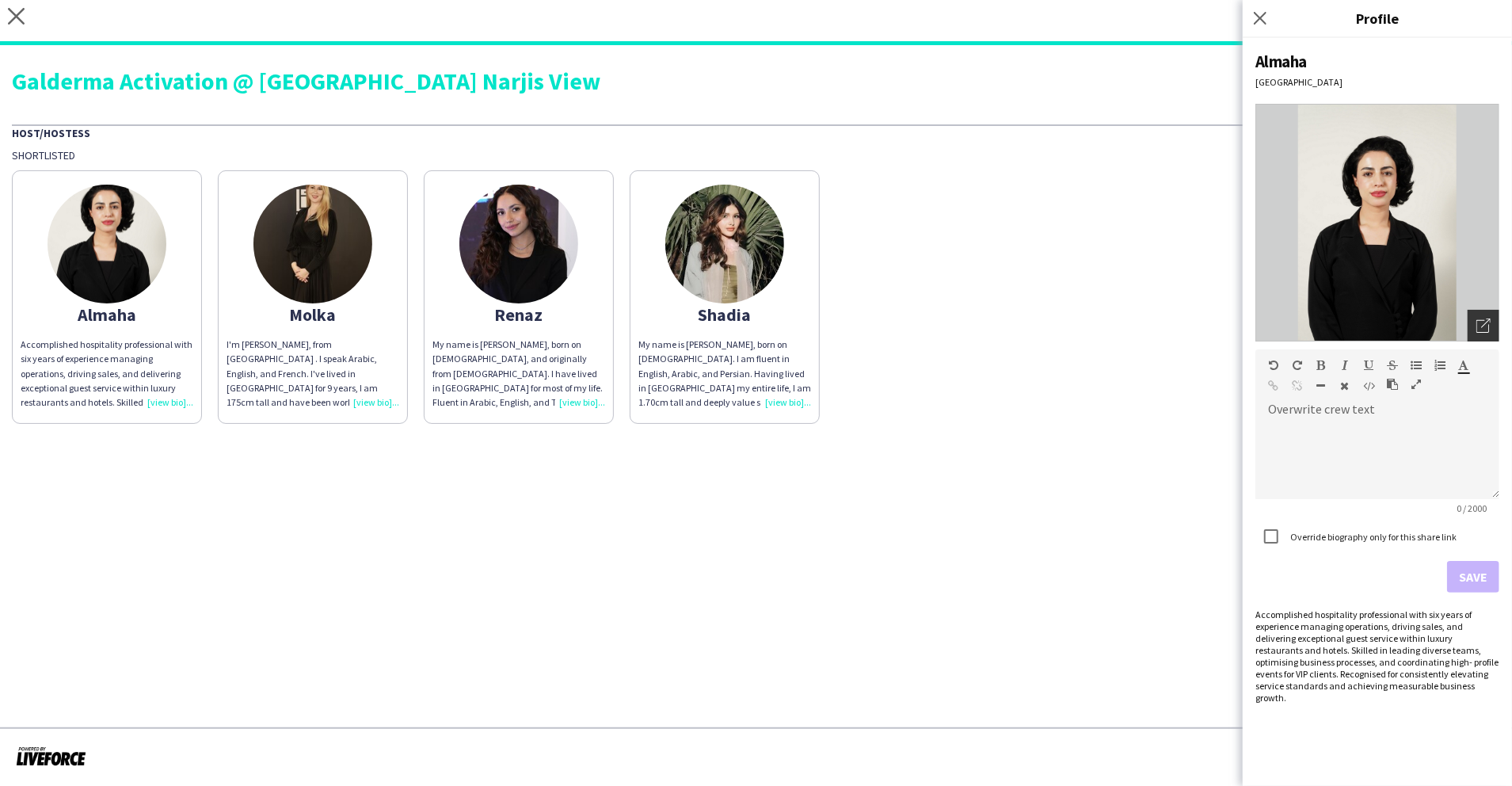
click at [1468, 322] on div "Open photos pop-in" at bounding box center [1484, 325] width 32 height 32
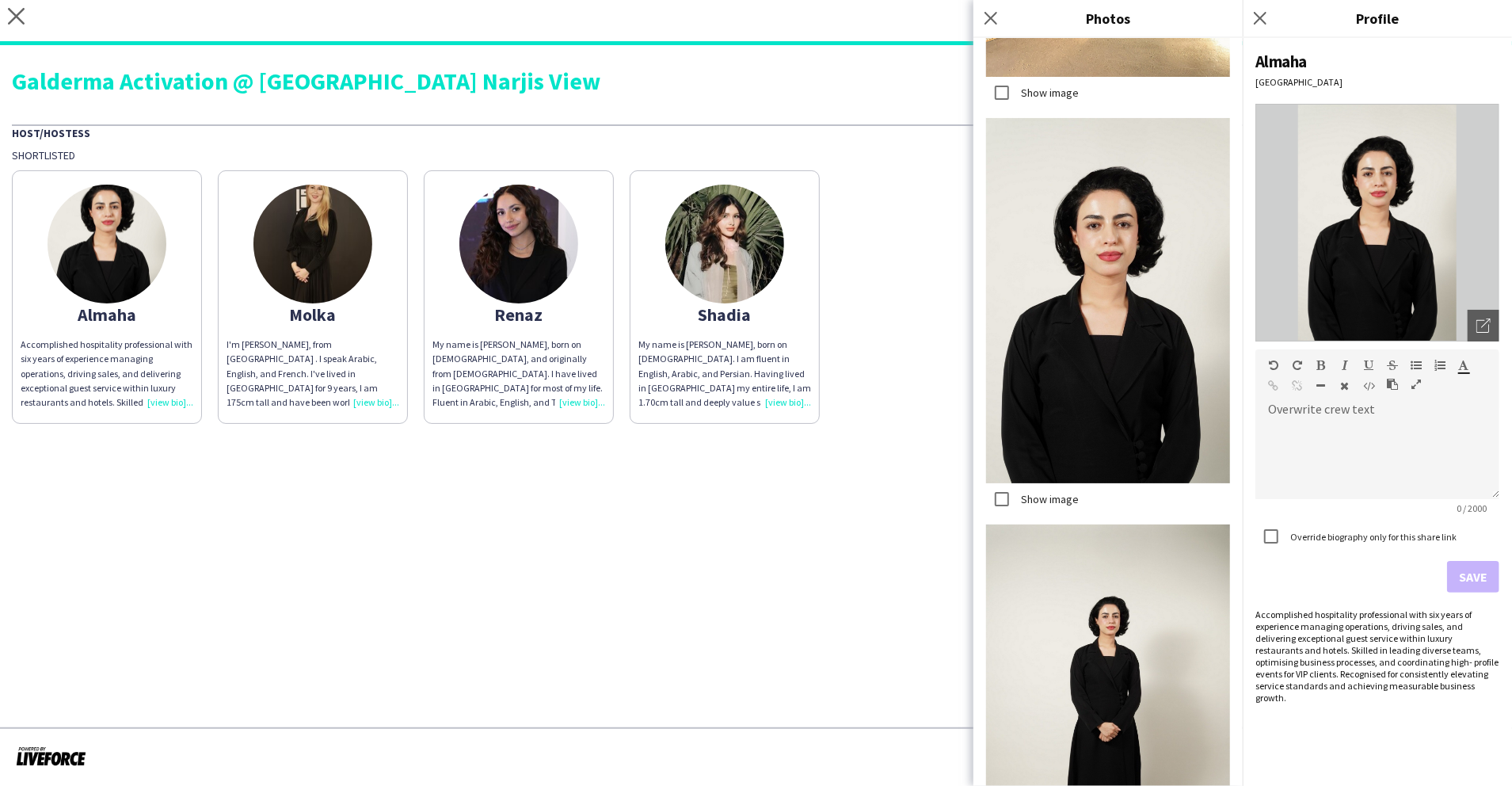
scroll to position [1606, 0]
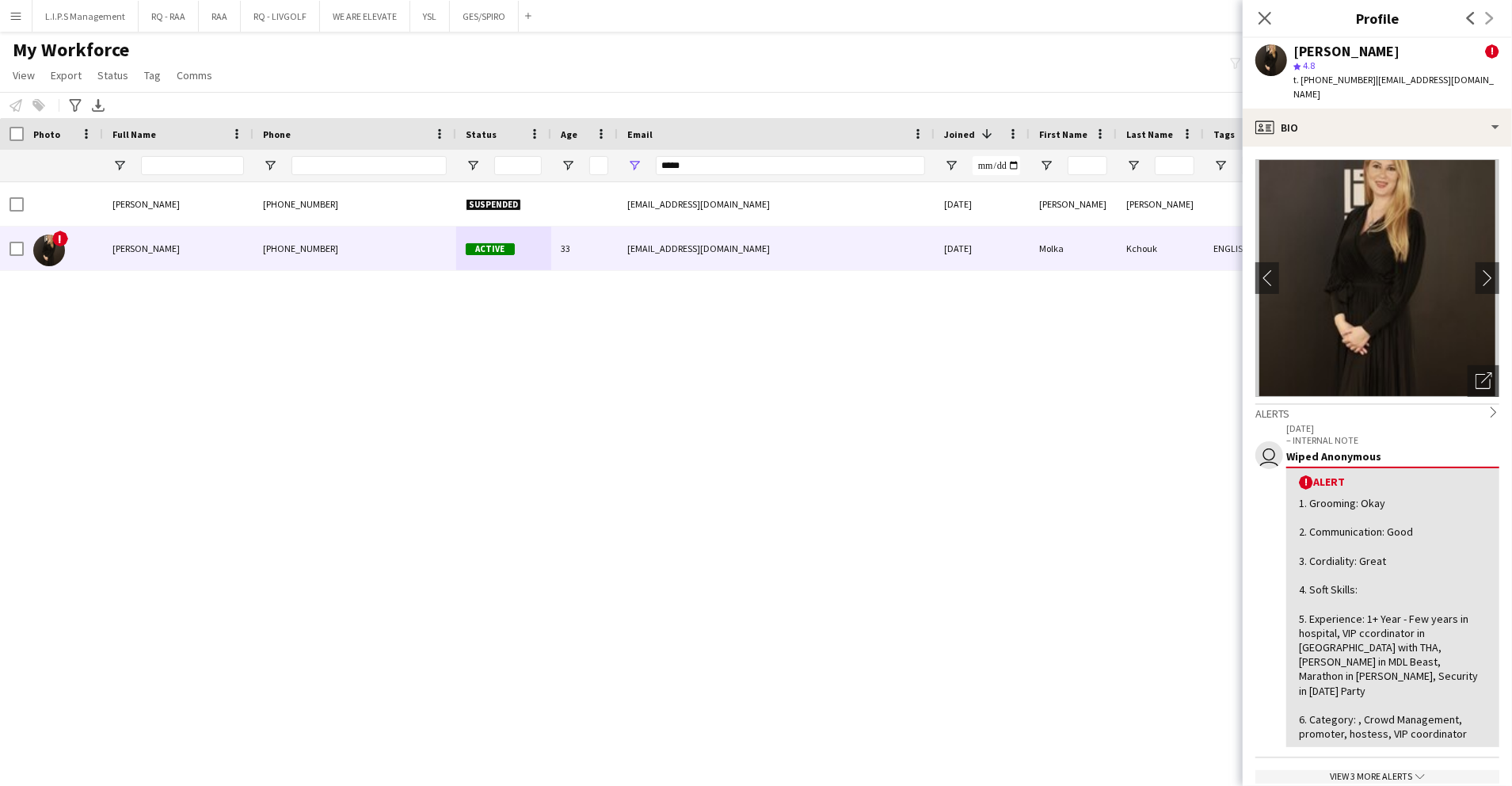
scroll to position [1057, 0]
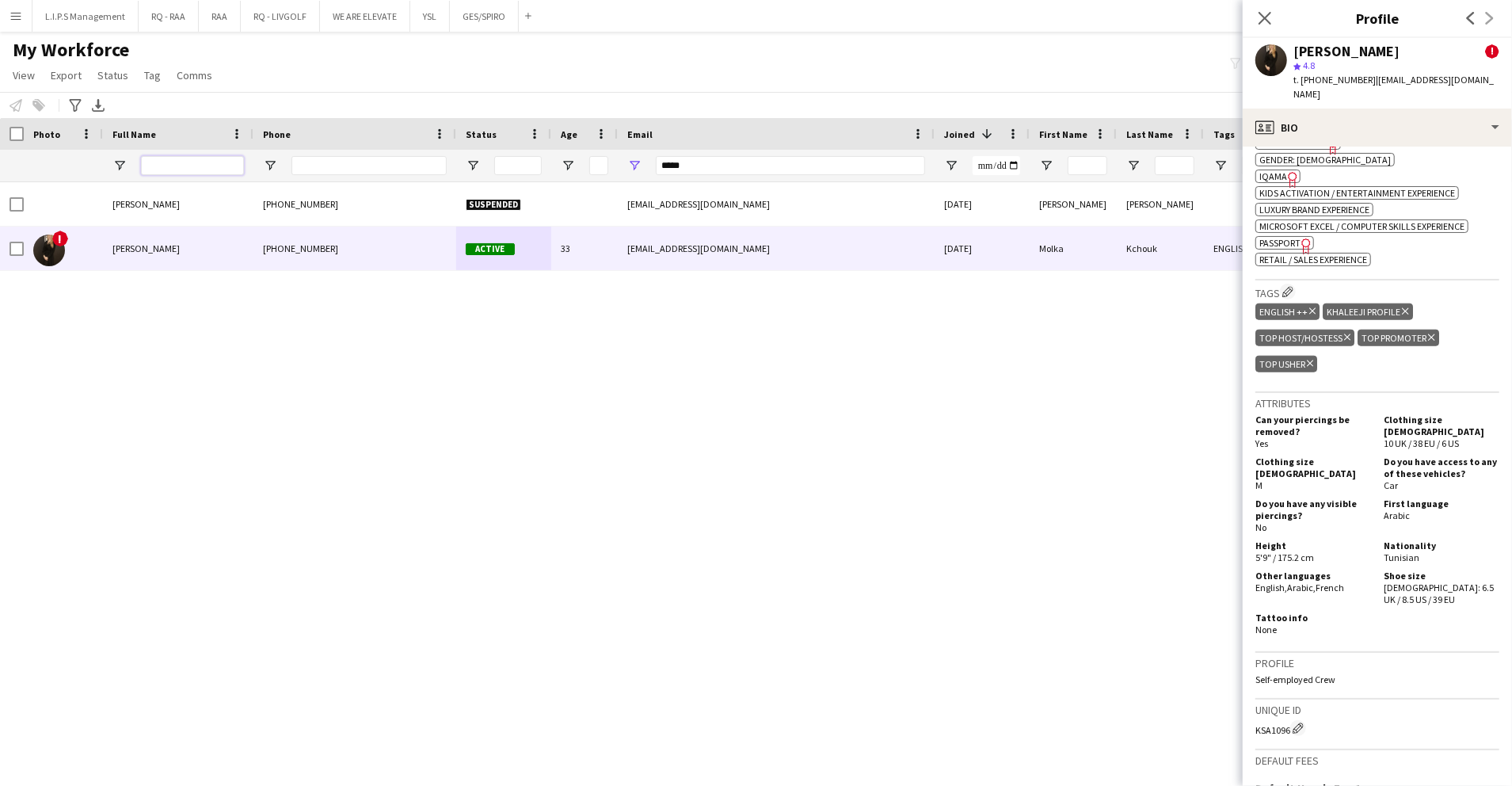
drag, startPoint x: 235, startPoint y: 162, endPoint x: 241, endPoint y: 158, distance: 7.2
click at [238, 161] on input "Full Name Filter Input" at bounding box center [192, 165] width 103 height 19
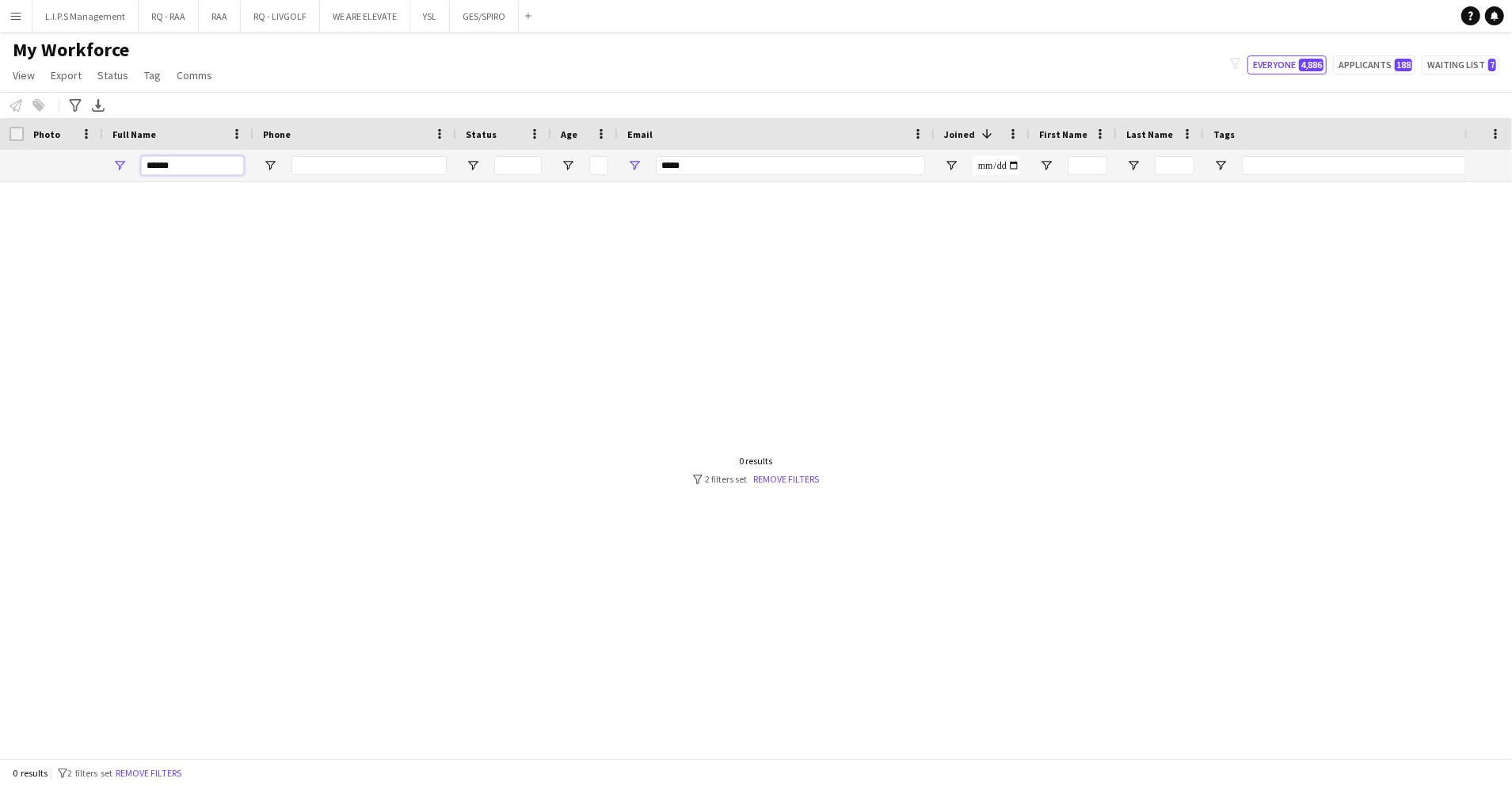
type input "******"
drag, startPoint x: 629, startPoint y: 156, endPoint x: 644, endPoint y: 163, distance: 16.6
click at [631, 160] on div "*****" at bounding box center [776, 165] width 317 height 32
drag, startPoint x: 732, startPoint y: 164, endPoint x: 522, endPoint y: 155, distance: 210.2
click at [524, 156] on div "******" at bounding box center [1103, 165] width 2207 height 32
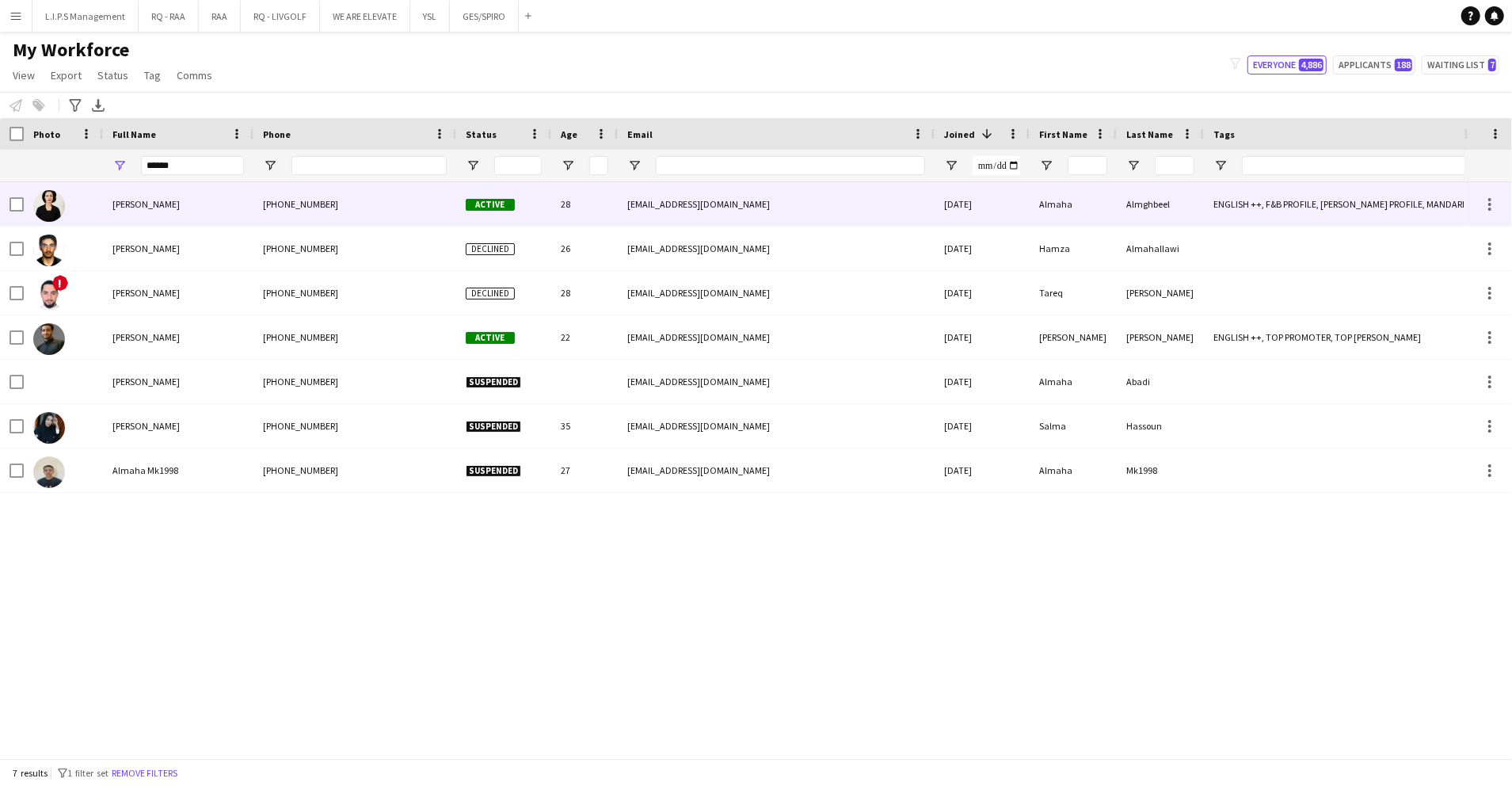
click at [508, 223] on div "Active" at bounding box center [503, 204] width 95 height 44
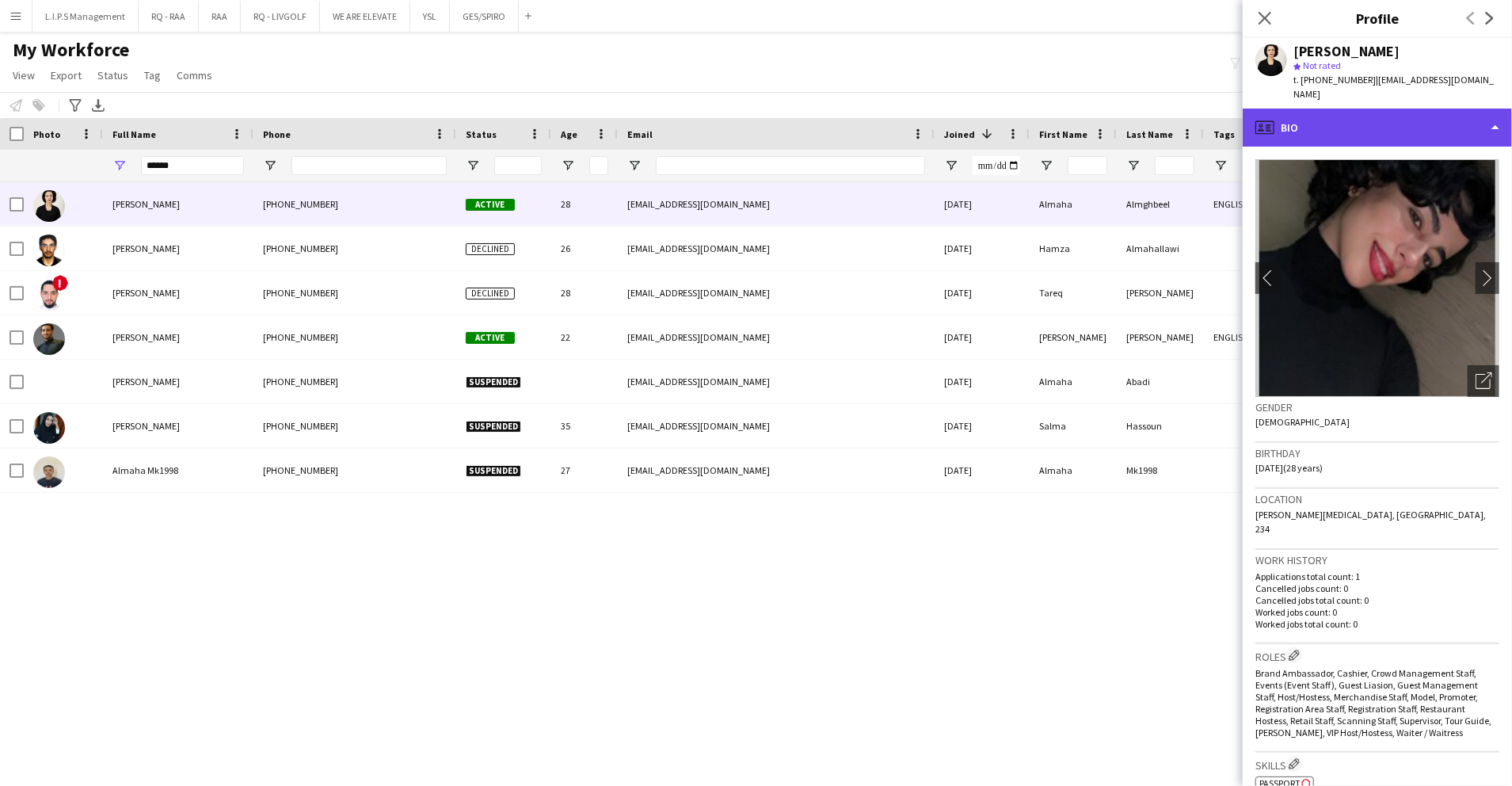
drag, startPoint x: 1420, startPoint y: 116, endPoint x: 1418, endPoint y: 146, distance: 30.1
click at [1420, 117] on div "profile Bio" at bounding box center [1378, 128] width 269 height 38
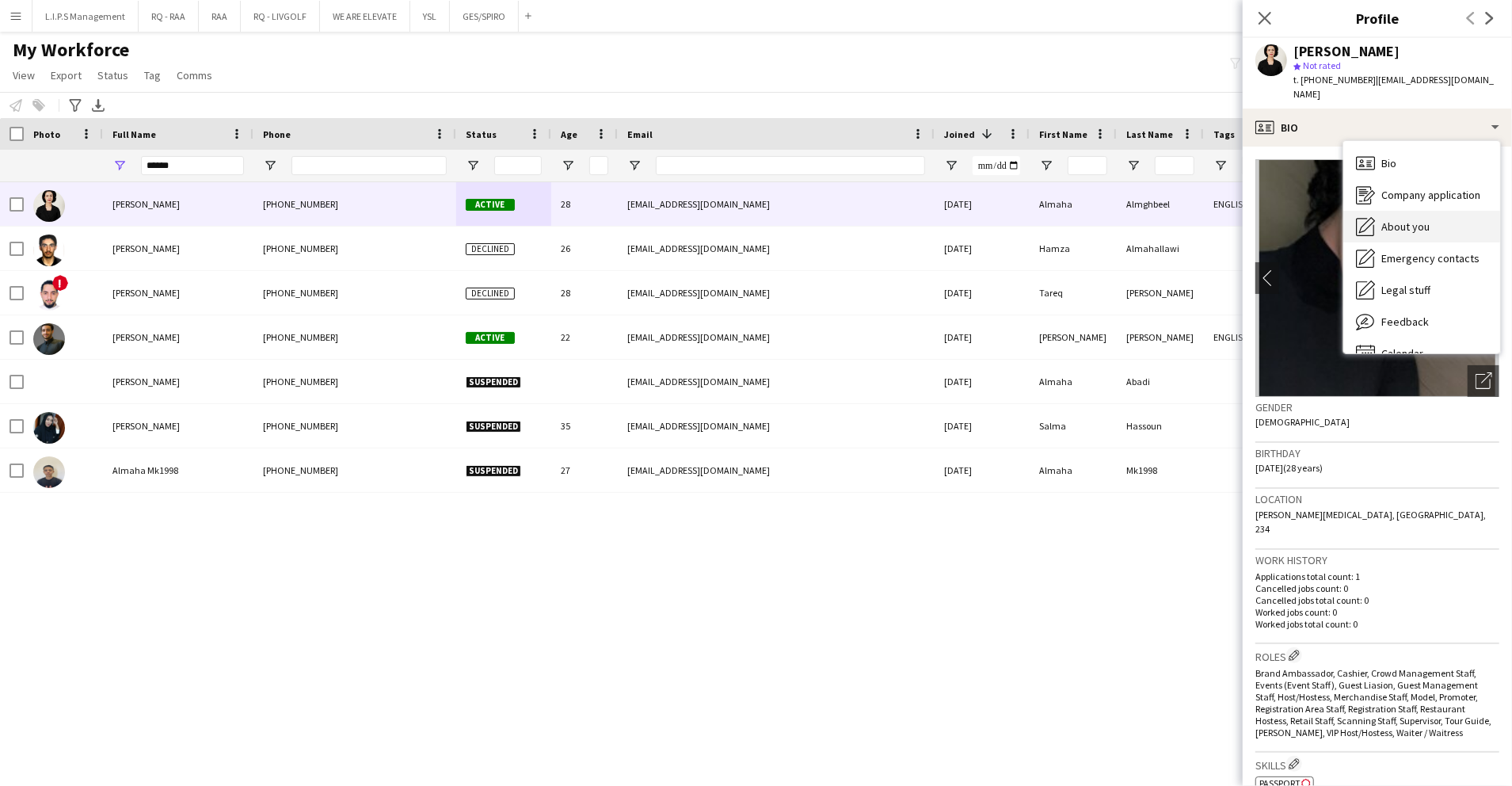
drag, startPoint x: 1427, startPoint y: 193, endPoint x: 1427, endPoint y: 205, distance: 12.0
click at [1427, 205] on div "Bio Bio Company application Company application About you About you Emergency c…" at bounding box center [1422, 247] width 157 height 212
click at [1427, 219] on span "About you" at bounding box center [1405, 227] width 48 height 15
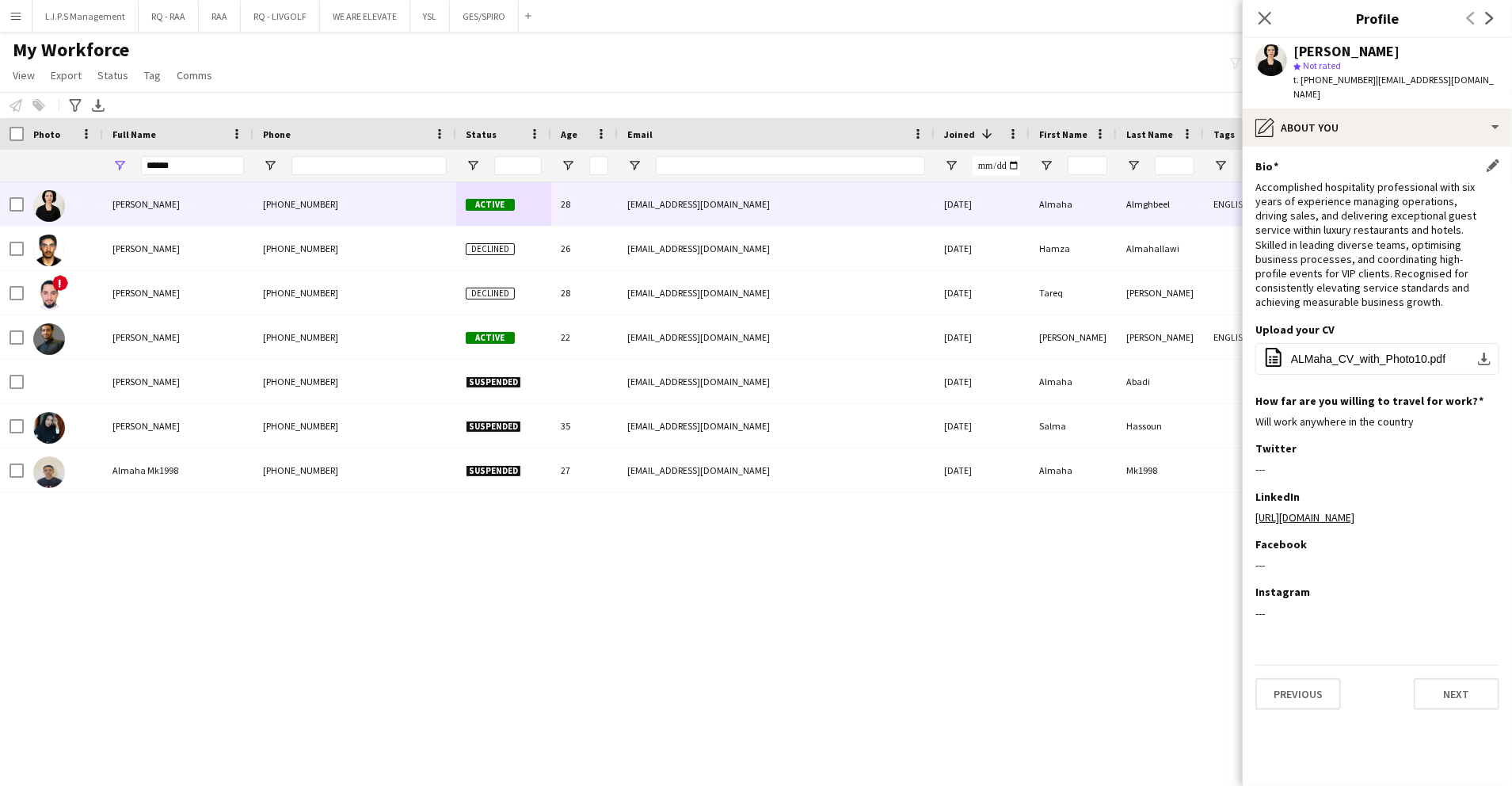
scroll to position [0, 0]
click at [1494, 159] on app-icon "Edit this field" at bounding box center [1494, 166] width 13 height 13
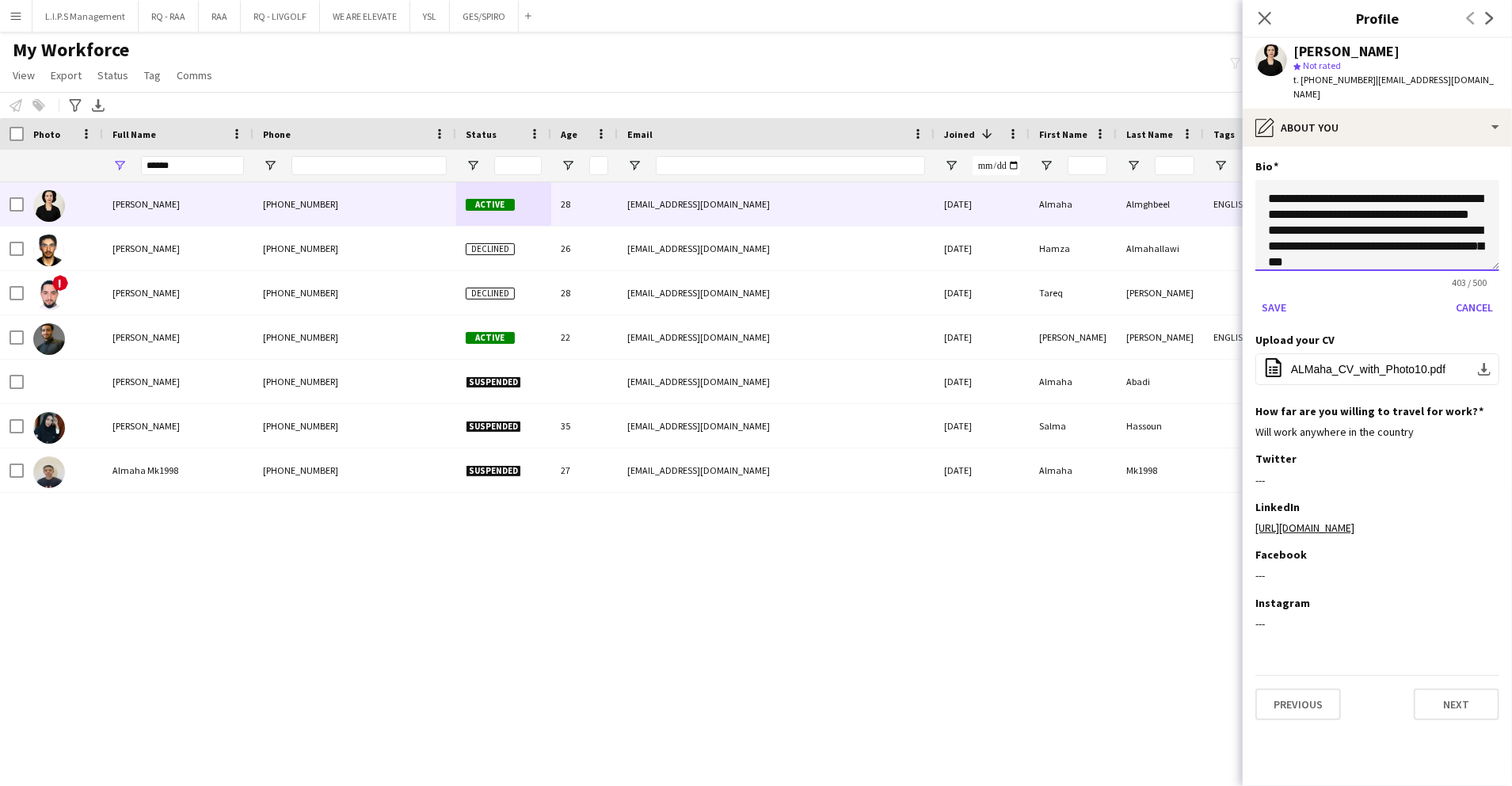
click at [1264, 180] on textarea "**********" at bounding box center [1377, 226] width 244 height 91
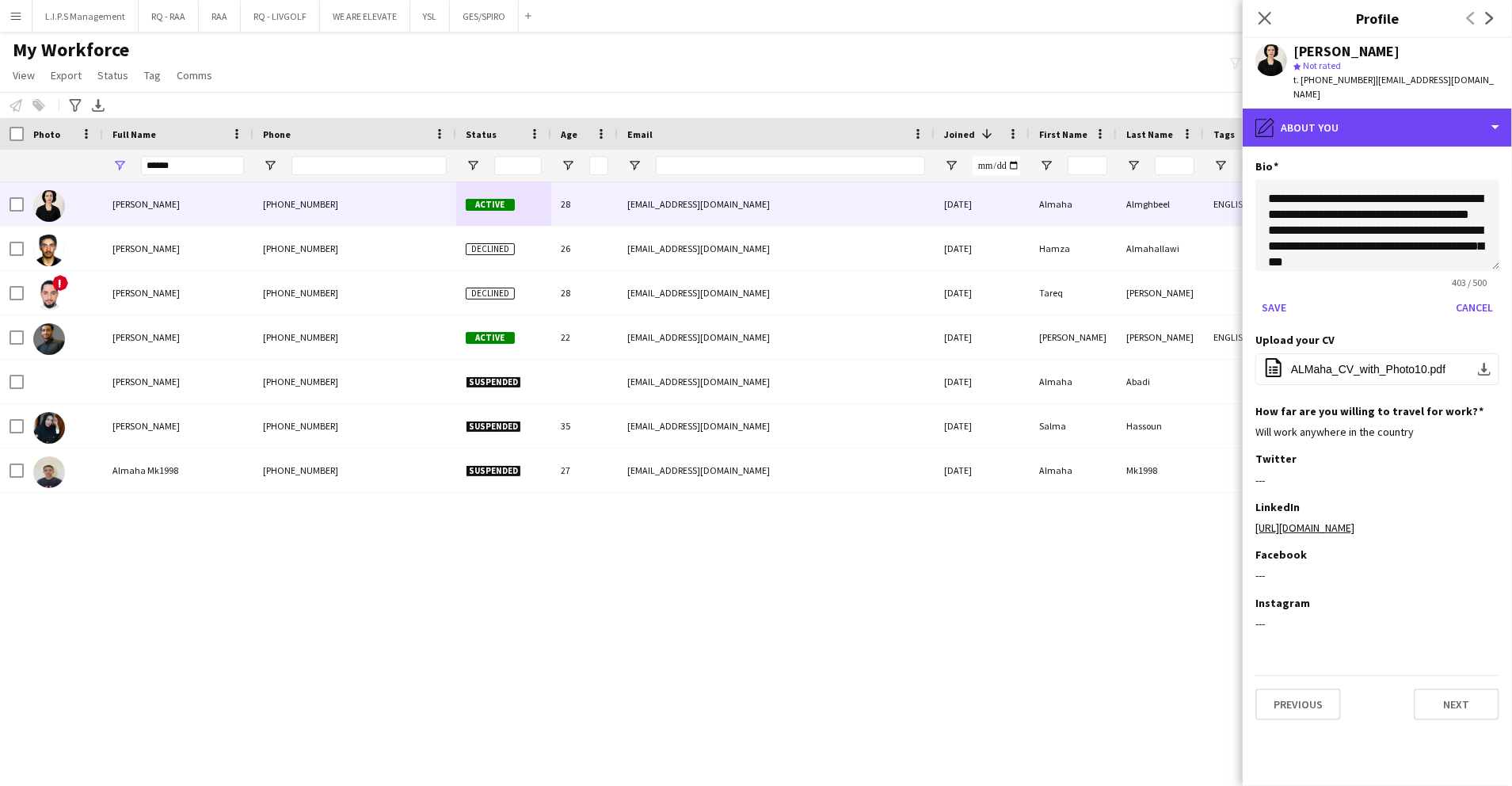
drag, startPoint x: 1328, startPoint y: 107, endPoint x: 1392, endPoint y: 135, distance: 69.9
click at [1331, 108] on div "pencil4 About you" at bounding box center [1378, 128] width 269 height 38
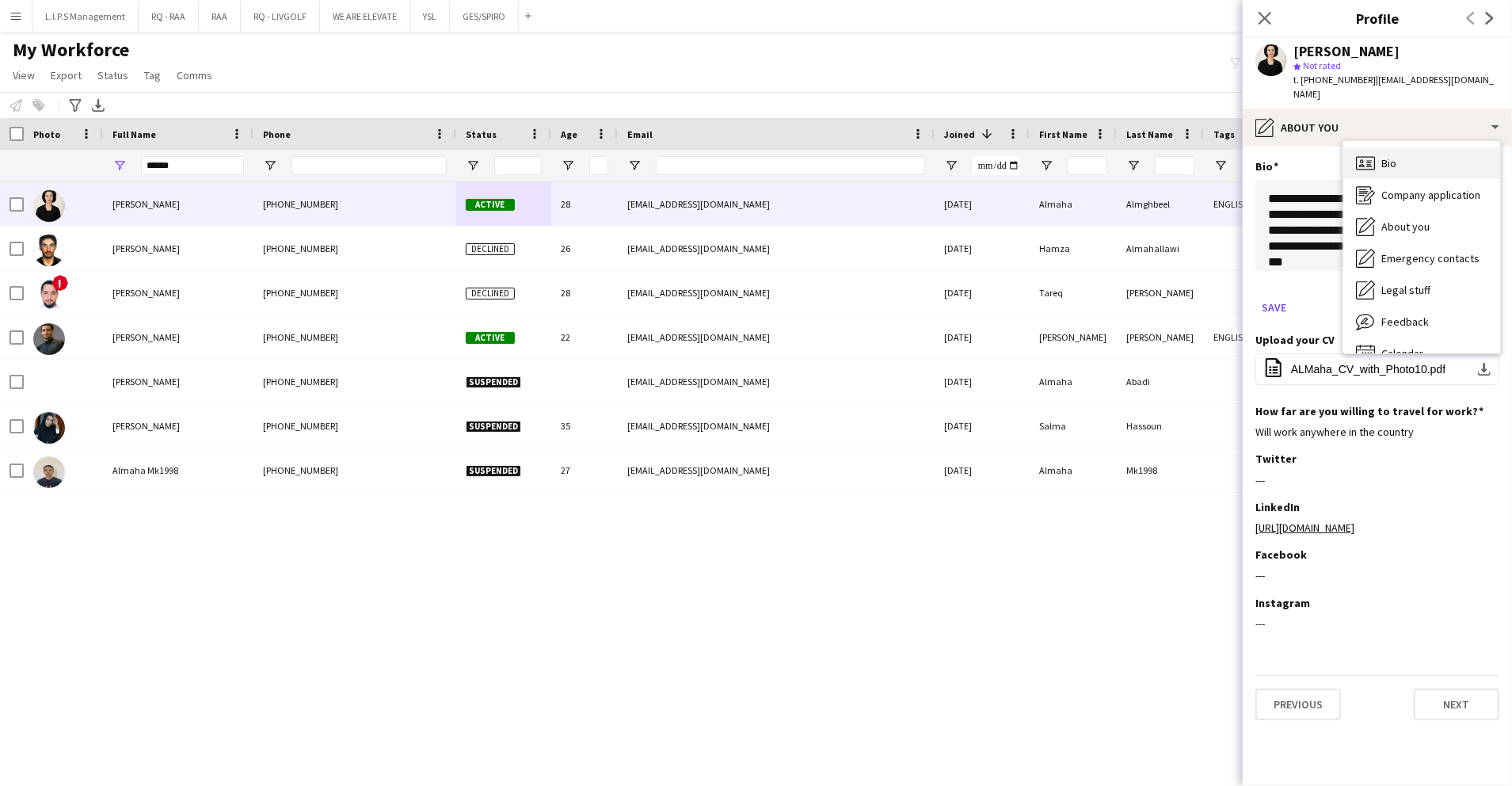
click at [1402, 148] on div "Bio Bio" at bounding box center [1422, 163] width 157 height 32
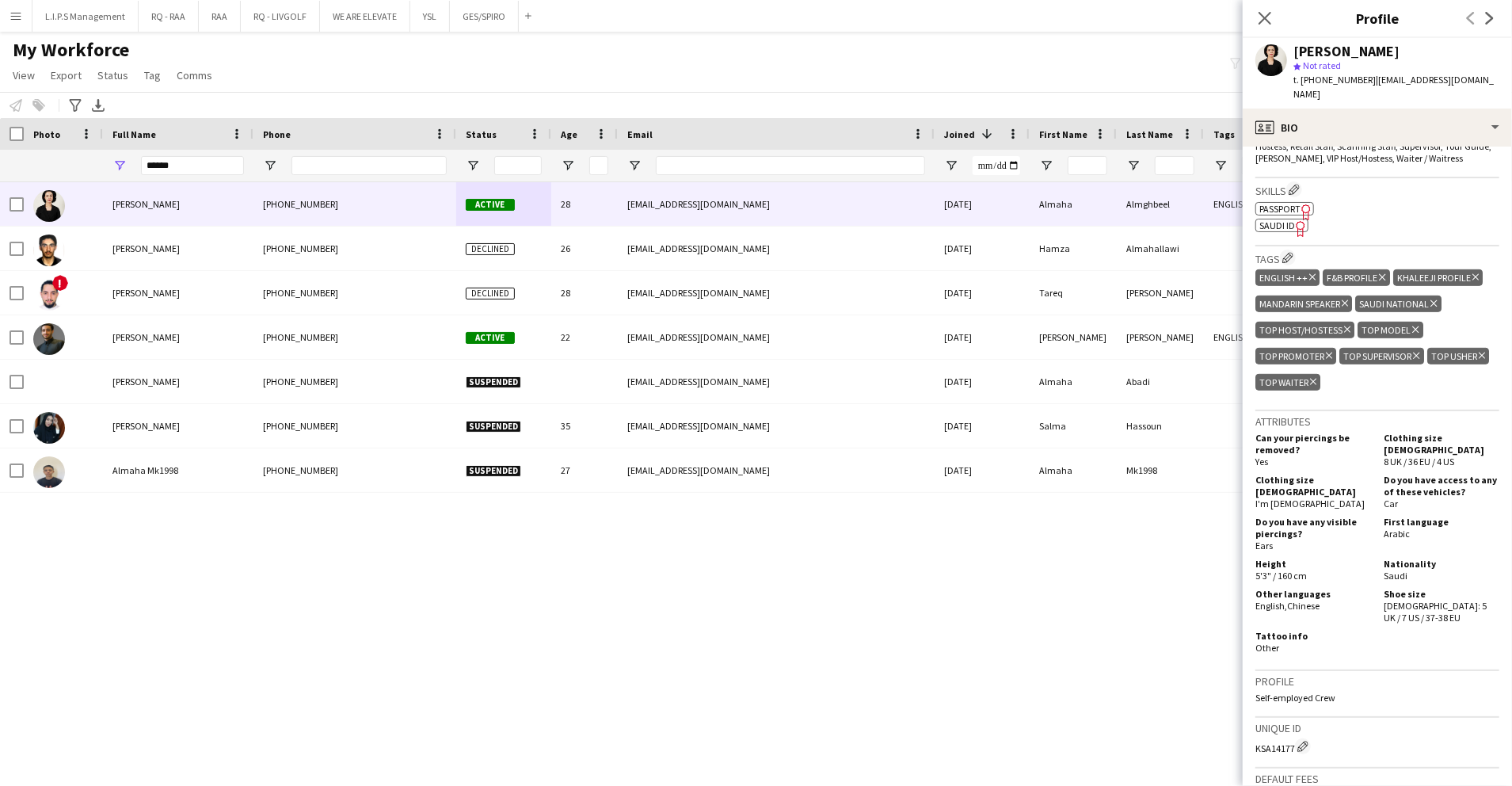
scroll to position [740, 0]
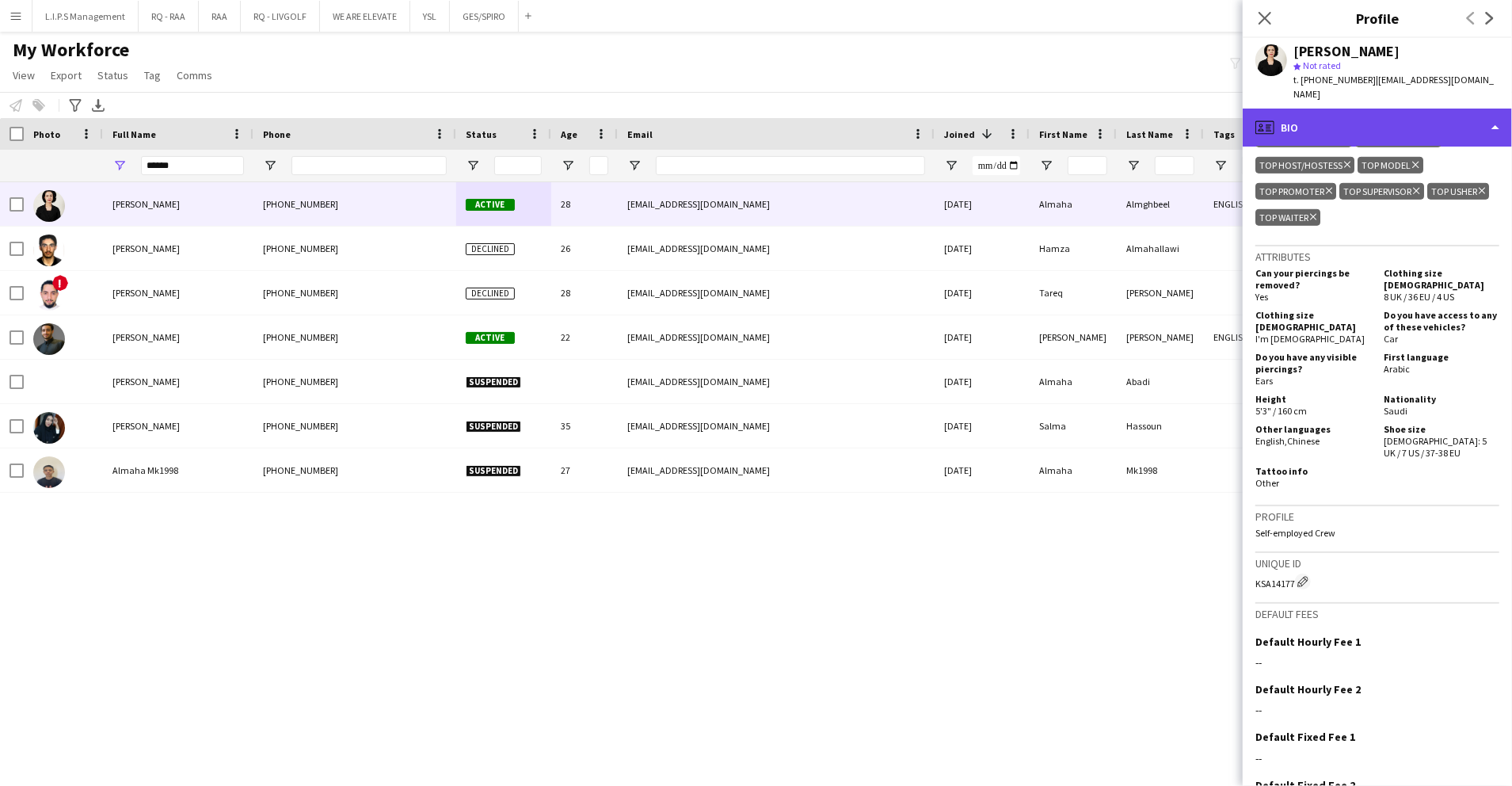
click at [1444, 109] on div "profile Bio" at bounding box center [1378, 128] width 269 height 38
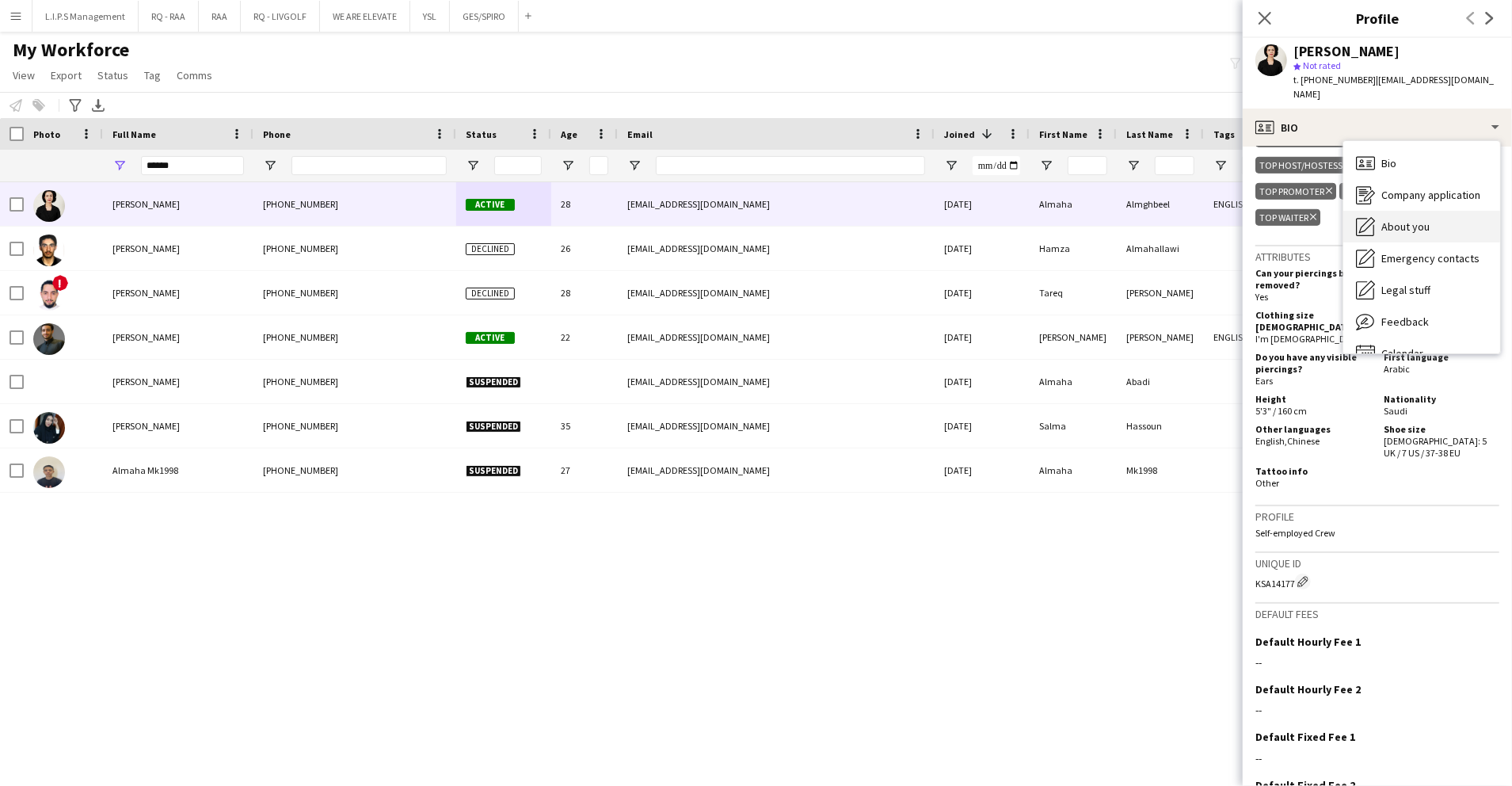
click at [1432, 211] on div "About you About you" at bounding box center [1422, 227] width 157 height 32
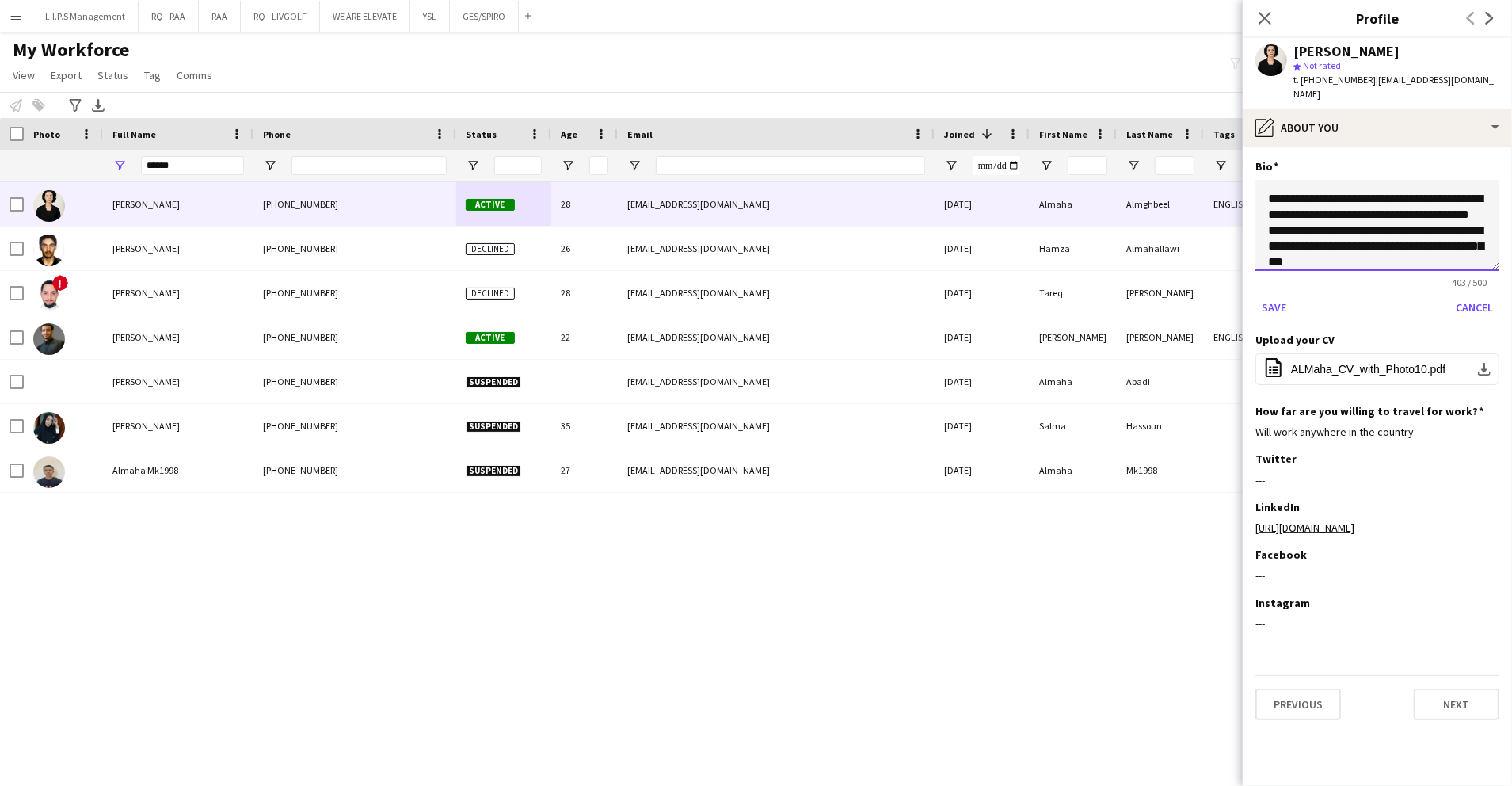
click at [1269, 182] on textarea "**********" at bounding box center [1377, 226] width 244 height 91
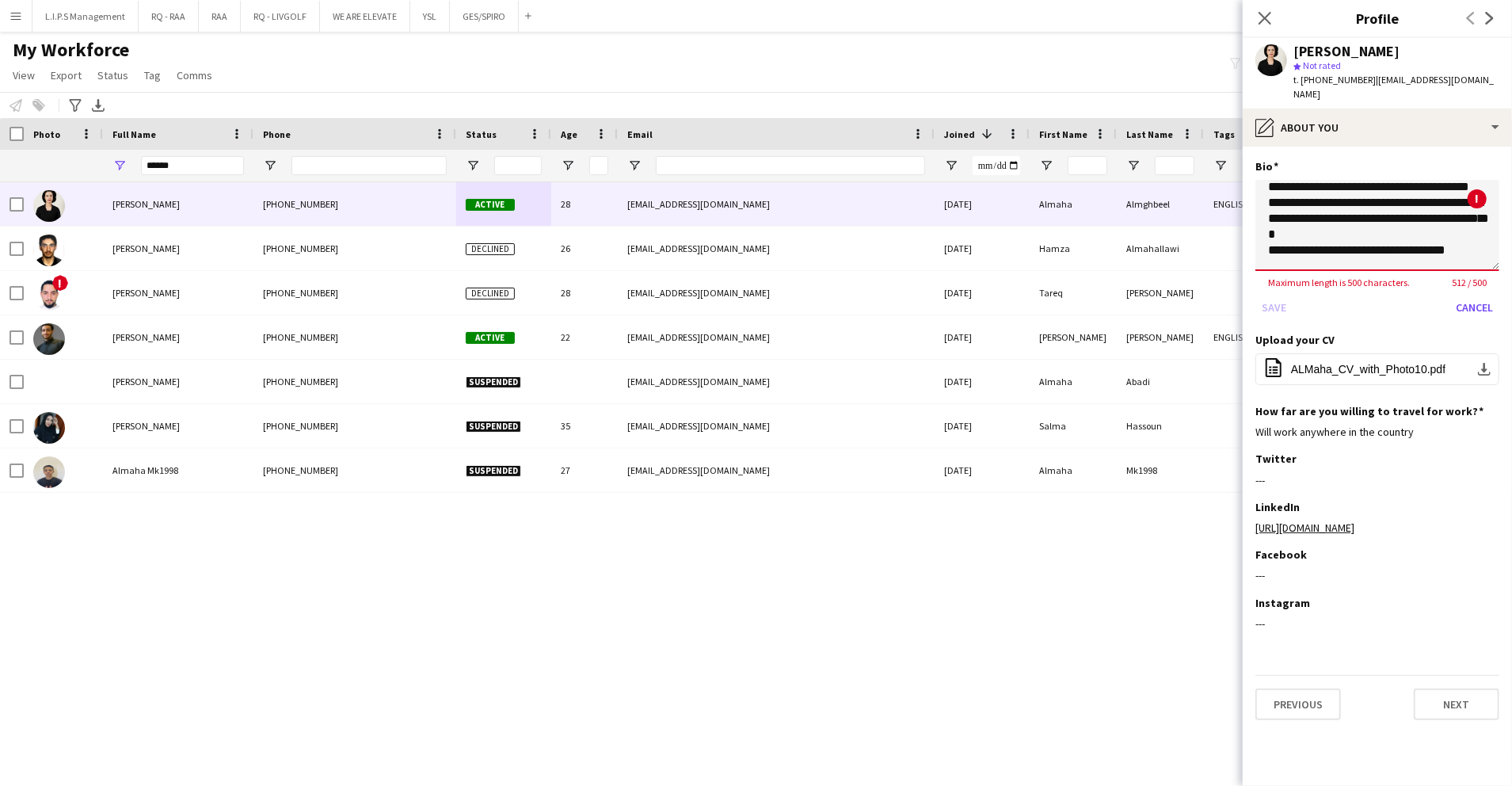
scroll to position [201, 0]
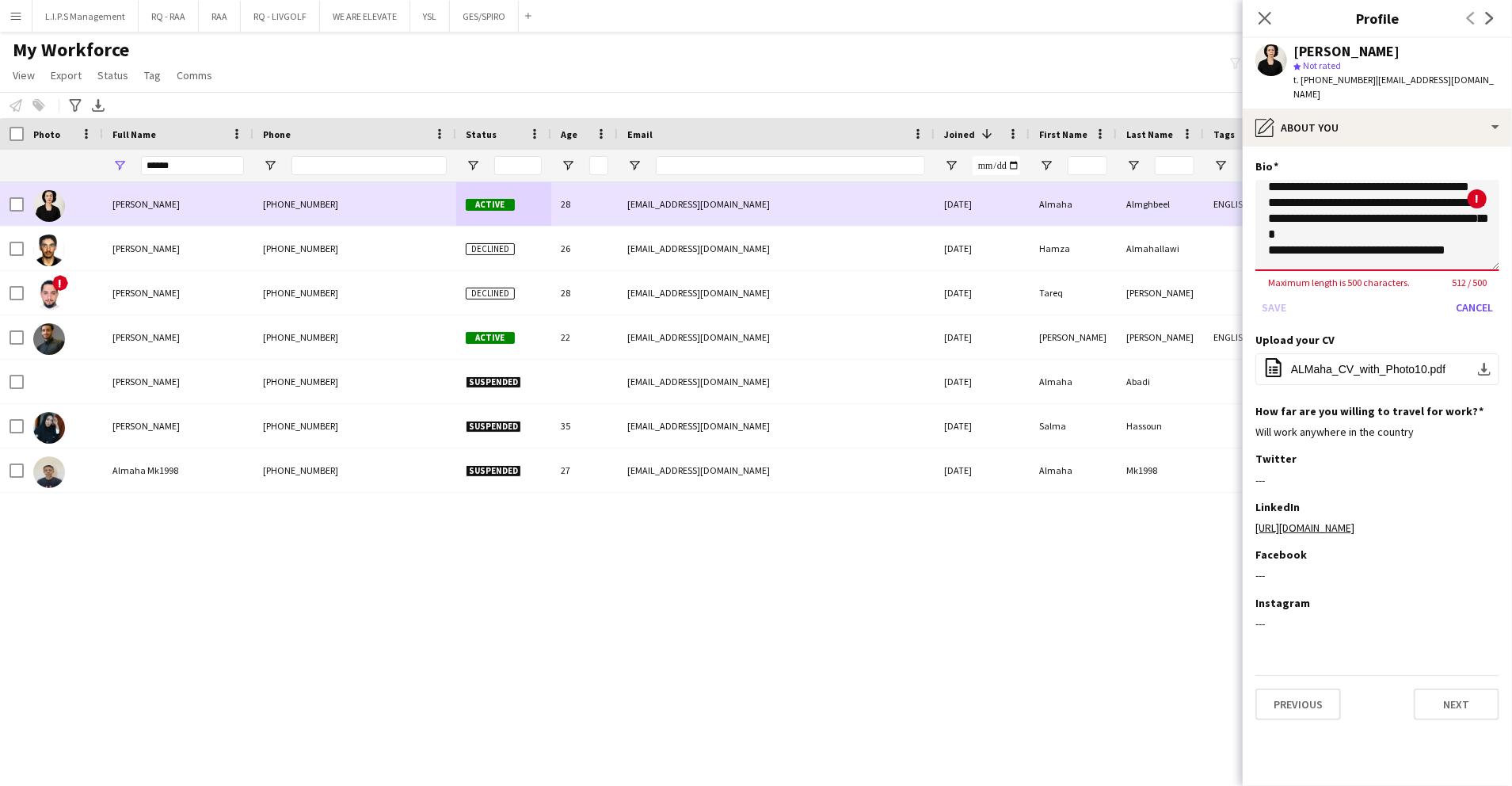
drag, startPoint x: 1318, startPoint y: 227, endPoint x: 1239, endPoint y: 192, distance: 86.4
click at [1239, 192] on body "Menu Boards Boards Boards All jobs Status Workforce Workforce My Workforce Recr…" at bounding box center [756, 393] width 1512 height 786
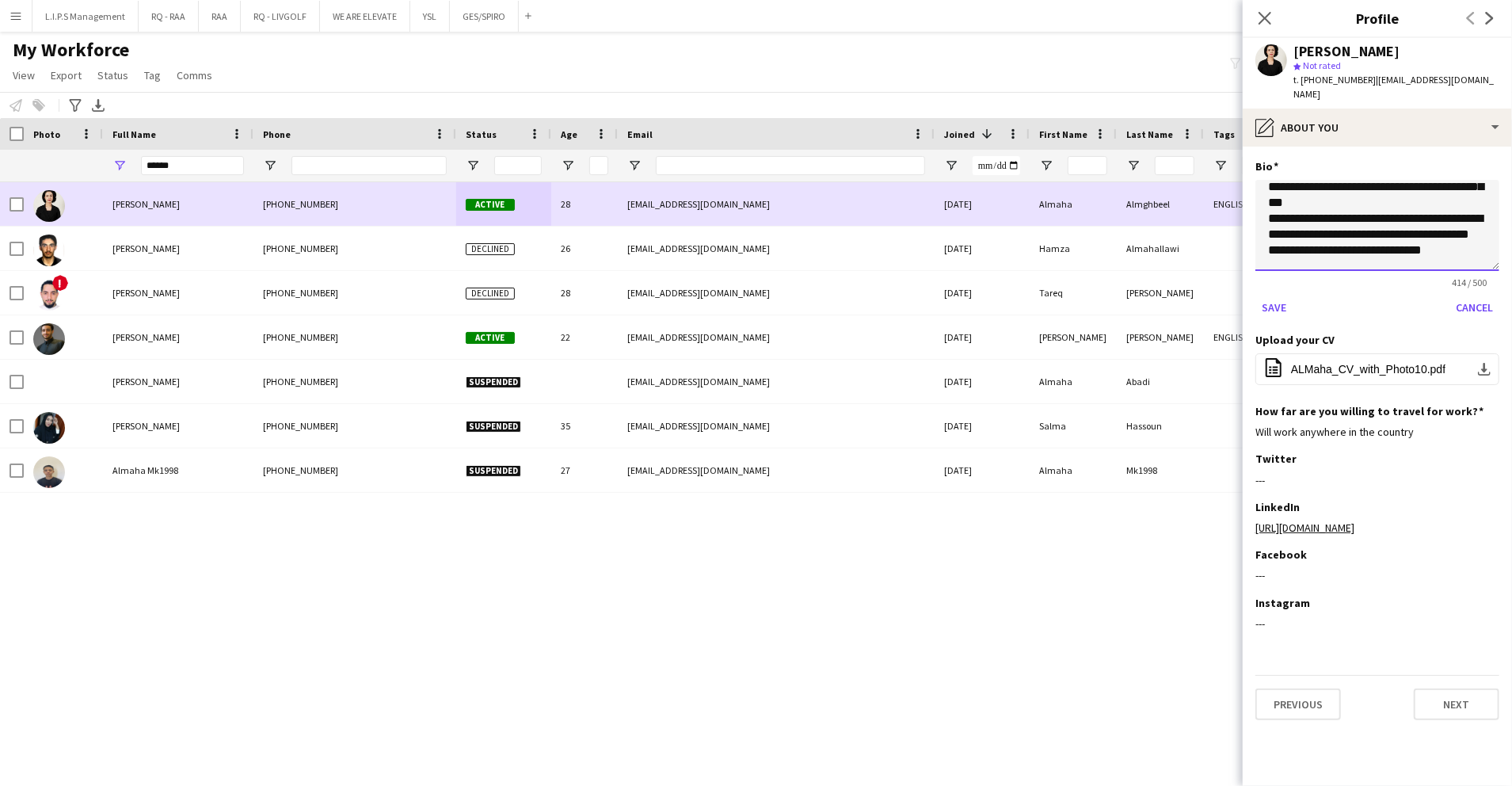
scroll to position [138, 0]
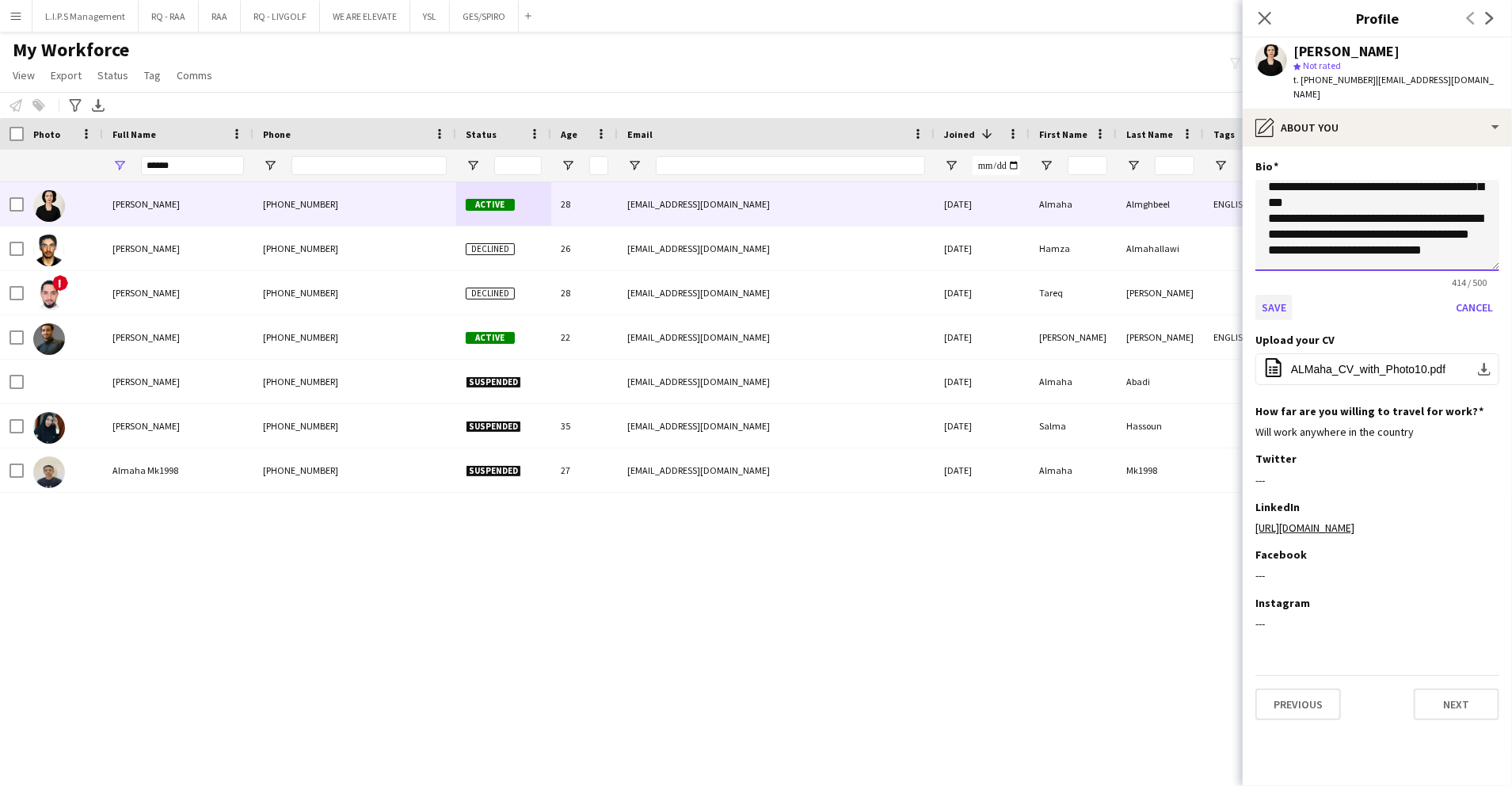
type textarea "**********"
drag, startPoint x: 1270, startPoint y: 292, endPoint x: 1292, endPoint y: 252, distance: 45.7
click at [1271, 295] on button "Save" at bounding box center [1274, 308] width 37 height 26
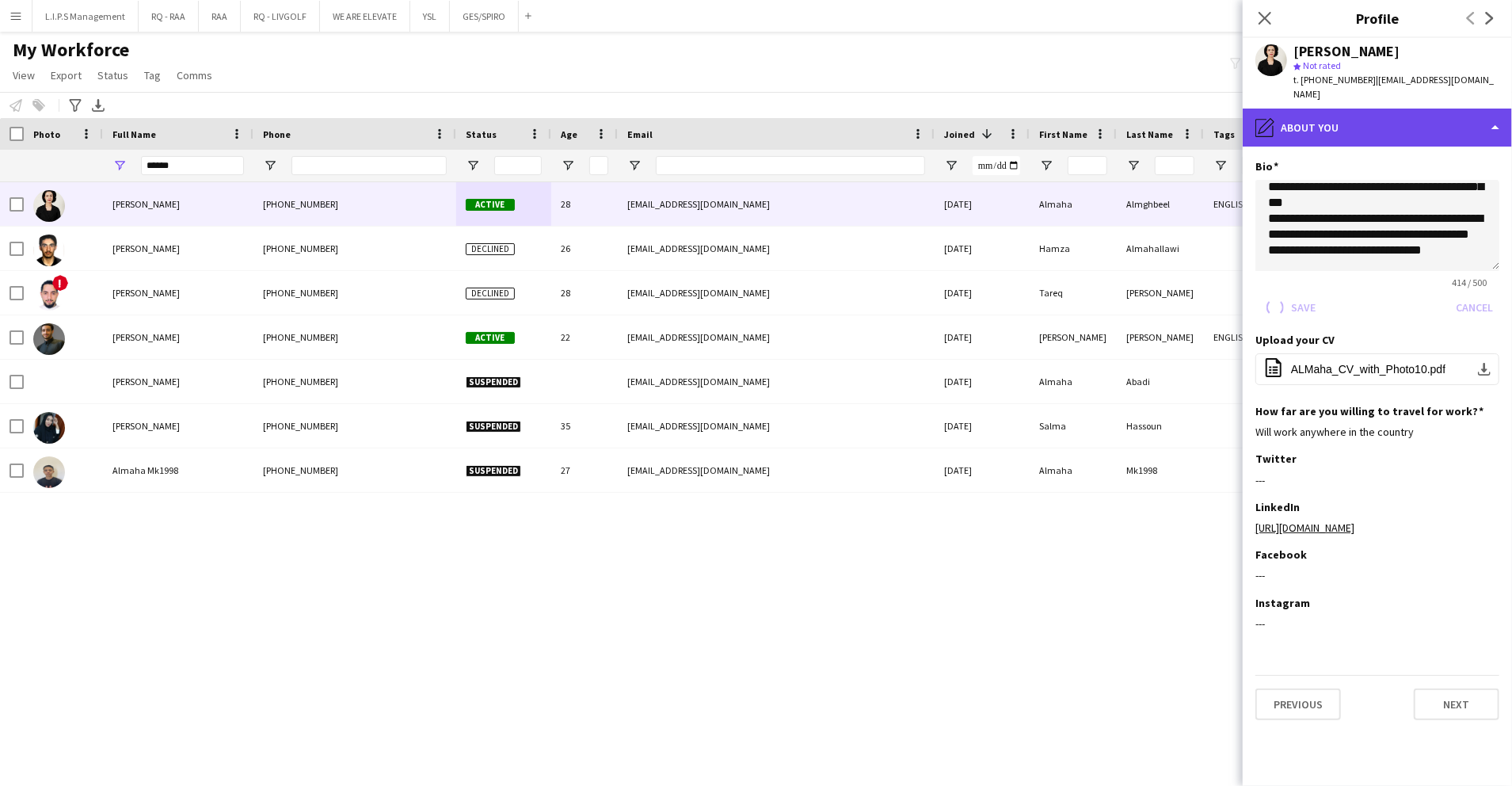
drag, startPoint x: 1402, startPoint y: 98, endPoint x: 1418, endPoint y: 116, distance: 24.1
click at [1404, 108] on div "pencil4 About you" at bounding box center [1378, 128] width 269 height 38
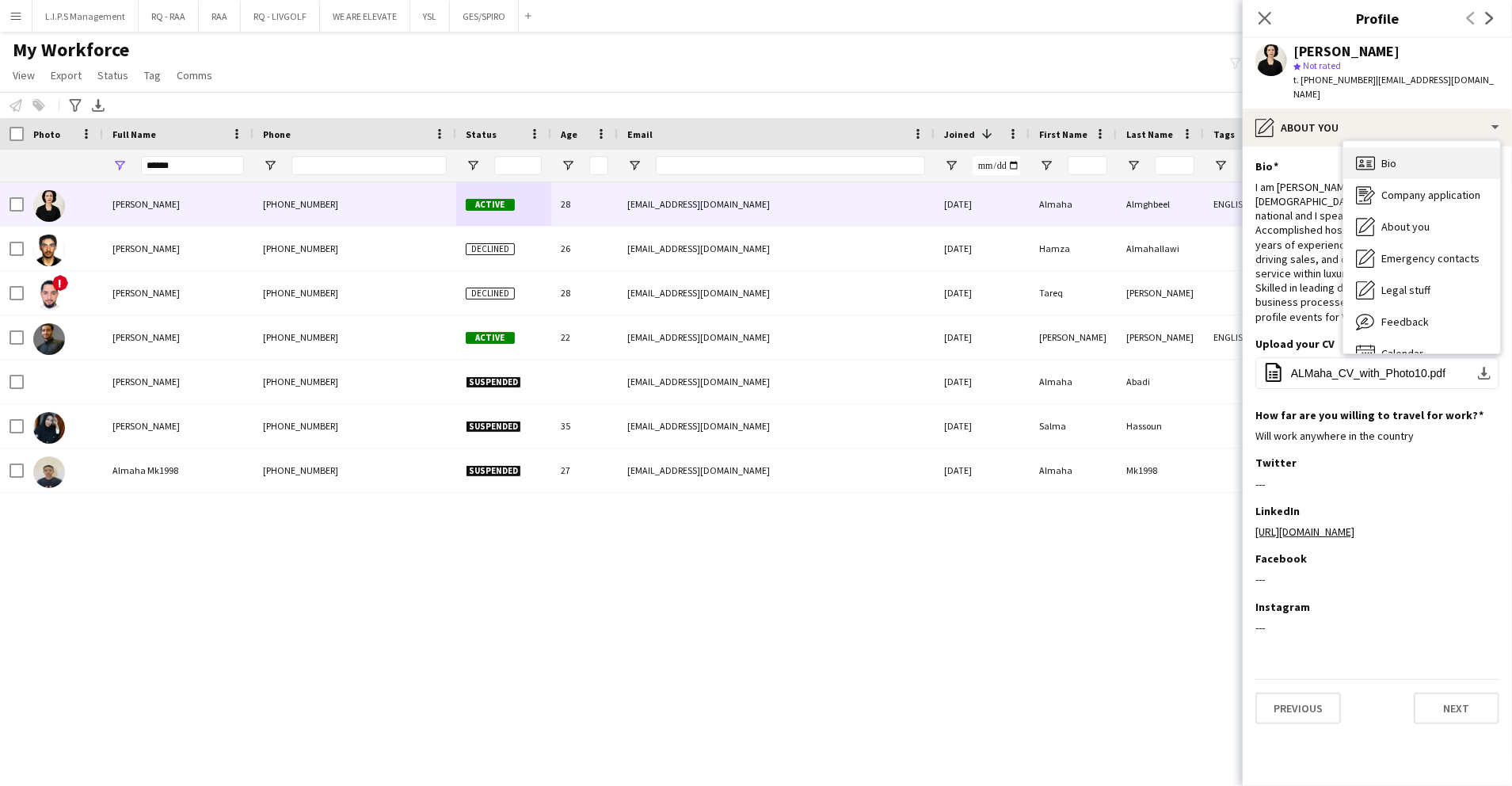
click at [1433, 148] on div "Bio Bio" at bounding box center [1422, 163] width 157 height 32
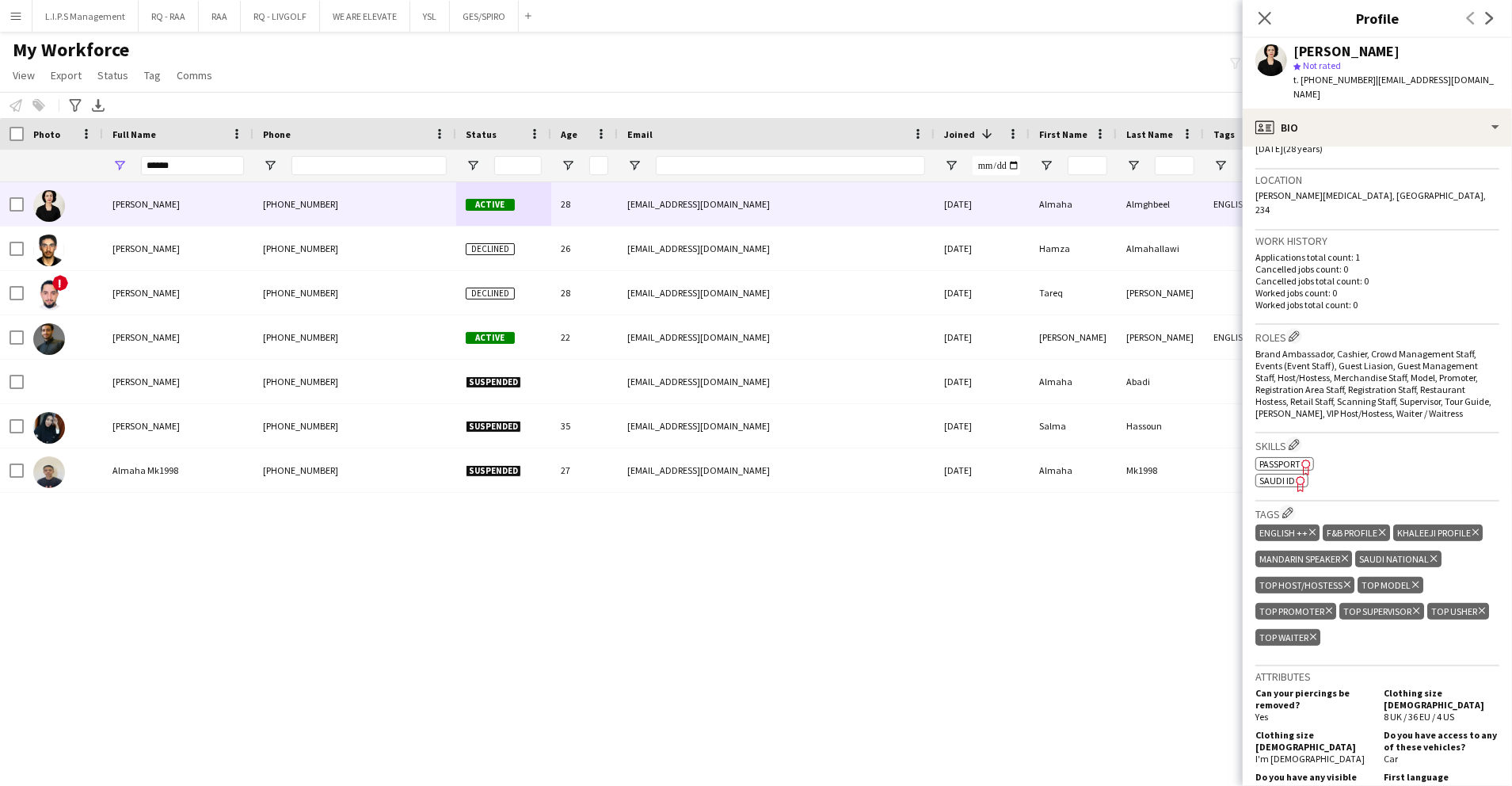
scroll to position [528, 0]
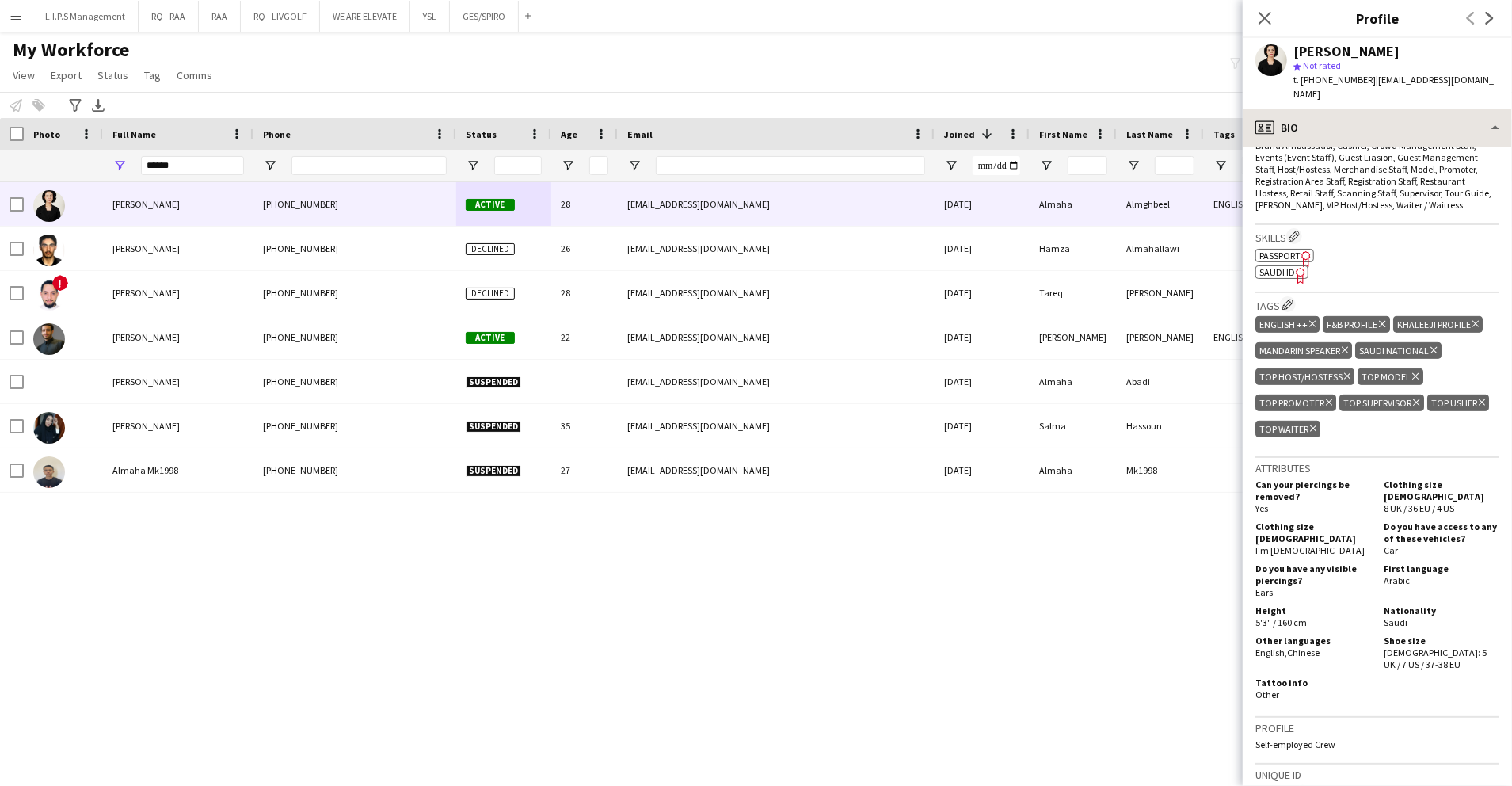
click at [1426, 94] on app-crew-profile "Close pop-in Profile Previous Next Almaha Almghbeel star Not rated t. +96653918…" at bounding box center [1378, 393] width 269 height 786
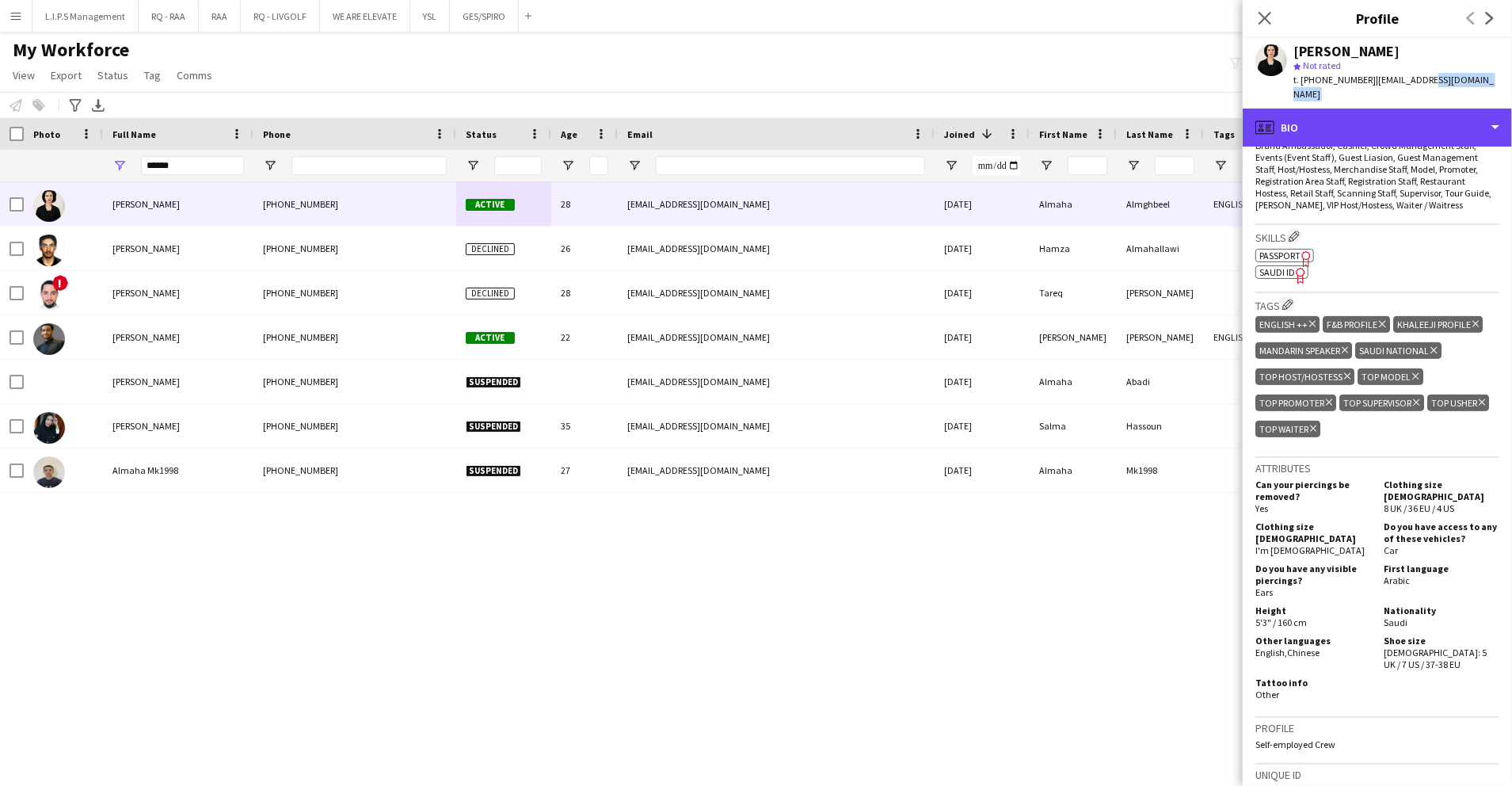
drag, startPoint x: 1426, startPoint y: 94, endPoint x: 1446, endPoint y: 162, distance: 70.9
click at [1428, 108] on div "profile Bio" at bounding box center [1378, 128] width 269 height 38
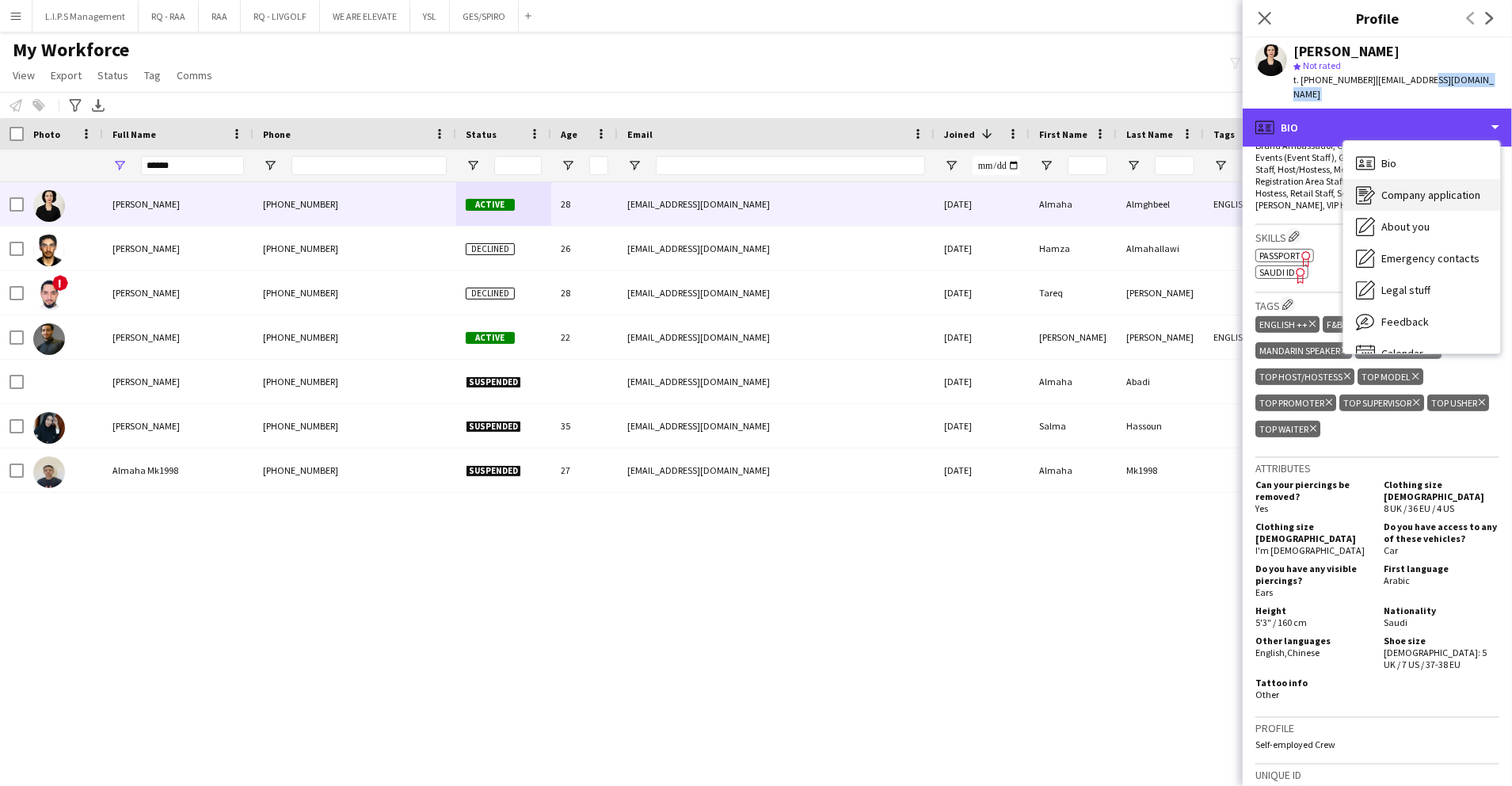
scroll to position [0, 0]
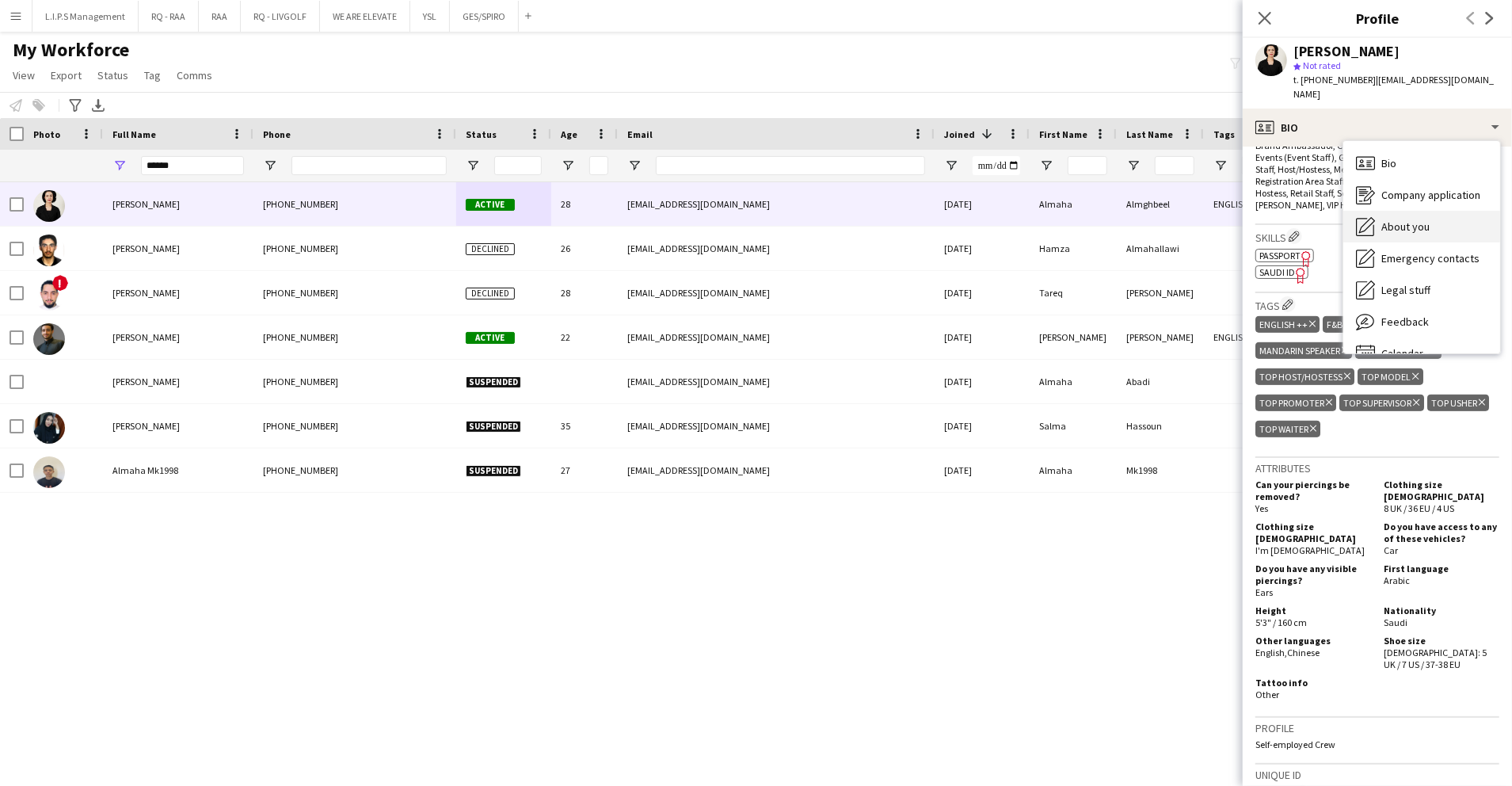
click at [1441, 211] on div "About you About you" at bounding box center [1422, 227] width 157 height 32
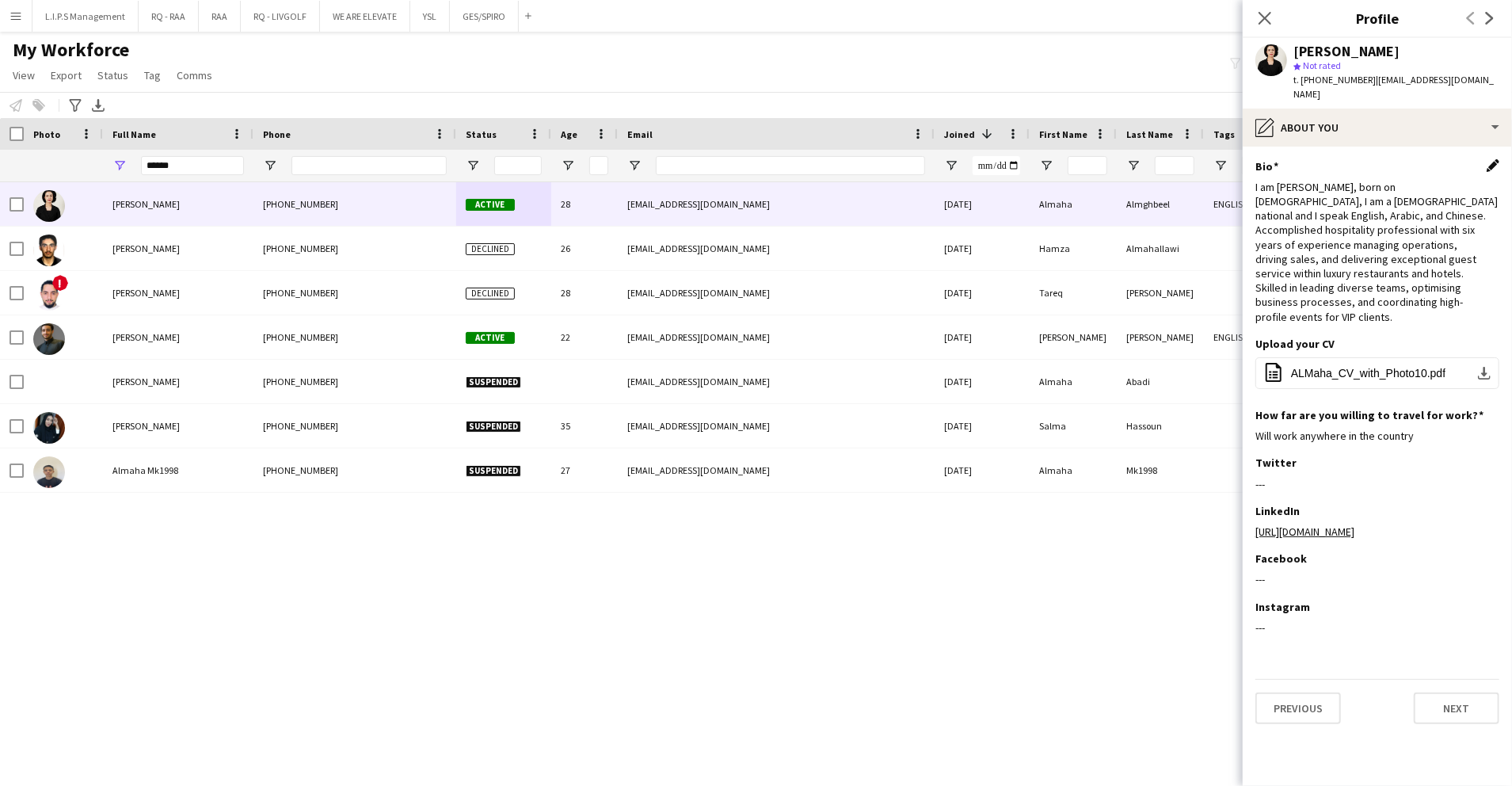
click at [1487, 159] on app-icon "Edit this field" at bounding box center [1494, 166] width 13 height 13
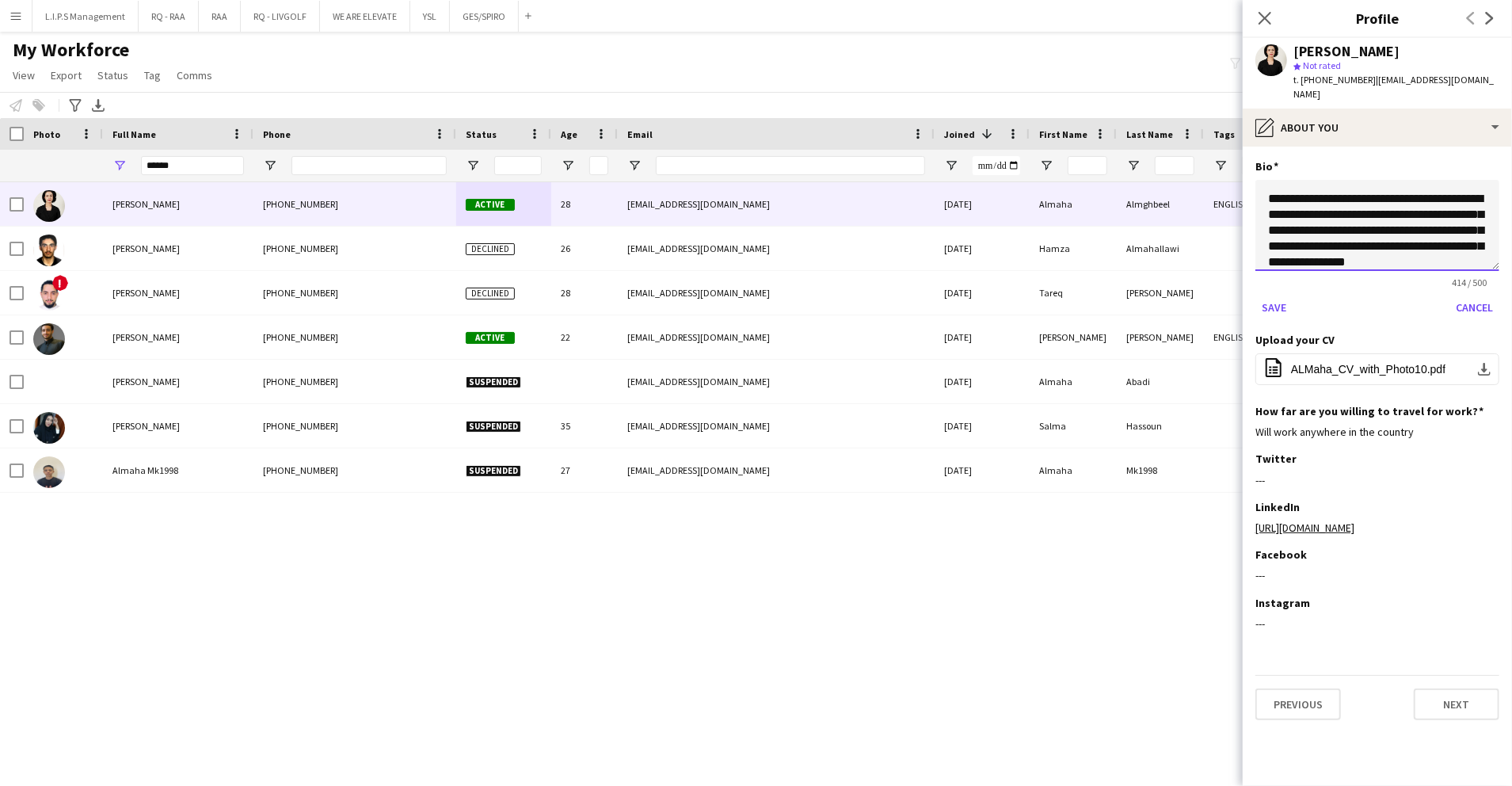
click at [1266, 199] on textarea "**********" at bounding box center [1377, 226] width 244 height 91
type textarea "**********"
click at [1282, 295] on button "Save" at bounding box center [1274, 308] width 37 height 26
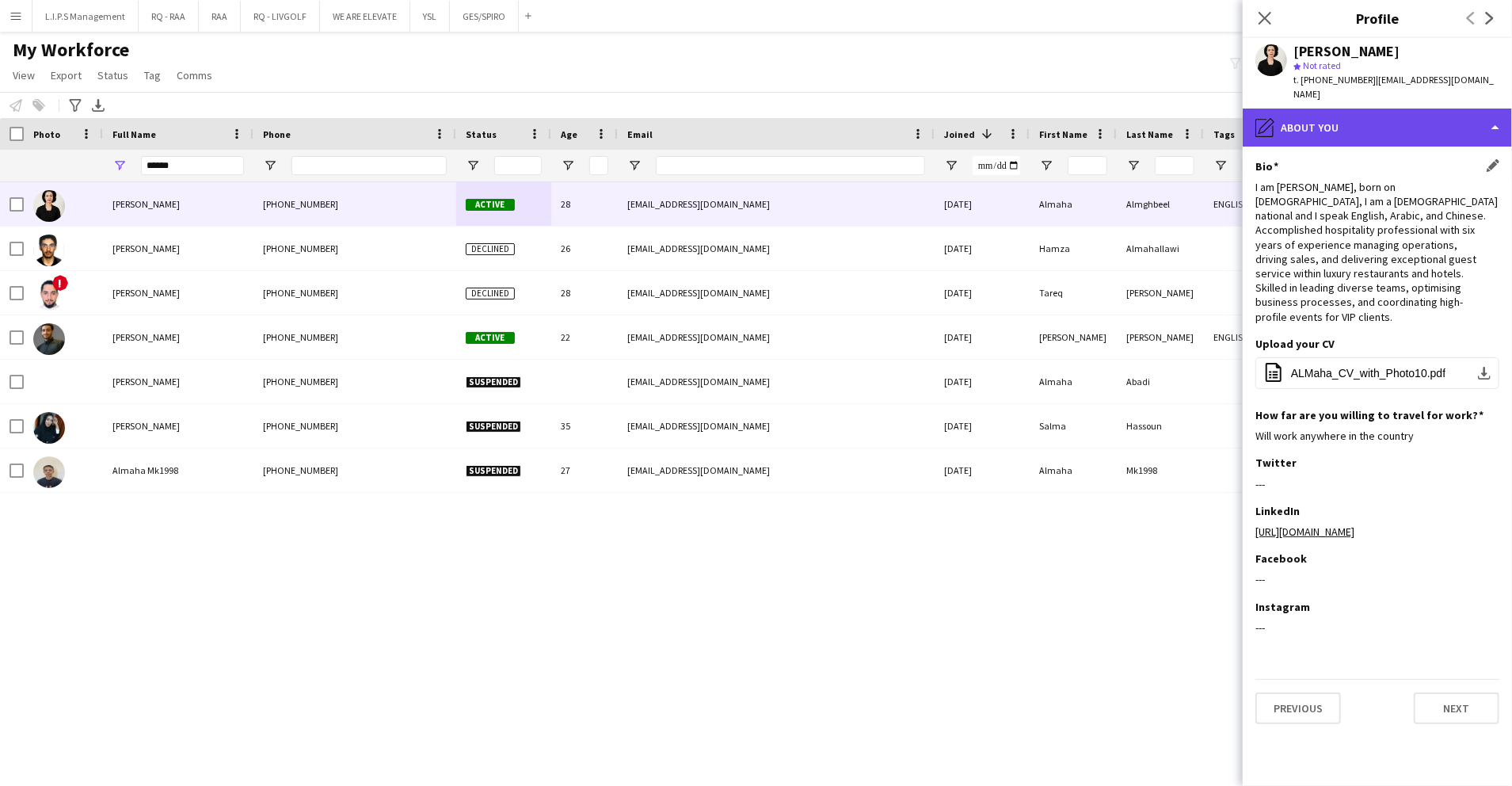
click at [1409, 116] on div "pencil4 About you" at bounding box center [1378, 128] width 269 height 38
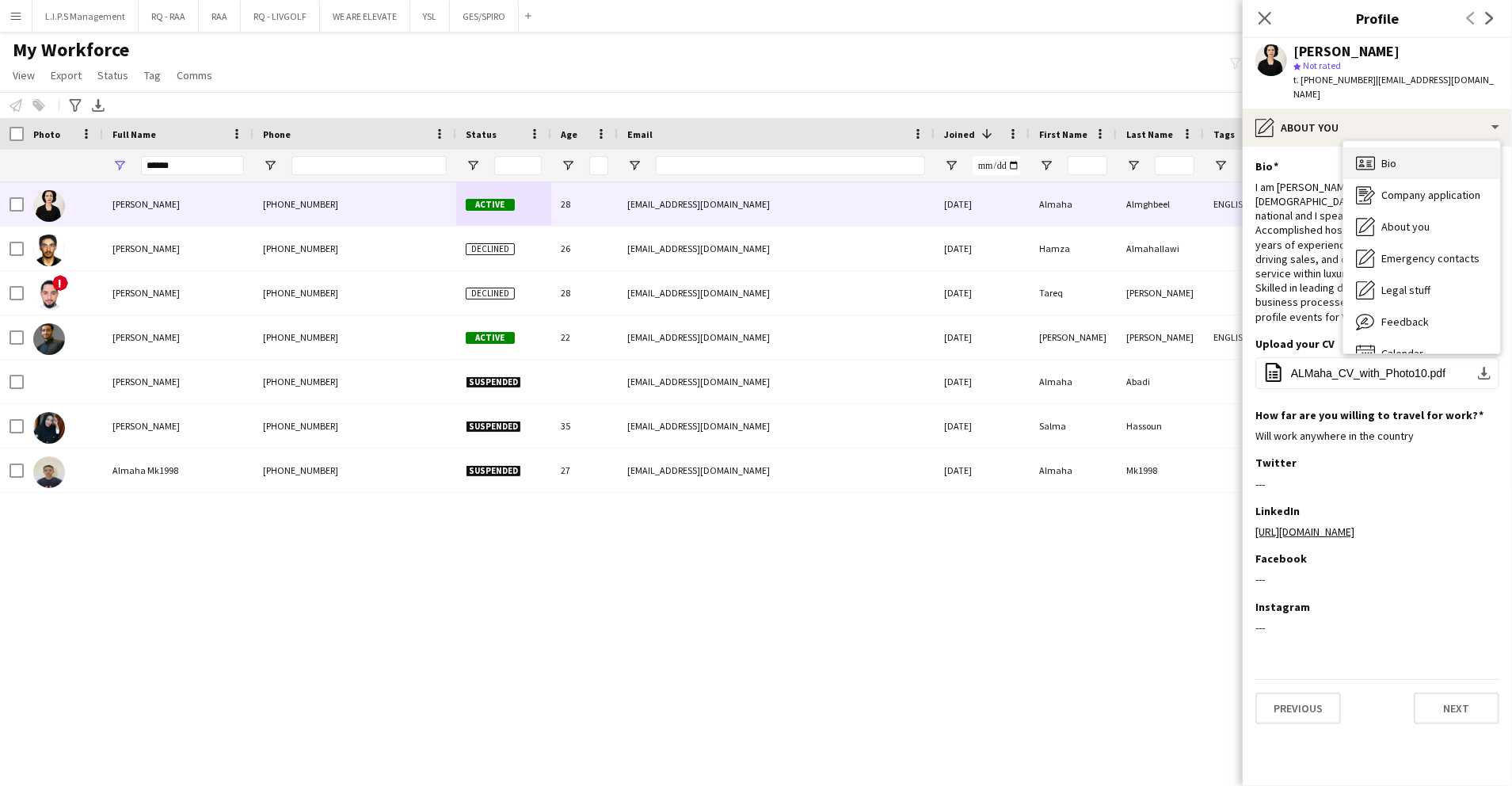
click at [1427, 148] on div "Bio Bio" at bounding box center [1422, 163] width 157 height 32
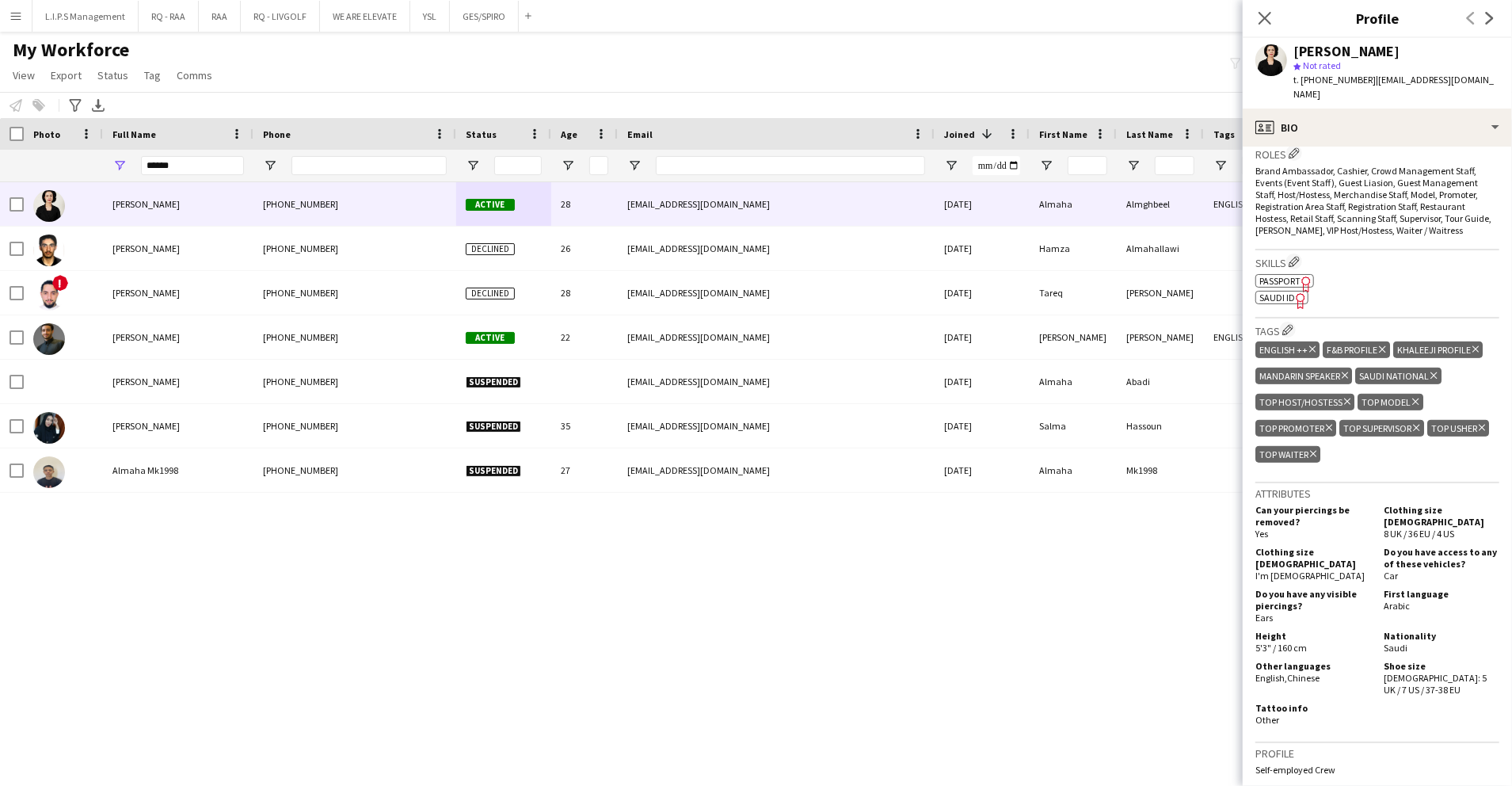
scroll to position [528, 0]
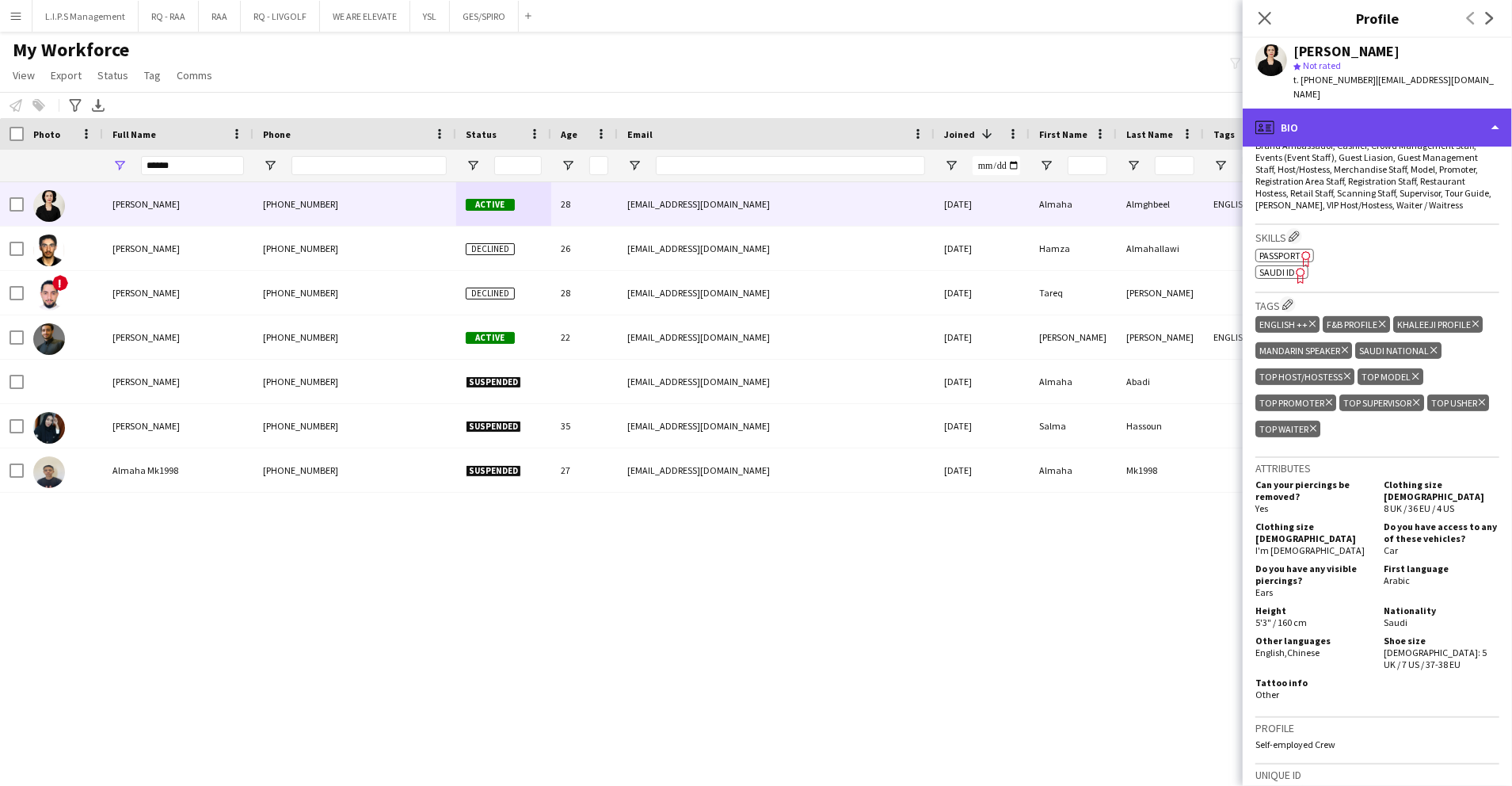
click at [1427, 118] on div "profile Bio" at bounding box center [1378, 128] width 269 height 38
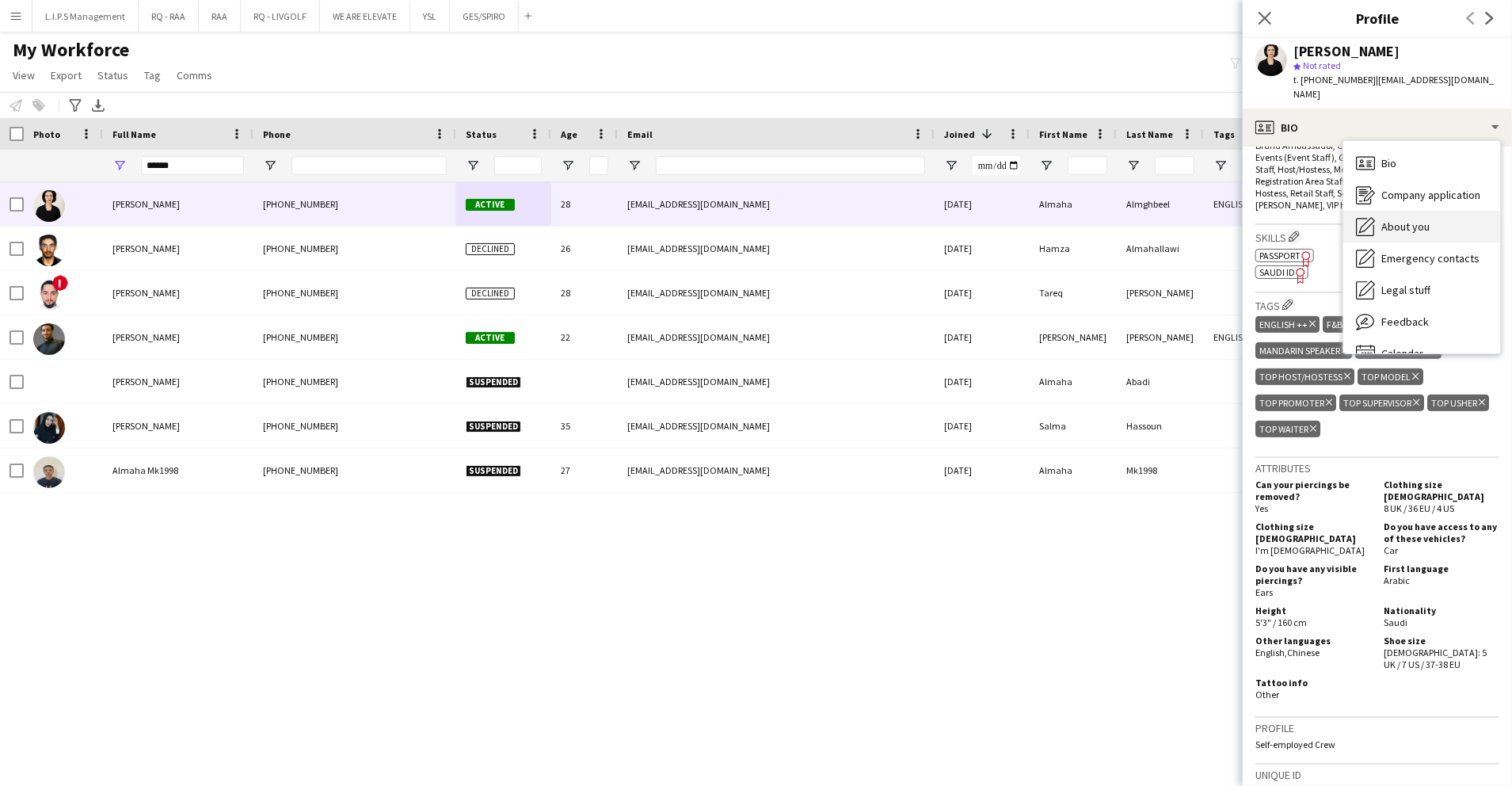
click at [1435, 211] on div "About you About you" at bounding box center [1422, 227] width 157 height 32
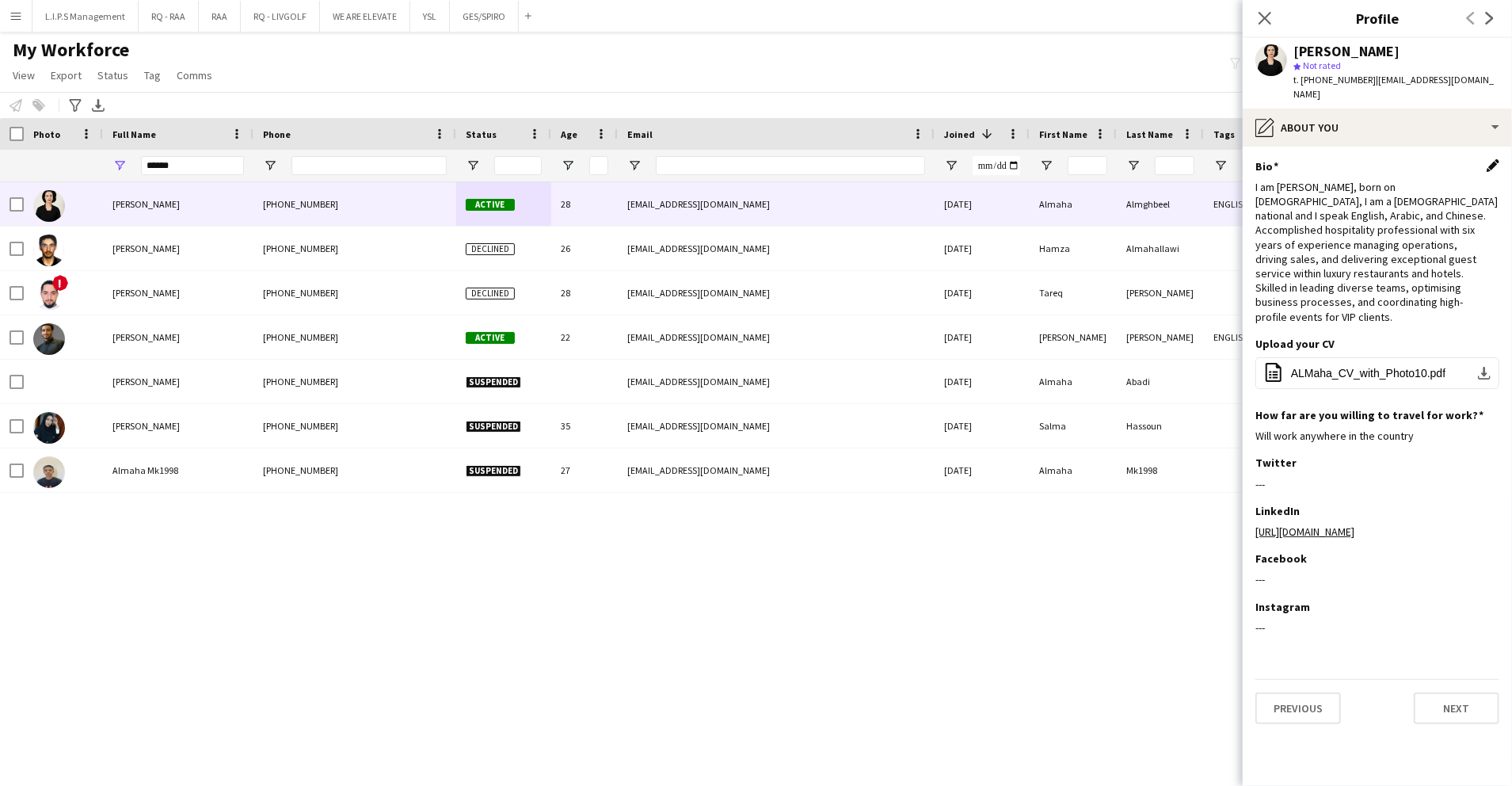
click at [1492, 159] on app-icon "Edit this field" at bounding box center [1494, 166] width 13 height 13
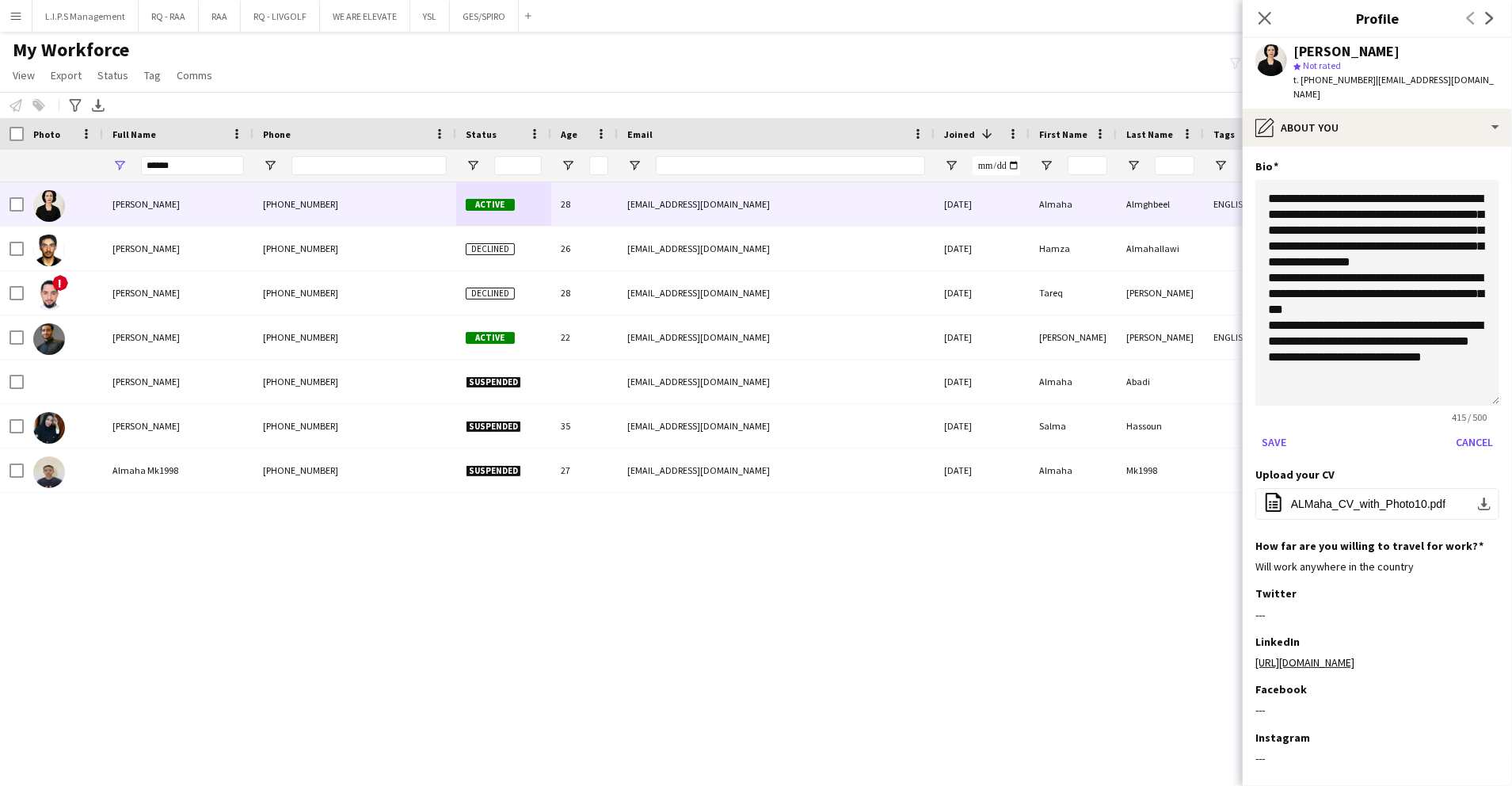
drag, startPoint x: 1488, startPoint y: 249, endPoint x: 1493, endPoint y: 383, distance: 134.1
click at [1493, 383] on app-section-data-types "**********" at bounding box center [1378, 466] width 269 height 639
click at [1379, 230] on textarea "**********" at bounding box center [1377, 293] width 244 height 226
click at [1299, 247] on textarea "**********" at bounding box center [1377, 293] width 244 height 226
drag, startPoint x: 1357, startPoint y: 263, endPoint x: 1309, endPoint y: 252, distance: 49.2
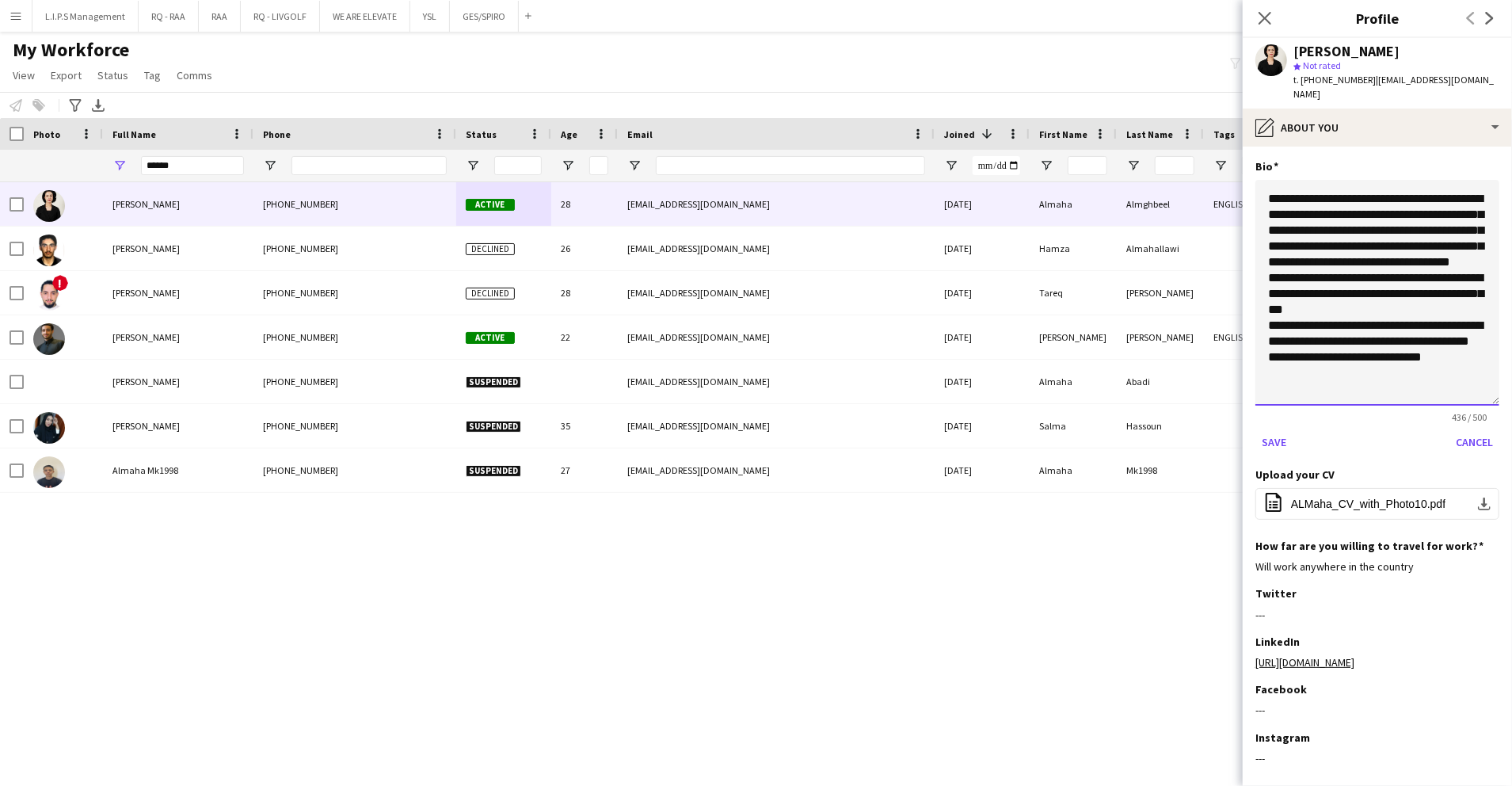
click at [1309, 252] on textarea "**********" at bounding box center [1377, 293] width 244 height 226
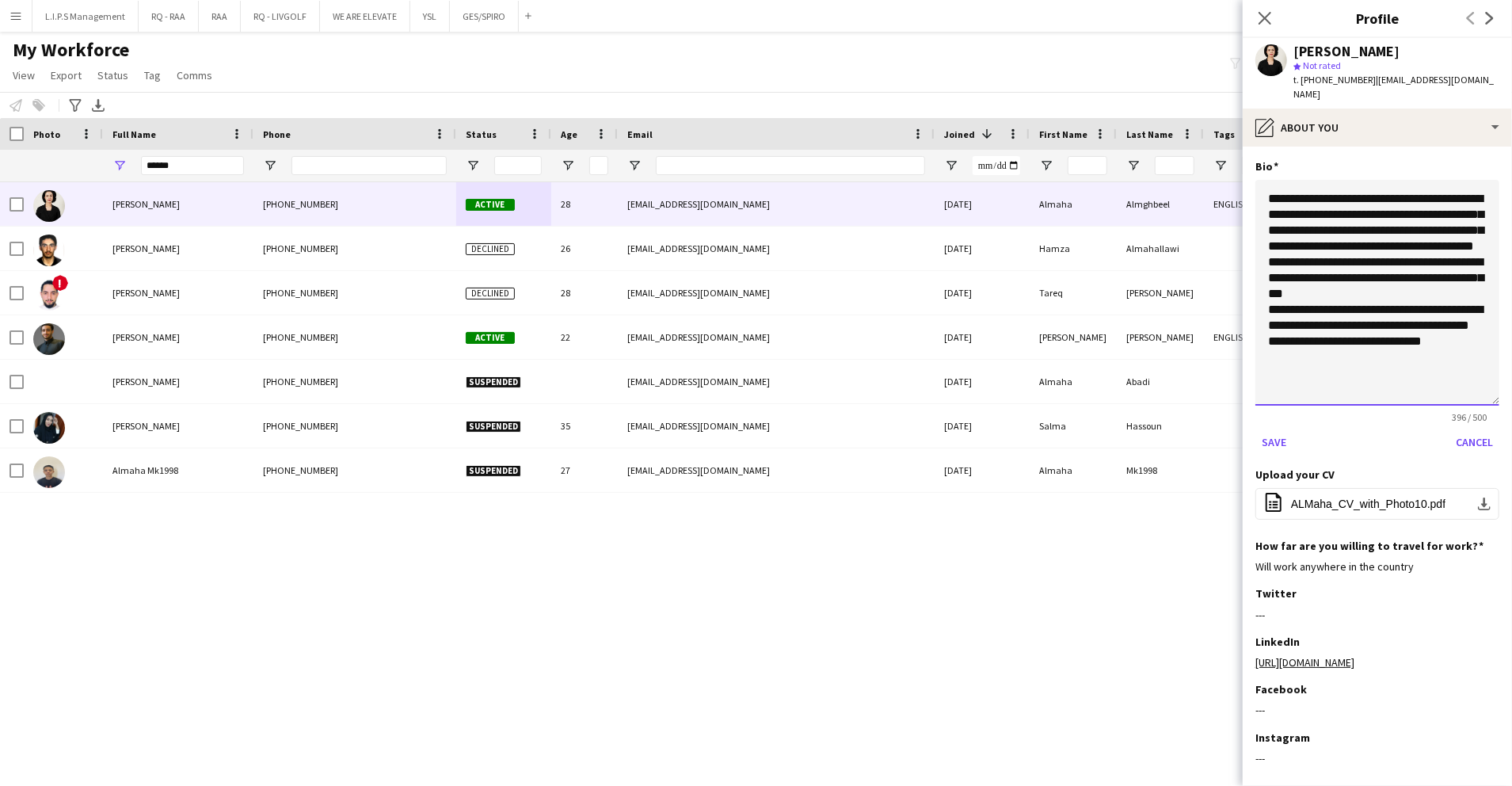
click at [1451, 251] on textarea "**********" at bounding box center [1377, 293] width 244 height 226
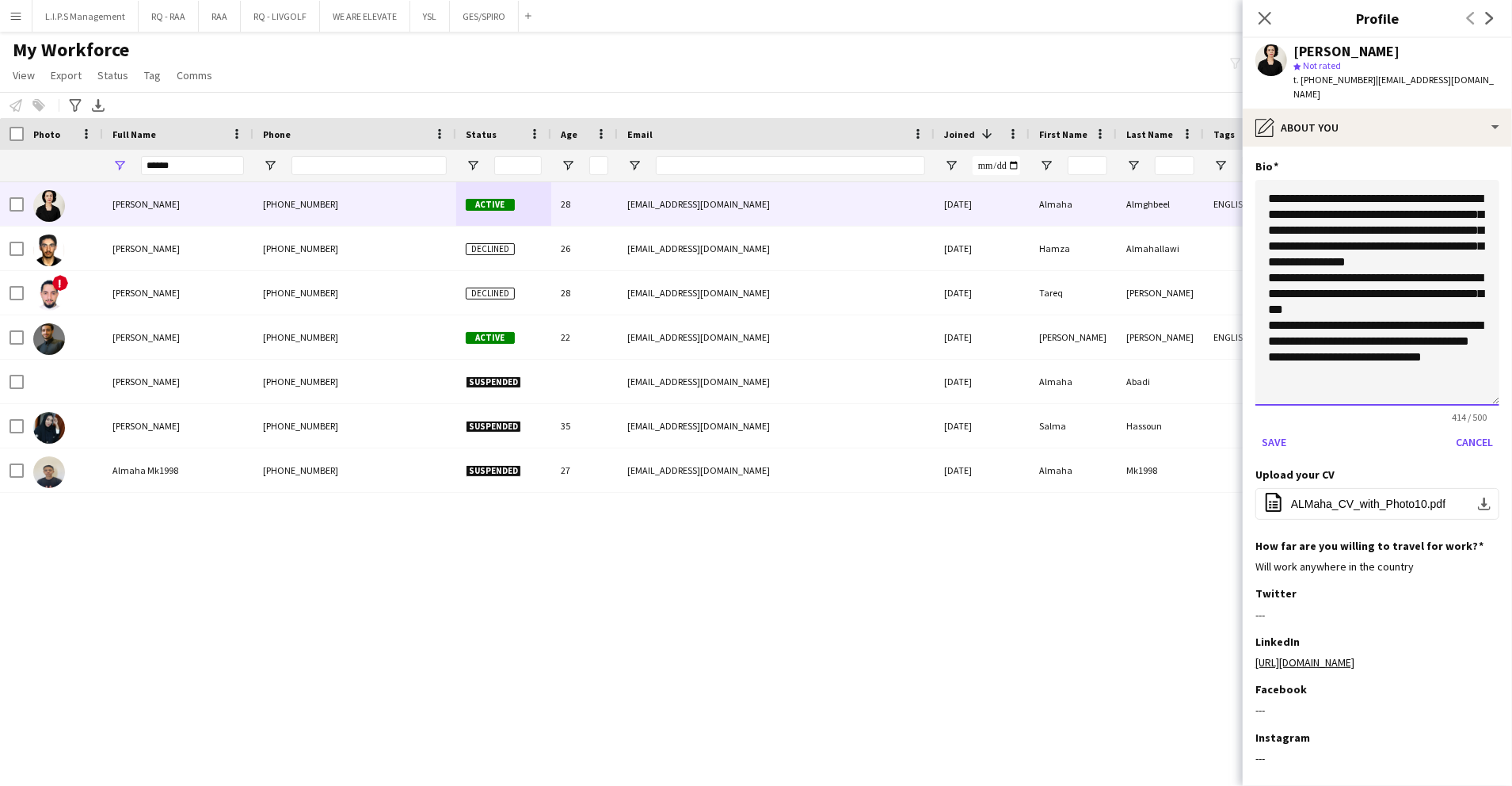
drag, startPoint x: 1302, startPoint y: 293, endPoint x: 1288, endPoint y: 294, distance: 14.0
click at [1302, 293] on textarea "**********" at bounding box center [1377, 293] width 244 height 226
click at [1267, 295] on textarea "**********" at bounding box center [1377, 293] width 244 height 226
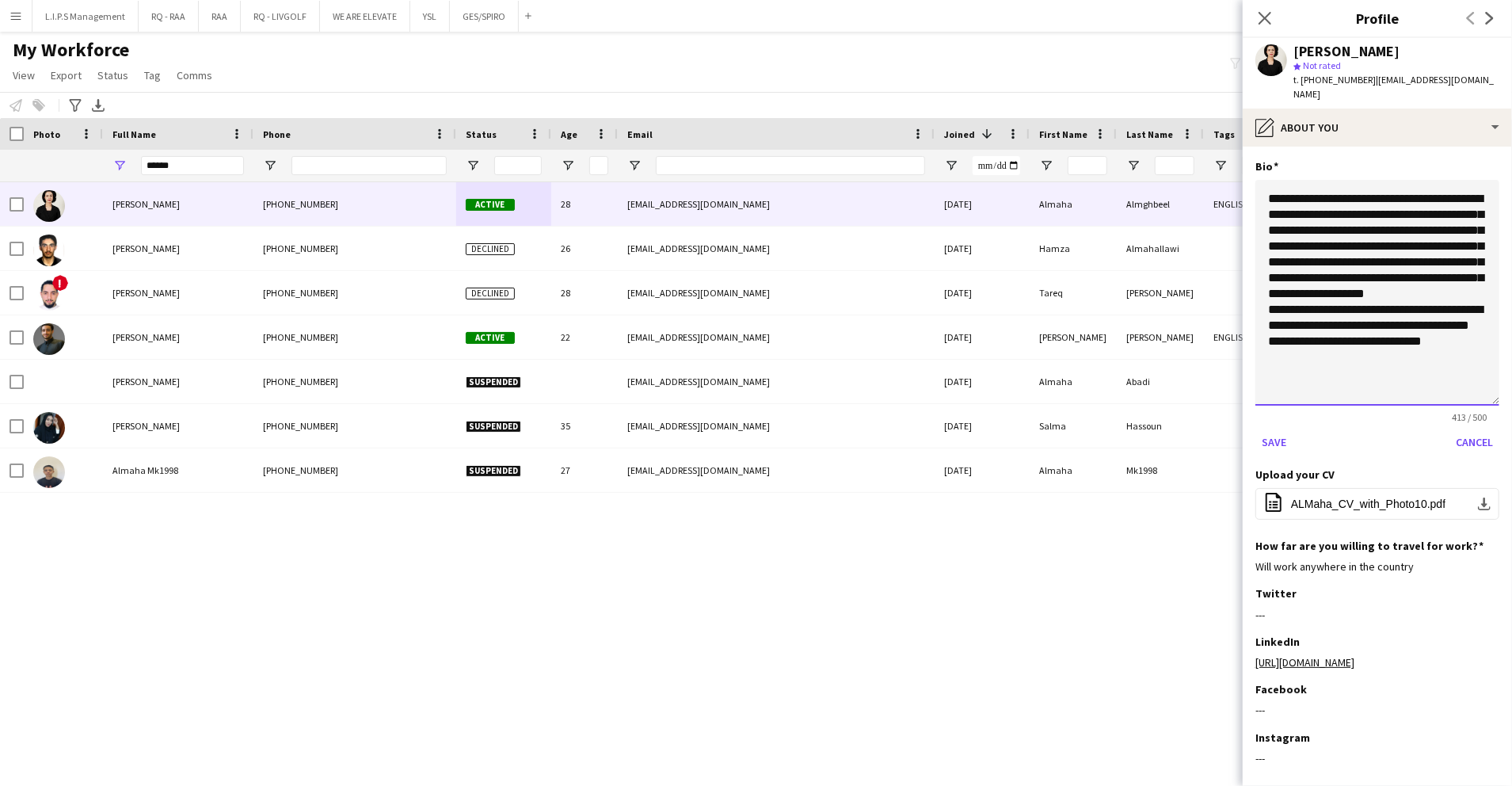
click at [1262, 339] on textarea "**********" at bounding box center [1377, 293] width 244 height 226
type textarea "**********"
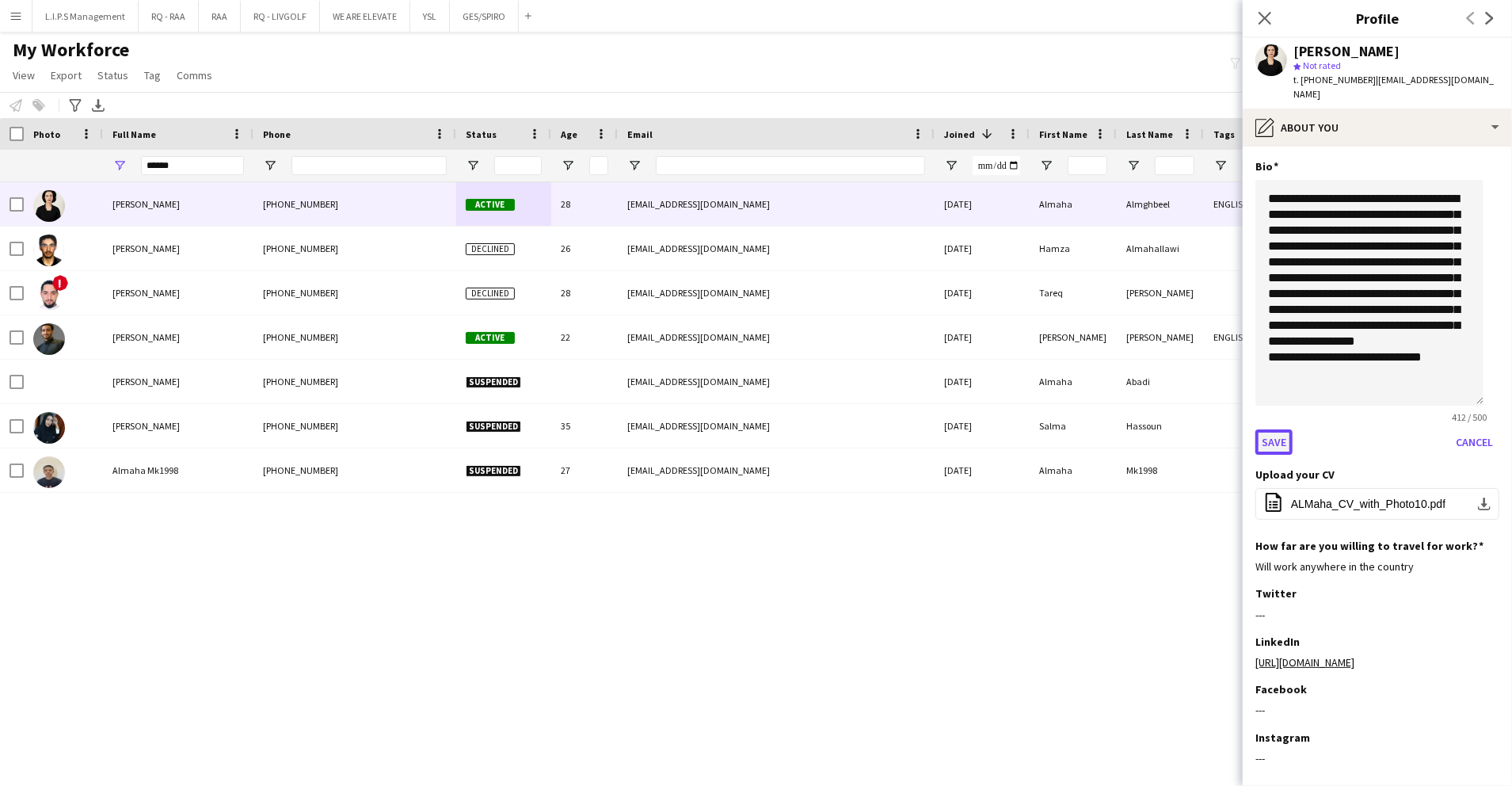
click at [1262, 435] on button "Save" at bounding box center [1274, 443] width 37 height 26
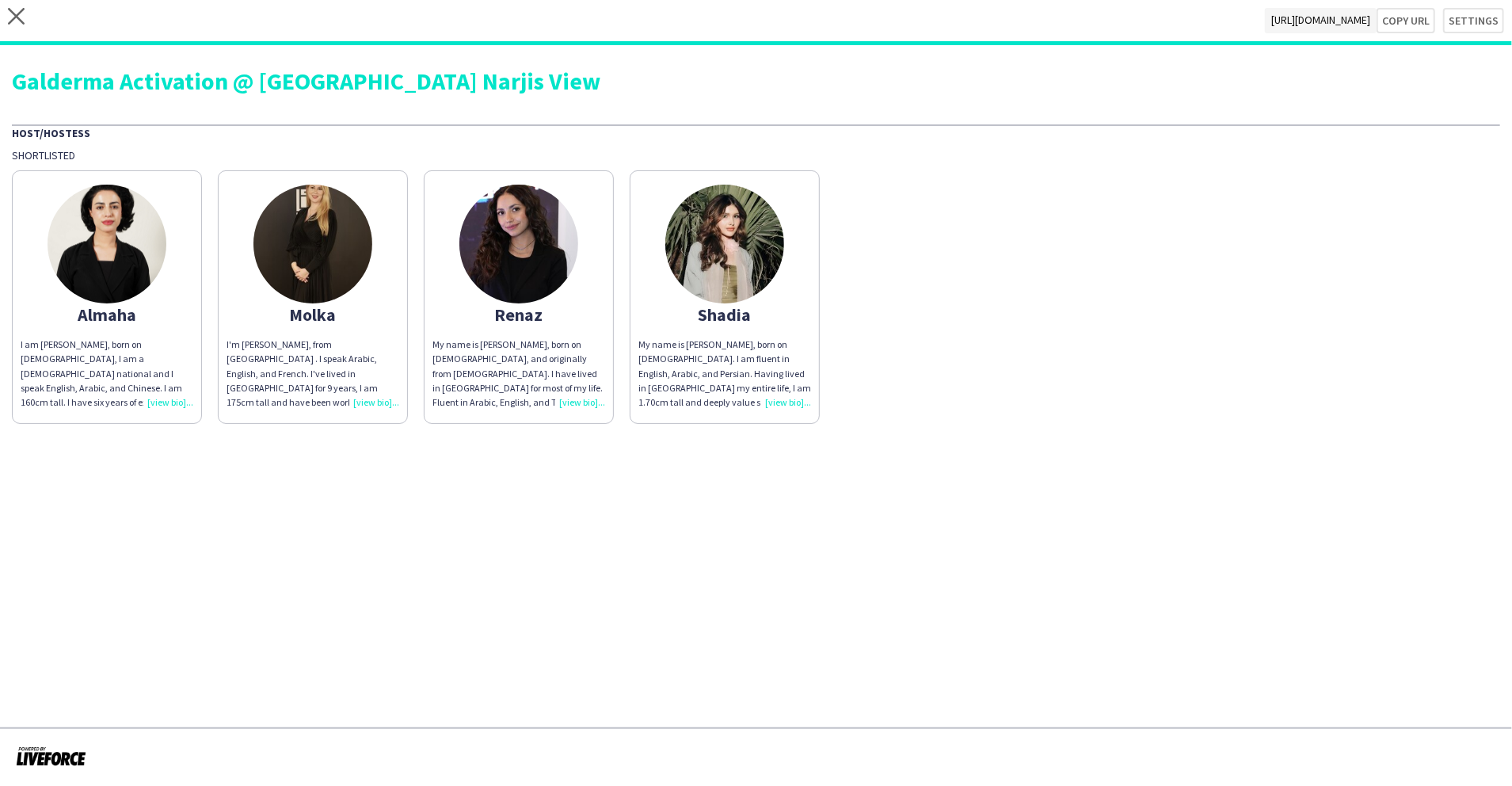
drag, startPoint x: 127, startPoint y: 249, endPoint x: 180, endPoint y: 242, distance: 53.5
click at [126, 250] on img at bounding box center [107, 244] width 119 height 119
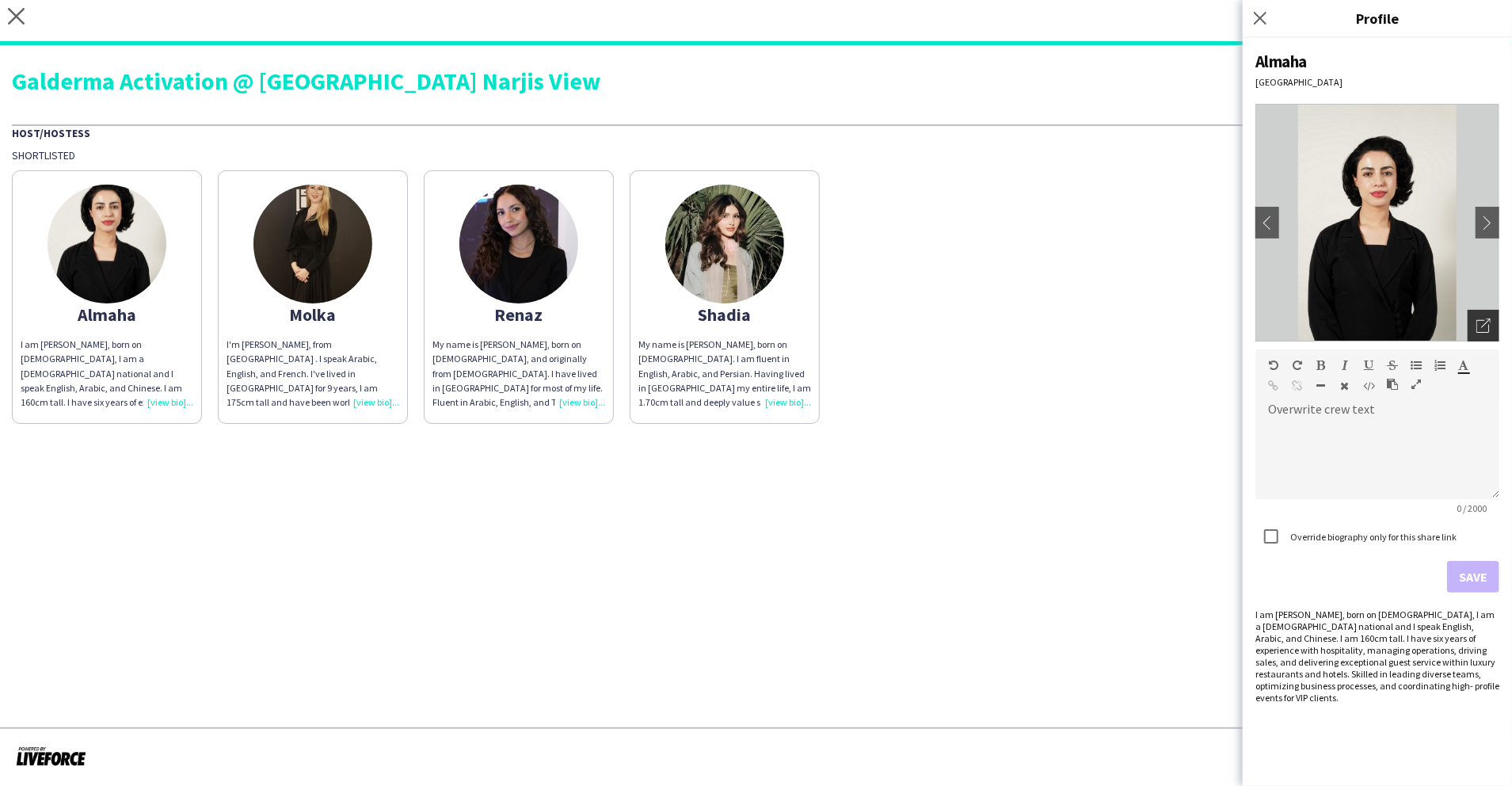
click at [1497, 323] on div "Open photos pop-in" at bounding box center [1484, 325] width 32 height 32
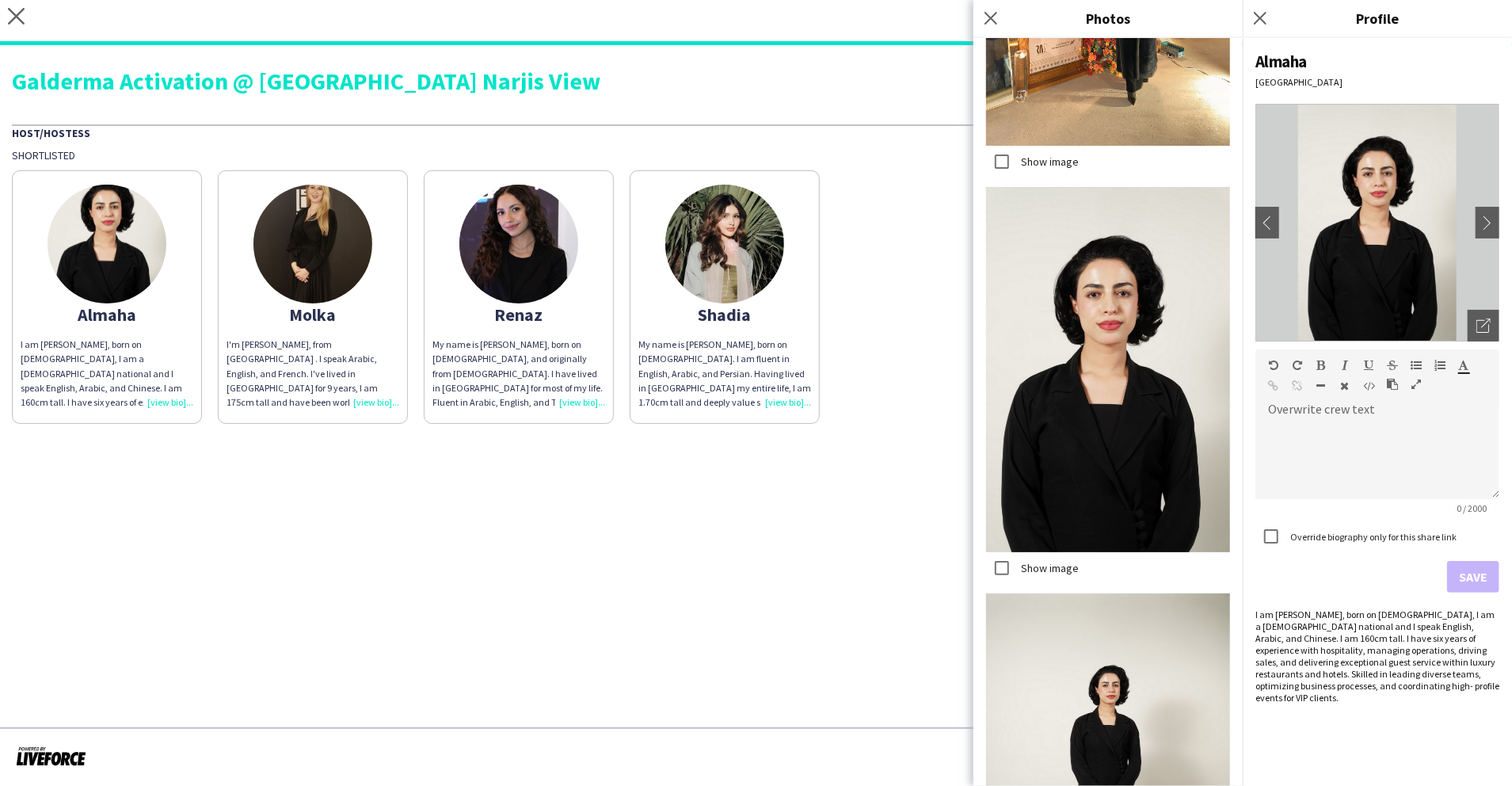
scroll to position [1606, 0]
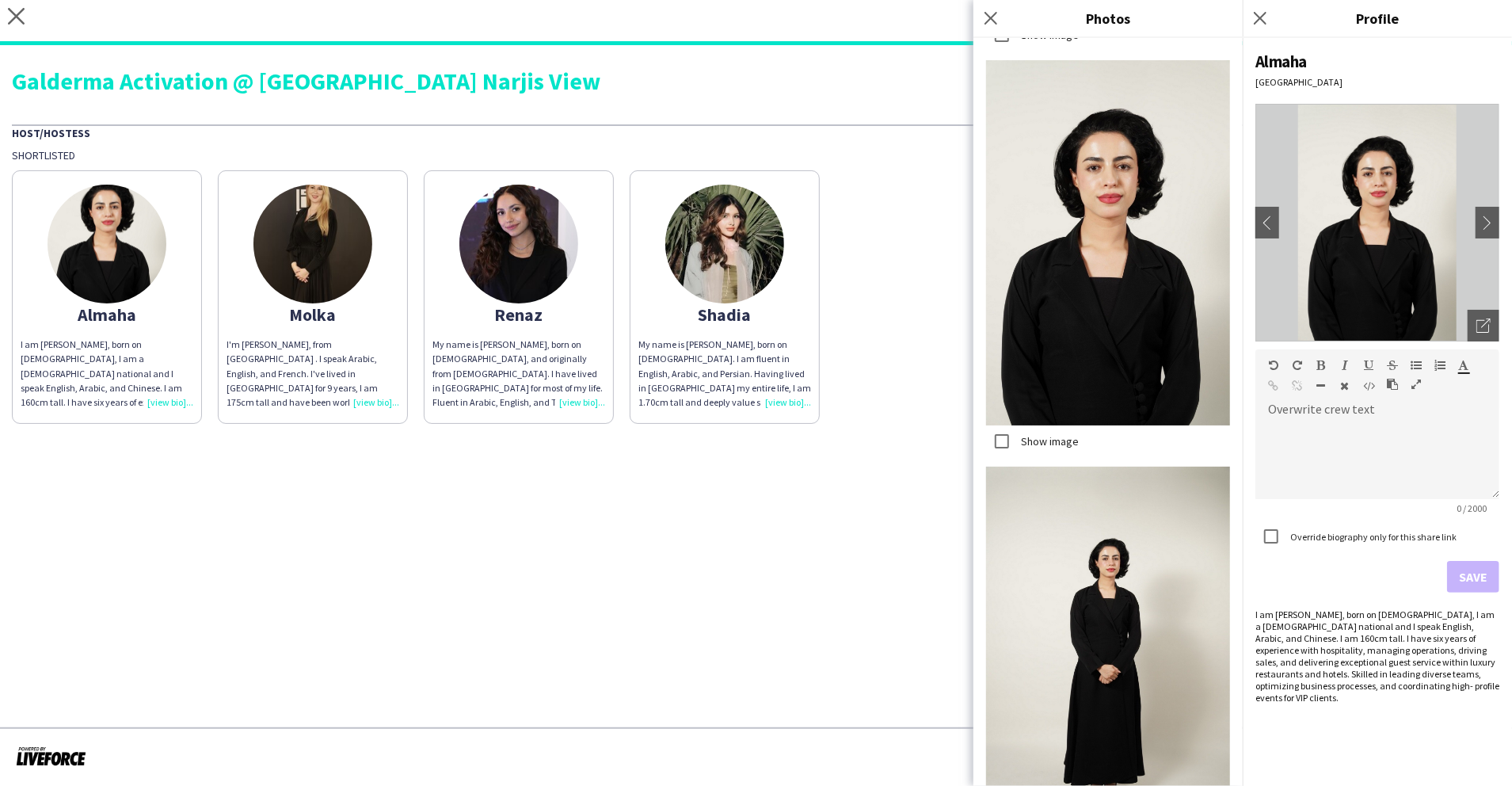
click at [340, 252] on img at bounding box center [312, 244] width 119 height 119
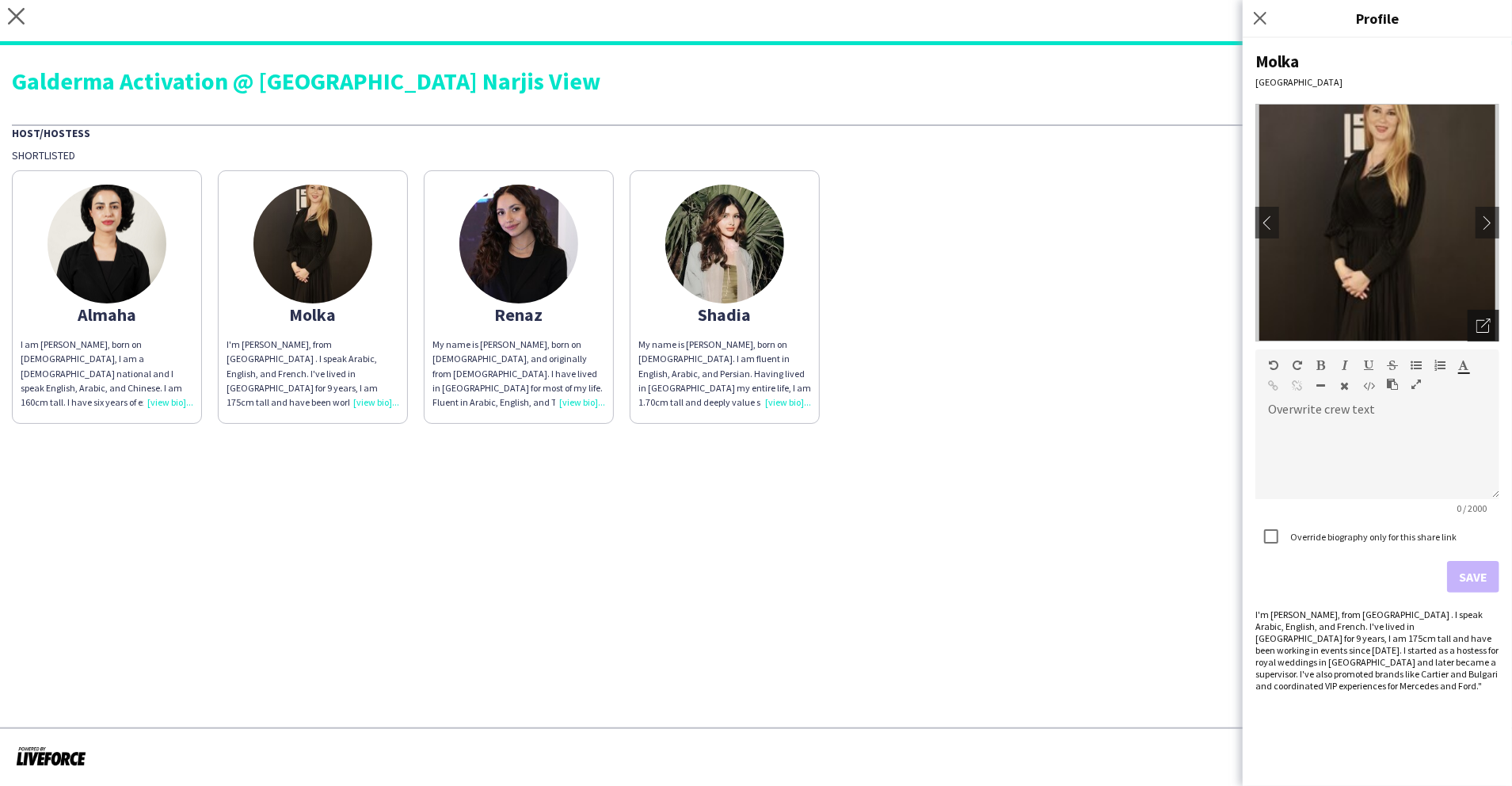
click at [1487, 334] on div "Open photos pop-in" at bounding box center [1484, 325] width 32 height 32
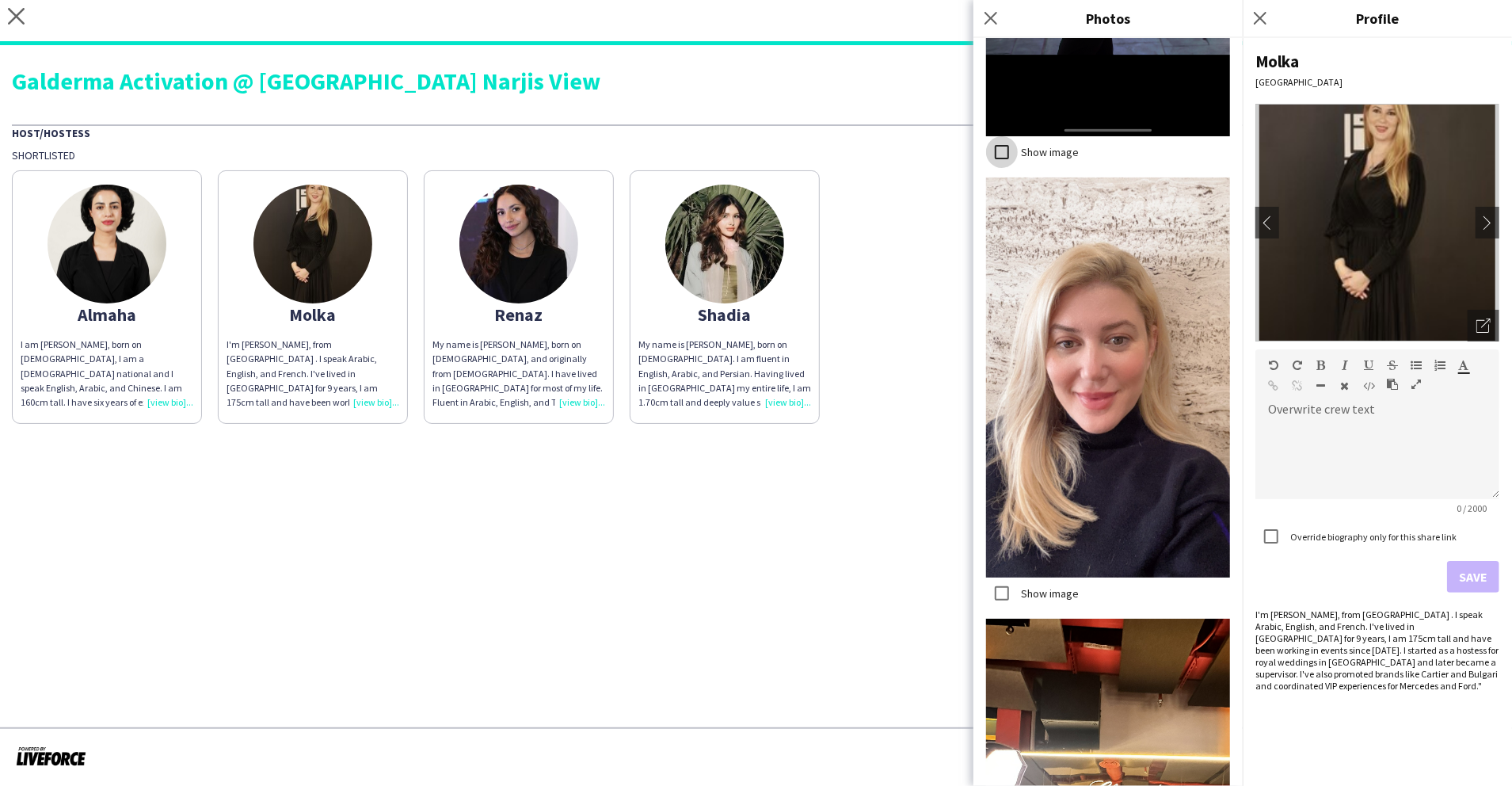
scroll to position [4816, 0]
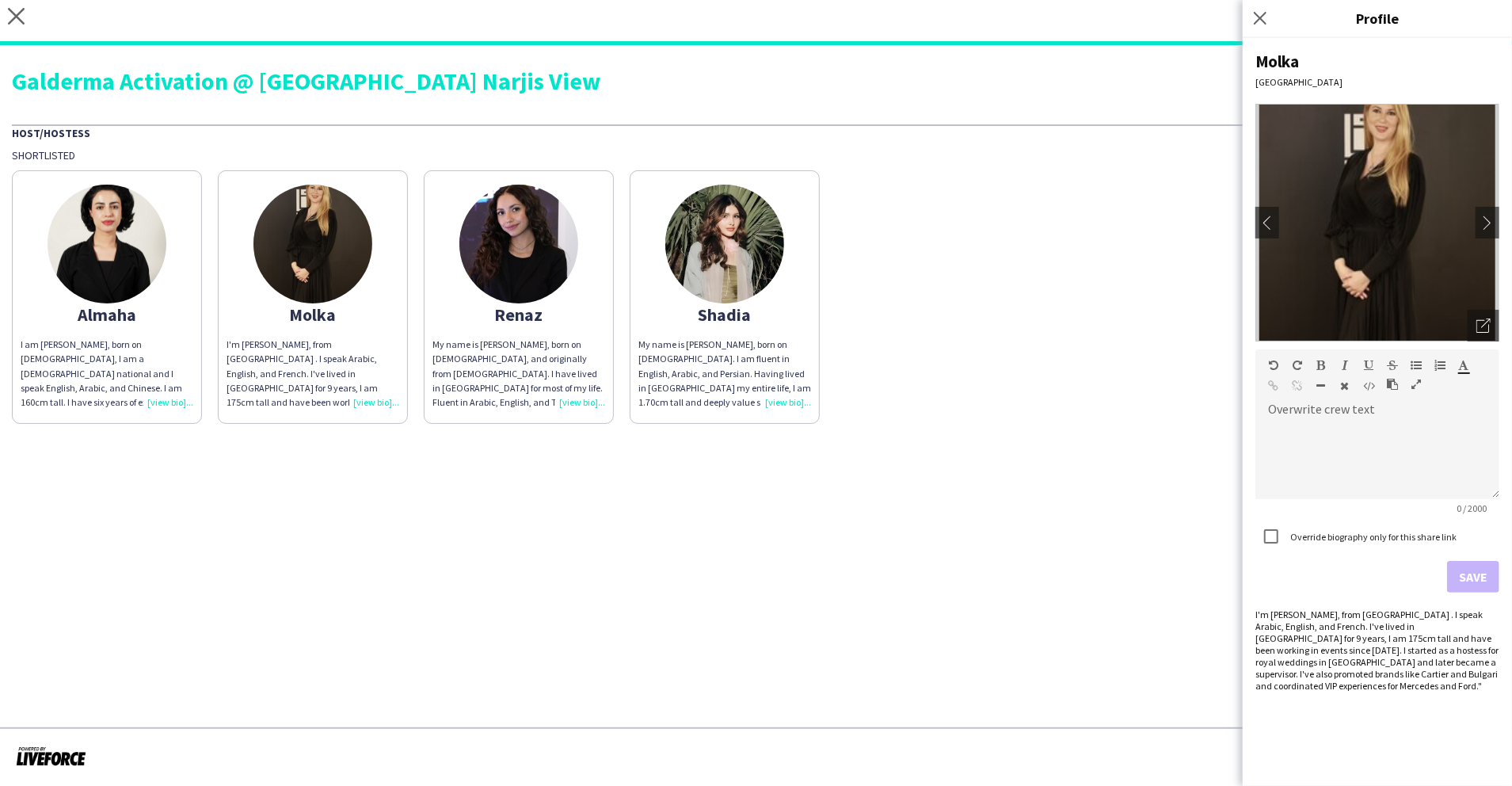
click at [516, 260] on img at bounding box center [519, 244] width 119 height 119
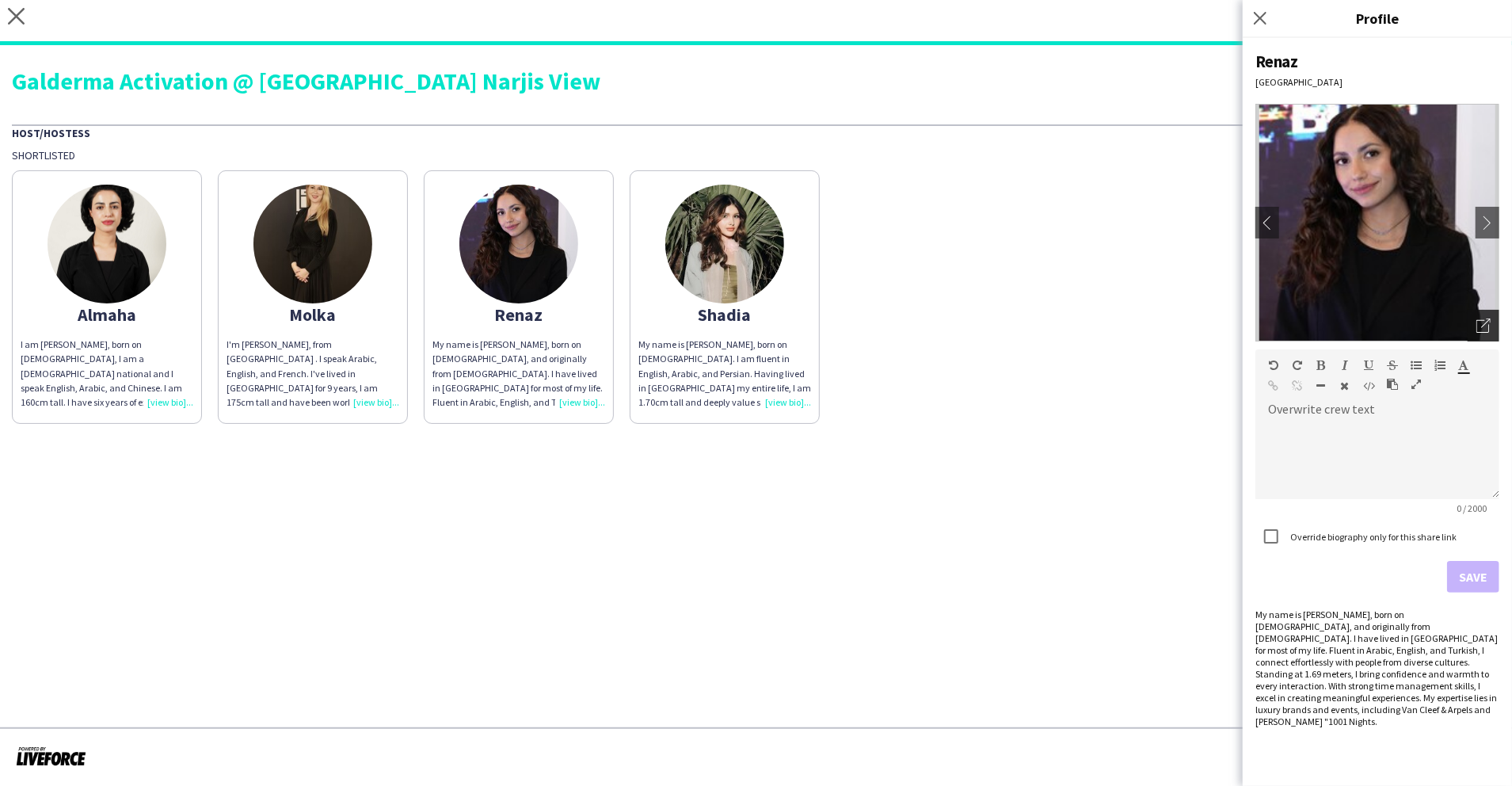
click at [1489, 321] on icon "Open photos pop-in" at bounding box center [1484, 326] width 15 height 15
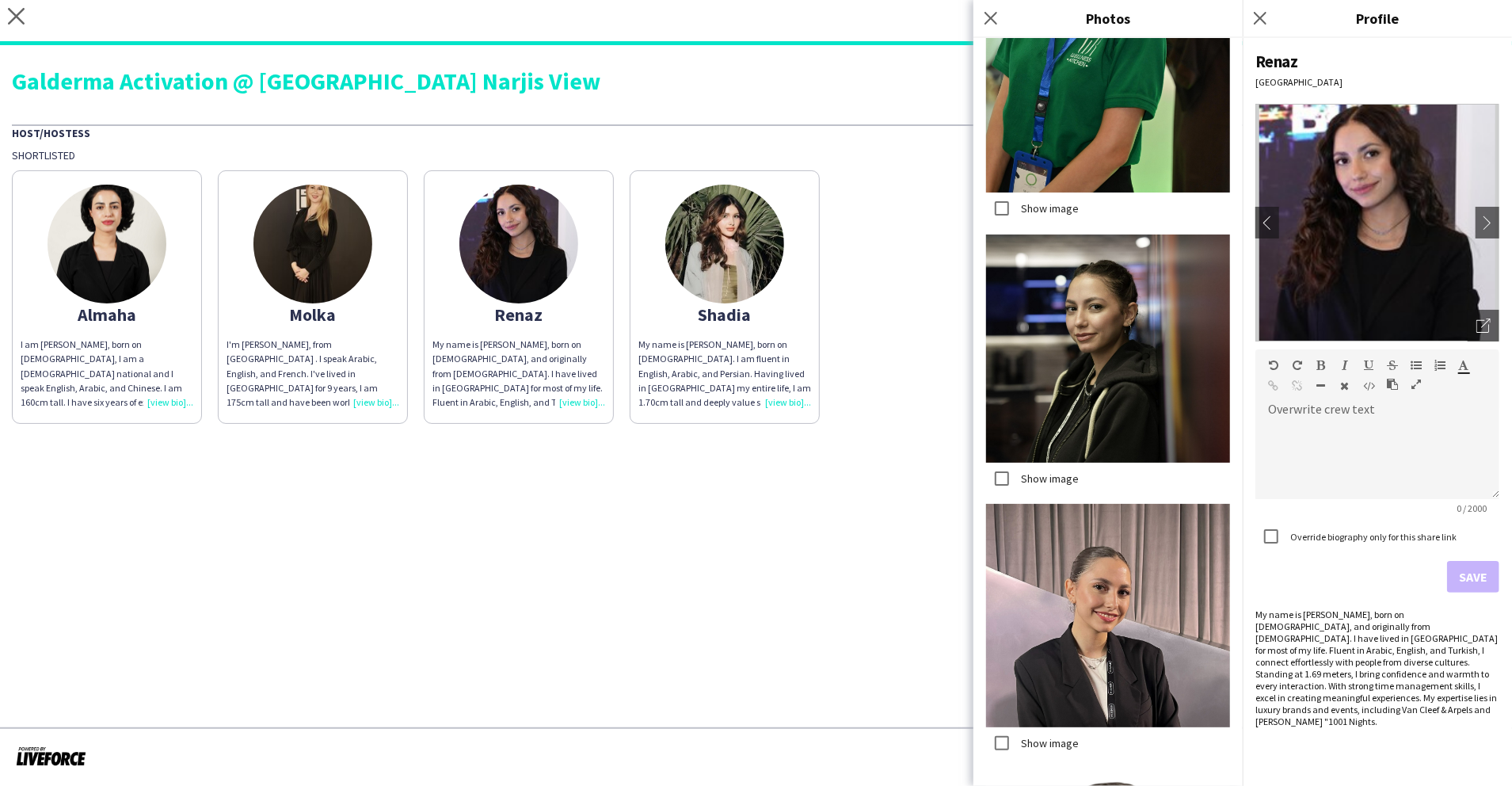
scroll to position [2987, 0]
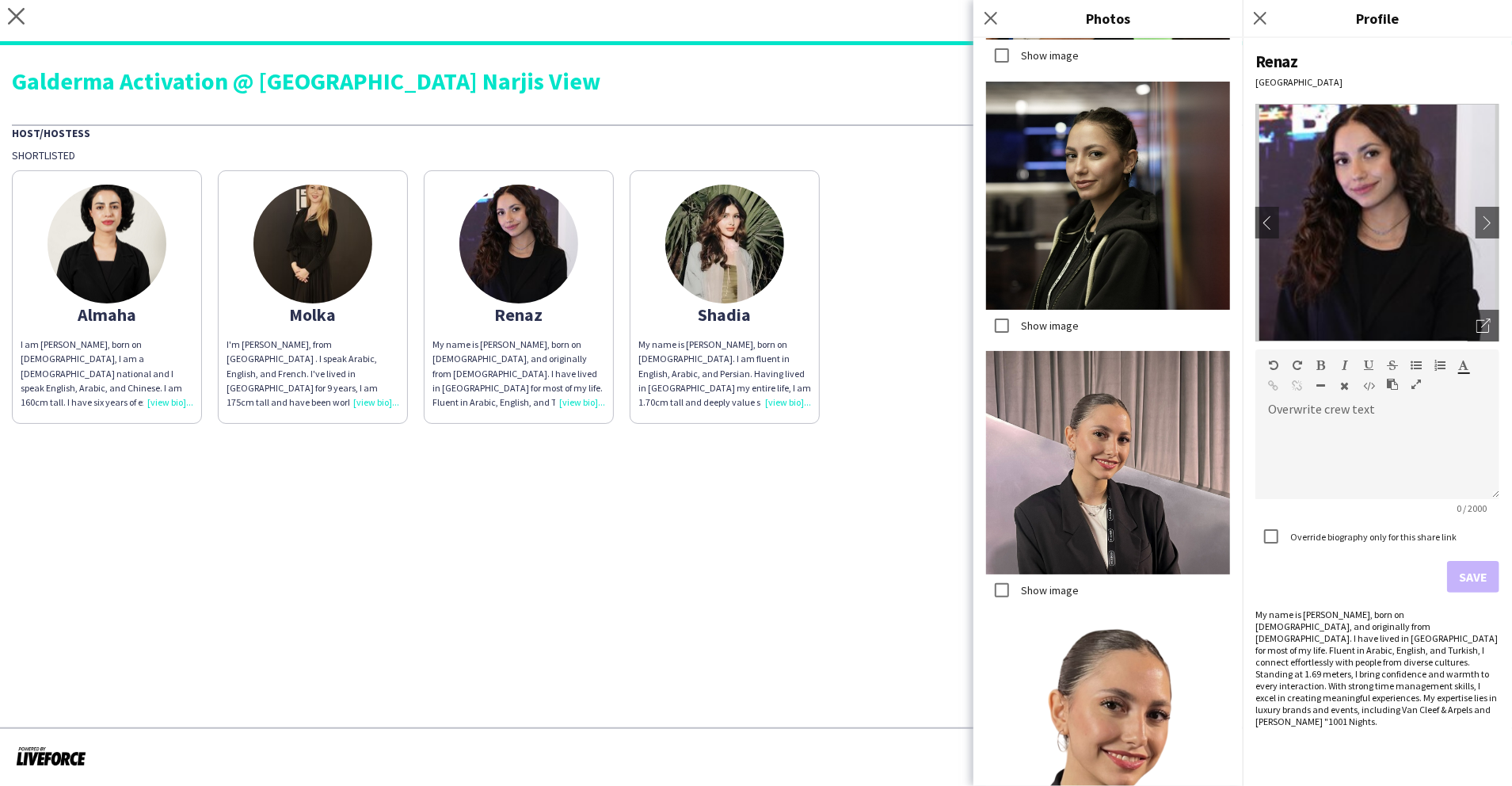
drag, startPoint x: 1216, startPoint y: 771, endPoint x: 1194, endPoint y: 767, distance: 22.4
click at [1212, 772] on div "Show image Show image Show image Show image Show image Show image Show image Sh…" at bounding box center [1109, 413] width 269 height 749
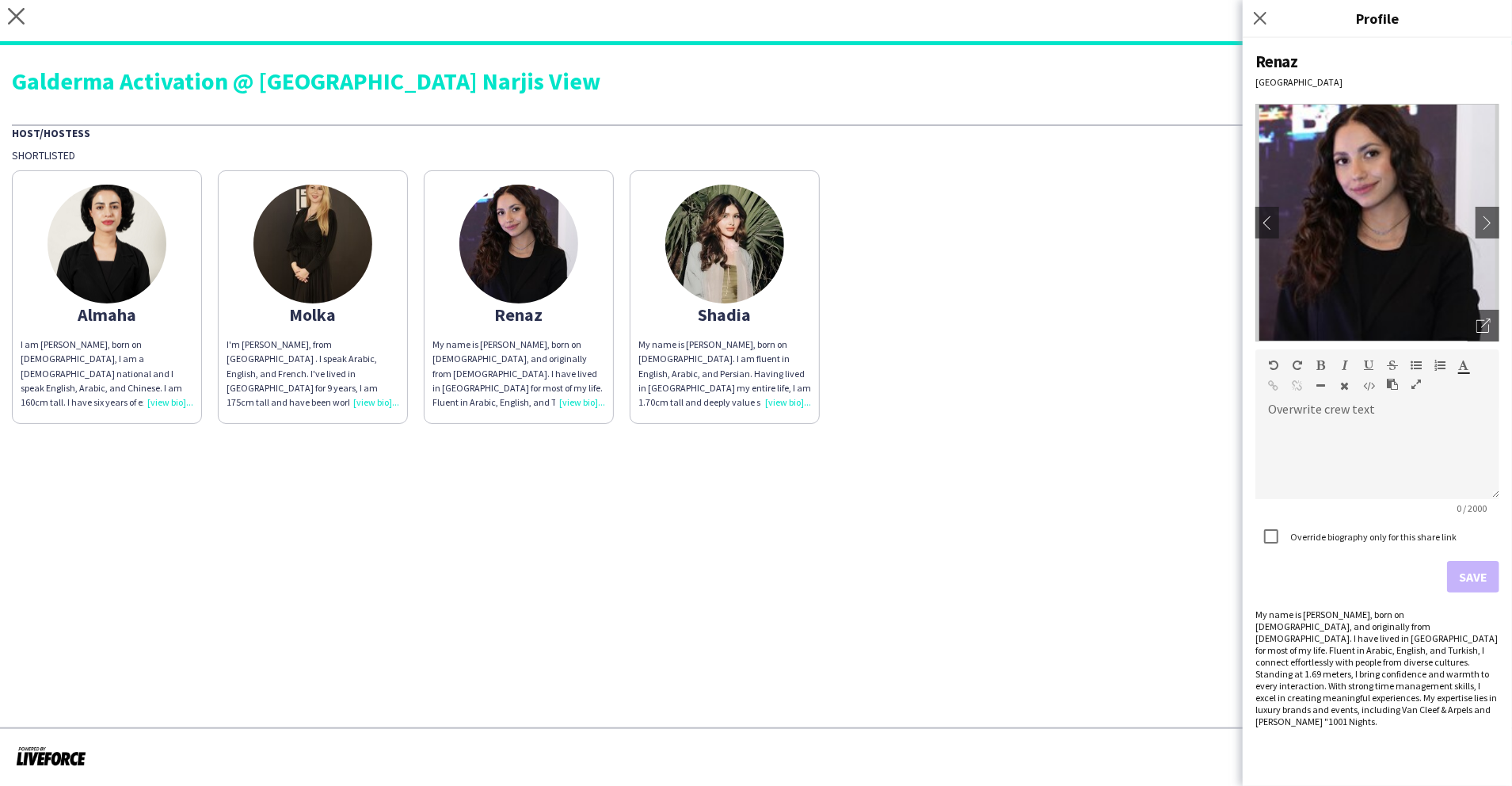
click at [736, 229] on img at bounding box center [725, 244] width 119 height 119
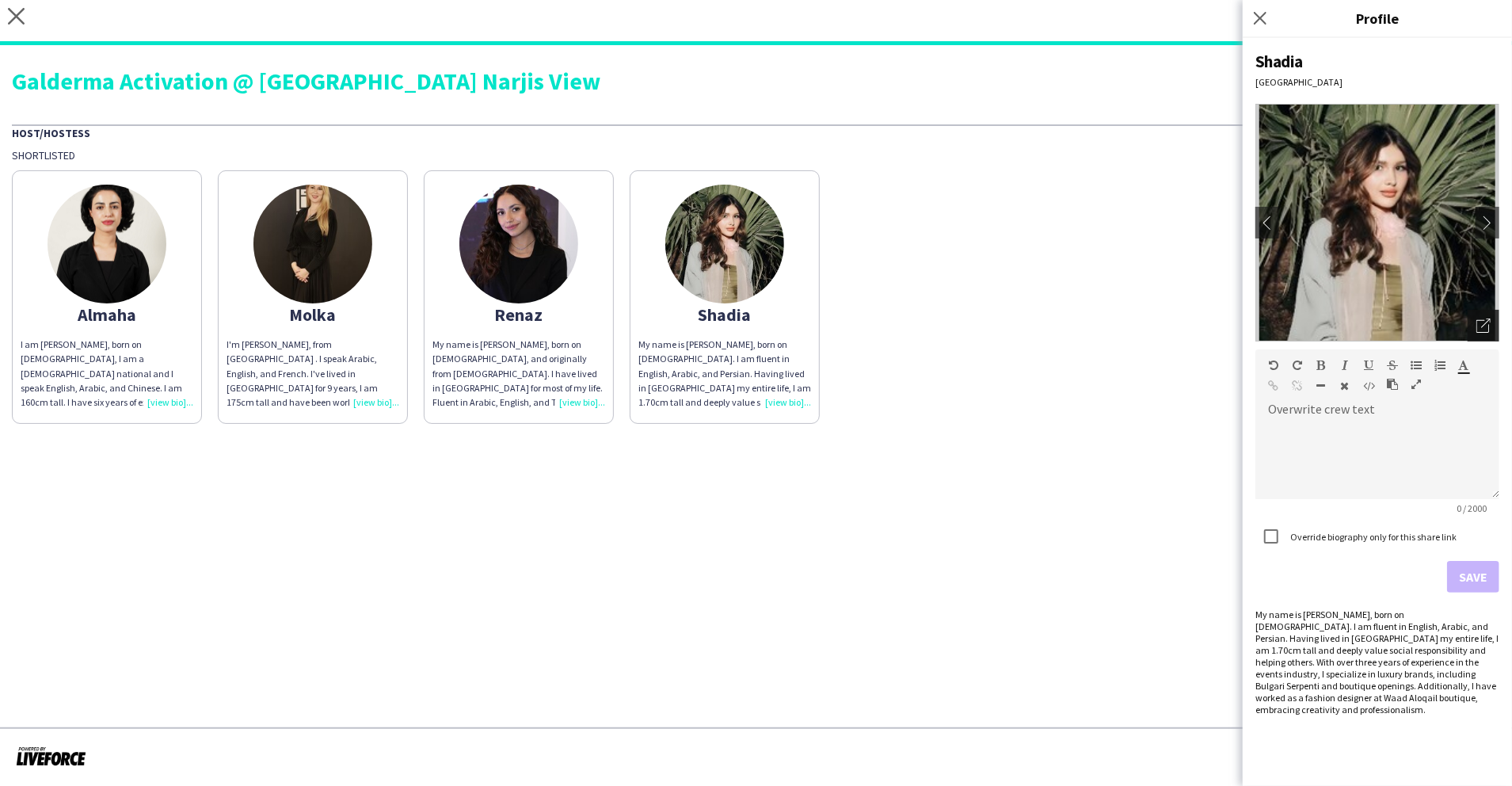
click at [1472, 324] on div "Open photos pop-in" at bounding box center [1484, 325] width 32 height 32
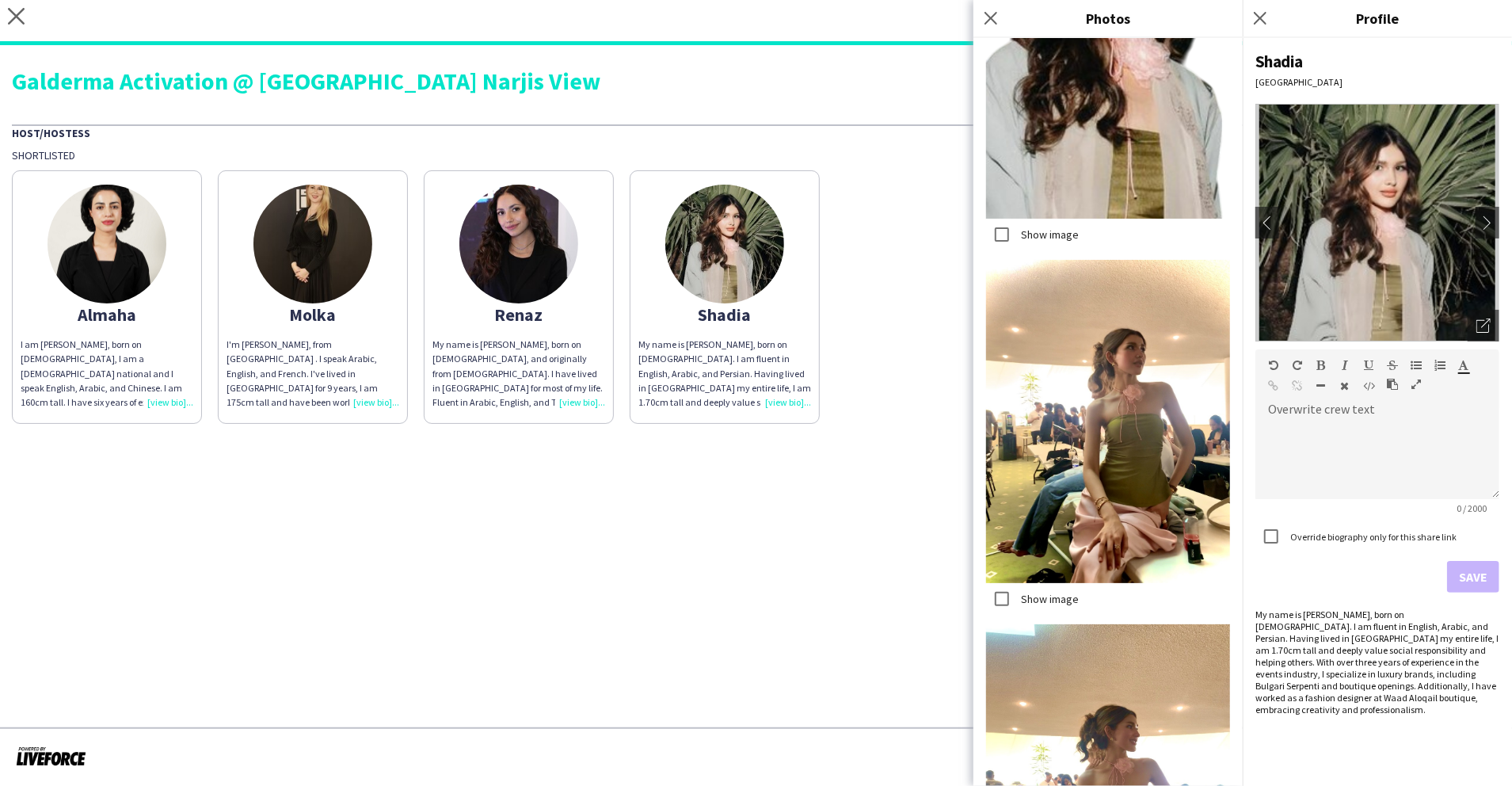
scroll to position [3505, 0]
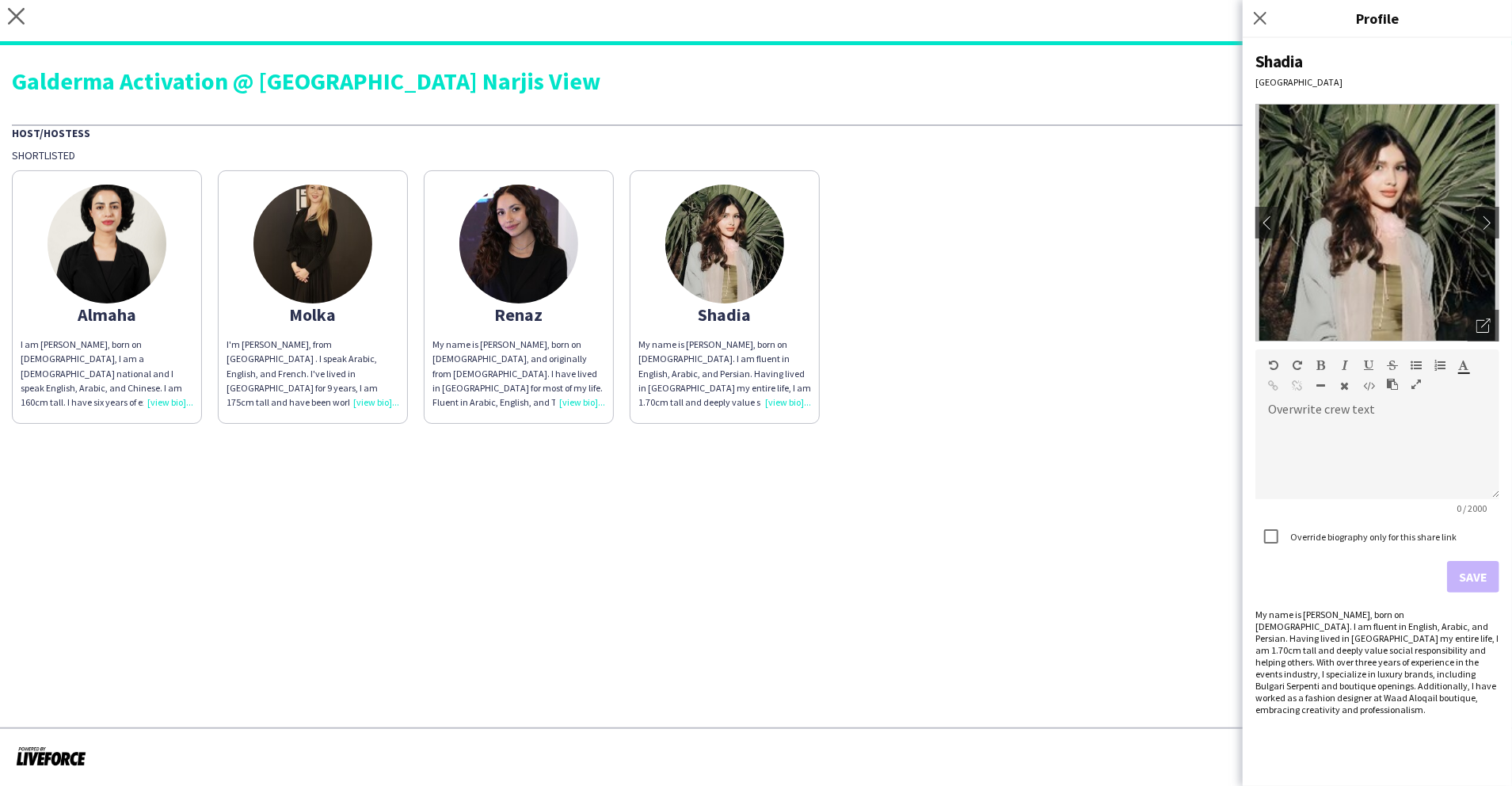
drag, startPoint x: 1262, startPoint y: 20, endPoint x: 1274, endPoint y: 20, distance: 12.0
click at [1262, 19] on icon at bounding box center [1261, 18] width 13 height 13
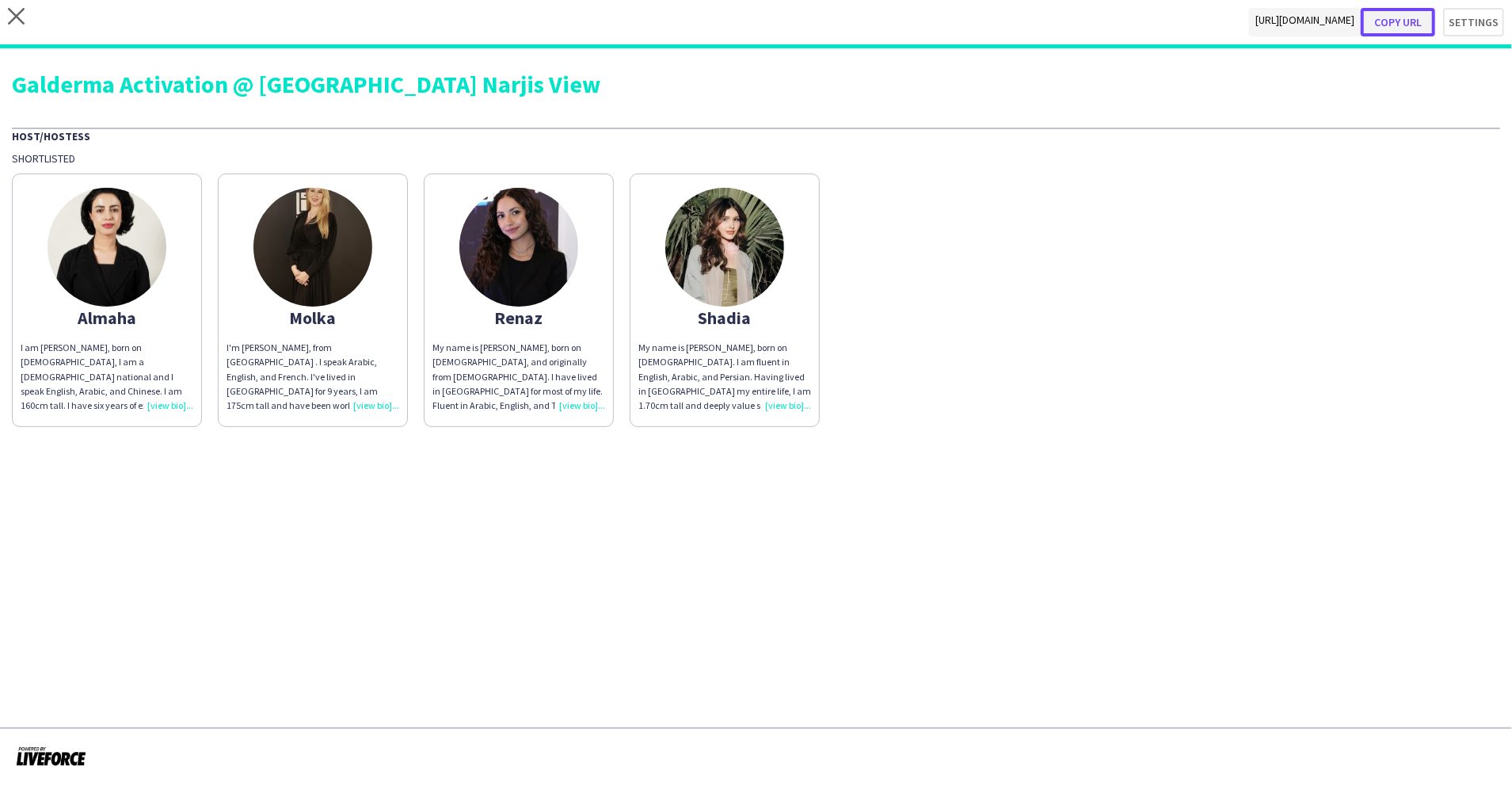
click at [1404, 21] on button "Copy url" at bounding box center [1398, 22] width 75 height 28
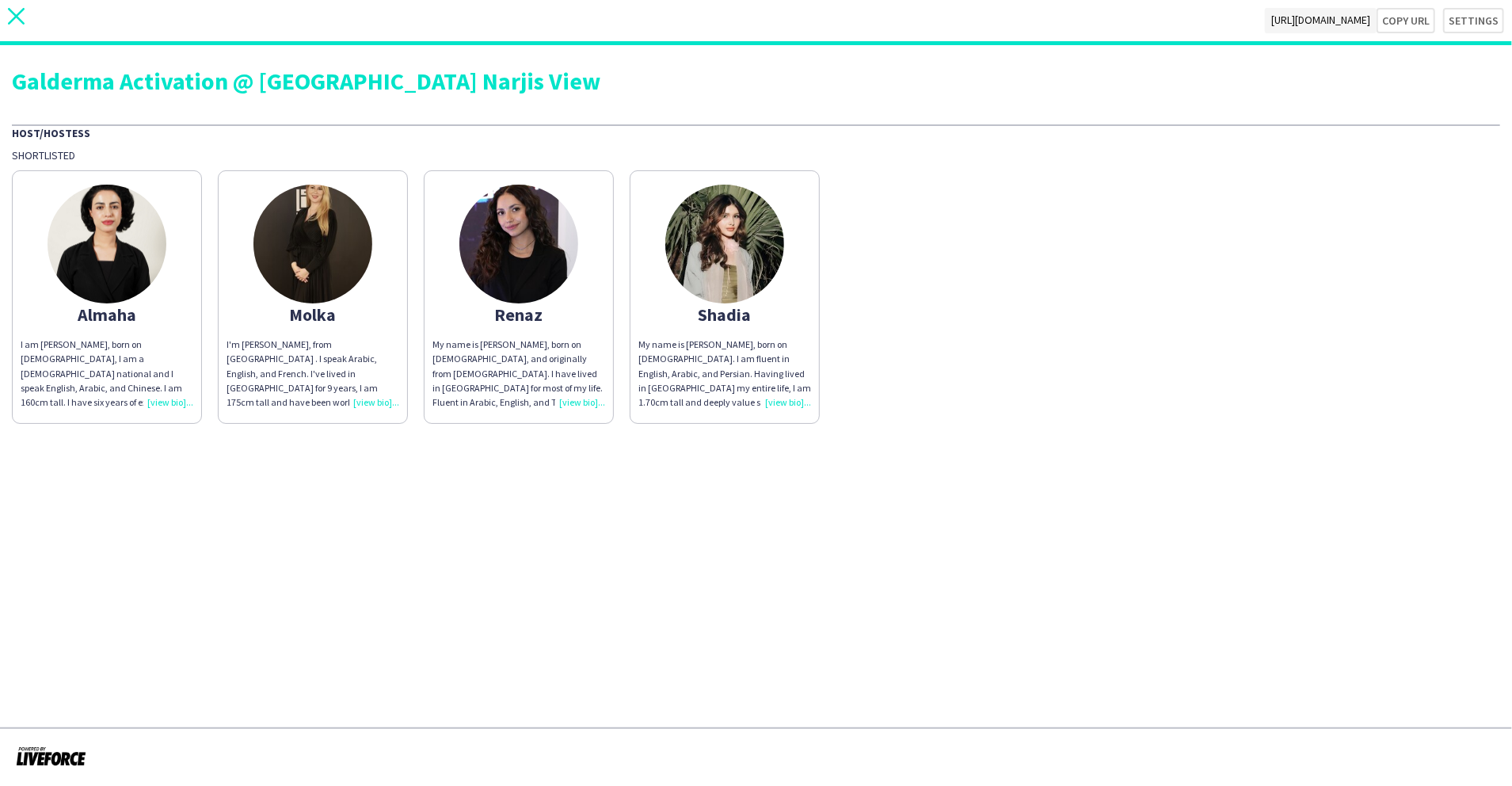
click at [21, 24] on icon "close" at bounding box center [16, 16] width 16 height 16
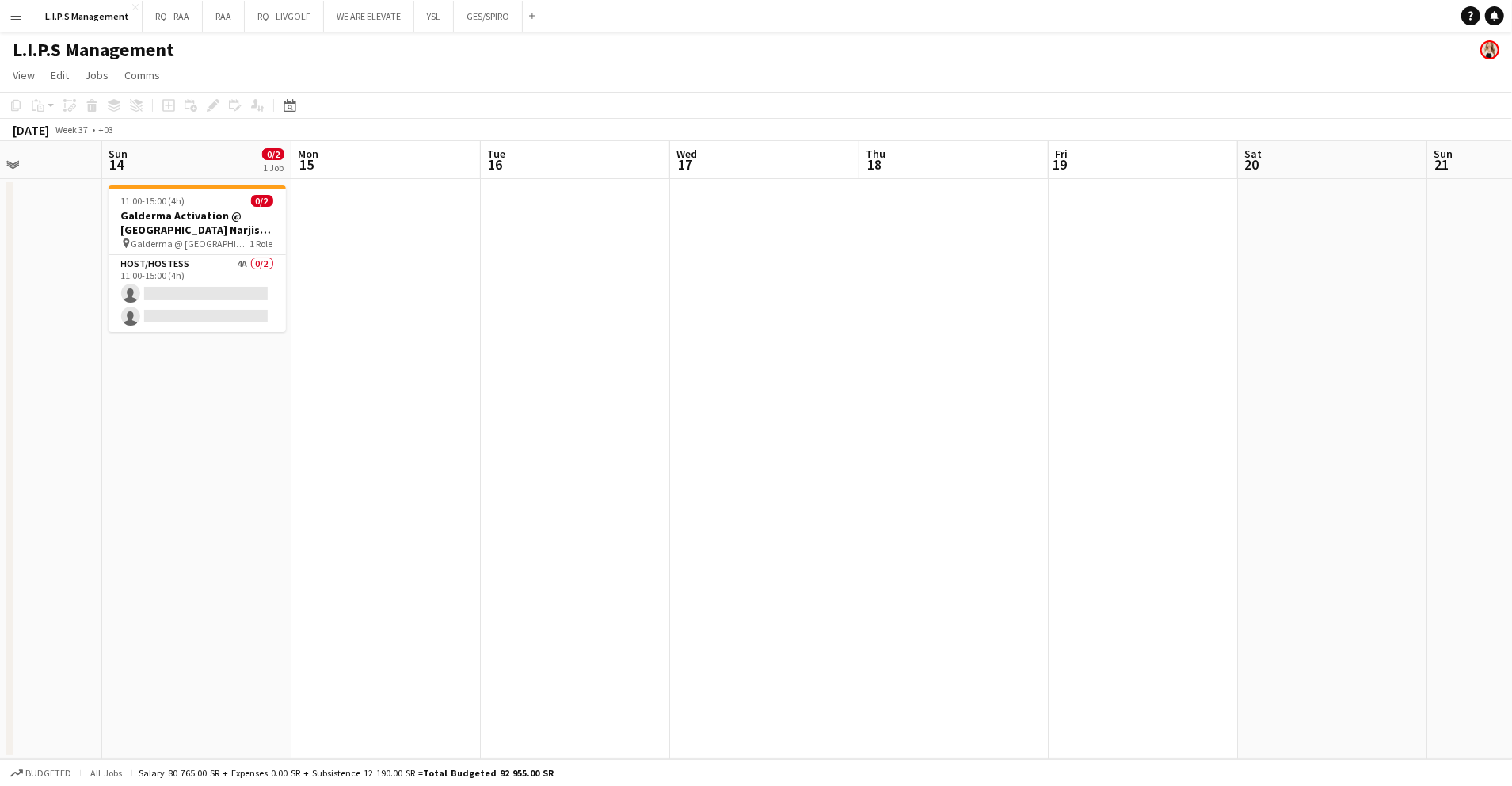
scroll to position [0, 431]
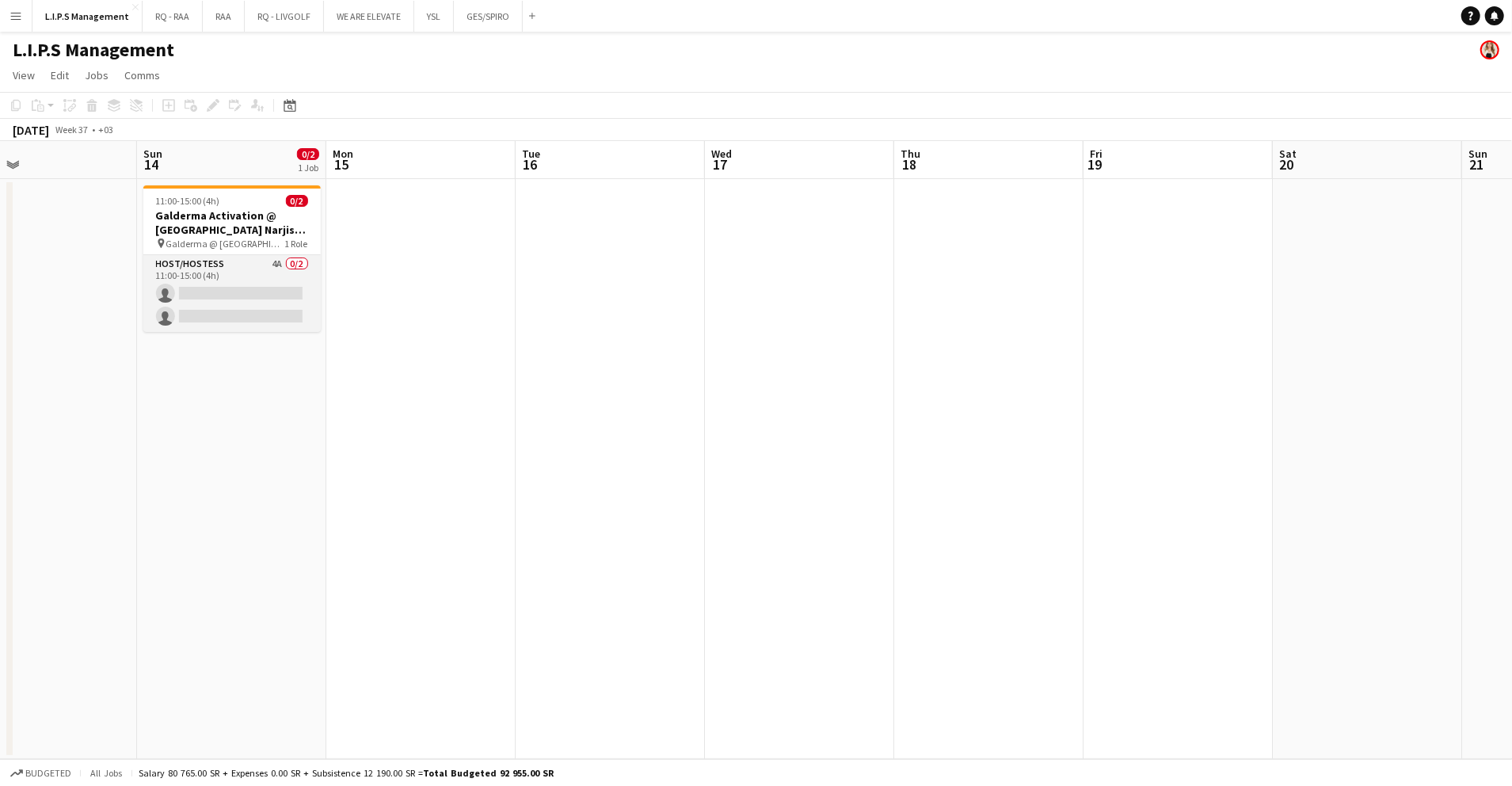
click at [265, 278] on app-card-role "Host/Hostess 4A 0/2 11:00-15:00 (4h) single-neutral-actions single-neutral-acti…" at bounding box center [232, 293] width 178 height 77
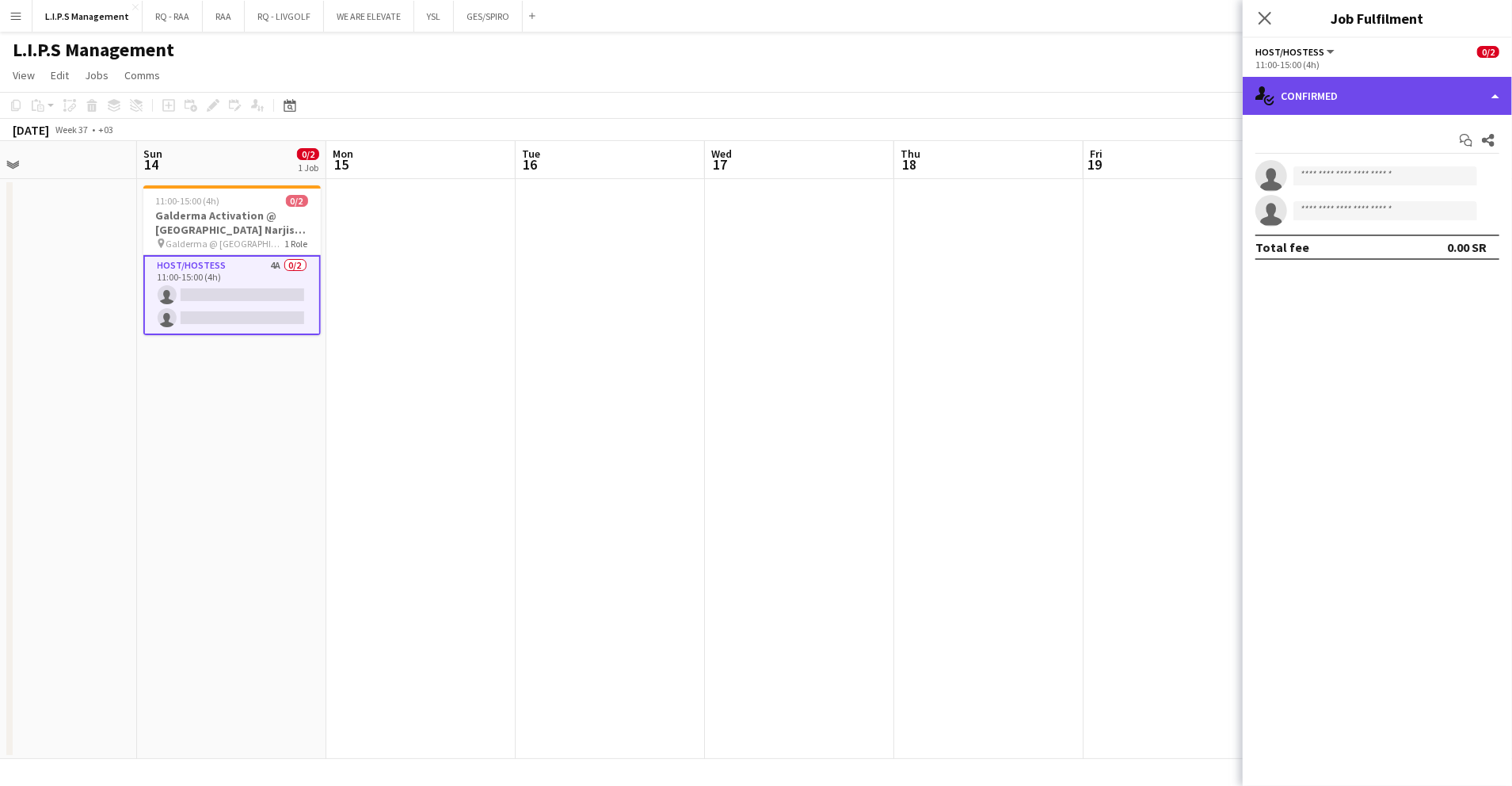
click at [1434, 95] on div "single-neutral-actions-check-2 Confirmed" at bounding box center [1378, 96] width 269 height 38
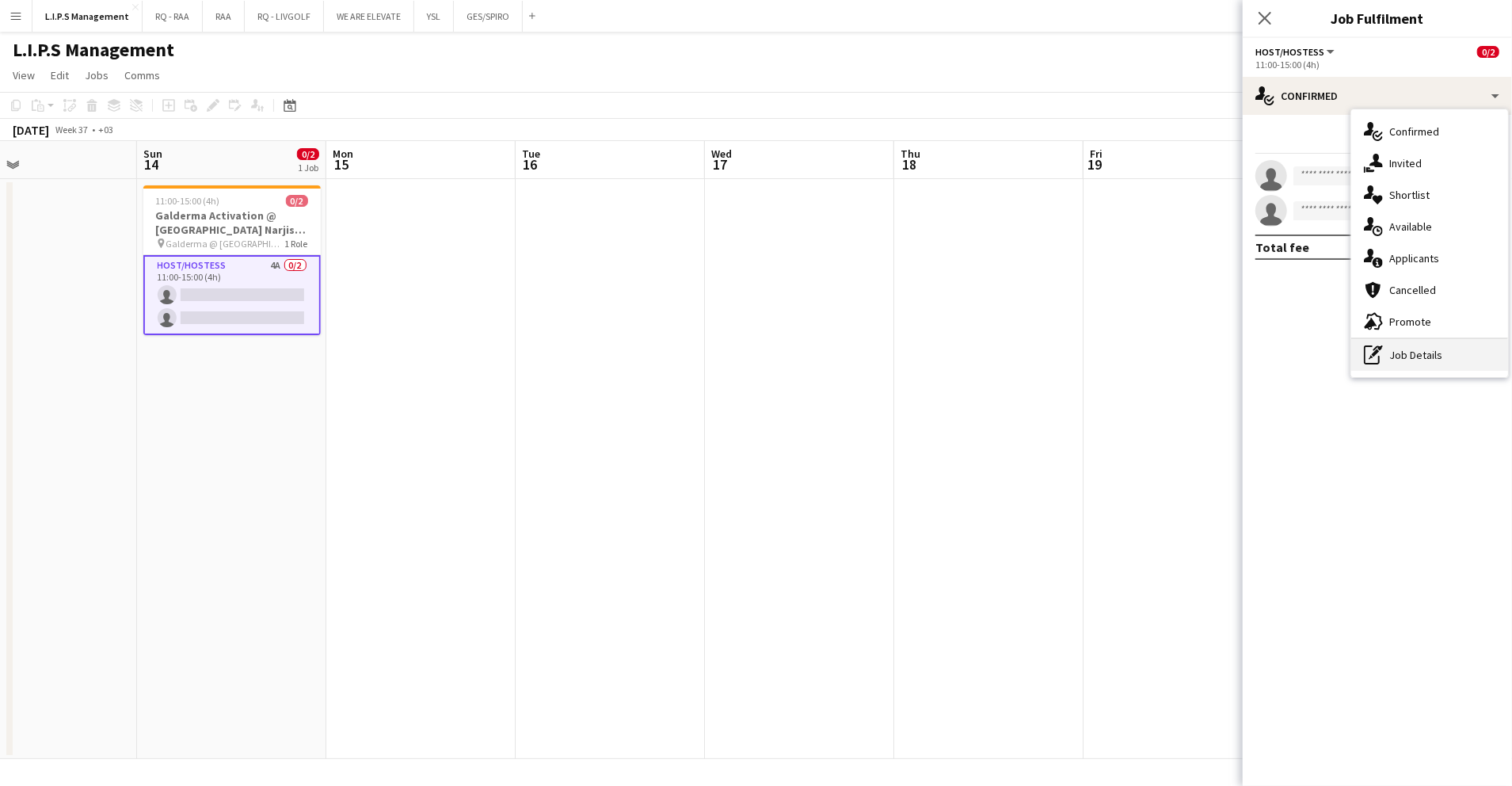
click at [1420, 370] on div "pen-write Job Details" at bounding box center [1430, 354] width 157 height 32
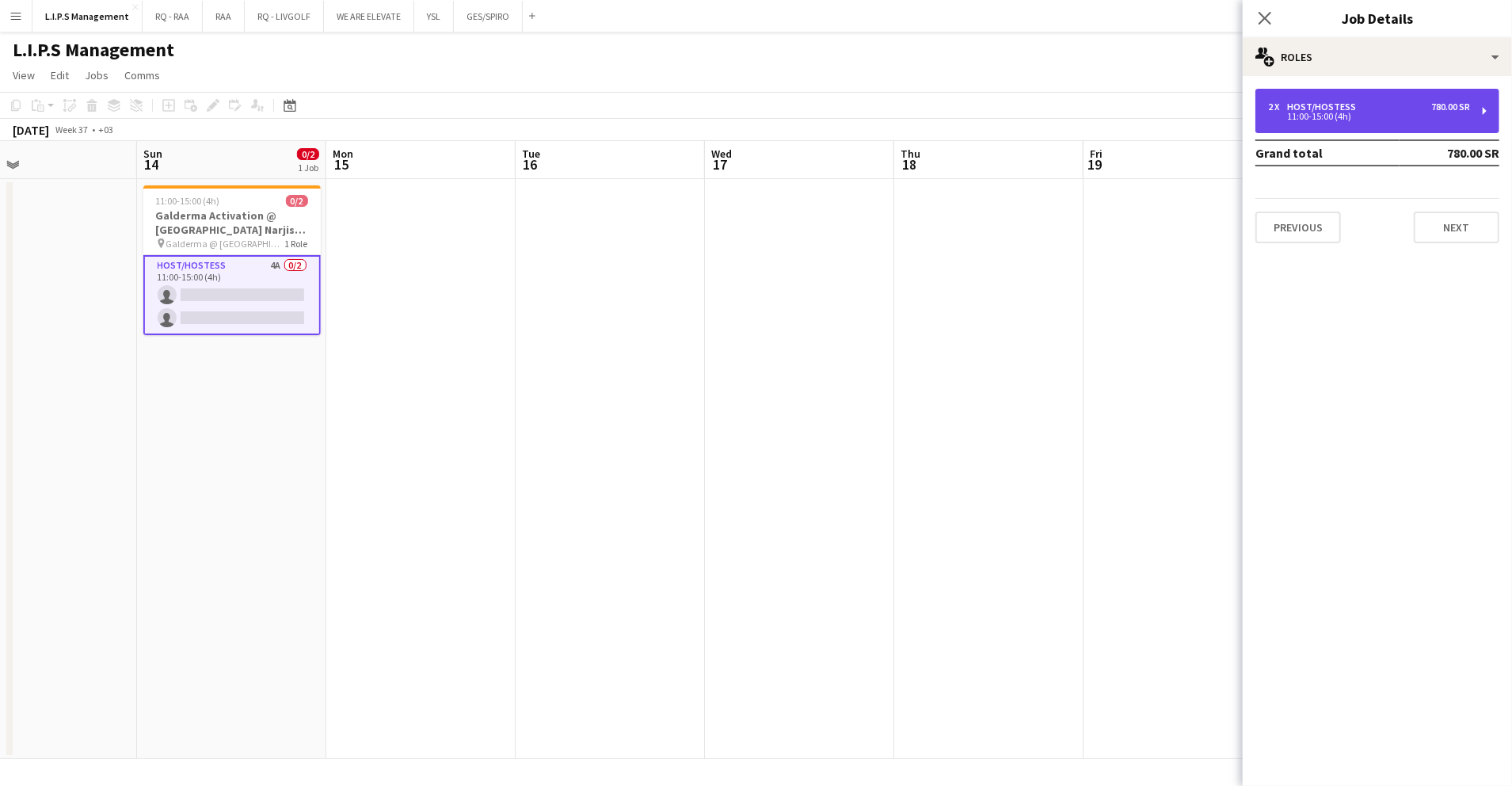
click at [1442, 114] on div "11:00-15:00 (4h)" at bounding box center [1369, 117] width 202 height 8
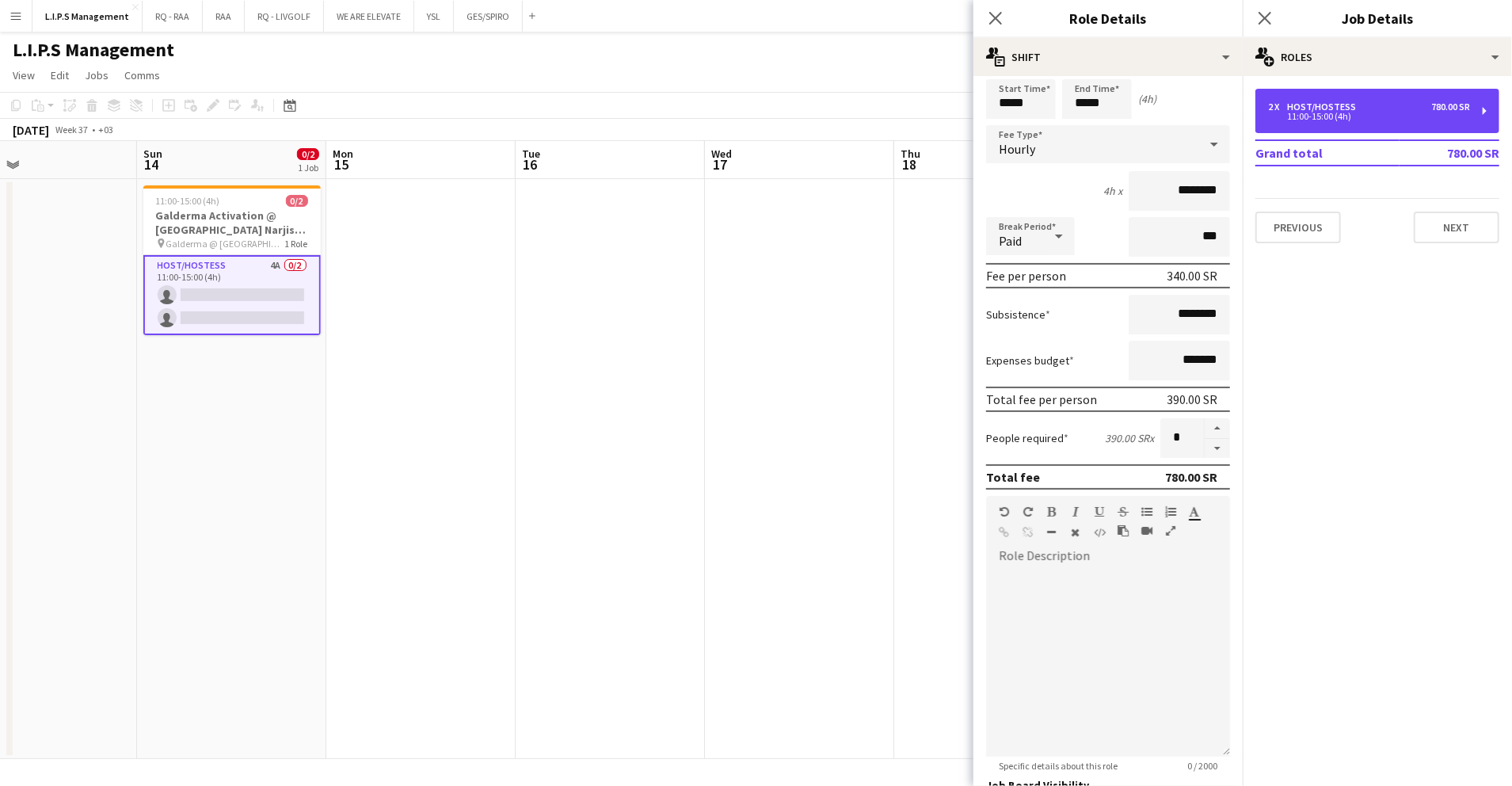
scroll to position [205, 0]
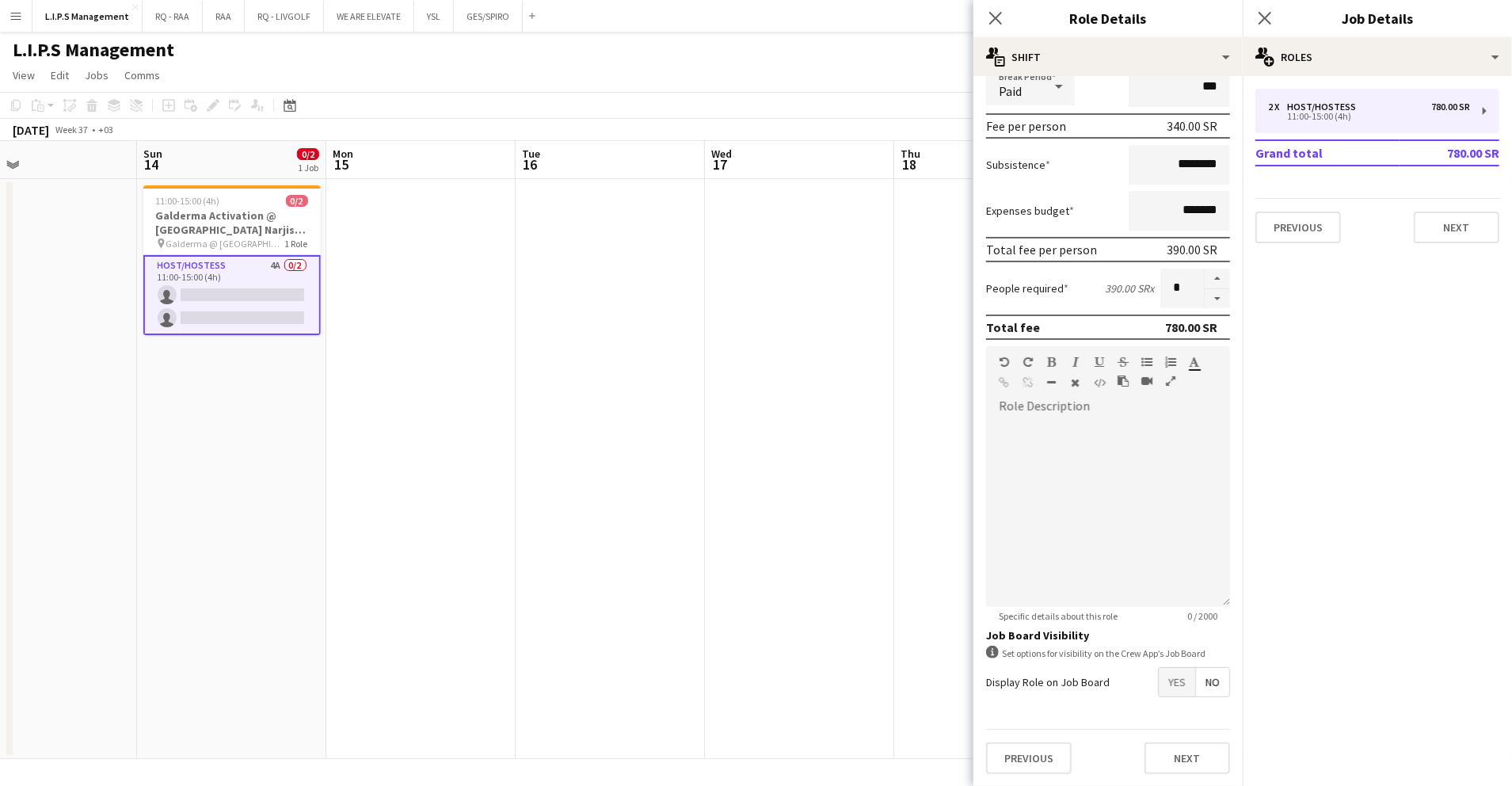
click at [1170, 774] on div "Previous Next" at bounding box center [1109, 759] width 244 height 58
click at [1171, 764] on button "Next" at bounding box center [1188, 758] width 86 height 32
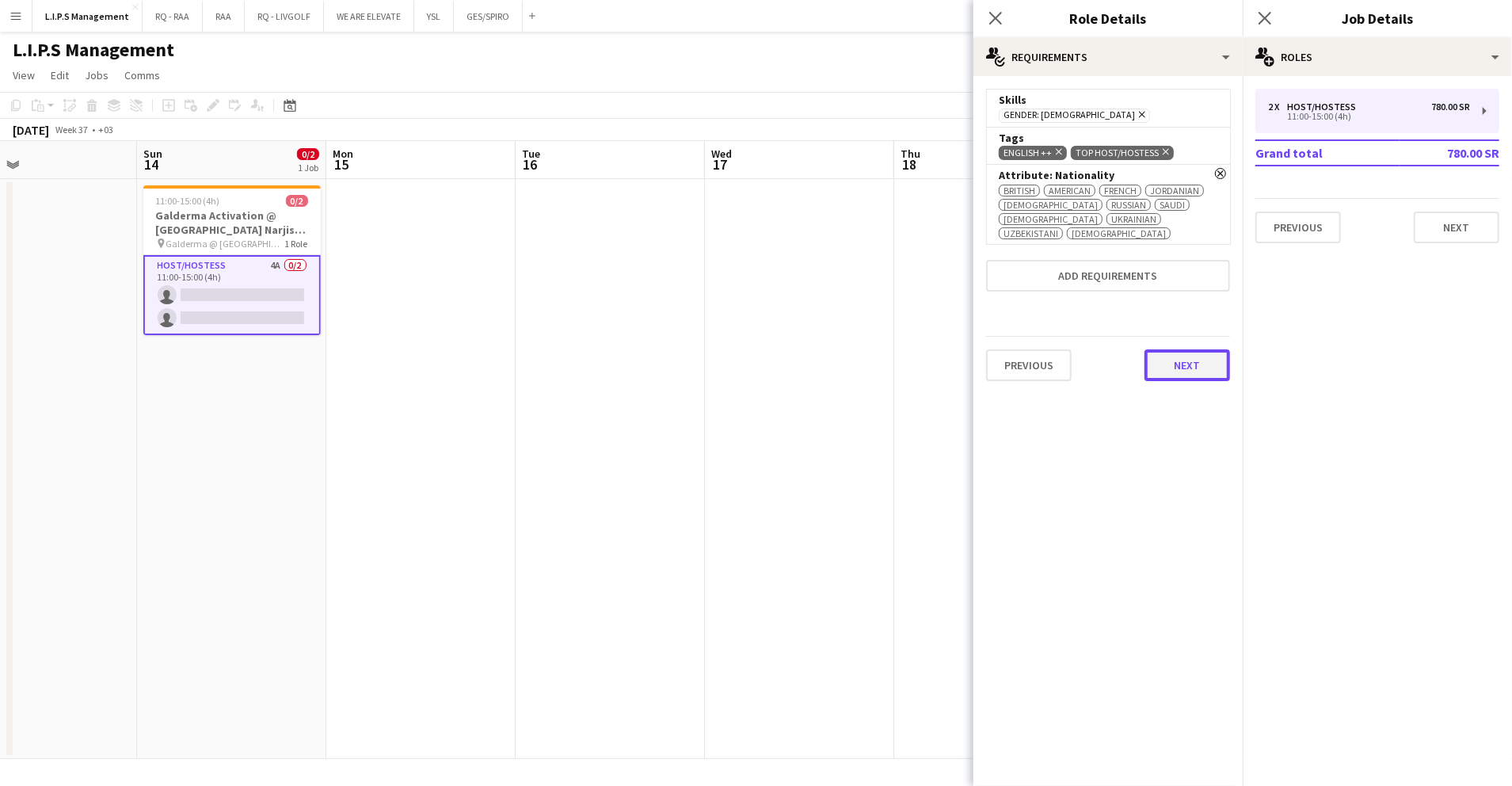
click at [1174, 362] on button "Next" at bounding box center [1188, 365] width 86 height 32
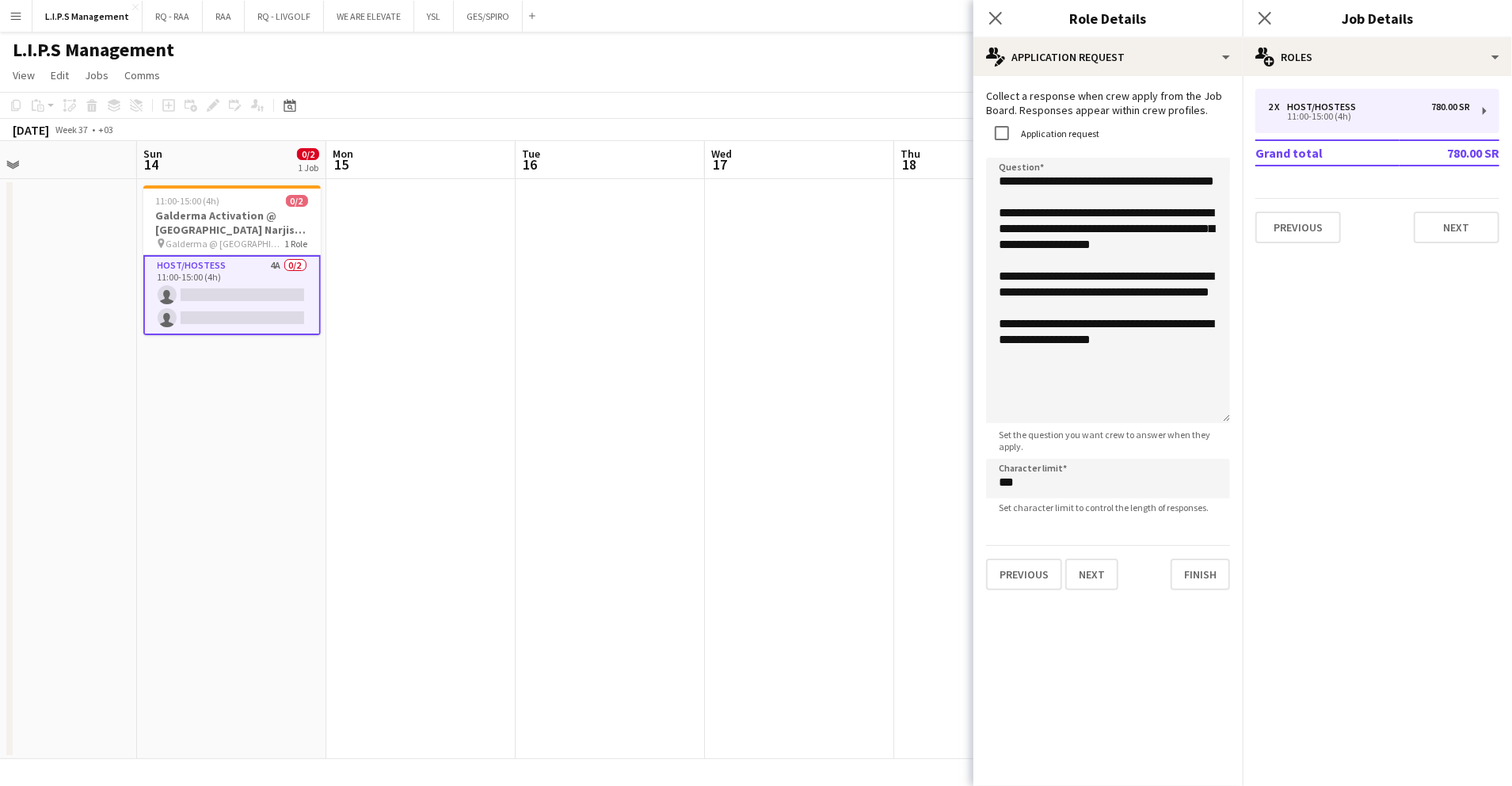
drag, startPoint x: 1207, startPoint y: 244, endPoint x: 1202, endPoint y: 414, distance: 170.1
click at [1202, 414] on textarea "**********" at bounding box center [1109, 291] width 244 height 266
click at [1188, 574] on button "Finish" at bounding box center [1200, 575] width 59 height 32
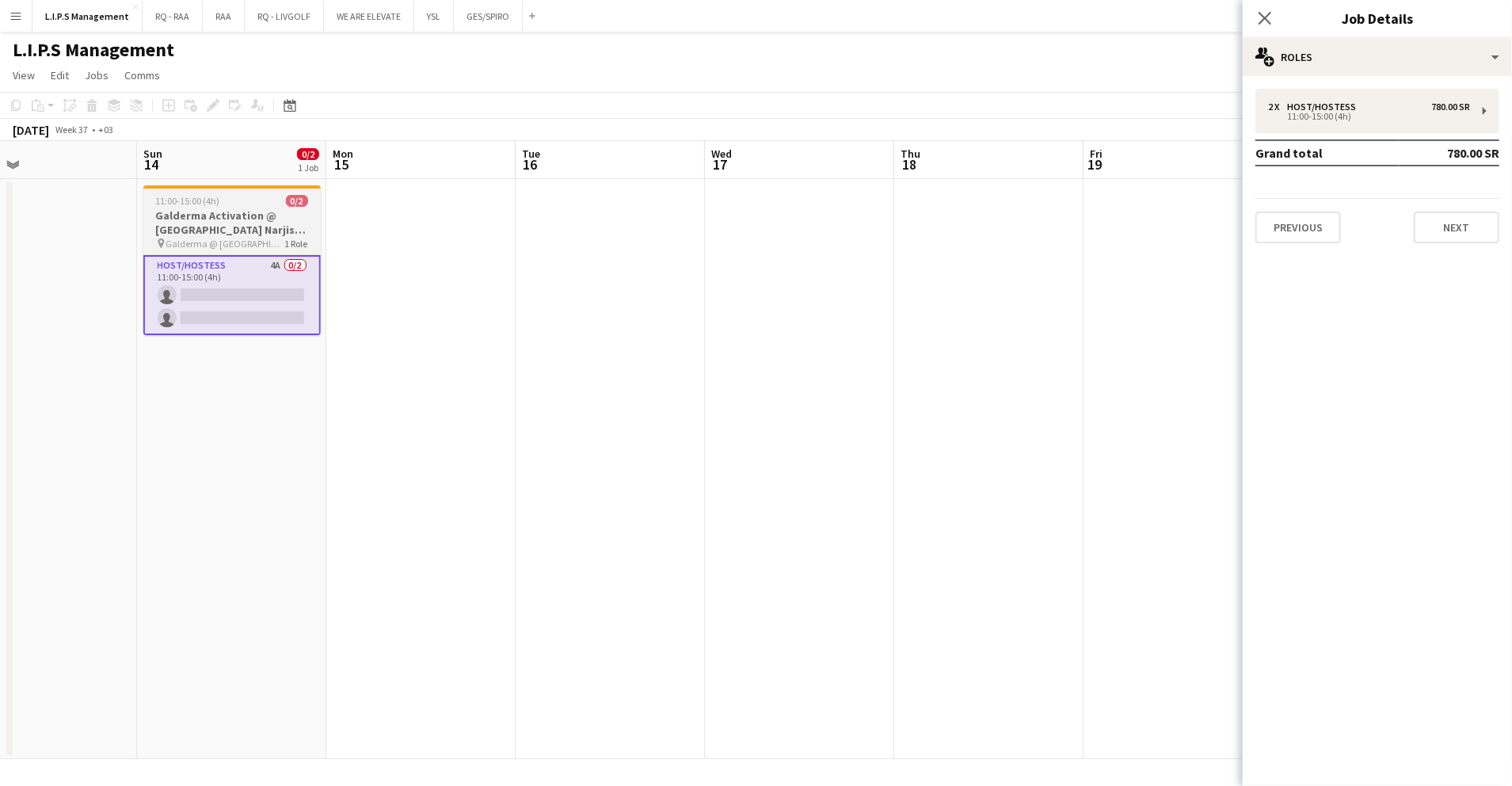
click at [246, 241] on span "Galderma @ [GEOGRAPHIC_DATA][PERSON_NAME] View" at bounding box center [226, 243] width 119 height 12
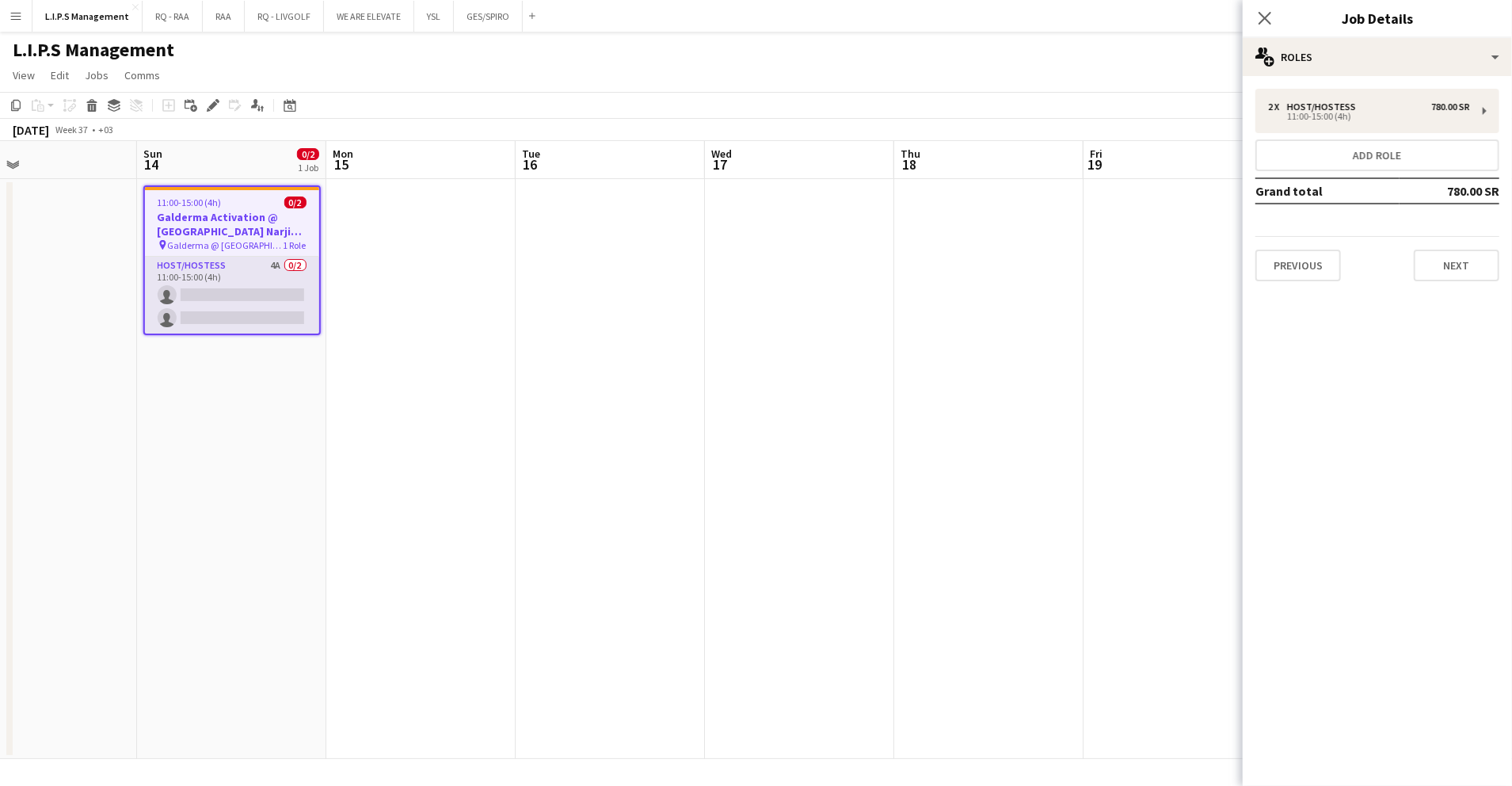
click at [247, 270] on app-card-role "Host/Hostess 4A 0/2 11:00-15:00 (4h) single-neutral-actions single-neutral-acti…" at bounding box center [231, 295] width 174 height 77
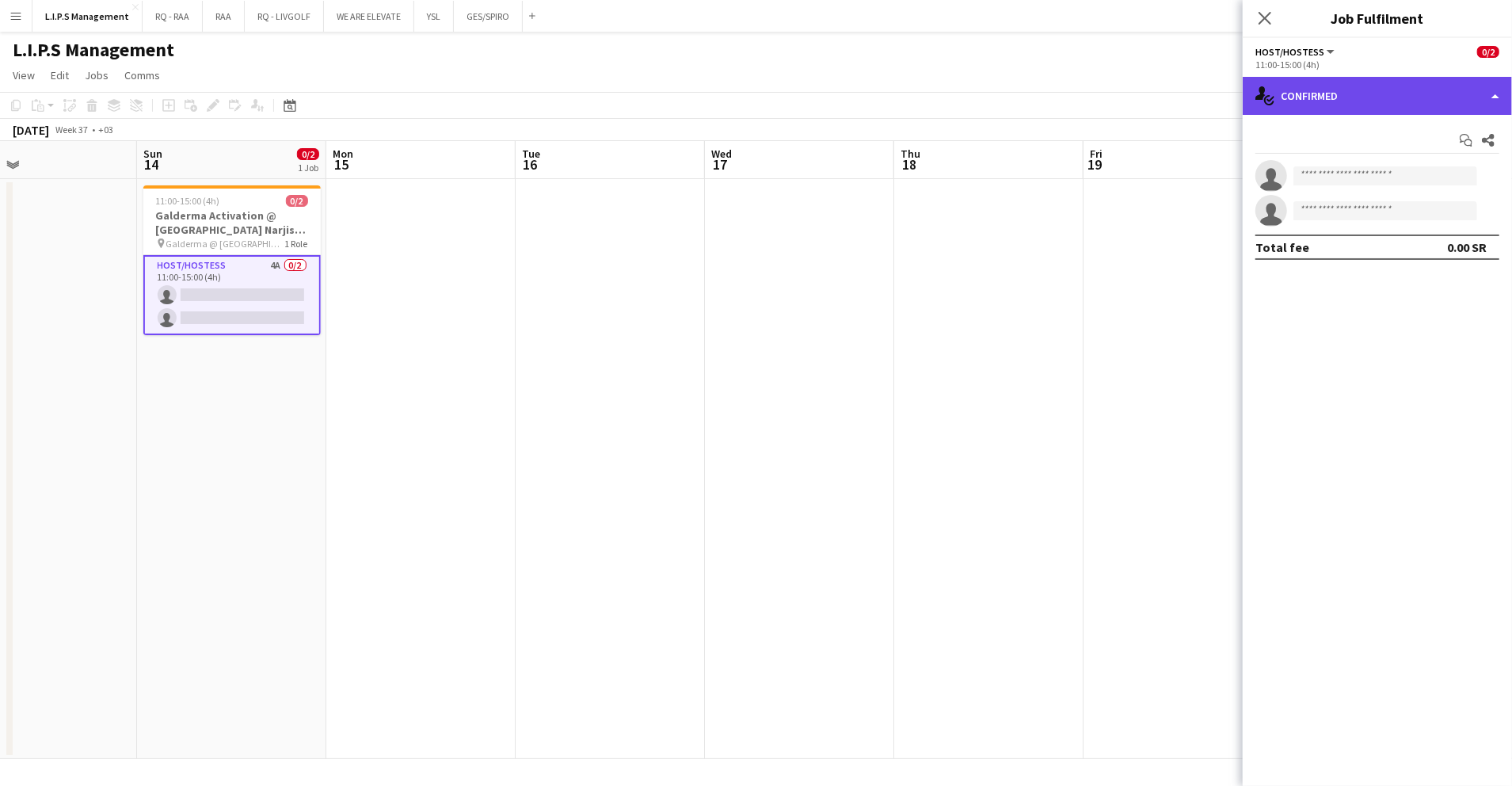
drag, startPoint x: 1408, startPoint y: 94, endPoint x: 1417, endPoint y: 246, distance: 152.3
click at [1408, 93] on div "single-neutral-actions-check-2 Confirmed" at bounding box center [1378, 96] width 269 height 38
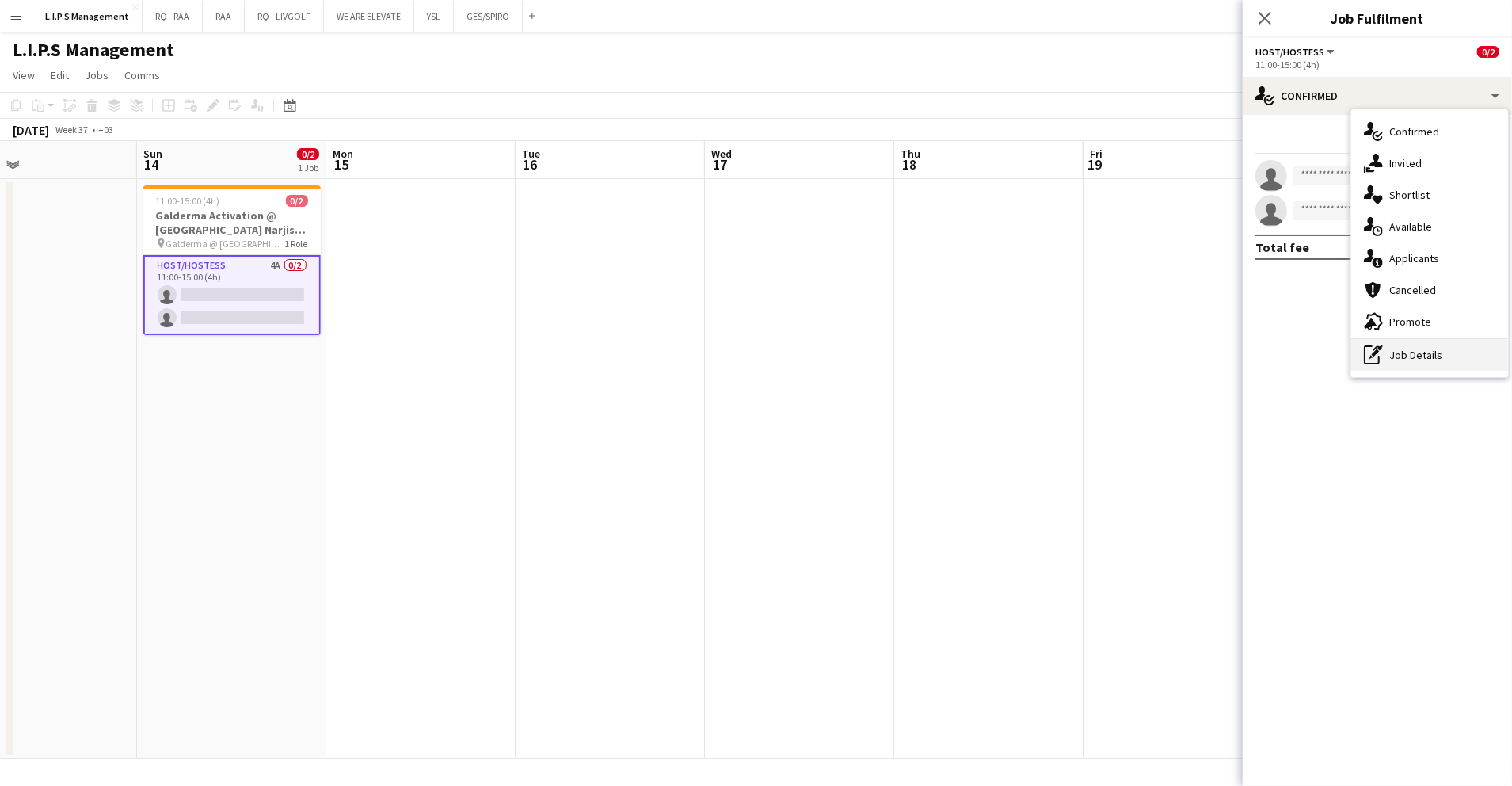
click at [1423, 357] on div "pen-write Job Details" at bounding box center [1430, 354] width 157 height 32
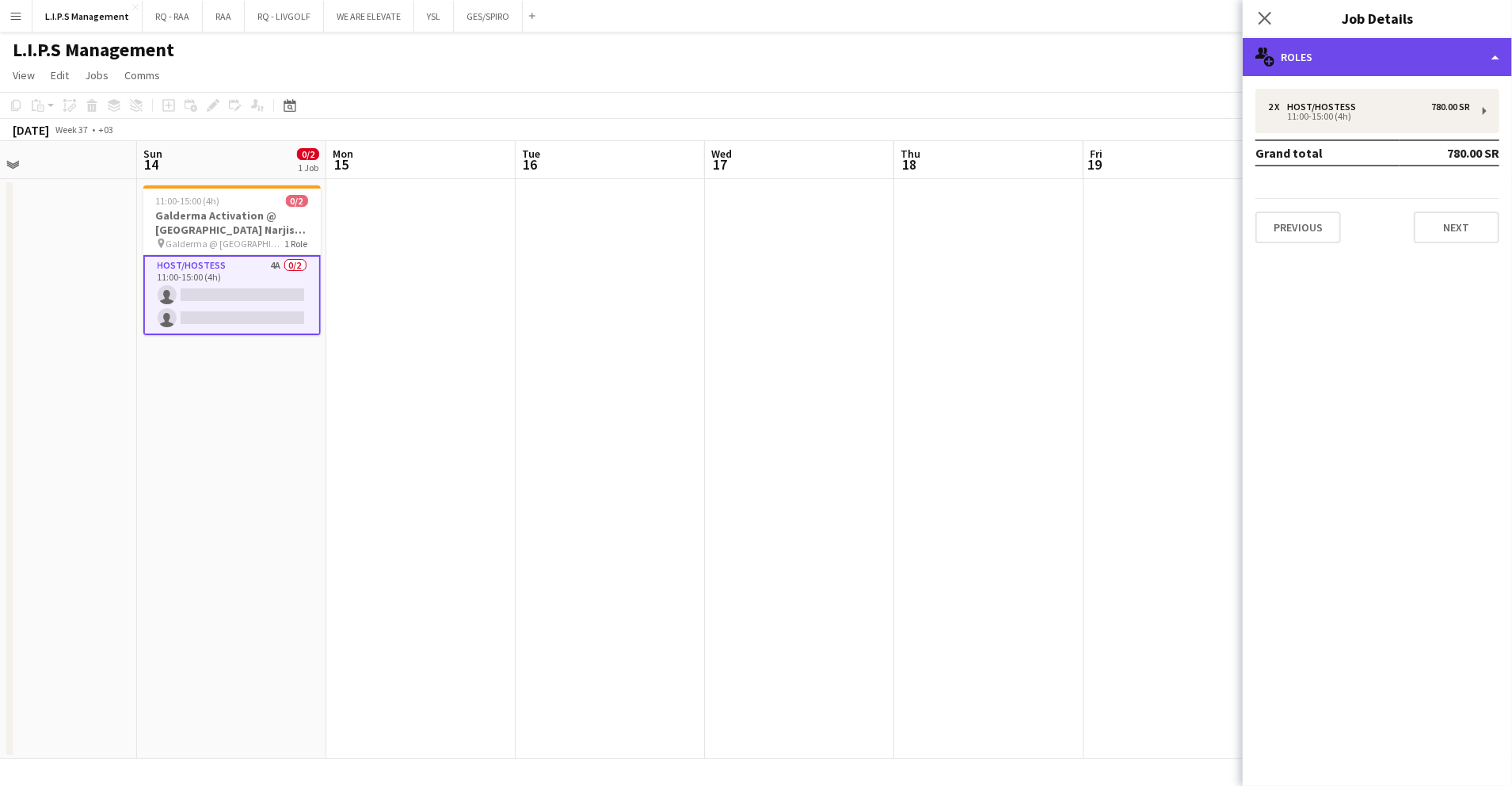
click at [1406, 66] on div "multiple-users-add Roles" at bounding box center [1378, 57] width 269 height 38
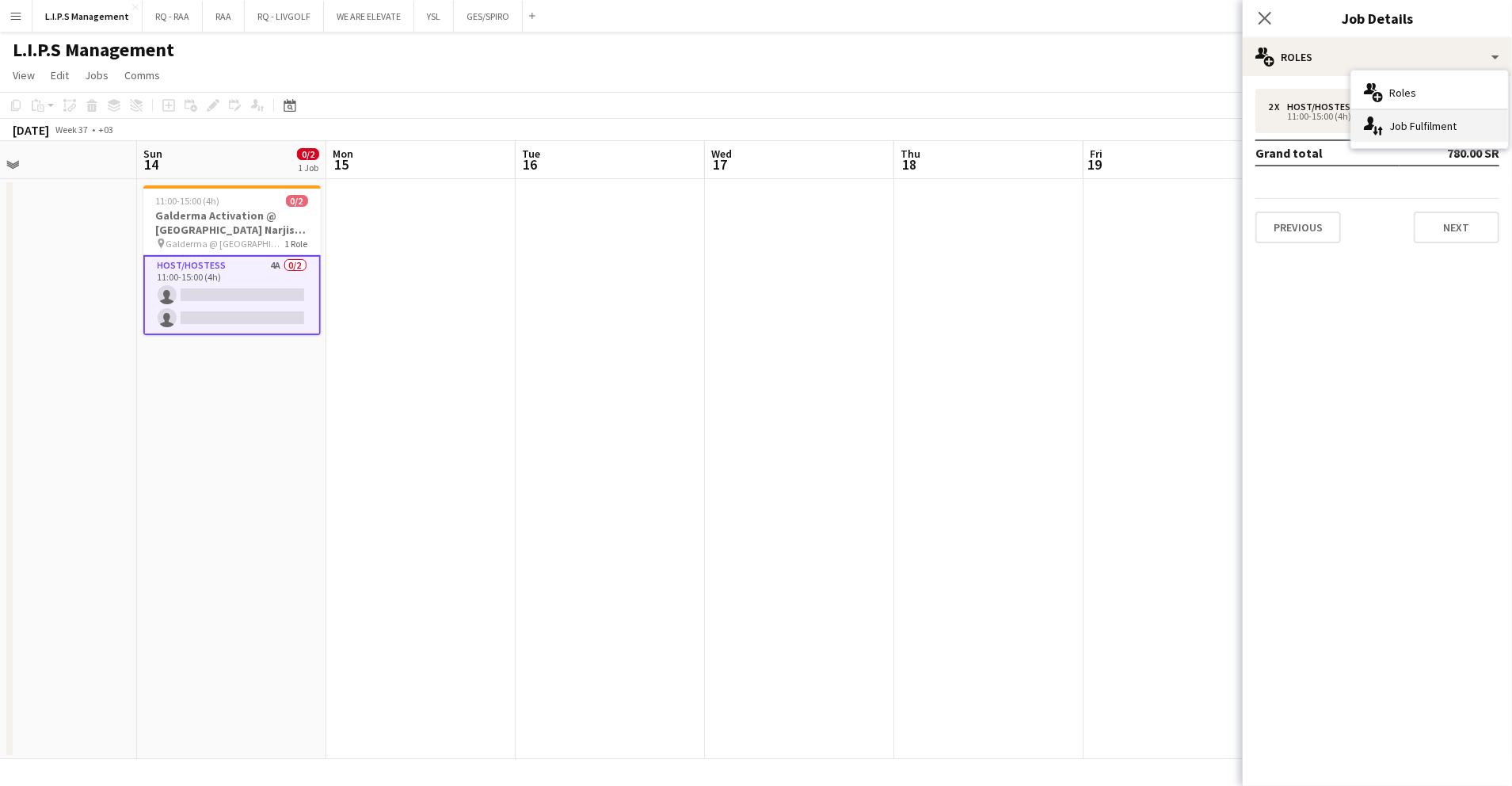
drag, startPoint x: 1406, startPoint y: 66, endPoint x: 1388, endPoint y: 125, distance: 61.7
click at [1388, 125] on div "single-neutral-actions-up-down Job Fulfilment" at bounding box center [1430, 126] width 157 height 32
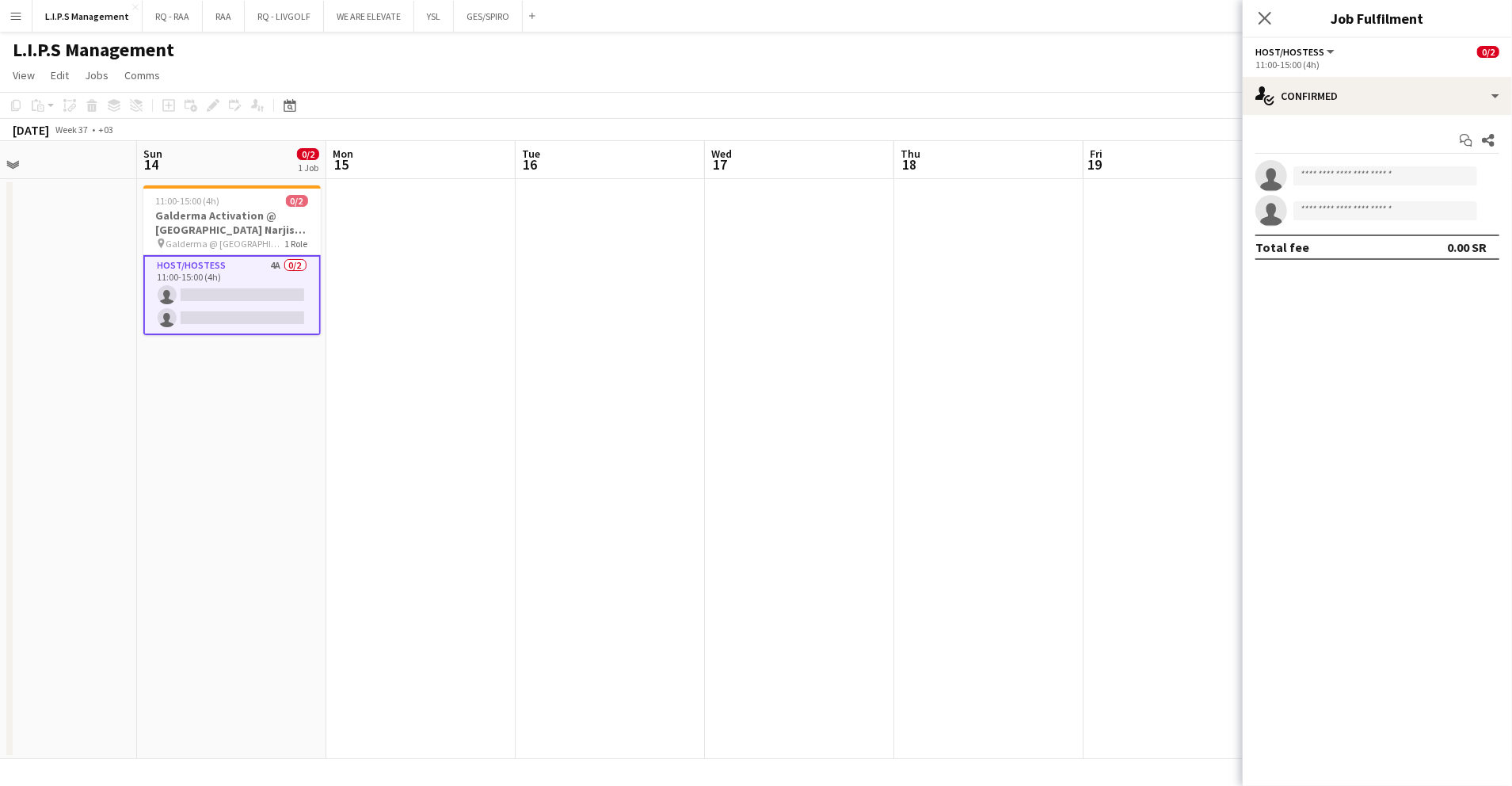
drag, startPoint x: 1365, startPoint y: 58, endPoint x: 1368, endPoint y: 71, distance: 13.3
click at [1365, 62] on div "11:00-15:00 (4h)" at bounding box center [1377, 64] width 244 height 12
click at [1377, 94] on div "single-neutral-actions-check-2 Confirmed" at bounding box center [1378, 96] width 269 height 38
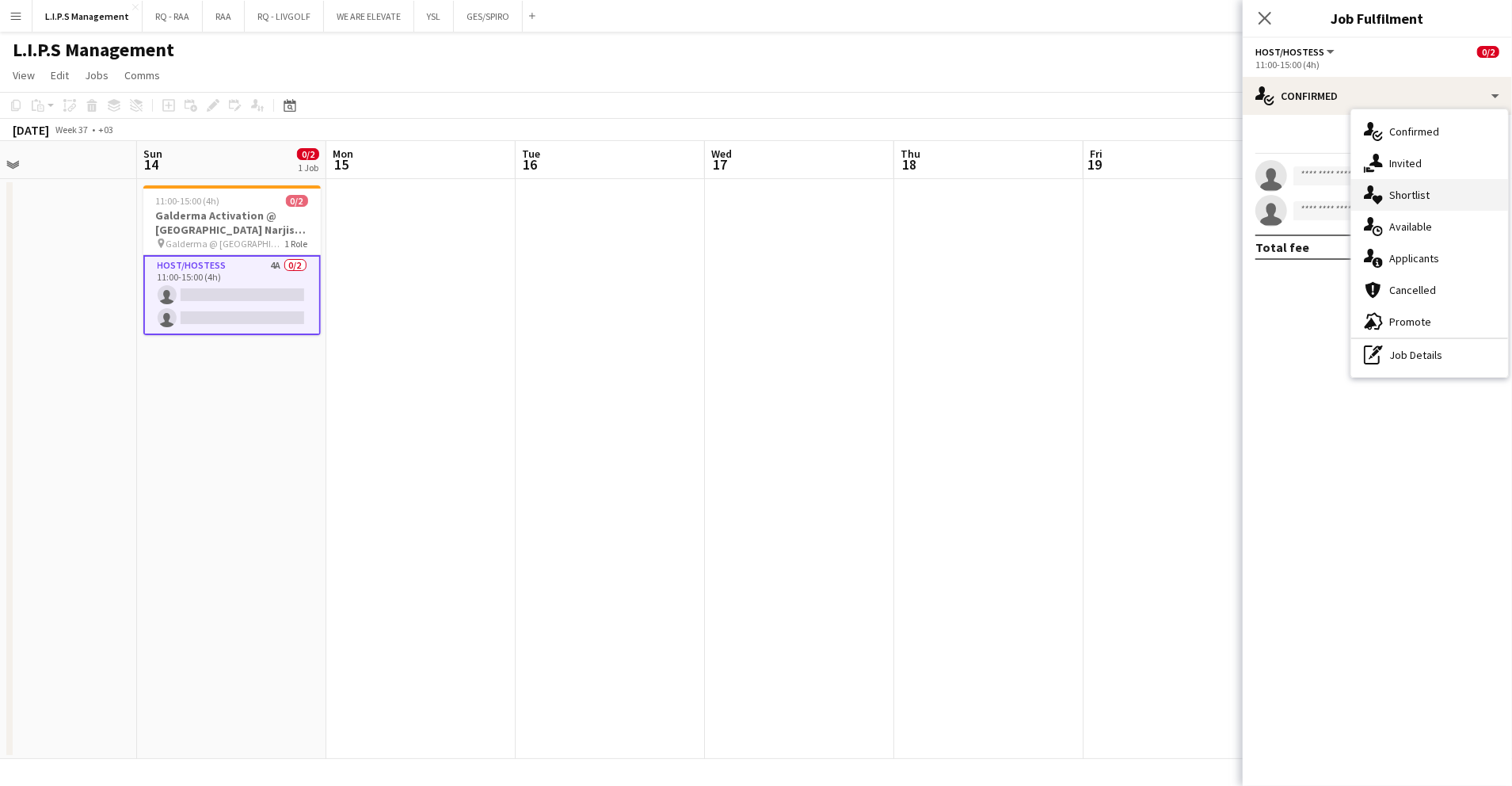
click at [1420, 203] on div "single-neutral-actions-heart Shortlist" at bounding box center [1430, 195] width 157 height 32
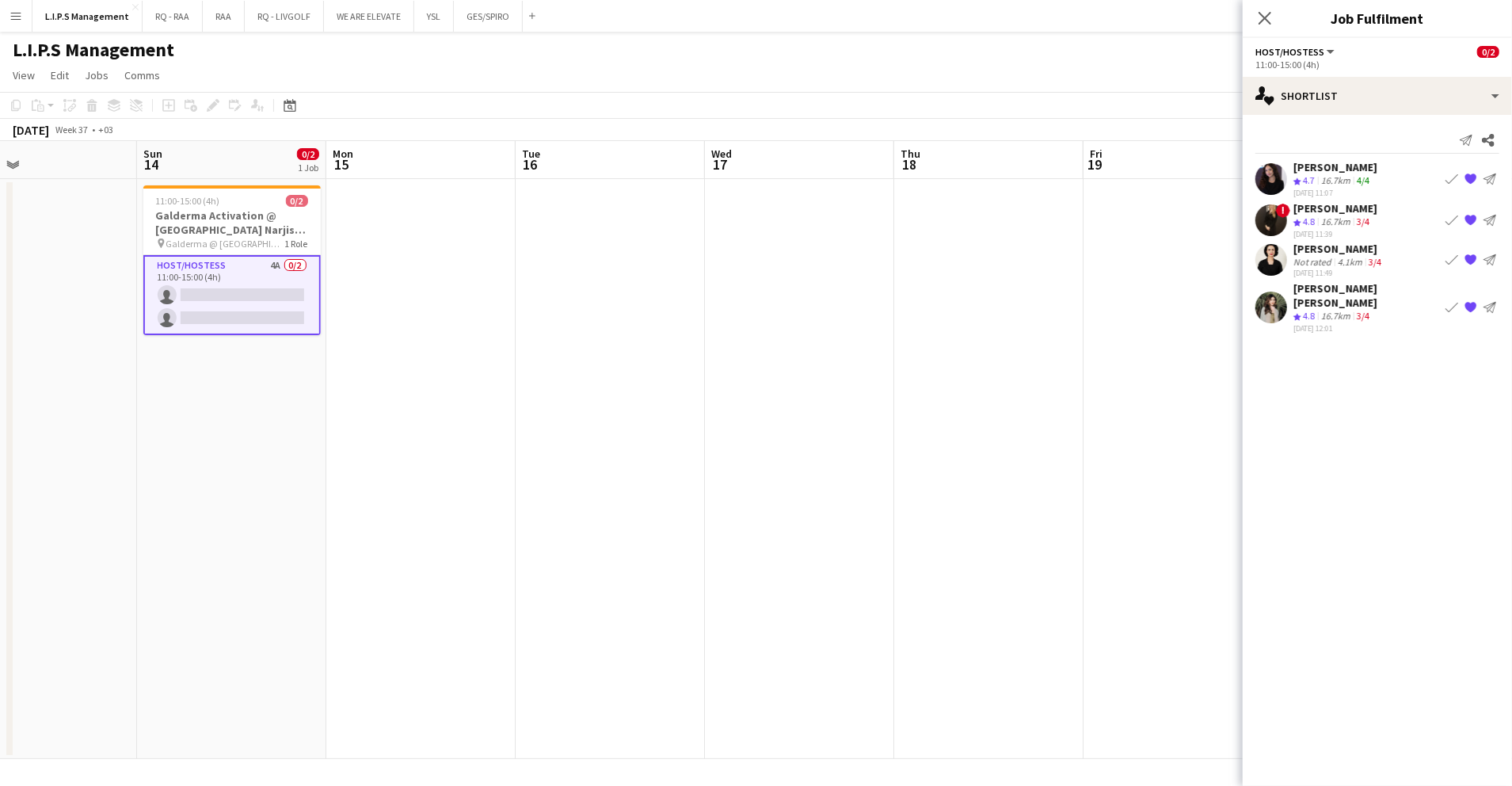
click at [1323, 186] on div "16.7km" at bounding box center [1335, 180] width 36 height 14
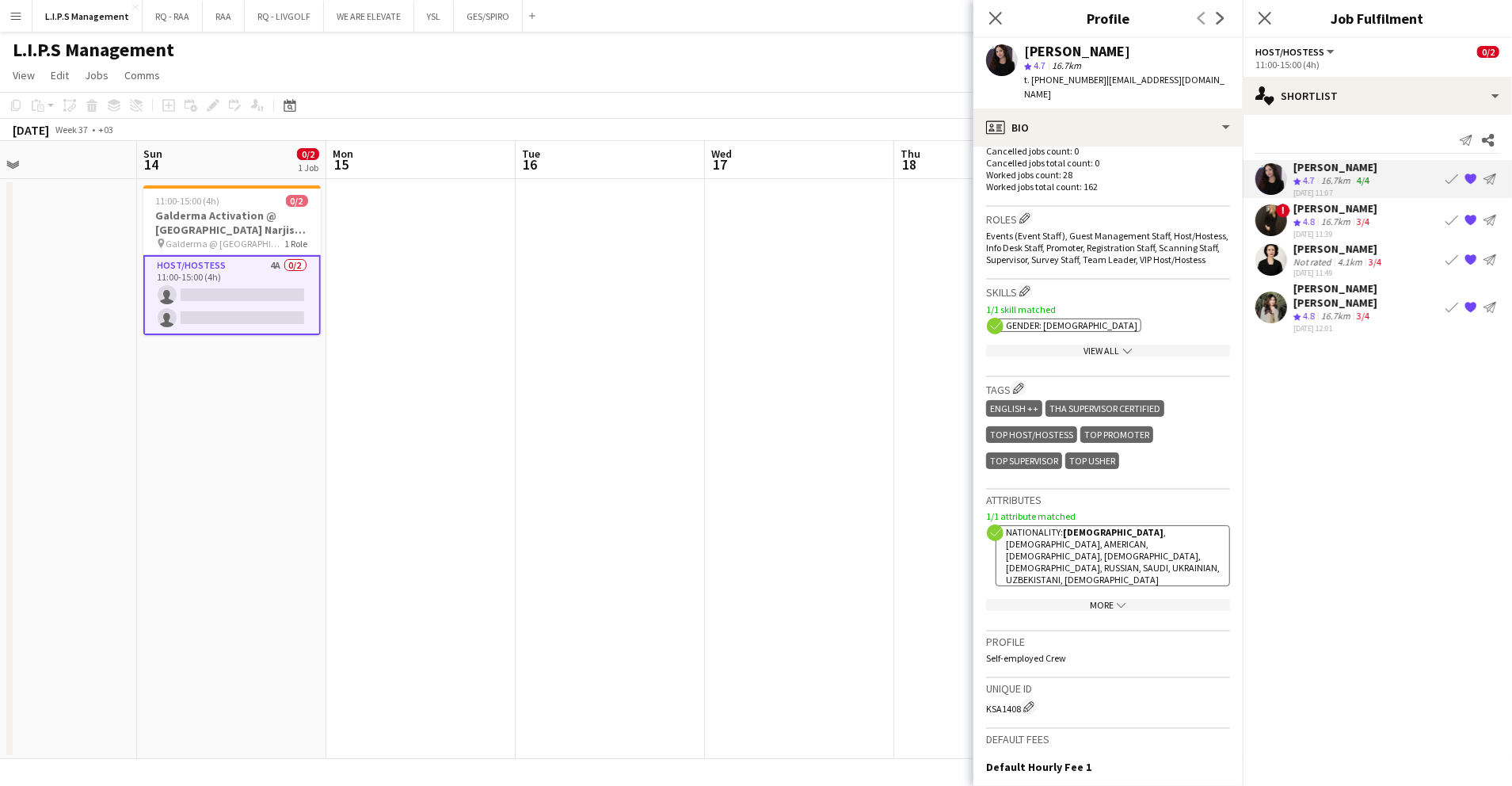
scroll to position [655, 0]
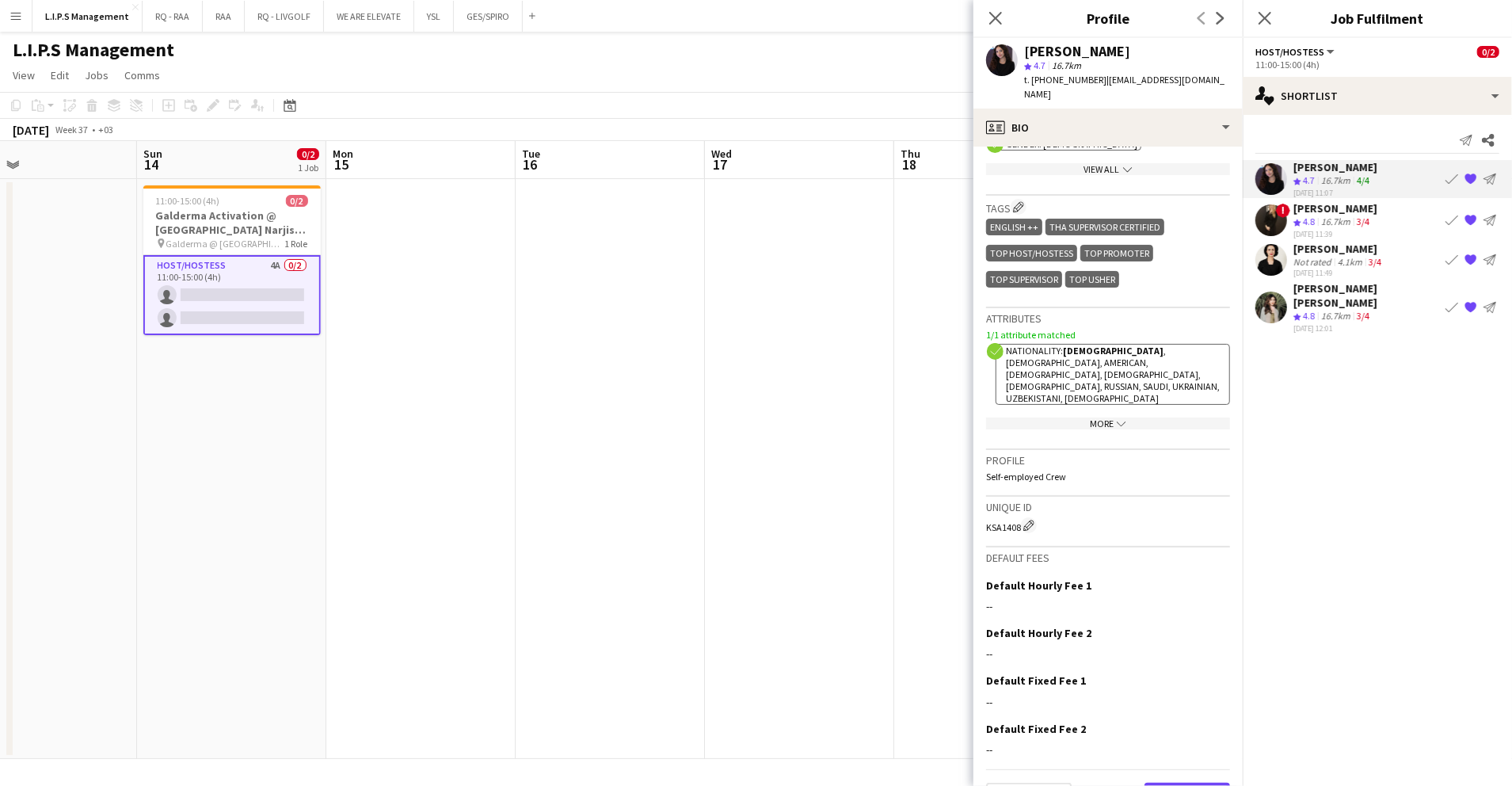
click at [1170, 783] on button "Next" at bounding box center [1188, 799] width 86 height 32
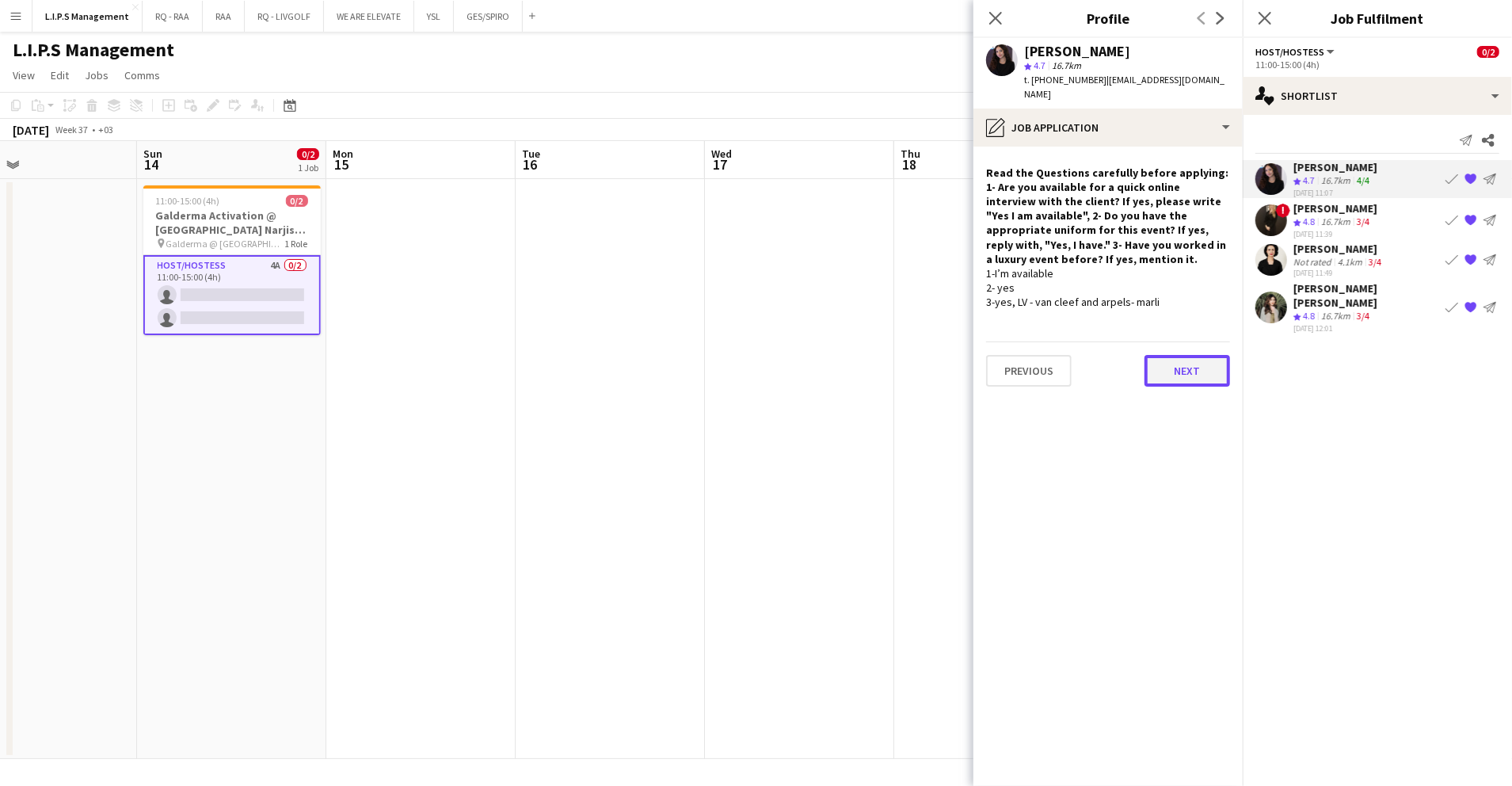
click at [1164, 355] on button "Next" at bounding box center [1188, 371] width 86 height 32
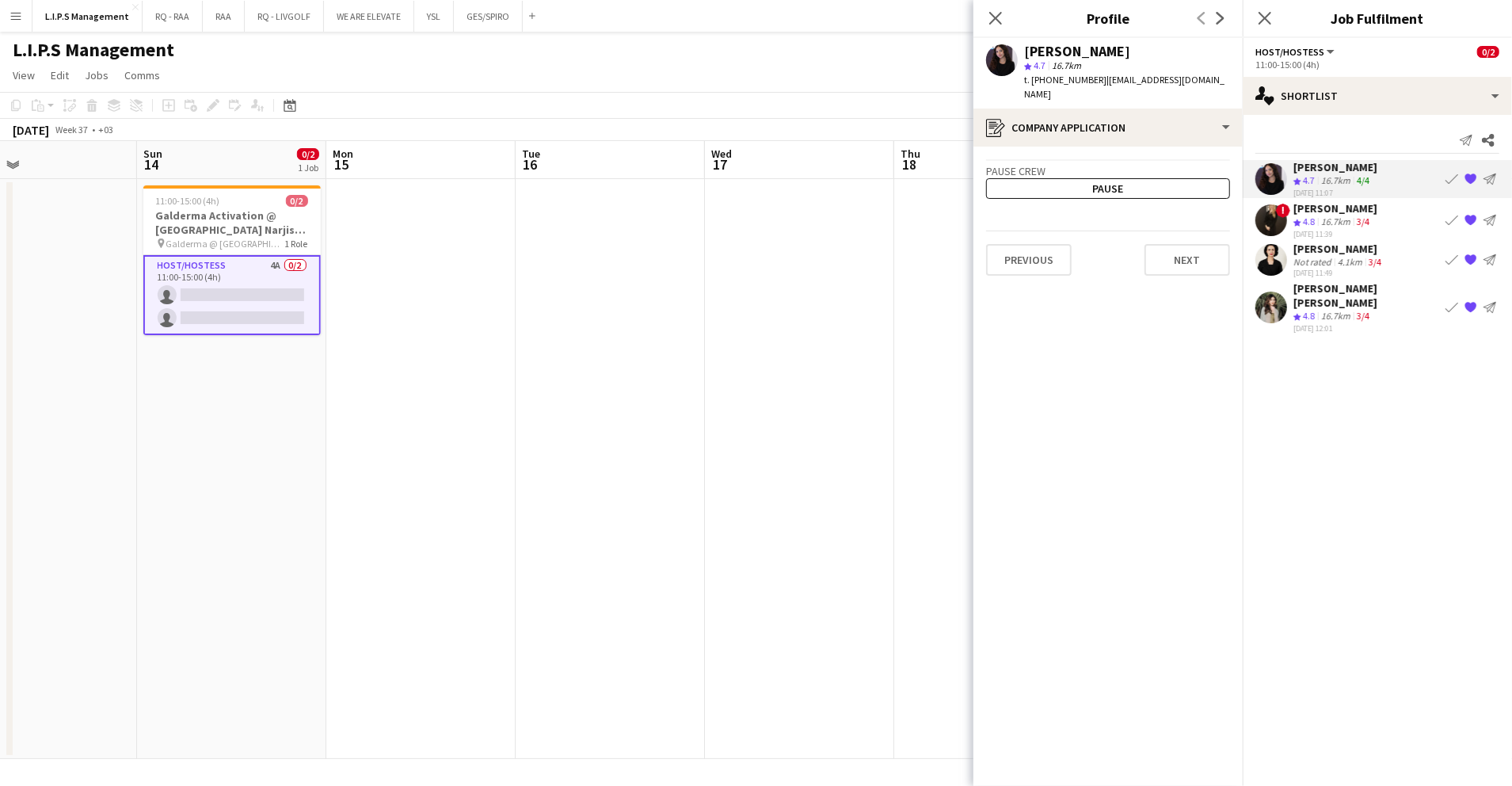
click at [1353, 201] on div "[PERSON_NAME]" at bounding box center [1335, 209] width 84 height 15
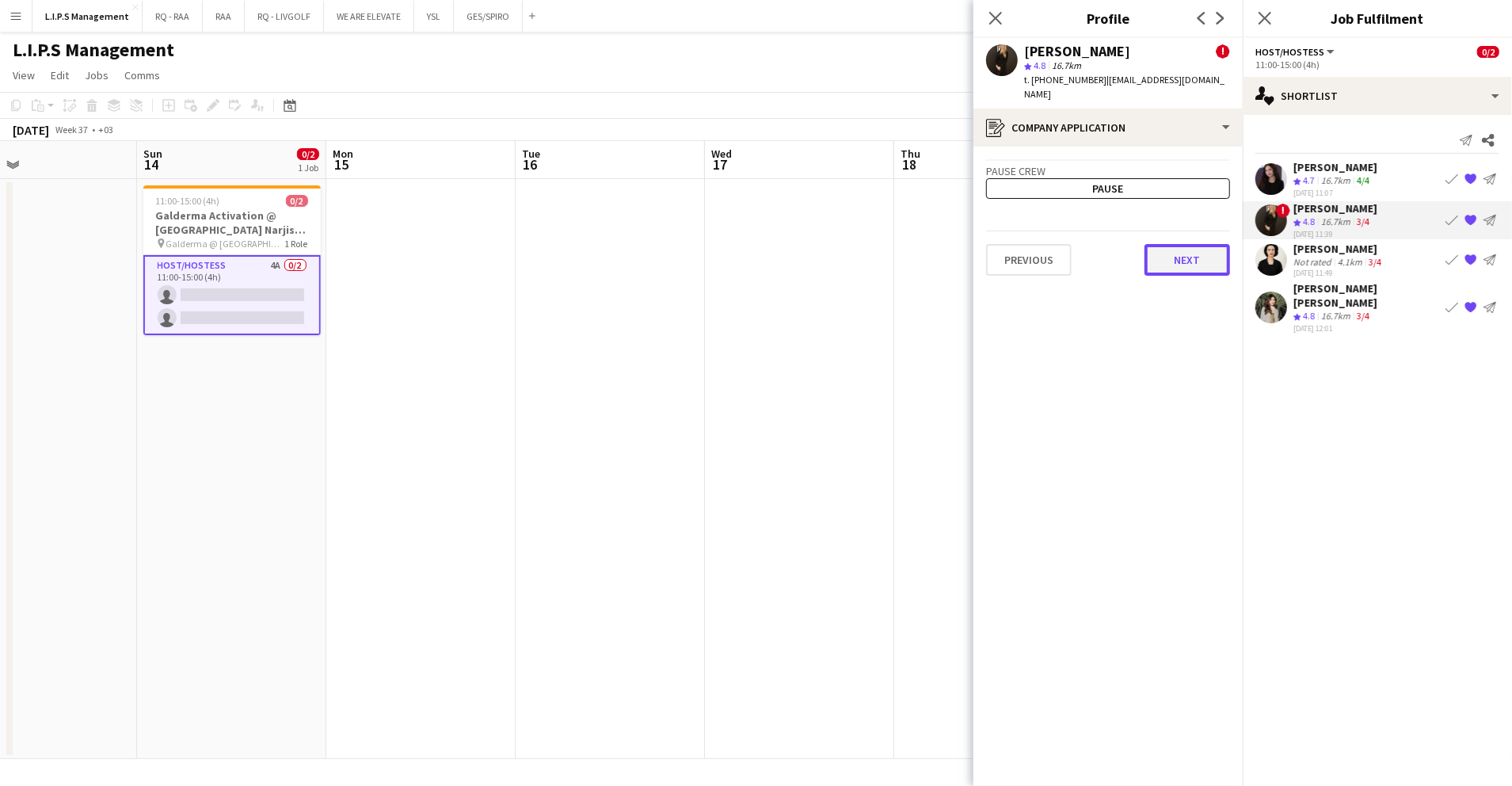
click at [1187, 248] on button "Next" at bounding box center [1188, 260] width 86 height 32
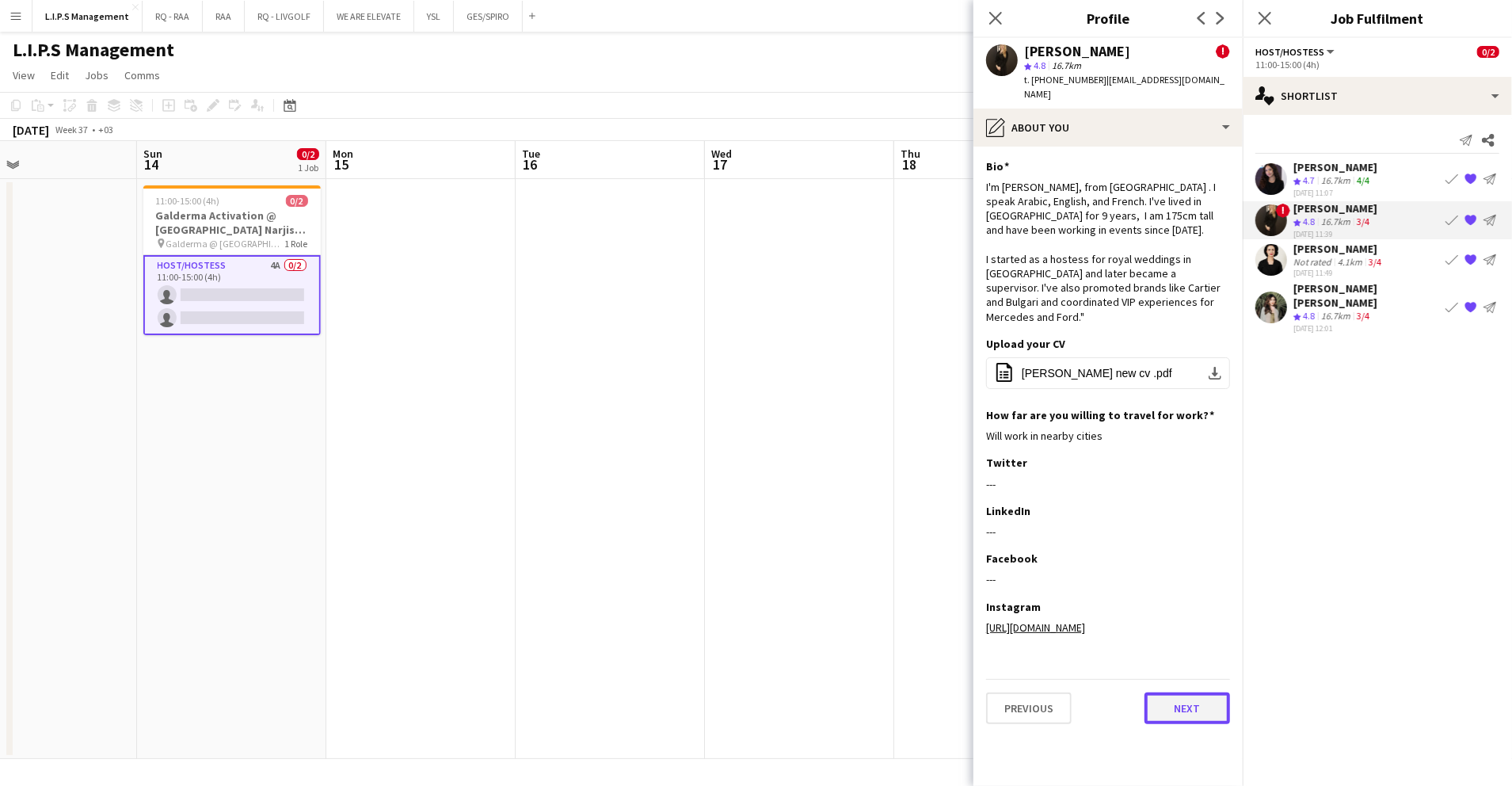
click at [1173, 693] on button "Next" at bounding box center [1188, 709] width 86 height 32
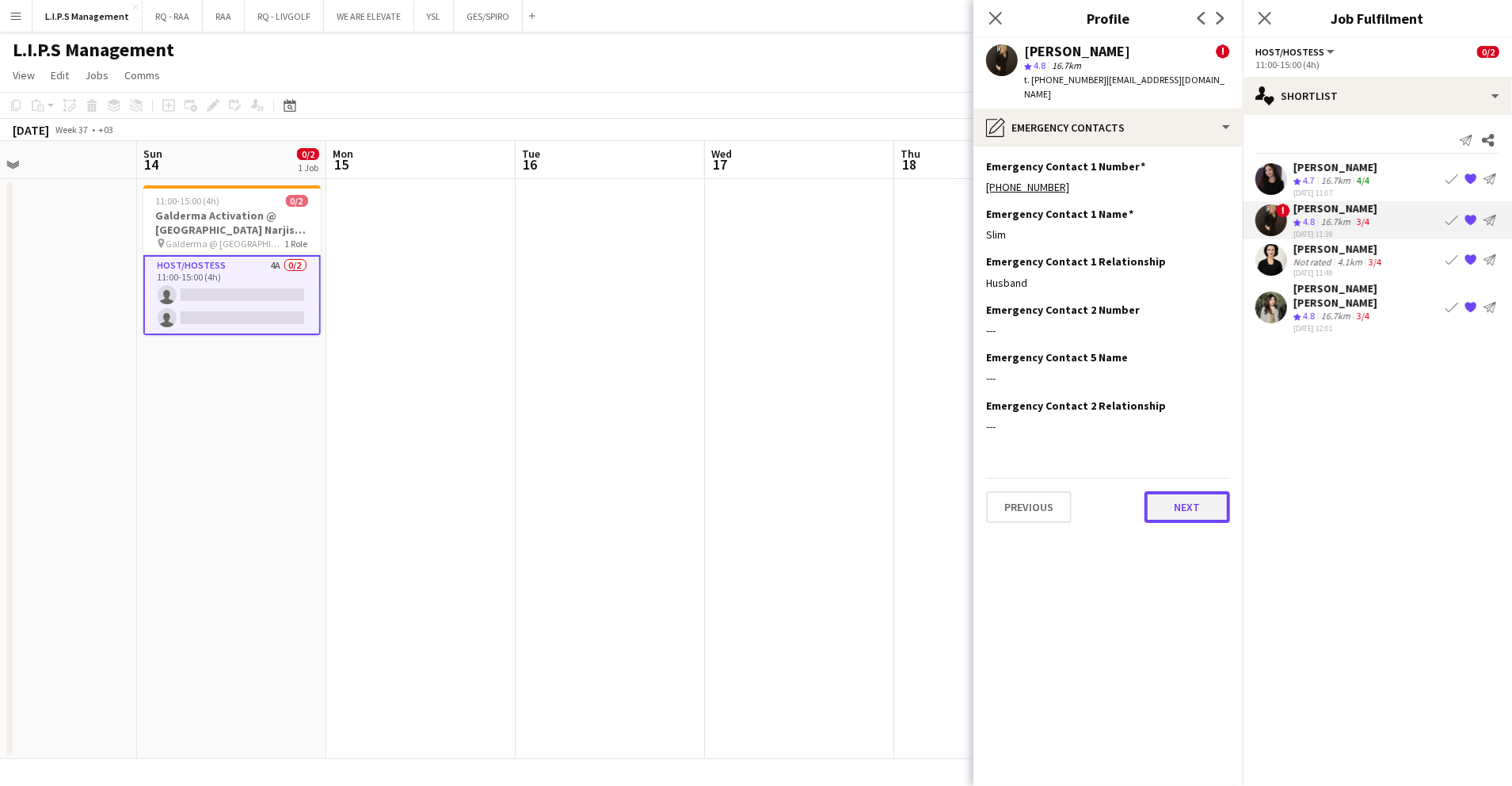
click at [1168, 492] on button "Next" at bounding box center [1188, 507] width 86 height 32
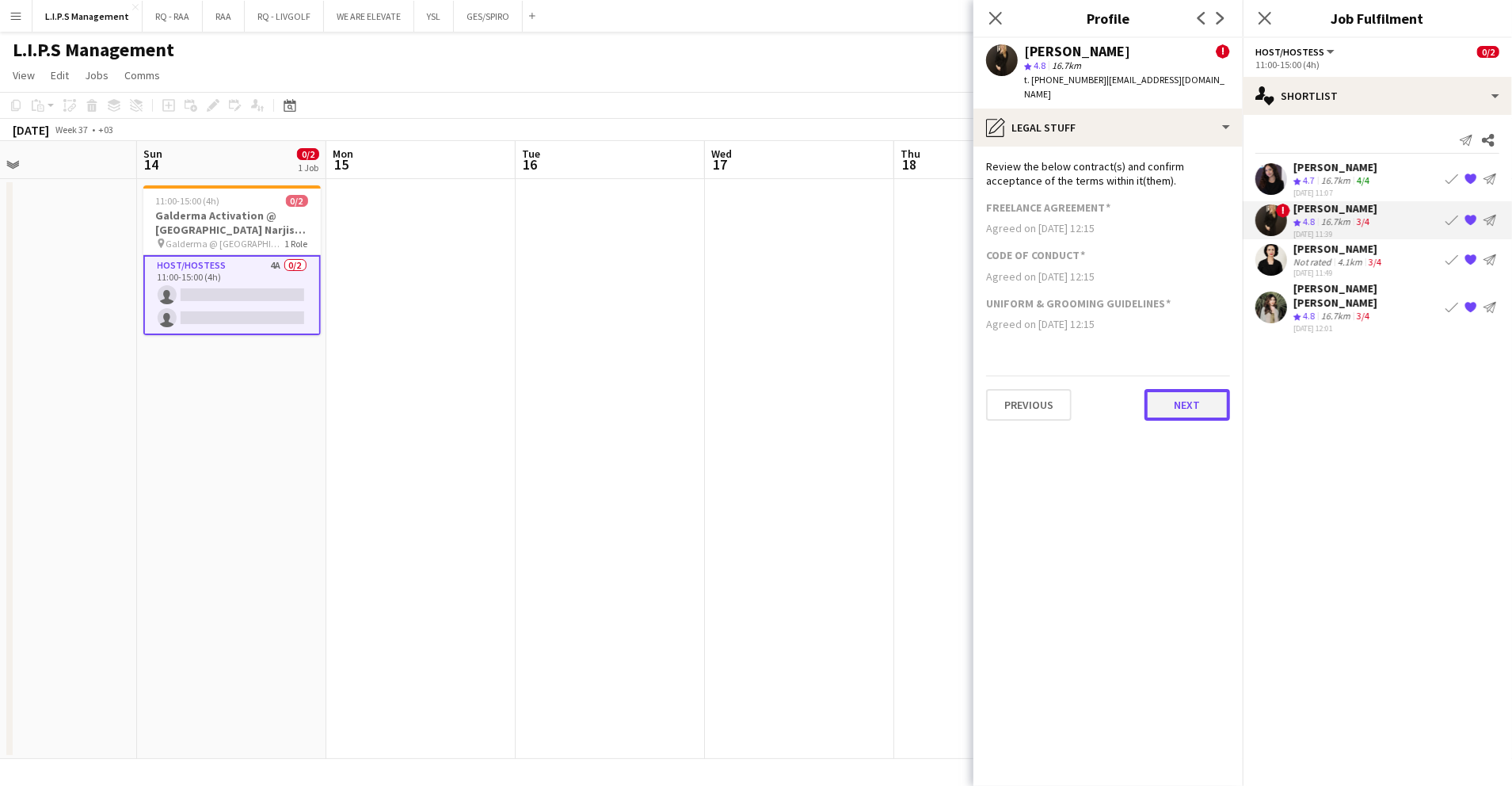
click at [1178, 389] on button "Next" at bounding box center [1188, 404] width 86 height 32
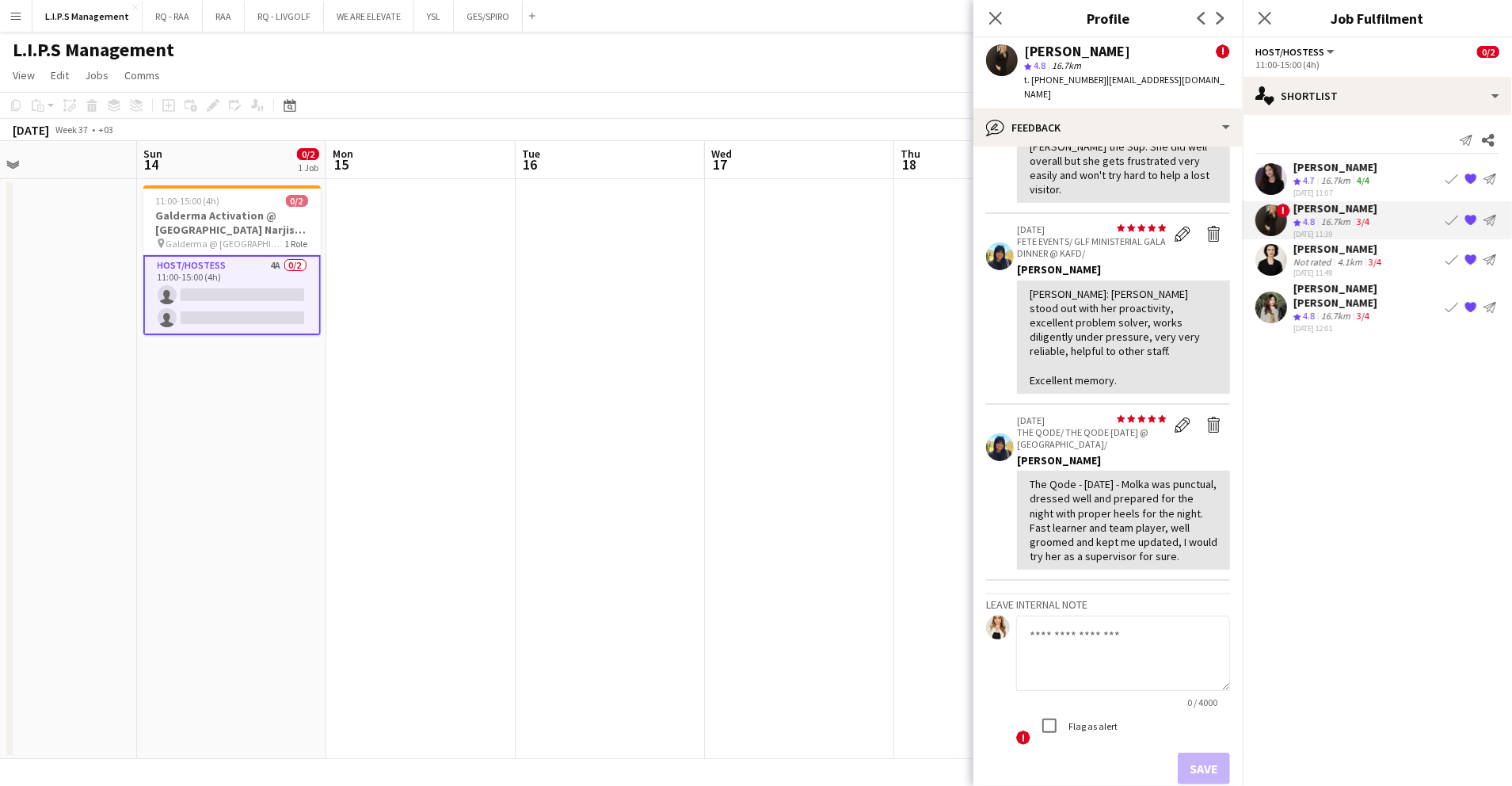
scroll to position [1045, 0]
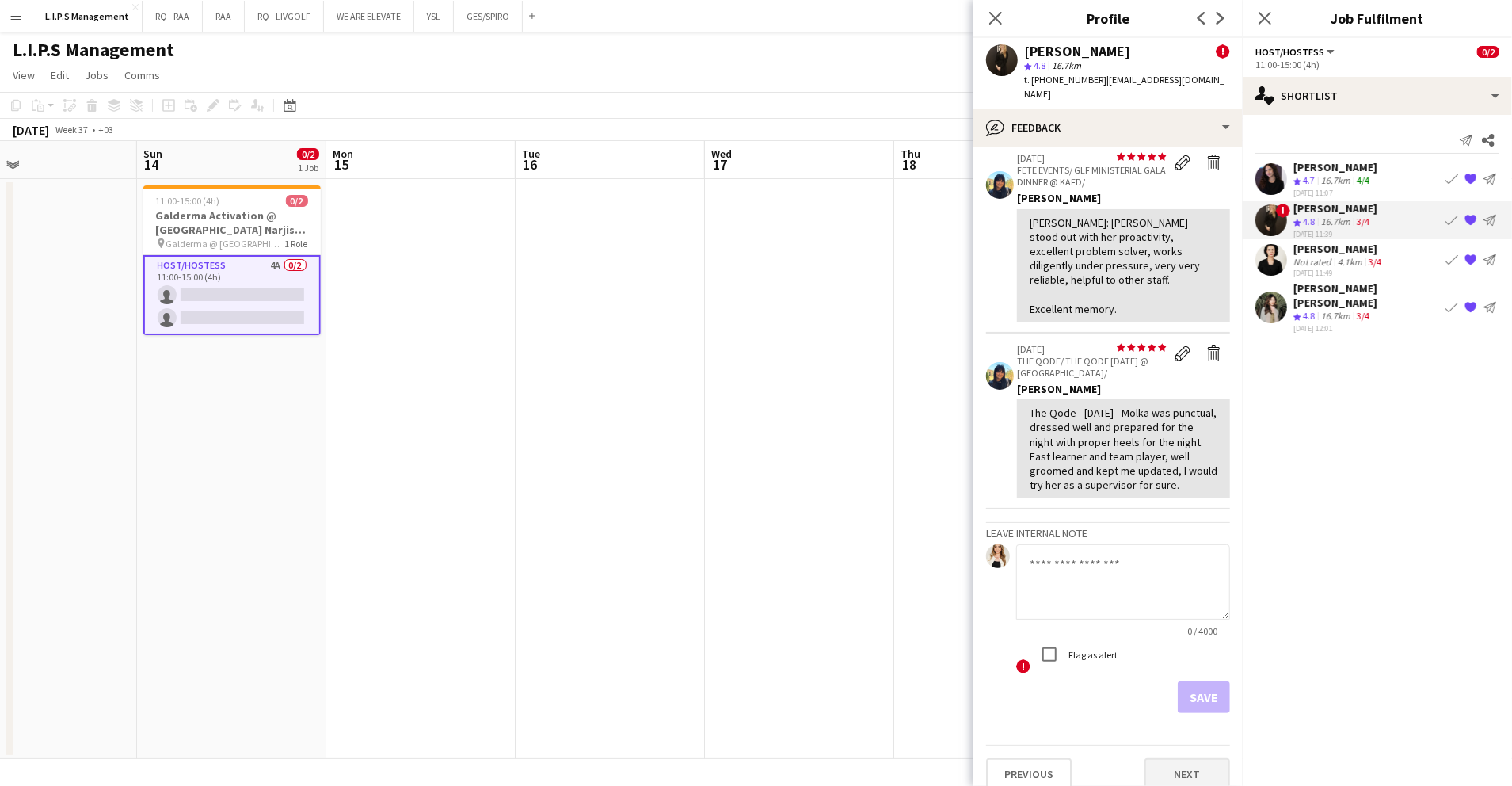
drag, startPoint x: 1178, startPoint y: 740, endPoint x: 1177, endPoint y: 750, distance: 10.0
click at [1178, 747] on div "Previous Next" at bounding box center [1109, 768] width 244 height 46
click at [1177, 759] on button "Next" at bounding box center [1188, 774] width 86 height 32
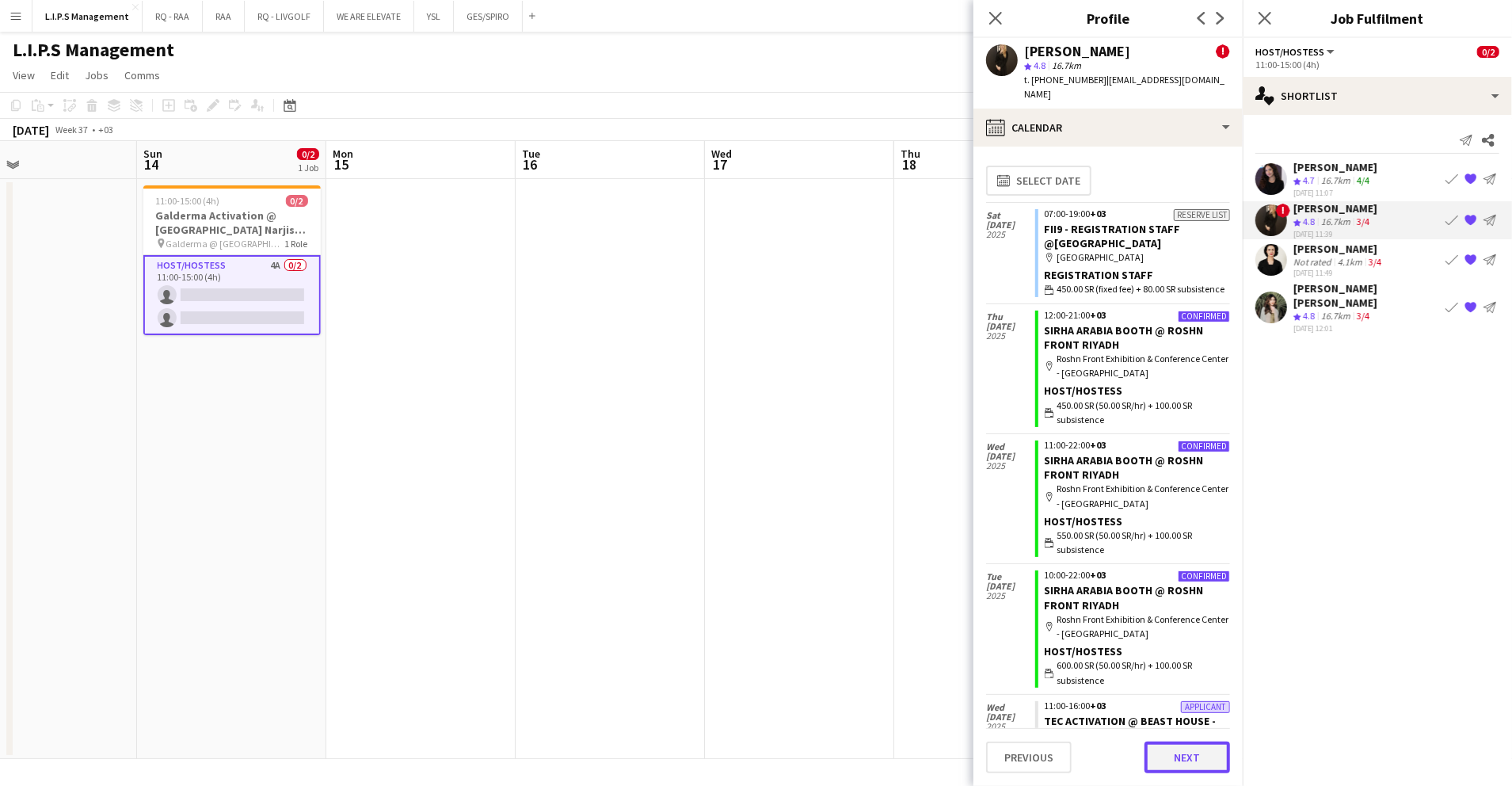
click at [1174, 758] on button "Next" at bounding box center [1188, 758] width 86 height 32
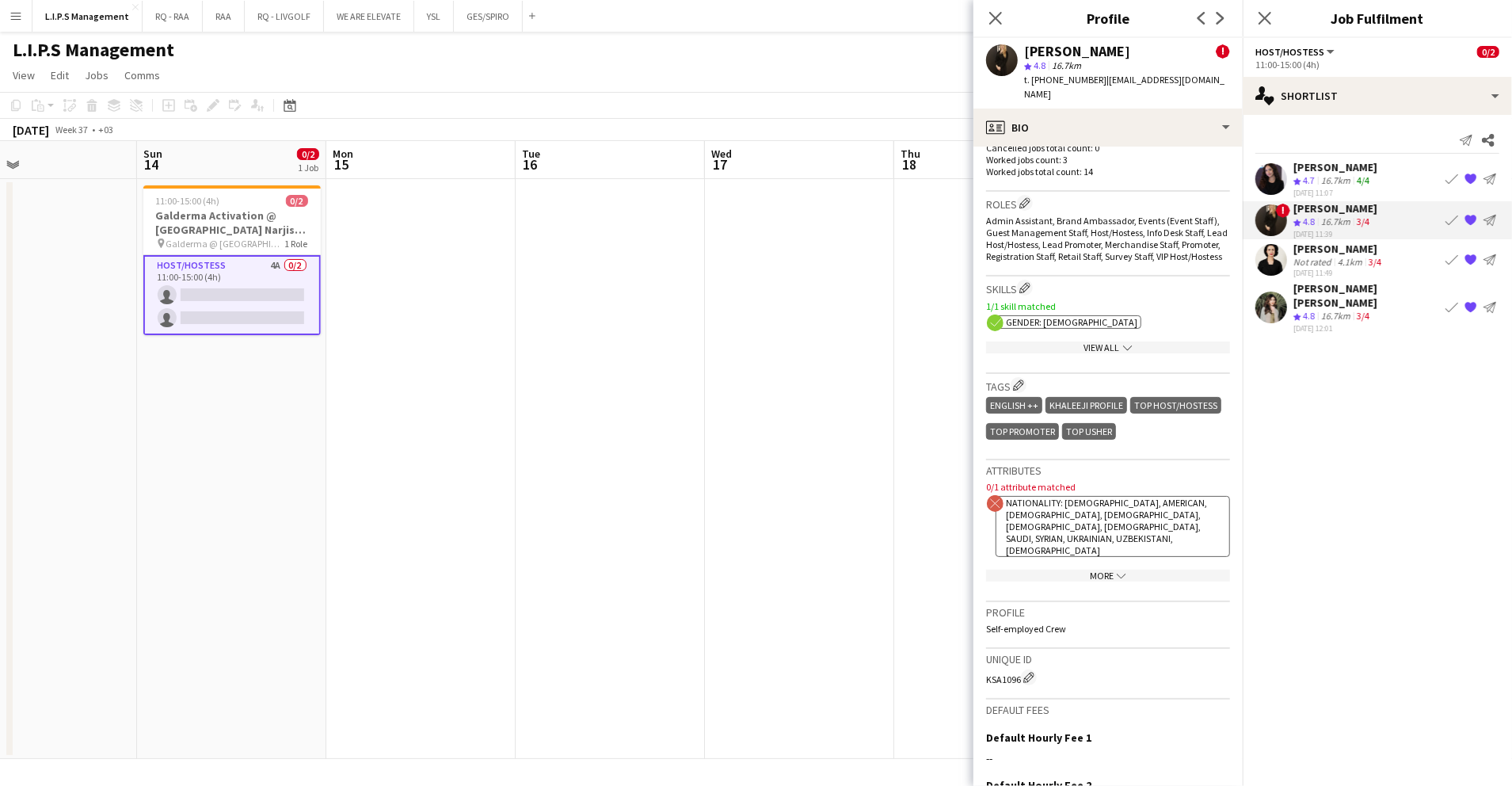
scroll to position [1014, 0]
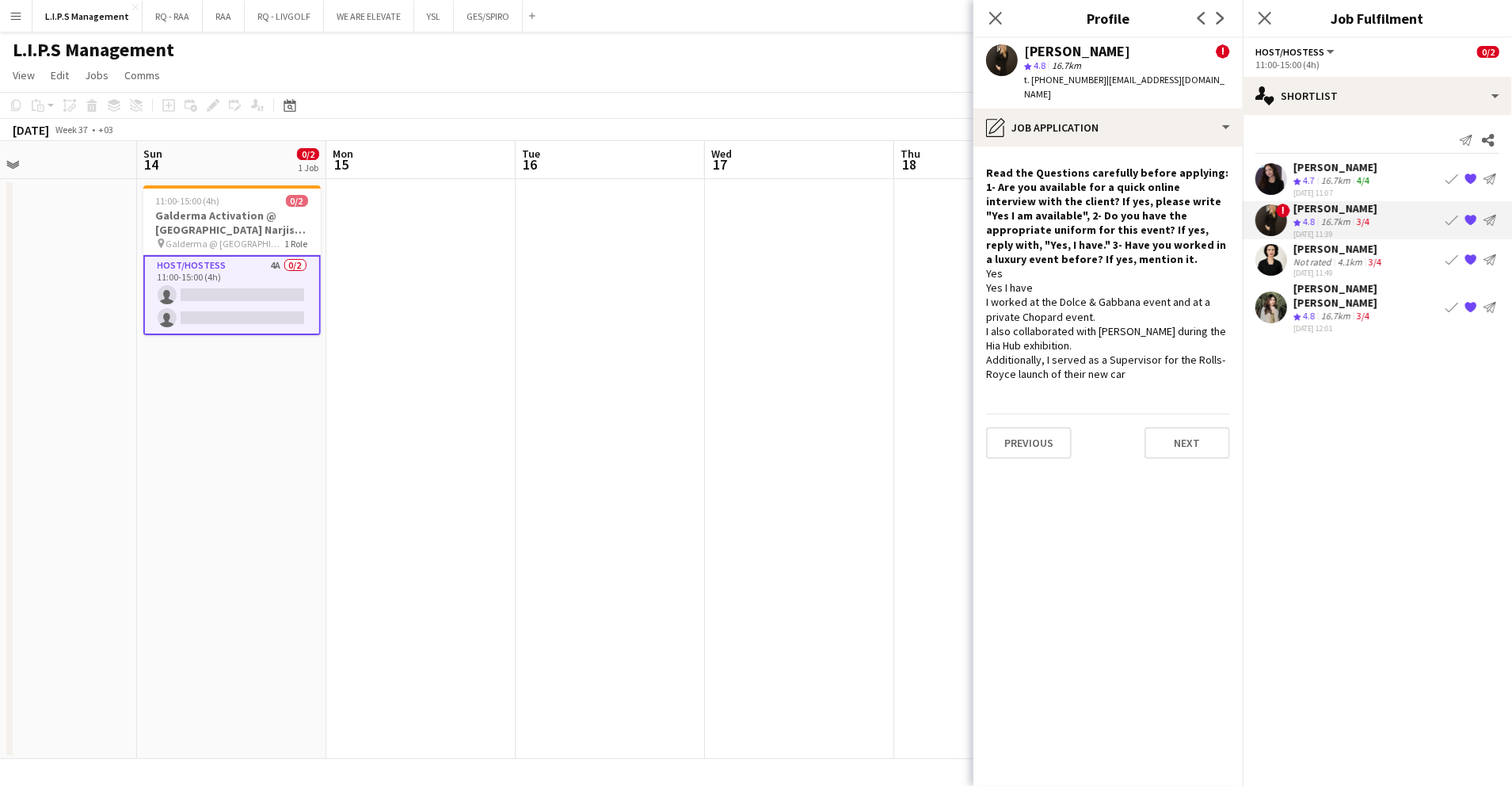
click at [1334, 249] on div "[PERSON_NAME]" at bounding box center [1339, 249] width 91 height 15
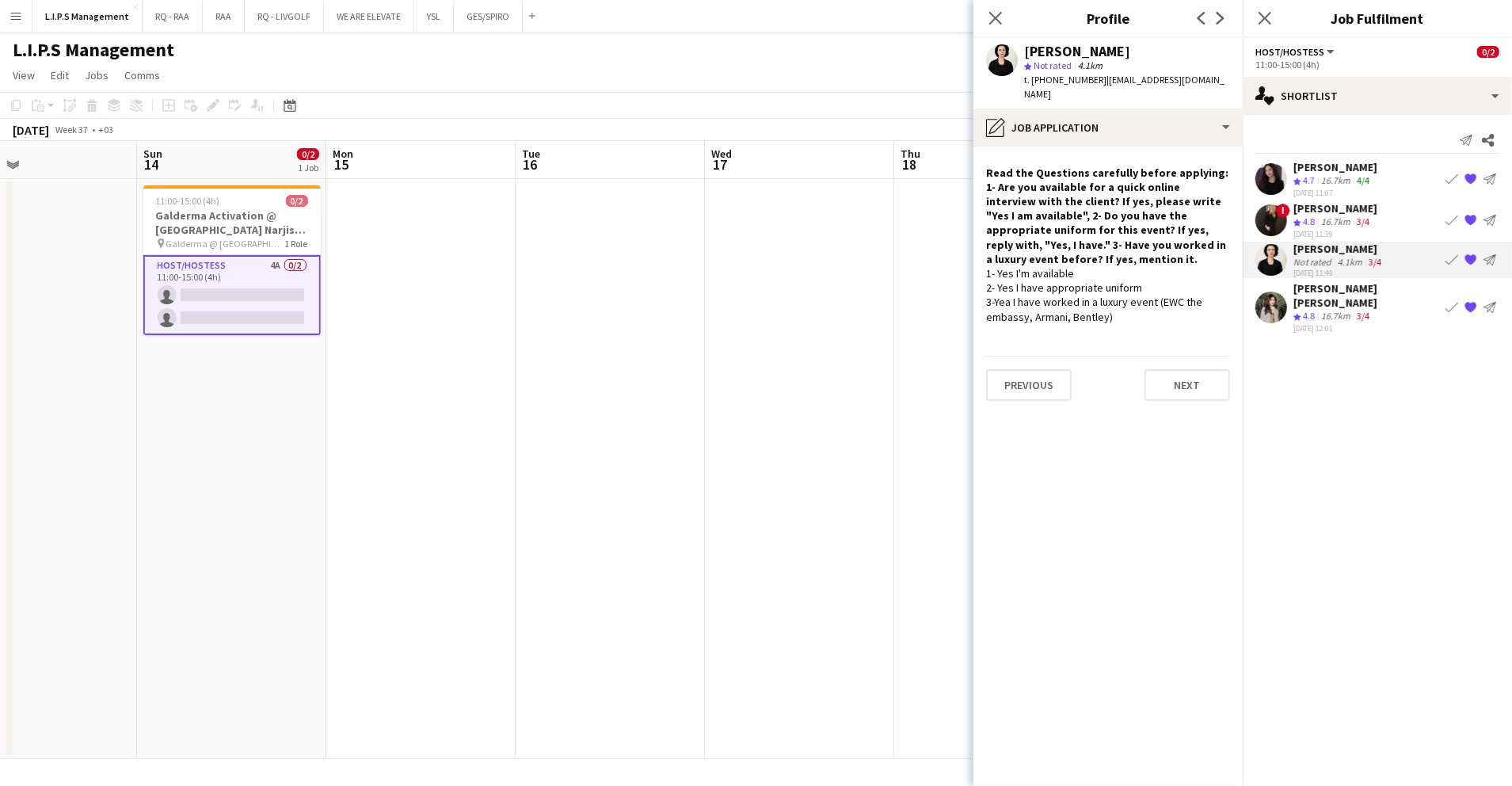
click at [1323, 291] on div "[PERSON_NAME] [PERSON_NAME]" at bounding box center [1366, 295] width 146 height 28
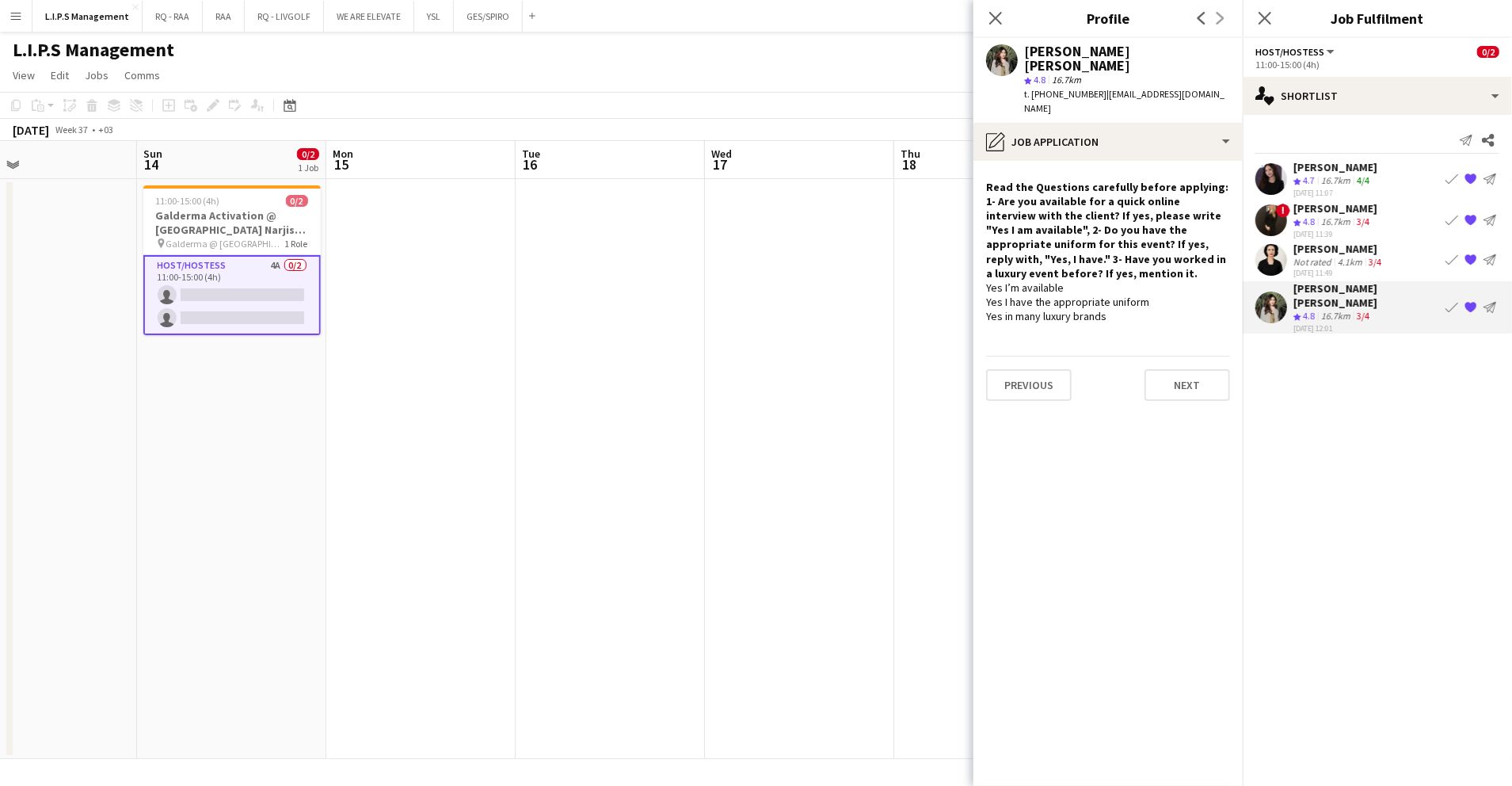
click at [712, 259] on app-date-cell at bounding box center [800, 469] width 189 height 580
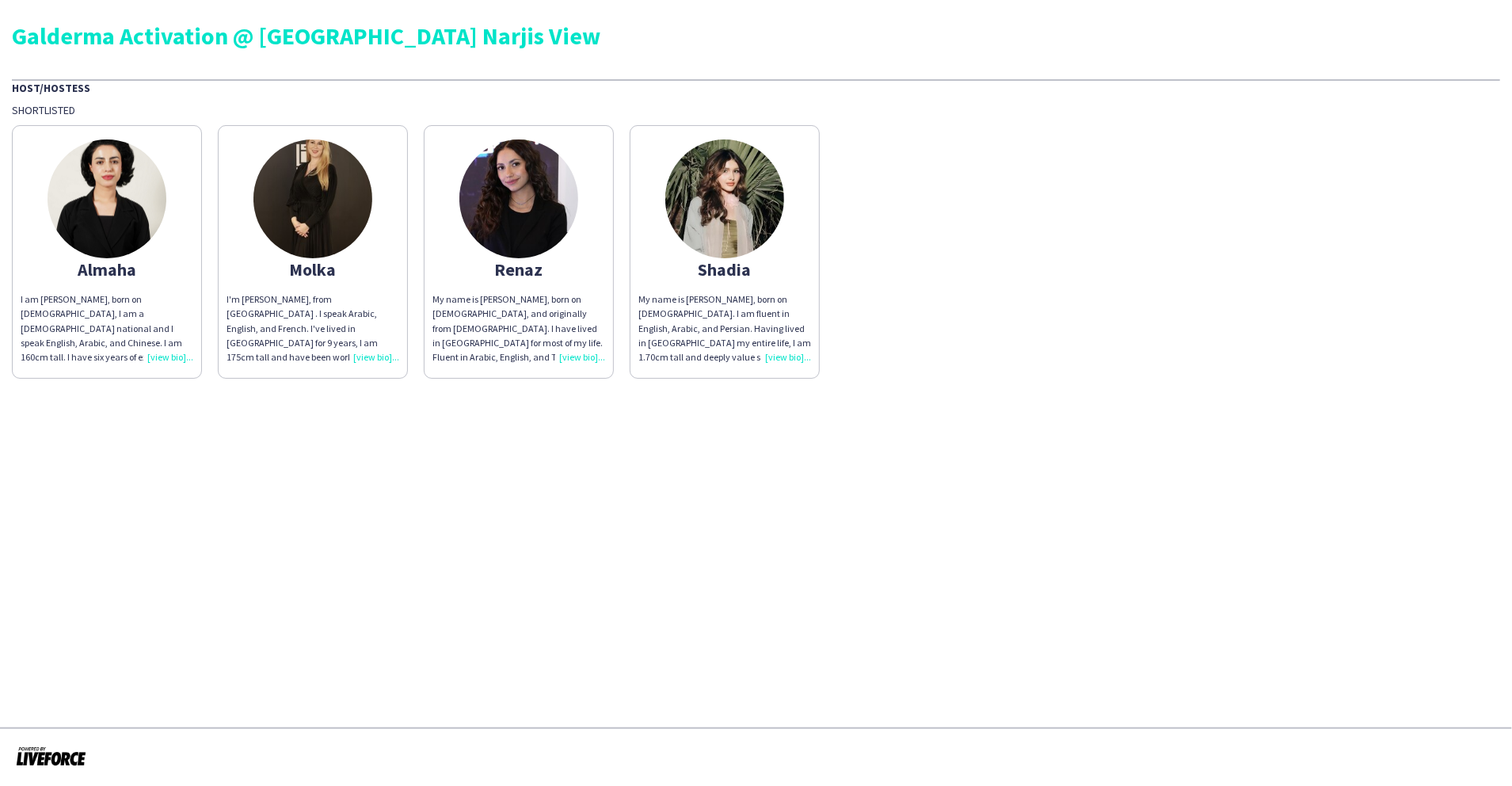
click at [137, 192] on img at bounding box center [107, 199] width 119 height 119
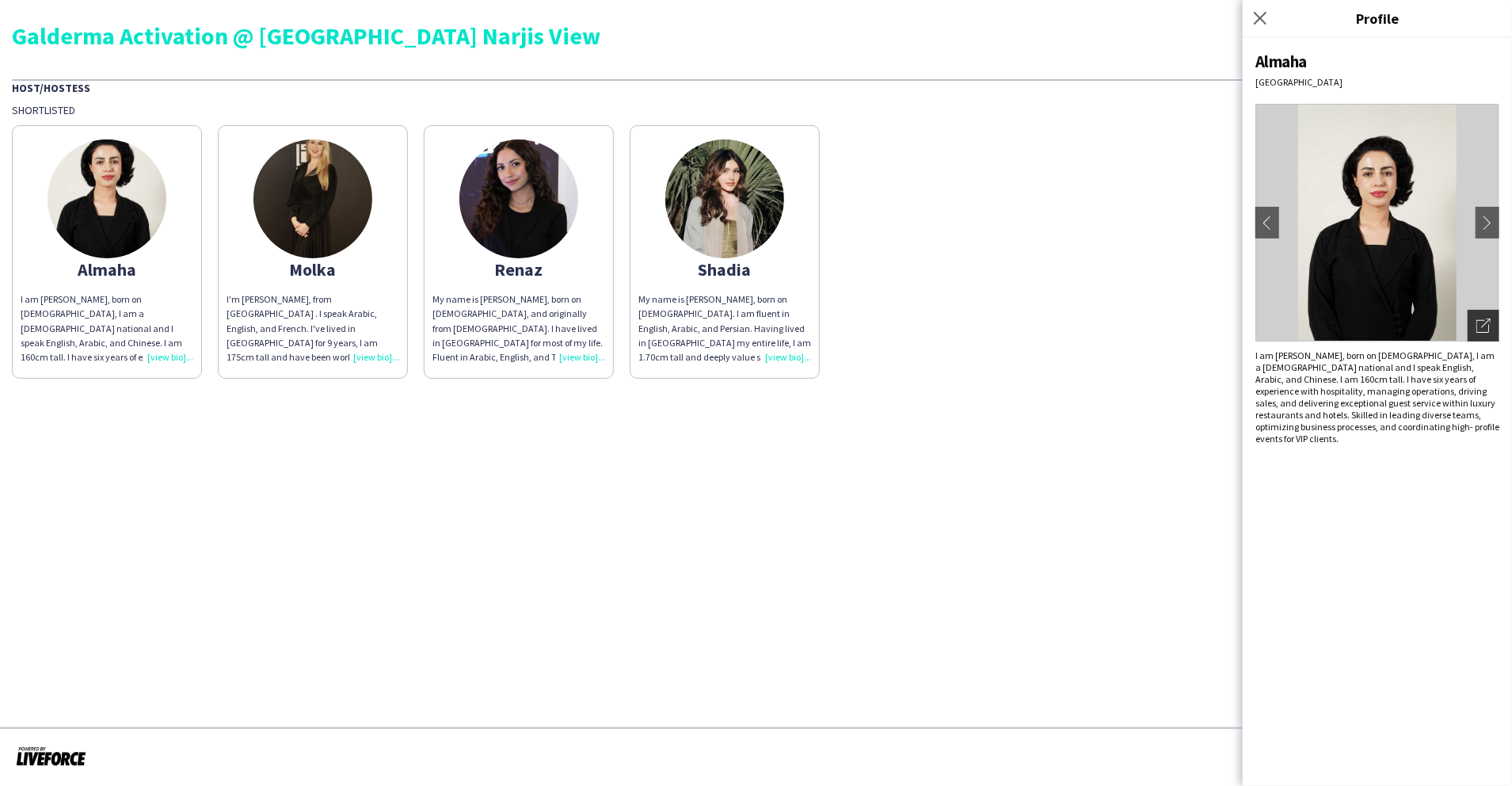
click at [1486, 324] on icon at bounding box center [1486, 323] width 9 height 9
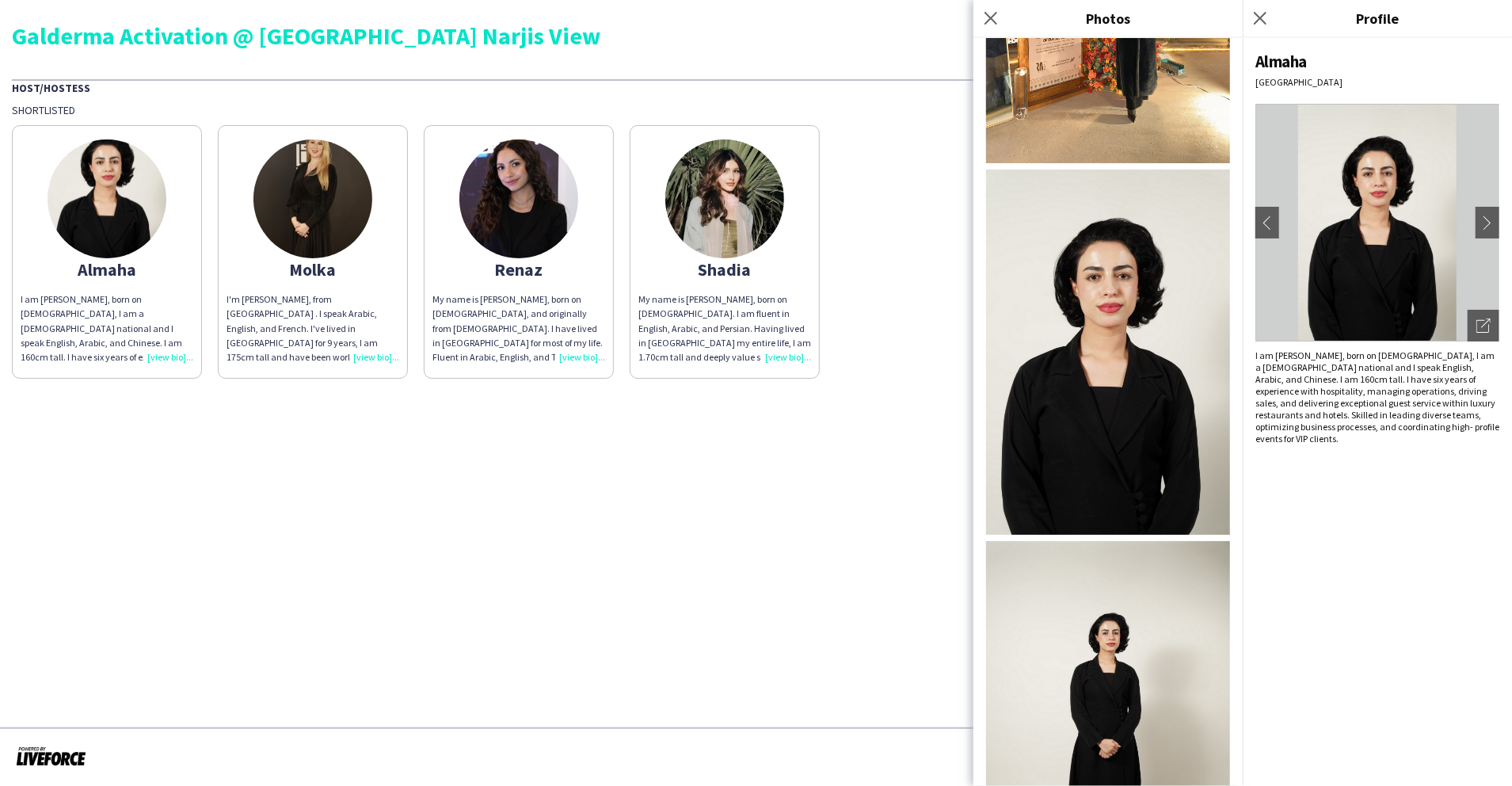
scroll to position [955, 0]
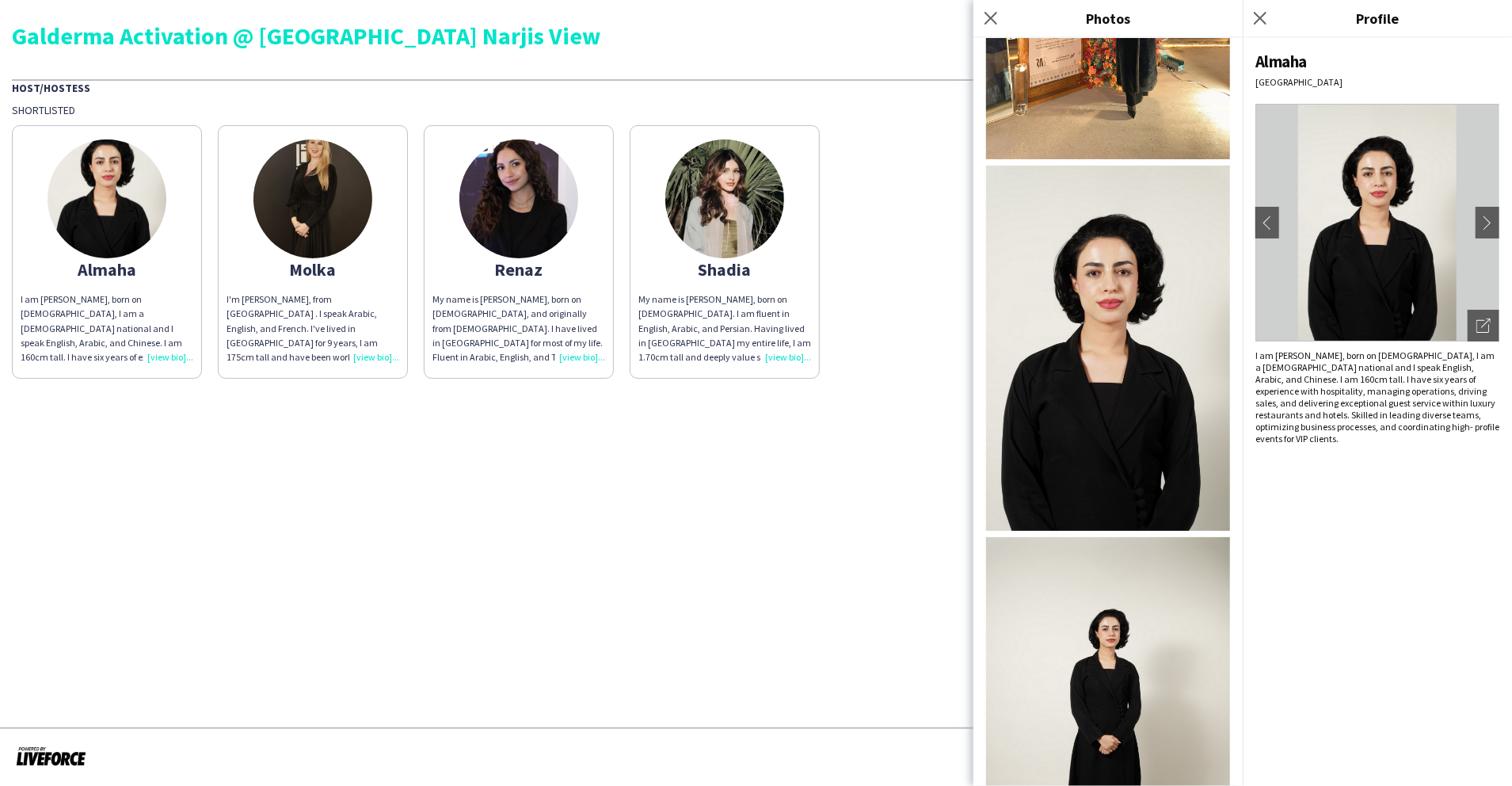
click at [329, 212] on img at bounding box center [312, 199] width 119 height 119
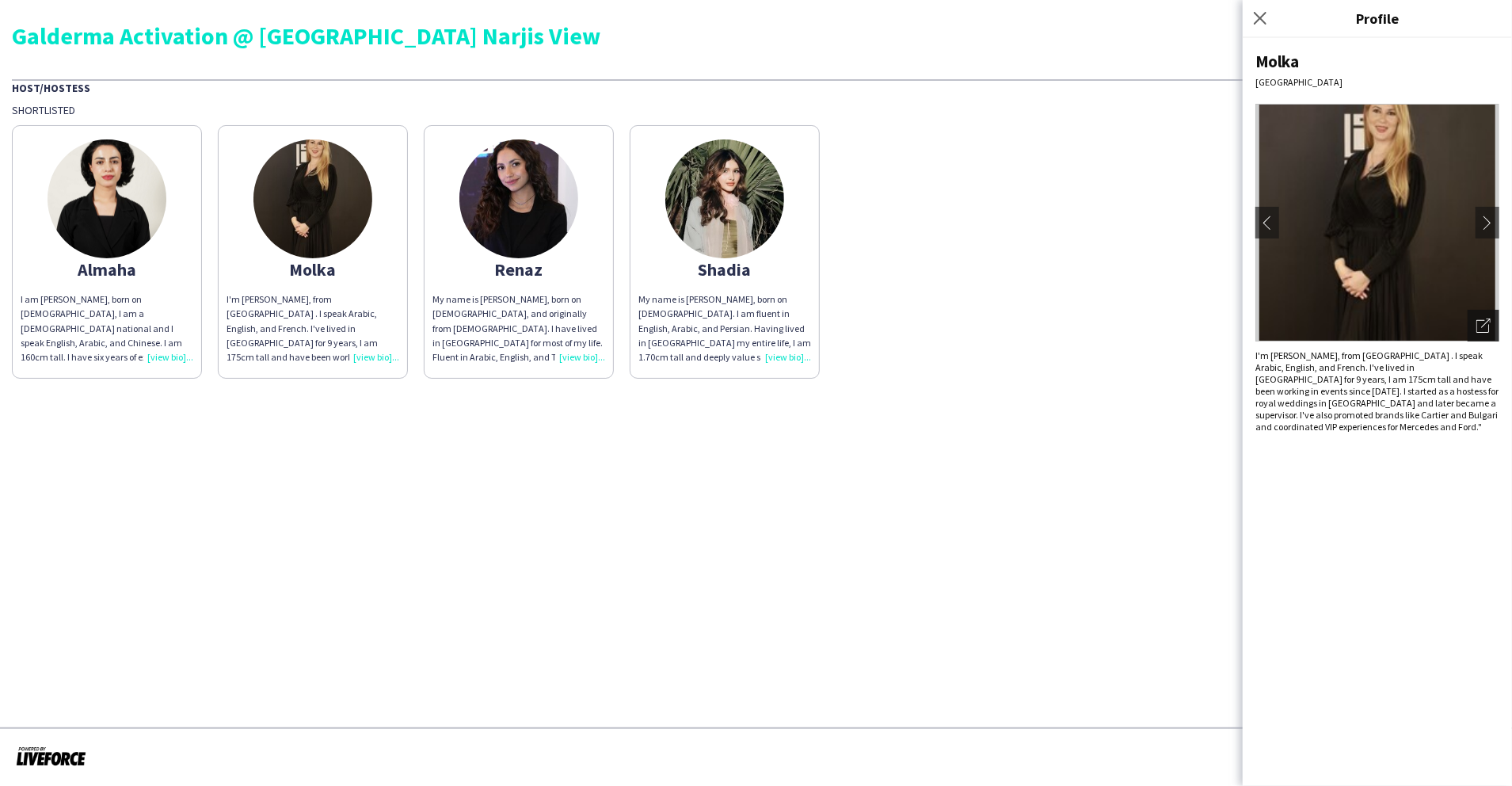
click at [1479, 321] on icon "Open photos pop-in" at bounding box center [1484, 326] width 15 height 15
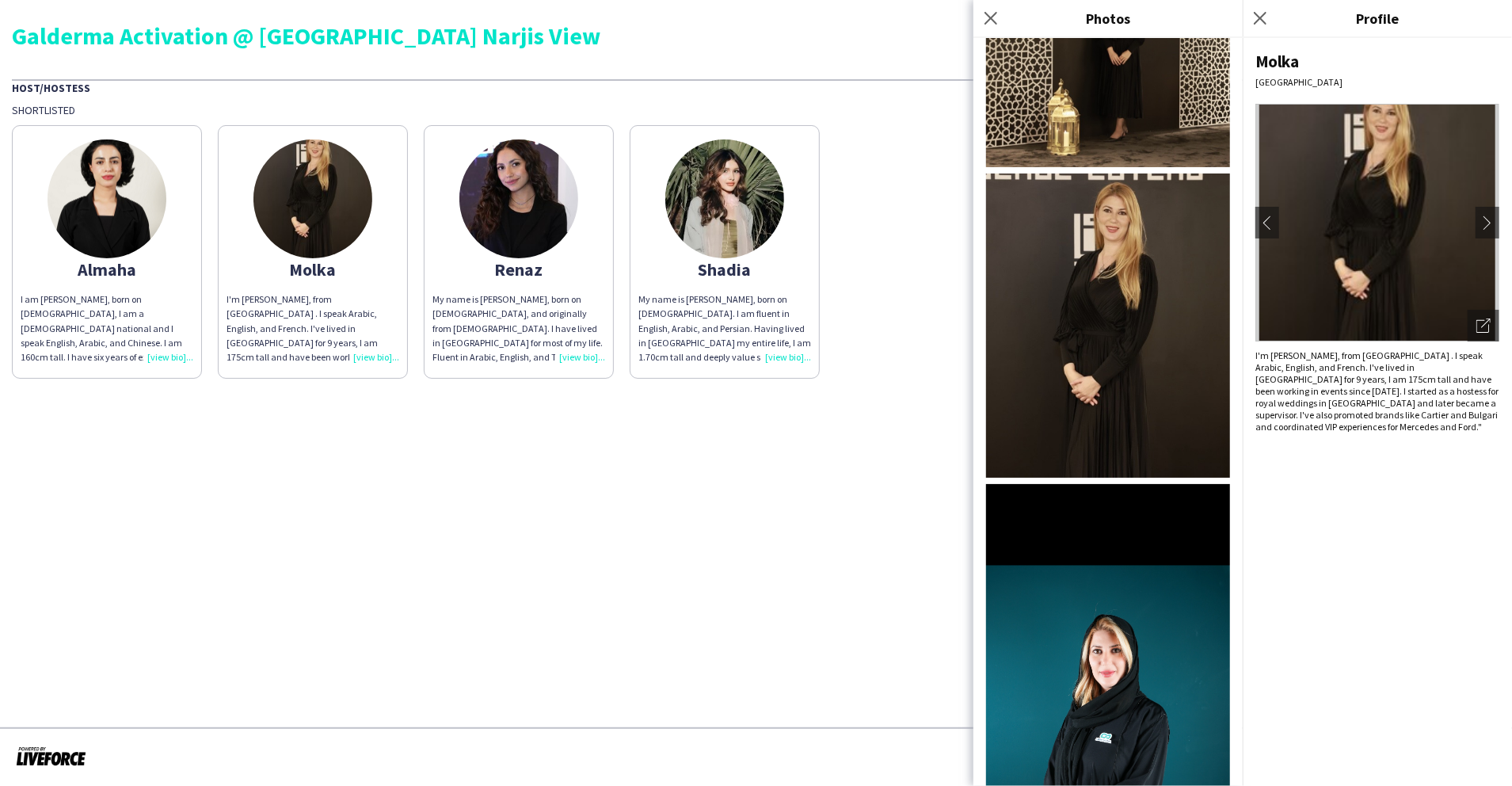
scroll to position [999, 0]
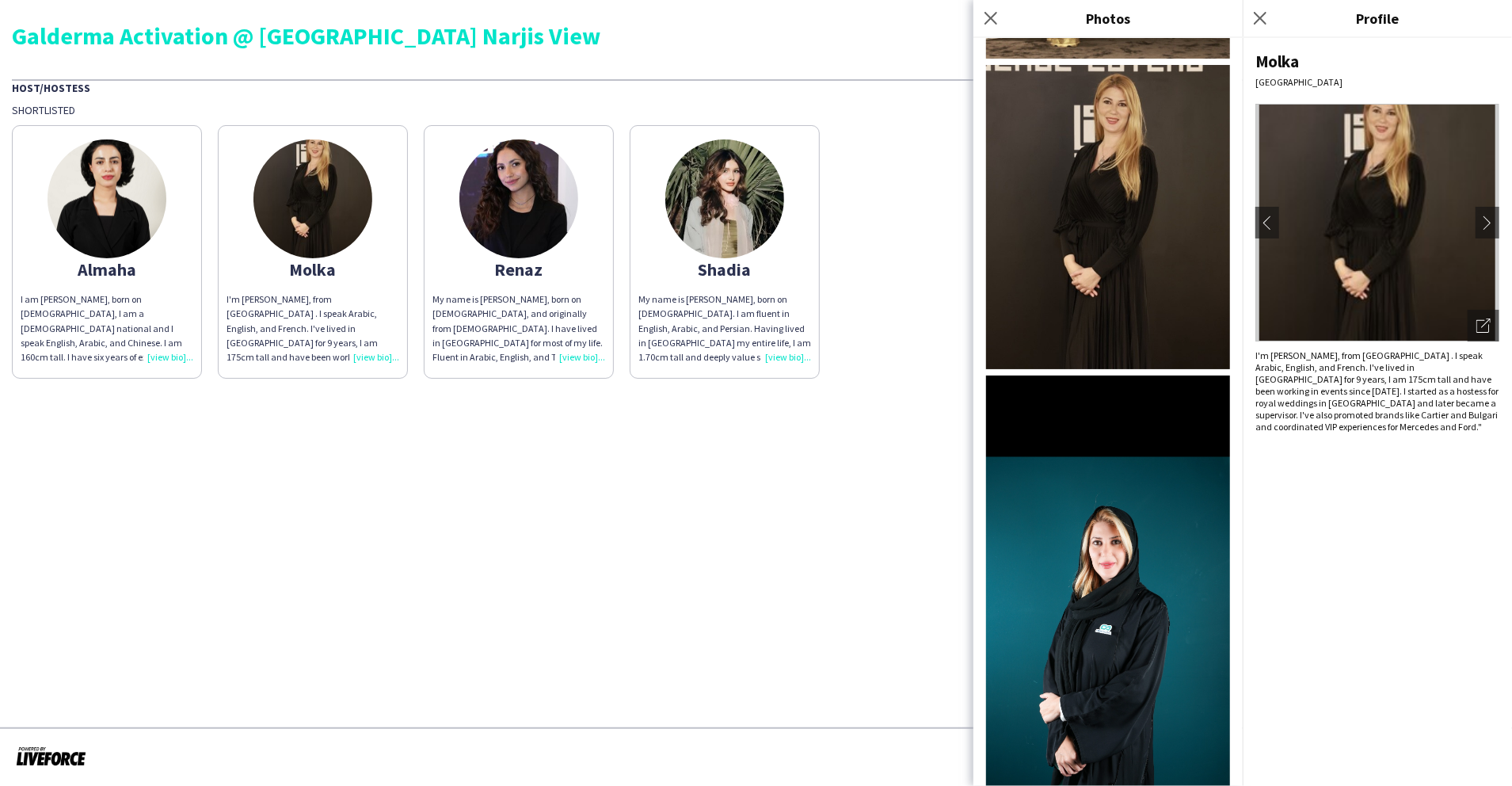
click at [552, 220] on img at bounding box center [519, 199] width 119 height 119
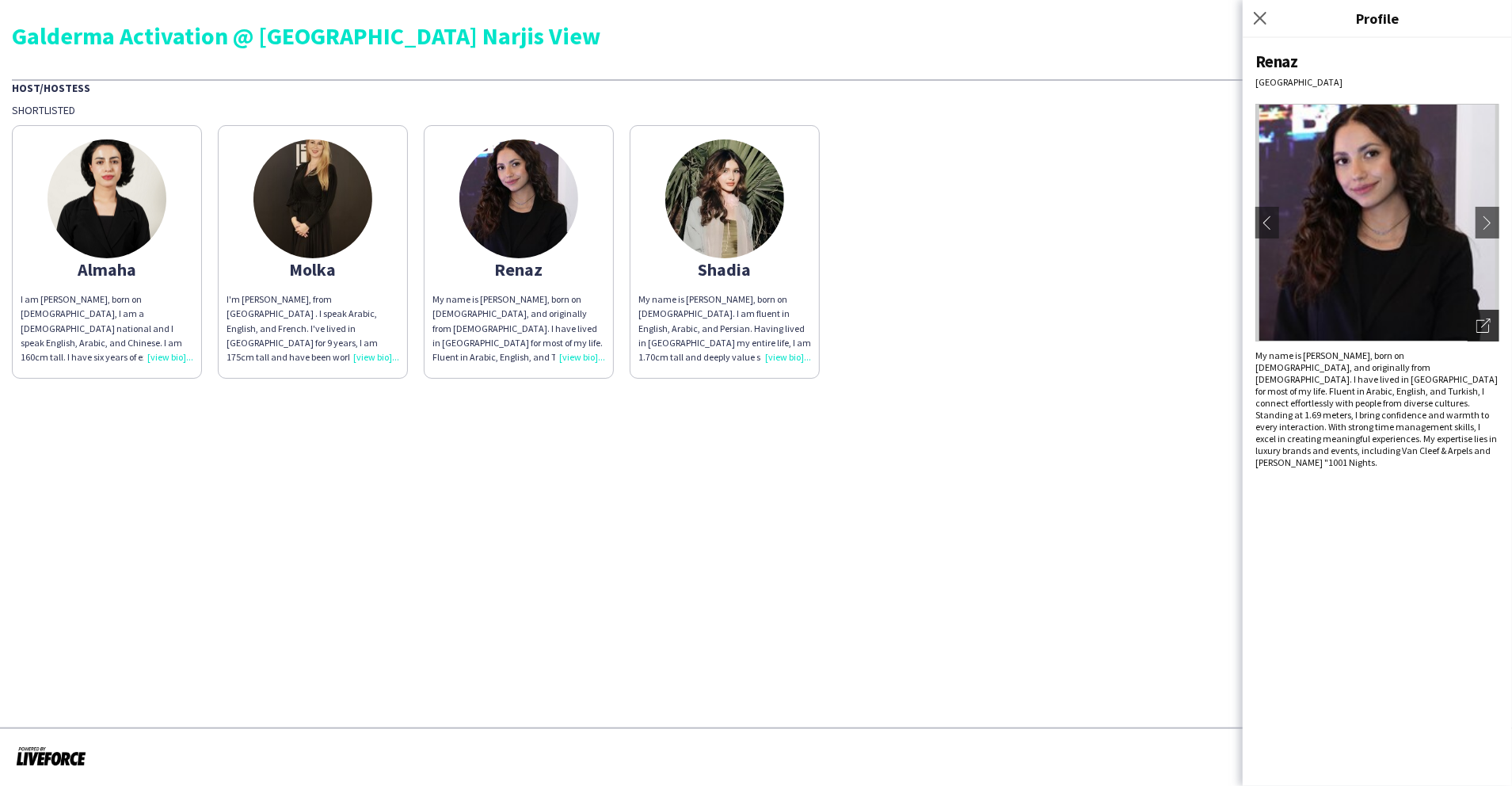
click at [1480, 314] on div "Open photos pop-in" at bounding box center [1484, 325] width 32 height 32
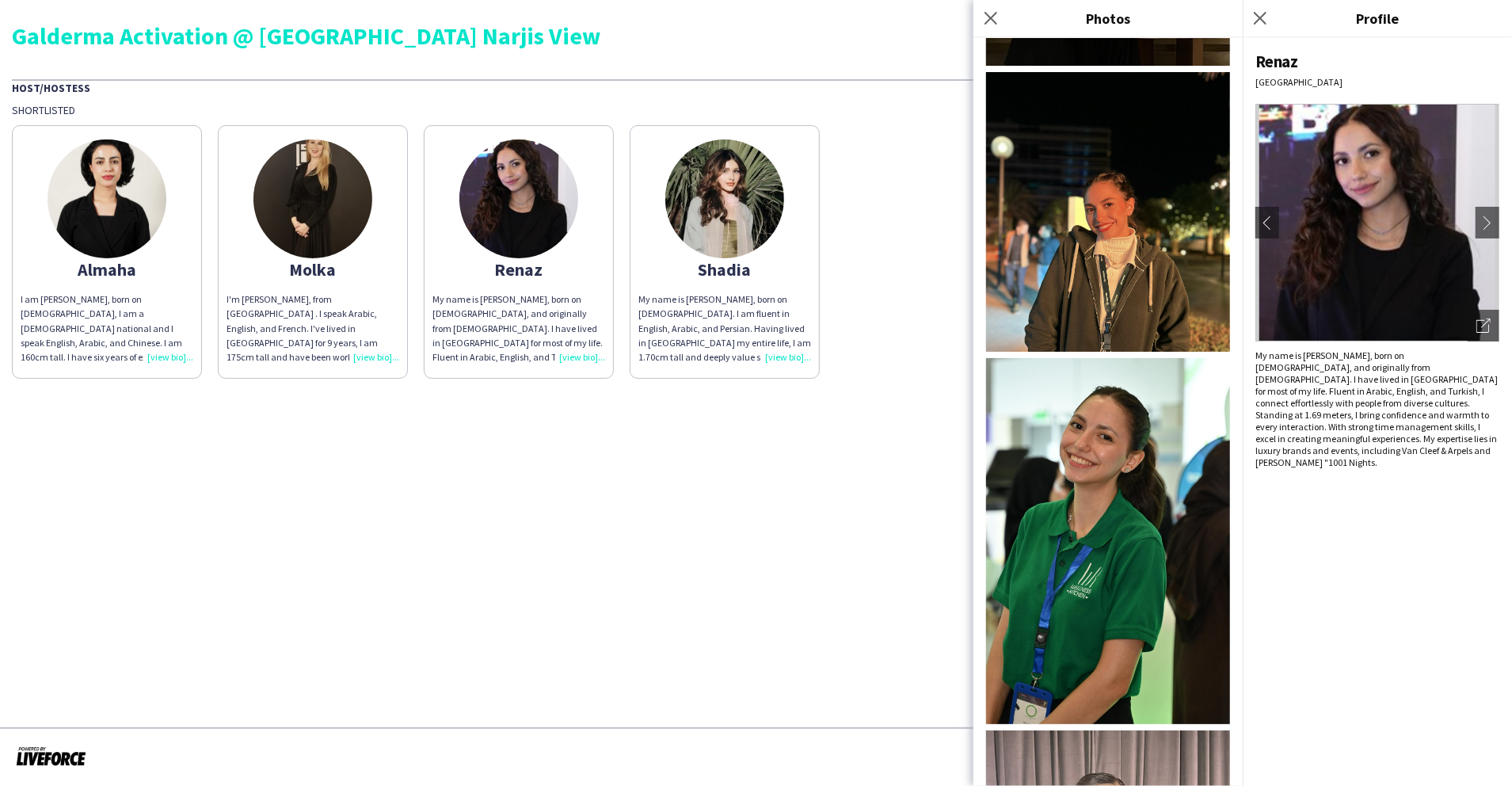
scroll to position [1697, 0]
click at [762, 206] on img at bounding box center [725, 199] width 119 height 119
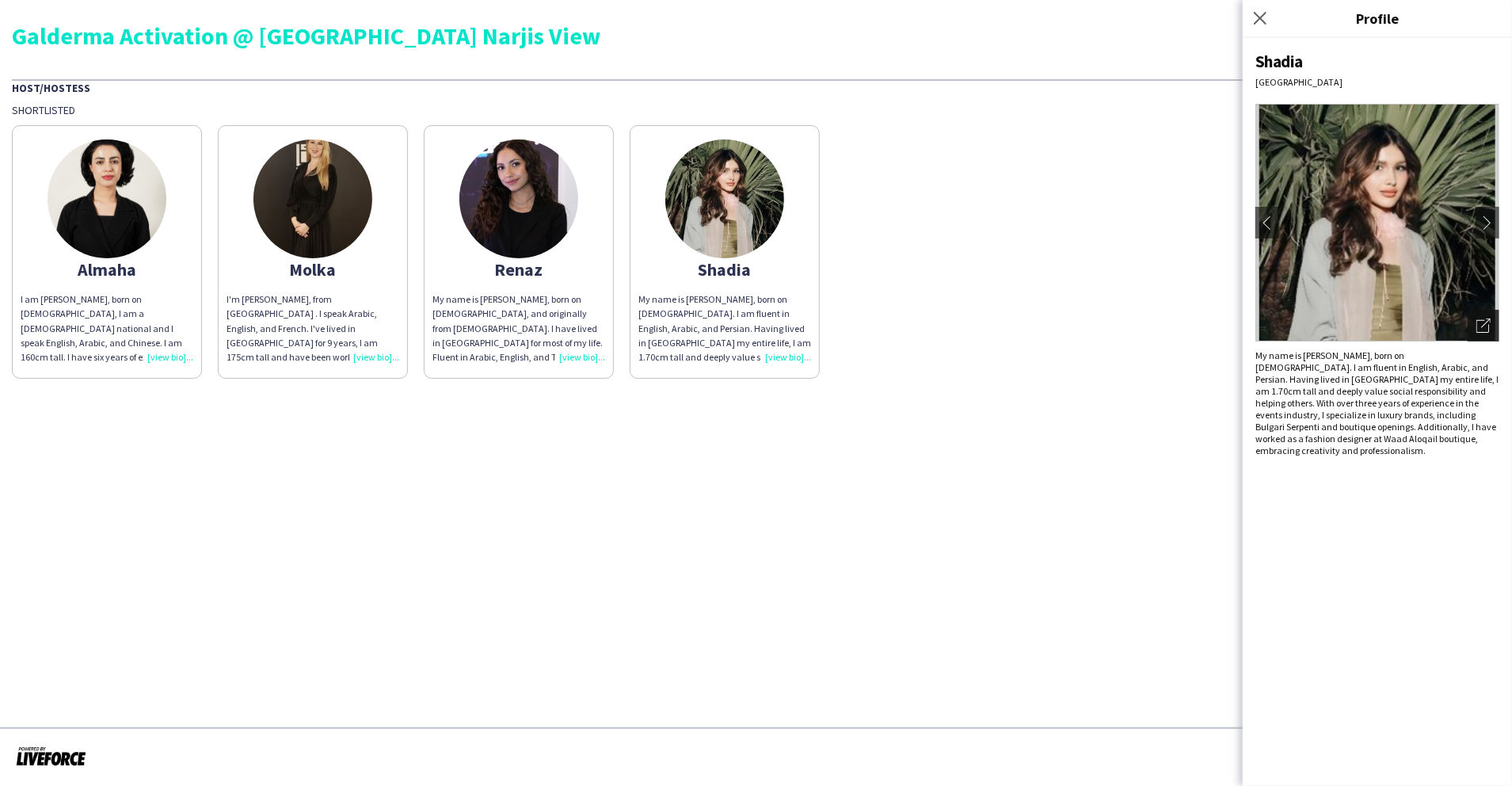
click at [1486, 327] on icon "Open photos pop-in" at bounding box center [1484, 326] width 15 height 15
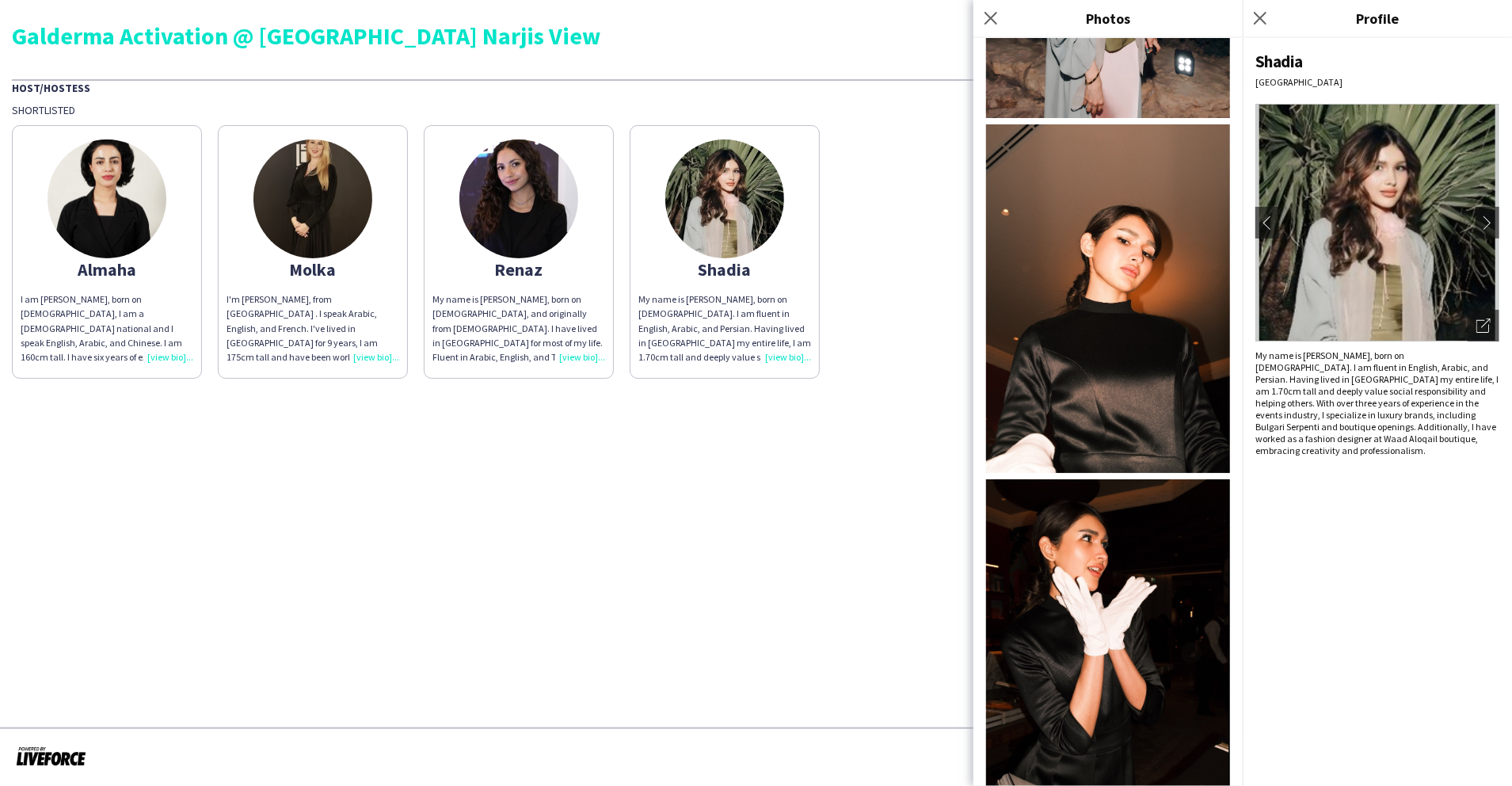
scroll to position [1311, 0]
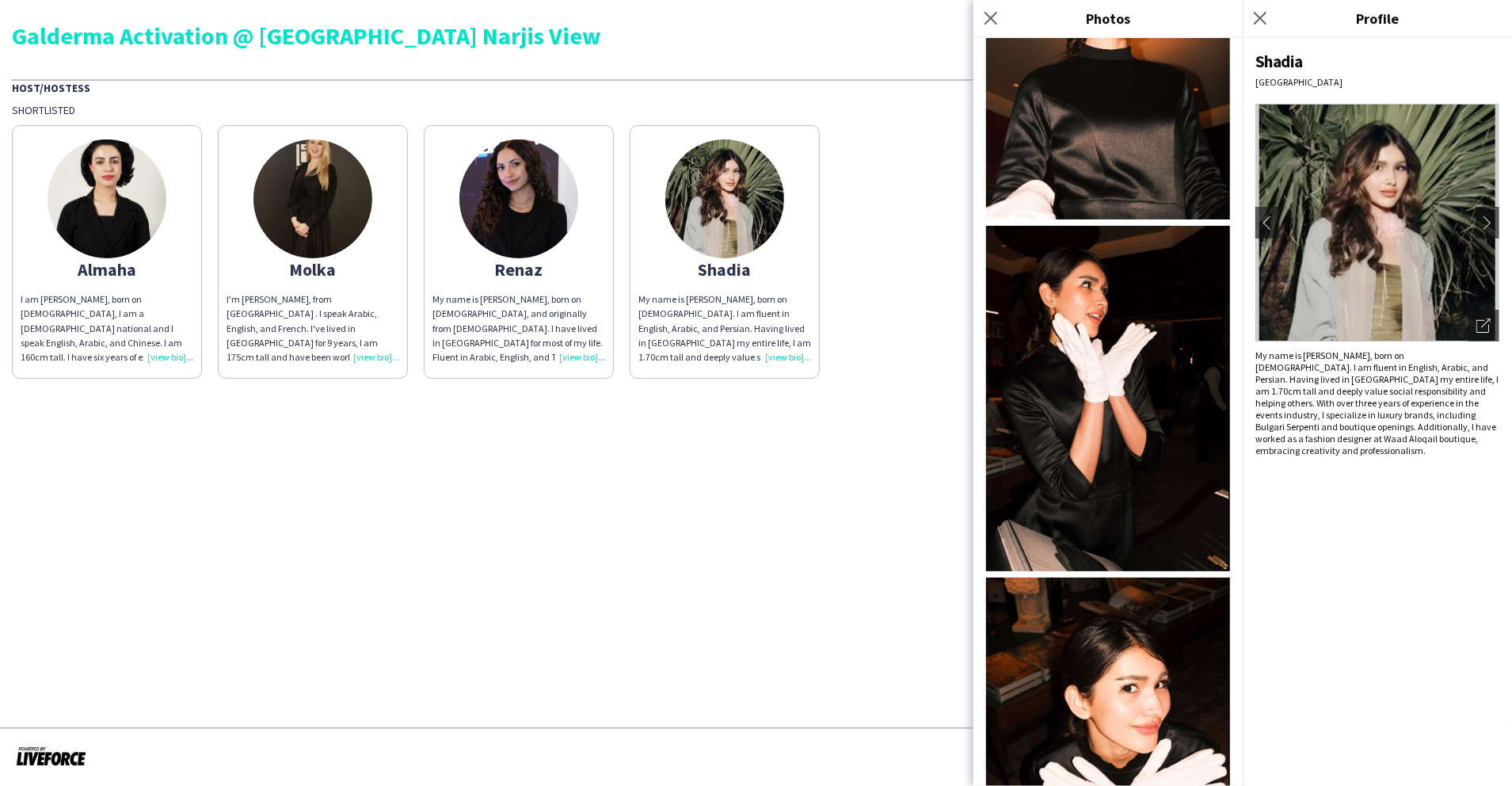
drag, startPoint x: 992, startPoint y: 8, endPoint x: 1005, endPoint y: 15, distance: 14.8
click at [992, 9] on app-icon "Close pop-in" at bounding box center [990, 18] width 19 height 19
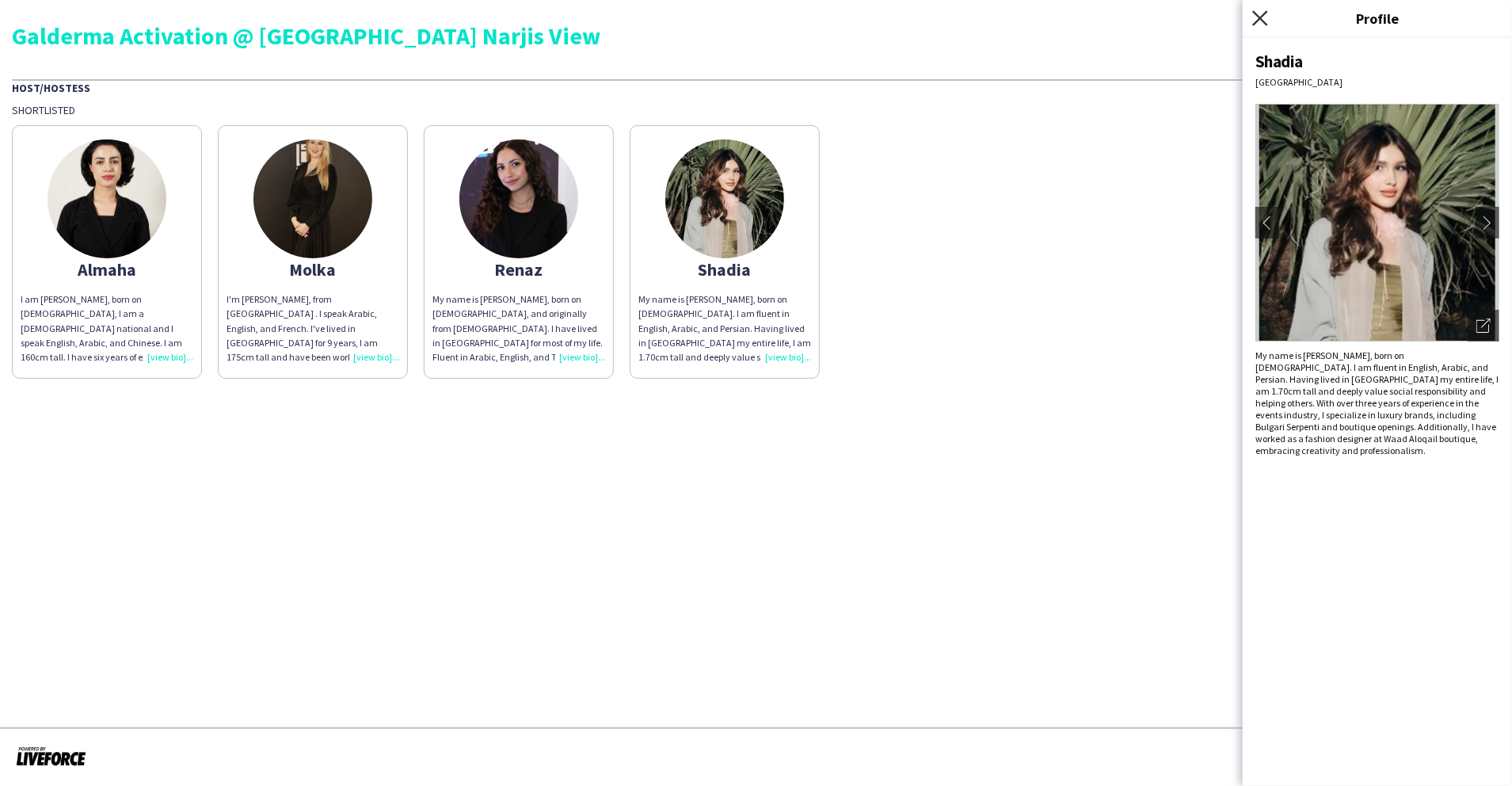
click at [1260, 17] on icon at bounding box center [1260, 17] width 15 height 15
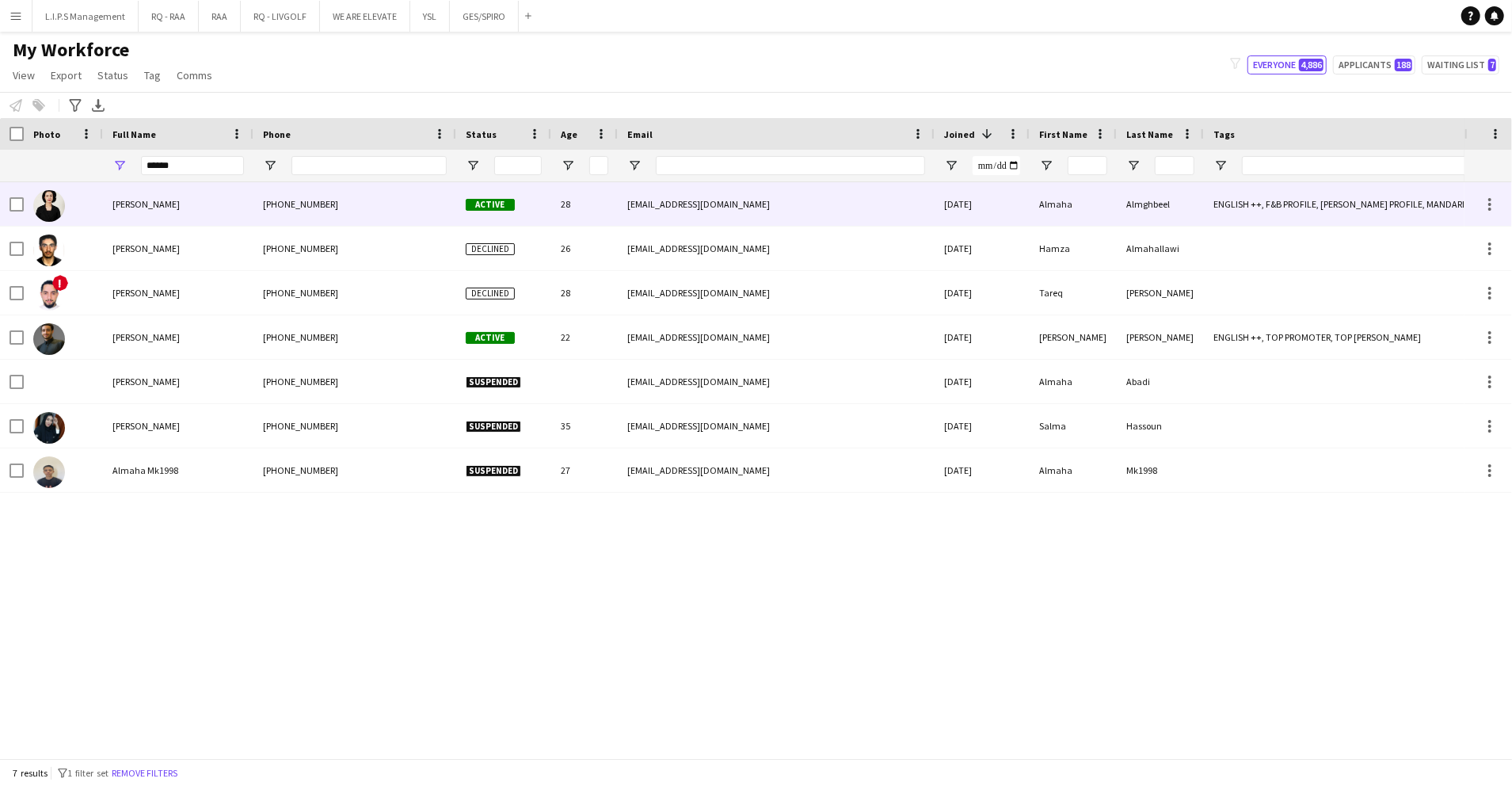
click at [1196, 219] on div "Almghbeel" at bounding box center [1161, 204] width 87 height 44
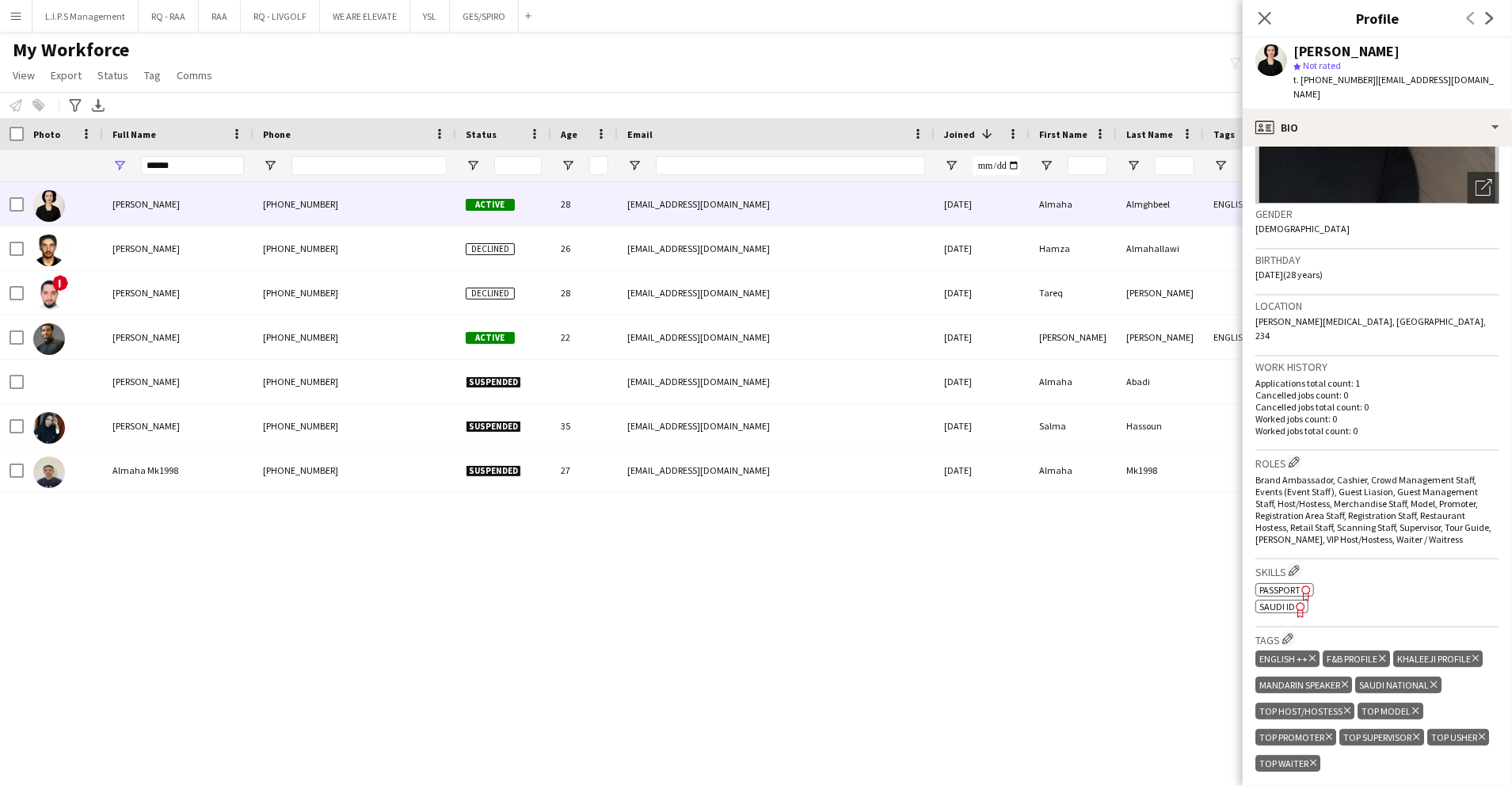
scroll to position [317, 0]
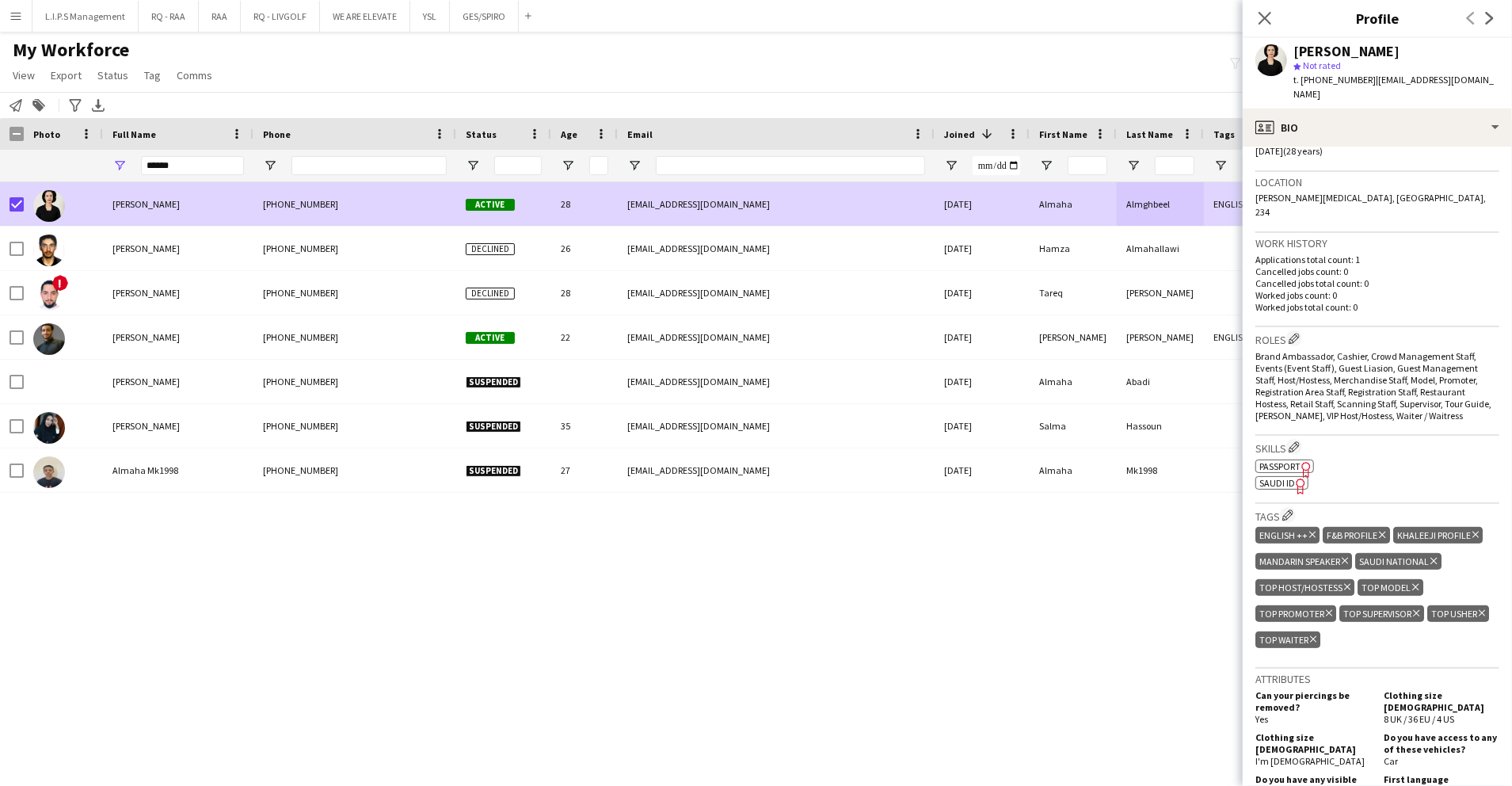
click at [35, 101] on icon at bounding box center [38, 107] width 11 height 11
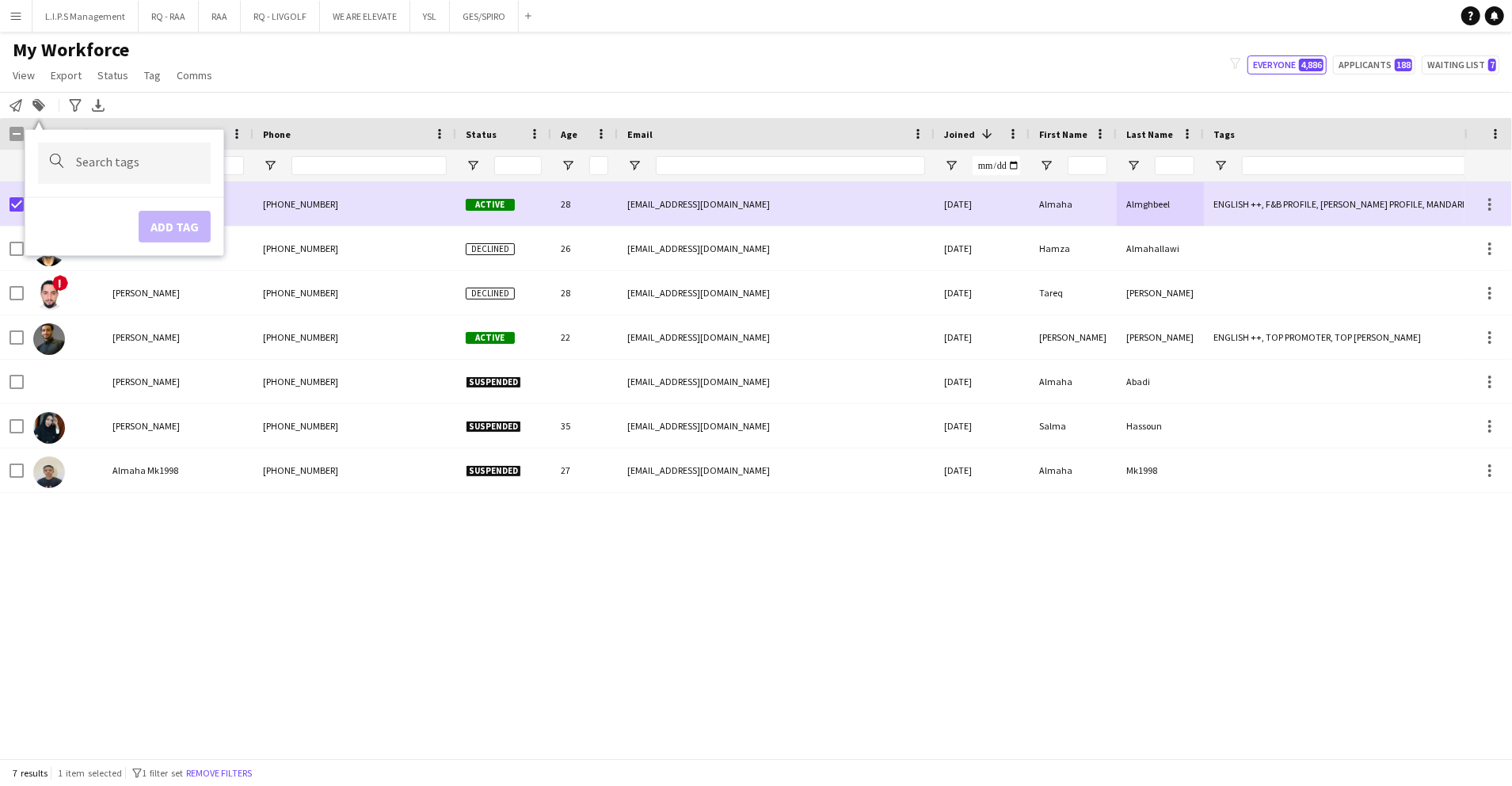
click at [103, 174] on div at bounding box center [125, 163] width 173 height 40
type input "*"
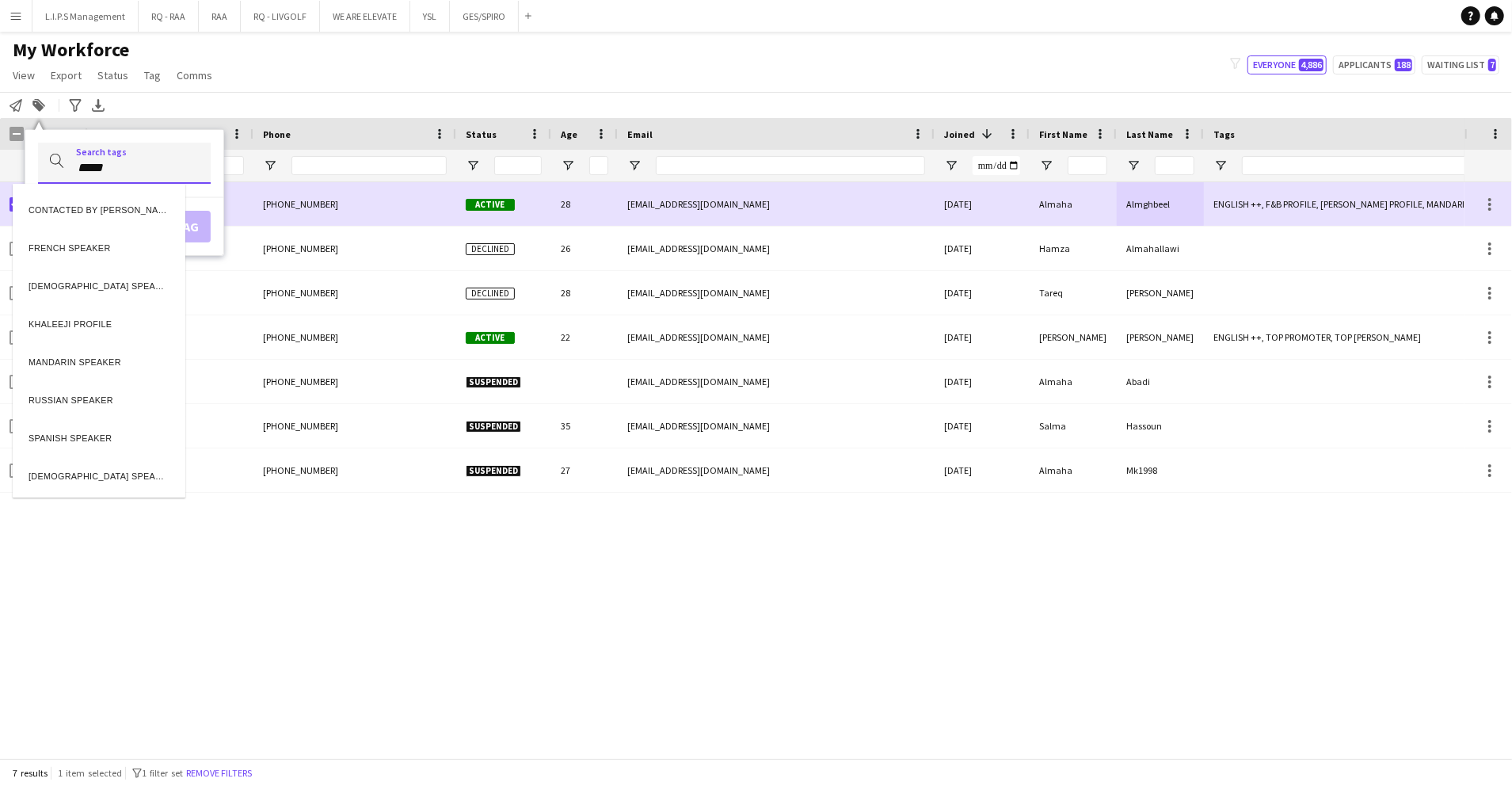
type input "*****"
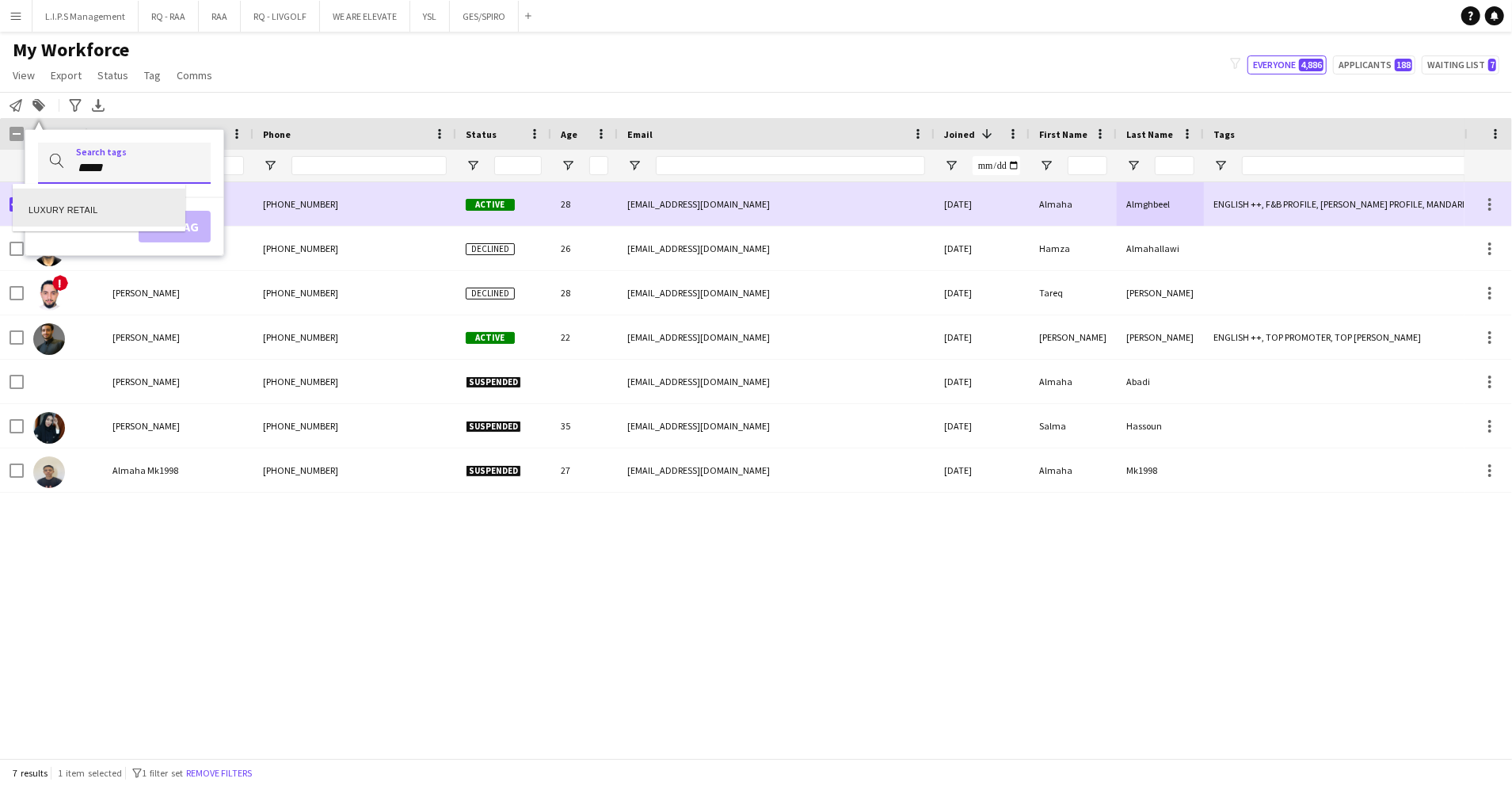
click at [86, 215] on div "LUXURY RETAIL" at bounding box center [99, 208] width 173 height 38
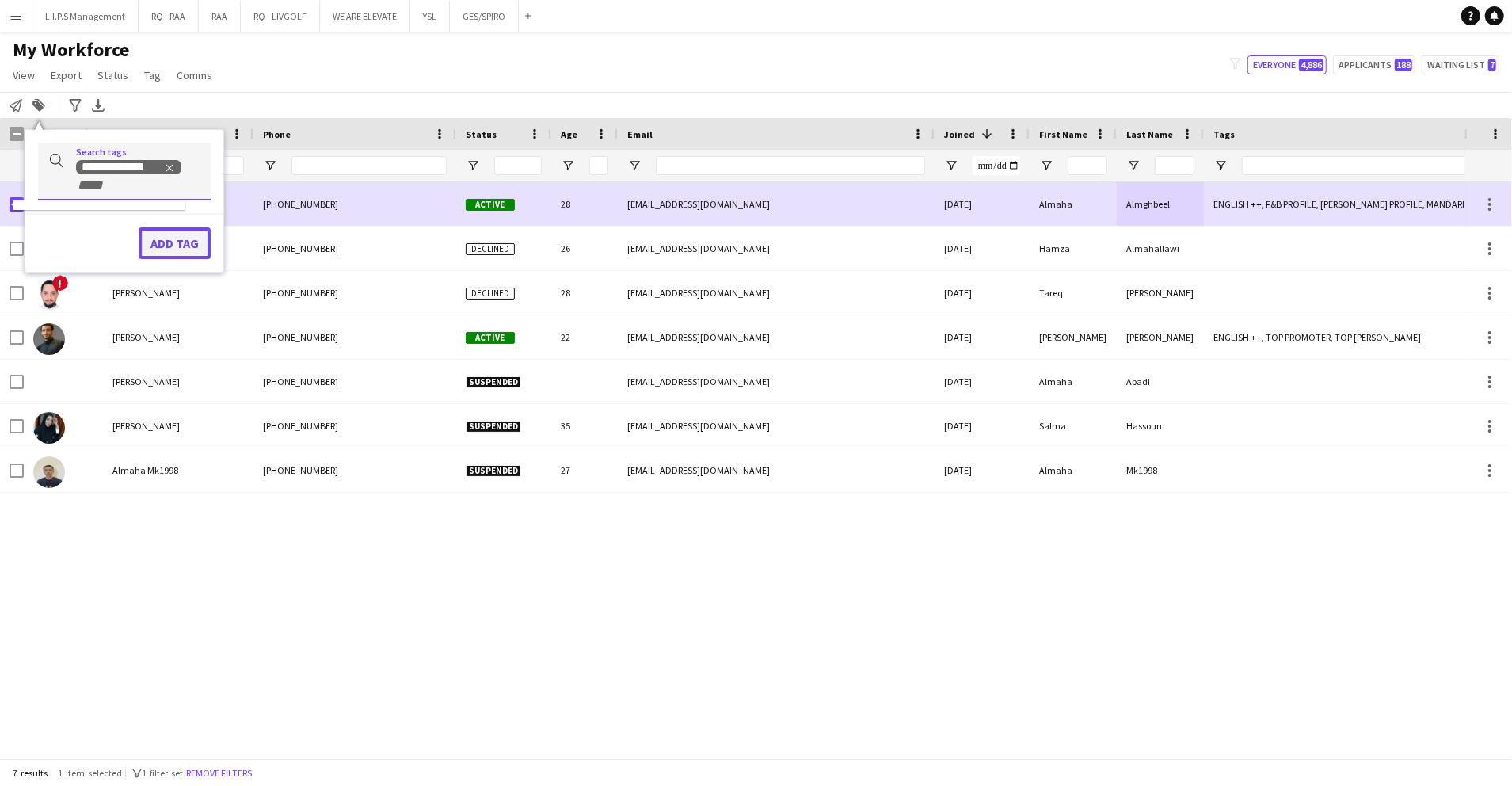
click at [199, 254] on button "Add tag" at bounding box center [174, 243] width 72 height 32
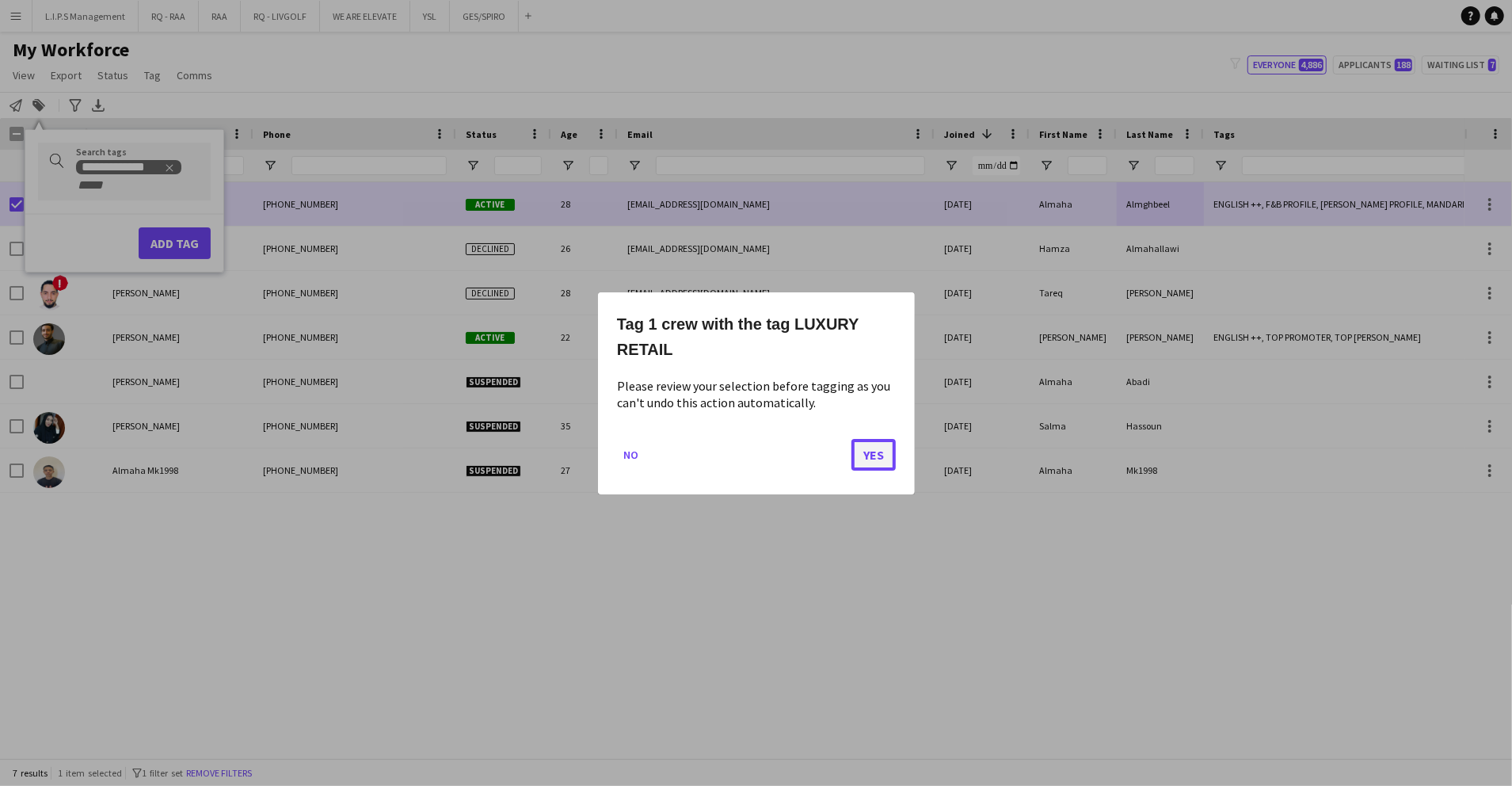
click at [854, 462] on button "Yes" at bounding box center [874, 454] width 45 height 32
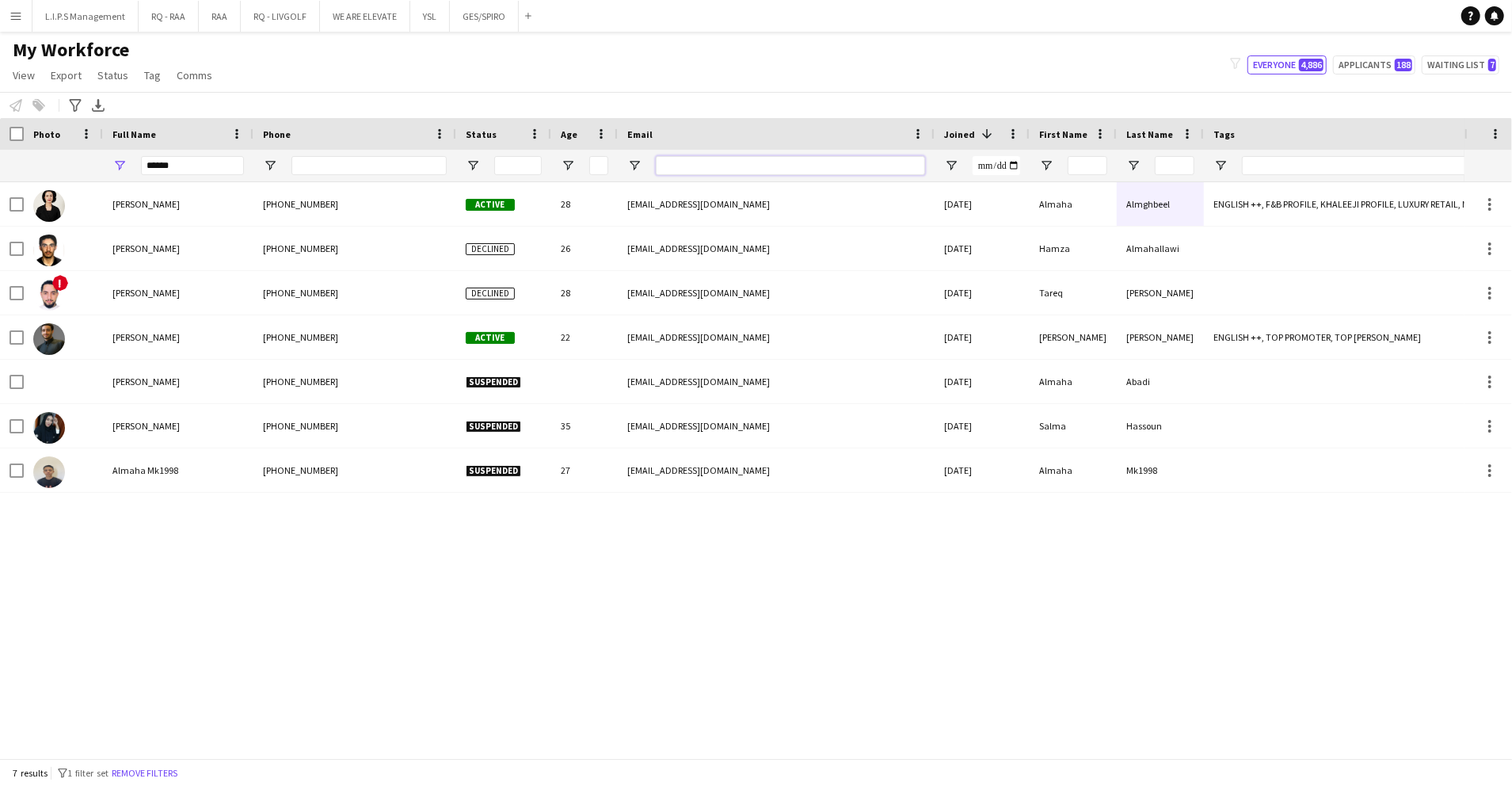
drag, startPoint x: 717, startPoint y: 159, endPoint x: 590, endPoint y: 143, distance: 128.0
click at [705, 156] on input "Email Filter Input" at bounding box center [791, 165] width 269 height 19
paste input "**********"
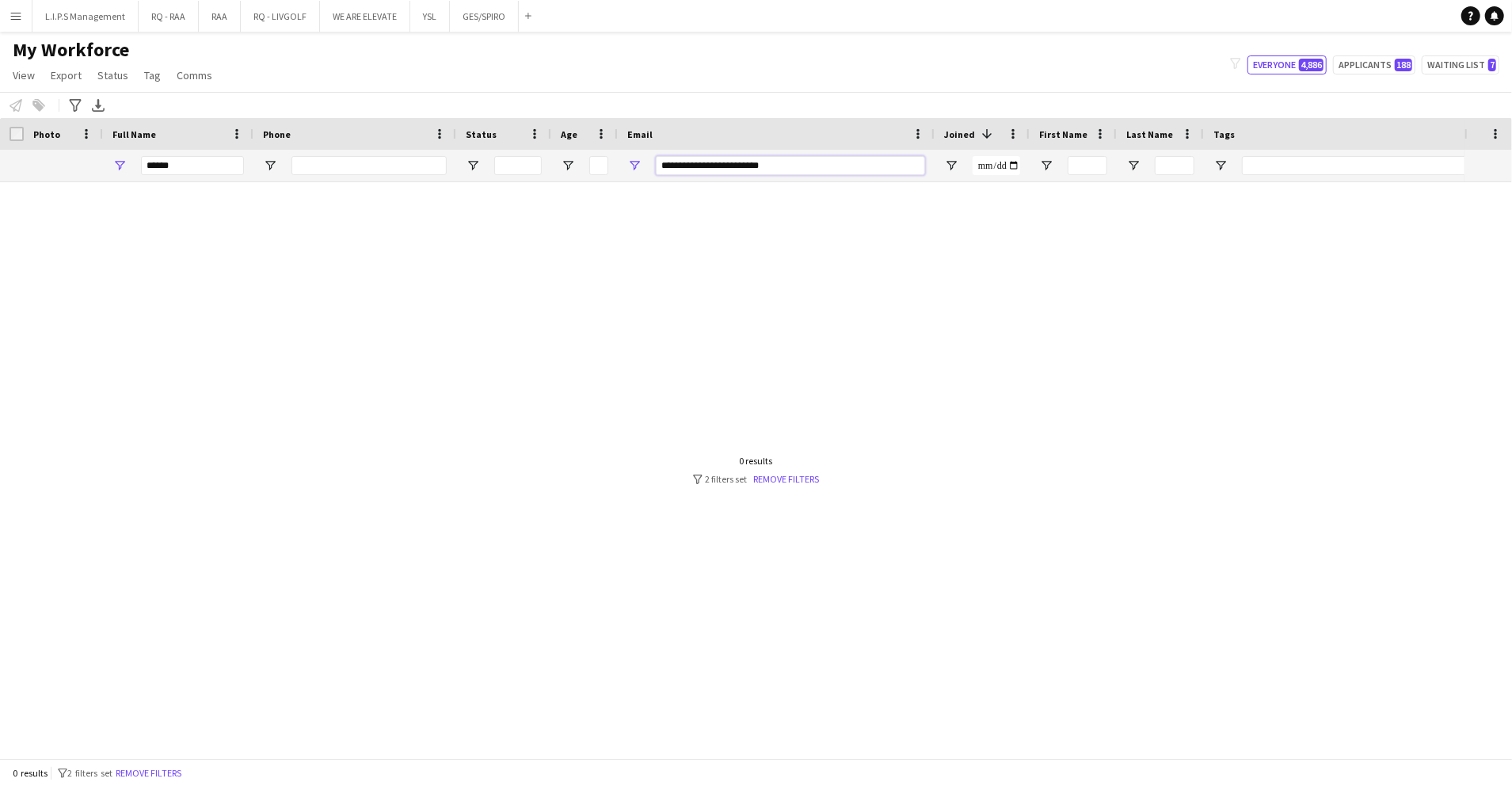
type input "**********"
drag, startPoint x: 180, startPoint y: 173, endPoint x: 102, endPoint y: 157, distance: 79.6
click at [100, 160] on div "******" at bounding box center [1103, 165] width 2207 height 32
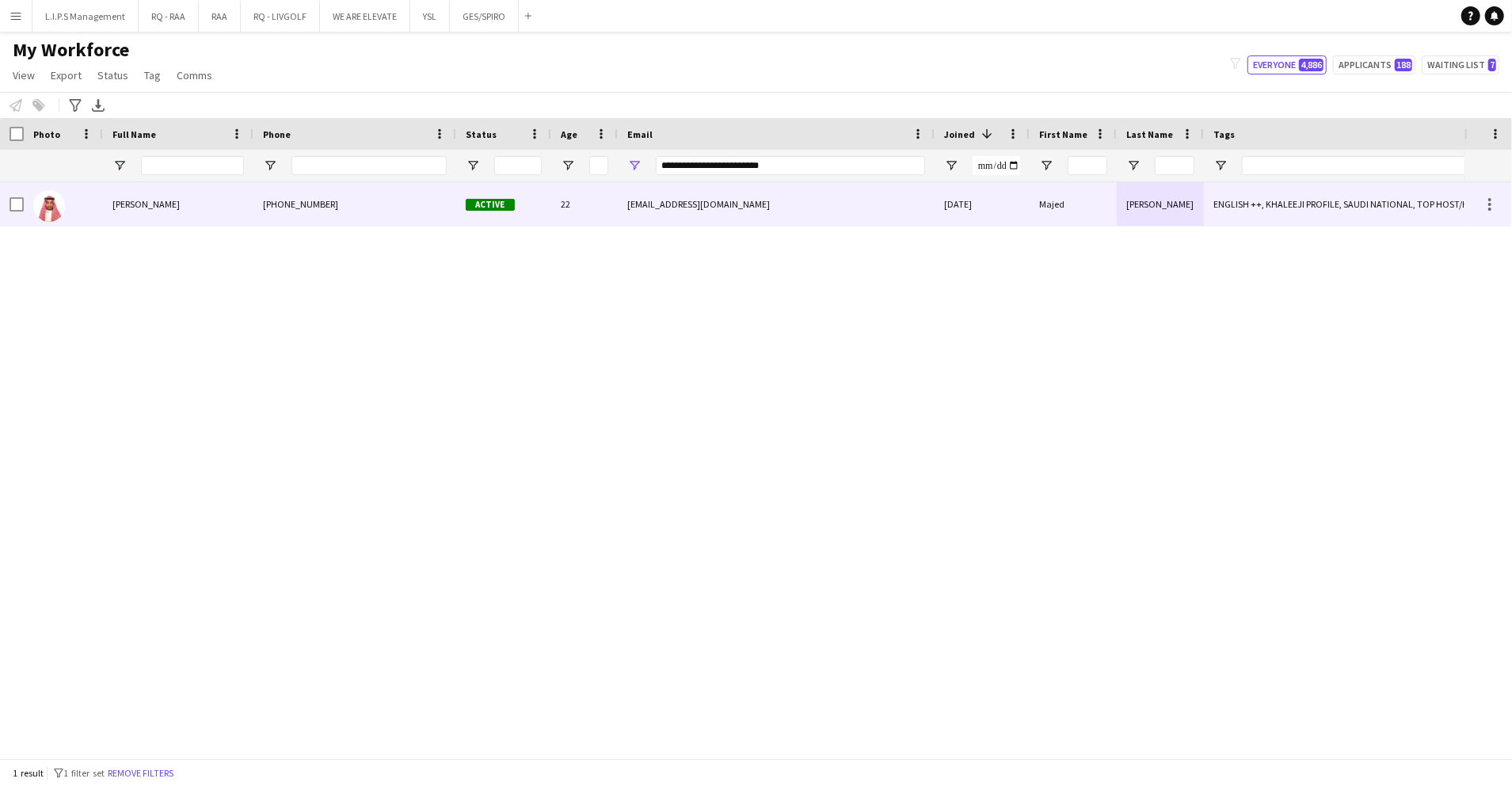
drag, startPoint x: 626, startPoint y: 215, endPoint x: 775, endPoint y: 219, distance: 149.1
click at [627, 214] on div "majedabdallah67@gmail.com" at bounding box center [776, 204] width 317 height 44
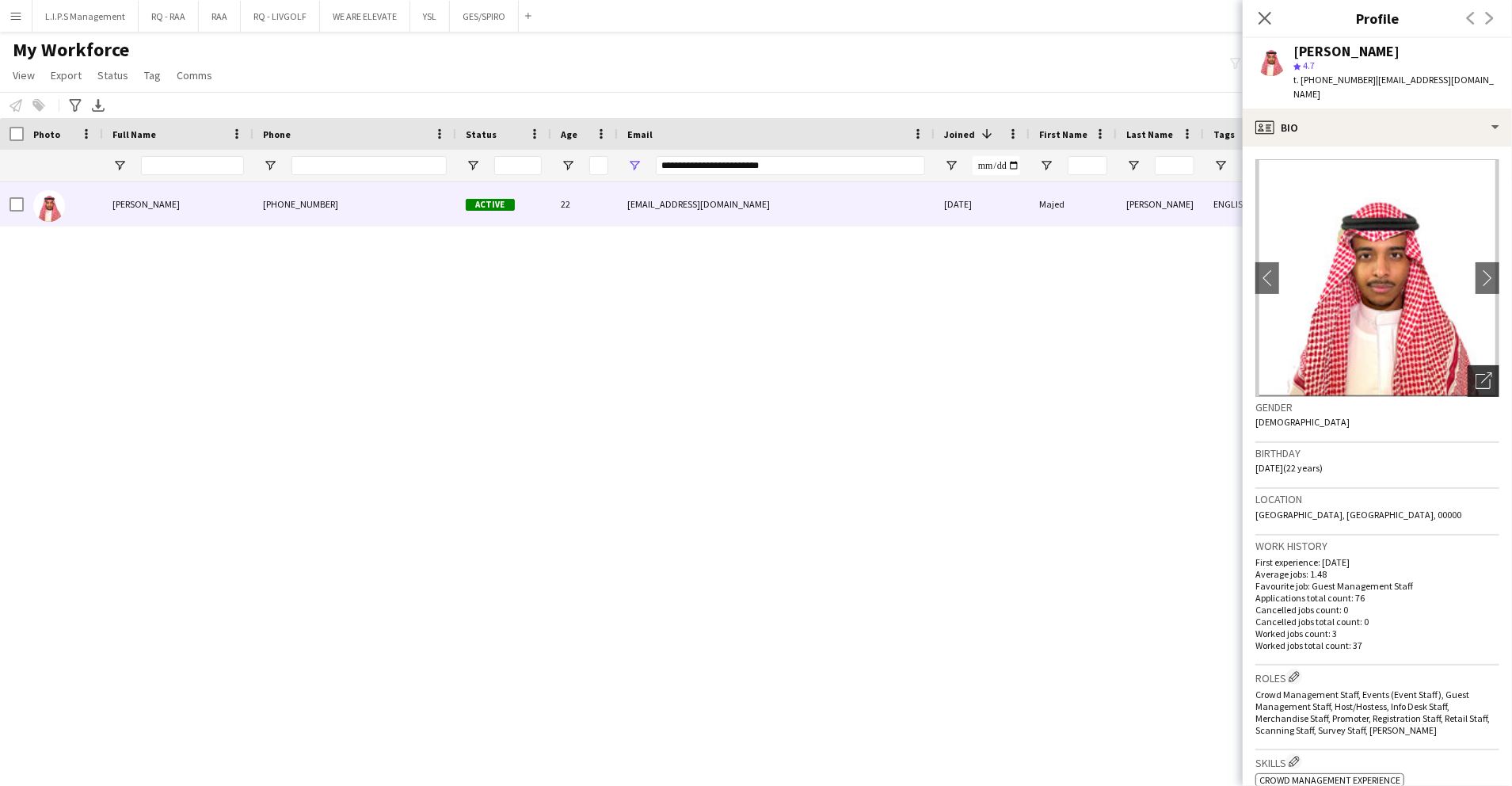
click at [1476, 373] on icon "Open photos pop-in" at bounding box center [1484, 381] width 16 height 16
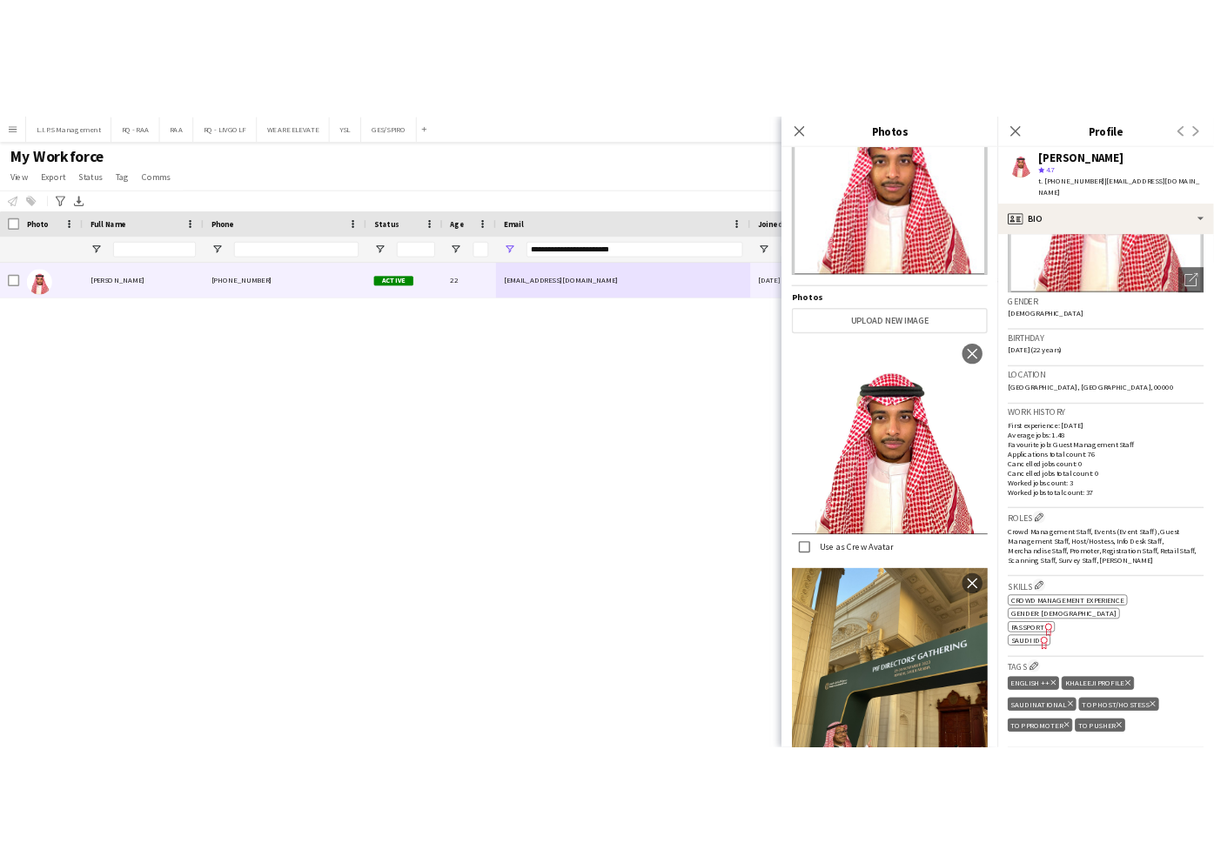
scroll to position [232, 0]
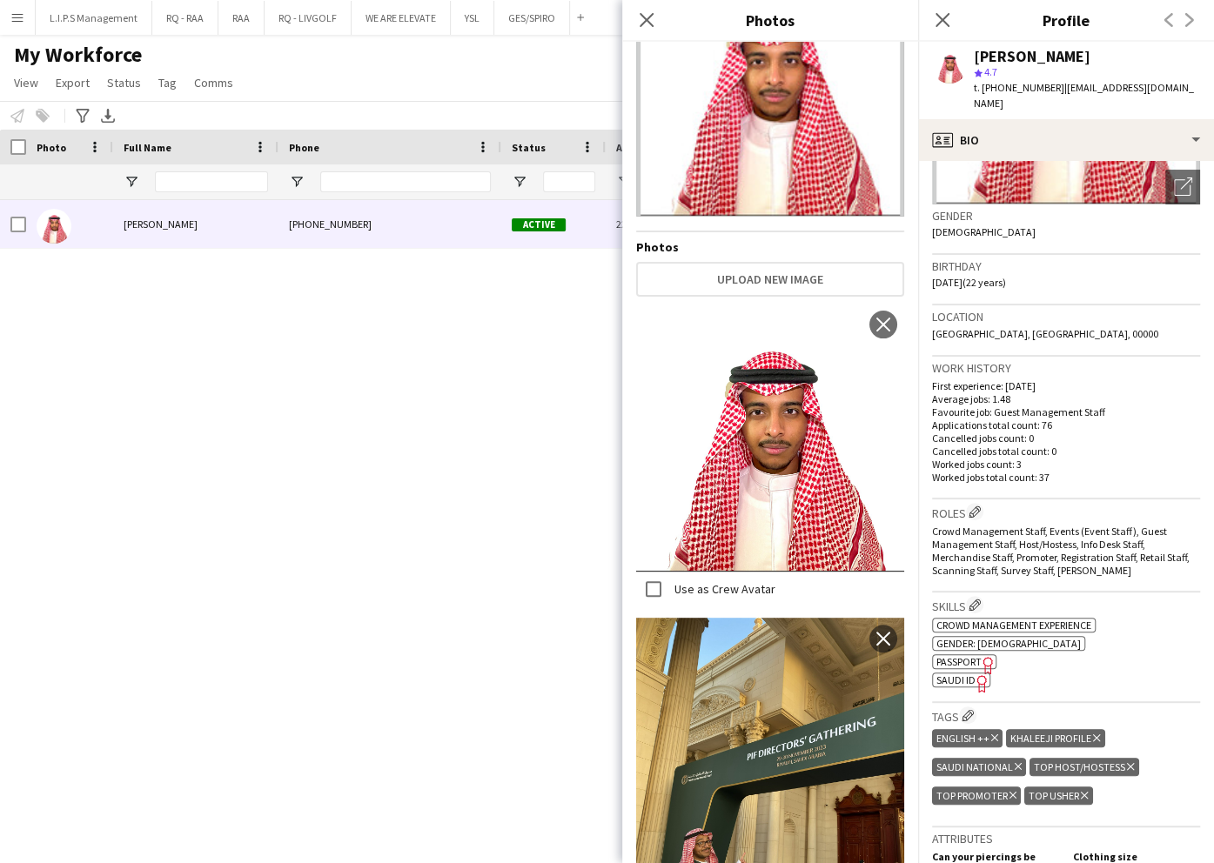
click at [968, 674] on span "SAUDI ID" at bounding box center [955, 680] width 39 height 13
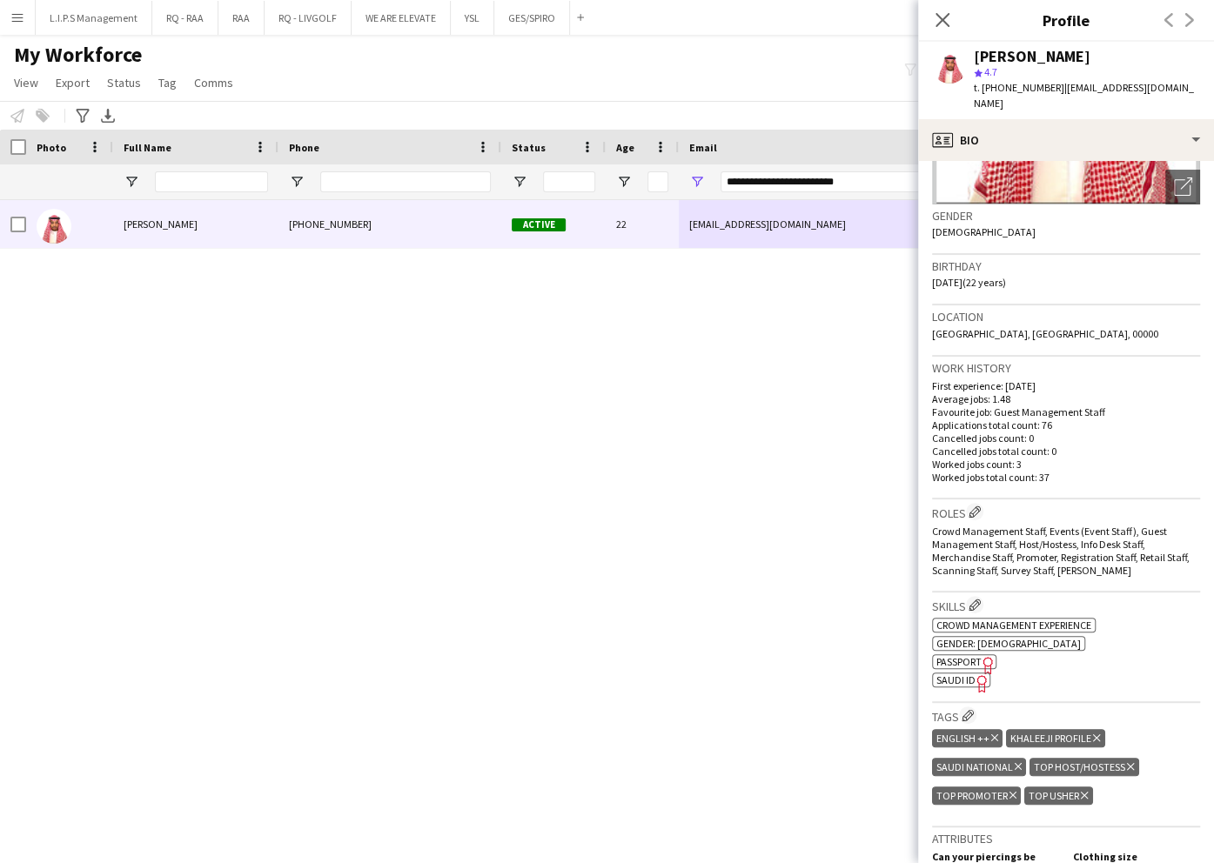
click at [1028, 57] on div "Majed Abdullah" at bounding box center [1032, 57] width 117 height 16
copy div "Majed Abdullah"
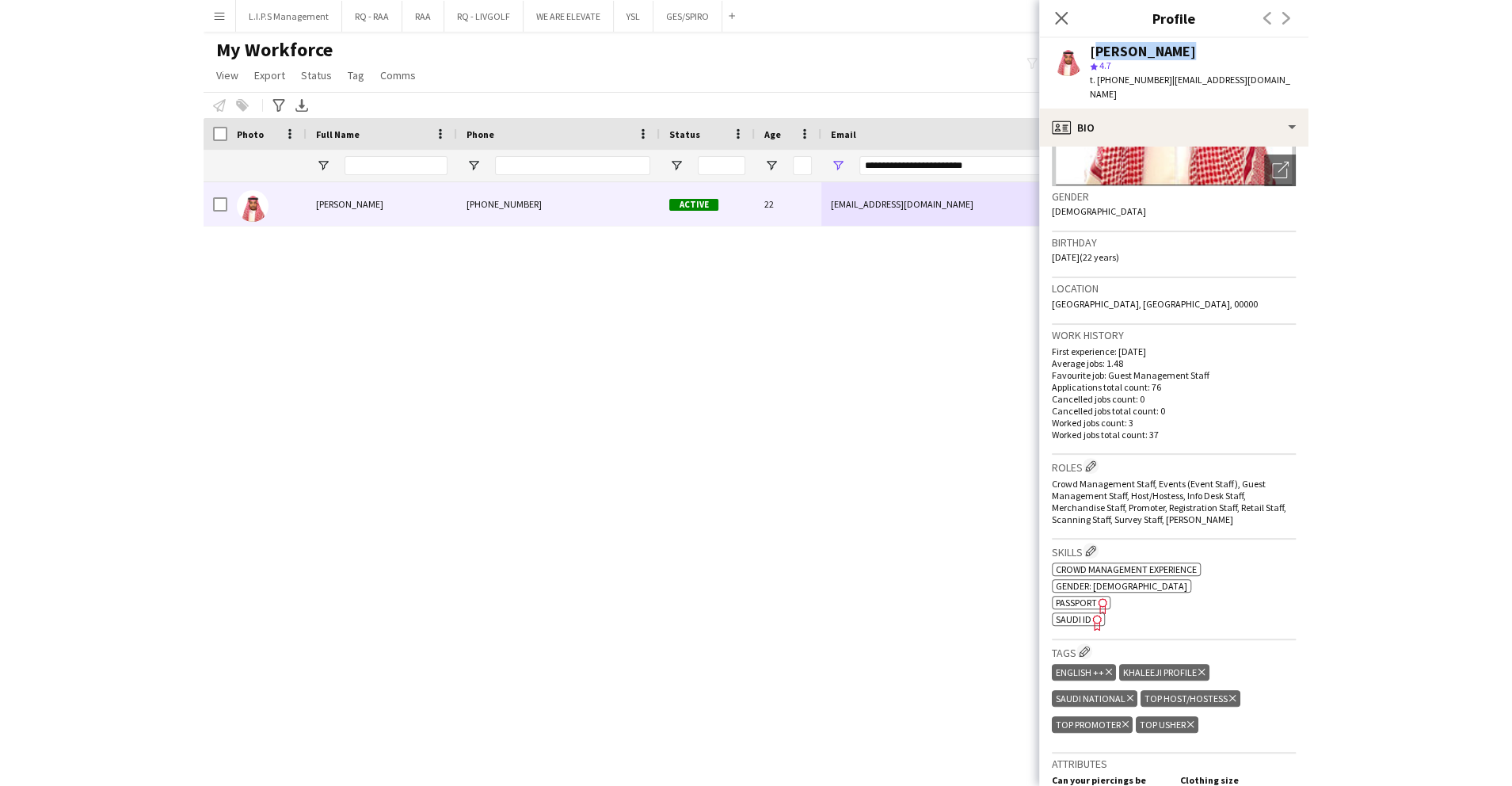
scroll to position [0, 0]
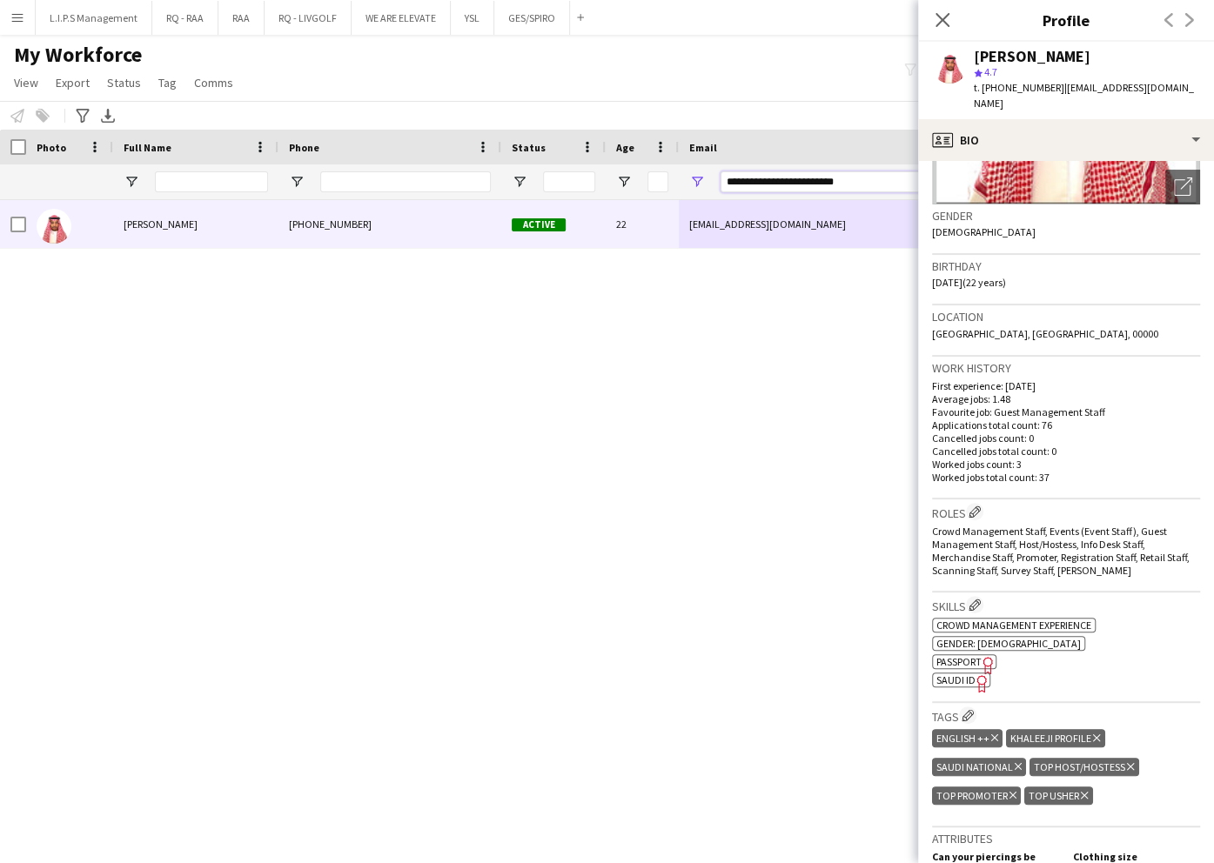
drag, startPoint x: 874, startPoint y: 179, endPoint x: 536, endPoint y: 160, distance: 338.2
click at [536, 160] on div "Workforce Details Photo Full Name 1" at bounding box center [1212, 165] width 2424 height 70
paste input "Email Filter Input"
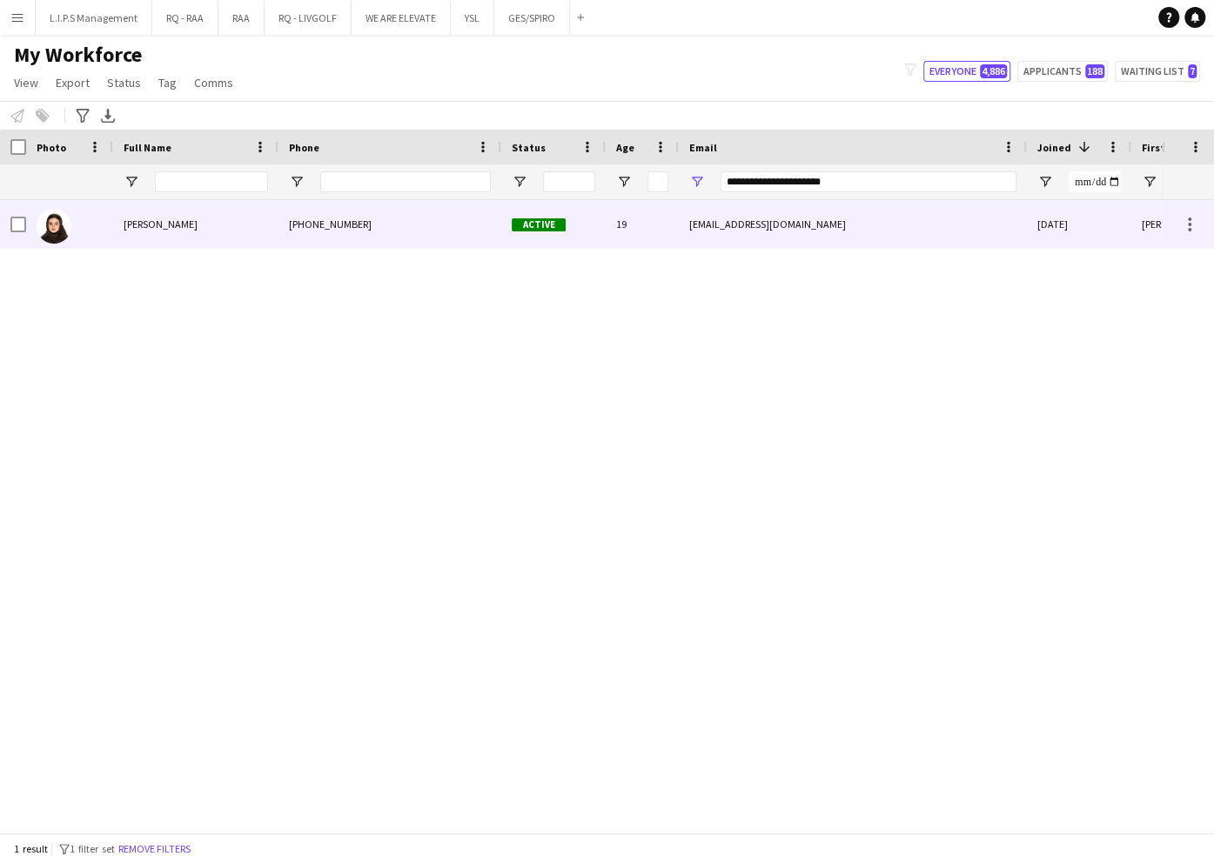
click at [554, 219] on span "Active" at bounding box center [539, 224] width 54 height 13
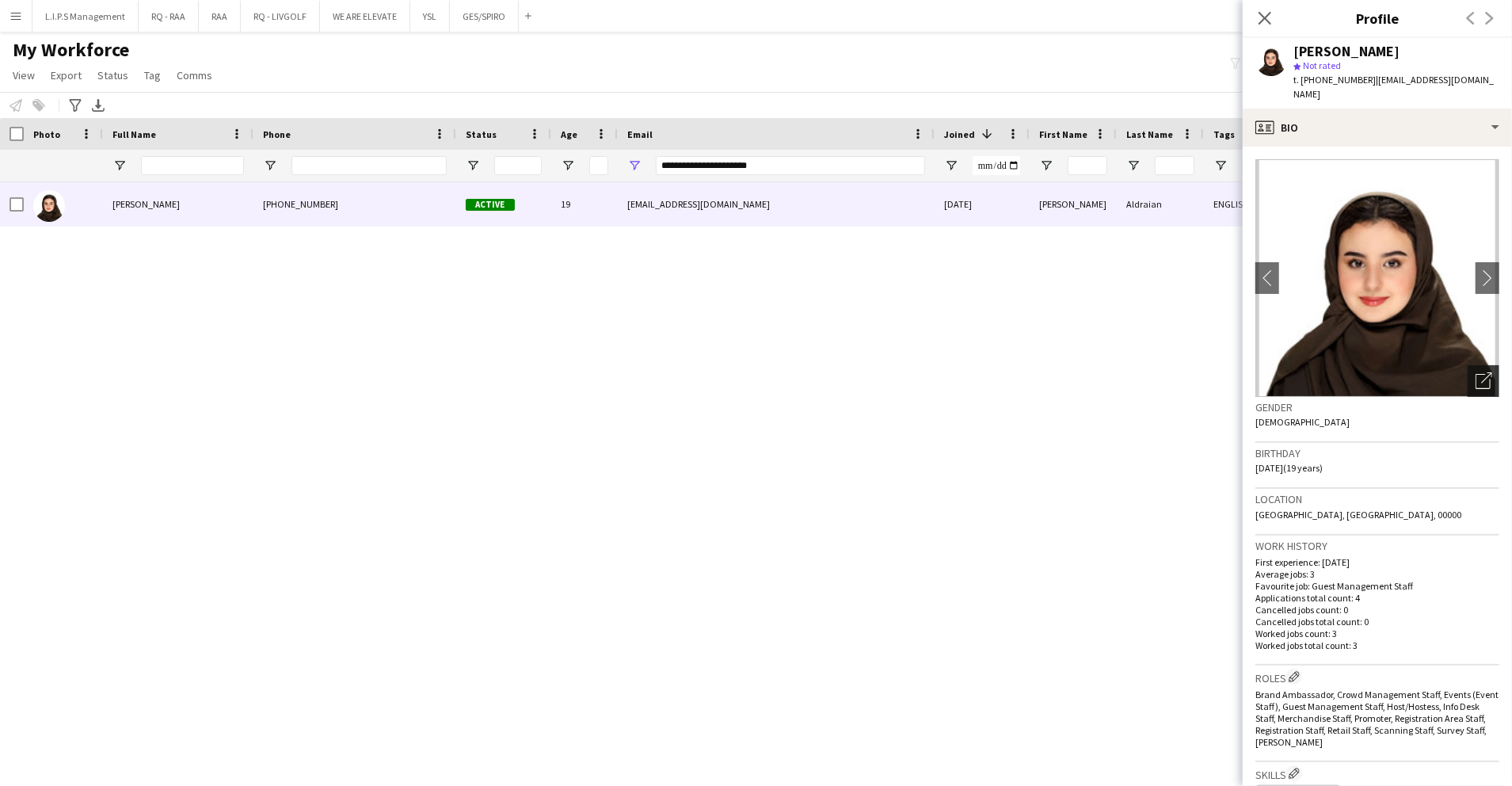
click at [1476, 373] on icon "Open photos pop-in" at bounding box center [1484, 381] width 16 height 16
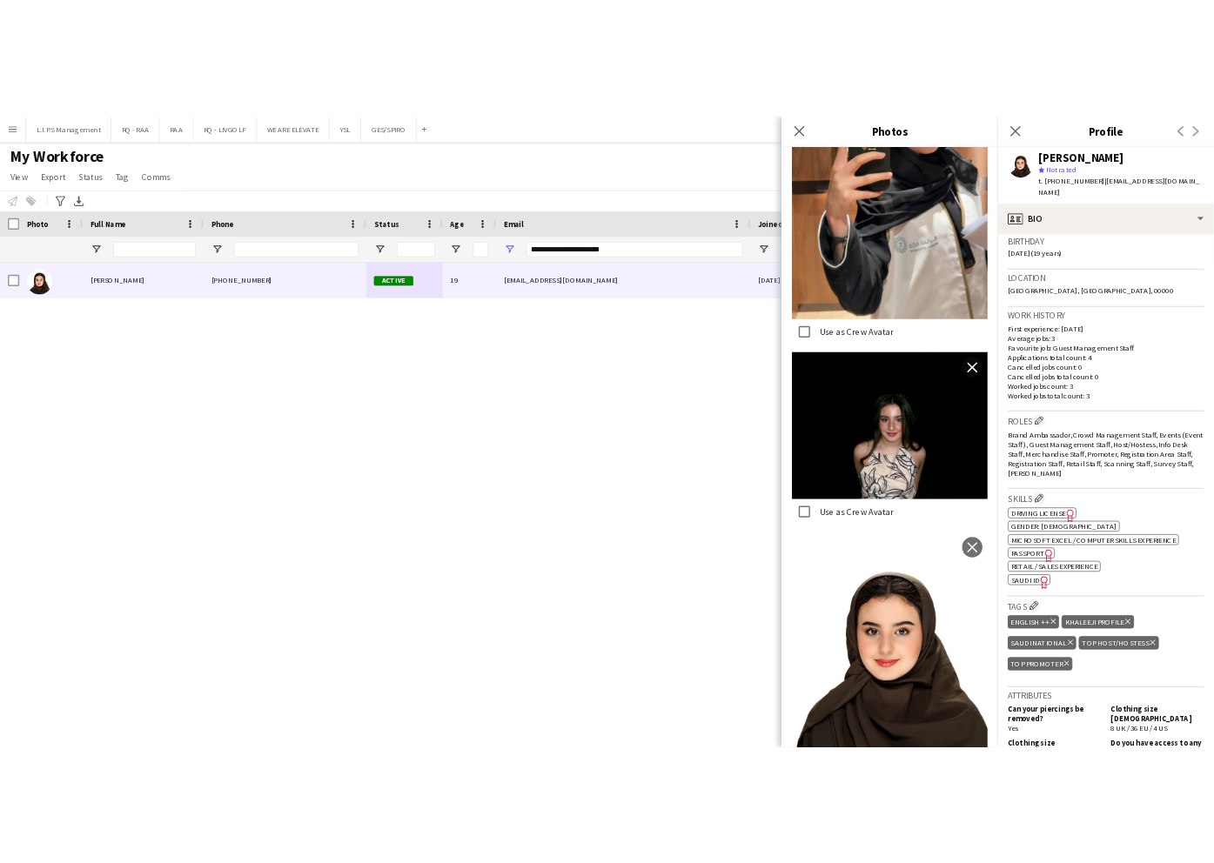
scroll to position [580, 0]
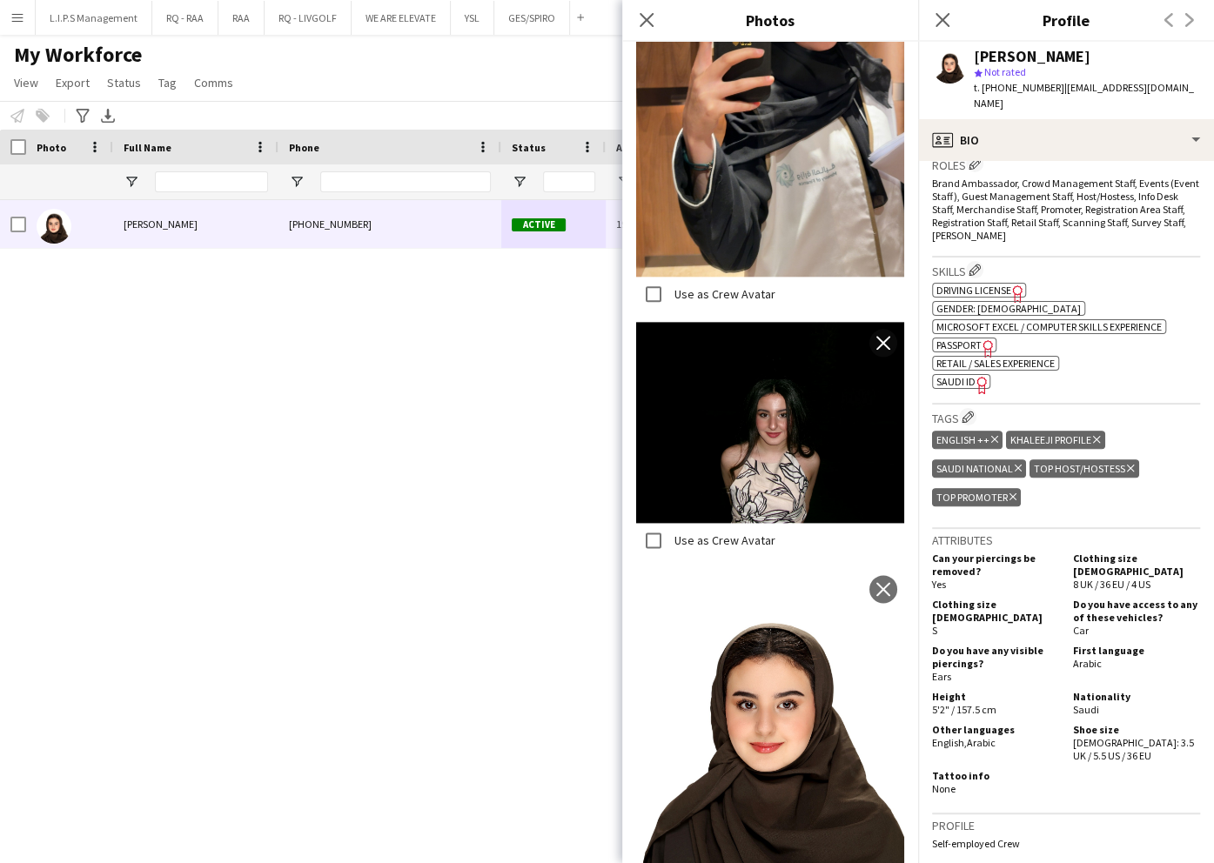
click at [959, 375] on span "SAUDI ID" at bounding box center [955, 381] width 39 height 13
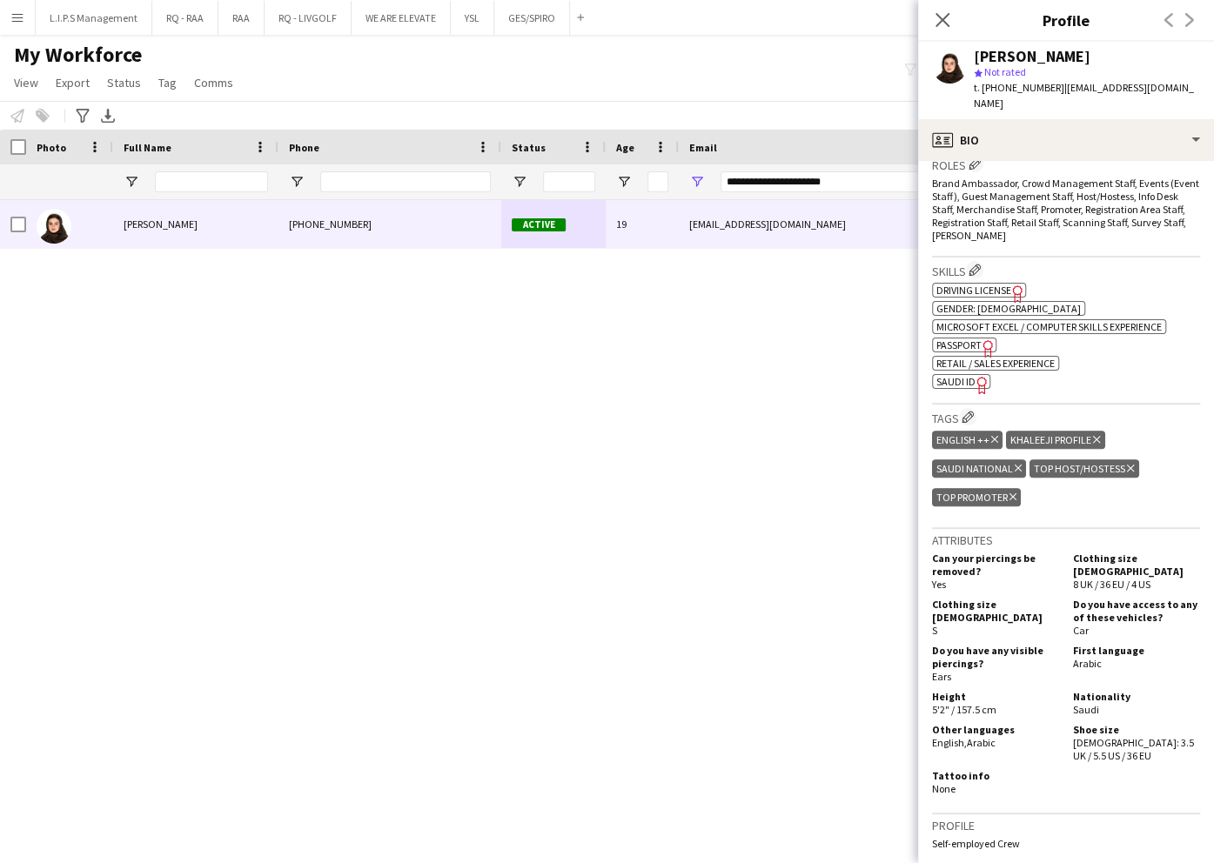
click at [1030, 50] on div "Lana Aldraian" at bounding box center [1032, 57] width 117 height 16
copy div "Lana Aldraian"
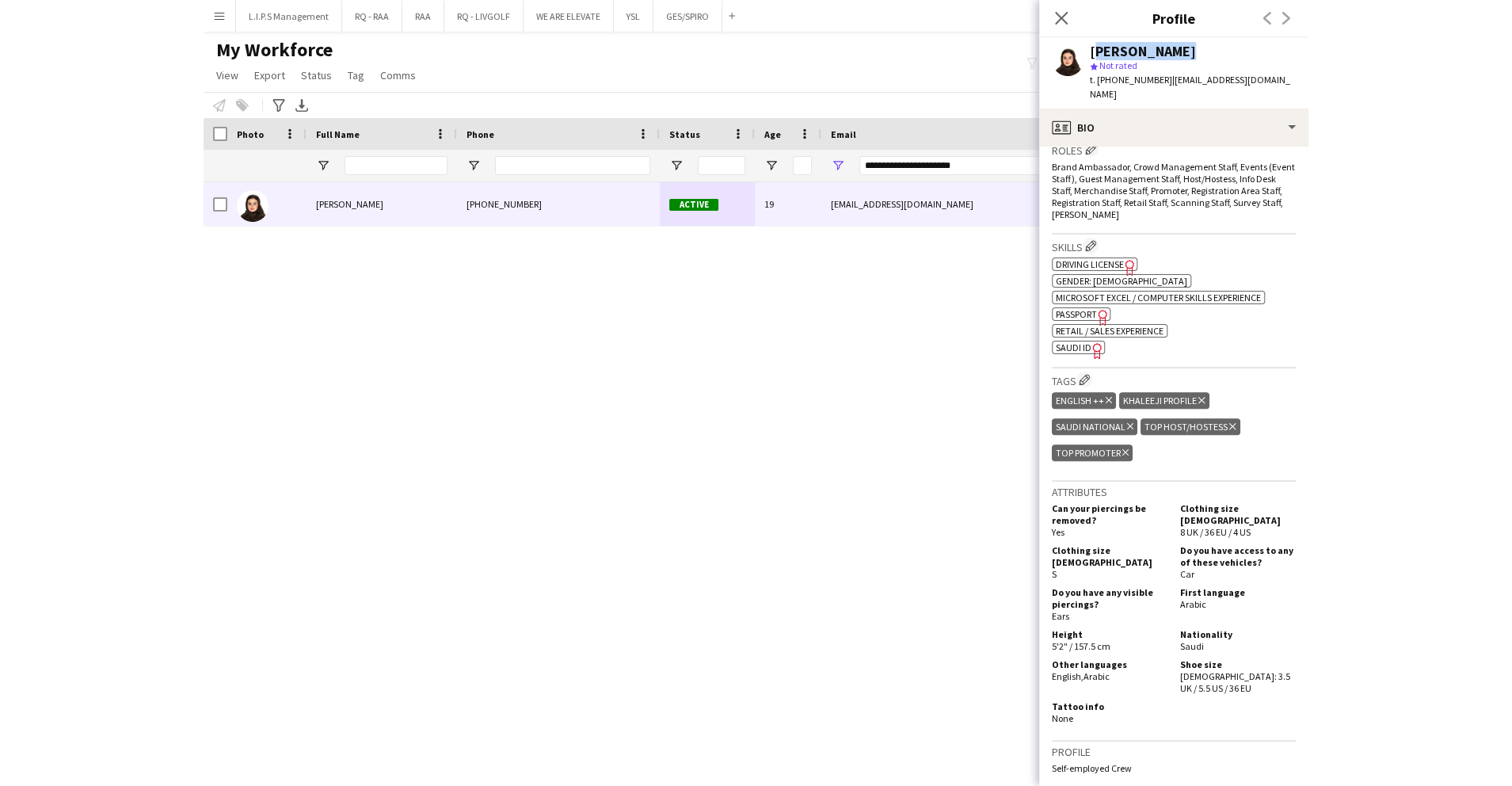
scroll to position [0, 0]
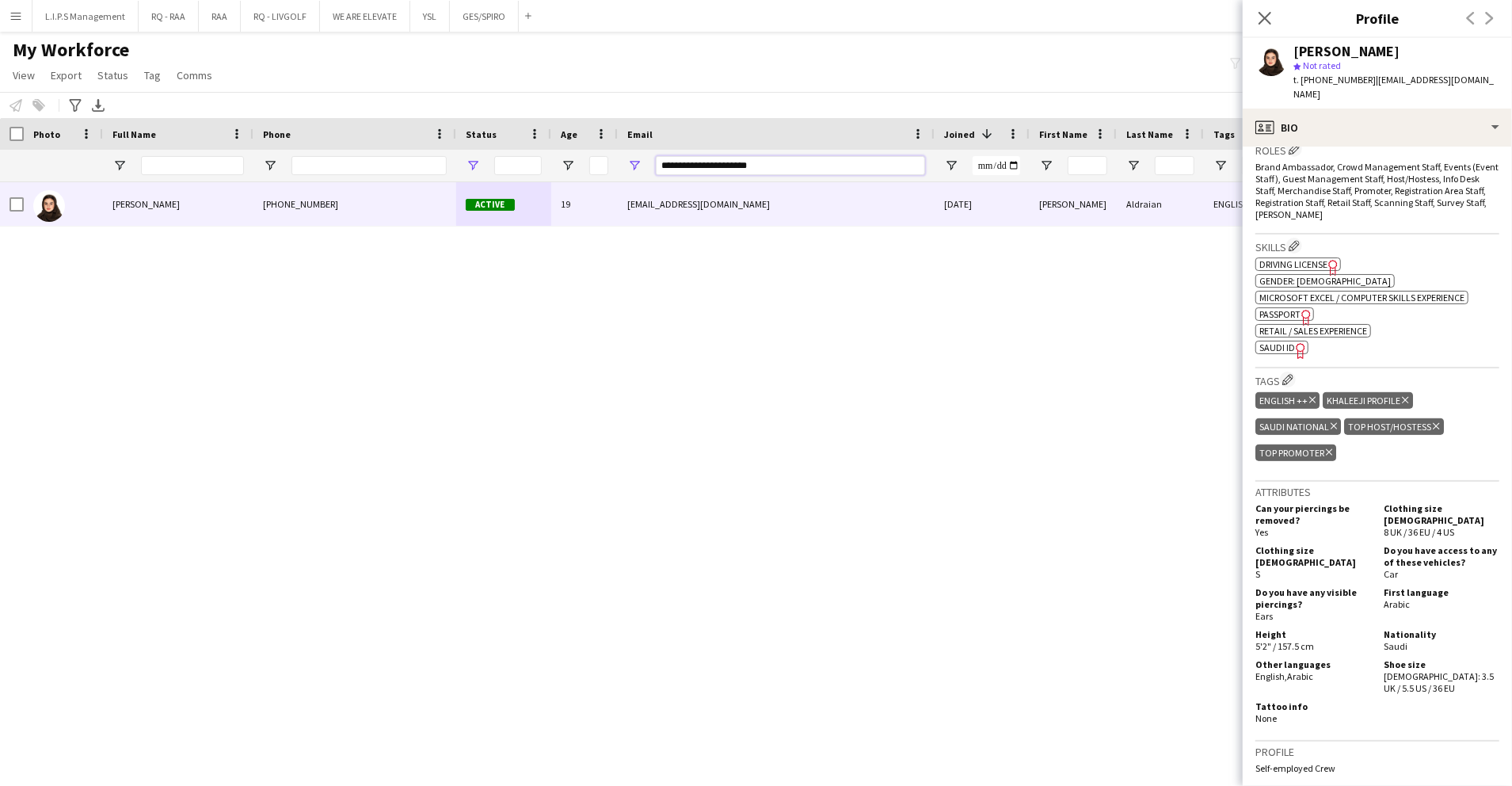
drag, startPoint x: 796, startPoint y: 158, endPoint x: 478, endPoint y: 166, distance: 318.1
click at [478, 166] on div at bounding box center [1103, 165] width 2207 height 32
paste input "Email Filter Input"
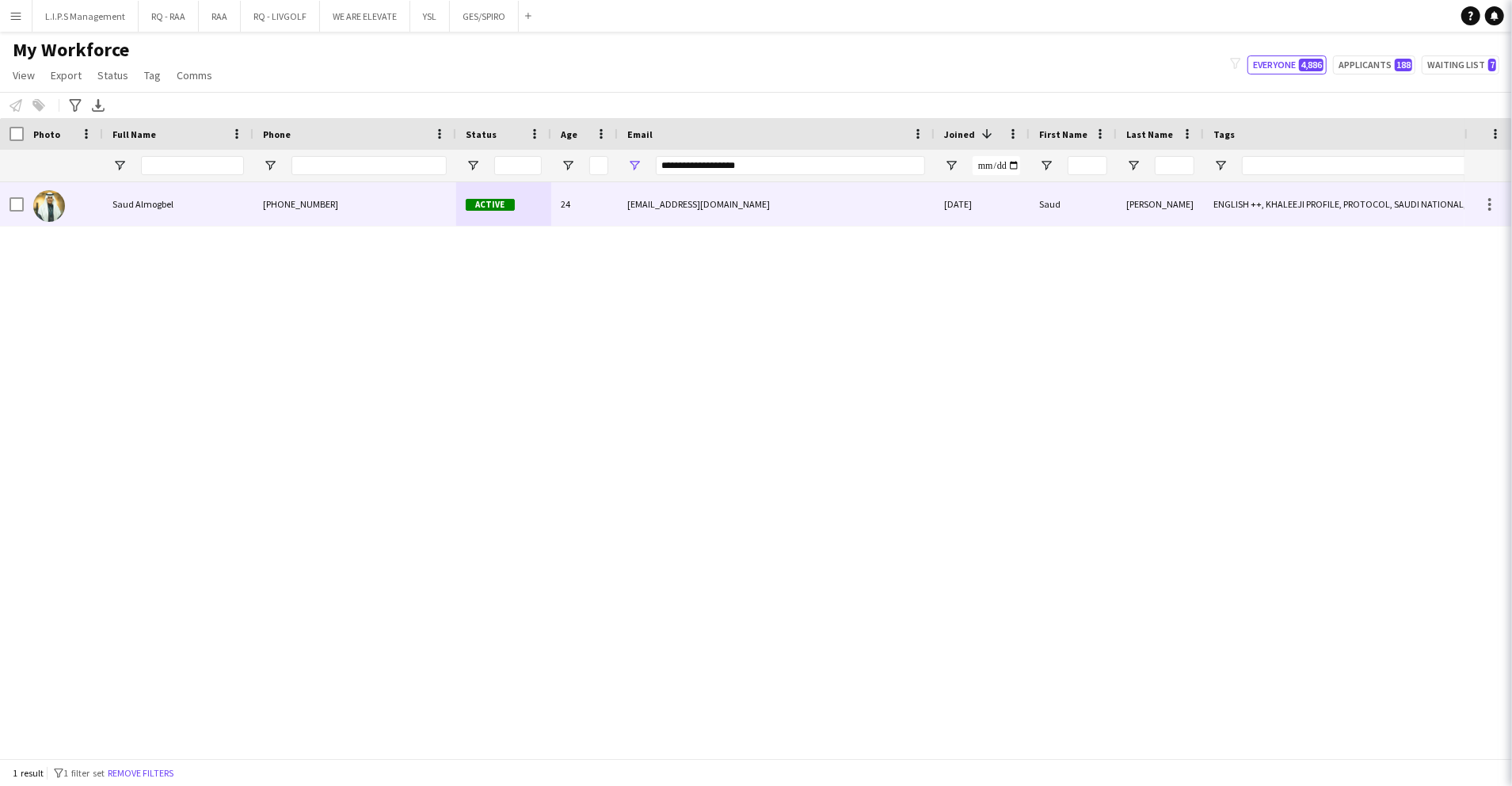
click at [482, 192] on div "Active" at bounding box center [503, 204] width 95 height 44
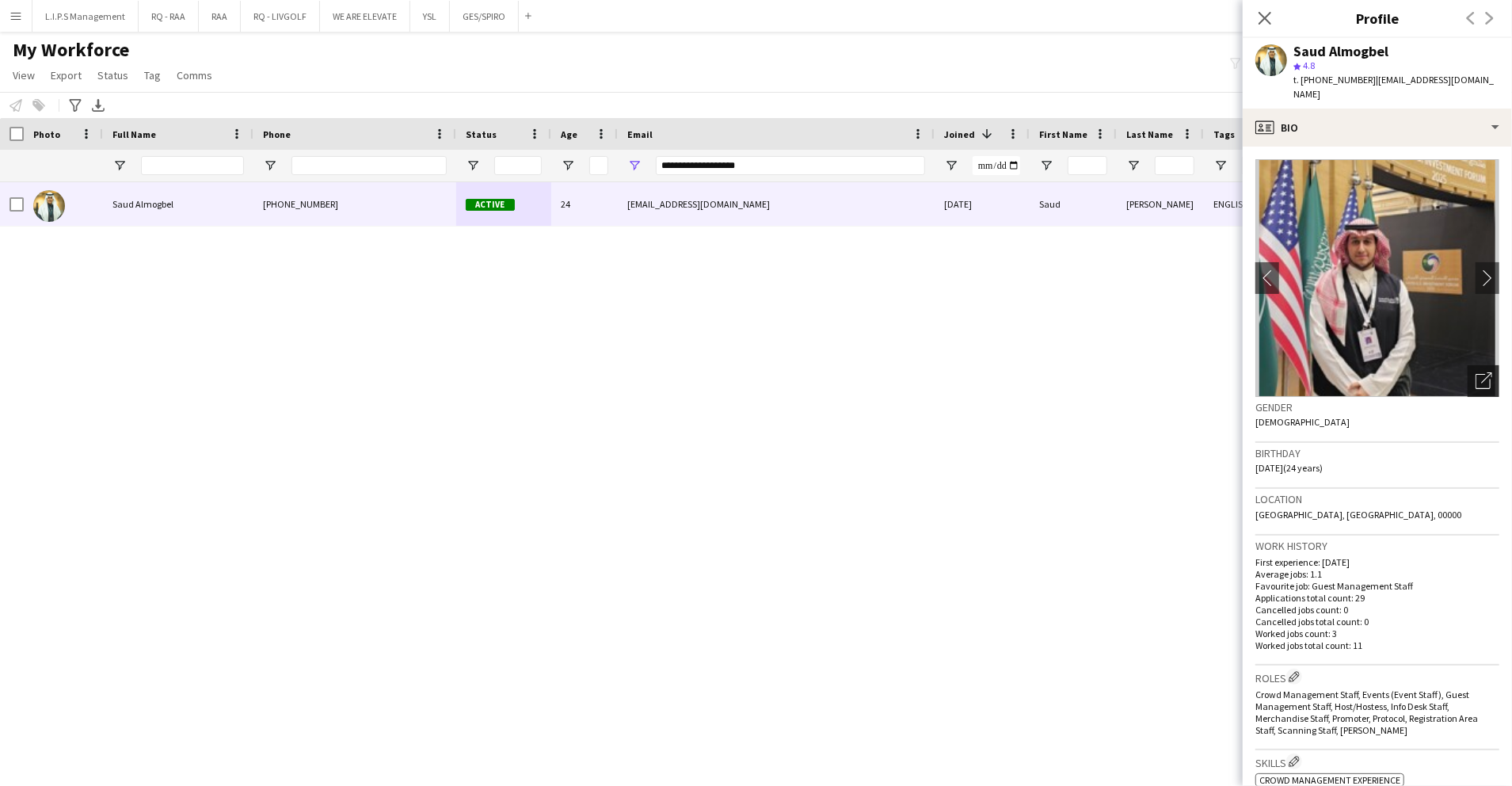
click at [1470, 376] on div "Open photos pop-in" at bounding box center [1484, 381] width 32 height 32
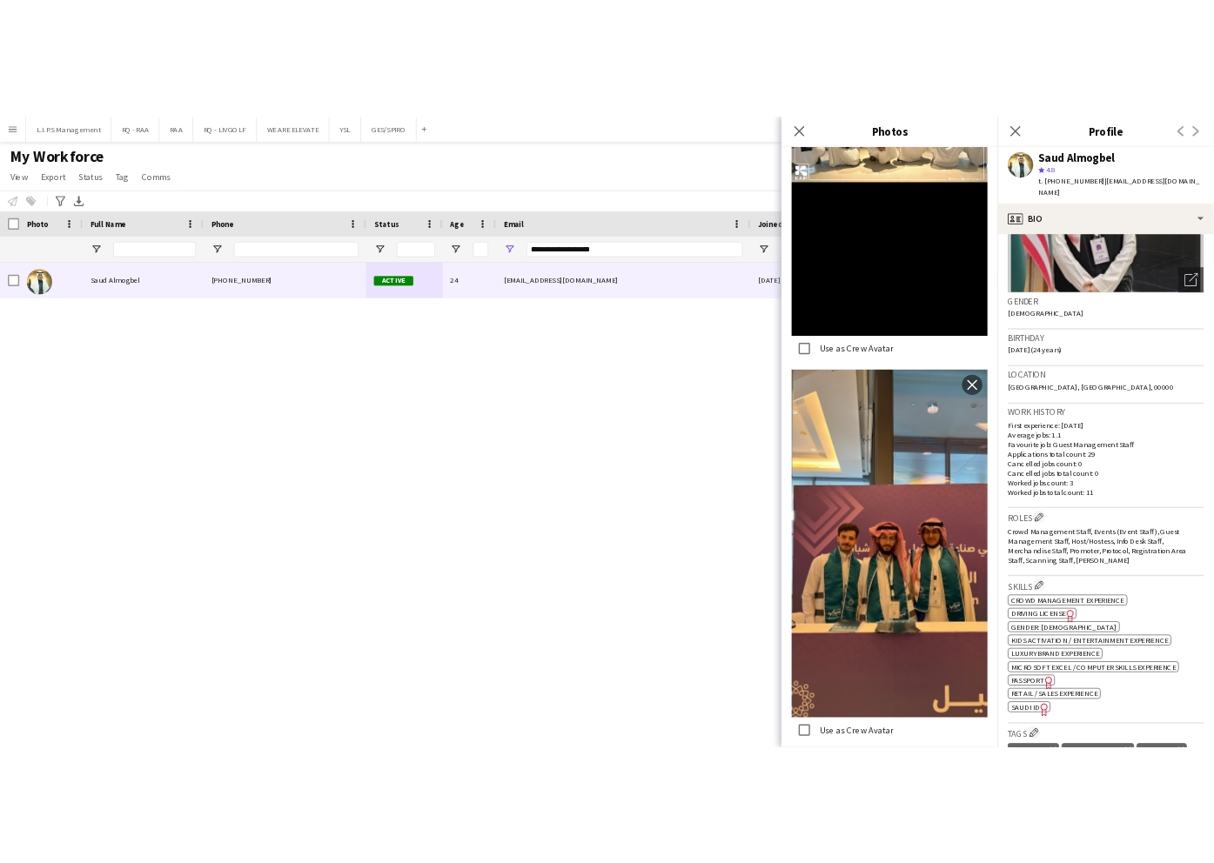
scroll to position [232, 0]
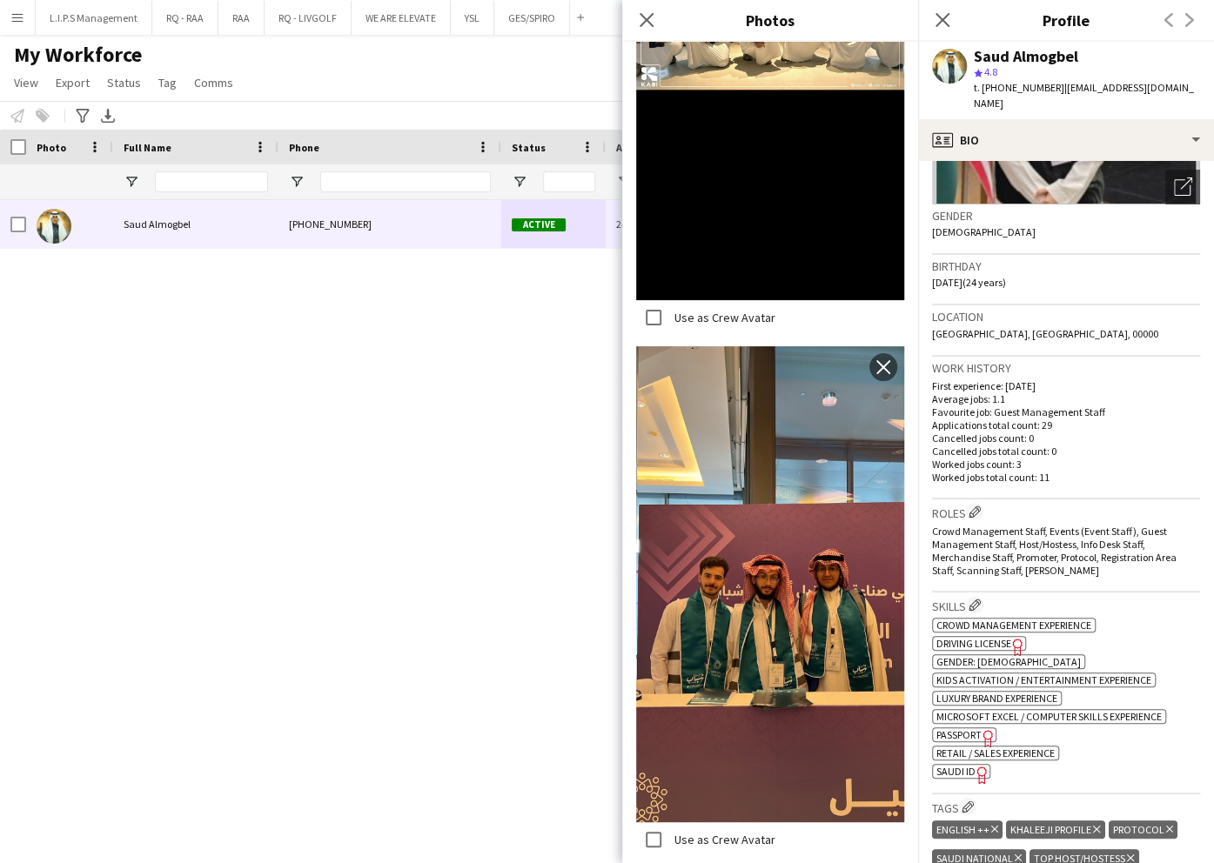
click at [942, 765] on span "SAUDI ID" at bounding box center [955, 771] width 39 height 13
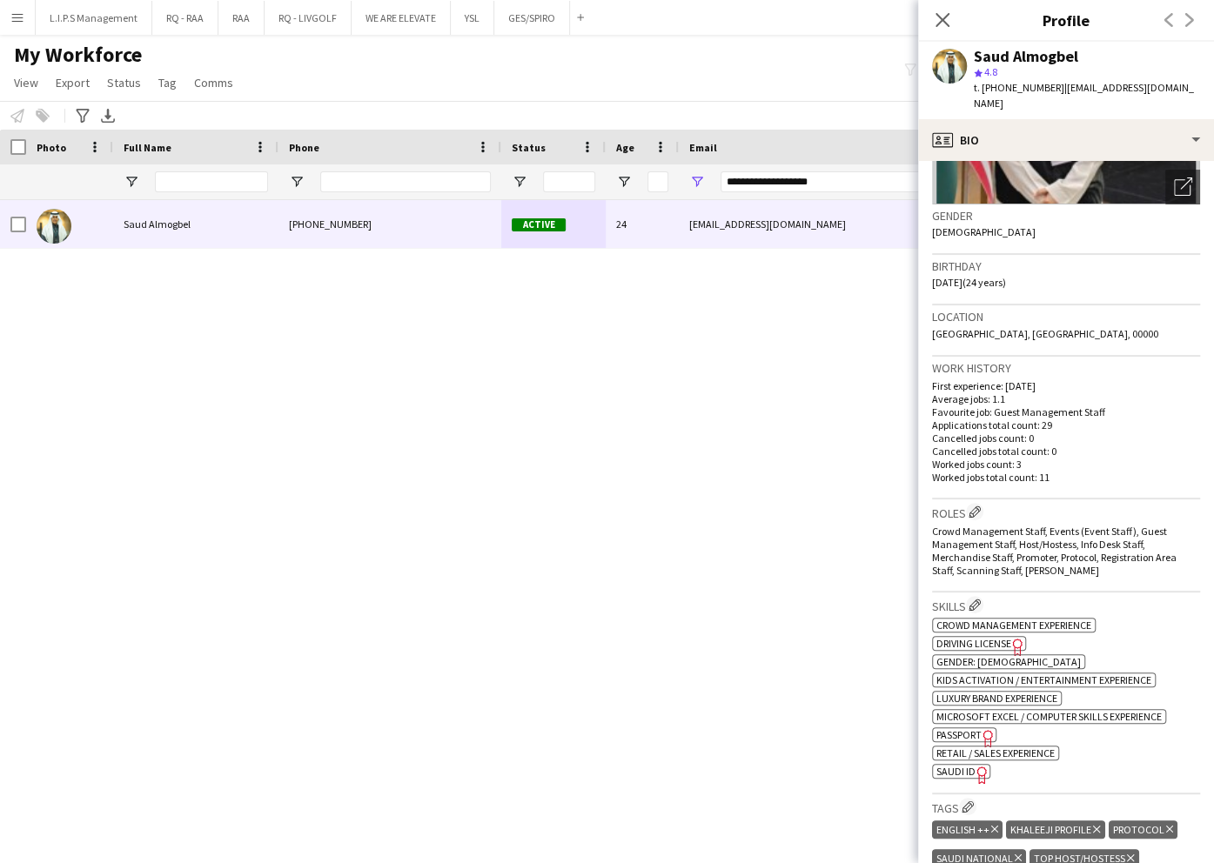
click at [1041, 44] on div "Saud Almogbel star 4.8 t. +966537660298 | xs3odx506@gmail.com" at bounding box center [1066, 80] width 296 height 77
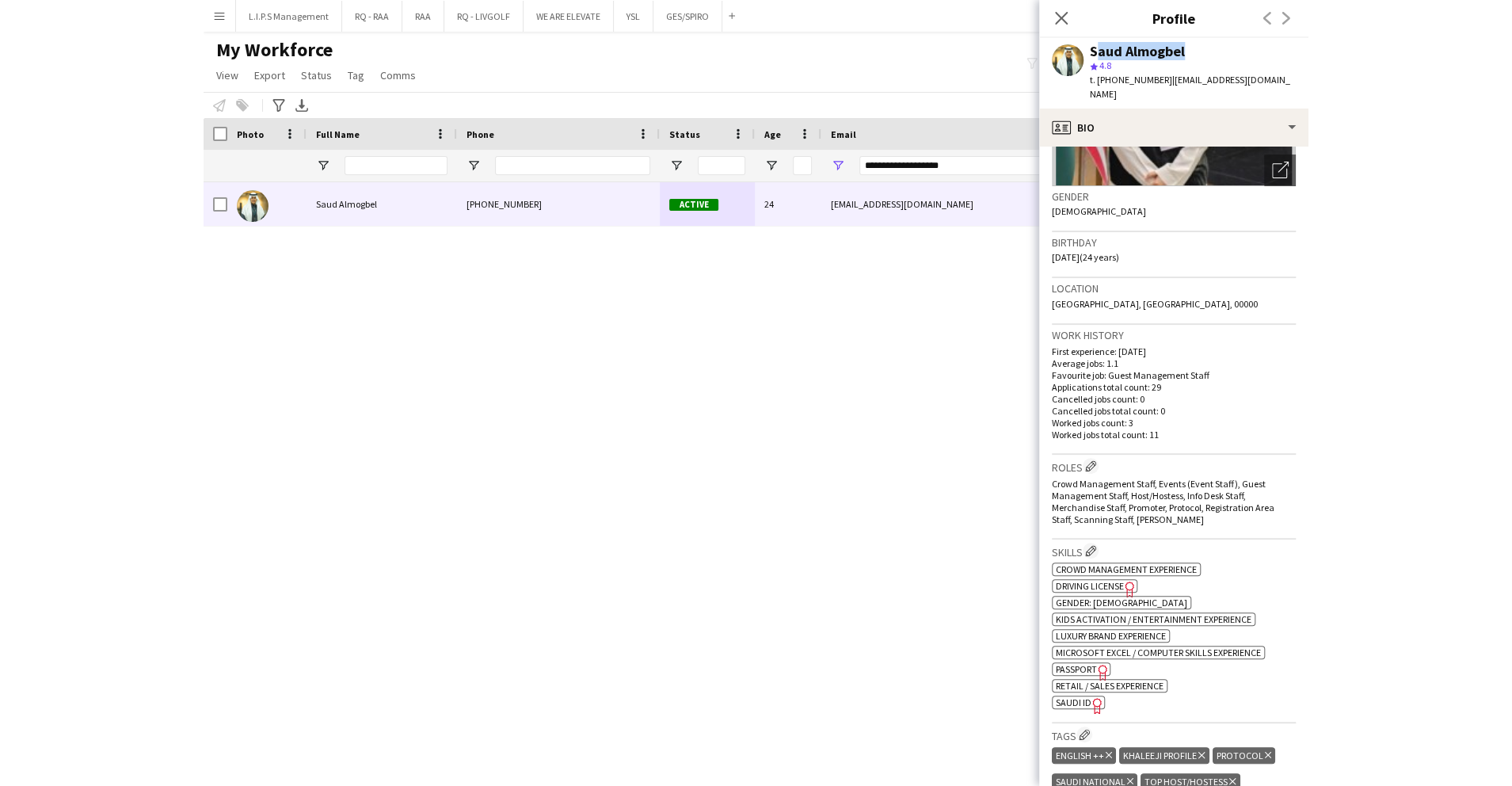
scroll to position [0, 0]
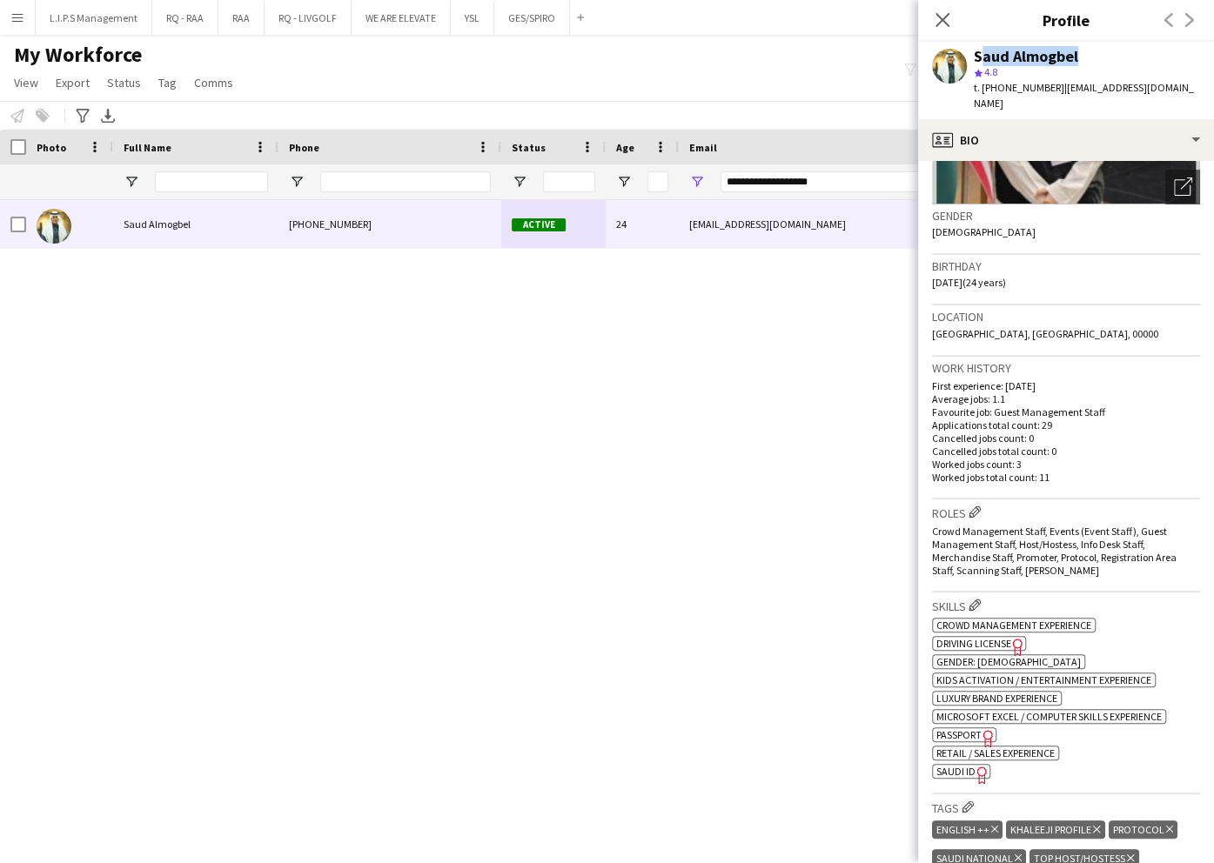
copy div "Saud Almogbel"
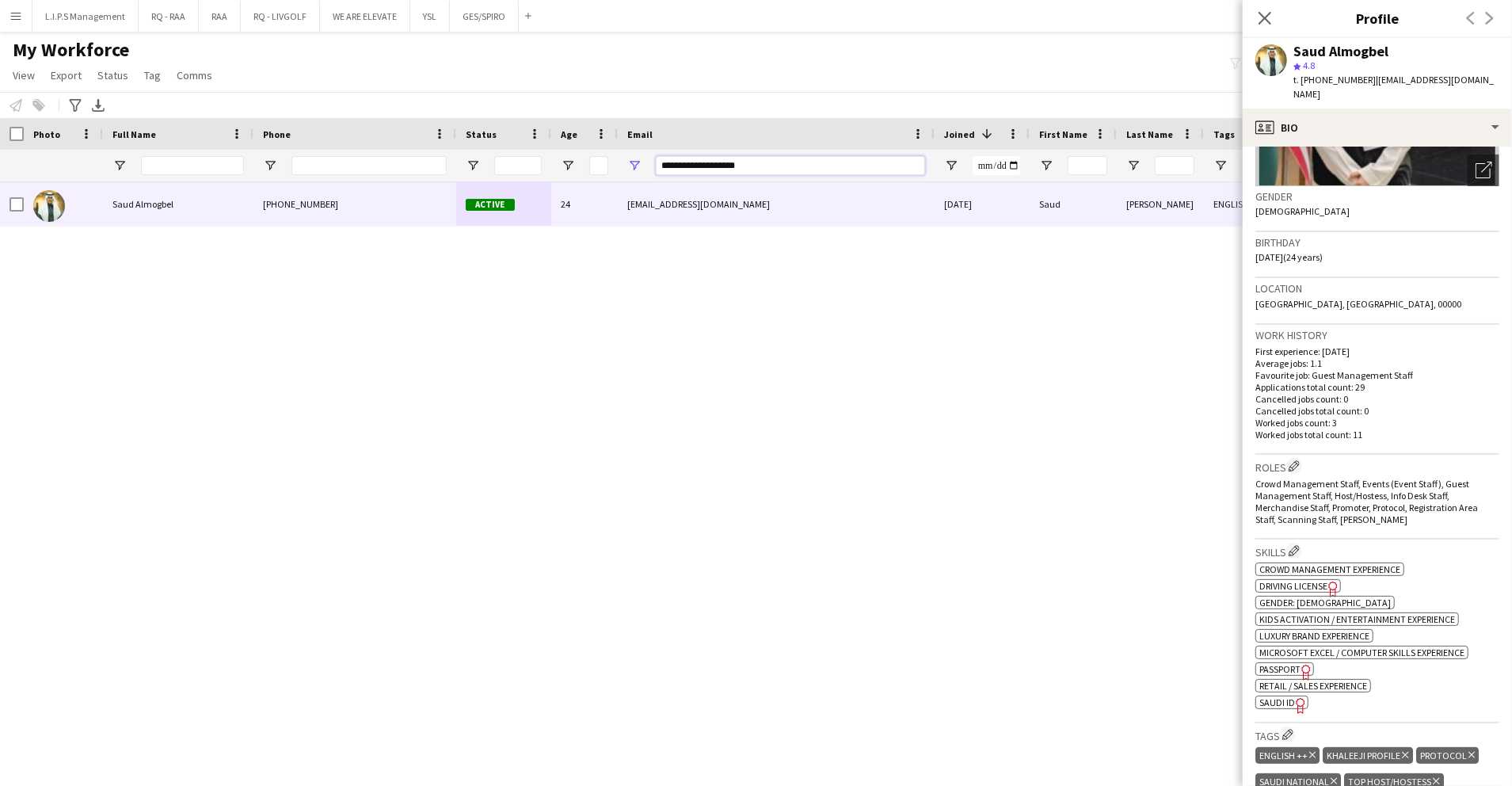
drag, startPoint x: 785, startPoint y: 163, endPoint x: 467, endPoint y: 150, distance: 318.3
click at [462, 151] on div at bounding box center [1103, 165] width 2207 height 32
paste input "*"
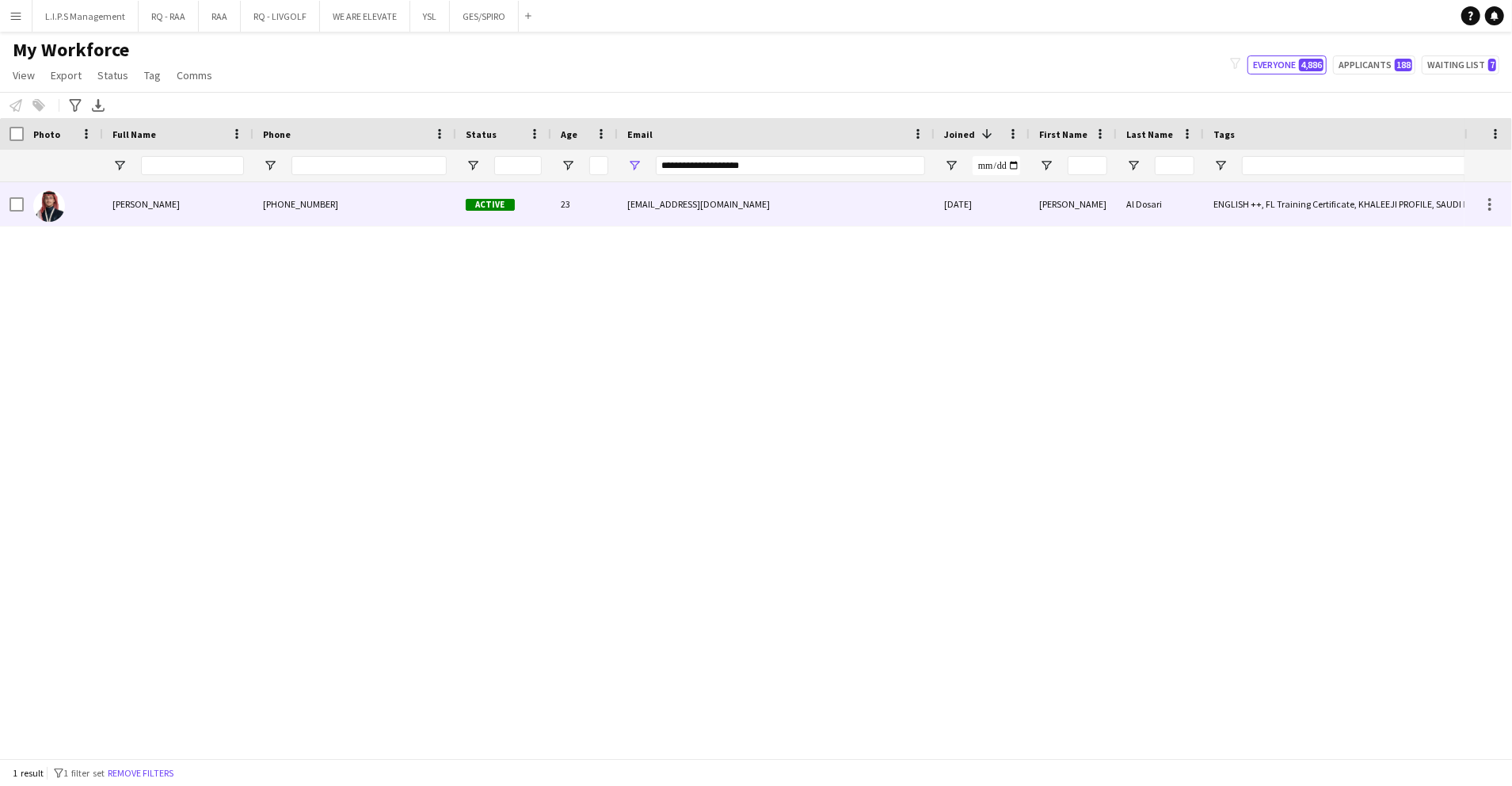
drag, startPoint x: 1048, startPoint y: 192, endPoint x: 1072, endPoint y: 192, distance: 24.0
click at [1046, 192] on div "Khalid" at bounding box center [1073, 204] width 87 height 44
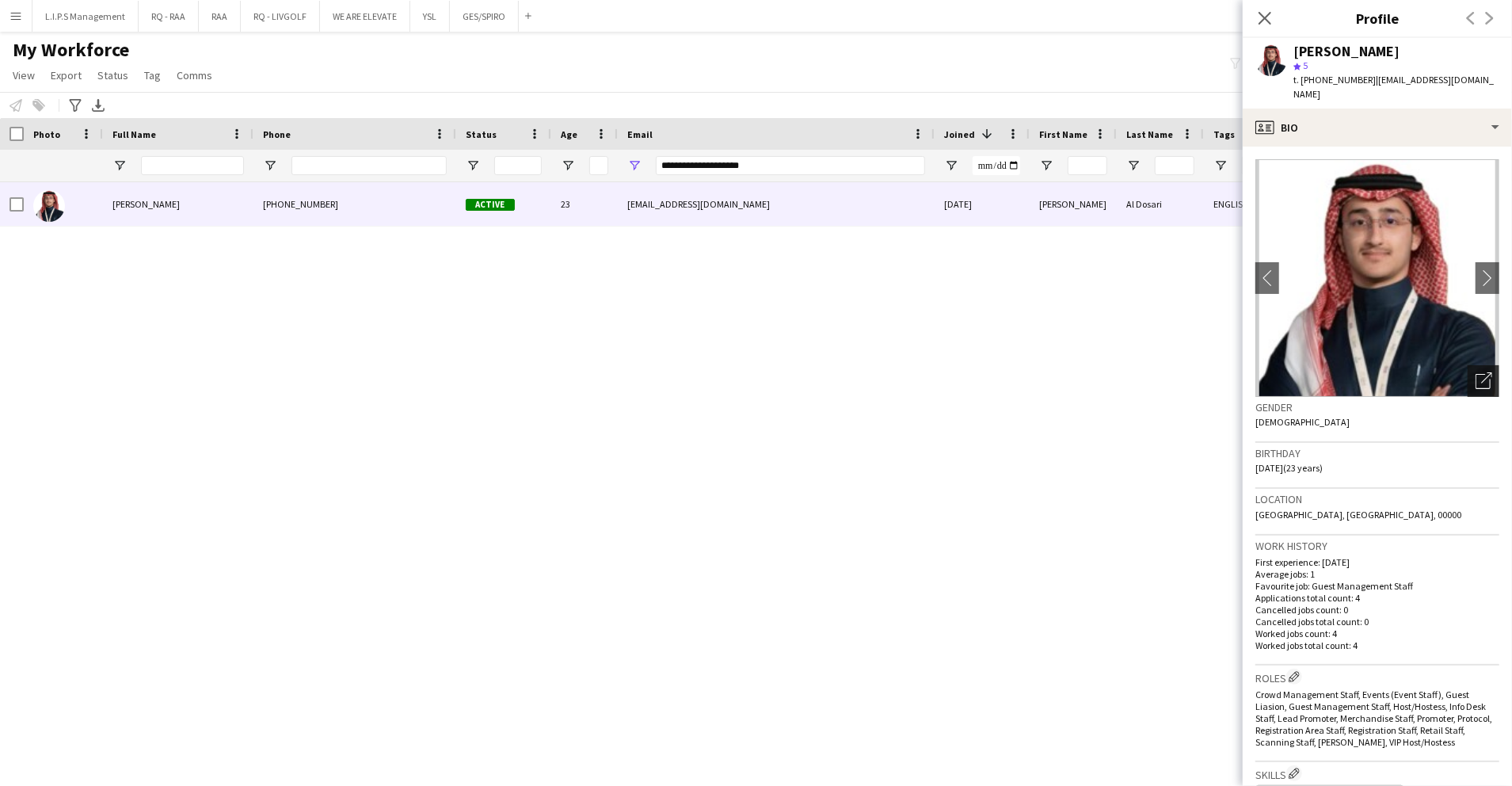
click at [1476, 373] on icon "Open photos pop-in" at bounding box center [1484, 381] width 16 height 16
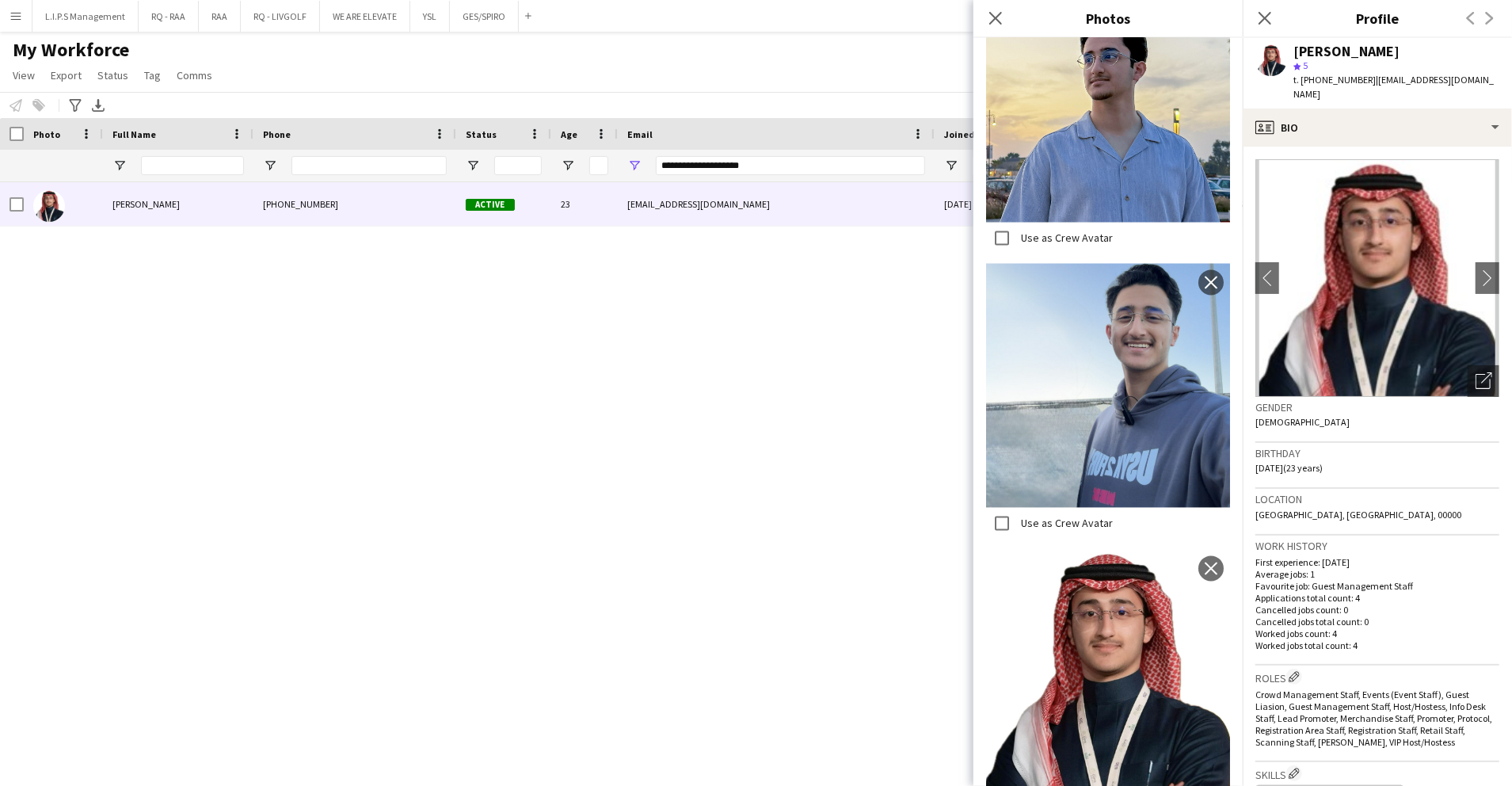
scroll to position [2244, 0]
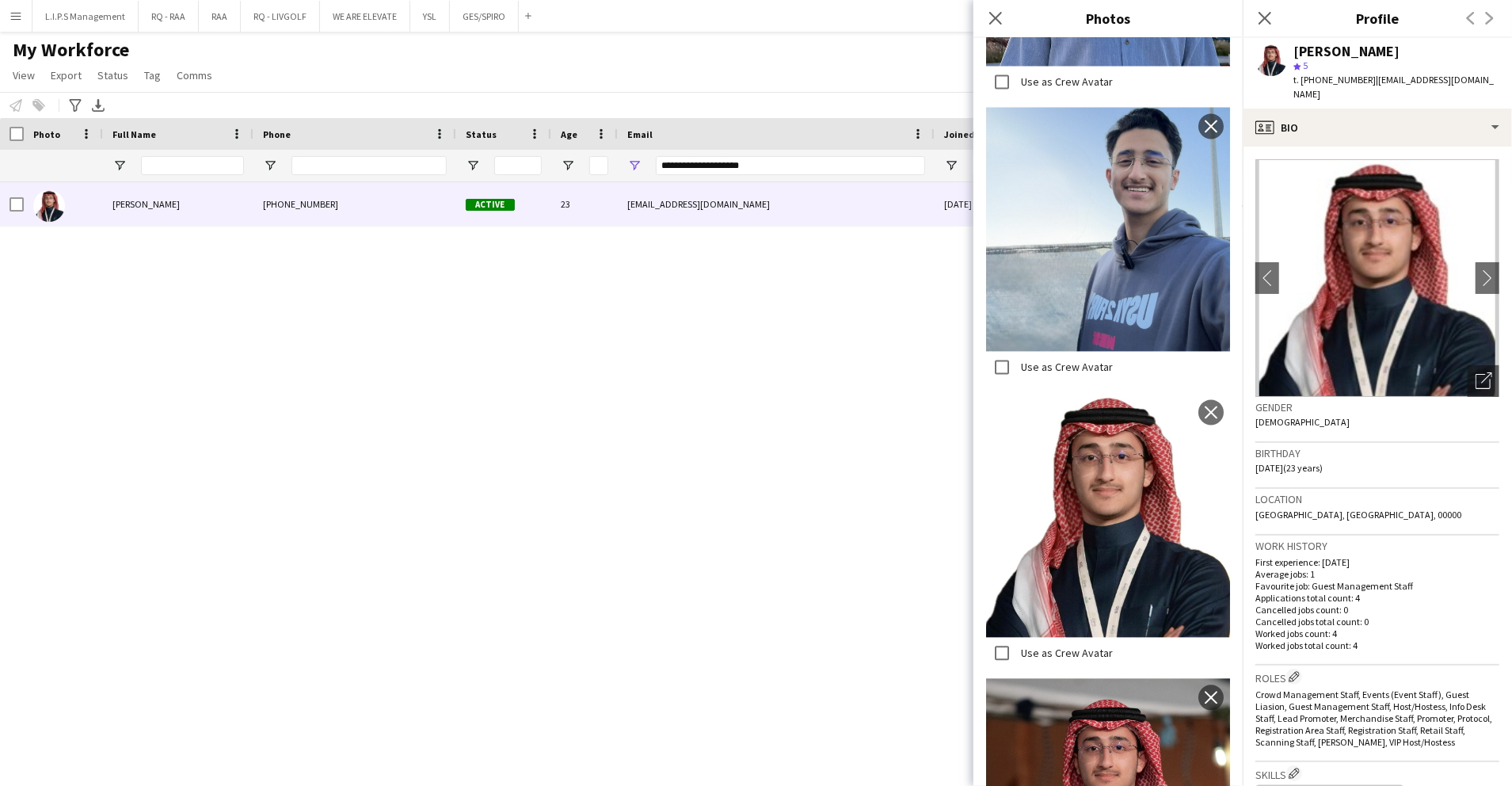
drag, startPoint x: 1225, startPoint y: 626, endPoint x: 1234, endPoint y: 638, distance: 15.0
click at [1234, 638] on div "Avatar Photos Upload new image Use as Crew Avatar close Use as Crew Avatar clos…" at bounding box center [1109, 413] width 269 height 749
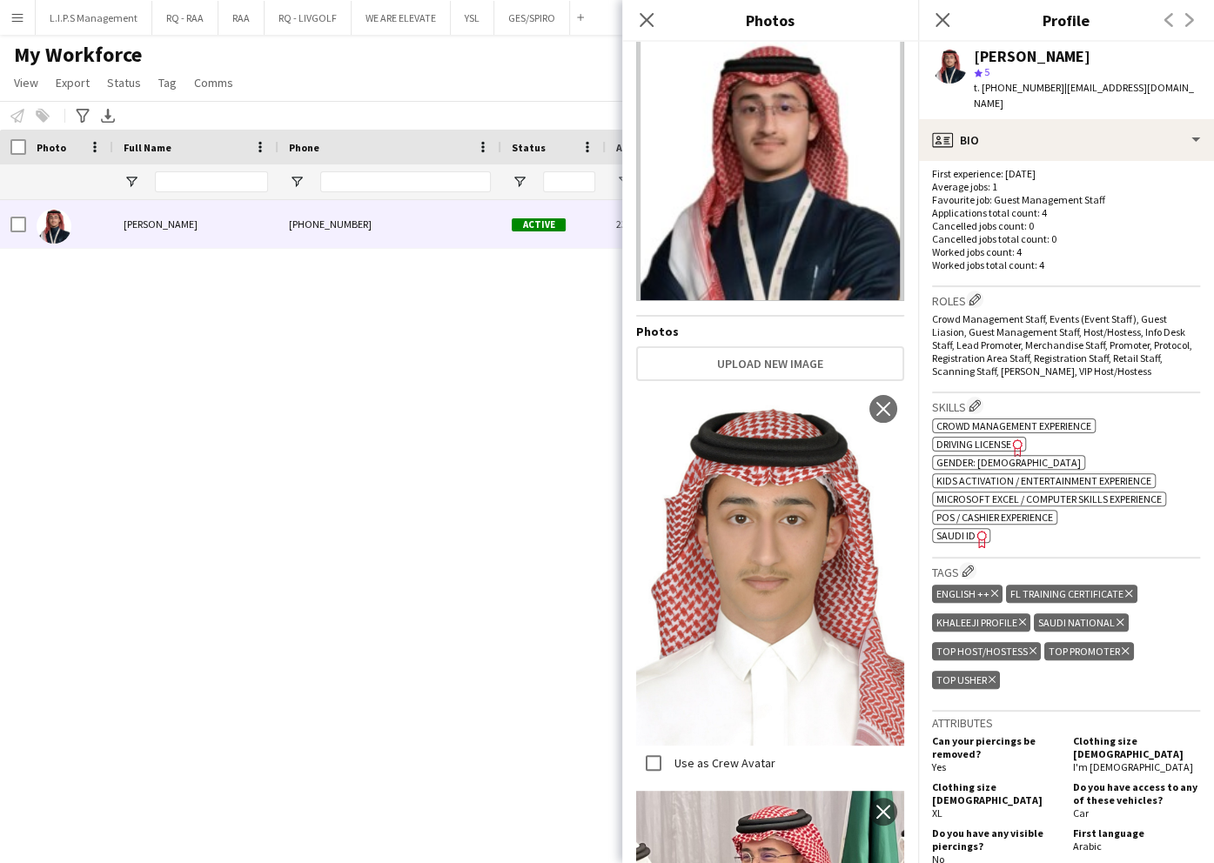
scroll to position [464, 0]
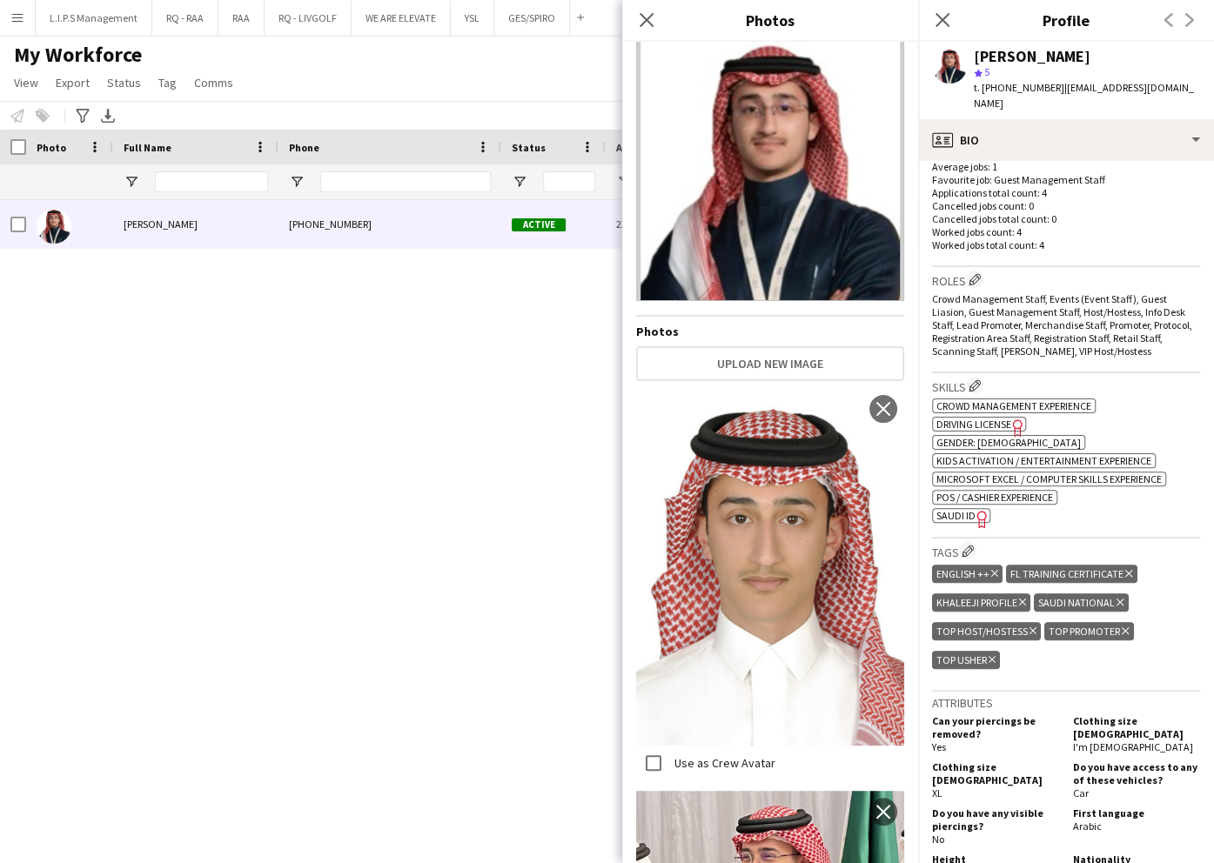
click at [947, 509] on span "SAUDI ID" at bounding box center [955, 515] width 39 height 13
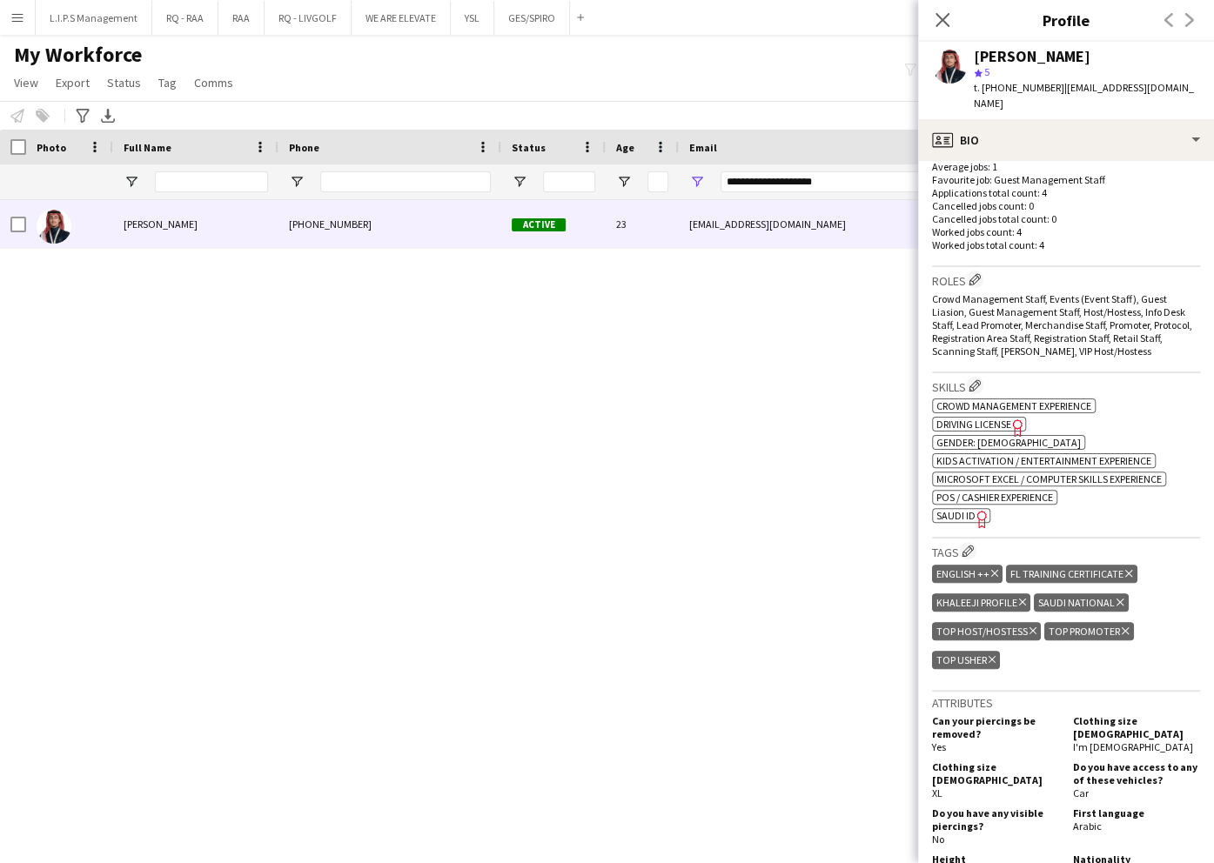
click at [1003, 52] on div "Khalid Al Dosari" at bounding box center [1032, 57] width 117 height 16
copy div "Khalid Al Dosari"
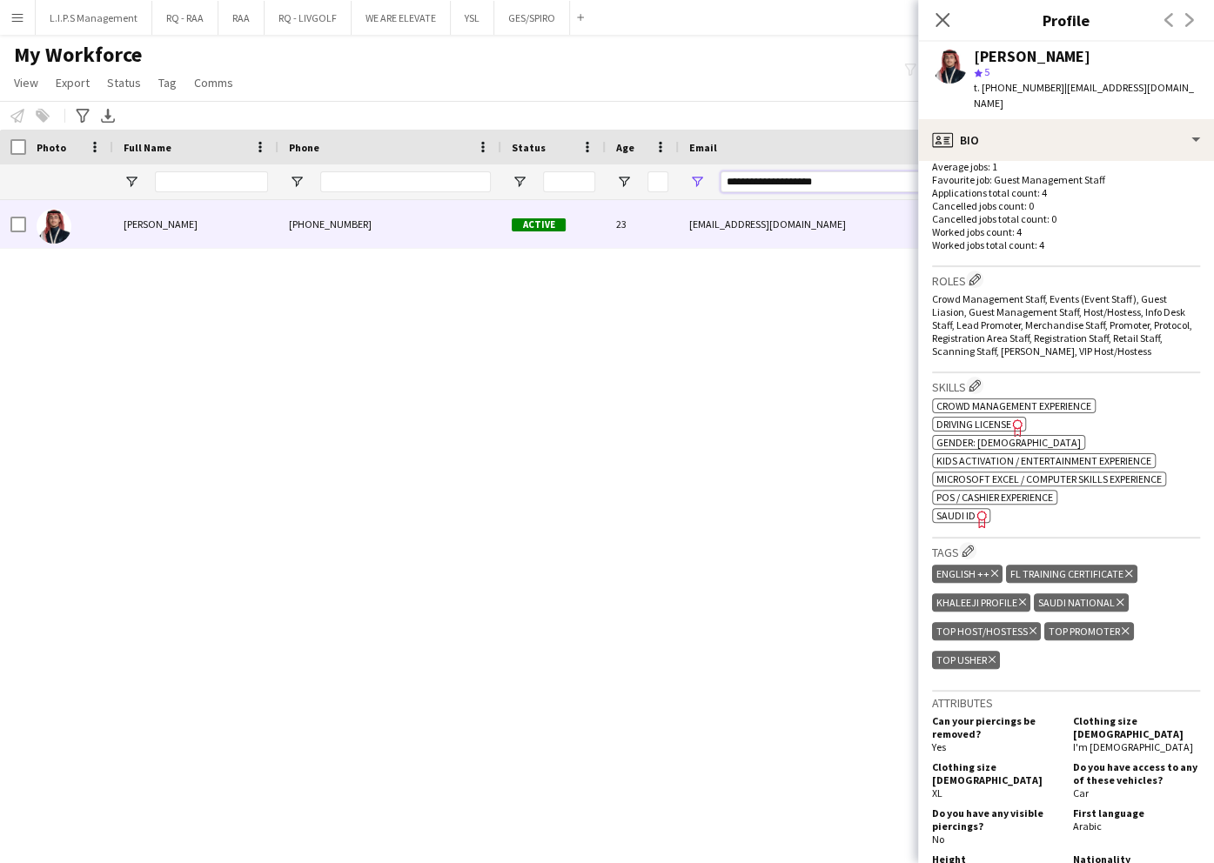
drag, startPoint x: 869, startPoint y: 182, endPoint x: 437, endPoint y: 185, distance: 431.7
click at [437, 185] on div at bounding box center [1212, 181] width 2424 height 35
paste input "******"
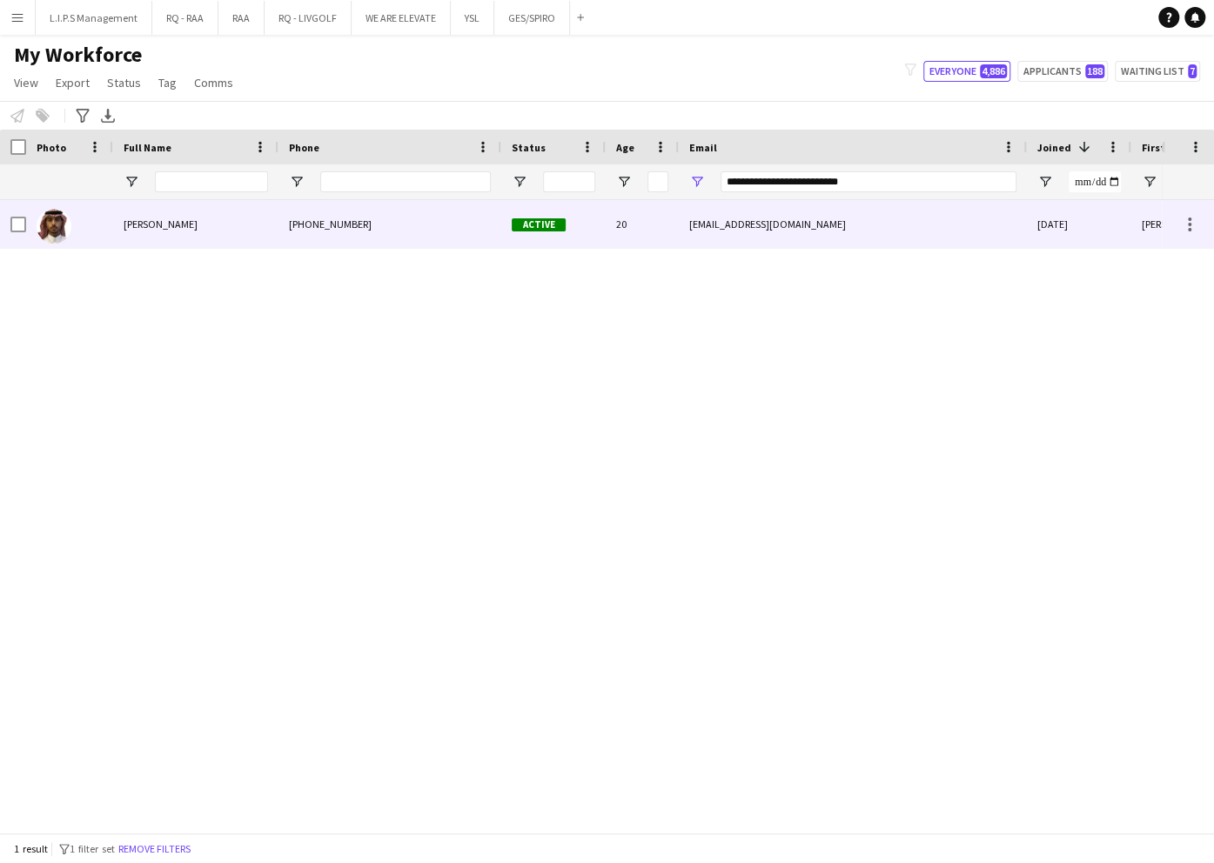
click at [559, 231] on span "Active" at bounding box center [539, 224] width 54 height 13
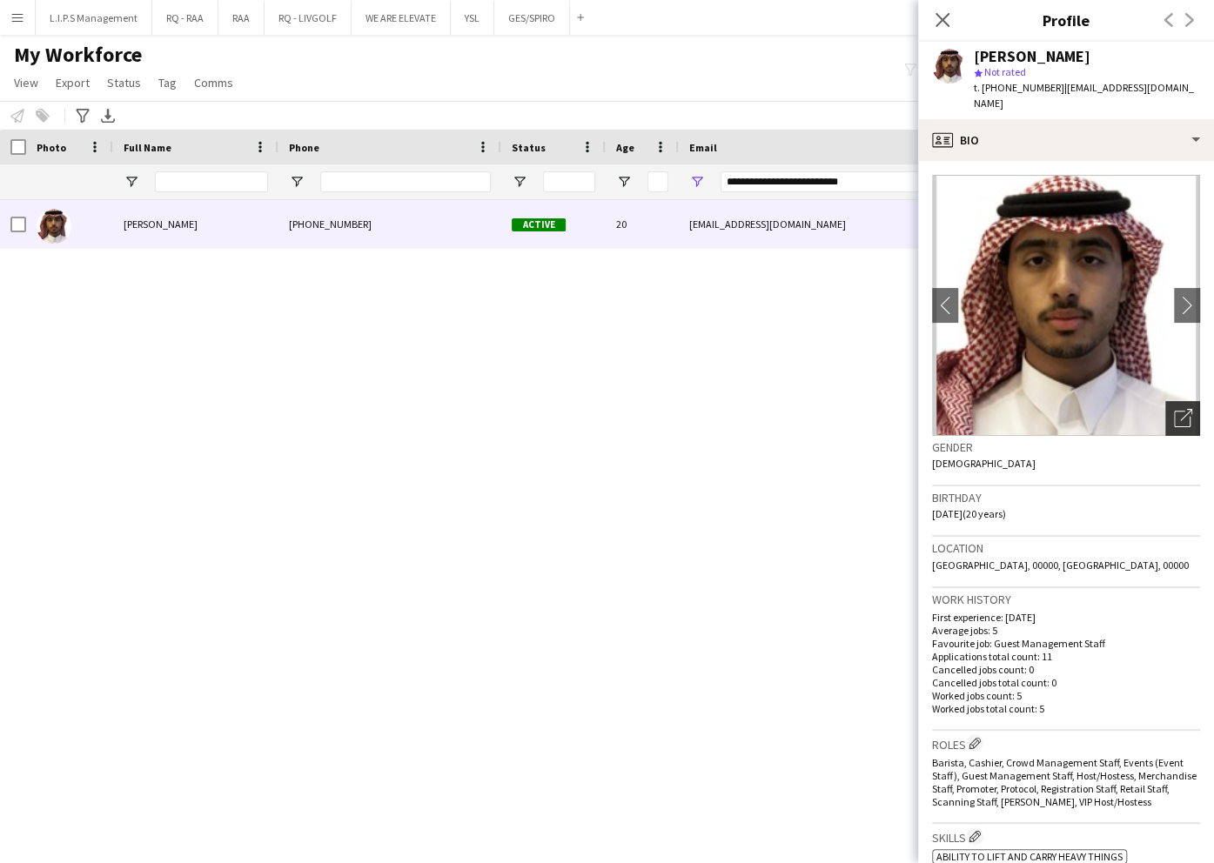
click at [1174, 409] on icon "Open photos pop-in" at bounding box center [1183, 418] width 18 height 18
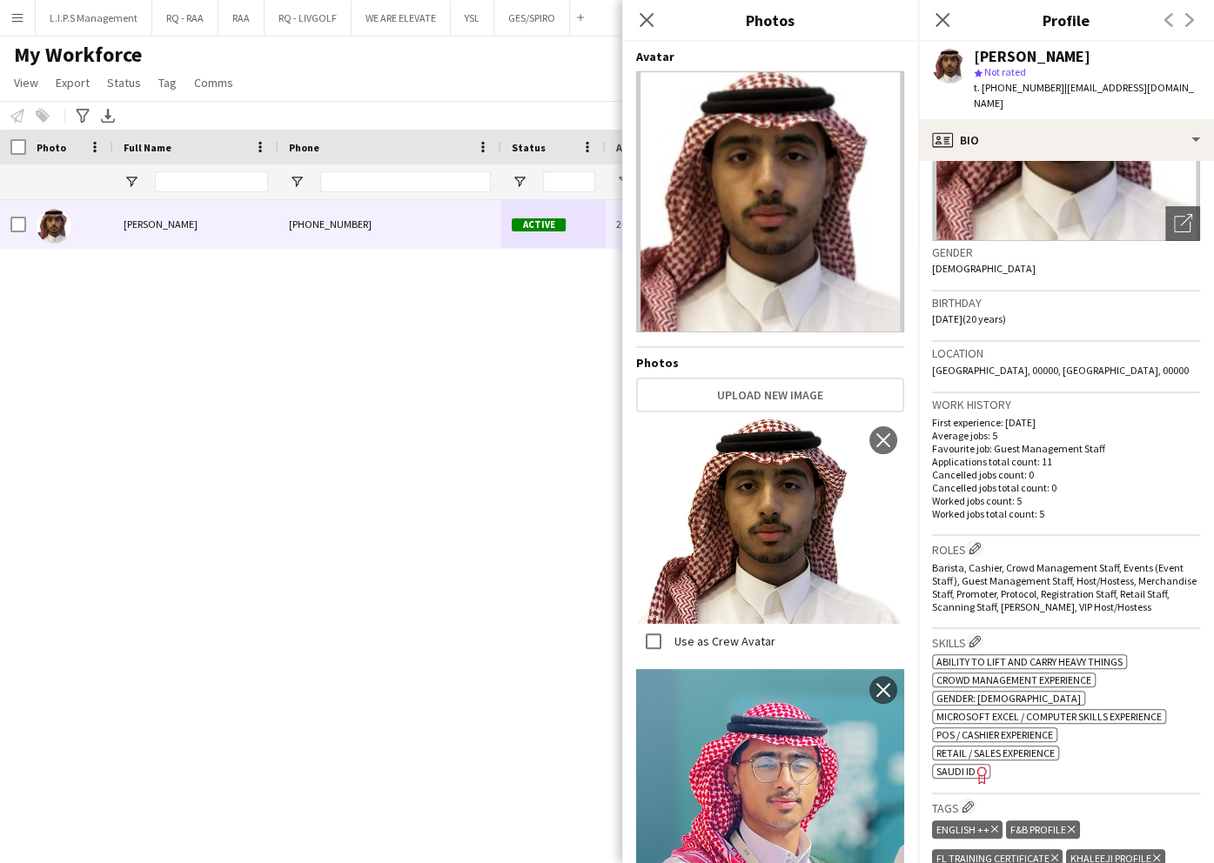
scroll to position [348, 0]
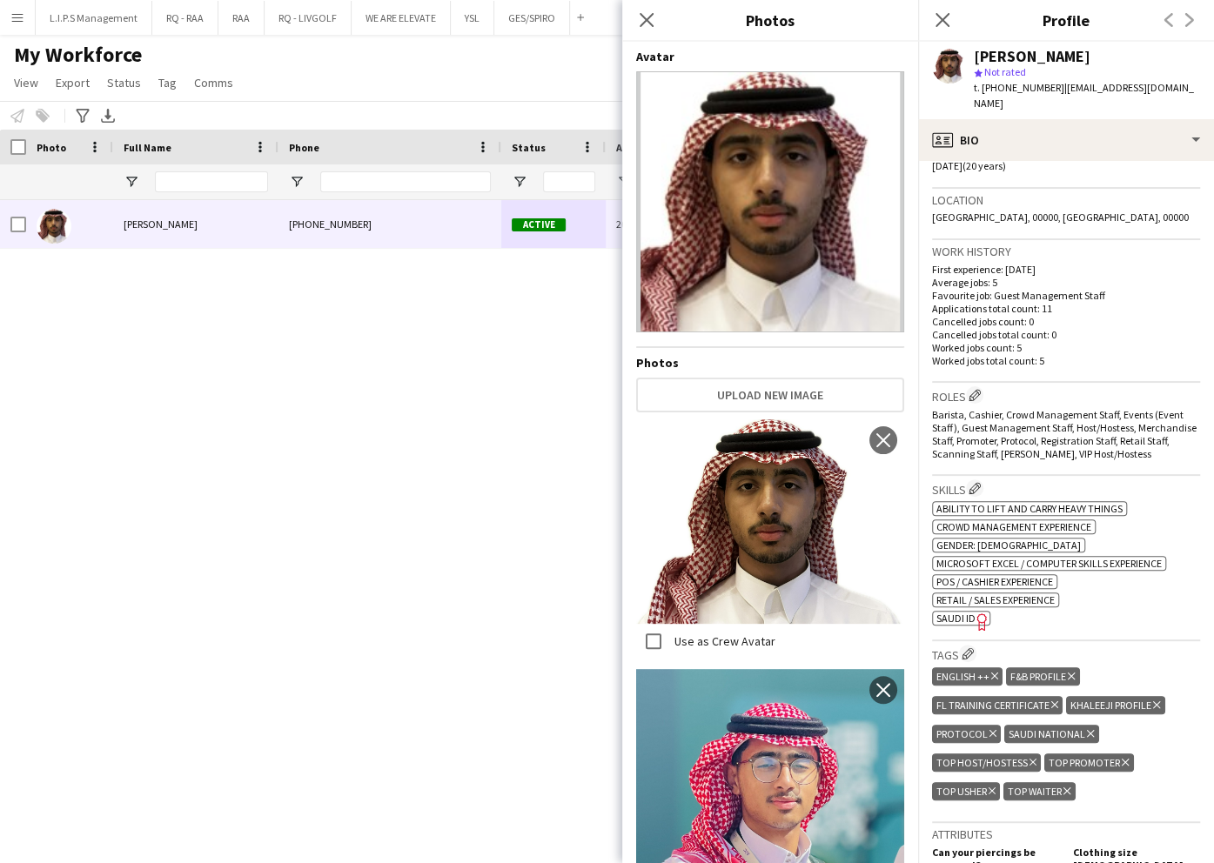
click at [957, 612] on span "SAUDI ID" at bounding box center [955, 618] width 39 height 13
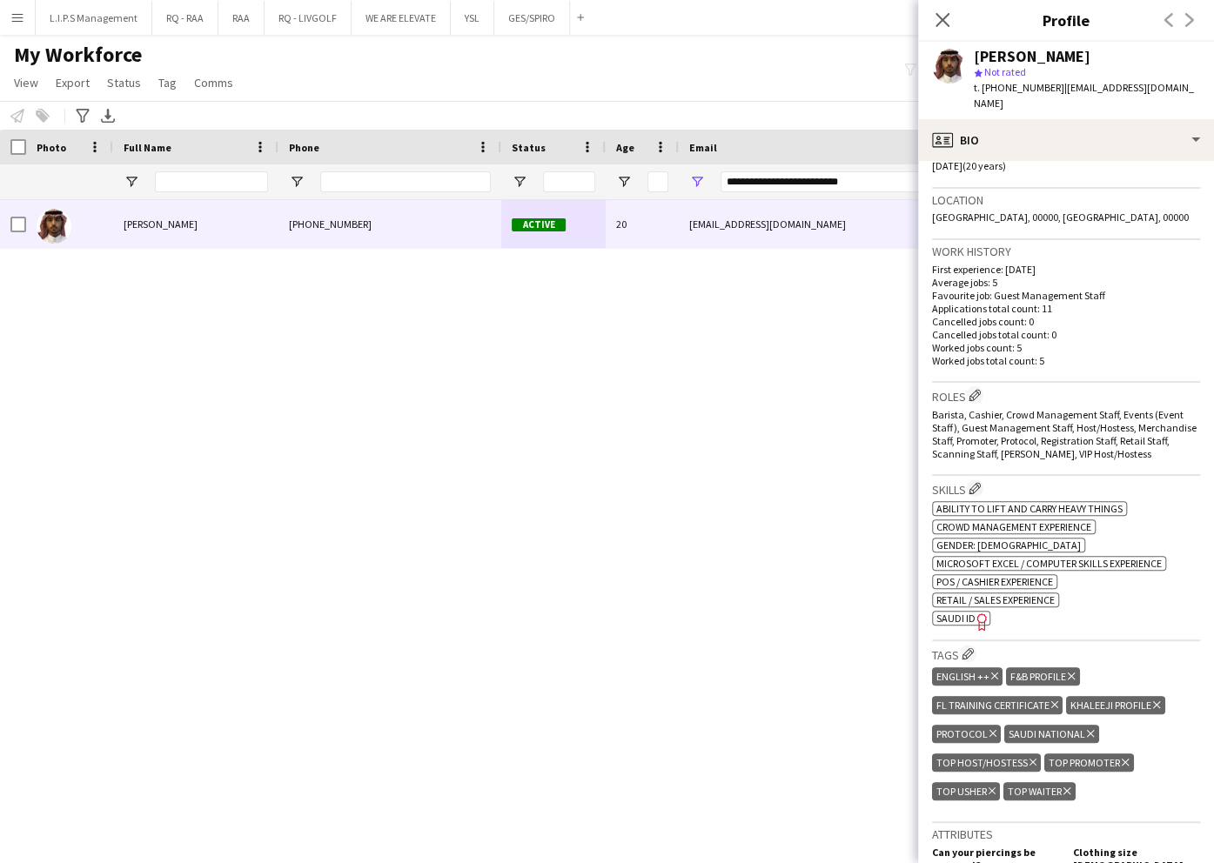
click at [1053, 61] on div "Abdullah Alsanie" at bounding box center [1032, 57] width 117 height 16
copy div "Abdullah Alsanie"
drag, startPoint x: 876, startPoint y: 178, endPoint x: 449, endPoint y: 192, distance: 426.7
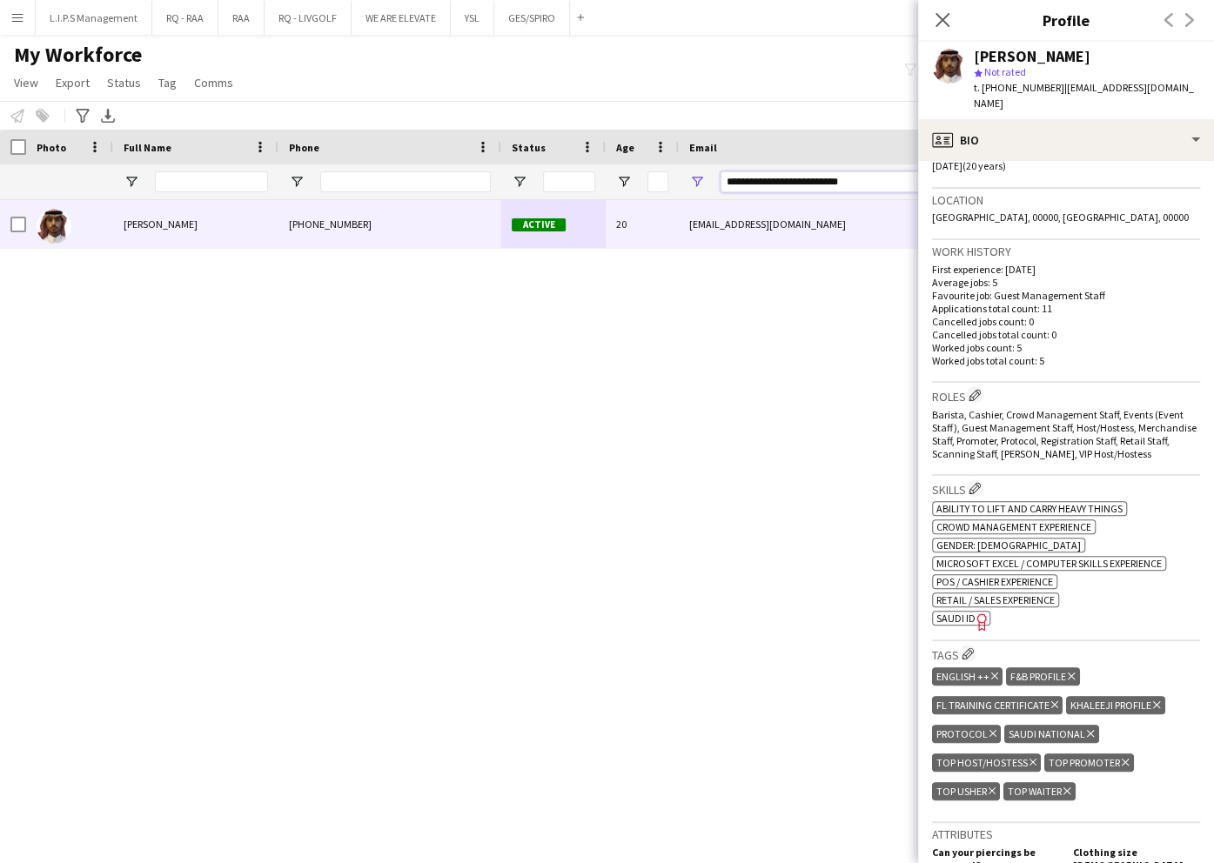
click at [449, 191] on div at bounding box center [1212, 181] width 2424 height 35
paste input "Email Filter Input"
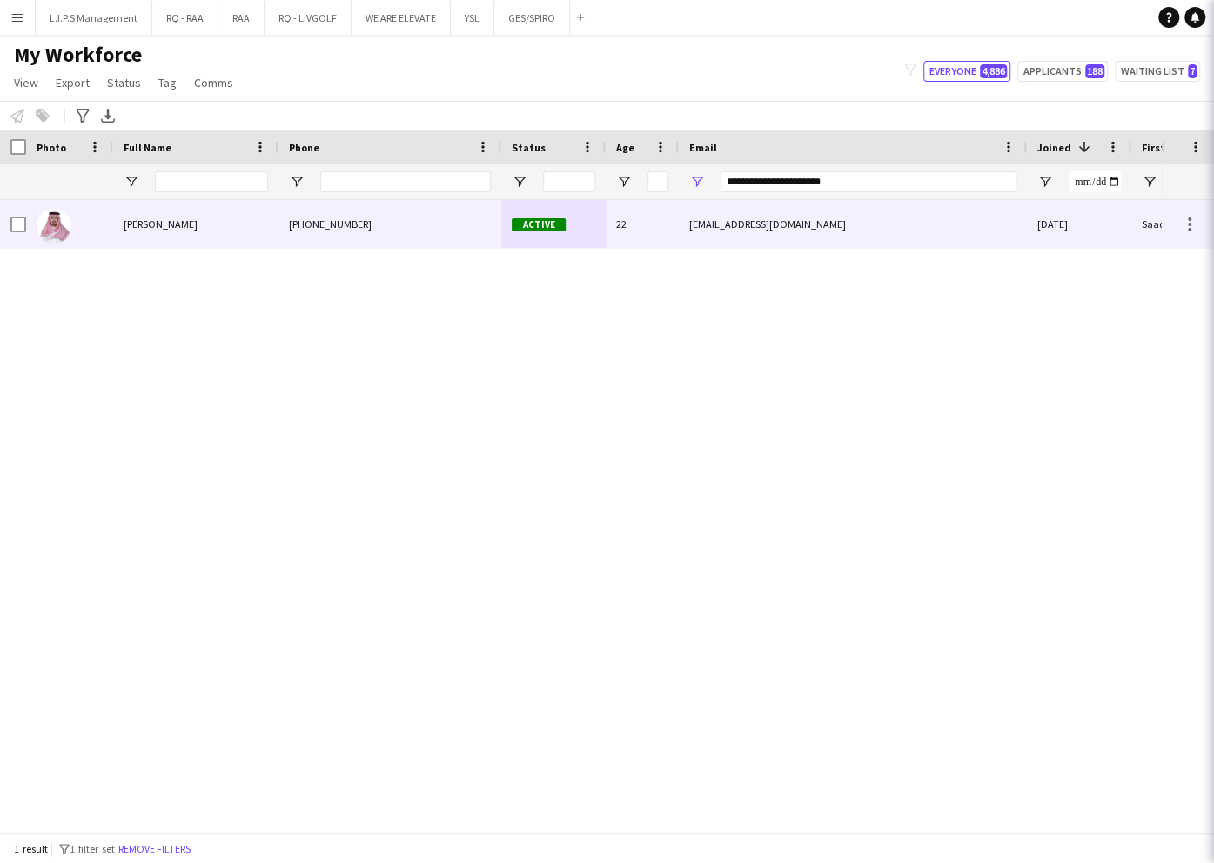
click at [466, 226] on div "+966565588778" at bounding box center [389, 224] width 223 height 48
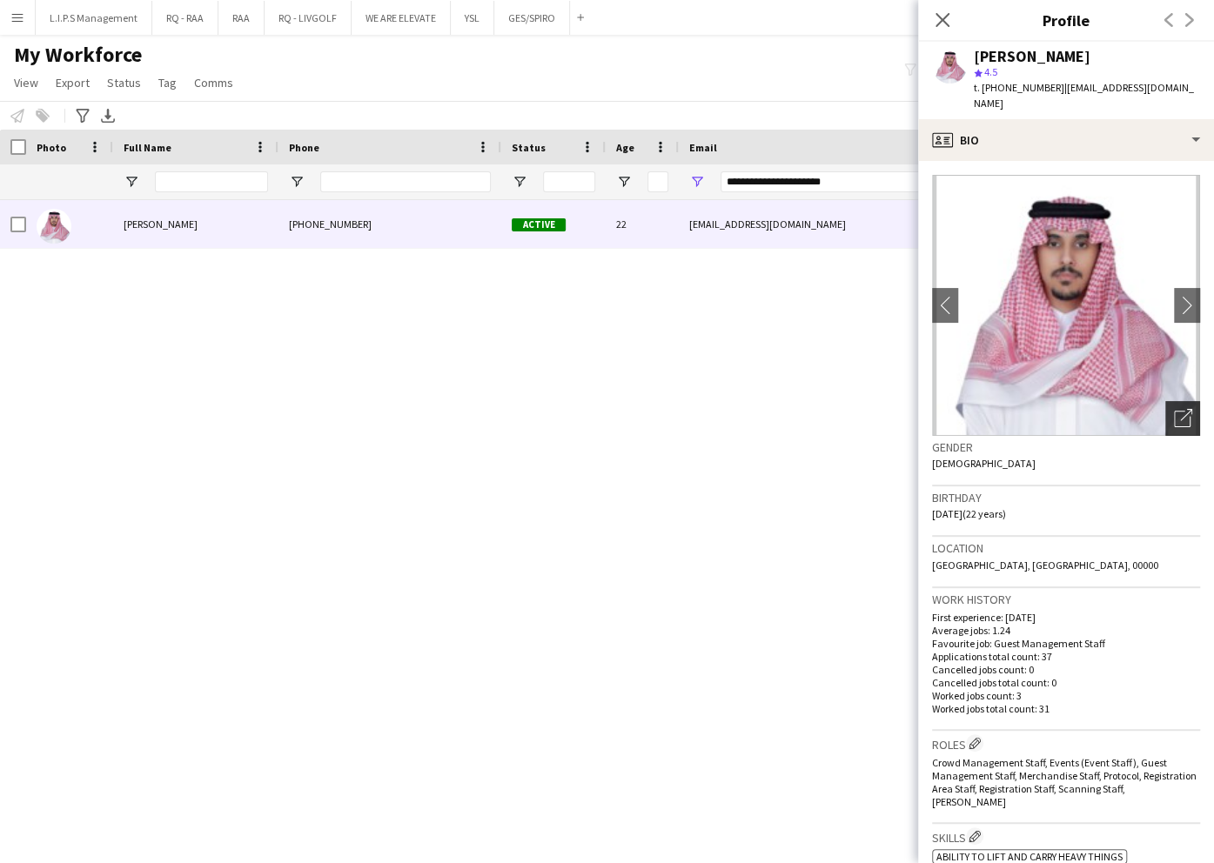
click at [1174, 409] on icon "Open photos pop-in" at bounding box center [1183, 418] width 18 height 18
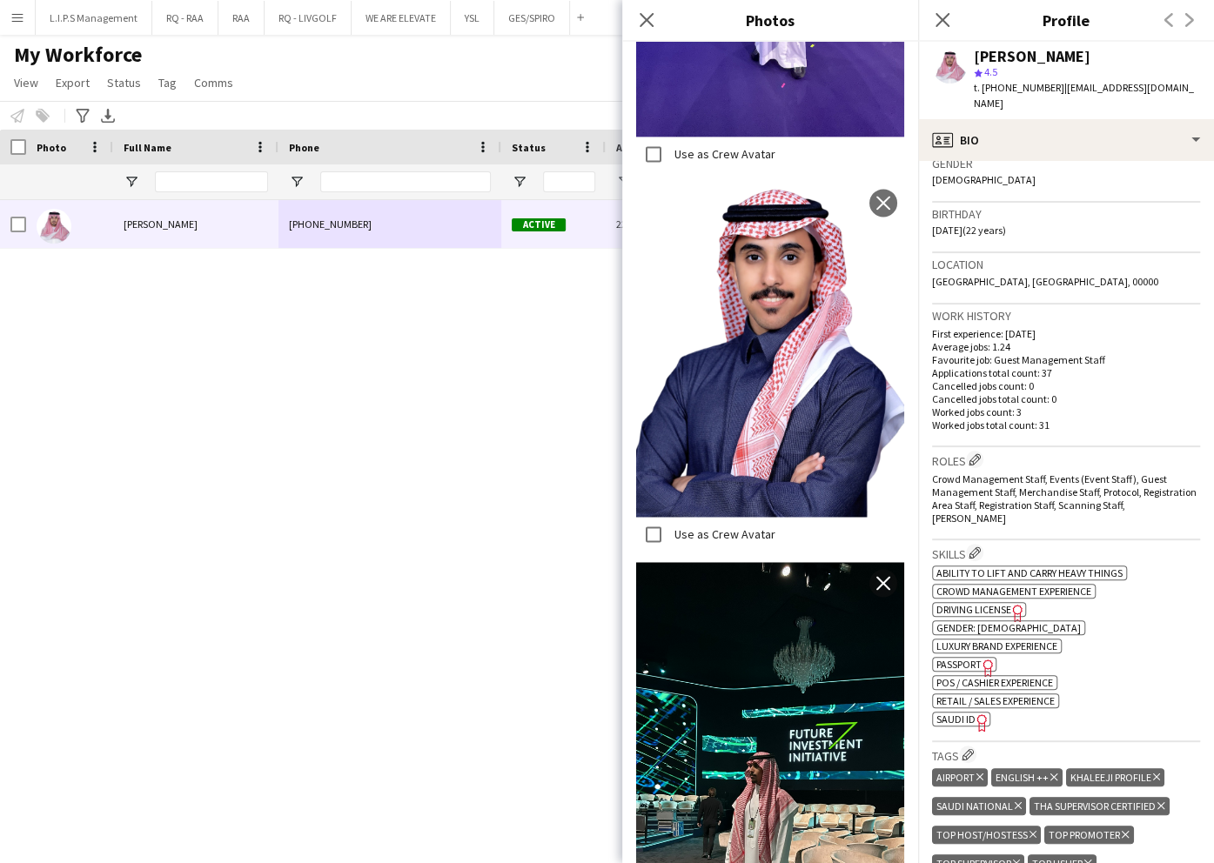
scroll to position [348, 0]
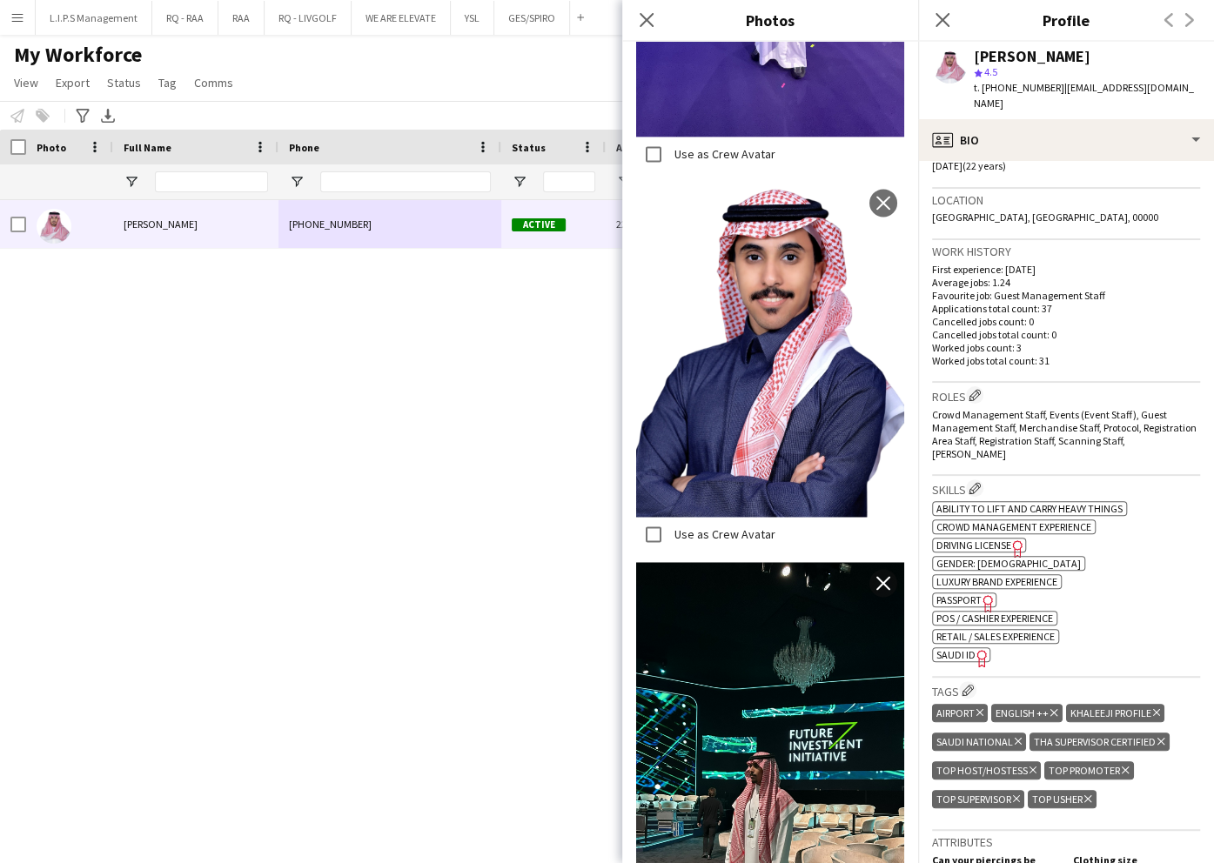
click at [955, 648] on span "SAUDI ID" at bounding box center [955, 654] width 39 height 13
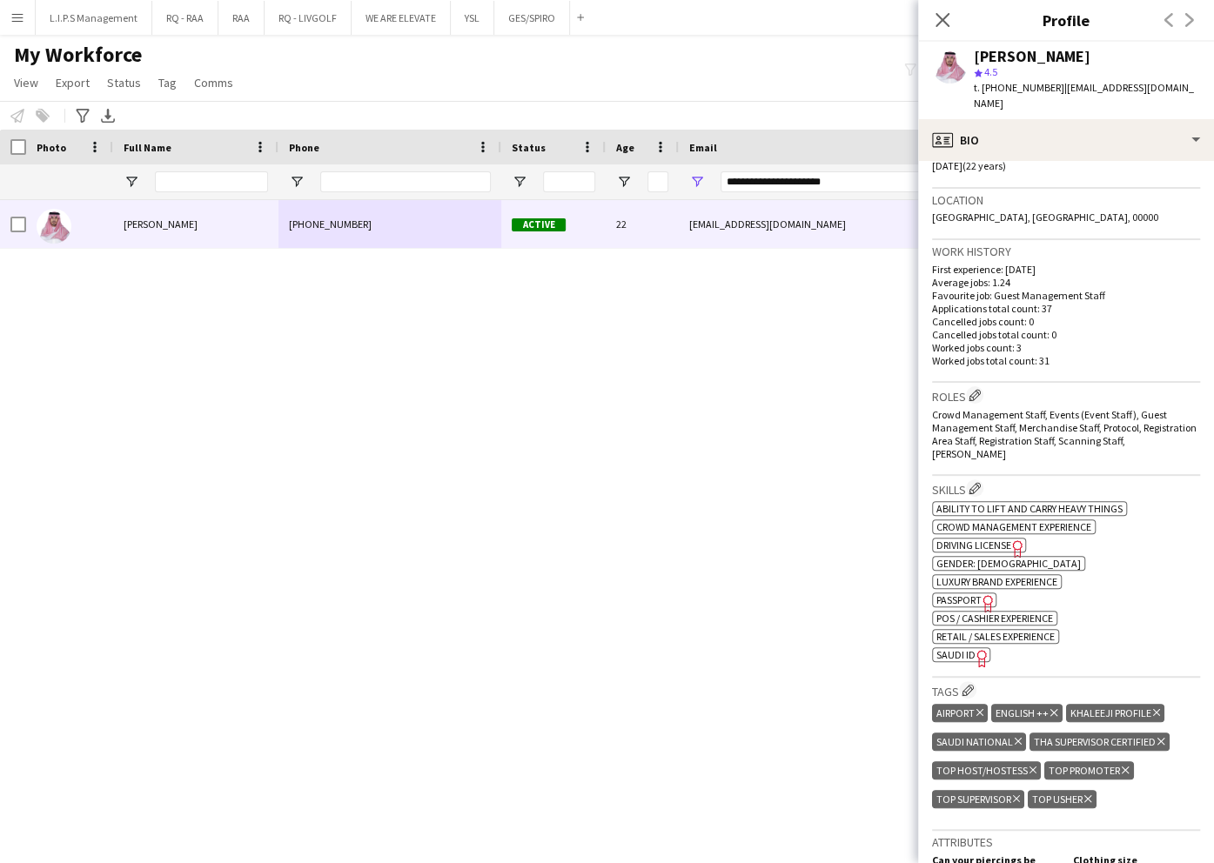
click at [1041, 54] on div "Saad Aljohani" at bounding box center [1032, 57] width 117 height 16
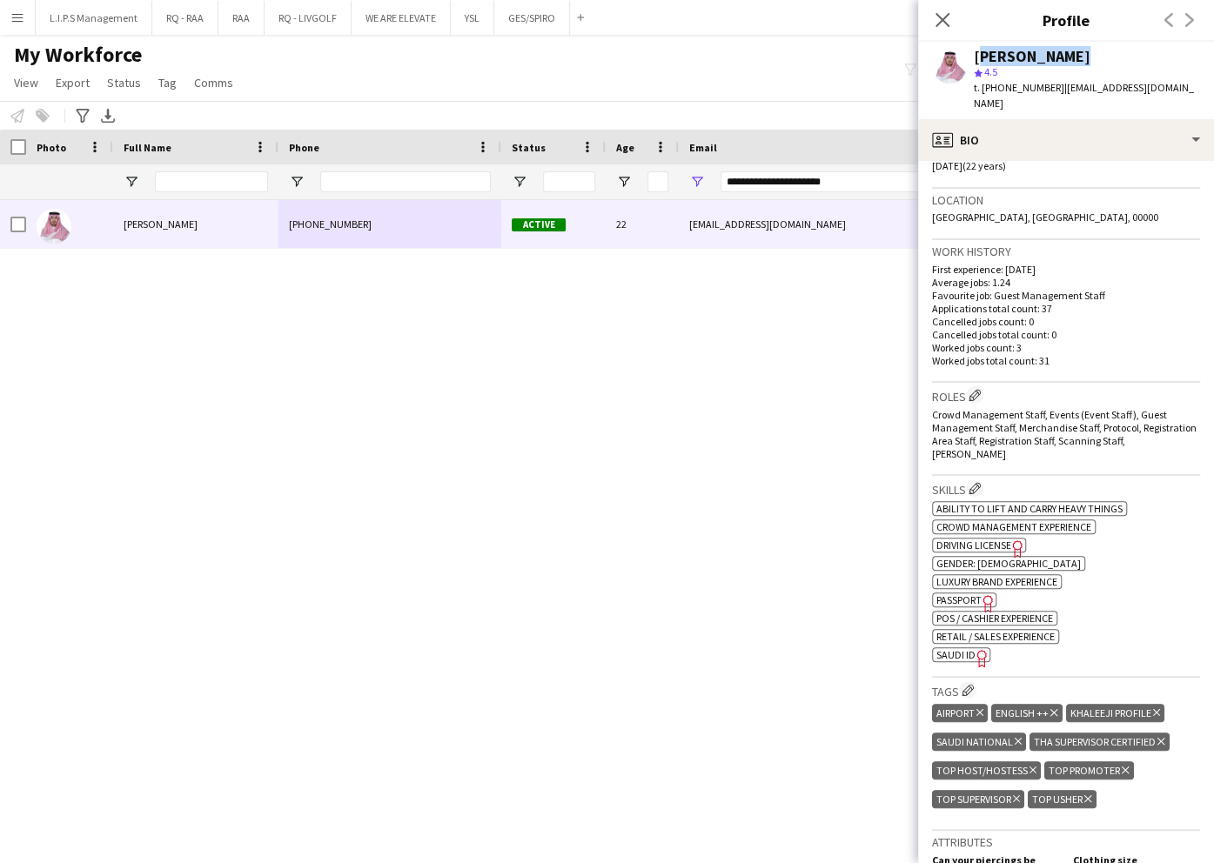
copy div "Saad Aljohani"
drag, startPoint x: 873, startPoint y: 178, endPoint x: 525, endPoint y: 186, distance: 348.2
click at [525, 186] on div at bounding box center [1212, 181] width 2424 height 35
paste input "**"
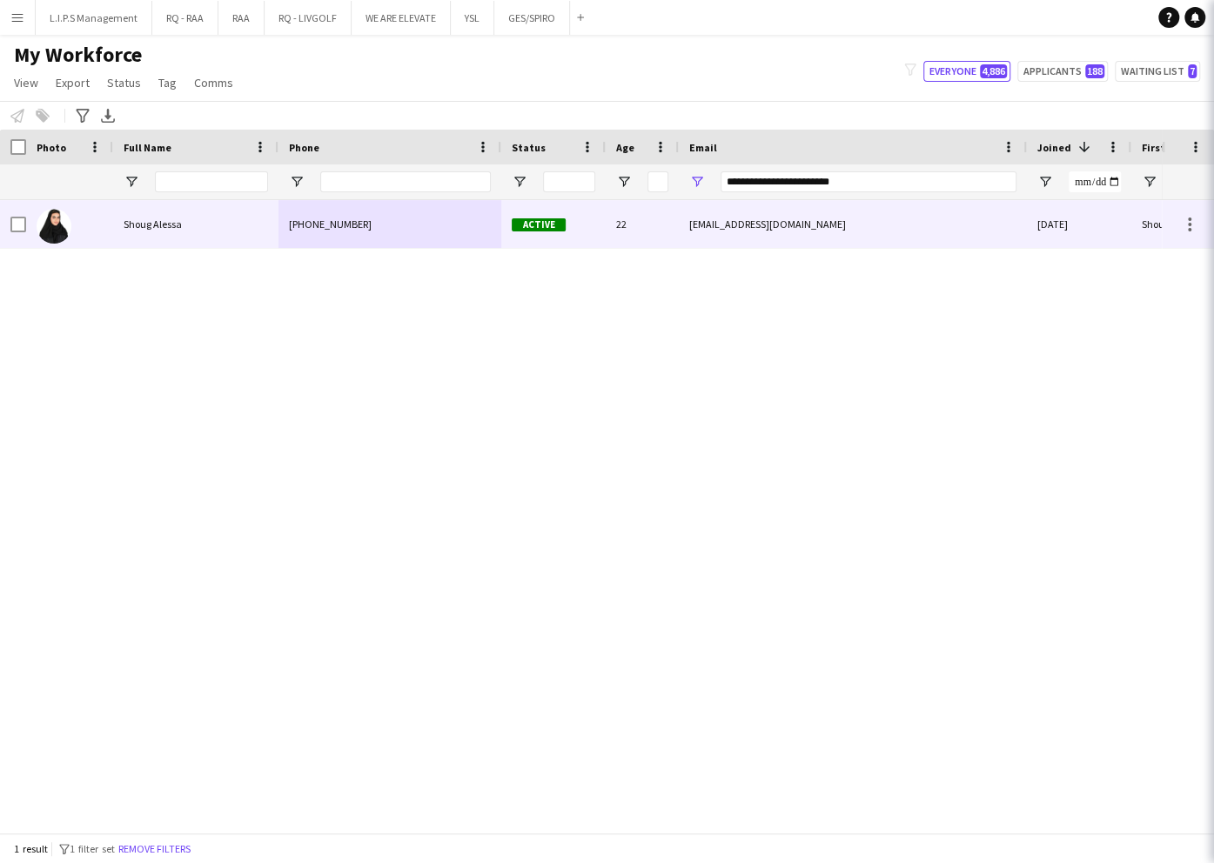
click at [520, 233] on div "Active" at bounding box center [553, 224] width 104 height 48
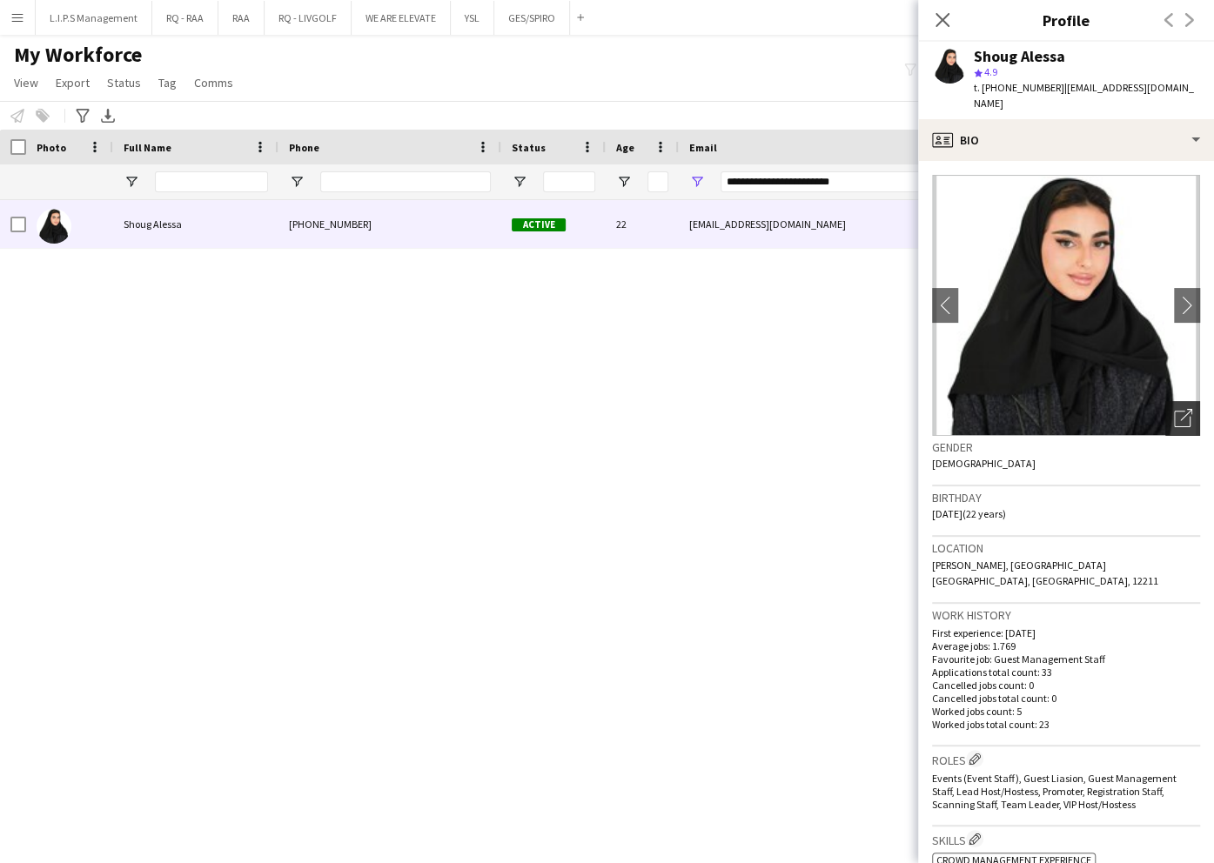
click at [1174, 409] on icon "Open photos pop-in" at bounding box center [1183, 418] width 18 height 18
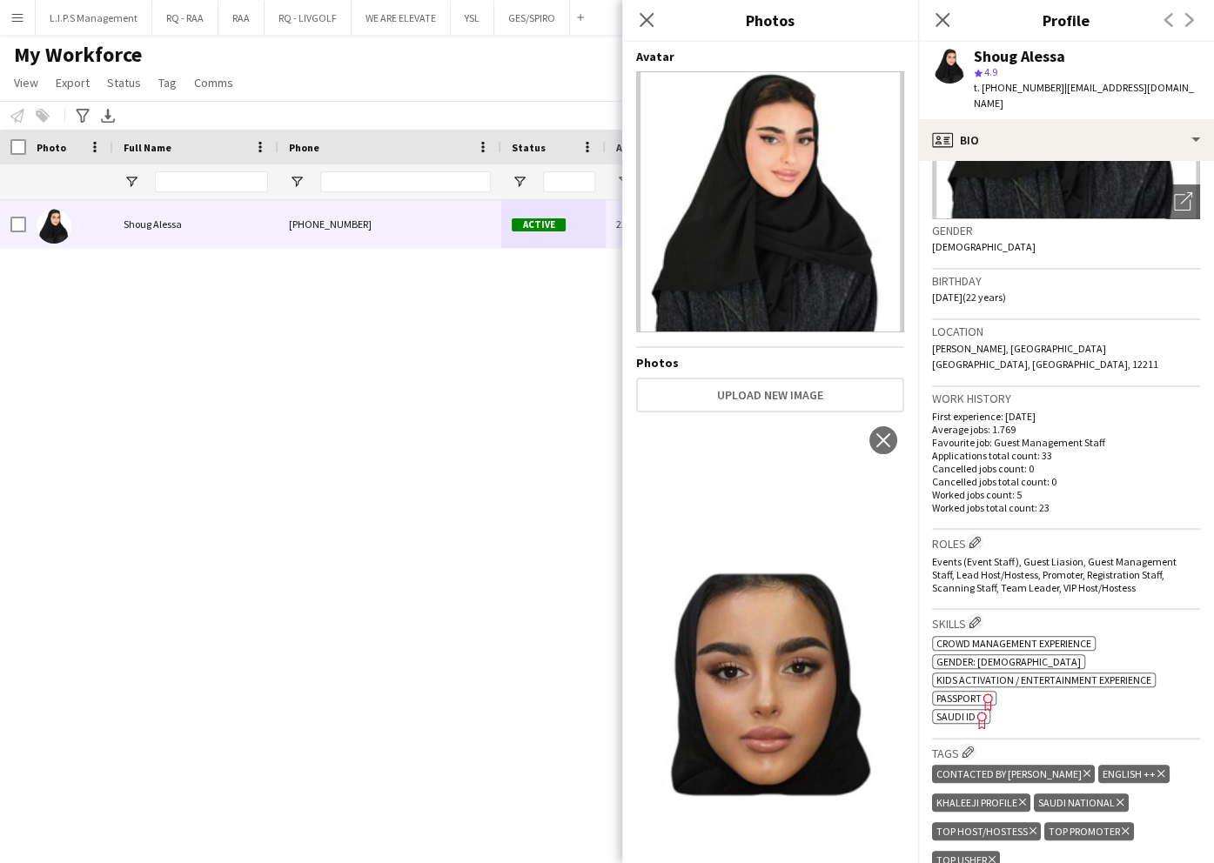
scroll to position [232, 0]
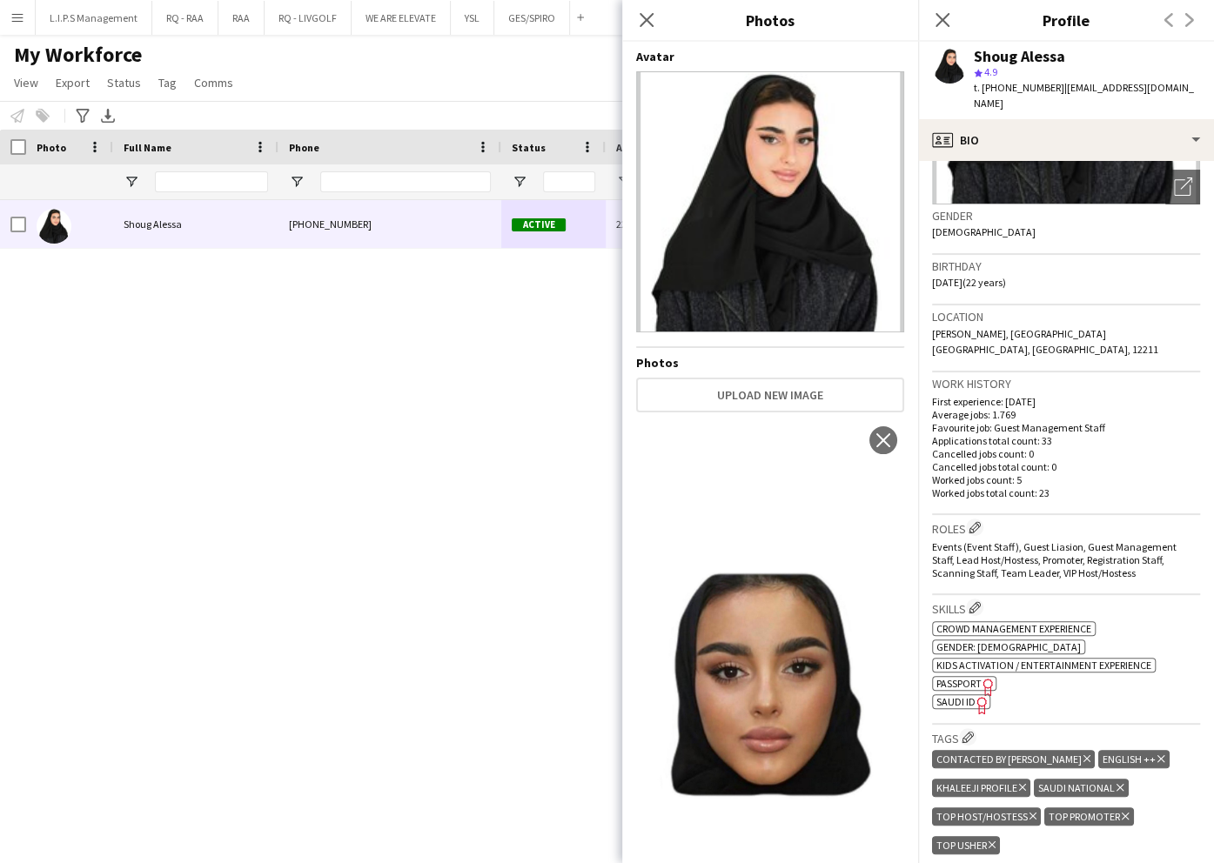
click at [964, 695] on span "SAUDI ID" at bounding box center [955, 701] width 39 height 13
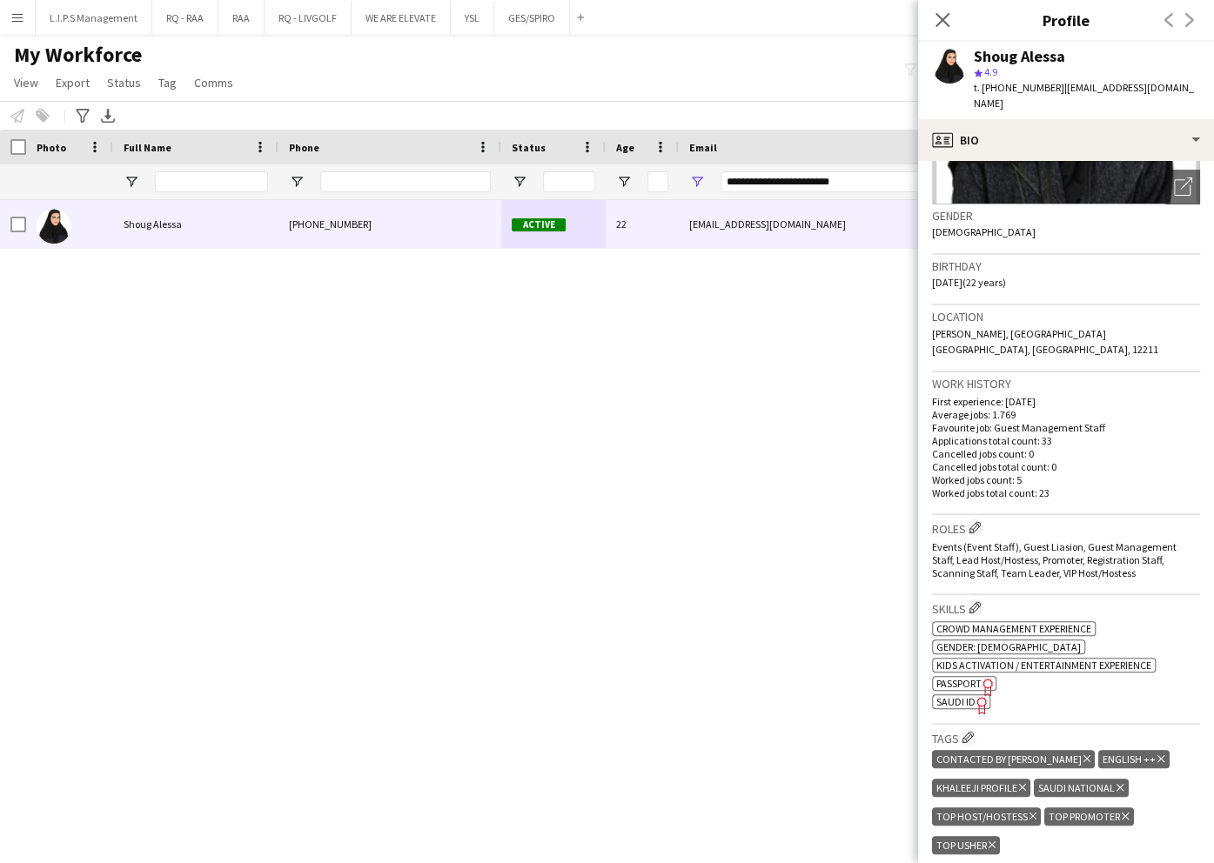
click at [1034, 55] on div "Shoug Alessa" at bounding box center [1019, 57] width 91 height 16
copy div "Shoug Alessa"
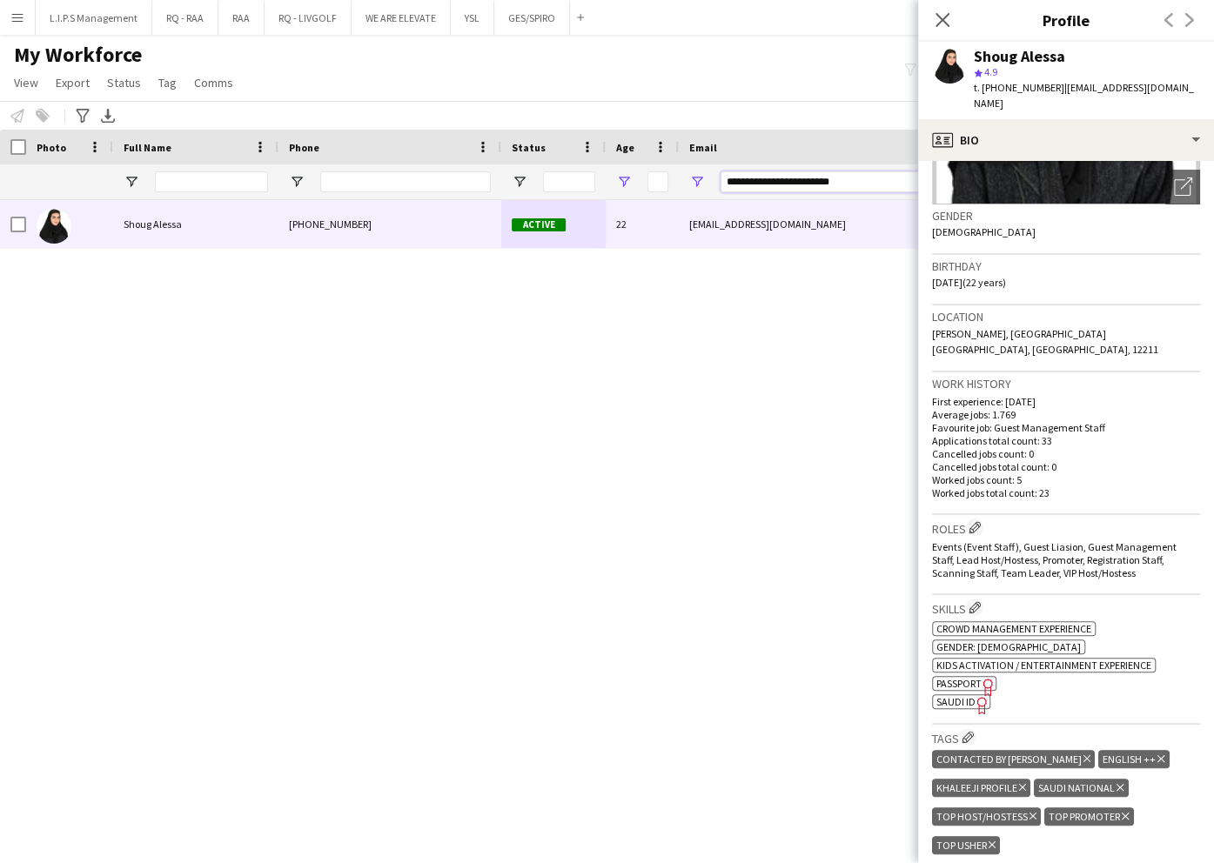
paste input "Email Filter Input"
drag, startPoint x: 869, startPoint y: 178, endPoint x: 630, endPoint y: 174, distance: 238.5
click at [634, 174] on div at bounding box center [1212, 181] width 2424 height 35
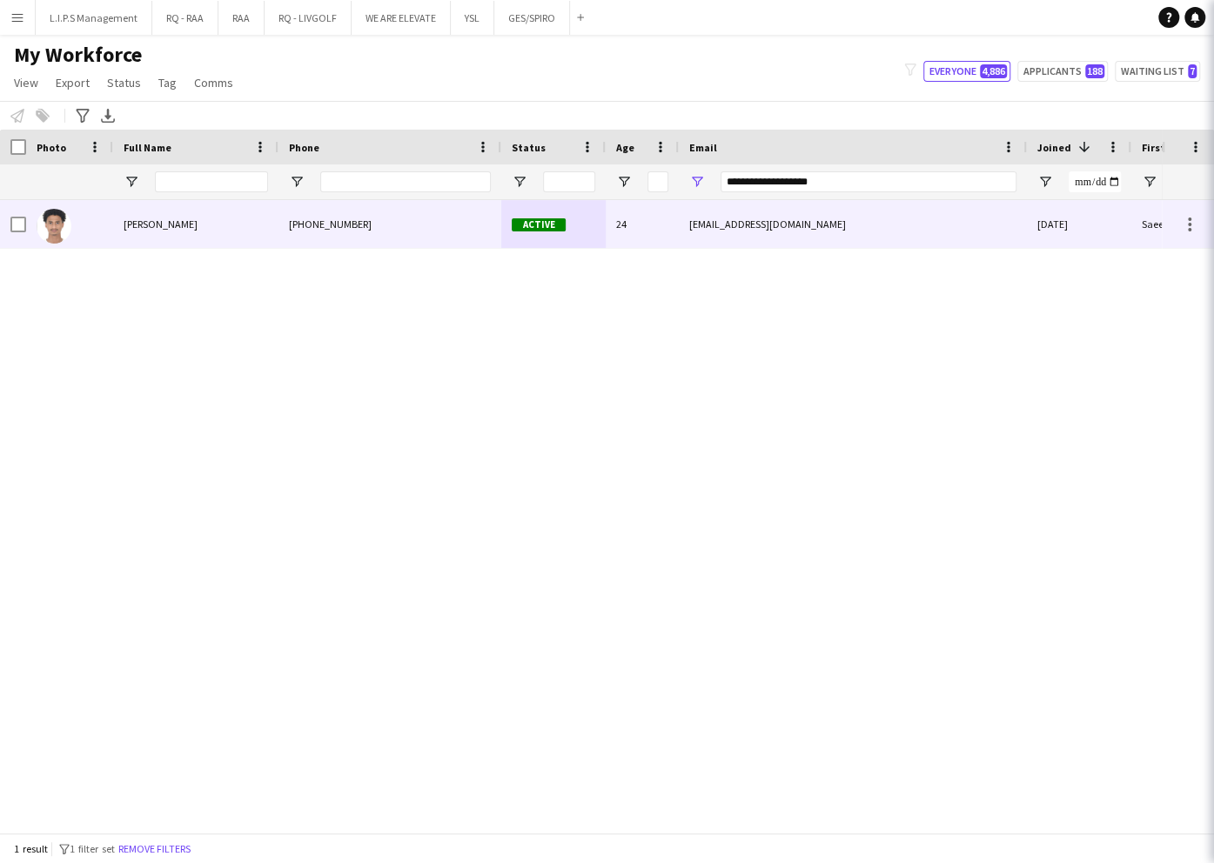
click at [652, 225] on div "24" at bounding box center [642, 224] width 73 height 48
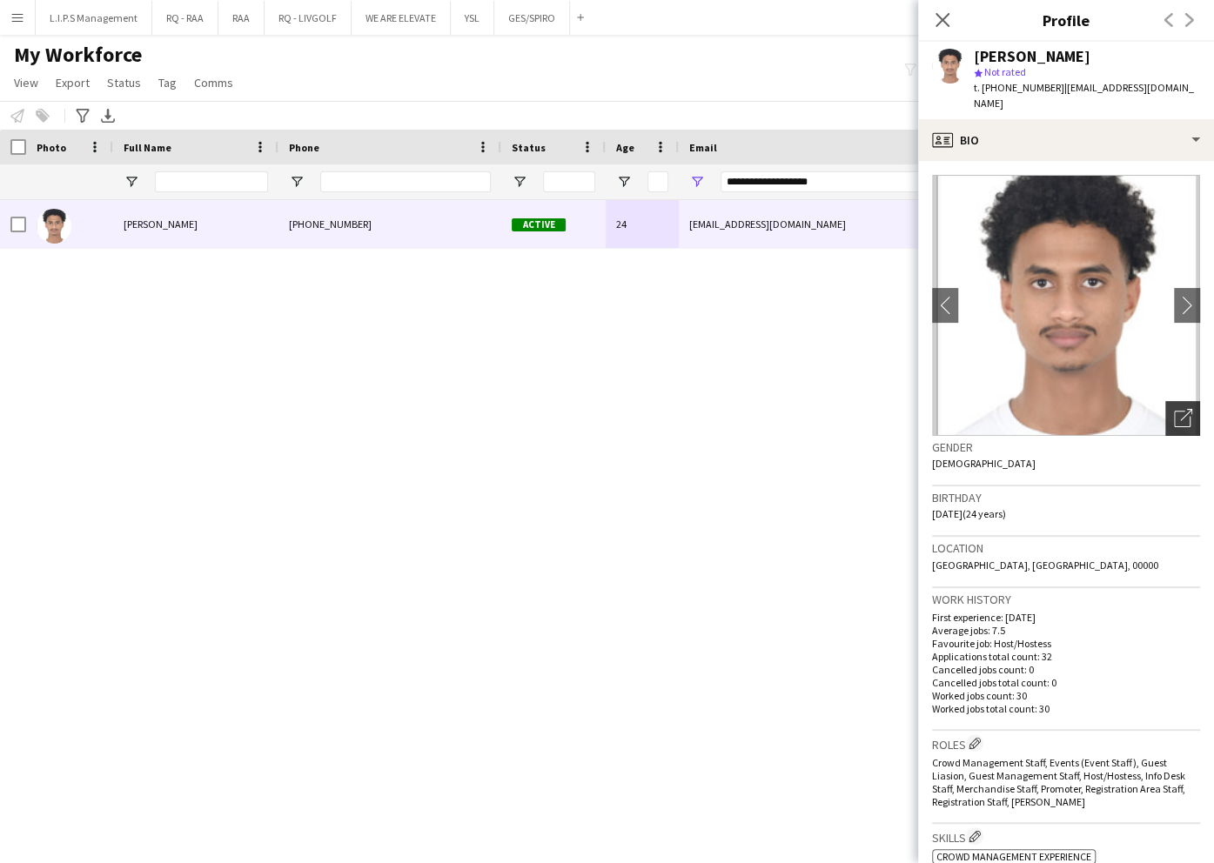
click at [1174, 409] on icon "Open photos pop-in" at bounding box center [1183, 418] width 18 height 18
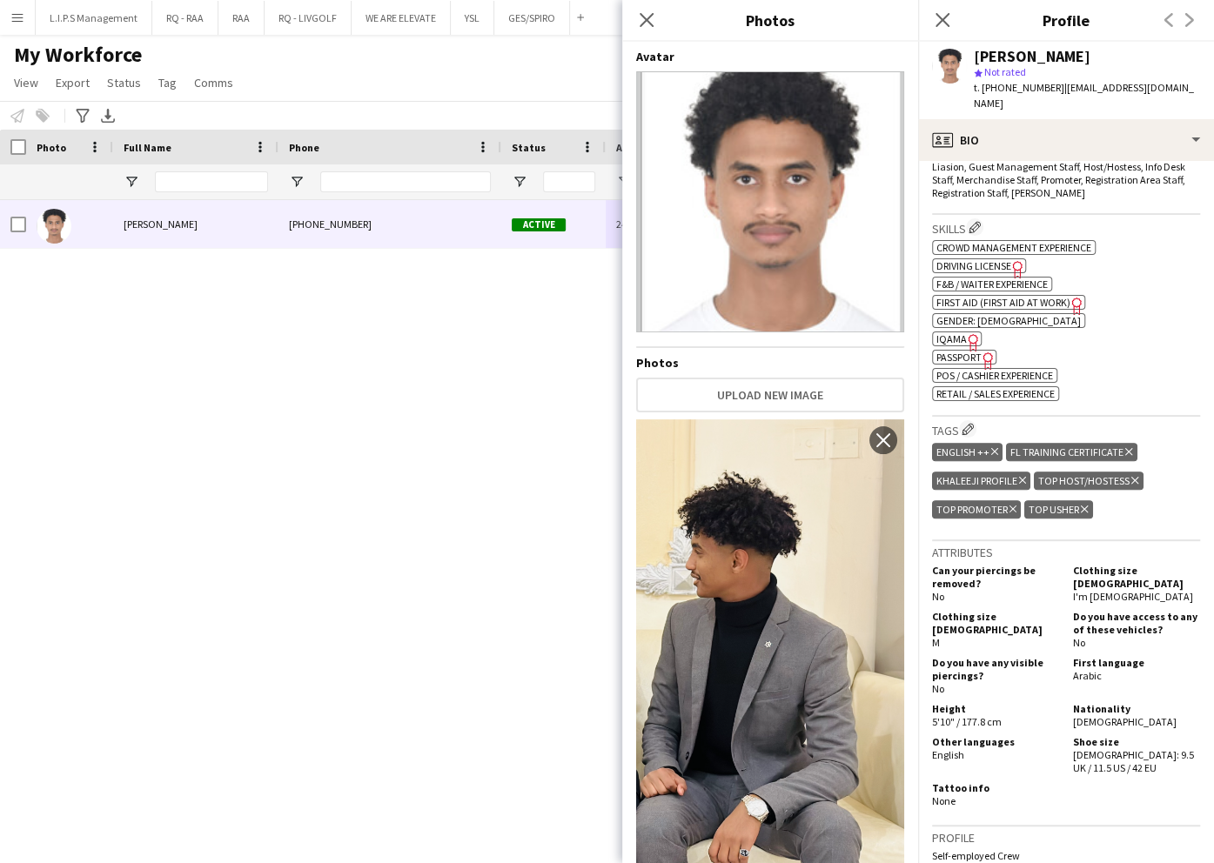
scroll to position [696, 0]
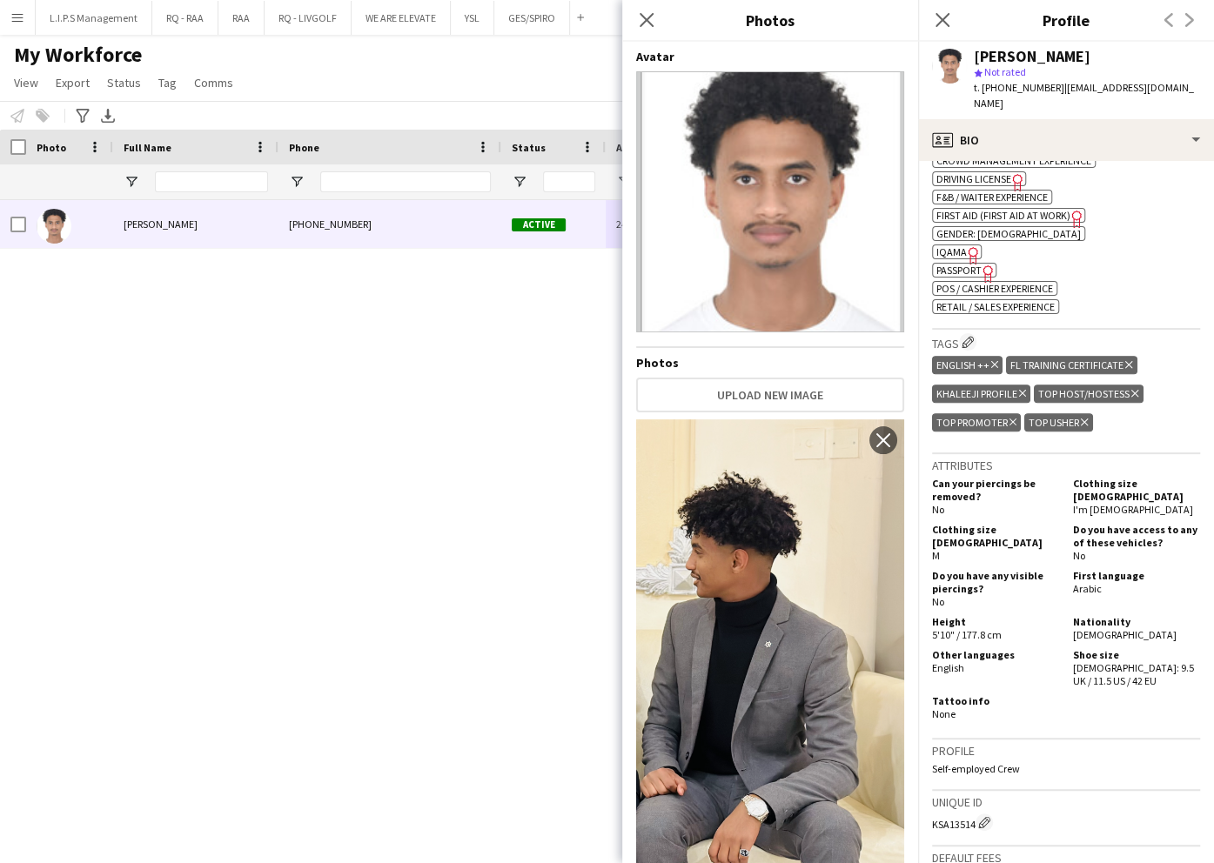
click at [953, 245] on span "IQAMA" at bounding box center [951, 251] width 30 height 13
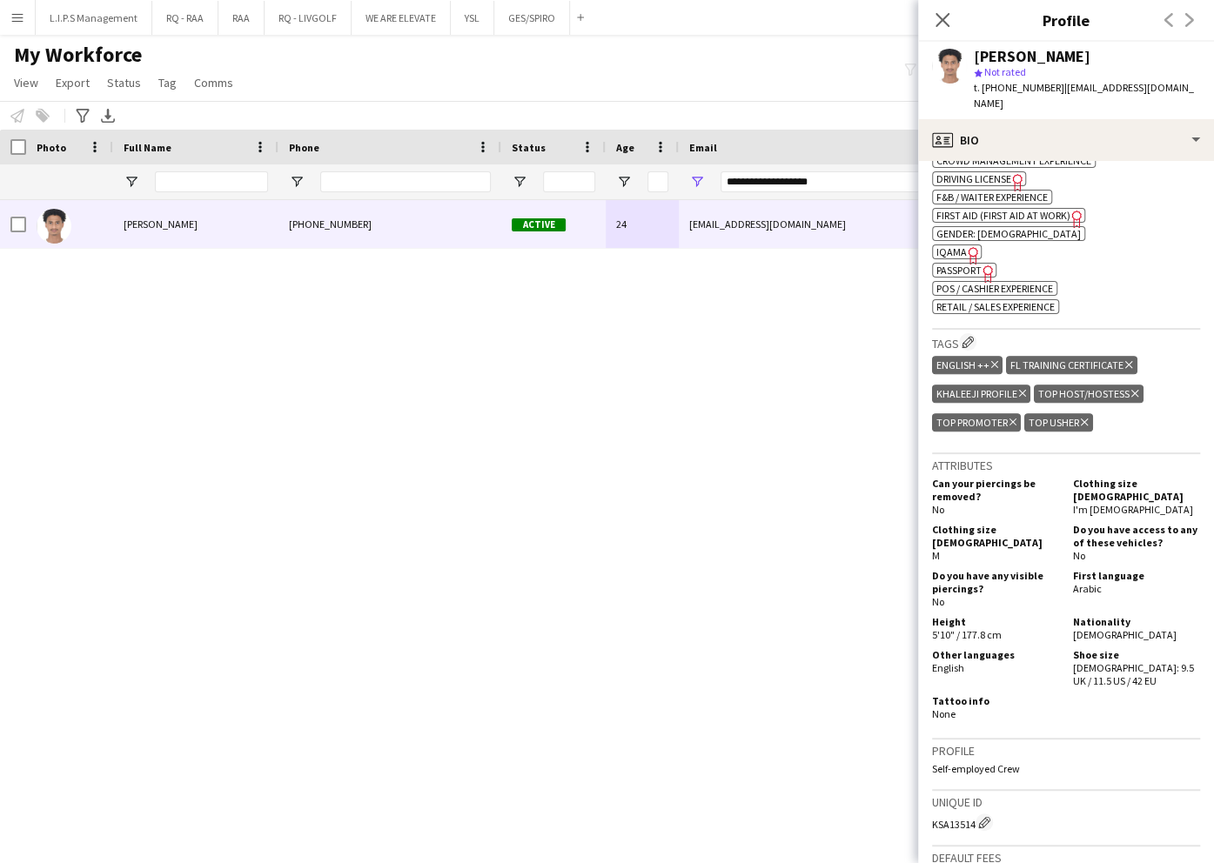
click at [1061, 54] on div "Saeed Abdulghani" at bounding box center [1032, 57] width 117 height 16
copy div "Saeed Abdulghani"
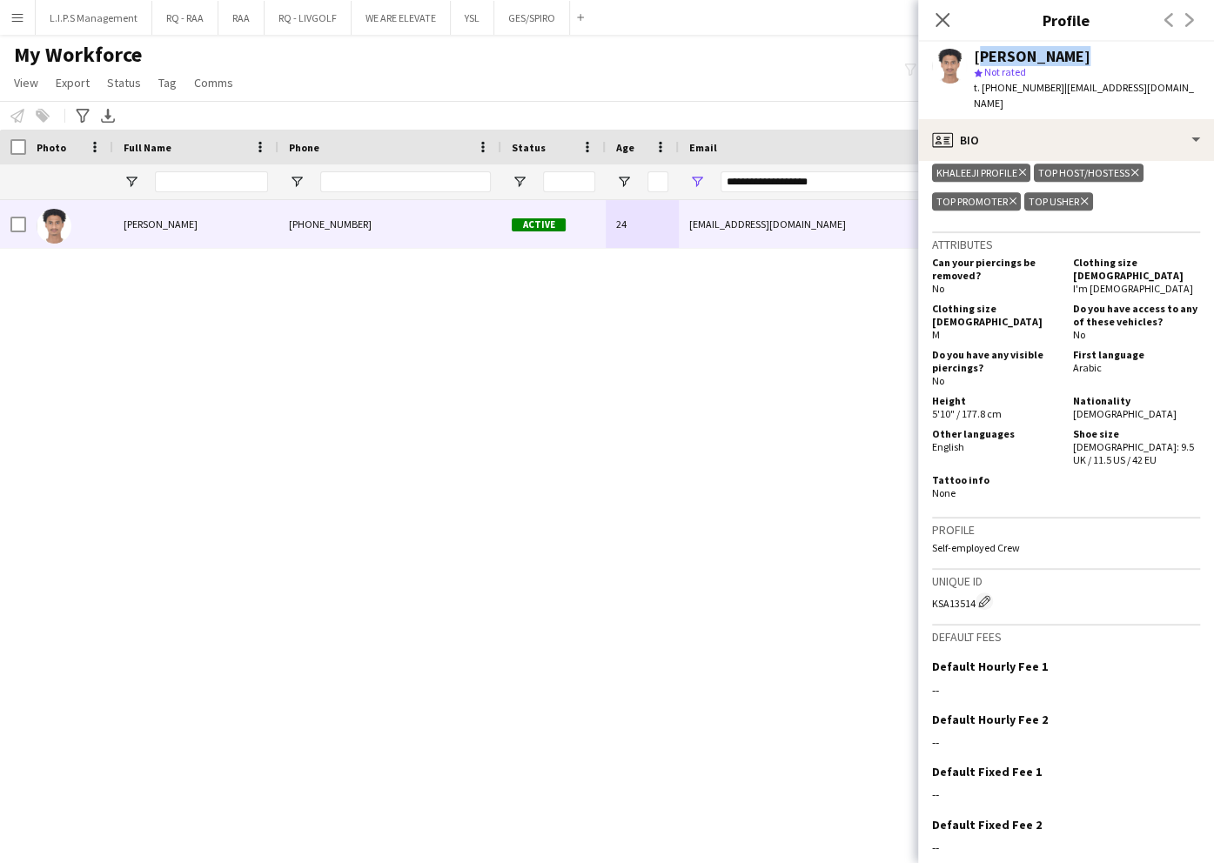
scroll to position [970, 0]
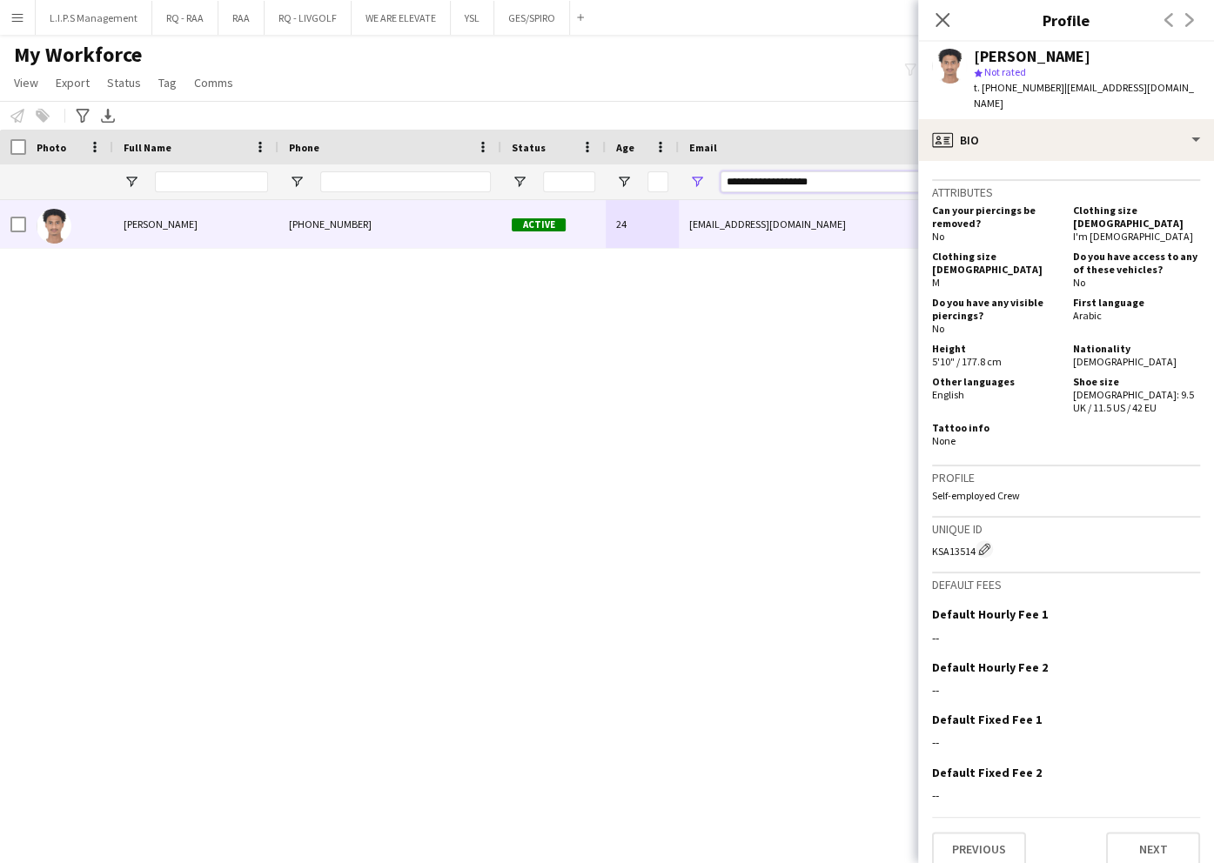
drag, startPoint x: 860, startPoint y: 184, endPoint x: 615, endPoint y: 163, distance: 245.4
click at [615, 169] on div at bounding box center [1212, 181] width 2424 height 35
paste input "******"
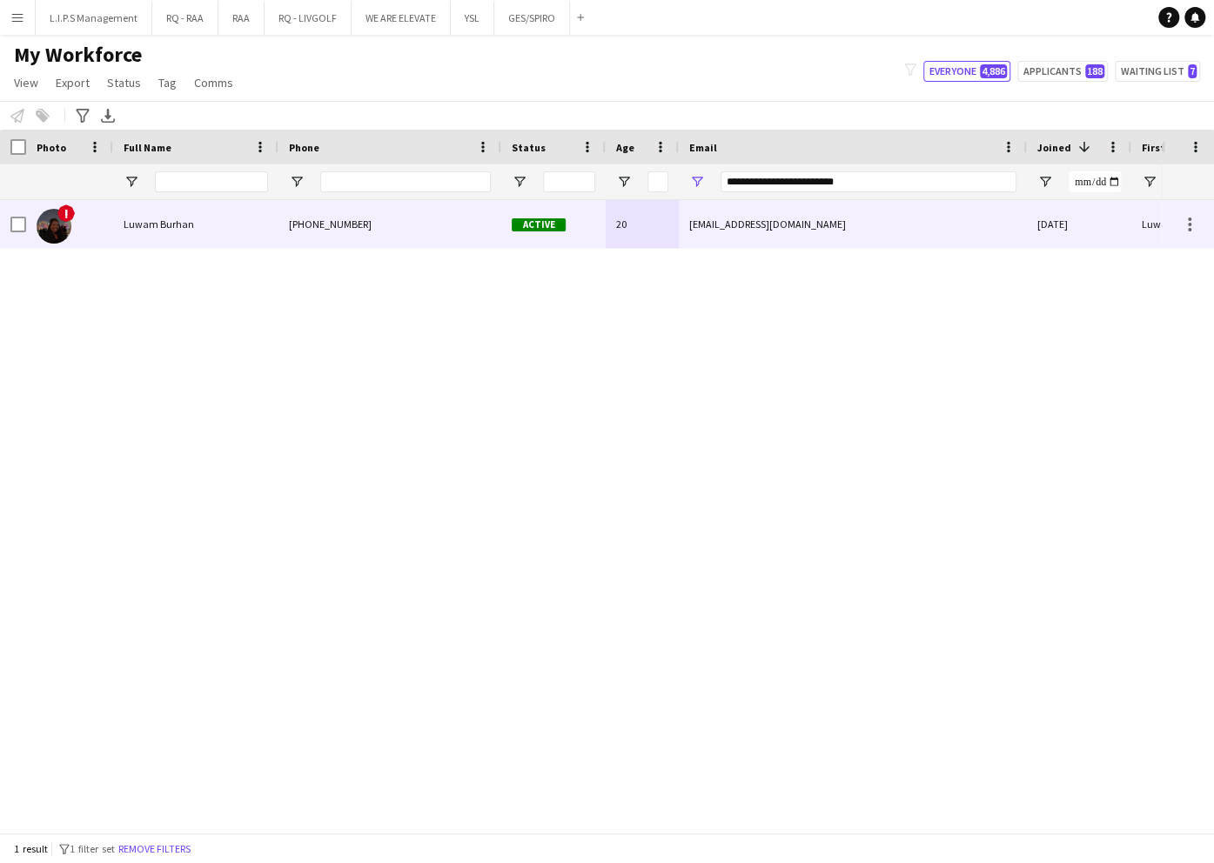
click at [754, 232] on div "luwamberhane348@gmail.com" at bounding box center [853, 224] width 348 height 48
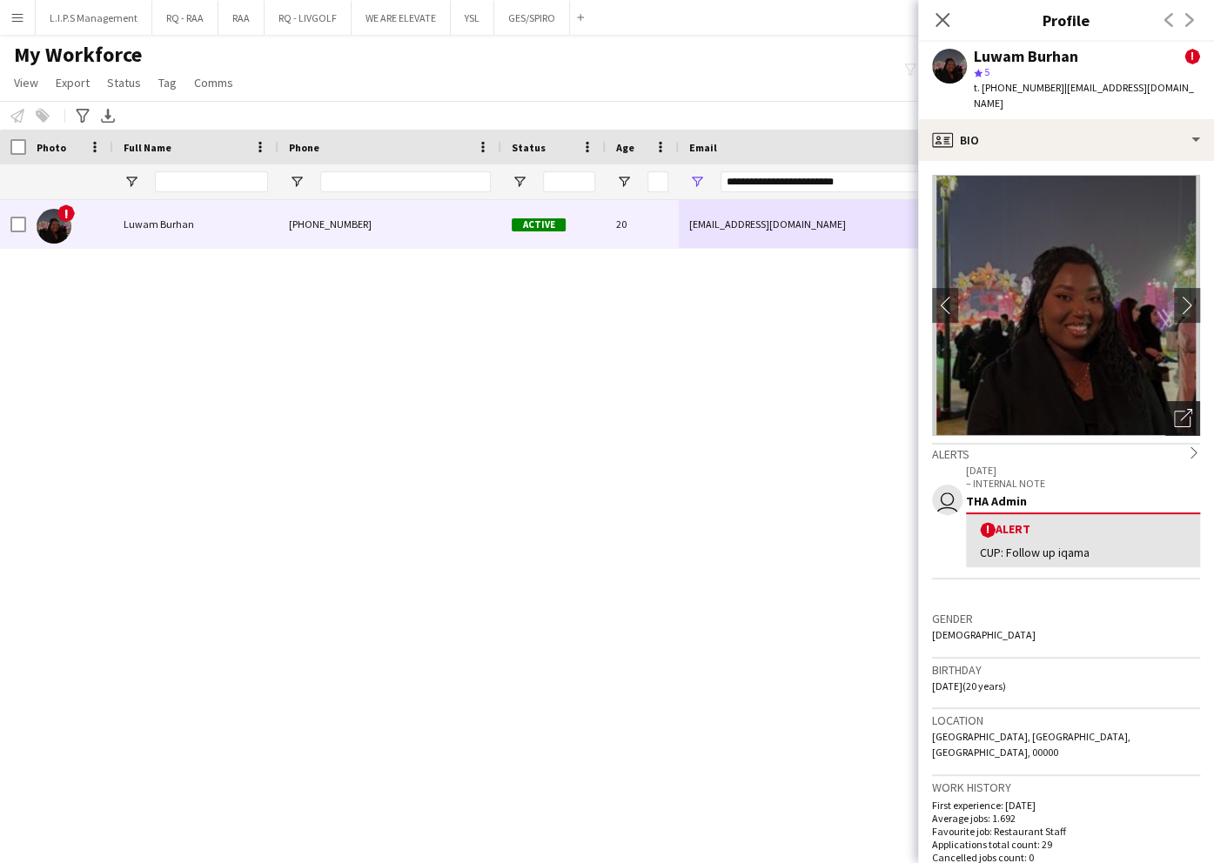
click at [1174, 409] on icon "Open photos pop-in" at bounding box center [1183, 418] width 18 height 18
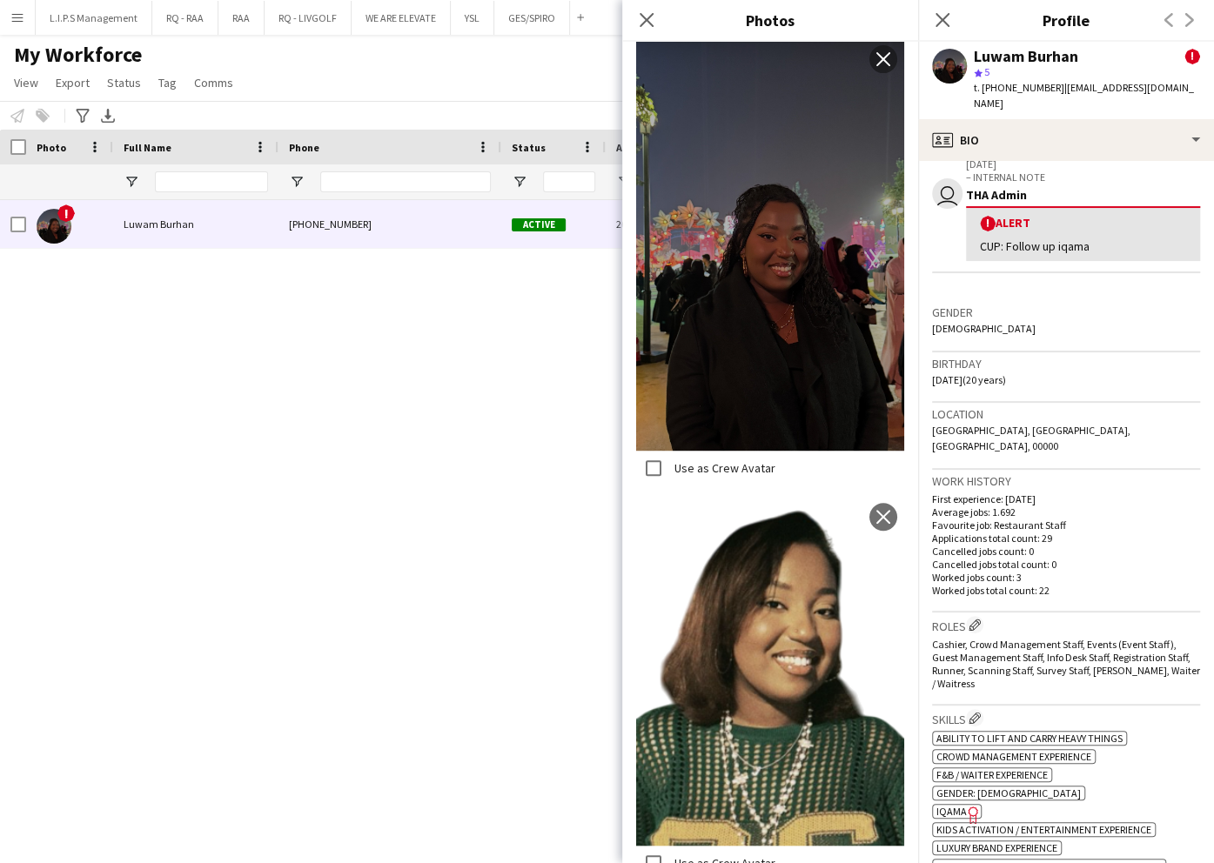
scroll to position [348, 0]
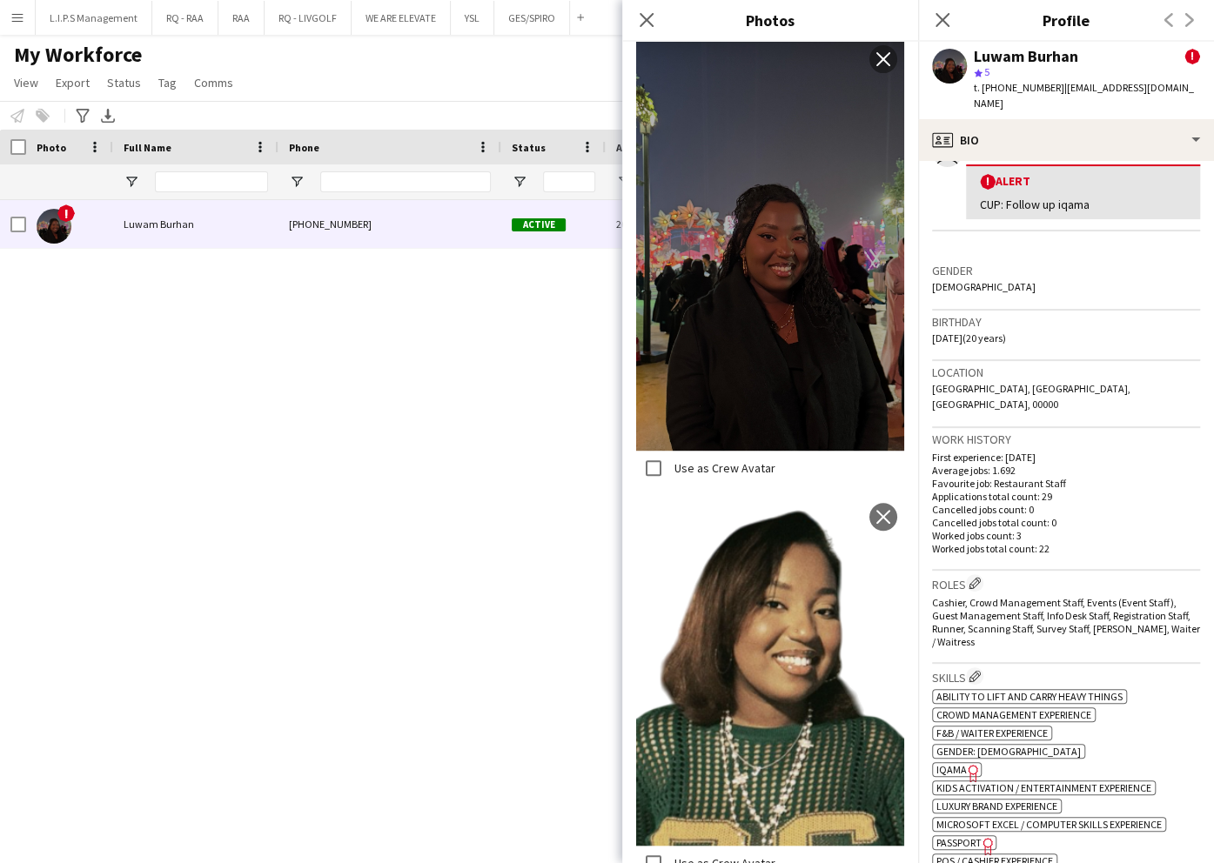
click at [960, 763] on span "IQAMA" at bounding box center [951, 769] width 30 height 13
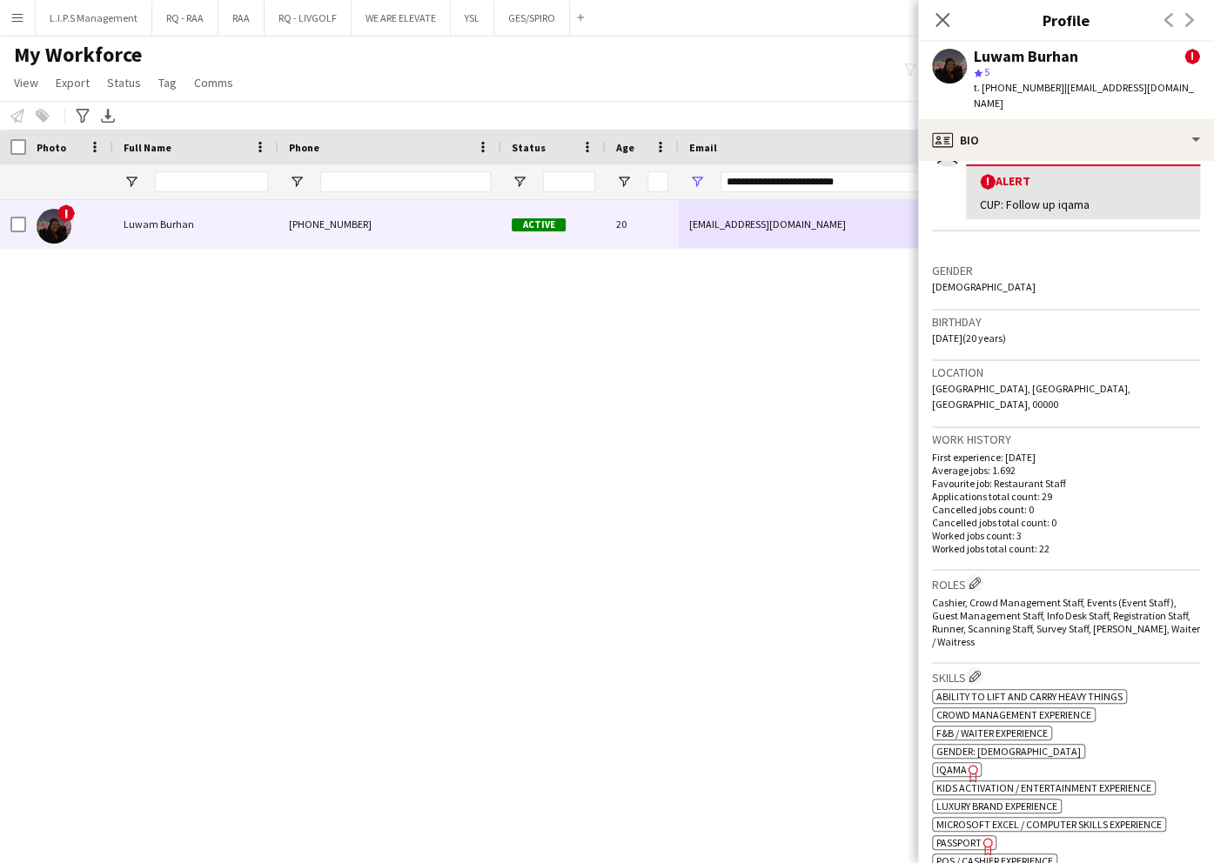
click at [1048, 53] on div "Luwam Burhan" at bounding box center [1026, 57] width 104 height 16
copy div "Luwam Burhan"
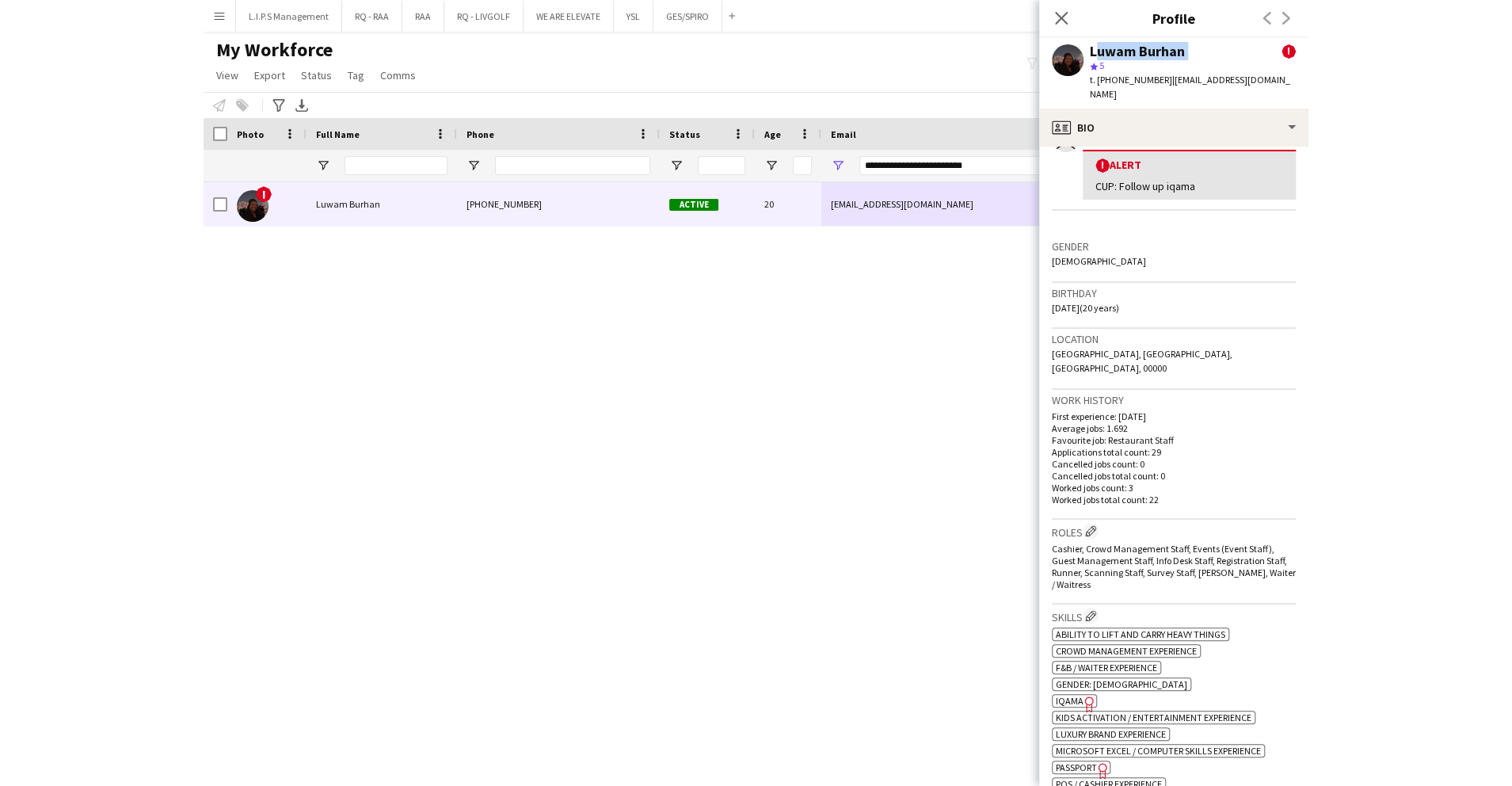
scroll to position [845, 0]
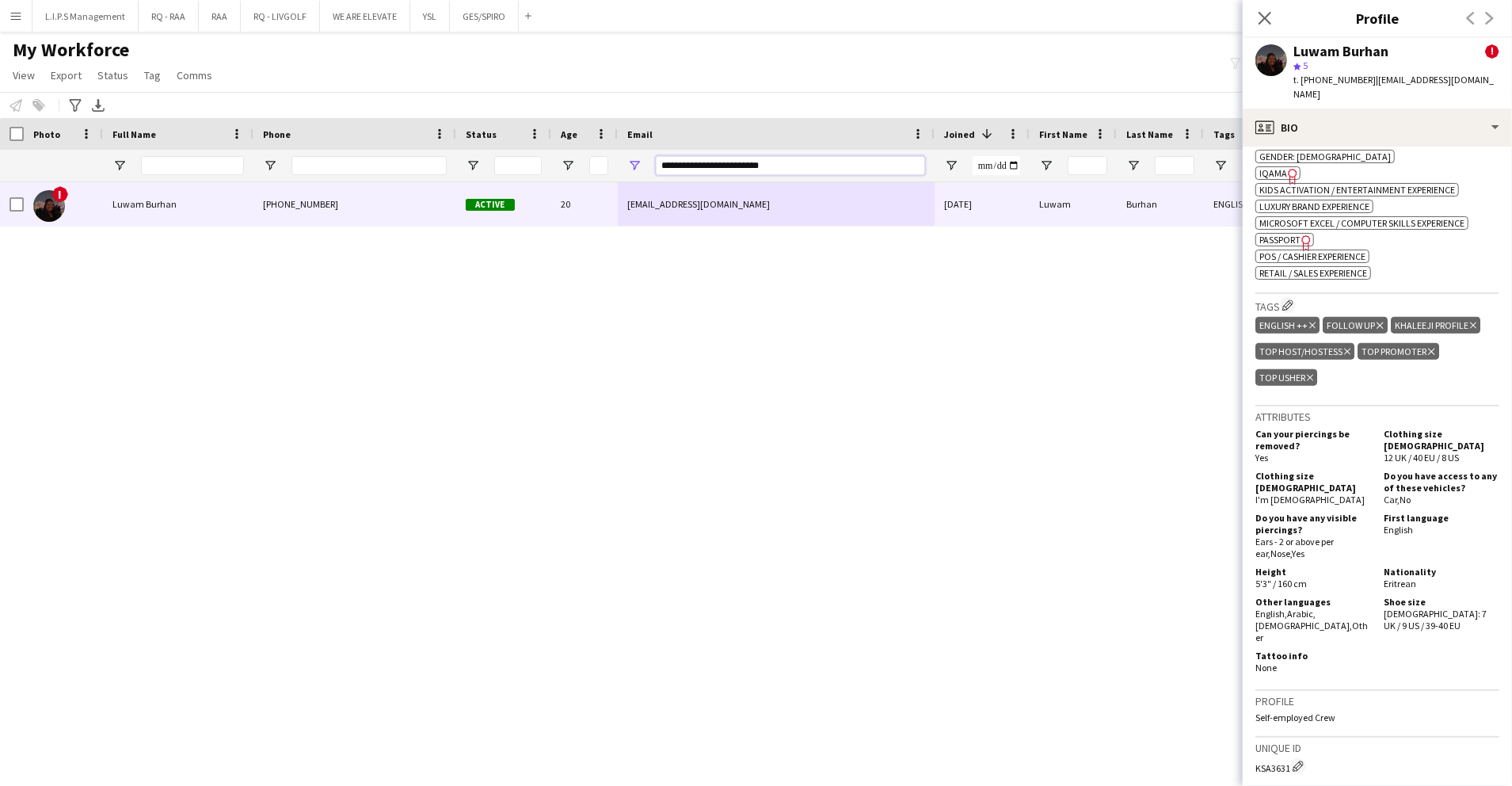
drag, startPoint x: 853, startPoint y: 169, endPoint x: 502, endPoint y: 145, distance: 351.8
click at [502, 145] on div "Workforce Details Photo Full Name 1" at bounding box center [1103, 150] width 2207 height 64
paste input "Email Filter Input"
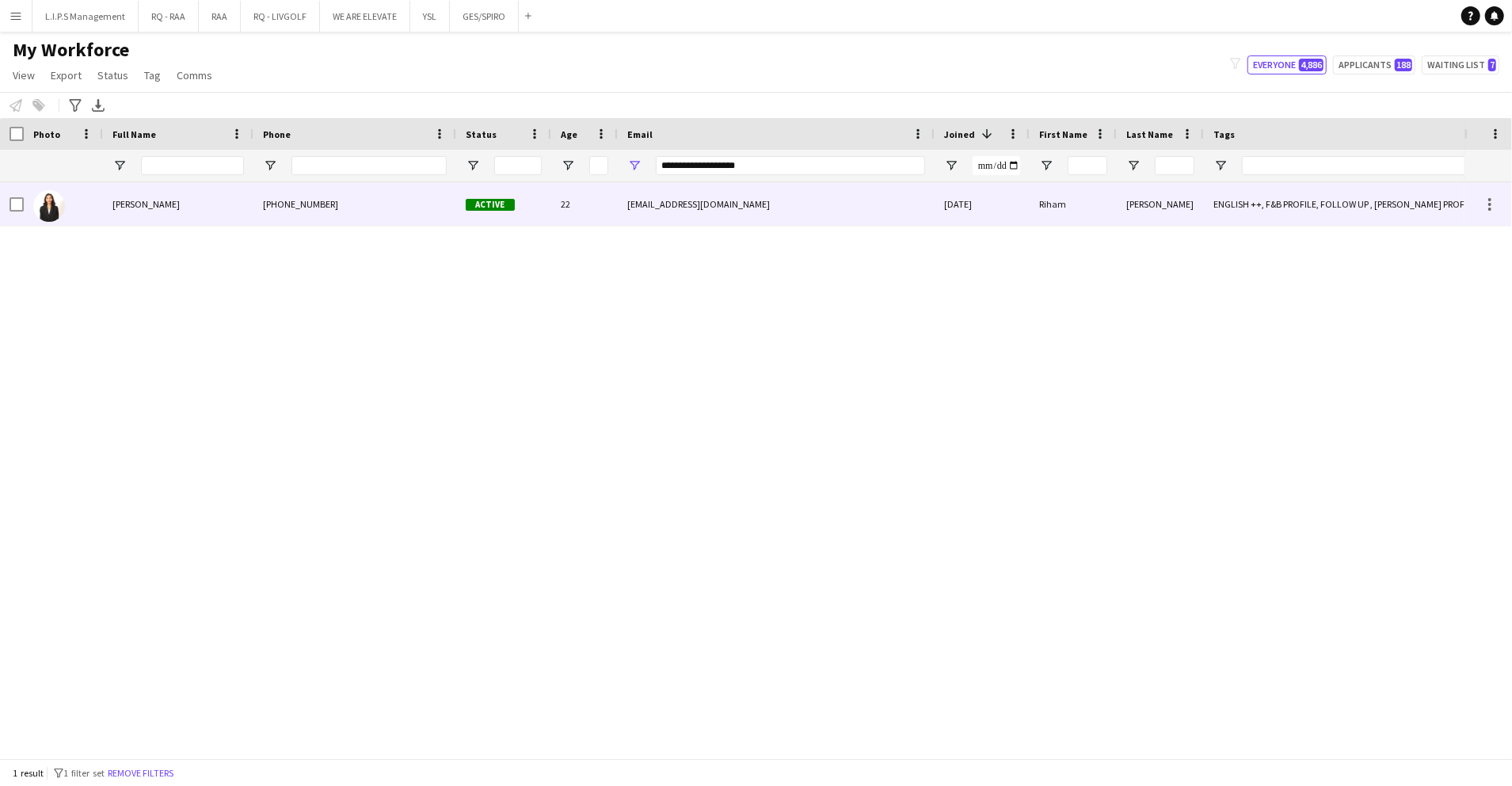
click at [572, 201] on div "22" at bounding box center [584, 204] width 66 height 44
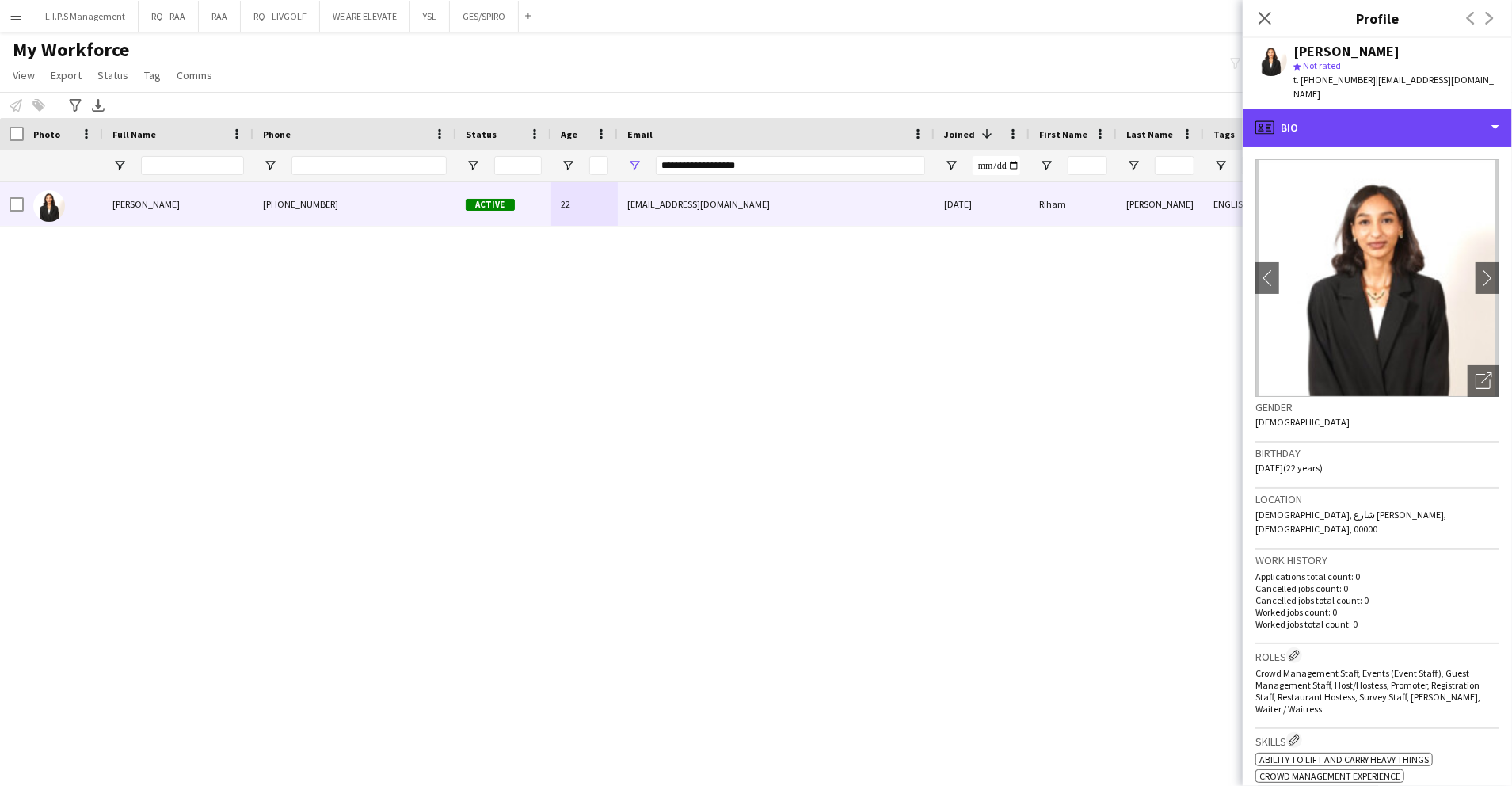
click at [1408, 114] on div "profile Bio" at bounding box center [1378, 128] width 269 height 38
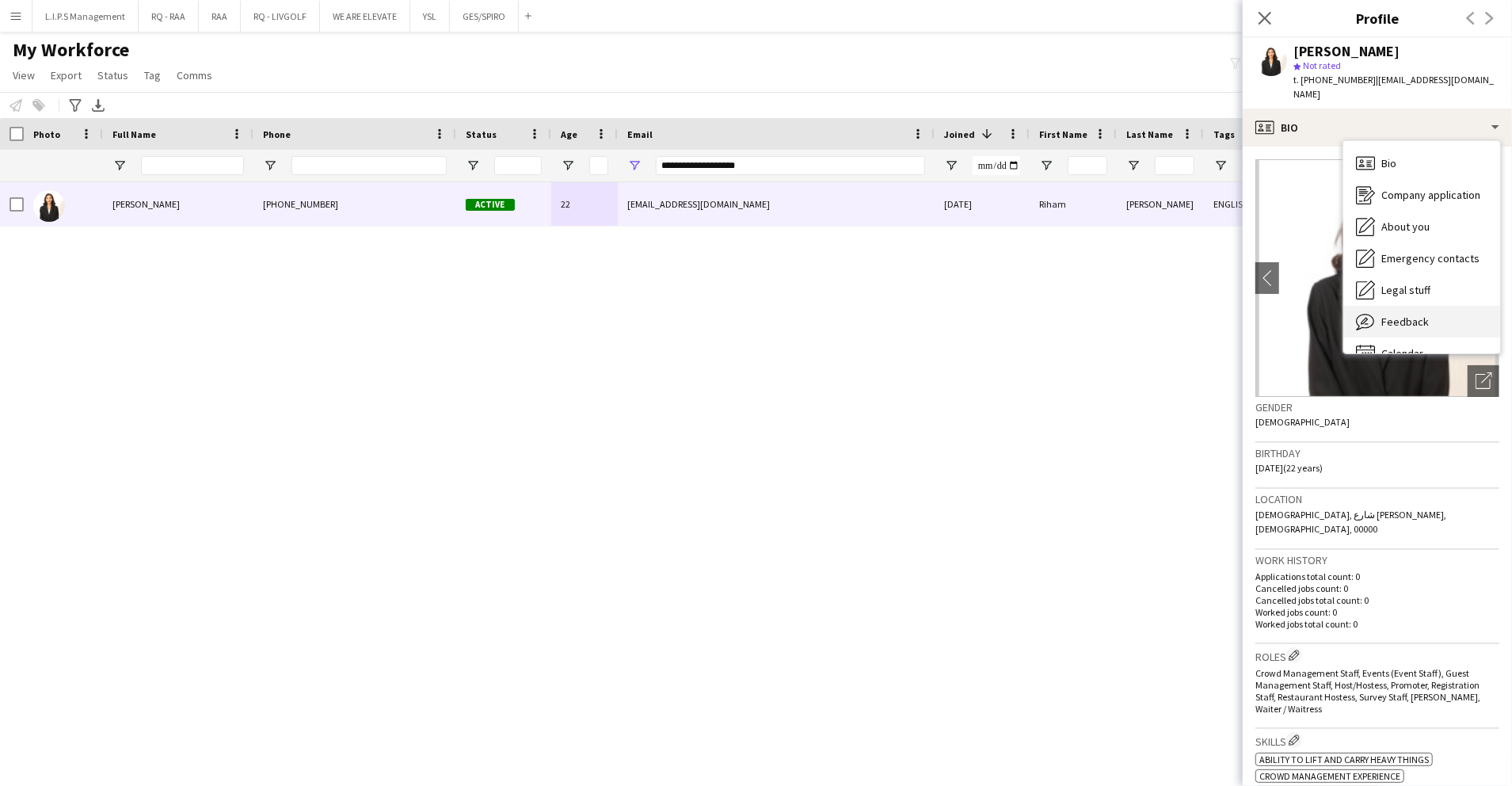
click at [1404, 315] on span "Feedback" at bounding box center [1405, 322] width 47 height 15
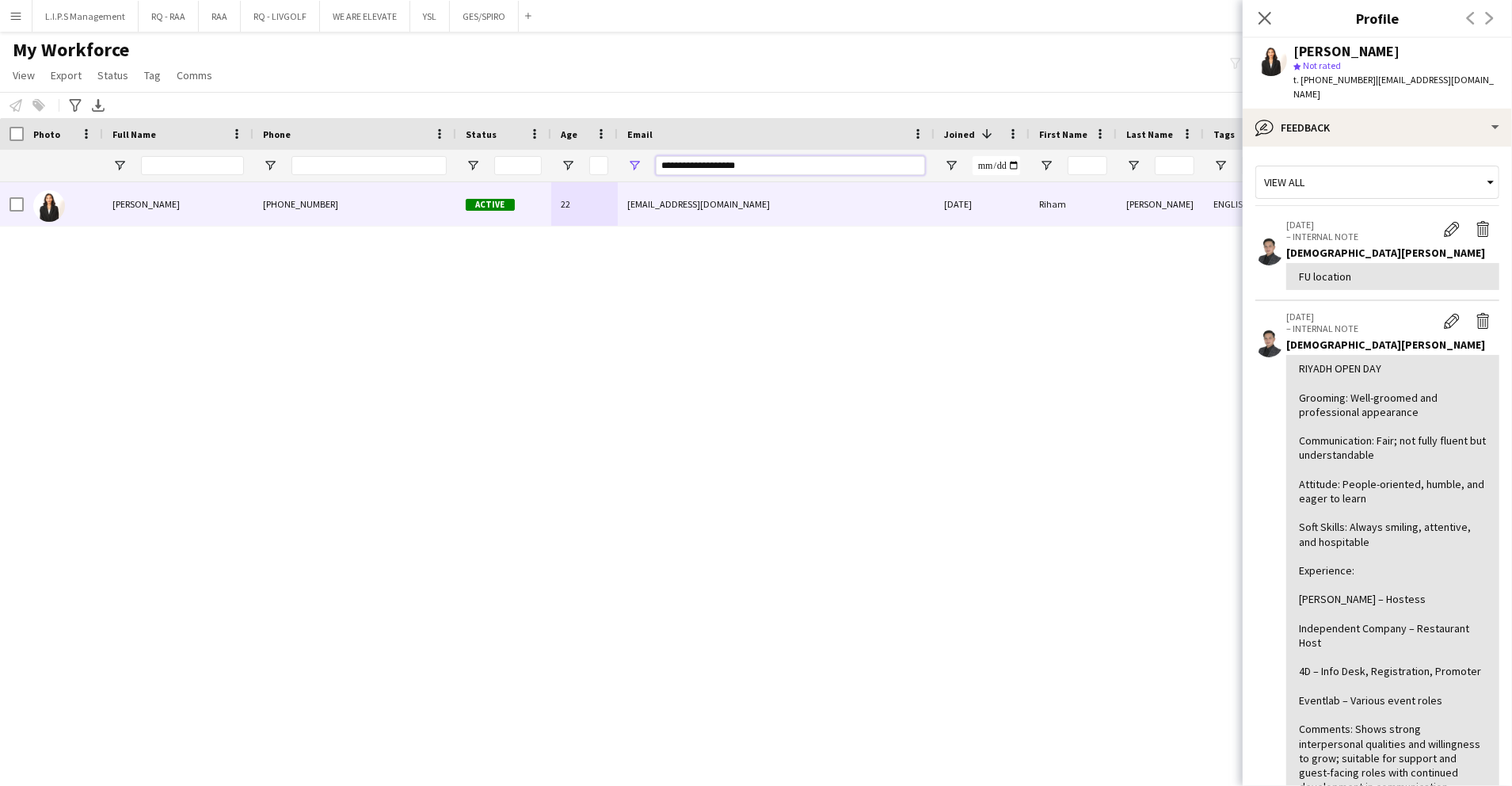
drag, startPoint x: 808, startPoint y: 174, endPoint x: 571, endPoint y: 187, distance: 237.4
click at [571, 187] on div "Workforce Details Photo Full Name" at bounding box center [756, 438] width 1512 height 640
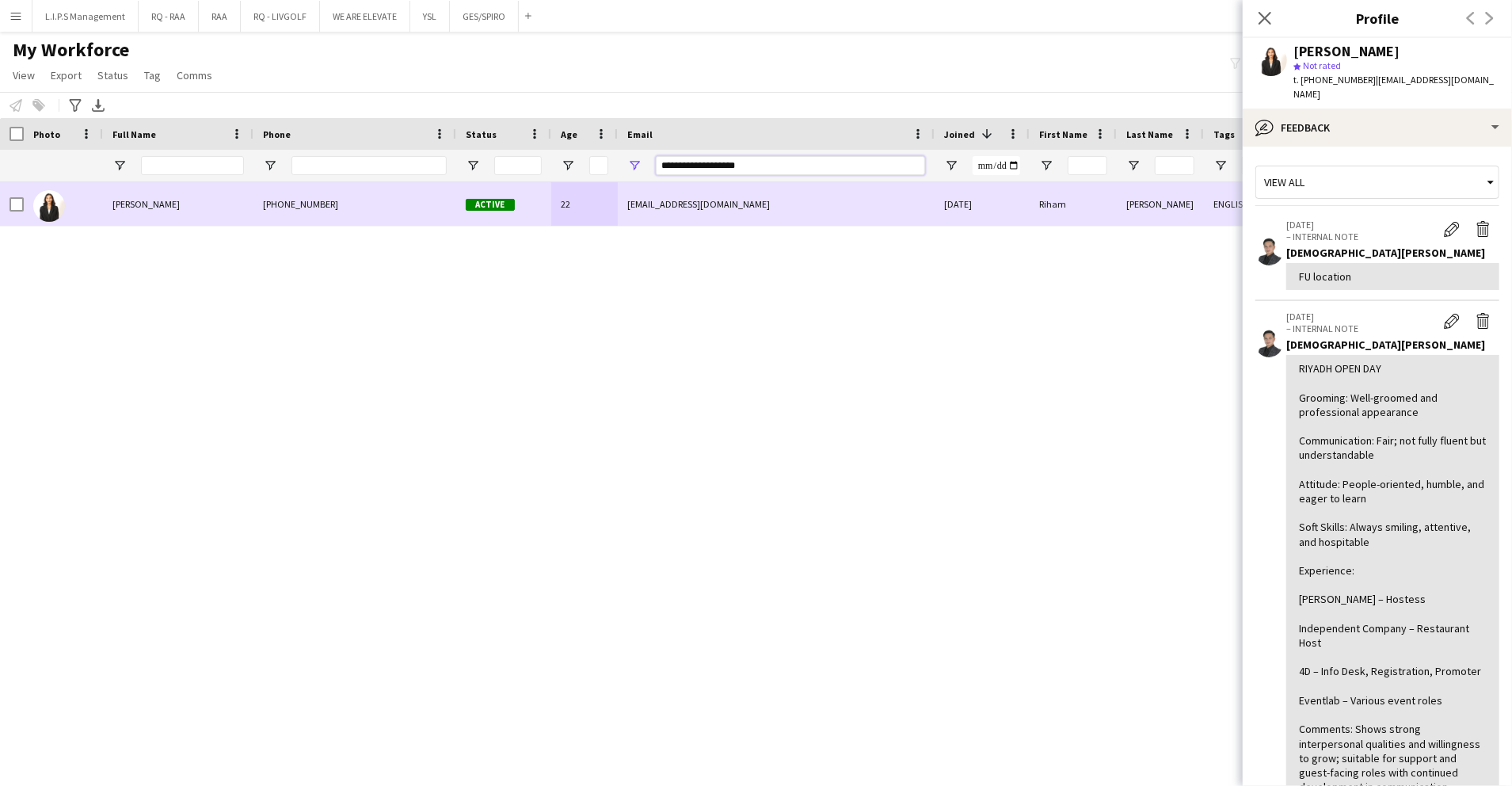
paste input "***"
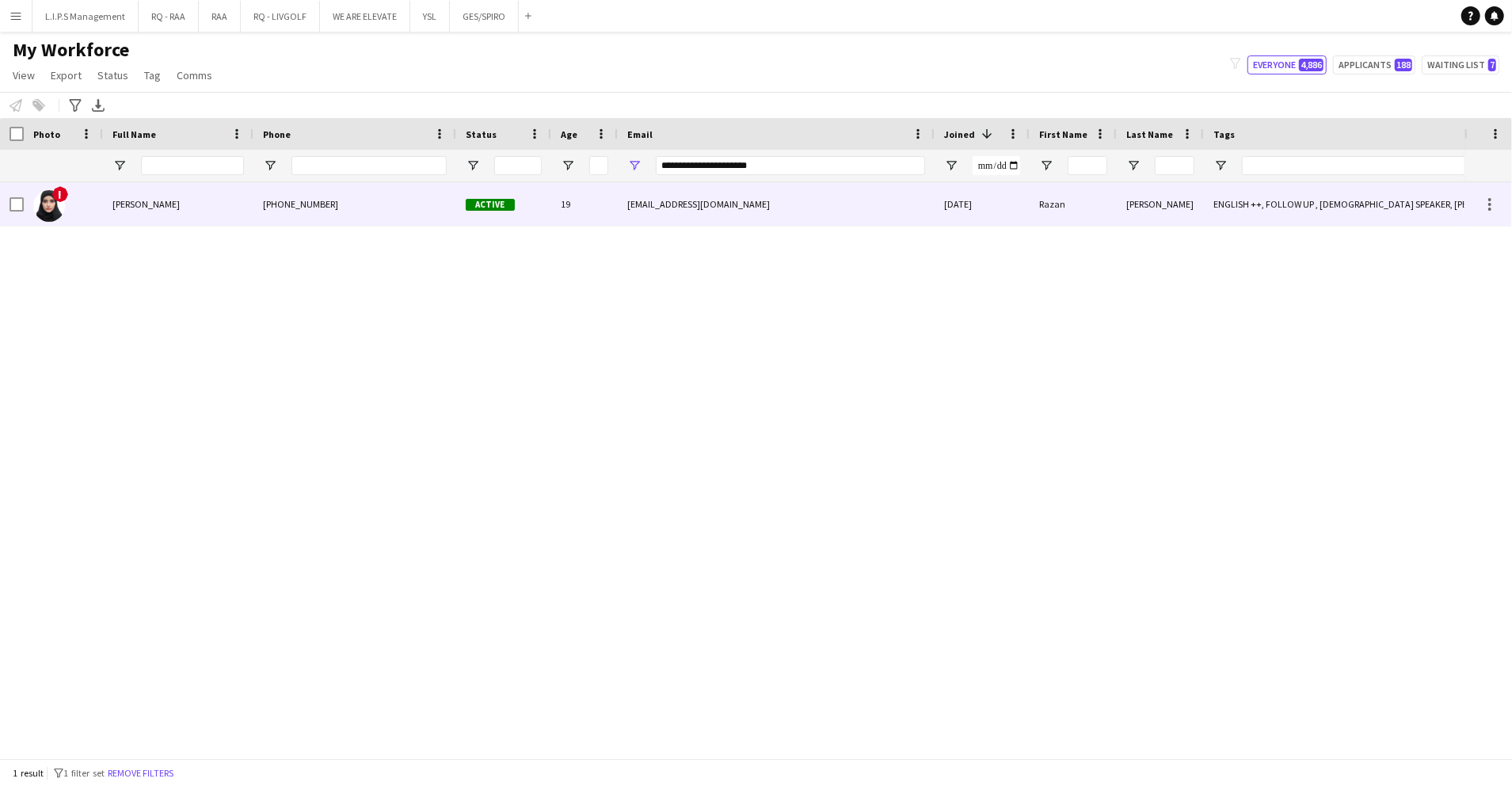
click at [581, 191] on div "19" at bounding box center [584, 204] width 66 height 44
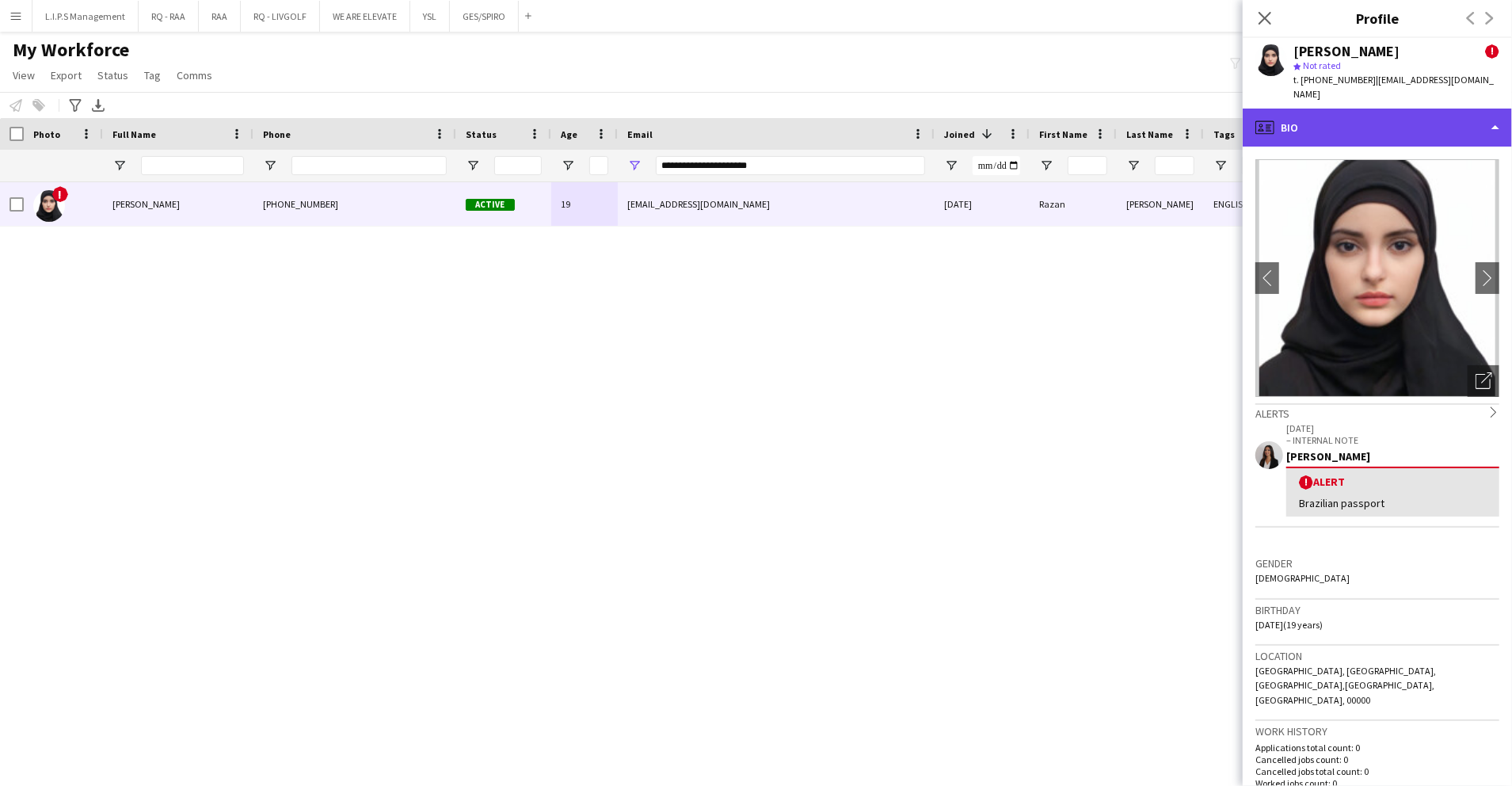
click at [1379, 111] on div "profile Bio" at bounding box center [1378, 128] width 269 height 38
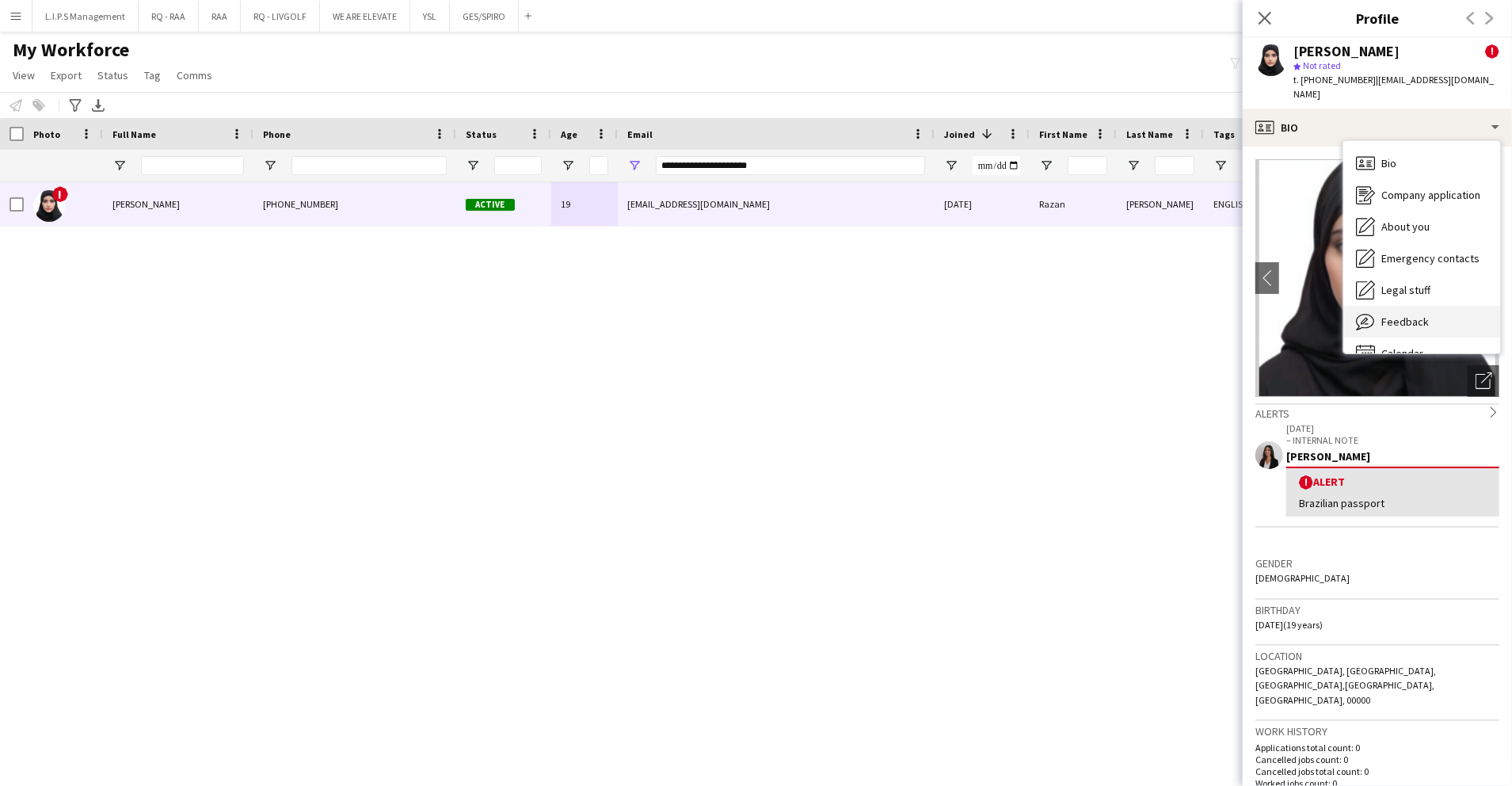
click at [1388, 315] on span "Feedback" at bounding box center [1405, 322] width 47 height 15
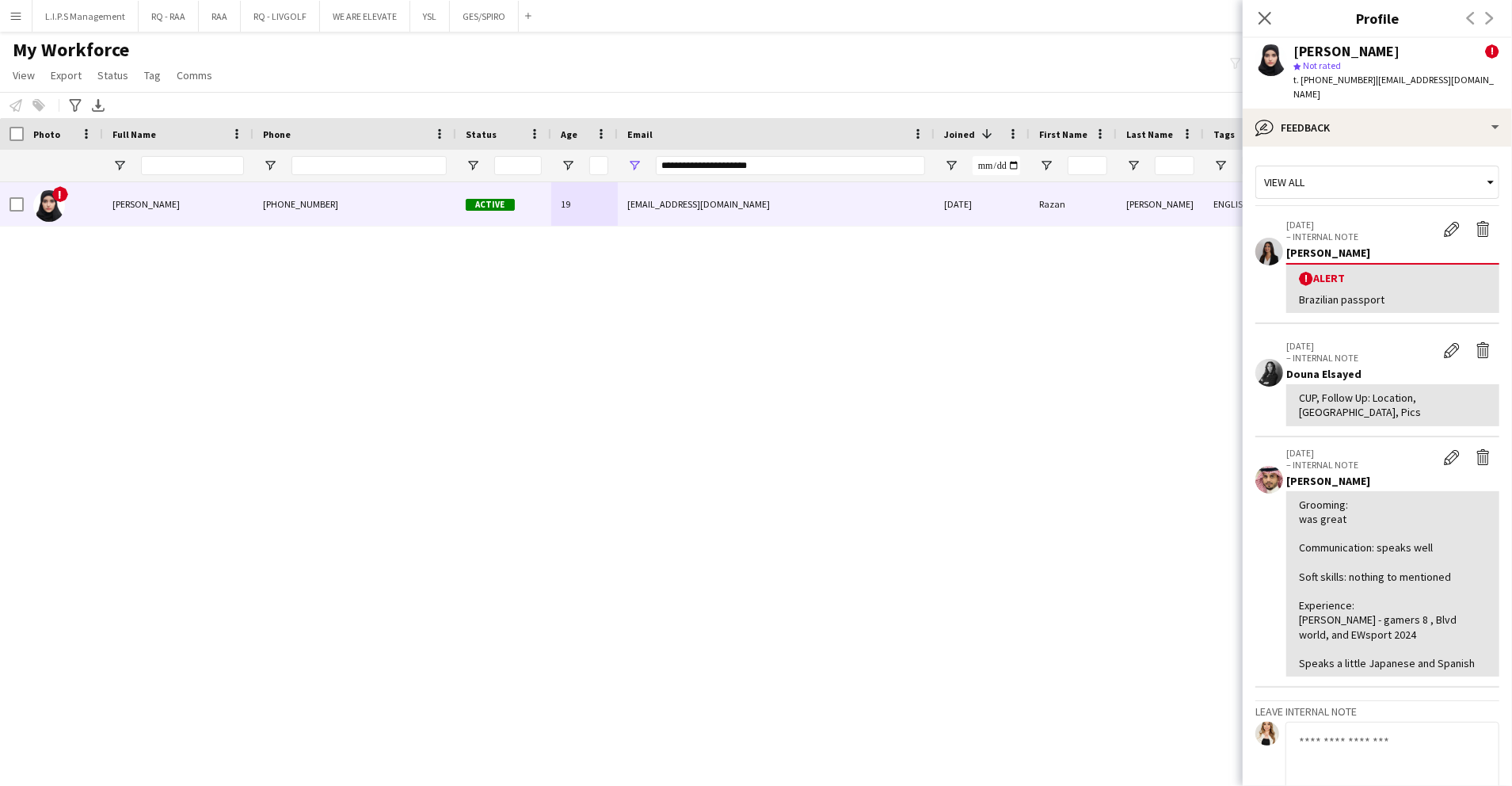
scroll to position [19, 0]
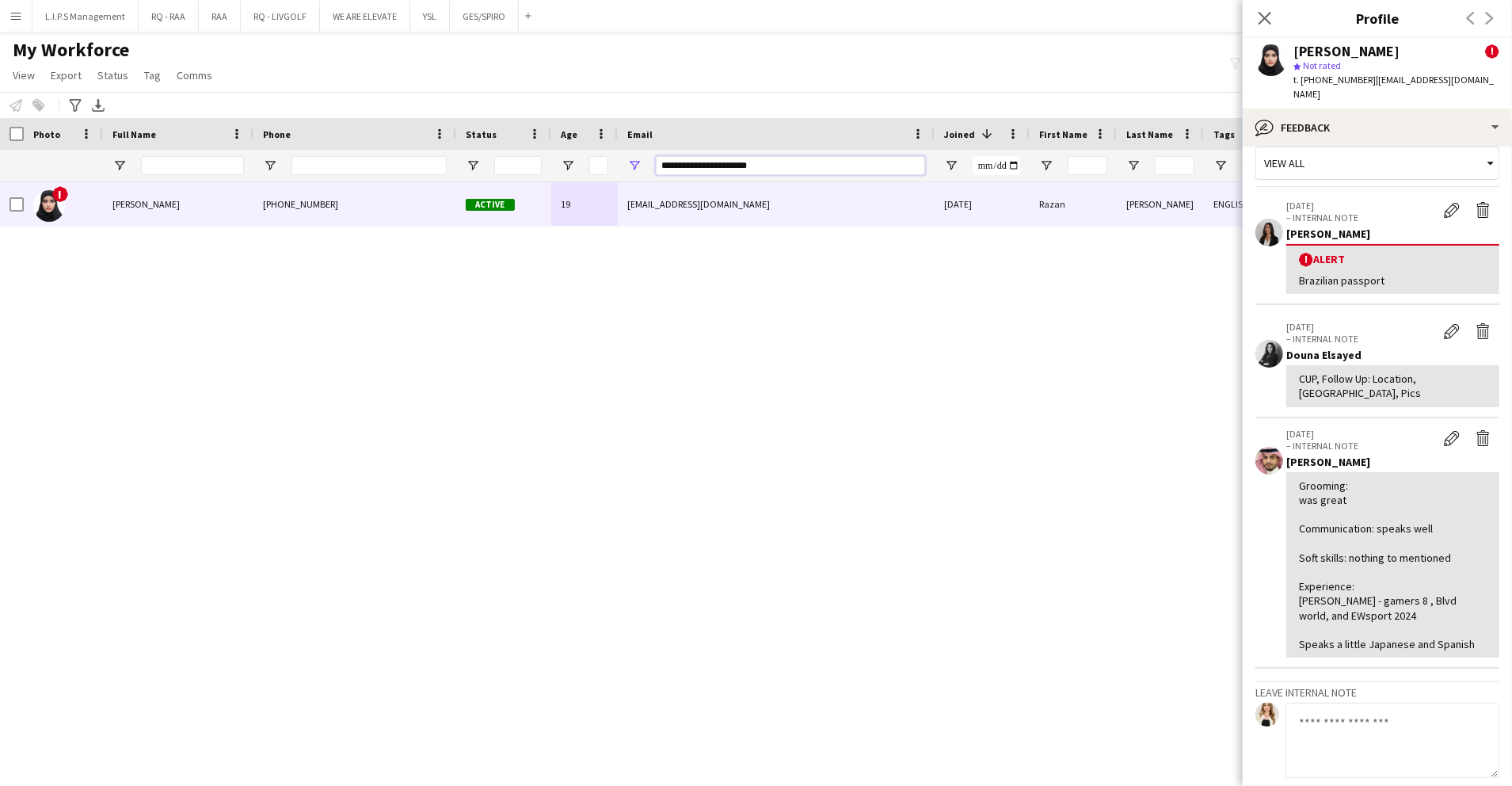
drag, startPoint x: 774, startPoint y: 164, endPoint x: 531, endPoint y: 184, distance: 243.8
click at [531, 184] on div "Workforce Details Photo Full Name" at bounding box center [756, 438] width 1512 height 640
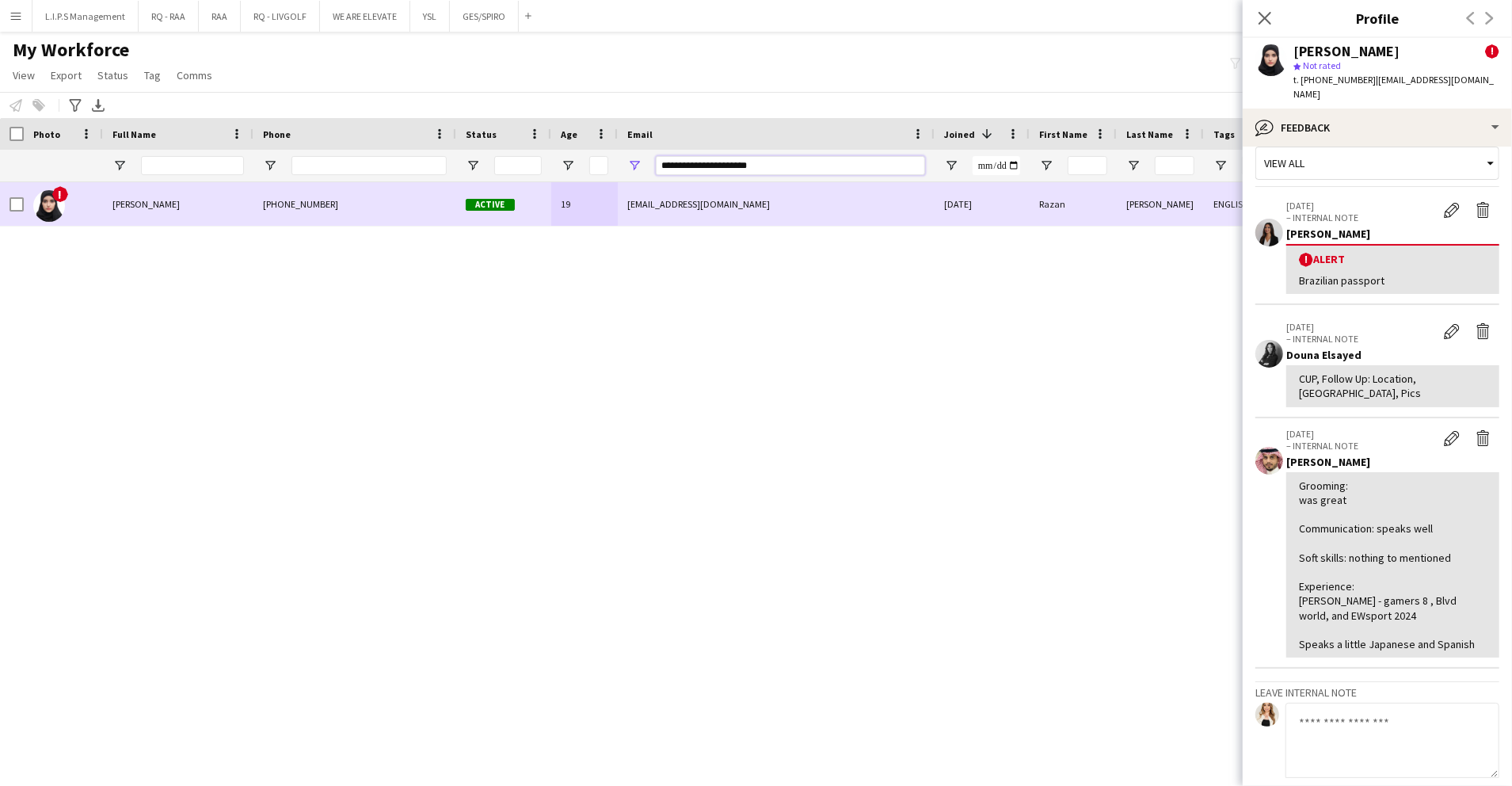
paste input "Email Filter Input"
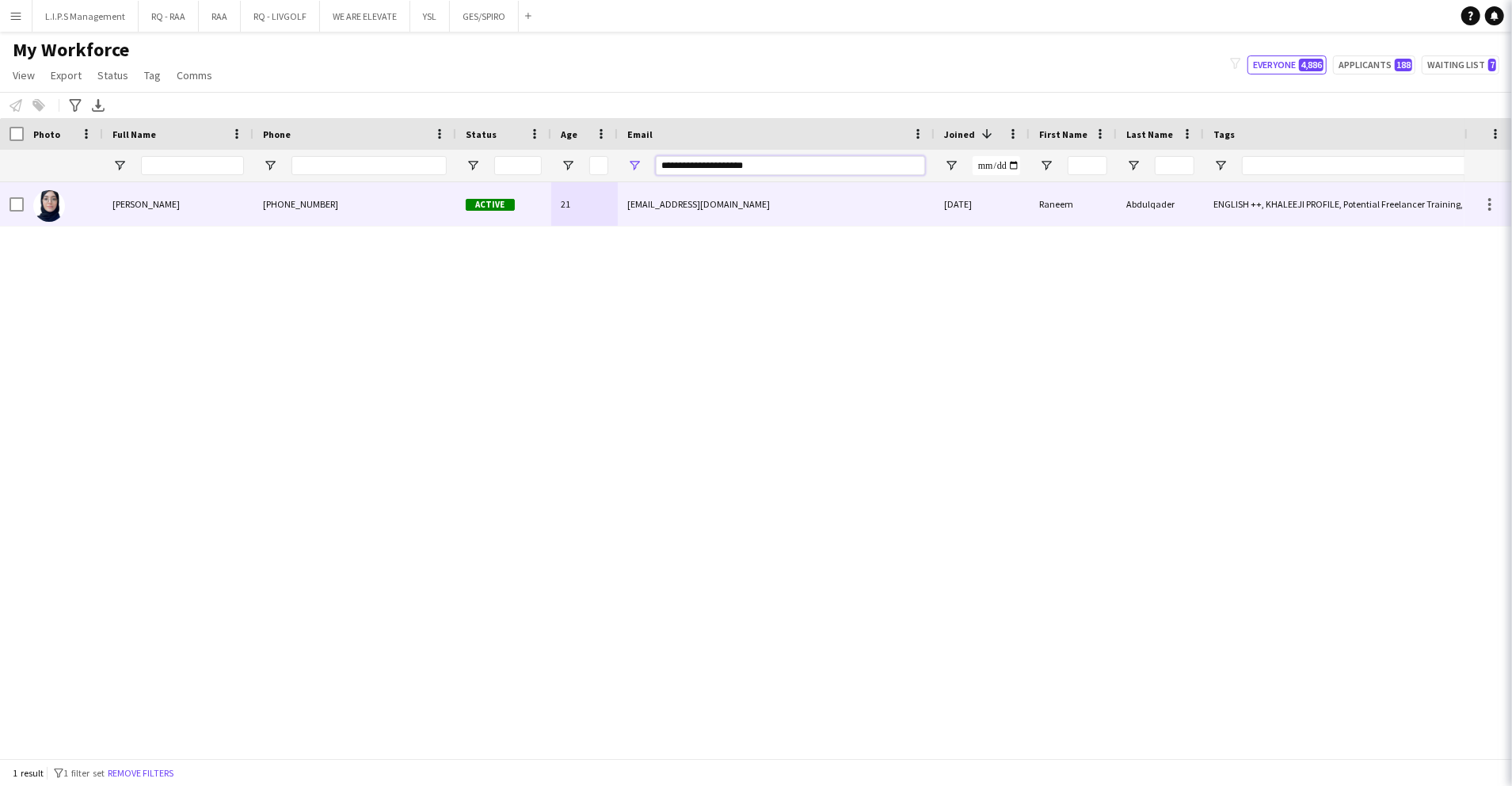
type input "**********"
click at [545, 199] on div "Active" at bounding box center [503, 204] width 95 height 44
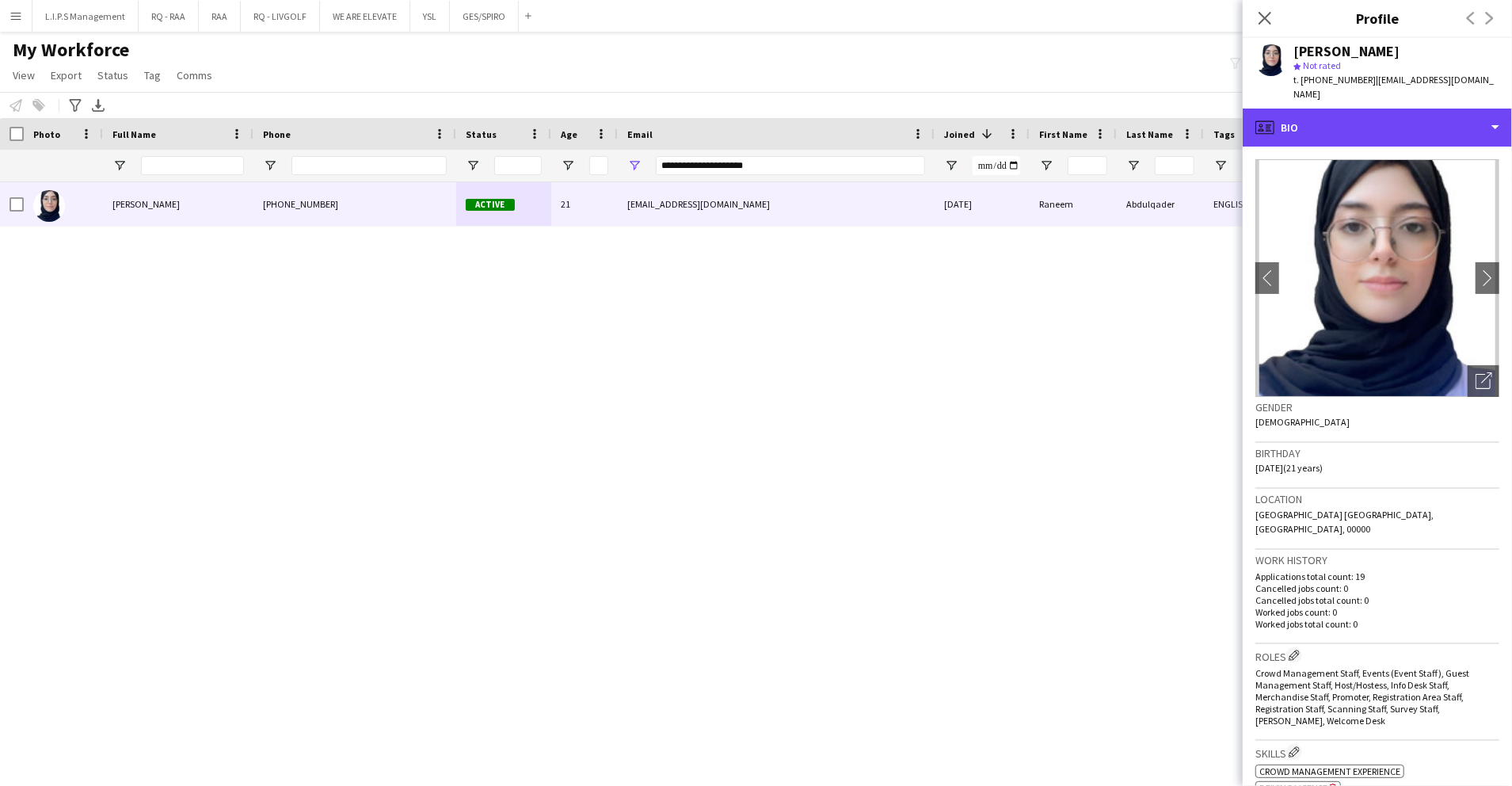
click at [1353, 129] on div "profile Bio" at bounding box center [1378, 128] width 269 height 38
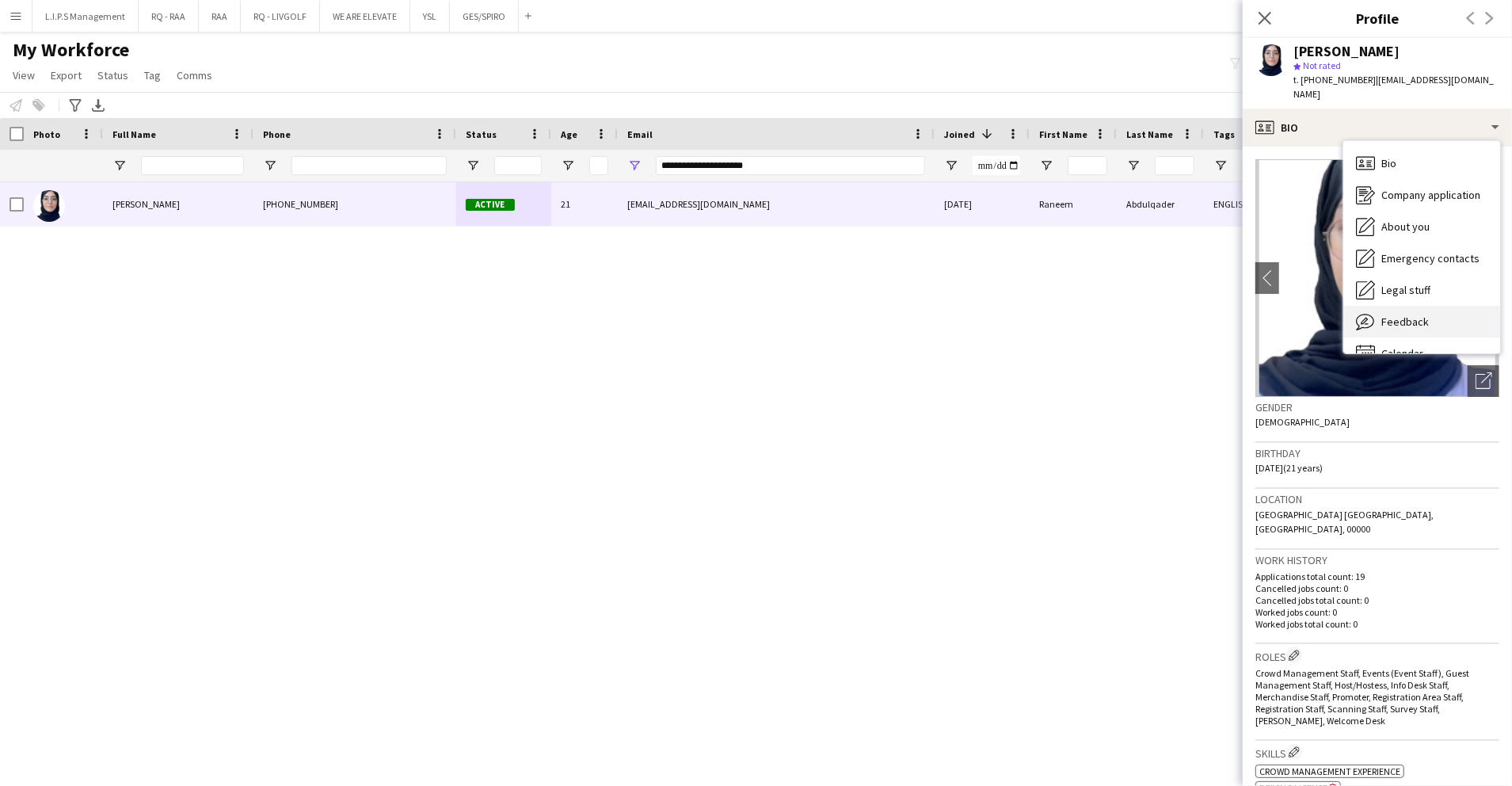
click at [1442, 307] on div "Feedback Feedback" at bounding box center [1422, 322] width 157 height 32
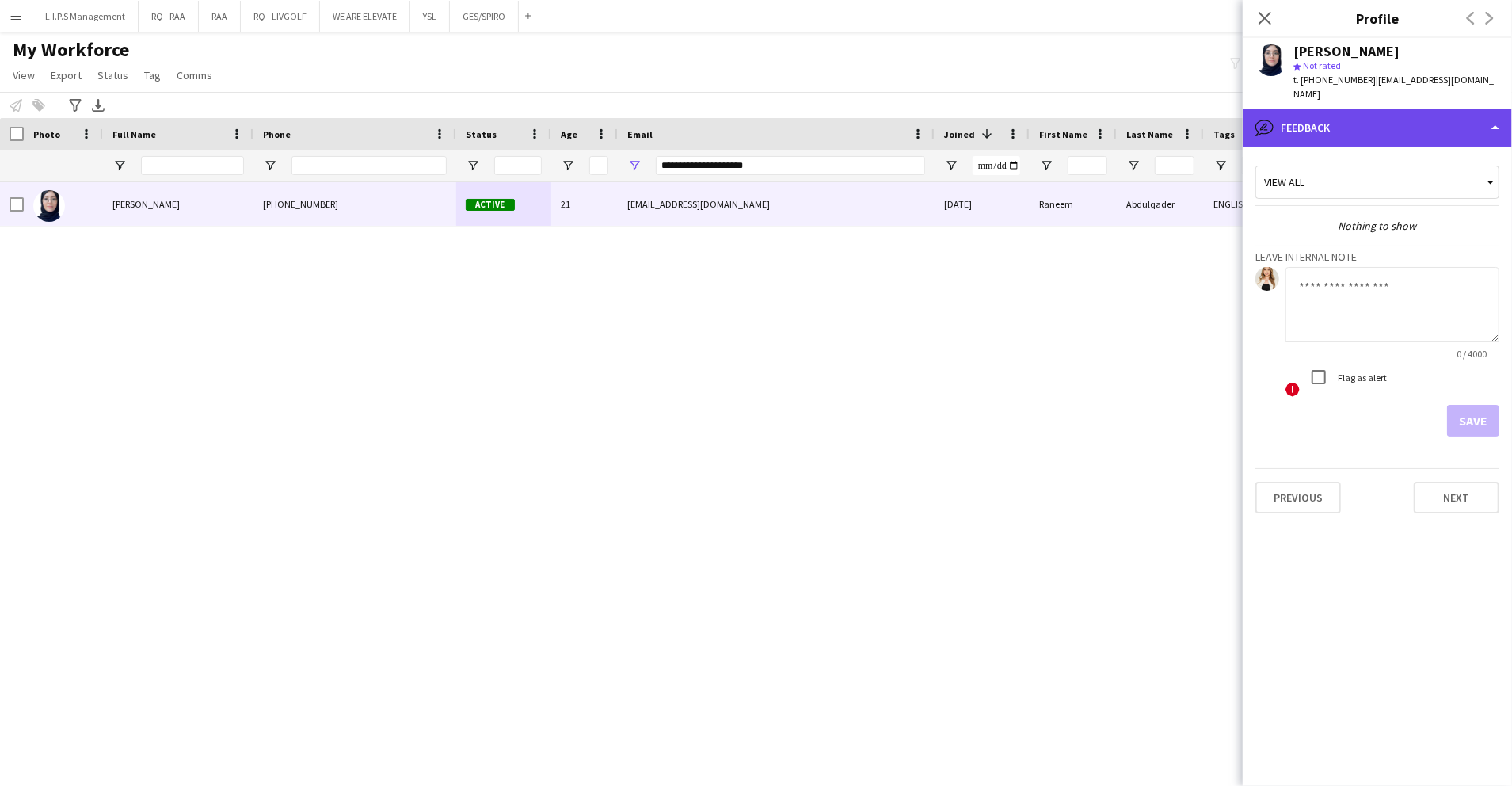
click at [1395, 108] on div "bubble-pencil Feedback" at bounding box center [1378, 128] width 269 height 38
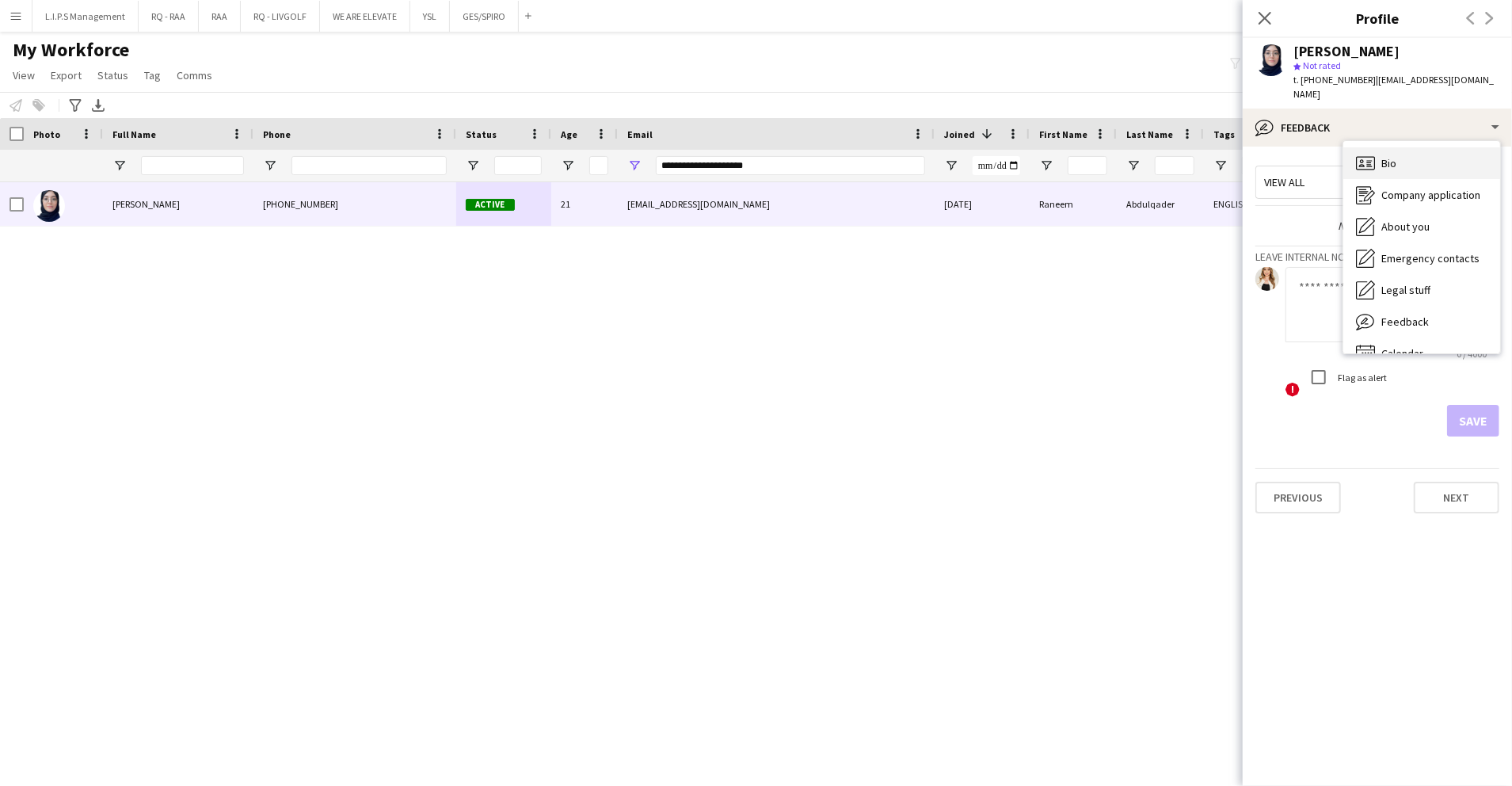
click at [1405, 148] on div "Bio Bio" at bounding box center [1422, 163] width 157 height 32
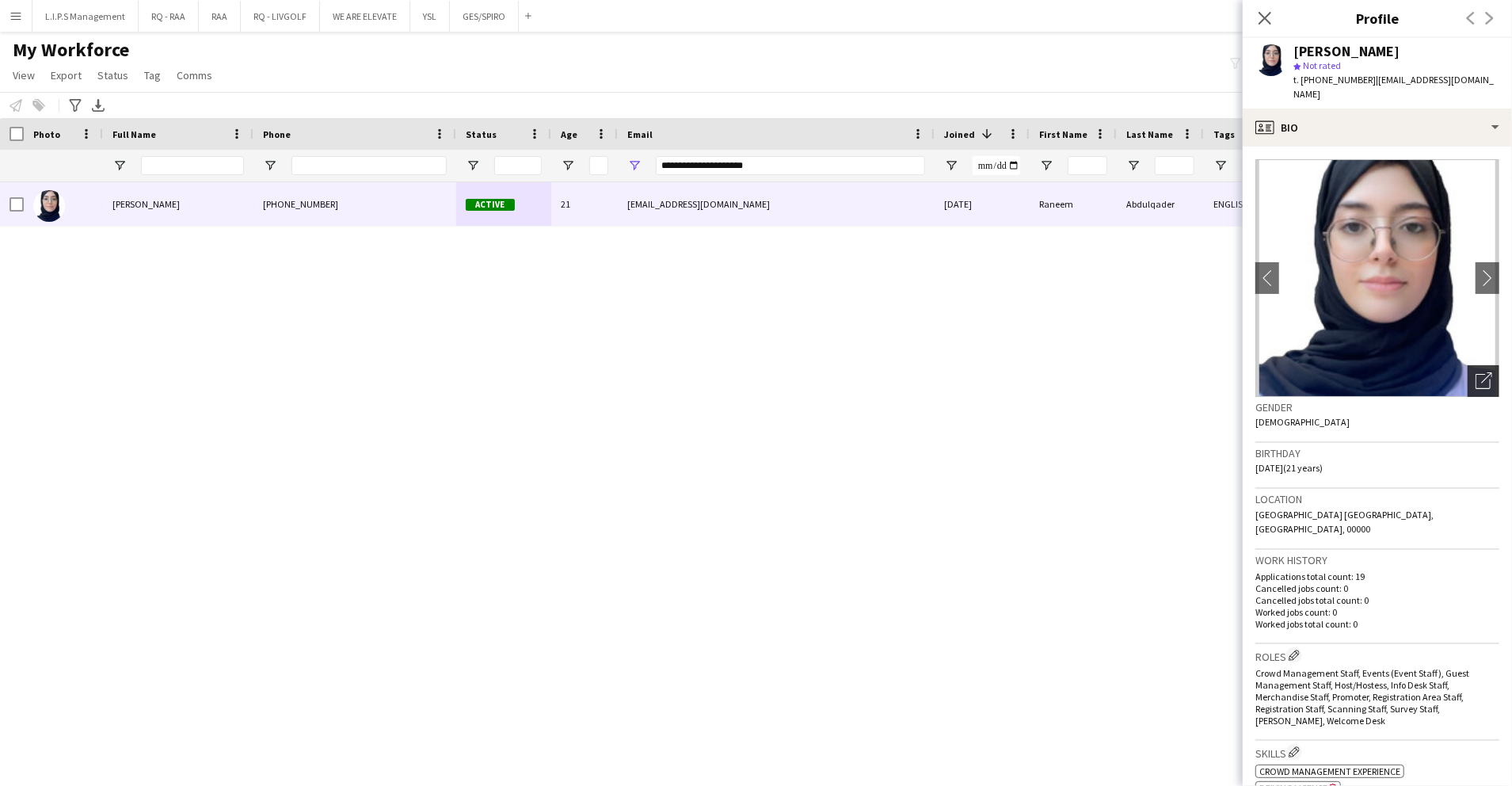
click at [1476, 373] on icon "Open photos pop-in" at bounding box center [1484, 381] width 16 height 16
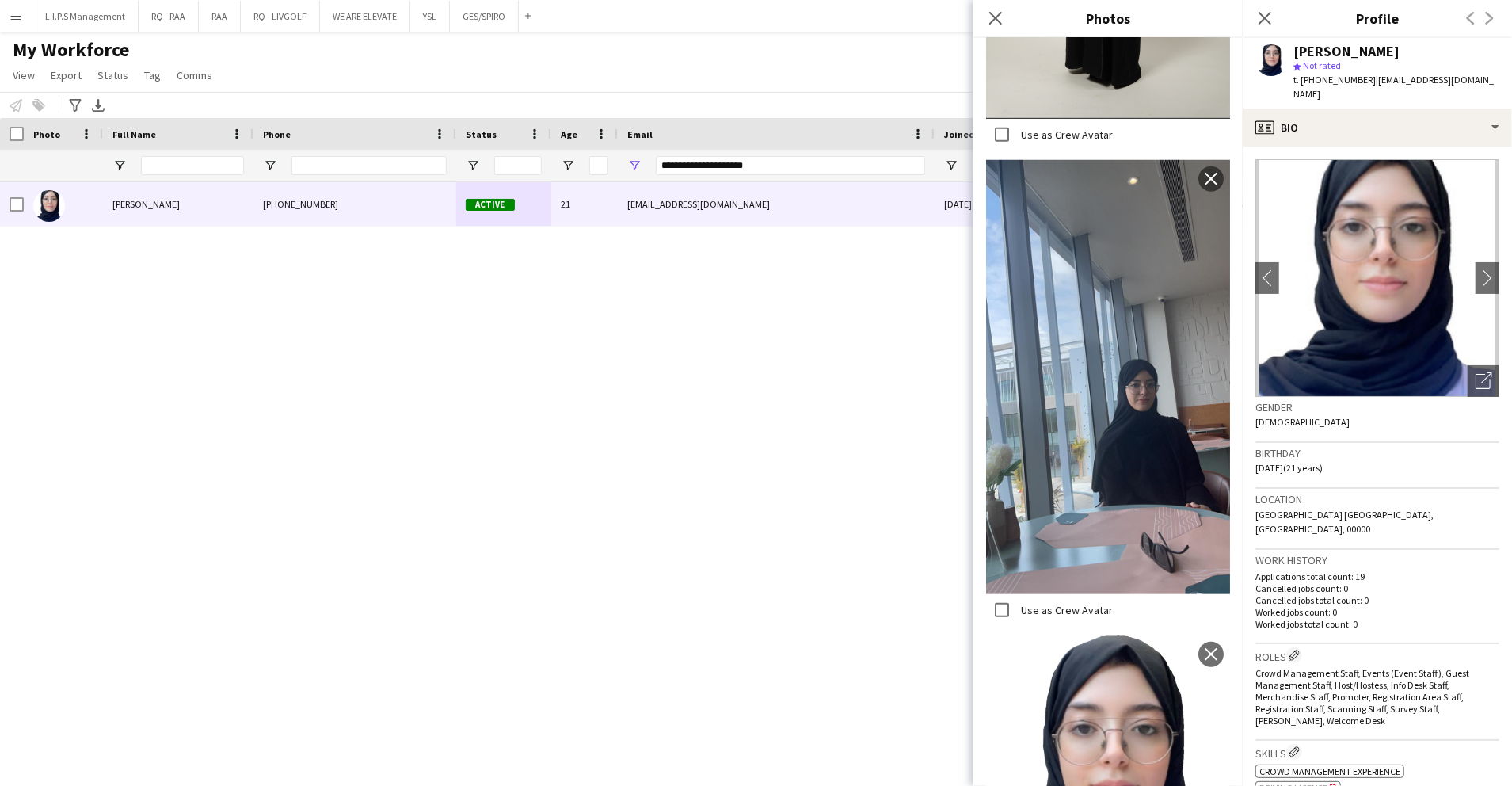
scroll to position [1113, 0]
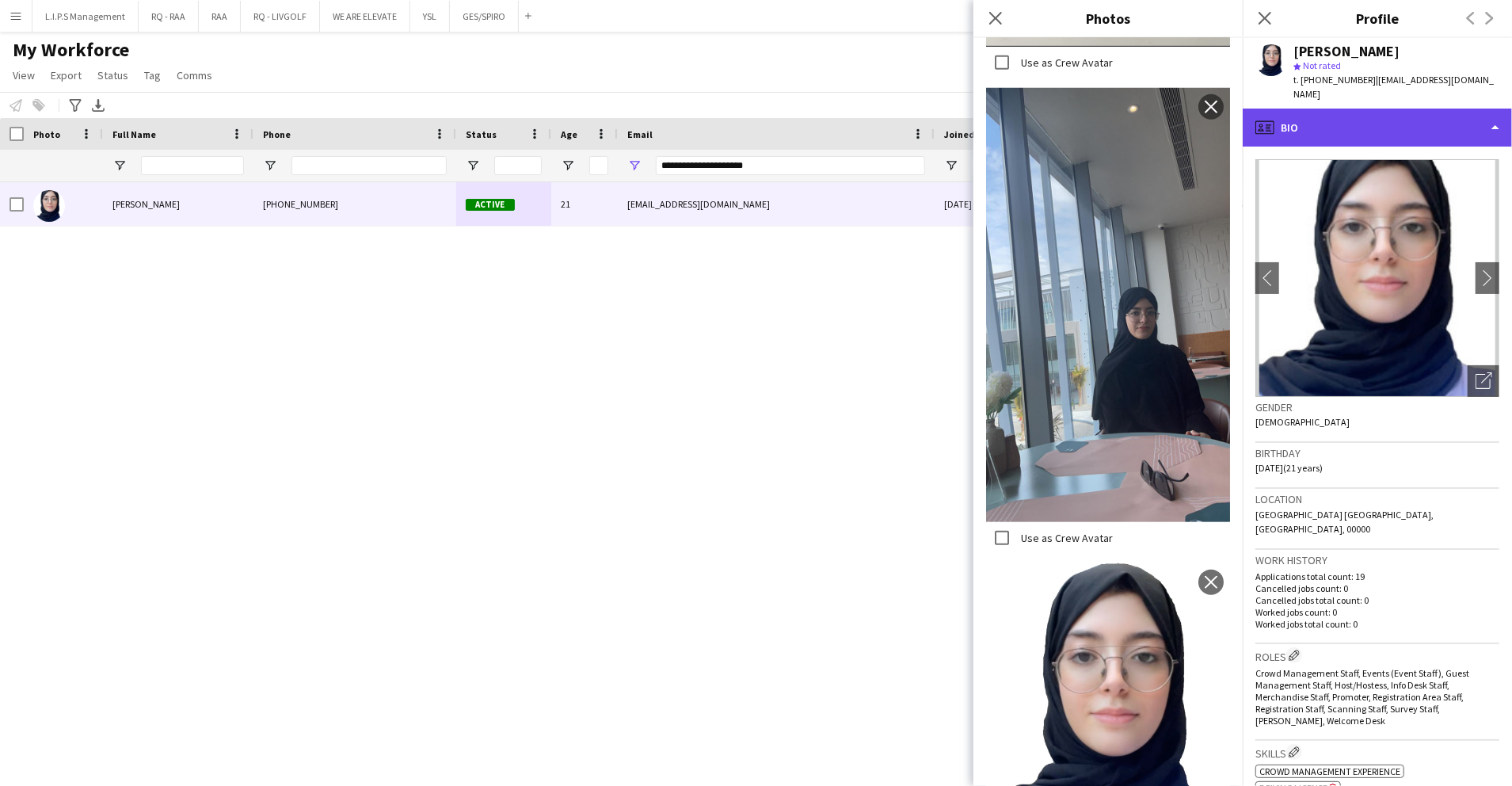
click at [1436, 121] on div "profile Bio" at bounding box center [1378, 128] width 269 height 38
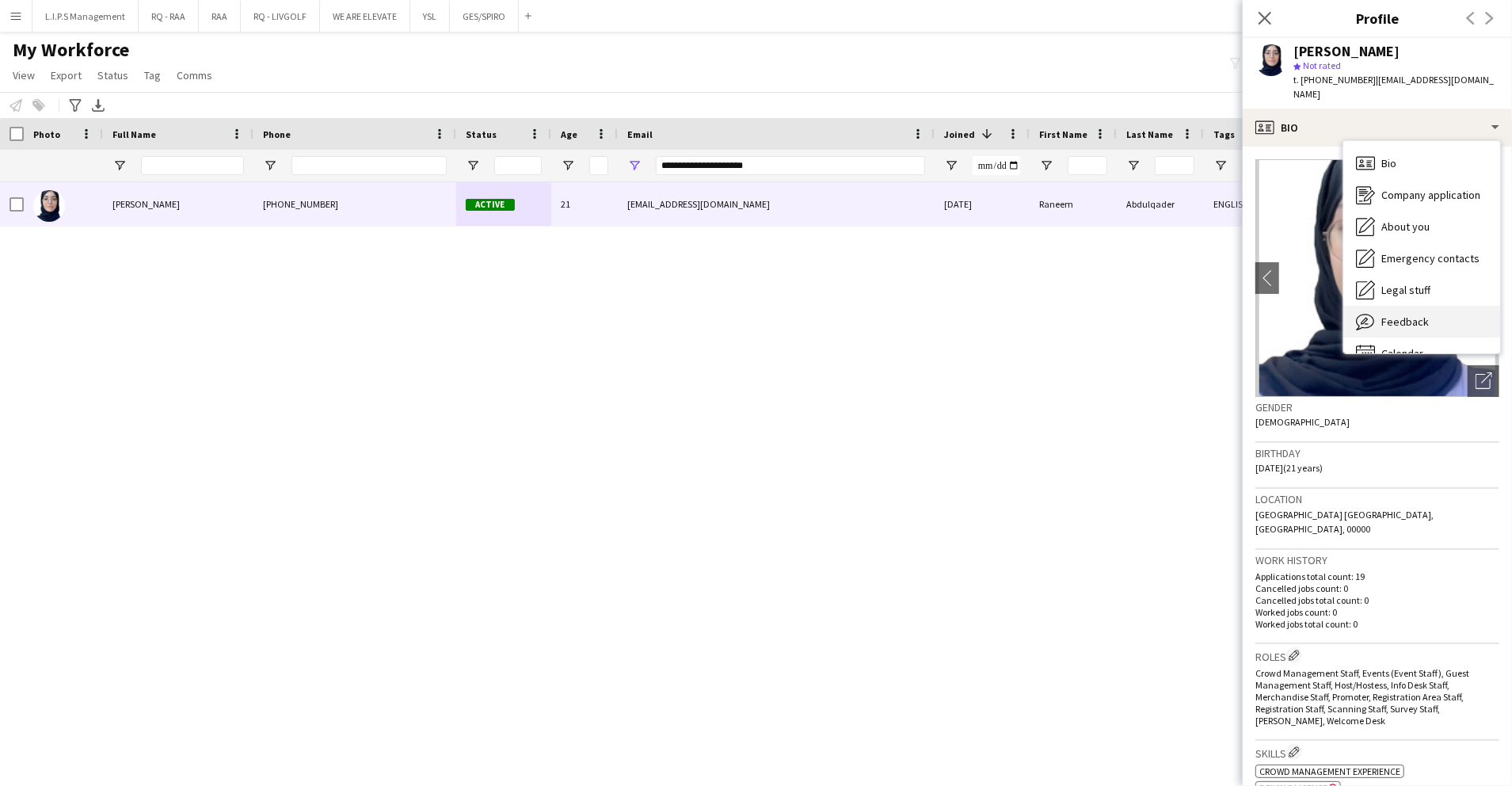
click at [1436, 306] on div "Feedback Feedback" at bounding box center [1422, 322] width 157 height 32
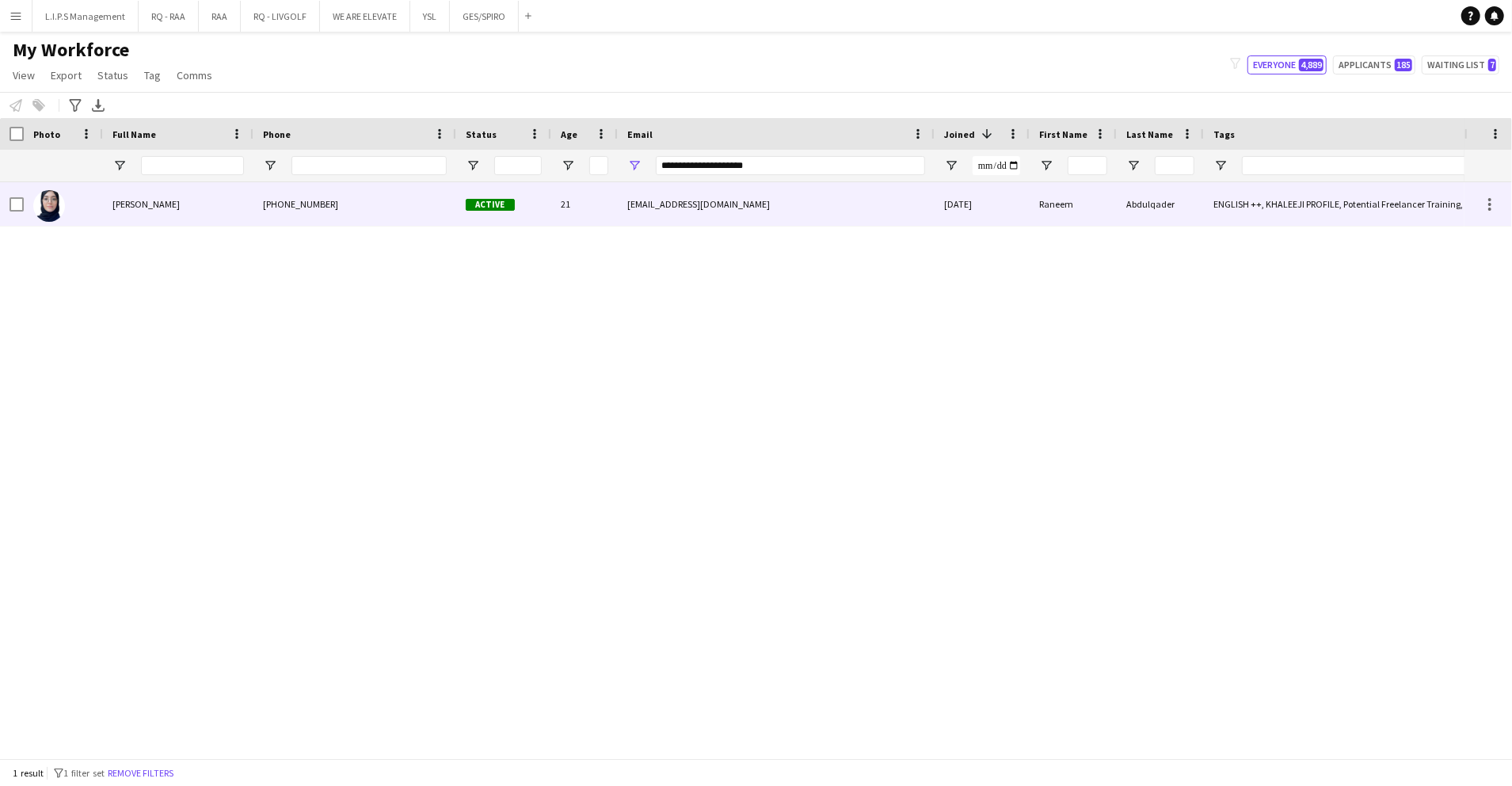
click at [473, 189] on div "Active" at bounding box center [503, 204] width 95 height 44
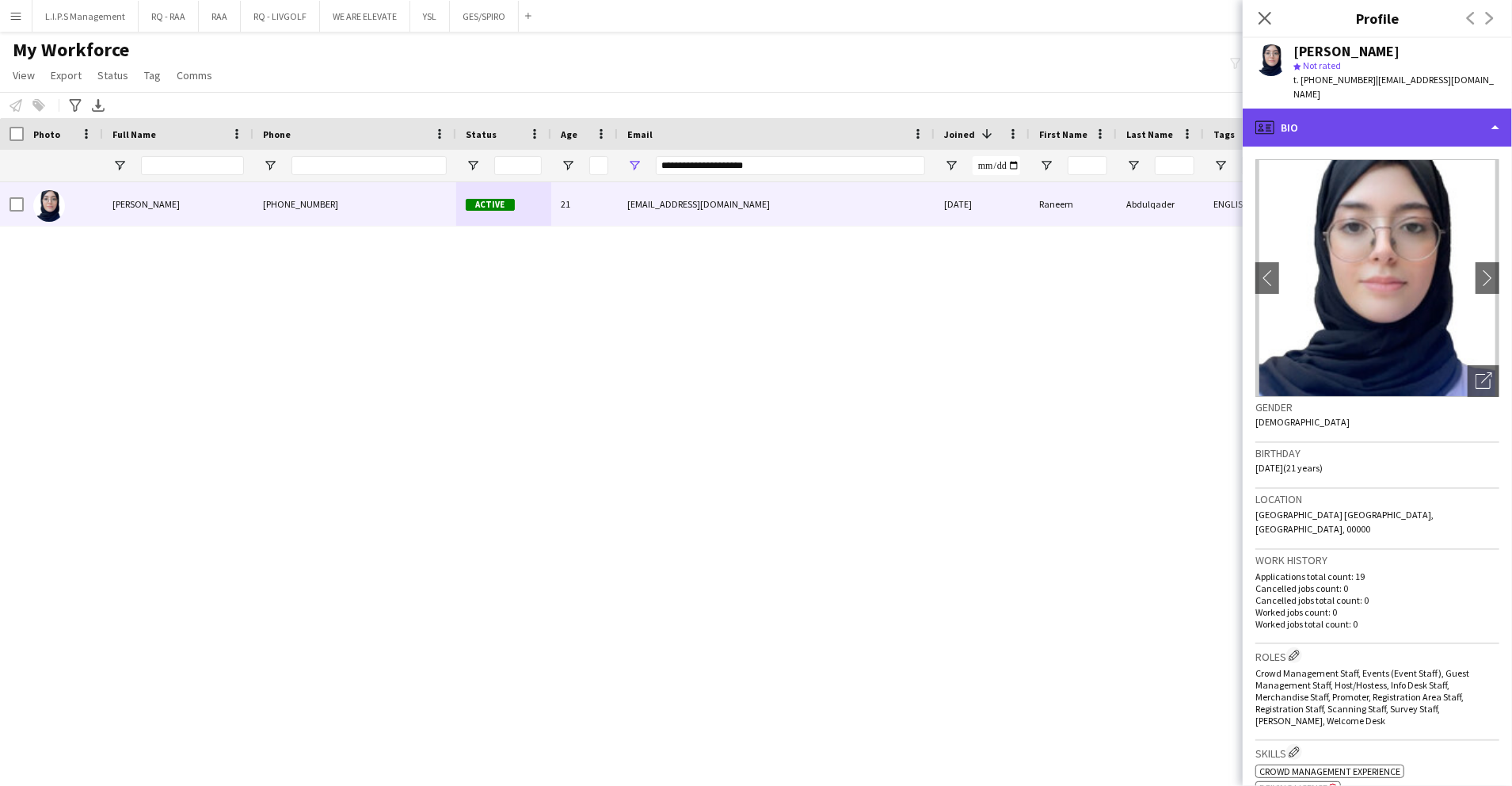
click at [1345, 124] on div "profile Bio" at bounding box center [1378, 128] width 269 height 38
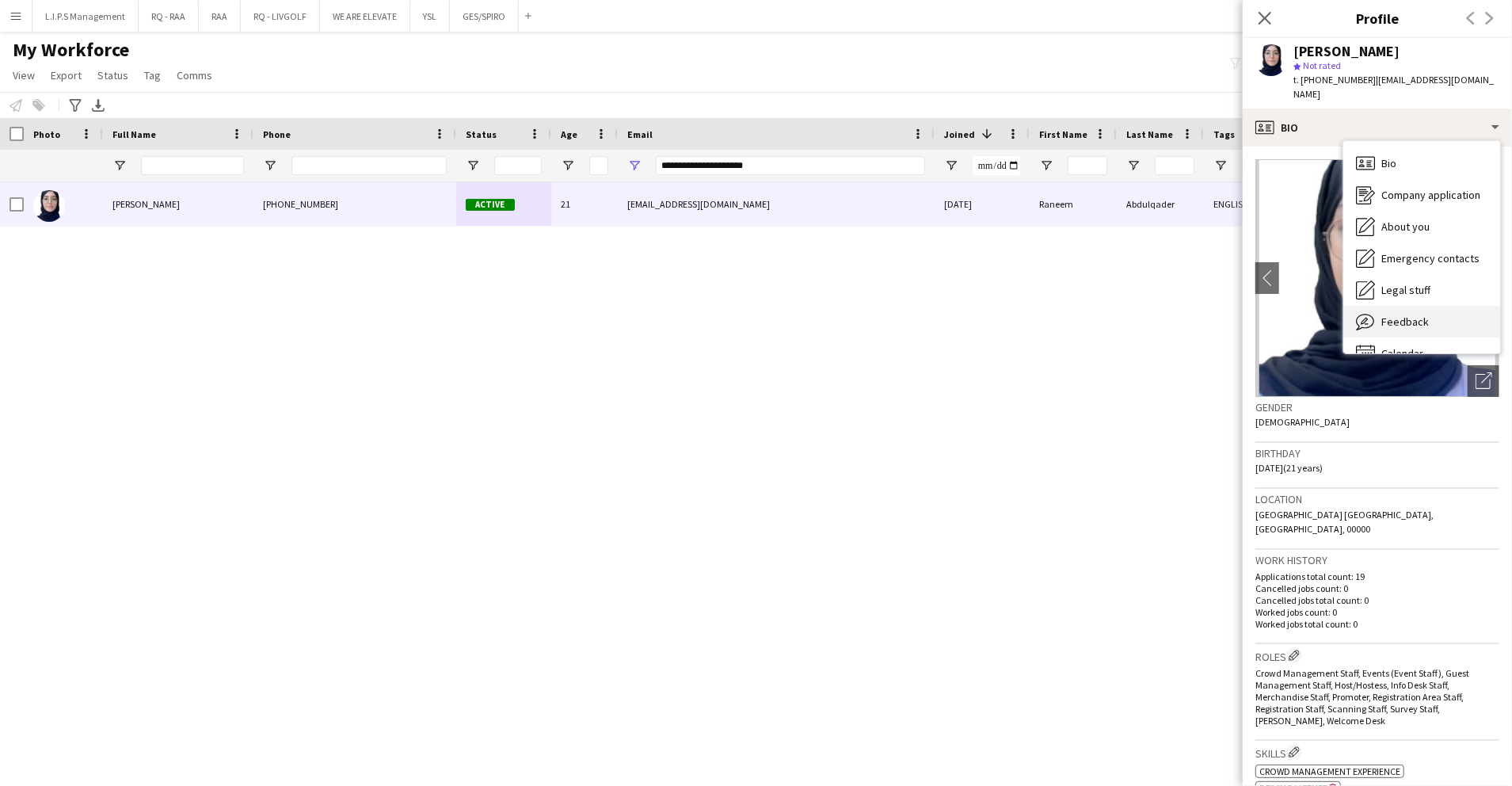
click at [1412, 306] on div "Feedback Feedback" at bounding box center [1422, 322] width 157 height 32
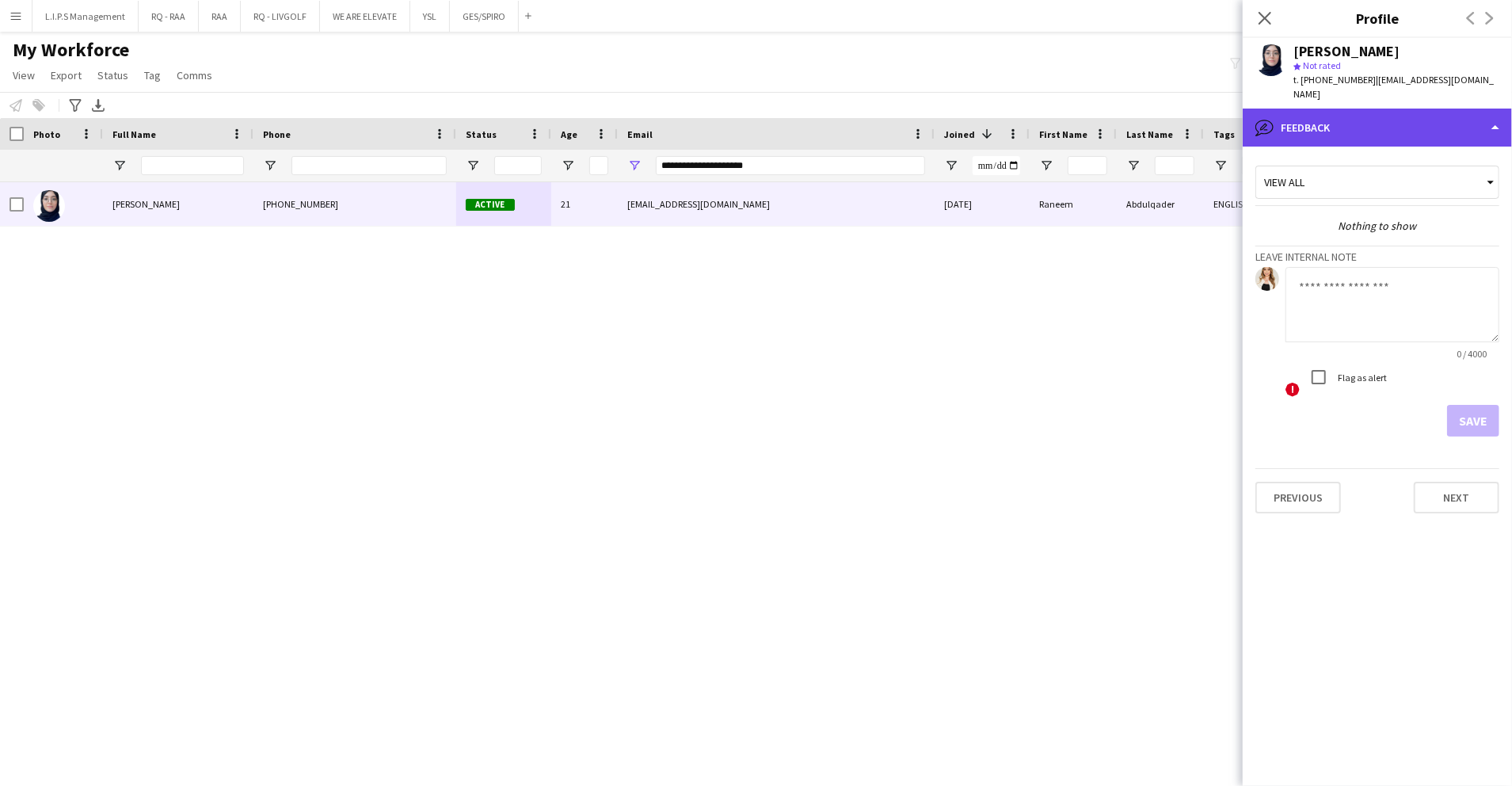
click at [1372, 108] on div "bubble-pencil Feedback" at bounding box center [1378, 128] width 269 height 38
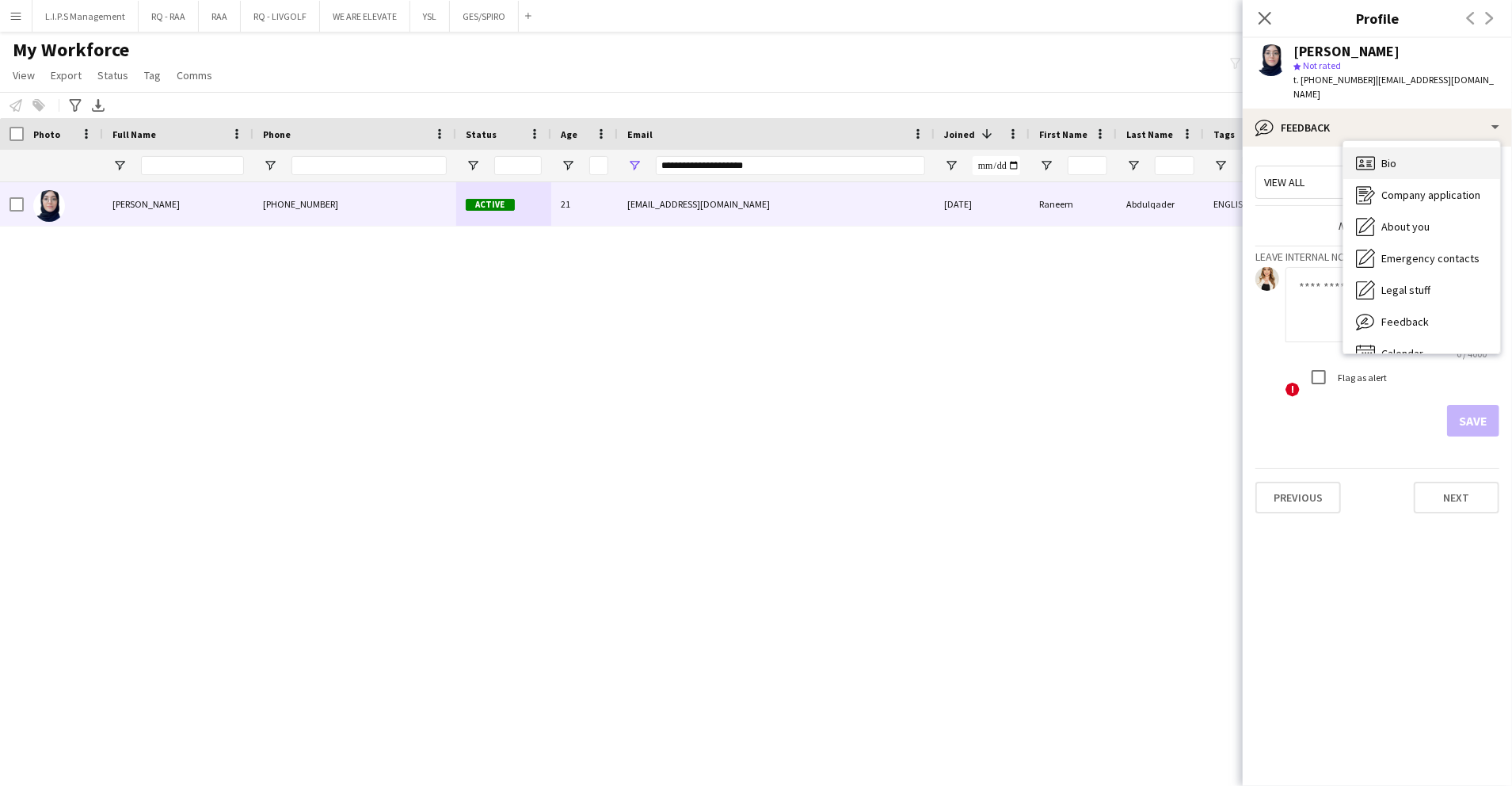
click at [1387, 148] on div "Bio Bio" at bounding box center [1422, 163] width 157 height 32
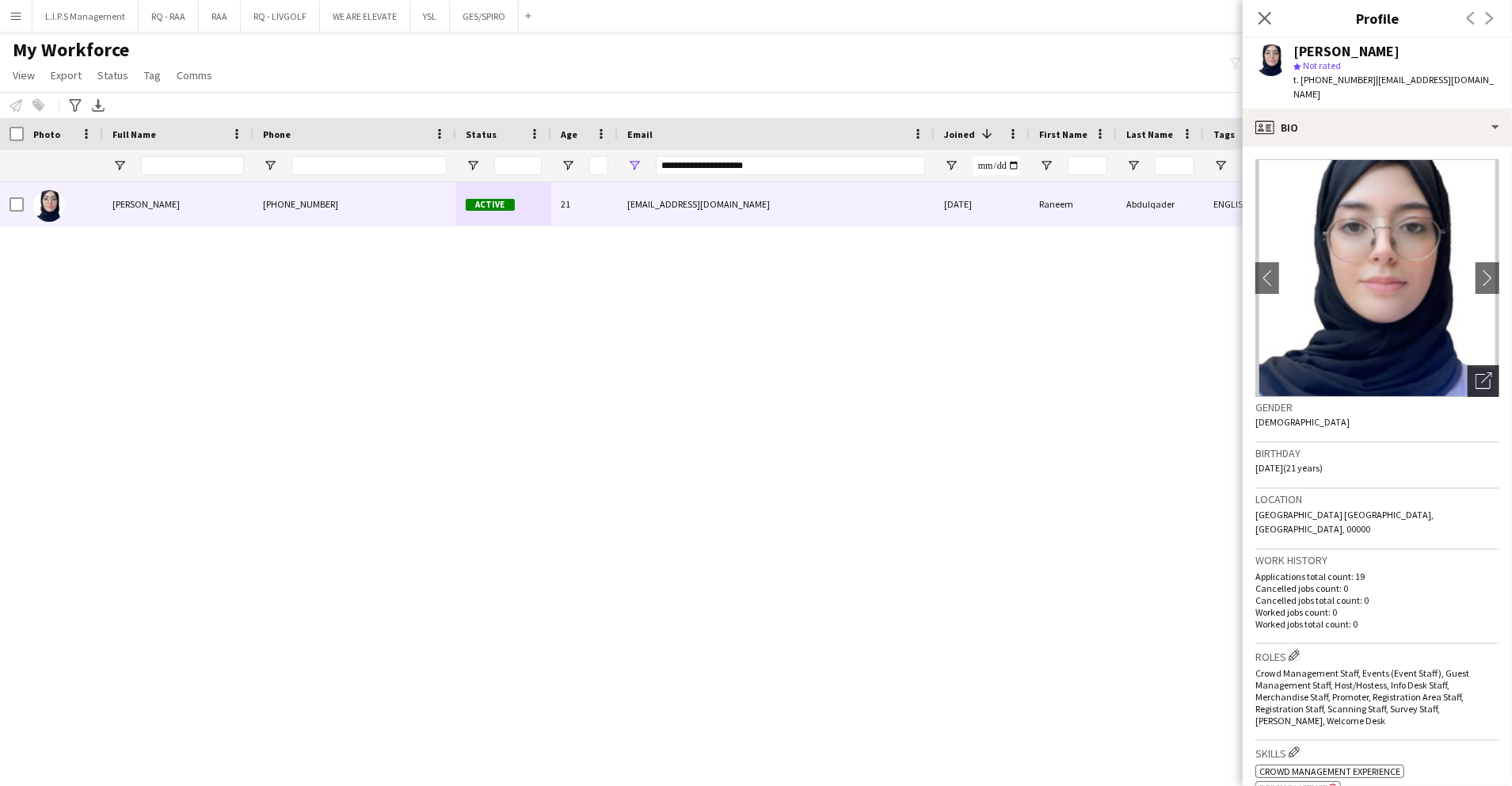
click at [1468, 365] on div "Open photos pop-in" at bounding box center [1484, 381] width 32 height 32
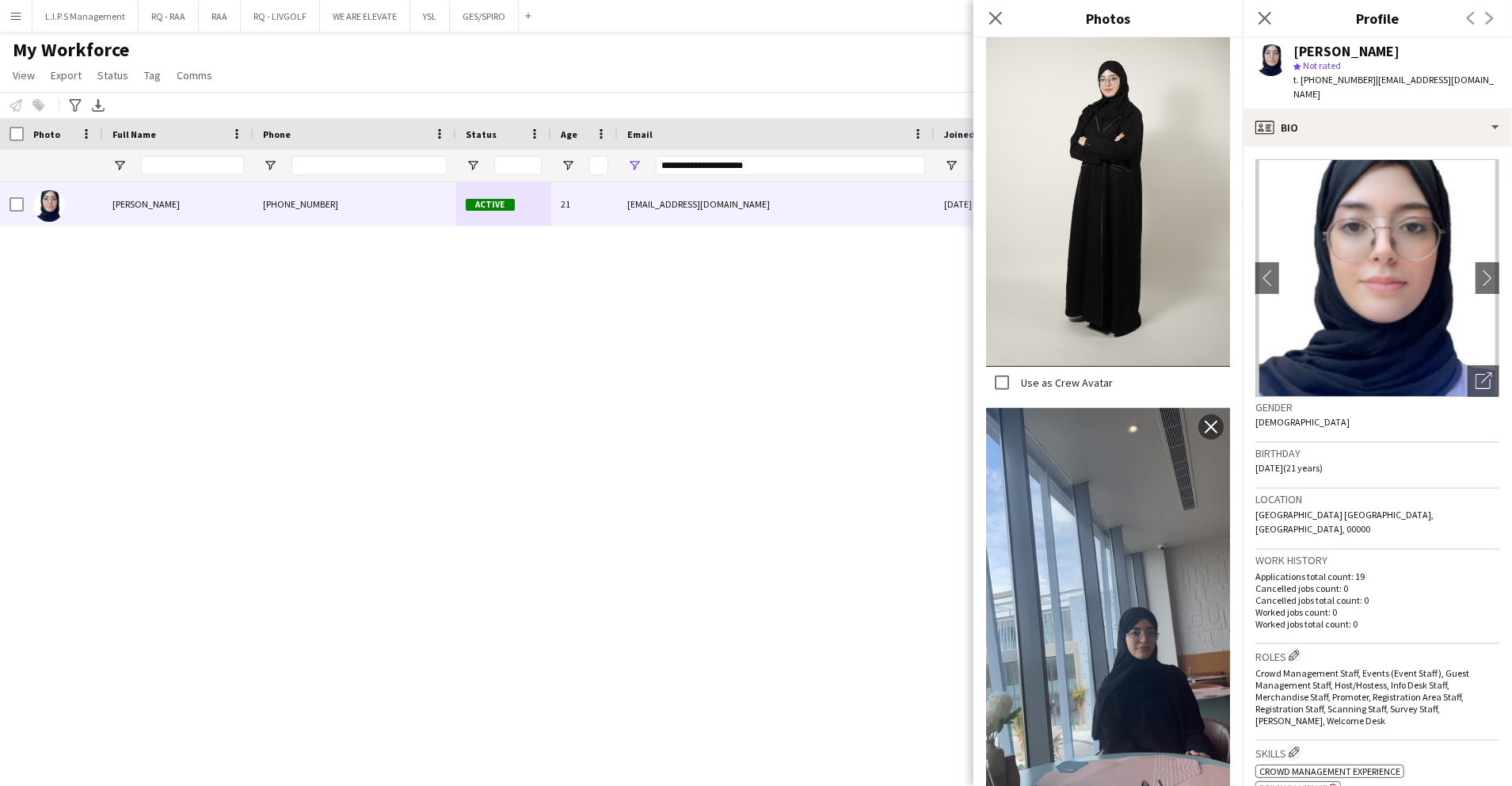
scroll to position [1113, 0]
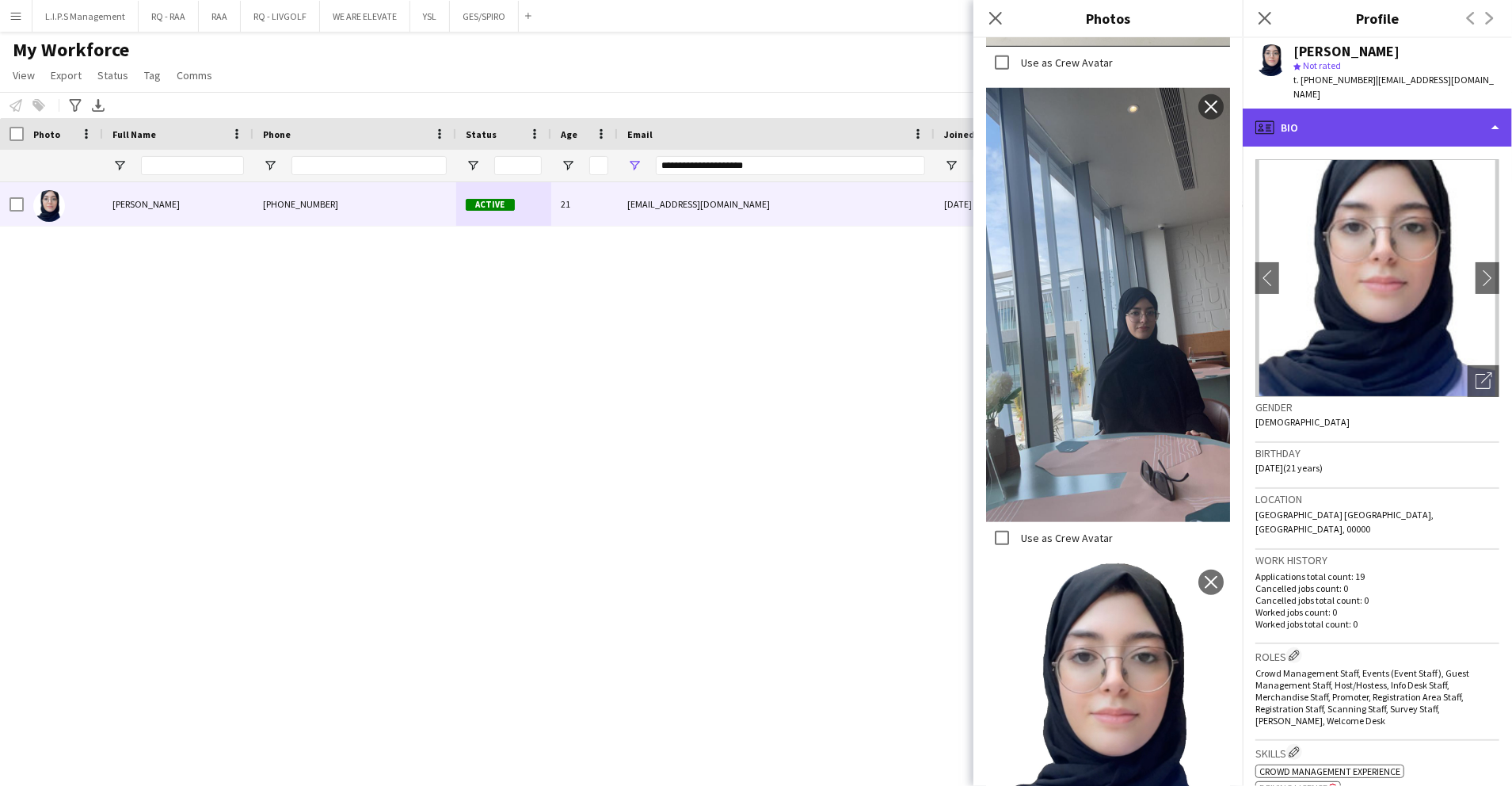
click at [1449, 108] on div "profile Bio" at bounding box center [1378, 128] width 269 height 38
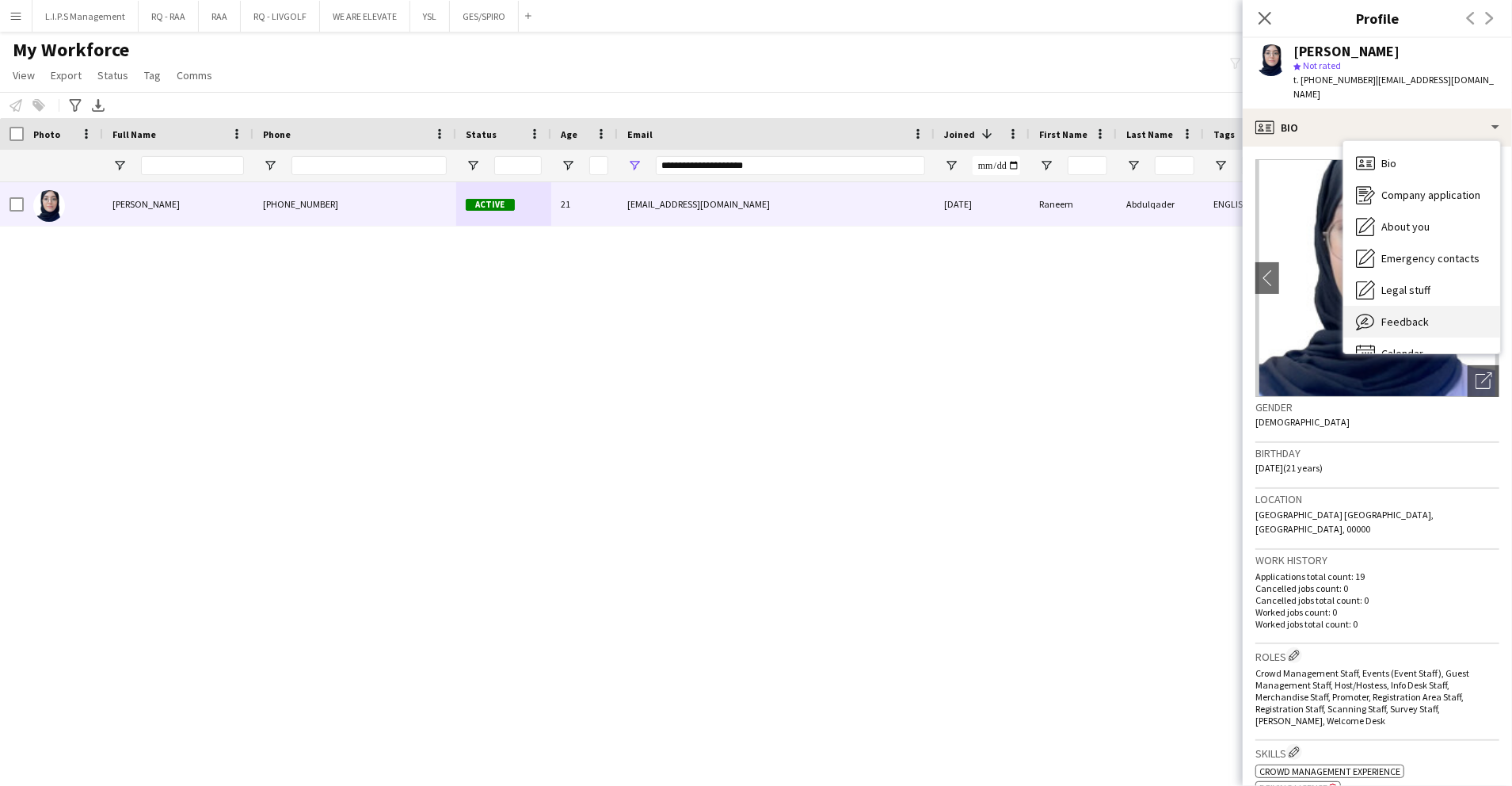
click at [1426, 311] on div "Feedback Feedback" at bounding box center [1422, 322] width 157 height 32
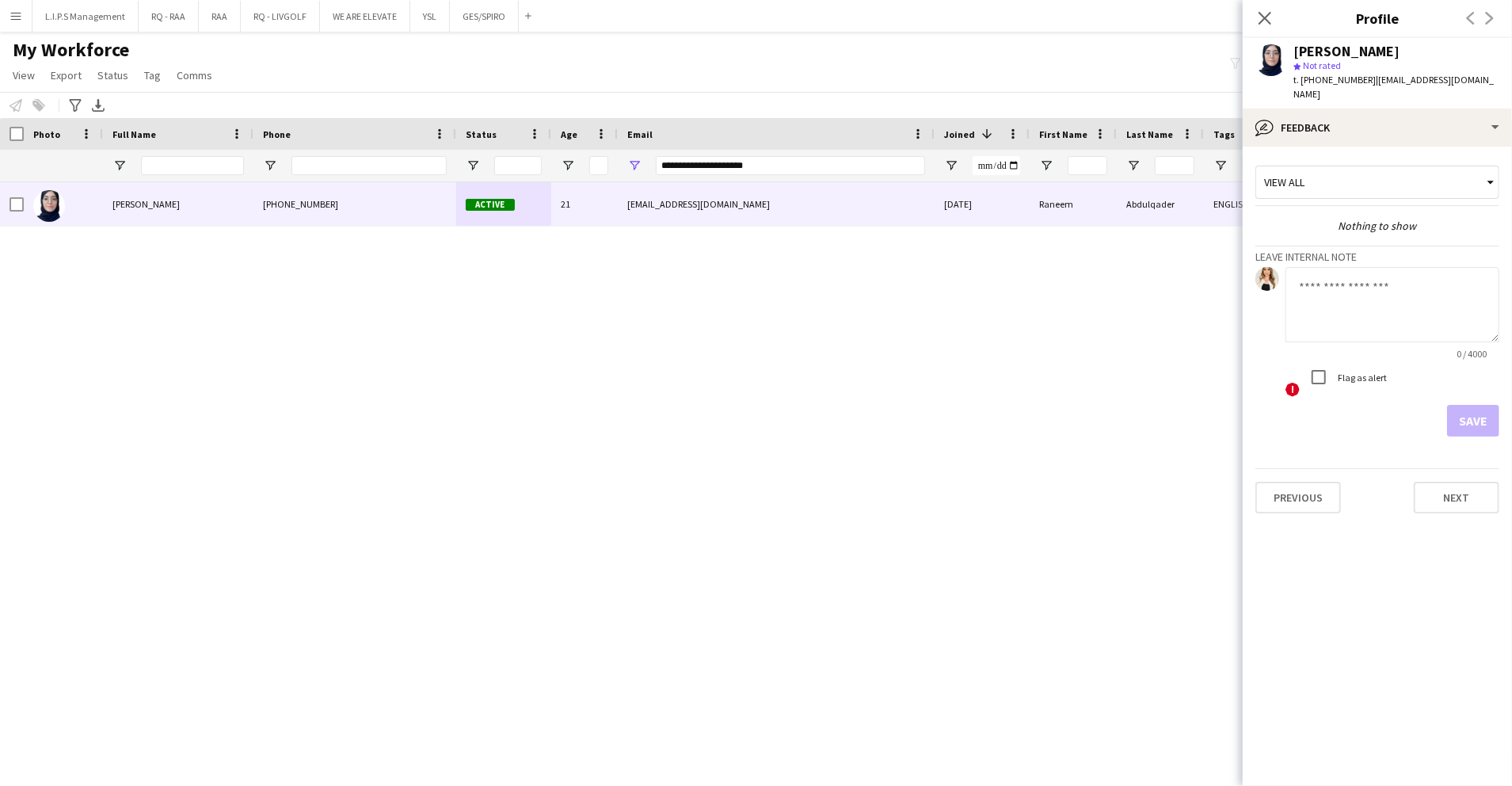
click at [1426, 302] on textarea at bounding box center [1393, 304] width 214 height 76
type textarea "*"
click at [1483, 406] on button "Save" at bounding box center [1473, 421] width 52 height 32
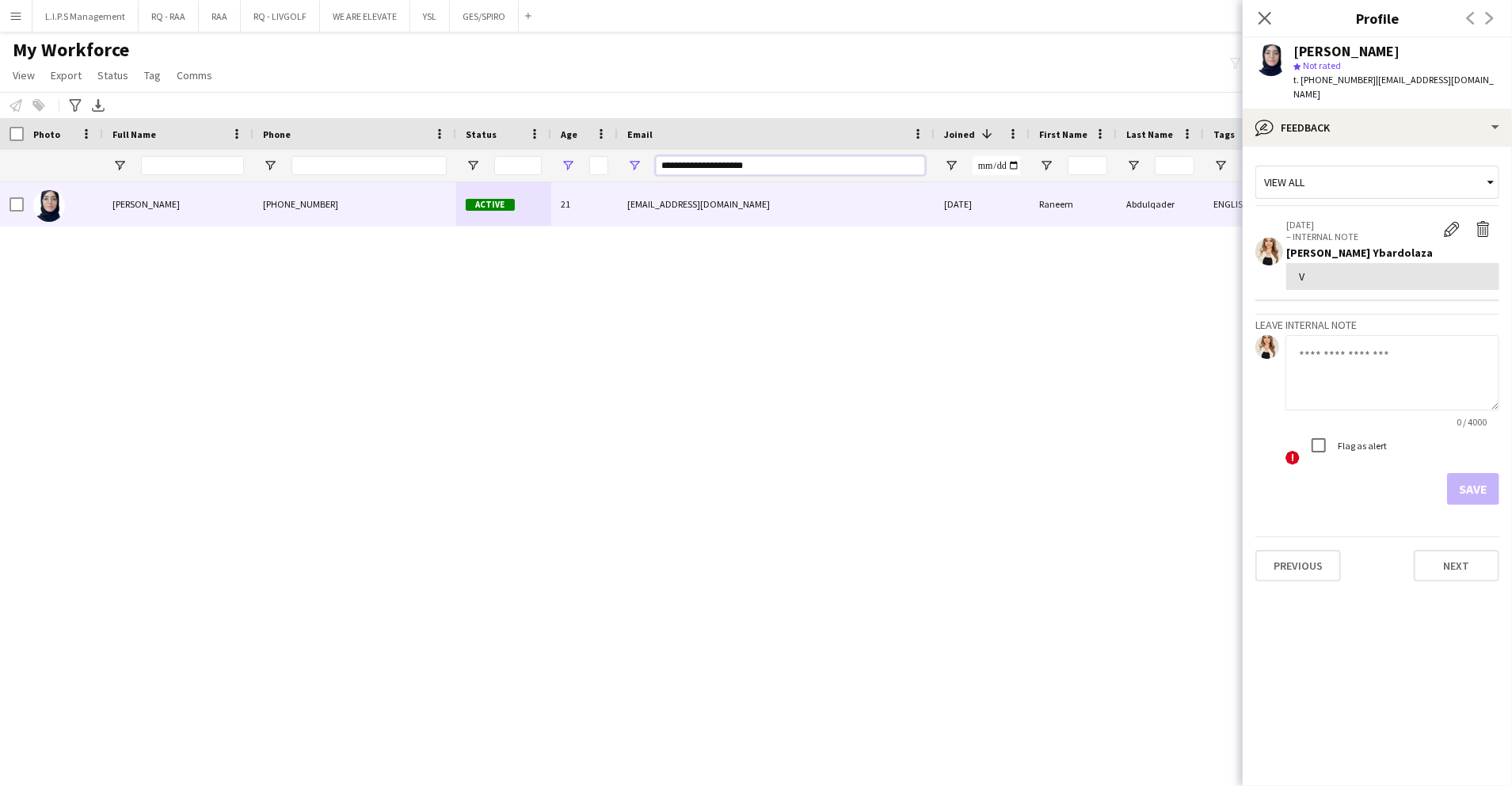
drag, startPoint x: 813, startPoint y: 167, endPoint x: 561, endPoint y: 172, distance: 252.0
click at [561, 172] on div at bounding box center [1103, 165] width 2207 height 32
paste input "Email Filter Input"
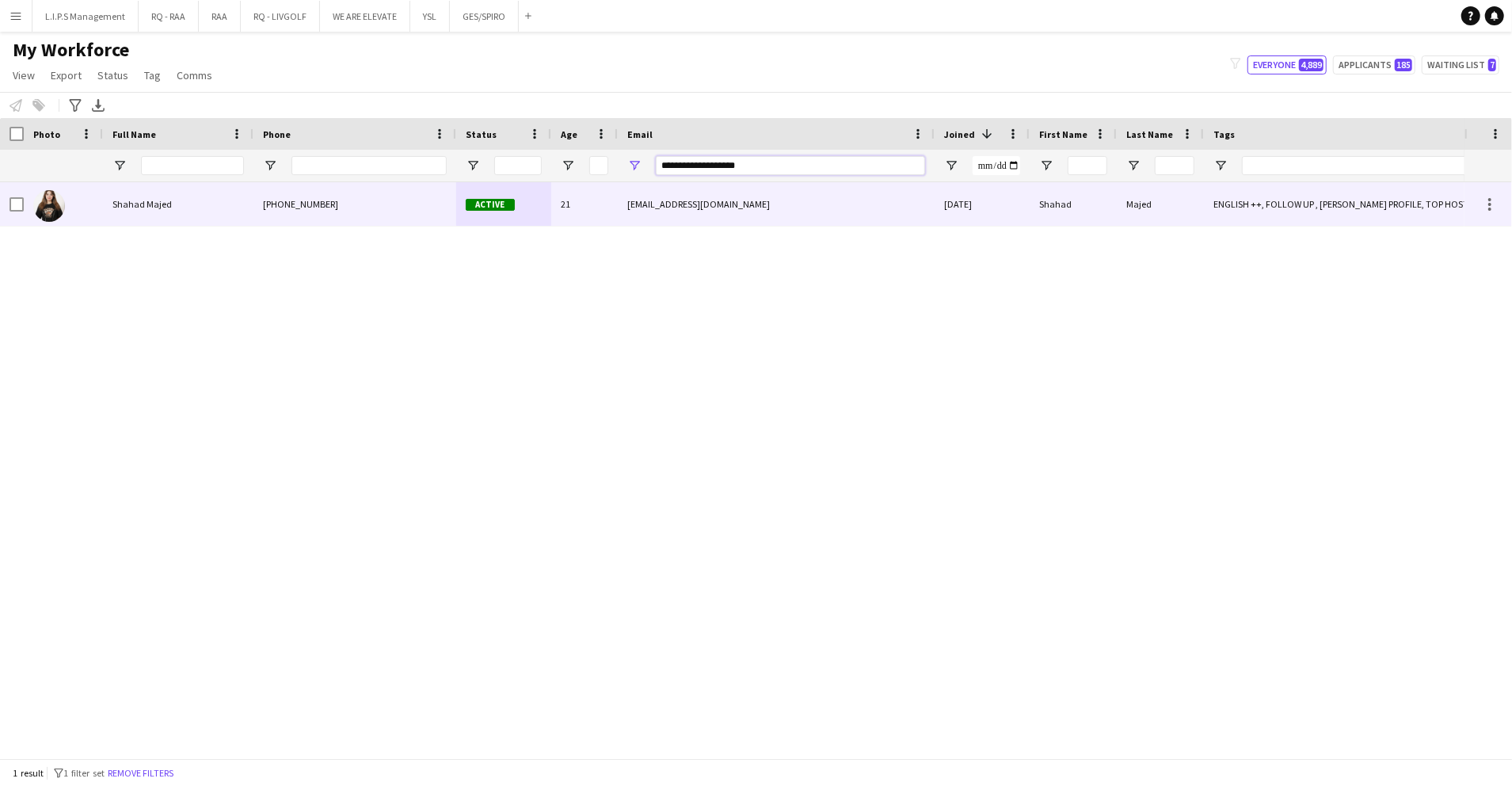
type input "**********"
click at [571, 199] on div "21" at bounding box center [584, 204] width 66 height 44
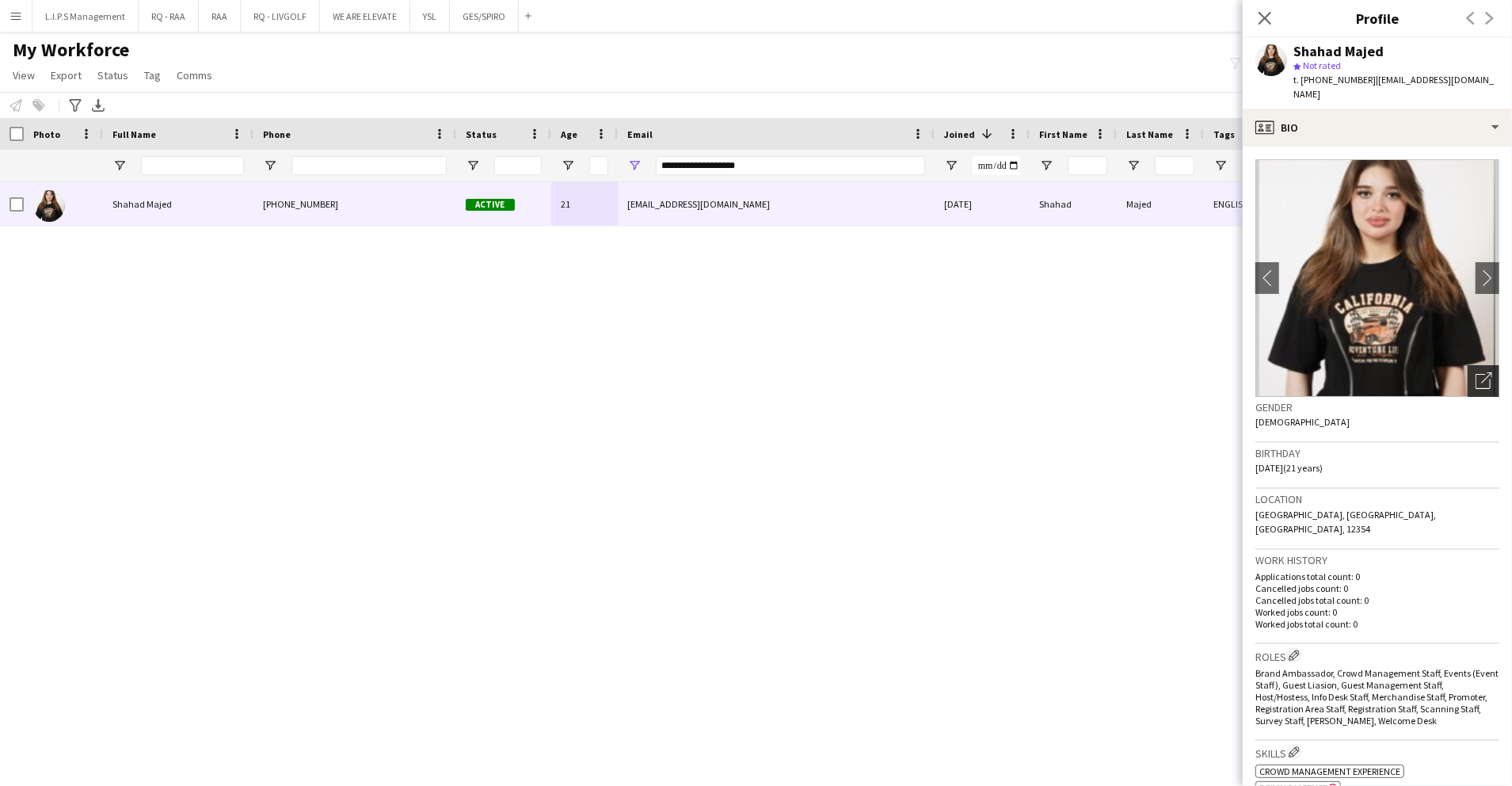
click at [1468, 365] on div "Open photos pop-in" at bounding box center [1484, 381] width 32 height 32
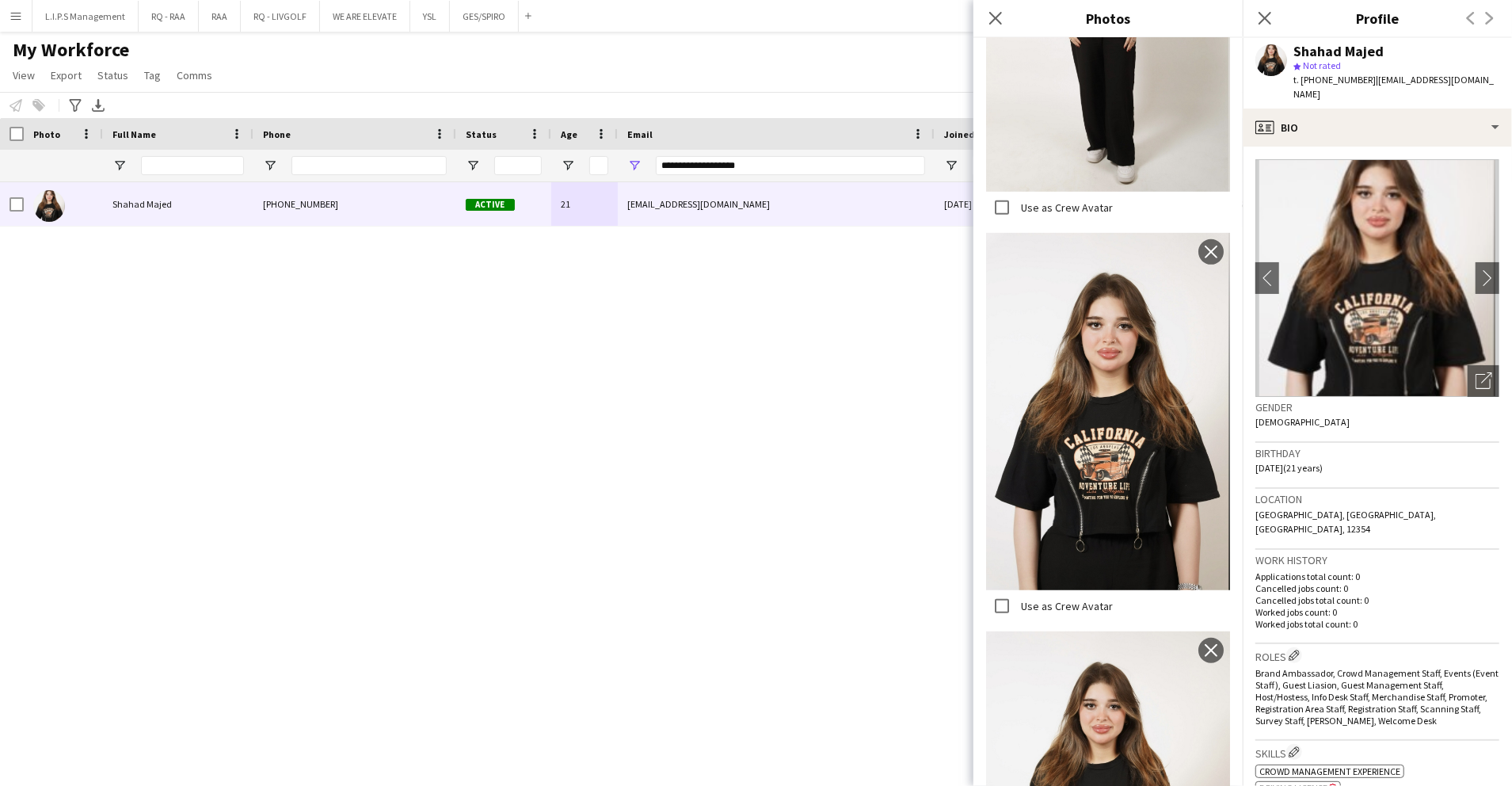
scroll to position [708, 0]
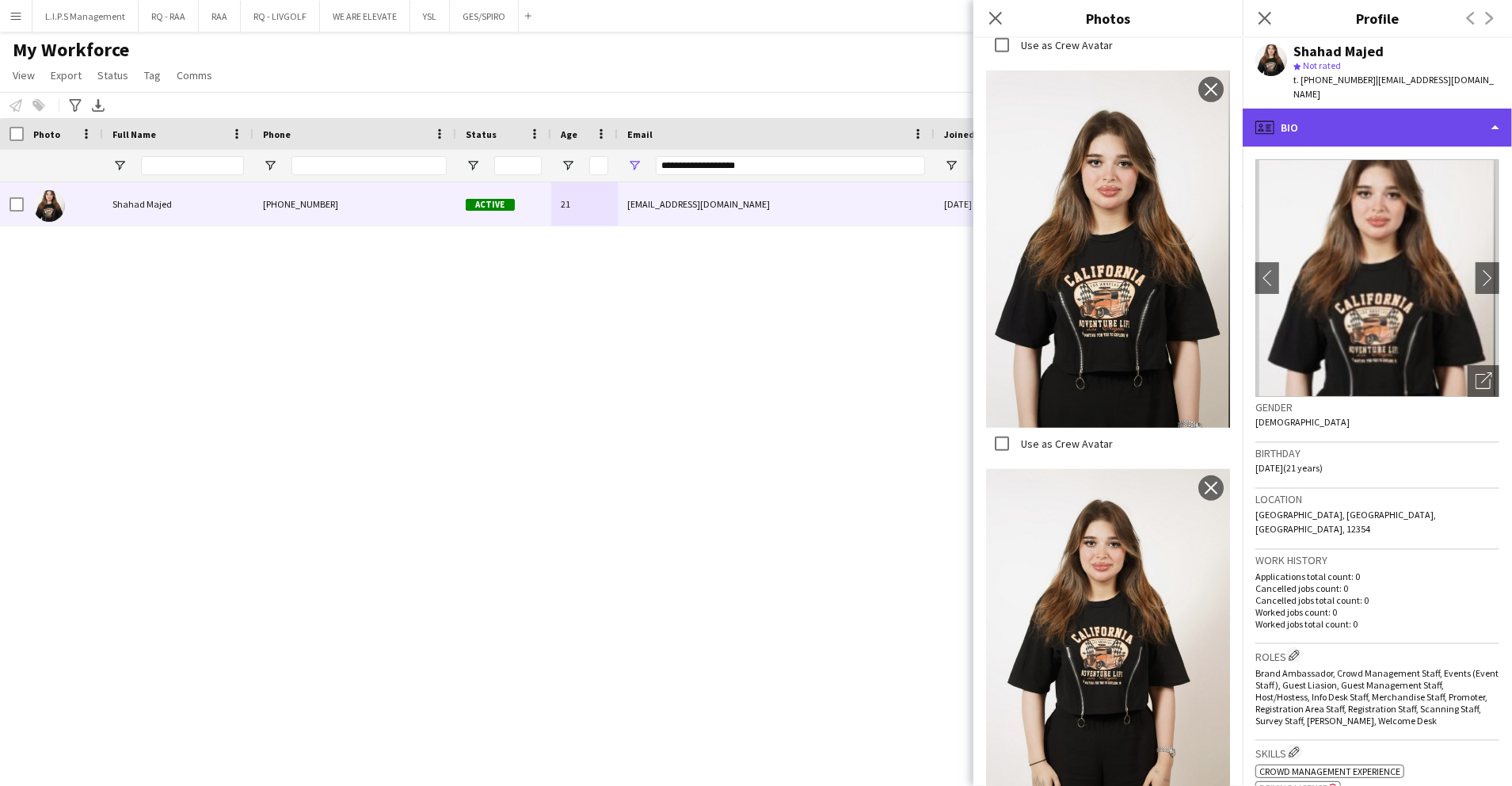
click at [1437, 118] on div "profile Bio" at bounding box center [1378, 128] width 269 height 38
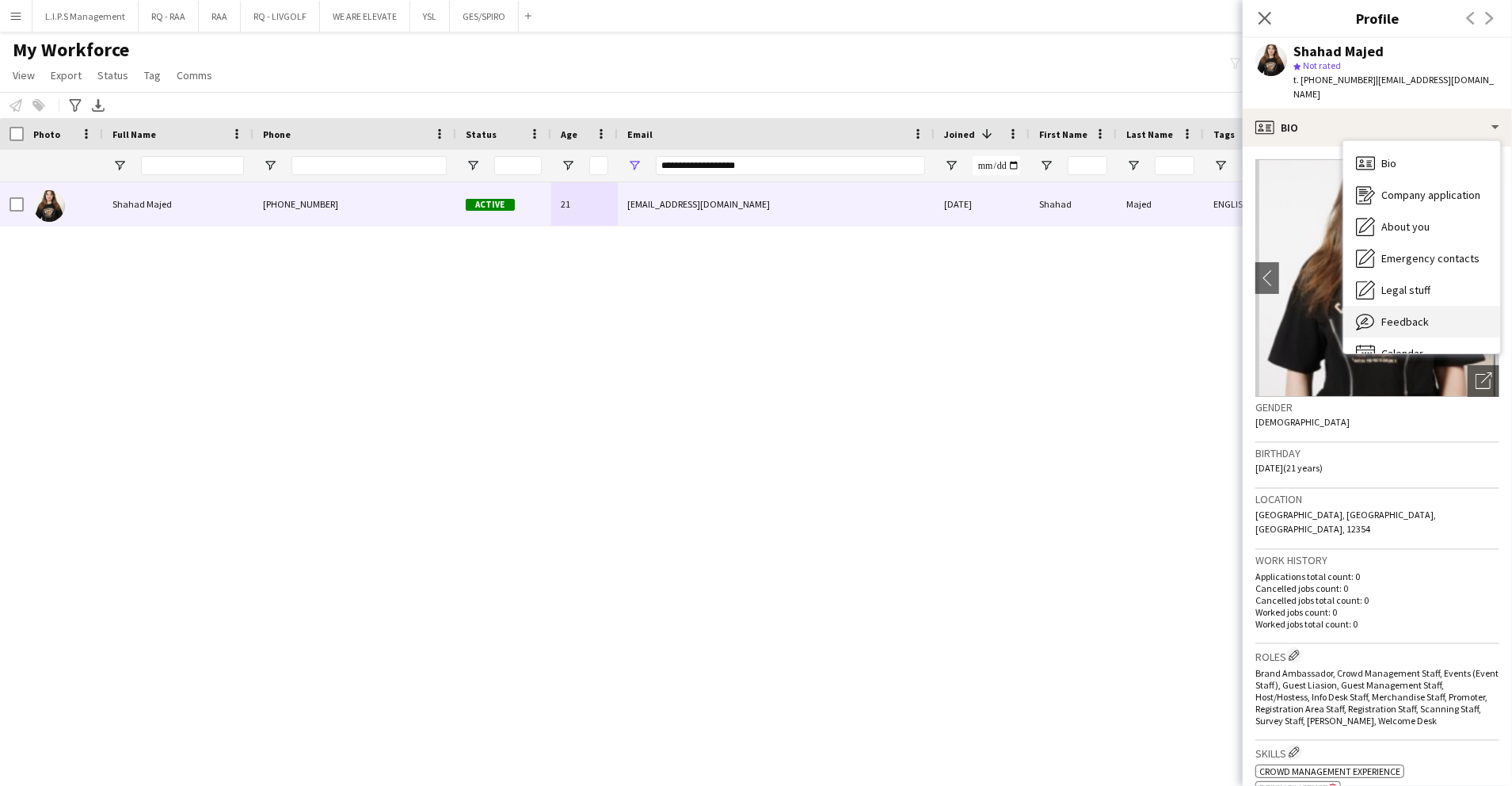
click at [1407, 315] on span "Feedback" at bounding box center [1405, 322] width 47 height 15
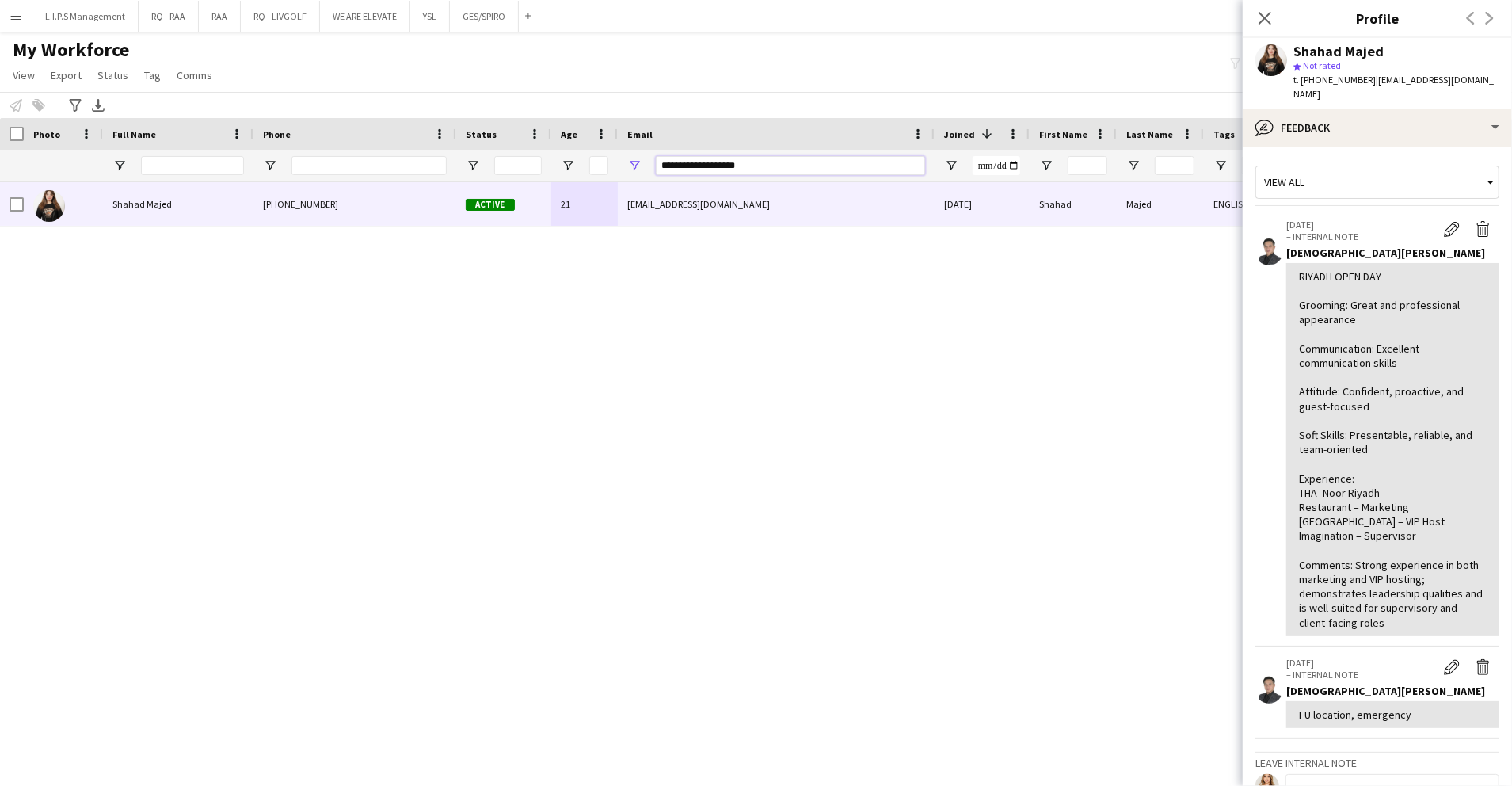
drag, startPoint x: 787, startPoint y: 169, endPoint x: 547, endPoint y: 156, distance: 240.4
click at [547, 156] on div at bounding box center [1103, 165] width 2207 height 32
click at [176, 160] on input "Full Name Filter Input" at bounding box center [192, 165] width 103 height 19
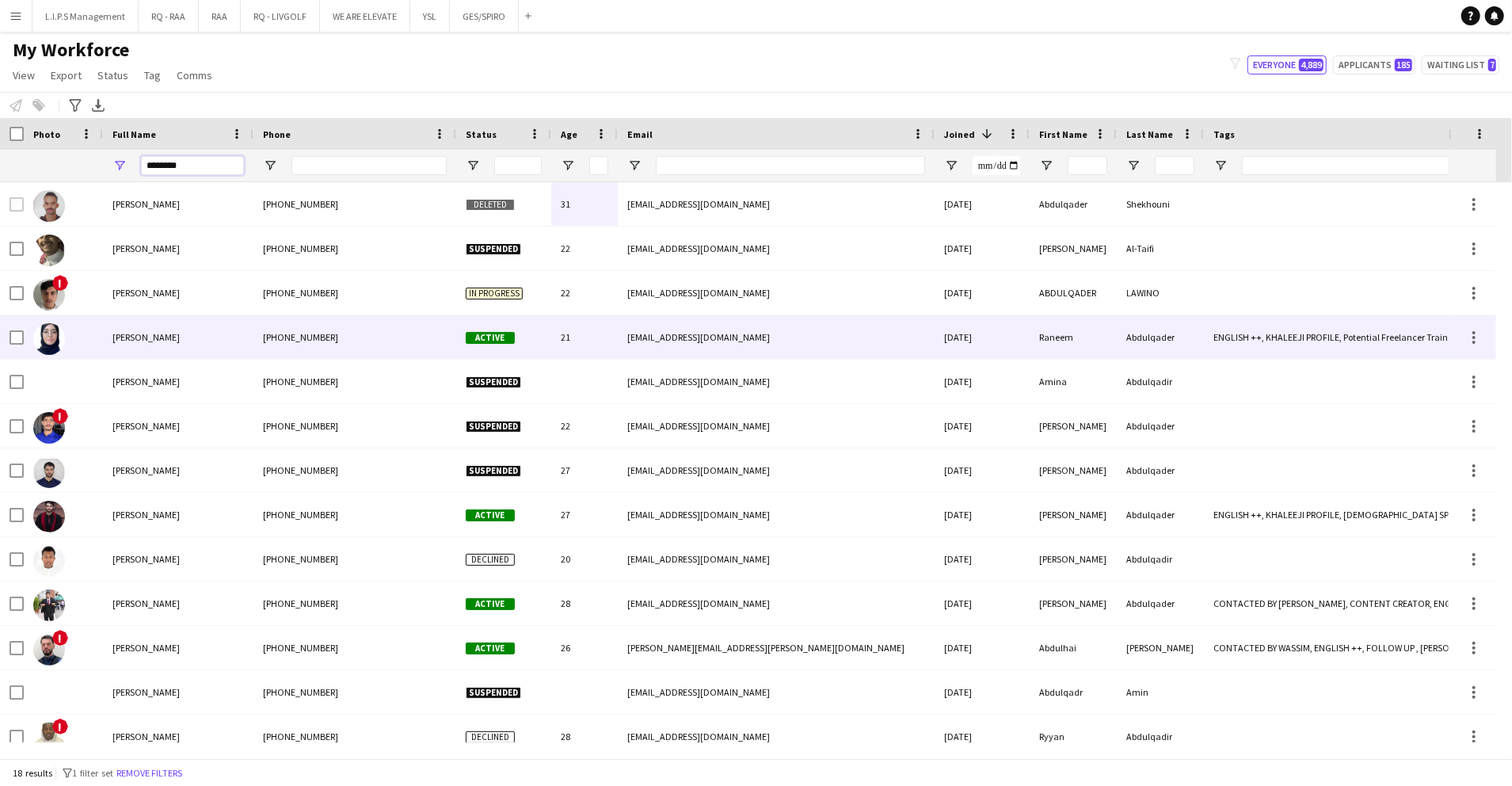
type input "********"
click at [248, 347] on div "[PERSON_NAME]" at bounding box center [178, 337] width 150 height 44
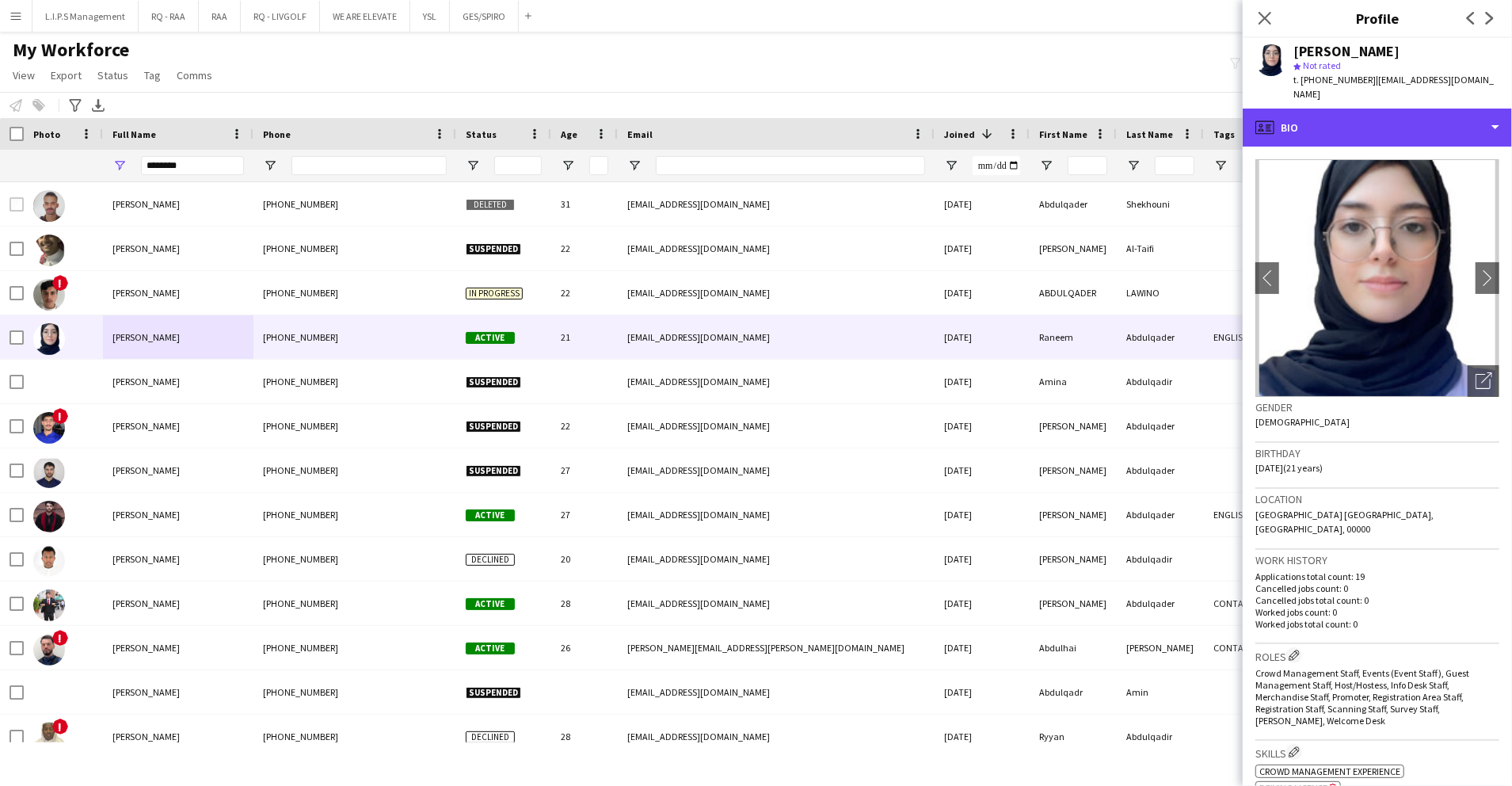
click at [1494, 108] on div "profile Bio" at bounding box center [1378, 128] width 269 height 38
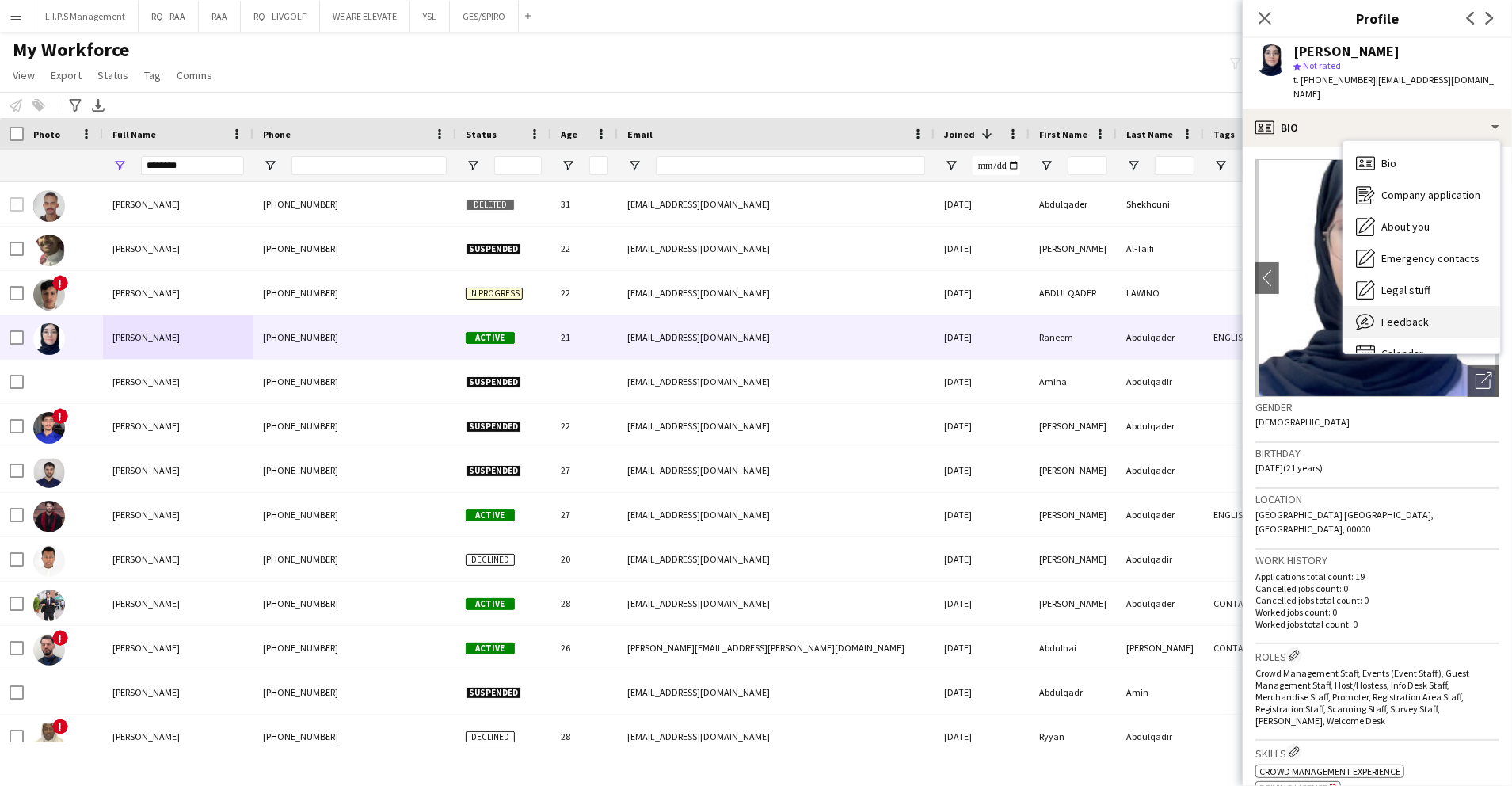
click at [1464, 306] on div "Feedback Feedback" at bounding box center [1422, 322] width 157 height 32
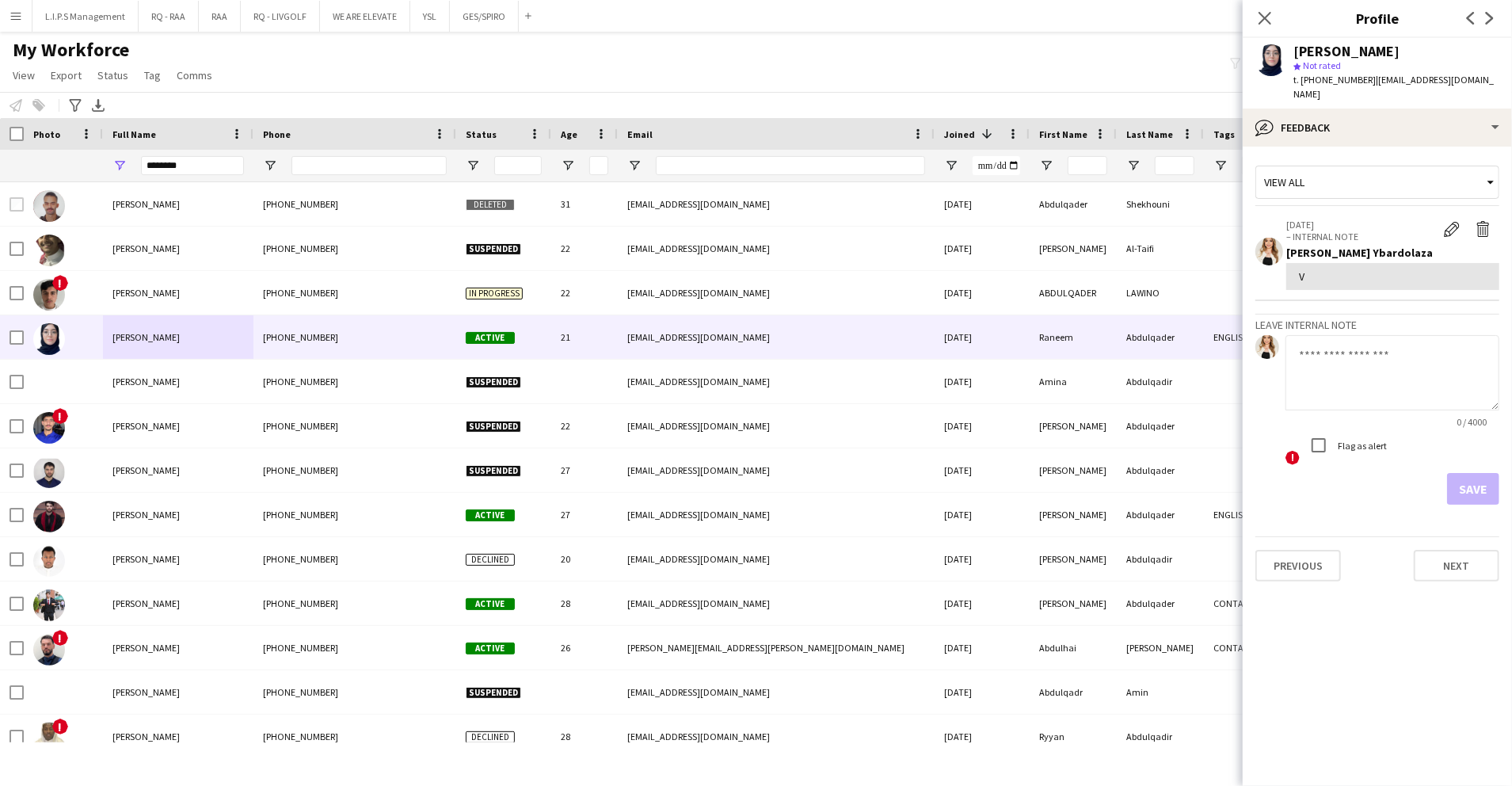
click at [1429, 376] on textarea at bounding box center [1393, 373] width 214 height 76
paste textarea "**********"
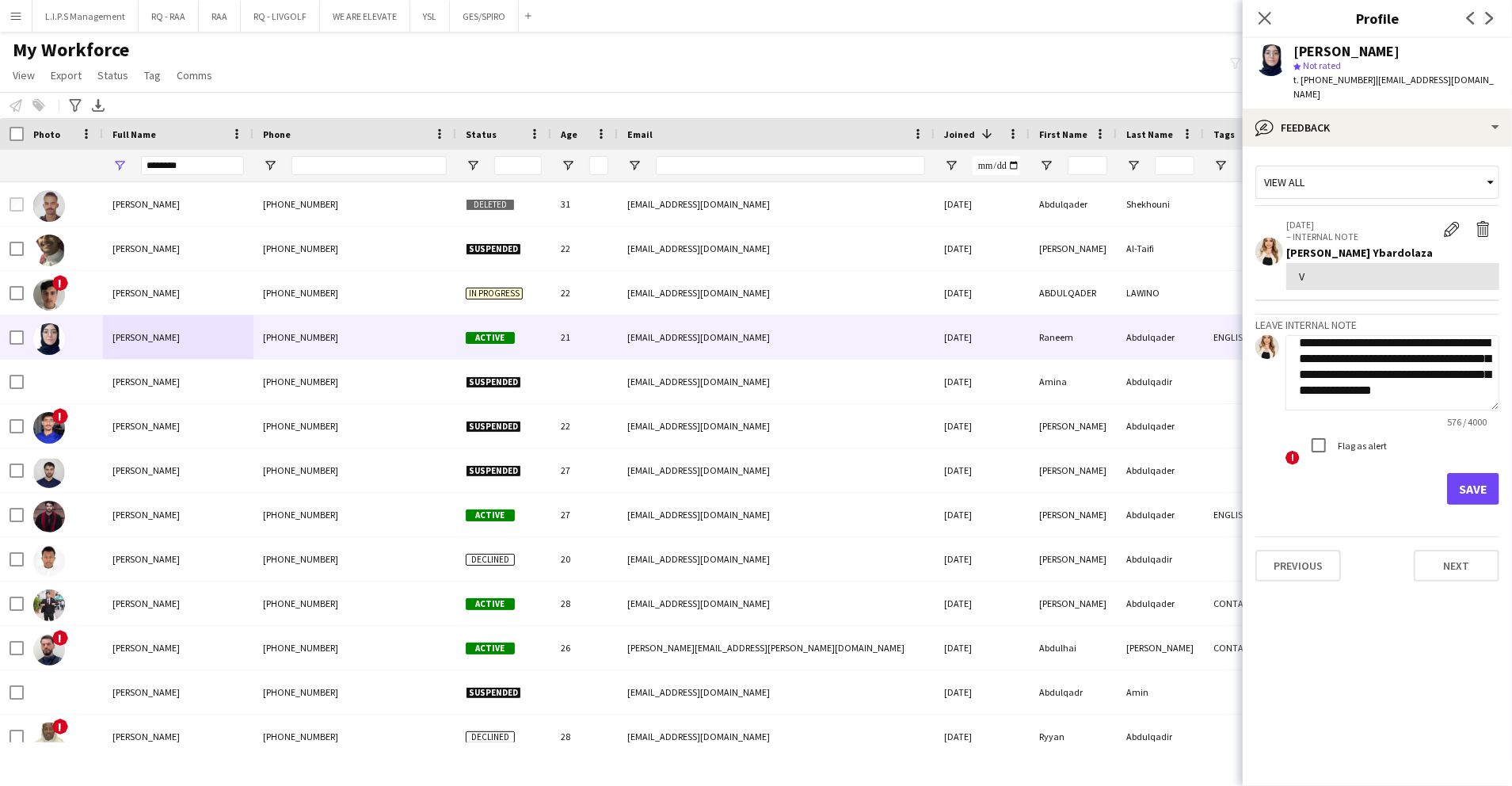
type textarea "**********"
click at [1483, 481] on button "Save" at bounding box center [1473, 489] width 52 height 32
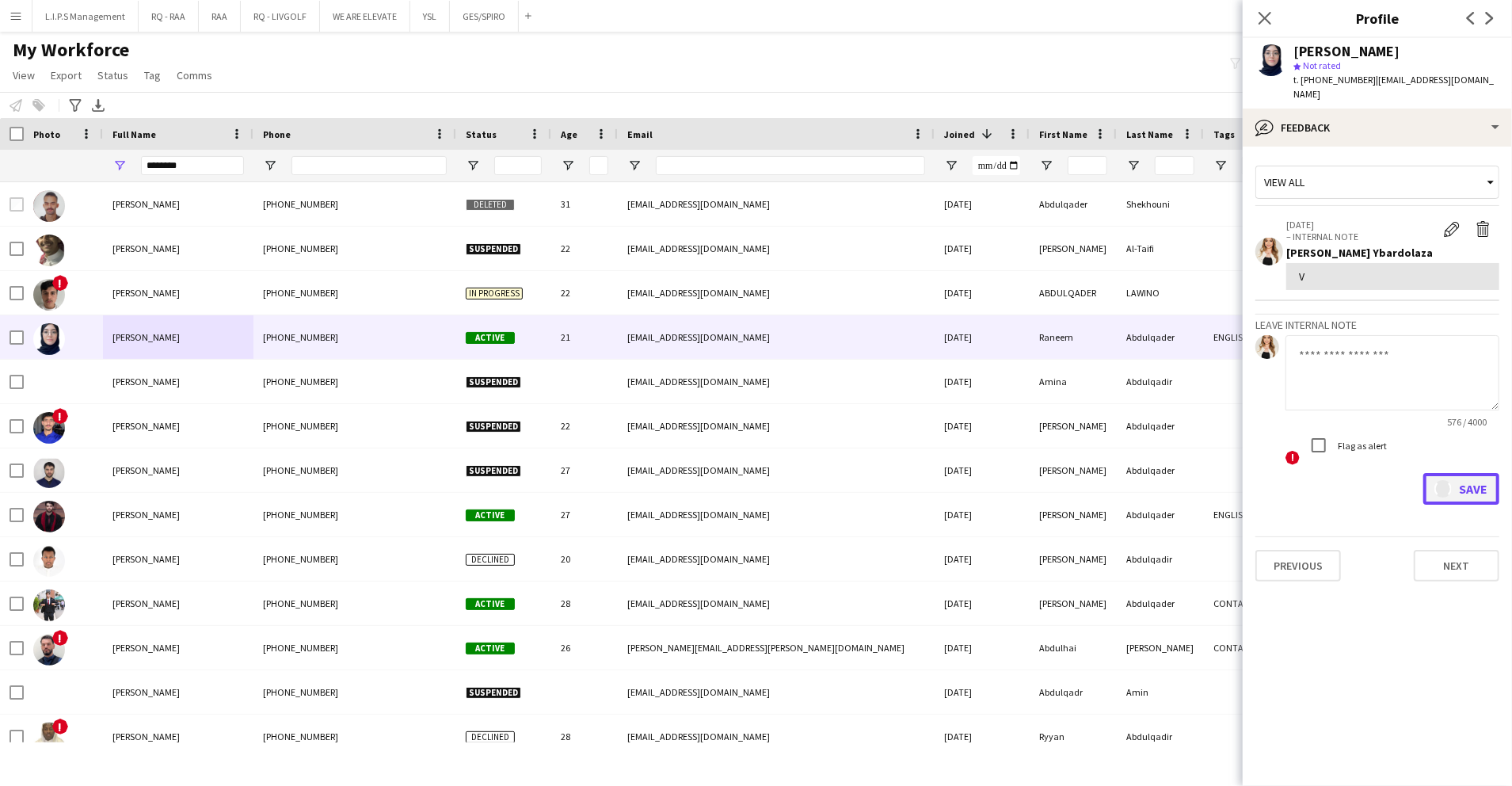
scroll to position [0, 0]
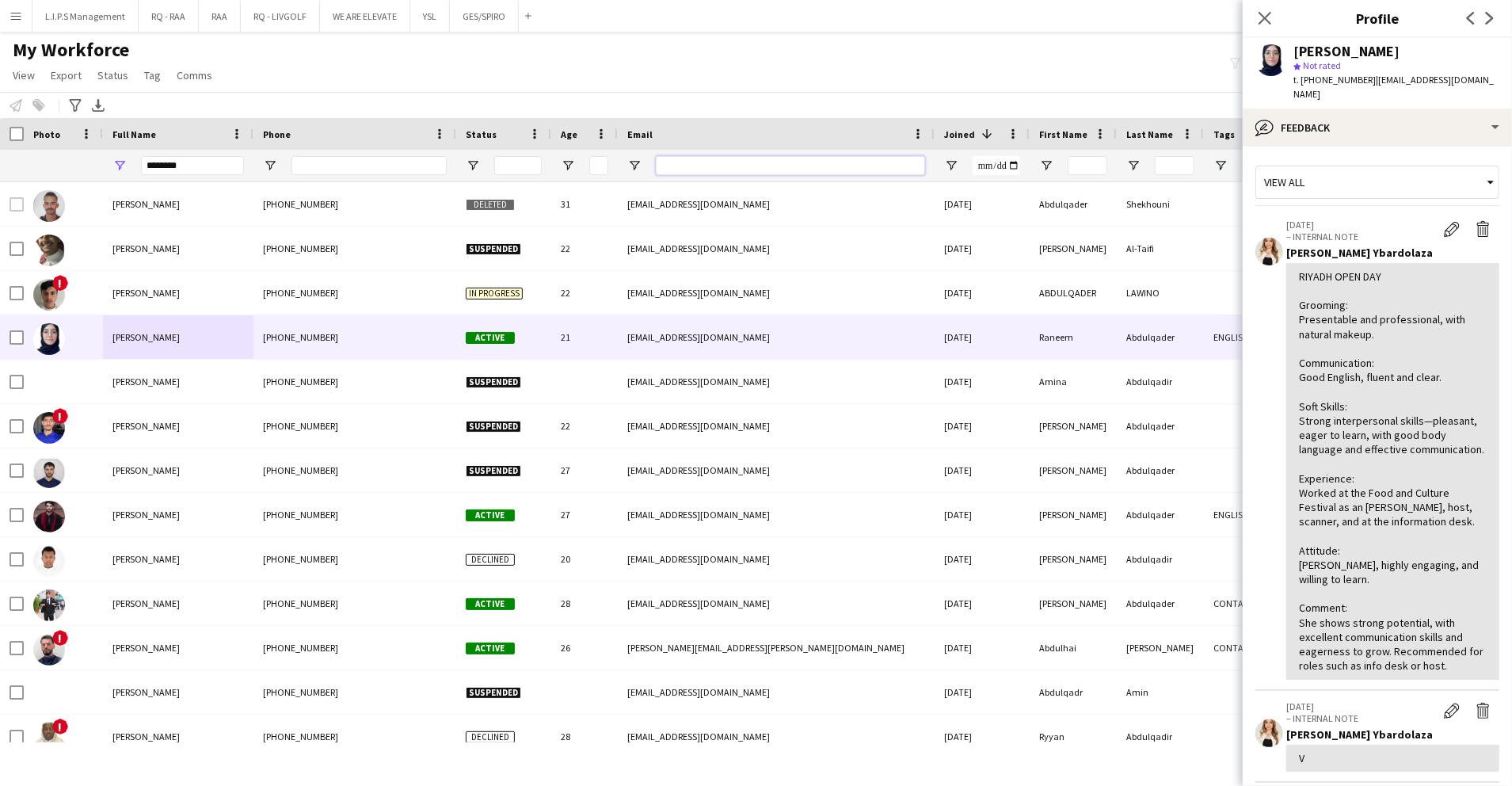
click at [834, 168] on input "Email Filter Input" at bounding box center [791, 165] width 269 height 19
paste input "**********"
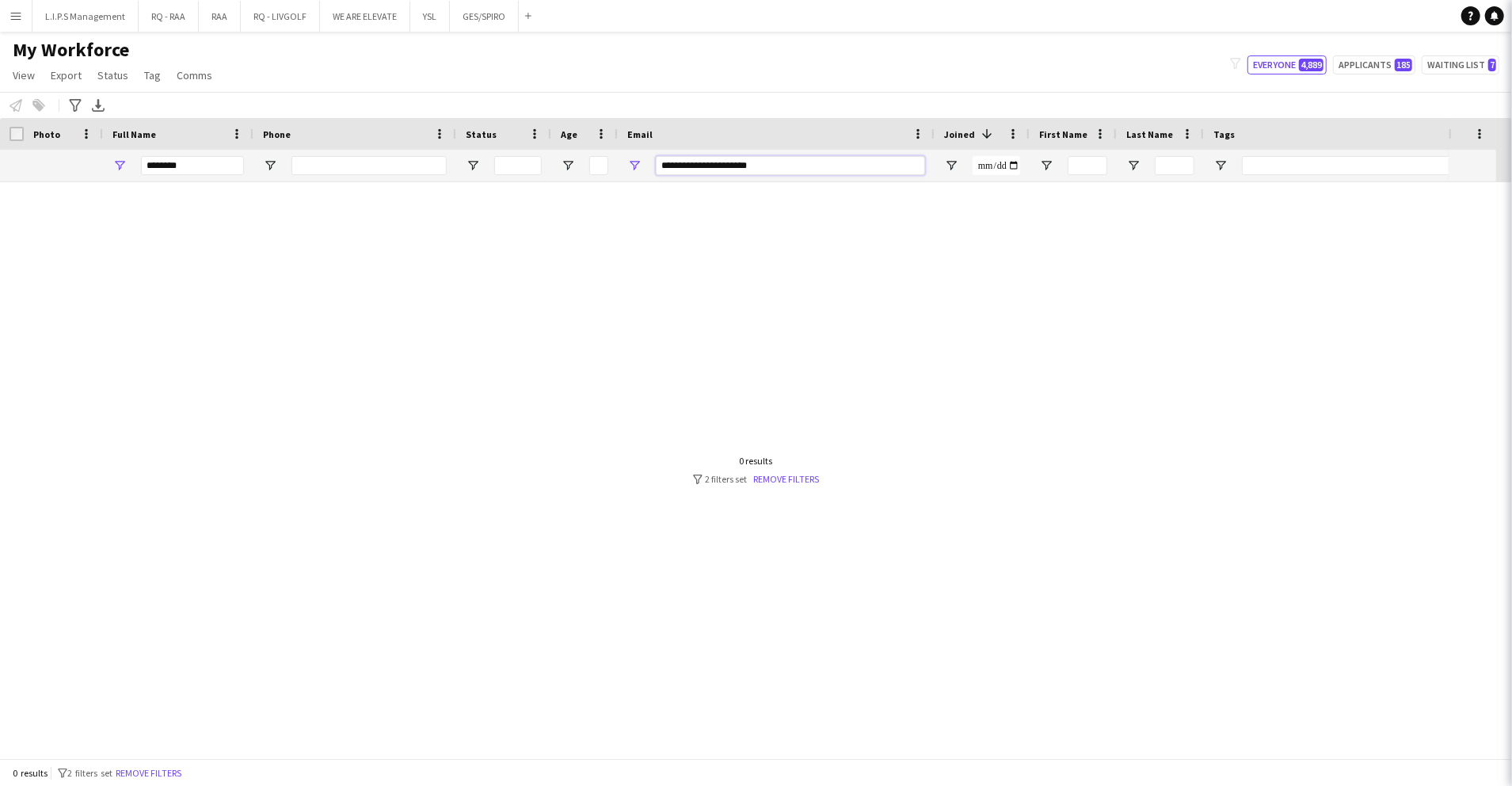
type input "**********"
drag, startPoint x: 233, startPoint y: 171, endPoint x: 0, endPoint y: 131, distance: 236.4
click at [0, 131] on html "Menu Boards Boards Boards All jobs Status Workforce Workforce My Workforce Recr…" at bounding box center [756, 393] width 1512 height 786
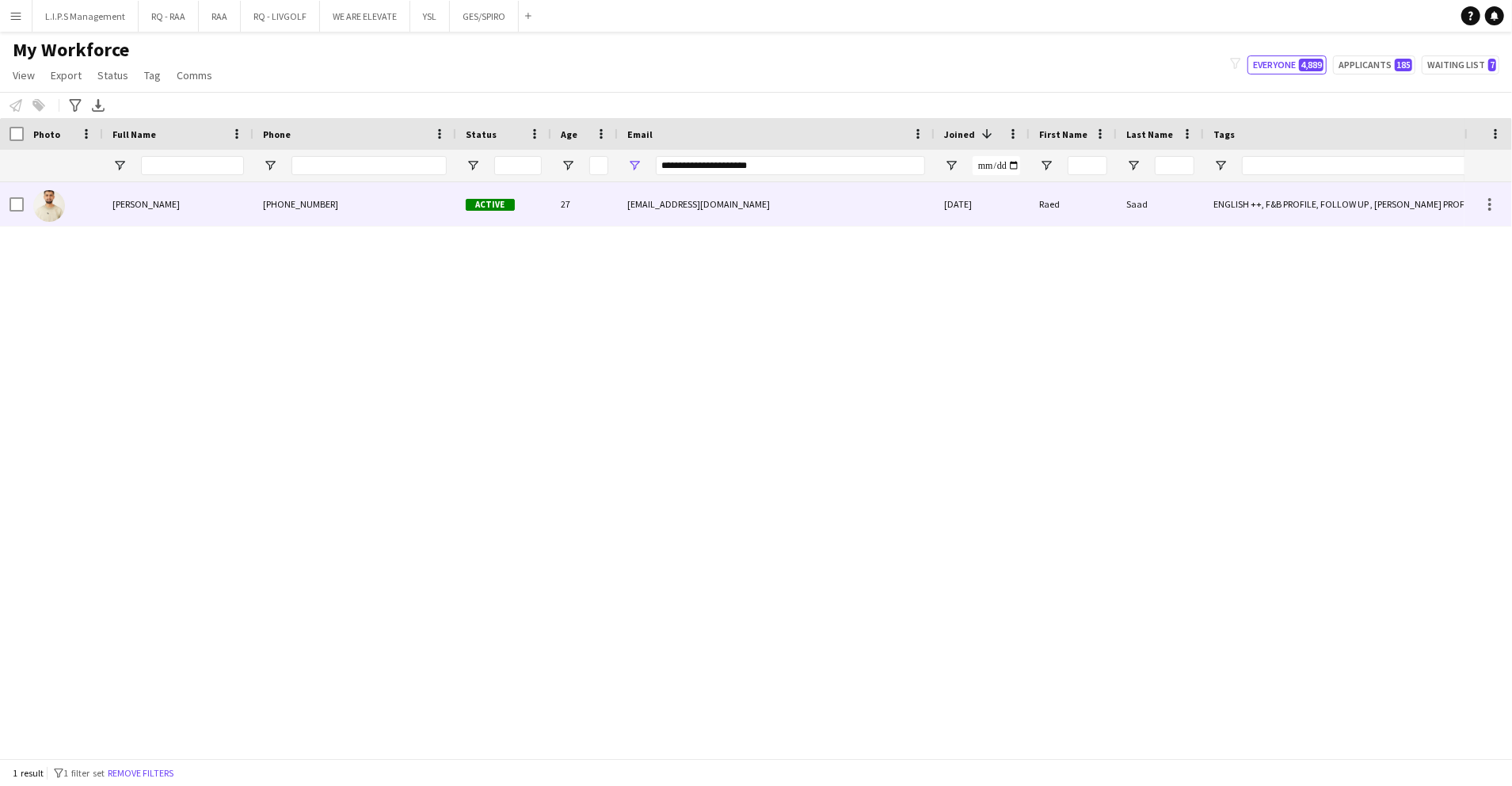
click at [731, 199] on div "[EMAIL_ADDRESS][DOMAIN_NAME]" at bounding box center [776, 204] width 317 height 44
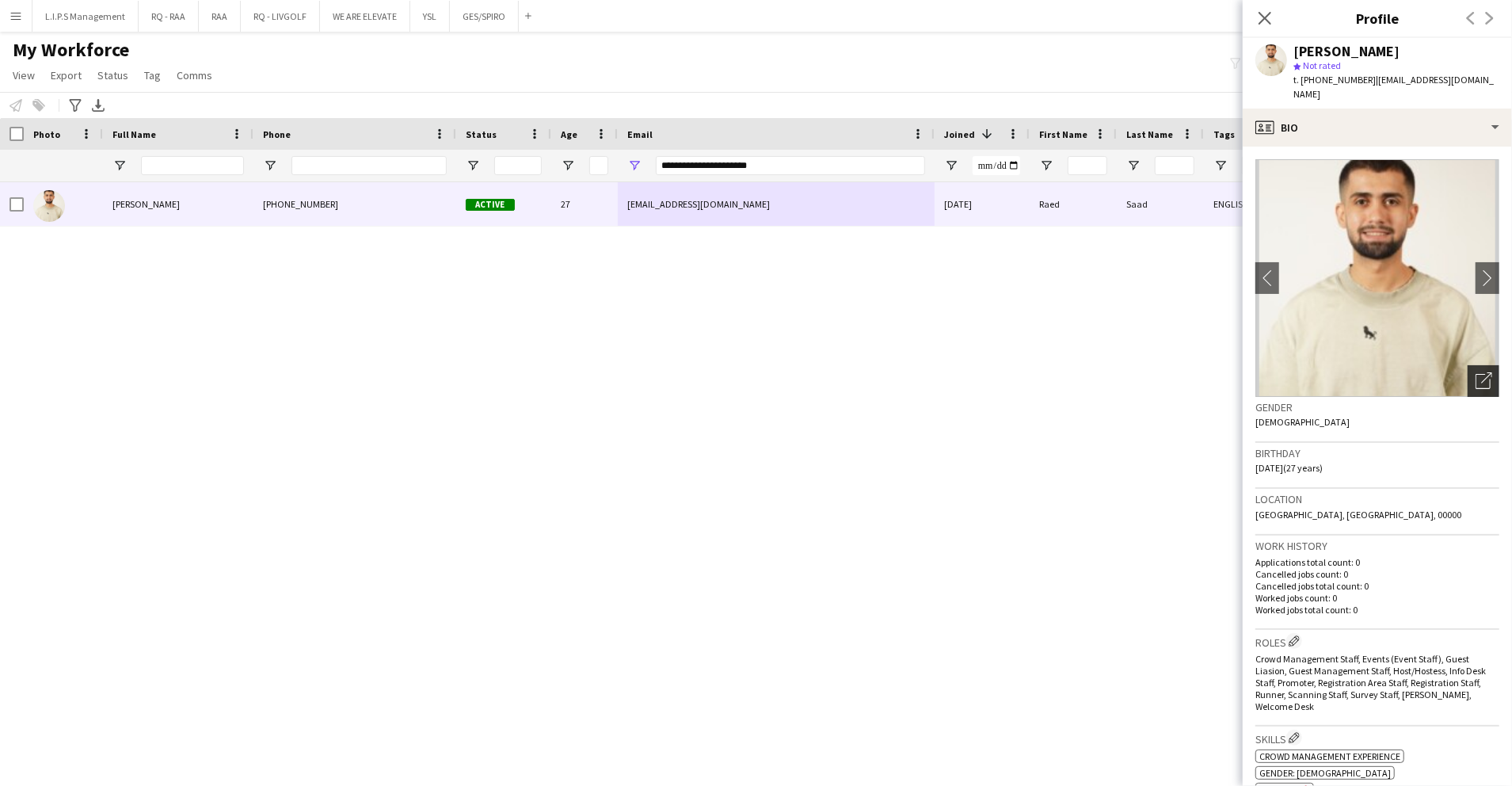
click at [1476, 373] on icon "Open photos pop-in" at bounding box center [1484, 381] width 16 height 16
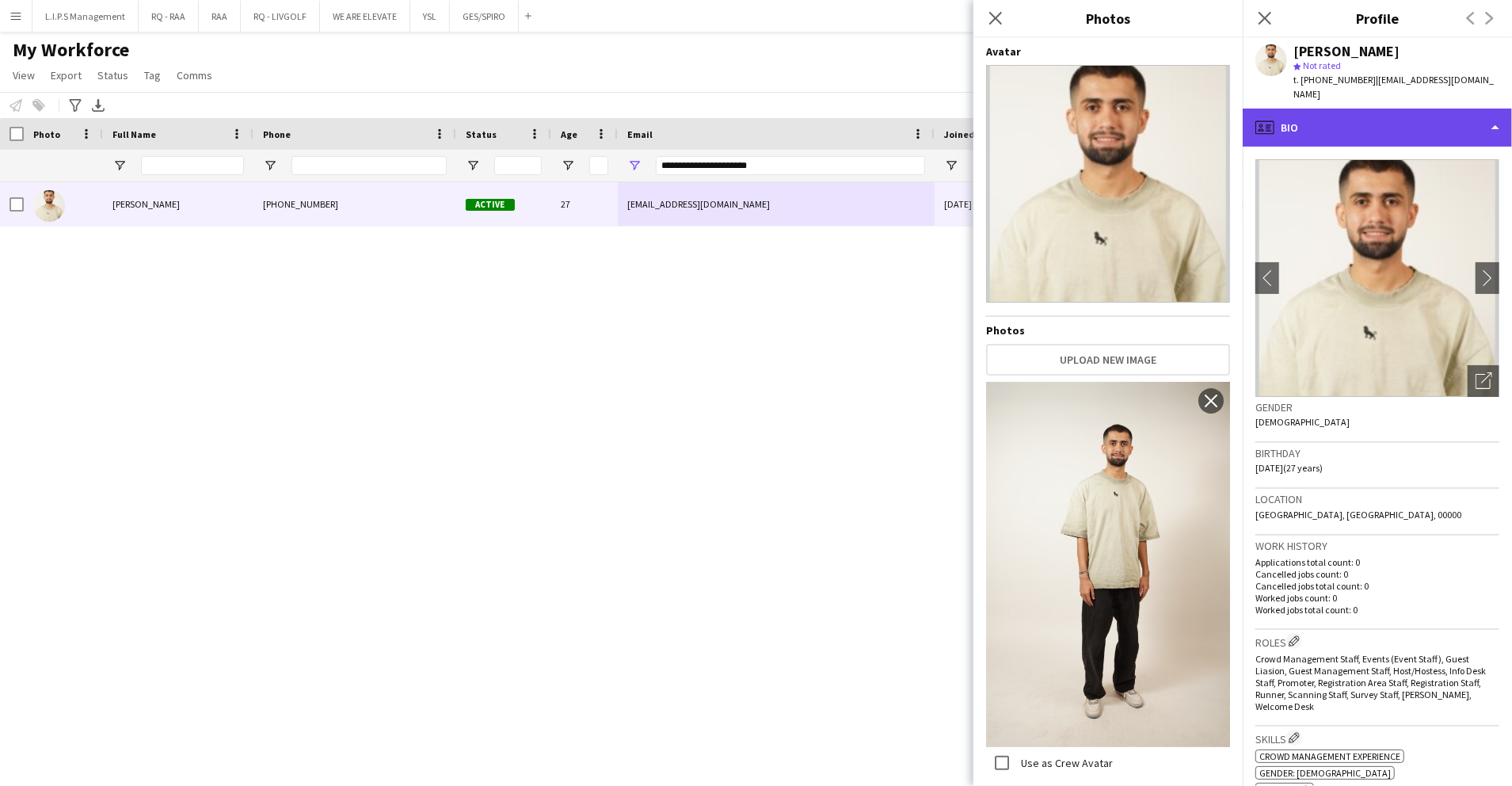
click at [1448, 117] on div "profile Bio" at bounding box center [1378, 128] width 269 height 38
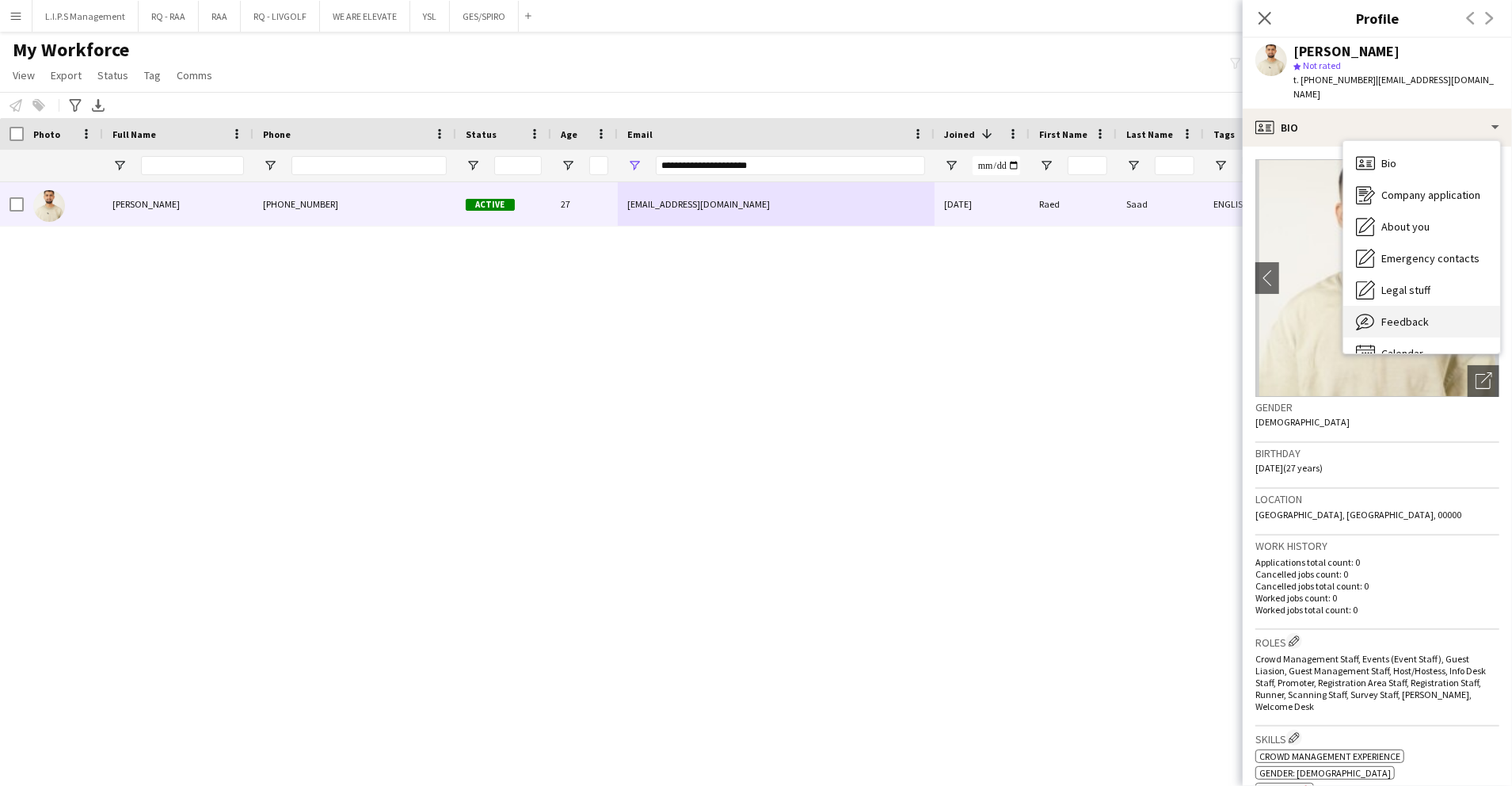
click at [1397, 315] on span "Feedback" at bounding box center [1405, 322] width 47 height 15
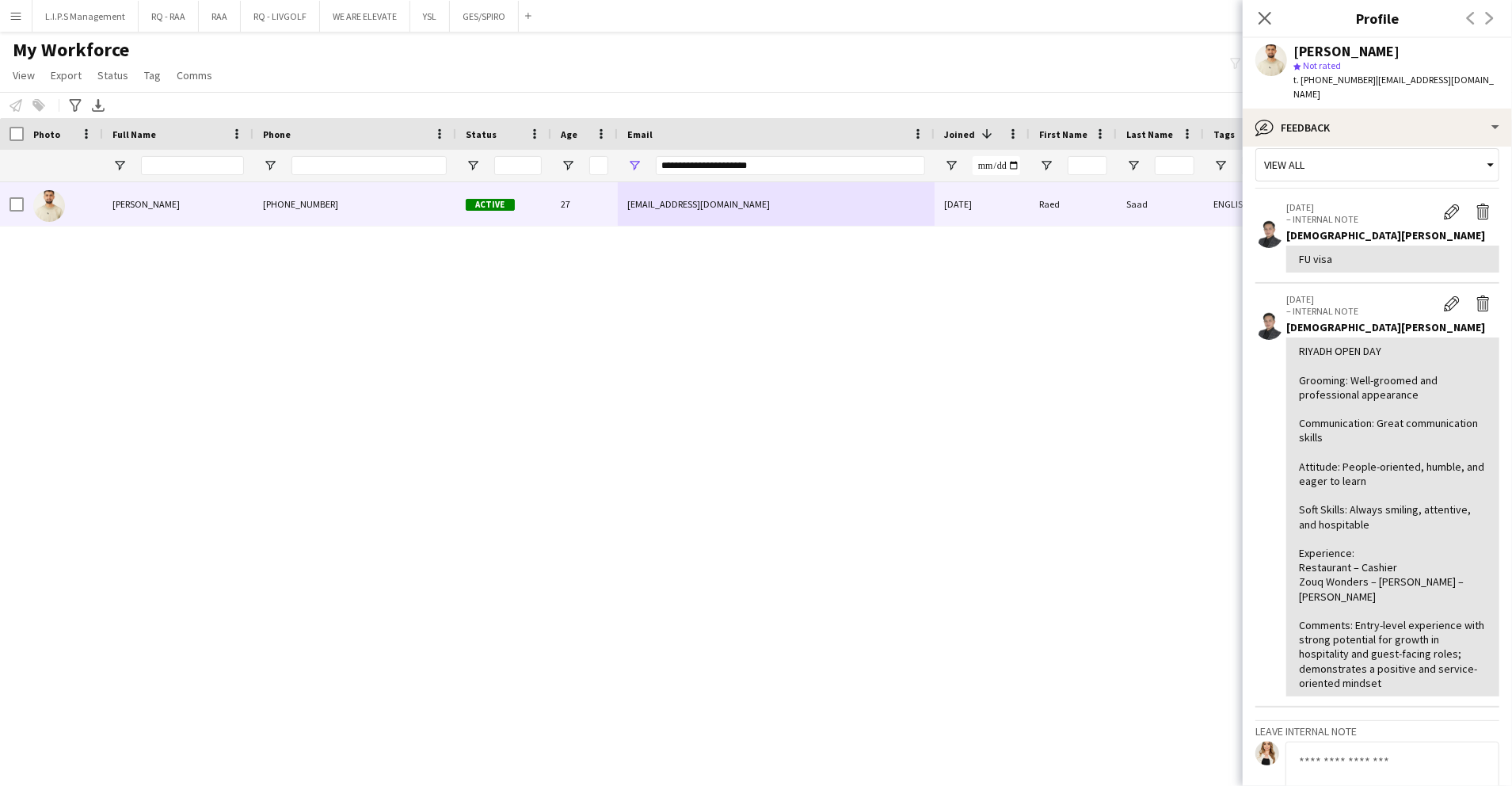
scroll to position [19, 0]
drag, startPoint x: 815, startPoint y: 174, endPoint x: 545, endPoint y: 139, distance: 272.3
click at [545, 139] on div "Workforce Details Photo Full Name 1" at bounding box center [1103, 150] width 2207 height 64
paste input "Email Filter Input"
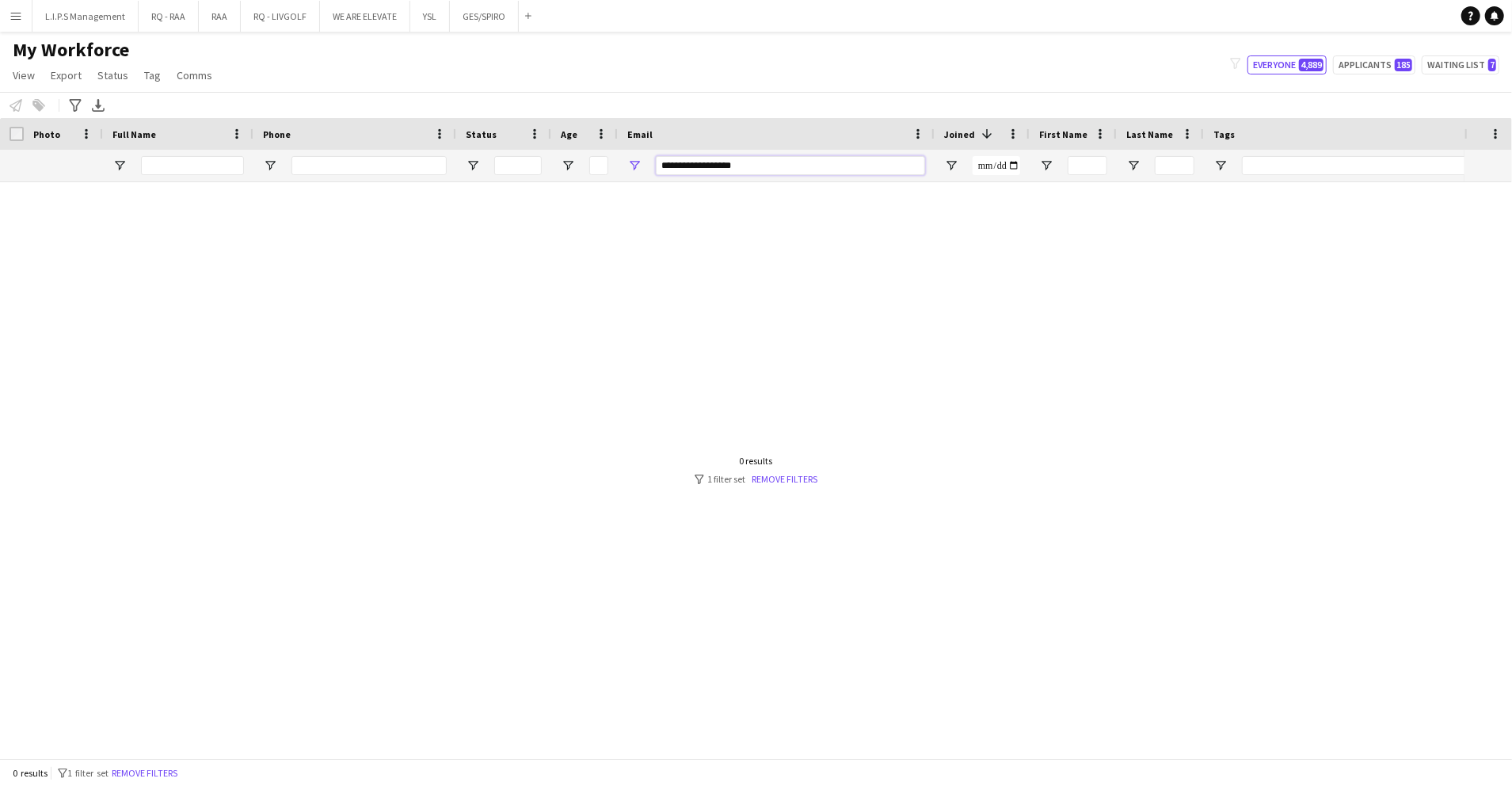
drag, startPoint x: 787, startPoint y: 165, endPoint x: 571, endPoint y: 139, distance: 217.6
click at [571, 139] on div "Workforce Details Photo Full Name 1" at bounding box center [1103, 150] width 2207 height 64
paste input "**"
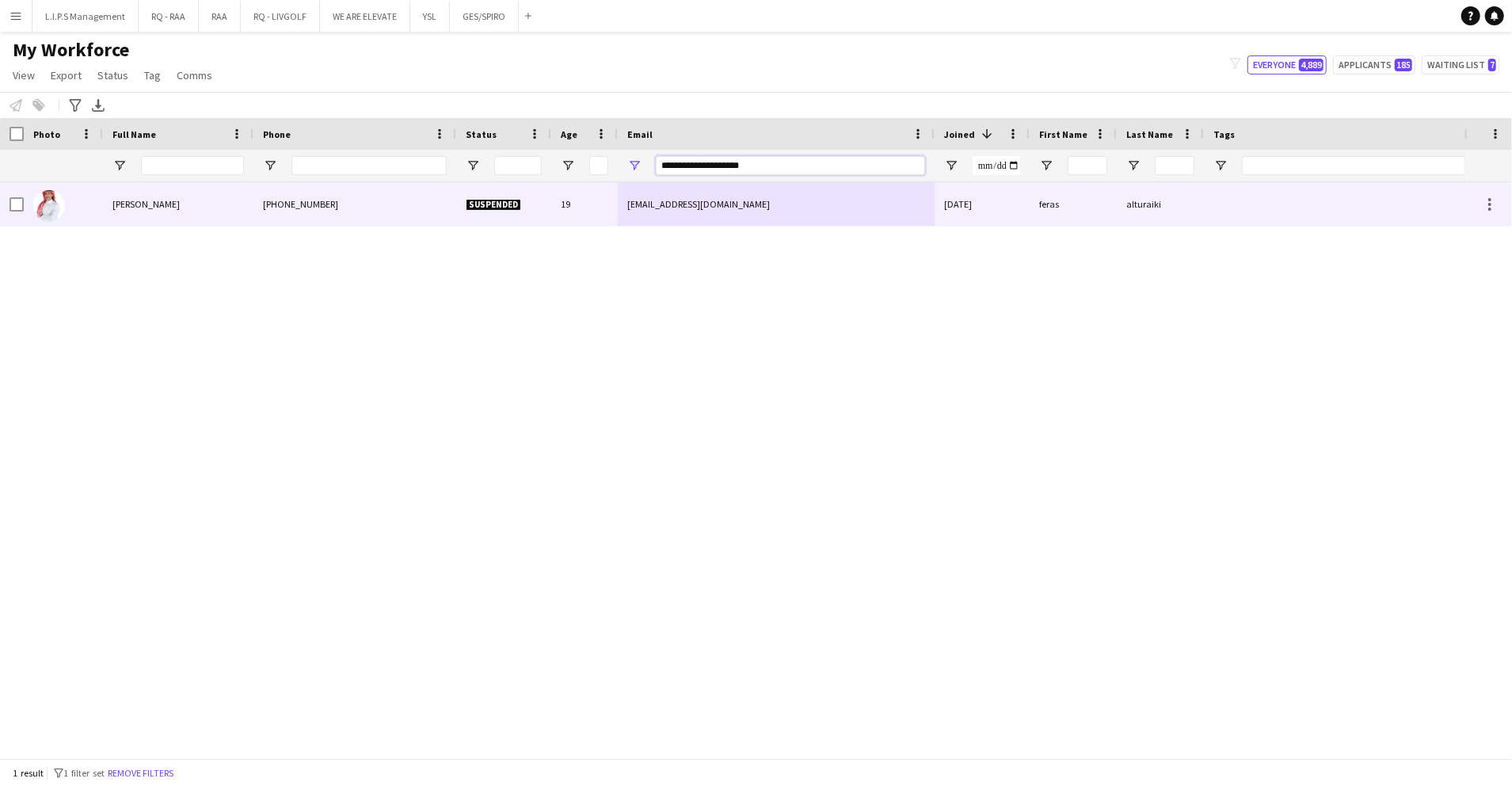
type input "**********"
click at [583, 213] on div "19" at bounding box center [584, 204] width 66 height 44
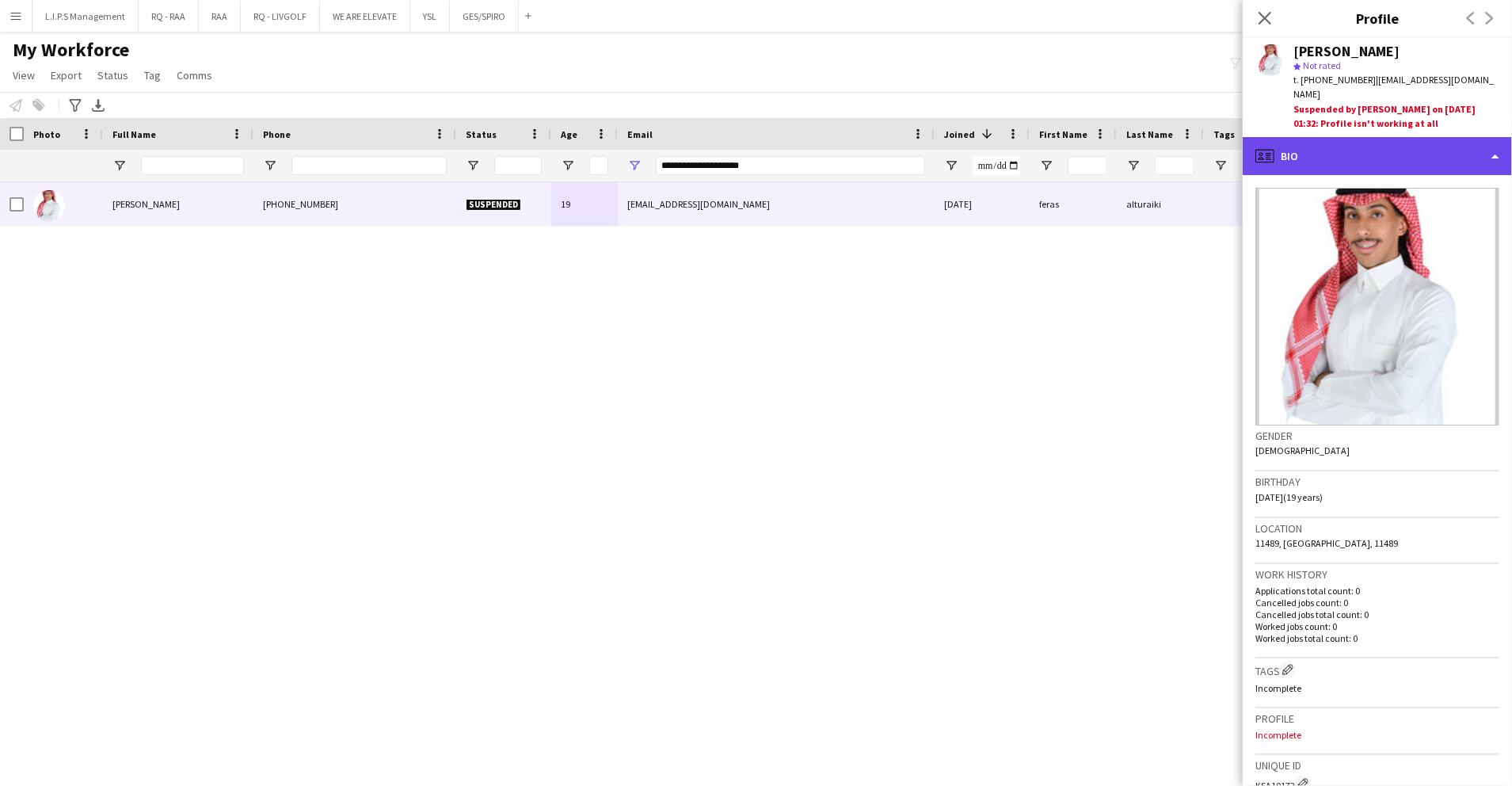
click at [1384, 150] on div "profile Bio" at bounding box center [1378, 157] width 269 height 38
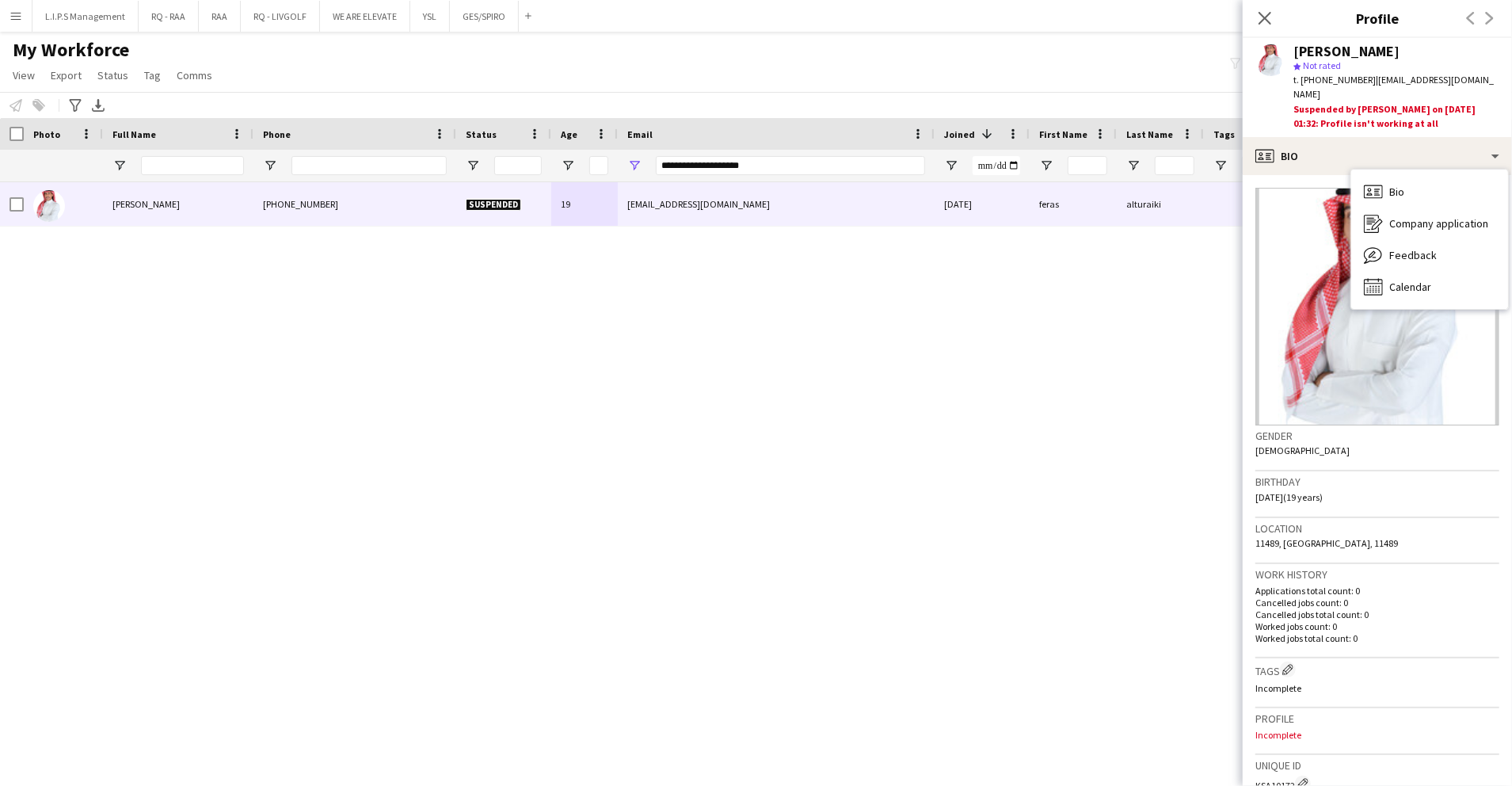
click at [1318, 81] on span "t. [PHONE_NUMBER]" at bounding box center [1334, 79] width 83 height 12
copy span "966544250327"
click at [436, 160] on input "Phone Filter Input" at bounding box center [369, 165] width 156 height 19
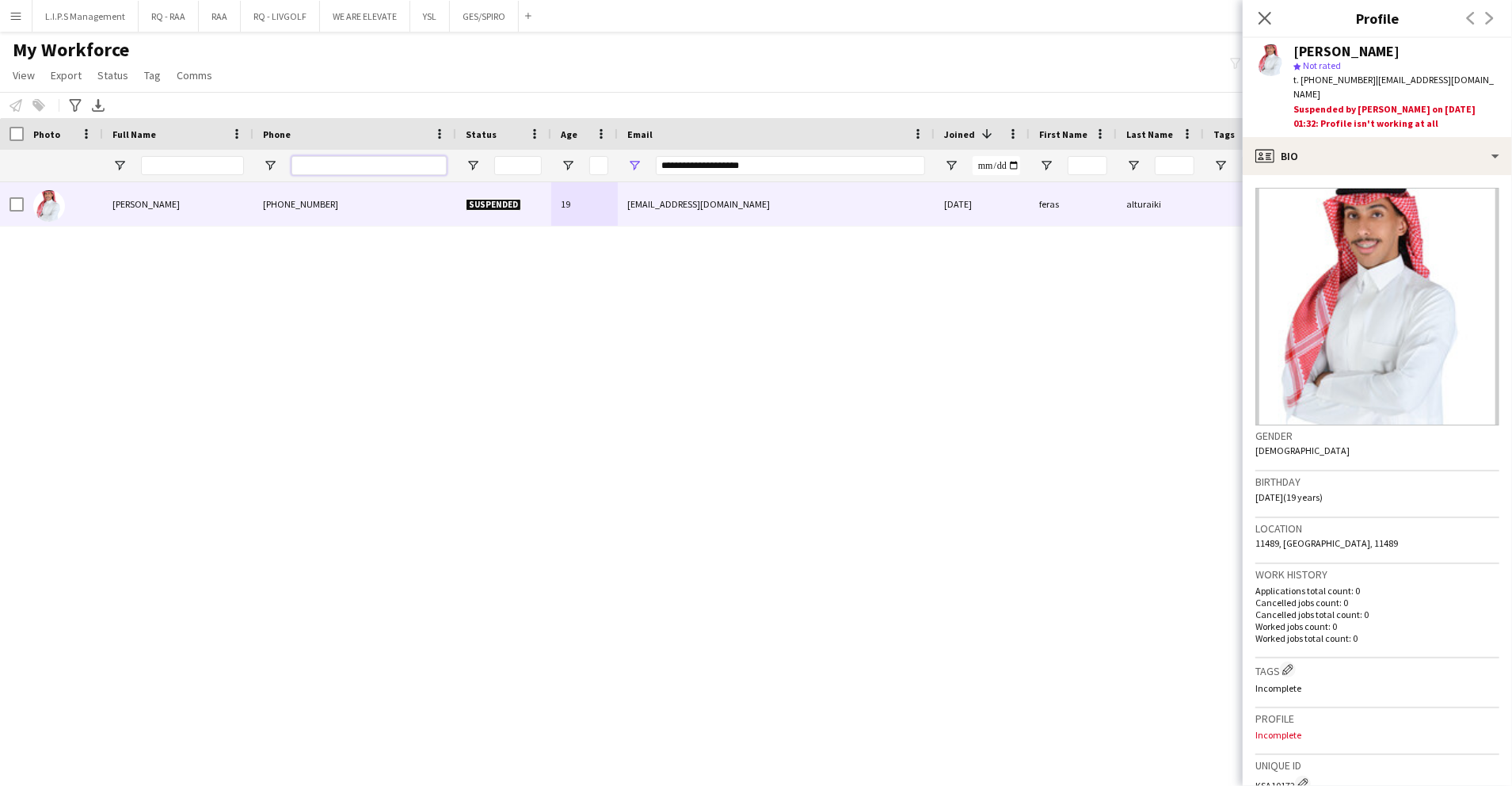
paste input "**********"
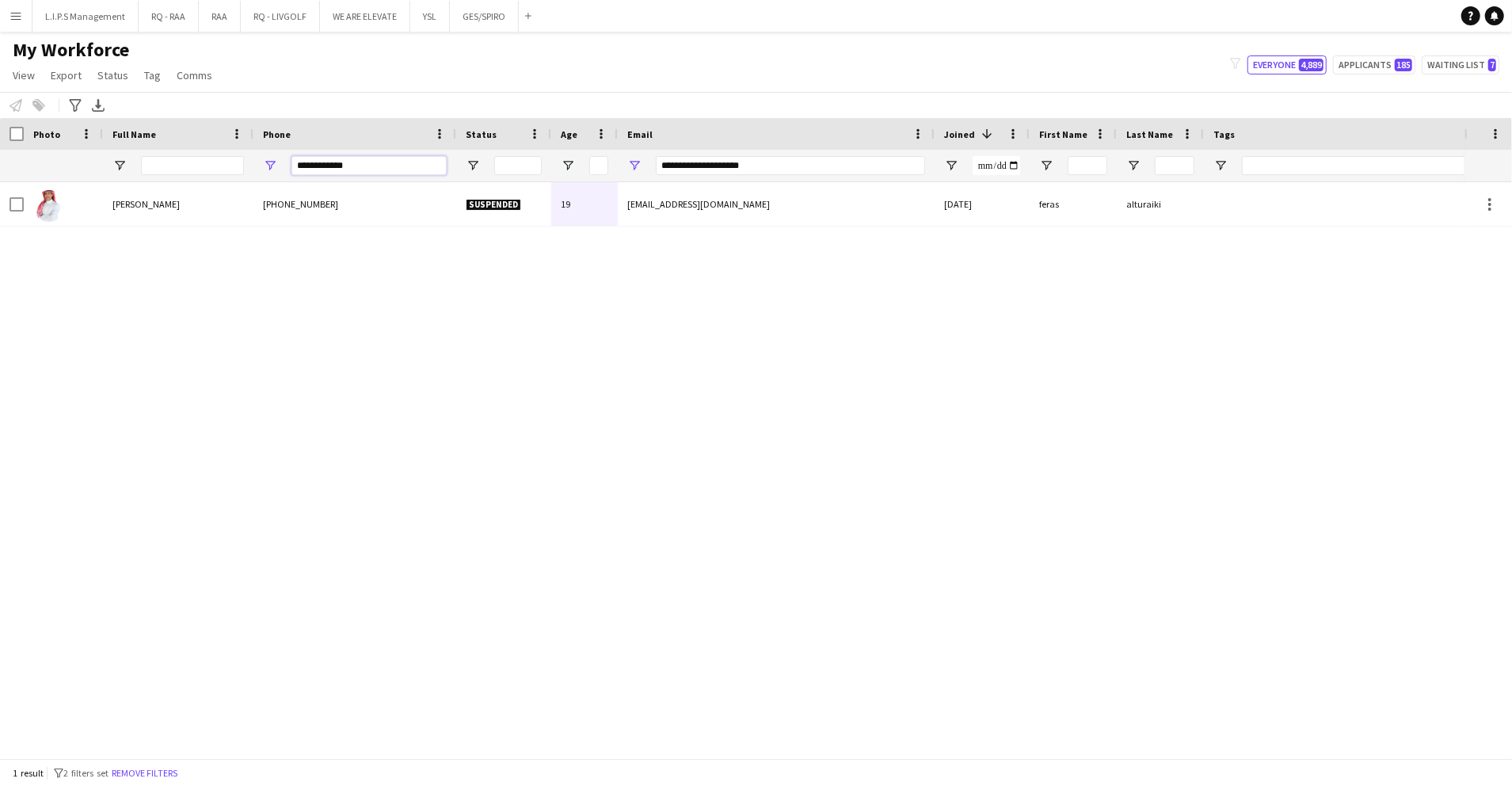
type input "**********"
drag, startPoint x: 773, startPoint y: 170, endPoint x: 515, endPoint y: 133, distance: 260.6
click at [515, 133] on div "Workforce Details Photo Full Name 1" at bounding box center [1103, 150] width 2207 height 64
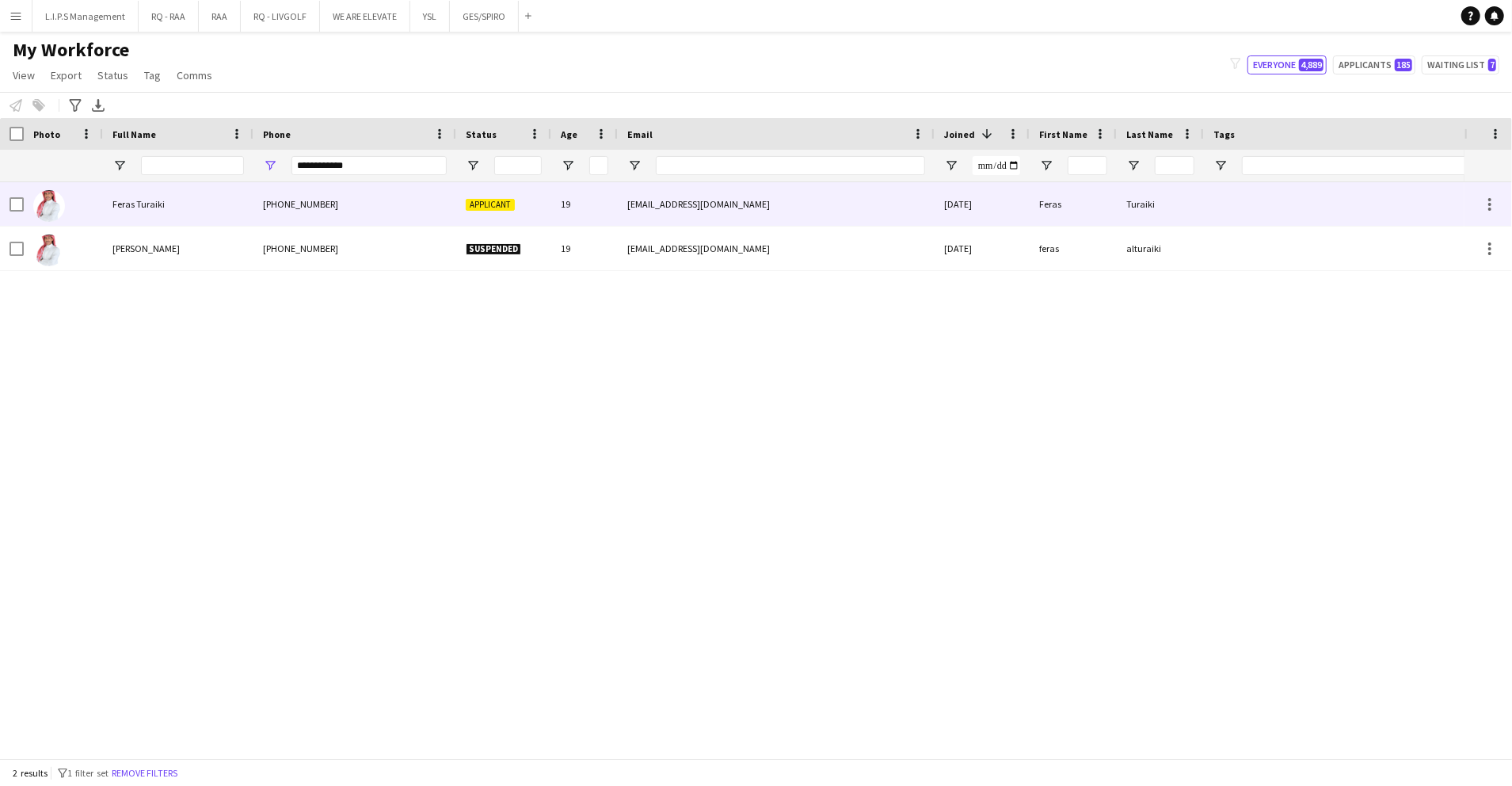
click at [527, 201] on div "Applicant" at bounding box center [503, 204] width 95 height 44
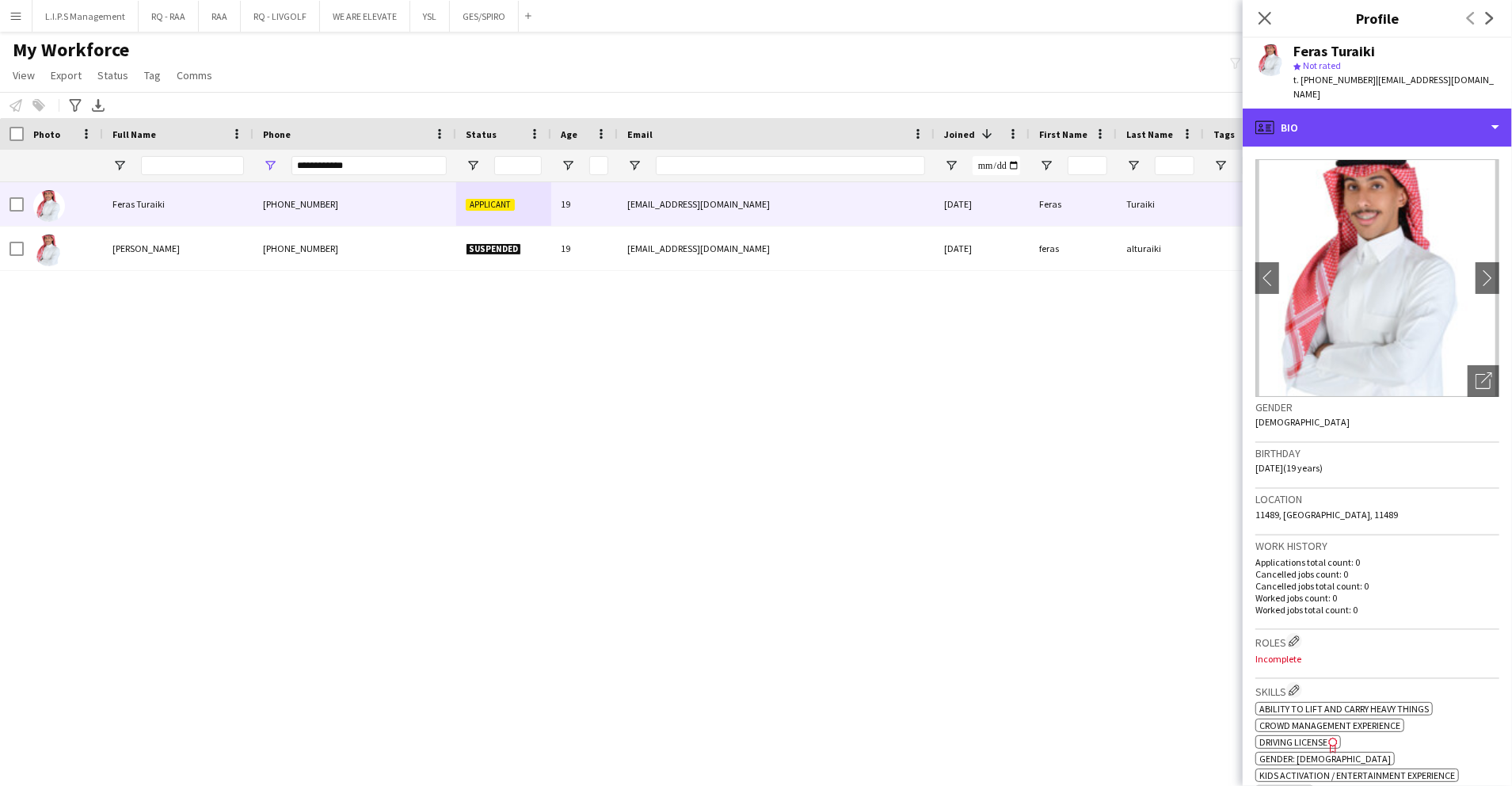
click at [1450, 124] on div "profile Bio" at bounding box center [1378, 128] width 269 height 38
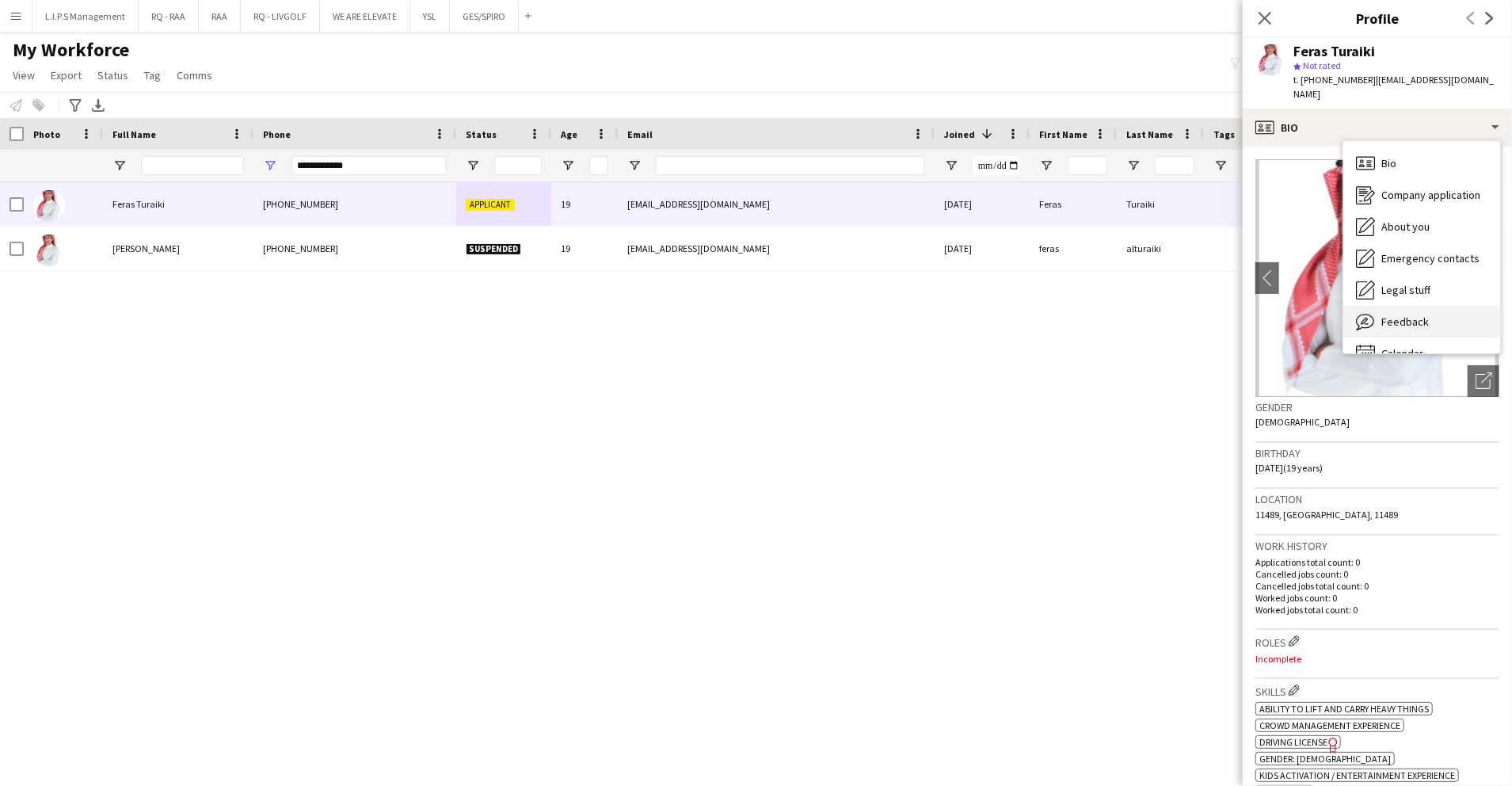
click at [1433, 306] on div "Feedback Feedback" at bounding box center [1422, 322] width 157 height 32
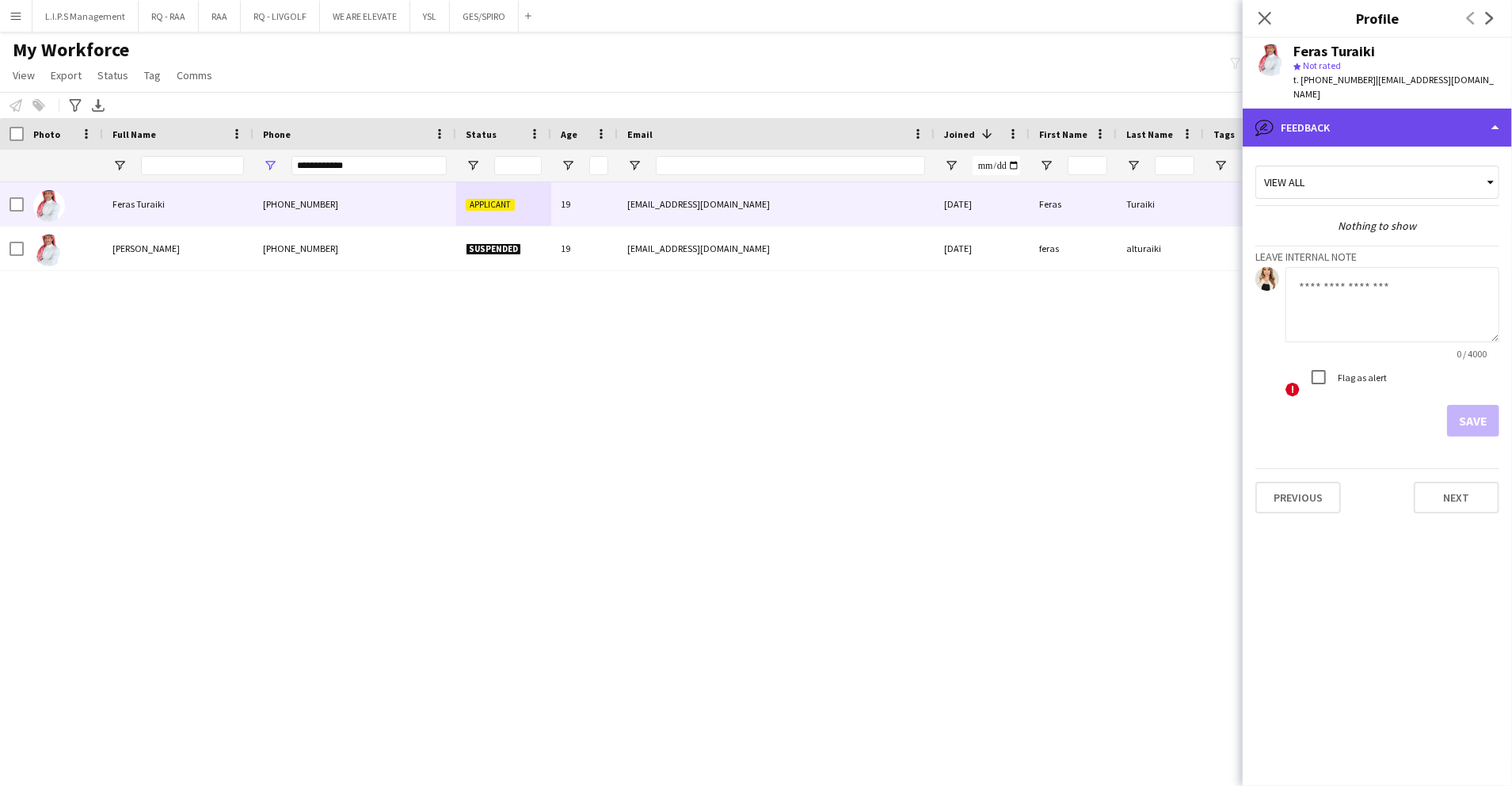
click at [1429, 112] on div "bubble-pencil Feedback" at bounding box center [1378, 128] width 269 height 38
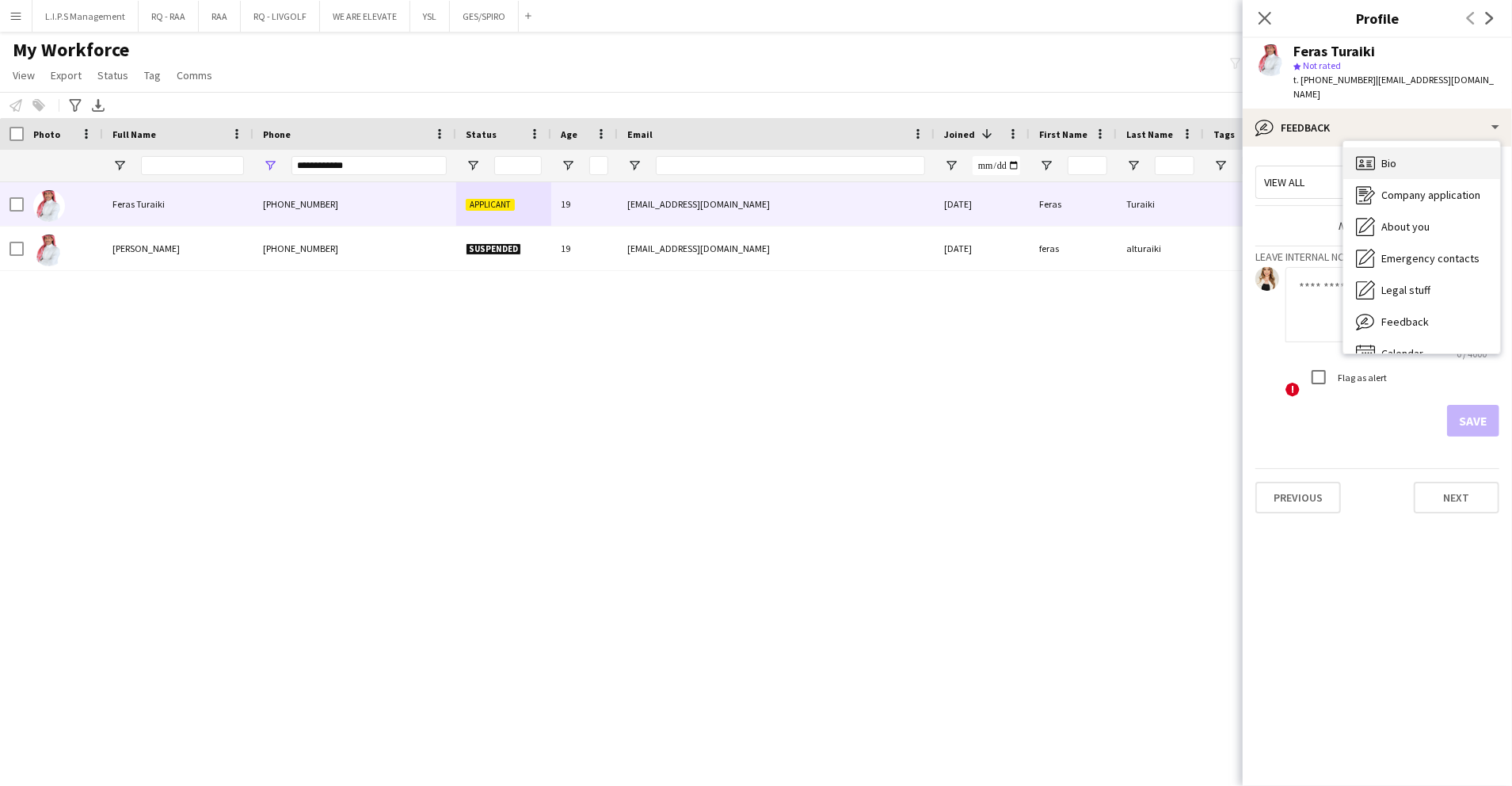
click at [1436, 148] on div "Bio Bio" at bounding box center [1422, 163] width 157 height 32
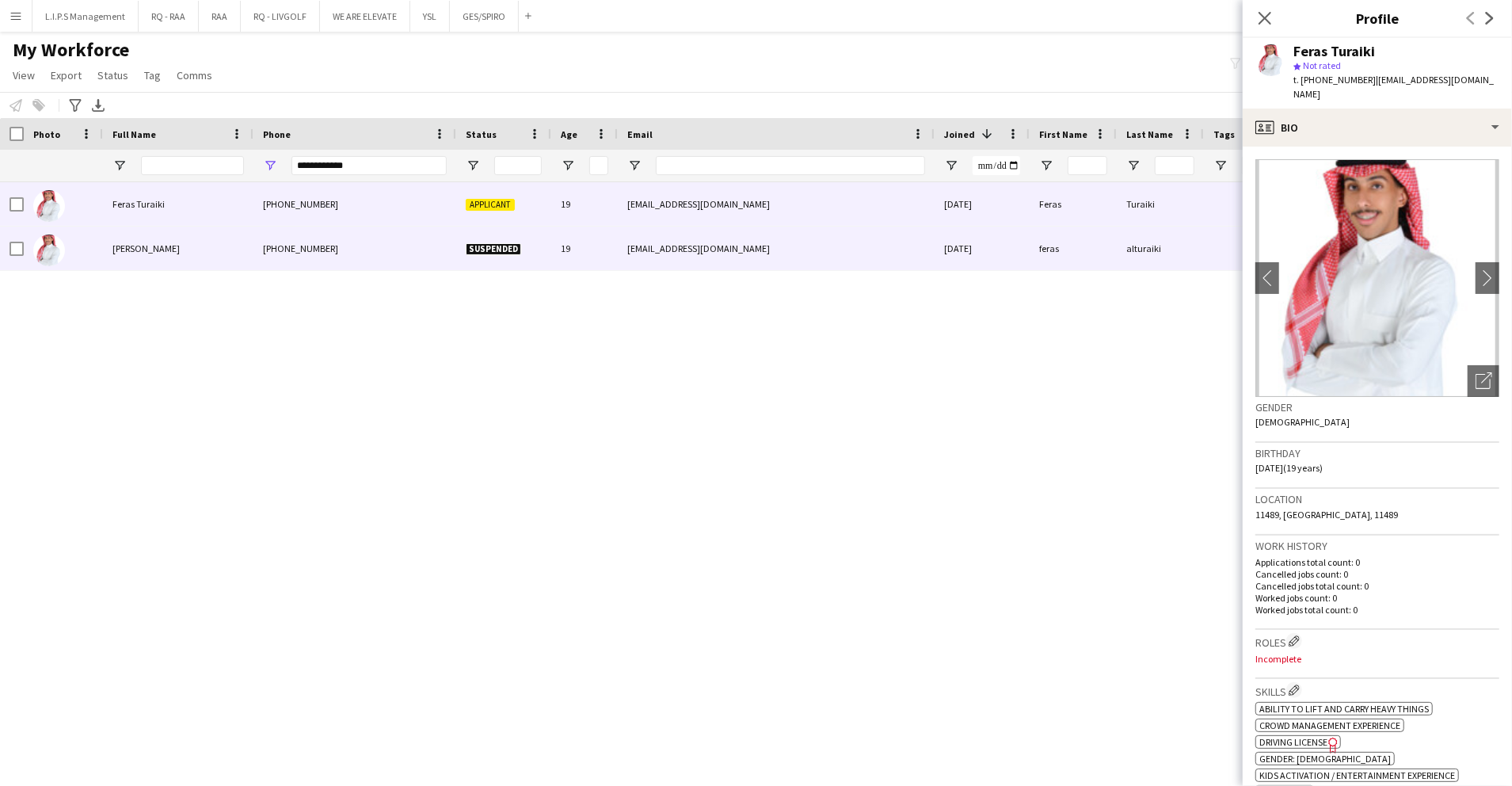
click at [1154, 266] on div "alturaiki" at bounding box center [1161, 249] width 87 height 44
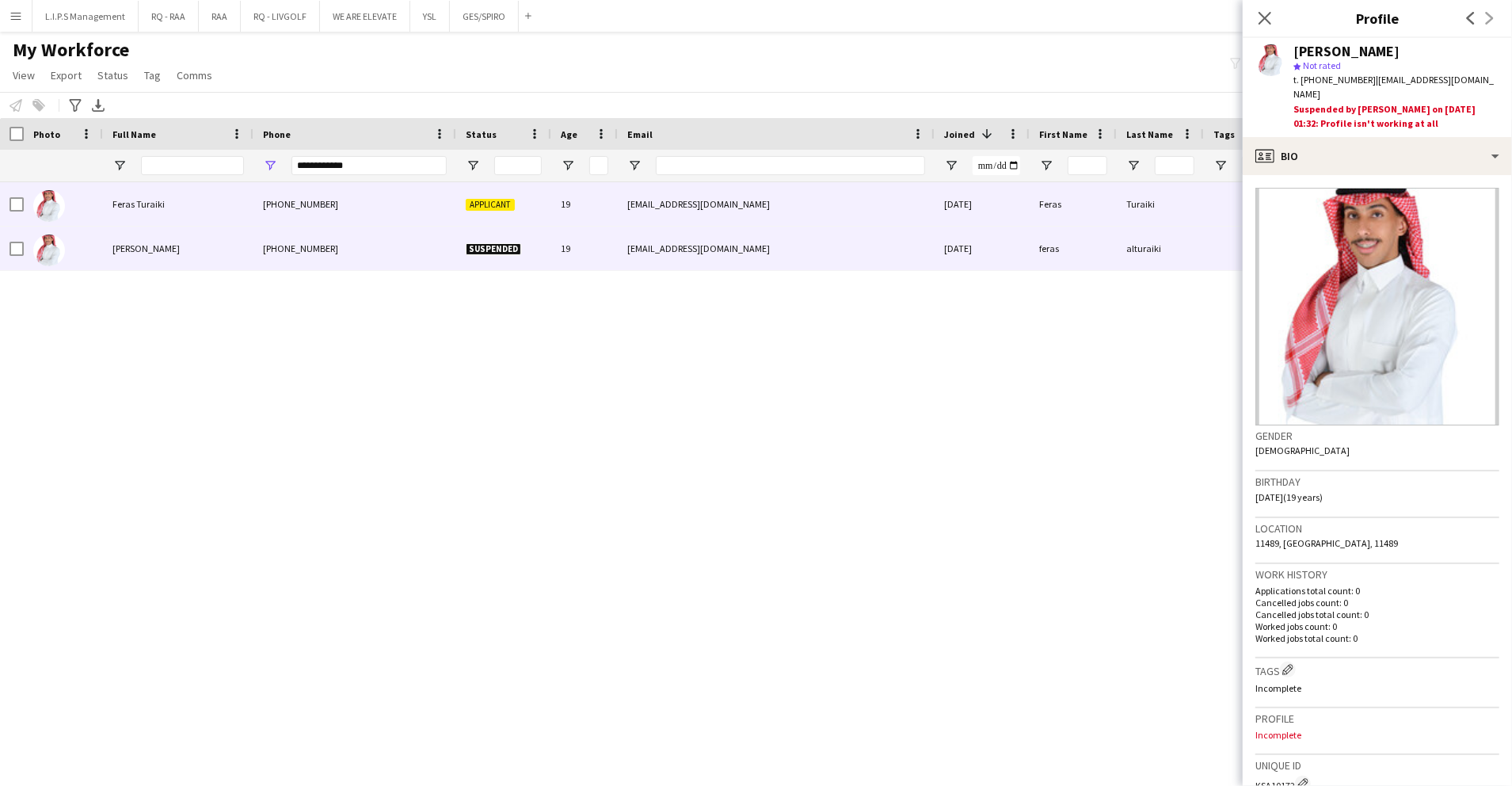
click at [1142, 211] on div "Turaiki" at bounding box center [1161, 204] width 87 height 44
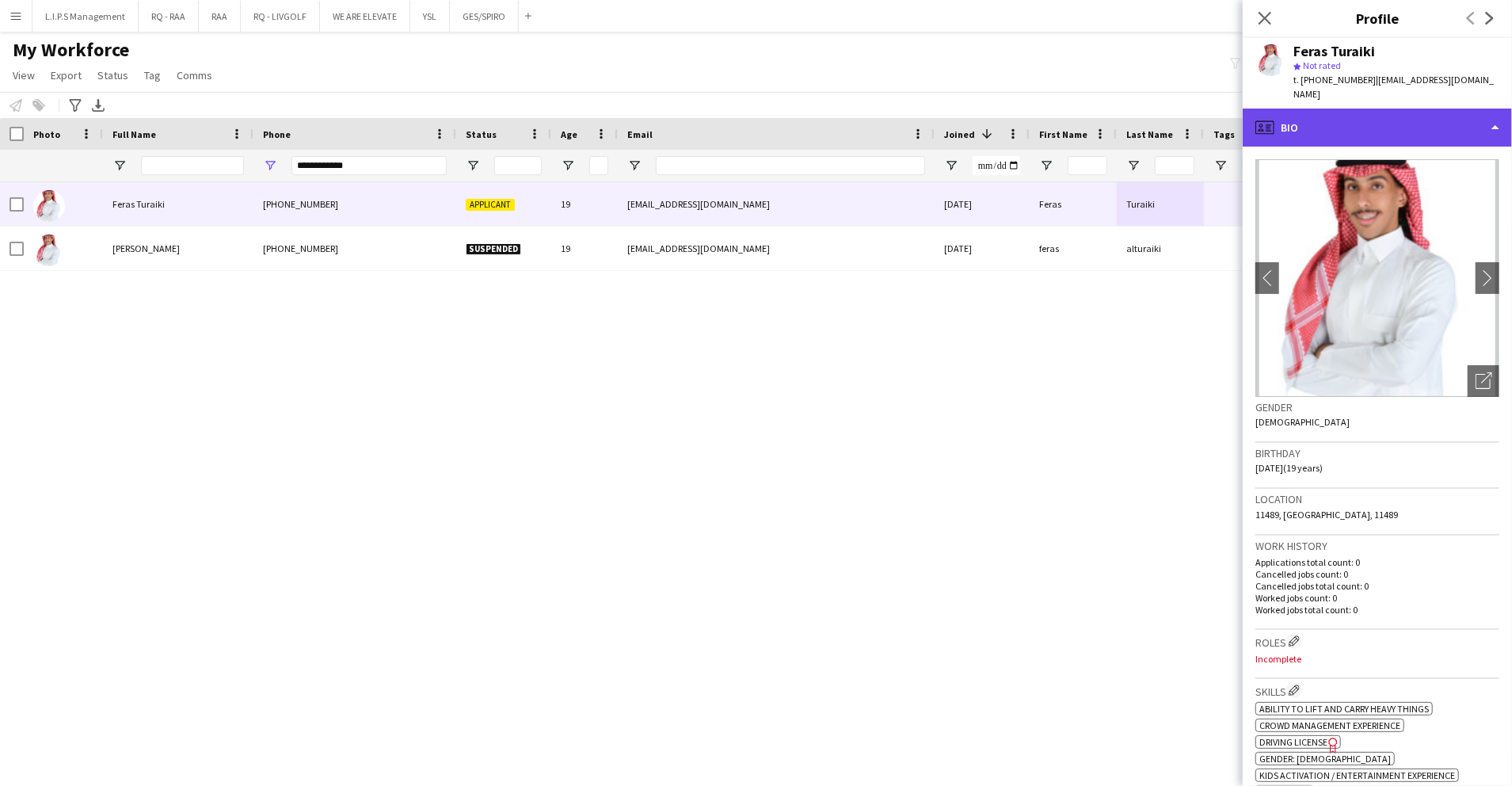
click at [1380, 120] on div "profile Bio" at bounding box center [1378, 128] width 269 height 38
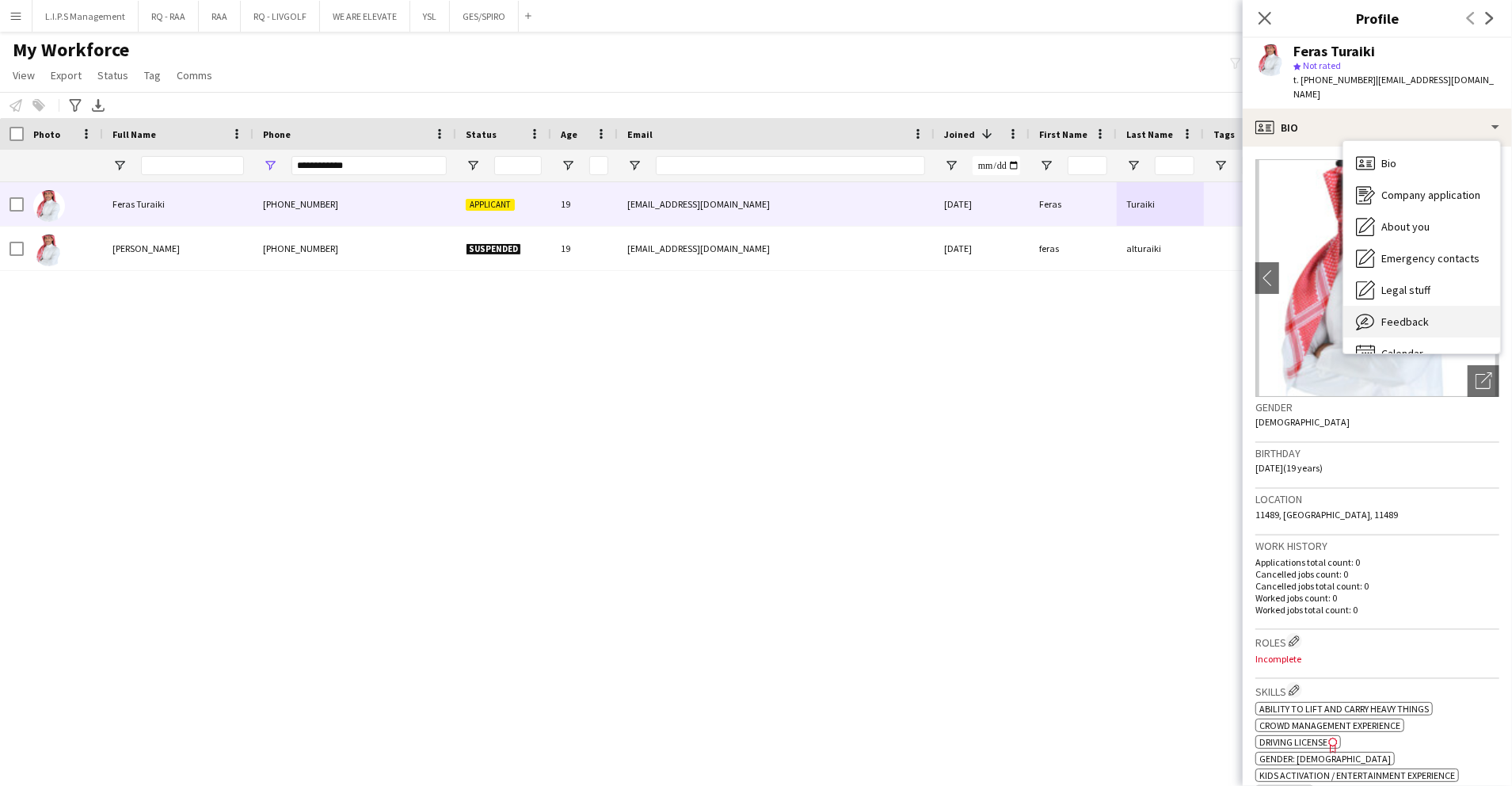
click at [1390, 315] on span "Feedback" at bounding box center [1405, 322] width 47 height 15
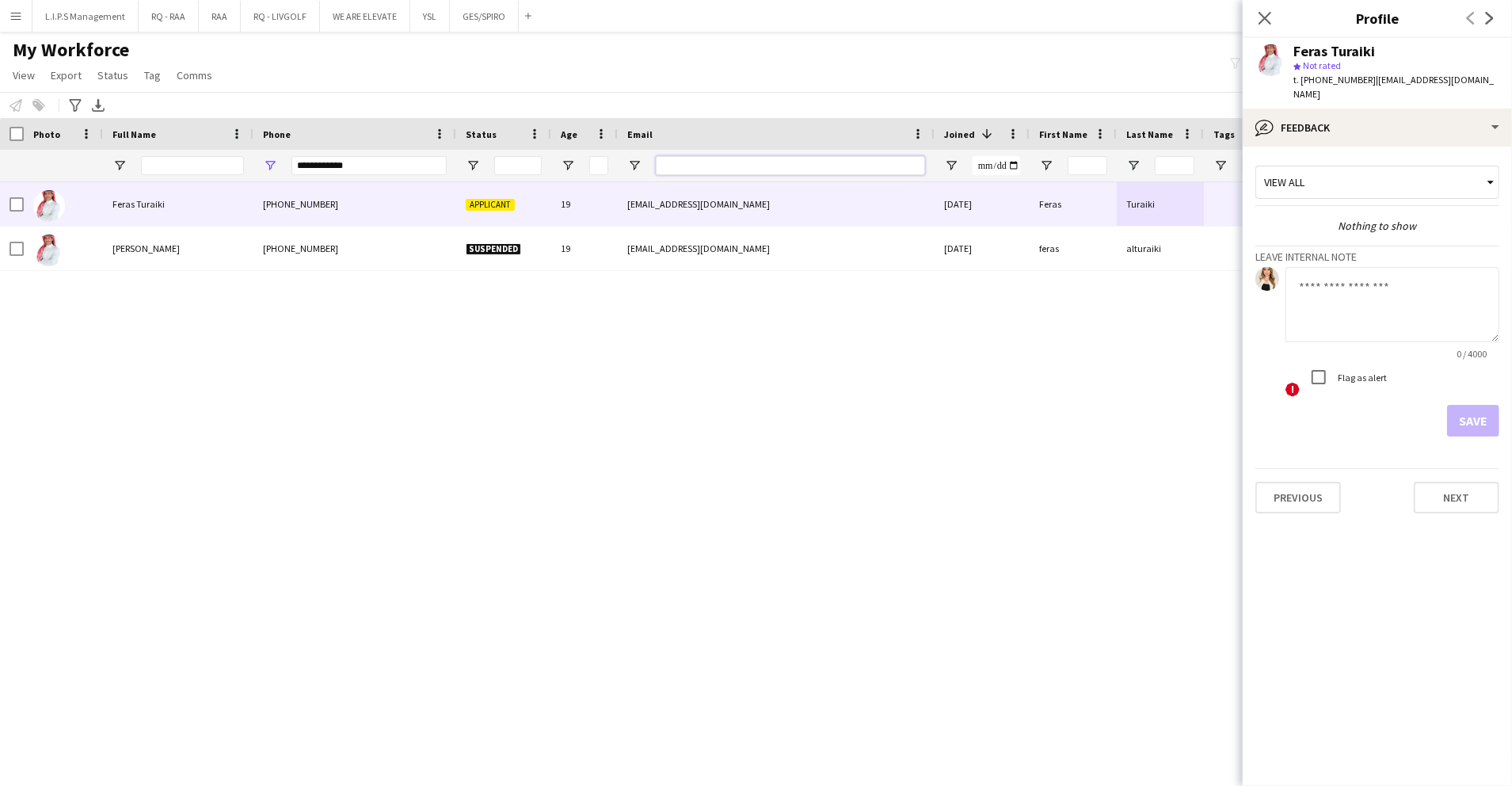
paste input "**********"
click at [743, 168] on input "**********" at bounding box center [791, 165] width 269 height 19
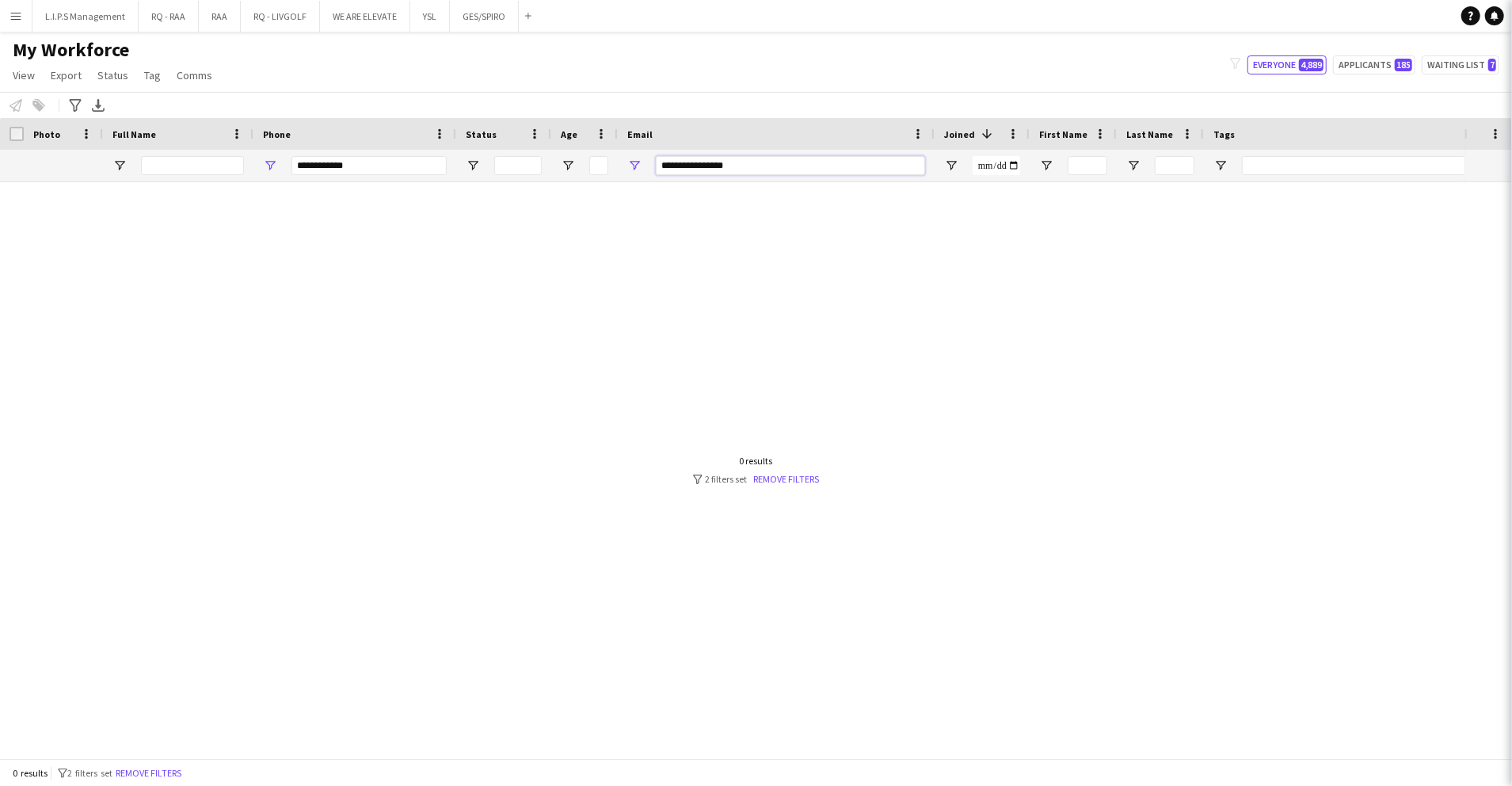
type input "**********"
drag, startPoint x: 373, startPoint y: 163, endPoint x: 274, endPoint y: 140, distance: 101.6
click at [274, 140] on div "Workforce Details Photo Full Name 1" at bounding box center [1103, 150] width 2207 height 64
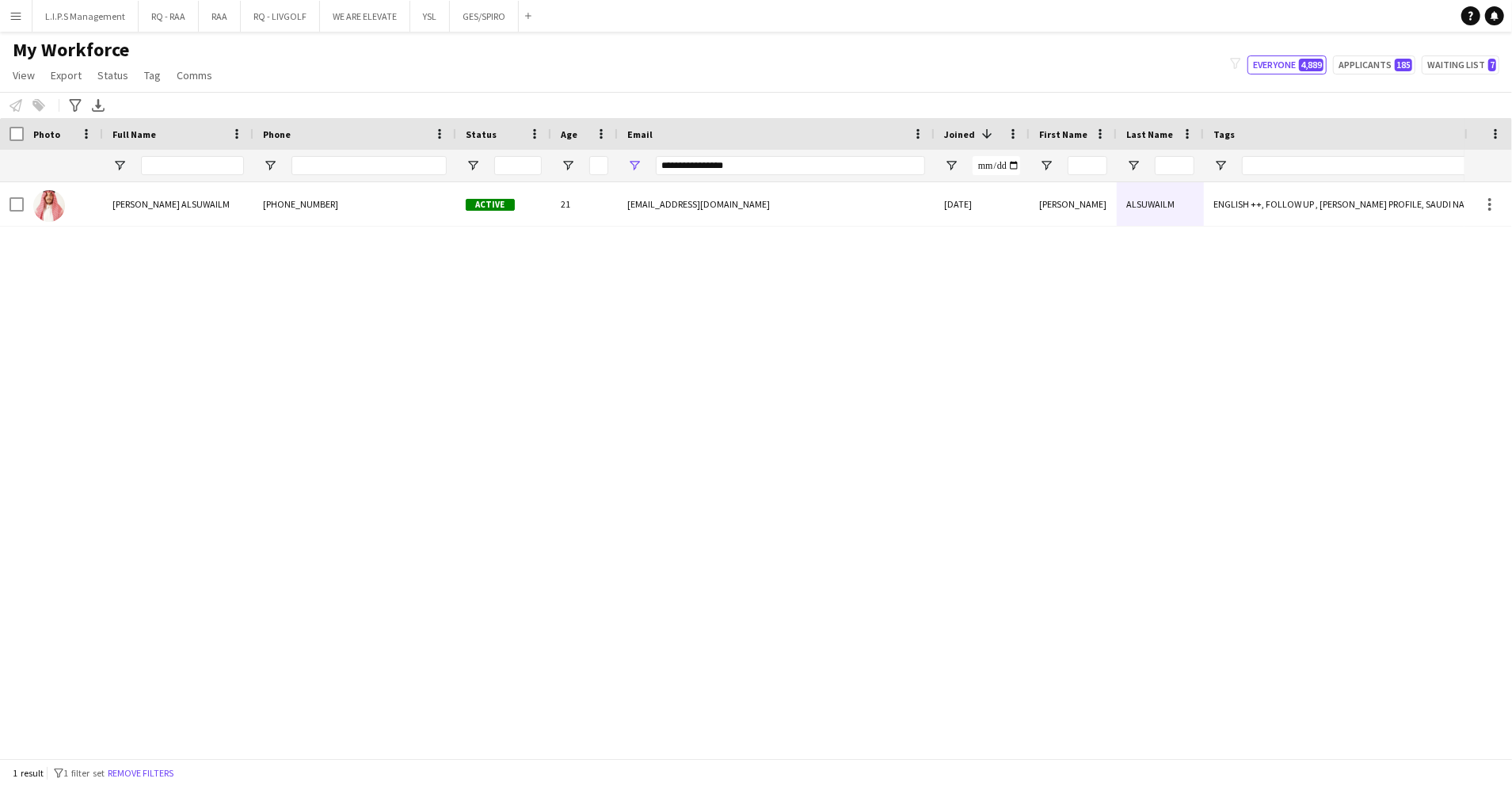
drag, startPoint x: 330, startPoint y: 179, endPoint x: 342, endPoint y: 199, distance: 23.3
click at [342, 199] on div "Workforce Details Photo Full Name" at bounding box center [756, 438] width 1512 height 640
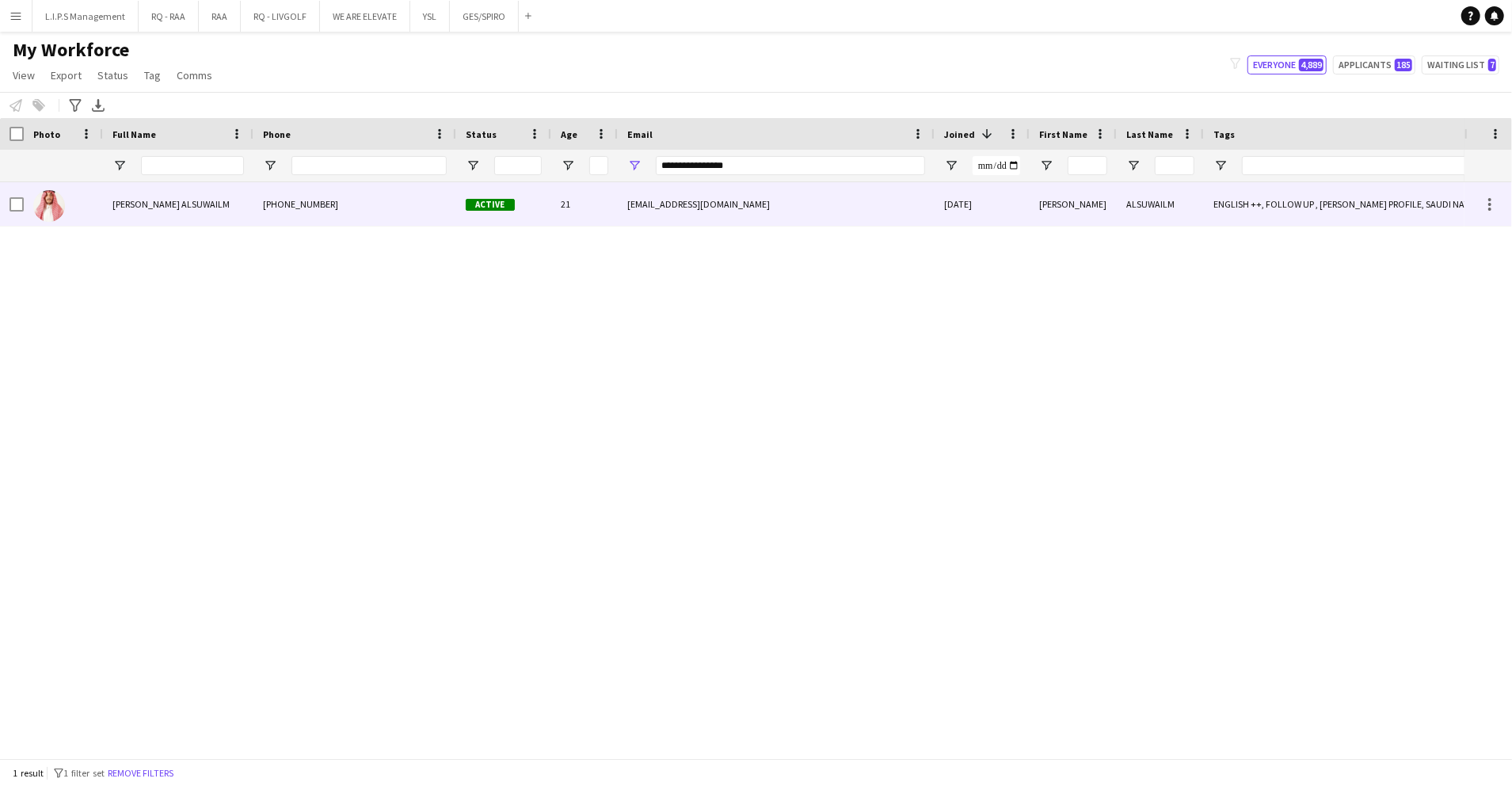
click at [342, 199] on div "[PHONE_NUMBER]" at bounding box center [354, 204] width 203 height 44
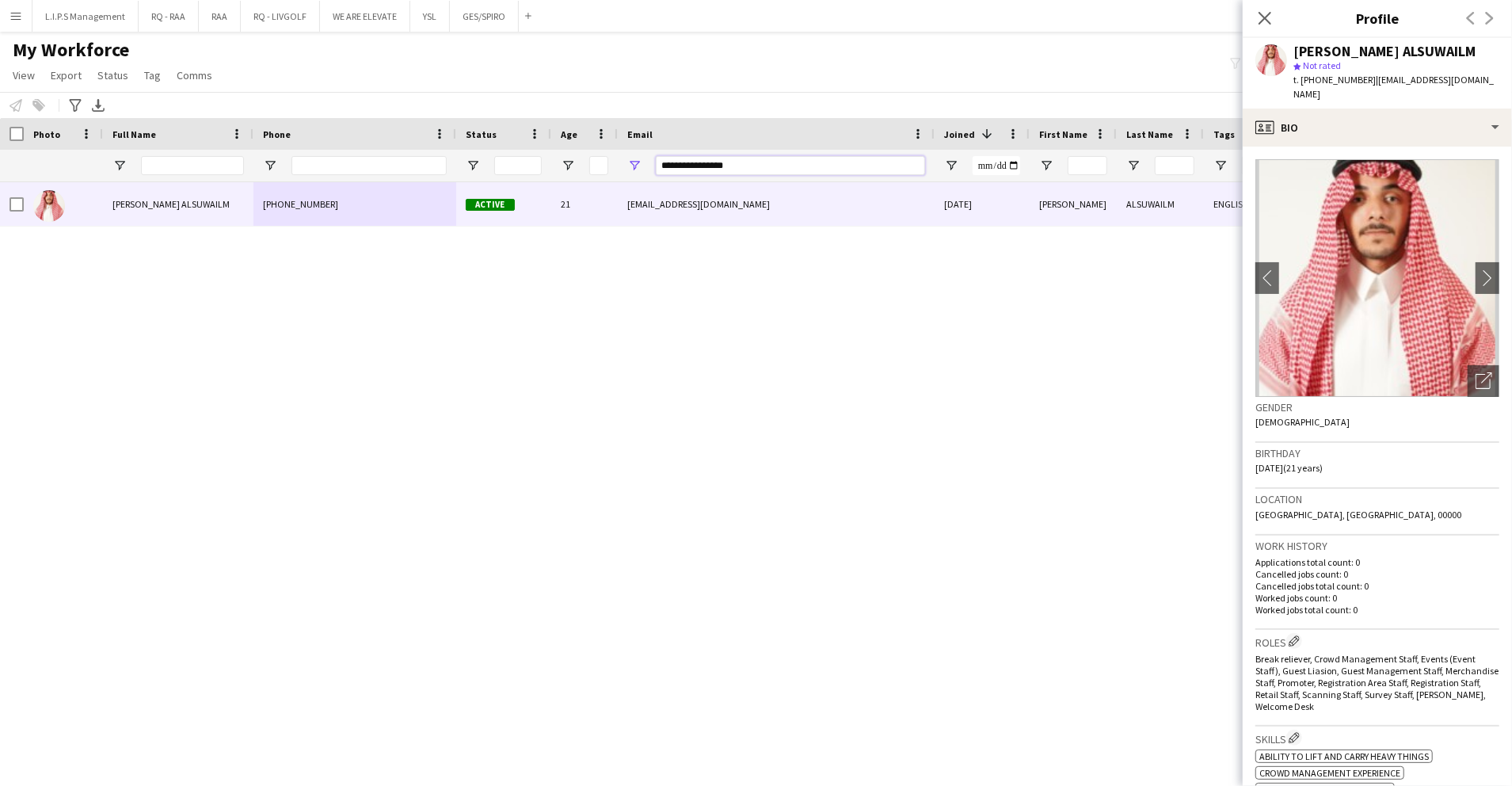
click at [823, 168] on input "**********" at bounding box center [791, 165] width 269 height 19
paste input "*******"
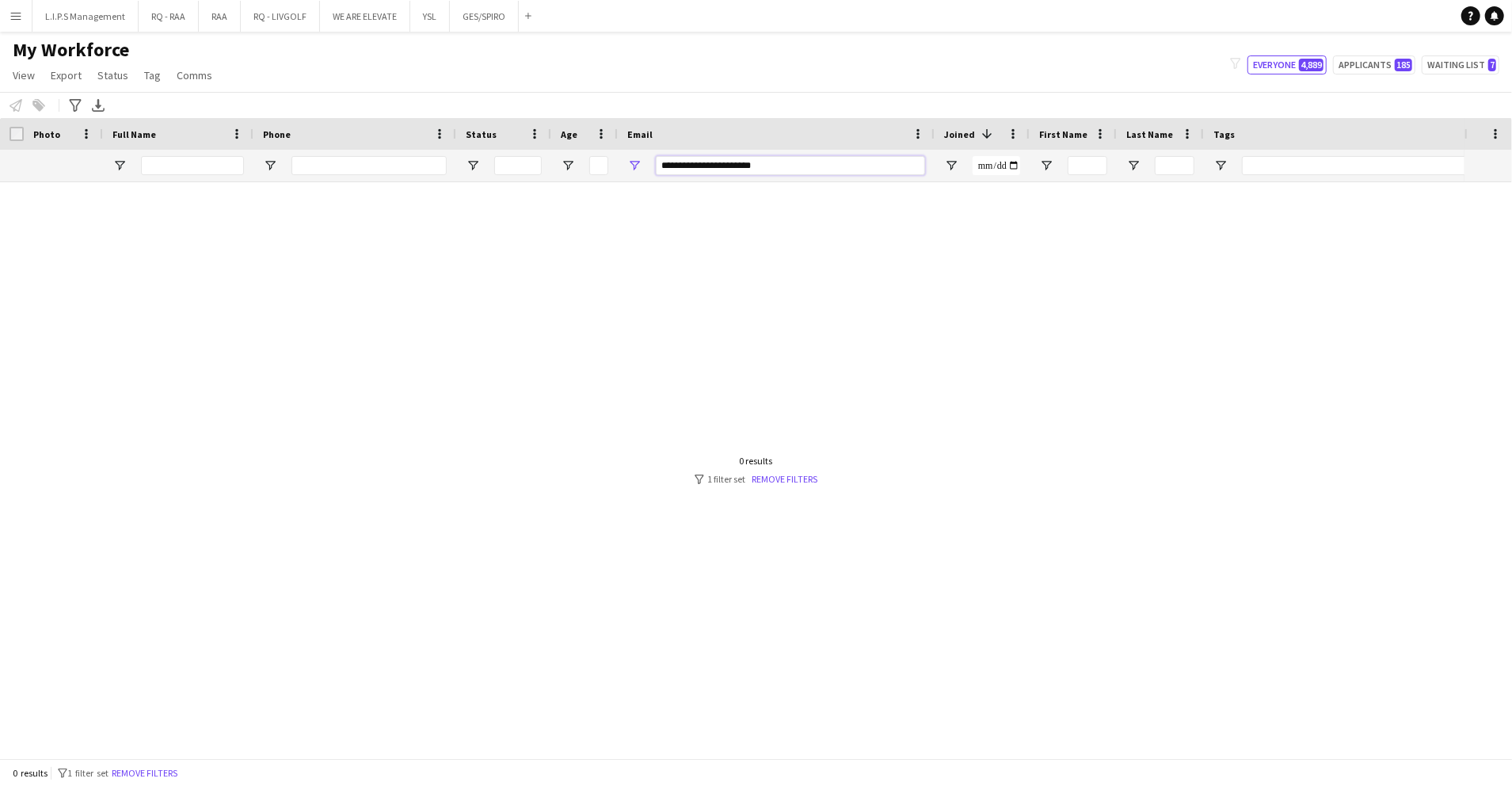
drag, startPoint x: 785, startPoint y: 165, endPoint x: 492, endPoint y: 127, distance: 295.5
click at [492, 127] on div "Workforce Details Photo Full Name 1" at bounding box center [1103, 150] width 2207 height 64
paste input "Email Filter Input"
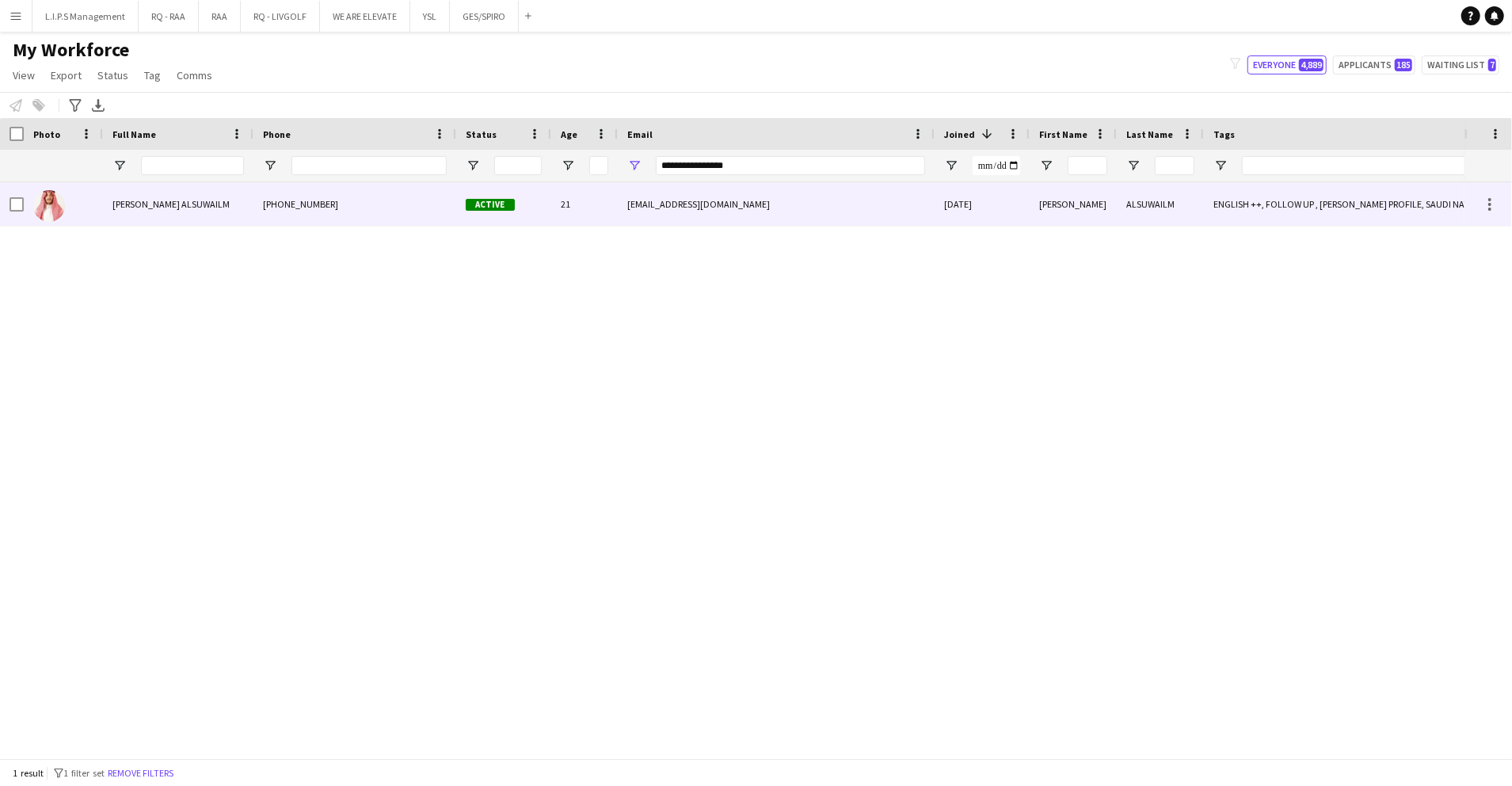
click at [632, 212] on div "[EMAIL_ADDRESS][DOMAIN_NAME]" at bounding box center [776, 204] width 317 height 44
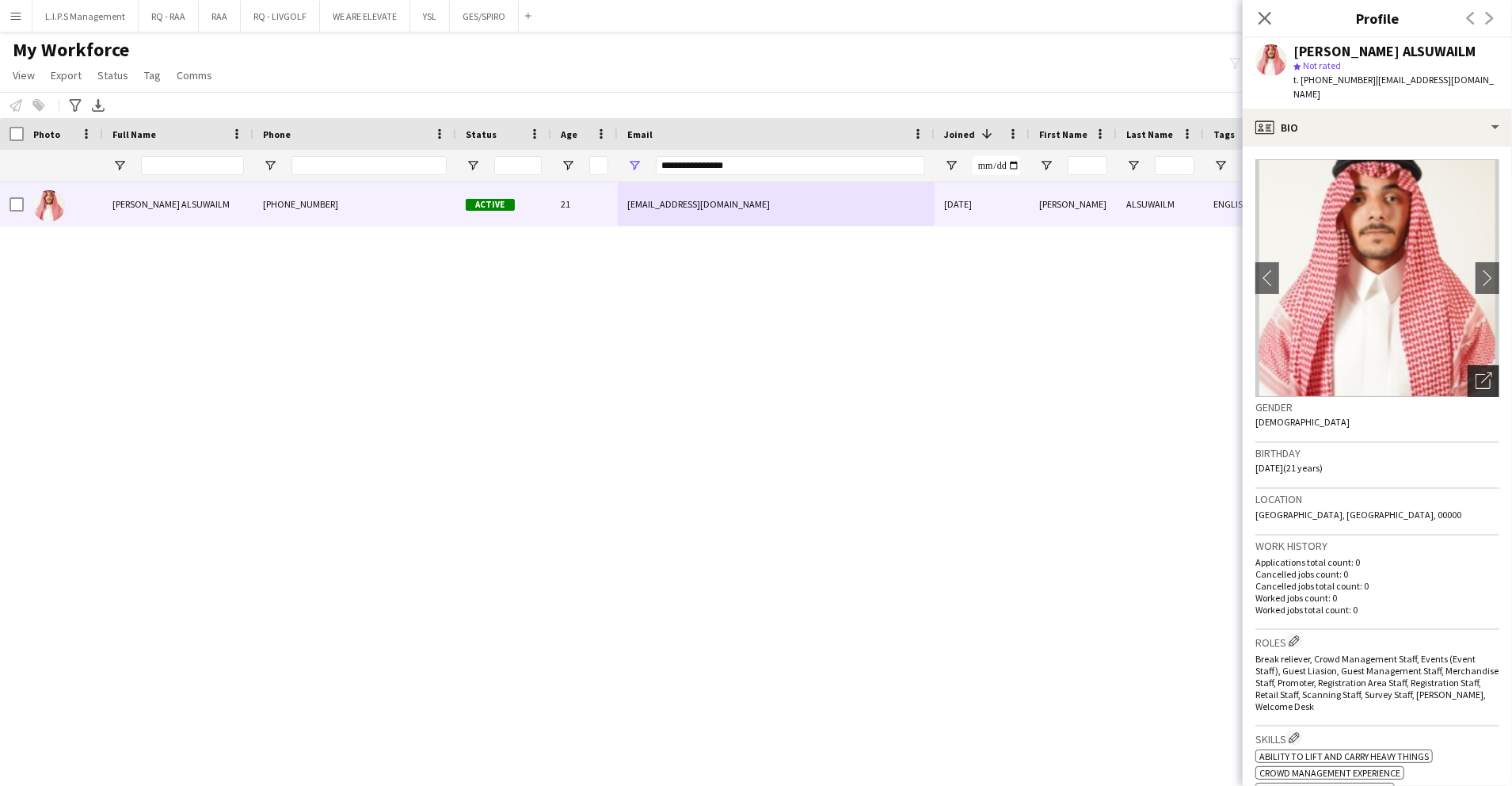
click at [1476, 373] on icon "Open photos pop-in" at bounding box center [1484, 381] width 16 height 16
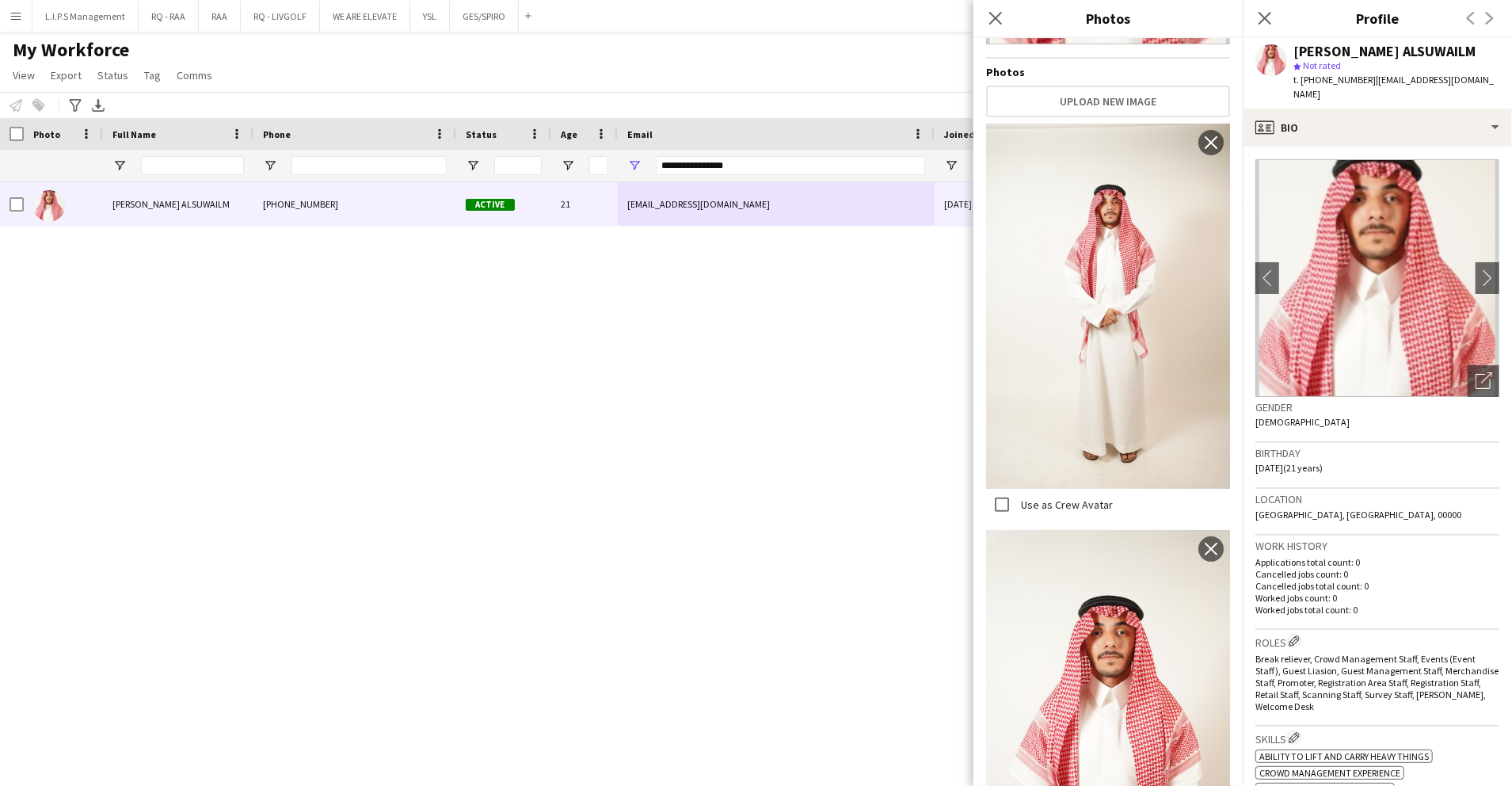
scroll to position [306, 0]
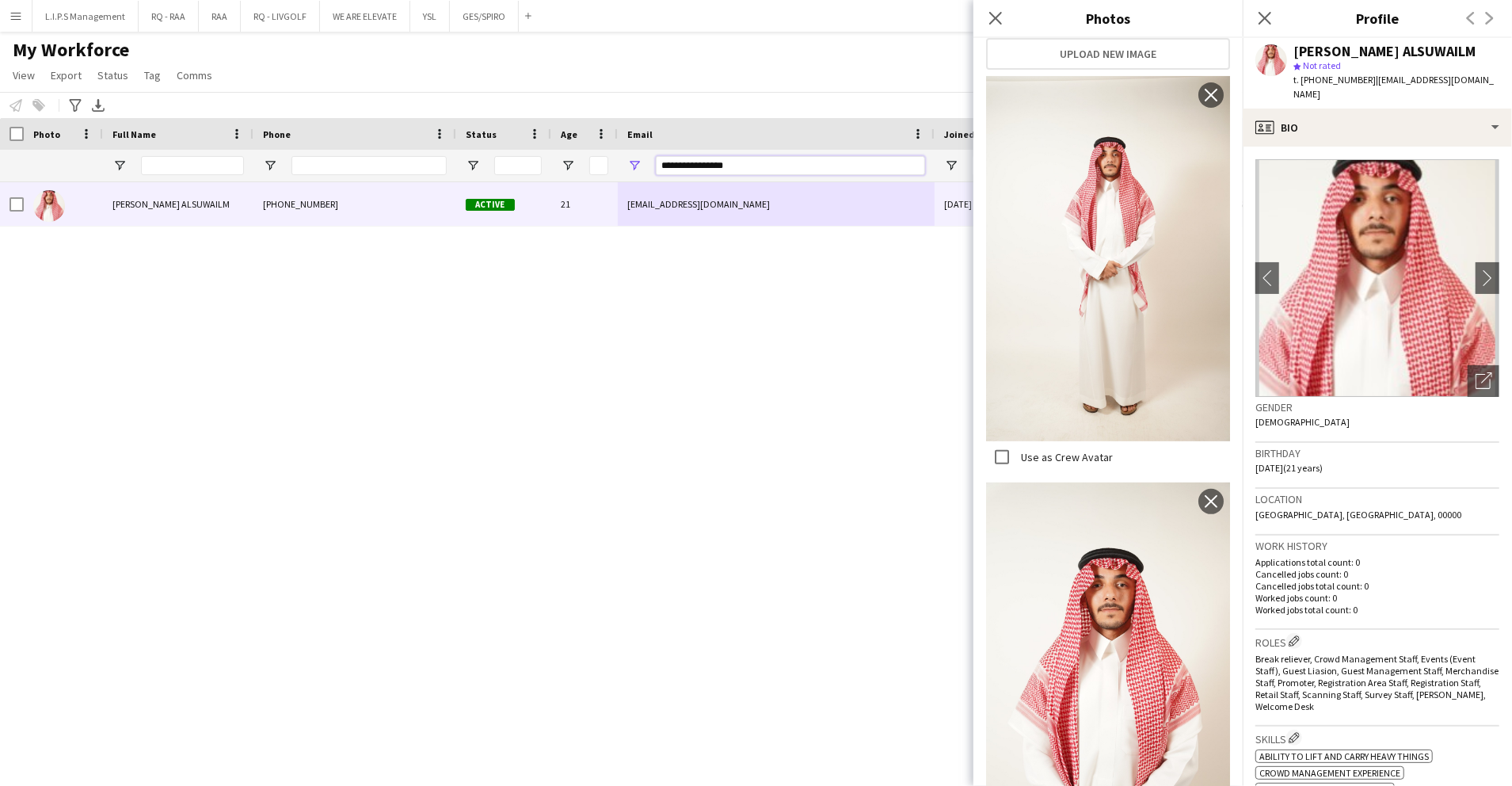
click at [850, 163] on input "**********" at bounding box center [791, 165] width 269 height 19
paste input "**********"
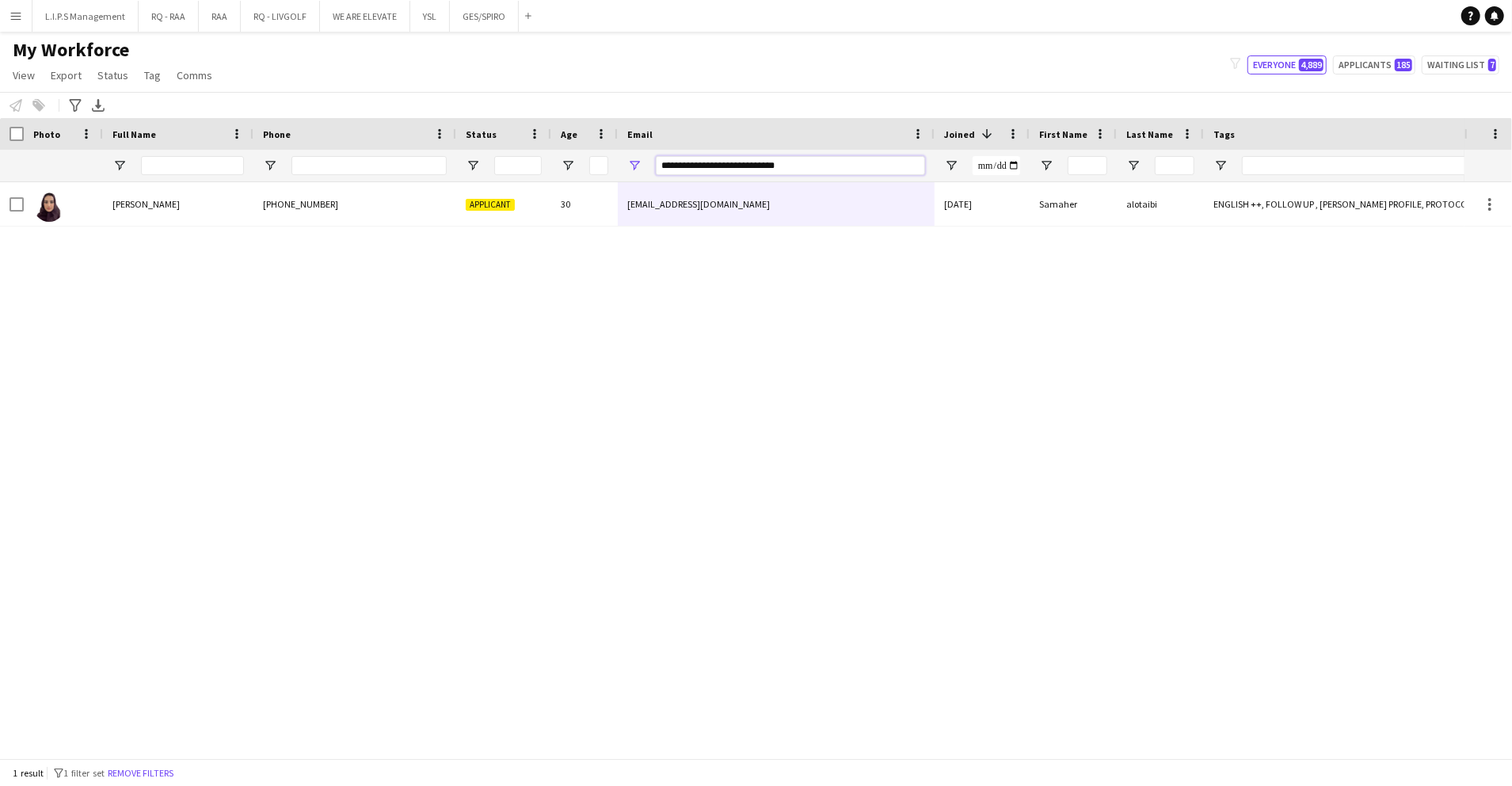
type input "**********"
click at [854, 229] on div "[PERSON_NAME] [PHONE_NUMBER] Applicant 30 [EMAIL_ADDRESS][DOMAIN_NAME] [DATE] […" at bounding box center [732, 462] width 1465 height 560
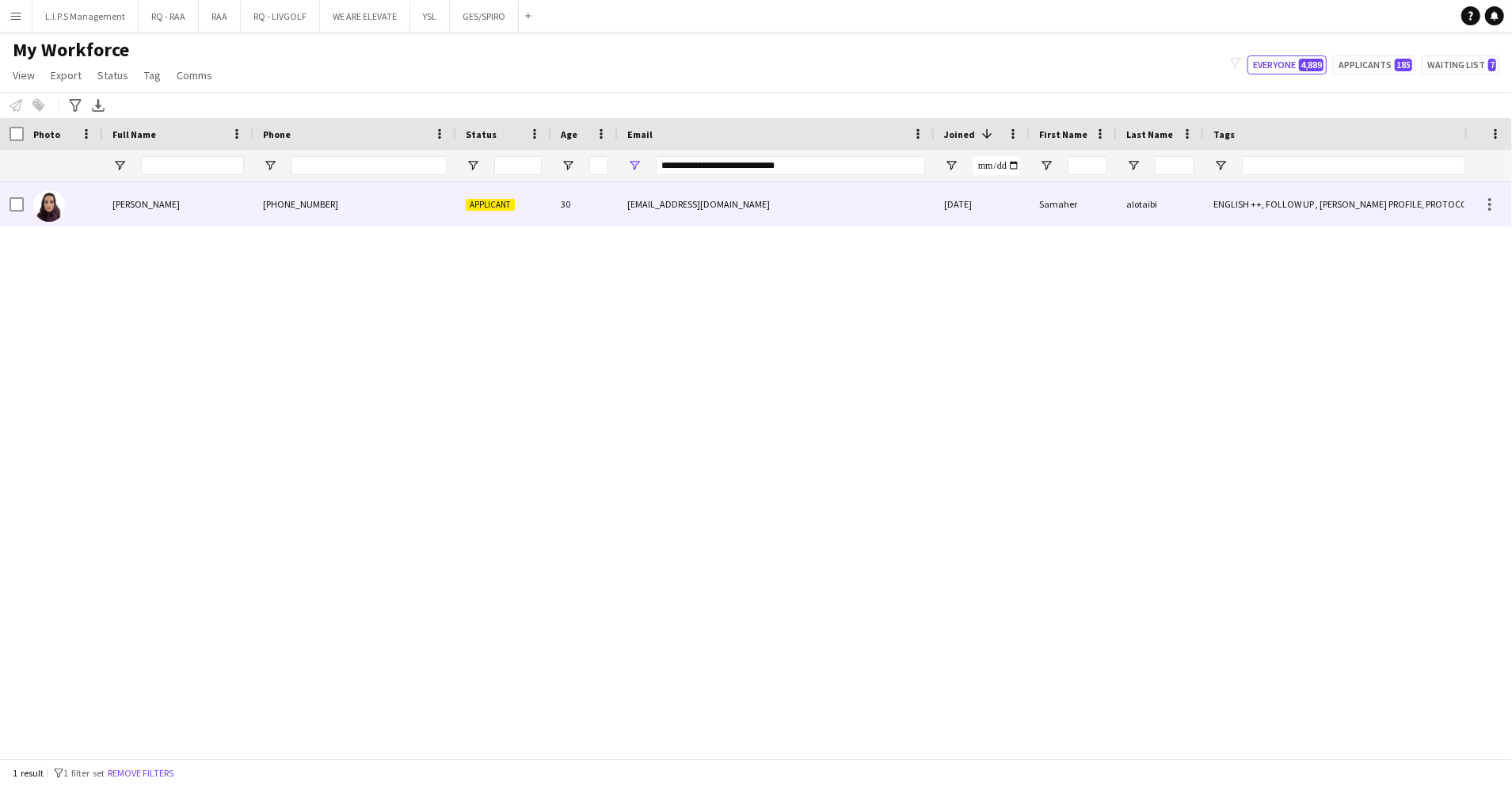
click at [913, 195] on div "[EMAIL_ADDRESS][DOMAIN_NAME]" at bounding box center [776, 204] width 317 height 44
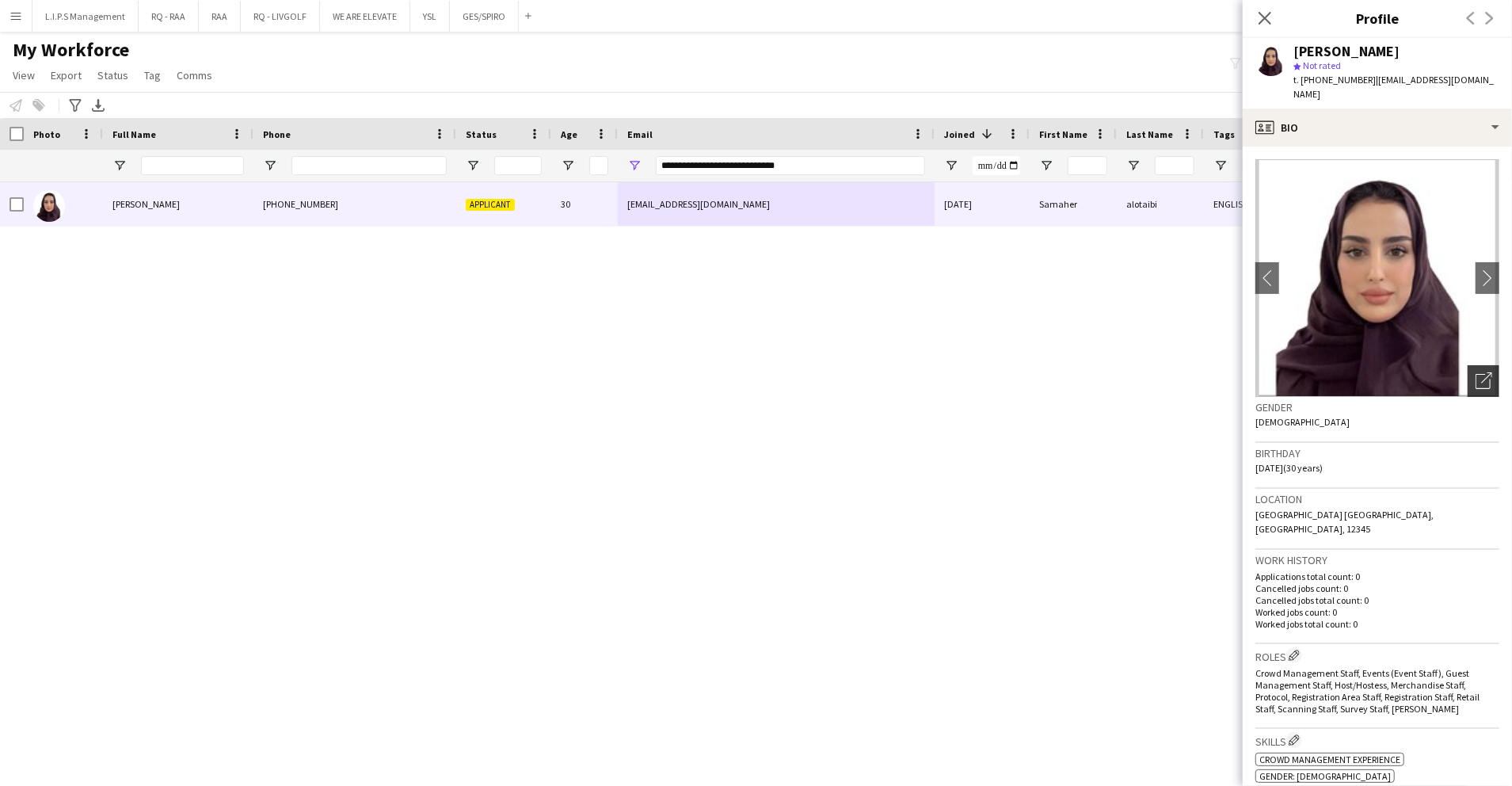
click at [1476, 387] on icon "Open photos pop-in" at bounding box center [1484, 381] width 16 height 16
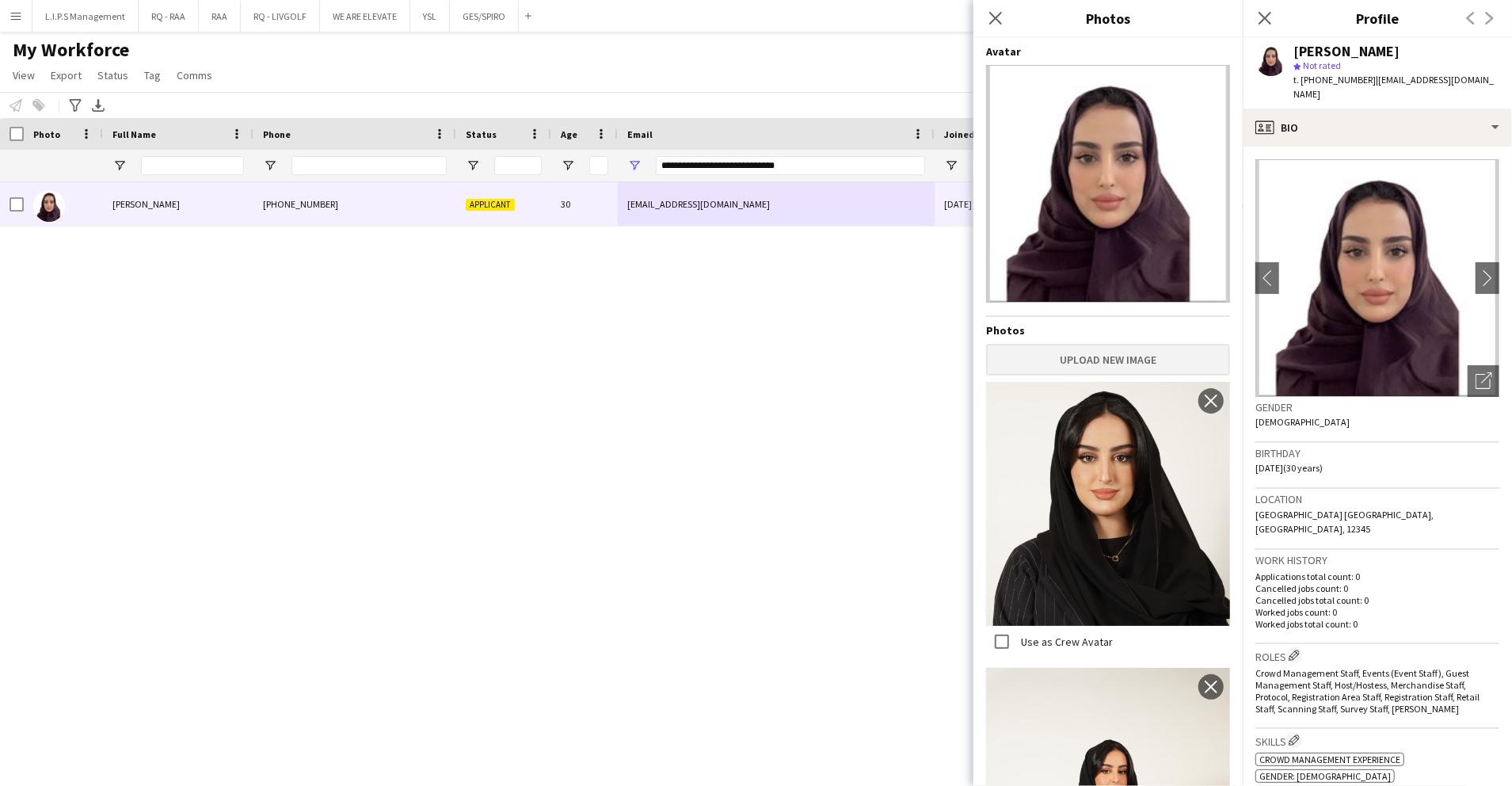
scroll to position [233, 0]
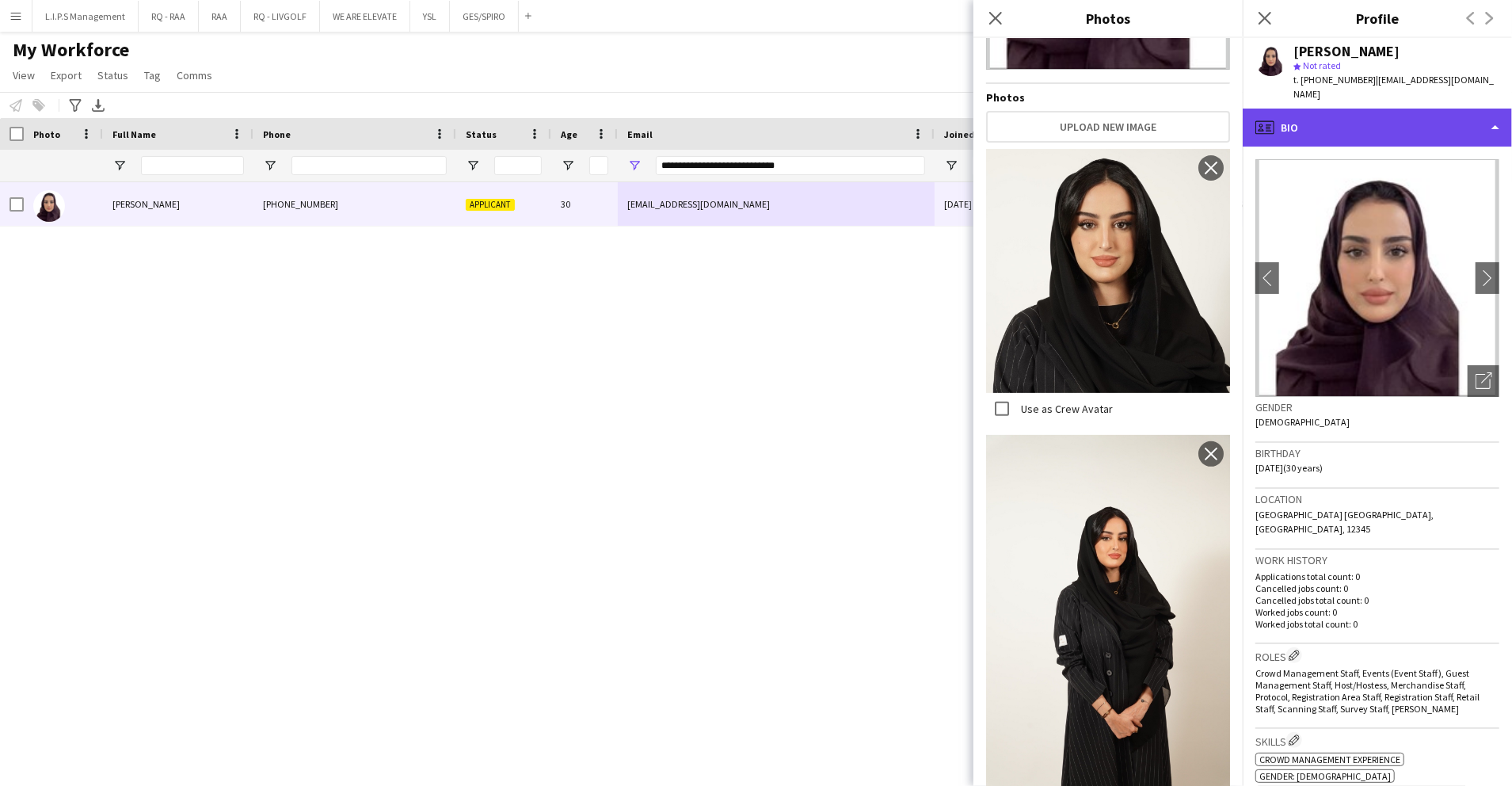
click at [1395, 125] on div "profile Bio" at bounding box center [1378, 128] width 269 height 38
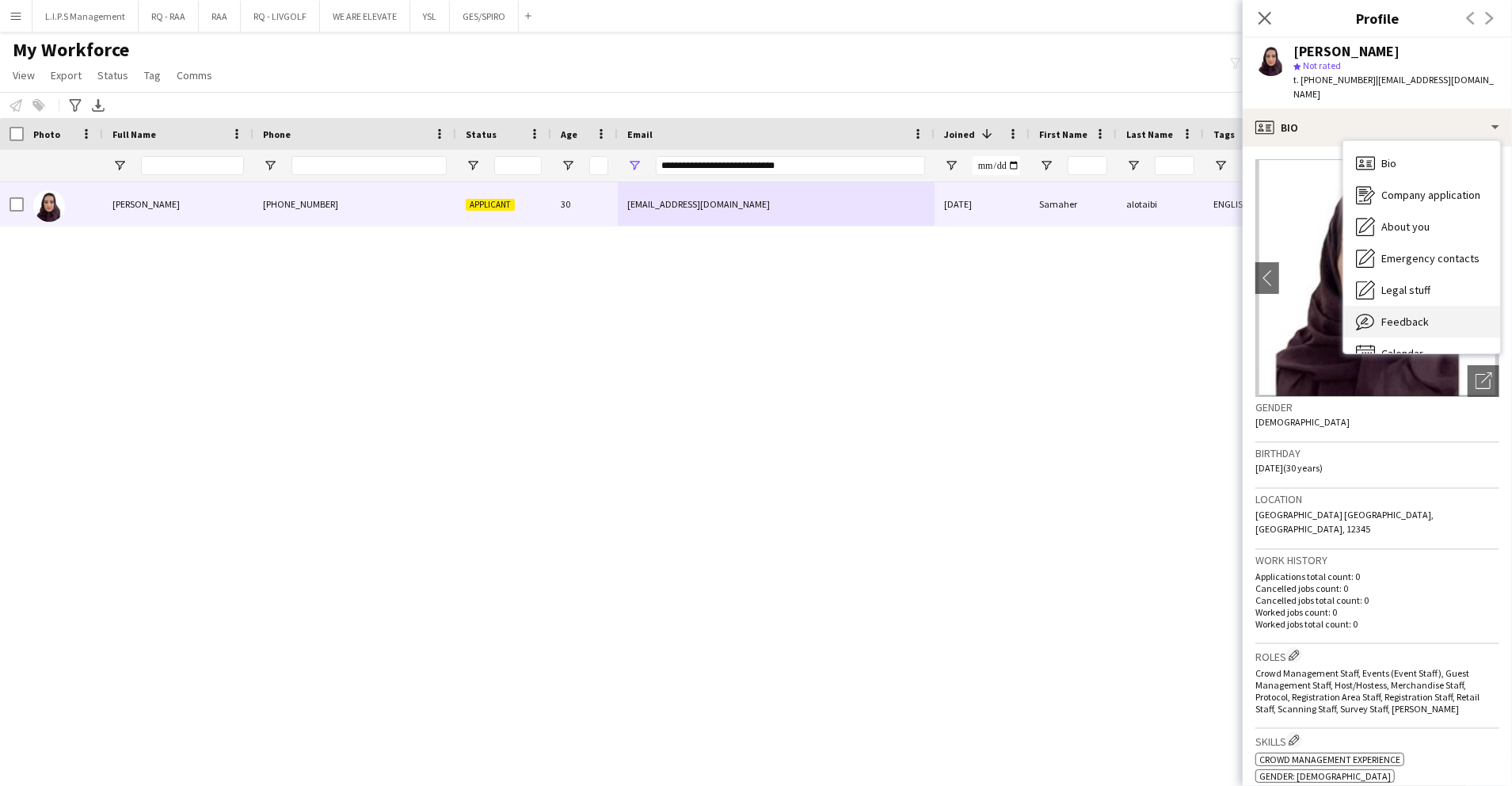
click at [1414, 325] on span "Feedback" at bounding box center [1405, 322] width 47 height 15
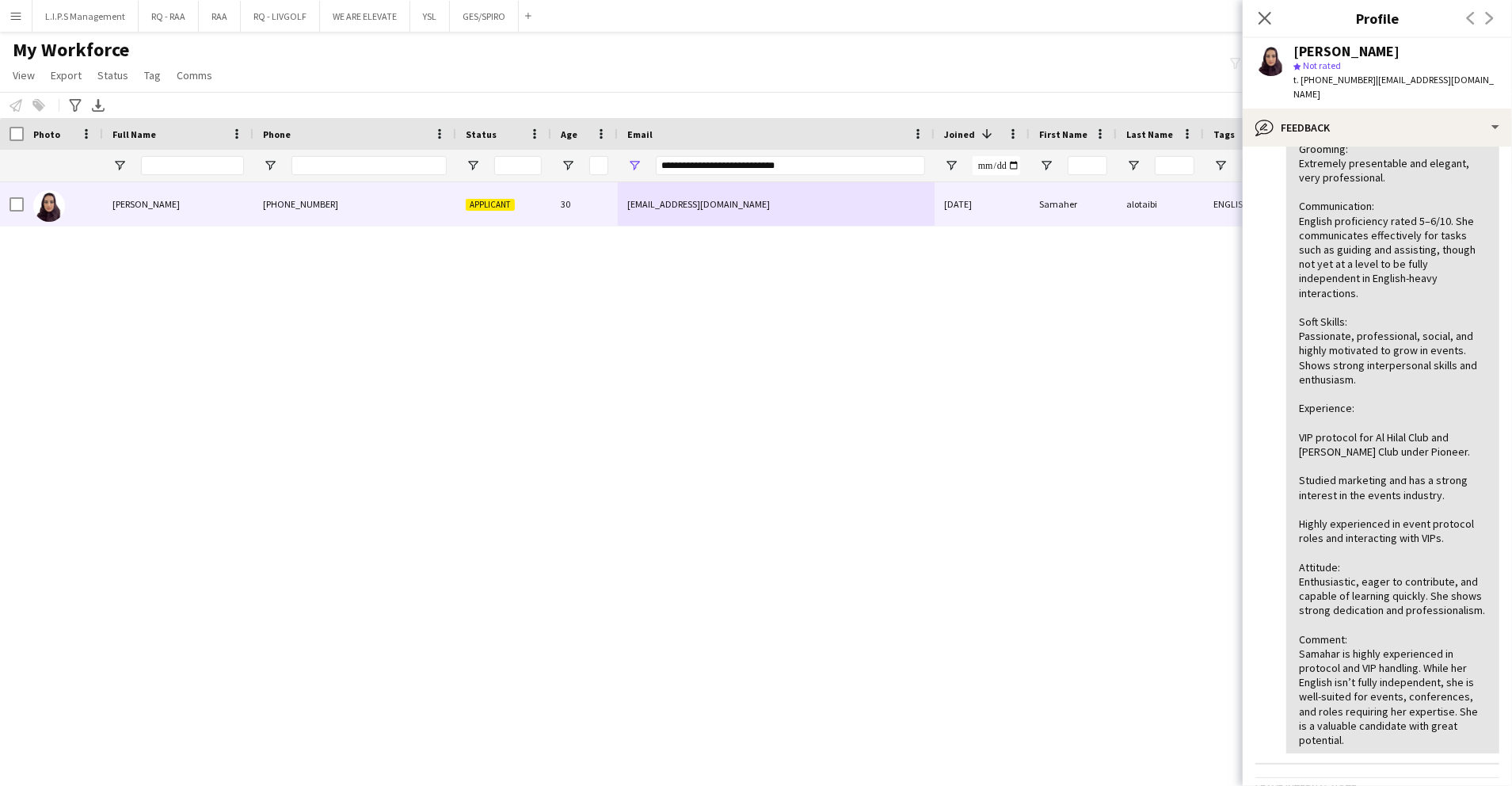
scroll to position [250, 0]
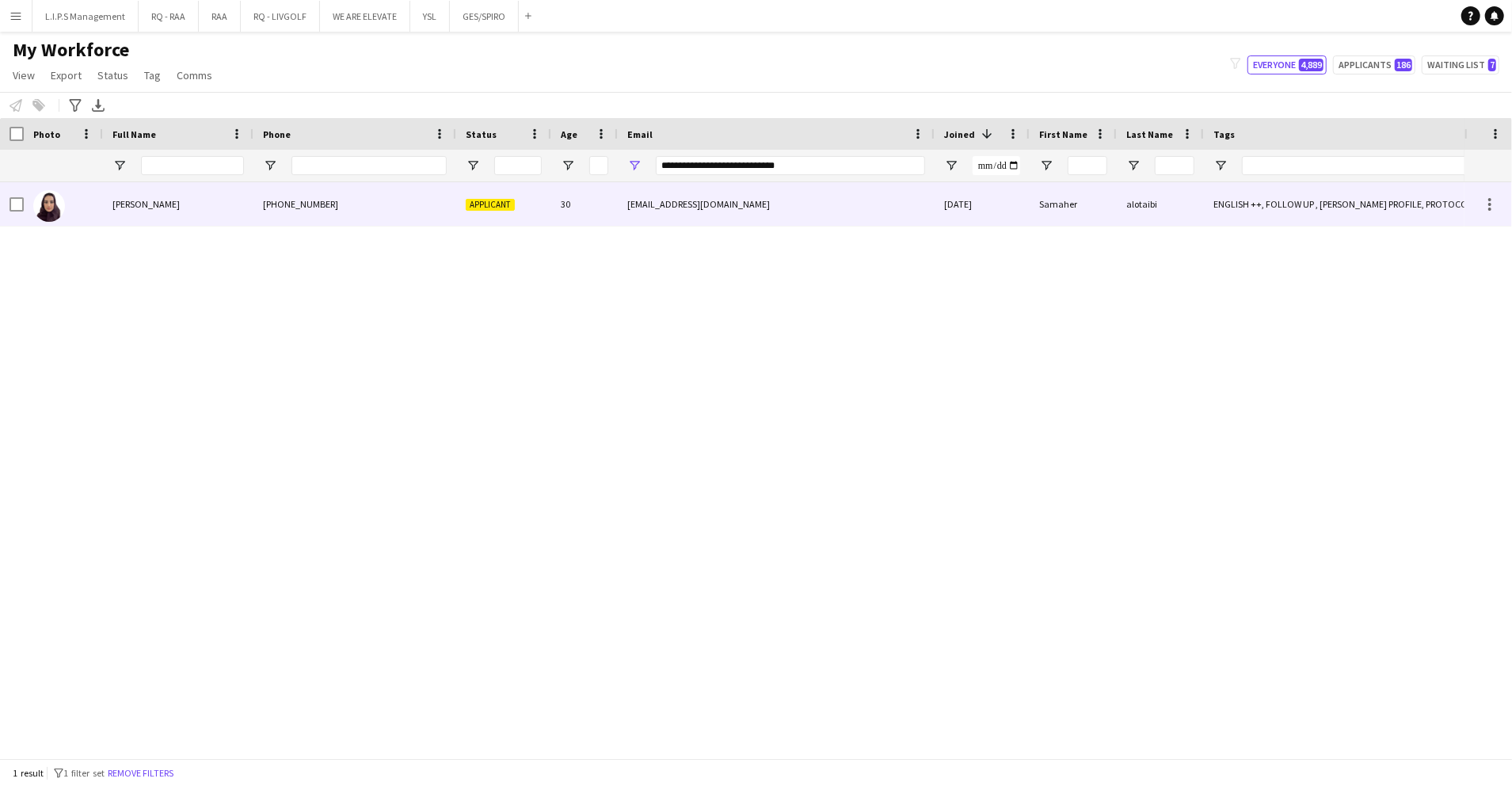
click at [981, 206] on div "[DATE]" at bounding box center [982, 204] width 95 height 44
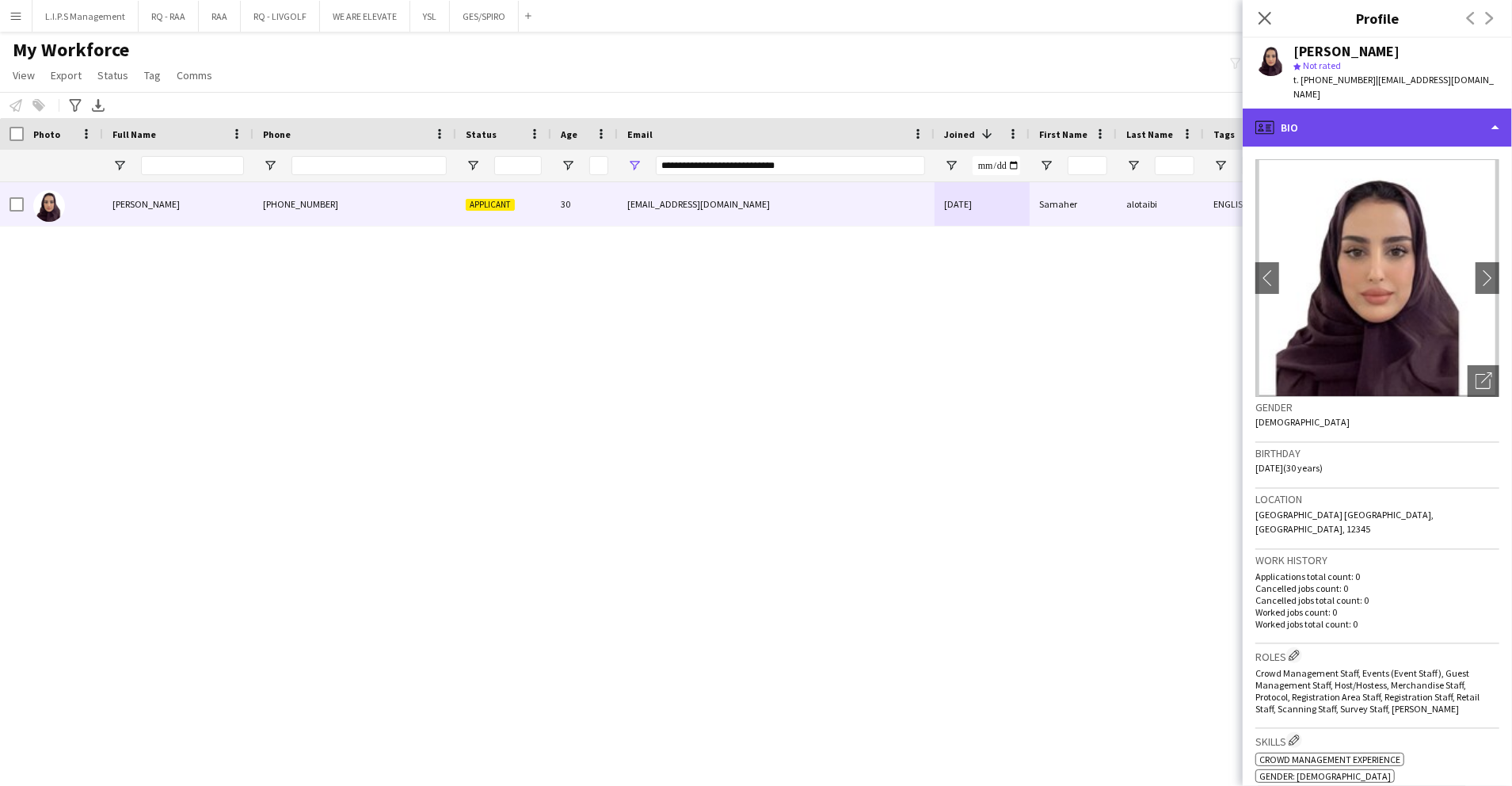
click at [1397, 116] on div "profile Bio" at bounding box center [1378, 128] width 269 height 38
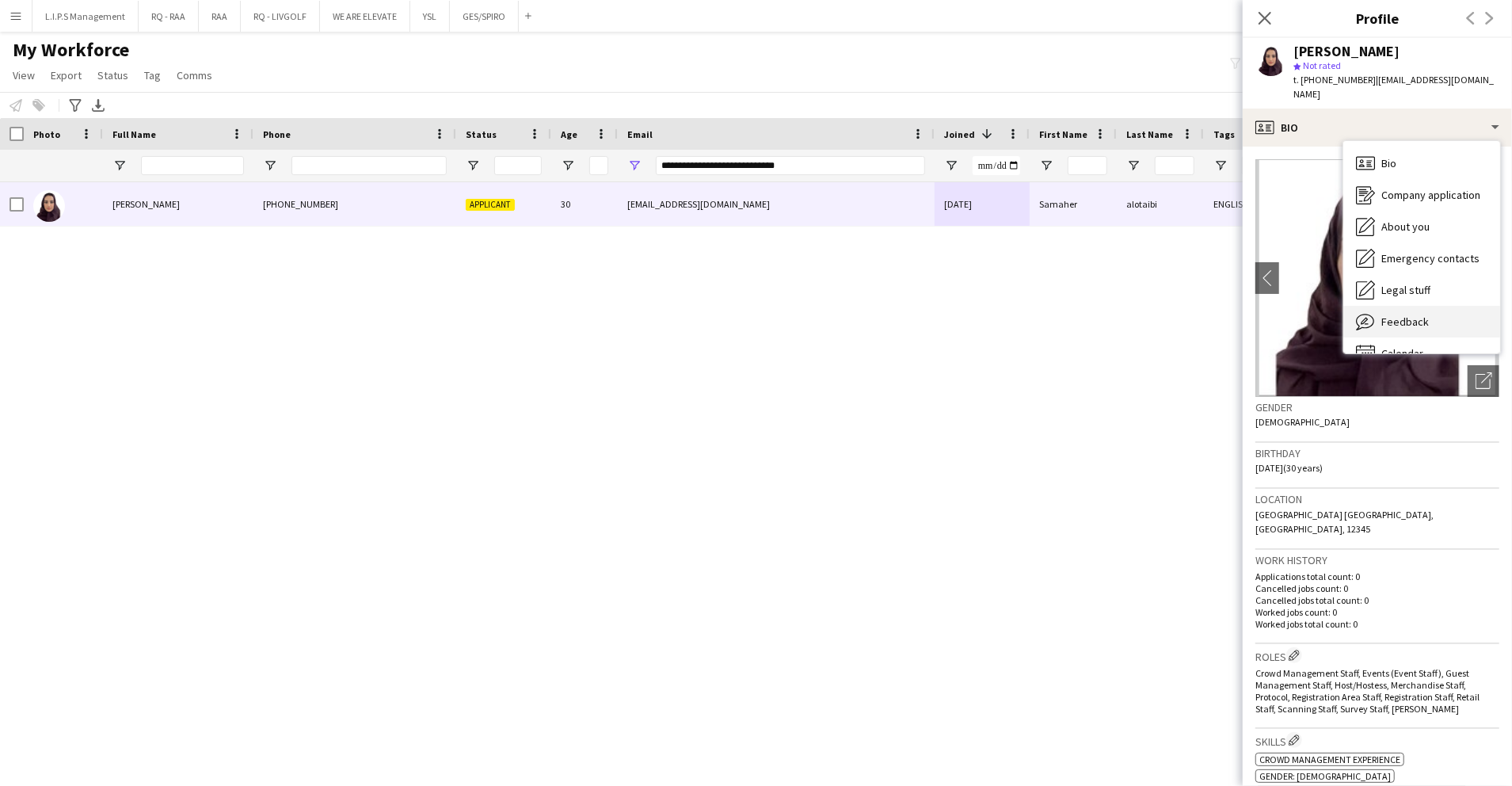
click at [1448, 317] on div "Feedback Feedback" at bounding box center [1422, 322] width 157 height 32
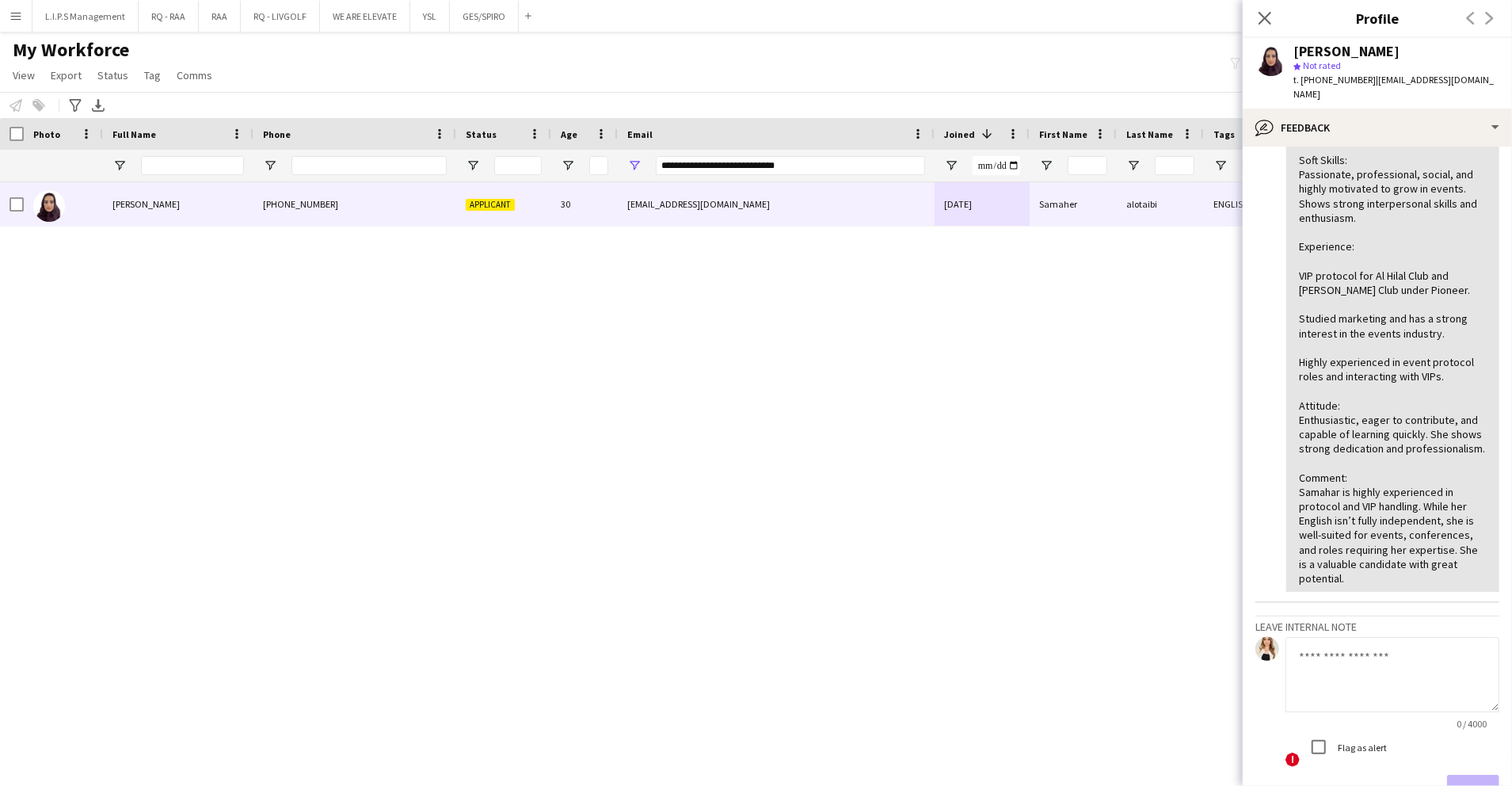
scroll to position [413, 0]
drag, startPoint x: 859, startPoint y: 160, endPoint x: 399, endPoint y: 103, distance: 463.5
click at [399, 103] on main "My Workforce View Views Default view Basic Export View TAGS Test New view Updat…" at bounding box center [756, 398] width 1512 height 733
paste input "Email Filter Input"
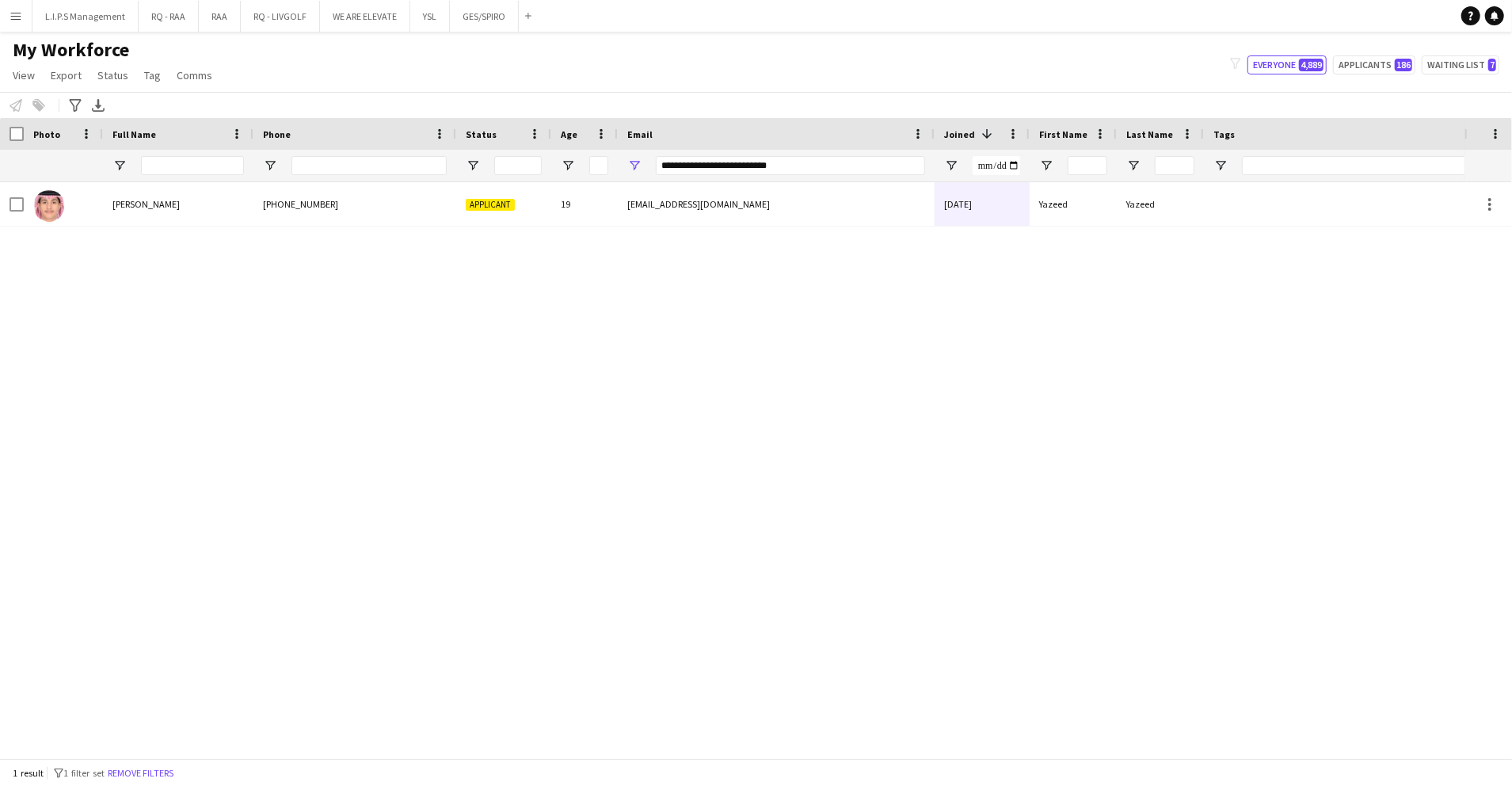
drag, startPoint x: 542, startPoint y: 233, endPoint x: 580, endPoint y: 224, distance: 39.1
click at [580, 224] on div "[PERSON_NAME] [PHONE_NUMBER] Applicant 19 [EMAIL_ADDRESS][DOMAIN_NAME] [DATE] […" at bounding box center [732, 462] width 1465 height 560
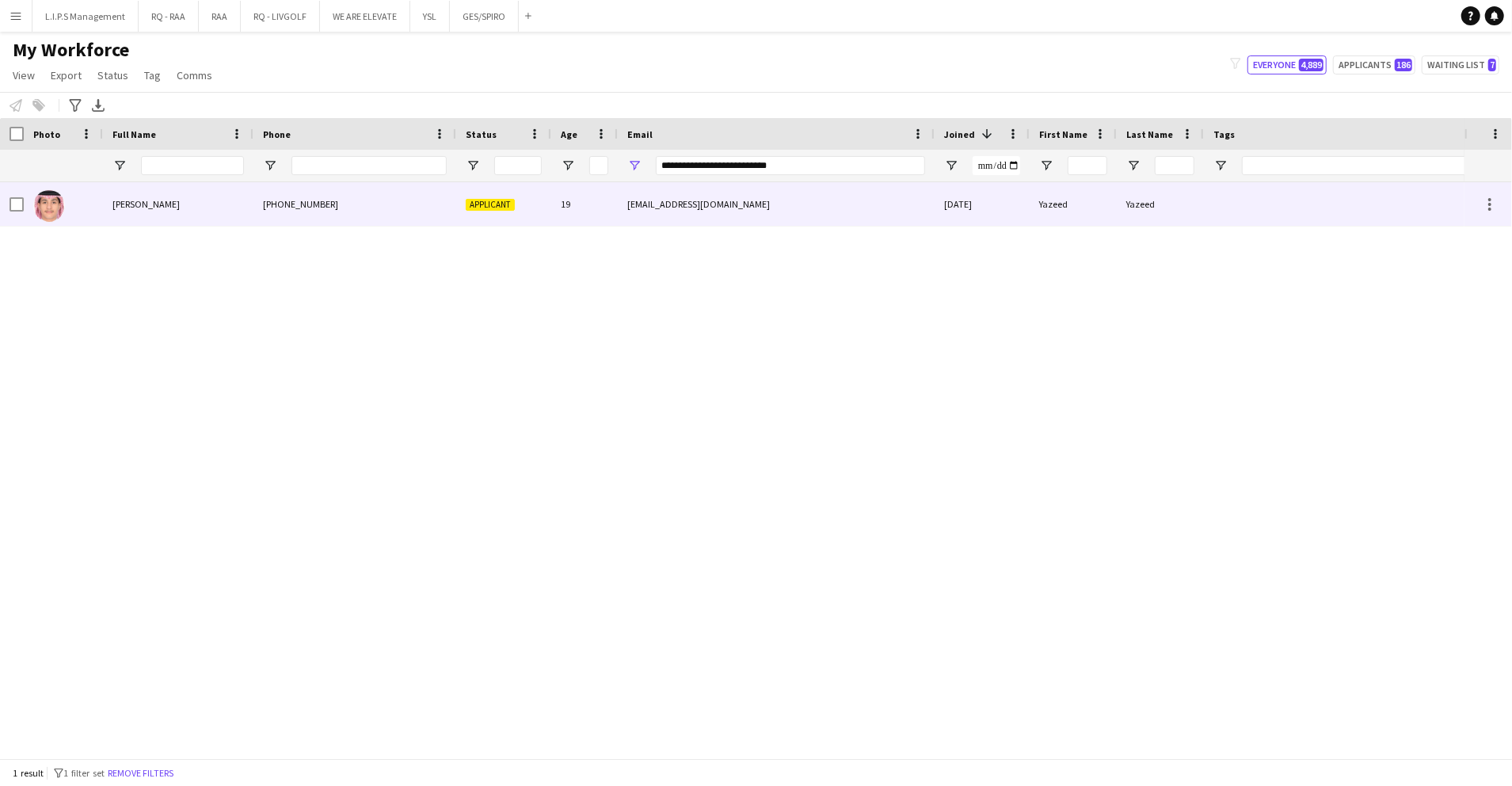
click at [580, 224] on div "19" at bounding box center [584, 204] width 66 height 44
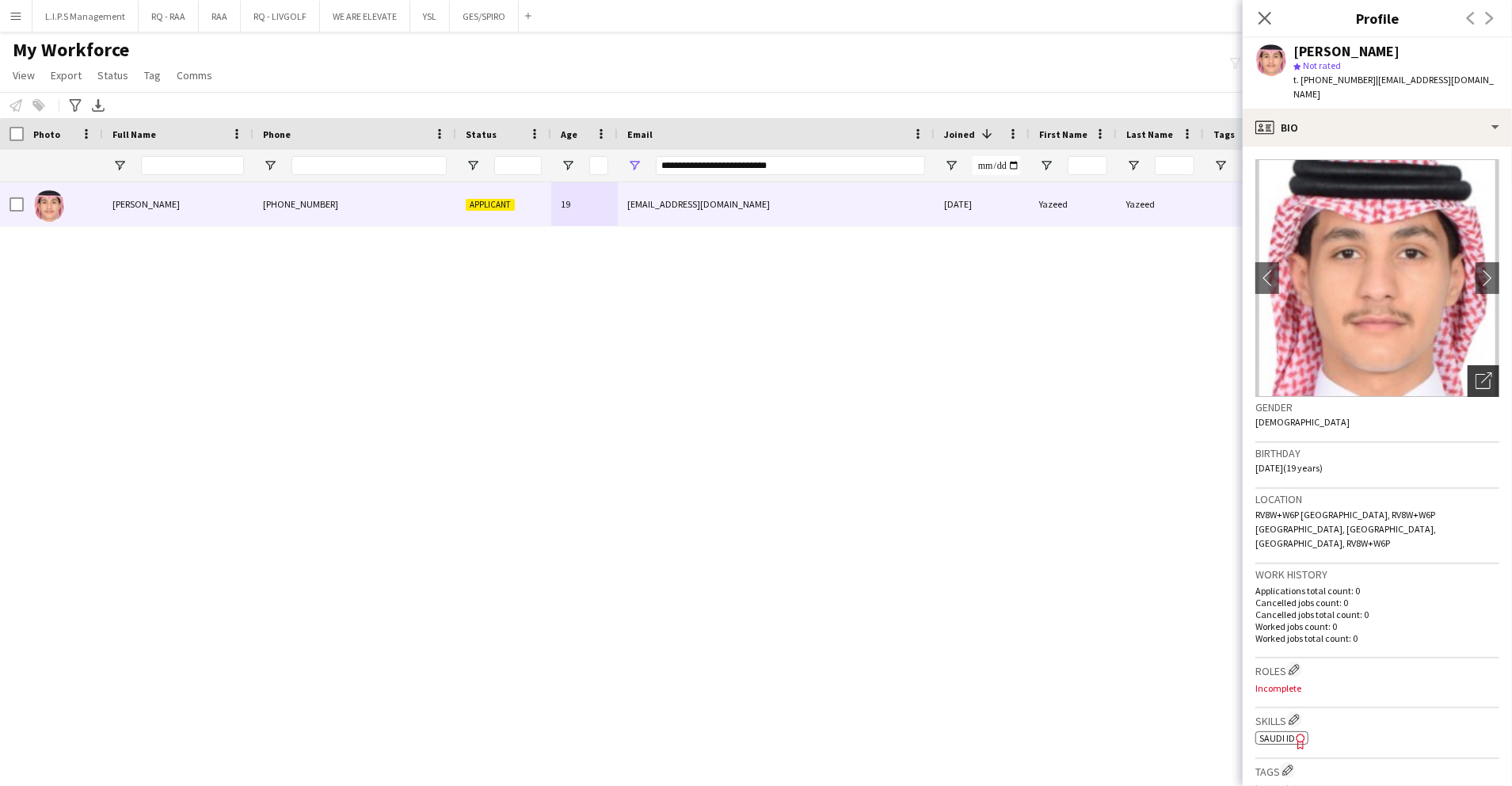
click at [1468, 370] on div "Open photos pop-in" at bounding box center [1484, 381] width 32 height 32
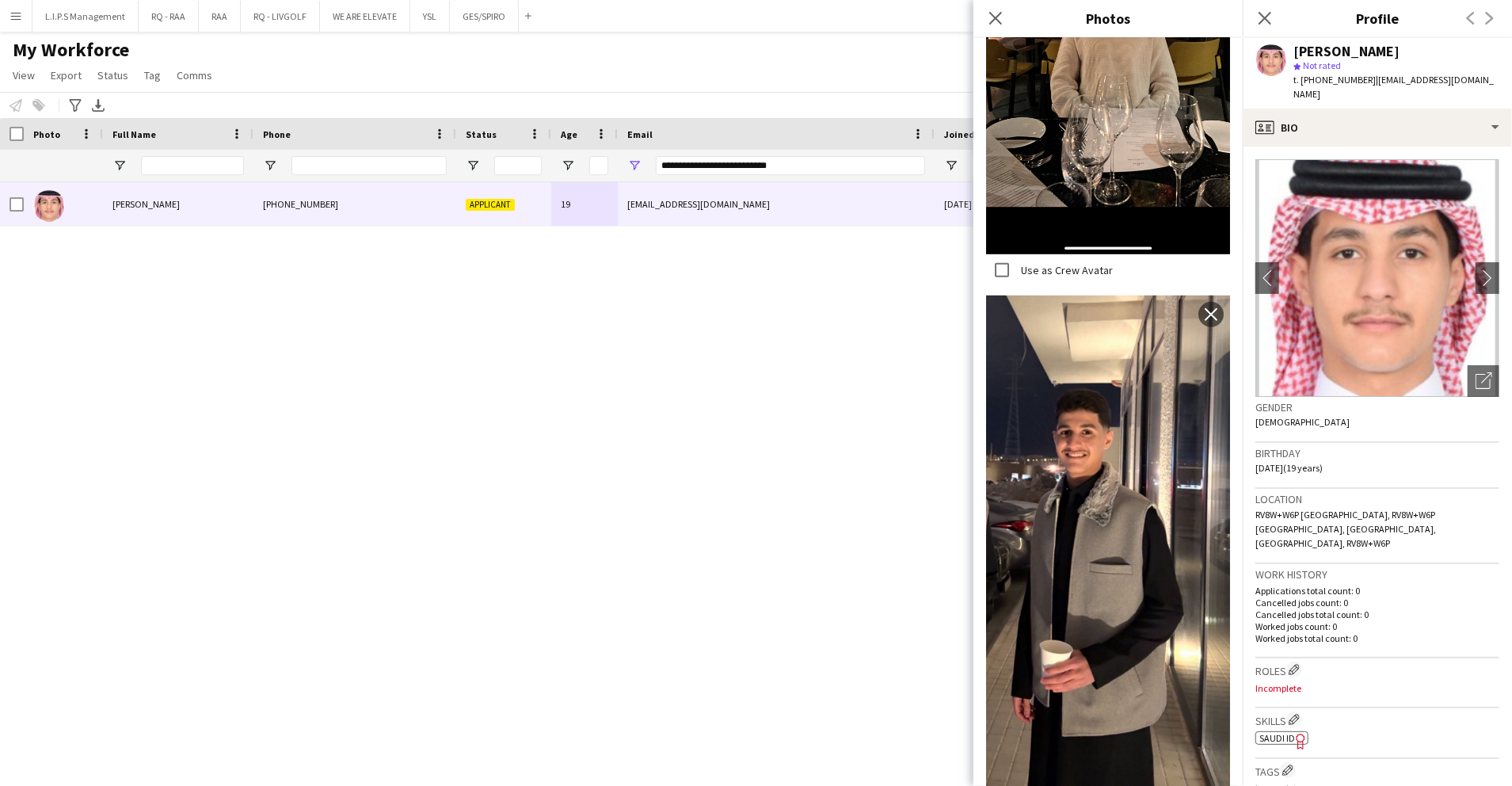
scroll to position [658, 0]
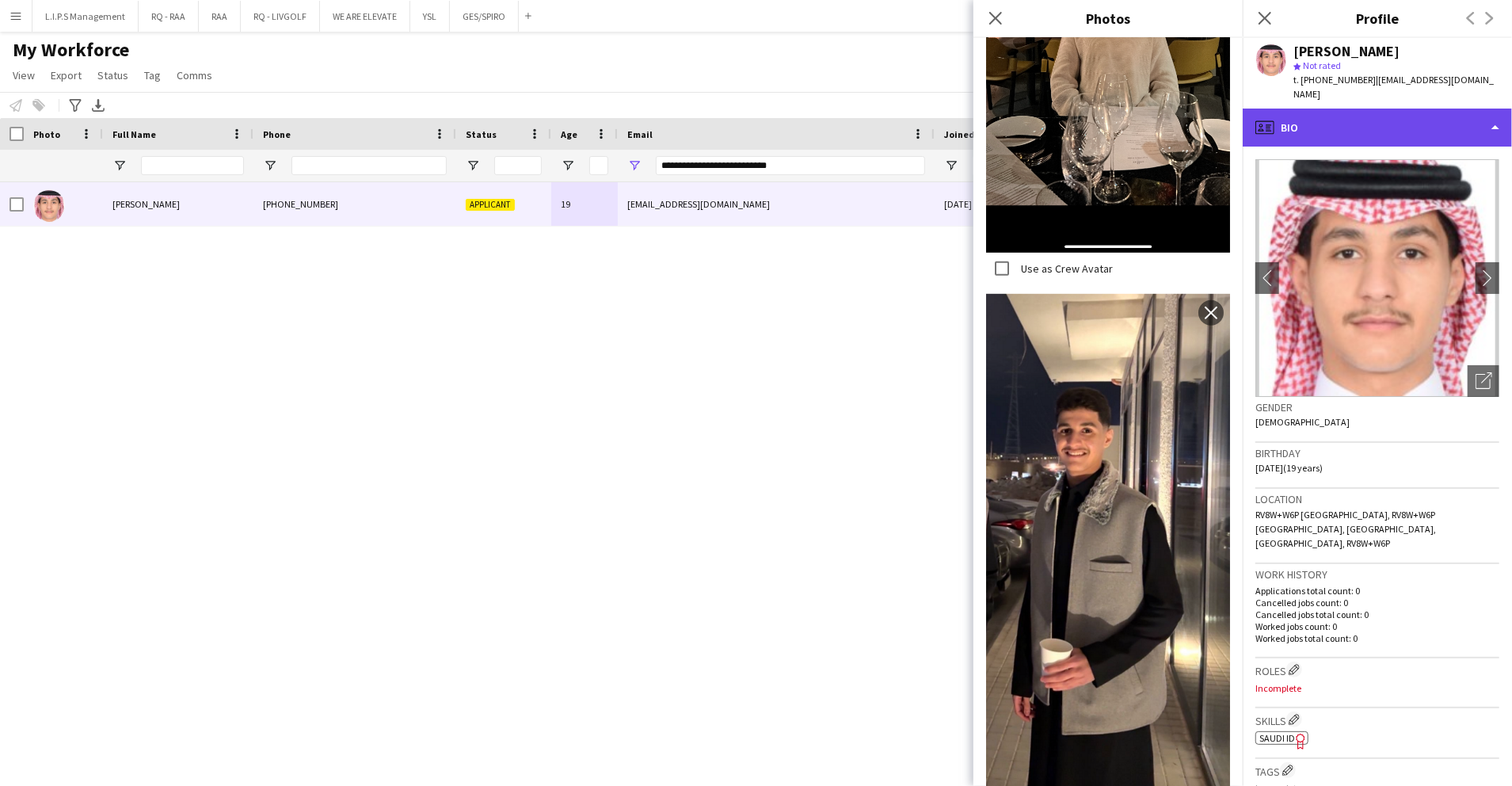
click at [1442, 120] on div "profile Bio" at bounding box center [1378, 128] width 269 height 38
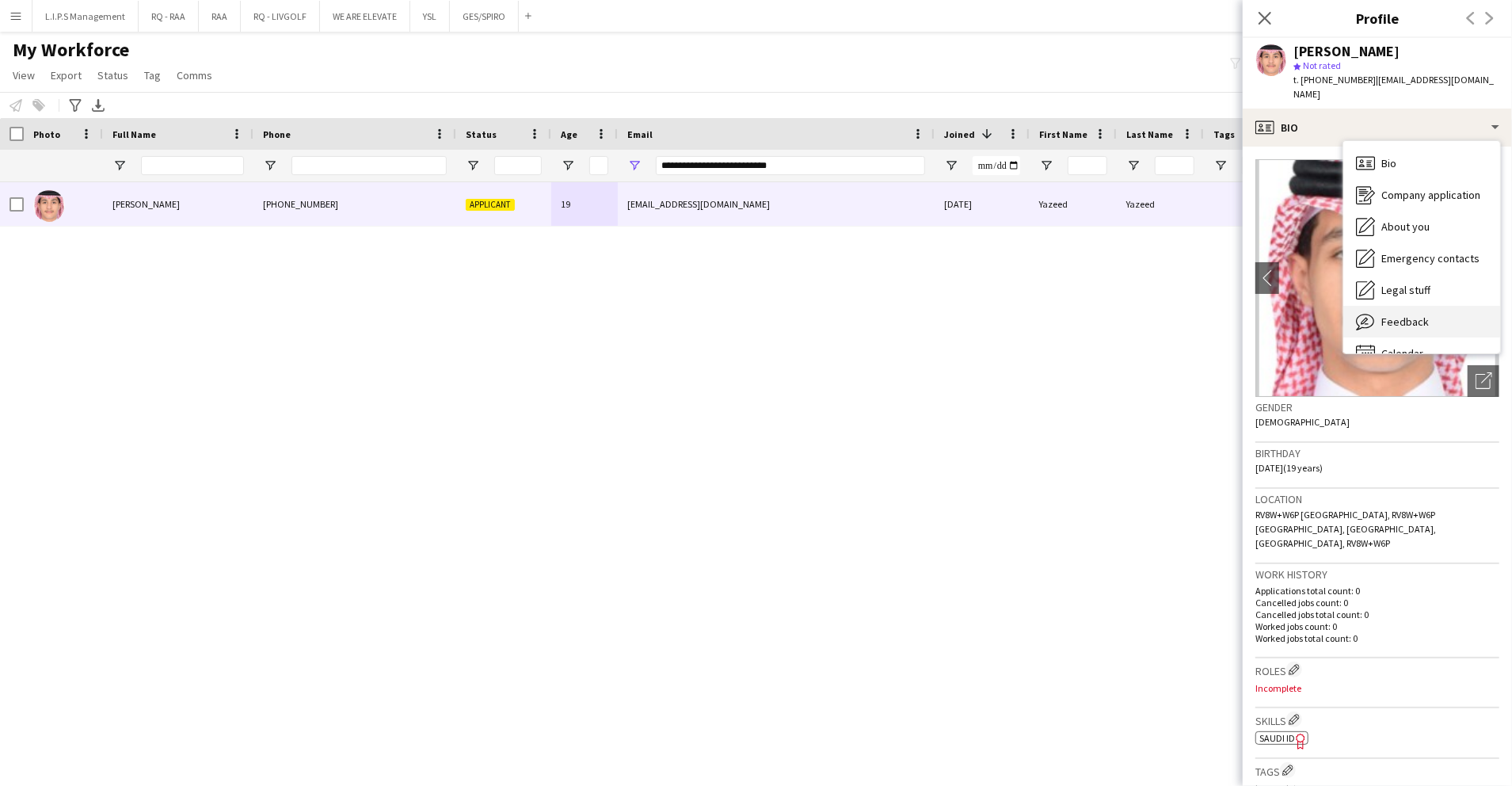
click at [1414, 315] on span "Feedback" at bounding box center [1405, 322] width 47 height 15
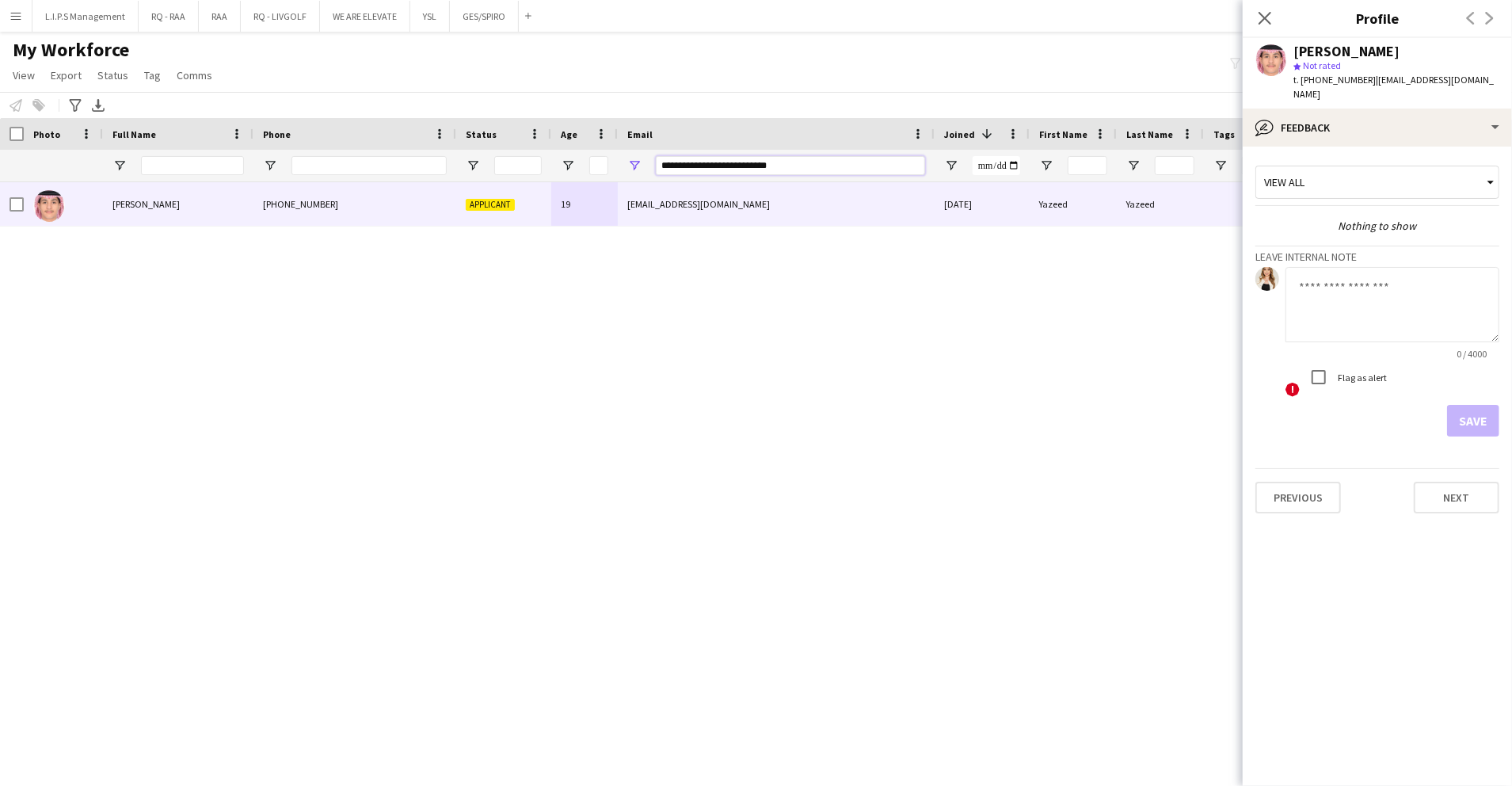
drag, startPoint x: 809, startPoint y: 165, endPoint x: 553, endPoint y: 158, distance: 256.1
click at [553, 158] on div at bounding box center [1103, 165] width 2207 height 32
paste input "Email Filter Input"
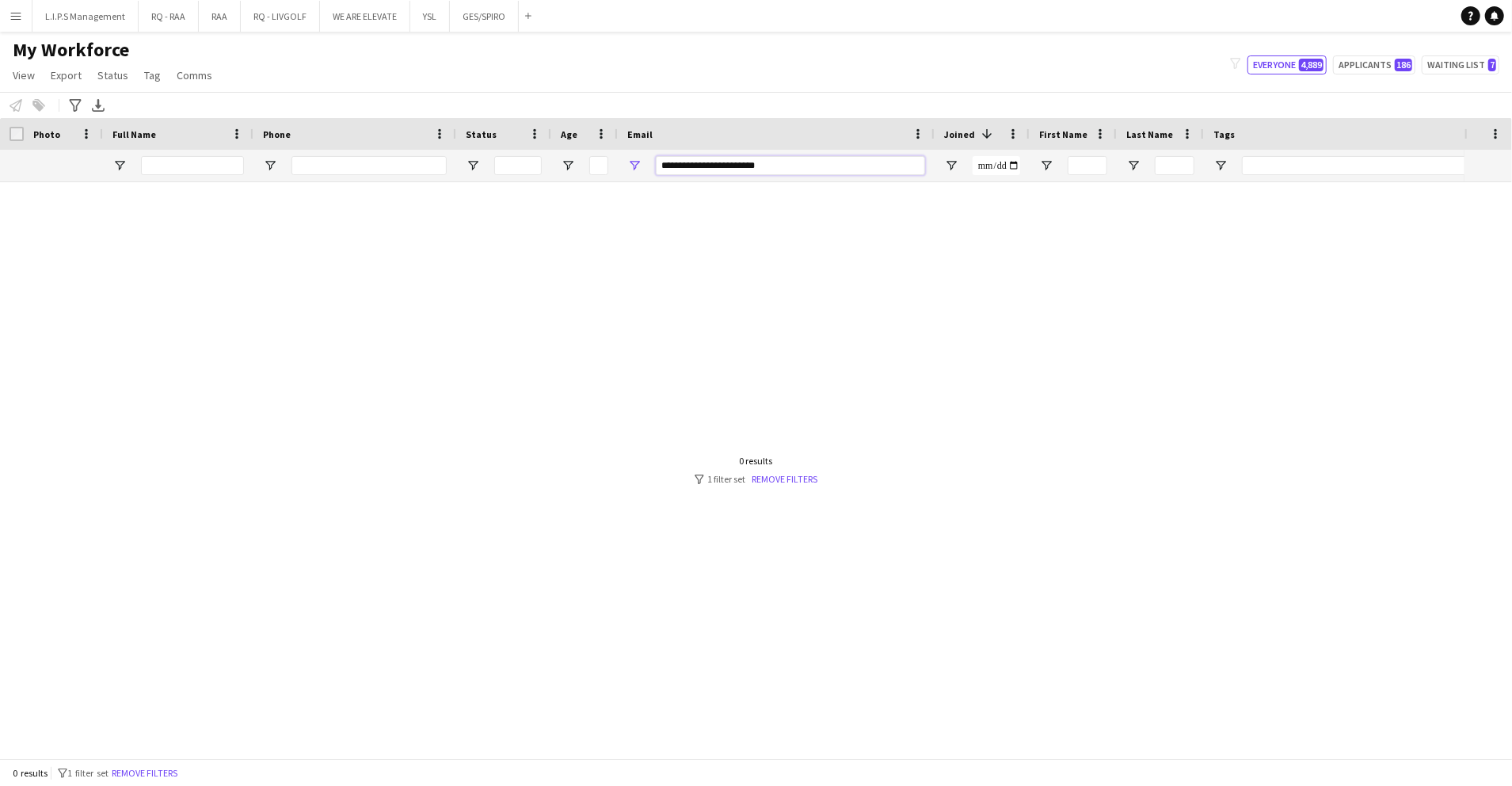
paste input "Email Filter Input"
paste input "*********"
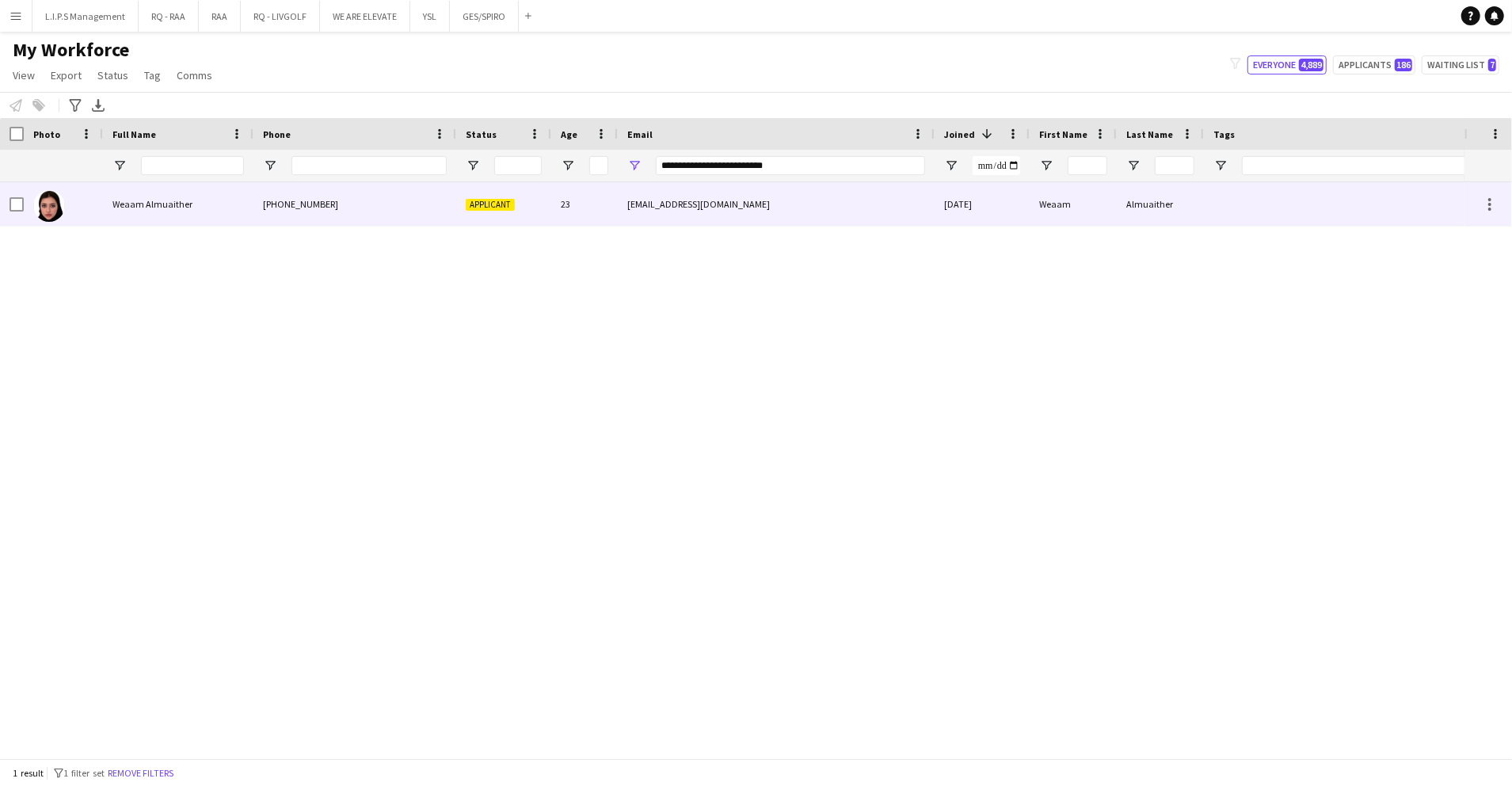
click at [931, 224] on div "[EMAIL_ADDRESS][DOMAIN_NAME]" at bounding box center [776, 204] width 317 height 44
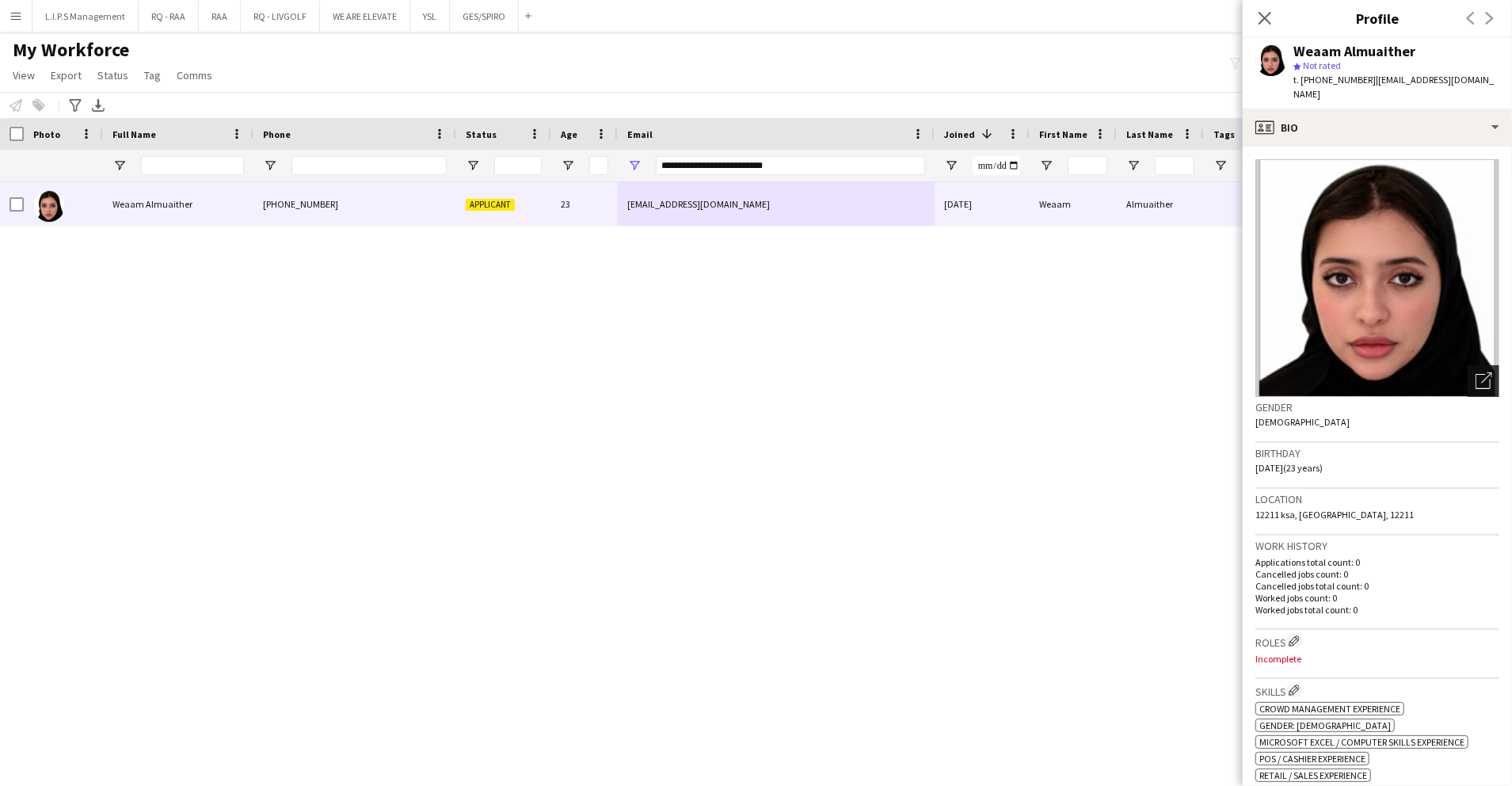
click at [1468, 379] on div "Open photos pop-in" at bounding box center [1484, 381] width 32 height 32
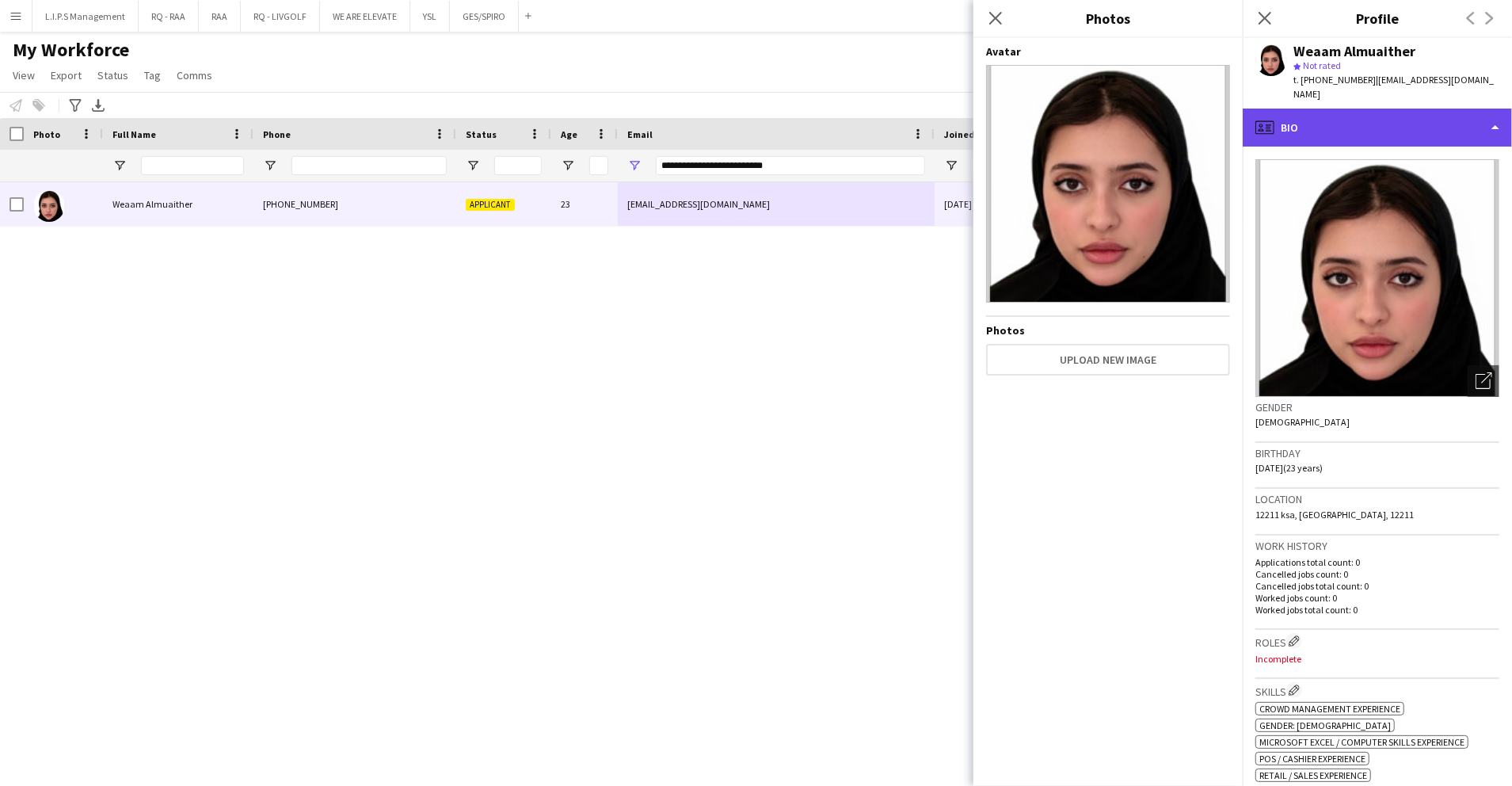
click at [1467, 113] on div "profile Bio" at bounding box center [1378, 128] width 269 height 38
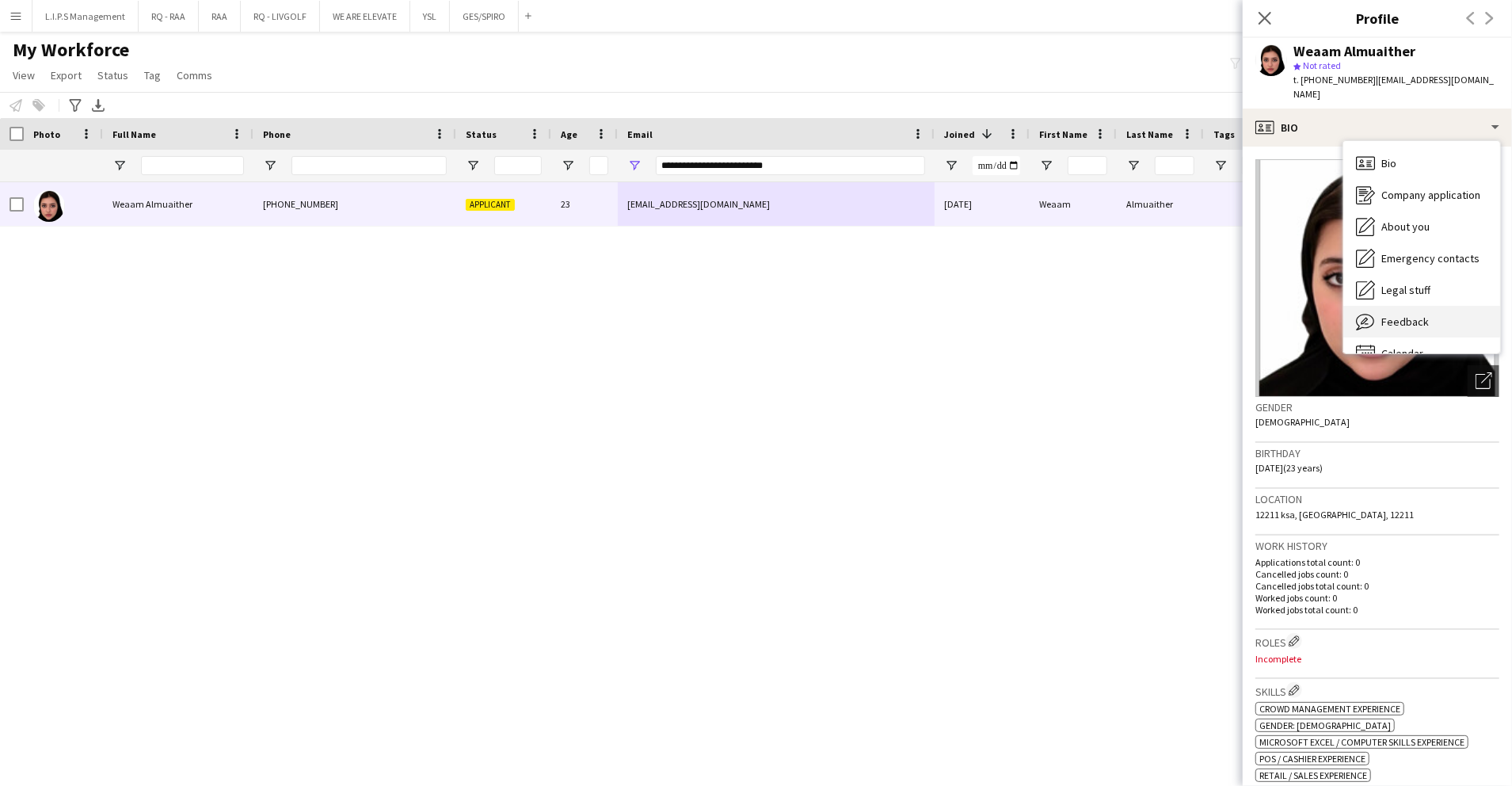
click at [1405, 306] on div "Feedback Feedback" at bounding box center [1422, 322] width 157 height 32
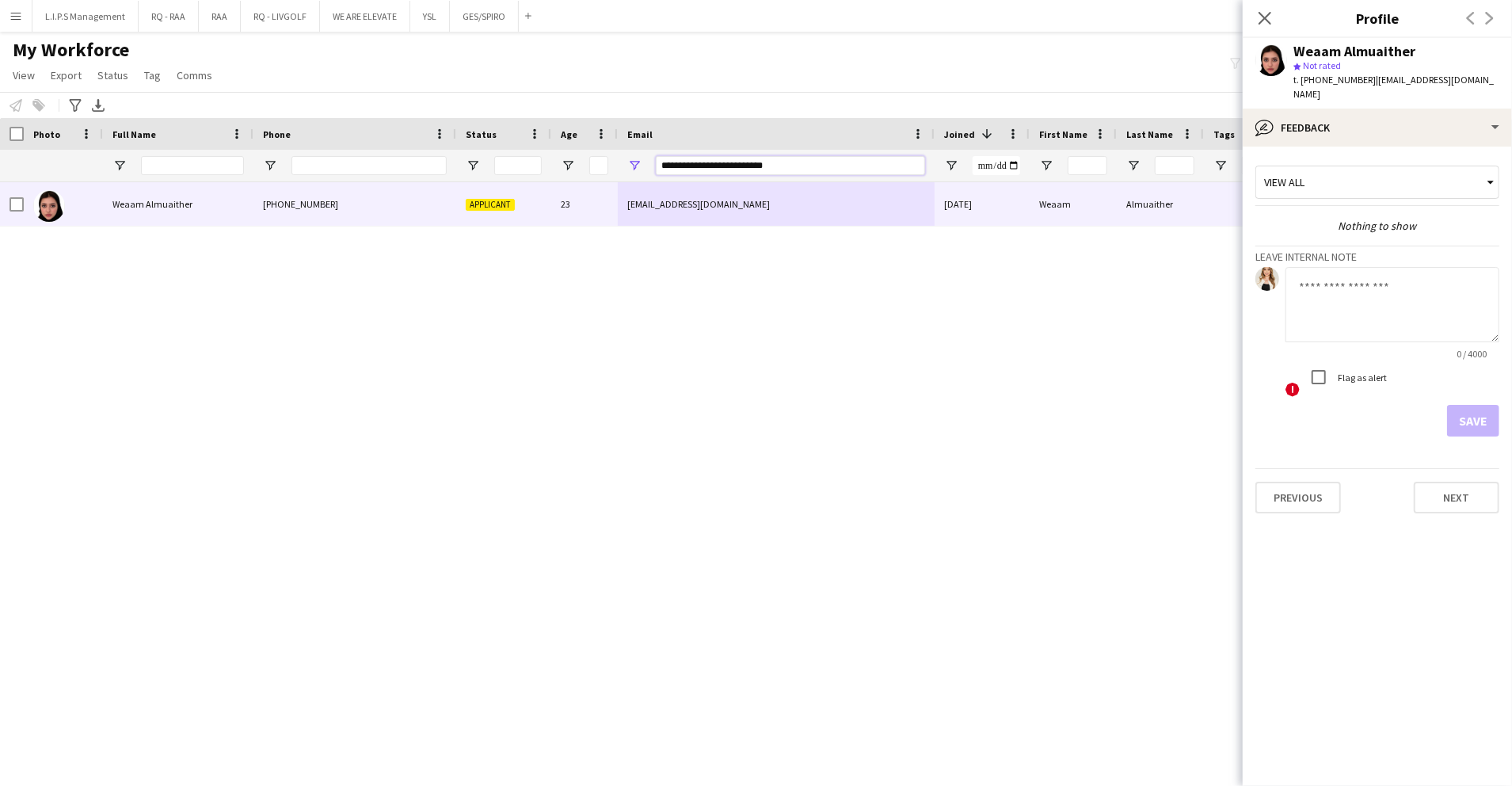
click at [777, 164] on input "**********" at bounding box center [791, 165] width 269 height 19
paste input "Email Filter Input"
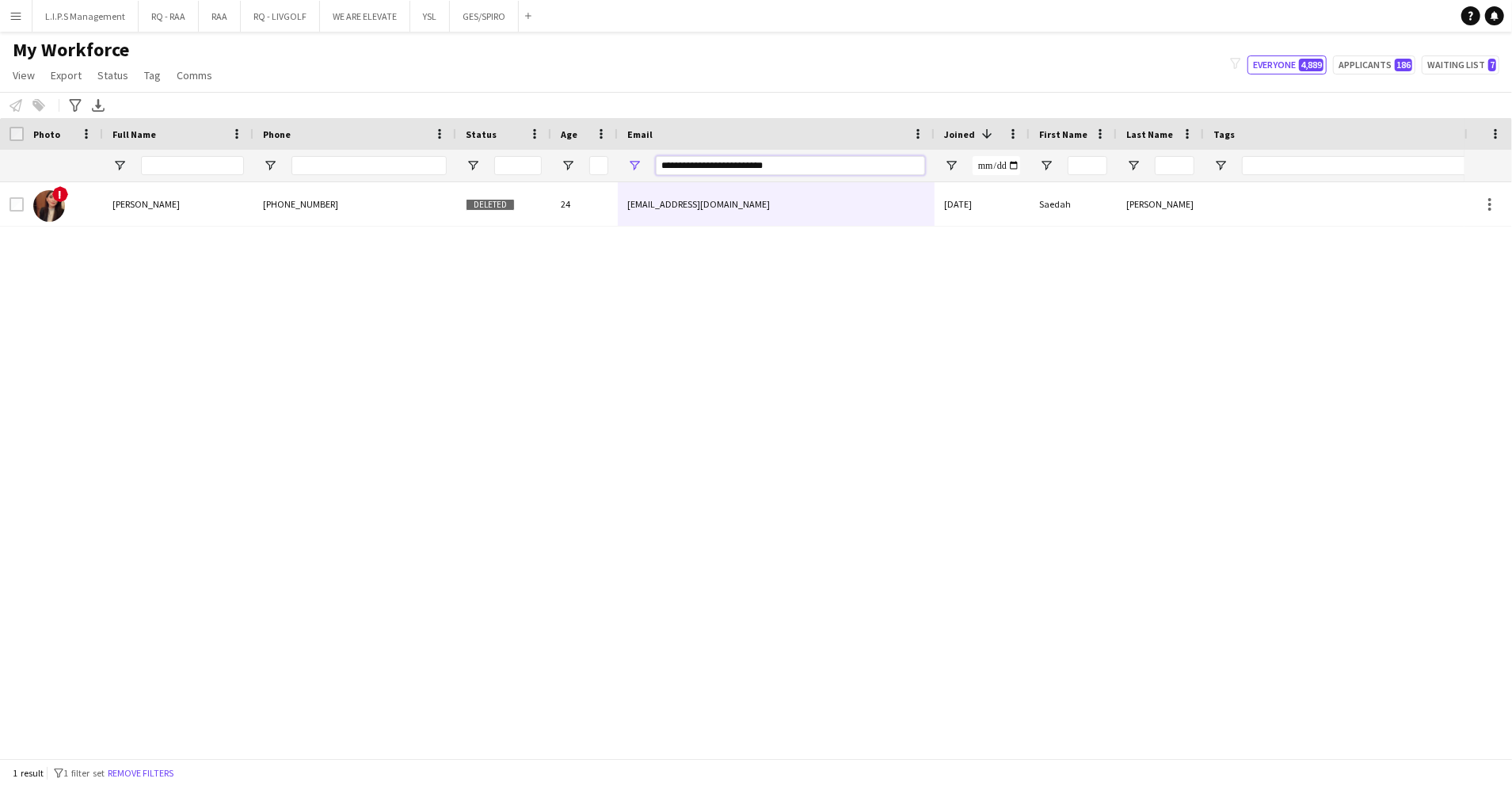
paste input "Email Filter Input"
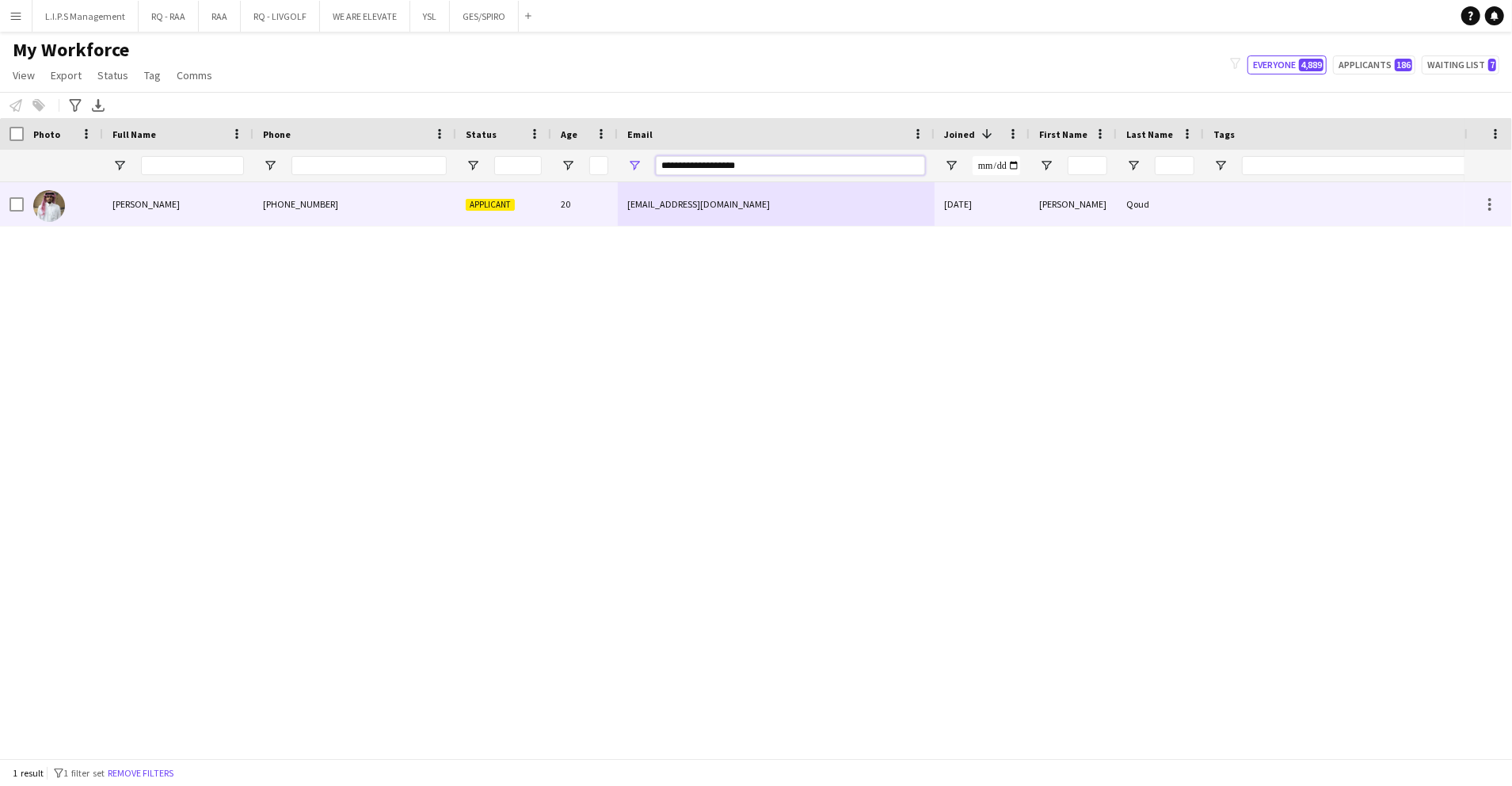
type input "**********"
click at [888, 209] on div "[EMAIL_ADDRESS][DOMAIN_NAME]" at bounding box center [776, 204] width 317 height 44
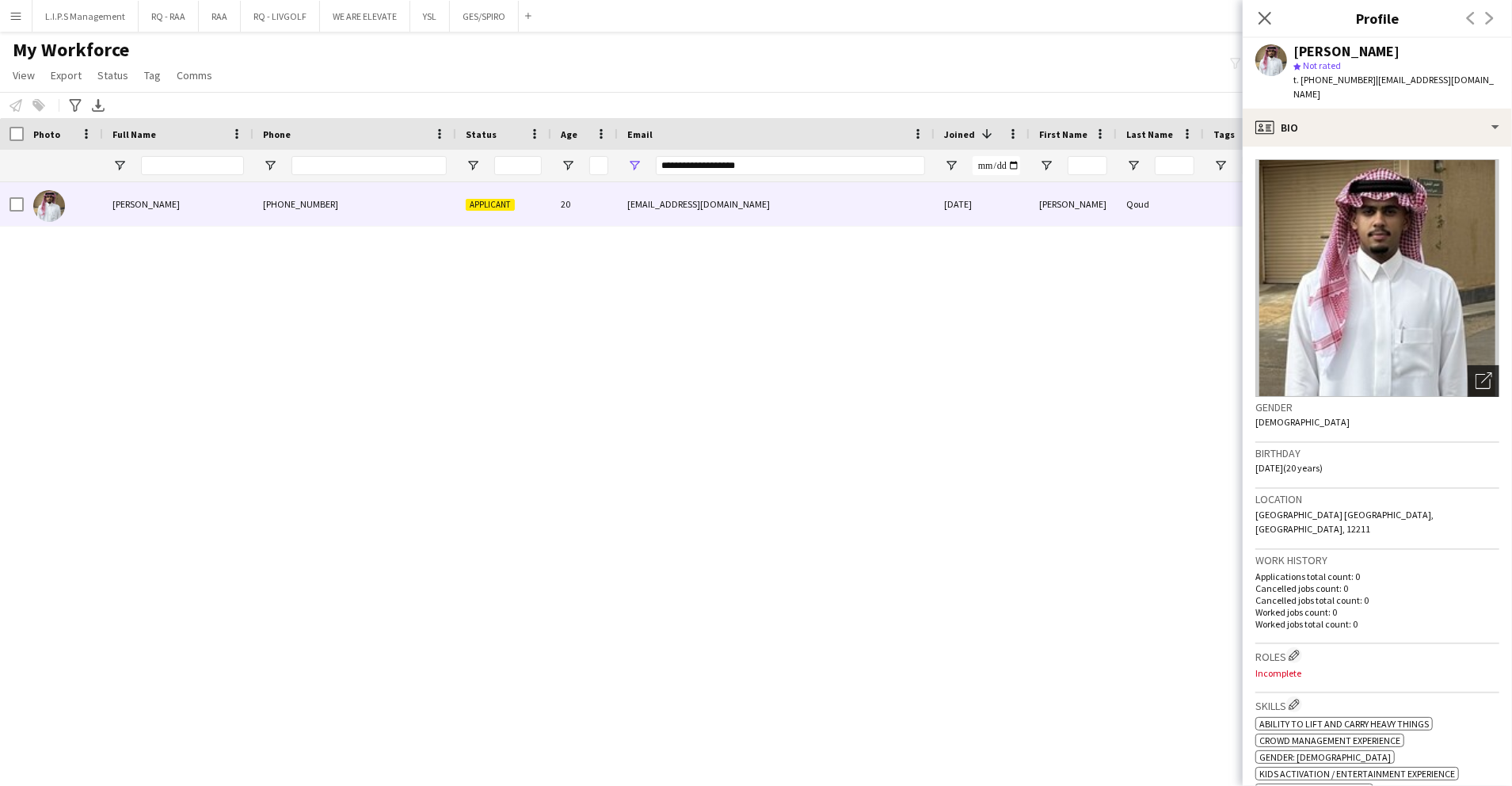
click at [1476, 373] on icon "Open photos pop-in" at bounding box center [1484, 381] width 16 height 16
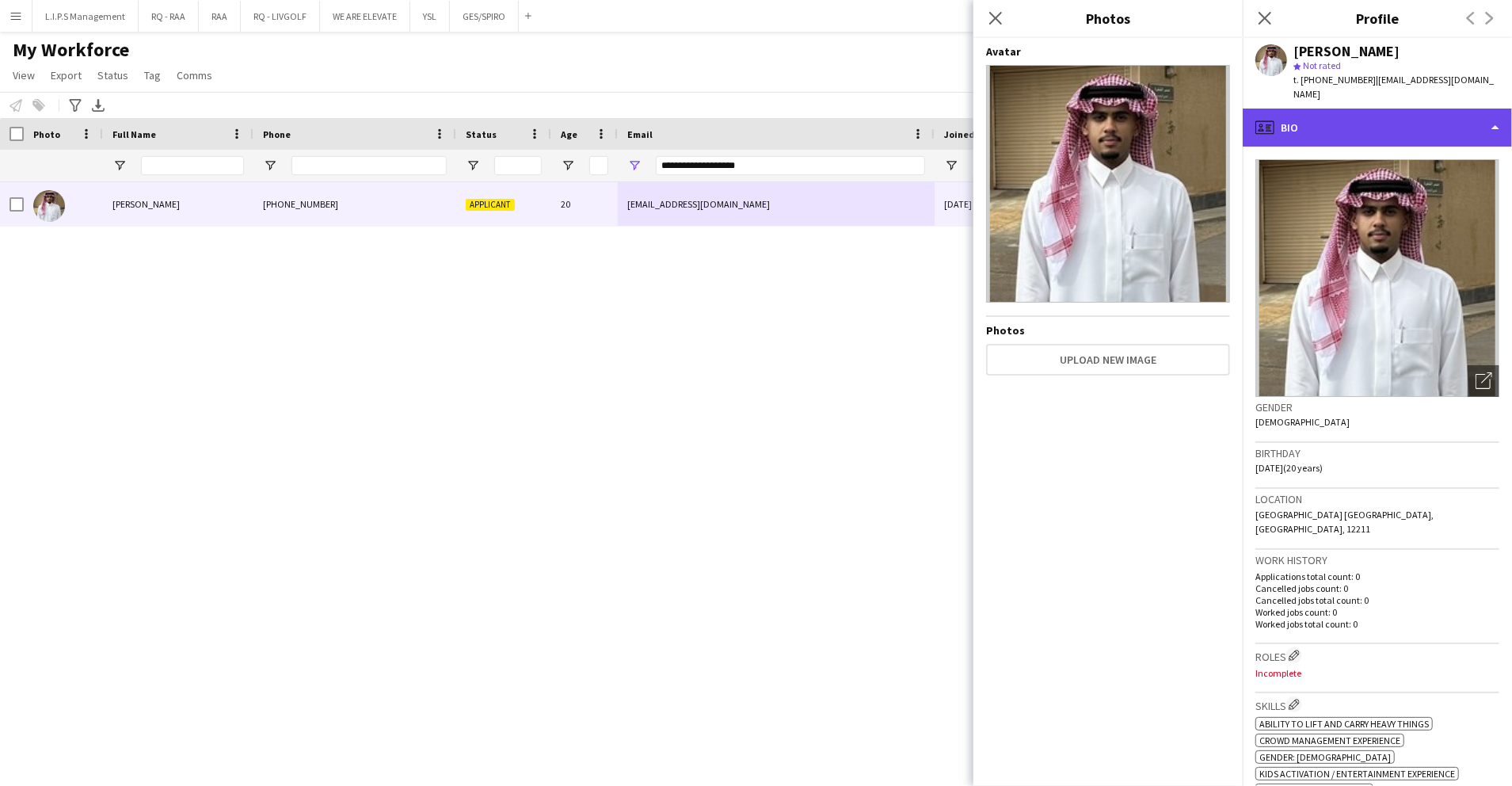
click at [1485, 108] on div "profile Bio" at bounding box center [1378, 128] width 269 height 38
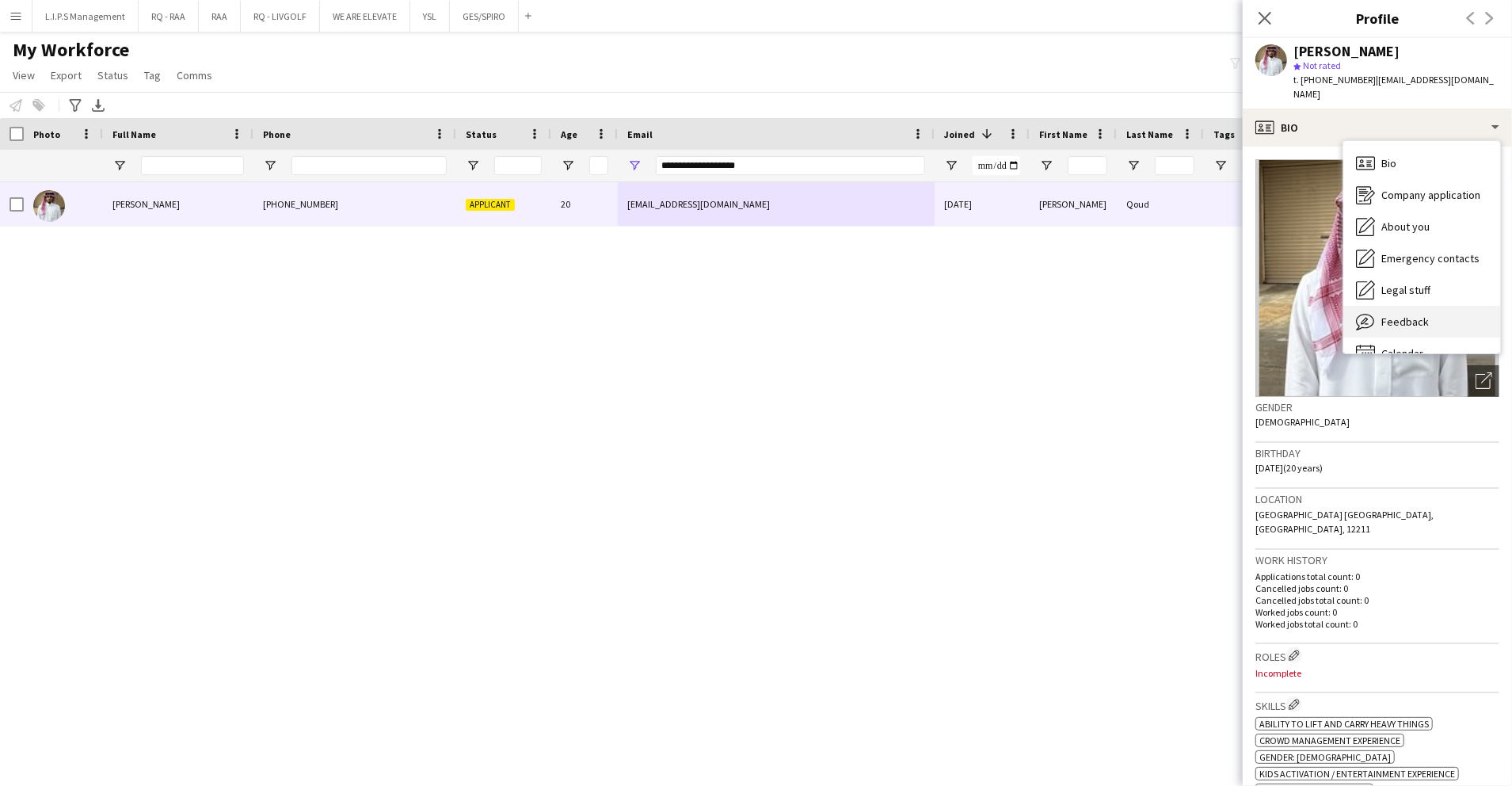
click at [1409, 315] on span "Feedback" at bounding box center [1405, 322] width 47 height 15
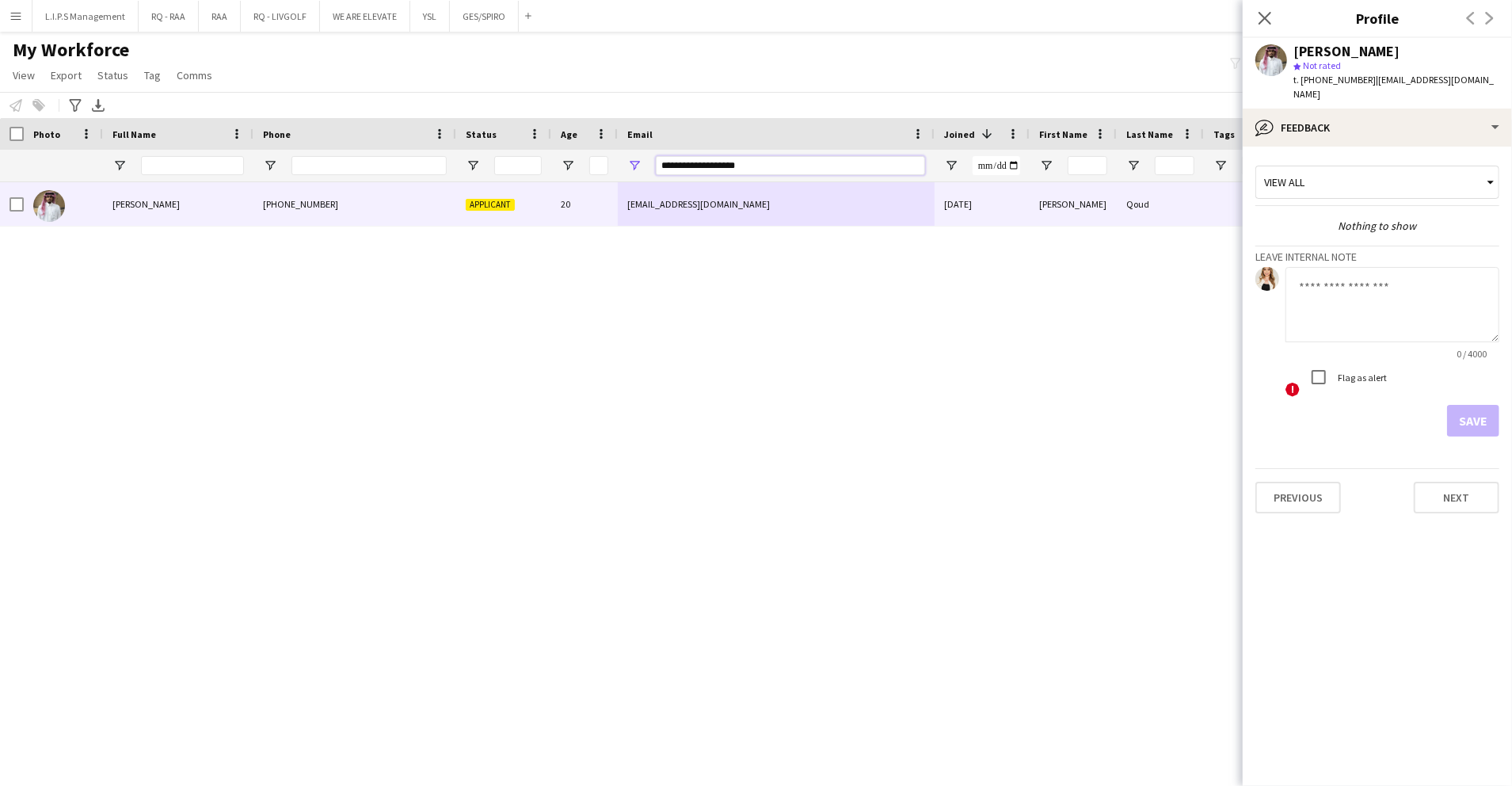
drag, startPoint x: 808, startPoint y: 165, endPoint x: 411, endPoint y: 185, distance: 397.5
click at [411, 185] on div "Workforce Details Photo Full Name" at bounding box center [756, 438] width 1512 height 640
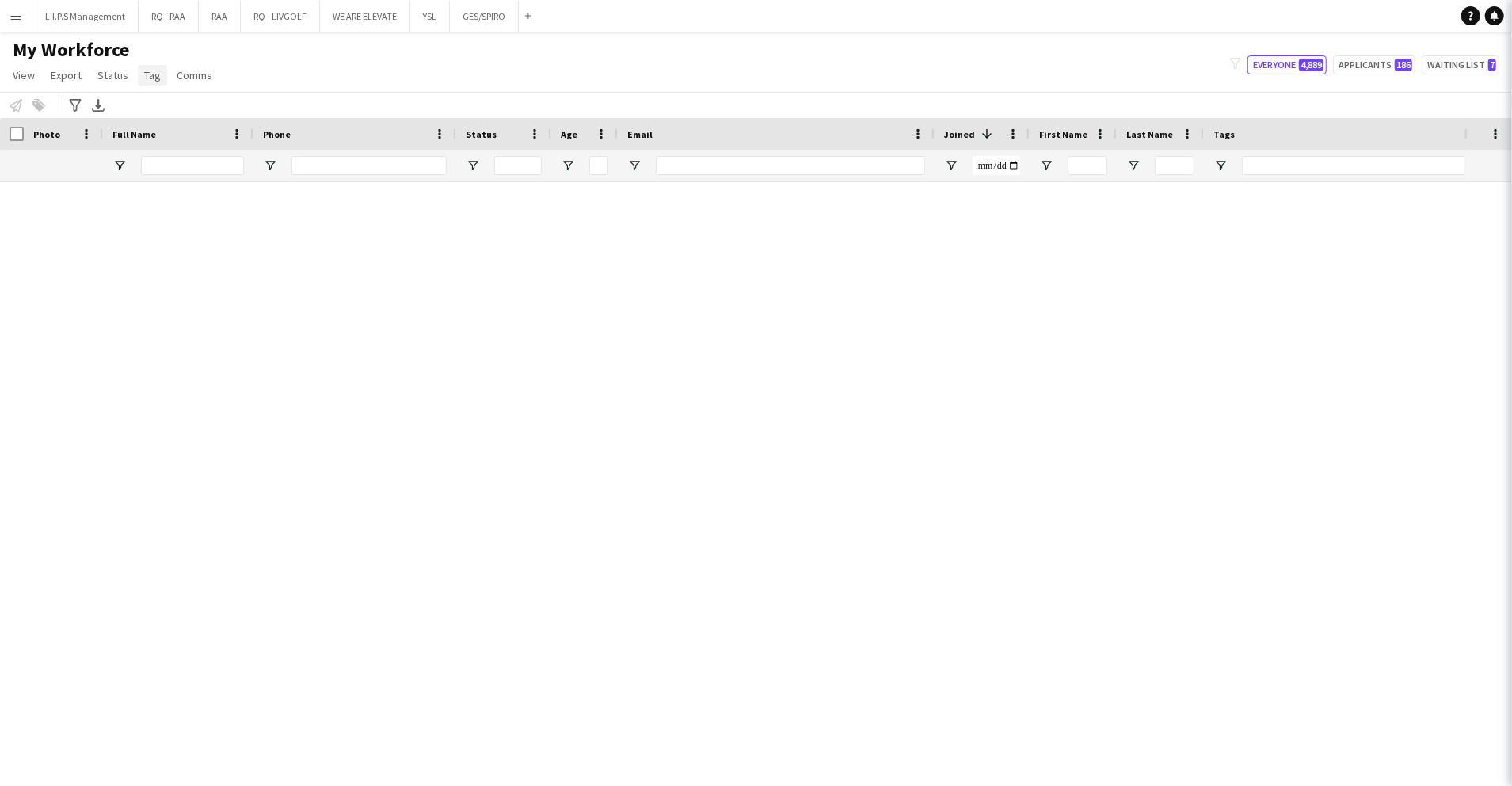
drag, startPoint x: 150, startPoint y: 73, endPoint x: 139, endPoint y: 186, distance: 113.5
click at [151, 73] on span "Tag" at bounding box center [152, 76] width 16 height 15
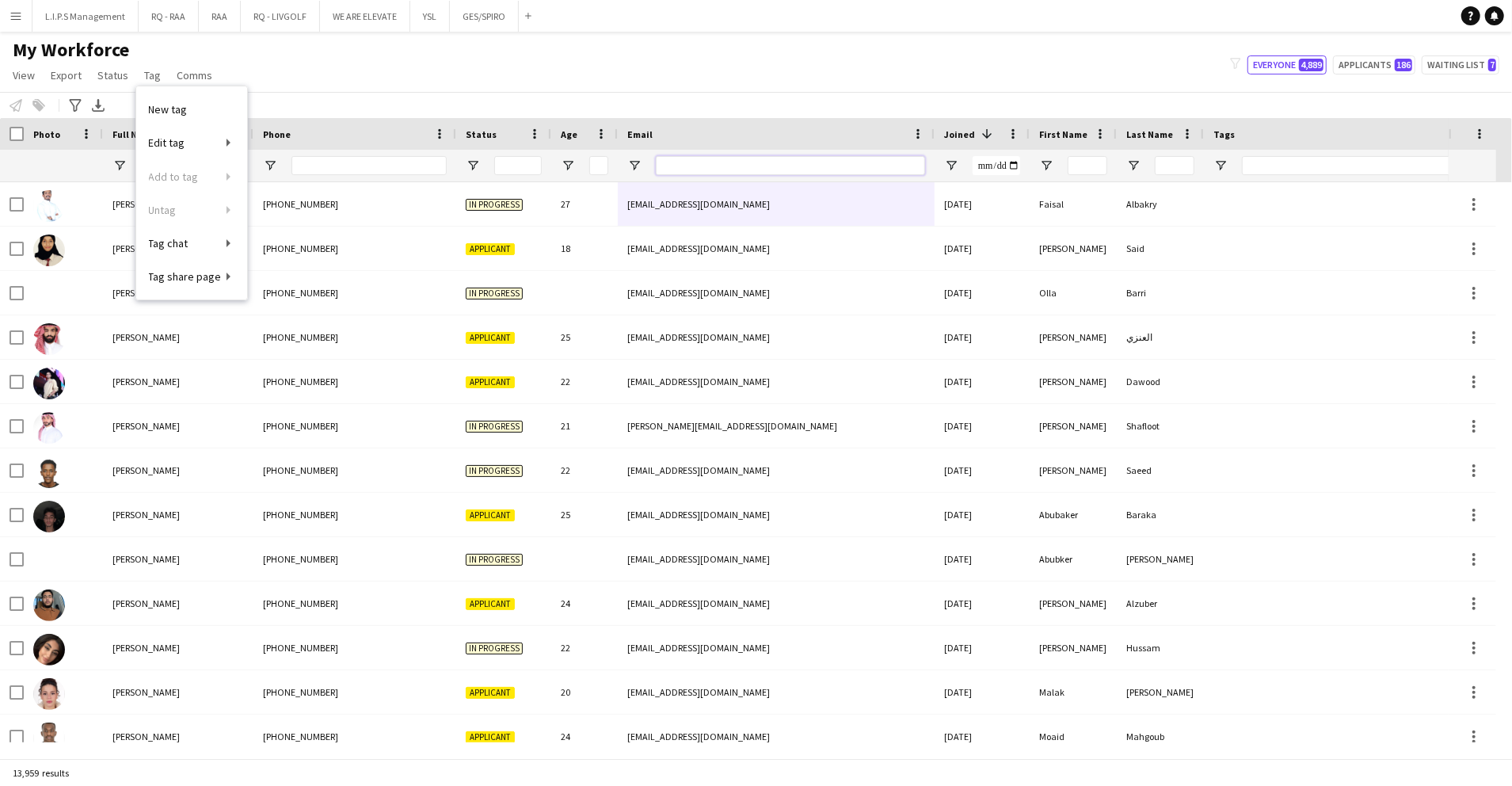
paste input "**********"
click at [777, 165] on input "**********" at bounding box center [791, 165] width 269 height 19
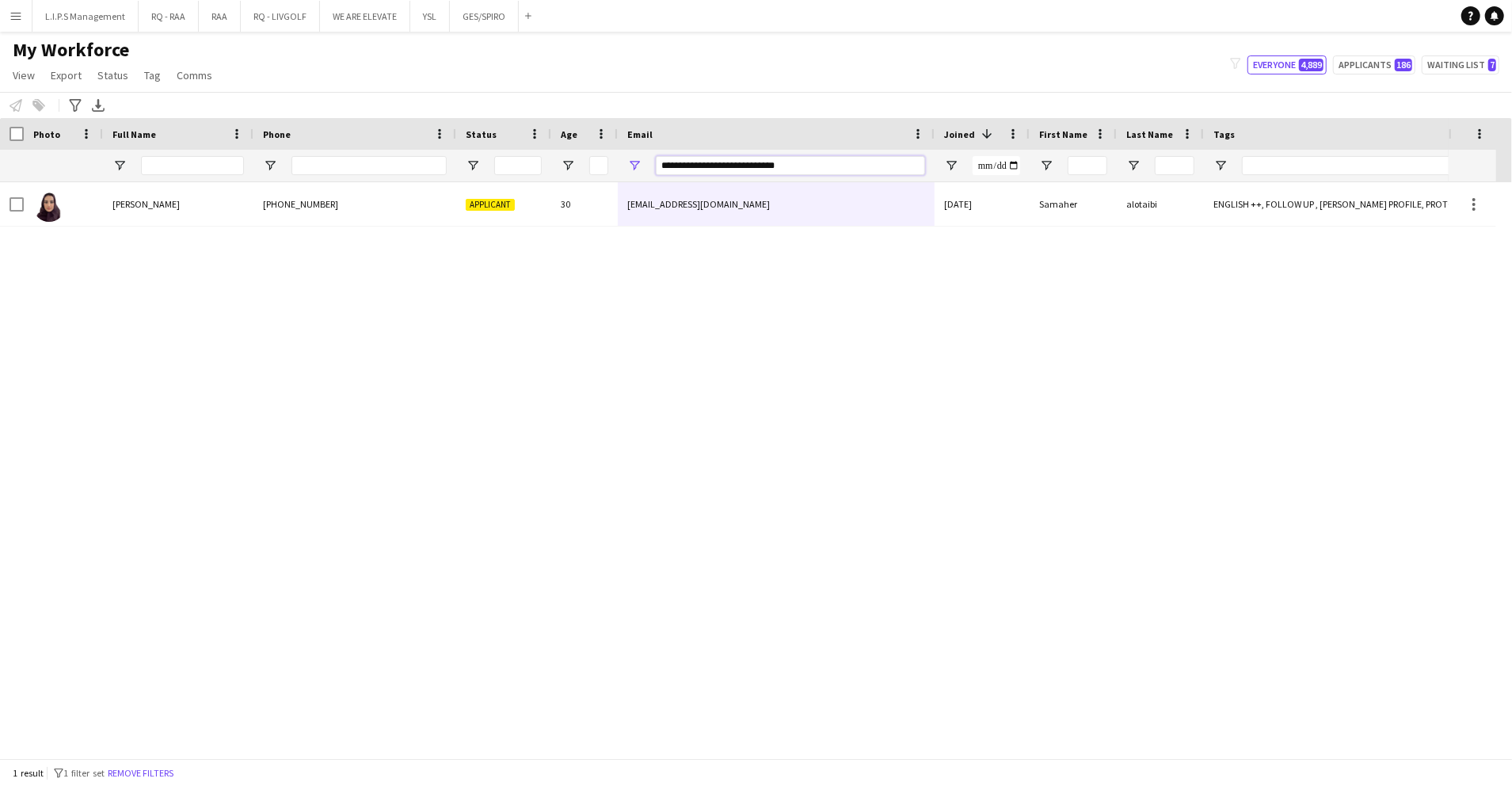
click at [777, 165] on input "**********" at bounding box center [791, 165] width 269 height 19
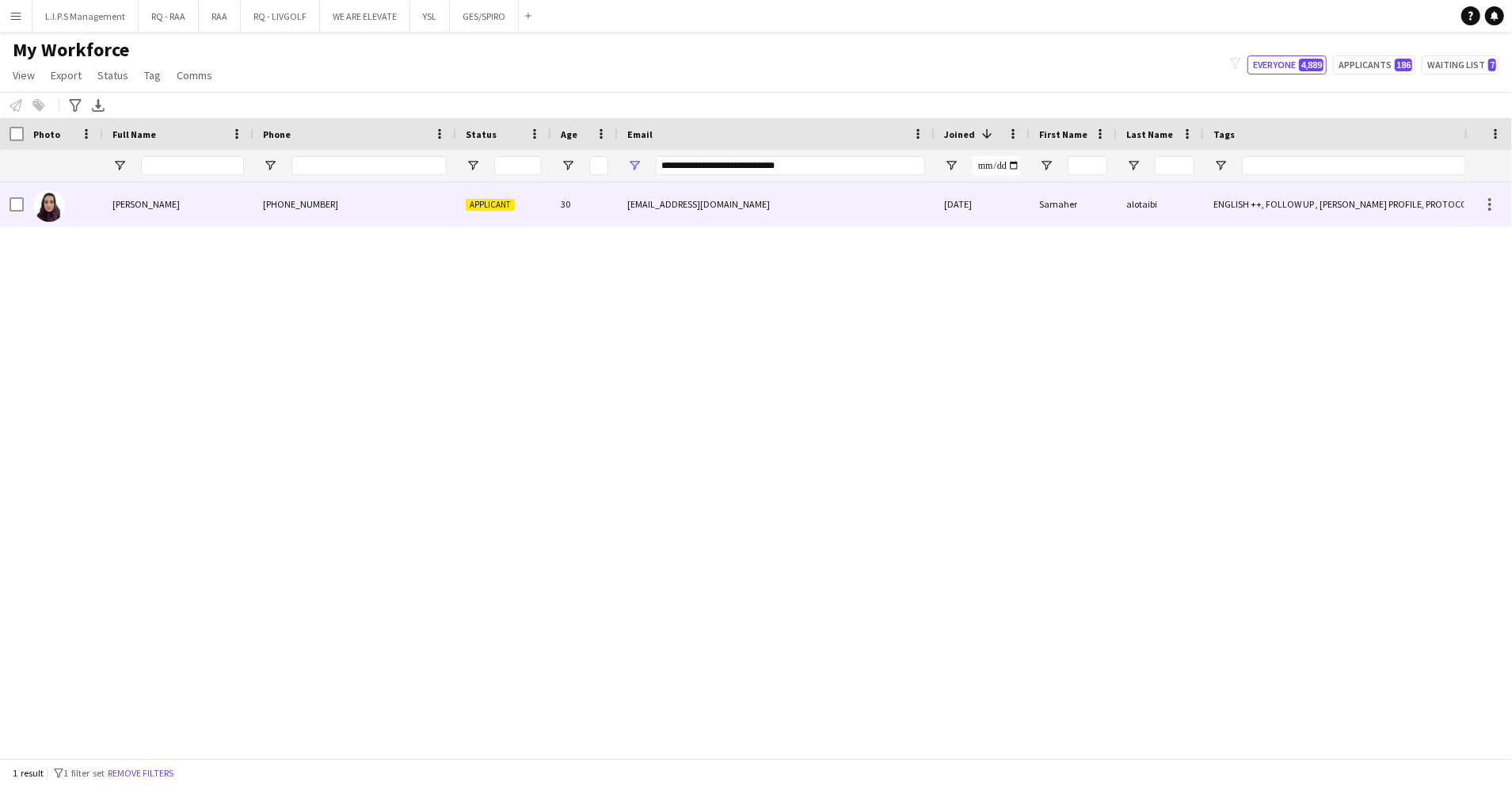
click at [779, 203] on div "[EMAIL_ADDRESS][DOMAIN_NAME]" at bounding box center [776, 204] width 317 height 44
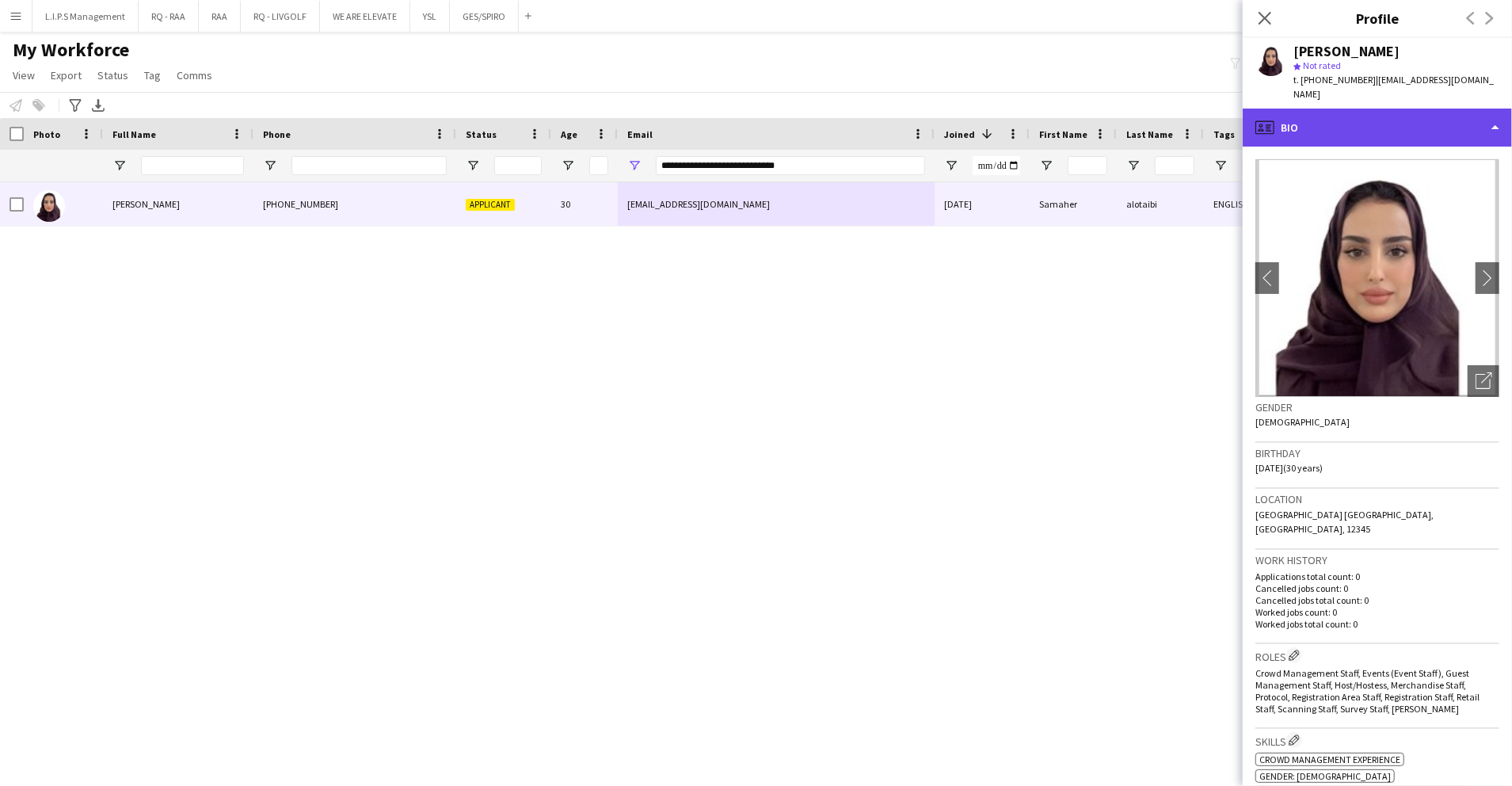
click at [1425, 111] on div "profile Bio" at bounding box center [1378, 128] width 269 height 38
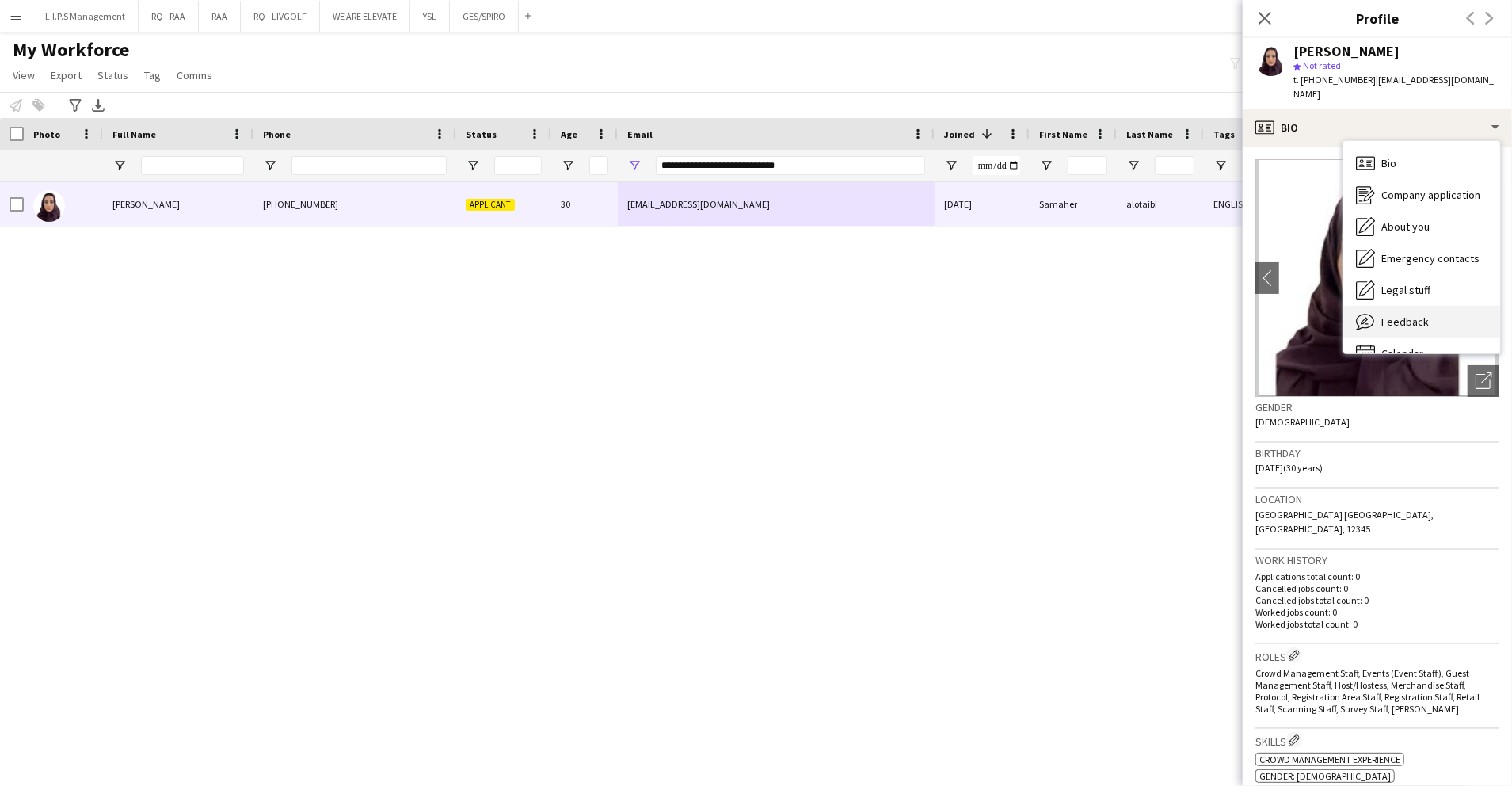
click at [1408, 330] on div "Feedback Feedback" at bounding box center [1422, 322] width 157 height 32
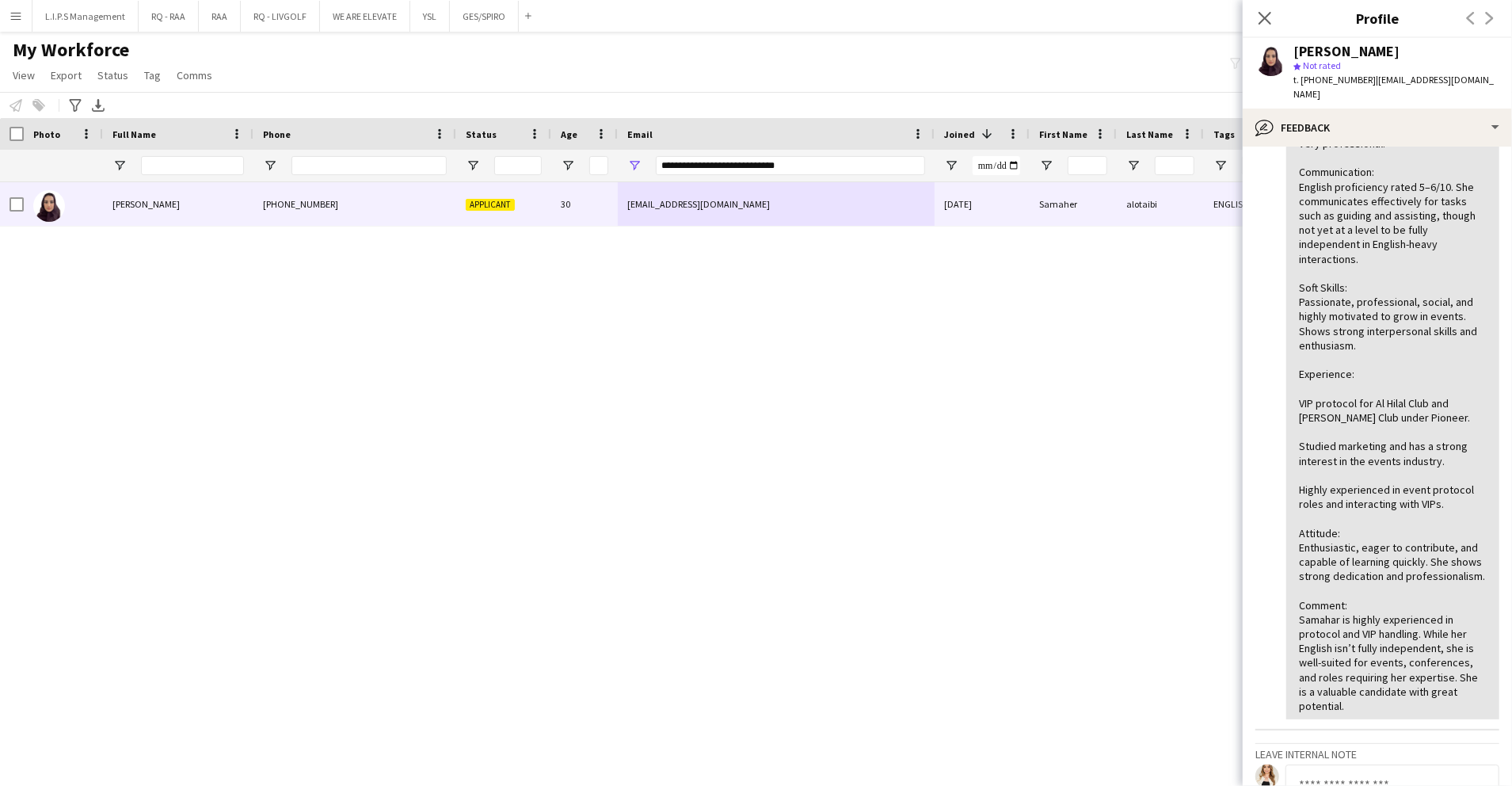
scroll to position [284, 0]
drag, startPoint x: 837, startPoint y: 173, endPoint x: 505, endPoint y: 137, distance: 333.9
click at [505, 137] on div "Workforce Details Photo Full Name 1" at bounding box center [1103, 150] width 2207 height 64
paste input "*"
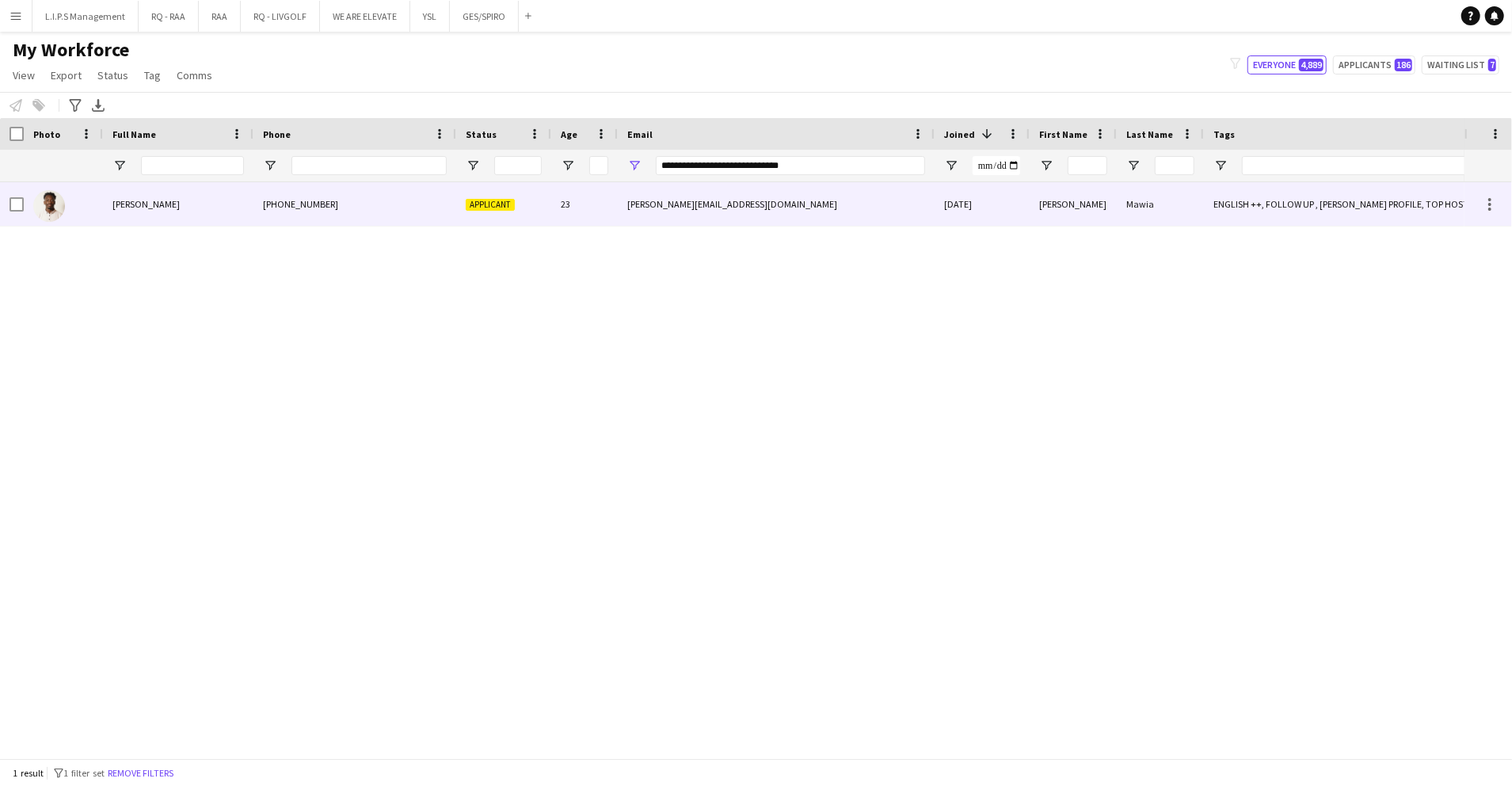
click at [621, 199] on div "[PERSON_NAME][EMAIL_ADDRESS][DOMAIN_NAME]" at bounding box center [776, 204] width 317 height 44
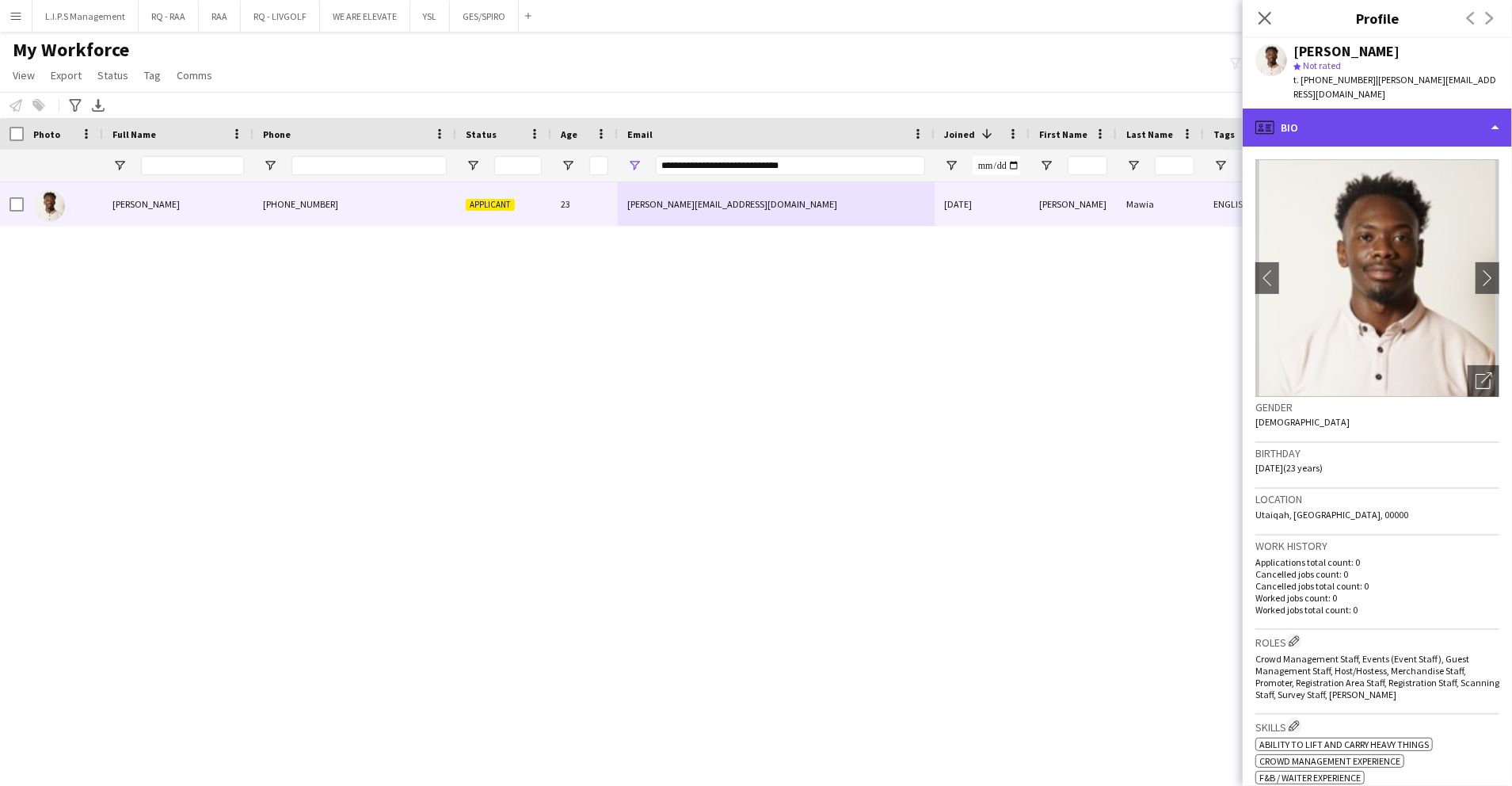
click at [1344, 136] on div "profile Bio" at bounding box center [1378, 128] width 269 height 38
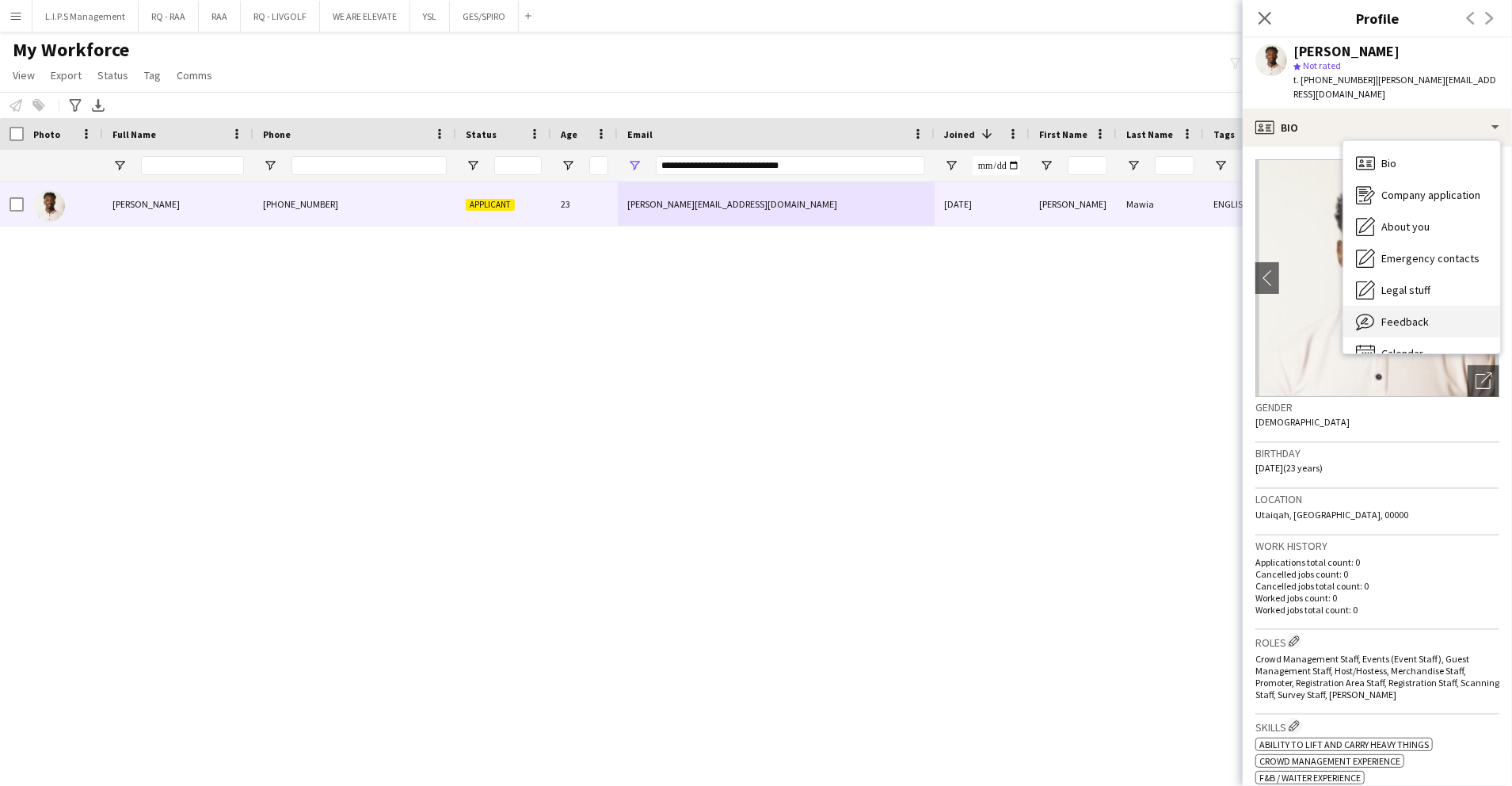
click at [1409, 319] on span "Feedback" at bounding box center [1405, 322] width 47 height 15
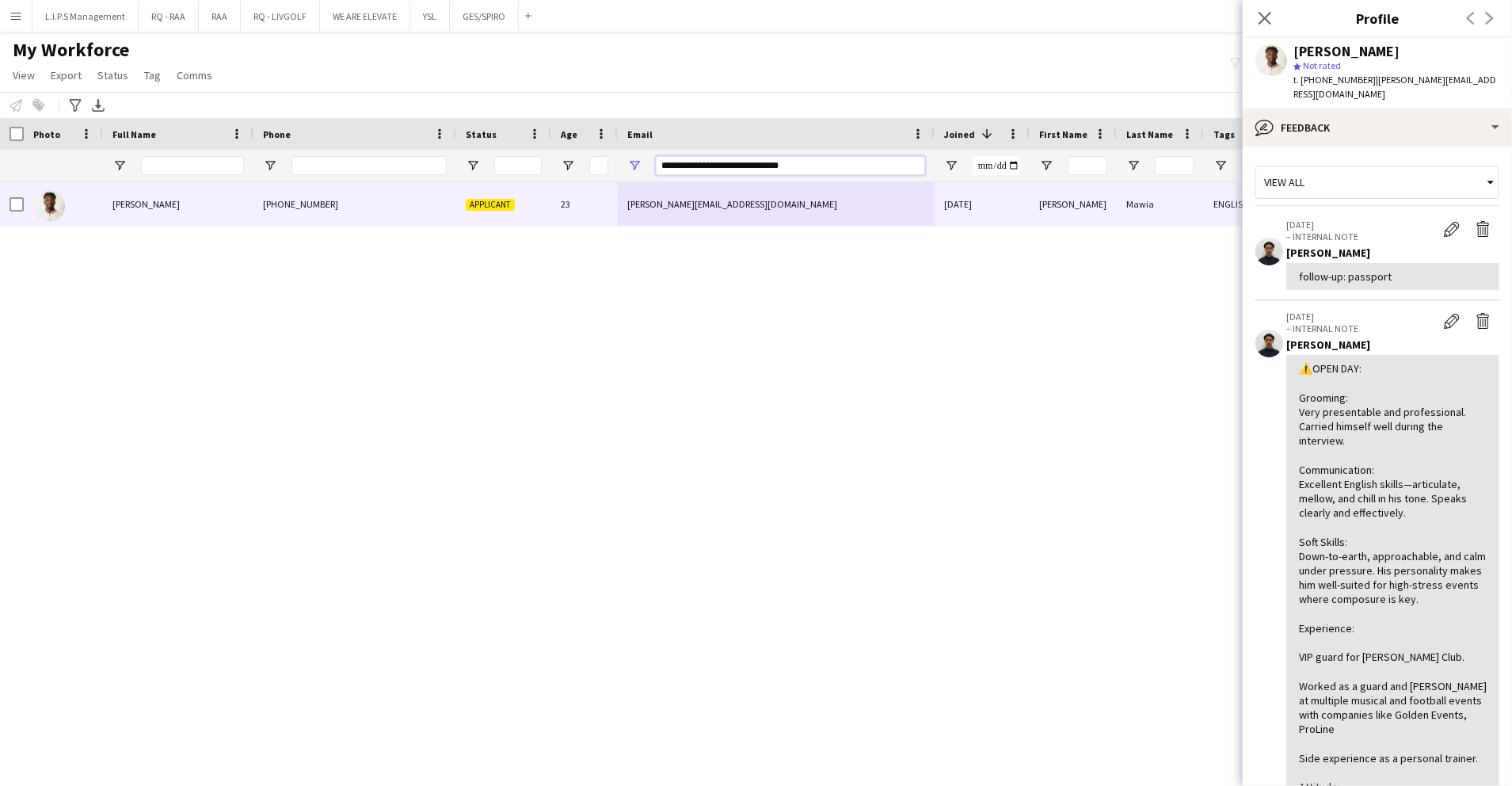
click at [832, 162] on input "**********" at bounding box center [791, 165] width 269 height 19
paste input "Email Filter Input"
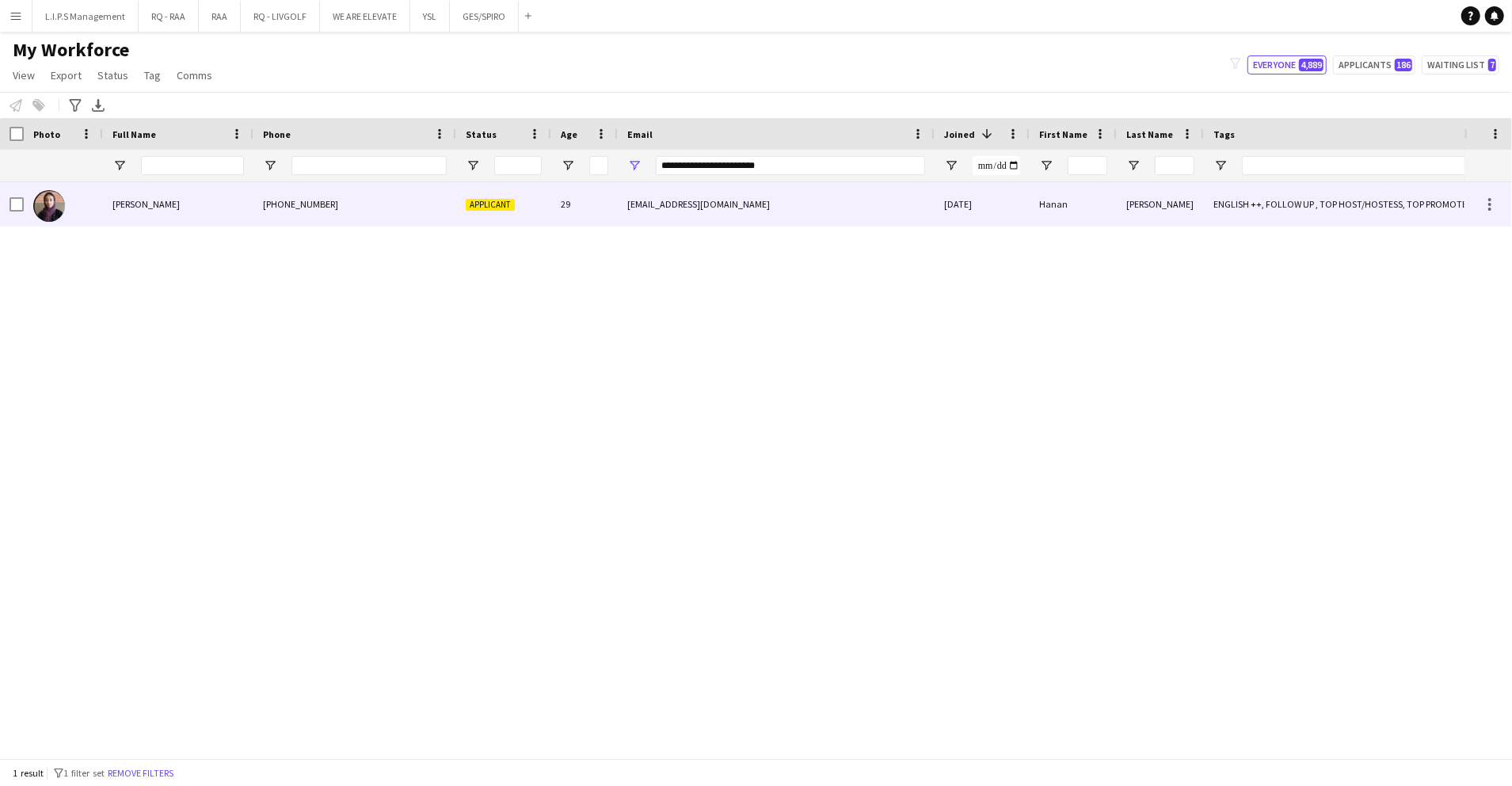
click at [835, 201] on div "[EMAIL_ADDRESS][DOMAIN_NAME]" at bounding box center [776, 204] width 317 height 44
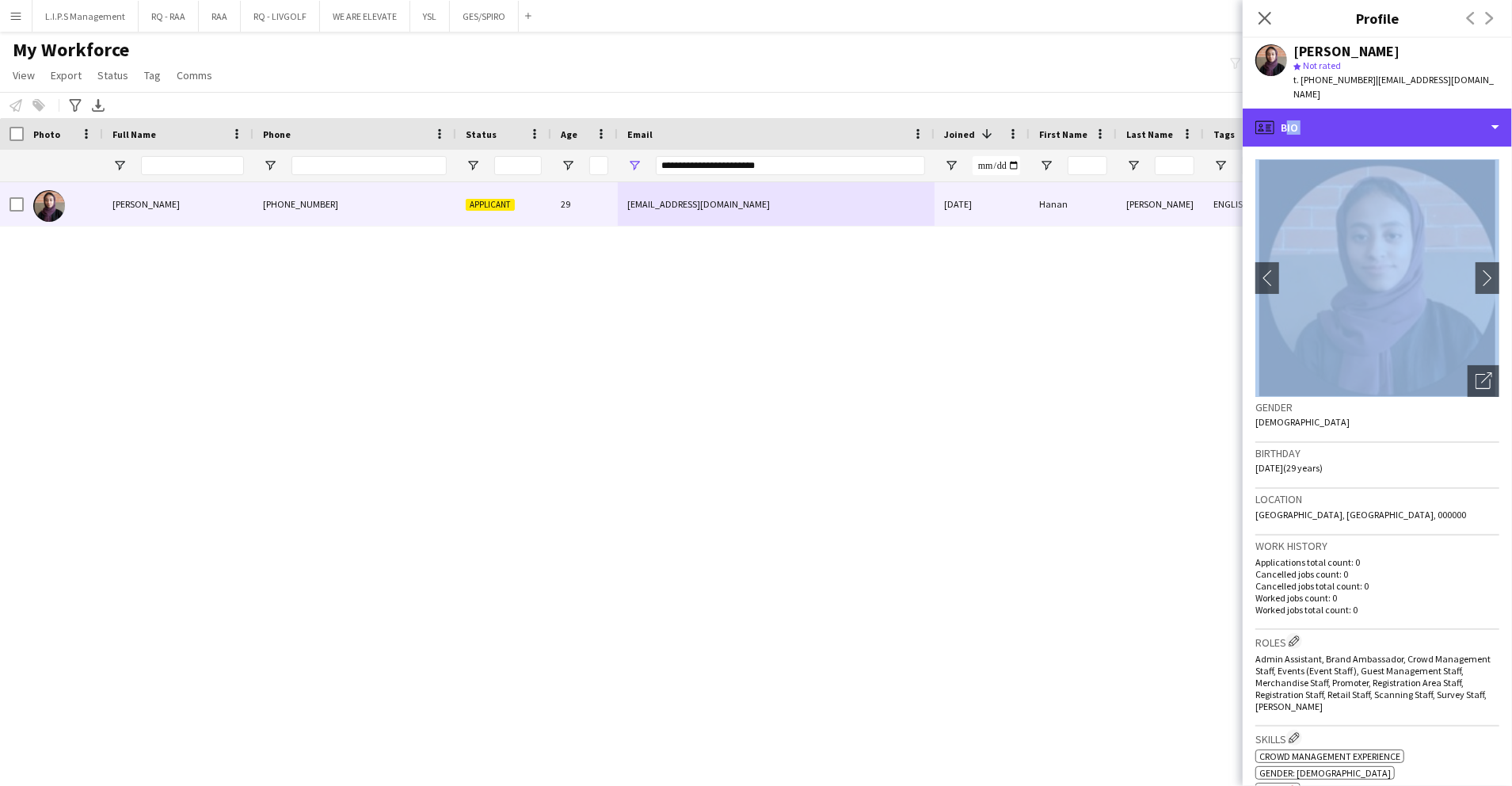
drag, startPoint x: 1359, startPoint y: 98, endPoint x: 1393, endPoint y: 156, distance: 67.2
click at [1393, 156] on div "profile Bio Bio Bio Company application Company application About you About you…" at bounding box center [1378, 447] width 269 height 678
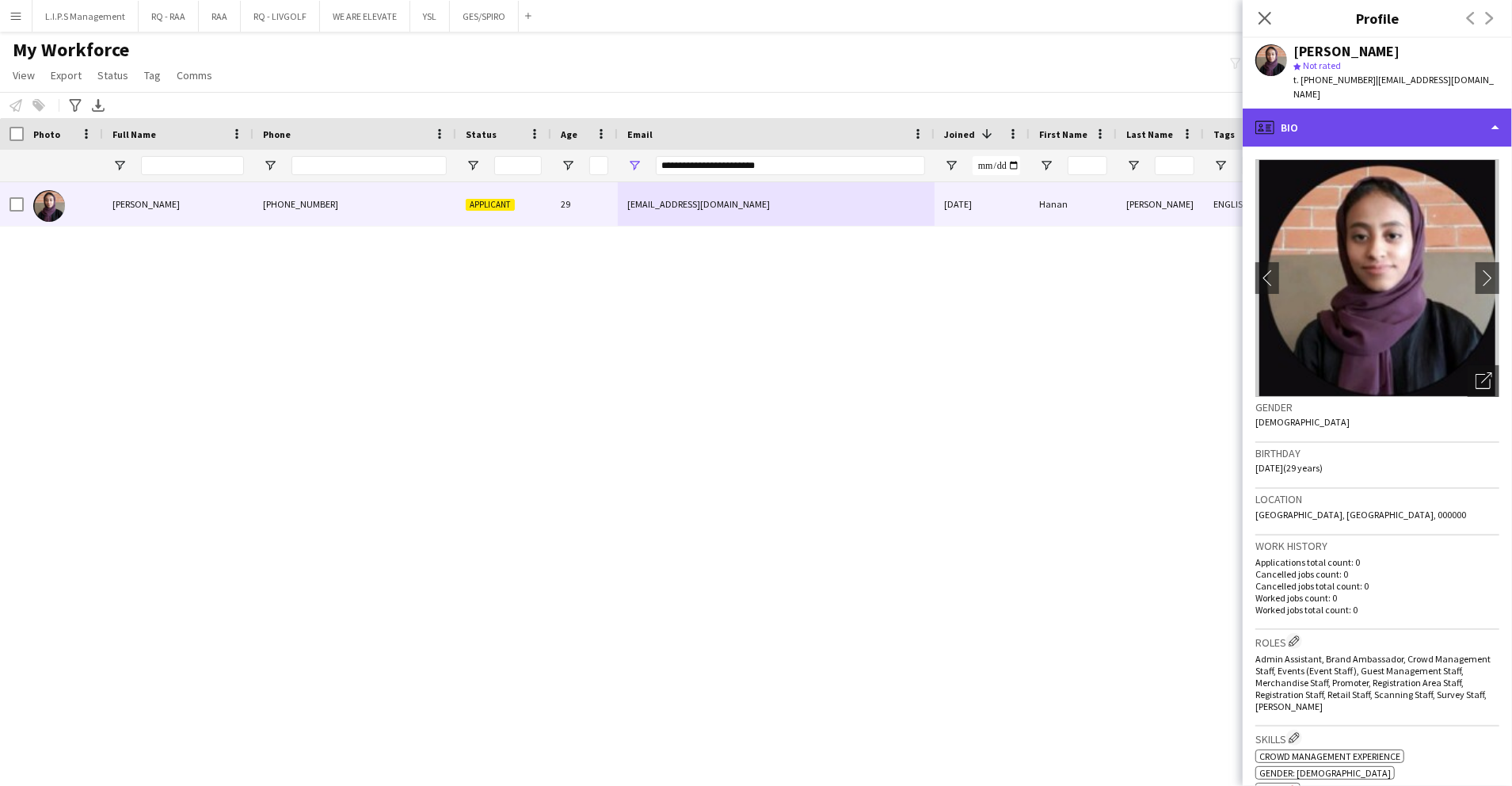
drag, startPoint x: 1393, startPoint y: 156, endPoint x: 1363, endPoint y: 114, distance: 51.6
click at [1363, 114] on div "profile Bio" at bounding box center [1378, 128] width 269 height 38
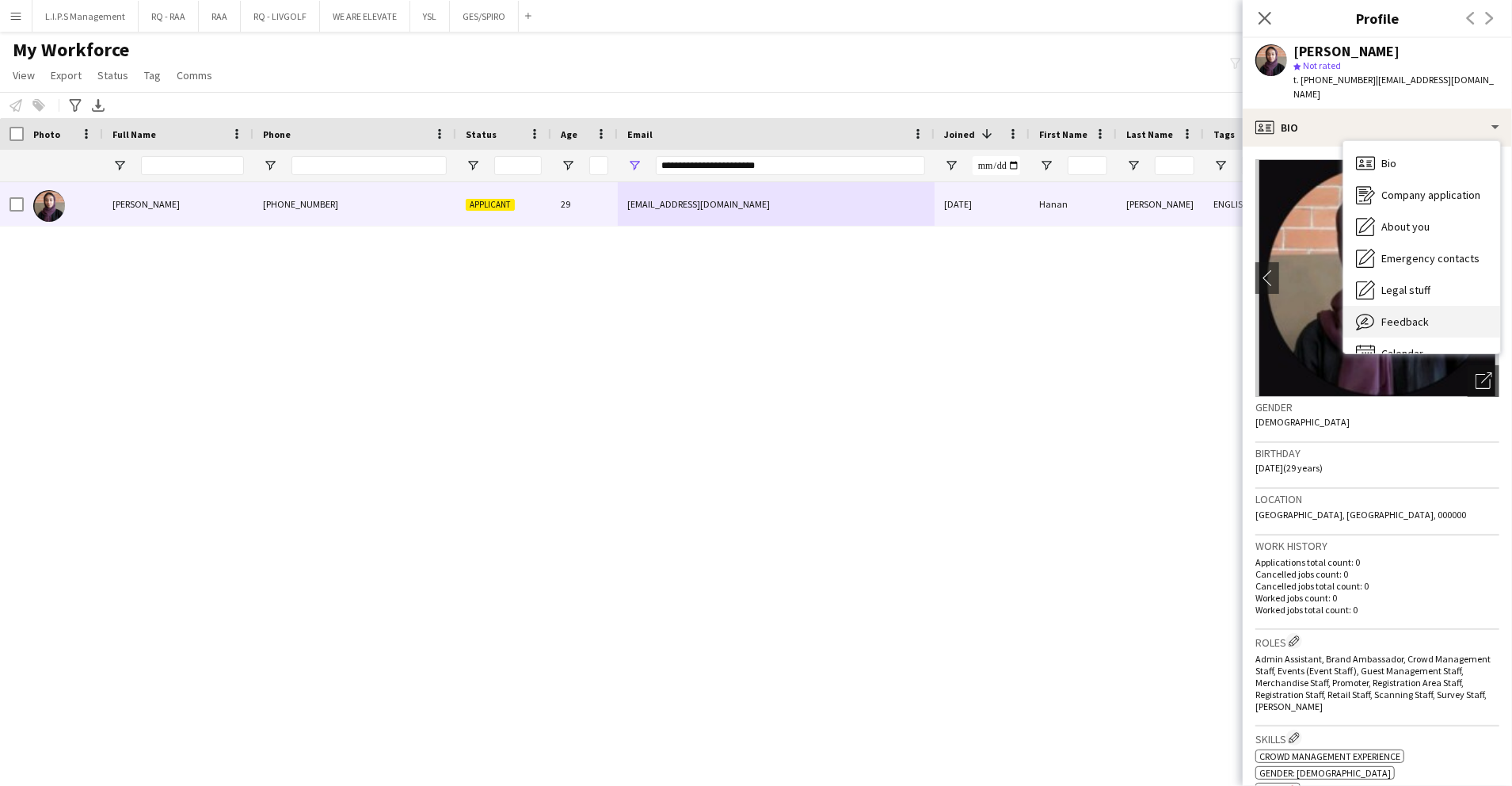
click at [1384, 306] on div "Feedback Feedback" at bounding box center [1422, 322] width 157 height 32
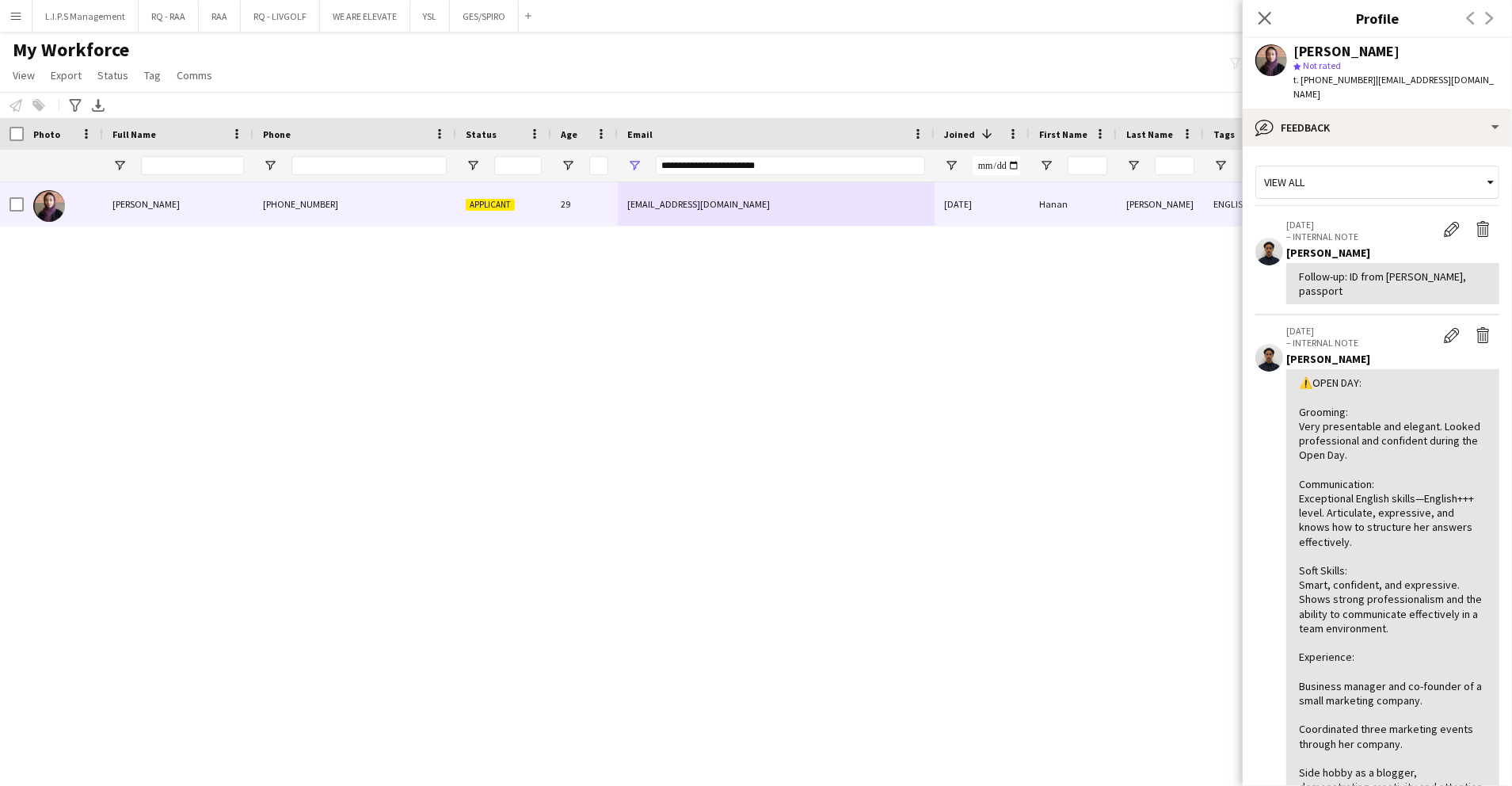
click at [1311, 436] on div at bounding box center [1393, 715] width 188 height 679
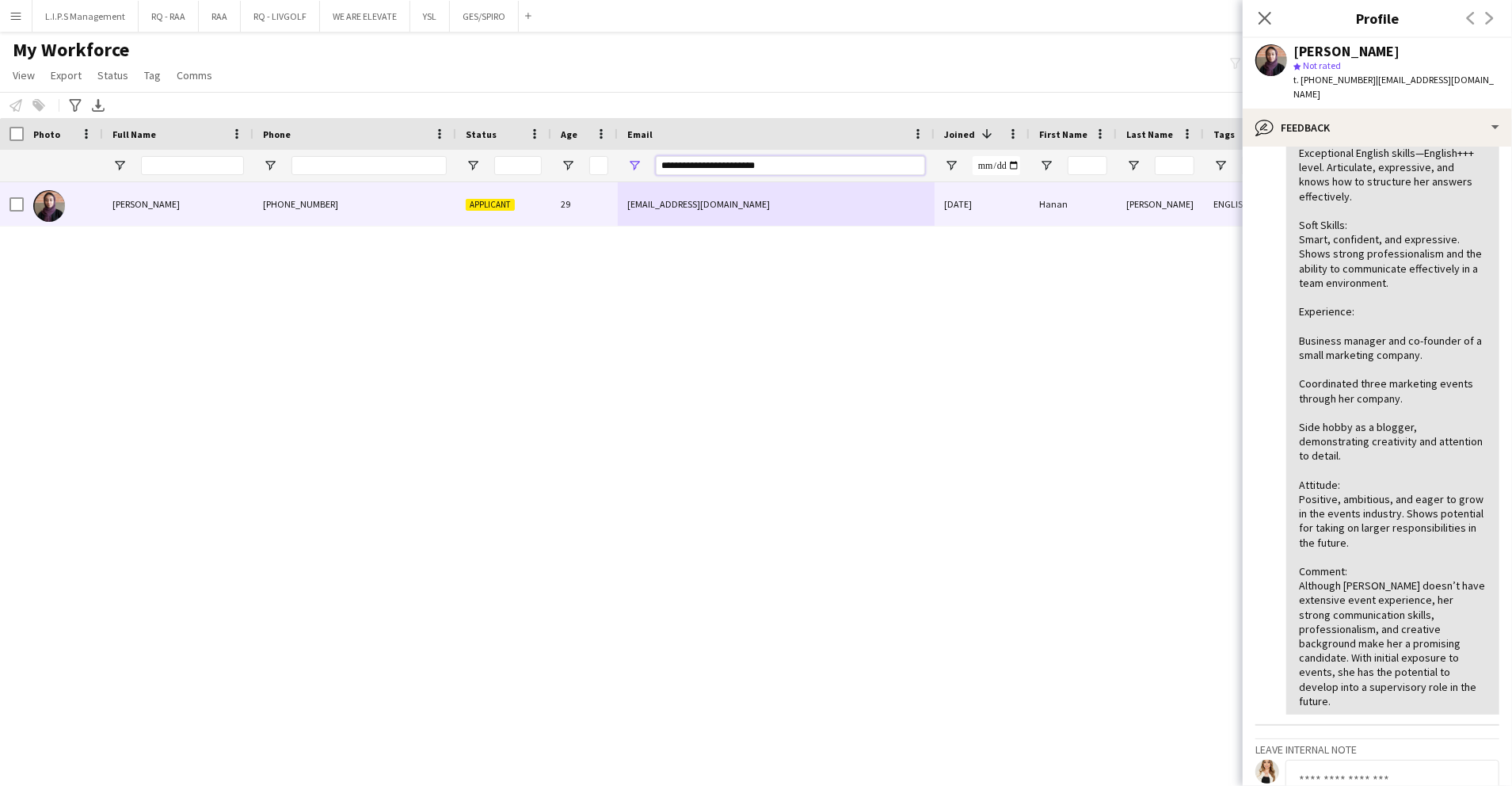
drag, startPoint x: 864, startPoint y: 162, endPoint x: 463, endPoint y: 144, distance: 401.4
click at [463, 144] on div "Workforce Details Photo Full Name 1" at bounding box center [1103, 150] width 2207 height 64
paste input "Email Filter Input"
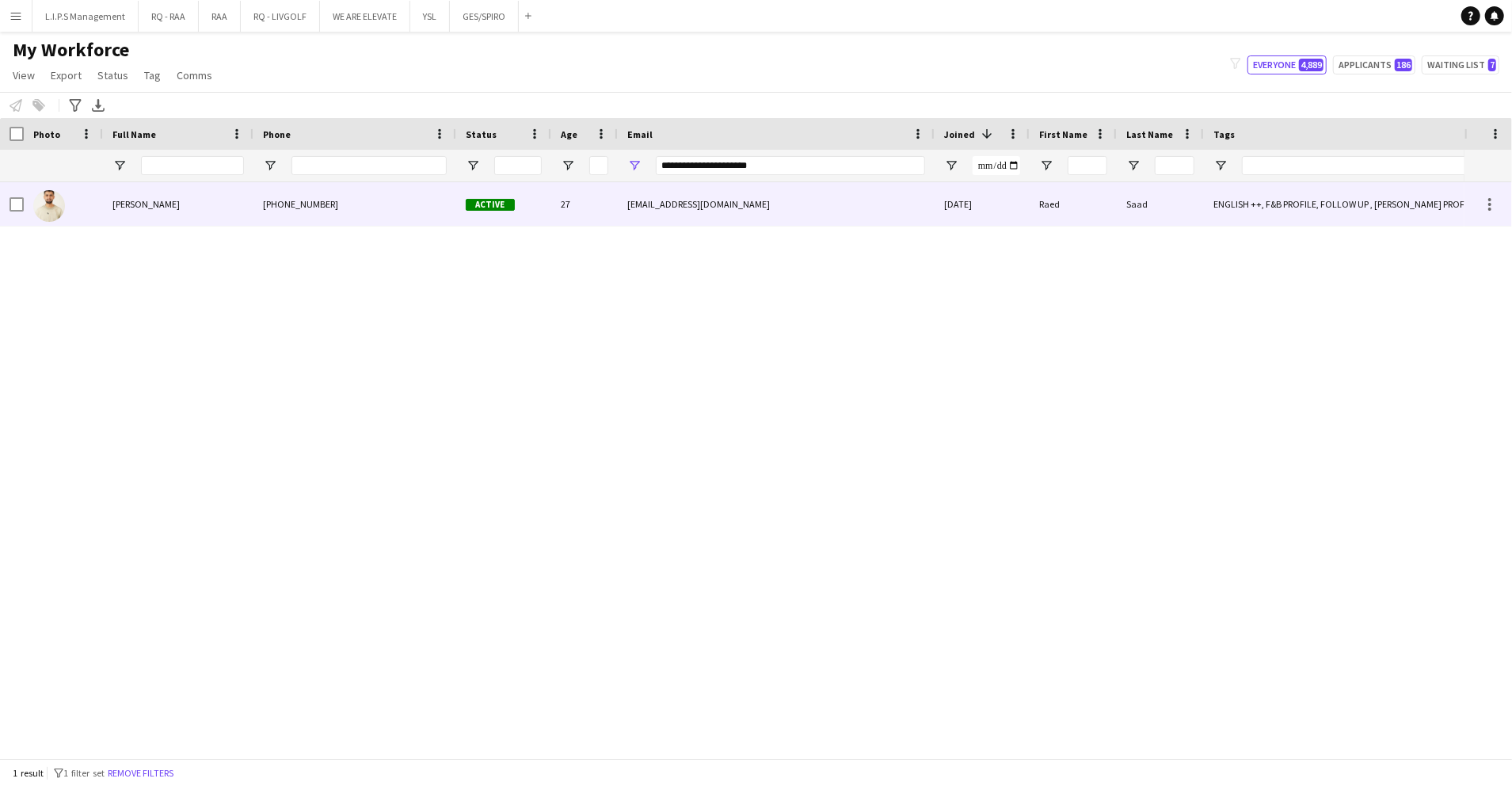
click at [514, 217] on div "Active" at bounding box center [503, 204] width 95 height 44
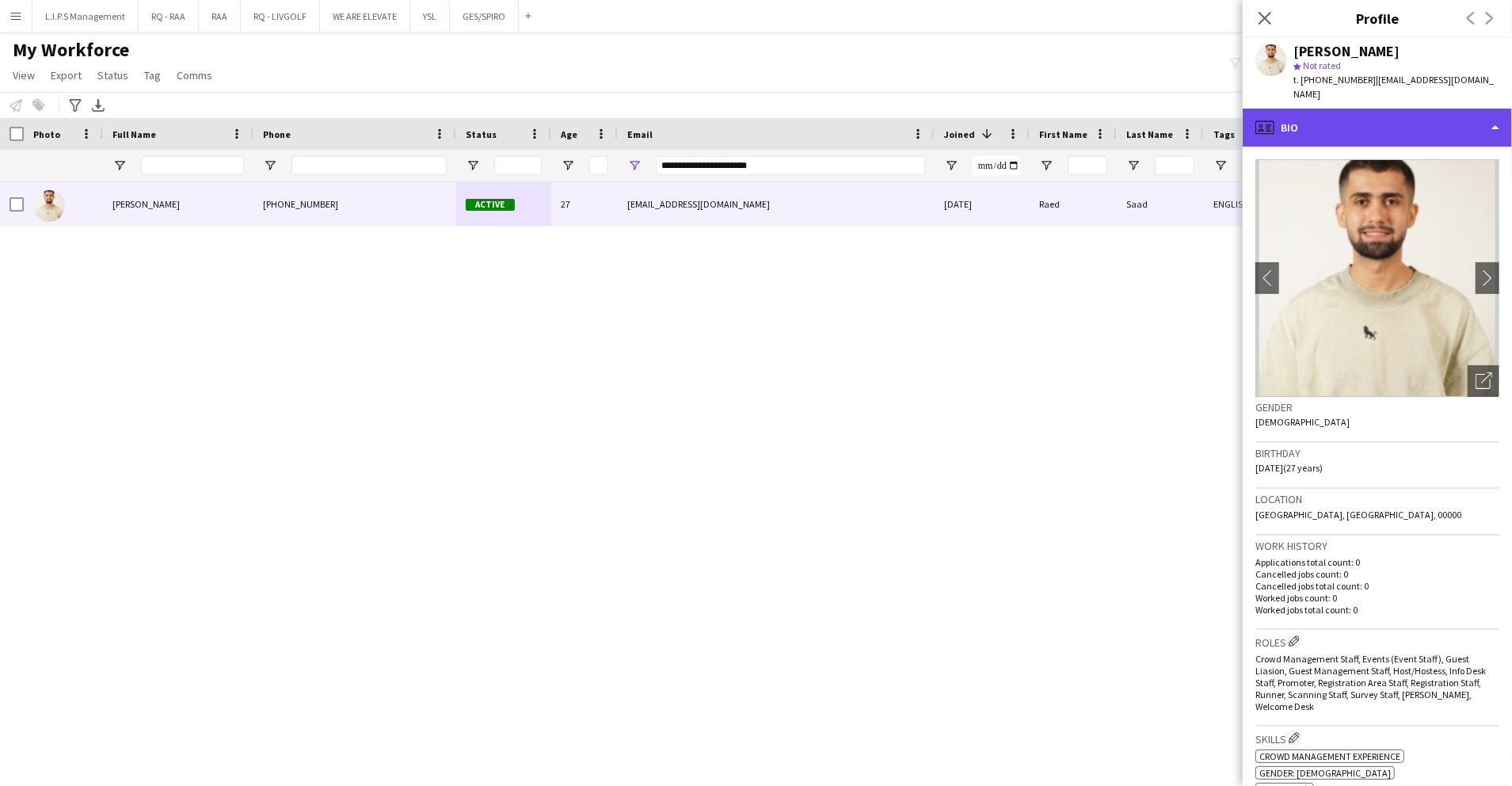
click at [1345, 129] on div "profile Bio" at bounding box center [1378, 128] width 269 height 38
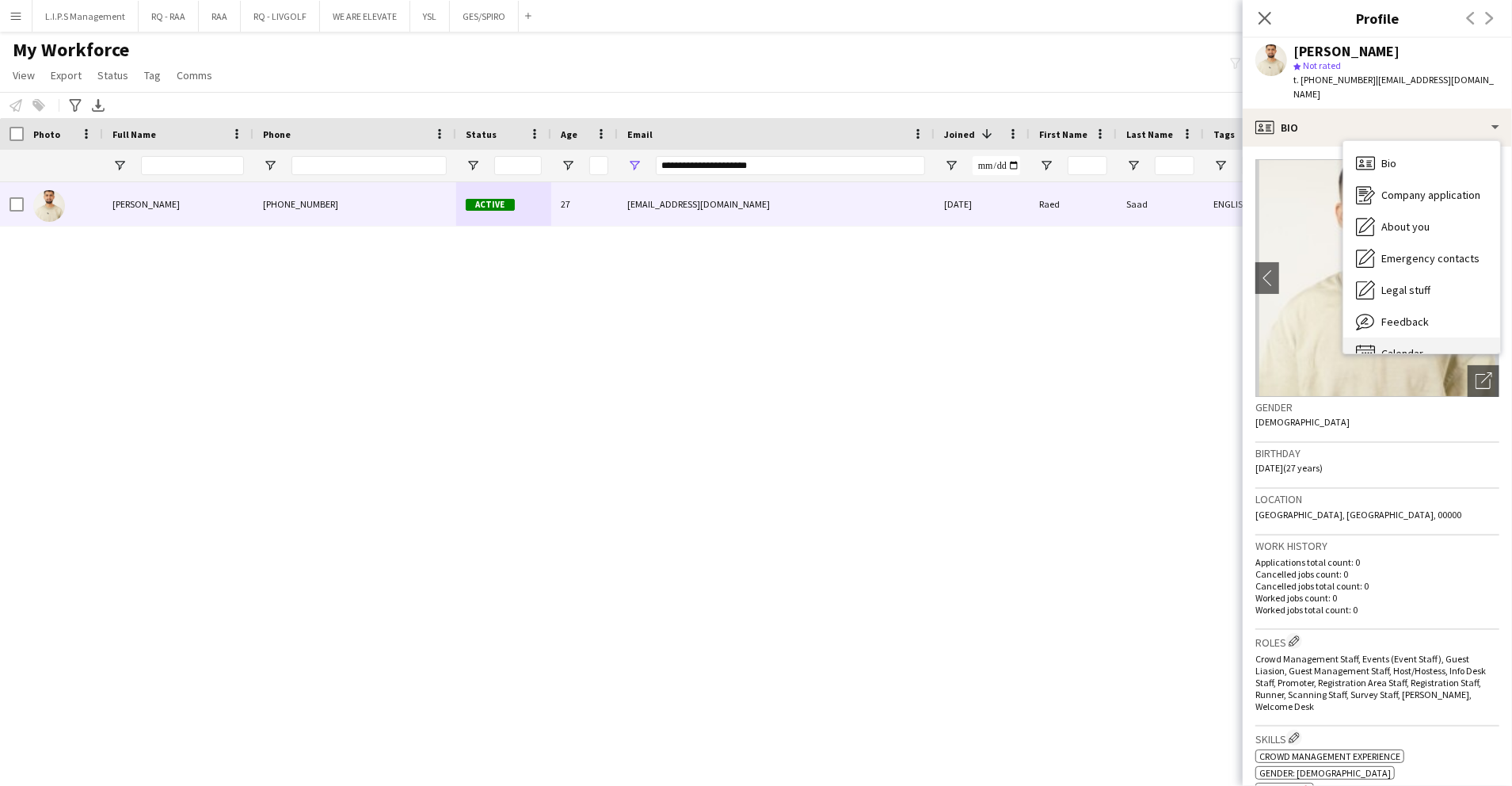
click at [1408, 338] on div "Calendar Calendar" at bounding box center [1422, 353] width 157 height 32
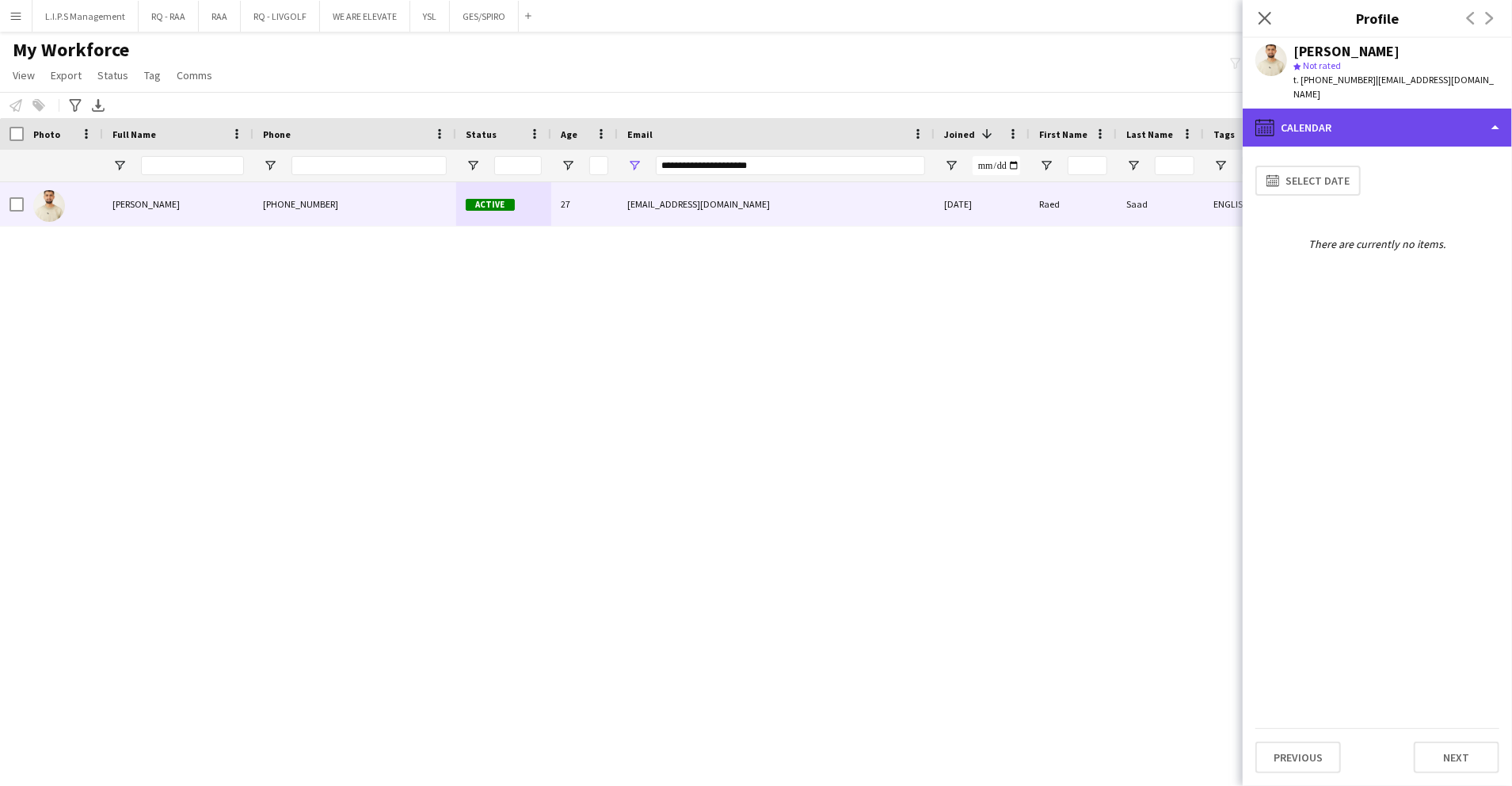
drag, startPoint x: 1385, startPoint y: 124, endPoint x: 1390, endPoint y: 94, distance: 30.4
click at [1390, 108] on div "calendar-full Calendar" at bounding box center [1378, 128] width 269 height 38
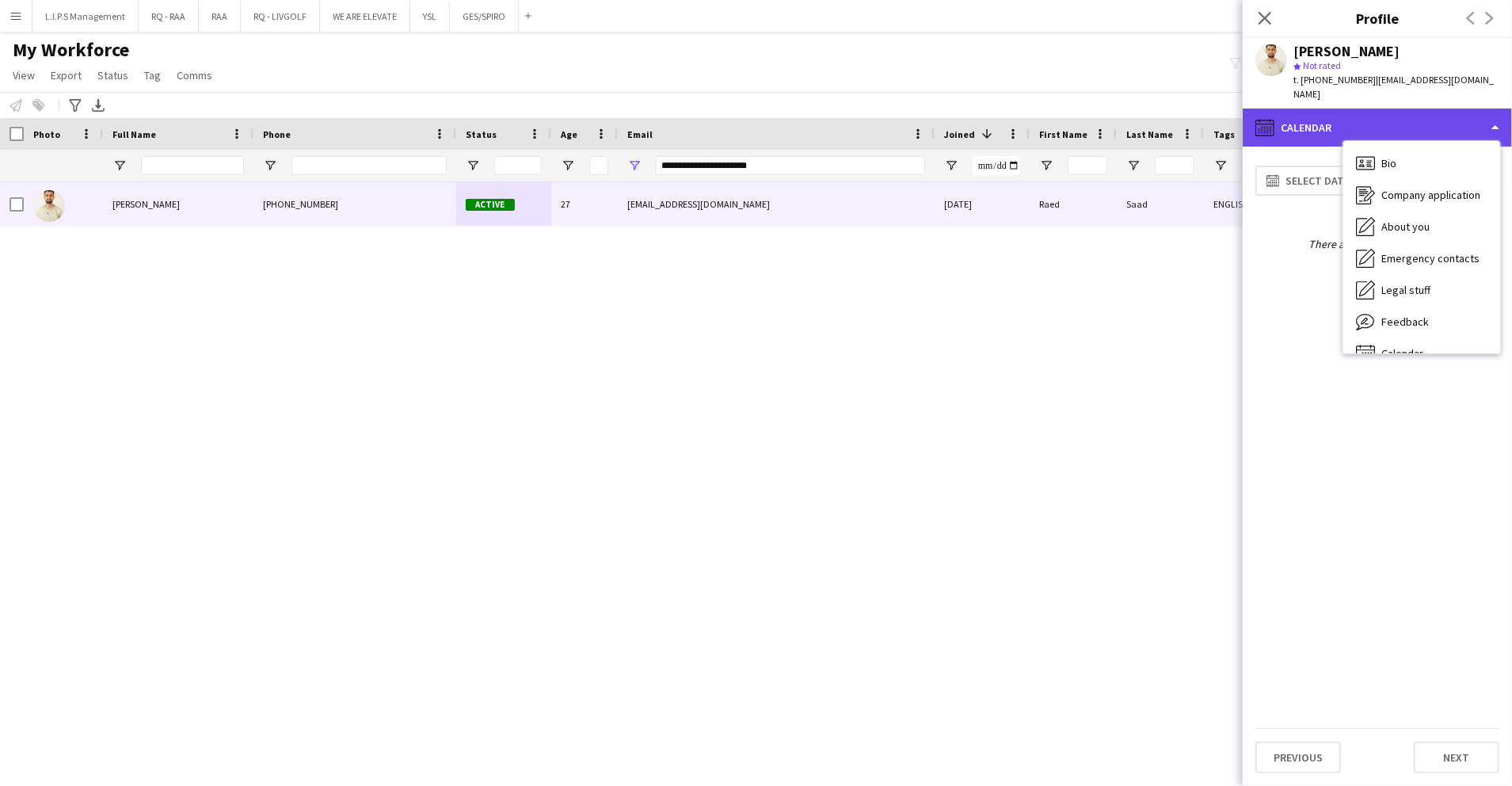
click at [1390, 108] on div "calendar-full Calendar" at bounding box center [1378, 128] width 269 height 38
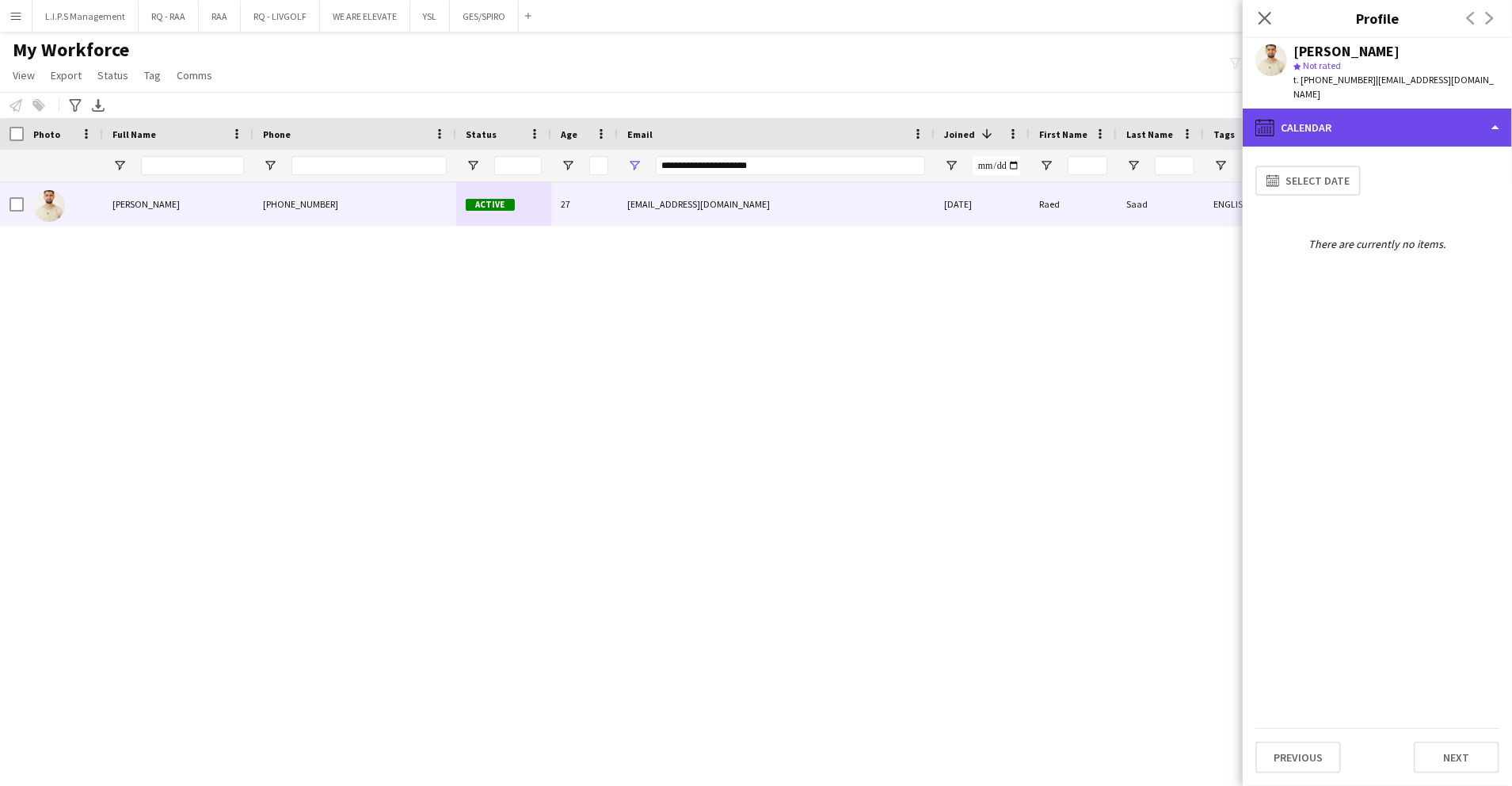
click at [1360, 120] on div "calendar-full Calendar" at bounding box center [1378, 128] width 269 height 38
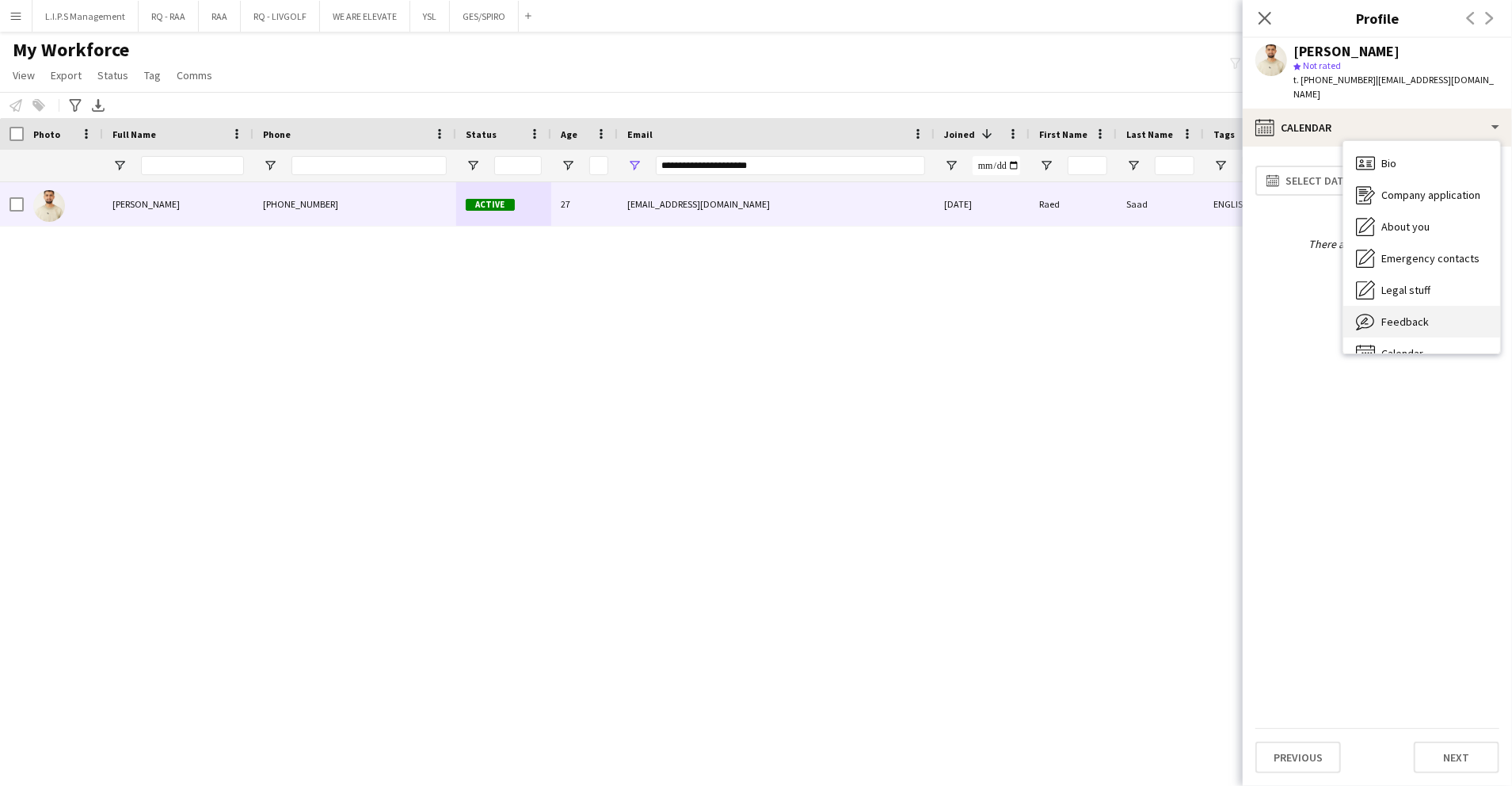
click at [1398, 315] on span "Feedback" at bounding box center [1405, 322] width 47 height 15
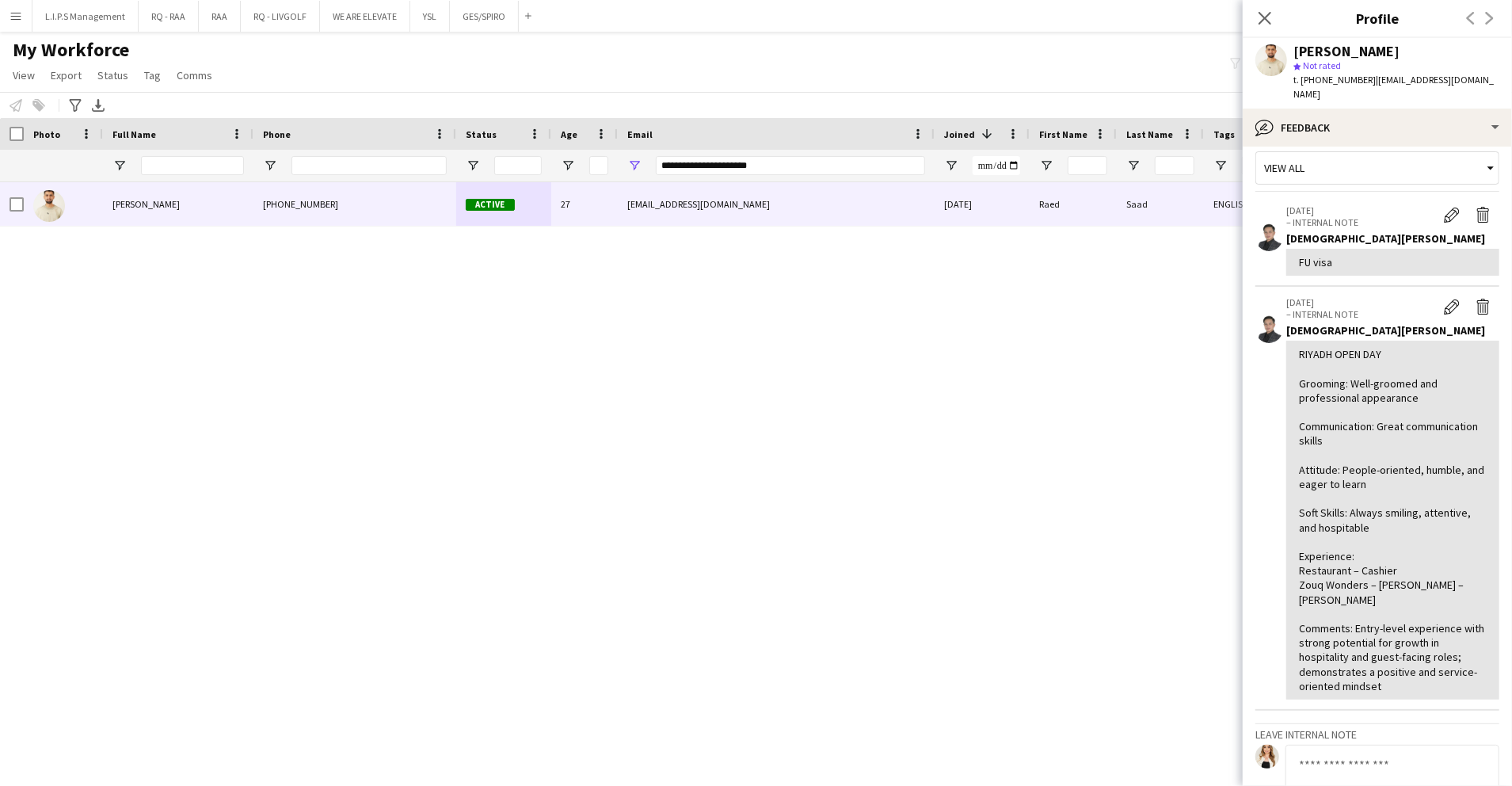
scroll to position [16, 0]
drag, startPoint x: 830, startPoint y: 158, endPoint x: 423, endPoint y: 168, distance: 407.1
click at [423, 168] on div at bounding box center [1103, 165] width 2207 height 32
paste input "Email Filter Input"
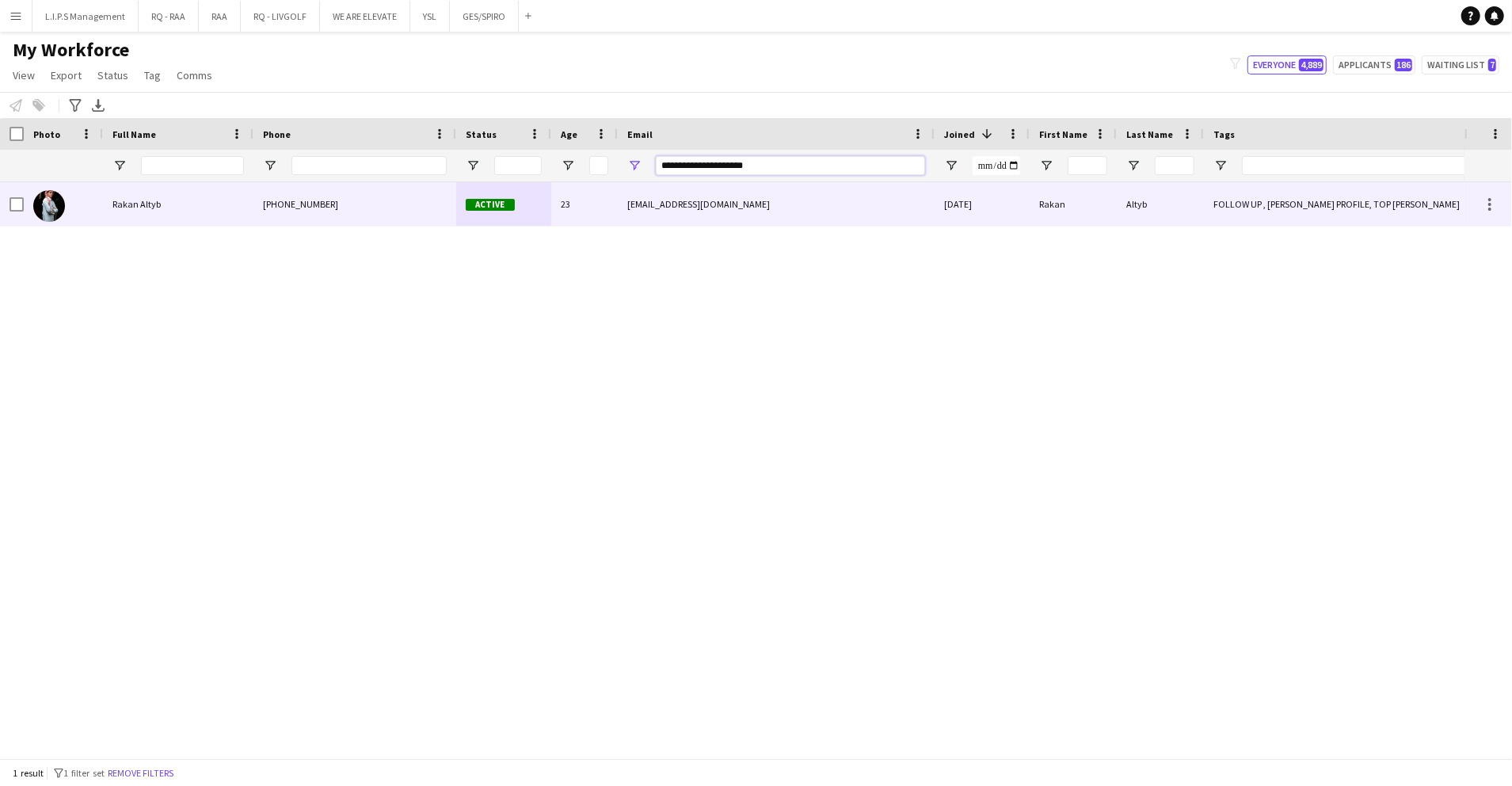
type input "**********"
click at [588, 203] on div "23" at bounding box center [584, 204] width 66 height 44
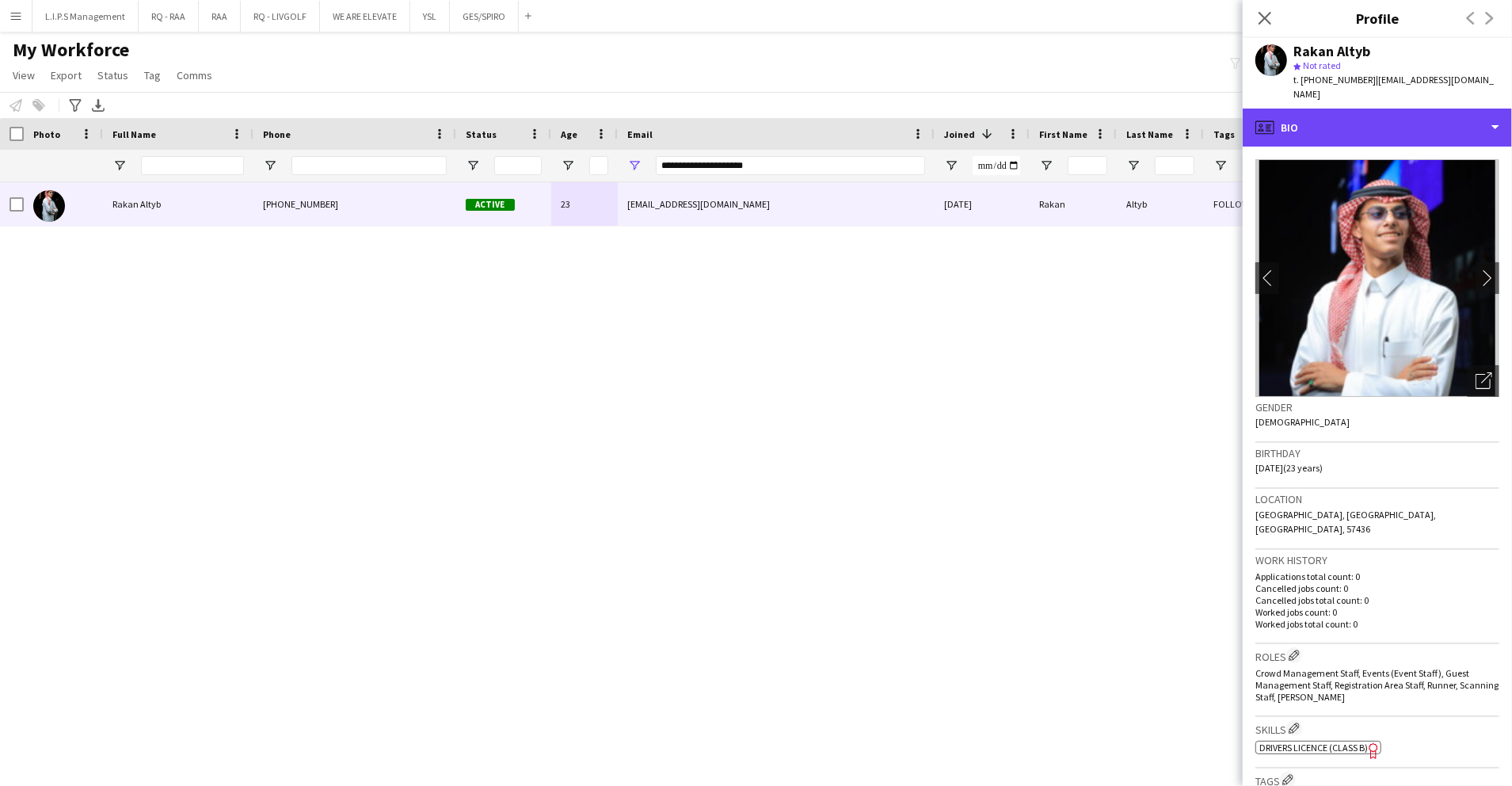
click at [1413, 108] on div "profile Bio" at bounding box center [1378, 128] width 269 height 38
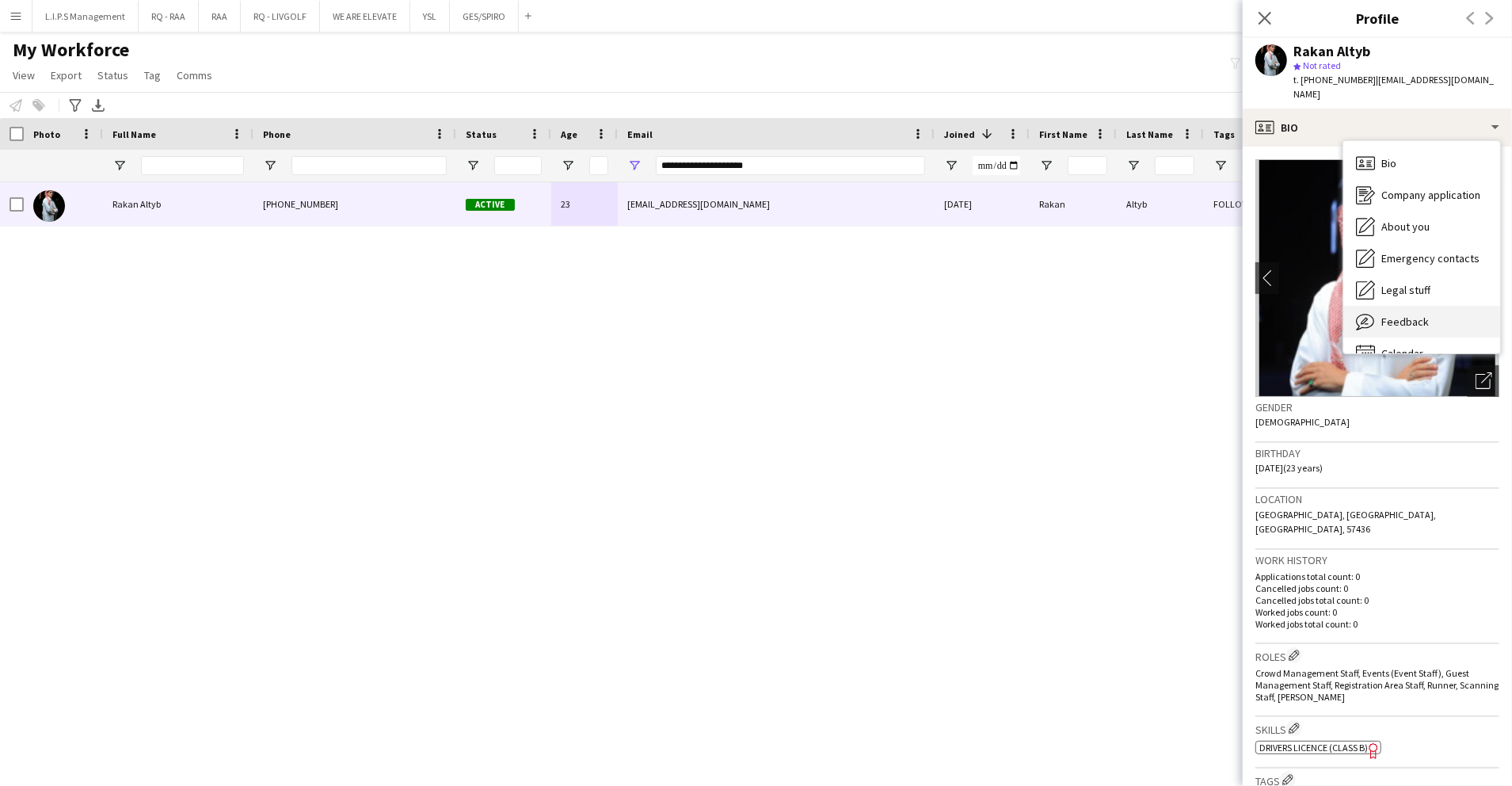
click at [1396, 306] on div "Feedback Feedback" at bounding box center [1422, 322] width 157 height 32
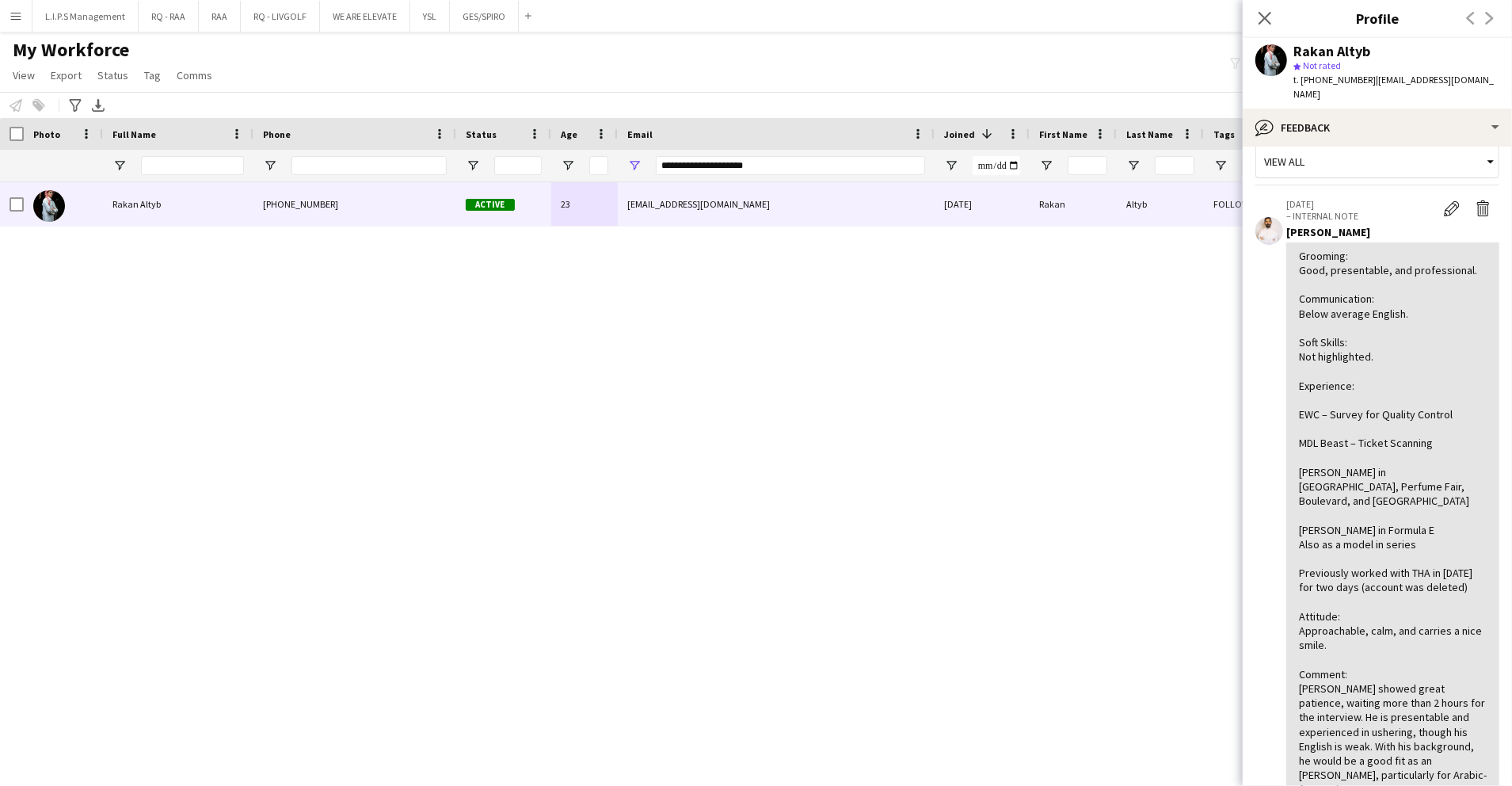
scroll to position [24, 0]
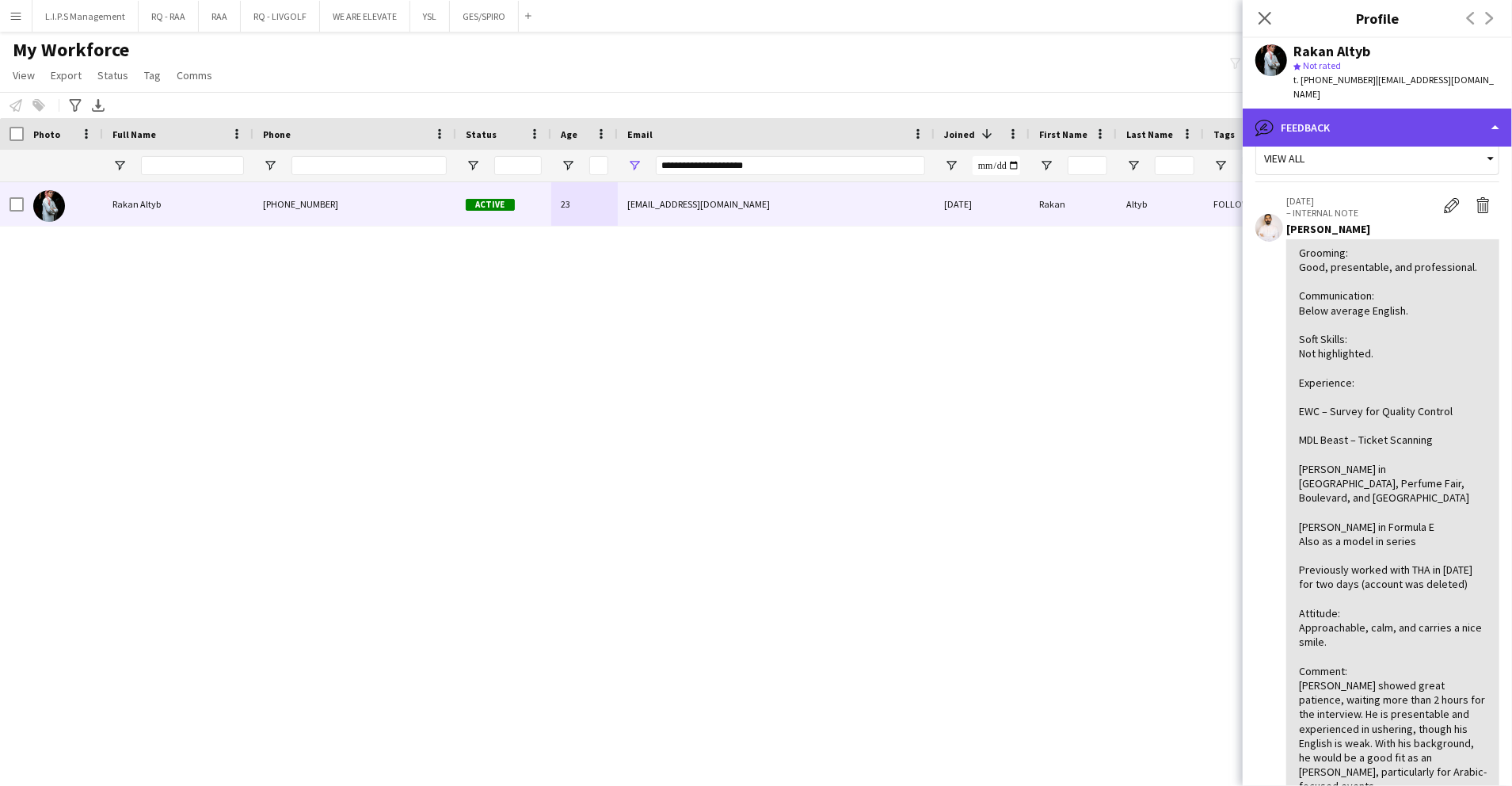
click at [1473, 111] on div "bubble-pencil Feedback" at bounding box center [1378, 128] width 269 height 38
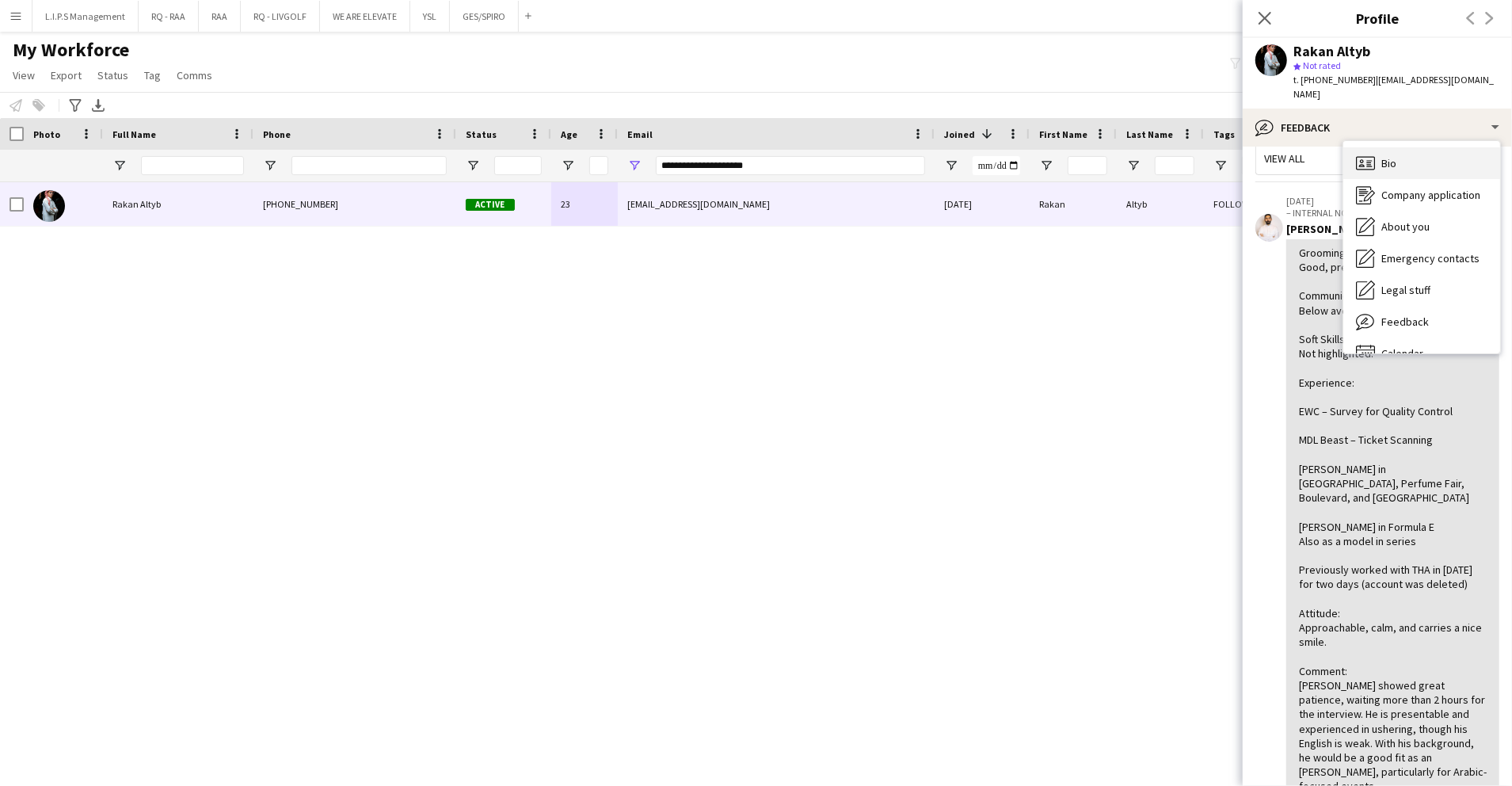
click at [1436, 148] on div "Bio Bio" at bounding box center [1422, 163] width 157 height 32
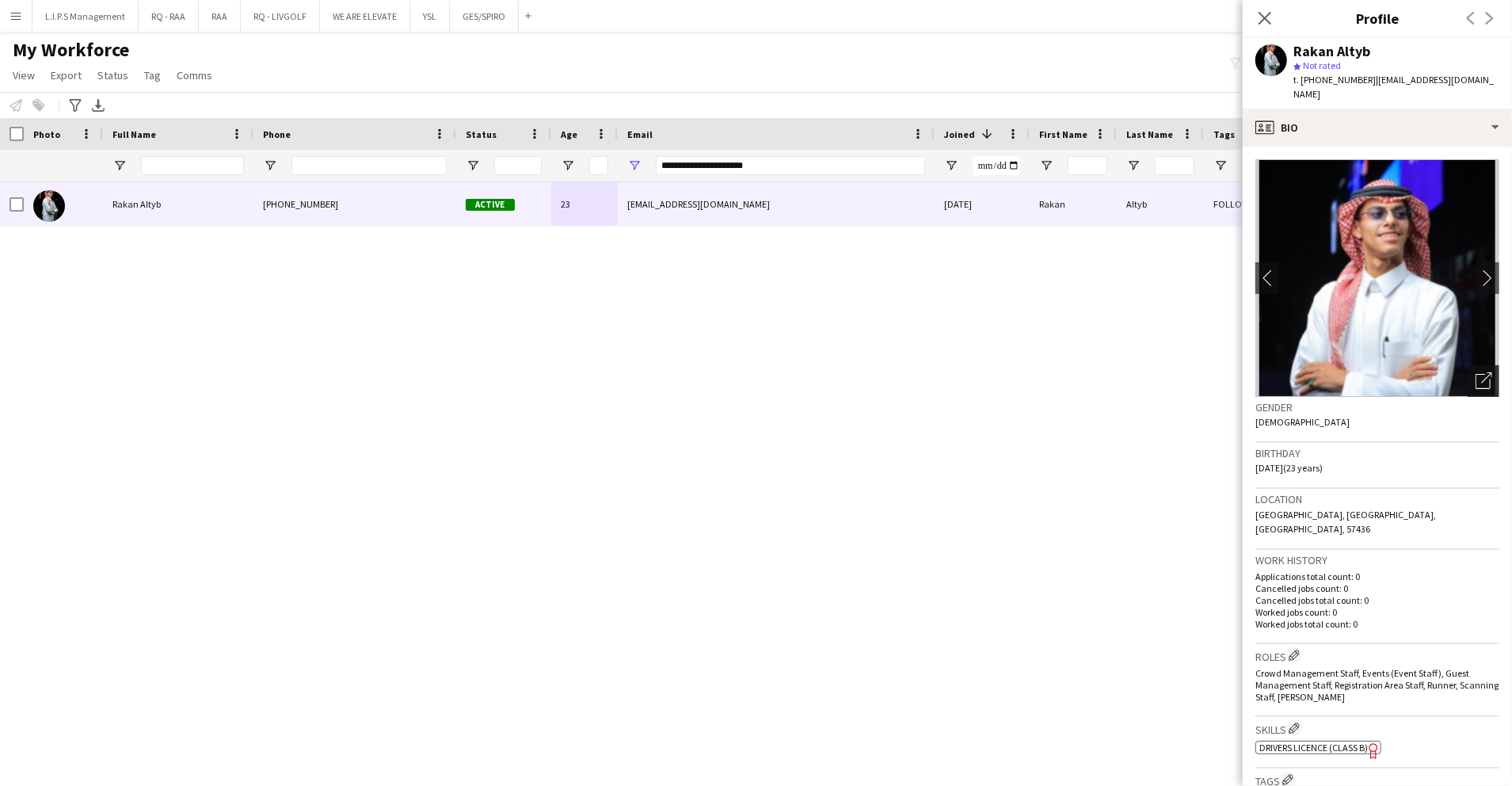
click at [1476, 373] on icon "Open photos pop-in" at bounding box center [1484, 381] width 16 height 16
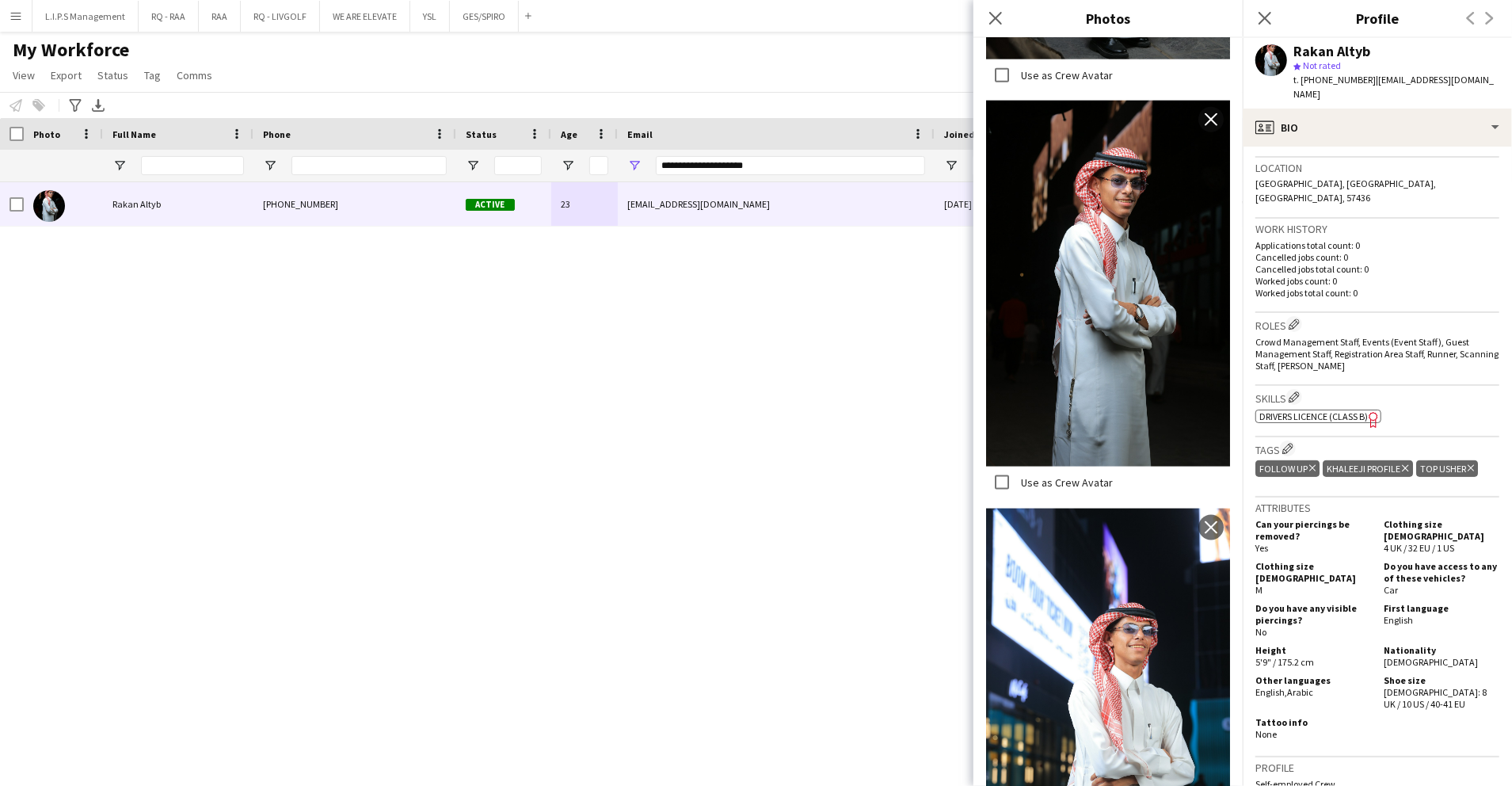
scroll to position [482, 0]
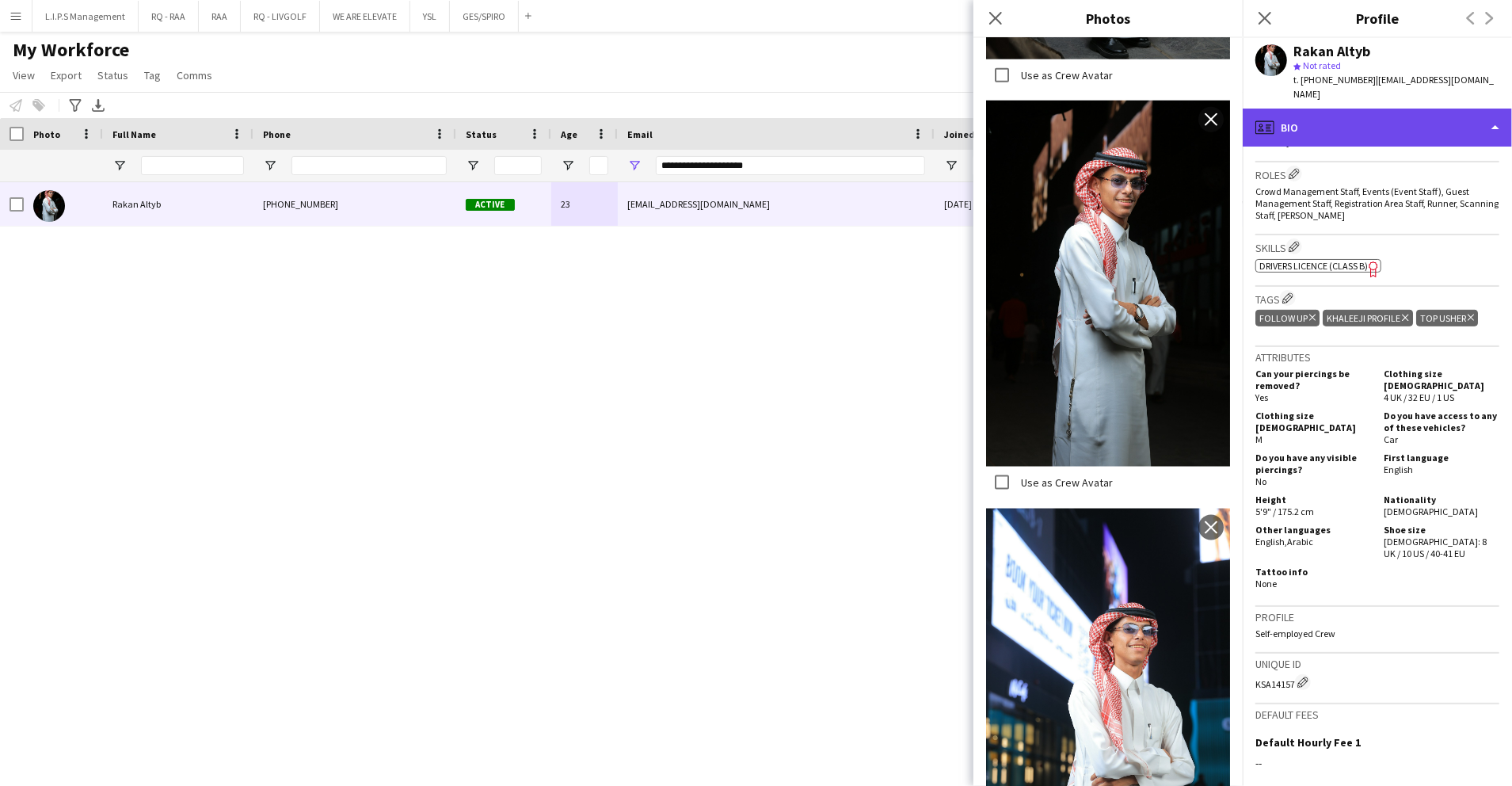
click at [1491, 108] on div "profile Bio" at bounding box center [1378, 128] width 269 height 38
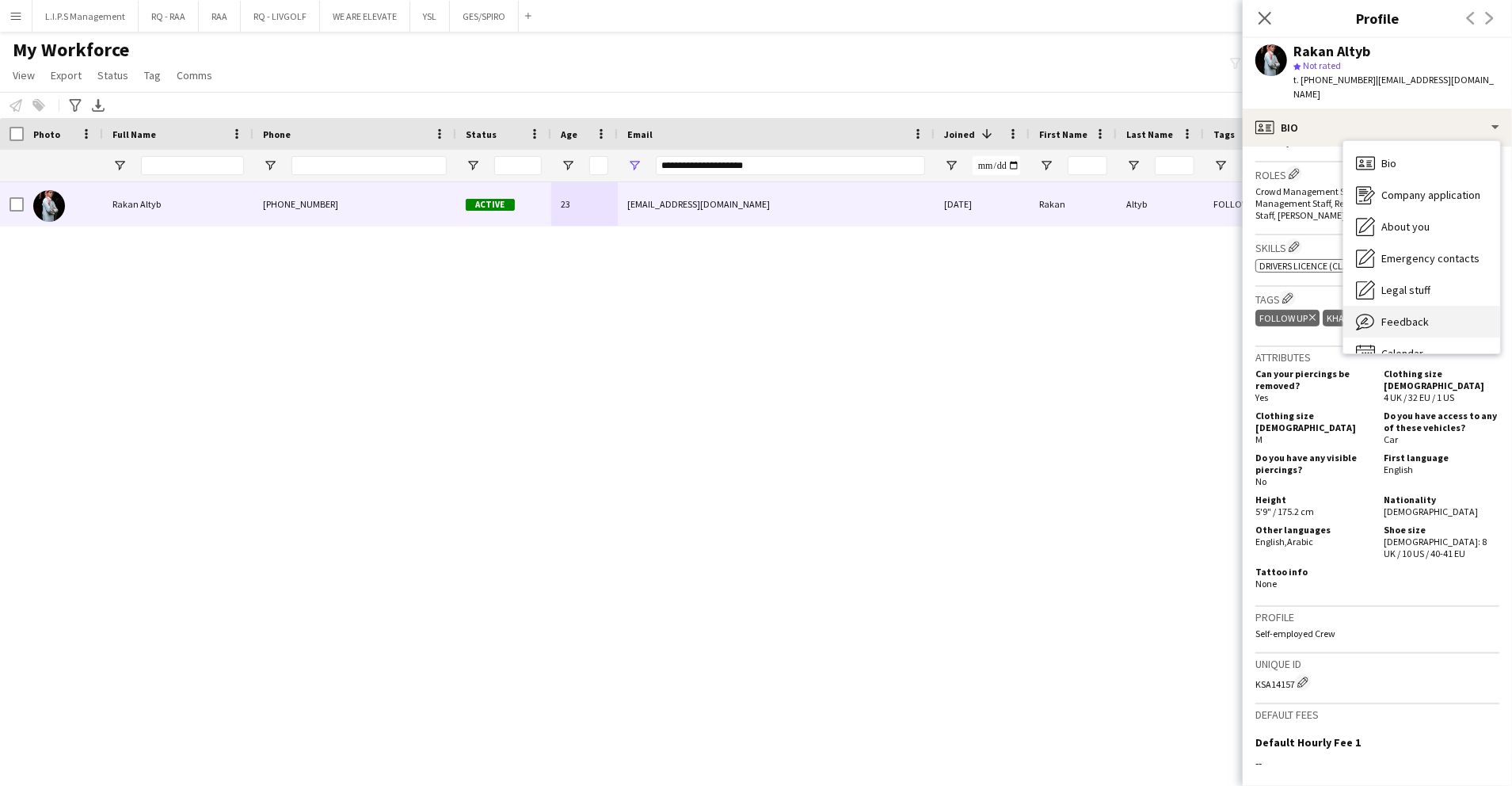
click at [1420, 306] on div "Feedback Feedback" at bounding box center [1422, 322] width 157 height 32
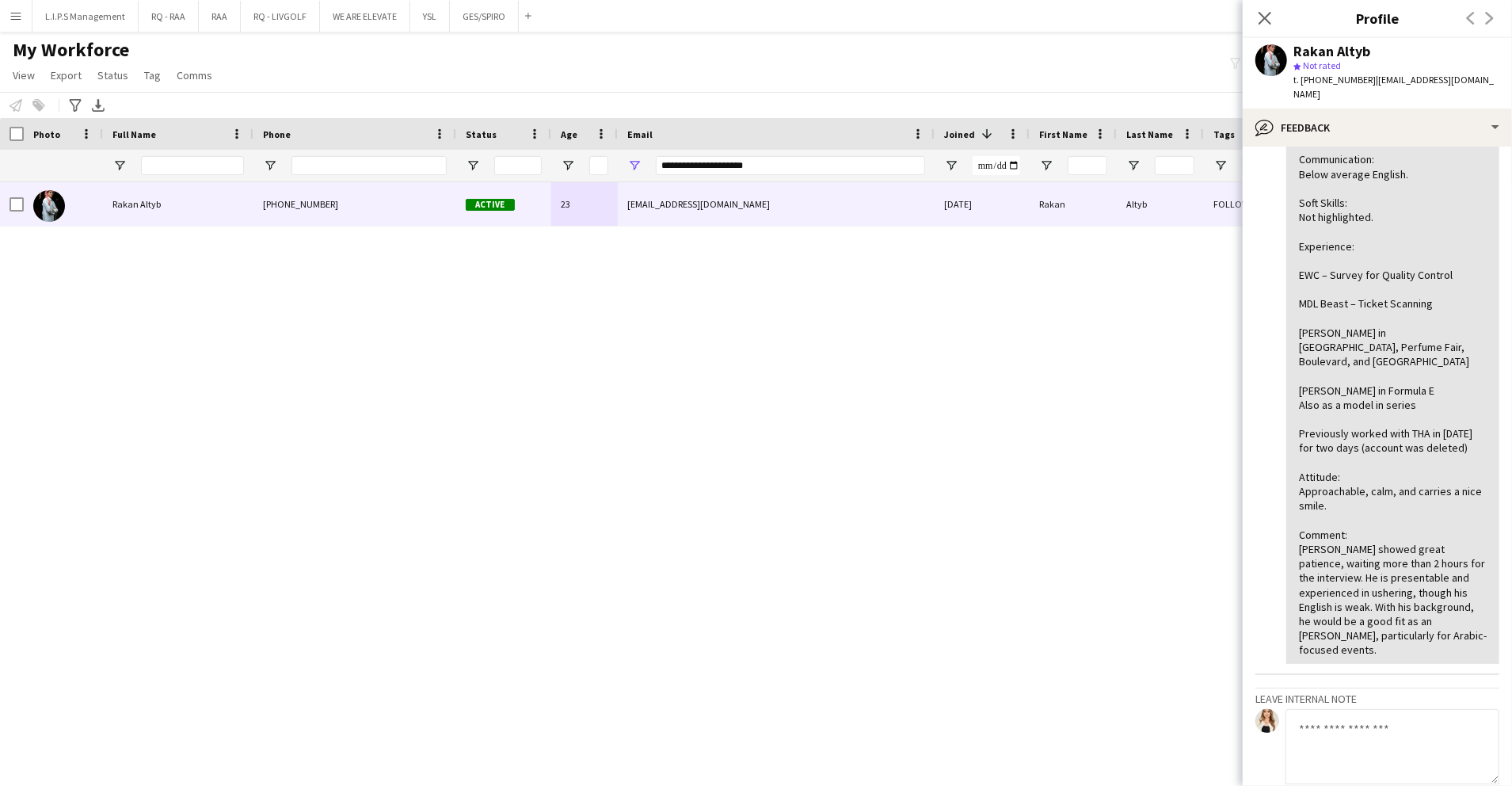
scroll to position [162, 0]
click at [1331, 81] on span "t. +966556094337" at bounding box center [1334, 79] width 83 height 12
copy span "966556094337"
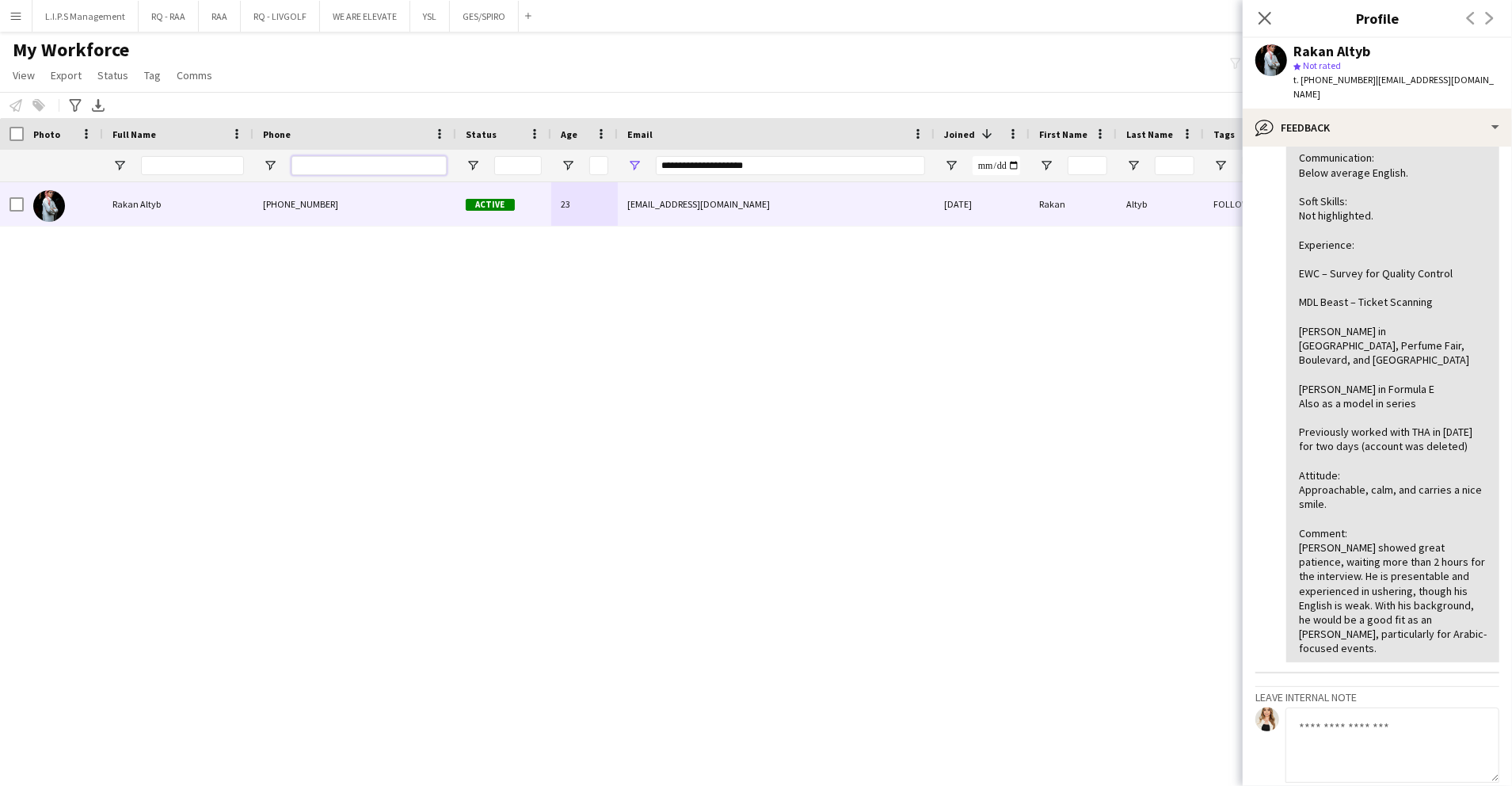
paste input "**********"
click at [350, 169] on input "**********" at bounding box center [369, 165] width 156 height 19
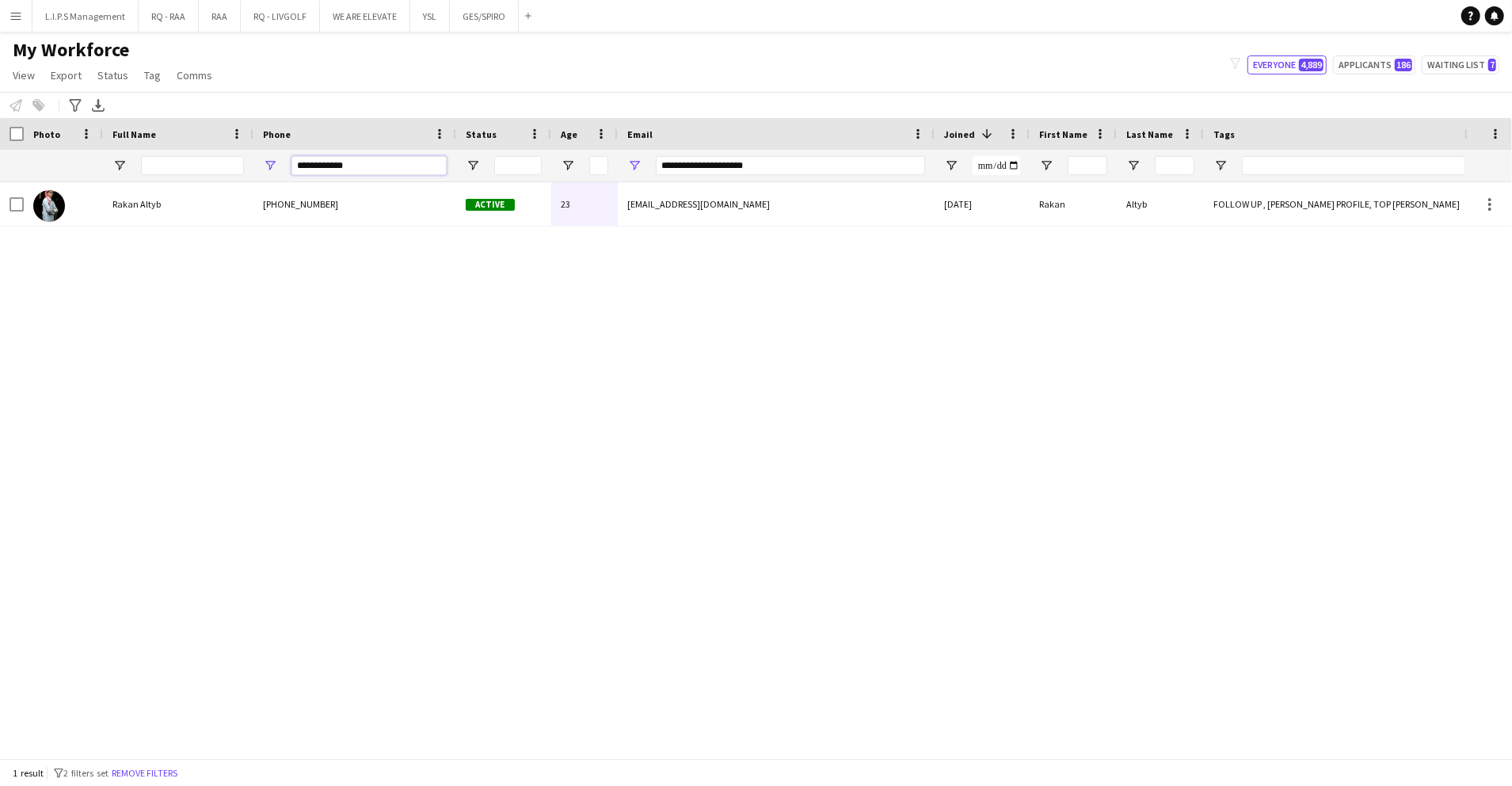
type input "**********"
drag, startPoint x: 892, startPoint y: 174, endPoint x: 388, endPoint y: 141, distance: 505.1
click at [388, 141] on div "Workforce Details Photo Full Name 1" at bounding box center [1103, 150] width 2207 height 64
click at [423, 162] on input "**********" at bounding box center [369, 165] width 156 height 19
click at [443, 165] on input "**********" at bounding box center [369, 165] width 156 height 19
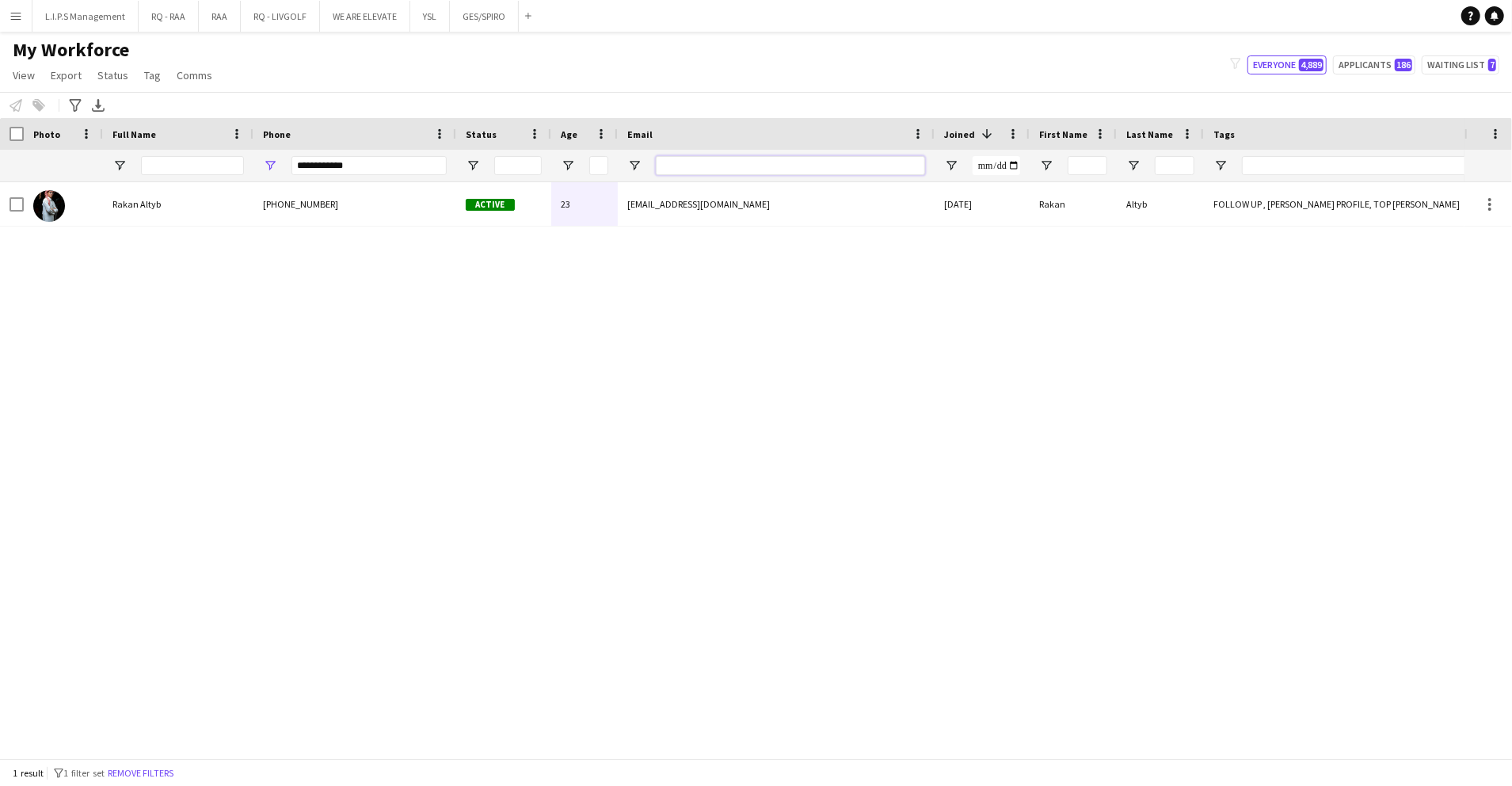
click at [709, 167] on input "Email Filter Input" at bounding box center [791, 165] width 269 height 19
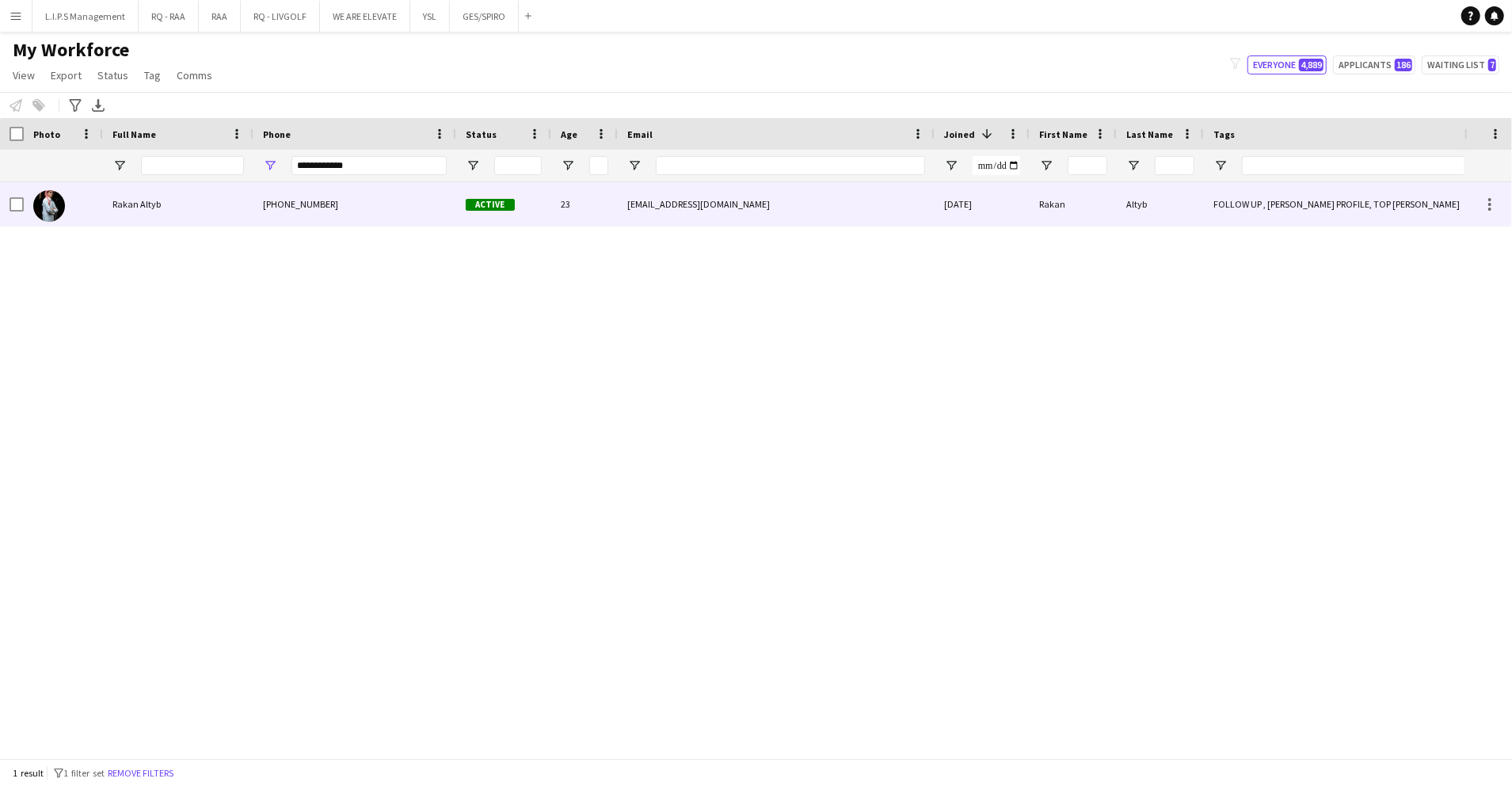
click at [565, 218] on div "23" at bounding box center [584, 204] width 66 height 44
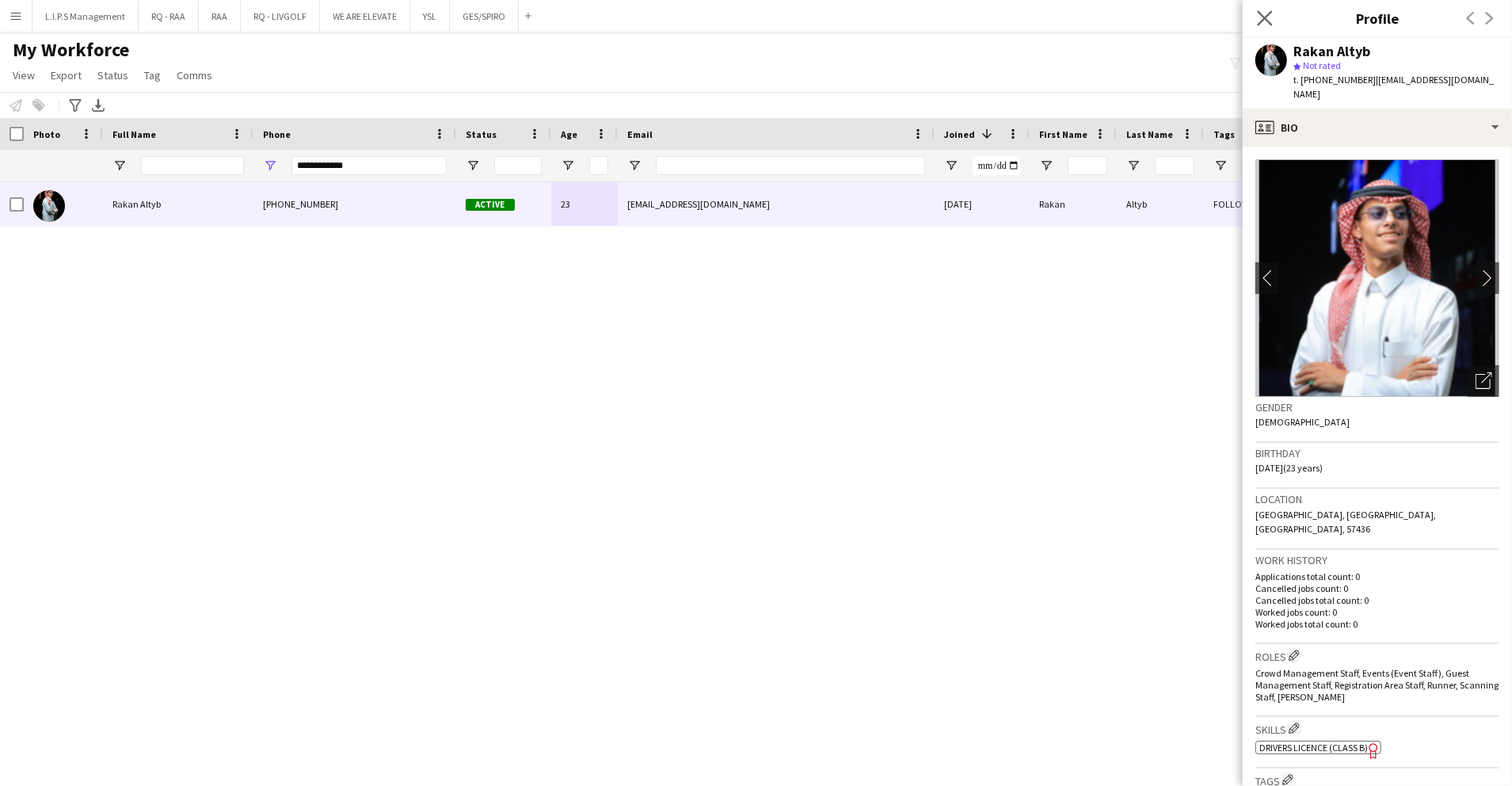
click at [1273, 15] on icon "Close pop-in" at bounding box center [1264, 17] width 15 height 15
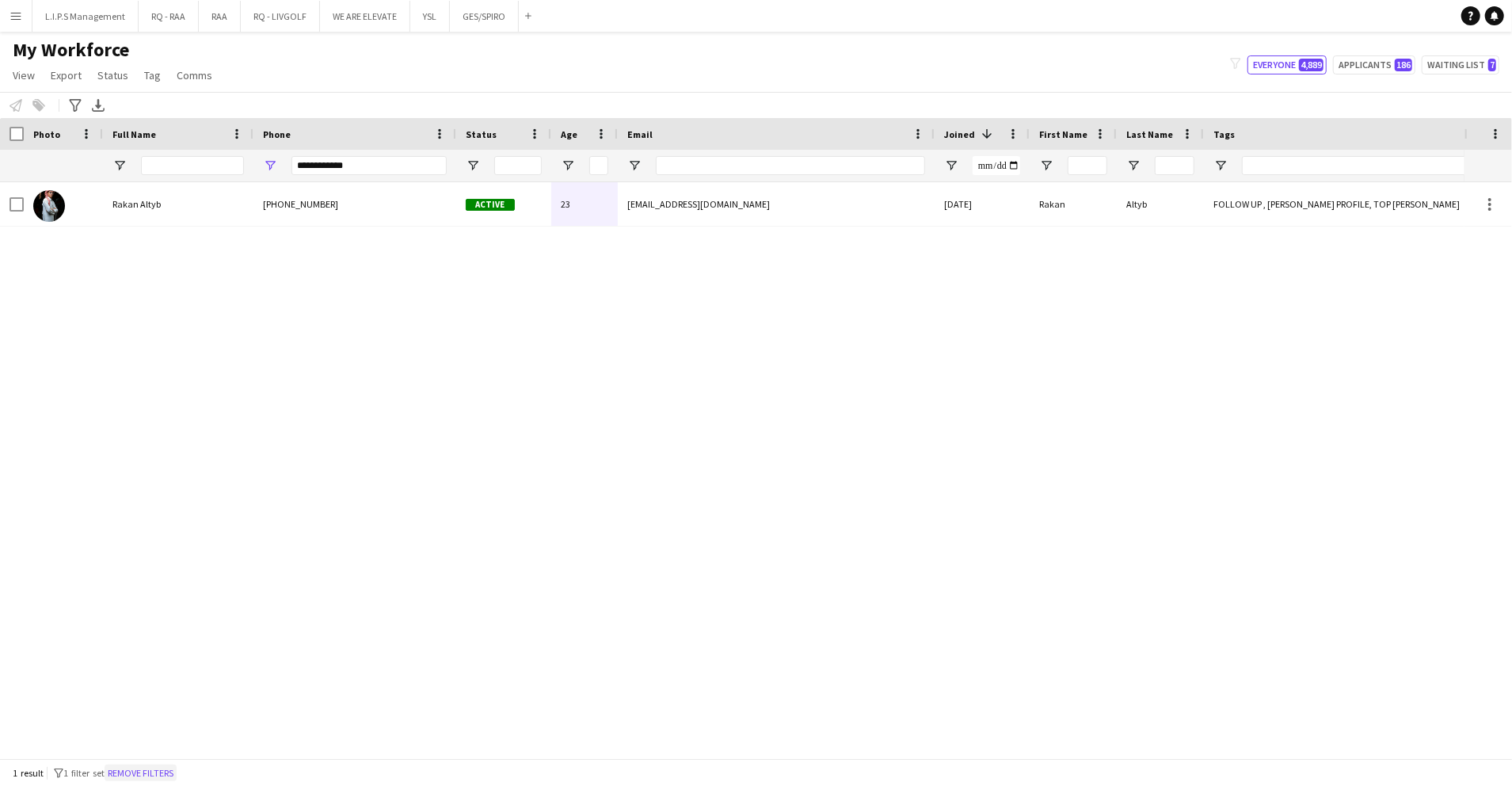
click at [147, 767] on button "Remove filters" at bounding box center [140, 773] width 72 height 17
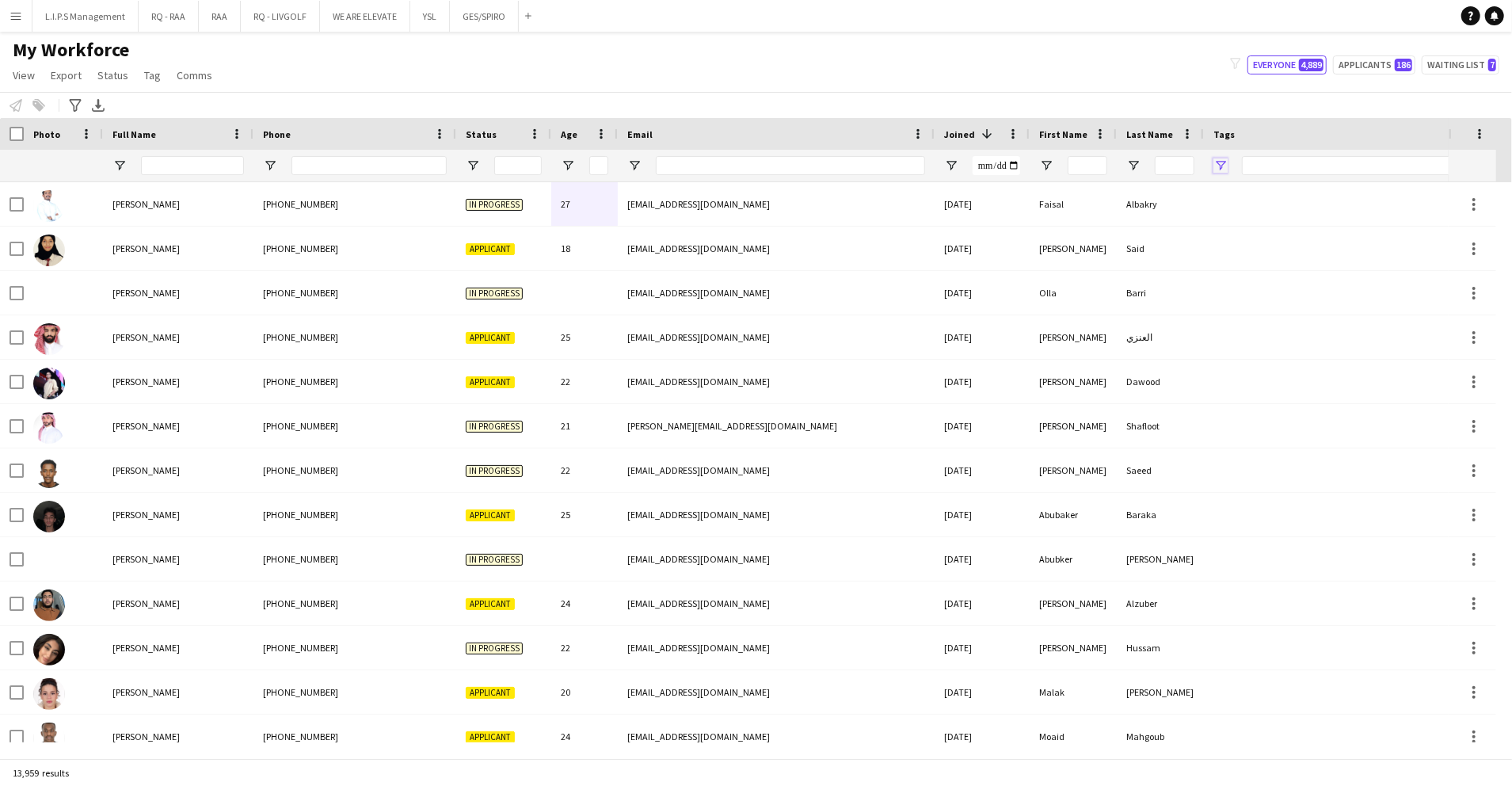
click at [1227, 167] on span "Open Filter Menu" at bounding box center [1221, 166] width 15 height 15
click at [1266, 266] on div "(Select All)" at bounding box center [1302, 262] width 126 height 12
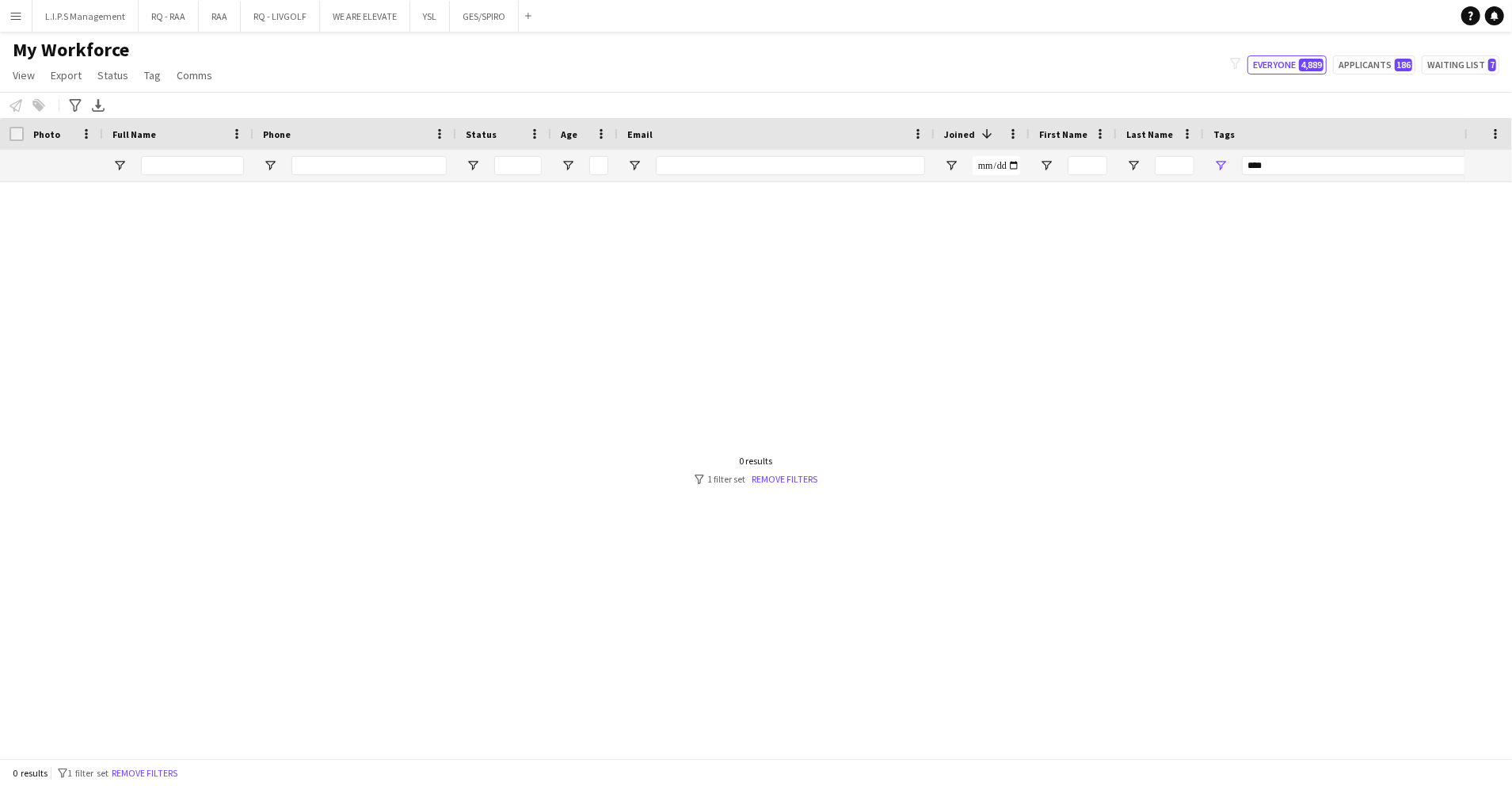
drag, startPoint x: 1274, startPoint y: 409, endPoint x: 1225, endPoint y: 162, distance: 251.8
click at [1225, 162] on div "Workforce Details Photo Full Name" at bounding box center [756, 438] width 1512 height 640
click at [1225, 162] on span "Open Filter Menu" at bounding box center [1221, 166] width 15 height 15
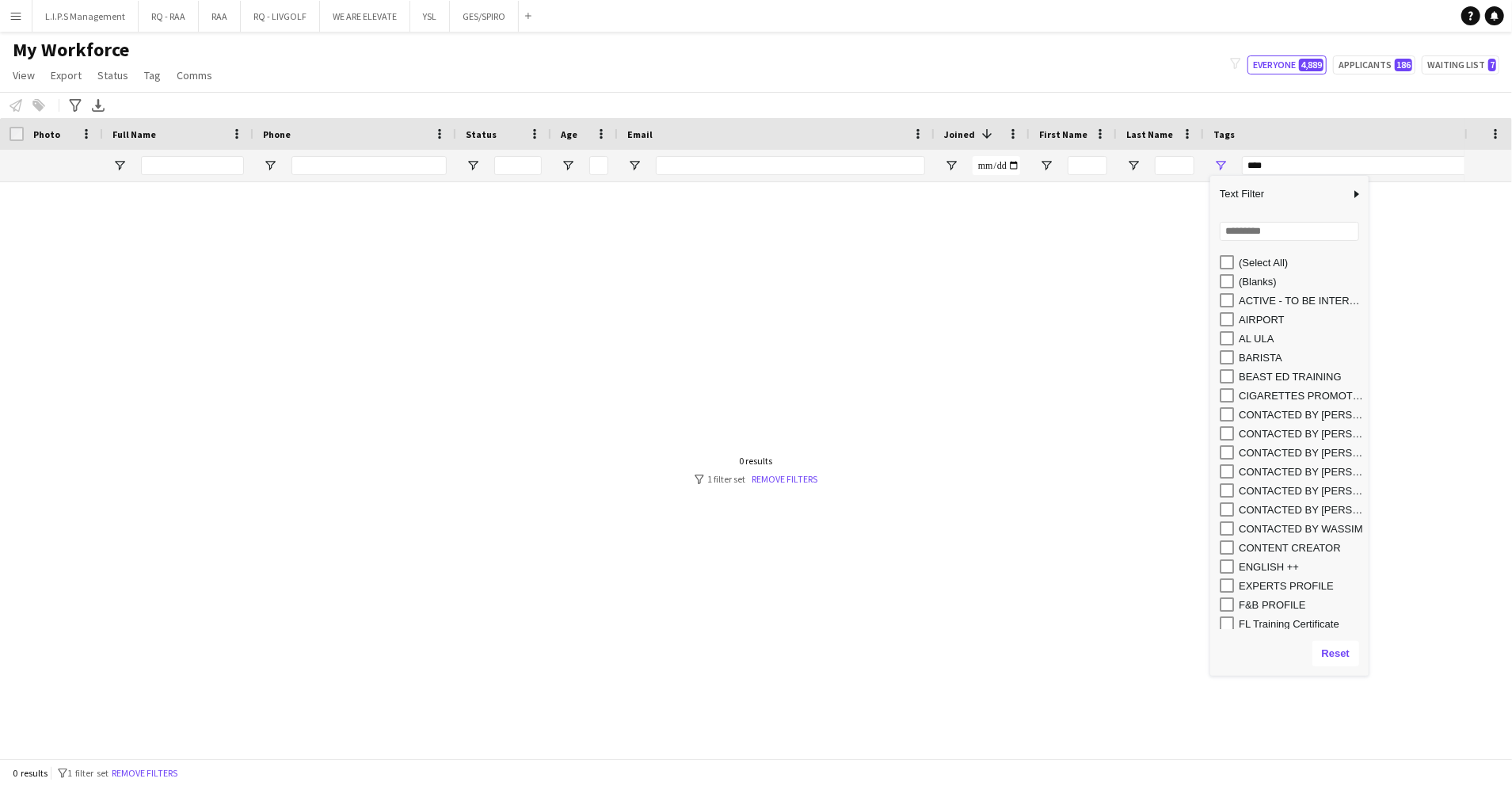
drag, startPoint x: 1253, startPoint y: 407, endPoint x: 1223, endPoint y: 675, distance: 269.7
click at [1223, 675] on div "Column Filter" at bounding box center [1289, 674] width 150 height 4
click at [1289, 458] on div "JAPANESE SPEAKER" at bounding box center [1294, 466] width 149 height 19
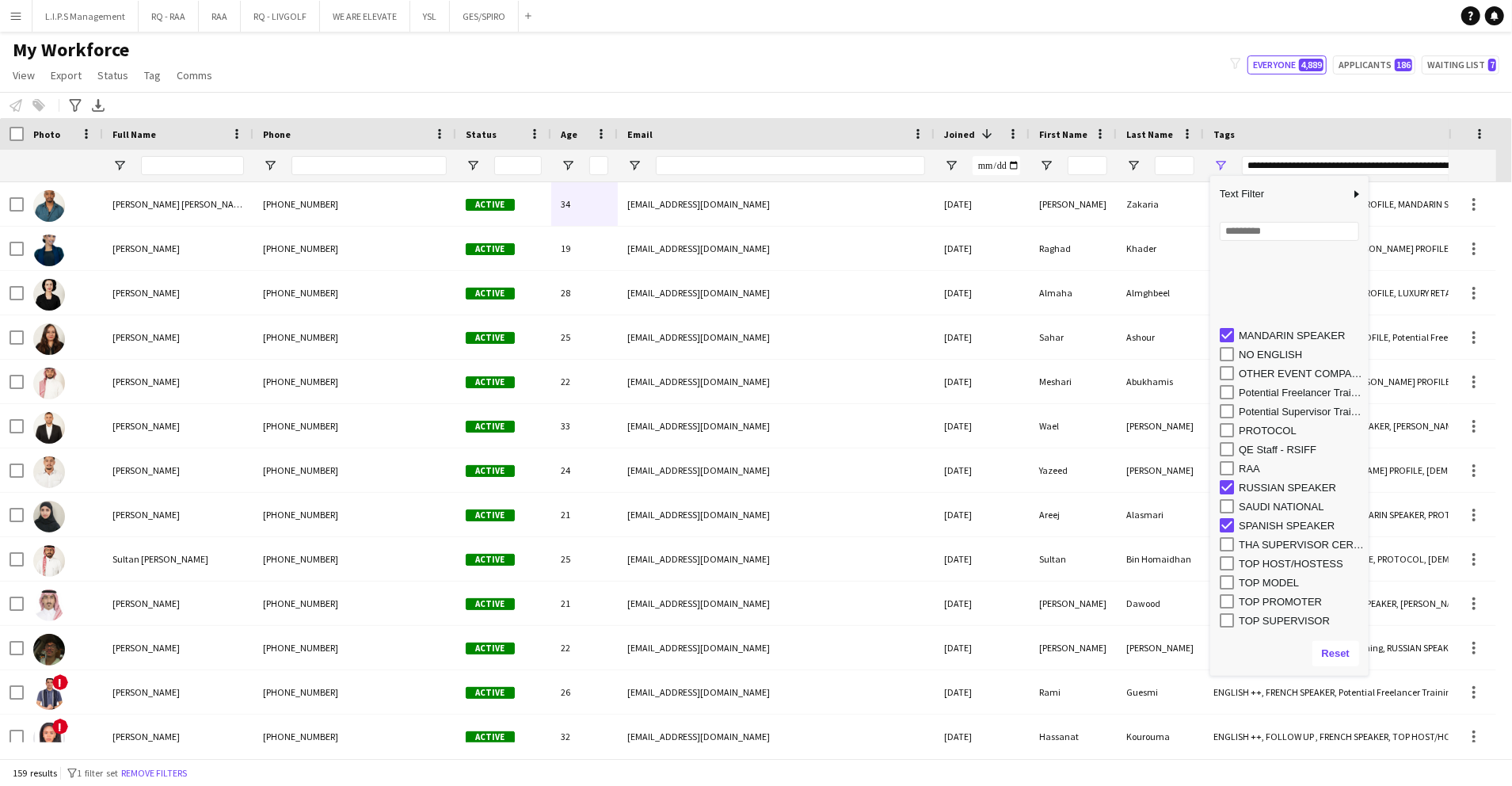
scroll to position [498, 0]
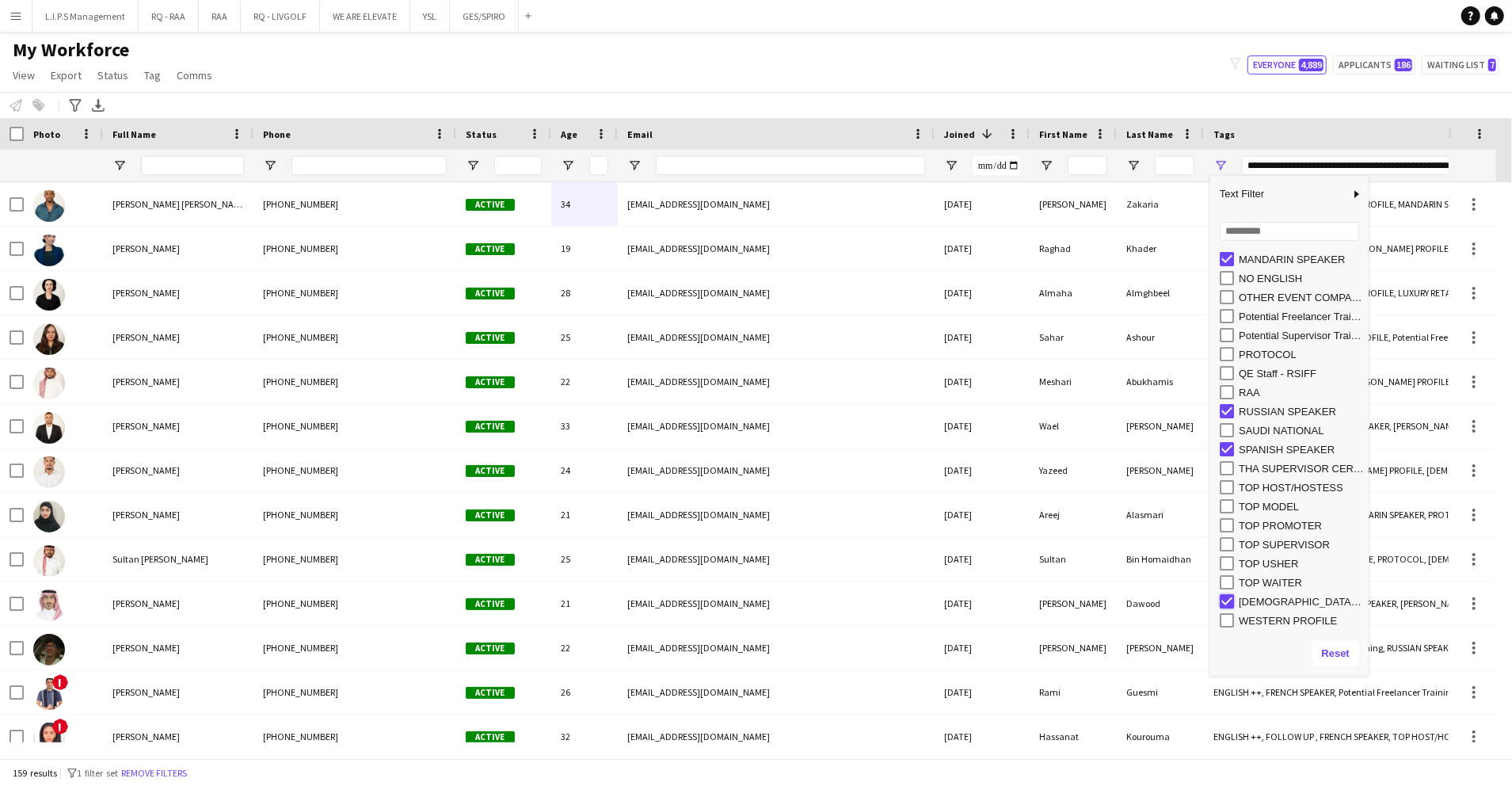
type input "**********"
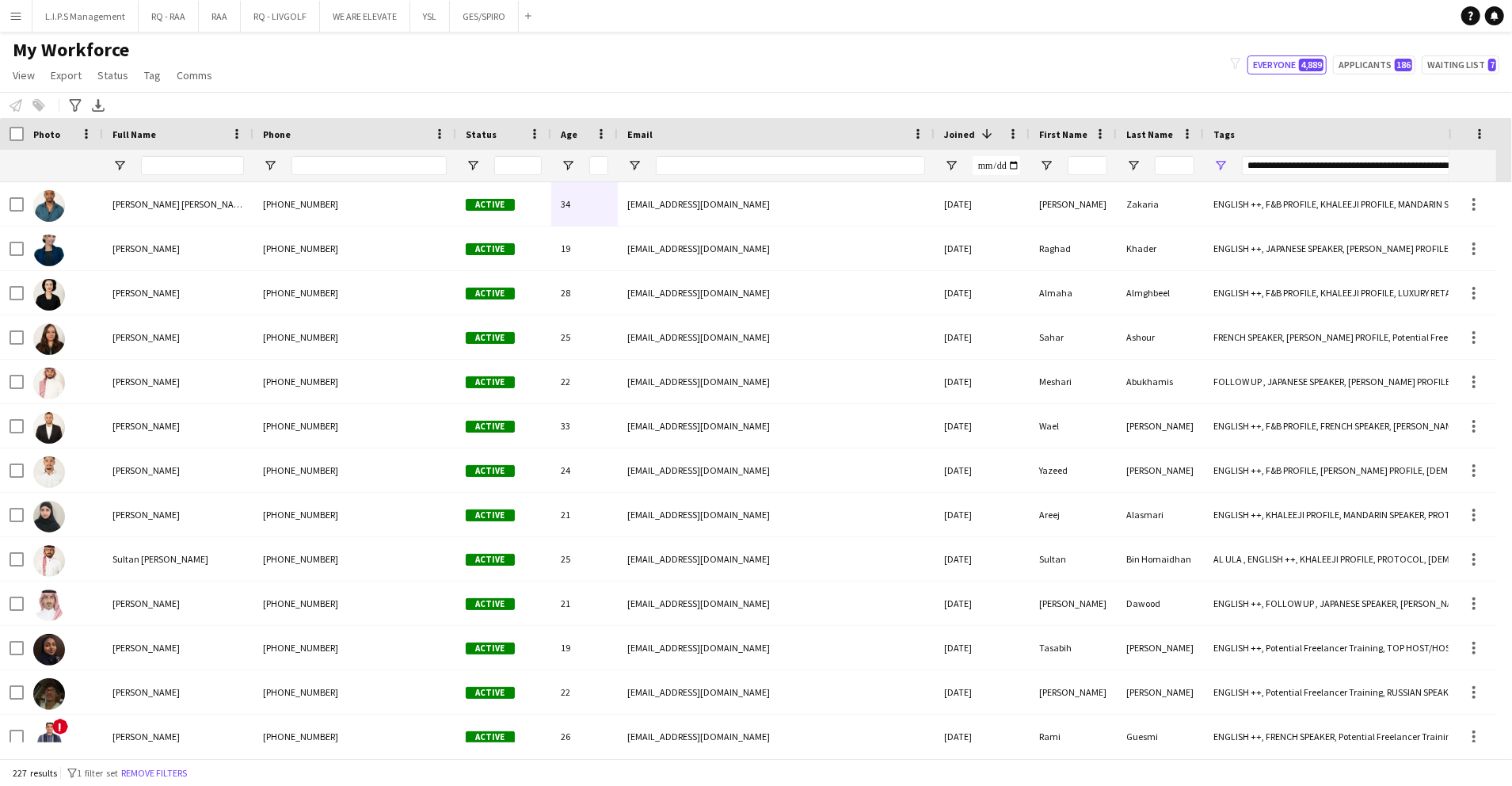
click at [970, 73] on div "My Workforce View Views Default view Basic Export View TAGS Test New view Updat…" at bounding box center [756, 65] width 1512 height 54
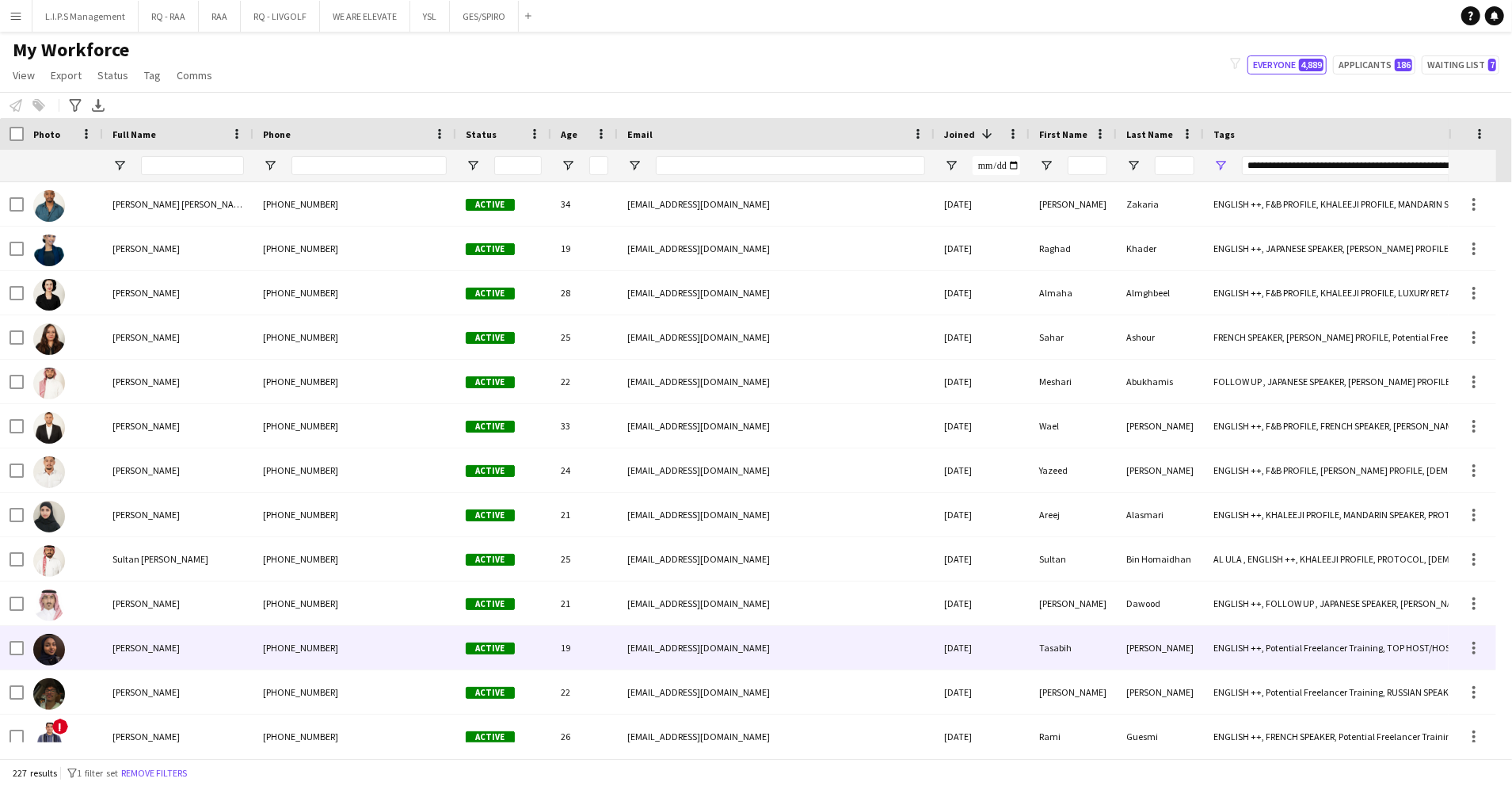
click at [832, 636] on div "abdulgadirtasabih81@icloud.com" at bounding box center [776, 648] width 317 height 44
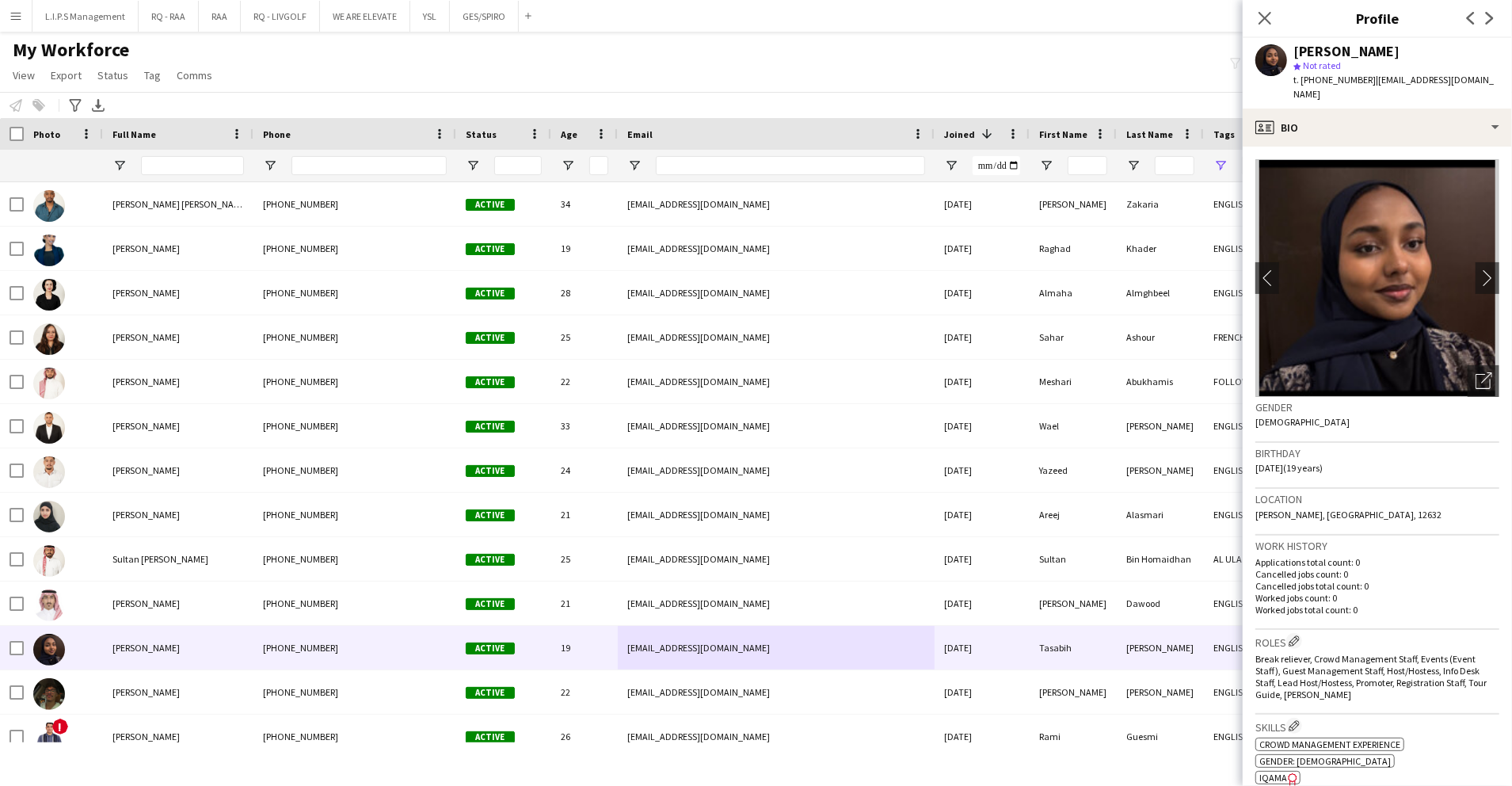
click at [1450, 382] on img at bounding box center [1377, 278] width 244 height 238
click at [1468, 382] on div "Open photos pop-in" at bounding box center [1484, 381] width 32 height 32
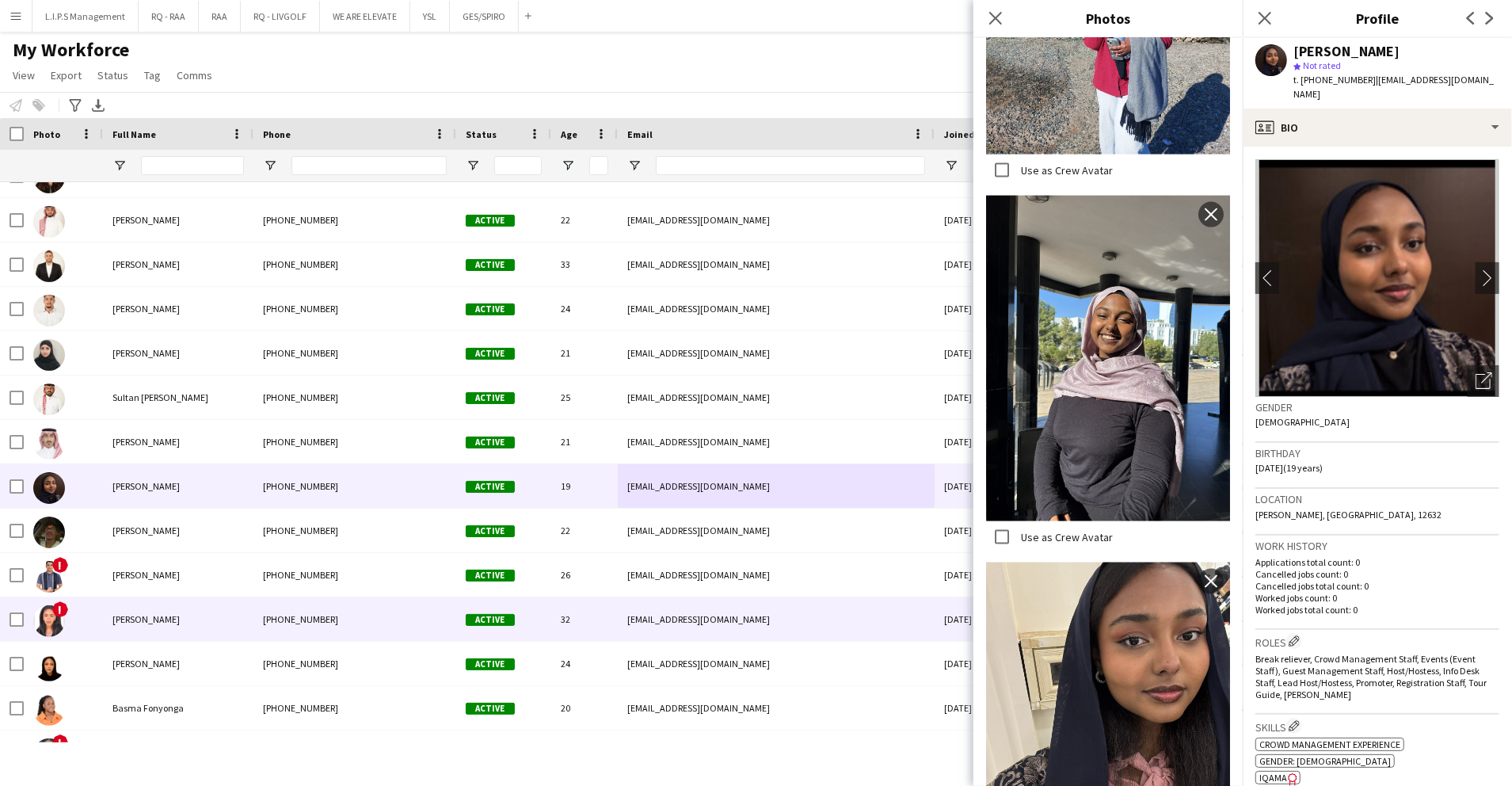
scroll to position [173, 0]
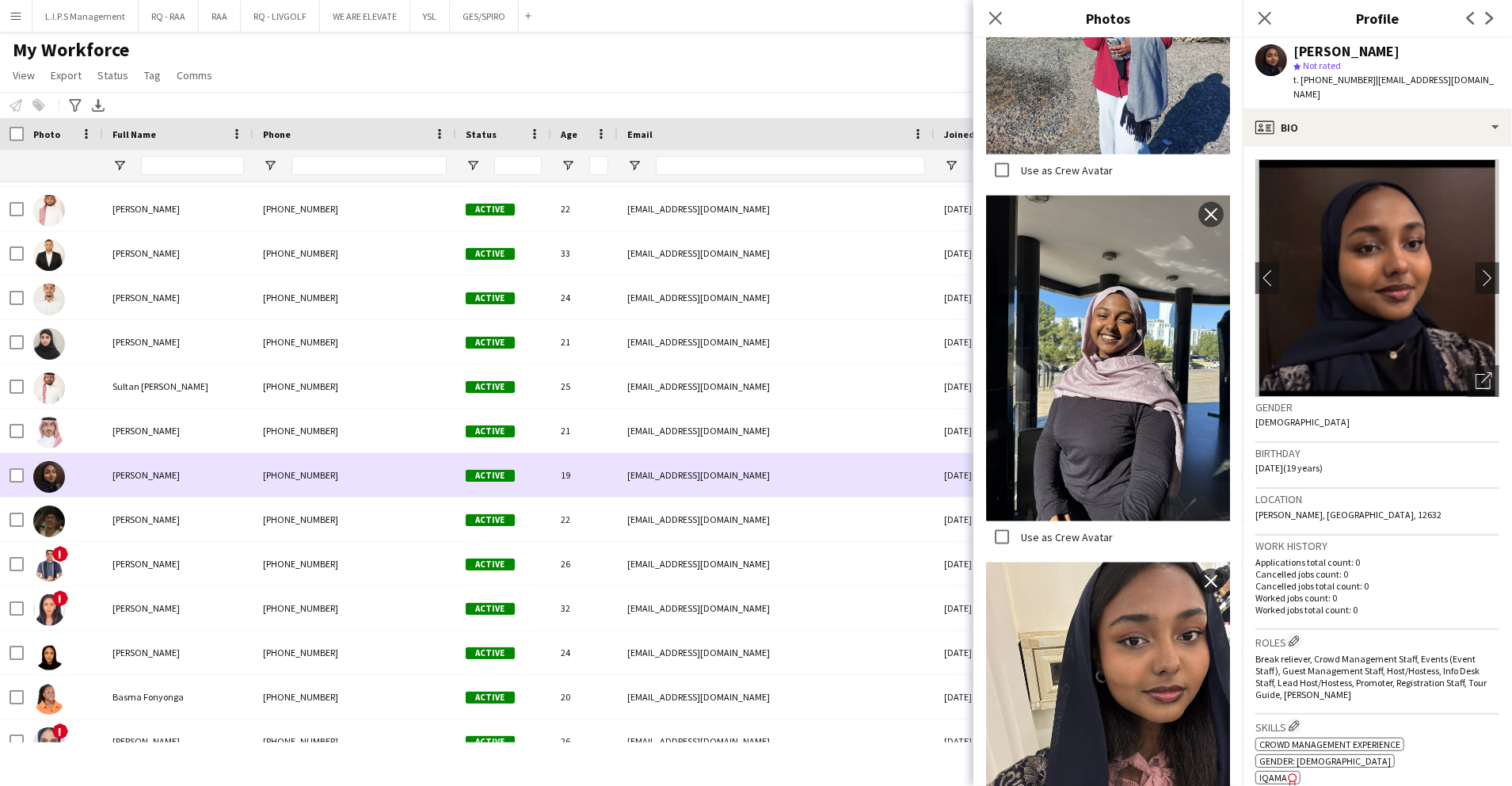
click at [703, 487] on div "abdulgadirtasabih81@icloud.com" at bounding box center [776, 475] width 317 height 44
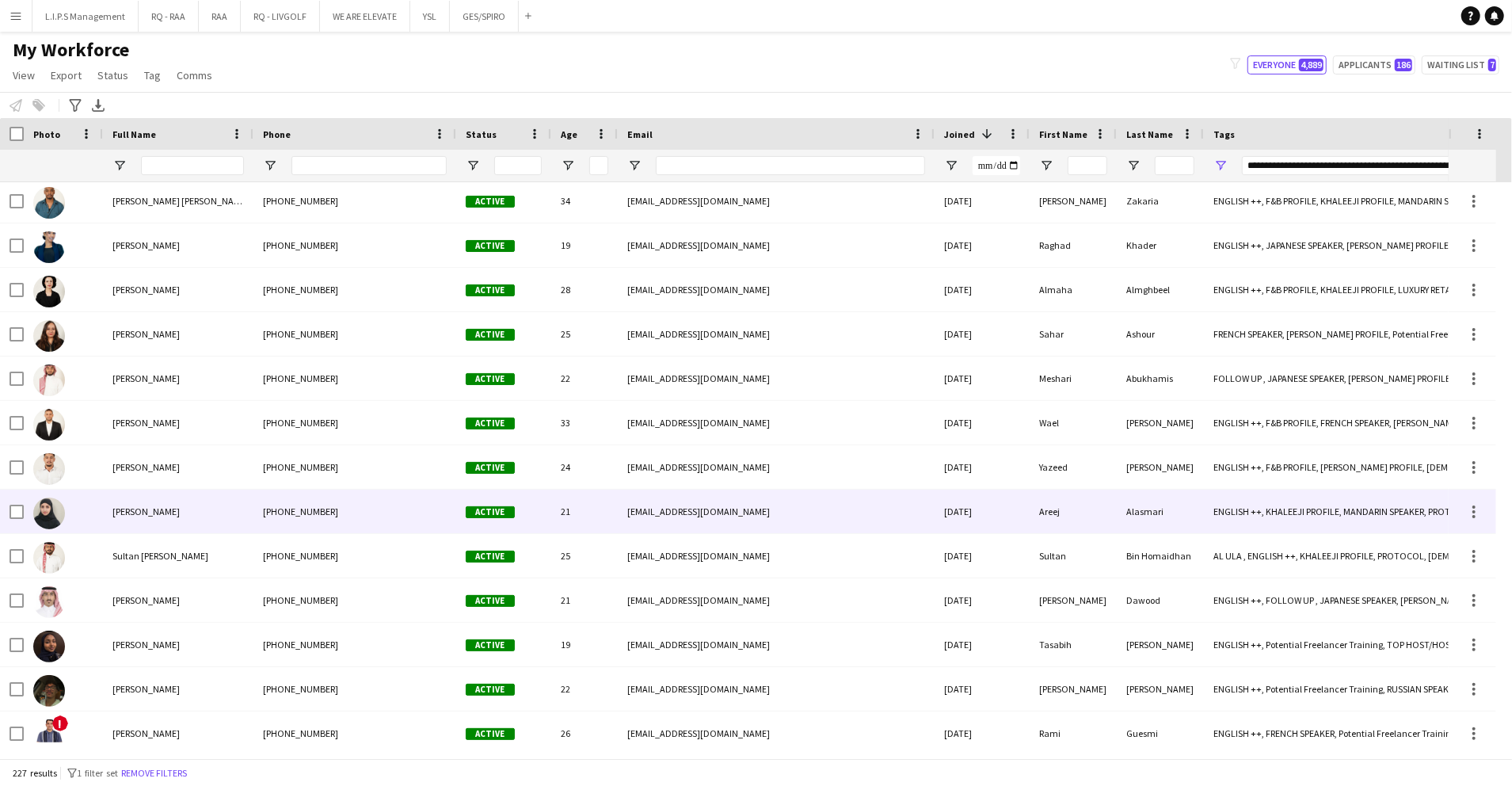
scroll to position [0, 0]
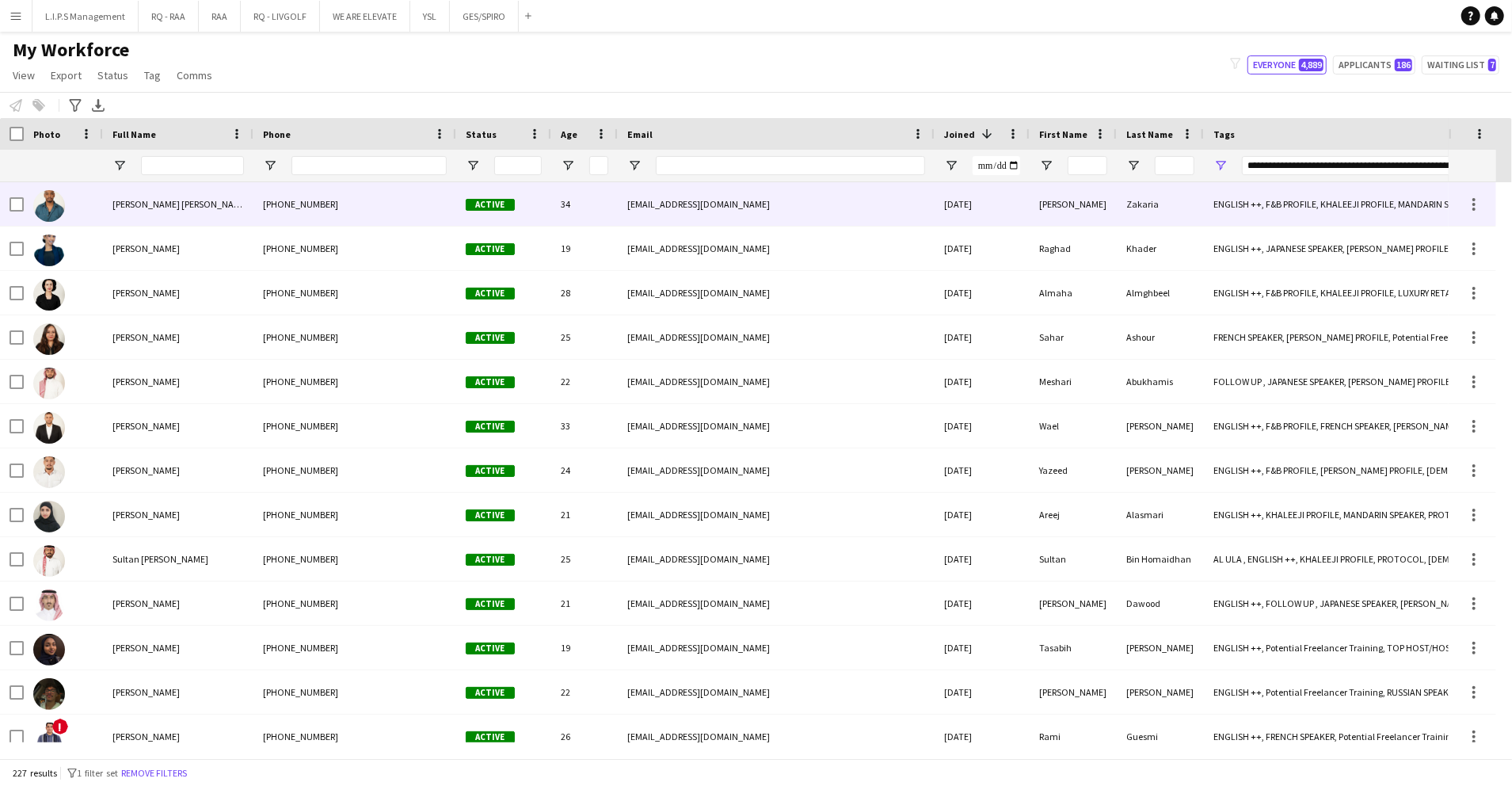
click at [877, 201] on div "ihomferryhai@gmail.com" at bounding box center [776, 204] width 317 height 44
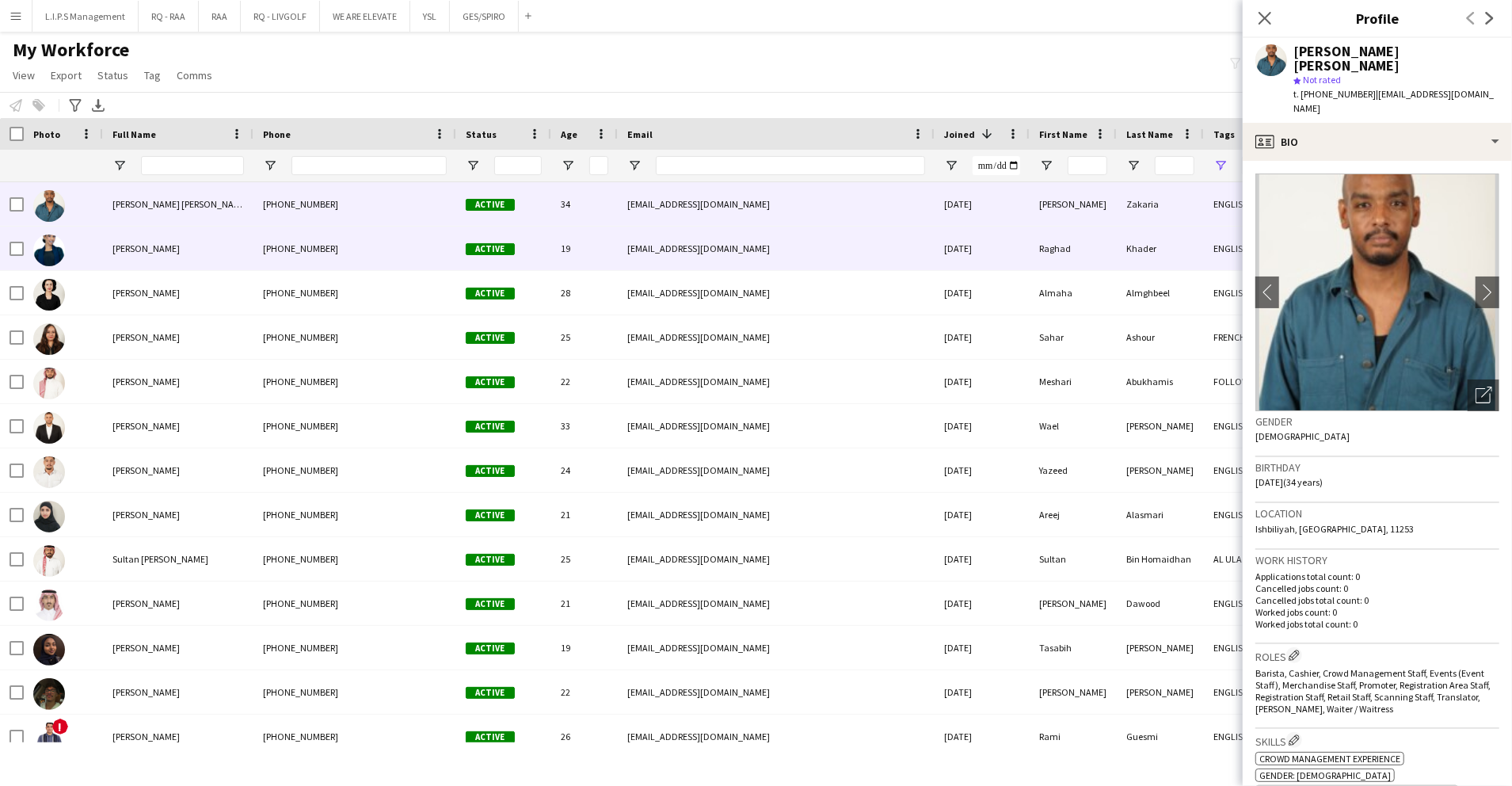
click at [1042, 248] on div "Raghad" at bounding box center [1073, 249] width 87 height 44
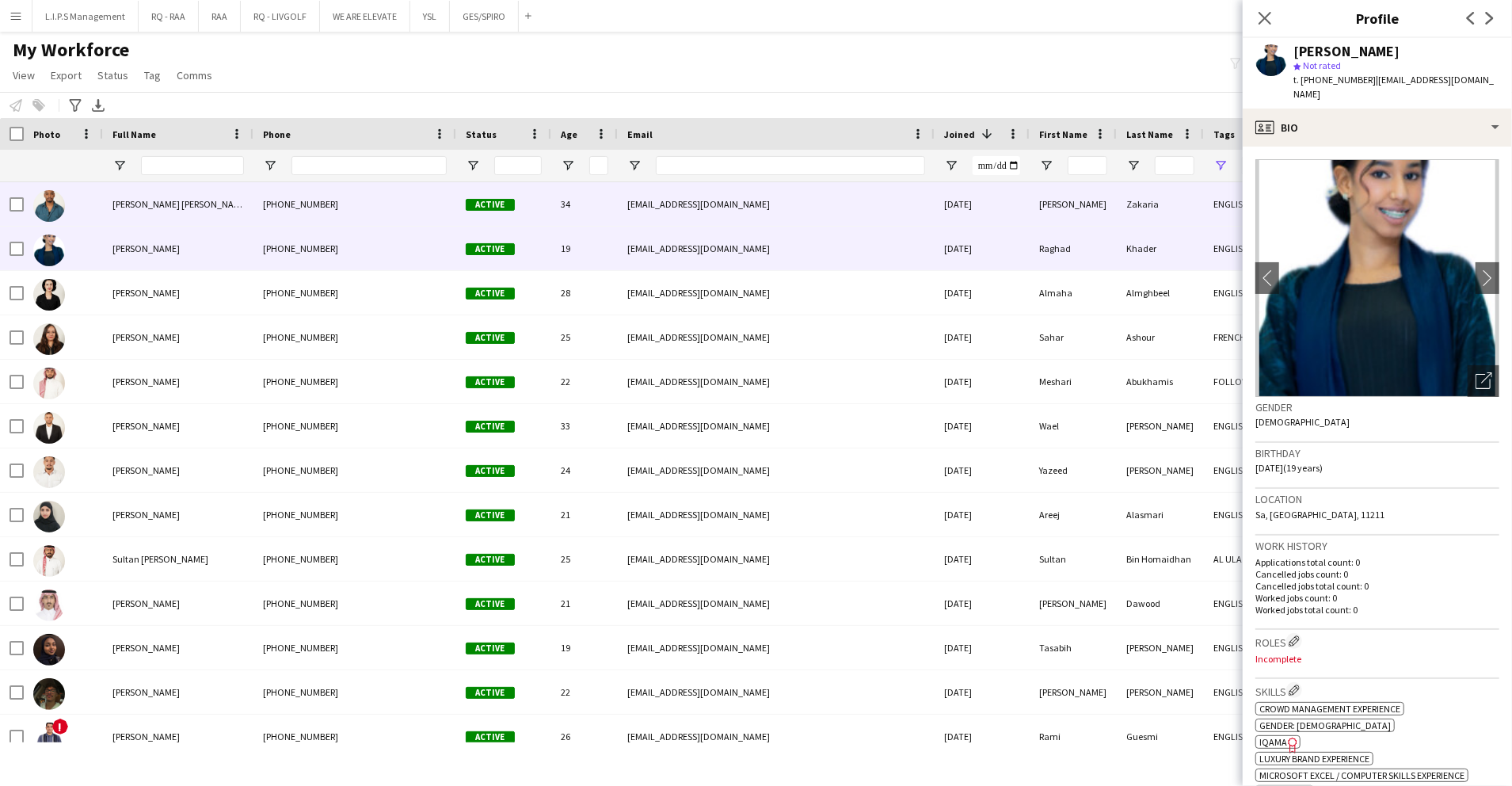
click at [1131, 217] on div "Zakaria" at bounding box center [1161, 204] width 87 height 44
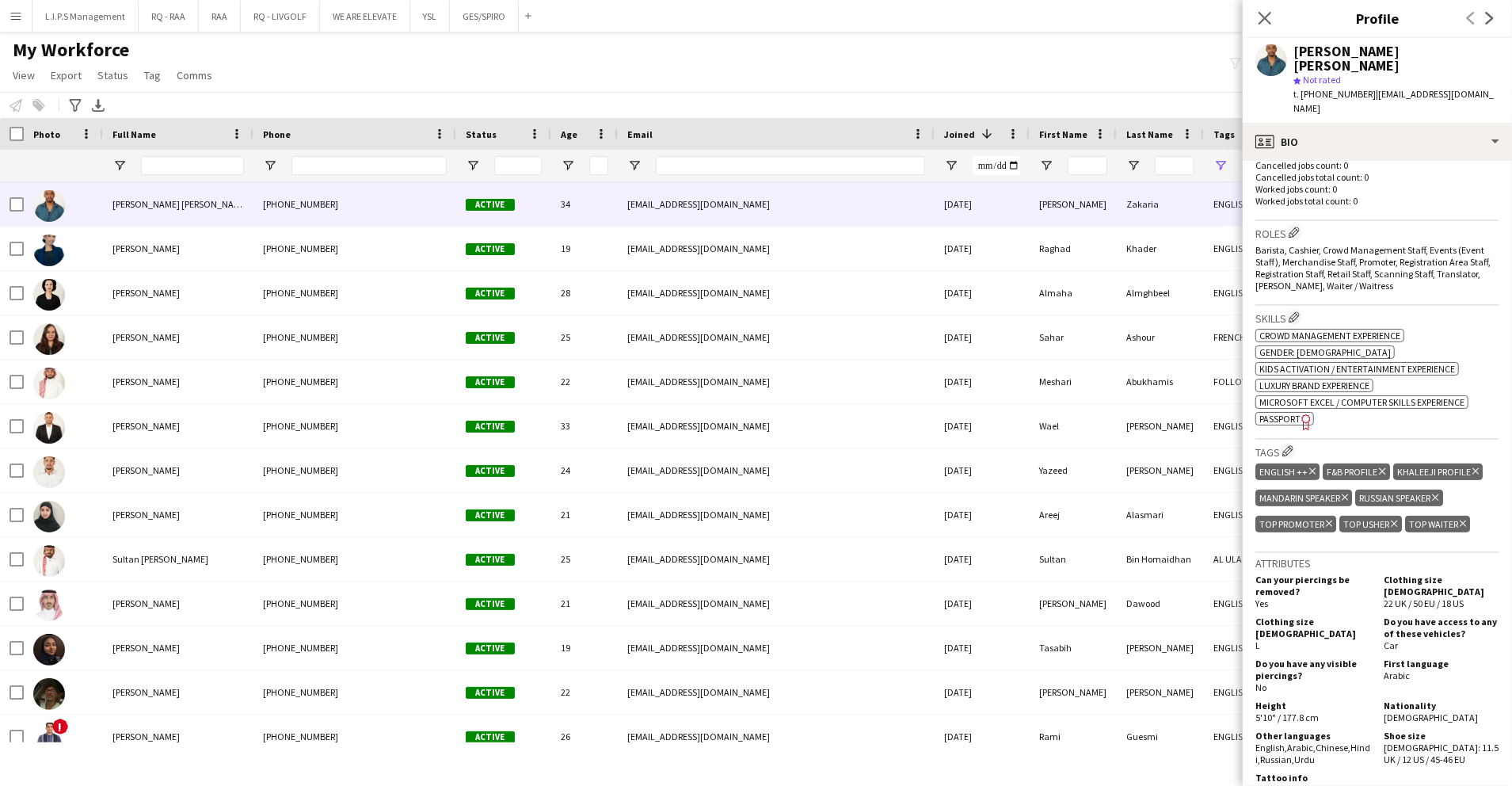
scroll to position [527, 0]
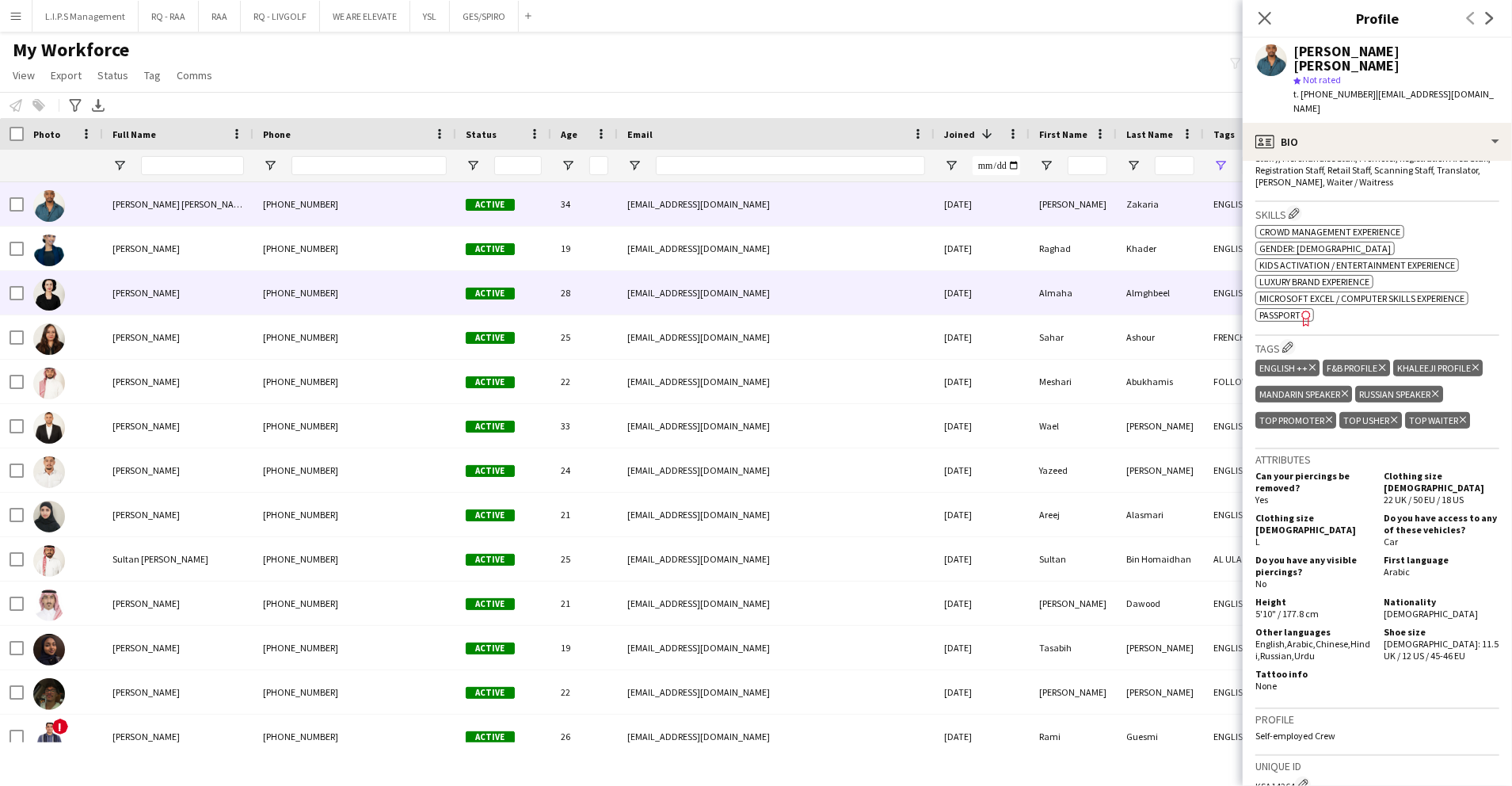
click at [1054, 293] on div "Almaha" at bounding box center [1073, 293] width 87 height 44
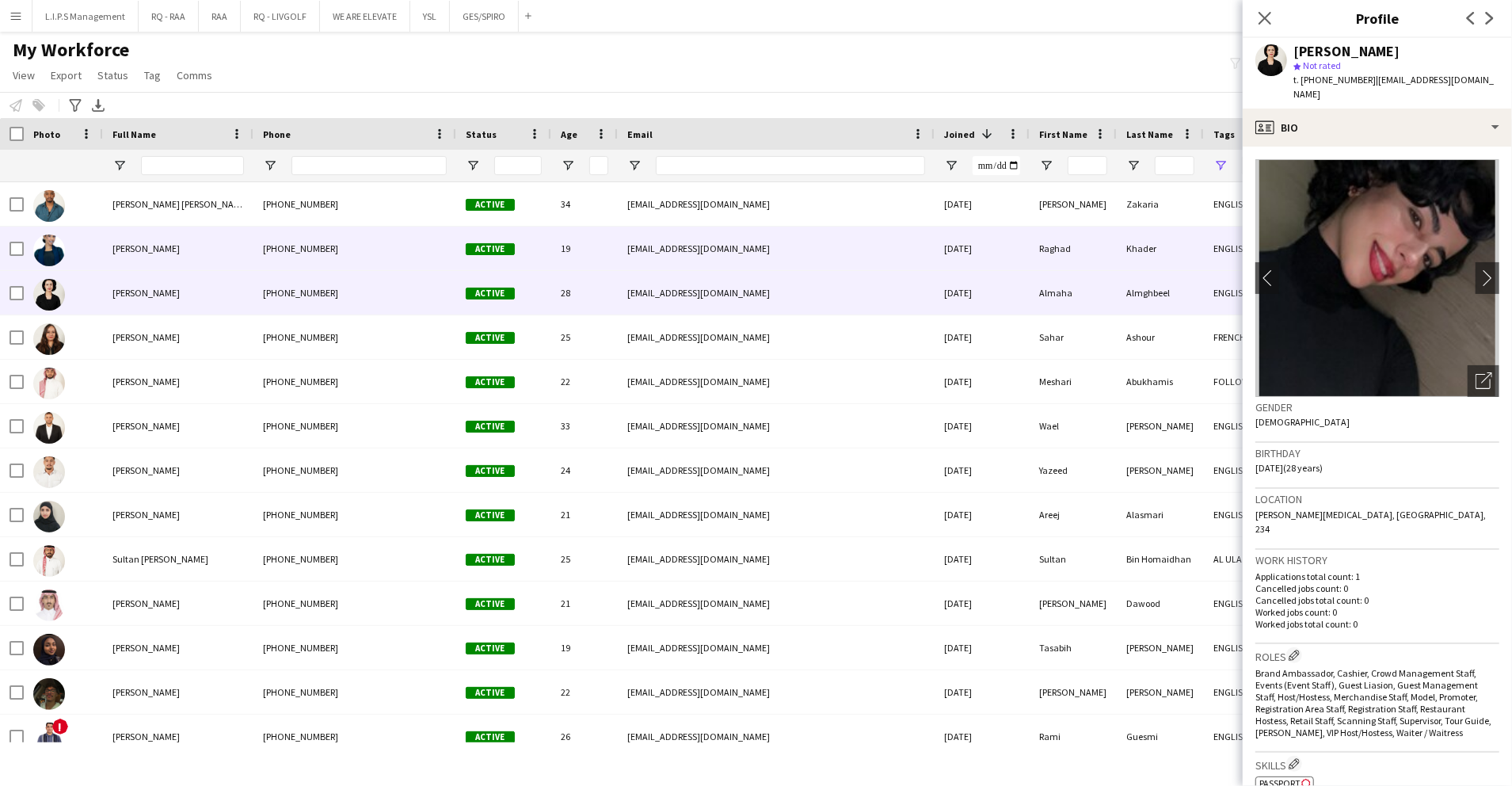
click at [1044, 260] on div "Raghad" at bounding box center [1073, 249] width 87 height 44
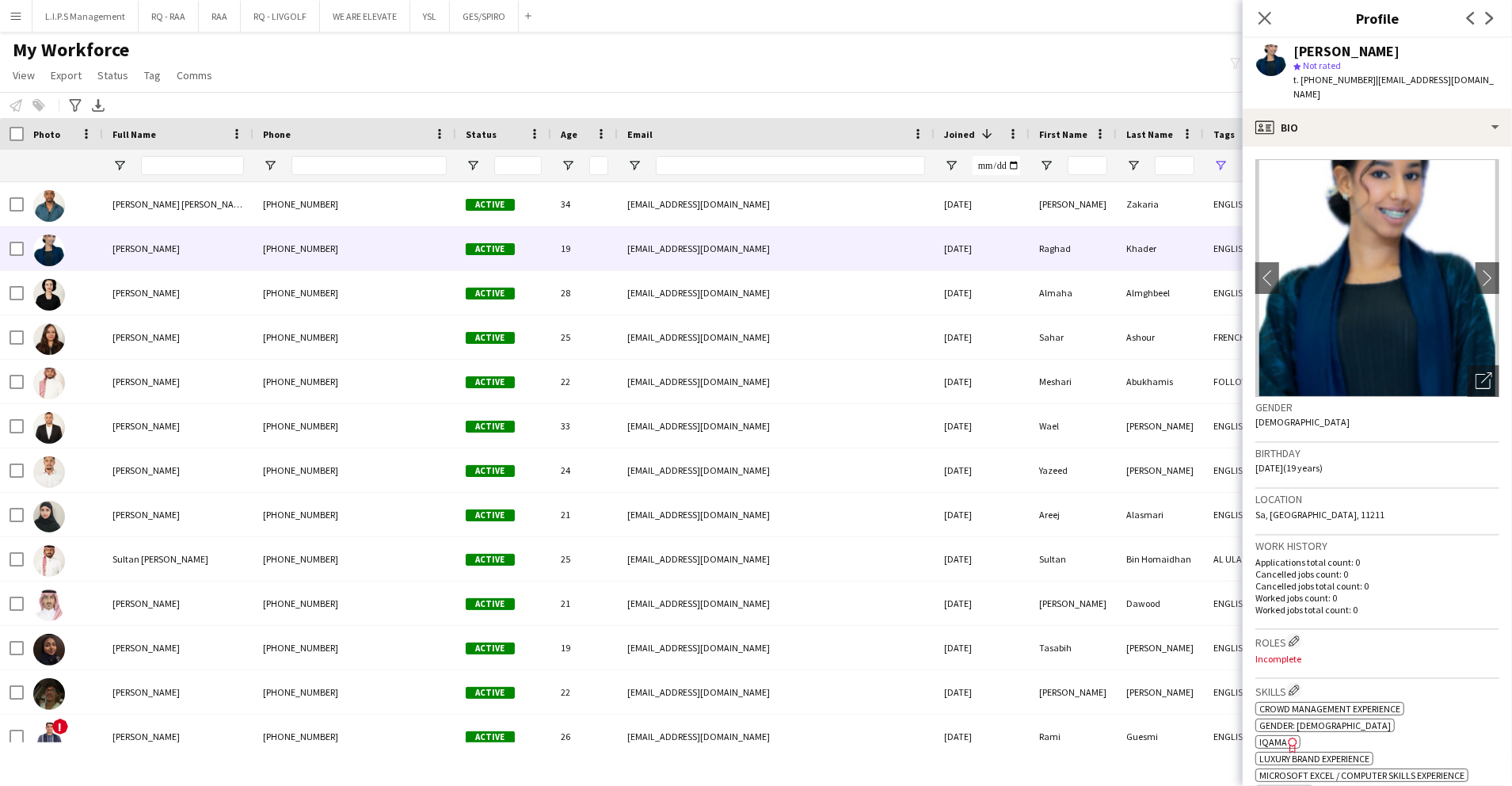
scroll to position [404, 0]
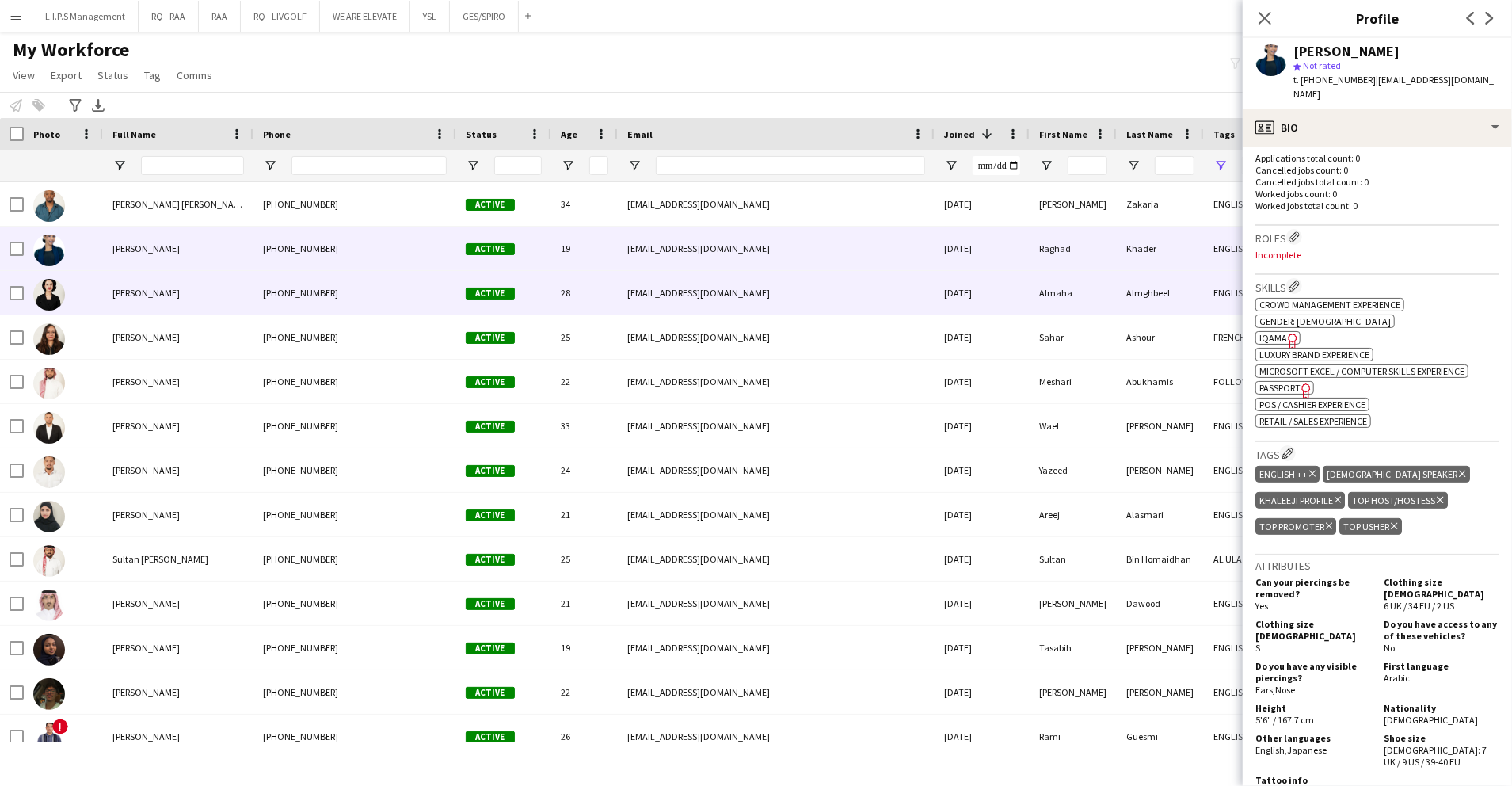
click at [1049, 315] on div "Almaha Almghbeel +966539183107 Active 28 almhasa10@gmail.com 28-08-2025 Almaha …" at bounding box center [1103, 293] width 2207 height 45
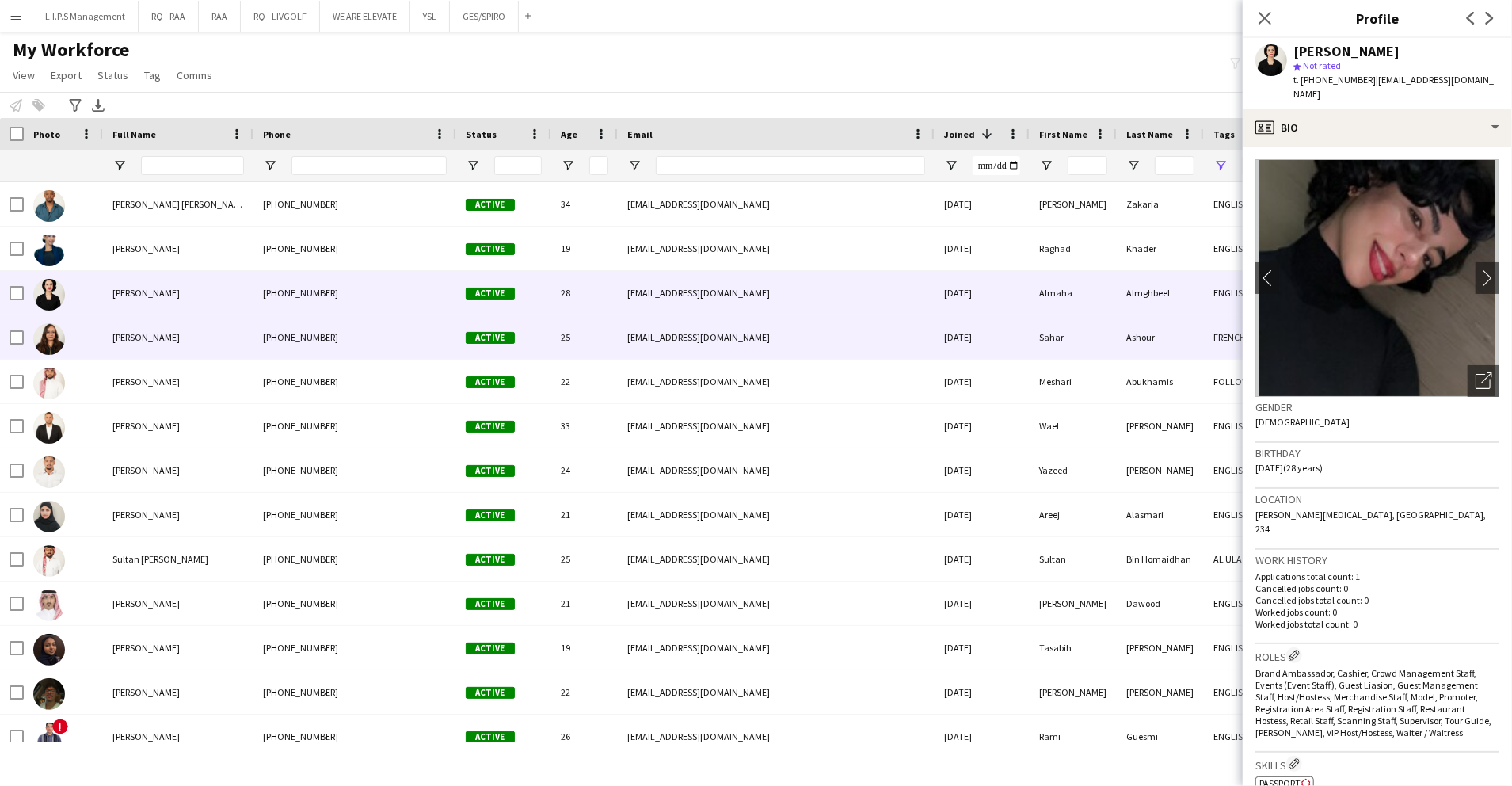
click at [1025, 336] on div "27-08-2025" at bounding box center [982, 337] width 95 height 44
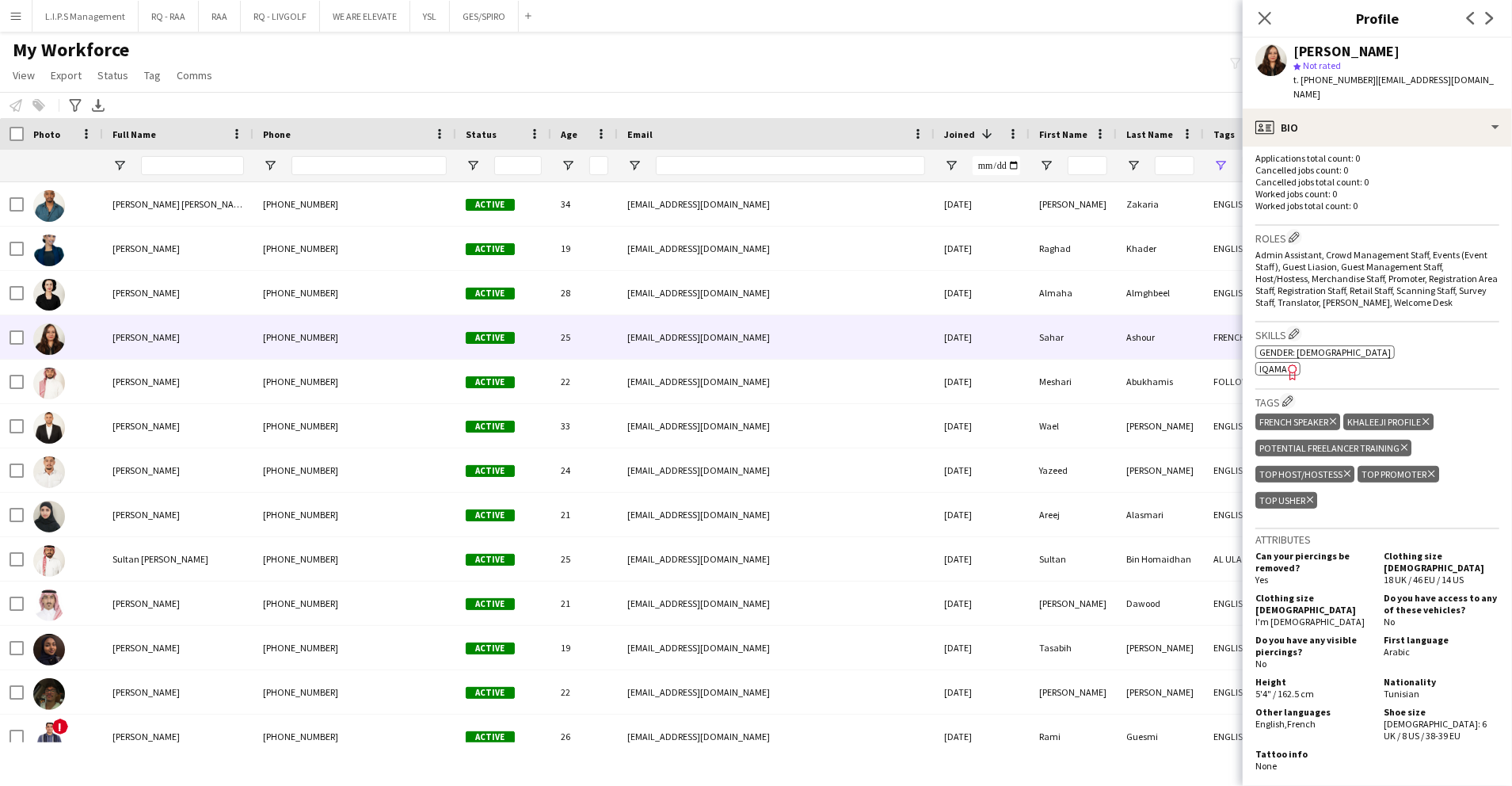
scroll to position [406, 0]
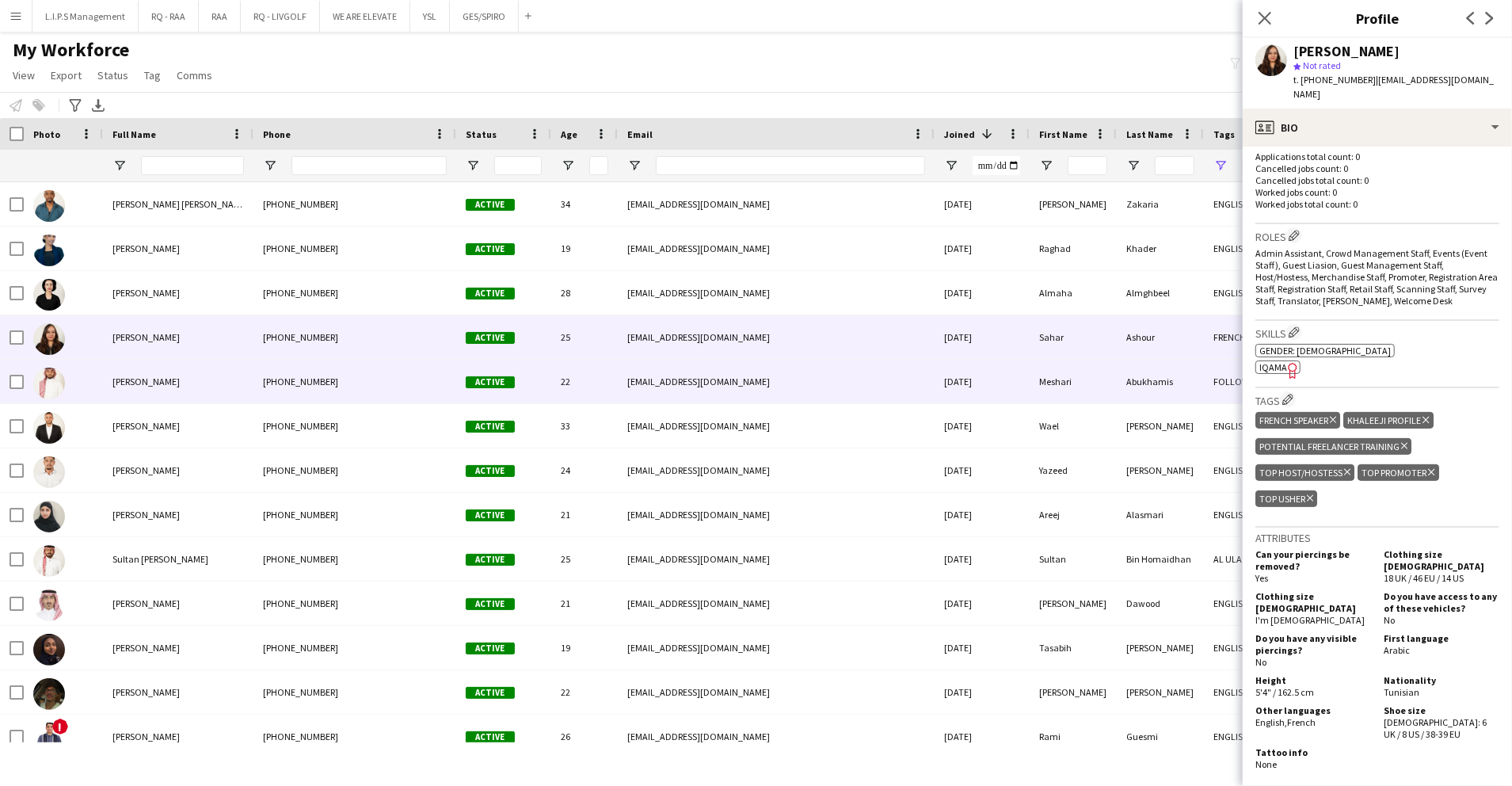
click at [1121, 363] on div "Abukhamis" at bounding box center [1161, 382] width 87 height 44
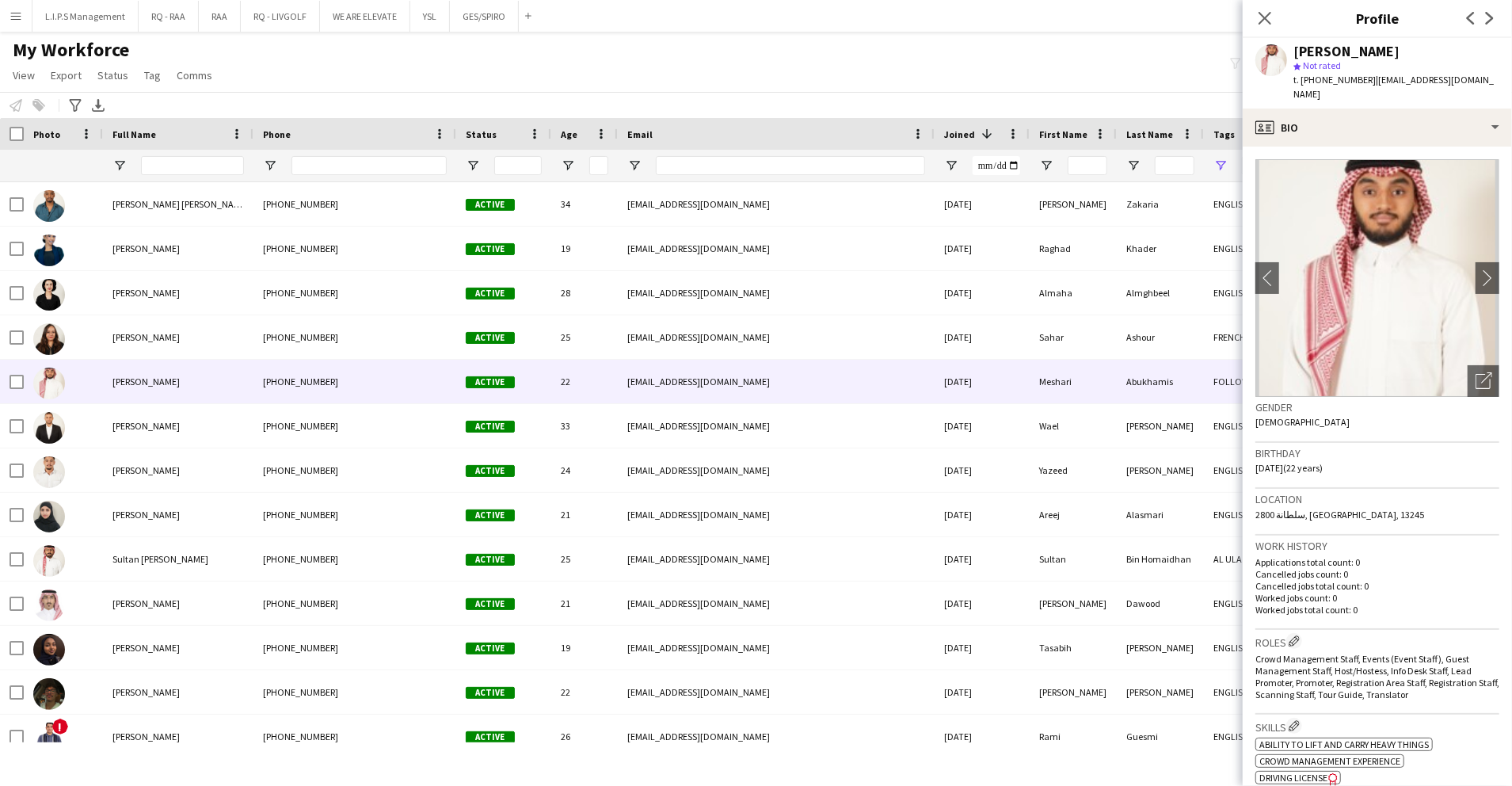
scroll to position [358, 0]
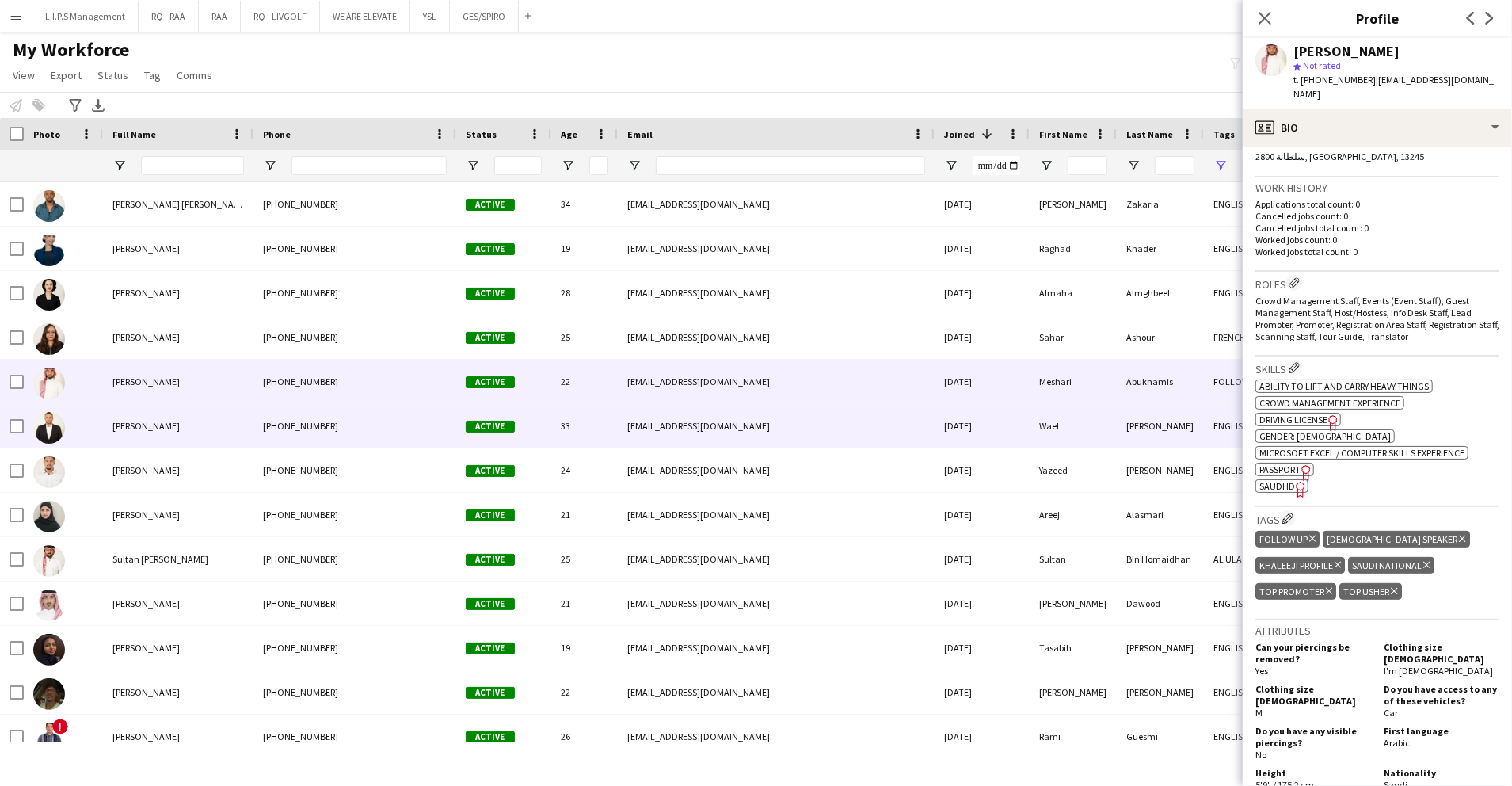
click at [1089, 428] on div "Wael" at bounding box center [1073, 426] width 87 height 44
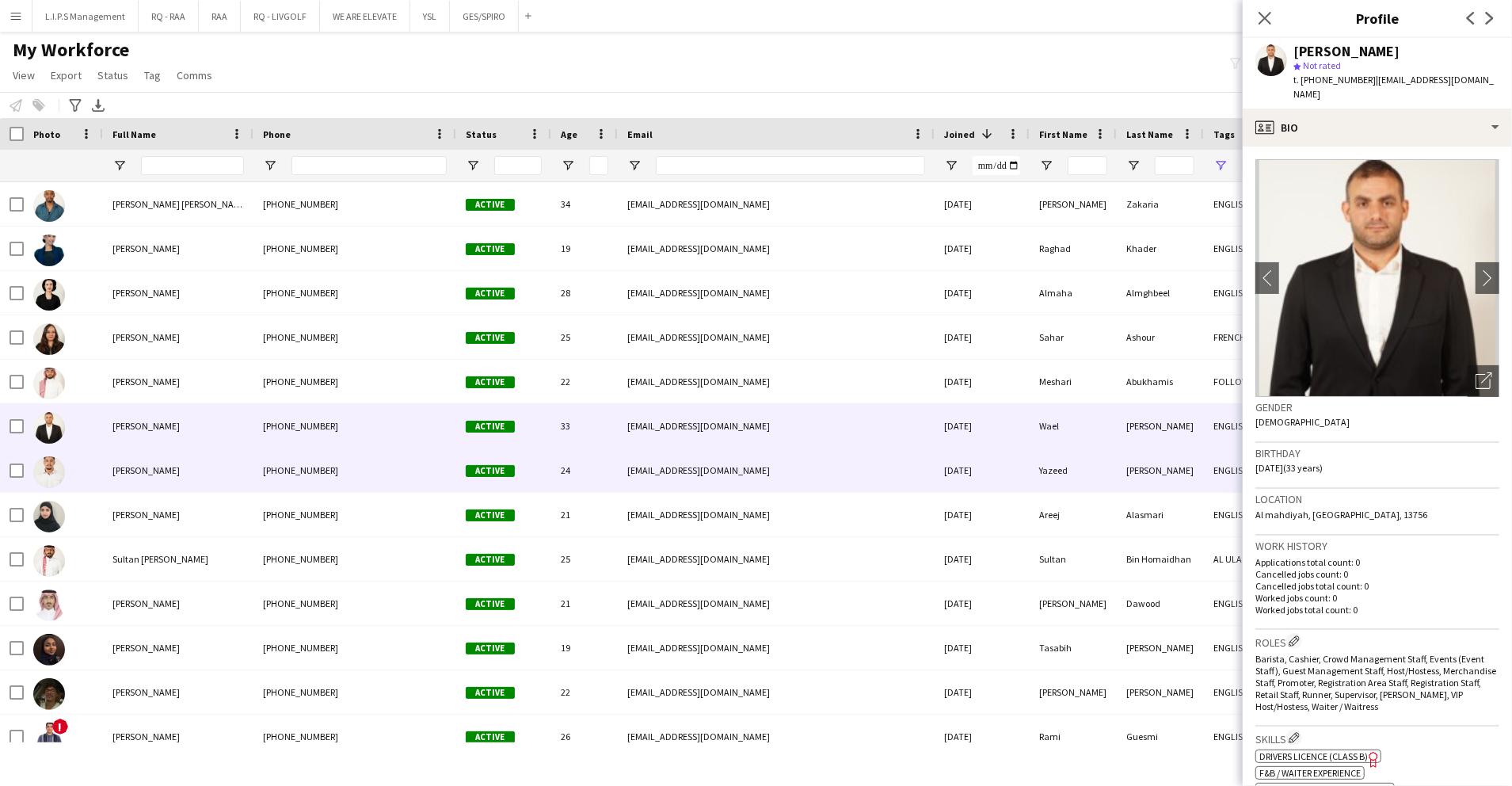
click at [1125, 486] on div "Odeh" at bounding box center [1161, 471] width 87 height 44
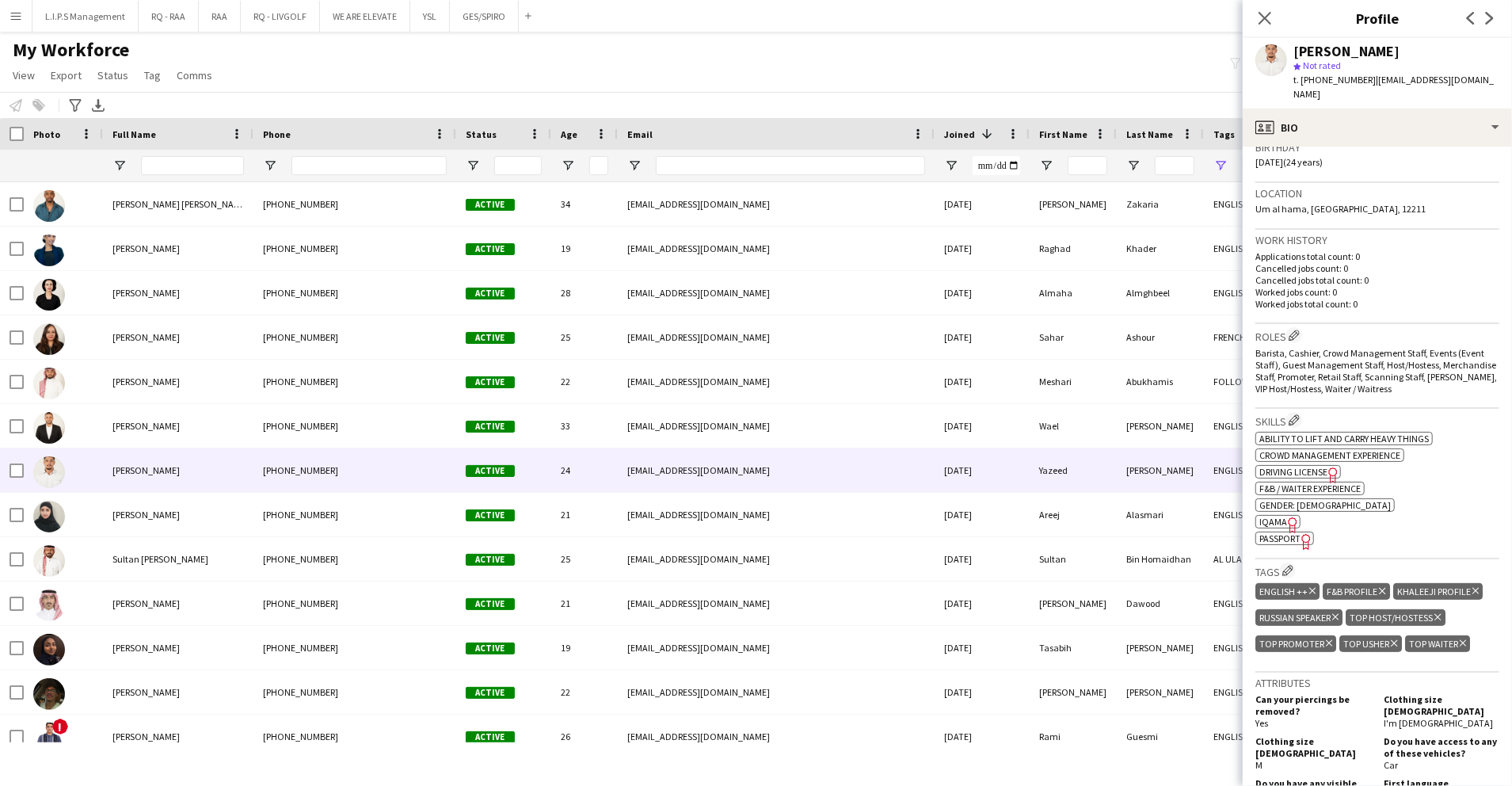
scroll to position [0, 0]
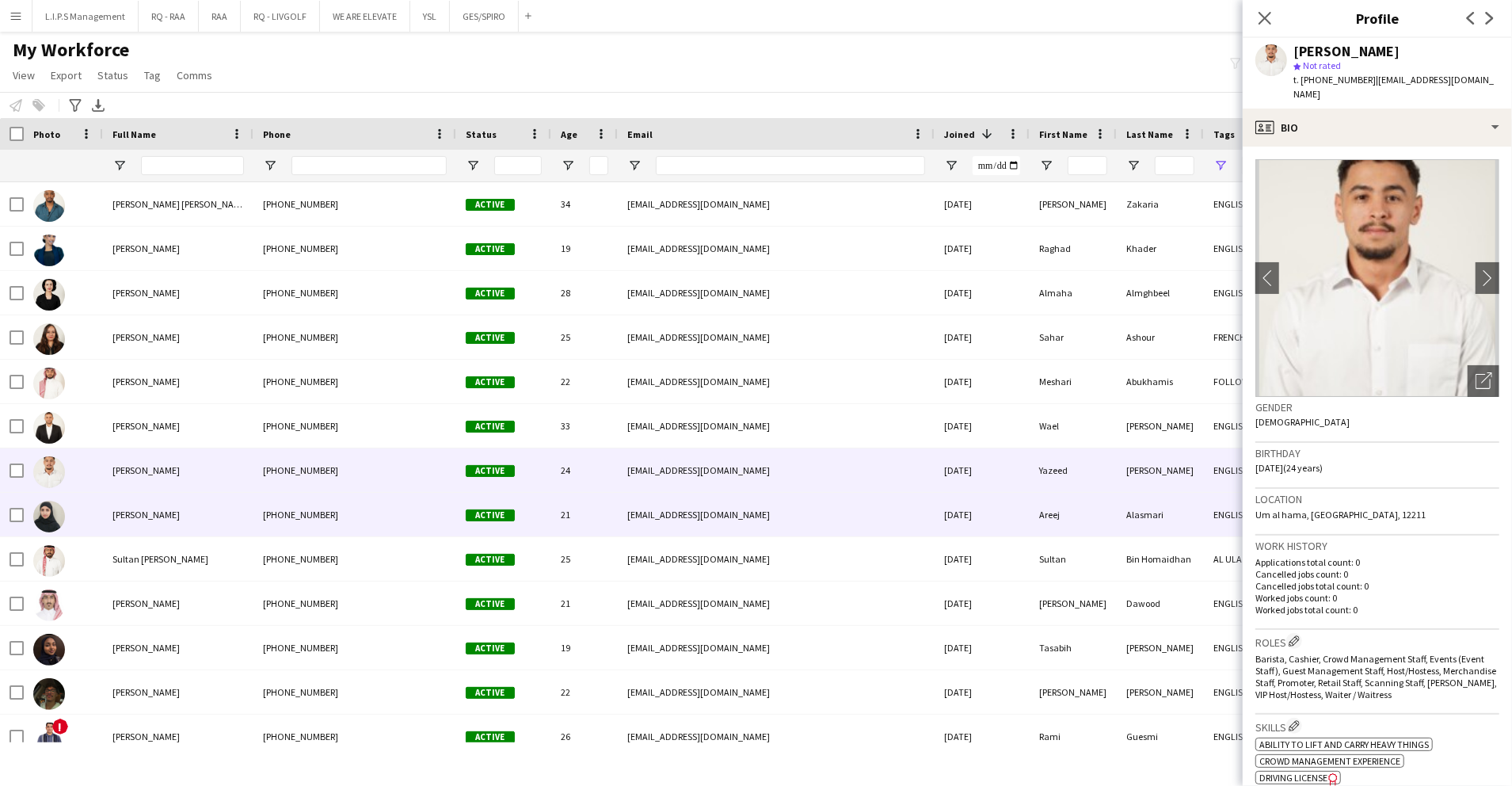
click at [1114, 515] on div "Areej" at bounding box center [1073, 515] width 87 height 44
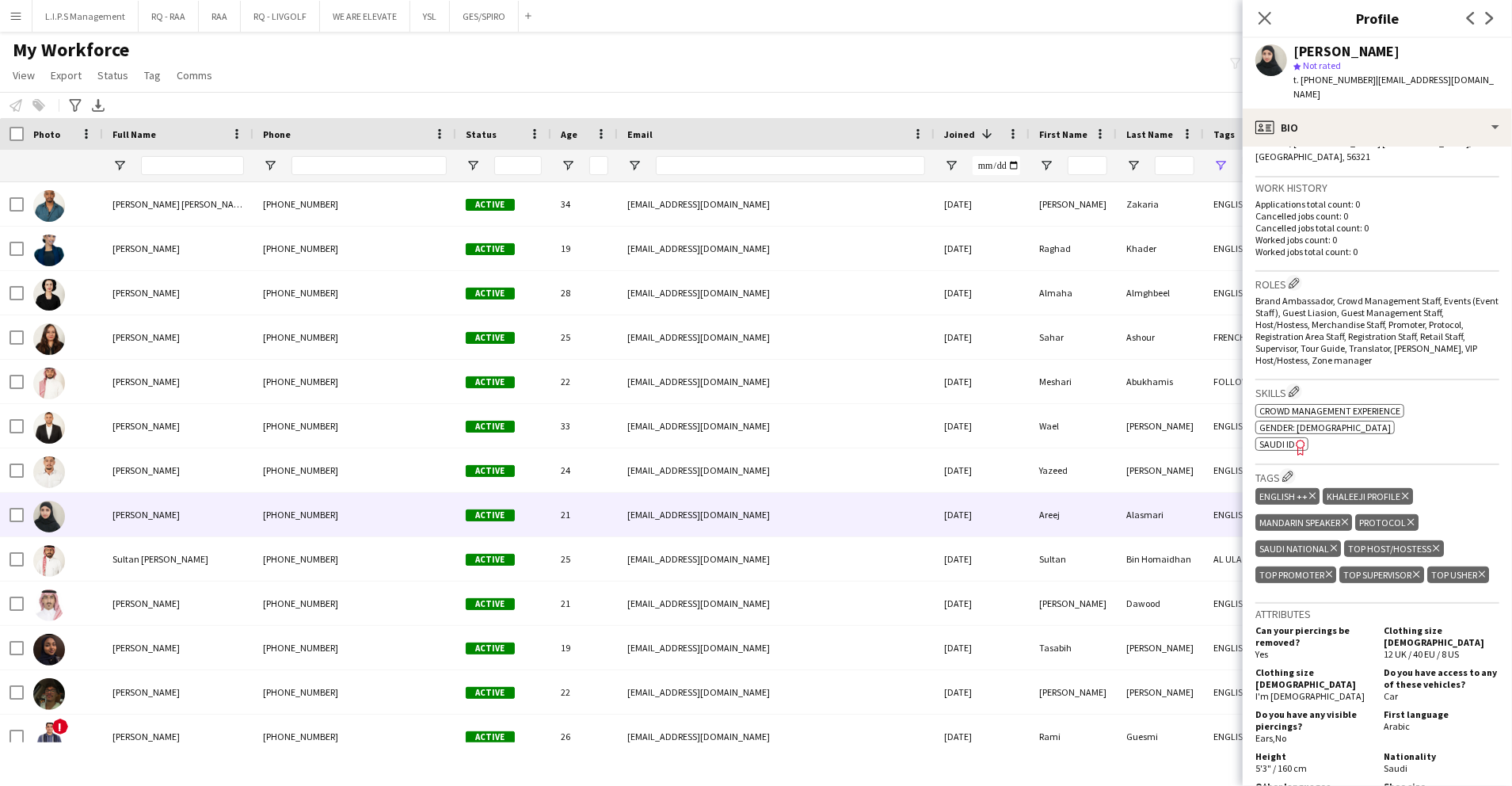
scroll to position [382, 0]
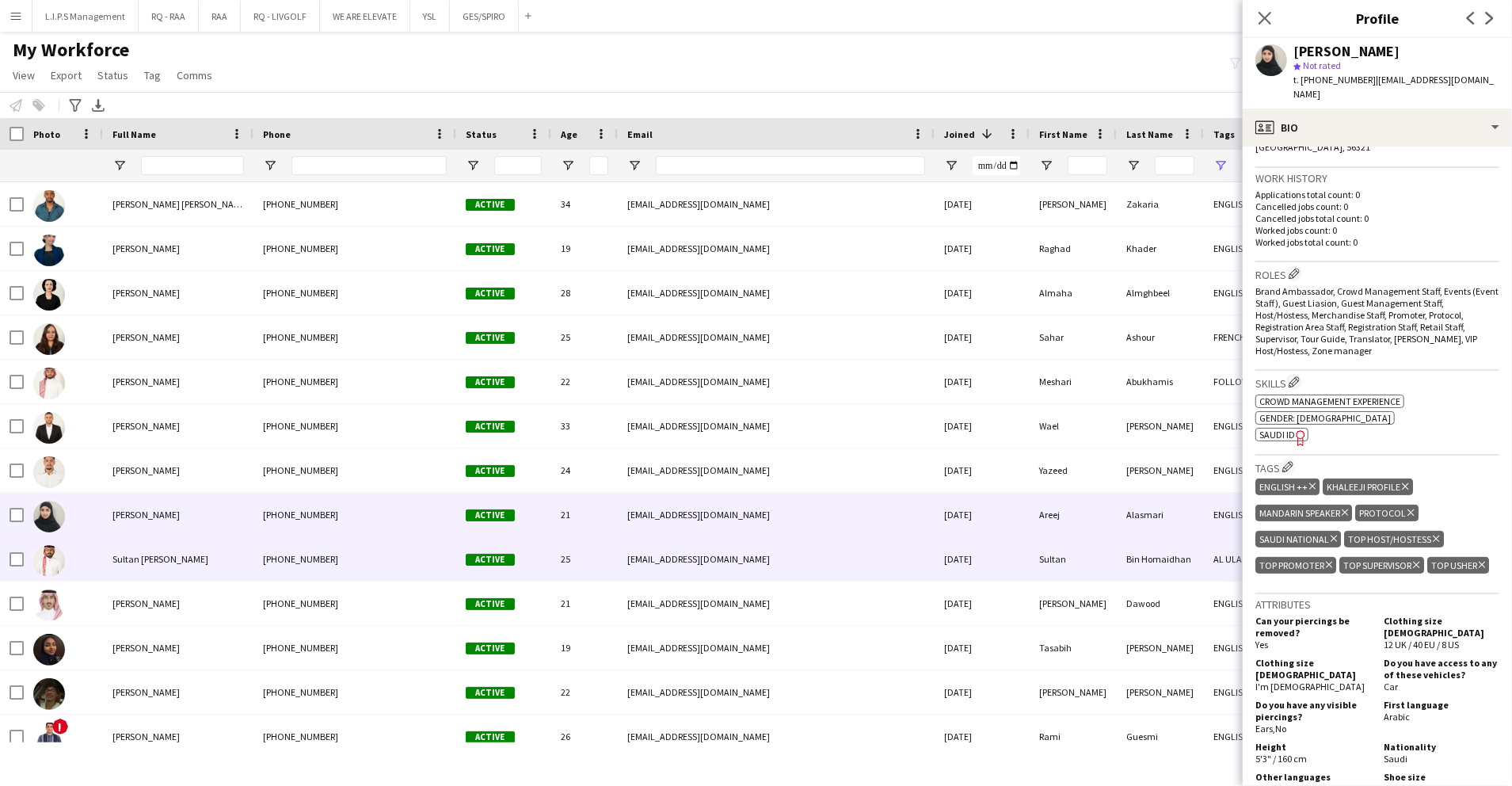
click at [1126, 576] on div "Bin Homaidhan" at bounding box center [1161, 559] width 87 height 44
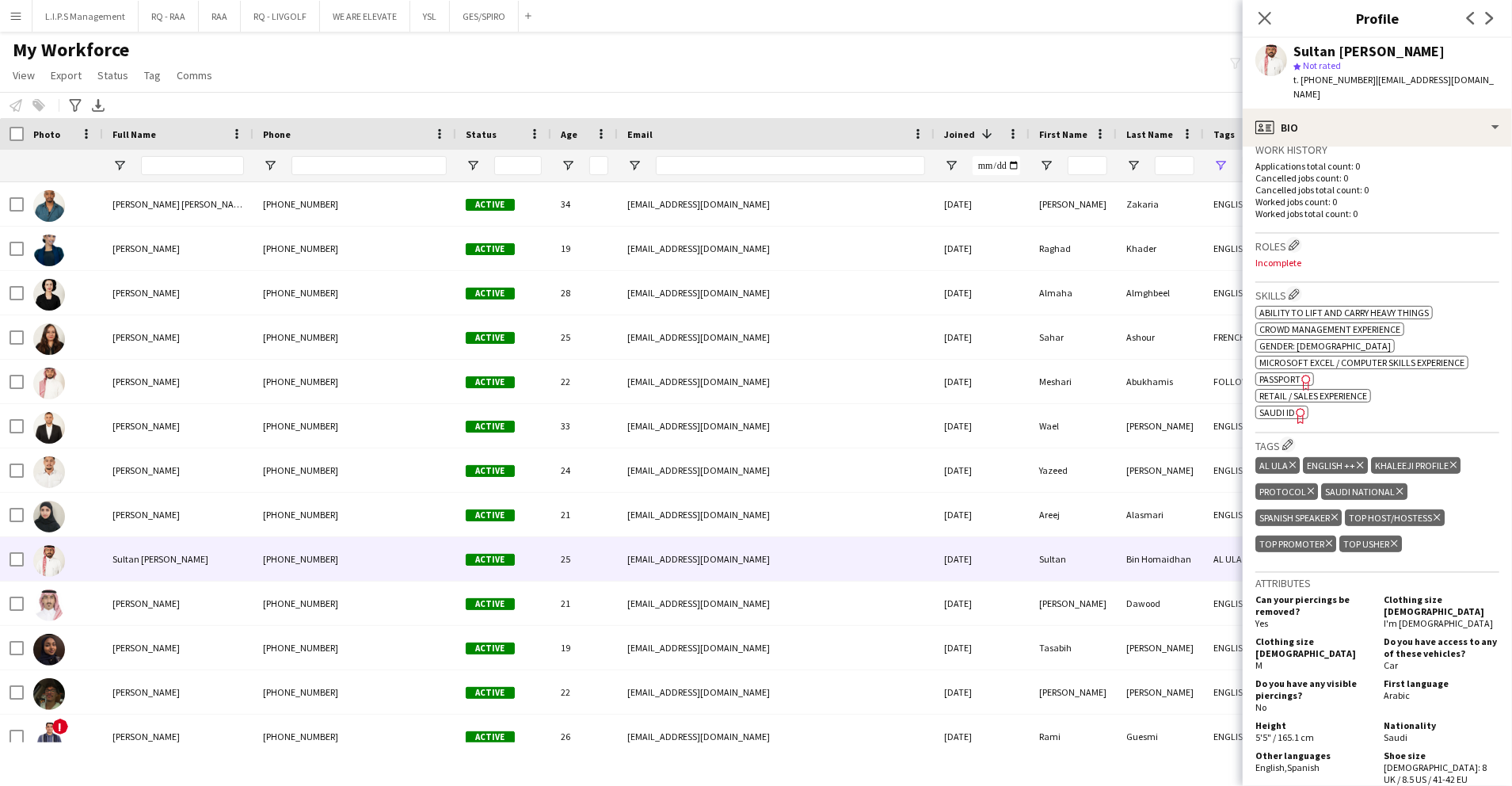
scroll to position [397, 0]
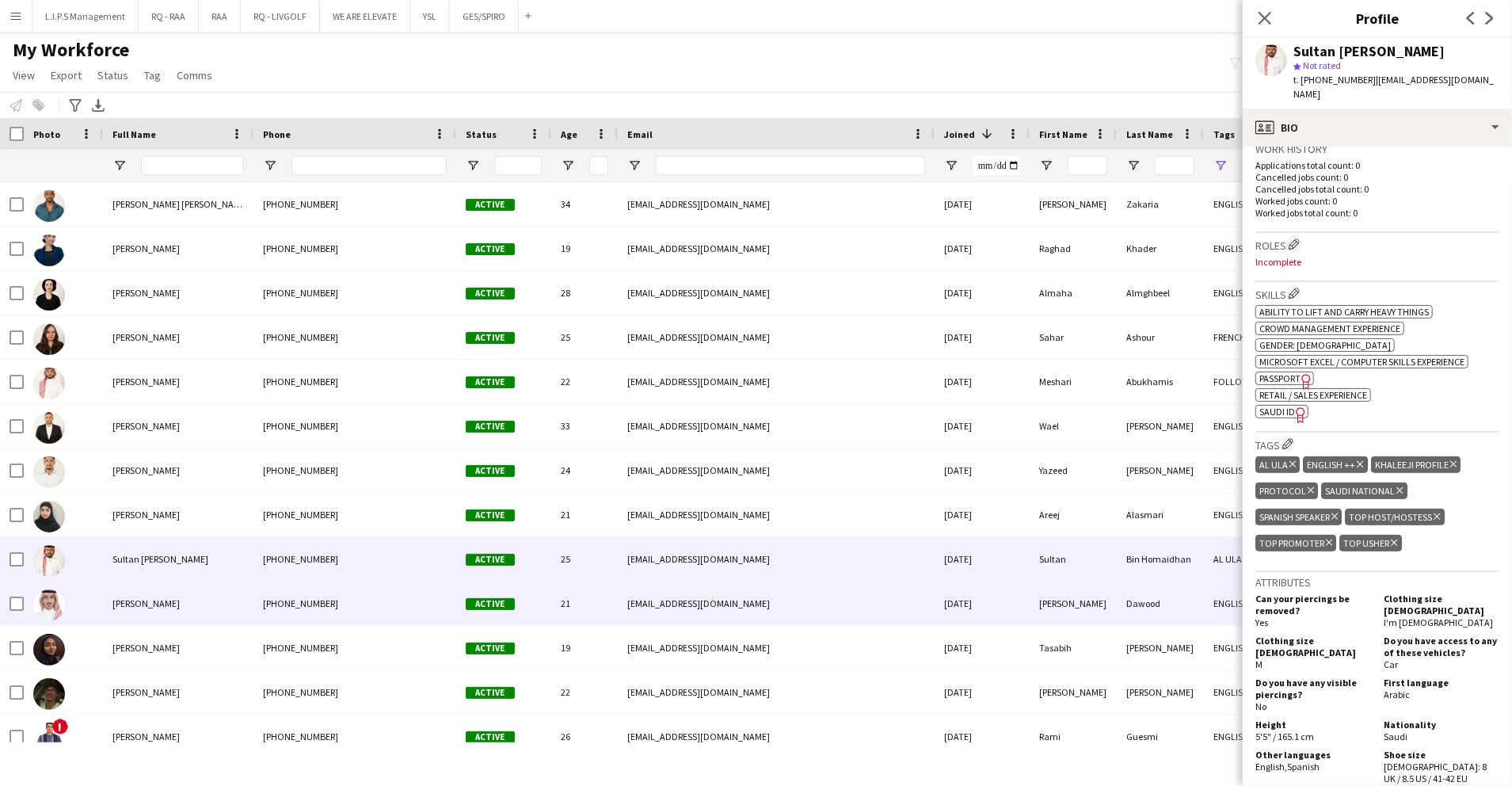
click at [1112, 597] on div "Omar" at bounding box center [1073, 604] width 87 height 44
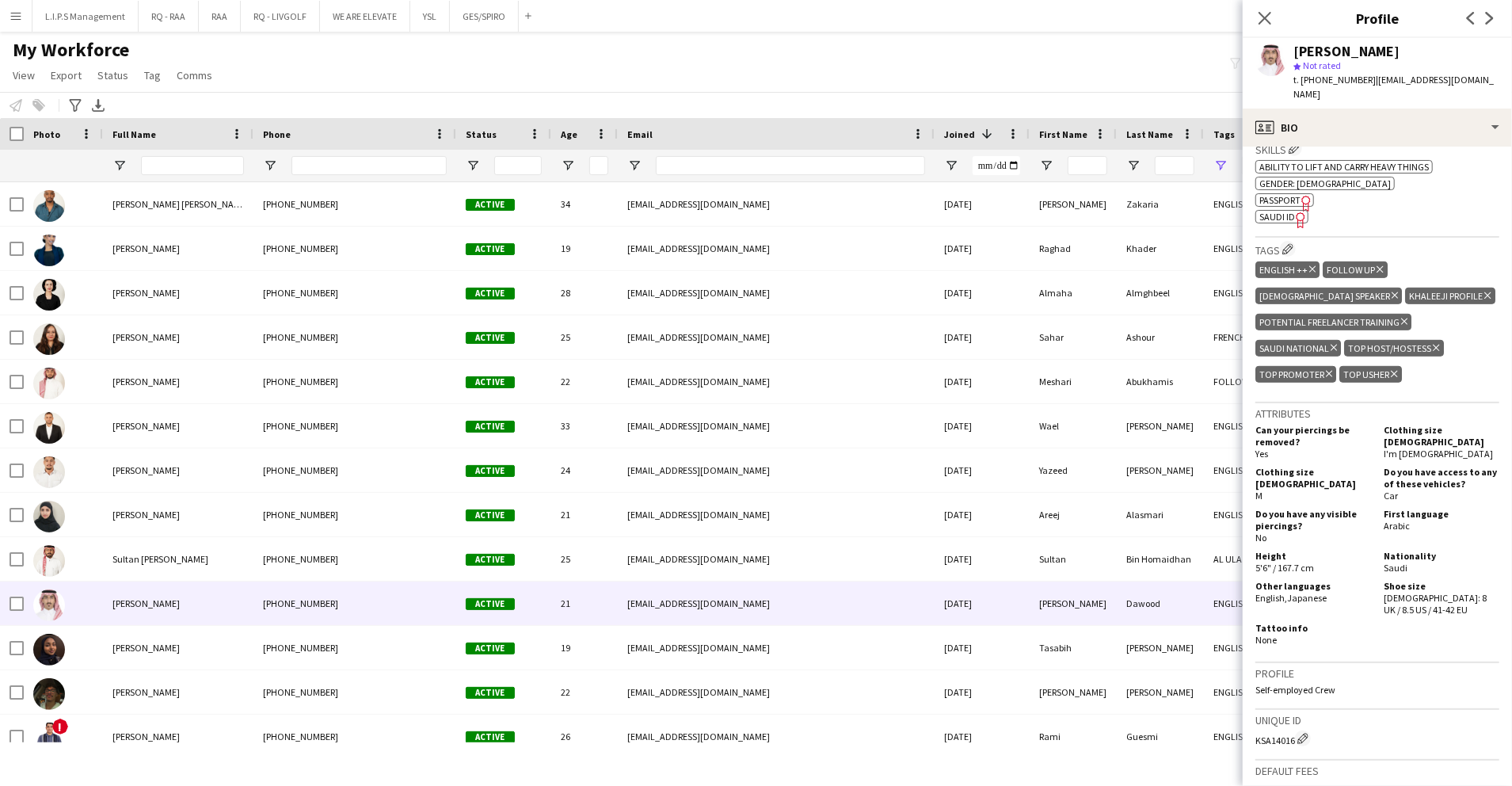
scroll to position [0, 0]
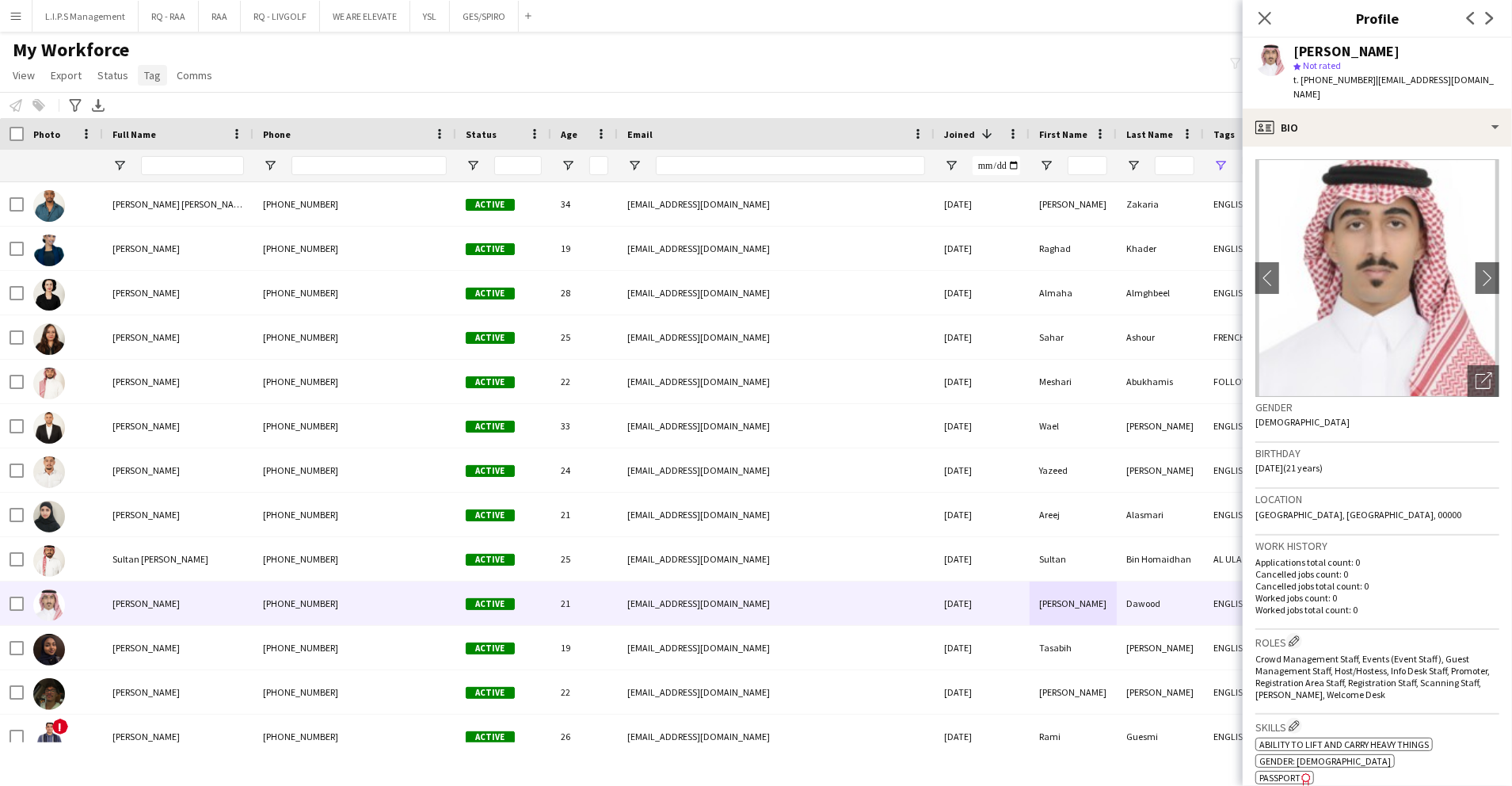
click at [152, 79] on span "Tag" at bounding box center [152, 76] width 16 height 15
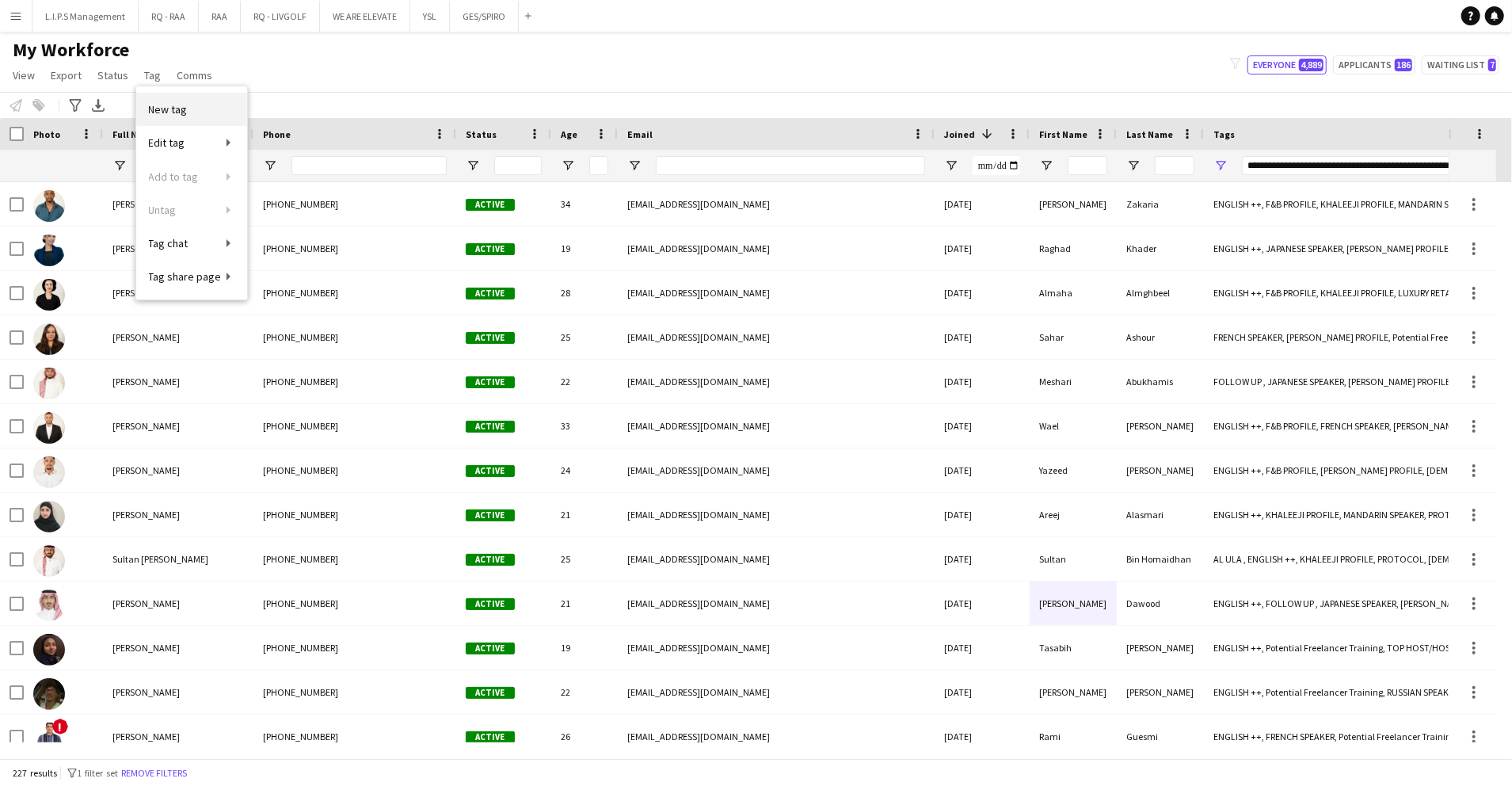
click at [211, 119] on link "New tag" at bounding box center [192, 109] width 111 height 34
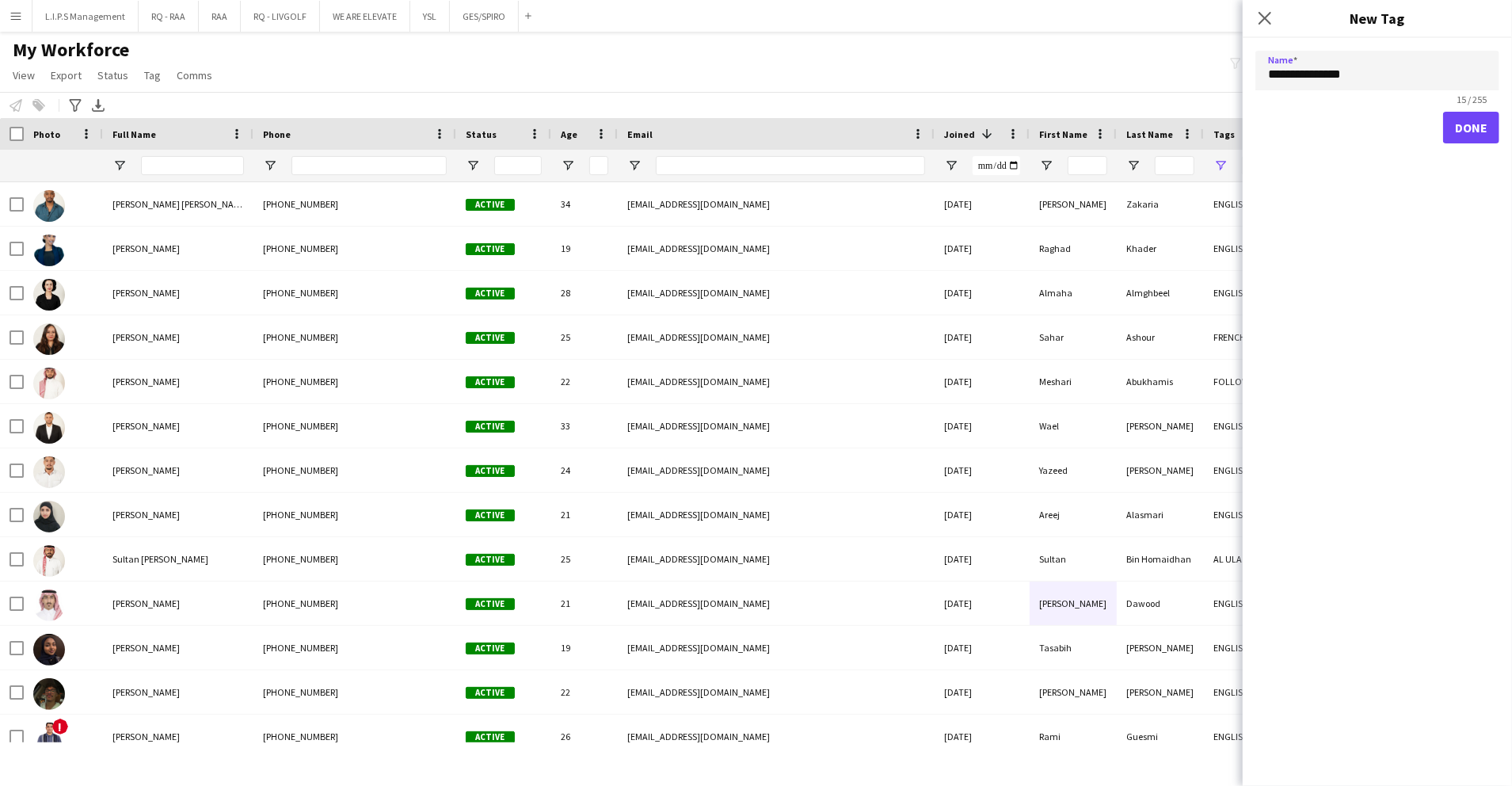
type input "**********"
click at [1504, 133] on form "**********" at bounding box center [1378, 104] width 269 height 131
click at [1498, 133] on button "Done" at bounding box center [1472, 128] width 56 height 32
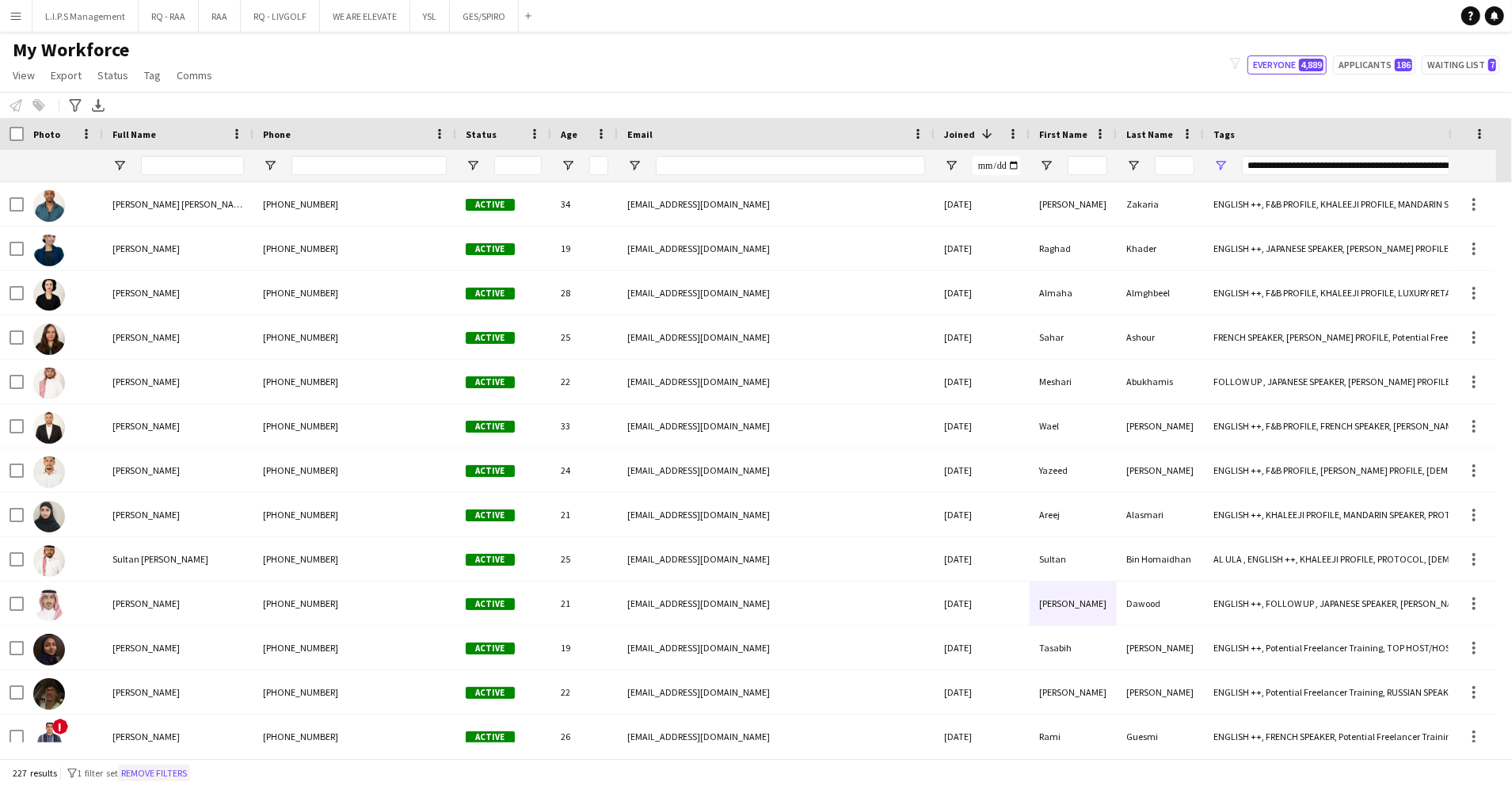
click at [167, 779] on button "Remove filters" at bounding box center [154, 773] width 72 height 17
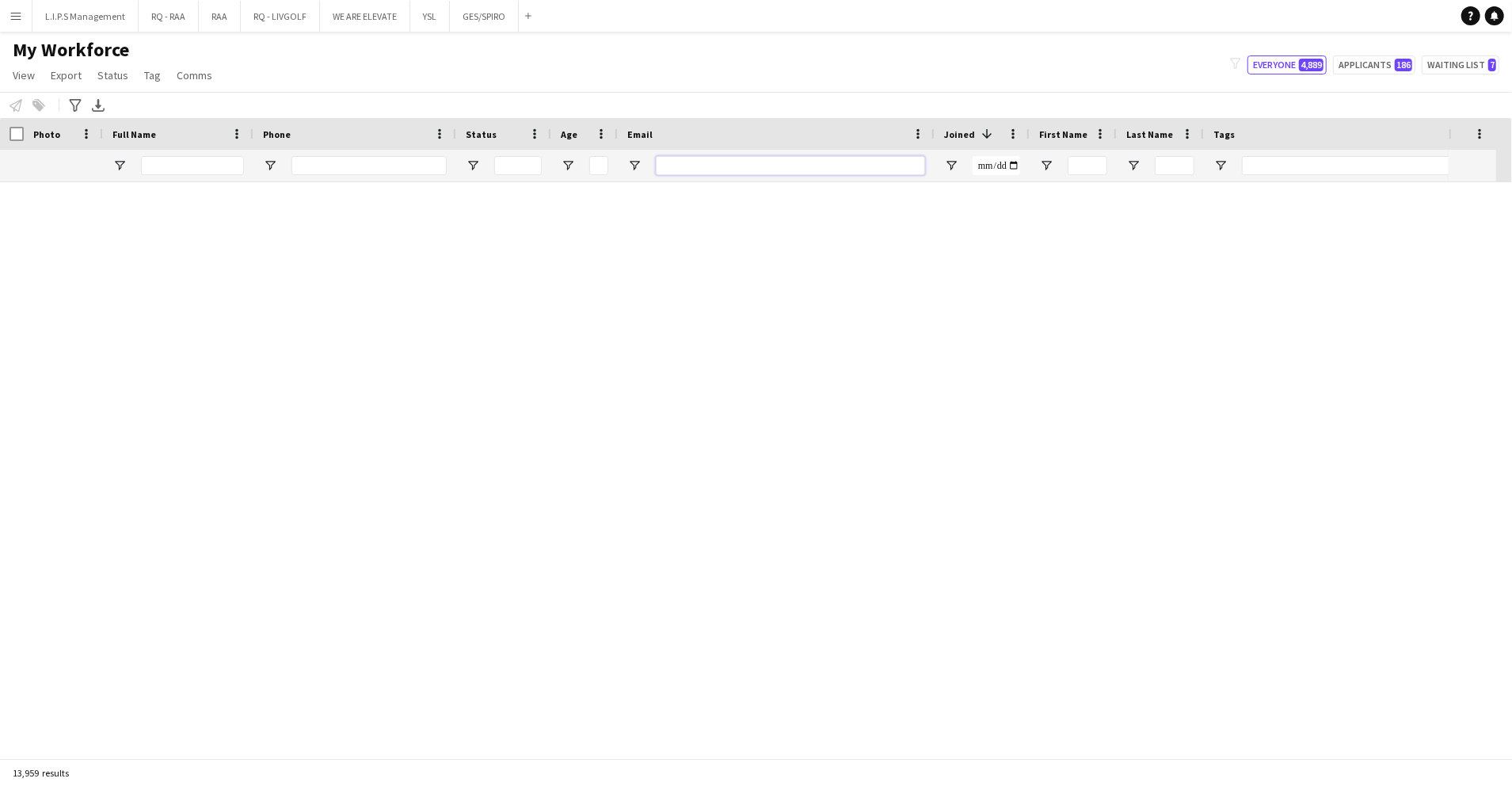
click at [796, 159] on input "Email Filter Input" at bounding box center [791, 165] width 269 height 19
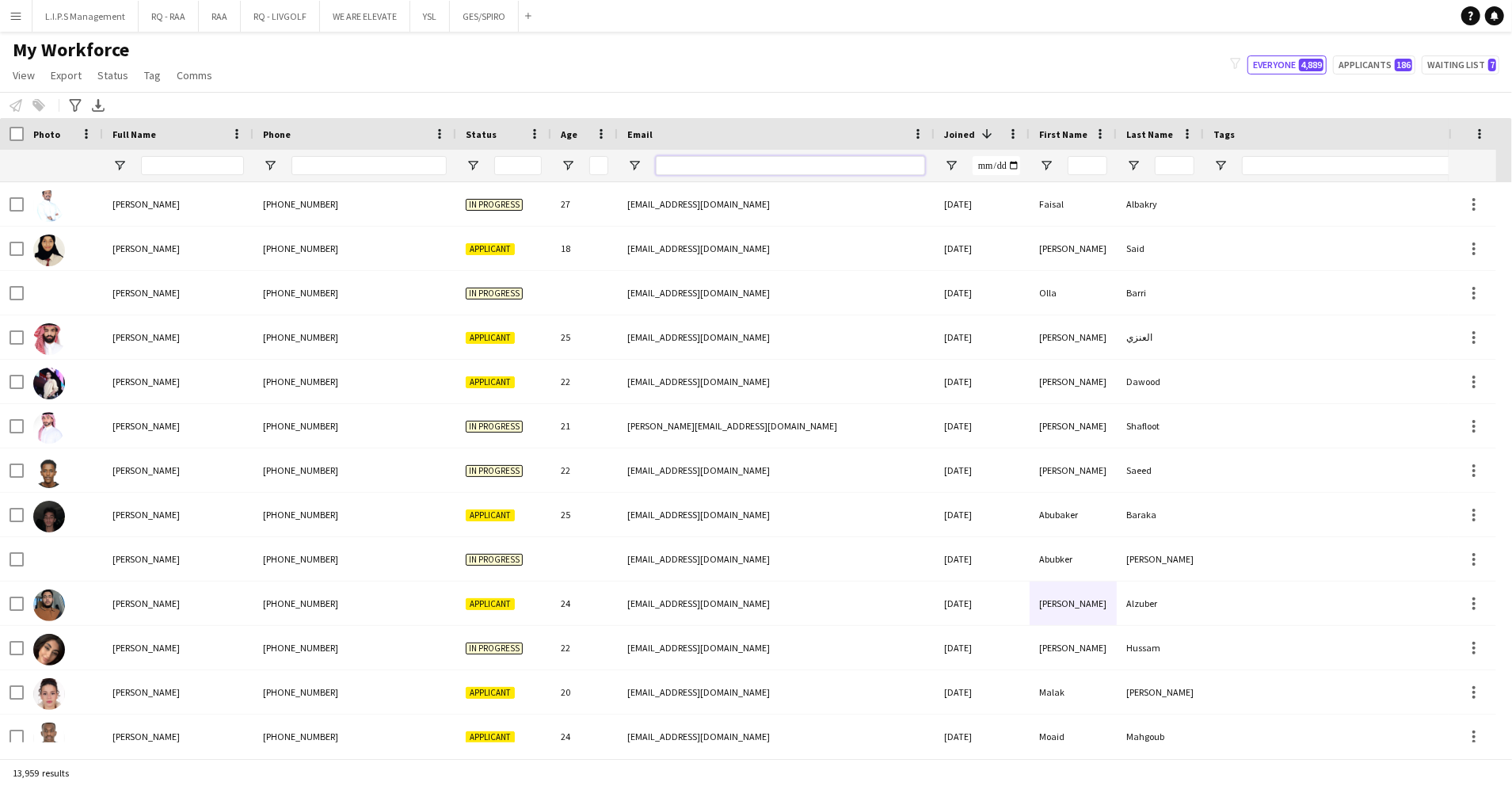
paste input "**********"
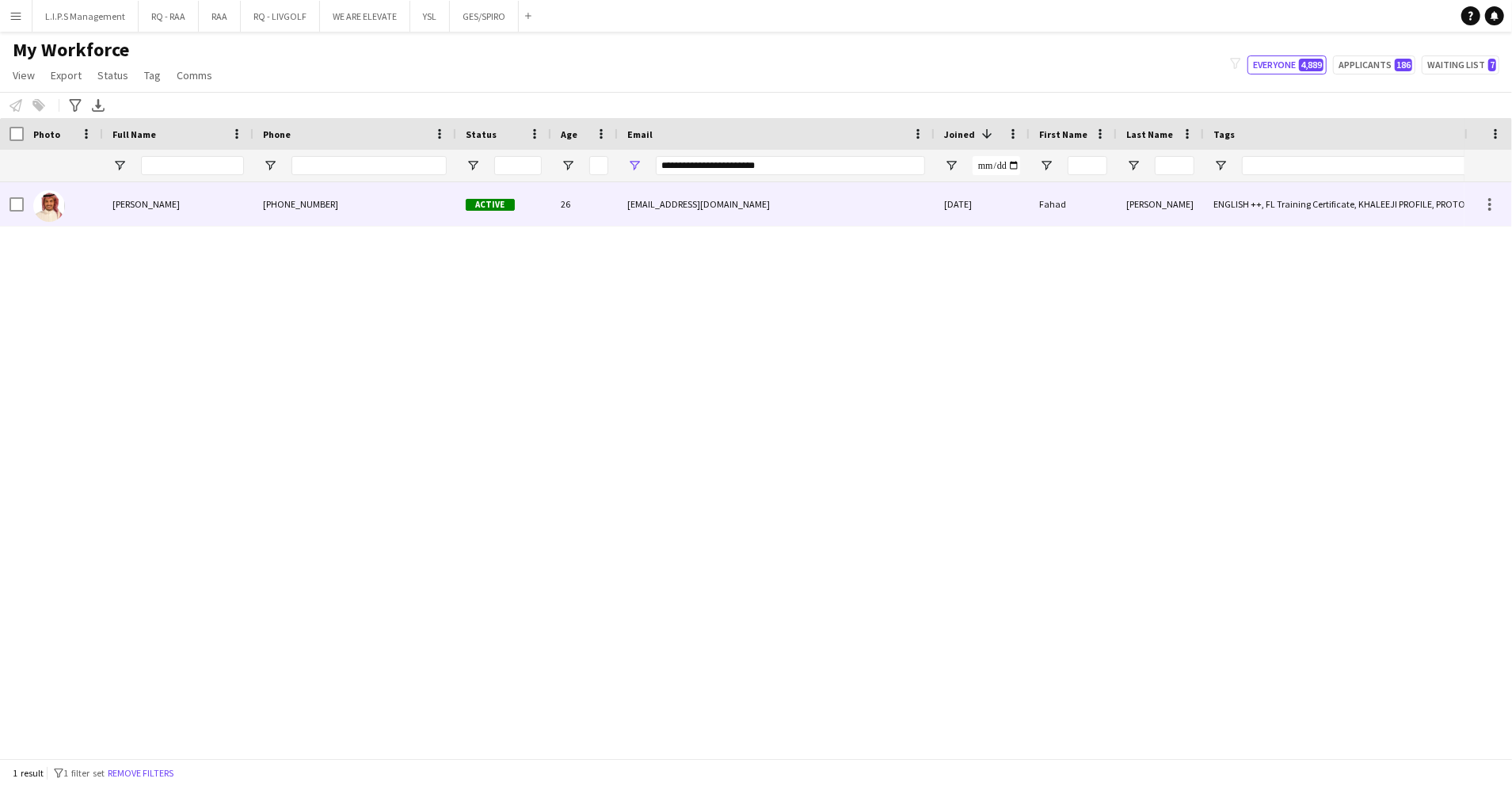
click at [603, 208] on div "26" at bounding box center [584, 204] width 66 height 44
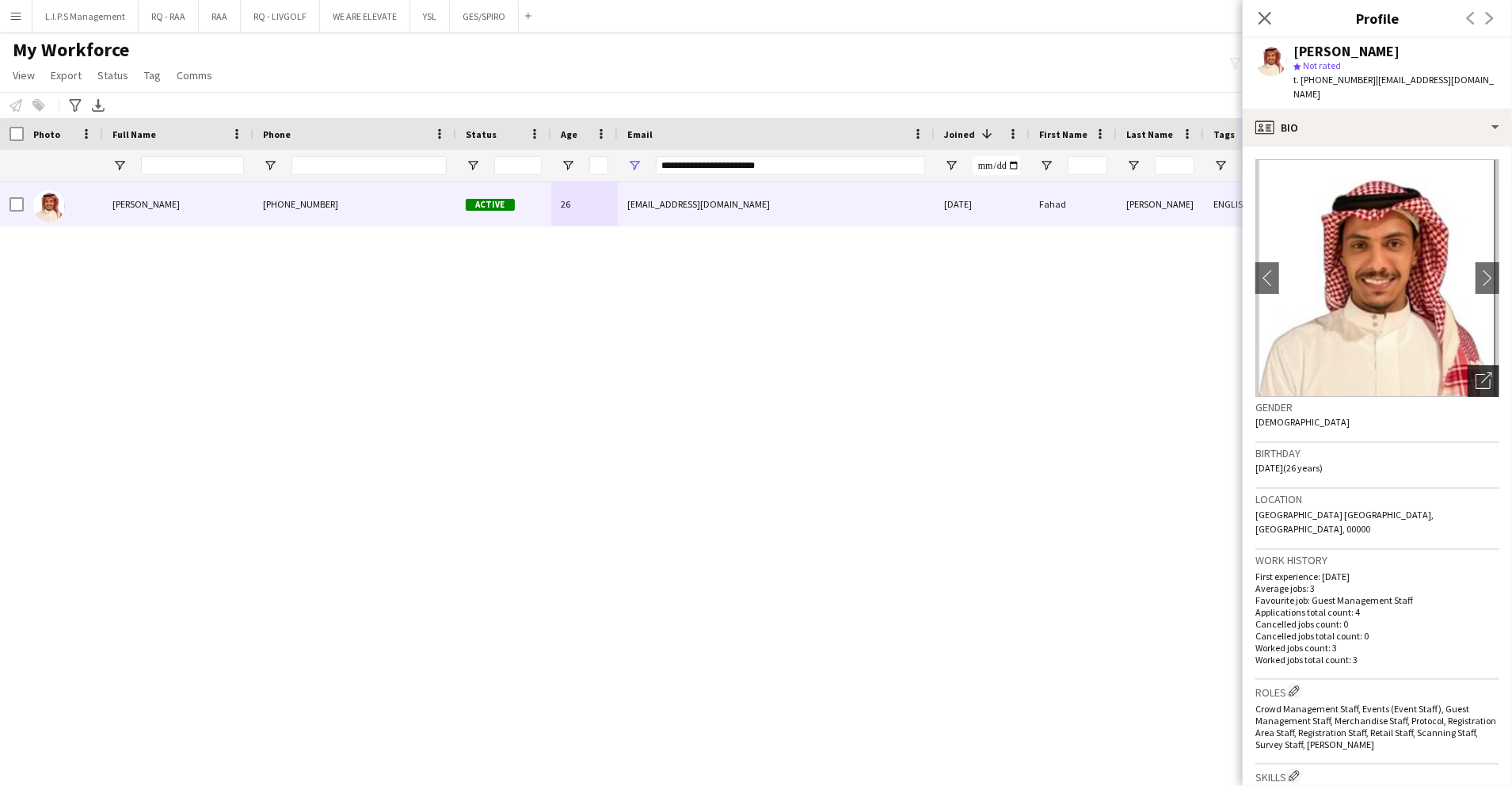
drag, startPoint x: 1467, startPoint y: 376, endPoint x: 1295, endPoint y: 319, distance: 181.2
click at [1468, 376] on div "Open photos pop-in" at bounding box center [1484, 381] width 32 height 32
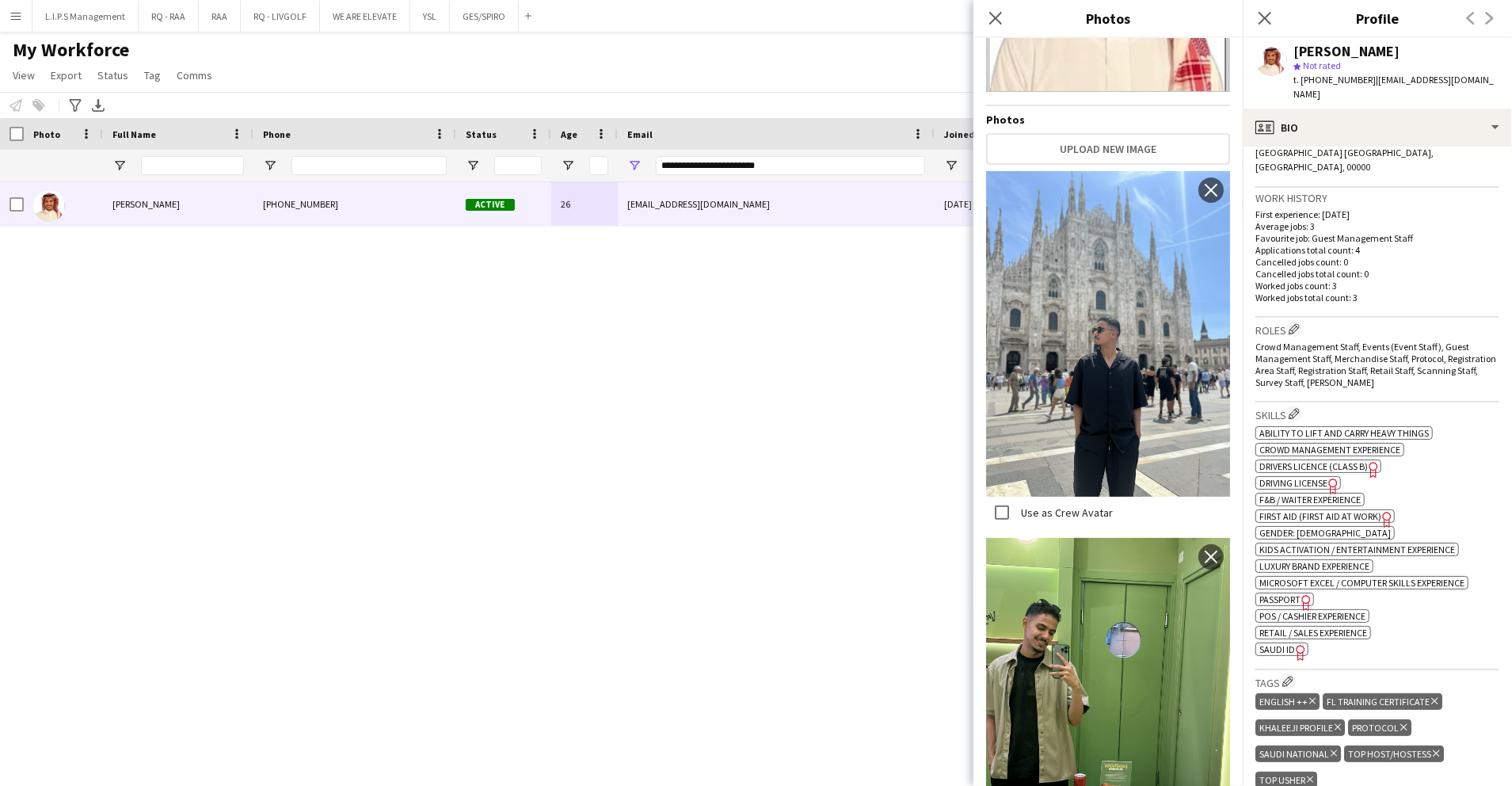
scroll to position [423, 0]
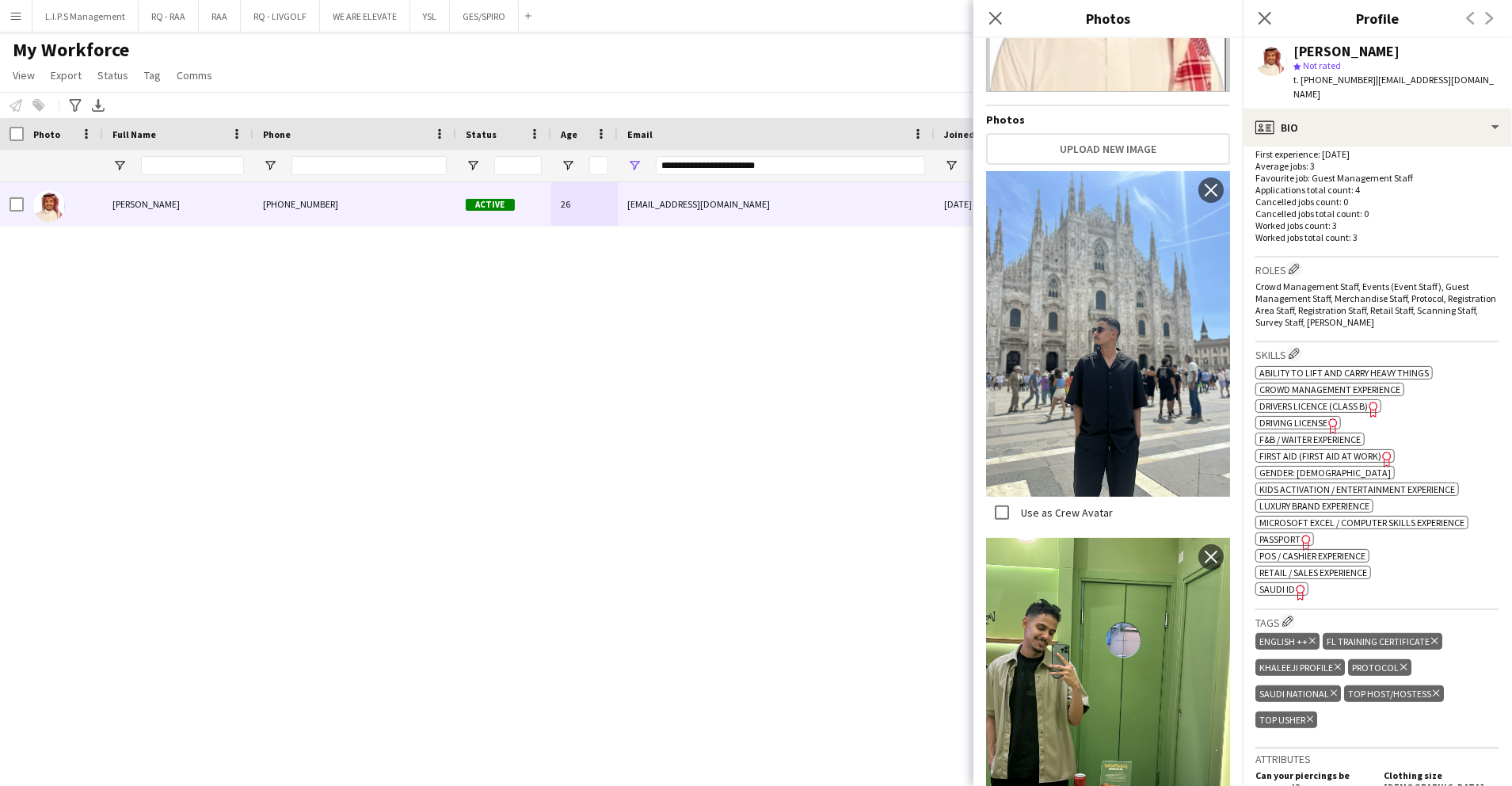
click at [1284, 584] on span "SAUDI ID" at bounding box center [1277, 589] width 36 height 12
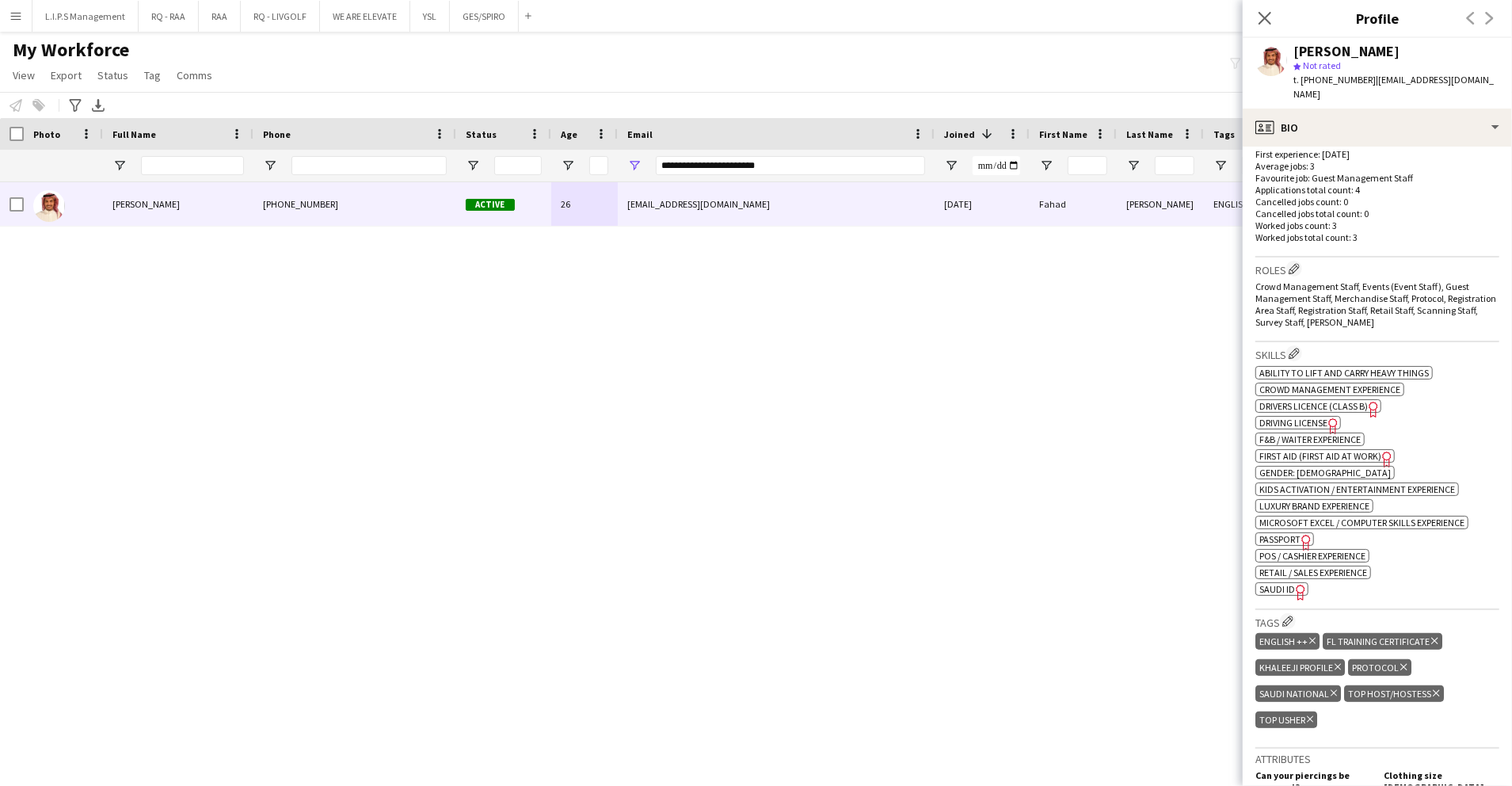
click at [1323, 81] on span "t. +966533626680" at bounding box center [1334, 79] width 83 height 12
click at [1324, 85] on span "t. +966533626680" at bounding box center [1334, 79] width 83 height 12
copy span "966533626680"
paste input "Email Filter Input"
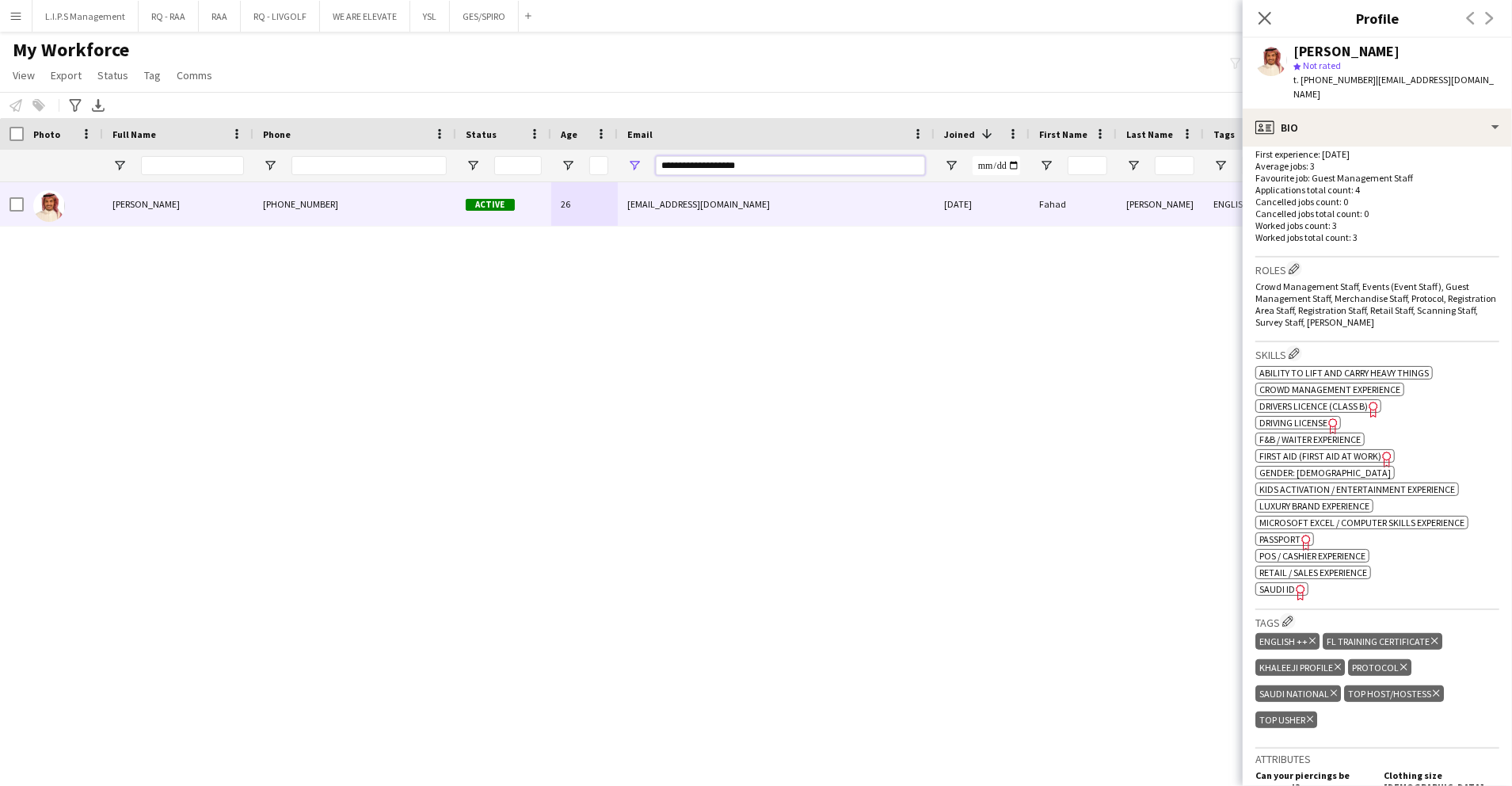
drag, startPoint x: 802, startPoint y: 162, endPoint x: 476, endPoint y: 179, distance: 326.4
click at [476, 179] on div at bounding box center [1103, 165] width 2207 height 32
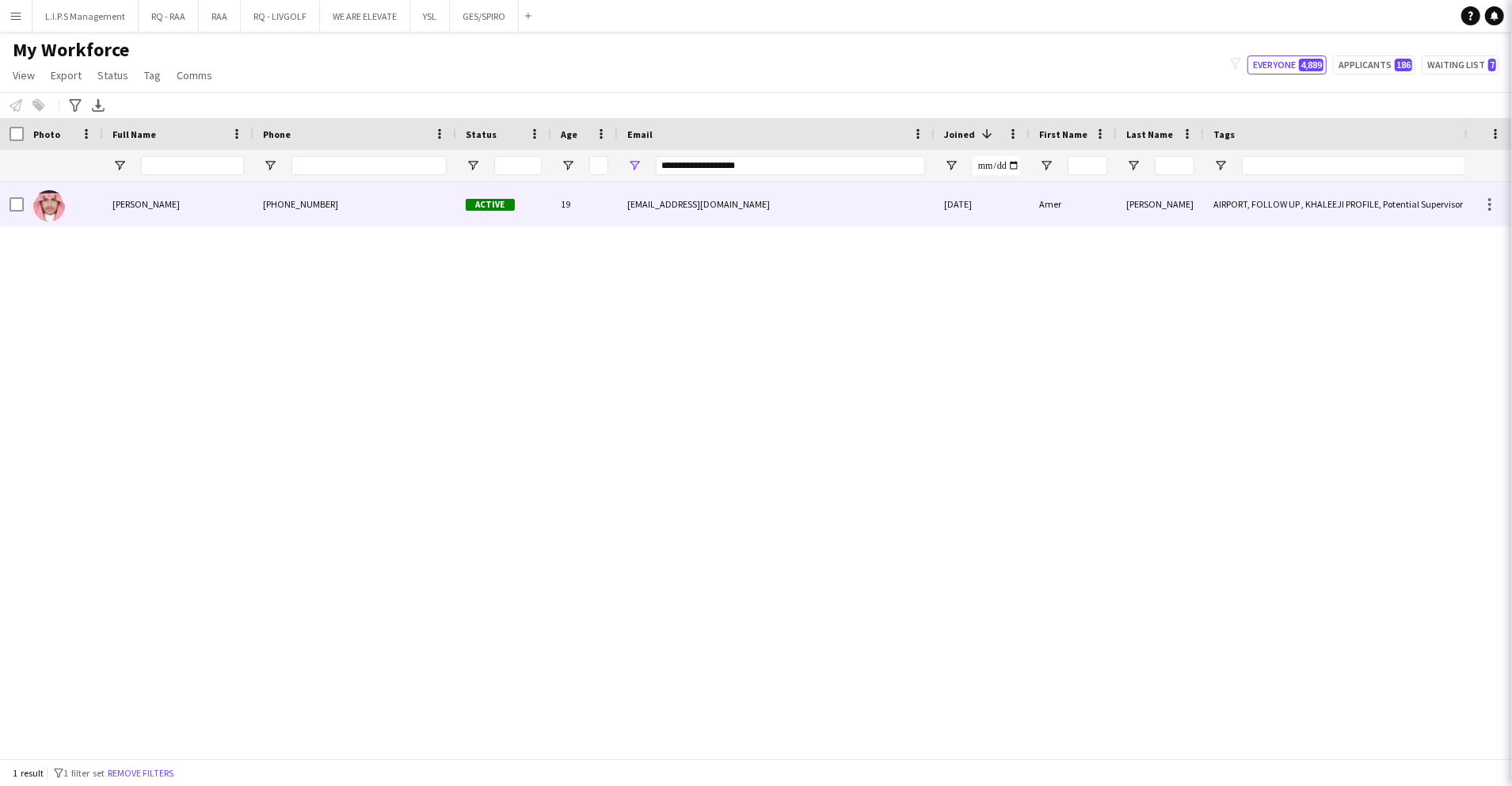
click at [477, 192] on div "Active" at bounding box center [503, 204] width 95 height 44
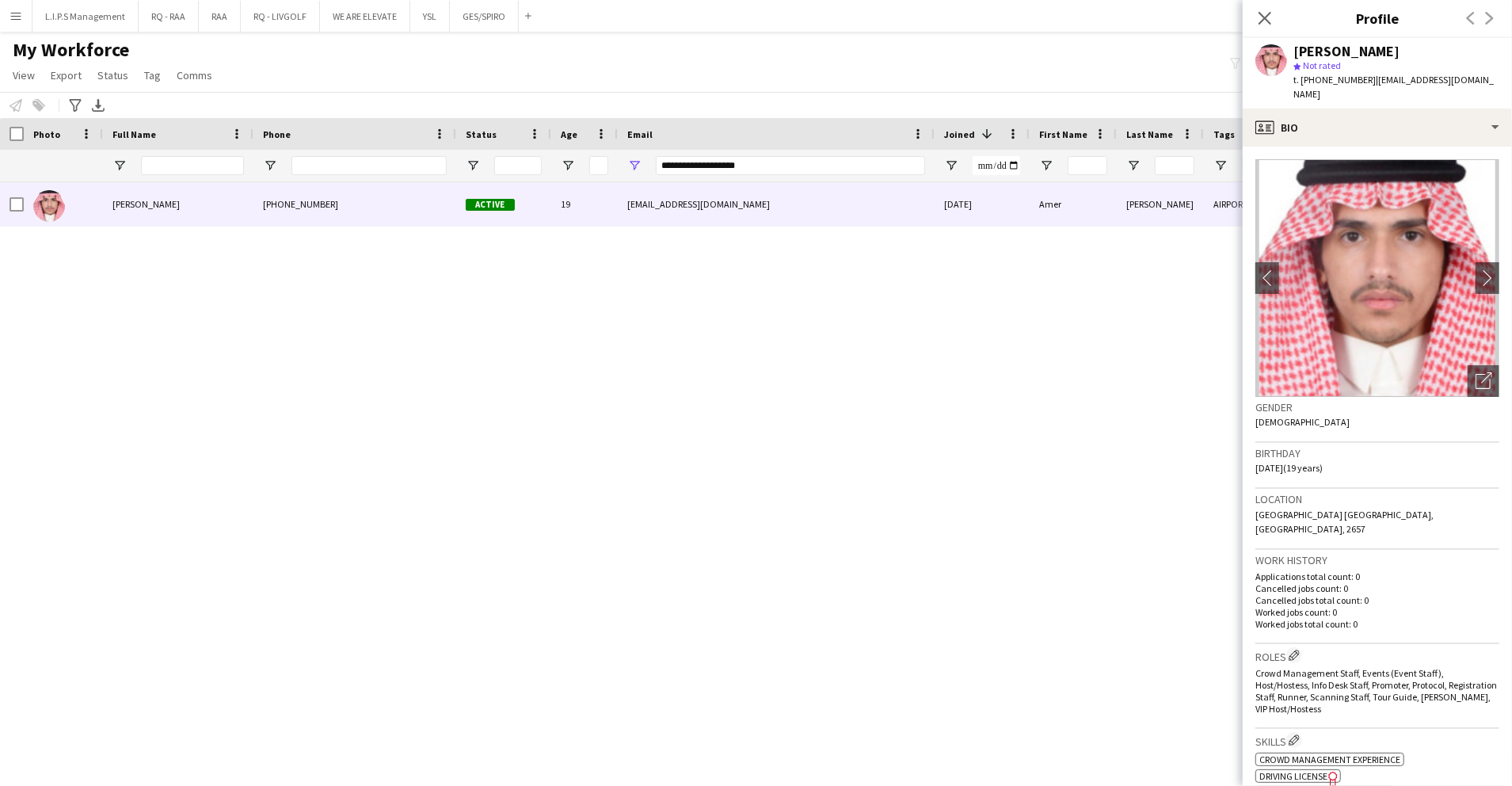
click at [1327, 79] on span "t. +966533556084" at bounding box center [1334, 79] width 83 height 12
drag, startPoint x: 1327, startPoint y: 79, endPoint x: 1164, endPoint y: 7, distance: 178.2
click at [1326, 79] on span "t. +966533556084" at bounding box center [1334, 79] width 83 height 12
copy span "966533556084"
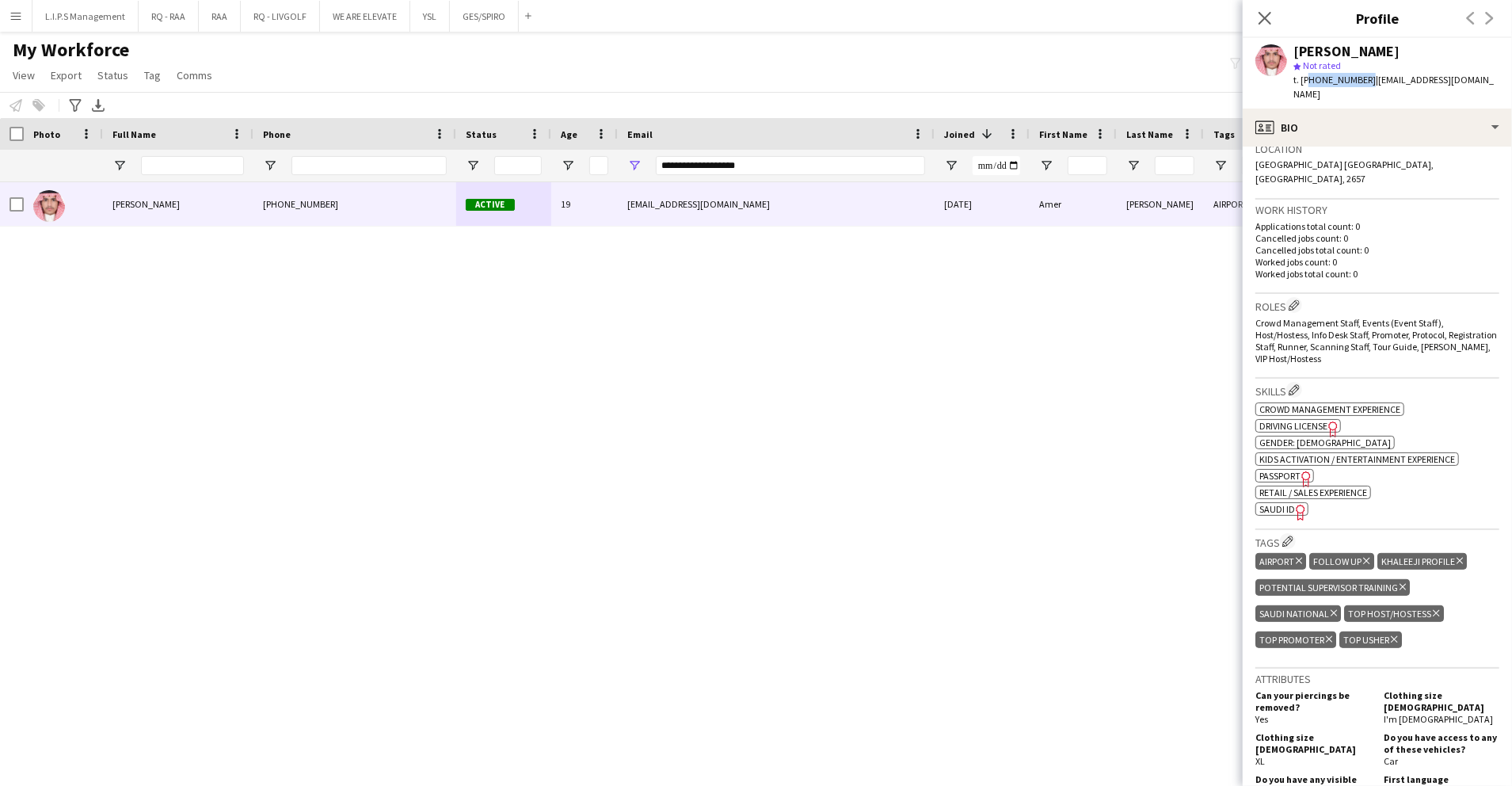
scroll to position [423, 0]
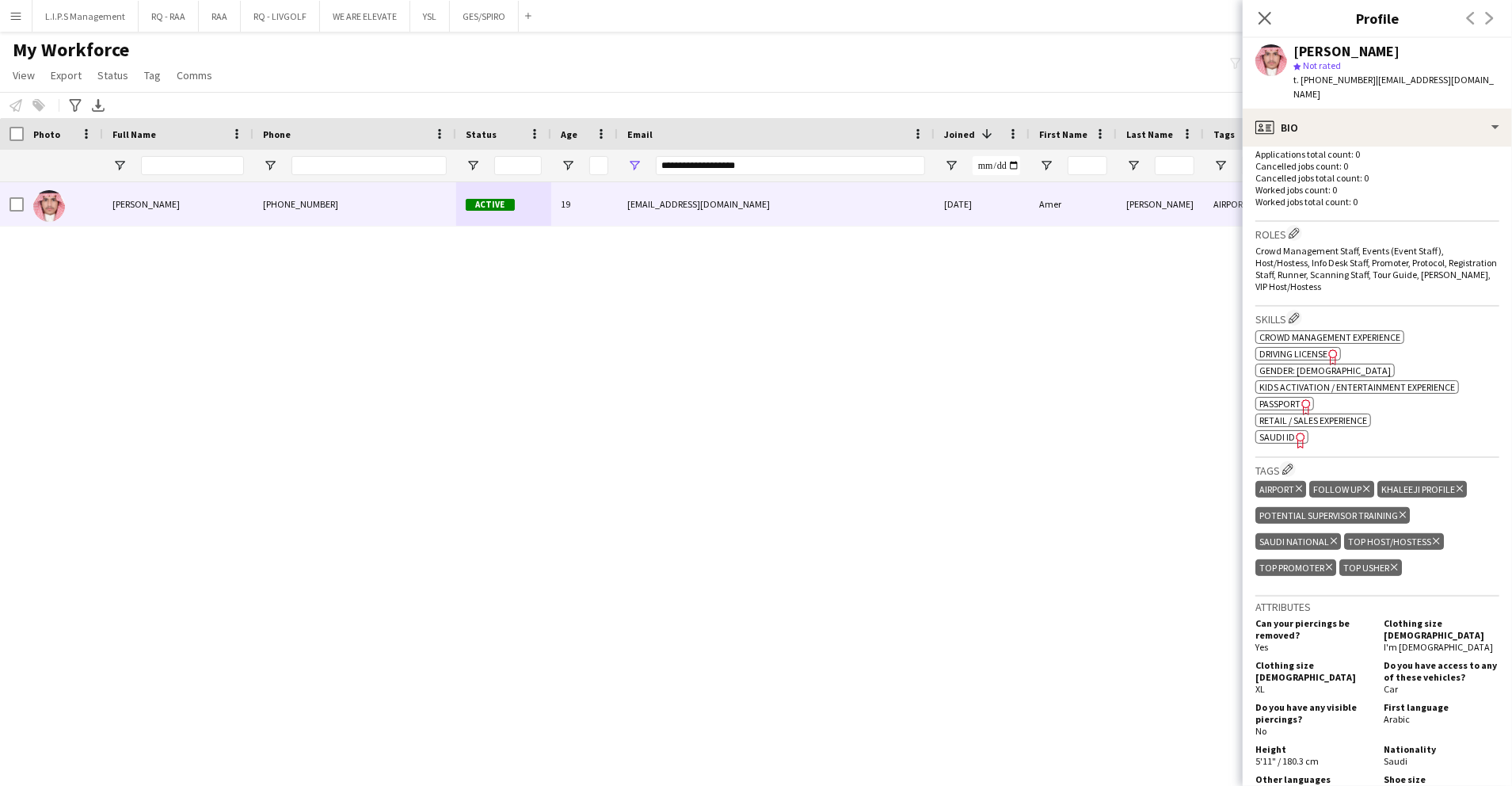
click at [1280, 431] on span "SAUDI ID" at bounding box center [1277, 436] width 36 height 12
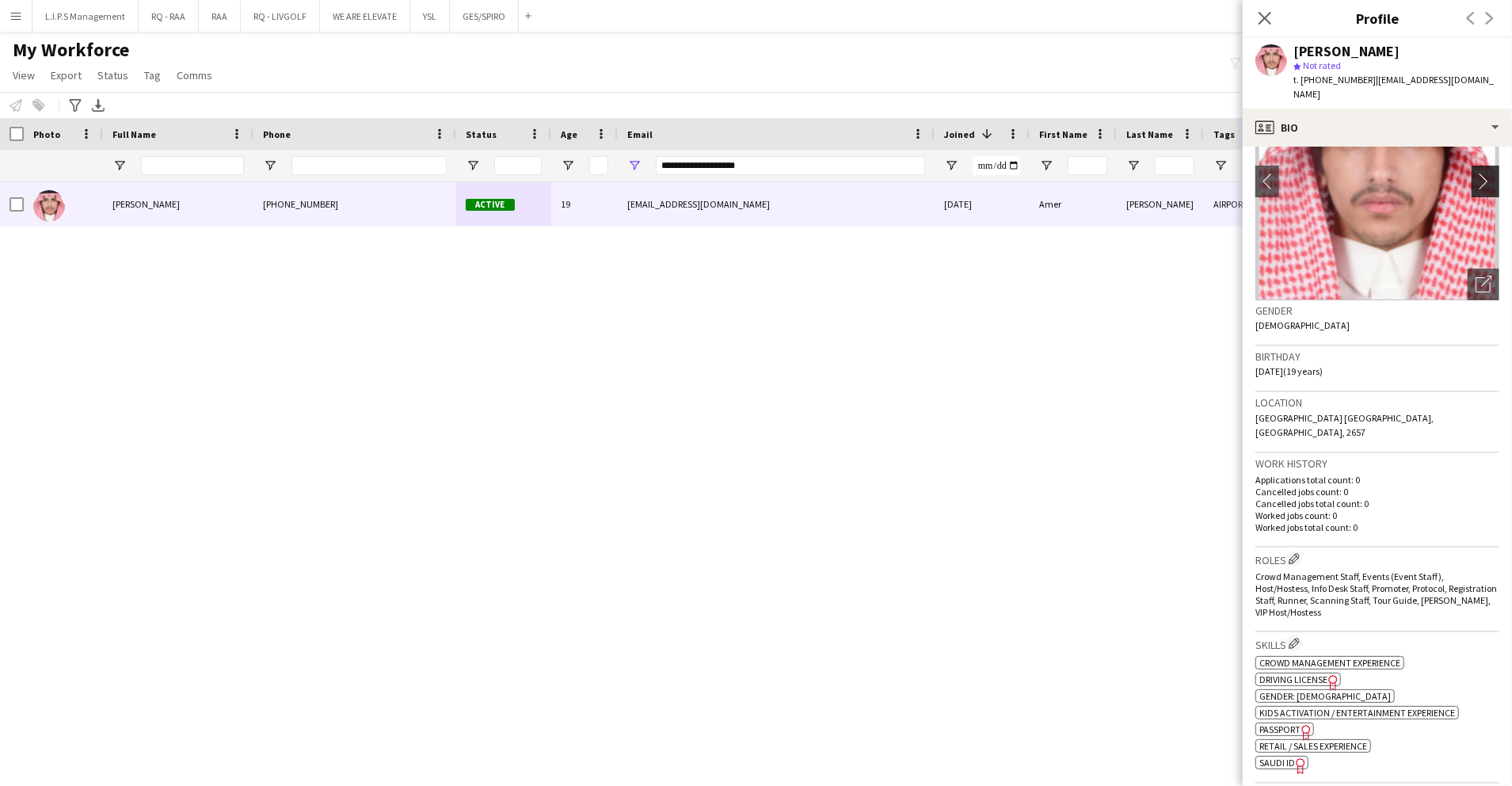
scroll to position [0, 0]
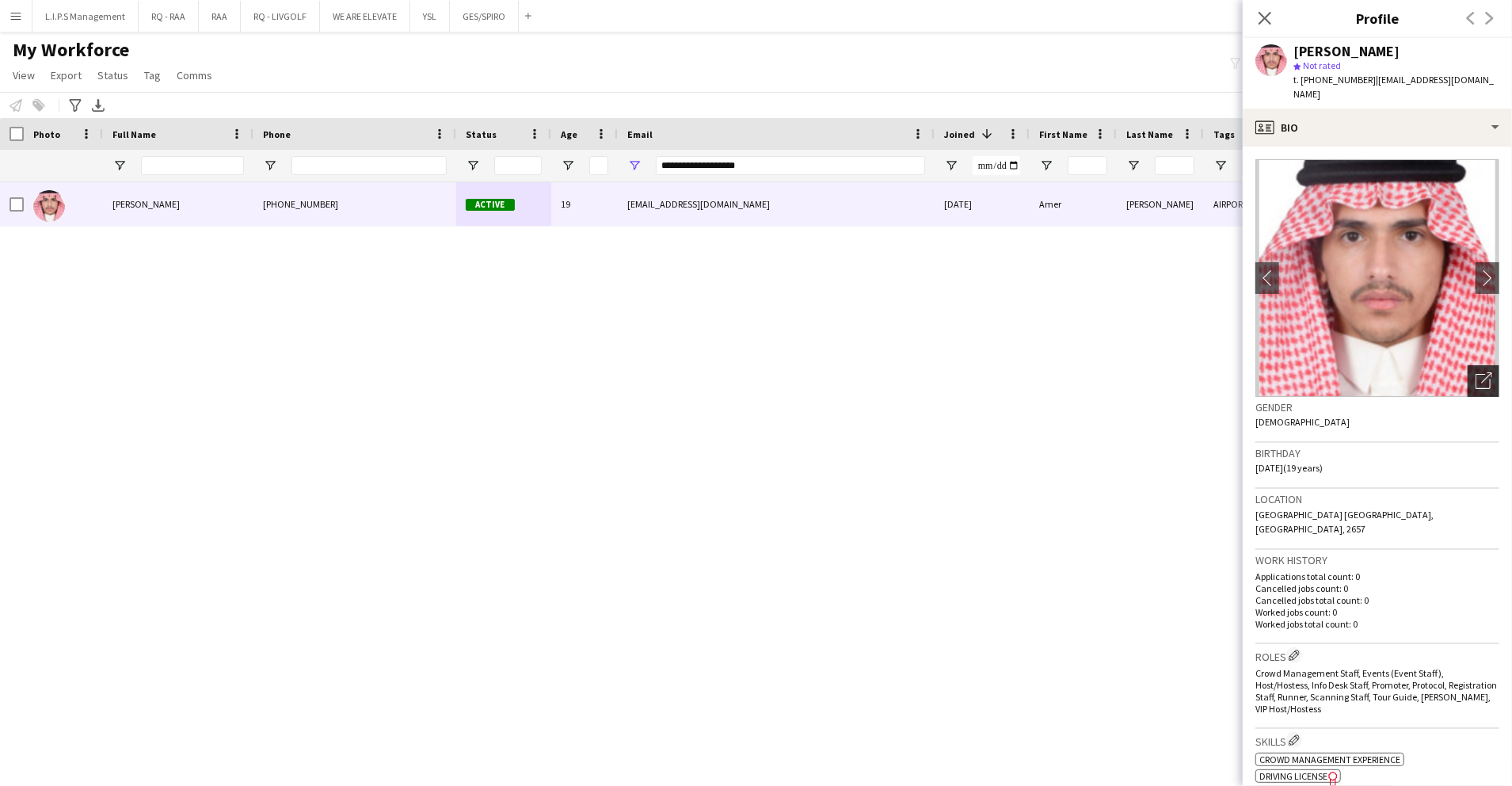
click at [1476, 373] on icon "Open photos pop-in" at bounding box center [1484, 381] width 16 height 16
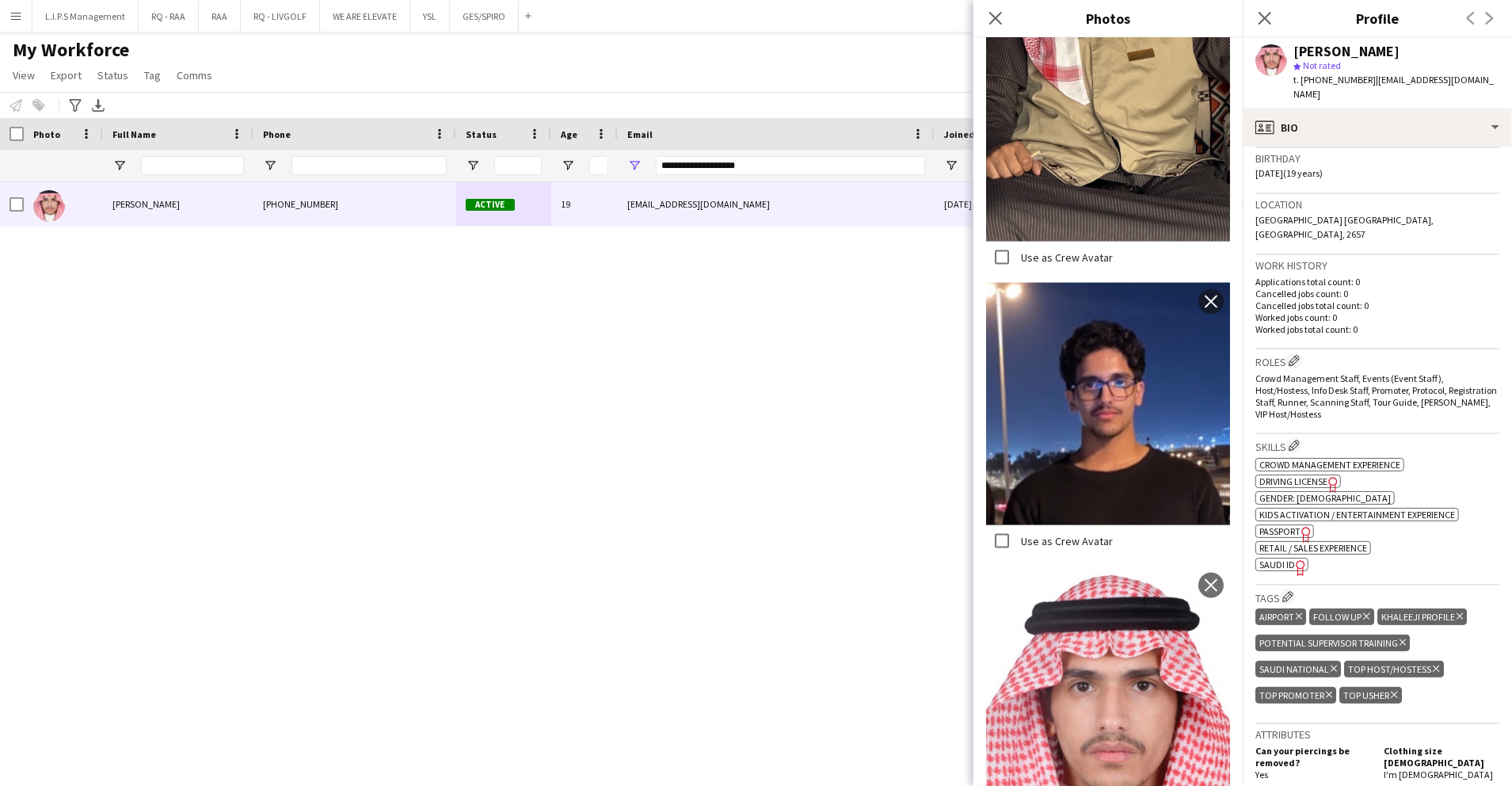
scroll to position [317, 0]
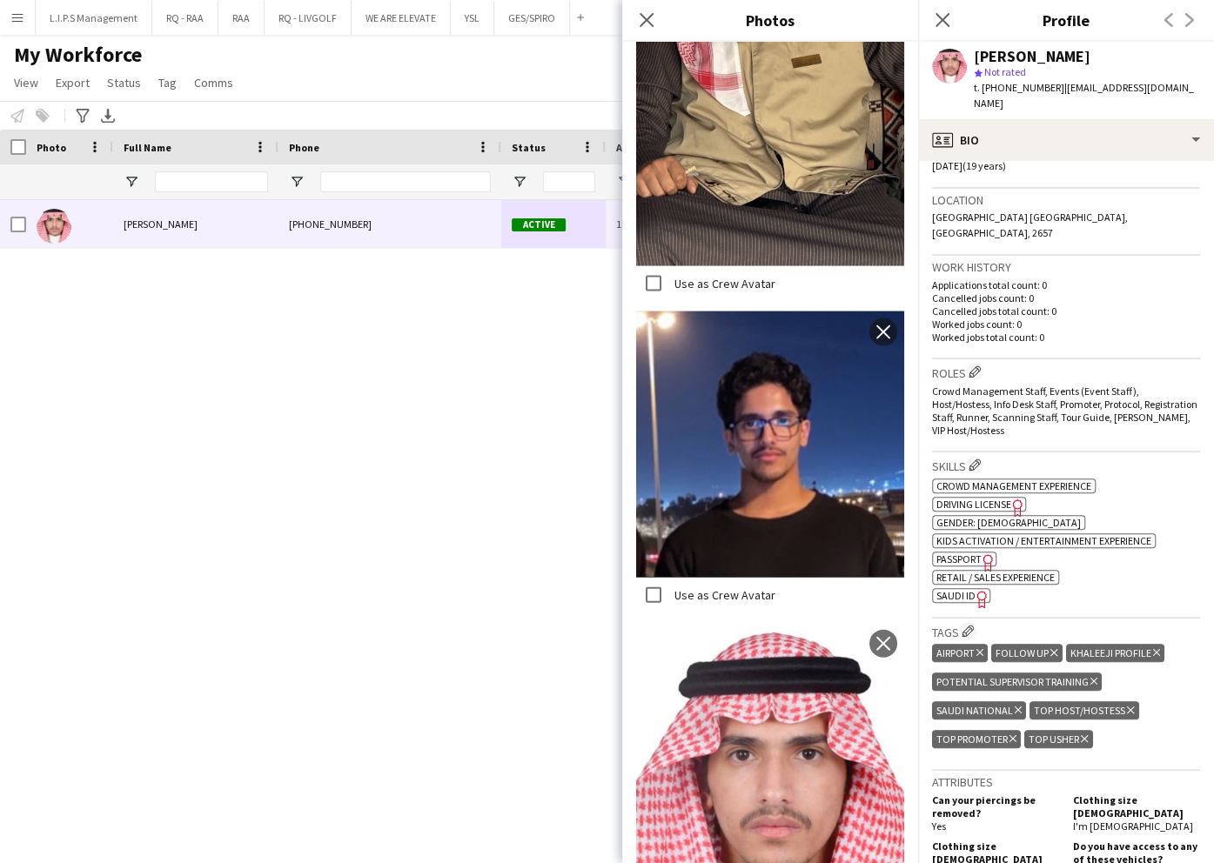
click at [970, 589] on span "SAUDI ID" at bounding box center [955, 595] width 39 height 13
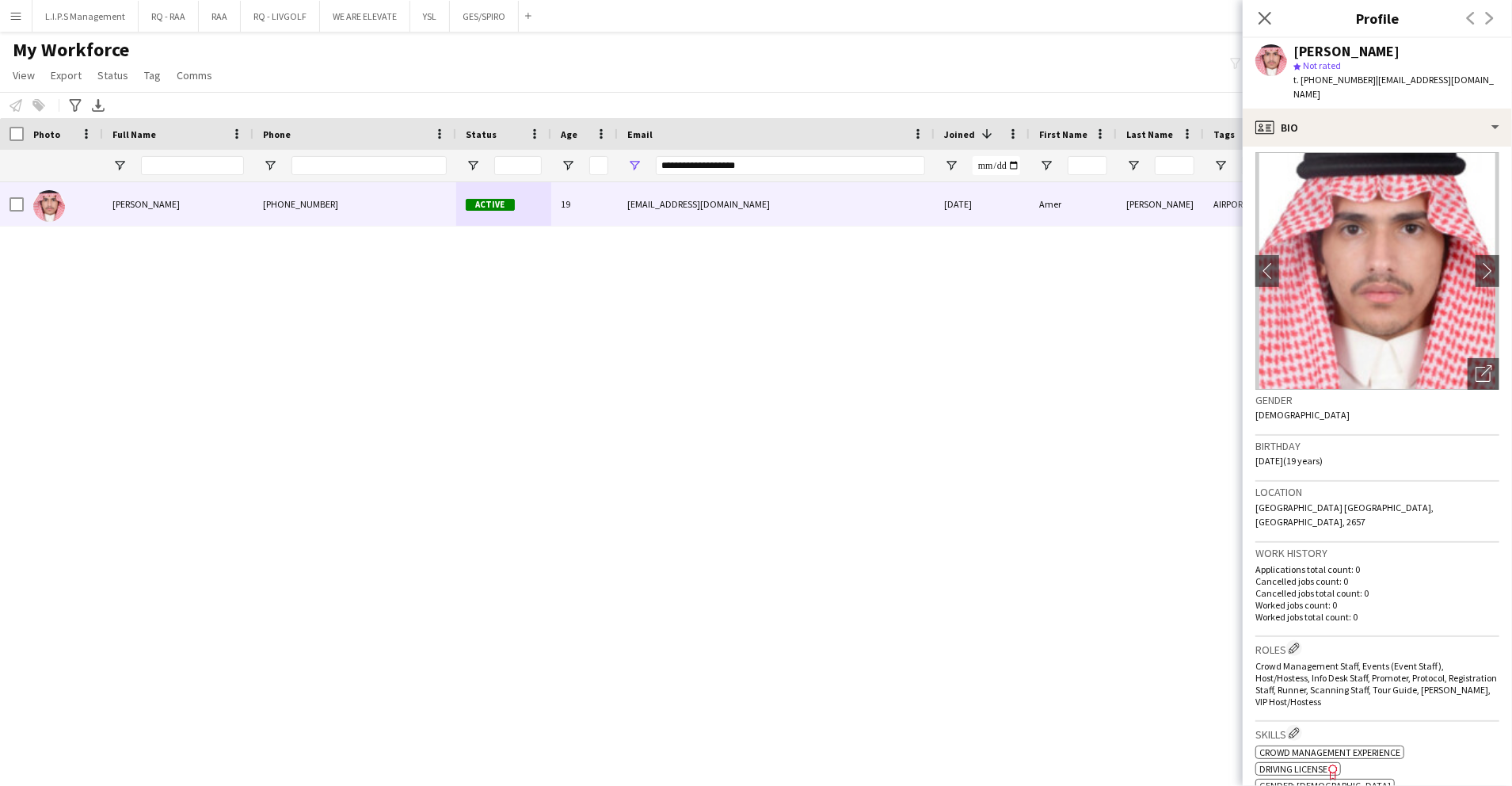
scroll to position [0, 0]
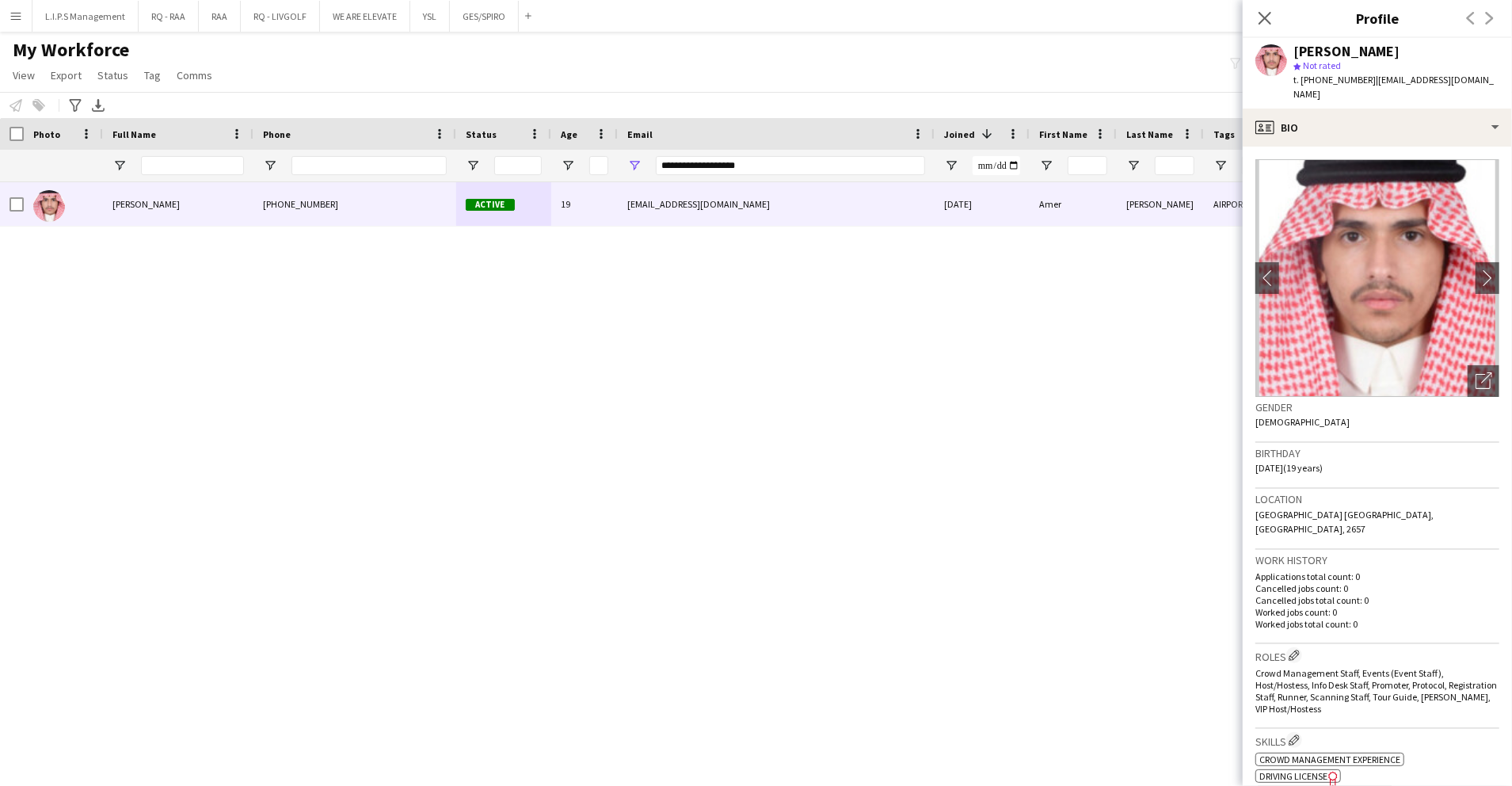
click at [1353, 60] on div "star Not rated" at bounding box center [1396, 66] width 206 height 15
click at [1352, 55] on div "Amer Alzahrani" at bounding box center [1346, 52] width 107 height 15
copy div "Amer Alzahrani"
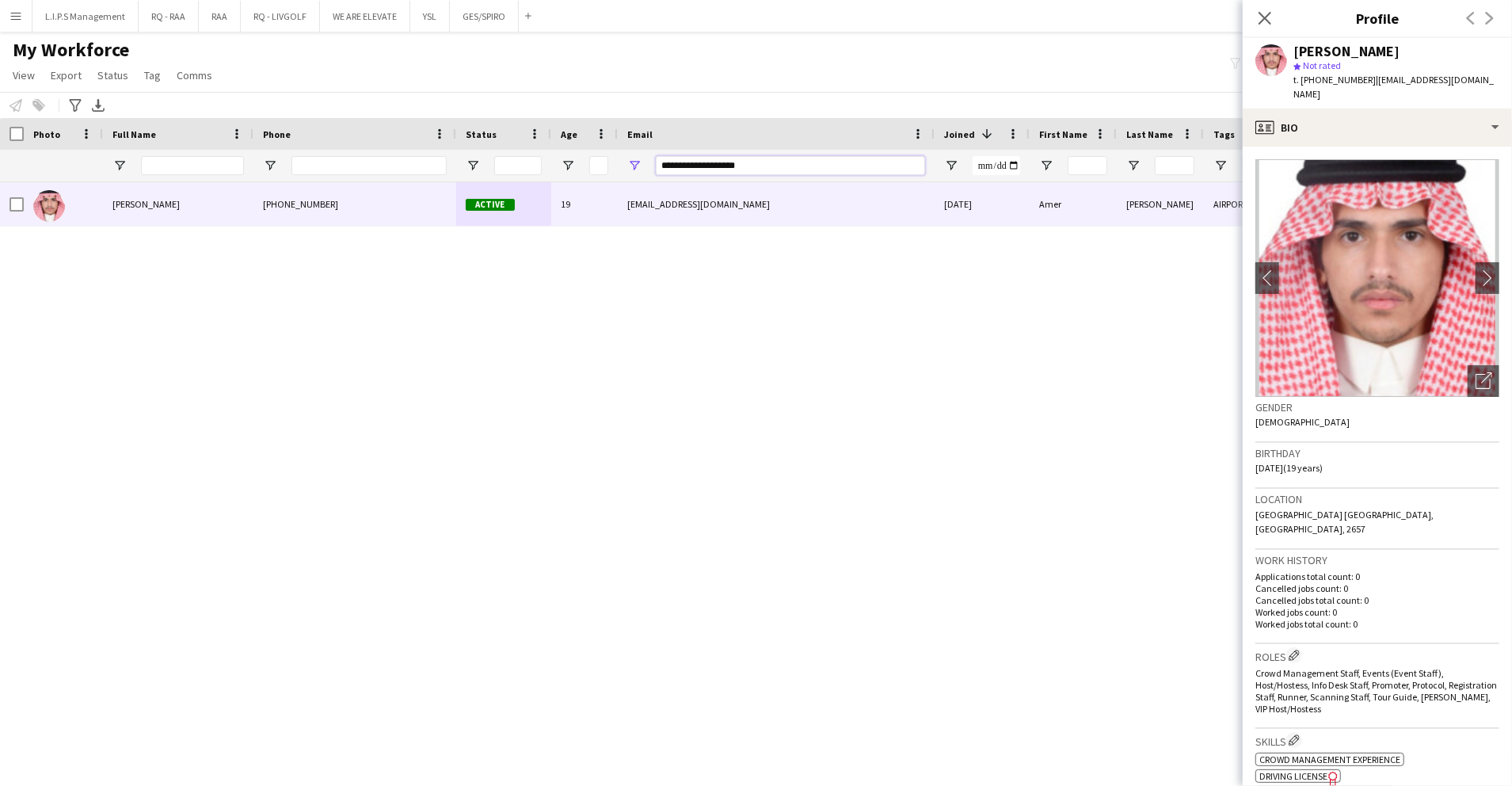
paste input "**"
drag, startPoint x: 812, startPoint y: 165, endPoint x: 439, endPoint y: 167, distance: 373.0
click at [439, 167] on div at bounding box center [1103, 165] width 2207 height 32
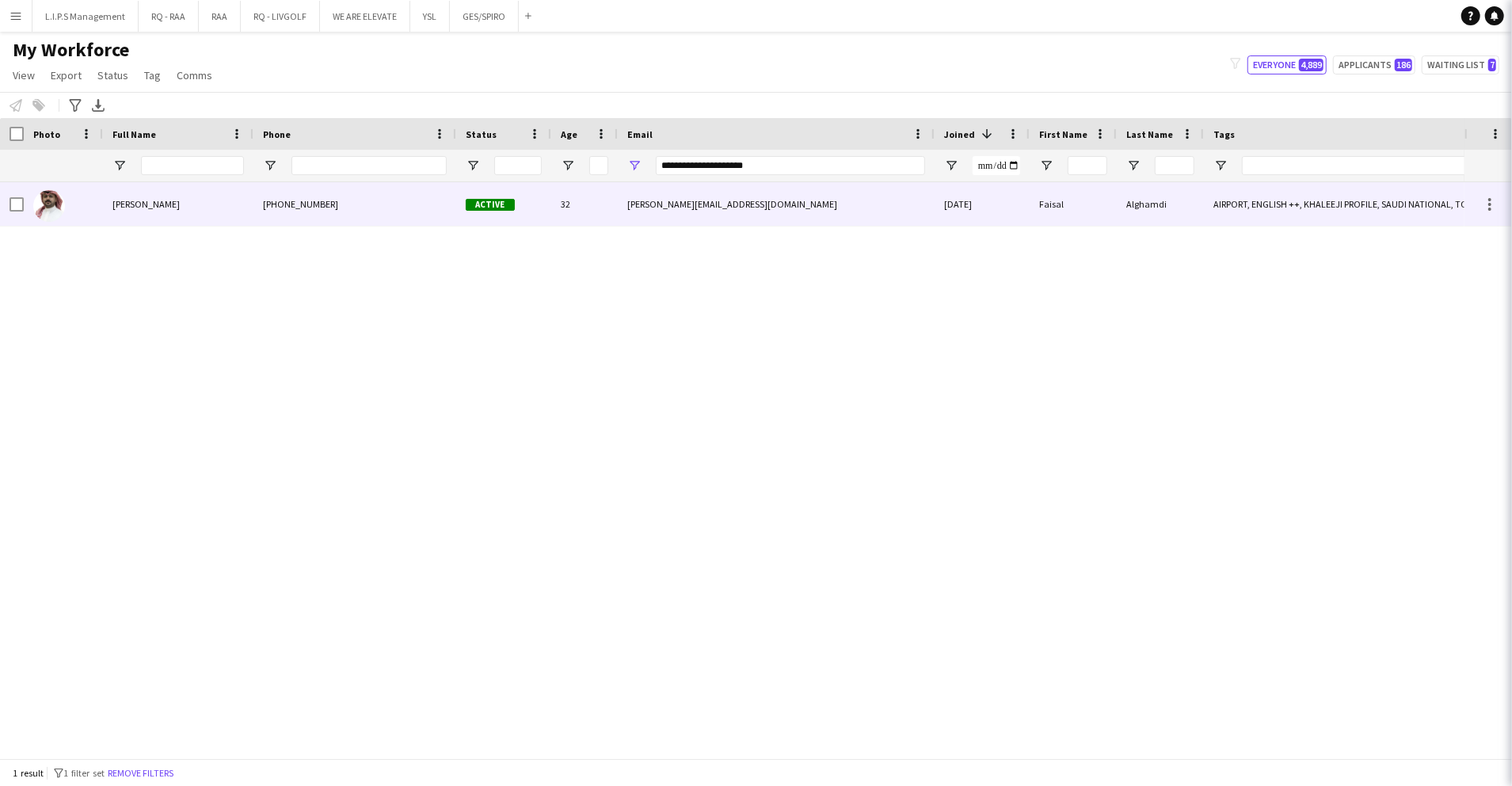
click at [487, 205] on span "Active" at bounding box center [491, 204] width 49 height 12
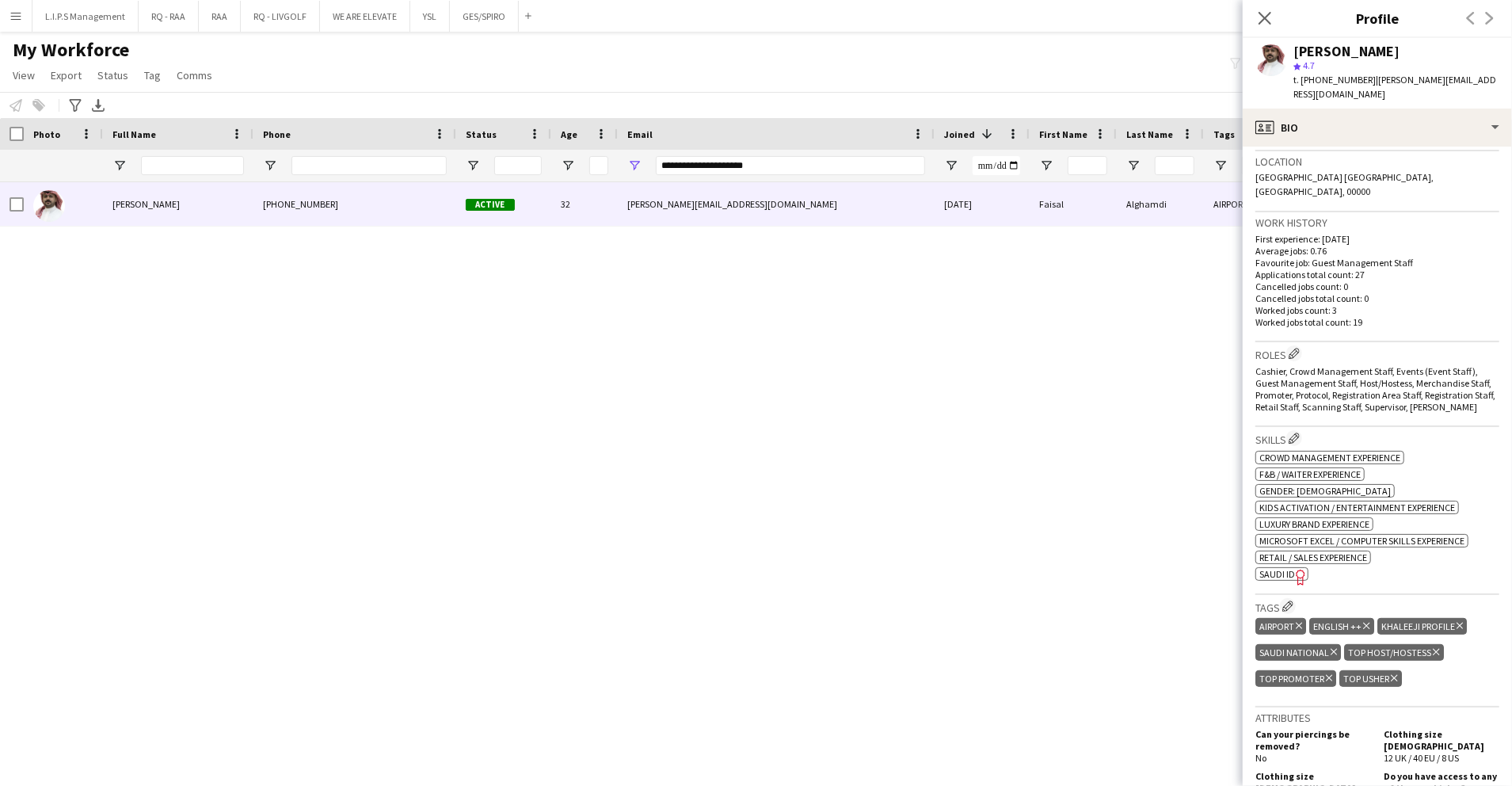
scroll to position [528, 0]
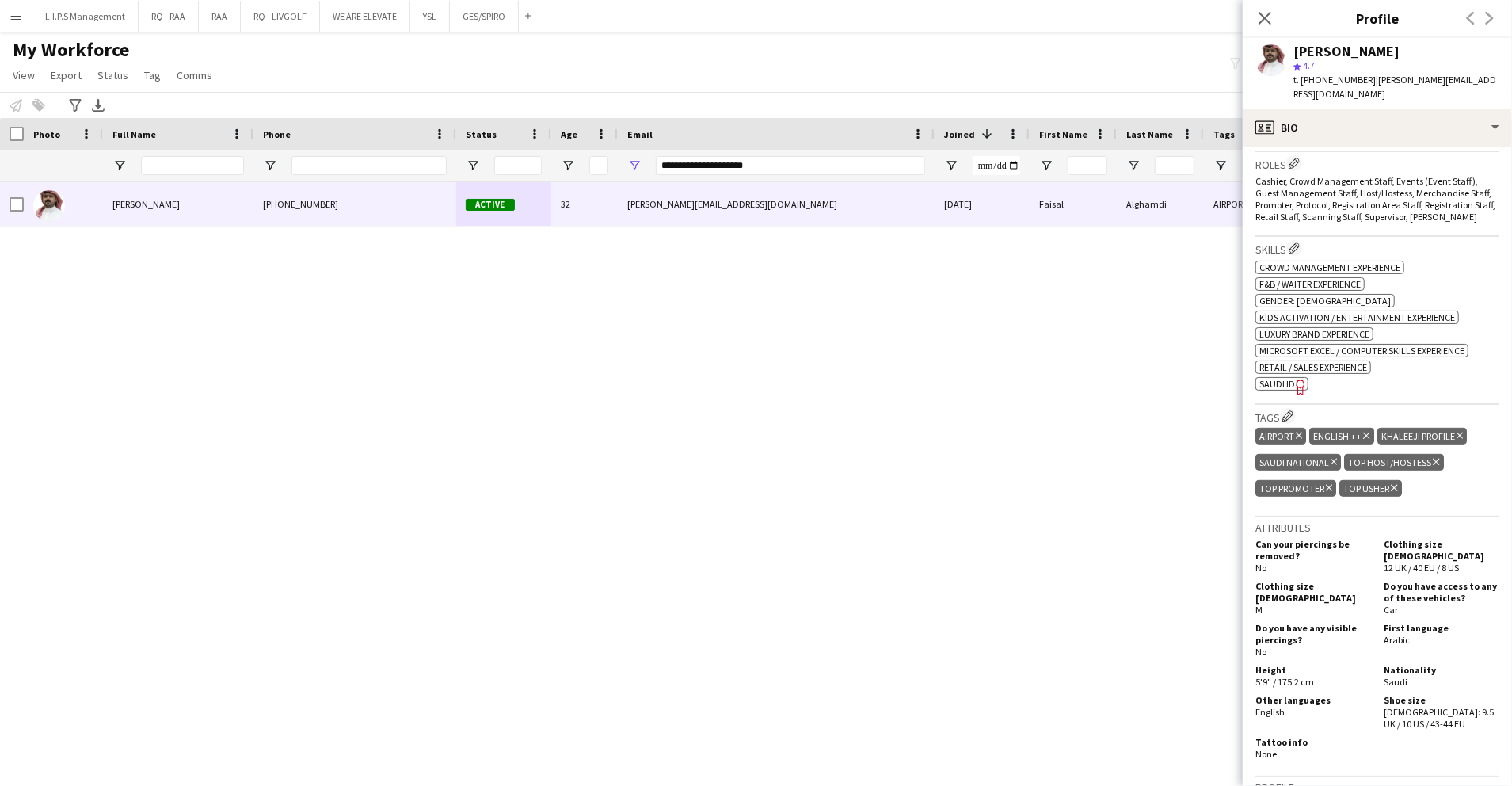
click at [1280, 378] on span "SAUDI ID" at bounding box center [1277, 383] width 36 height 12
drag, startPoint x: 791, startPoint y: 168, endPoint x: 370, endPoint y: 169, distance: 421.0
click at [370, 169] on div at bounding box center [1103, 165] width 2207 height 32
paste input "****"
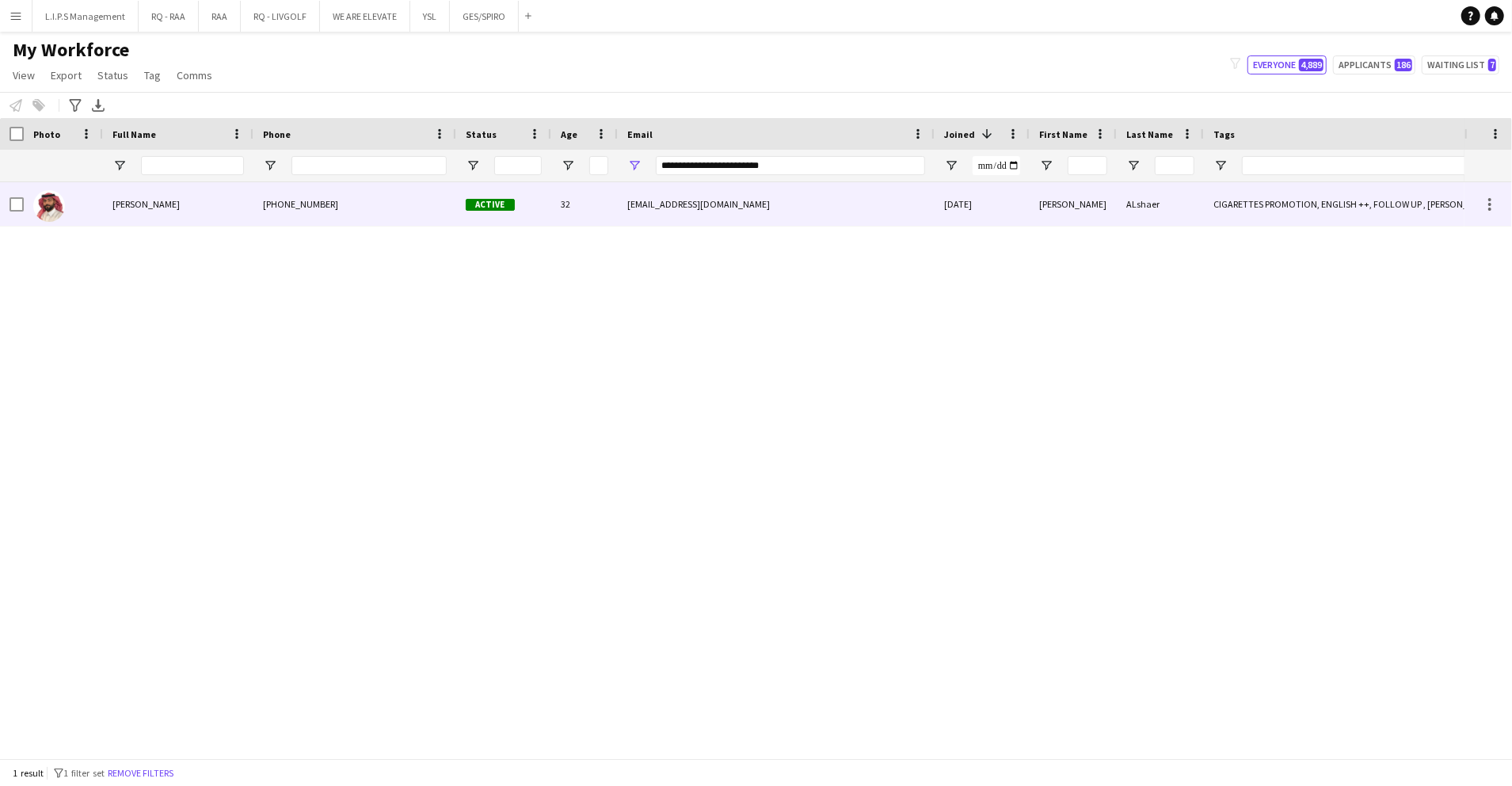
click at [413, 211] on div "+9660596229100" at bounding box center [354, 204] width 203 height 44
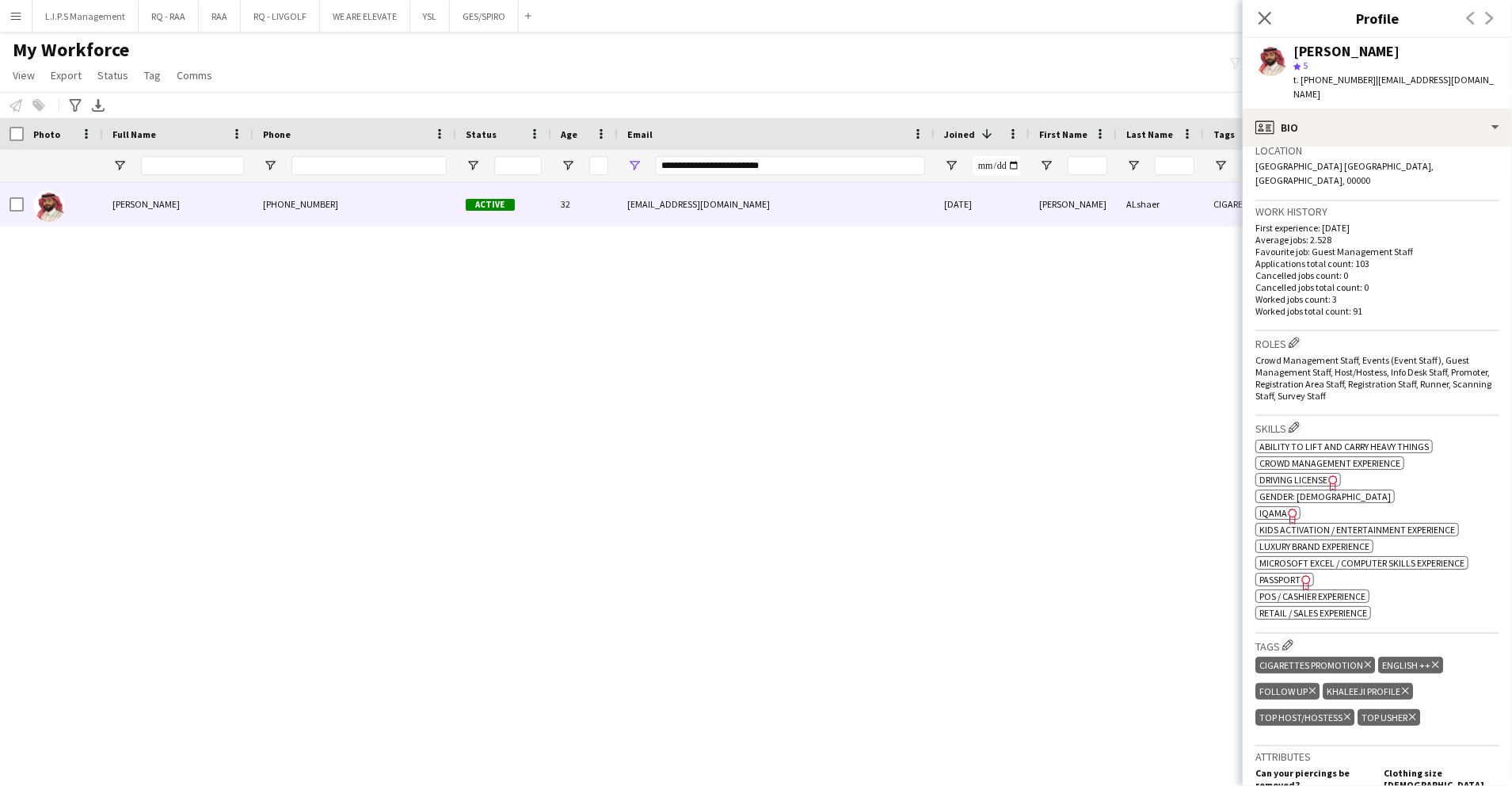
scroll to position [423, 0]
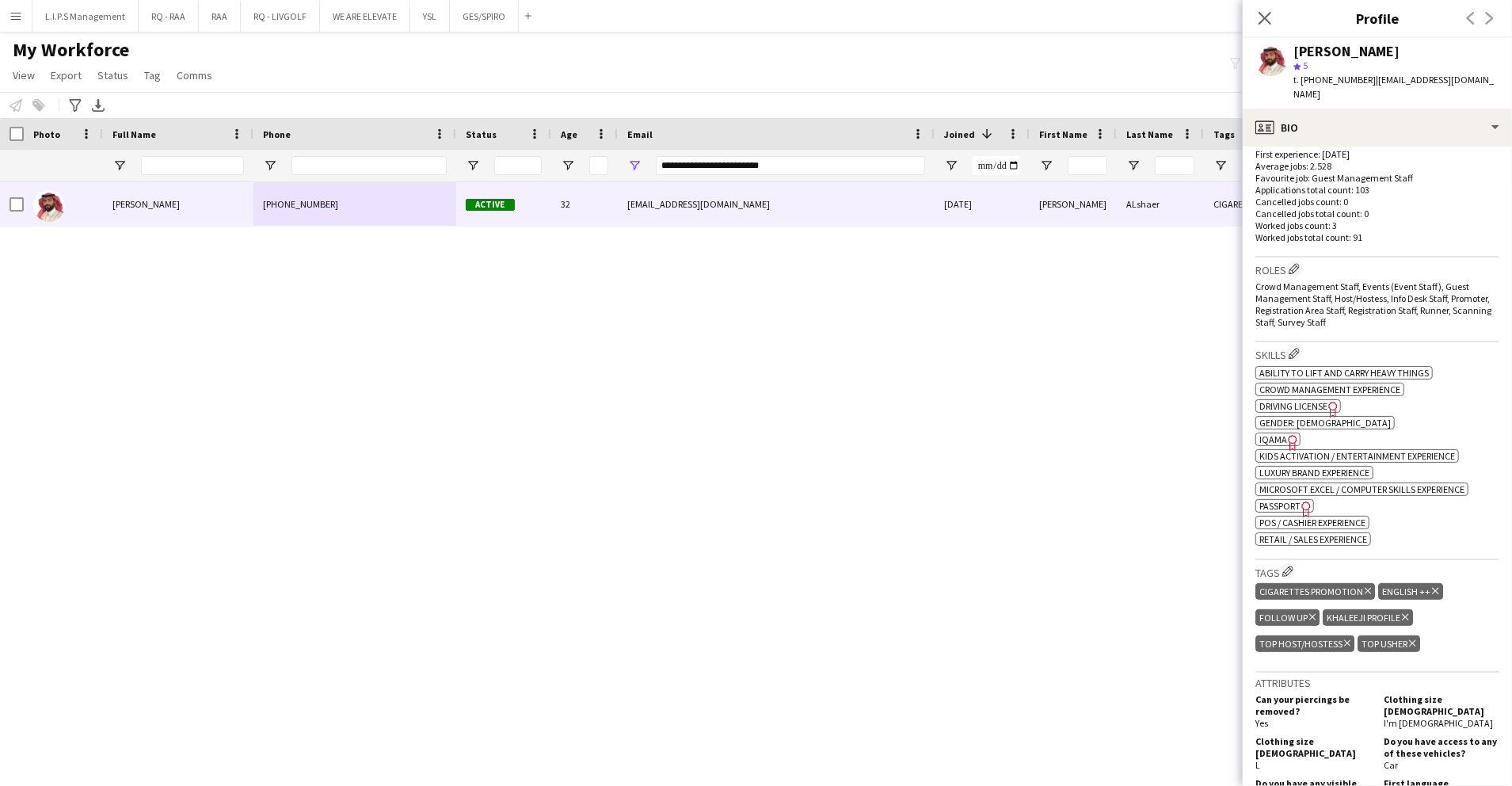
click at [1277, 434] on span "IQAMA" at bounding box center [1274, 439] width 27 height 12
click at [1273, 434] on span "IQAMA" at bounding box center [1274, 439] width 27 height 12
click at [1312, 88] on div "Ahmed ALshaer star 5 t. +9660596229100 | eng.alshaer2019@gmail.com" at bounding box center [1378, 73] width 269 height 70
click at [1322, 81] on span "t. +9660596229100" at bounding box center [1334, 79] width 83 height 12
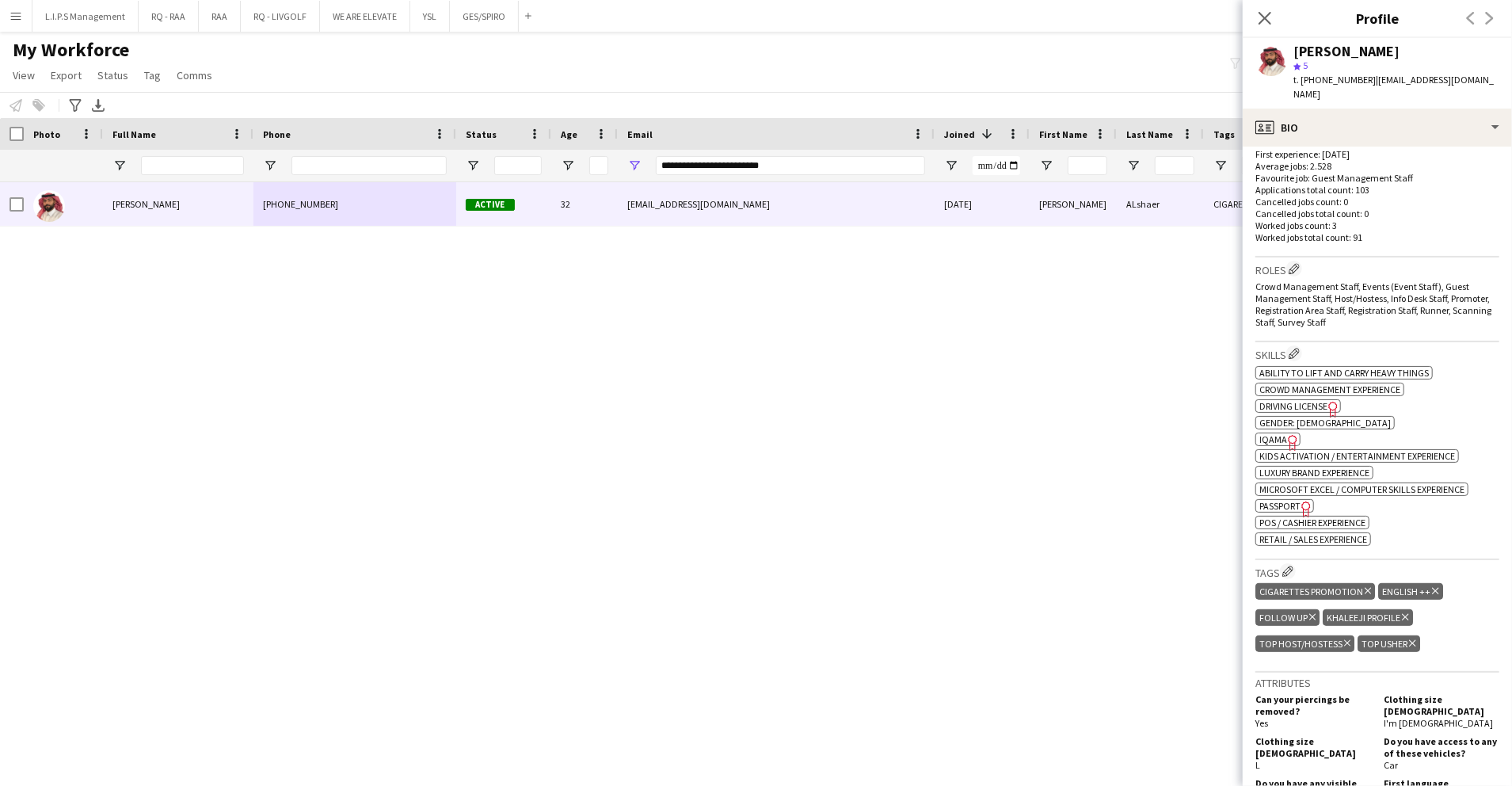
scroll to position [0, 0]
copy span "9660596229100"
drag, startPoint x: 836, startPoint y: 168, endPoint x: 479, endPoint y: 175, distance: 357.1
click at [479, 175] on div at bounding box center [1103, 165] width 2207 height 32
paste input "Email Filter Input"
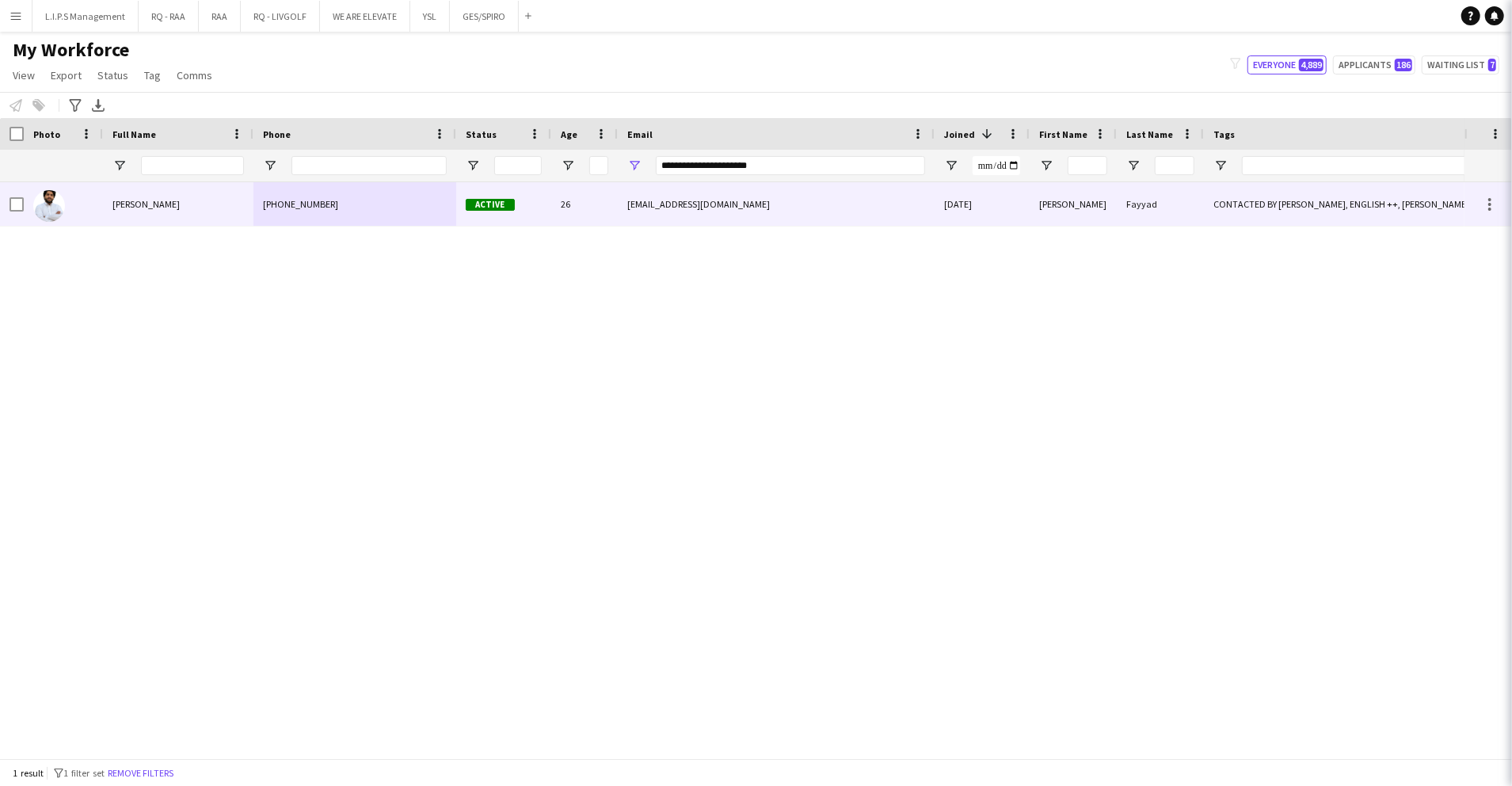
click at [494, 205] on span "Active" at bounding box center [491, 204] width 49 height 12
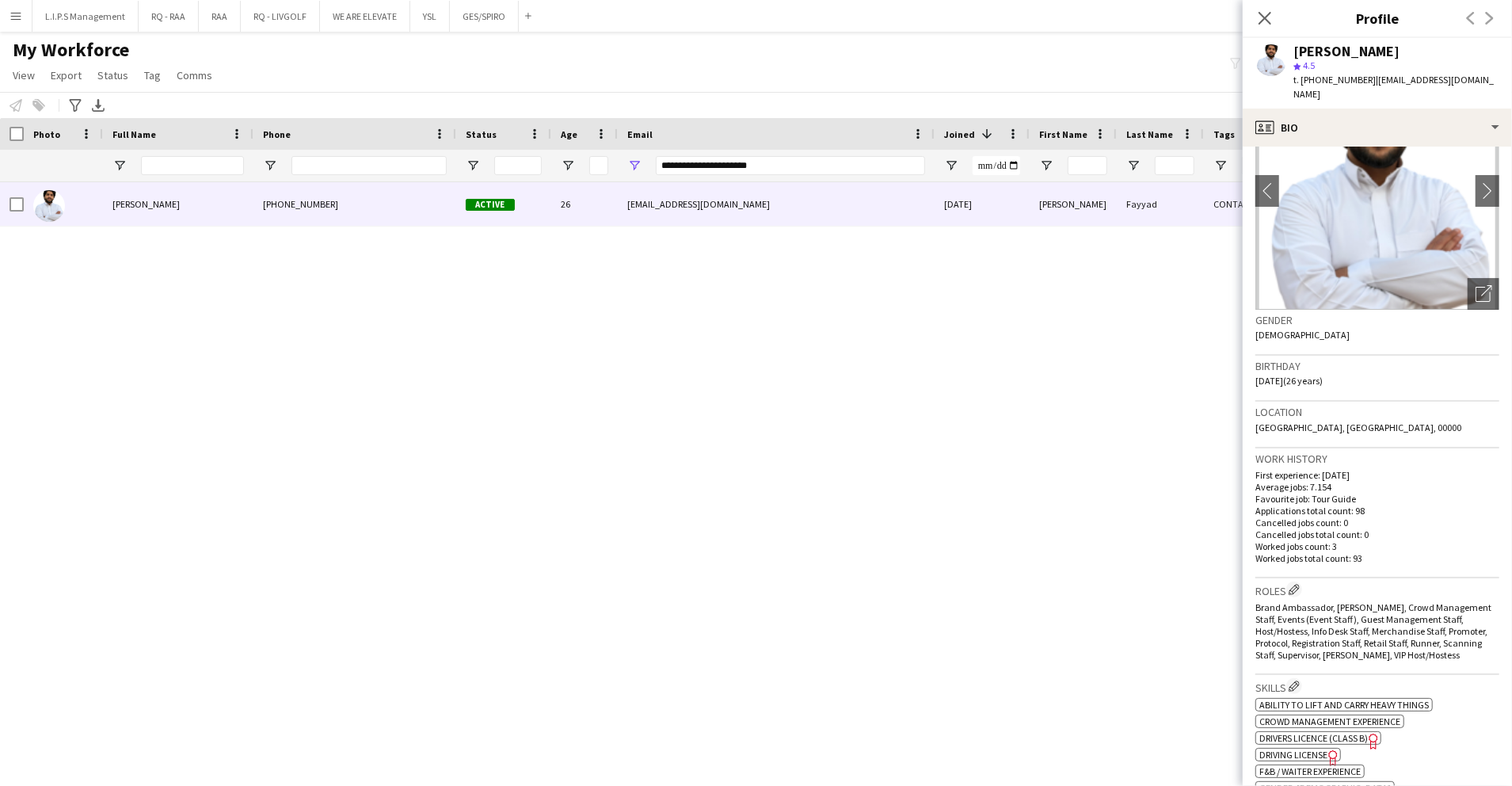
scroll to position [317, 0]
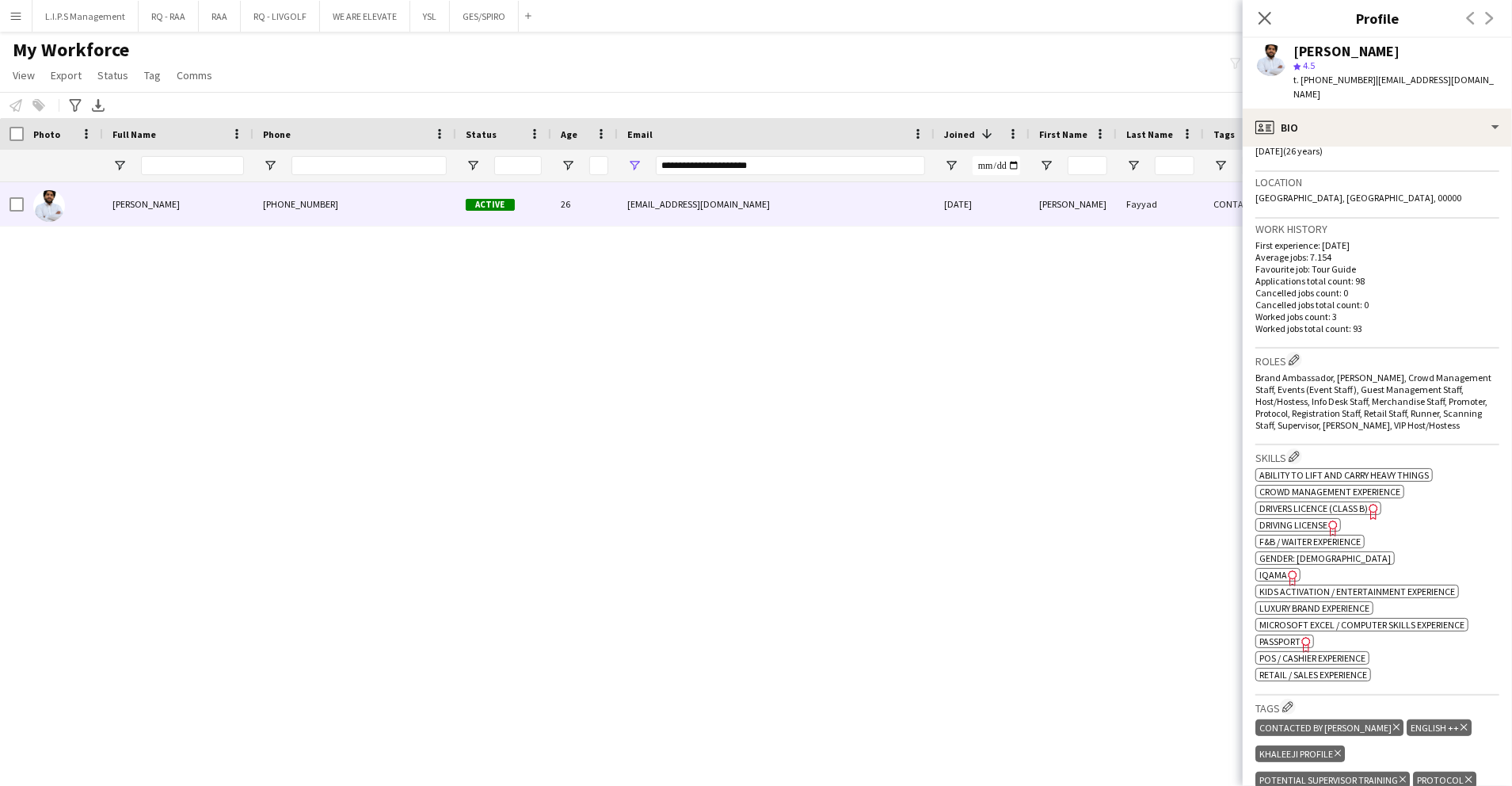
click at [1266, 569] on span "IQAMA" at bounding box center [1274, 575] width 27 height 12
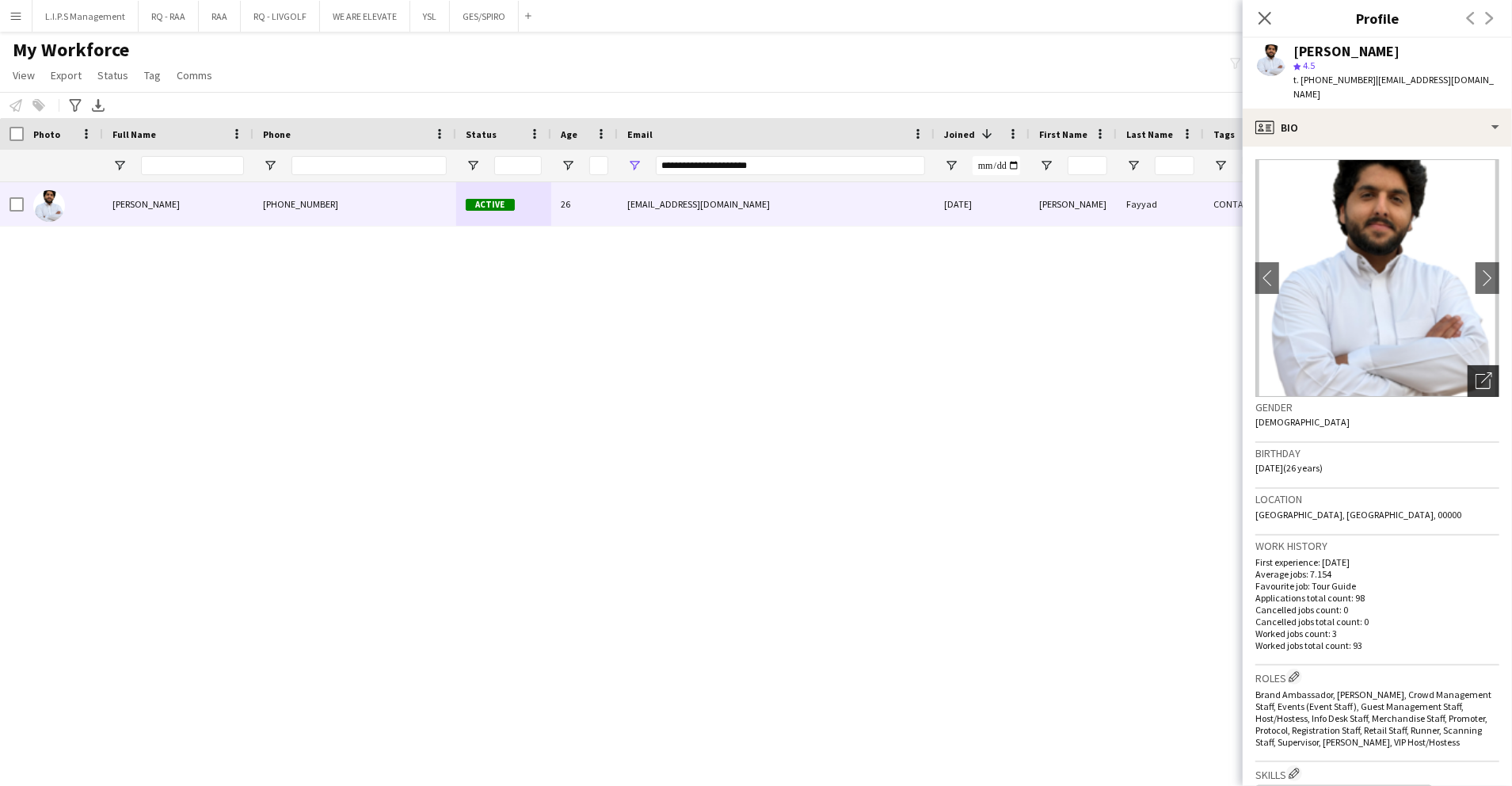
click at [1476, 373] on icon "Open photos pop-in" at bounding box center [1484, 381] width 16 height 16
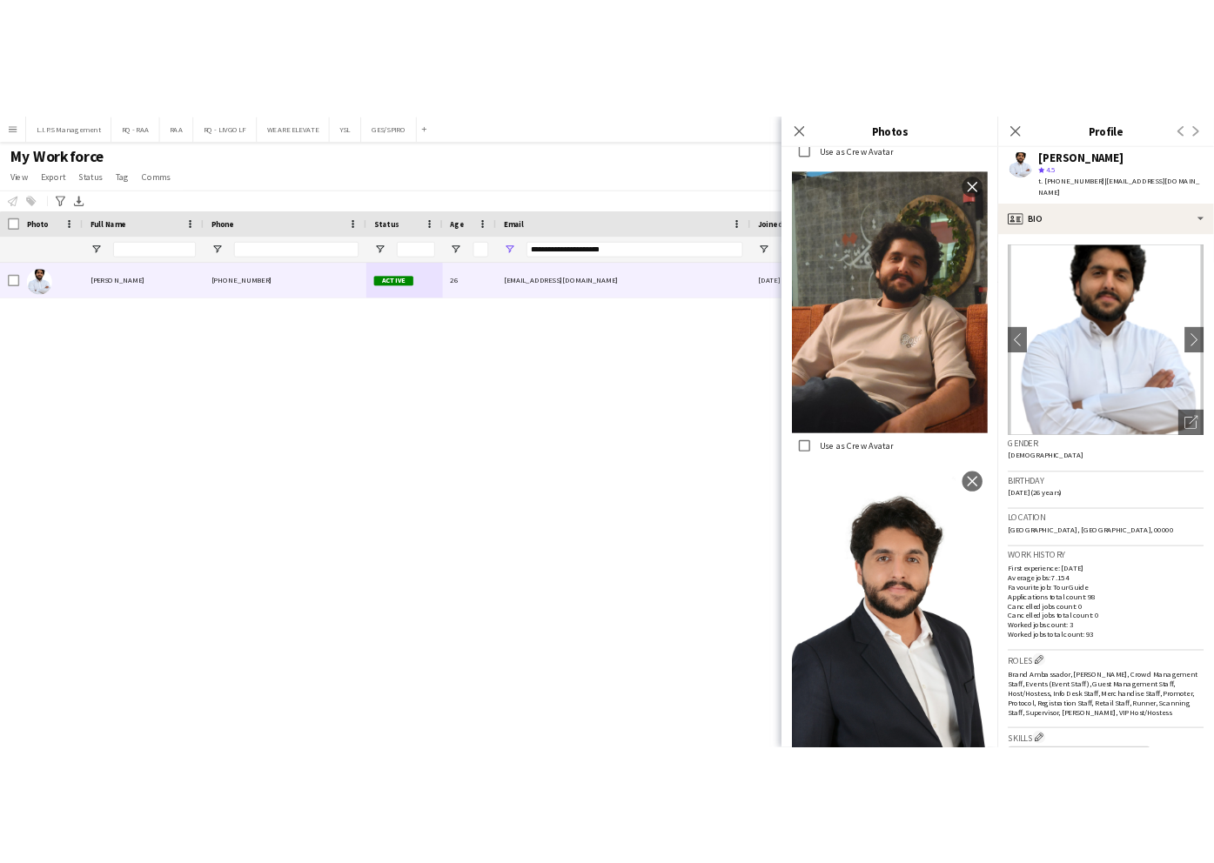
scroll to position [936, 0]
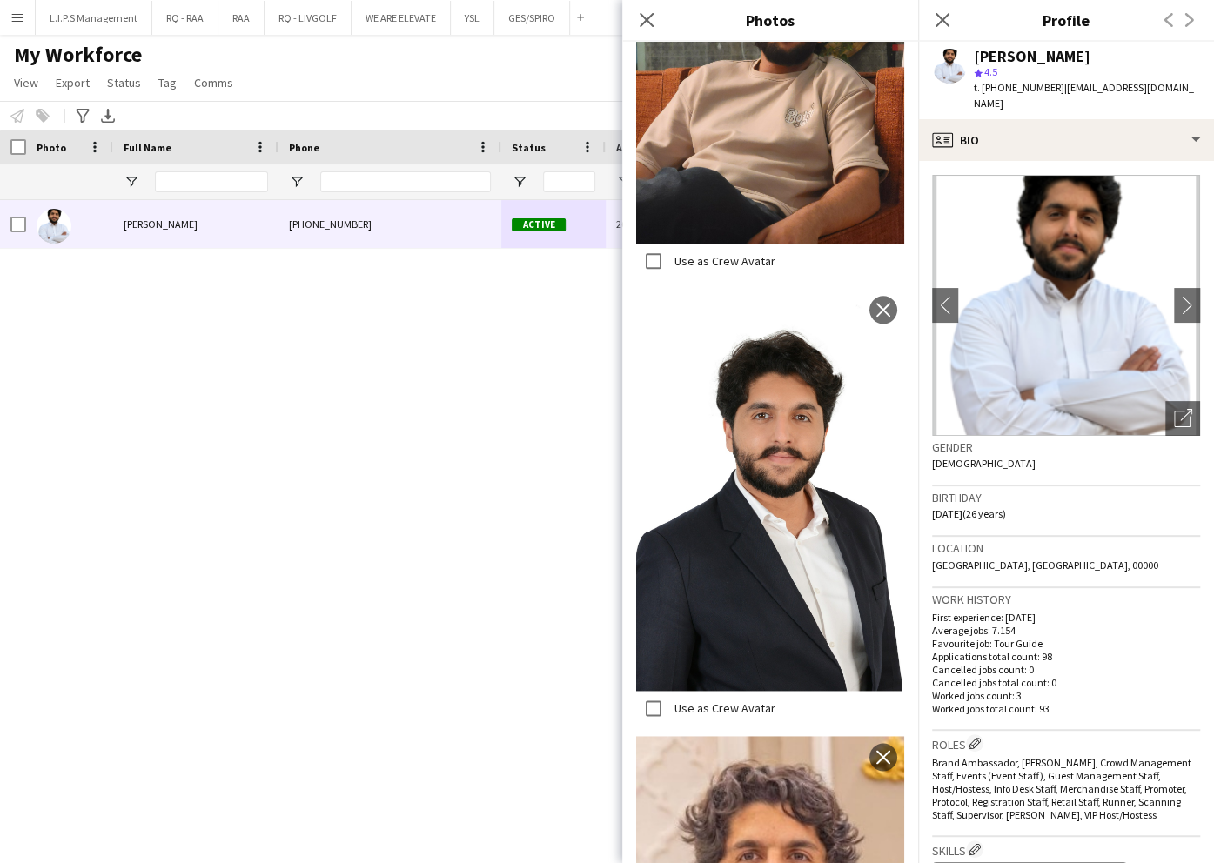
click at [1003, 45] on div "Malek Fayyad star 4.5 t. +966540475023 | malekfayyad3@gmail.com" at bounding box center [1066, 80] width 296 height 77
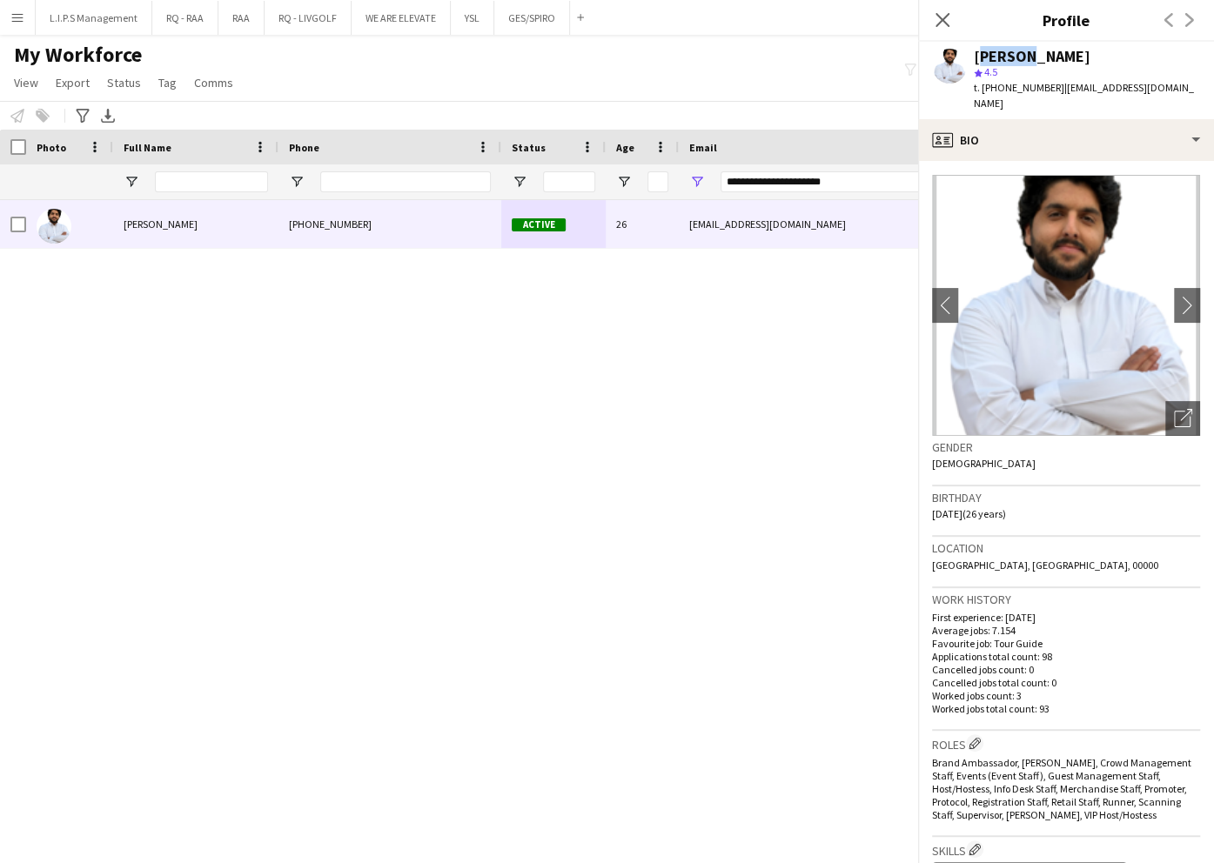
click at [1003, 50] on div "Malek Fayyad star 4.5 t. +966540475023 | malekfayyad3@gmail.com" at bounding box center [1066, 80] width 296 height 77
drag, startPoint x: 1003, startPoint y: 52, endPoint x: 985, endPoint y: 44, distance: 20.2
click at [985, 44] on div "Malek Fayyad star 4.5 t. +966540475023 | malekfayyad3@gmail.com" at bounding box center [1066, 80] width 296 height 77
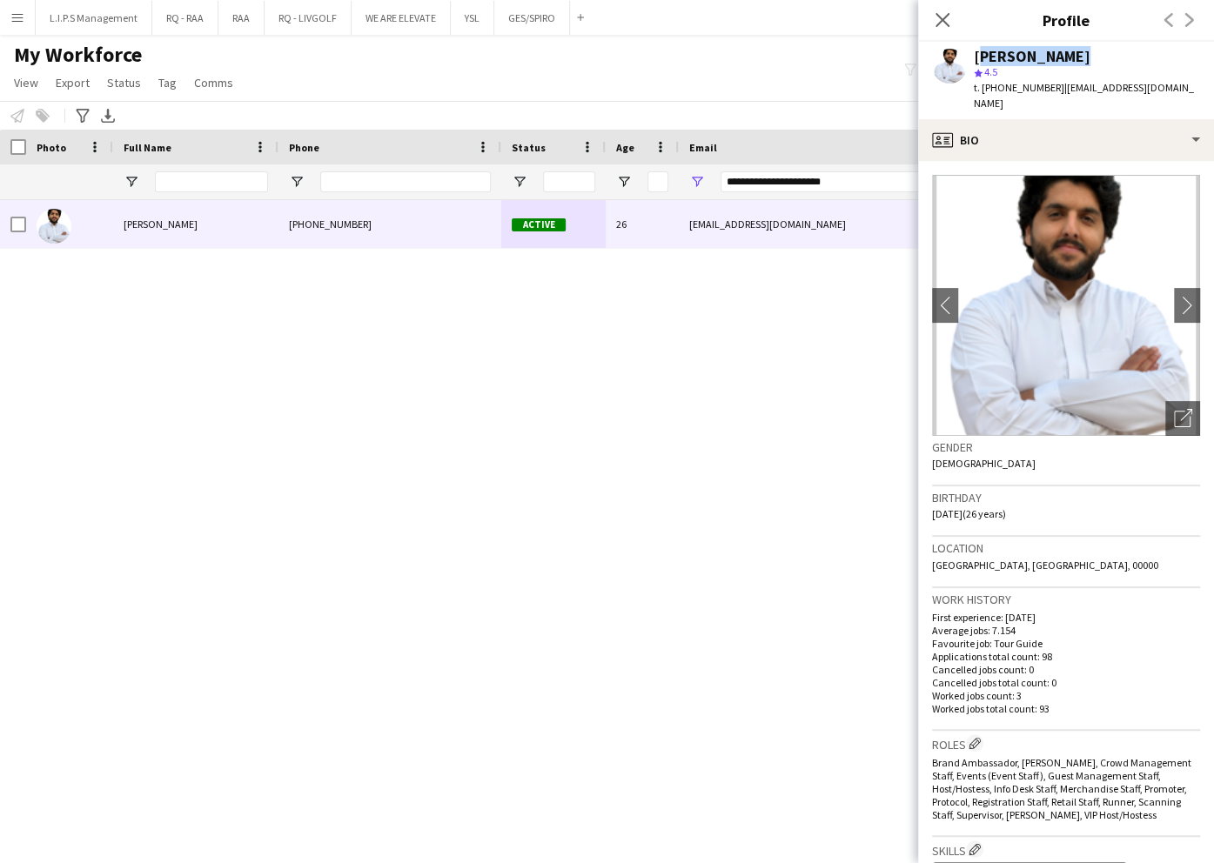
click at [985, 44] on div "Malek Fayyad star 4.5 t. +966540475023 | malekfayyad3@gmail.com" at bounding box center [1066, 80] width 296 height 77
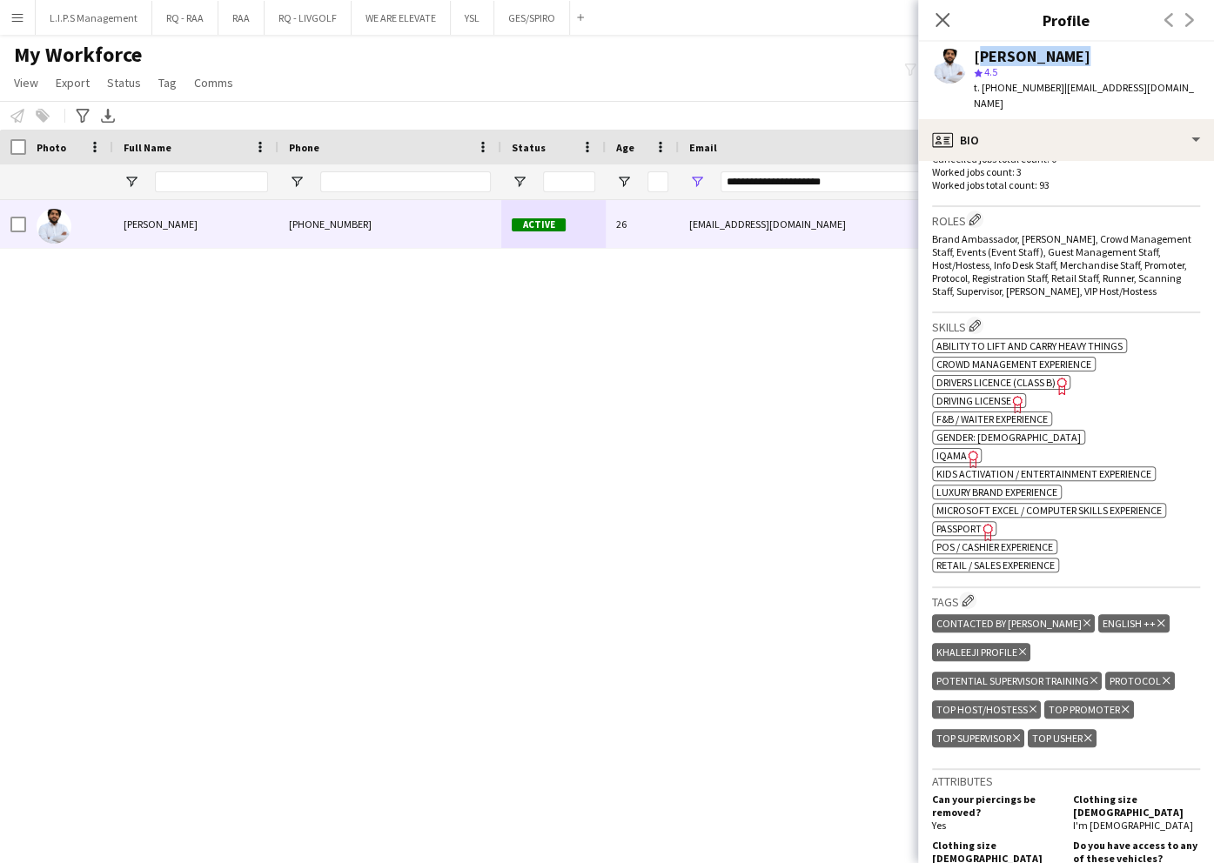
scroll to position [696, 0]
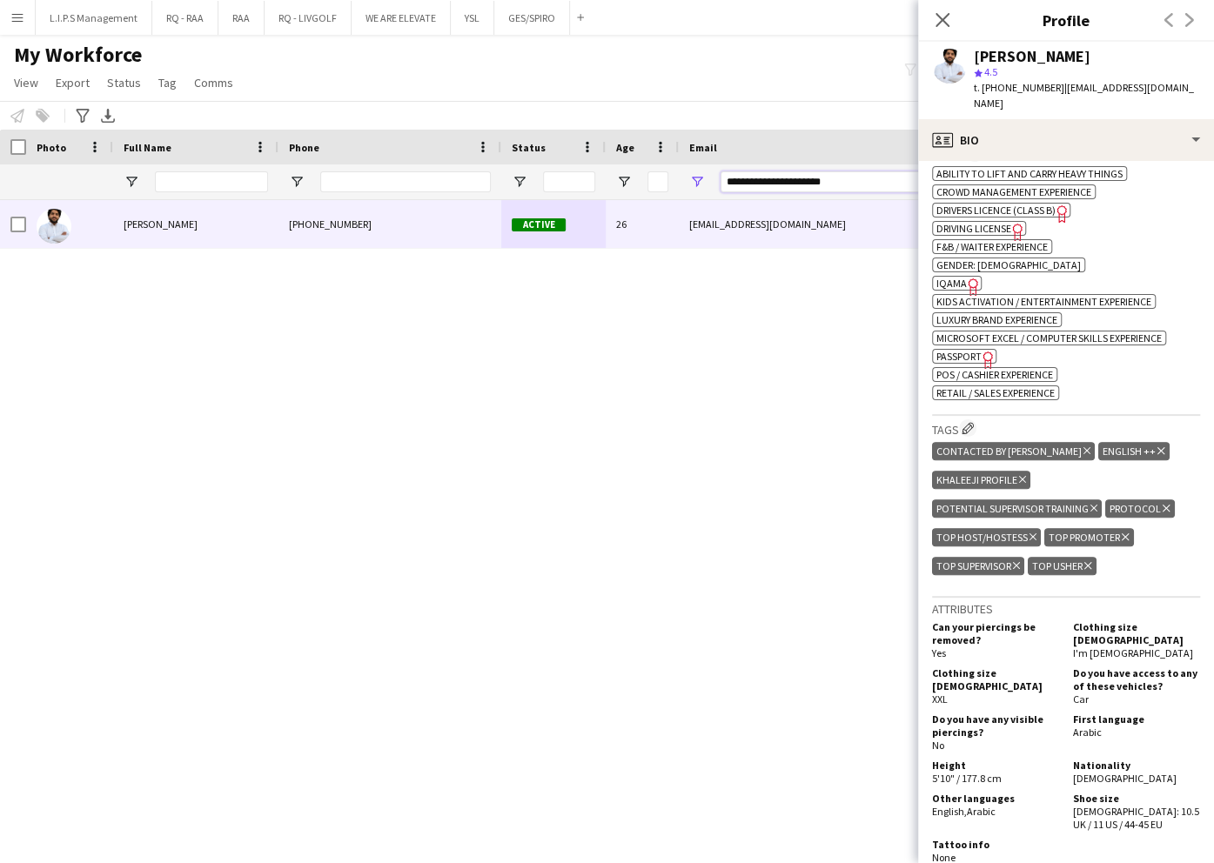
drag, startPoint x: 862, startPoint y: 190, endPoint x: 555, endPoint y: 191, distance: 306.4
click at [555, 191] on div at bounding box center [1212, 181] width 2424 height 35
paste input "Email Filter Input"
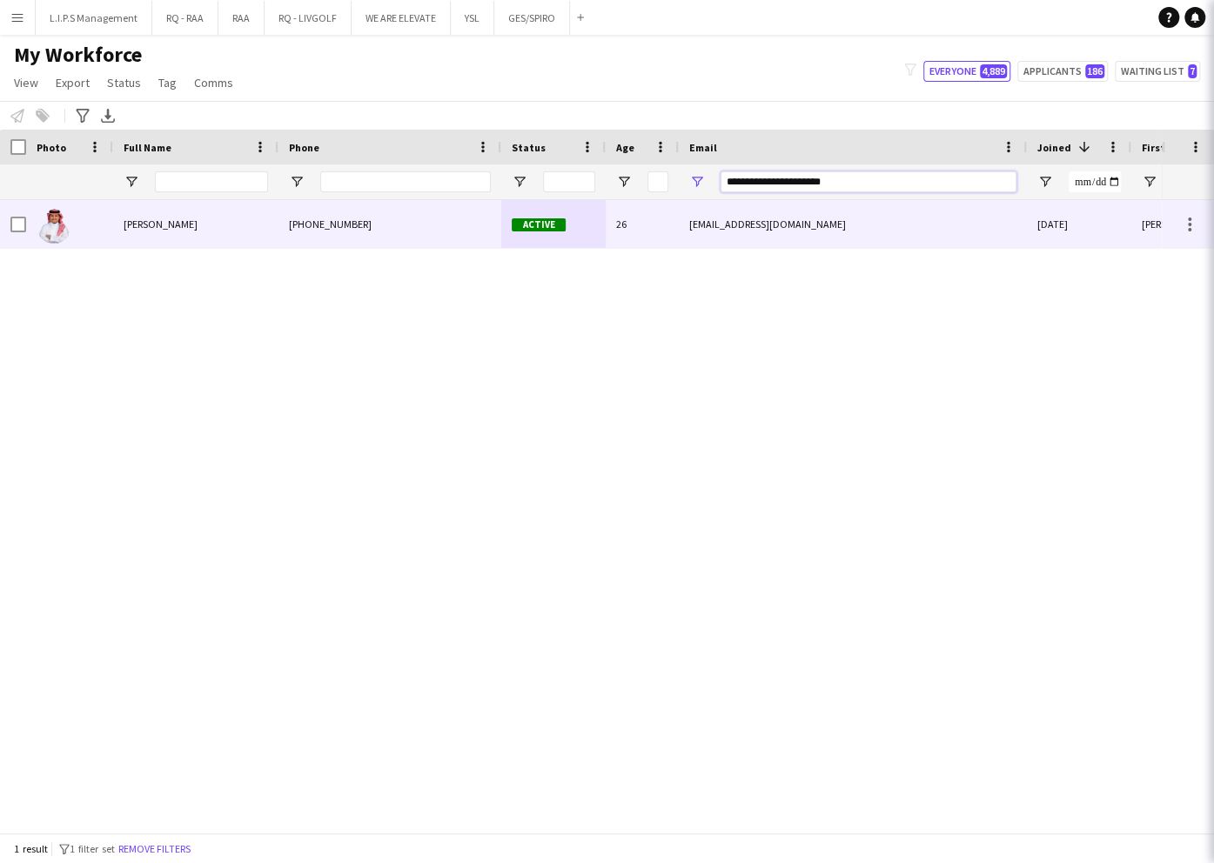
type input "**********"
click at [559, 226] on span "Active" at bounding box center [539, 224] width 54 height 13
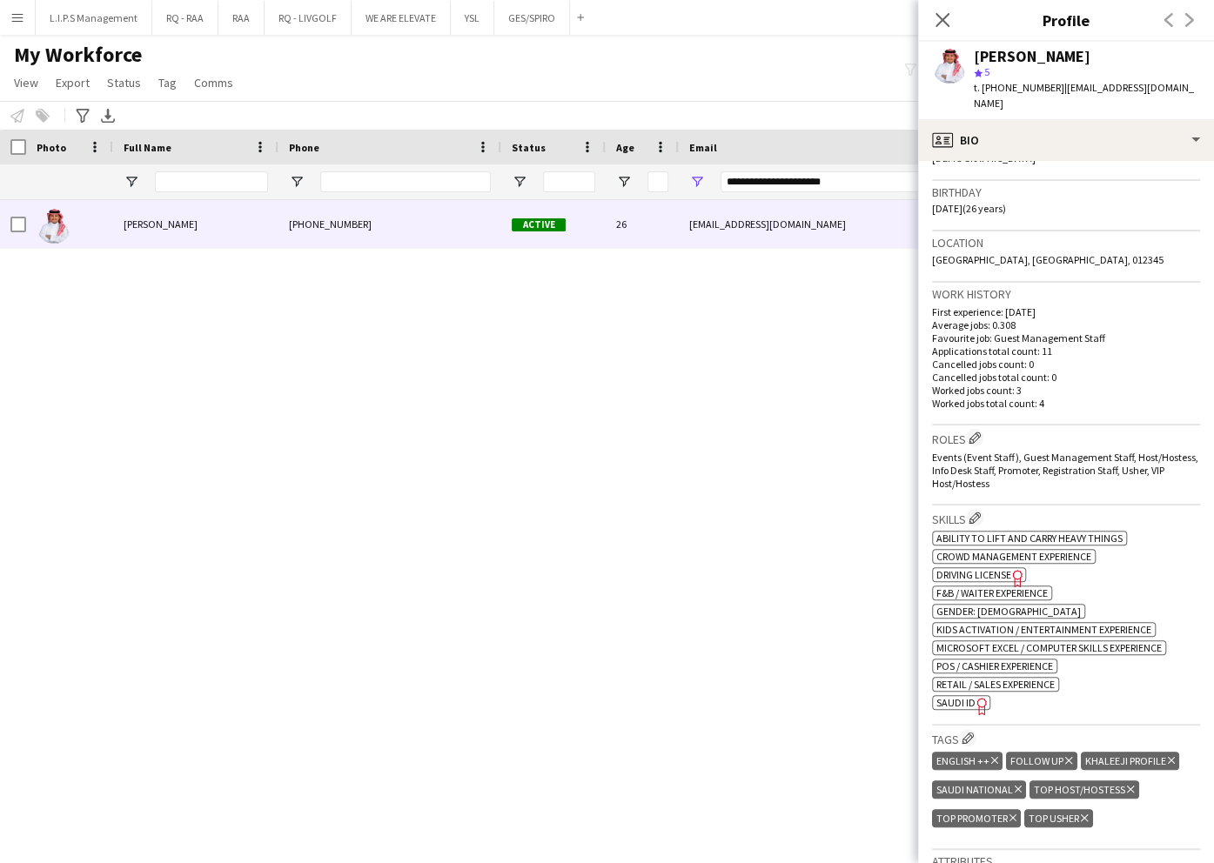
scroll to position [348, 0]
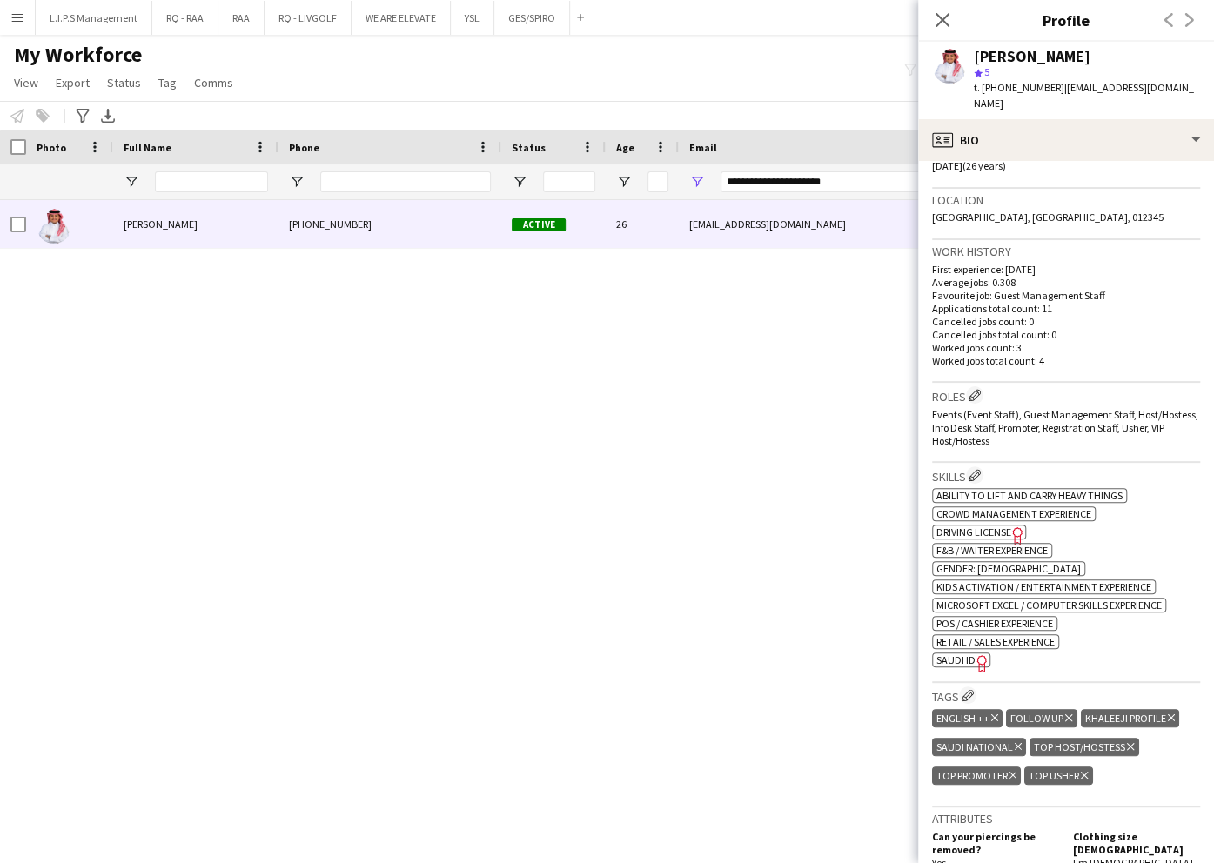
click at [964, 654] on span "SAUDI ID" at bounding box center [955, 660] width 39 height 13
click at [1028, 86] on span "t. +966535276615" at bounding box center [1019, 87] width 91 height 13
copy span "966535276615"
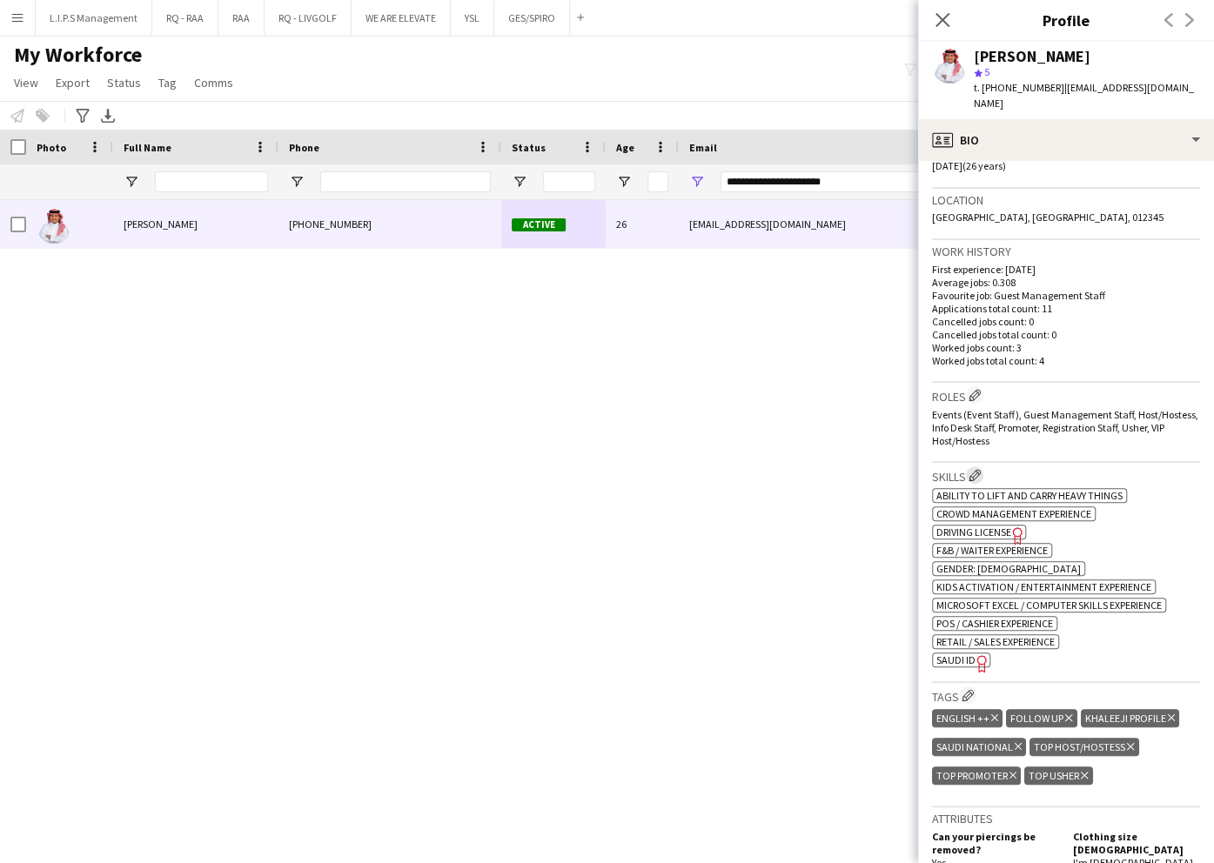
click at [980, 469] on app-icon "Edit crew company skills" at bounding box center [975, 475] width 12 height 12
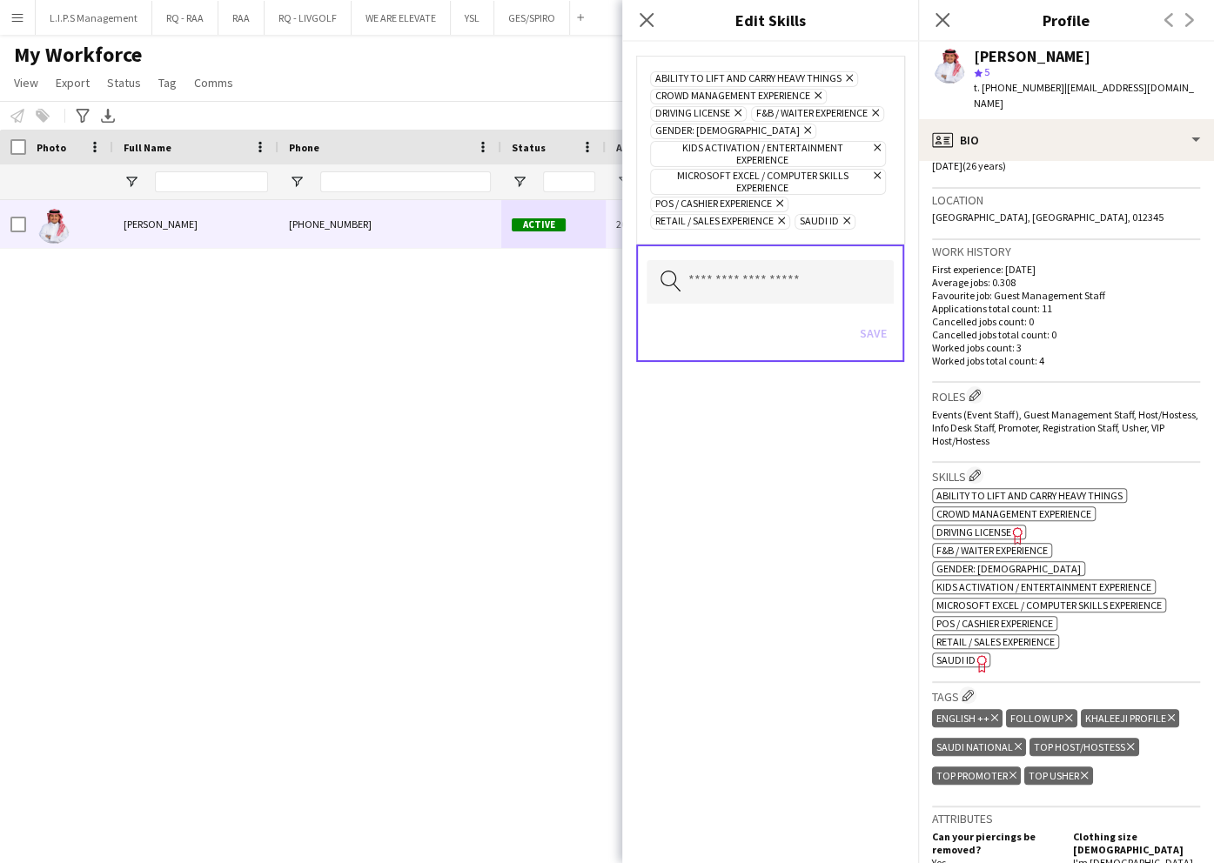
click at [850, 215] on icon "Remove" at bounding box center [844, 220] width 11 height 11
click at [815, 260] on input "text" at bounding box center [770, 282] width 247 height 44
type input "****"
click at [822, 315] on span "SAUDI ID" at bounding box center [770, 314] width 219 height 17
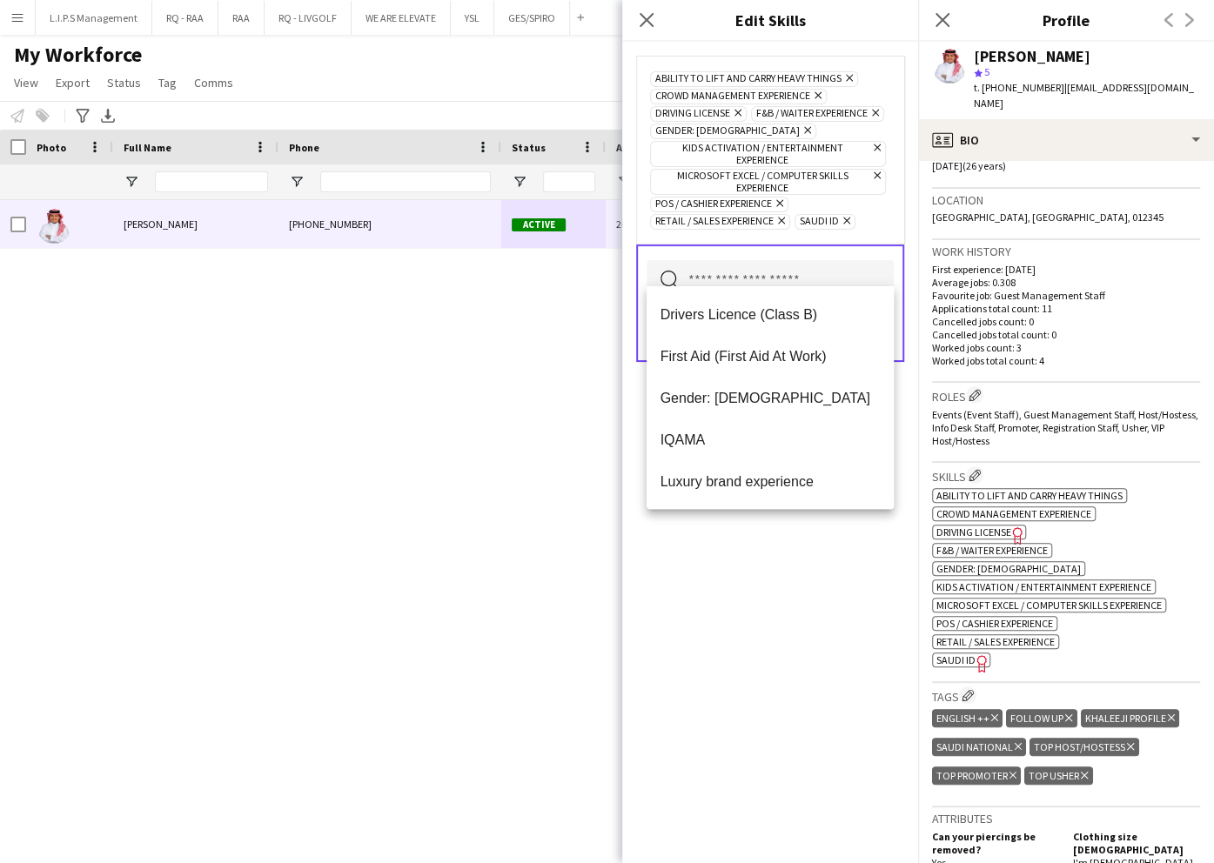
drag, startPoint x: 759, startPoint y: 580, endPoint x: 801, endPoint y: 366, distance: 218.1
click at [759, 580] on div "Ability to lift and carry heavy things Remove Crowd management experience Remov…" at bounding box center [770, 453] width 296 height 822
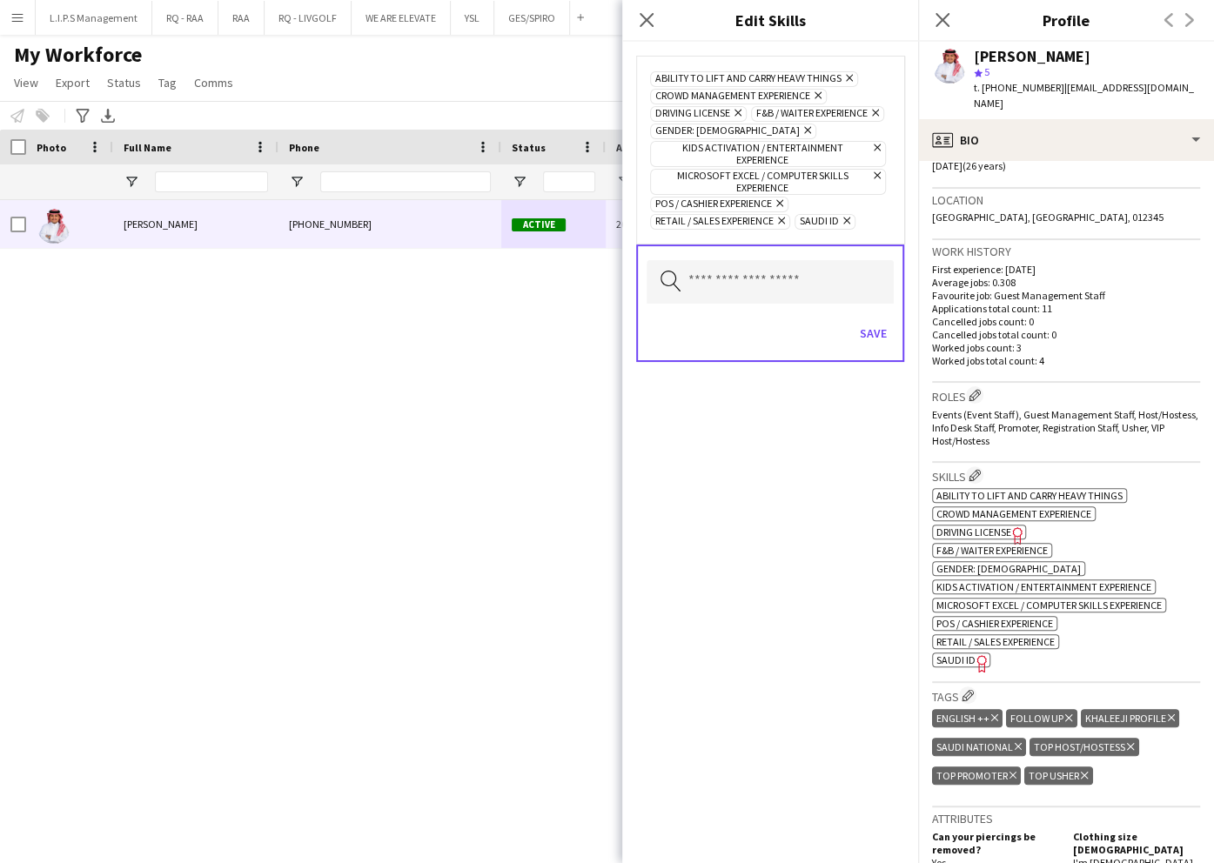
click at [849, 215] on icon "Remove" at bounding box center [844, 220] width 11 height 11
click at [878, 319] on button "Save" at bounding box center [873, 333] width 41 height 28
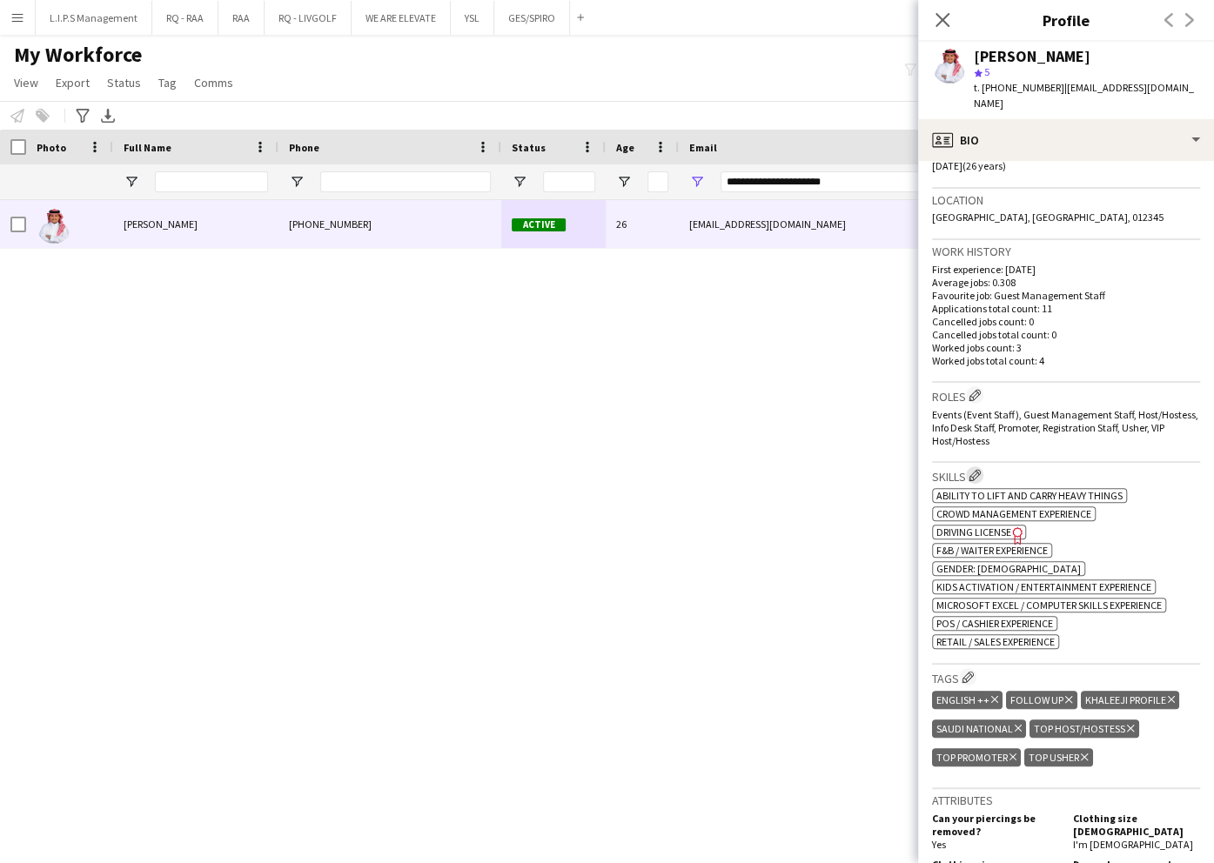
click at [980, 469] on app-icon "Edit crew company skills" at bounding box center [975, 475] width 12 height 12
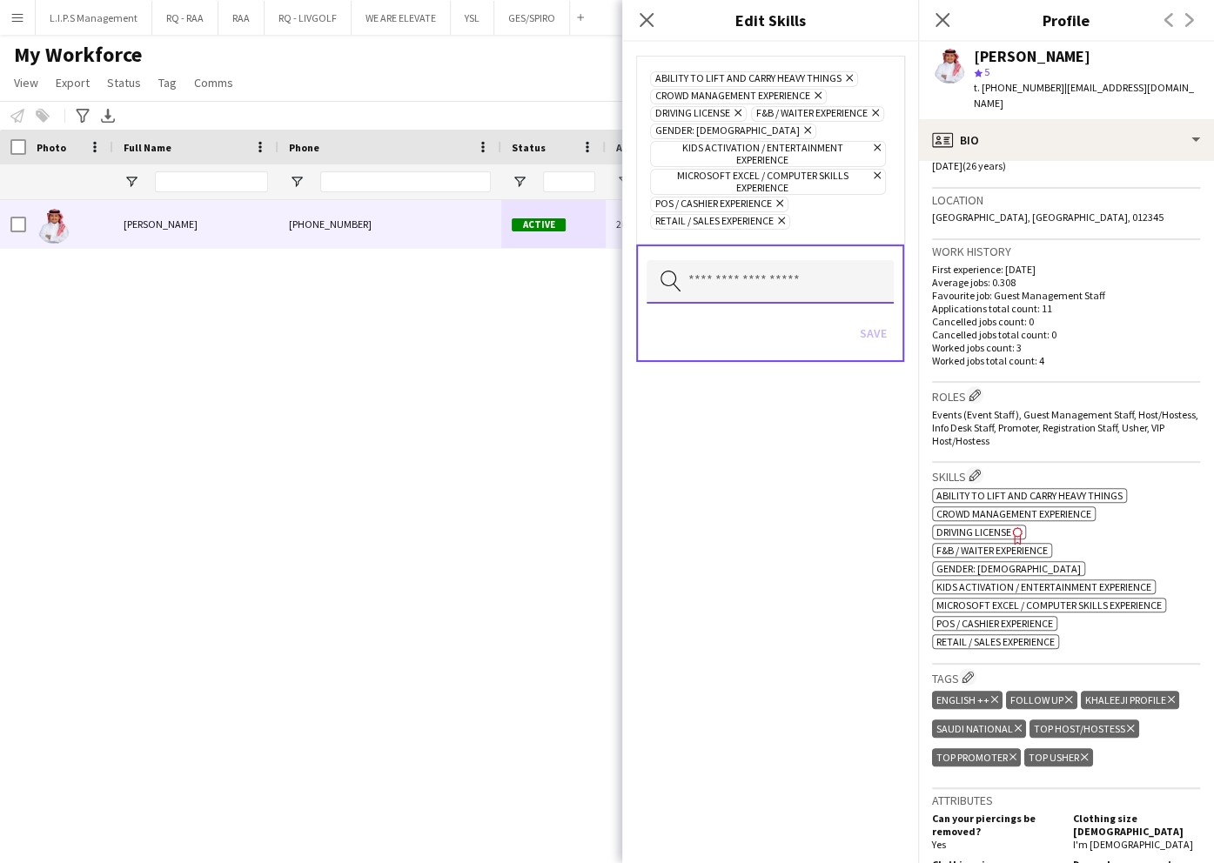
click at [825, 260] on input "text" at bounding box center [770, 282] width 247 height 44
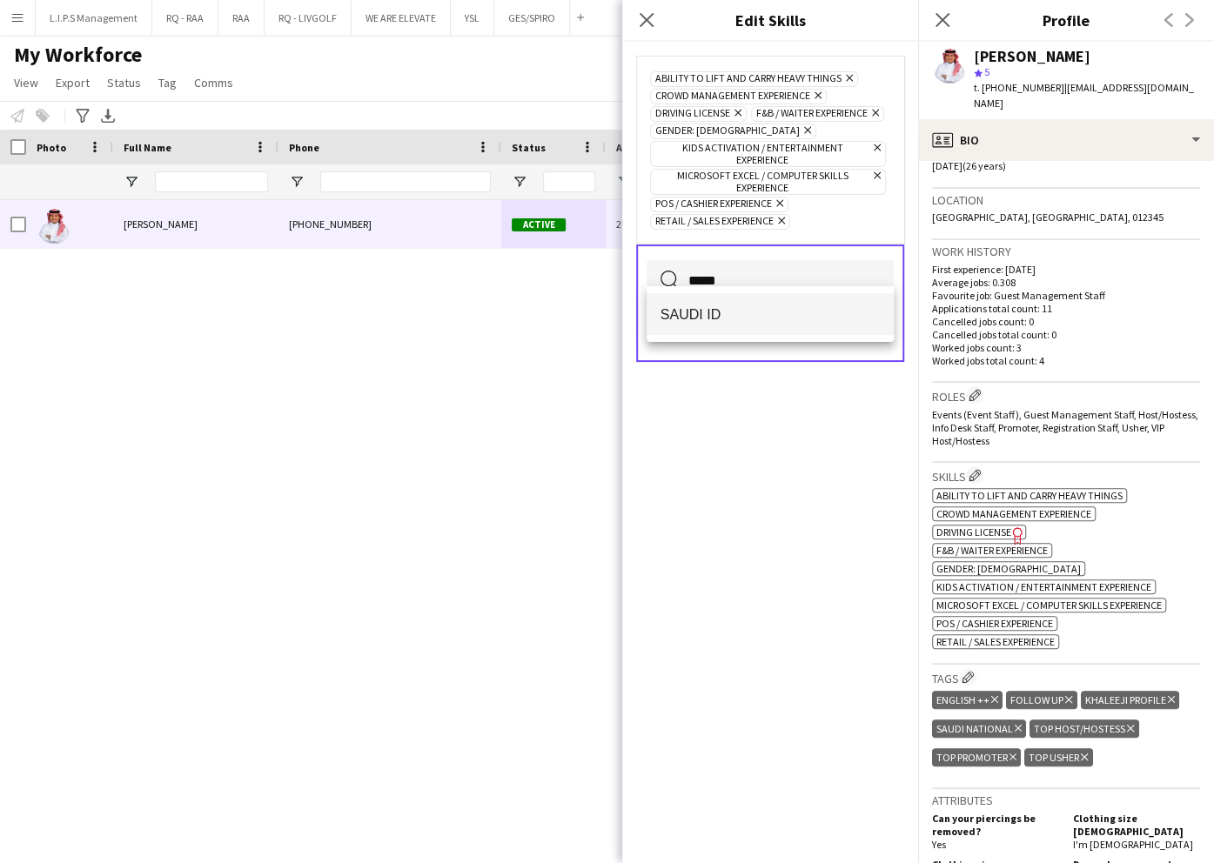
type input "*****"
click at [816, 308] on span "SAUDI ID" at bounding box center [770, 314] width 219 height 17
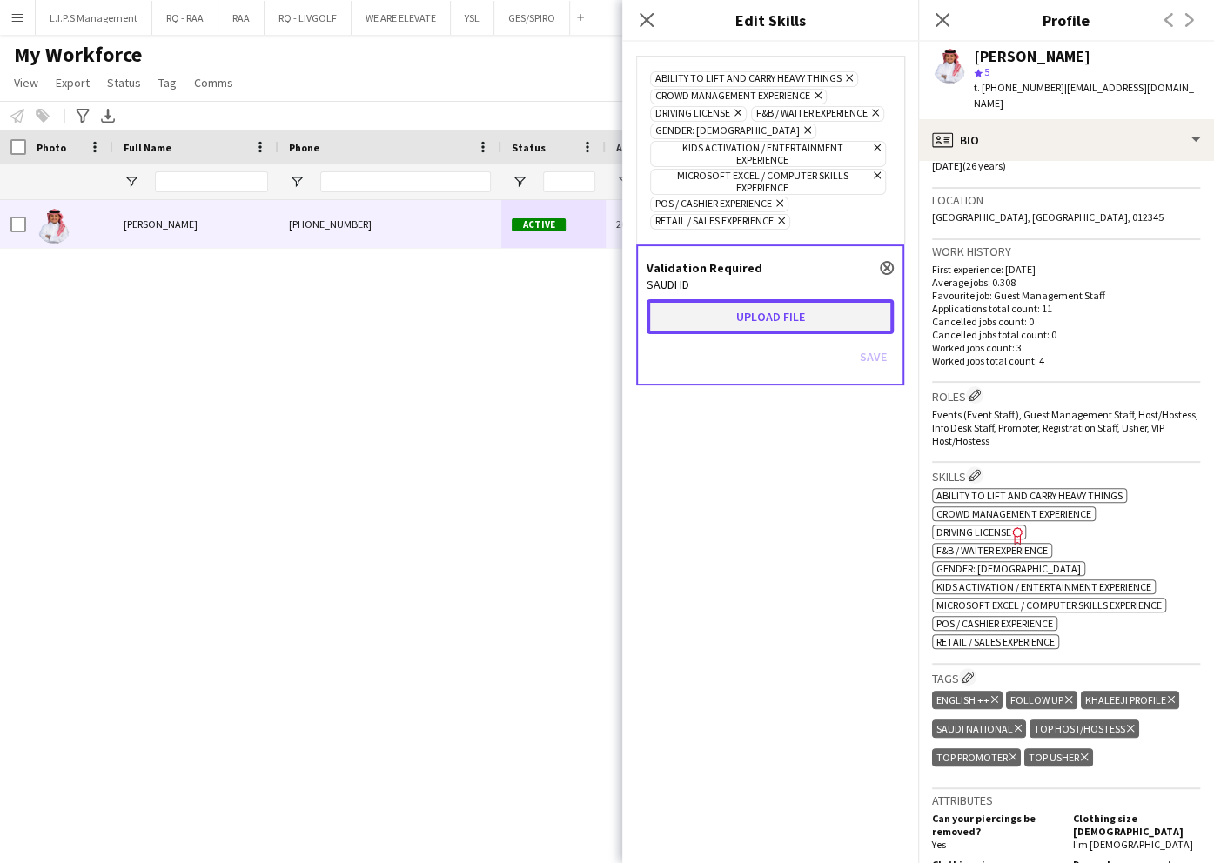
click at [795, 308] on button "Upload file" at bounding box center [770, 316] width 247 height 35
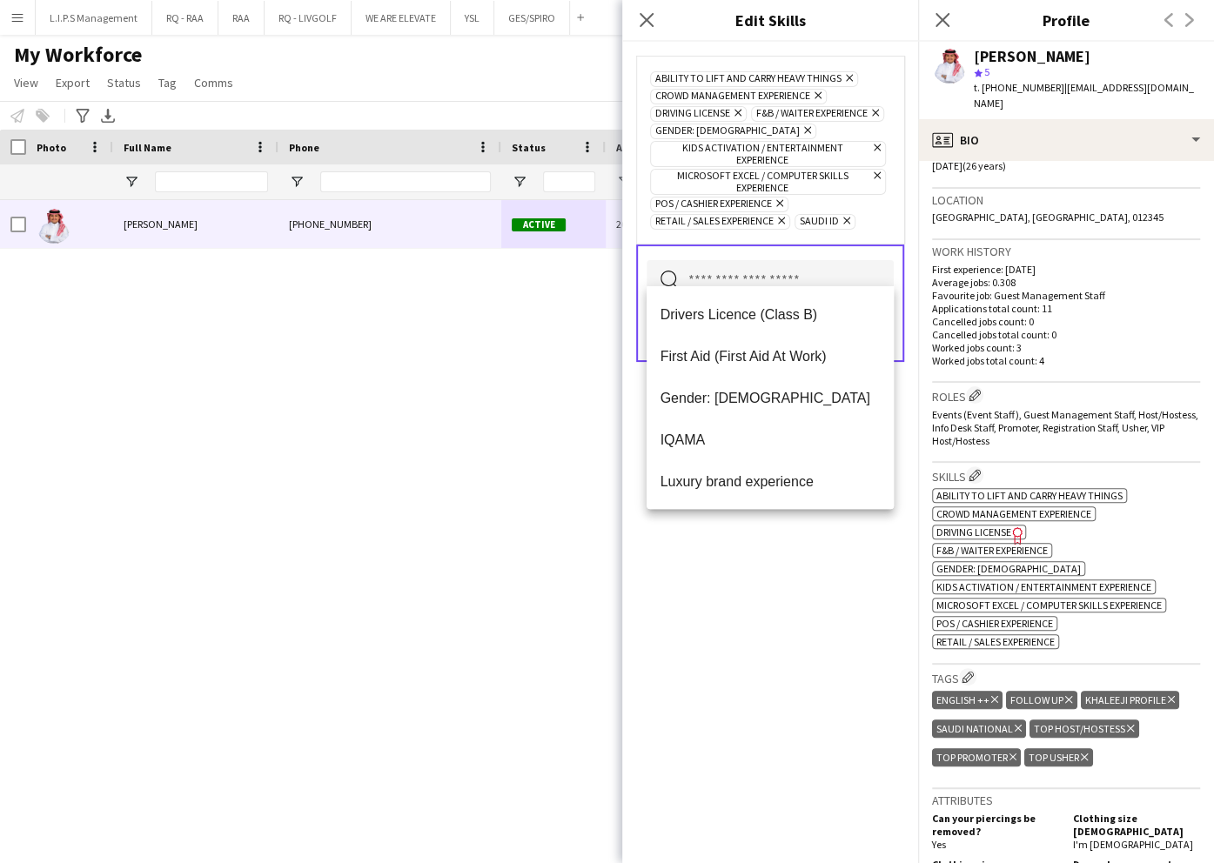
drag, startPoint x: 780, startPoint y: 592, endPoint x: 816, endPoint y: 463, distance: 133.9
click at [780, 587] on div "Ability to lift and carry heavy things Remove Crowd management experience Remov…" at bounding box center [770, 453] width 296 height 822
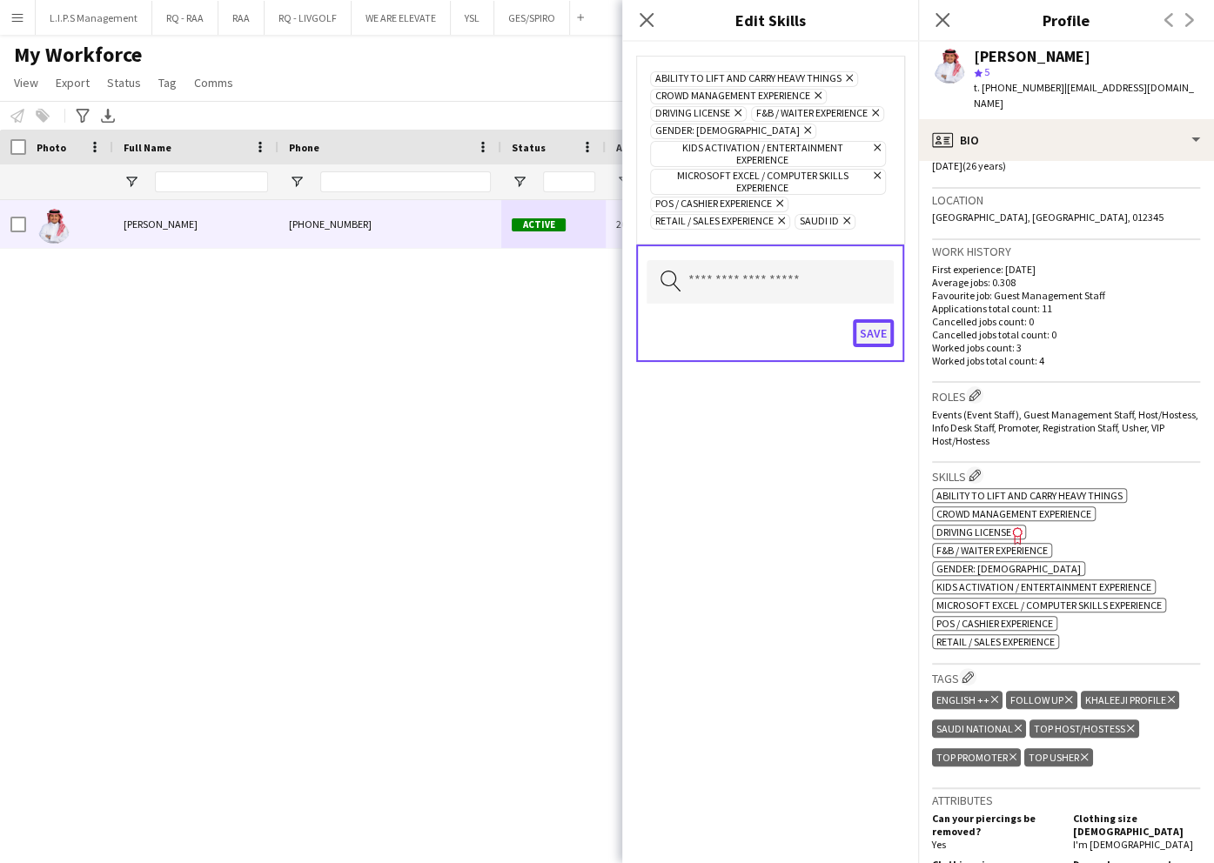
click at [869, 319] on button "Save" at bounding box center [873, 333] width 41 height 28
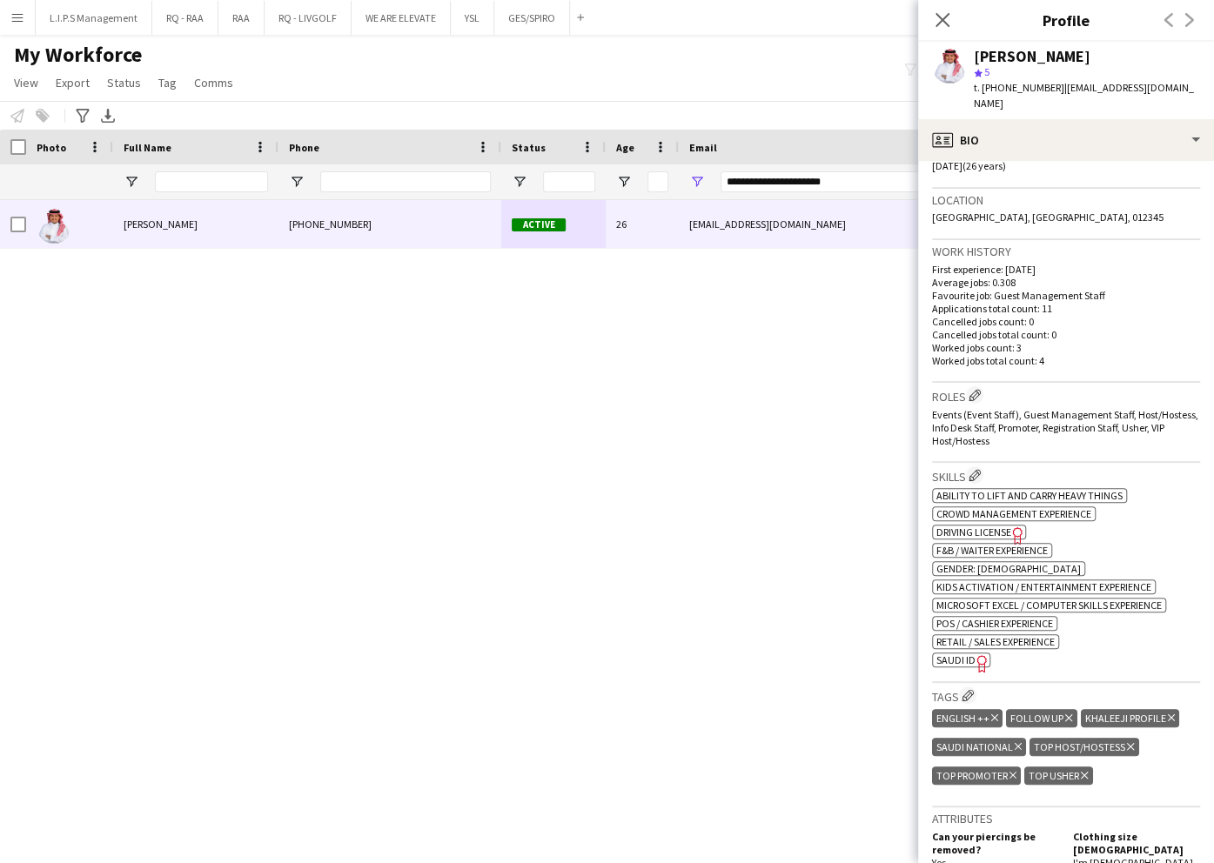
click at [1030, 63] on div "Mohammed Alatfah" at bounding box center [1032, 57] width 117 height 16
click at [1029, 63] on div "Mohammed Alatfah" at bounding box center [1032, 57] width 117 height 16
copy div "Mohammed Alatfah"
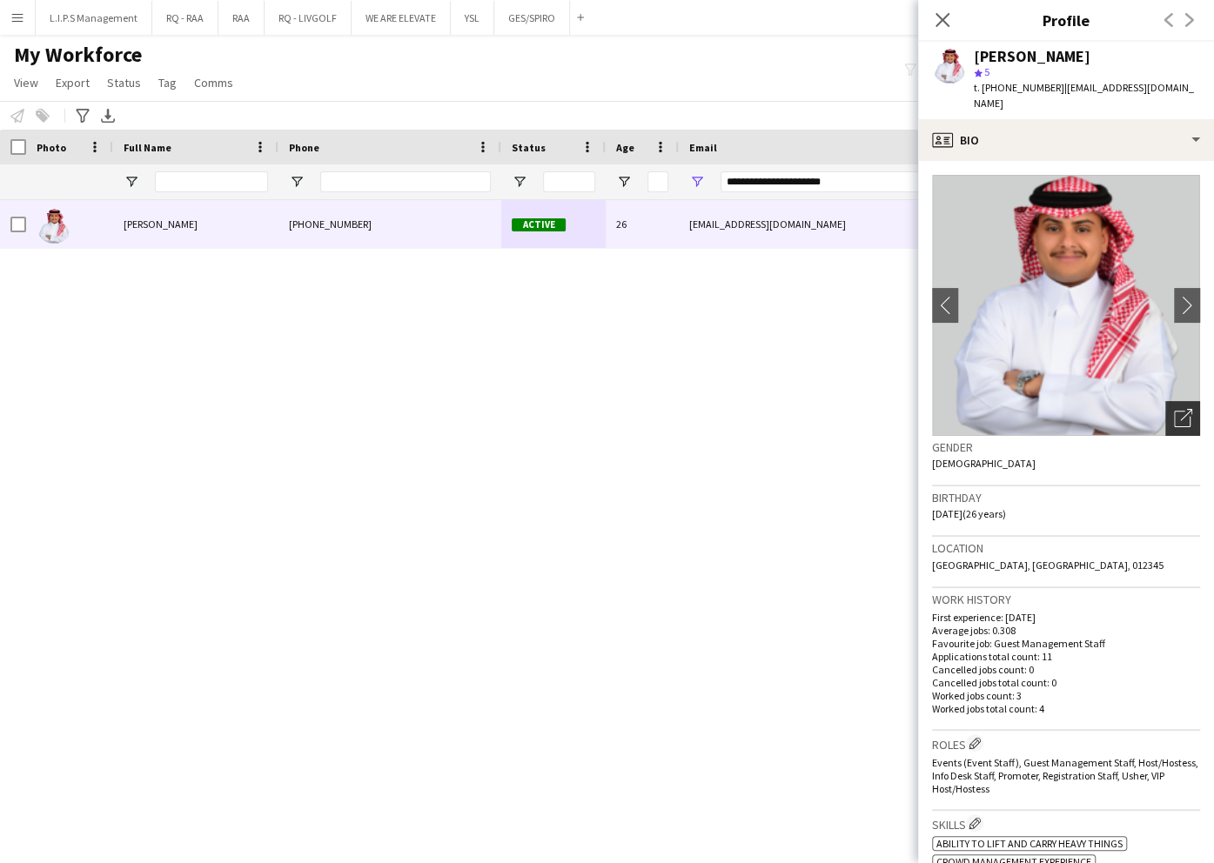
click at [1174, 409] on icon "Open photos pop-in" at bounding box center [1183, 418] width 18 height 18
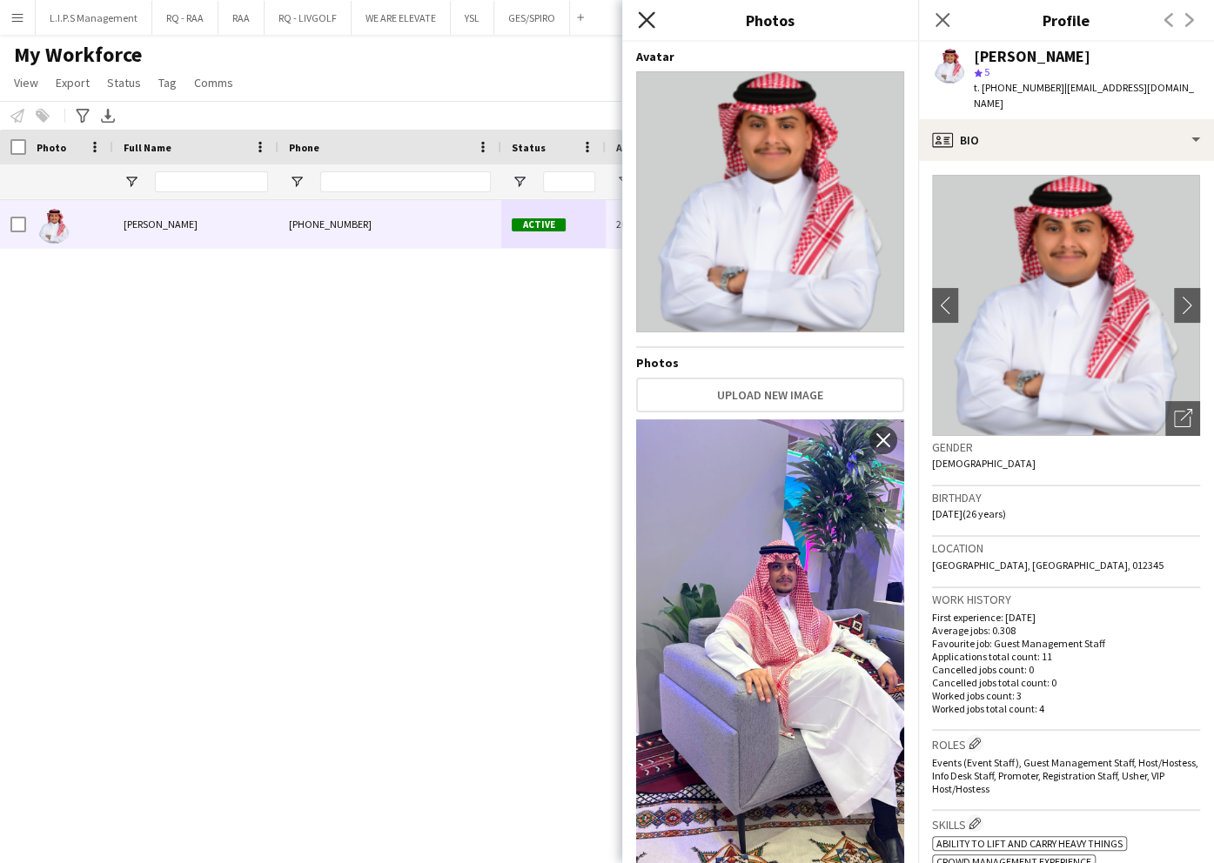
click at [650, 19] on icon "Close pop-in" at bounding box center [646, 19] width 17 height 17
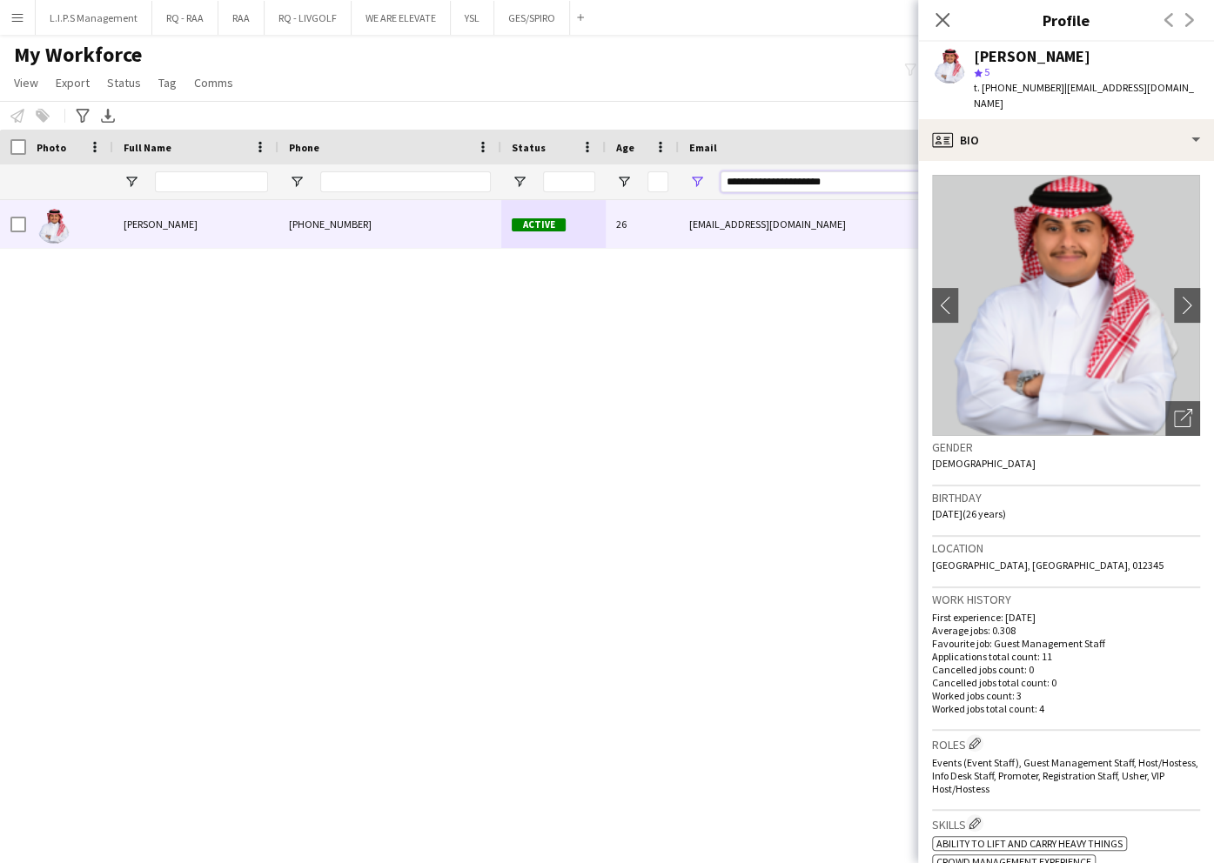
drag, startPoint x: 867, startPoint y: 178, endPoint x: 525, endPoint y: 199, distance: 342.7
click at [526, 198] on div at bounding box center [1212, 181] width 2424 height 35
paste input "*****"
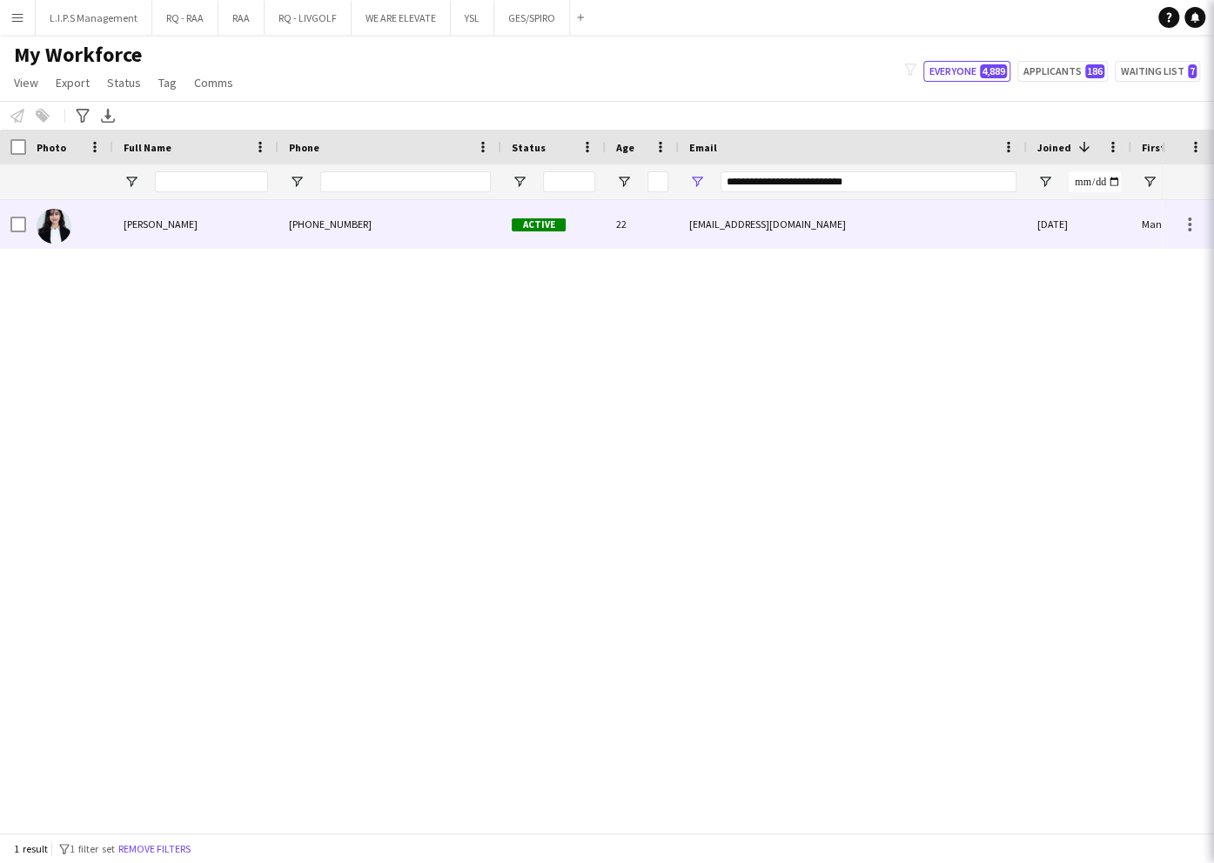
click at [537, 230] on span "Active" at bounding box center [539, 224] width 54 height 13
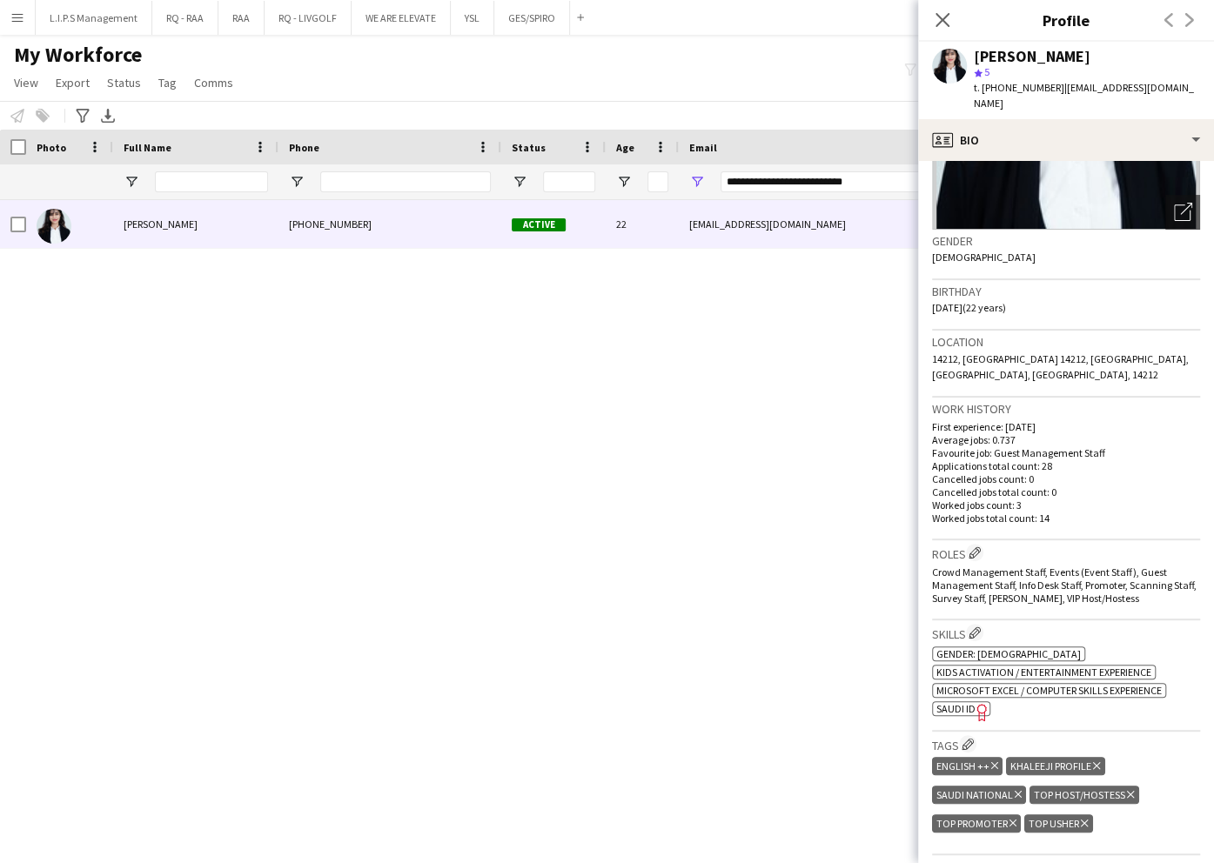
scroll to position [464, 0]
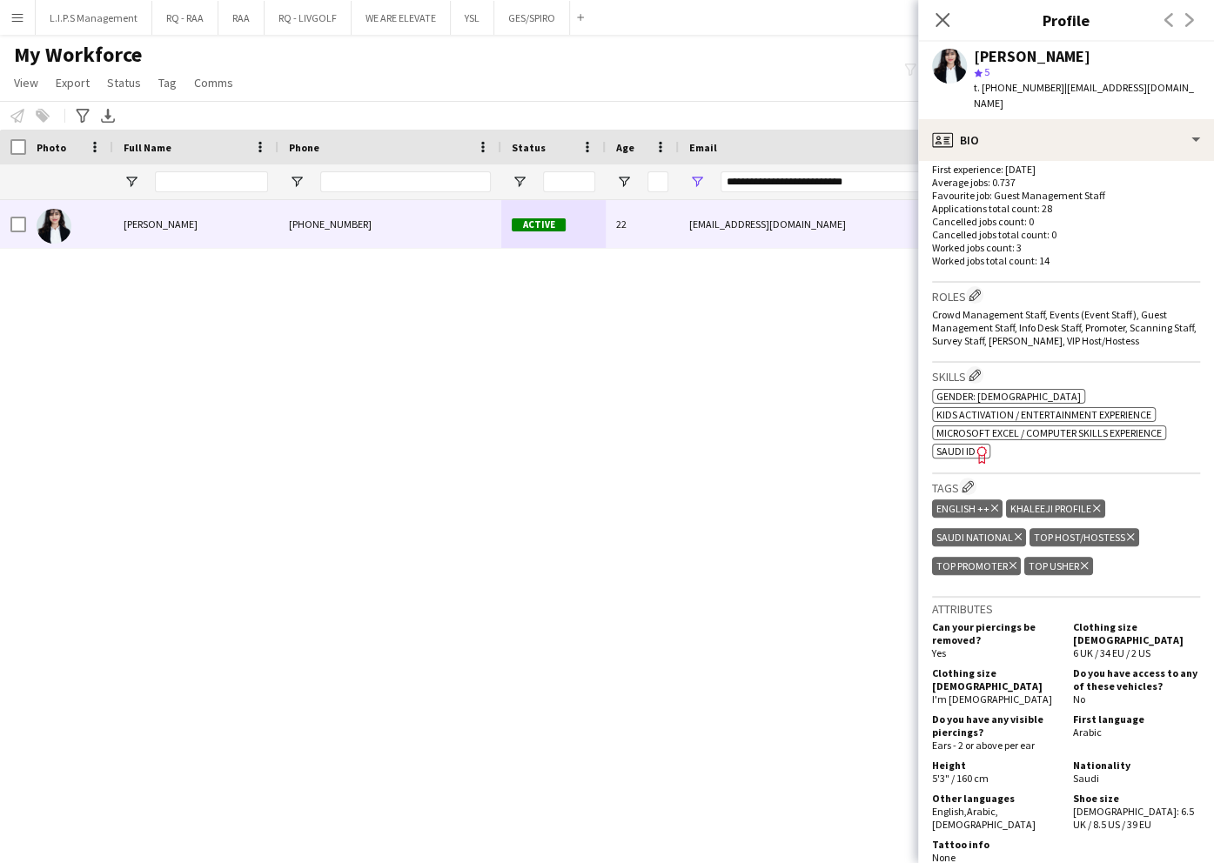
click at [962, 445] on span "SAUDI ID" at bounding box center [955, 451] width 39 height 13
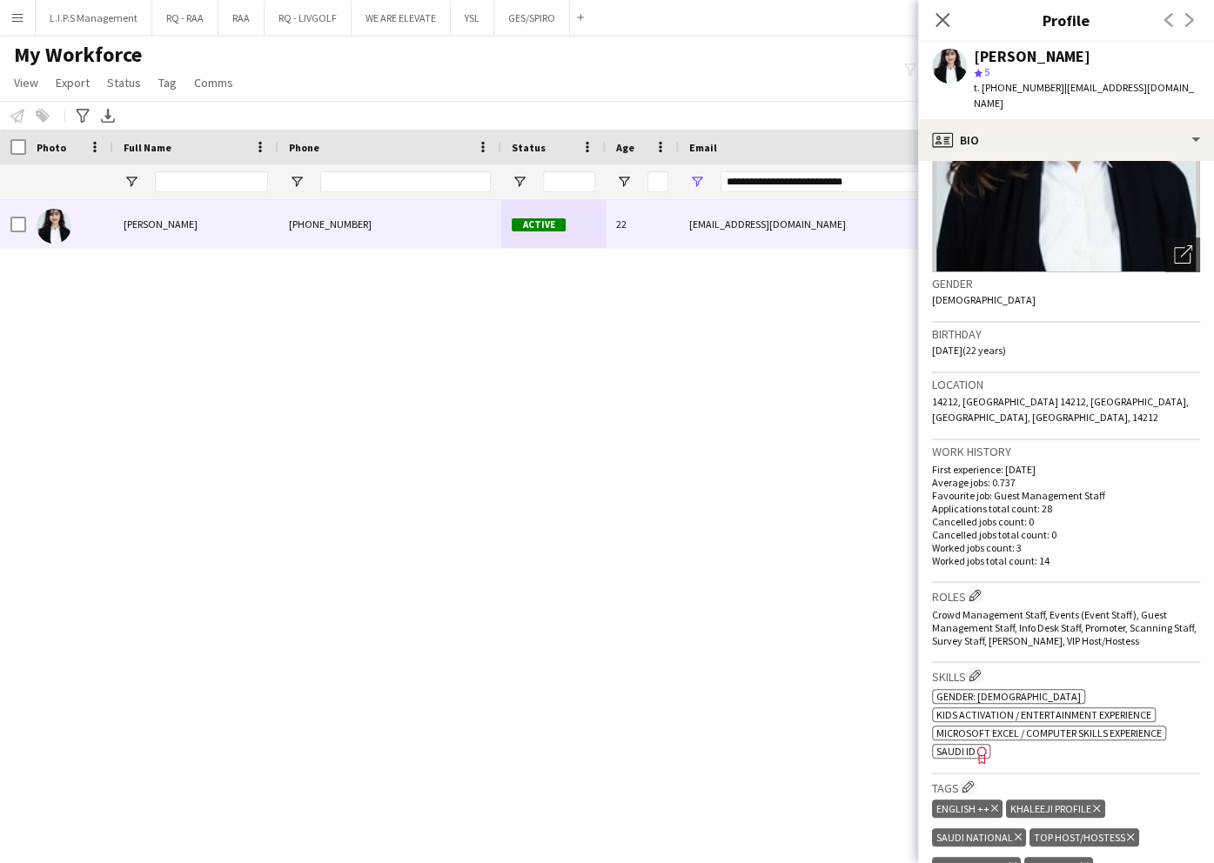
scroll to position [0, 0]
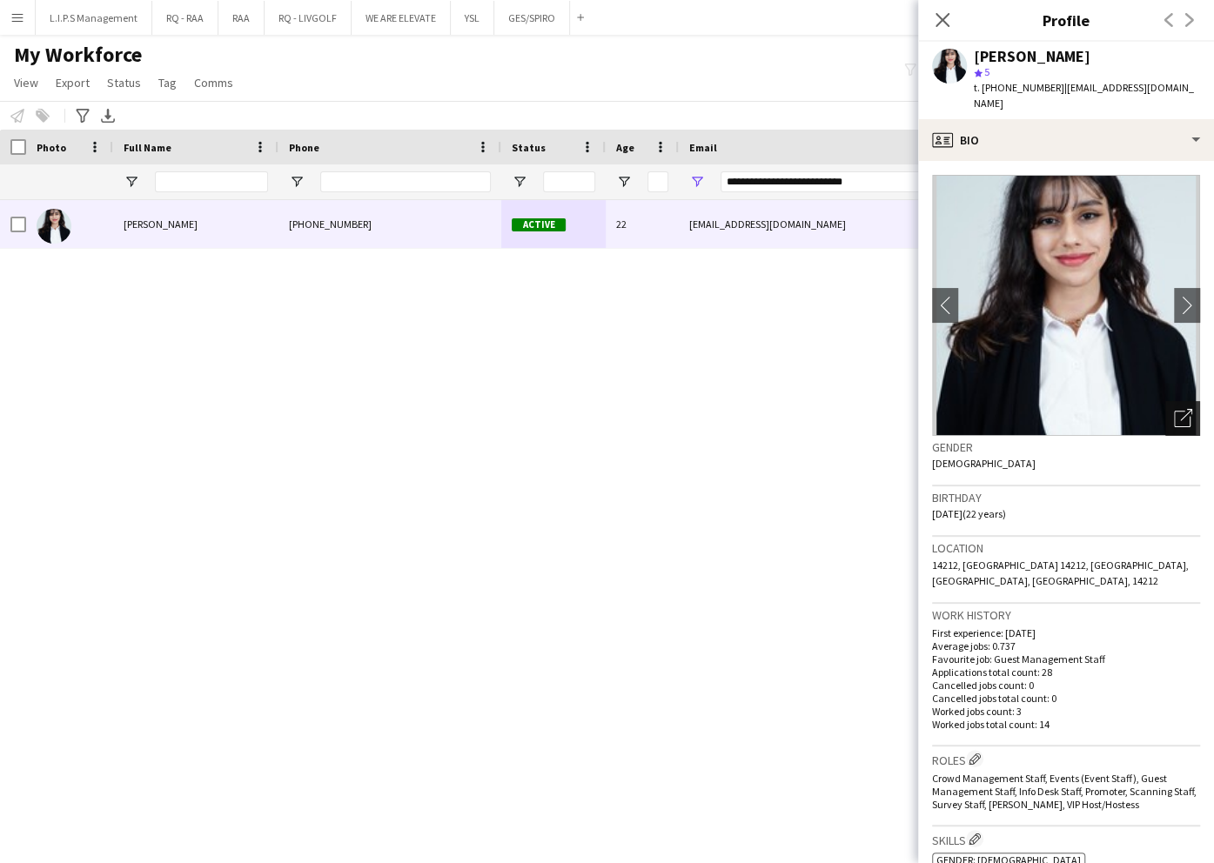
click at [1174, 418] on icon "Open photos pop-in" at bounding box center [1183, 418] width 18 height 18
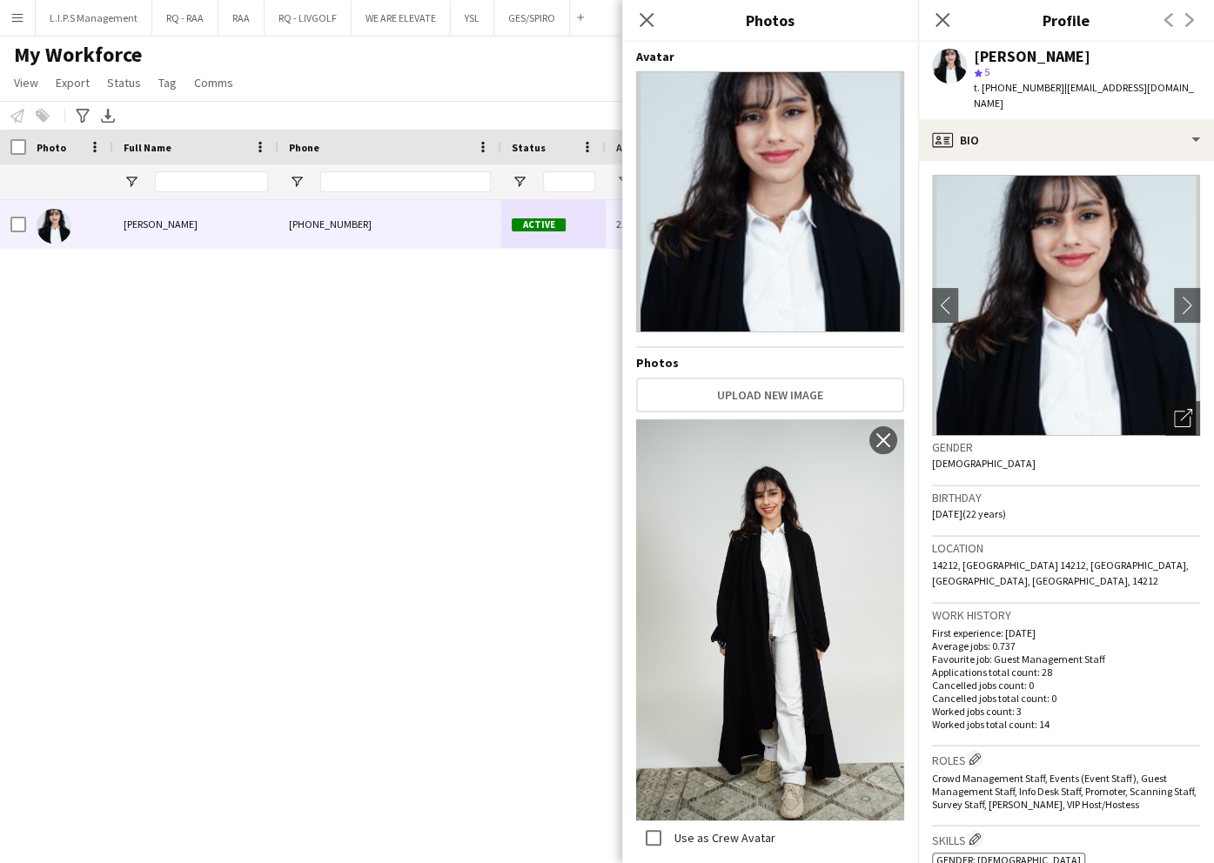
click at [1022, 84] on span "t. +966532657557" at bounding box center [1019, 87] width 91 height 13
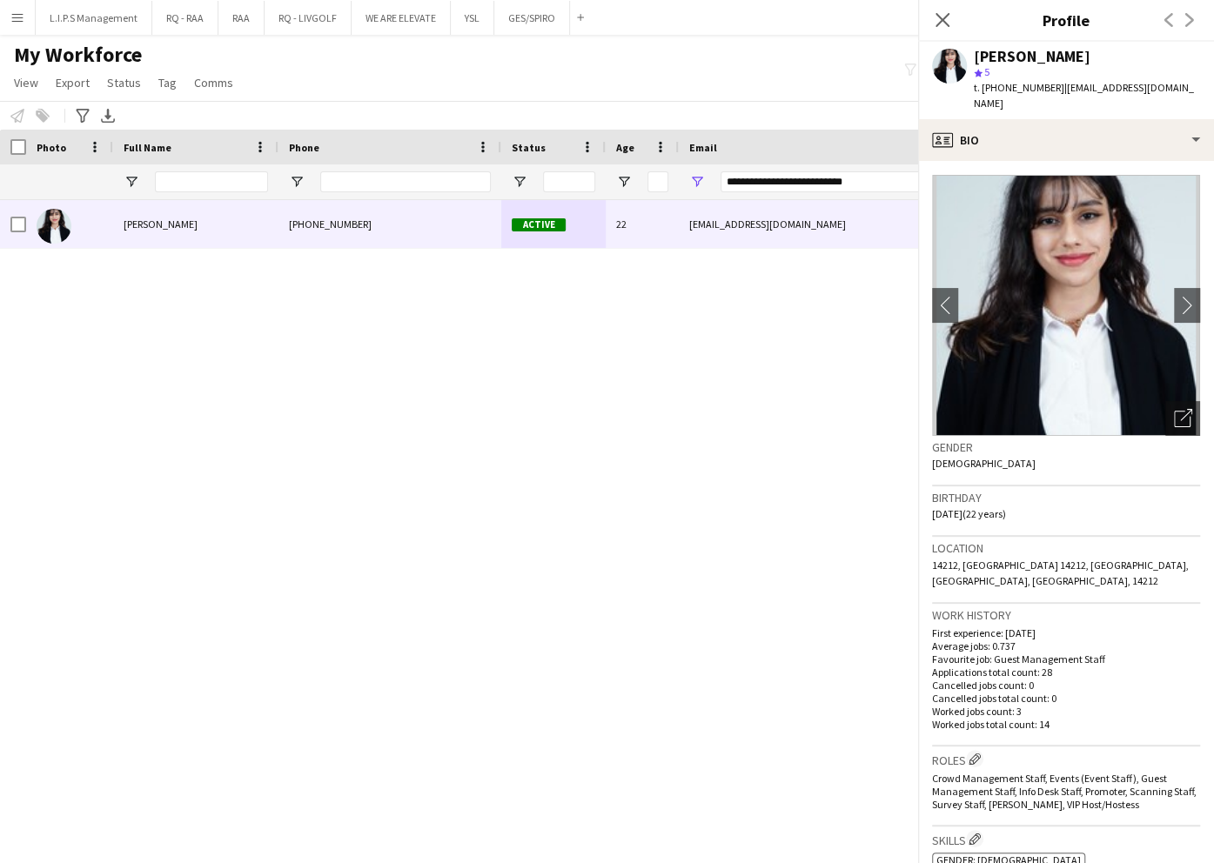
click at [1022, 84] on span "t. +966532657557" at bounding box center [1019, 87] width 91 height 13
copy span "966532657557"
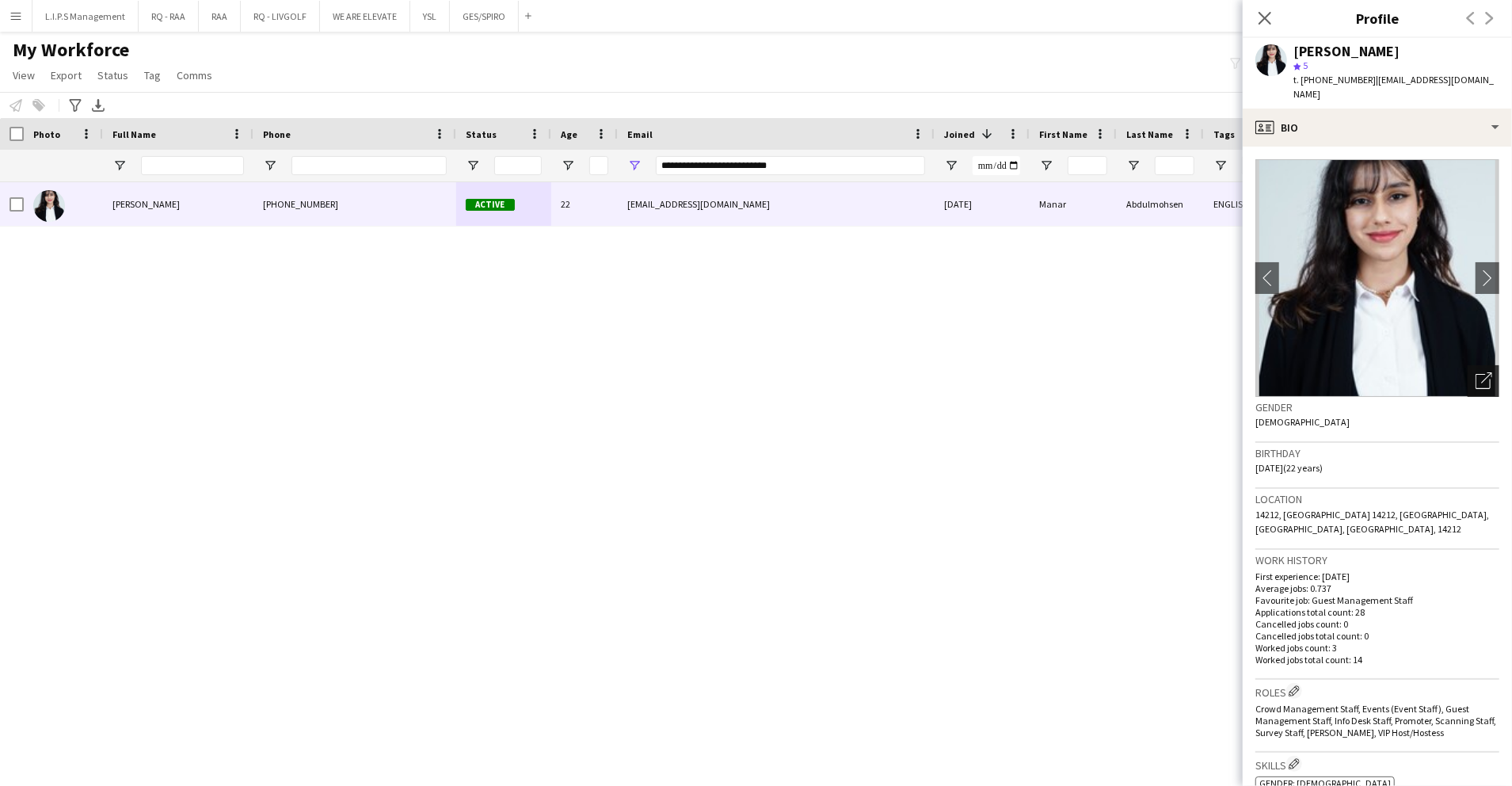
click at [1476, 383] on icon "Open photos pop-in" at bounding box center [1484, 381] width 16 height 16
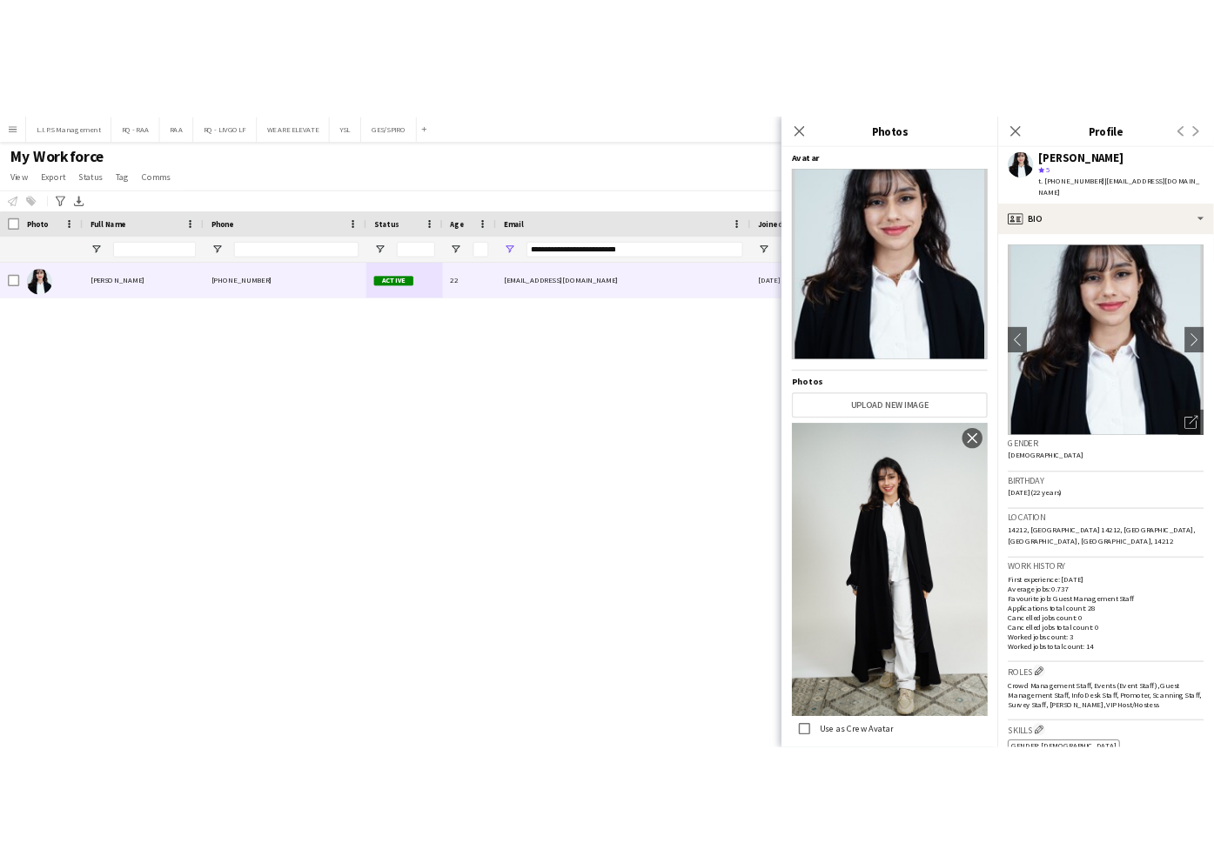
scroll to position [379, 0]
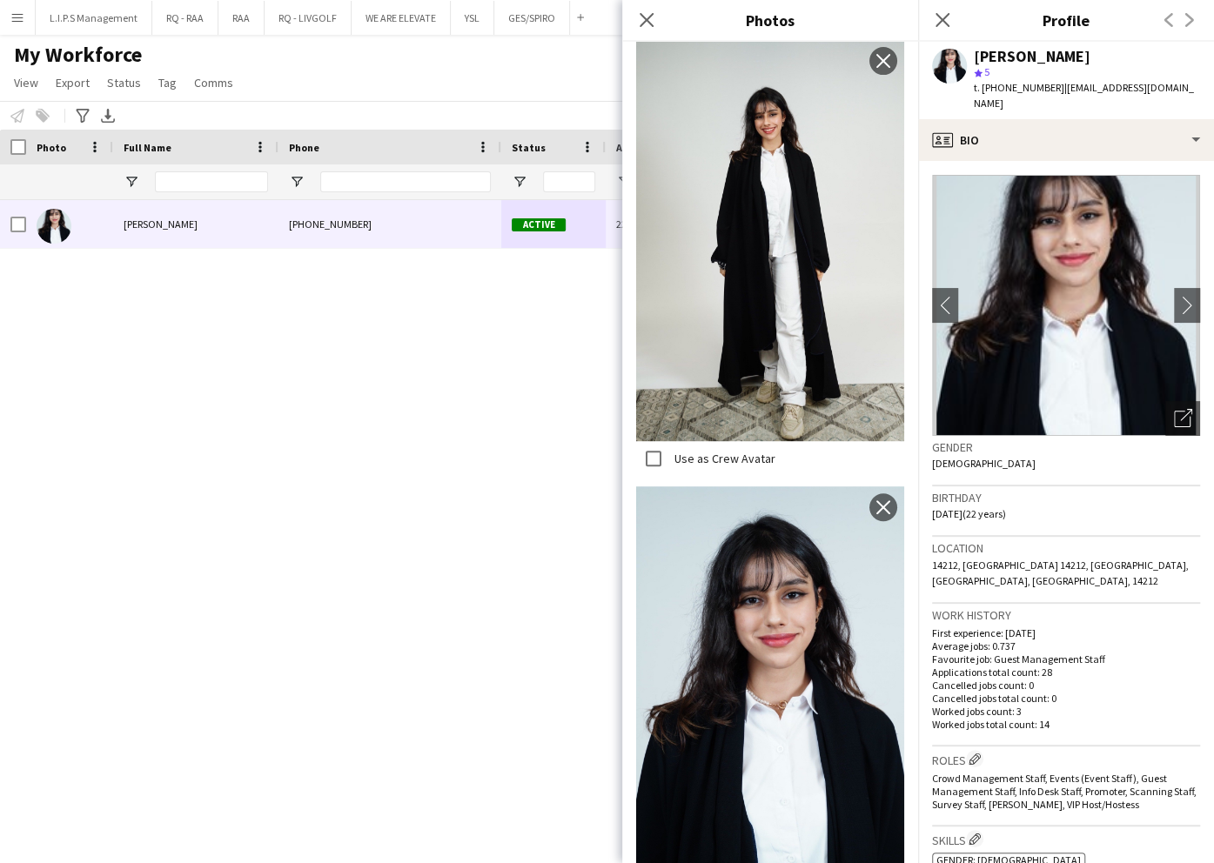
click at [1039, 45] on div "Manar Abdulmohsen star 5 t. +966532657557 | manar.abdulmohsen@gmail.com" at bounding box center [1066, 80] width 296 height 77
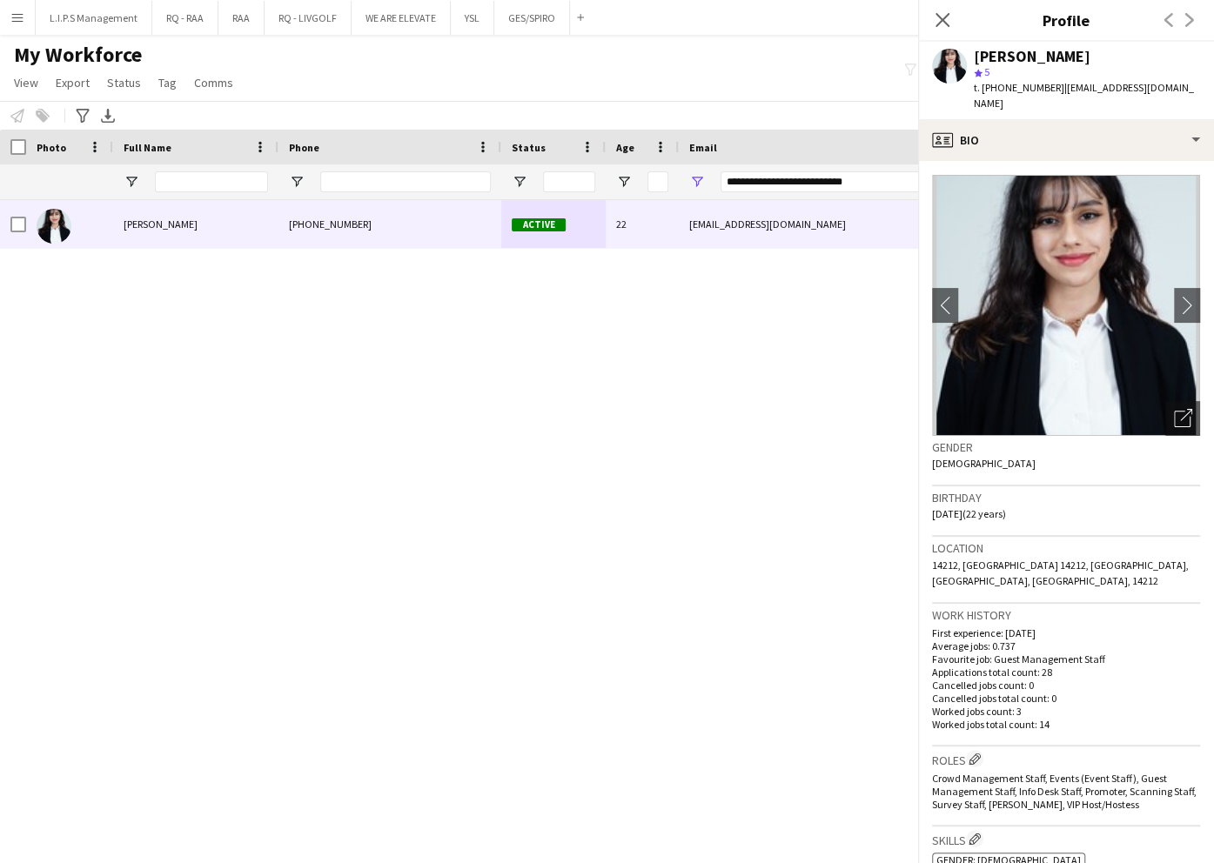
click at [1039, 45] on div "Manar Abdulmohsen star 5 t. +966532657557 | manar.abdulmohsen@gmail.com" at bounding box center [1066, 80] width 296 height 77
copy div "Manar Abdulmohsen"
drag, startPoint x: 904, startPoint y: 177, endPoint x: 545, endPoint y: 191, distance: 359.7
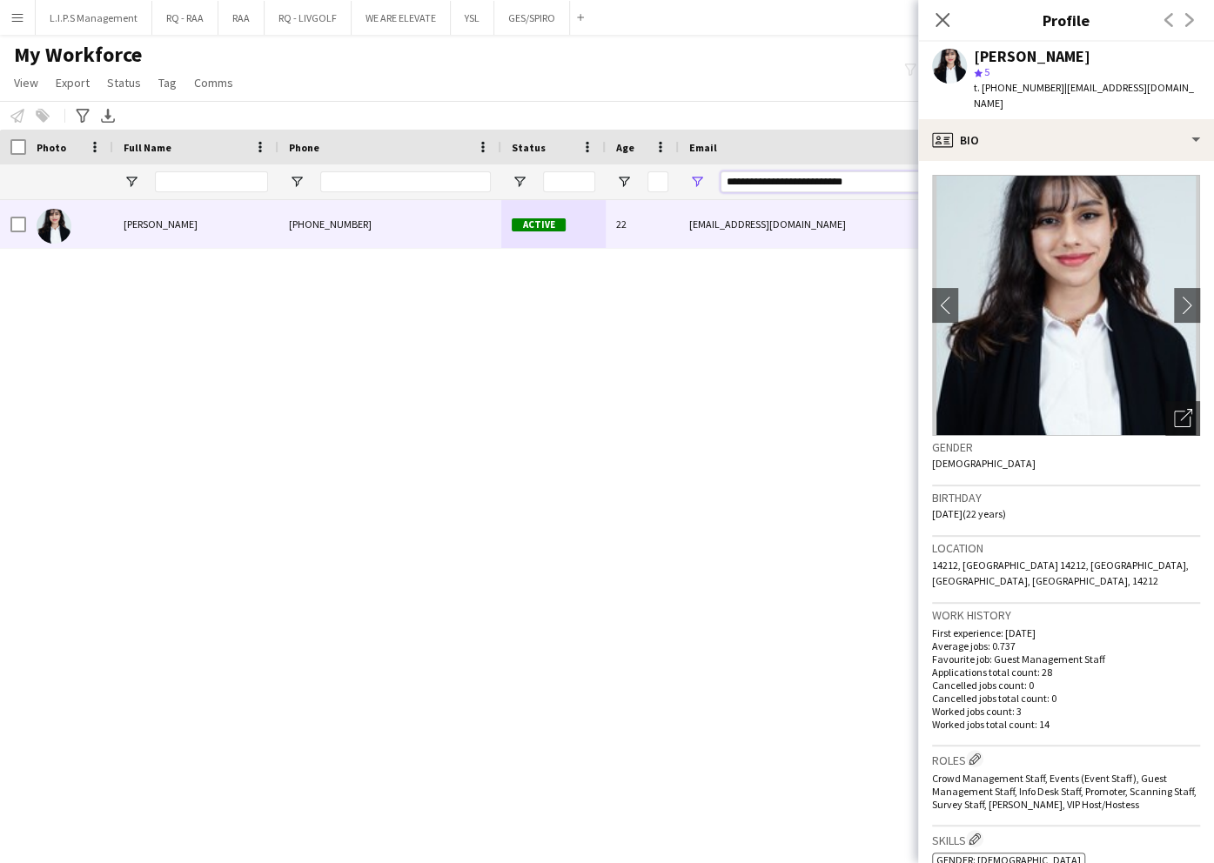
click at [548, 190] on div at bounding box center [1212, 181] width 2424 height 35
paste input "Email Filter Input"
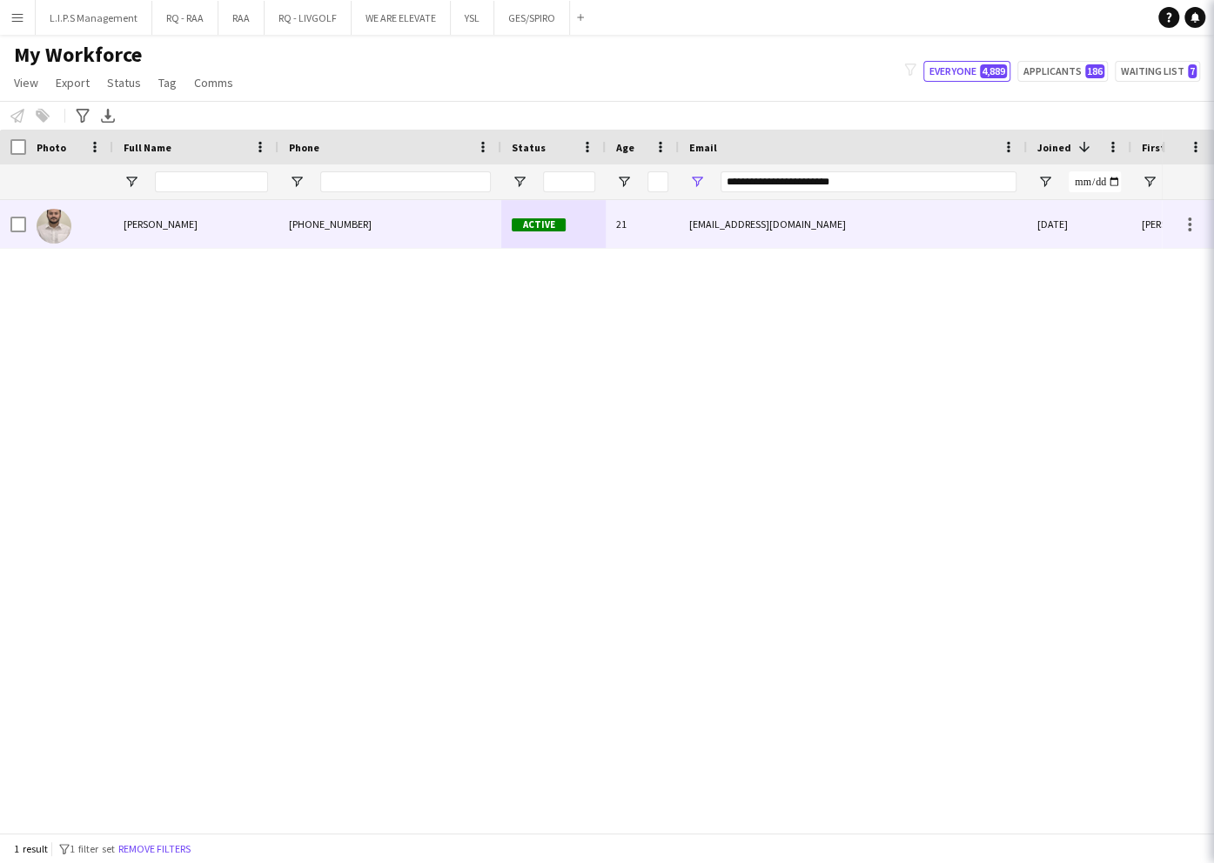
click at [547, 212] on div "Active" at bounding box center [553, 224] width 104 height 48
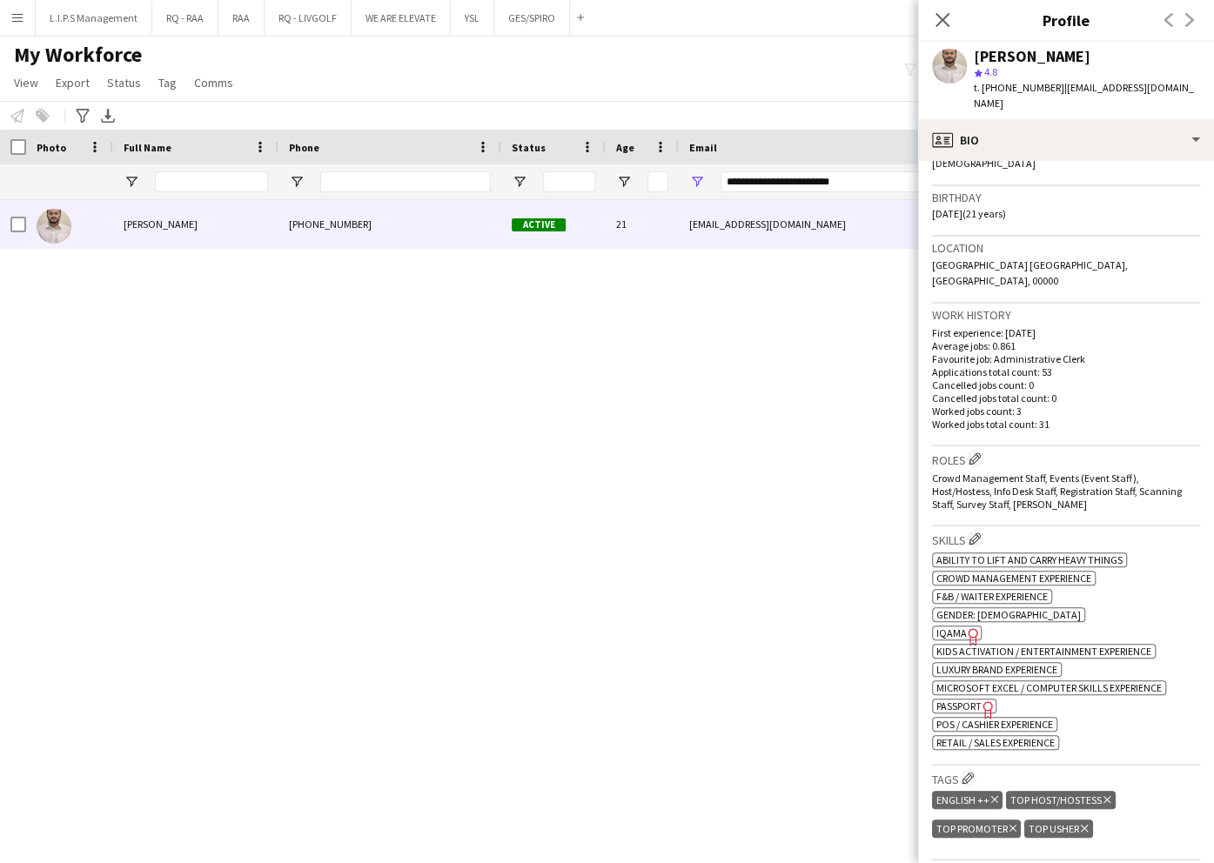
scroll to position [464, 0]
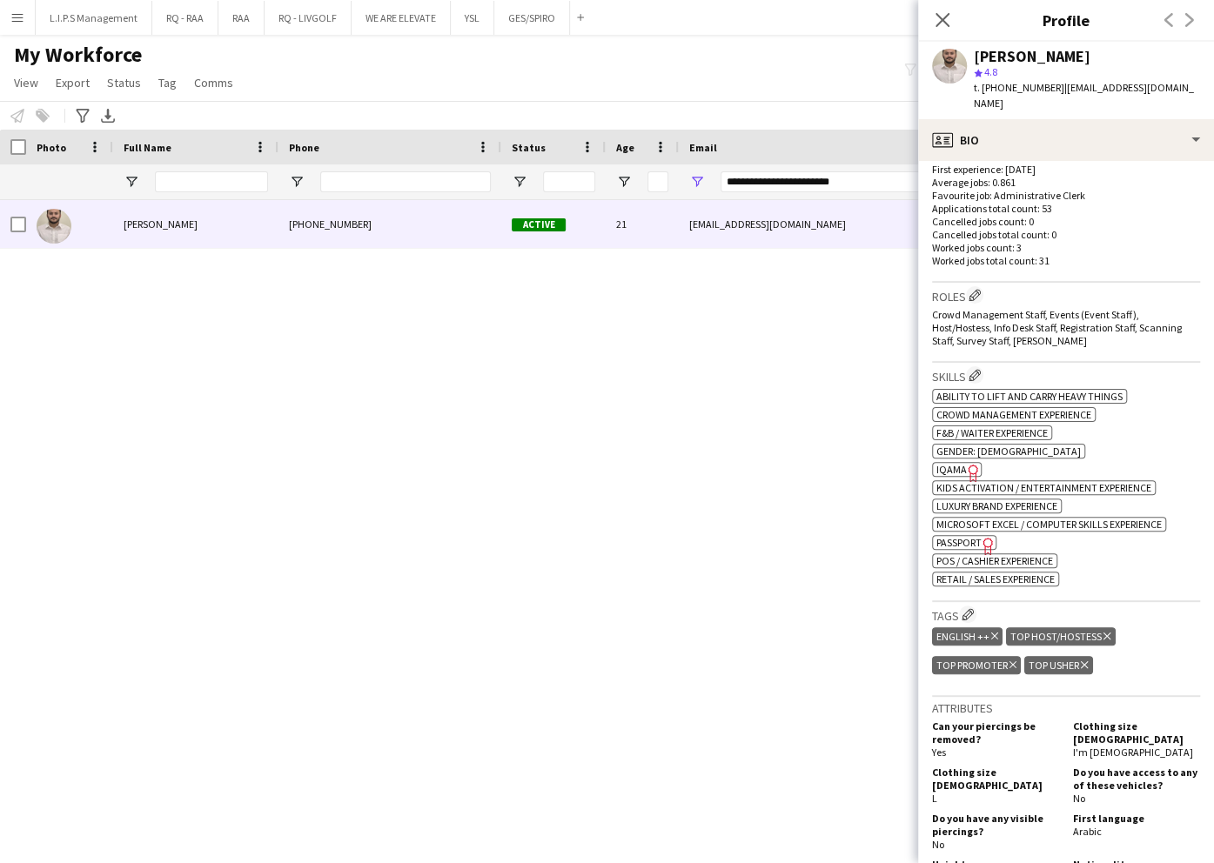
click at [957, 463] on span "IQAMA" at bounding box center [951, 469] width 30 height 13
drag, startPoint x: 863, startPoint y: 183, endPoint x: 692, endPoint y: 80, distance: 199.9
click at [554, 168] on div at bounding box center [1212, 181] width 2424 height 35
paste input "Email Filter Input"
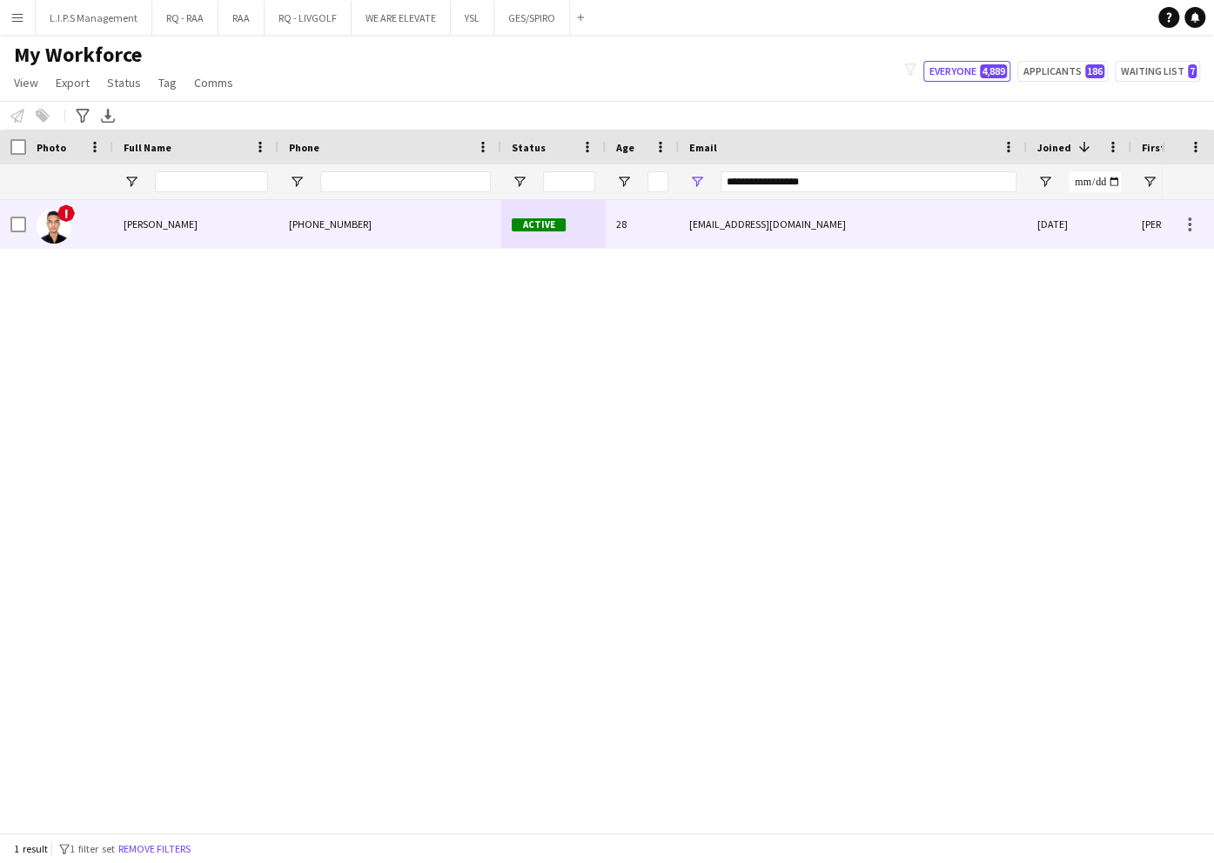
click at [724, 228] on div "joobusy@yahoo.com" at bounding box center [853, 224] width 348 height 48
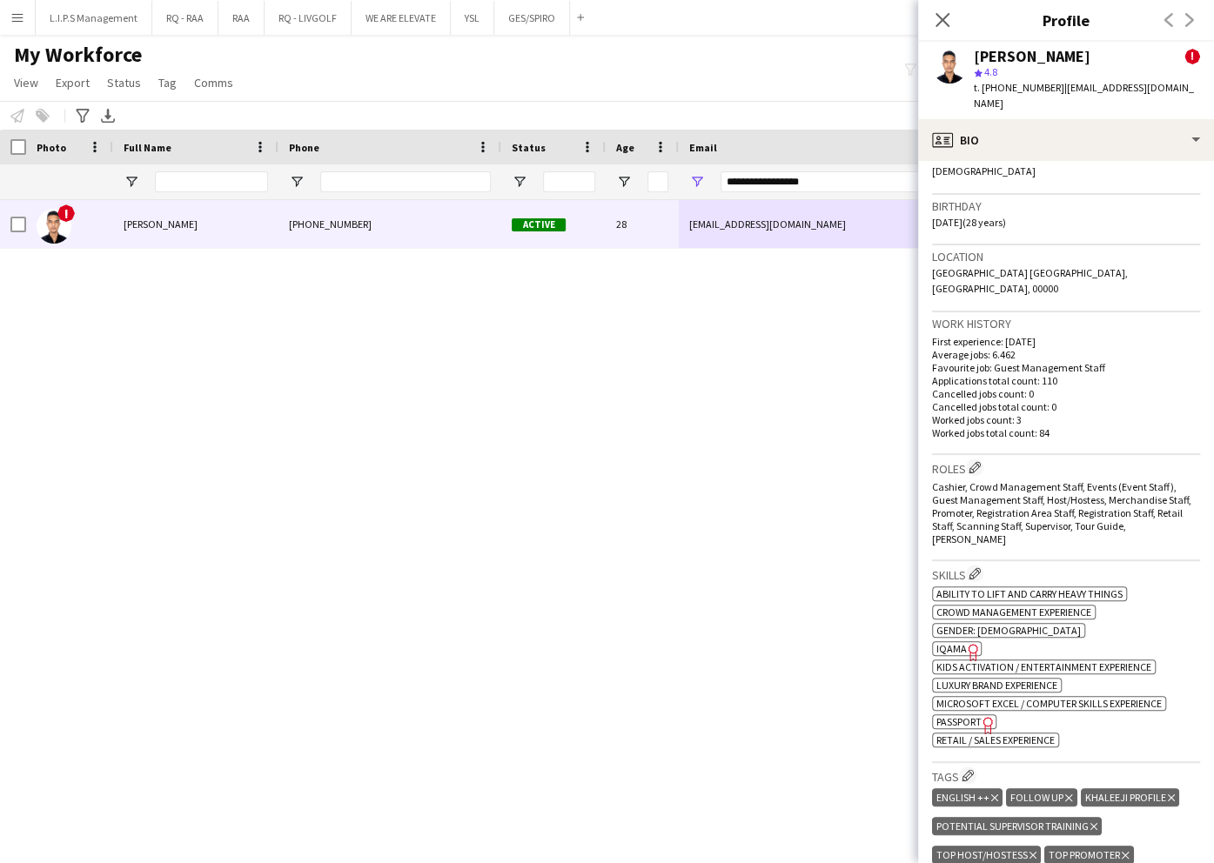
click at [951, 642] on span "IQAMA" at bounding box center [951, 648] width 30 height 13
drag, startPoint x: 834, startPoint y: 178, endPoint x: 534, endPoint y: 171, distance: 299.4
click at [537, 174] on div at bounding box center [1212, 181] width 2424 height 35
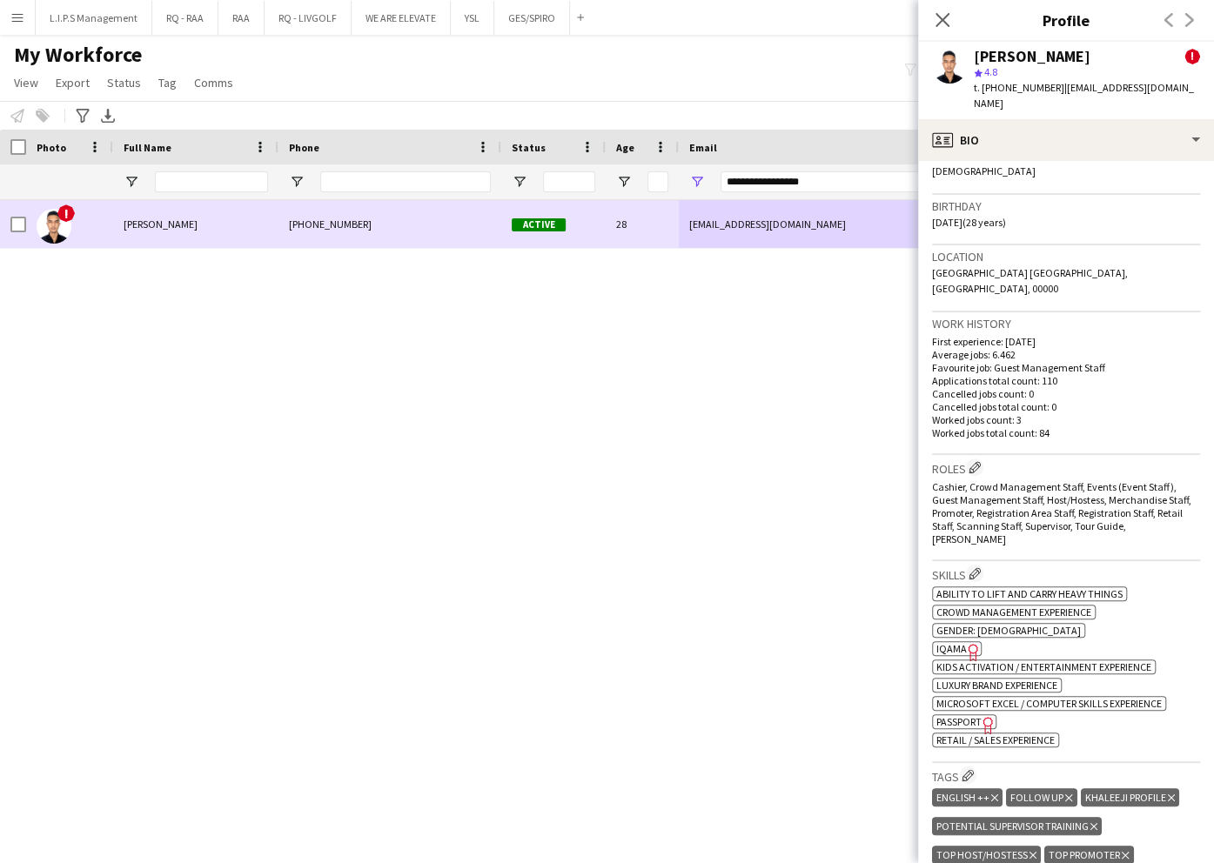
click at [583, 219] on div "Active" at bounding box center [553, 224] width 104 height 48
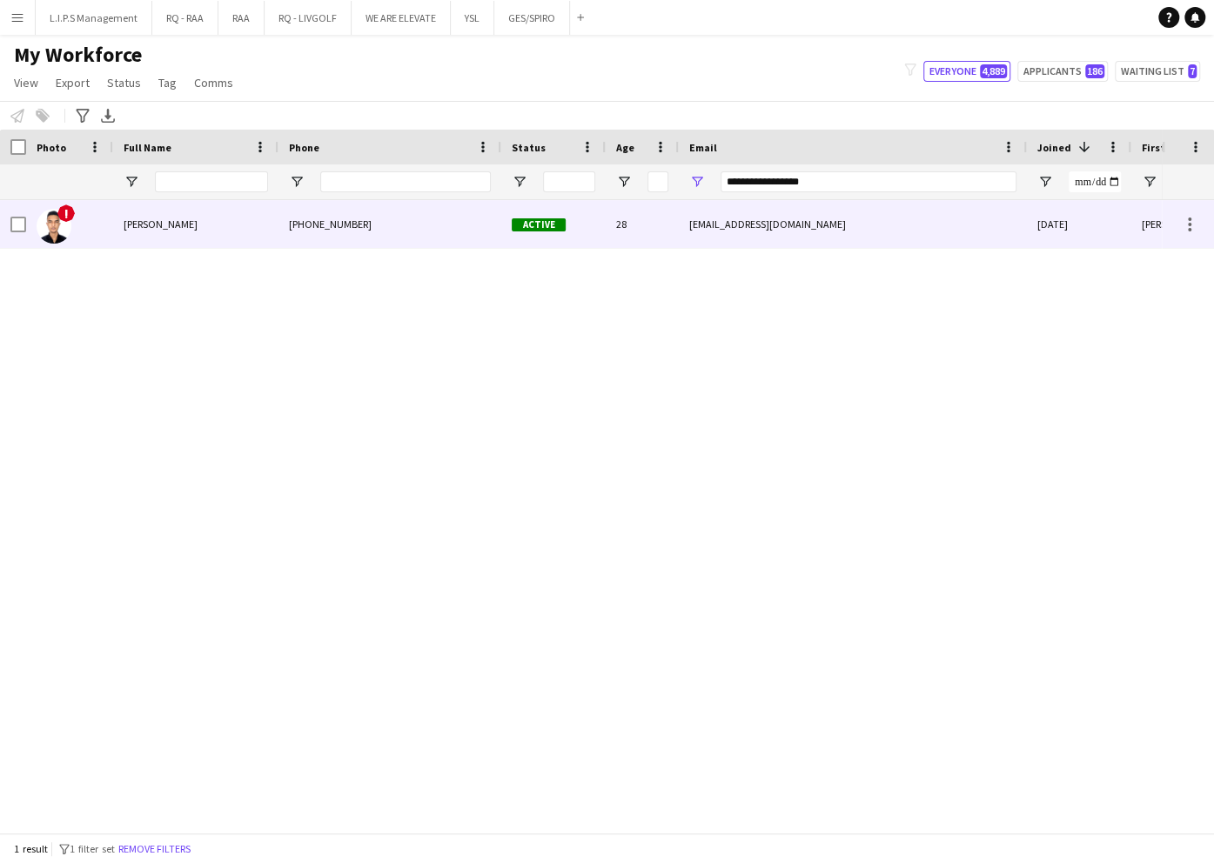
click at [971, 240] on div "joobusy@yahoo.com" at bounding box center [853, 224] width 348 height 48
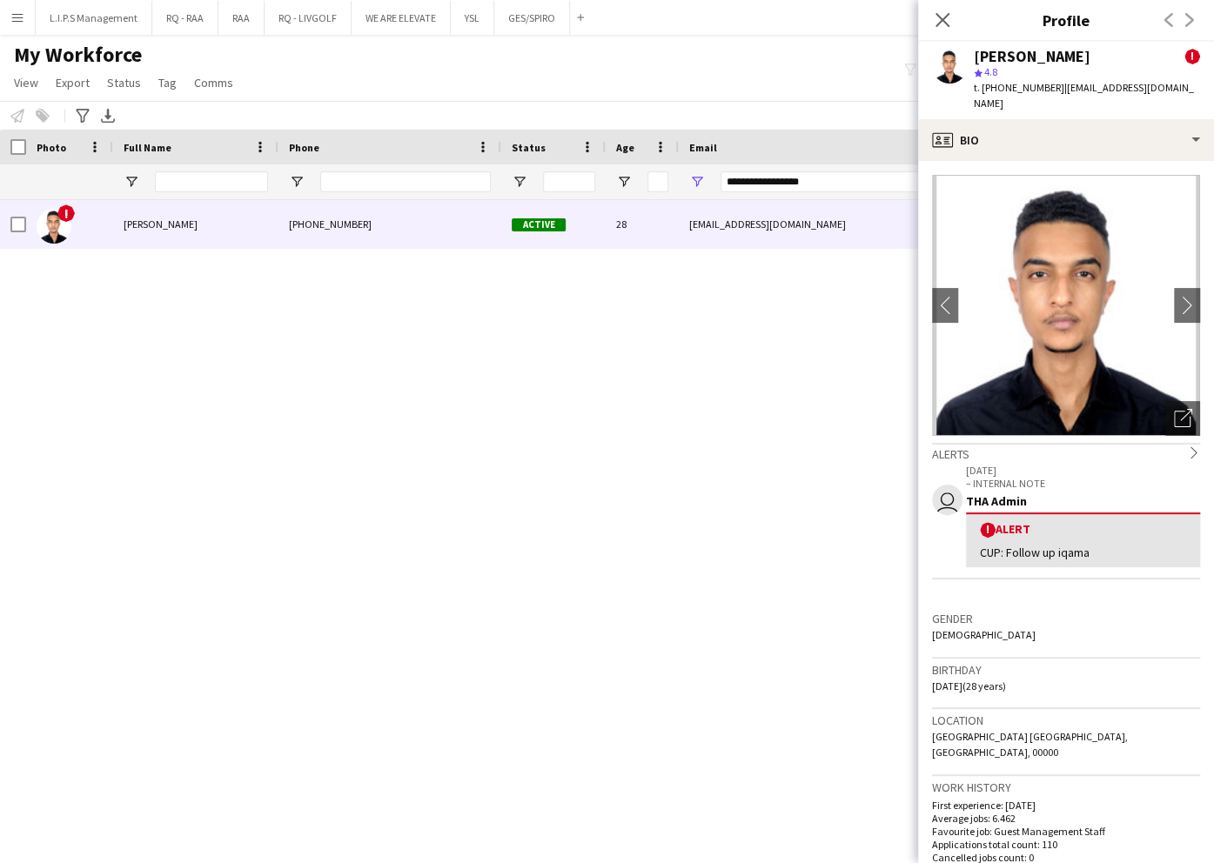
click at [1017, 92] on span "t. +966558251208" at bounding box center [1019, 87] width 91 height 13
drag, startPoint x: 1017, startPoint y: 92, endPoint x: 721, endPoint y: 2, distance: 310.3
click at [1015, 92] on span "t. +966558251208" at bounding box center [1019, 87] width 91 height 13
copy span "966558251208"
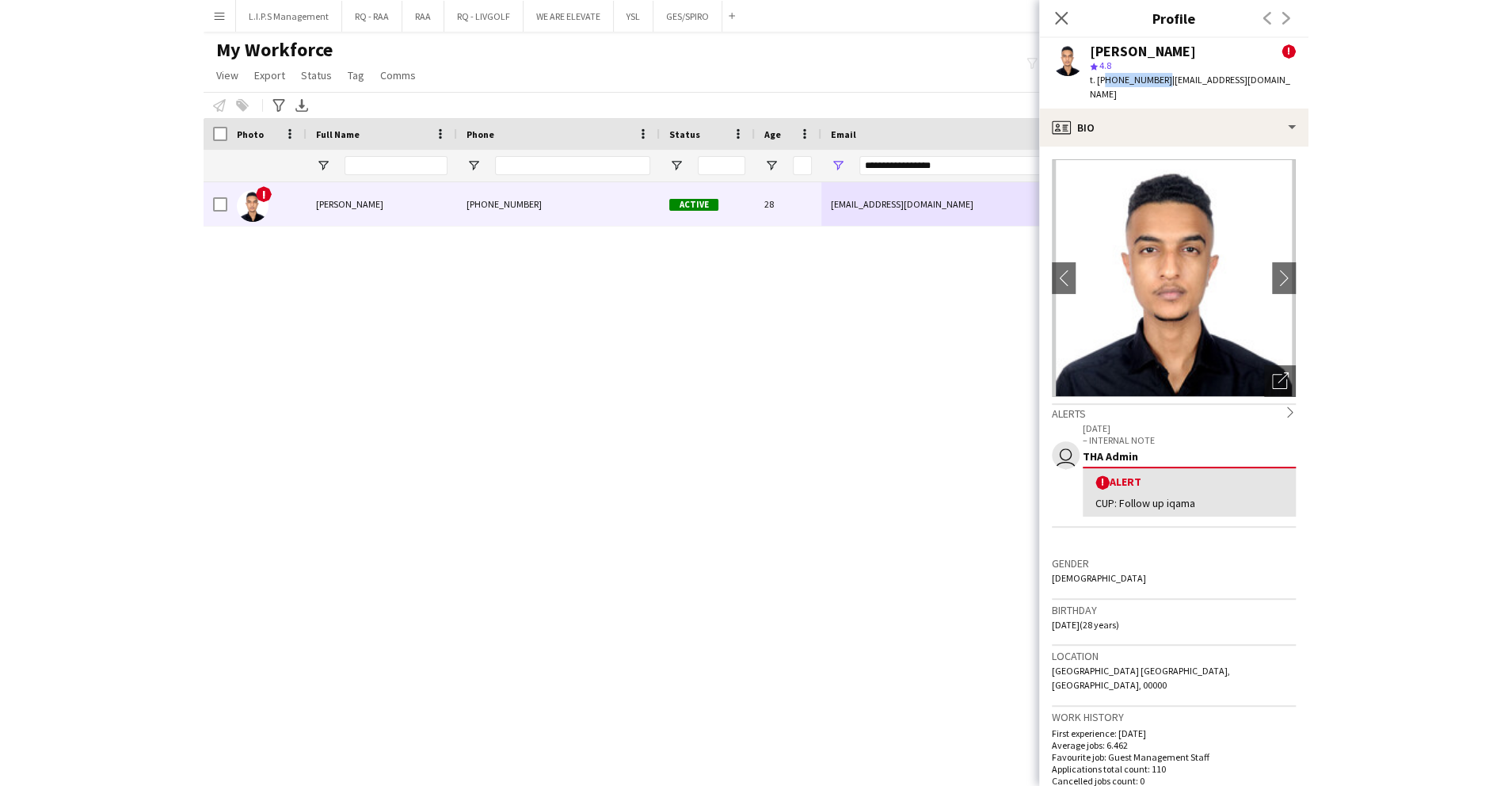
scroll to position [0, 0]
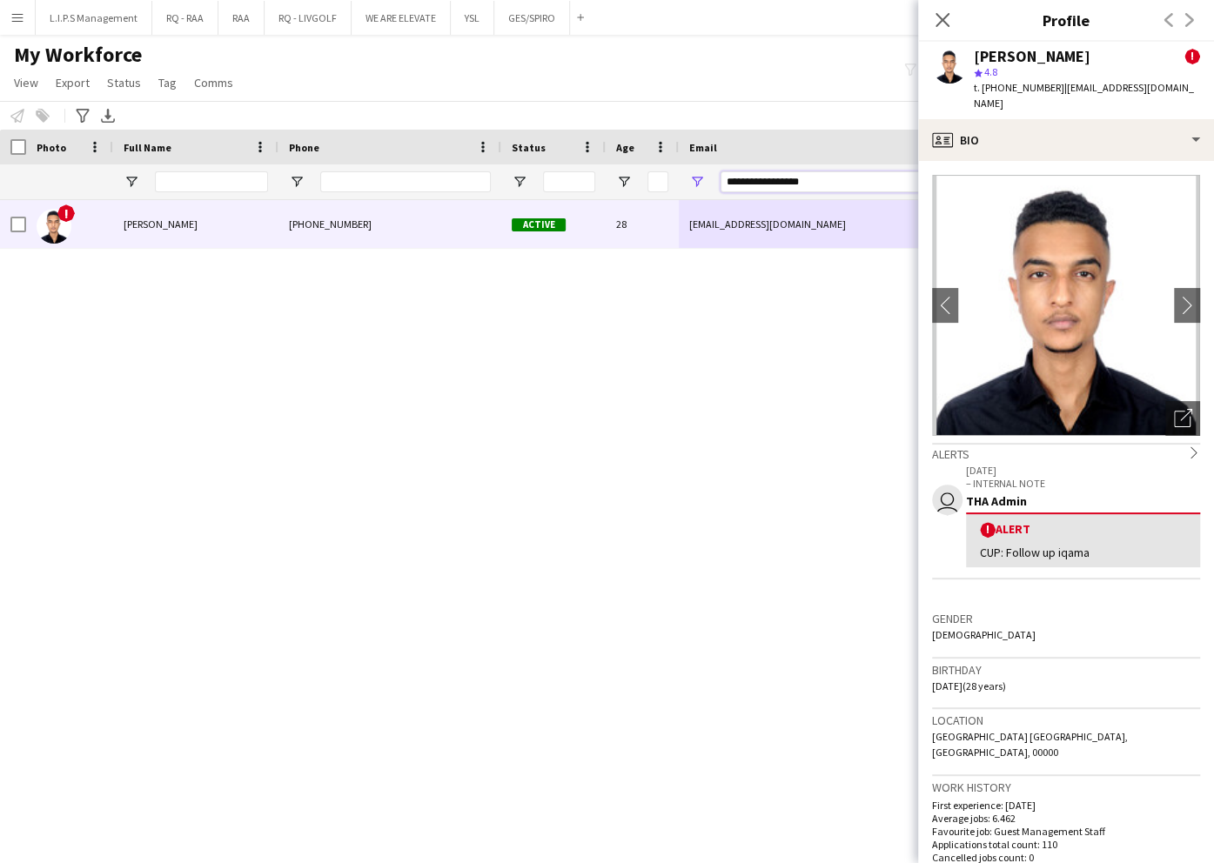
drag, startPoint x: 849, startPoint y: 181, endPoint x: 494, endPoint y: 197, distance: 355.4
click at [494, 197] on div at bounding box center [1212, 181] width 2424 height 35
paste input "********"
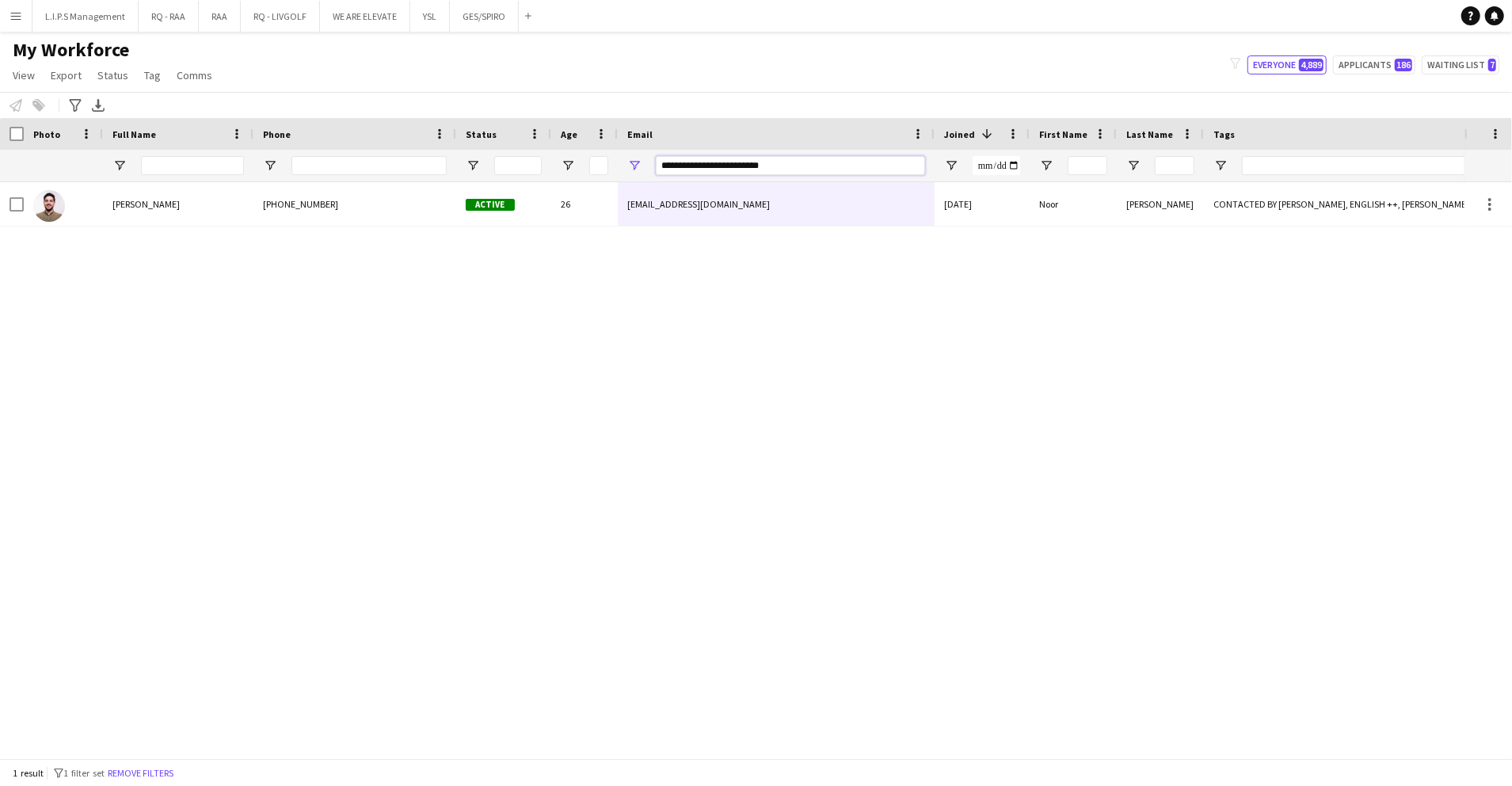
paste input "Email Filter Input"
type input "**********"
drag, startPoint x: 857, startPoint y: 173, endPoint x: 401, endPoint y: 180, distance: 456.1
click at [401, 180] on div at bounding box center [1103, 165] width 2207 height 32
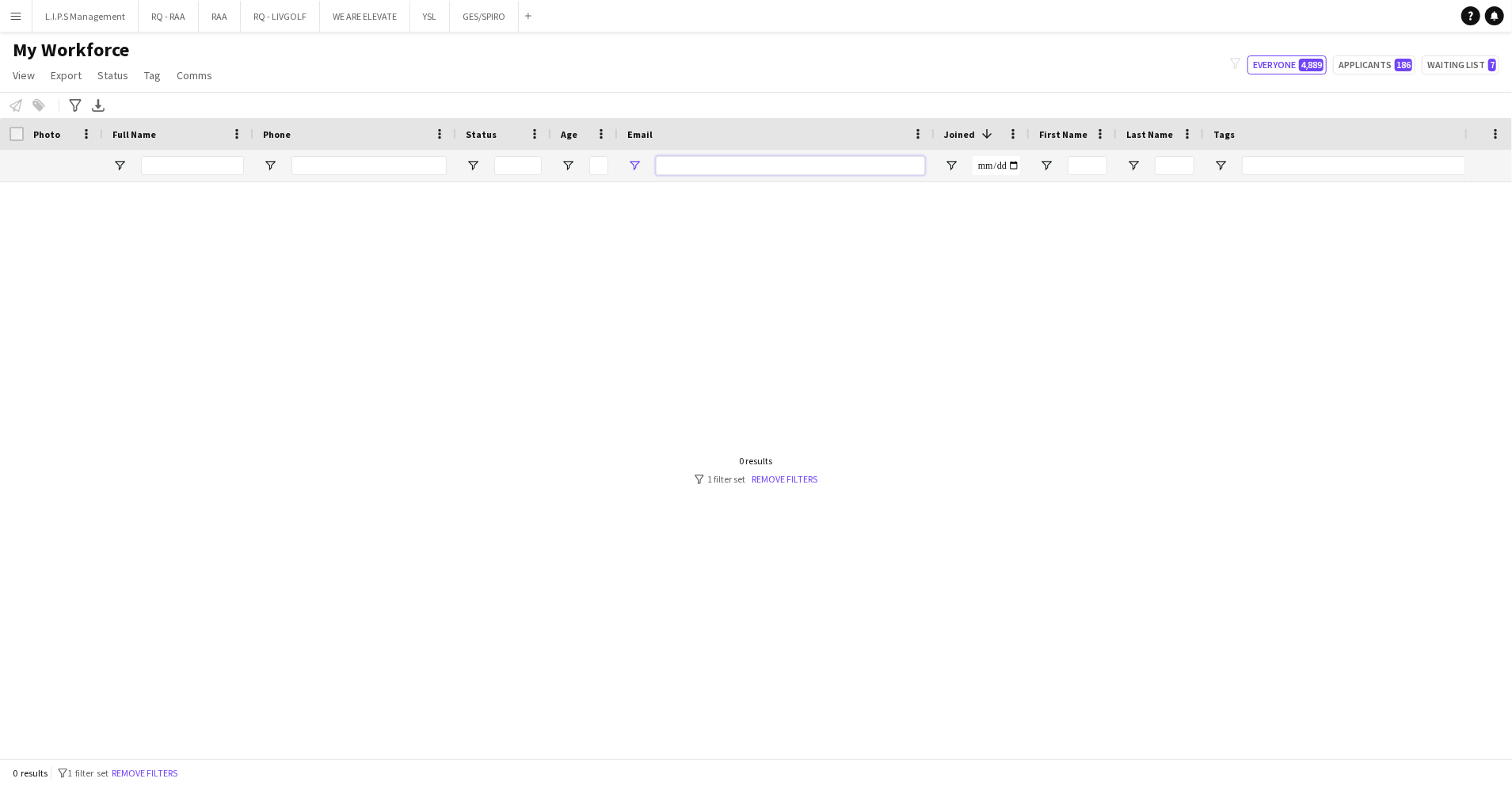
paste input "**********"
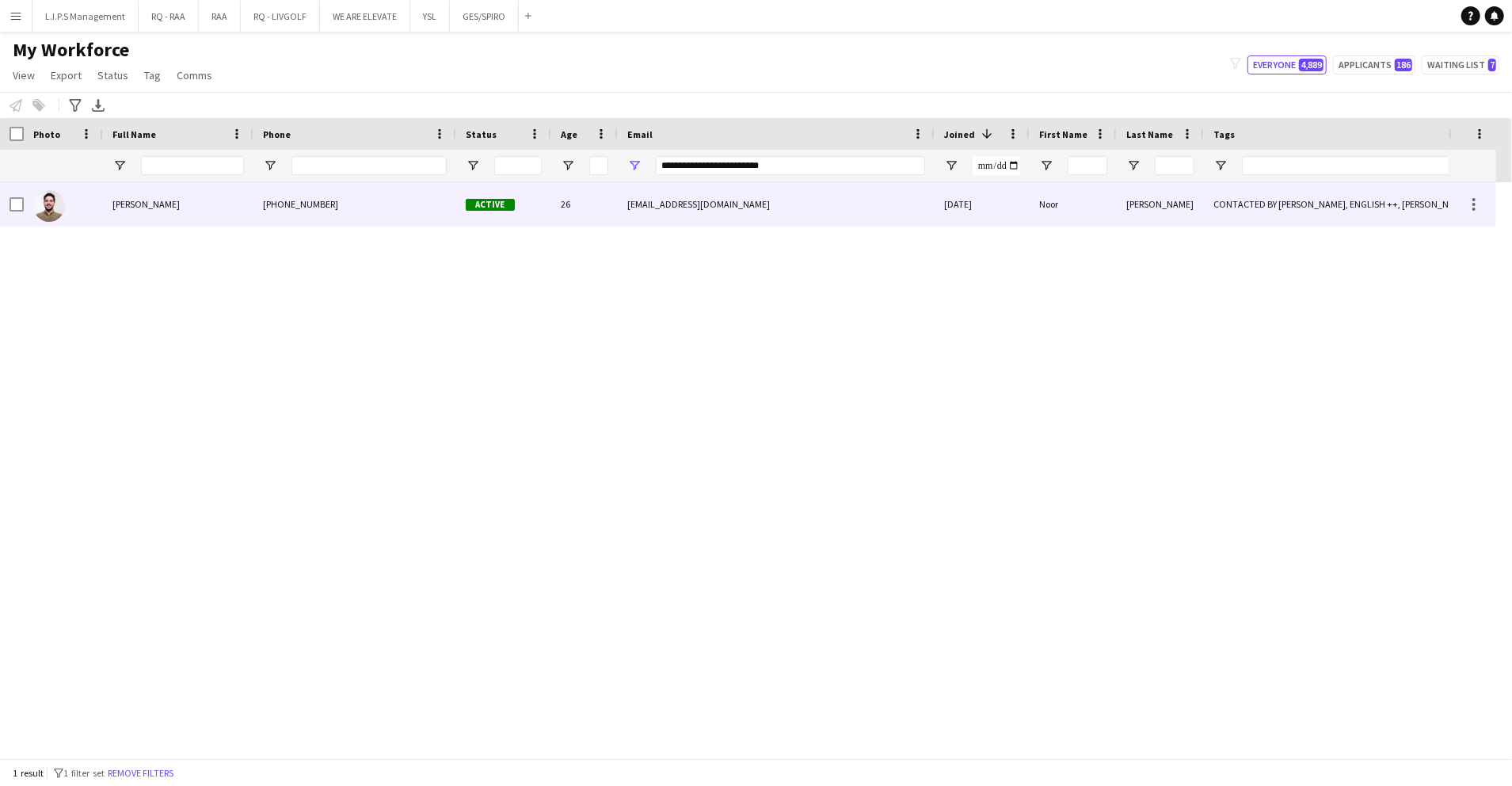
click at [634, 209] on div "noorelhusseiny2@gmail.com" at bounding box center [776, 204] width 317 height 44
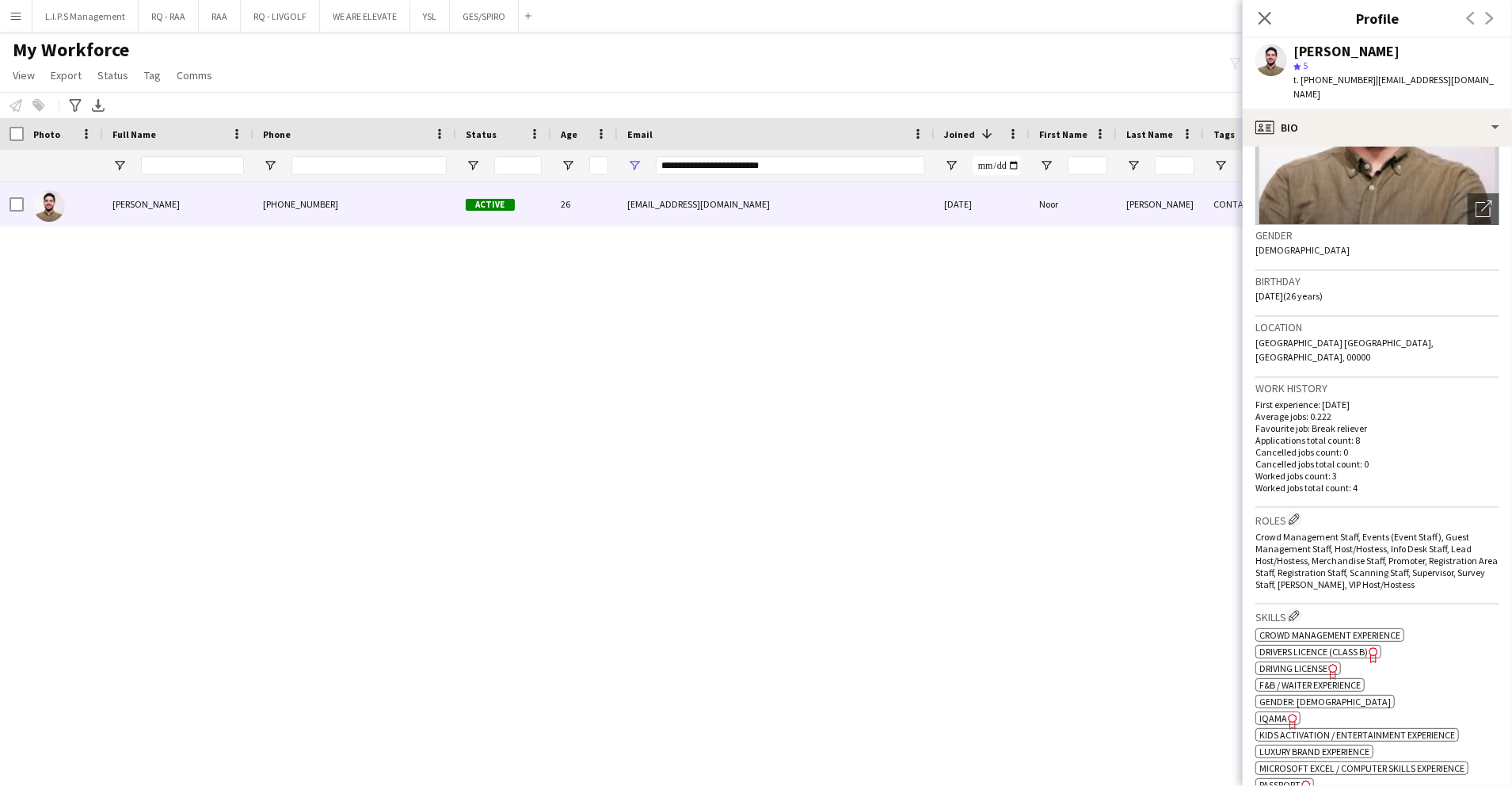
scroll to position [211, 0]
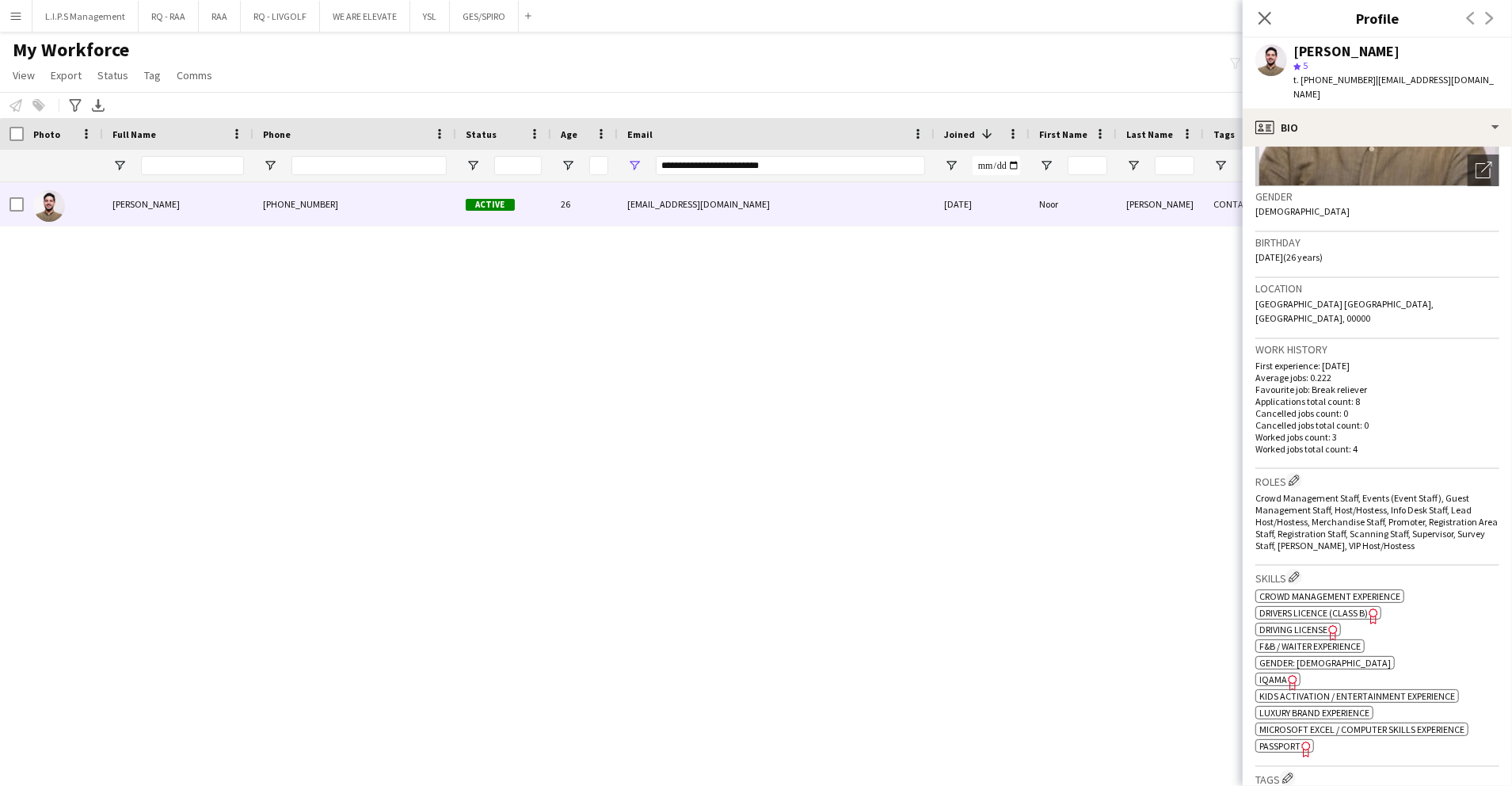
click at [1271, 674] on span "IQAMA" at bounding box center [1274, 679] width 27 height 12
click at [1301, 45] on div "Noor Elhusseiny" at bounding box center [1346, 52] width 107 height 15
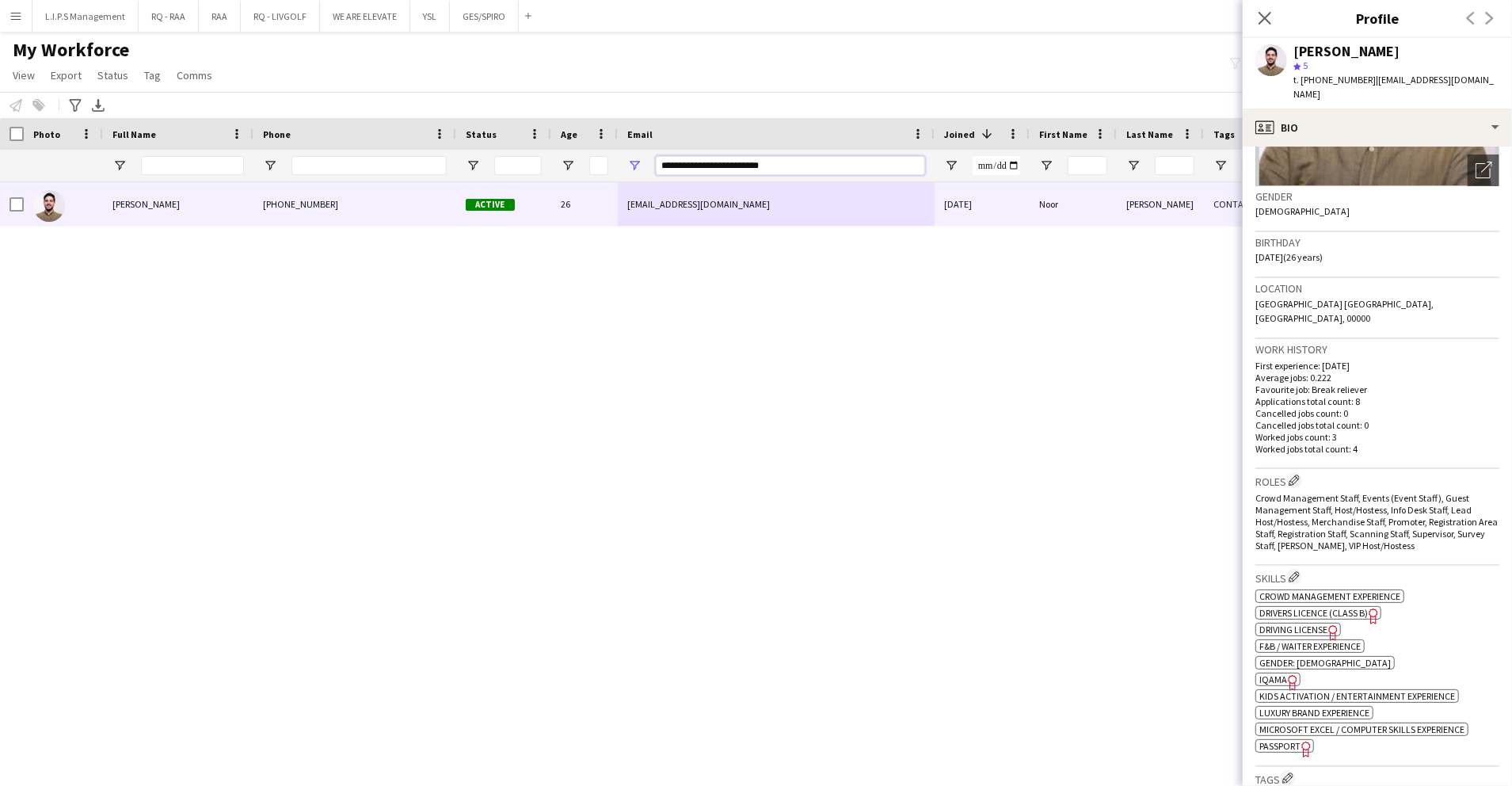
drag, startPoint x: 797, startPoint y: 162, endPoint x: 416, endPoint y: 176, distance: 381.3
click at [416, 174] on div at bounding box center [1103, 165] width 2207 height 32
paste input "Email Filter Input"
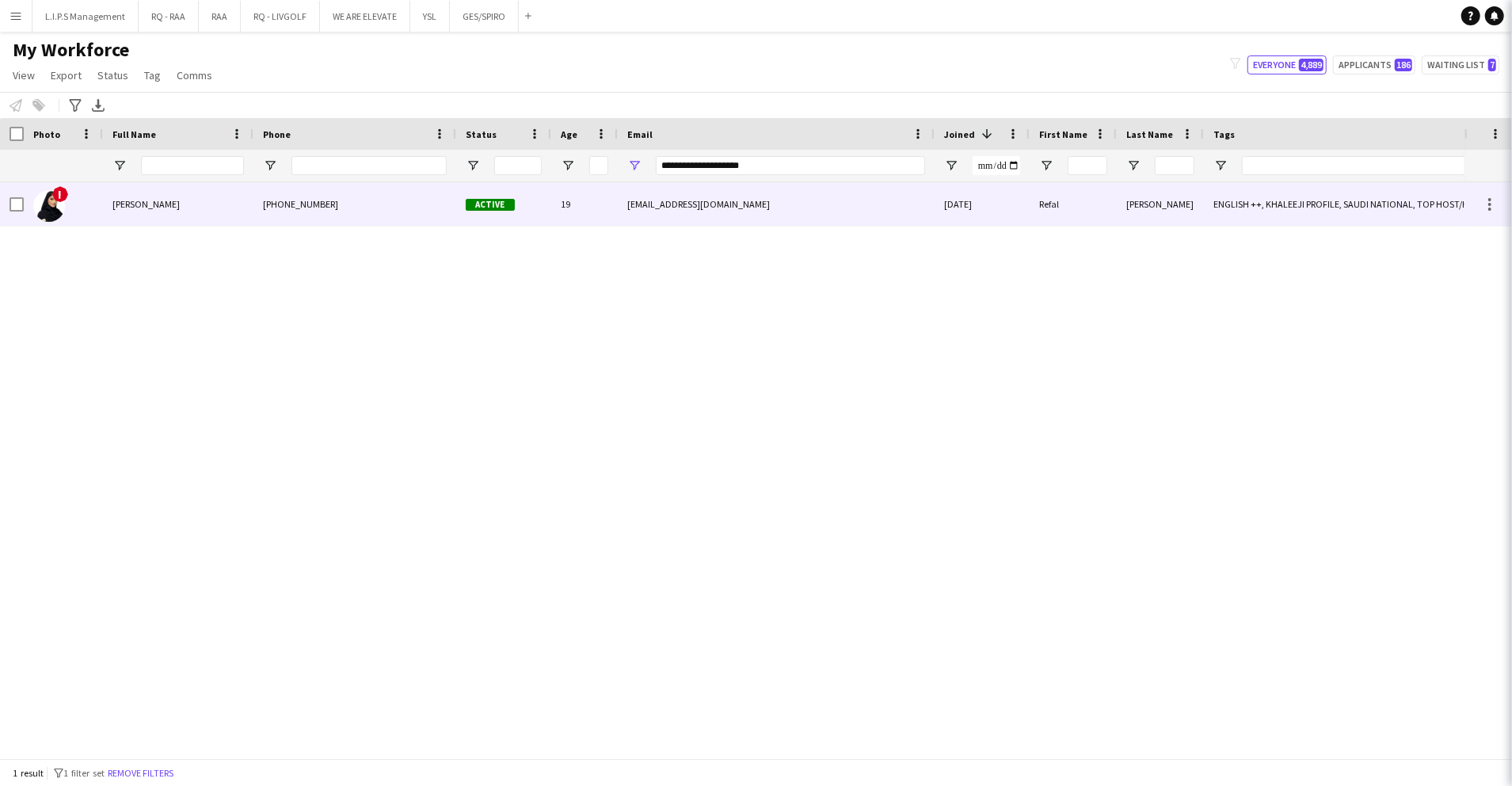
click at [428, 198] on div "+966558446893" at bounding box center [354, 204] width 203 height 44
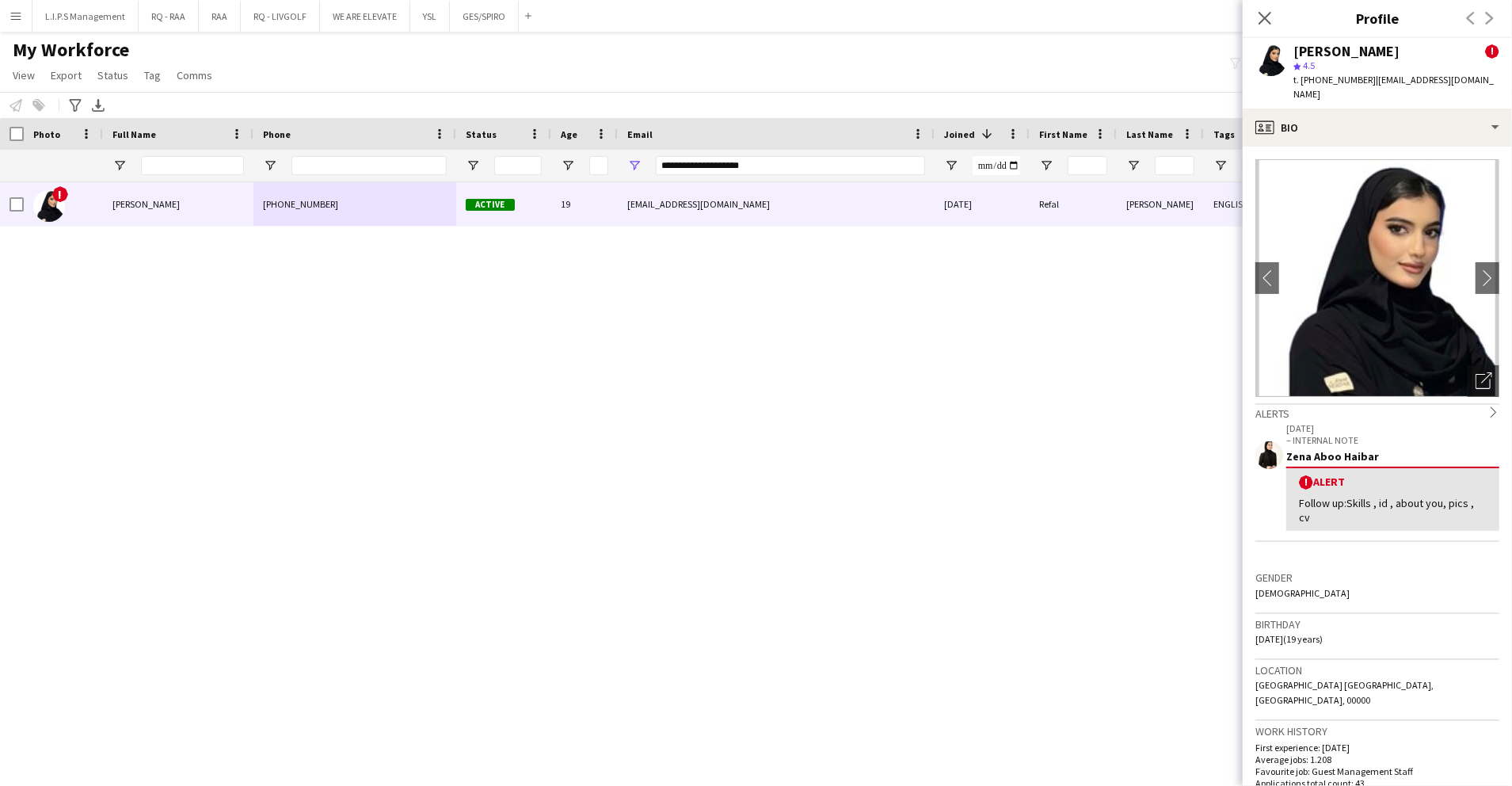
click at [1331, 71] on div "star 4.5" at bounding box center [1396, 66] width 206 height 15
click at [1329, 72] on div "star 4.5" at bounding box center [1396, 66] width 206 height 15
click at [1329, 75] on span "t. +966558446893" at bounding box center [1334, 79] width 83 height 12
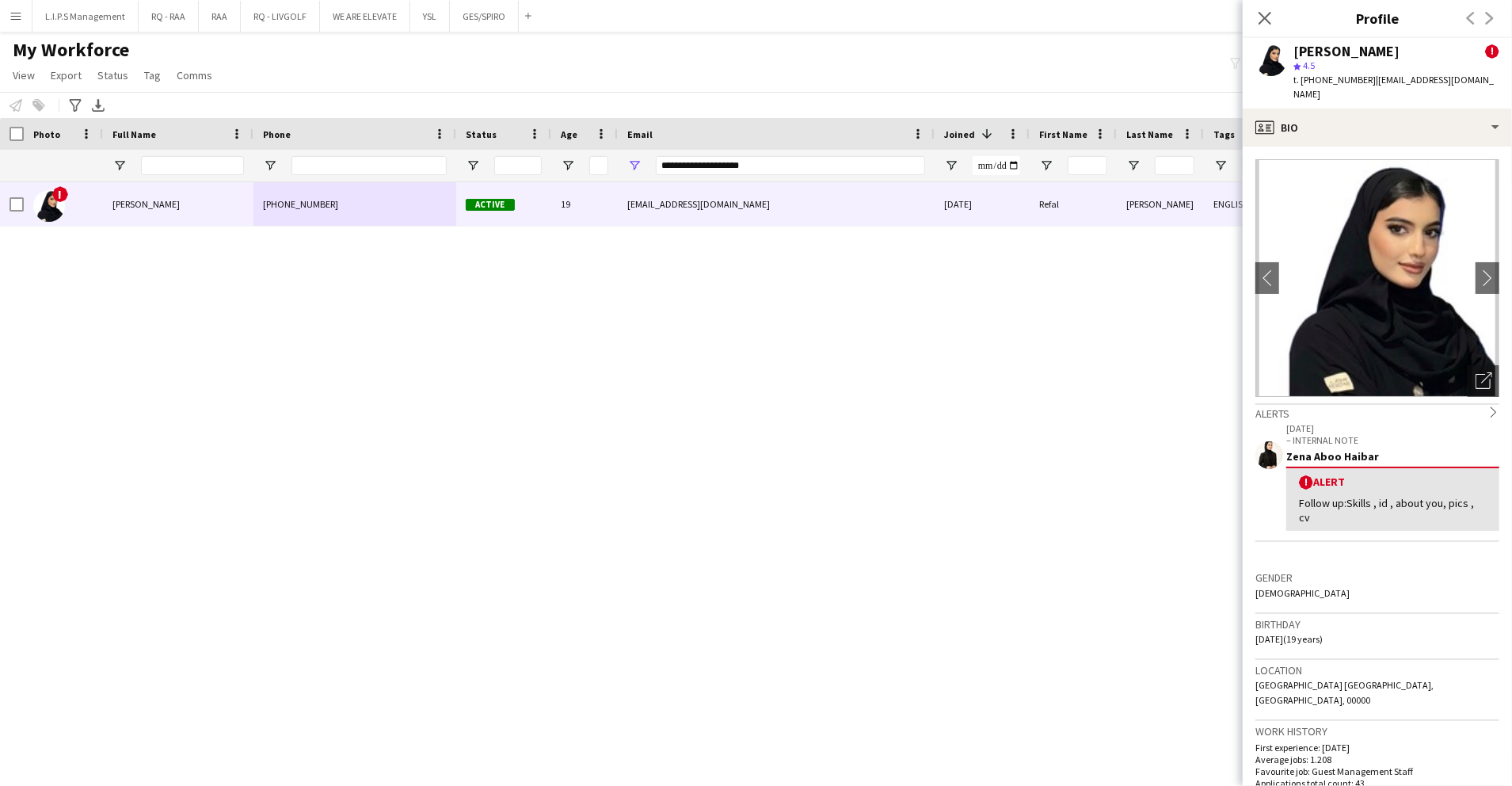
click at [1329, 75] on span "t. +966558446893" at bounding box center [1334, 79] width 83 height 12
drag, startPoint x: 807, startPoint y: 158, endPoint x: 460, endPoint y: 182, distance: 347.8
click at [457, 182] on div "Workforce Details Photo Full Name" at bounding box center [756, 438] width 1512 height 640
paste input "**"
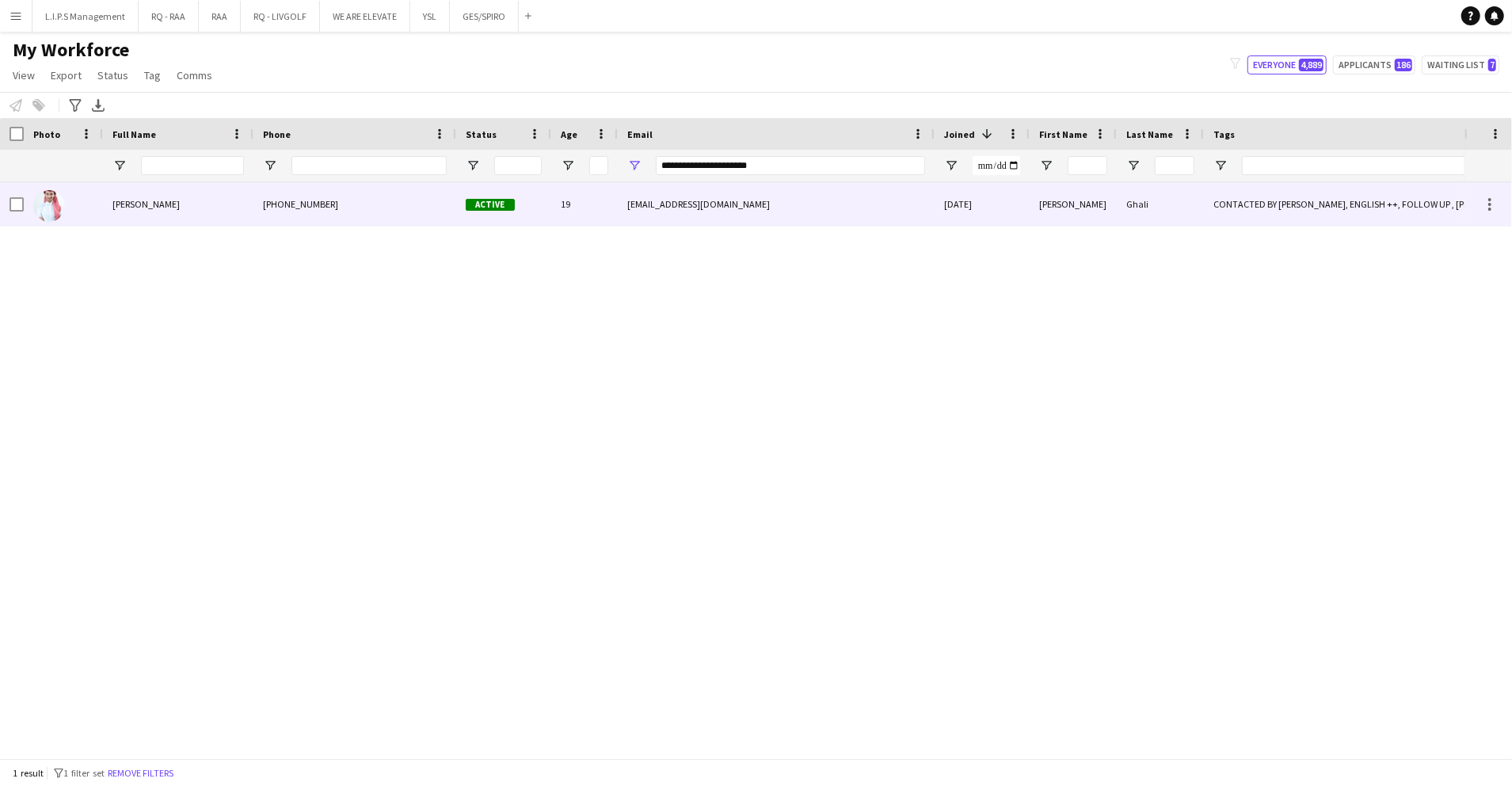
click at [535, 211] on div "Active" at bounding box center [503, 204] width 95 height 44
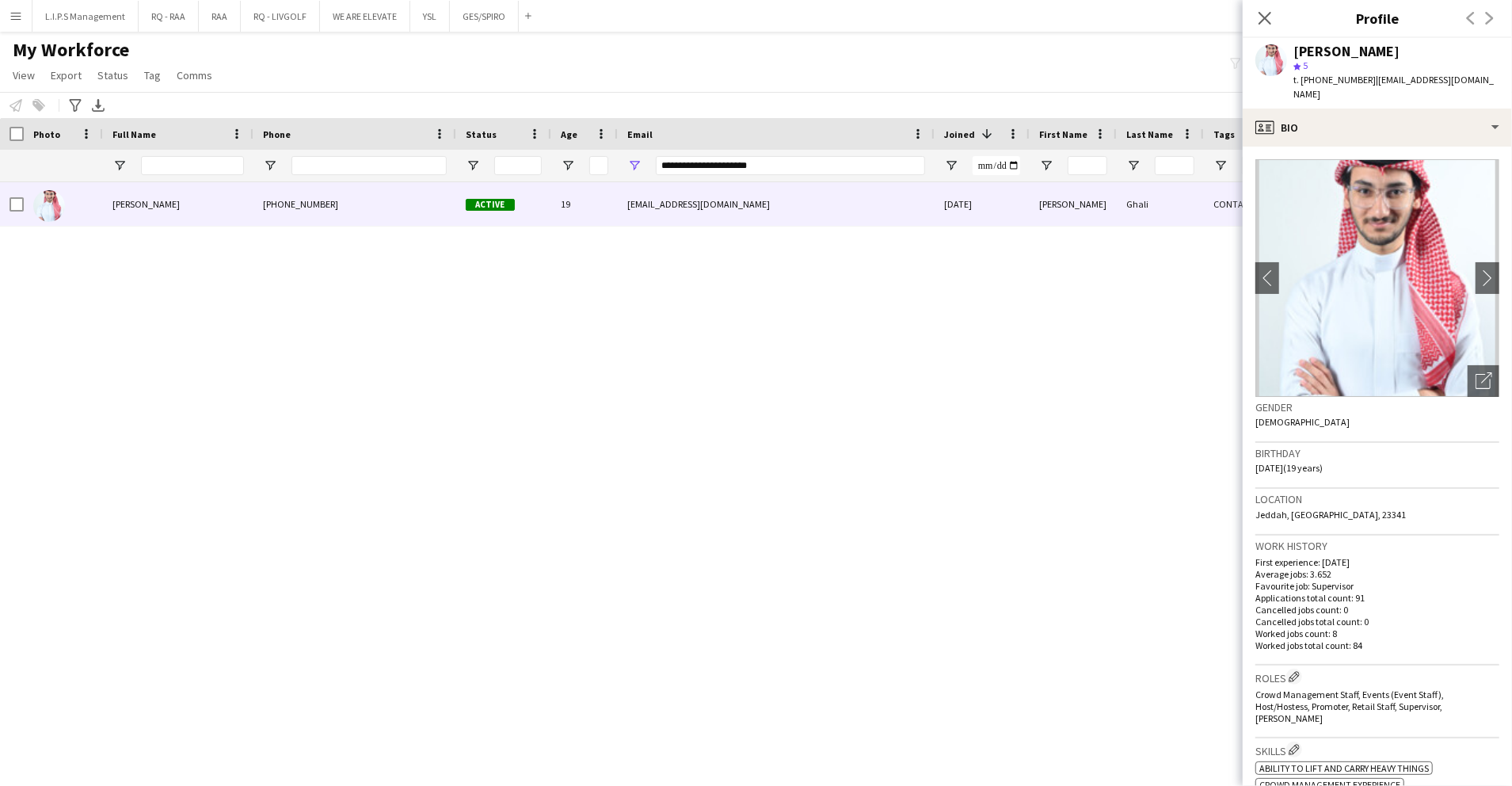
scroll to position [317, 0]
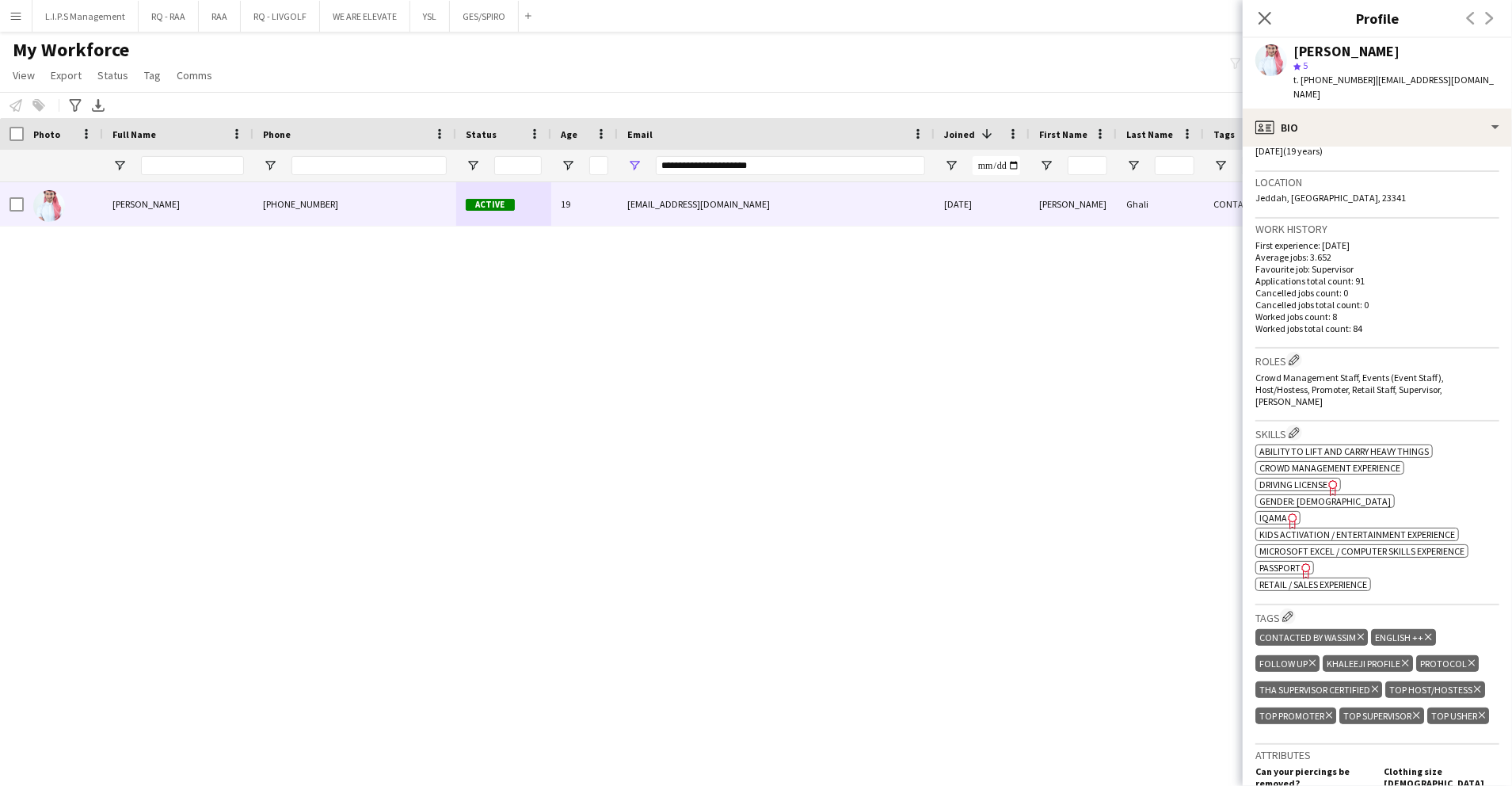
click at [1269, 512] on span "IQAMA" at bounding box center [1274, 517] width 27 height 12
click at [1345, 83] on span "t. +966547655406" at bounding box center [1334, 79] width 83 height 12
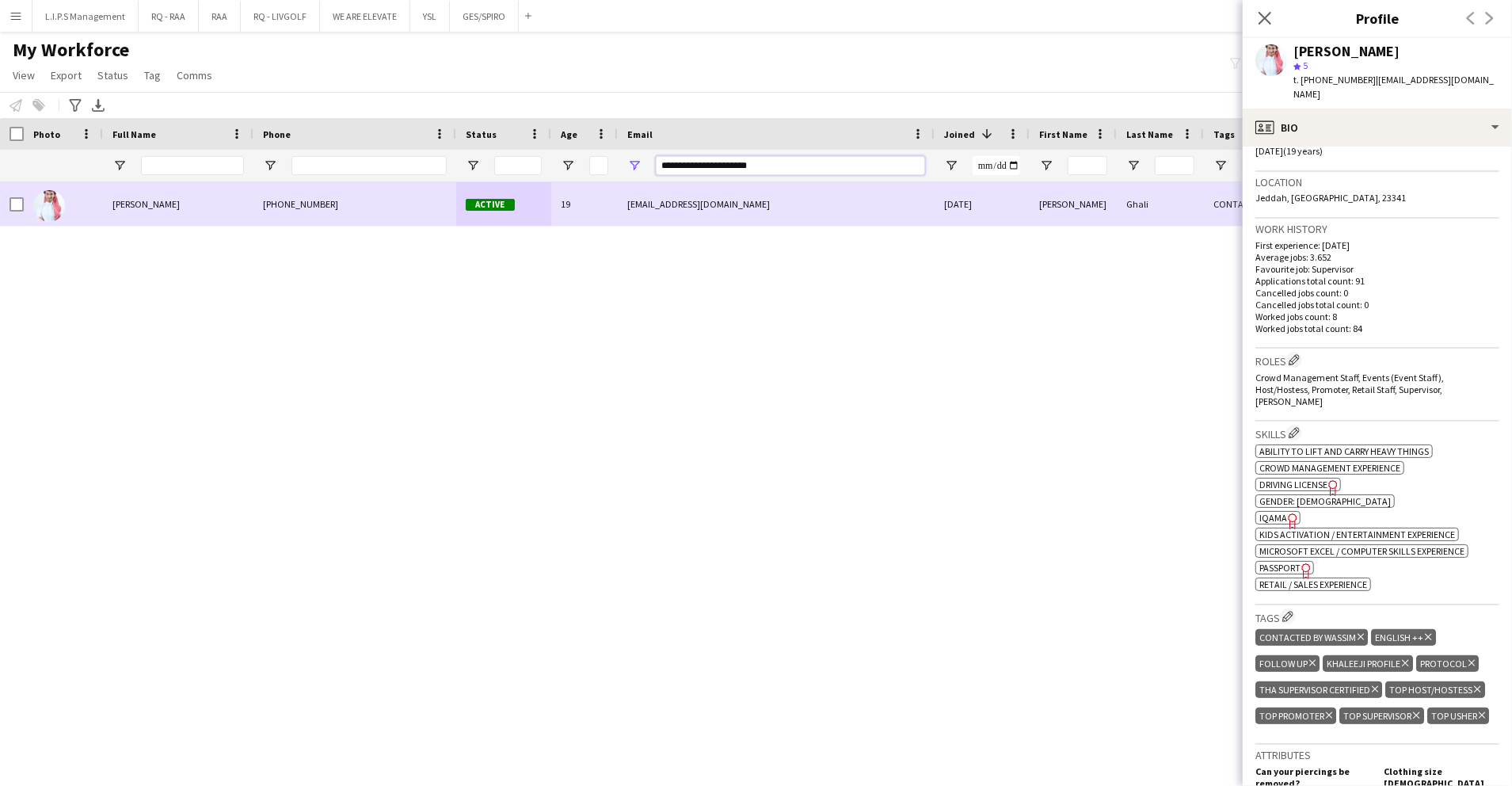
drag, startPoint x: 820, startPoint y: 167, endPoint x: 355, endPoint y: 184, distance: 465.3
click at [353, 184] on div "Workforce Details Photo Full Name" at bounding box center [756, 438] width 1512 height 640
paste input "Email Filter Input"
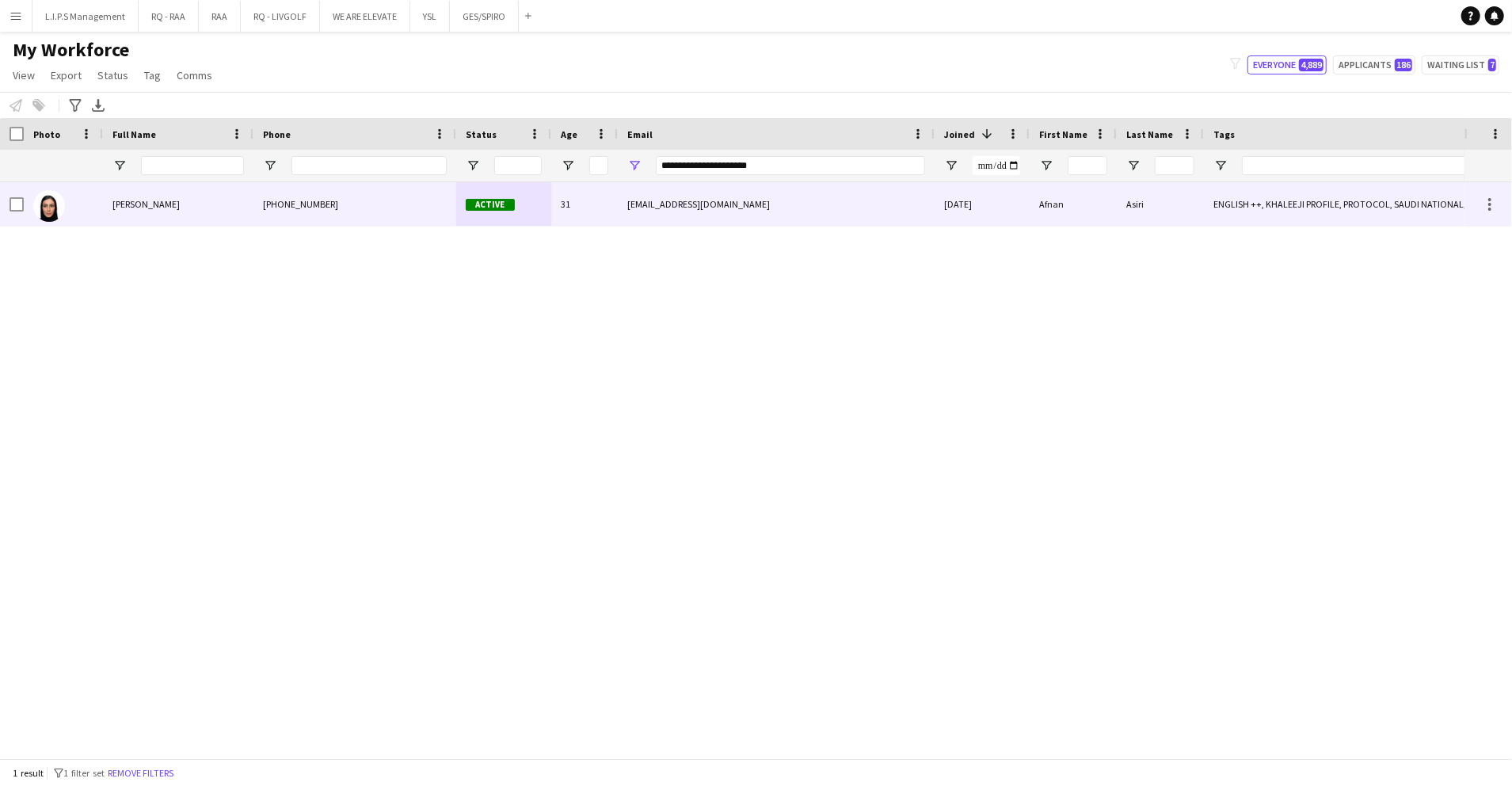
click at [554, 201] on div "31" at bounding box center [584, 204] width 66 height 44
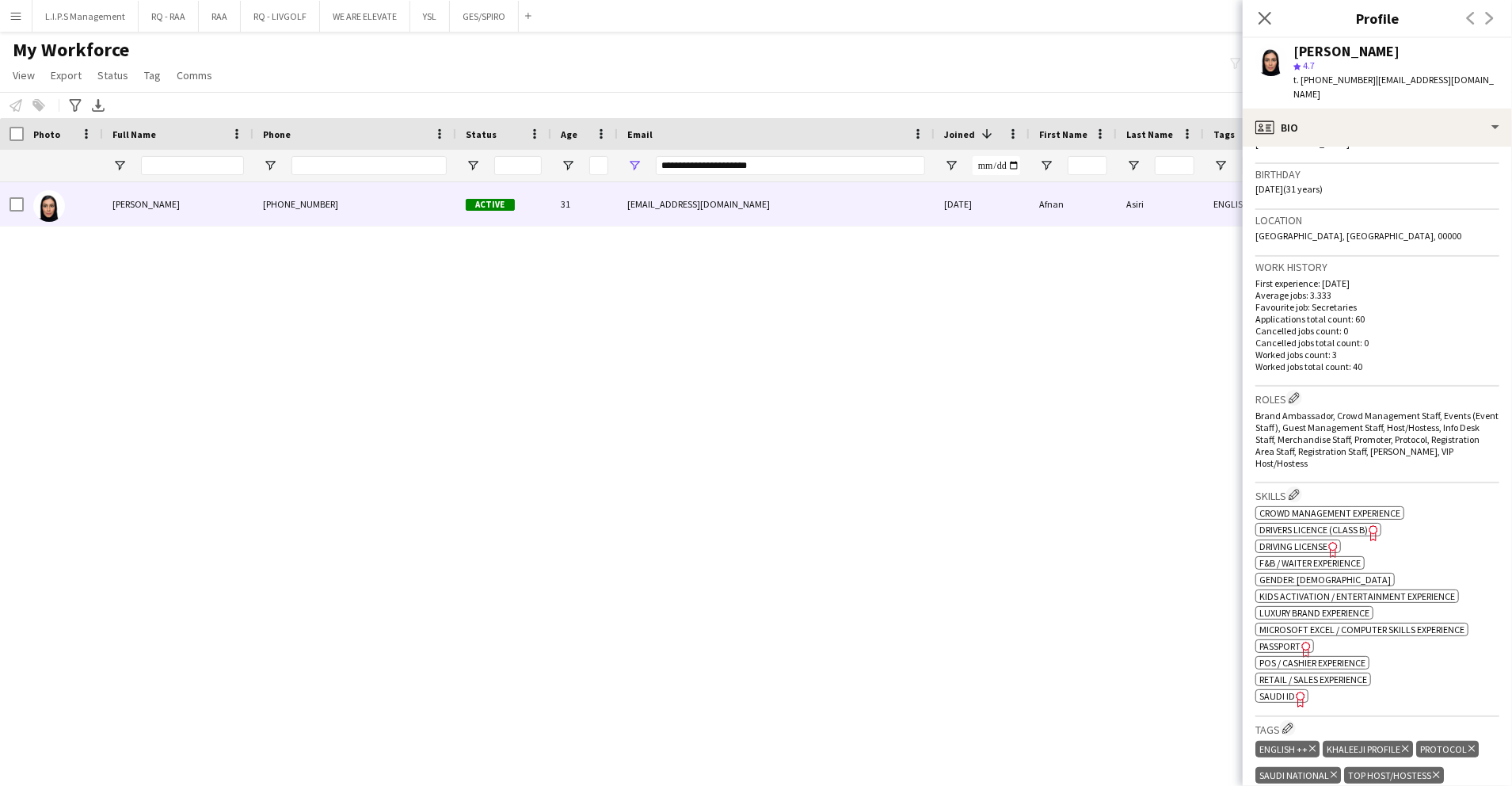
scroll to position [317, 0]
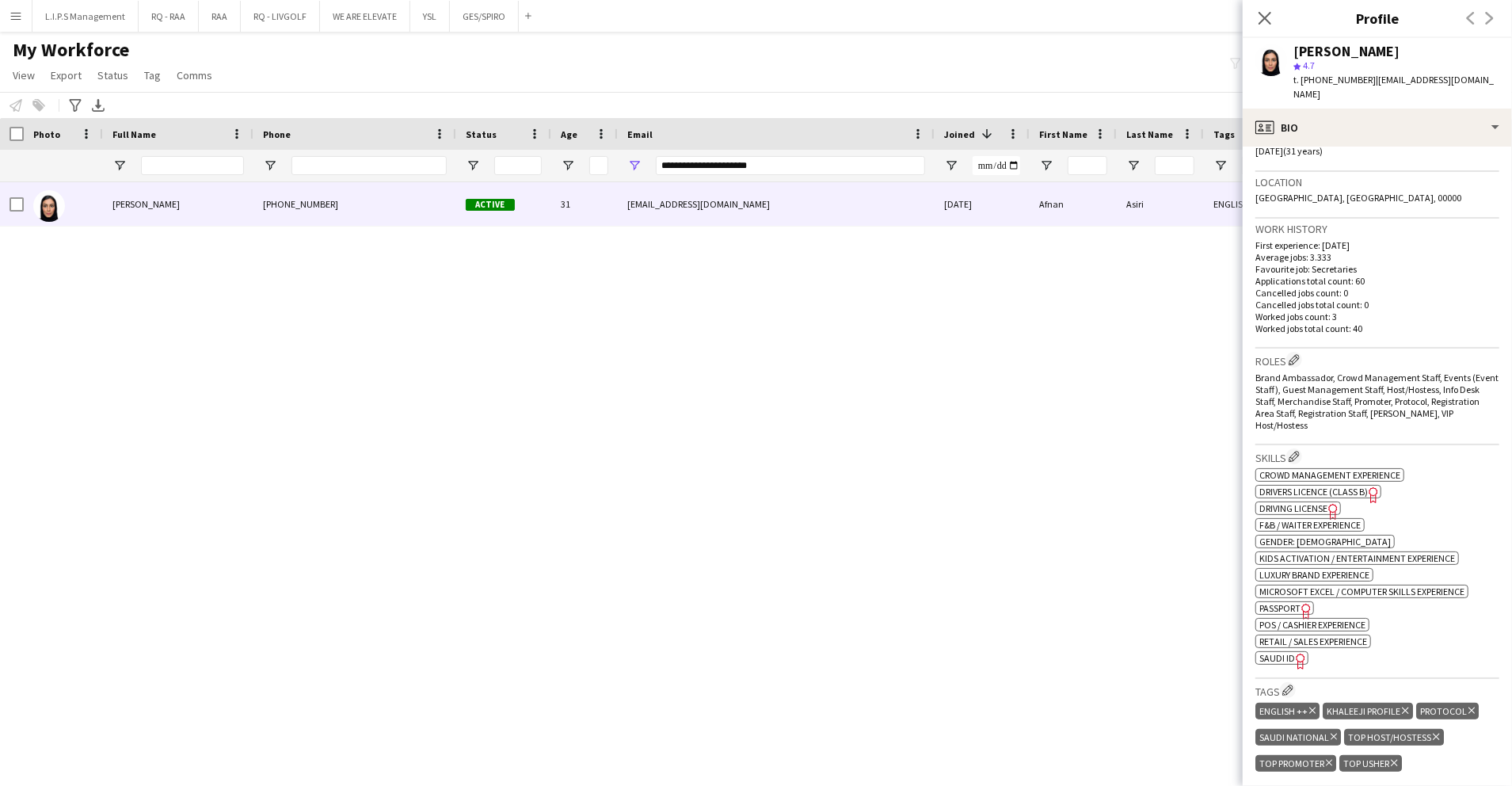
click at [1284, 652] on span "SAUDI ID" at bounding box center [1277, 658] width 36 height 12
drag, startPoint x: 854, startPoint y: 165, endPoint x: 293, endPoint y: 168, distance: 561.0
click at [293, 168] on div at bounding box center [1103, 165] width 2207 height 32
paste input "*****"
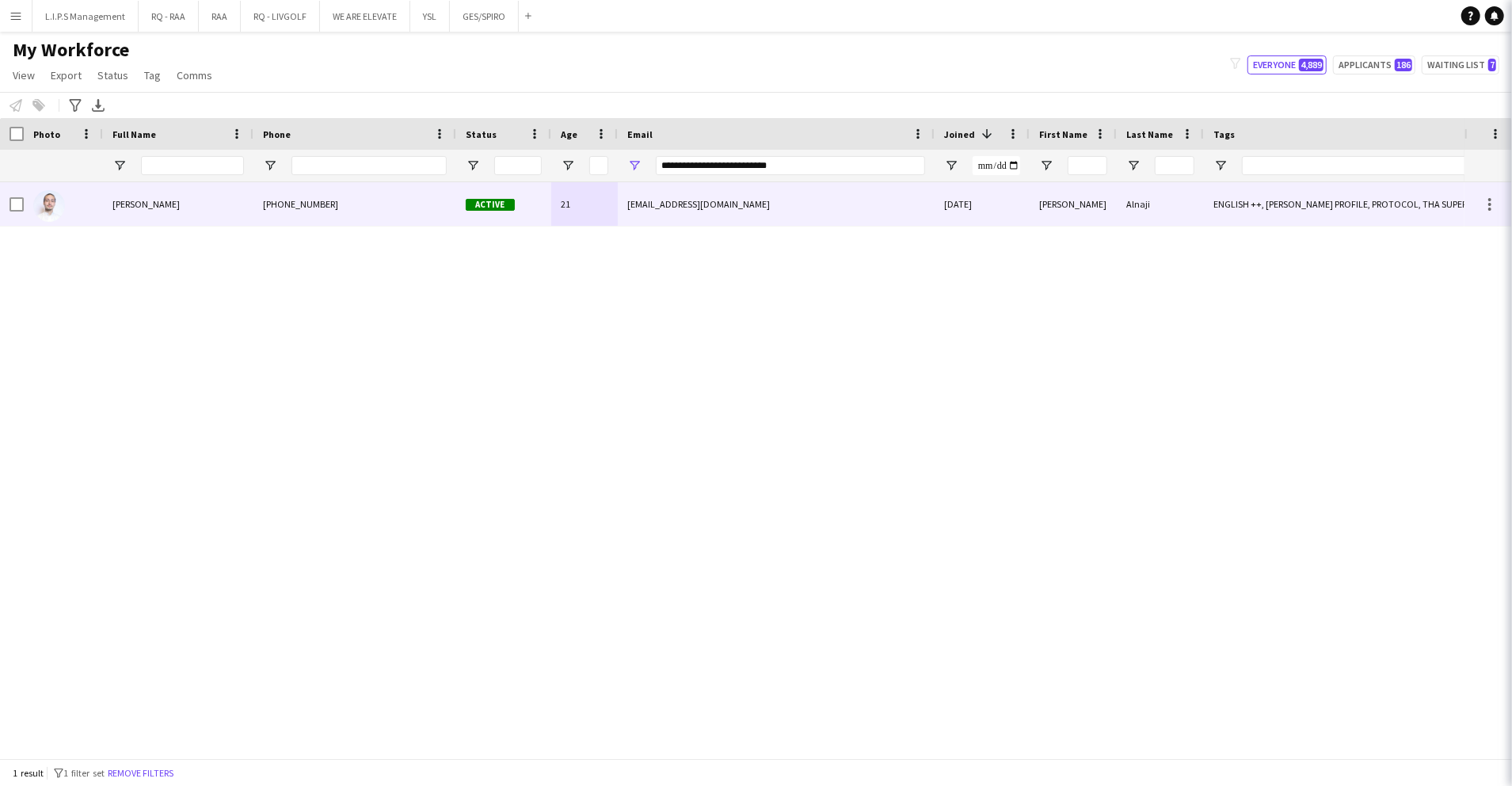
drag, startPoint x: 449, startPoint y: 219, endPoint x: 485, endPoint y: 216, distance: 36.1
click at [449, 220] on div "+966565490440" at bounding box center [354, 204] width 203 height 44
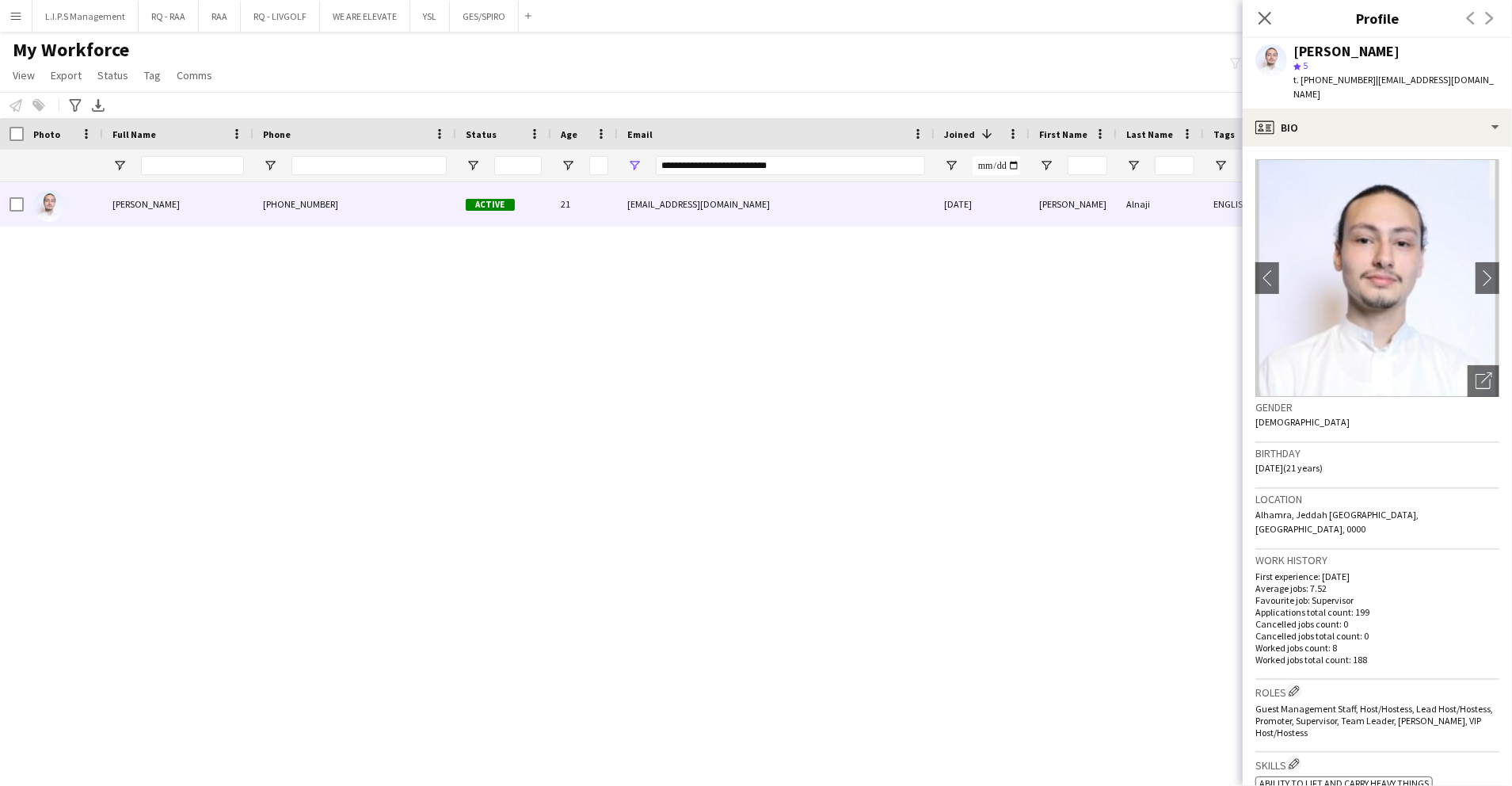
click at [1326, 82] on span "t. +966565490440" at bounding box center [1334, 79] width 83 height 12
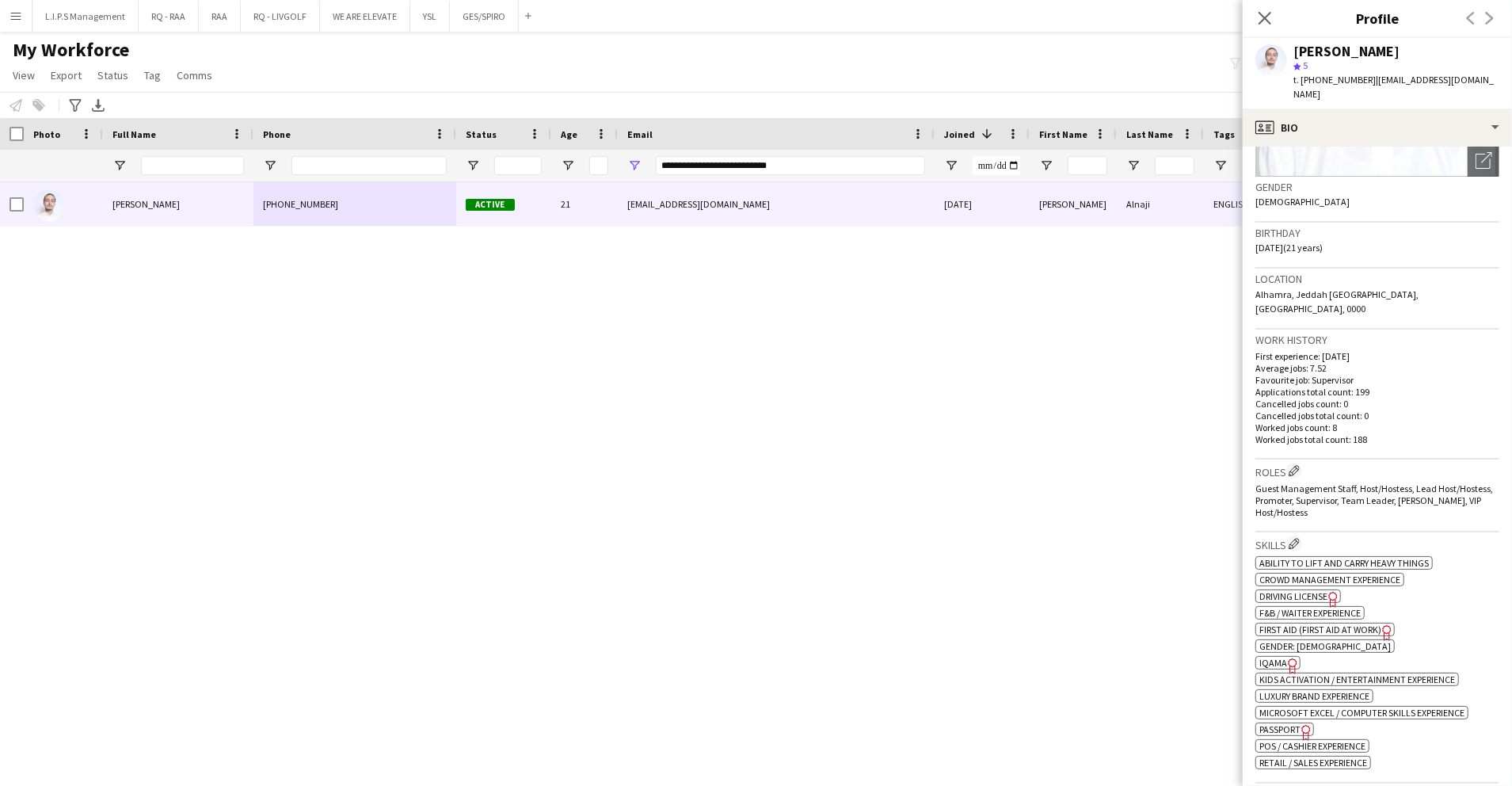
scroll to position [423, 0]
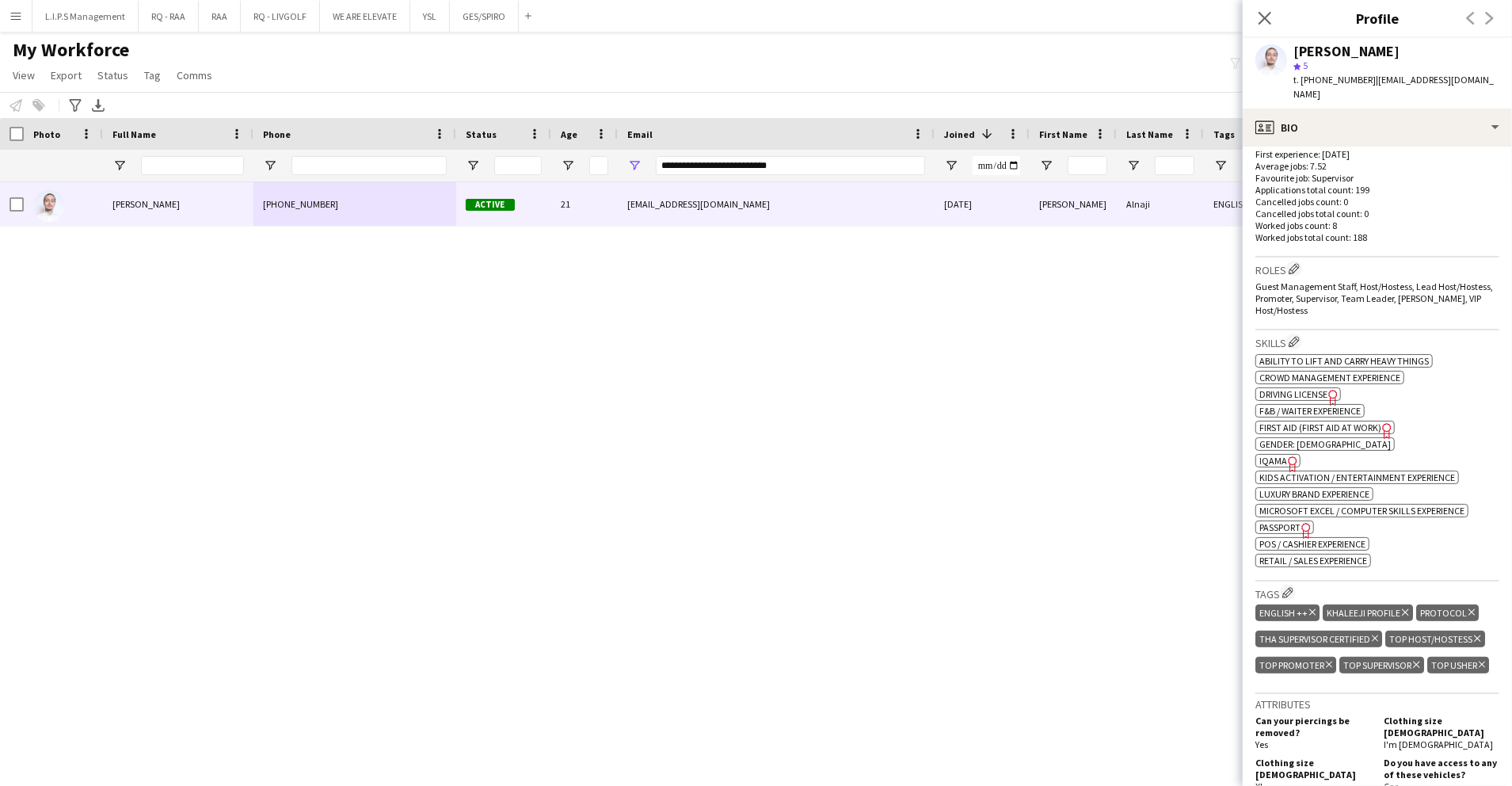
click at [1268, 455] on span "IQAMA" at bounding box center [1274, 461] width 27 height 12
drag, startPoint x: 835, startPoint y: 168, endPoint x: 414, endPoint y: 178, distance: 421.1
click at [414, 178] on div at bounding box center [1103, 165] width 2207 height 32
paste input "Email Filter Input"
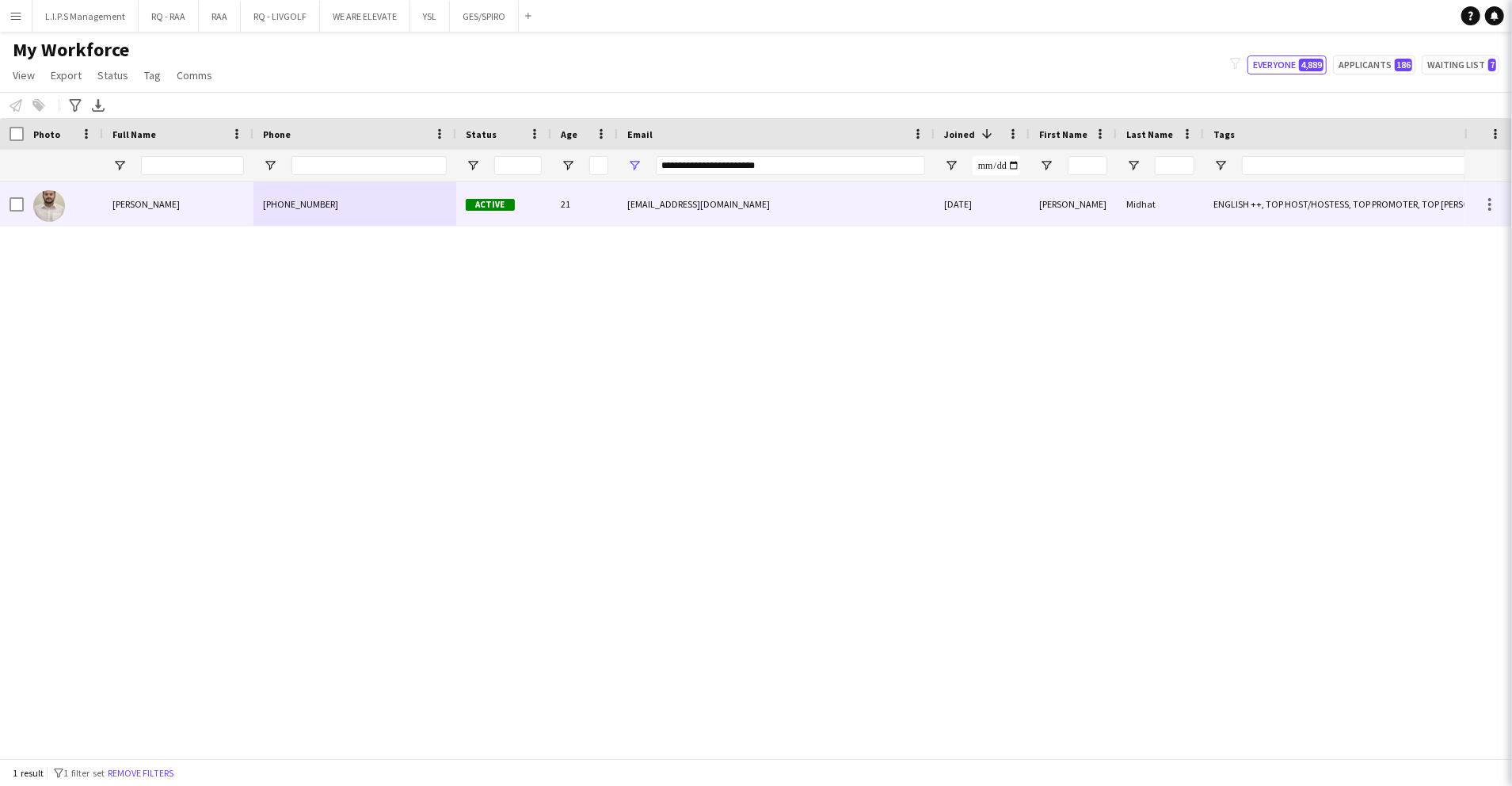
click at [420, 196] on div "+966539812685" at bounding box center [354, 204] width 203 height 44
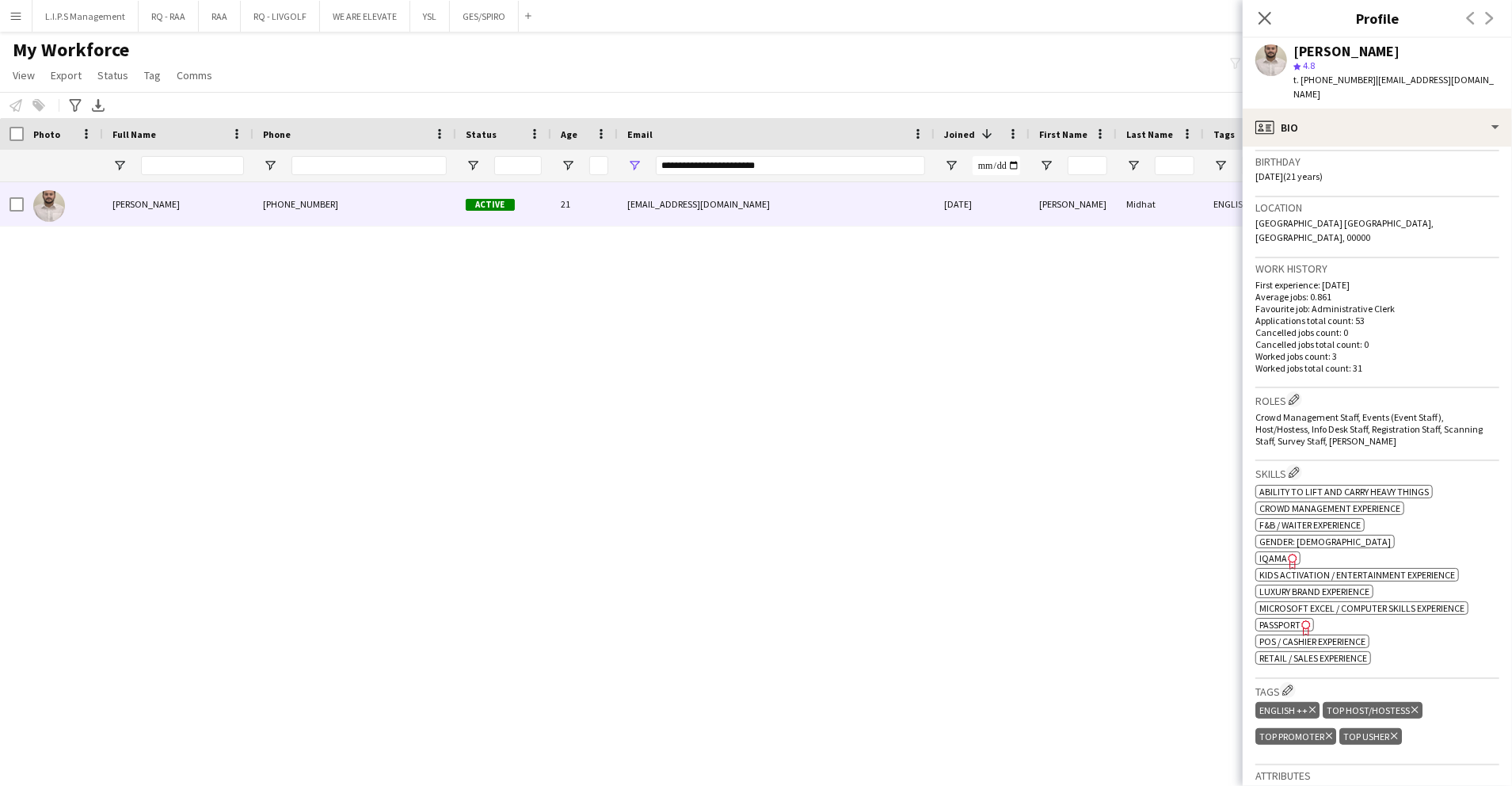
scroll to position [317, 0]
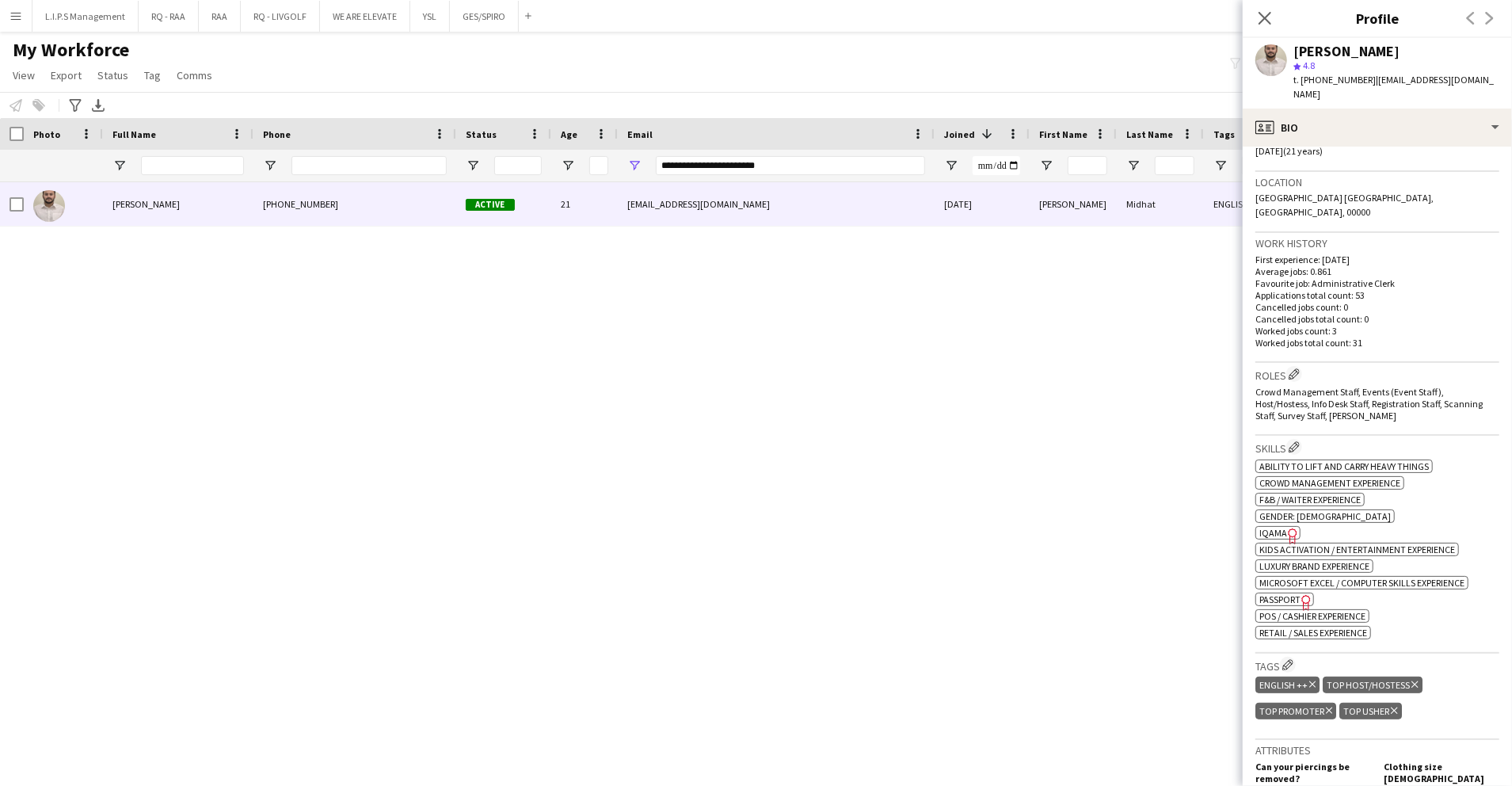
click at [1277, 527] on span "IQAMA" at bounding box center [1274, 533] width 27 height 12
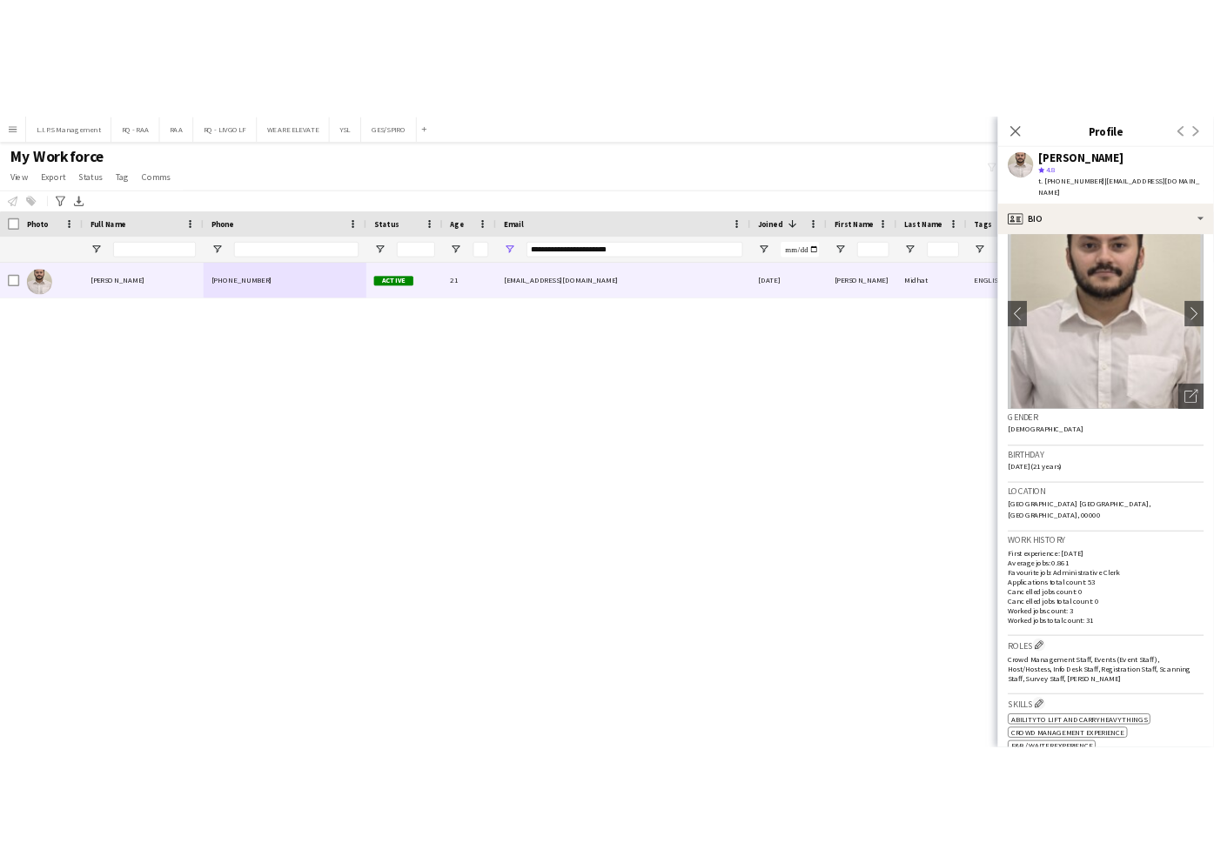
scroll to position [0, 0]
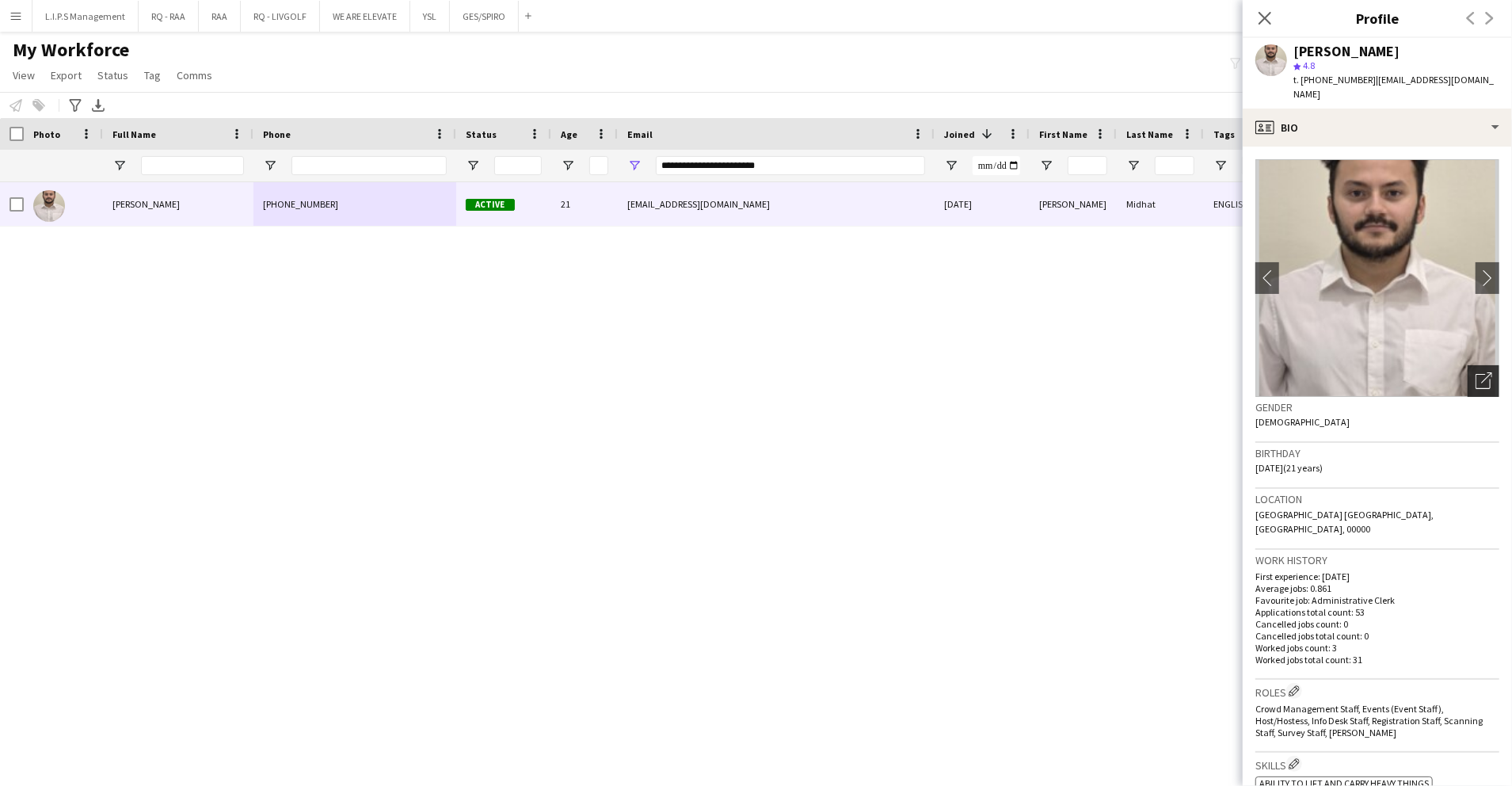
click at [1476, 373] on icon "Open photos pop-in" at bounding box center [1484, 381] width 16 height 16
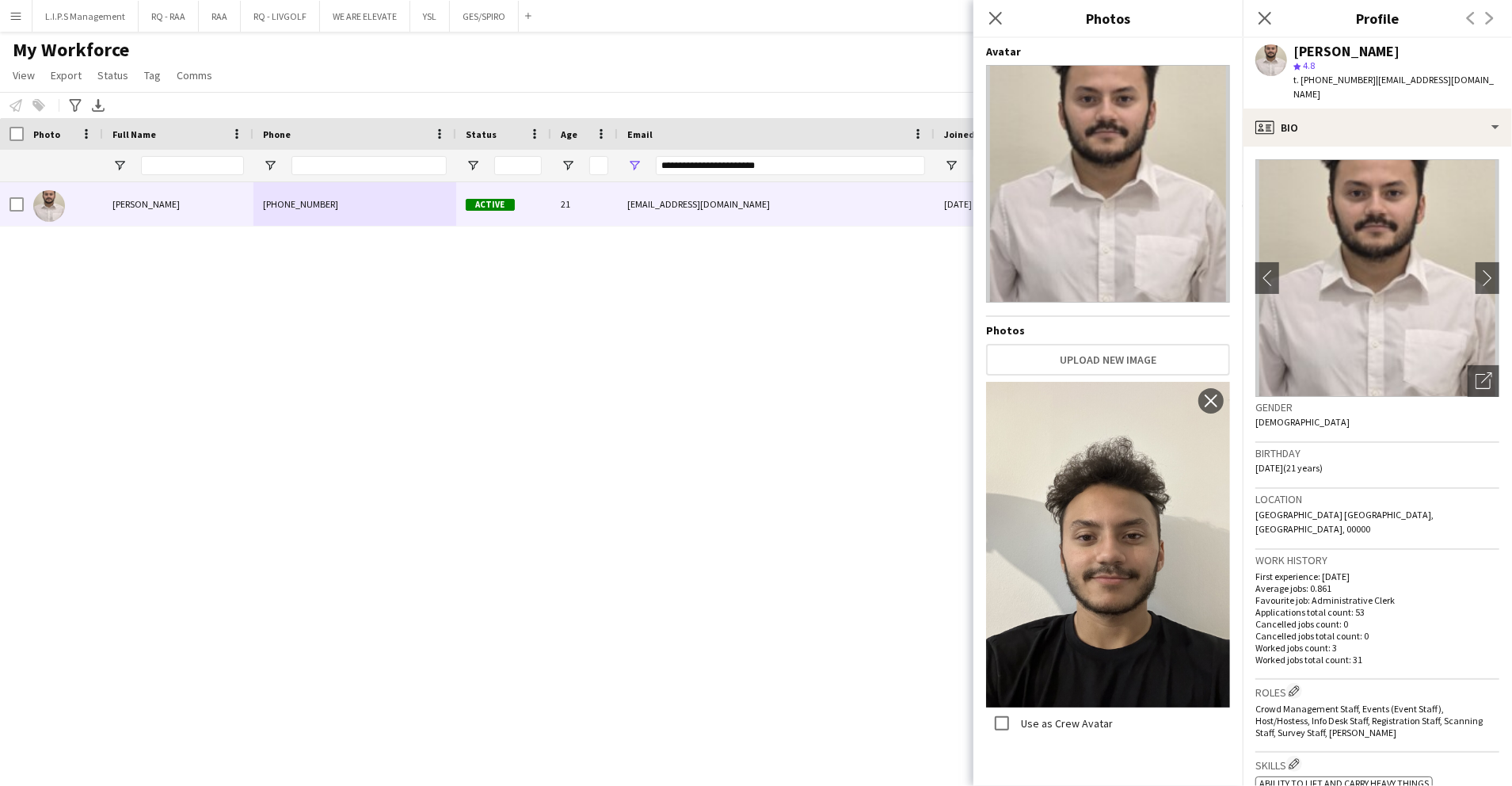
drag, startPoint x: 1125, startPoint y: 518, endPoint x: 1052, endPoint y: 317, distance: 213.8
click at [1052, 317] on hr at bounding box center [1109, 316] width 244 height 2
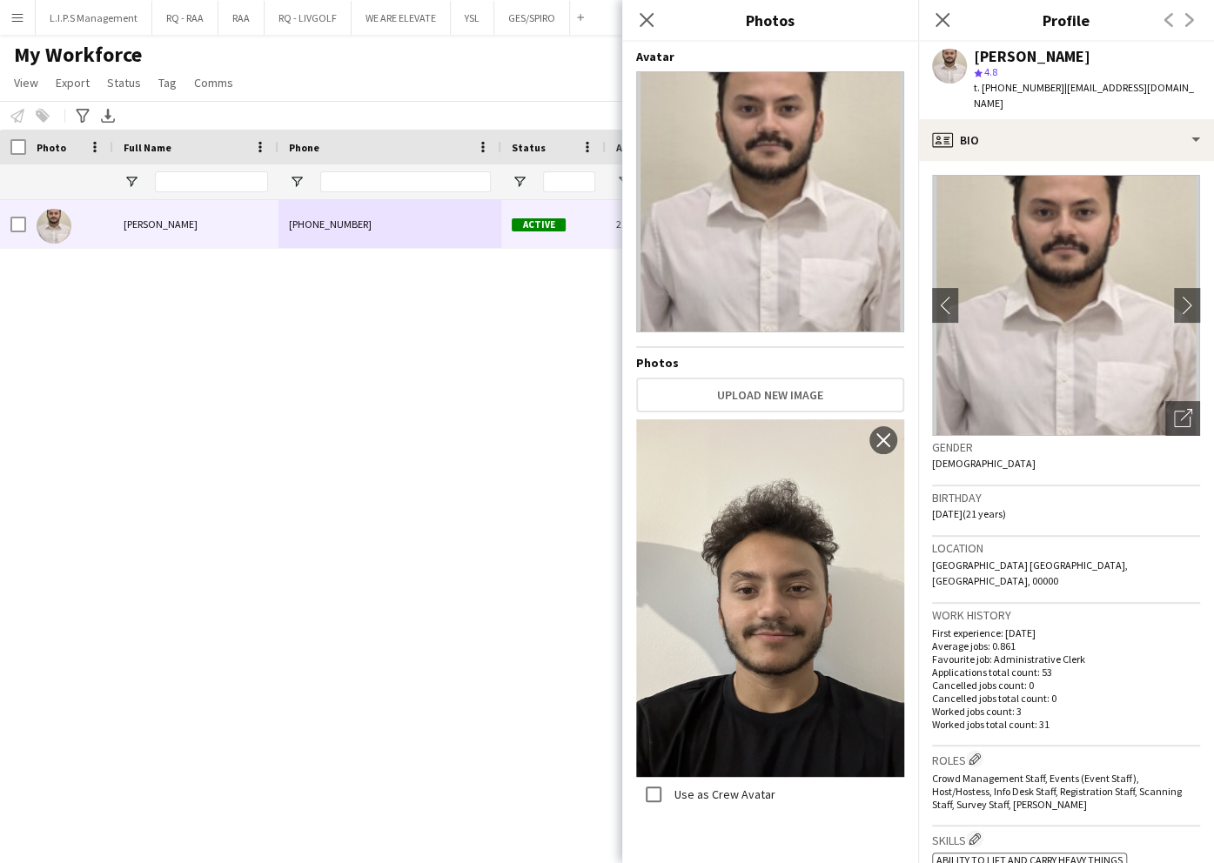
click at [1037, 59] on div "Mohammed Midhat" at bounding box center [1032, 57] width 117 height 16
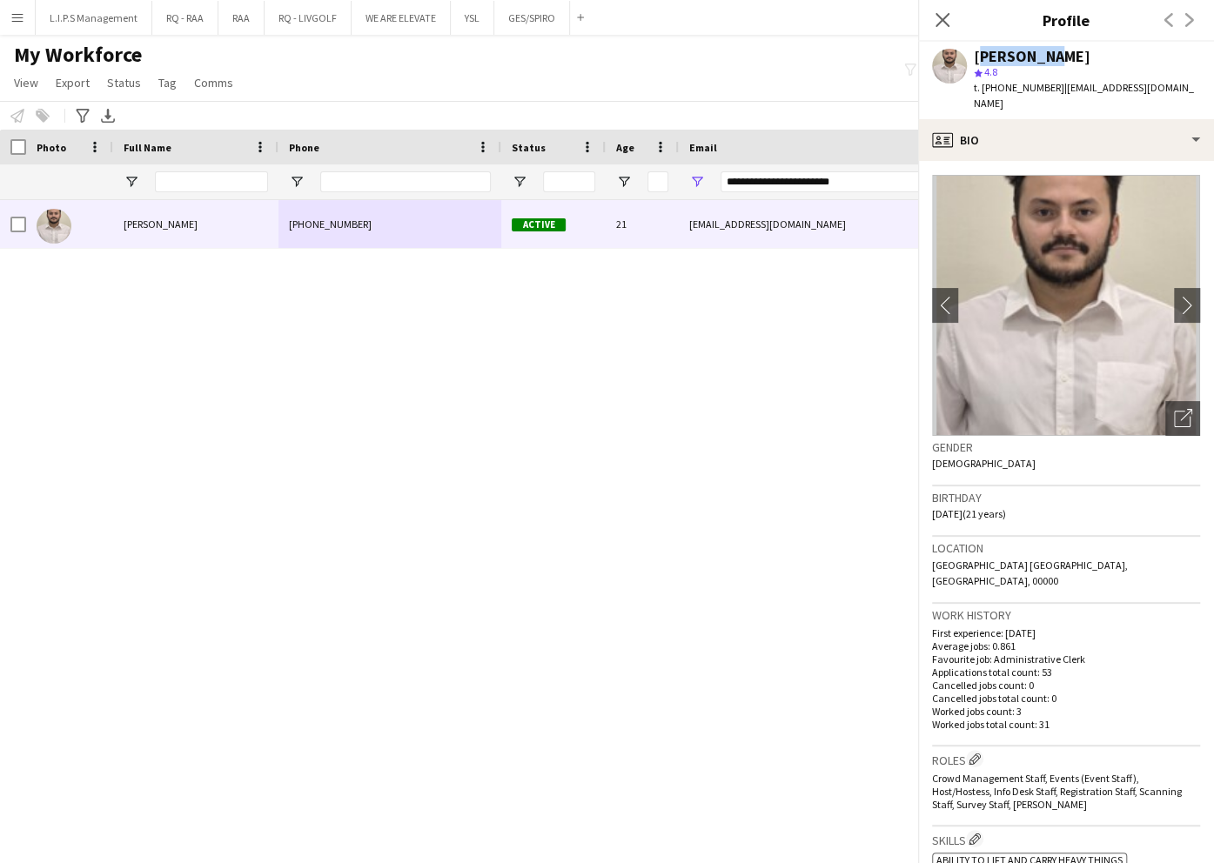
click at [1037, 59] on div "Mohammed Midhat" at bounding box center [1032, 57] width 117 height 16
drag, startPoint x: 1037, startPoint y: 59, endPoint x: 1030, endPoint y: 49, distance: 12.1
click at [1037, 59] on div "Mohammed Midhat" at bounding box center [1032, 57] width 117 height 16
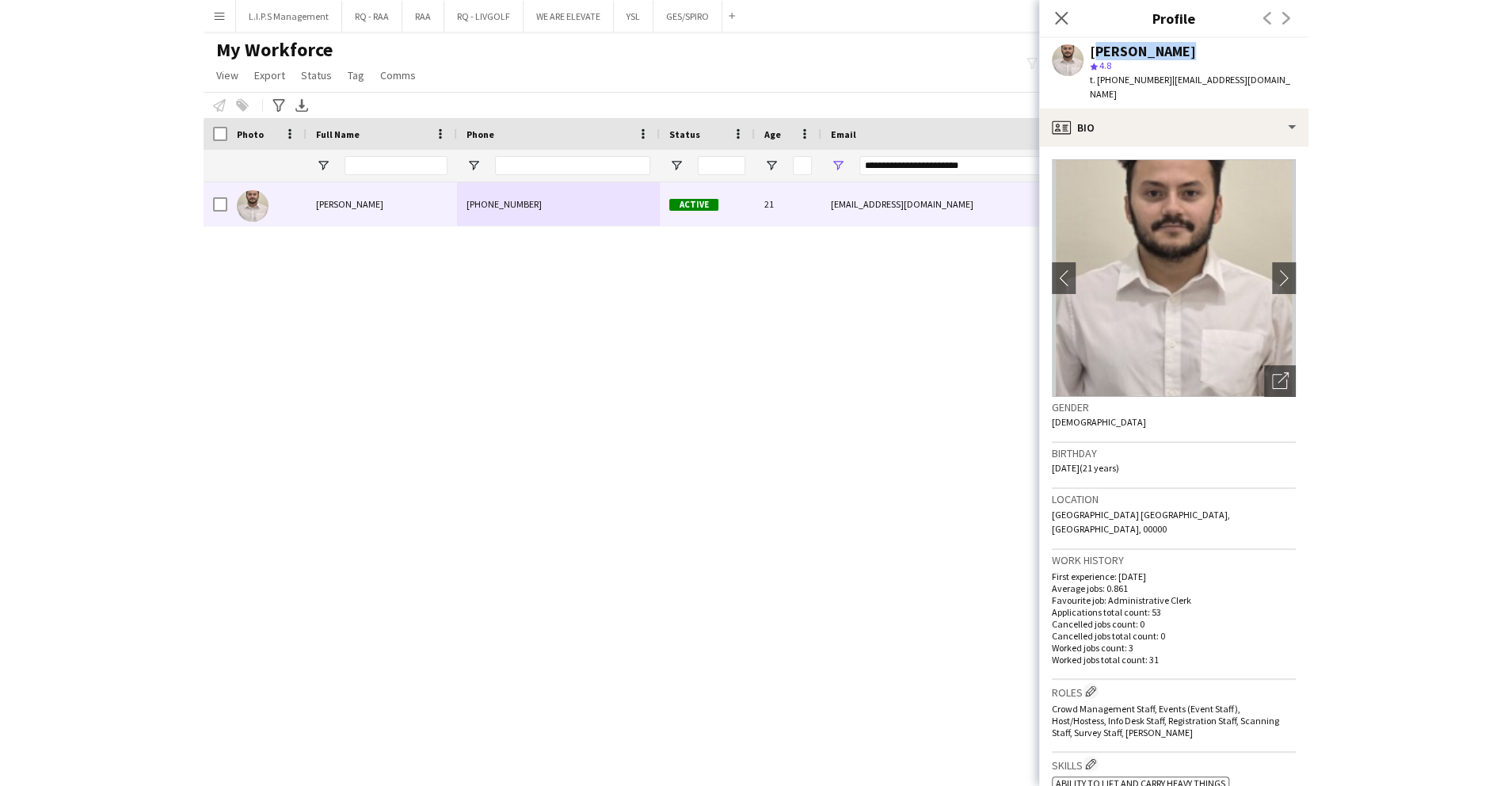
scroll to position [740, 0]
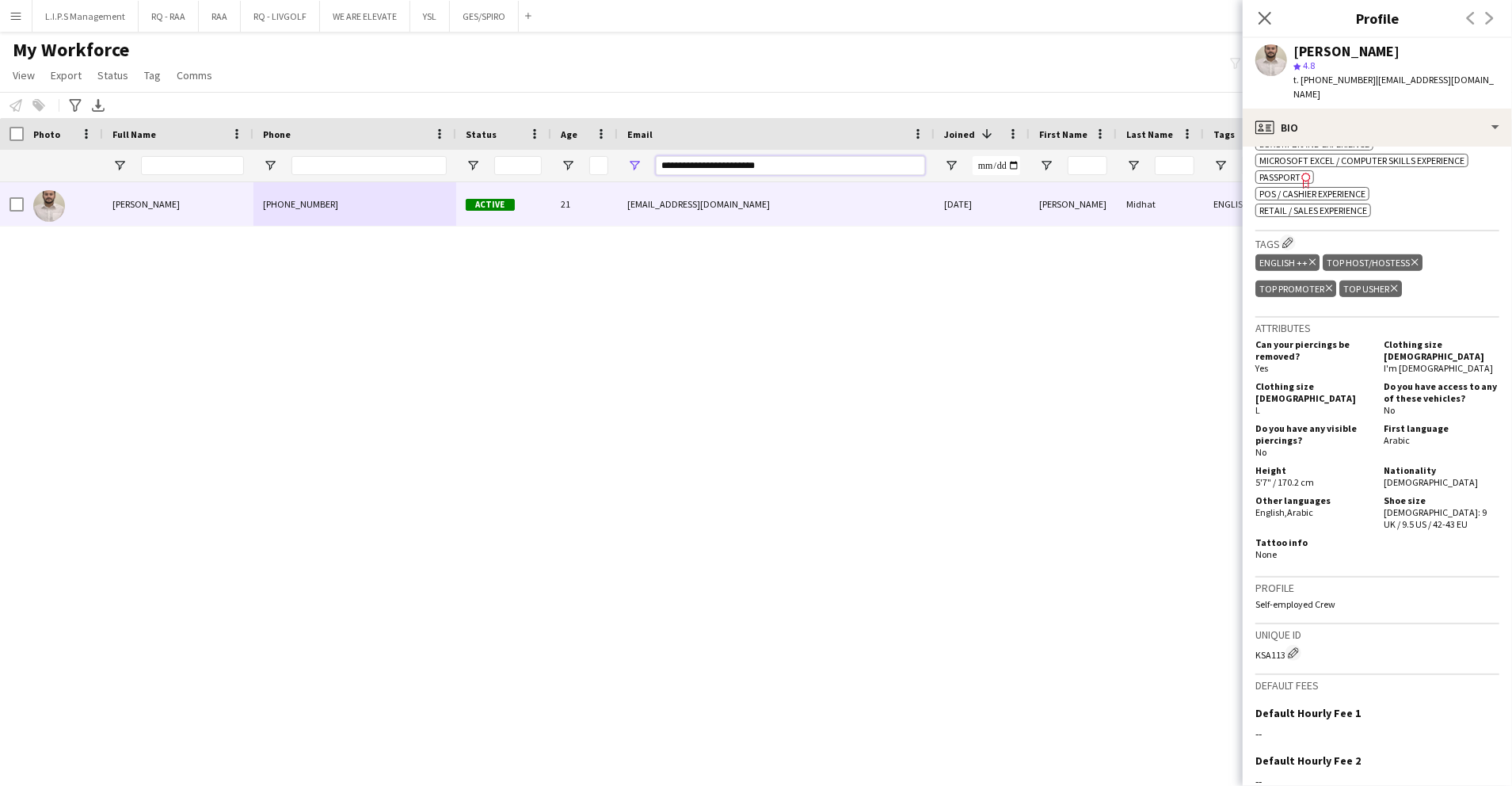
drag, startPoint x: 888, startPoint y: 160, endPoint x: 425, endPoint y: 165, distance: 463.0
click at [425, 164] on div at bounding box center [1103, 165] width 2207 height 32
paste input "Email Filter Input"
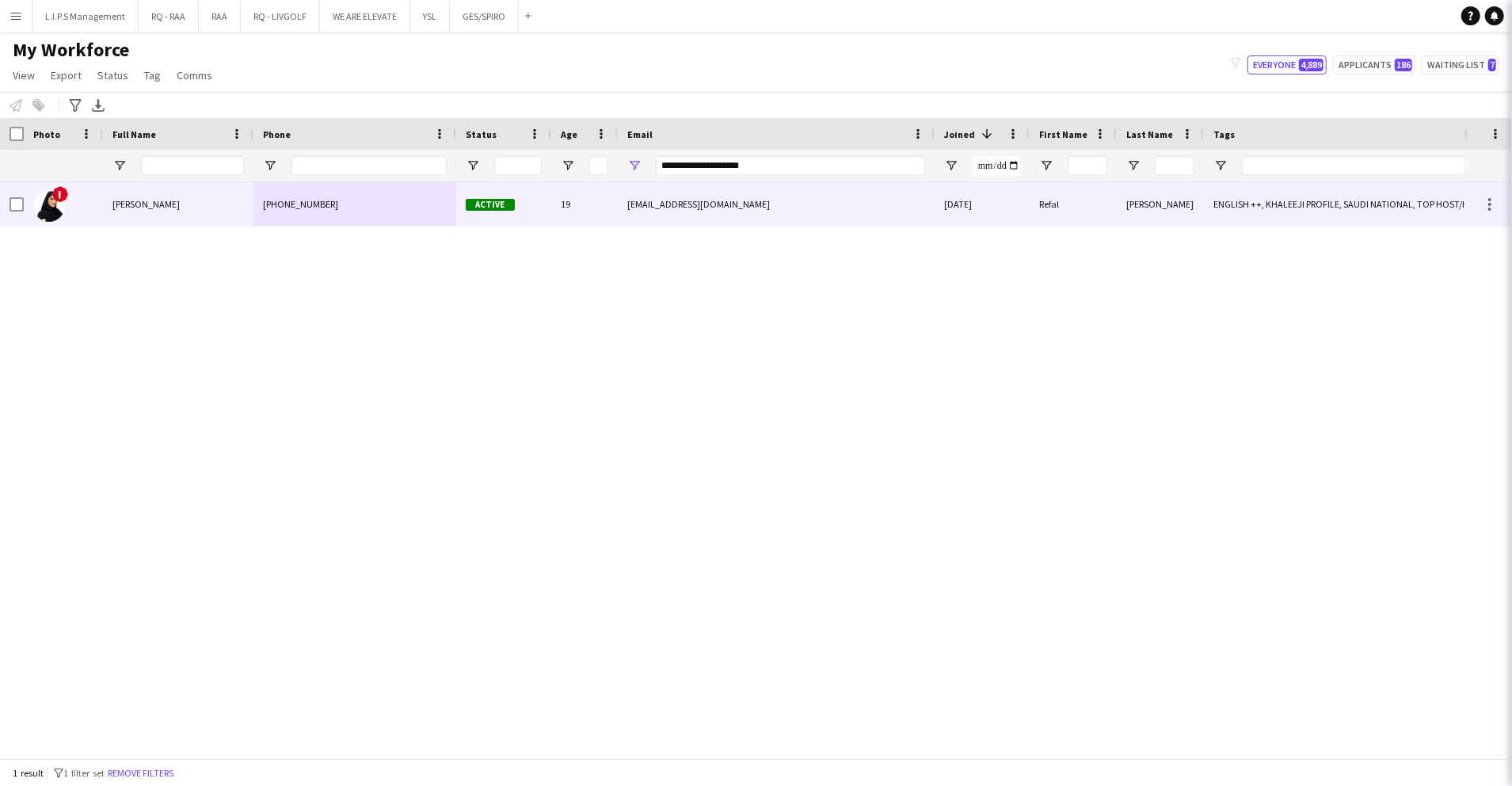
click at [456, 221] on div "Active" at bounding box center [503, 204] width 95 height 44
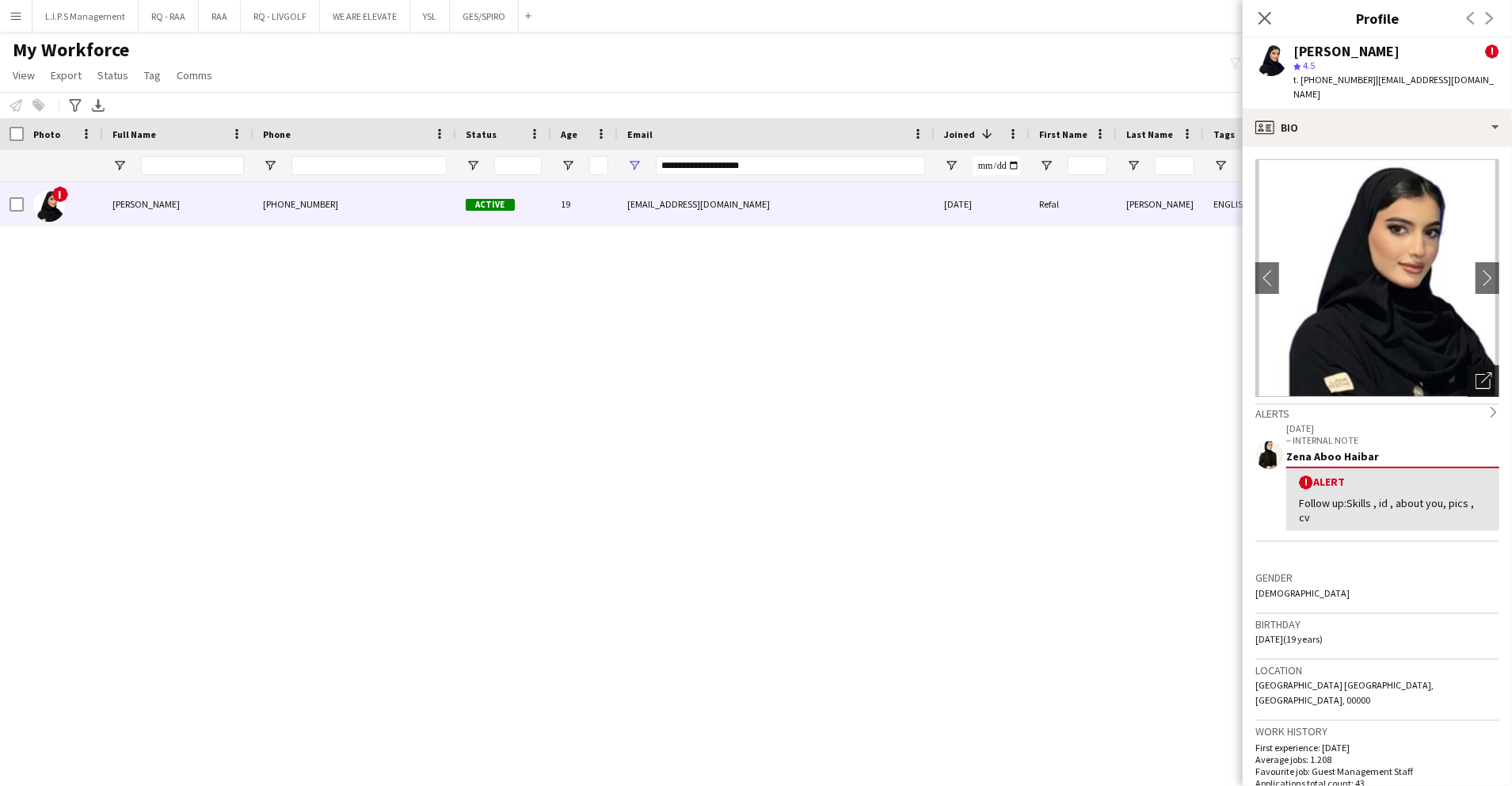
click at [1476, 373] on icon "Open photos pop-in" at bounding box center [1484, 381] width 16 height 16
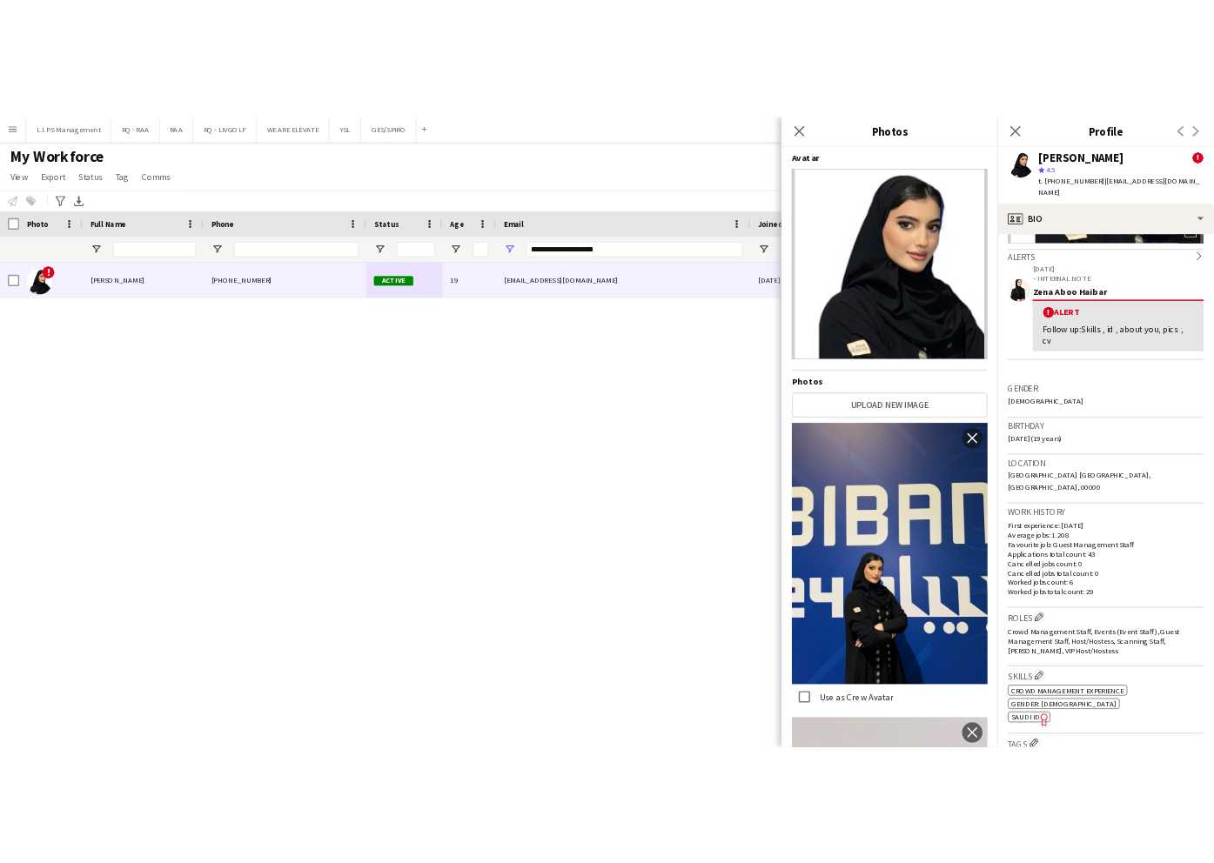
scroll to position [348, 0]
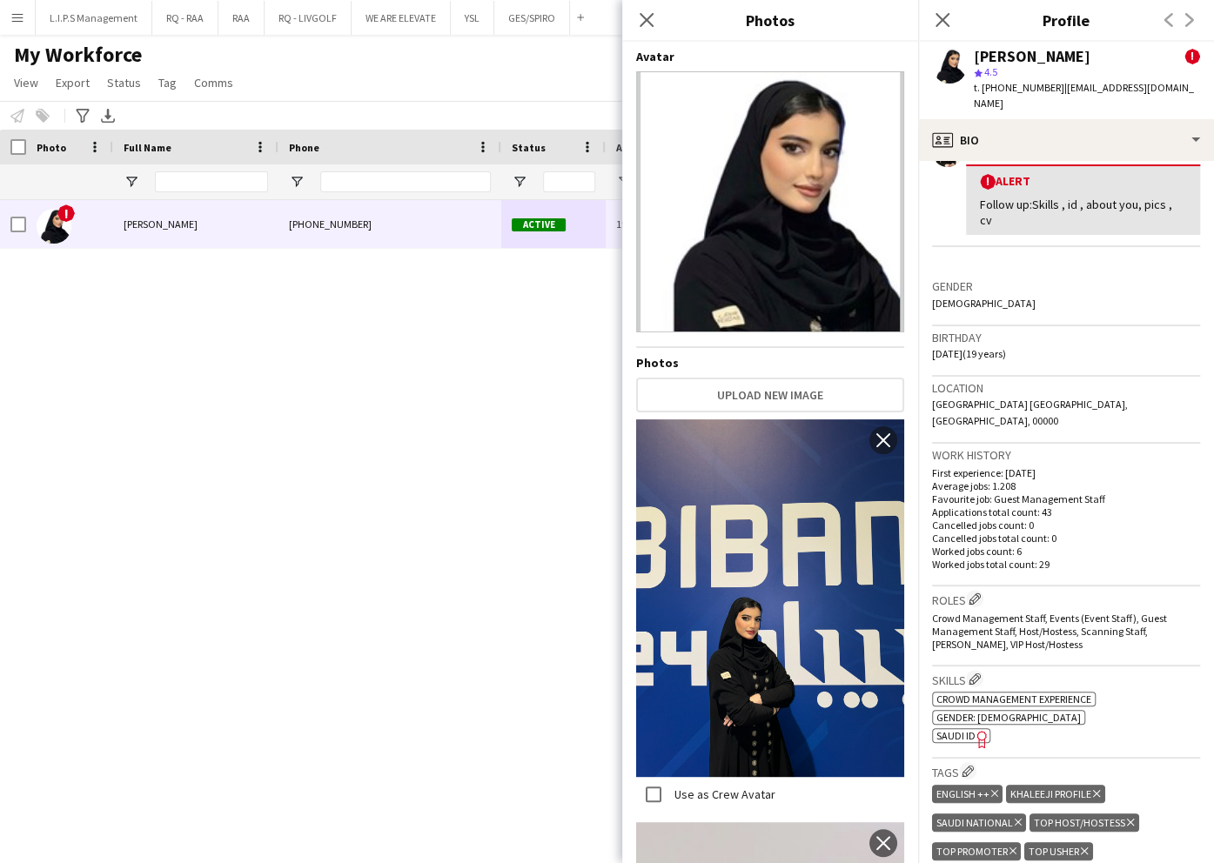
click at [980, 730] on icon "Freelancer has uploaded a photo validation of skill. Click to see" at bounding box center [982, 739] width 18 height 18
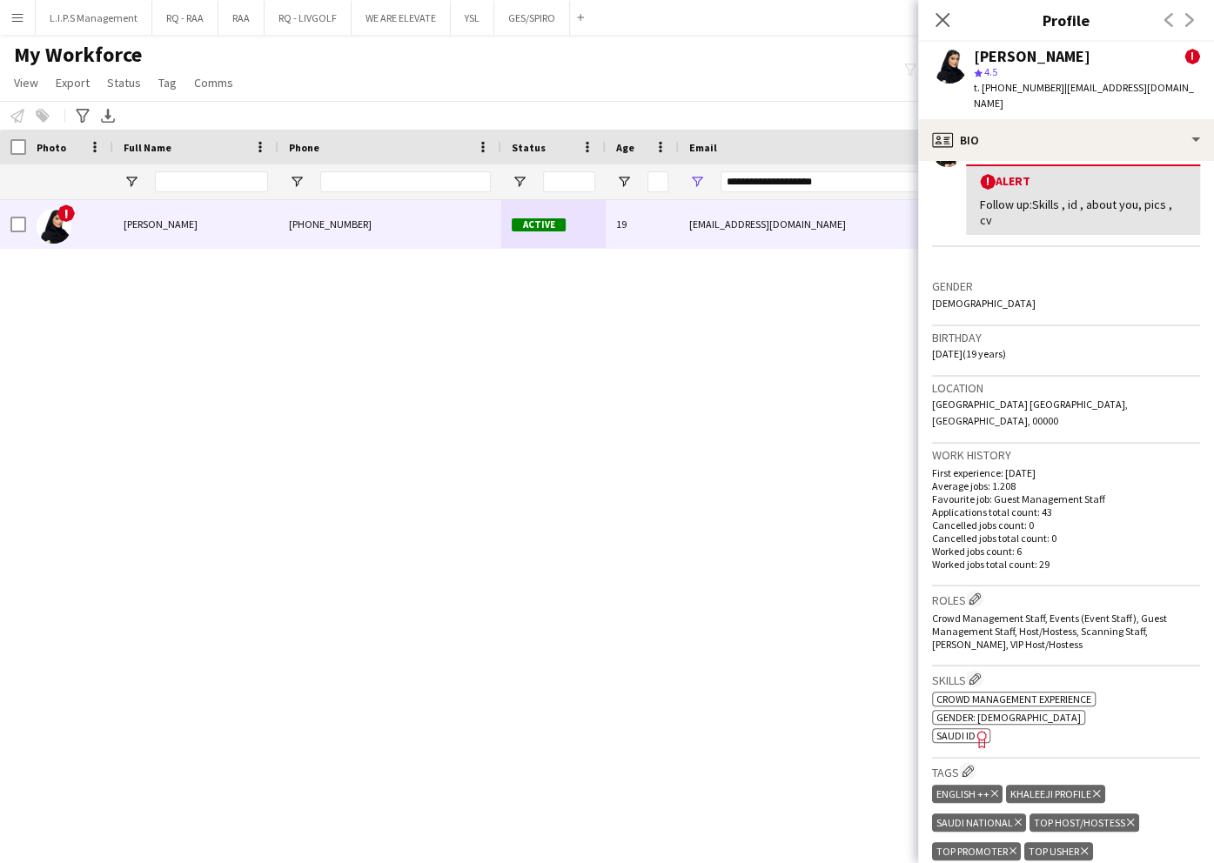
click at [1029, 57] on div "Refal Alzahrani" at bounding box center [1032, 57] width 117 height 16
click at [1028, 57] on div "Refal Alzahrani" at bounding box center [1032, 57] width 117 height 16
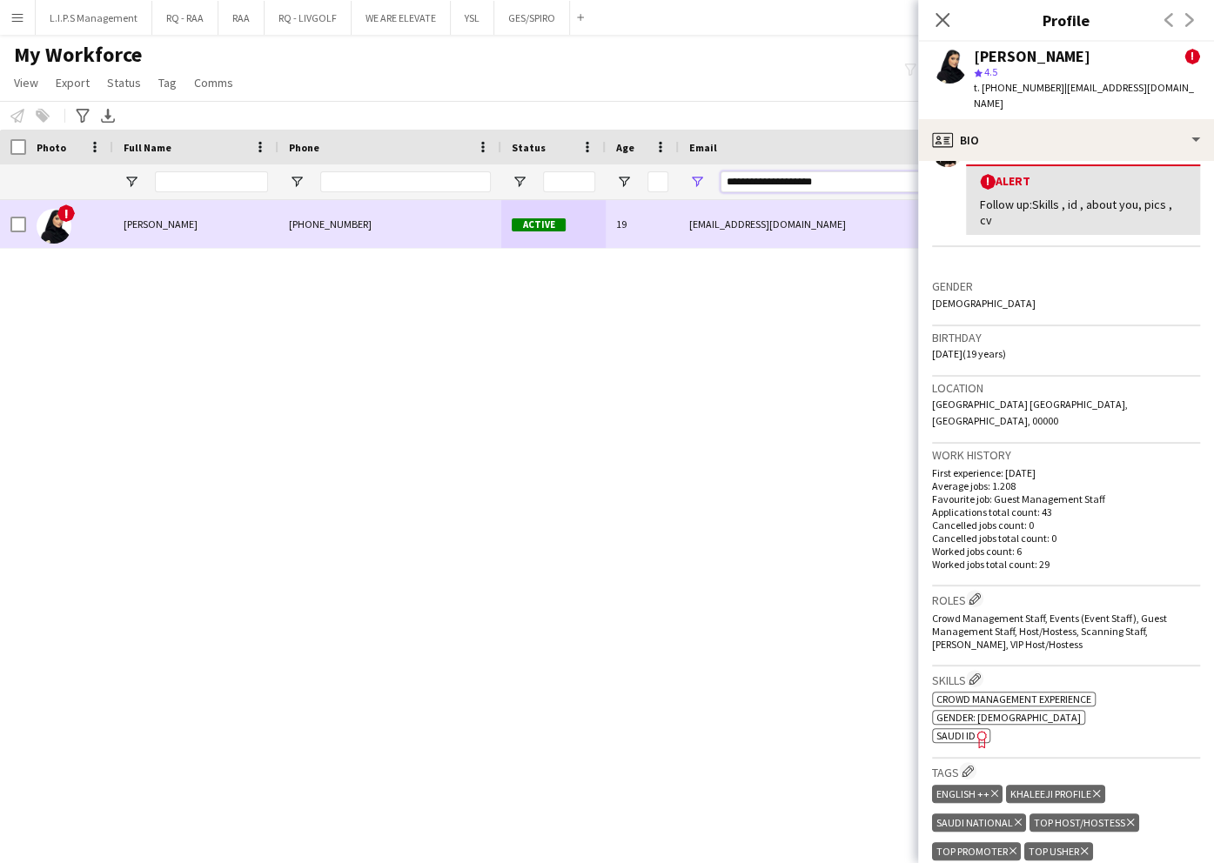
drag, startPoint x: 853, startPoint y: 174, endPoint x: 459, endPoint y: 205, distance: 395.5
click at [459, 205] on div "Workforce Details Photo Full Name" at bounding box center [607, 481] width 1214 height 703
paste input "*******"
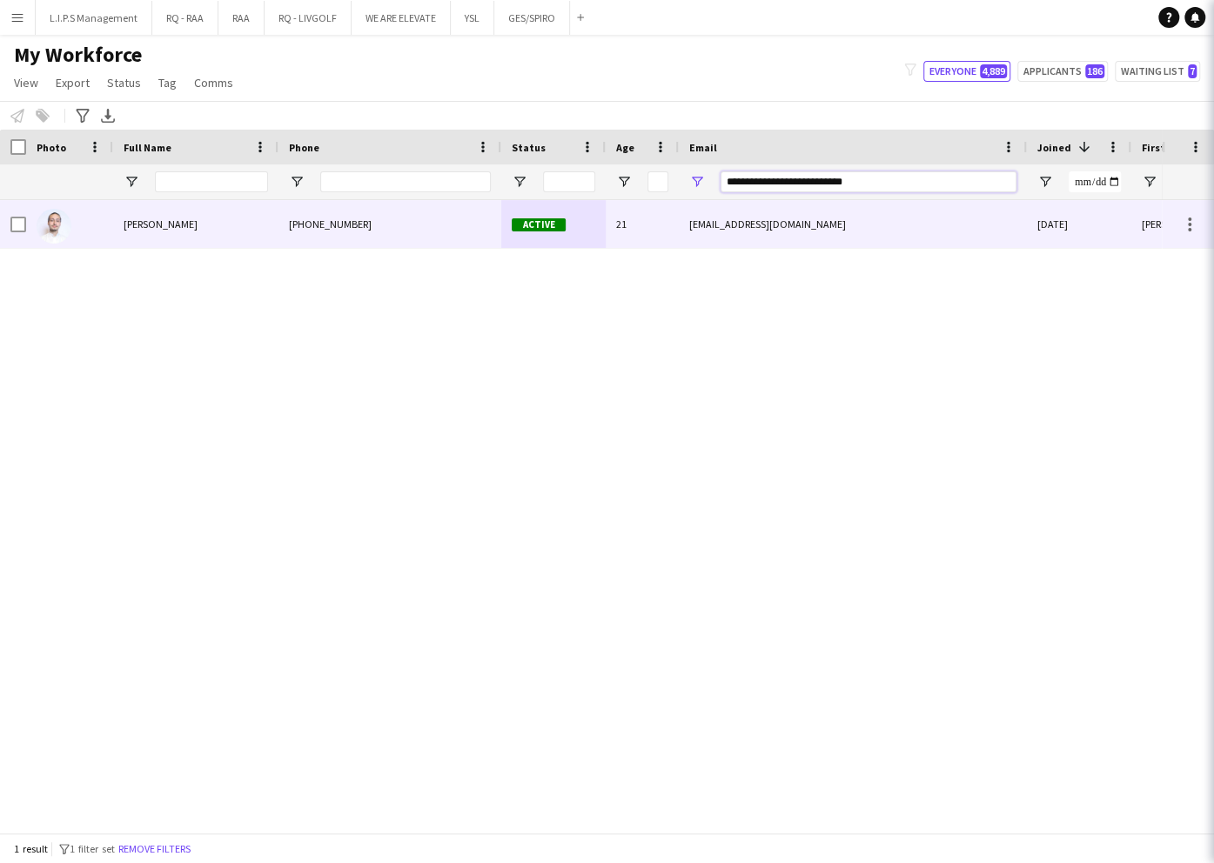
type input "**********"
click at [468, 218] on div "+966565490440" at bounding box center [389, 224] width 223 height 48
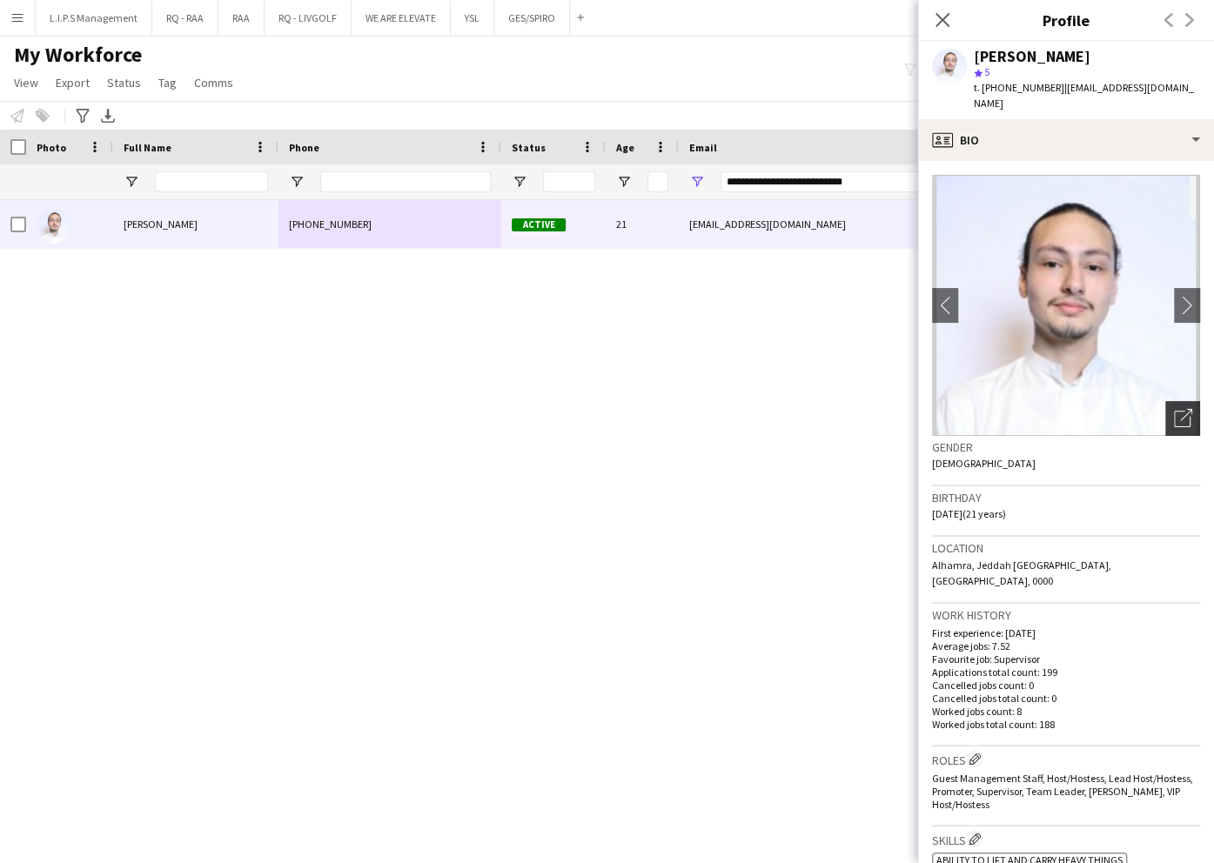
click at [1169, 401] on div "Open photos pop-in" at bounding box center [1182, 418] width 35 height 35
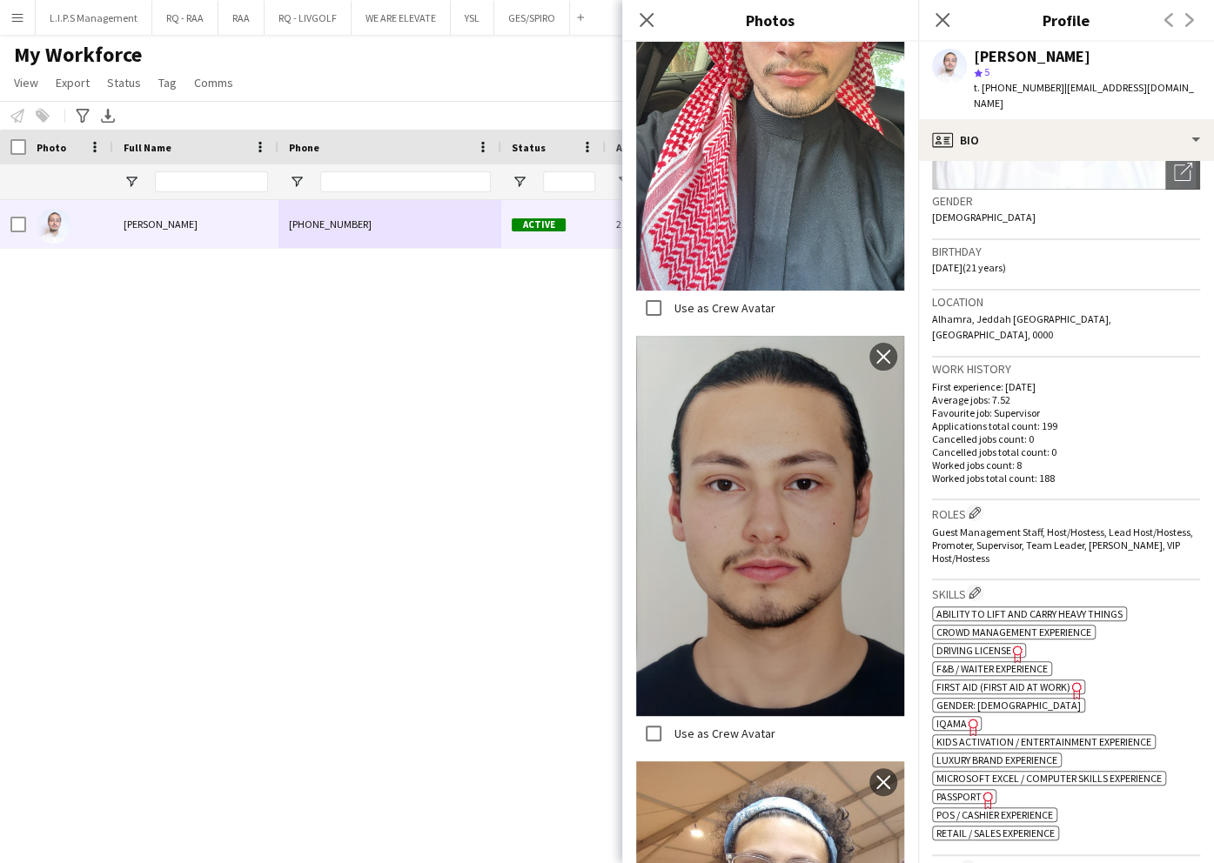
scroll to position [348, 0]
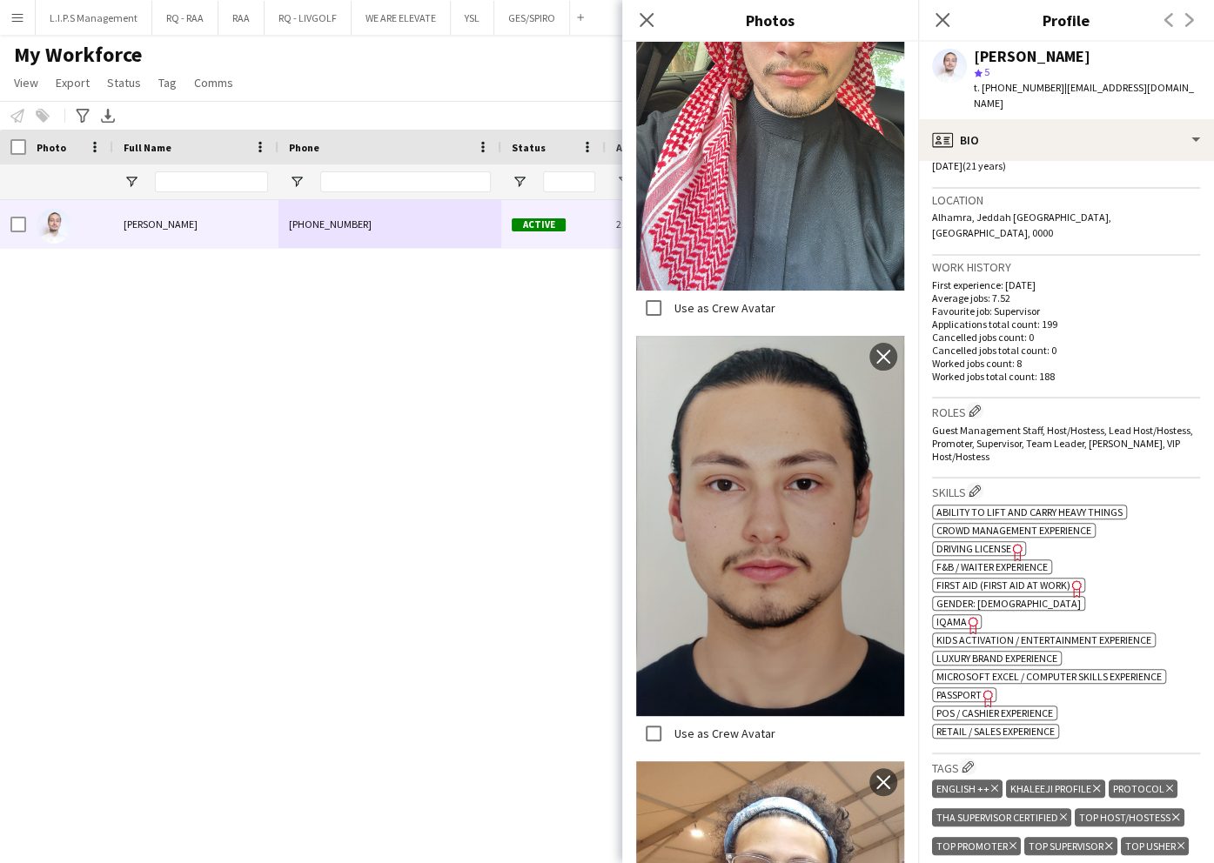
click at [960, 615] on span "IQAMA" at bounding box center [951, 621] width 30 height 13
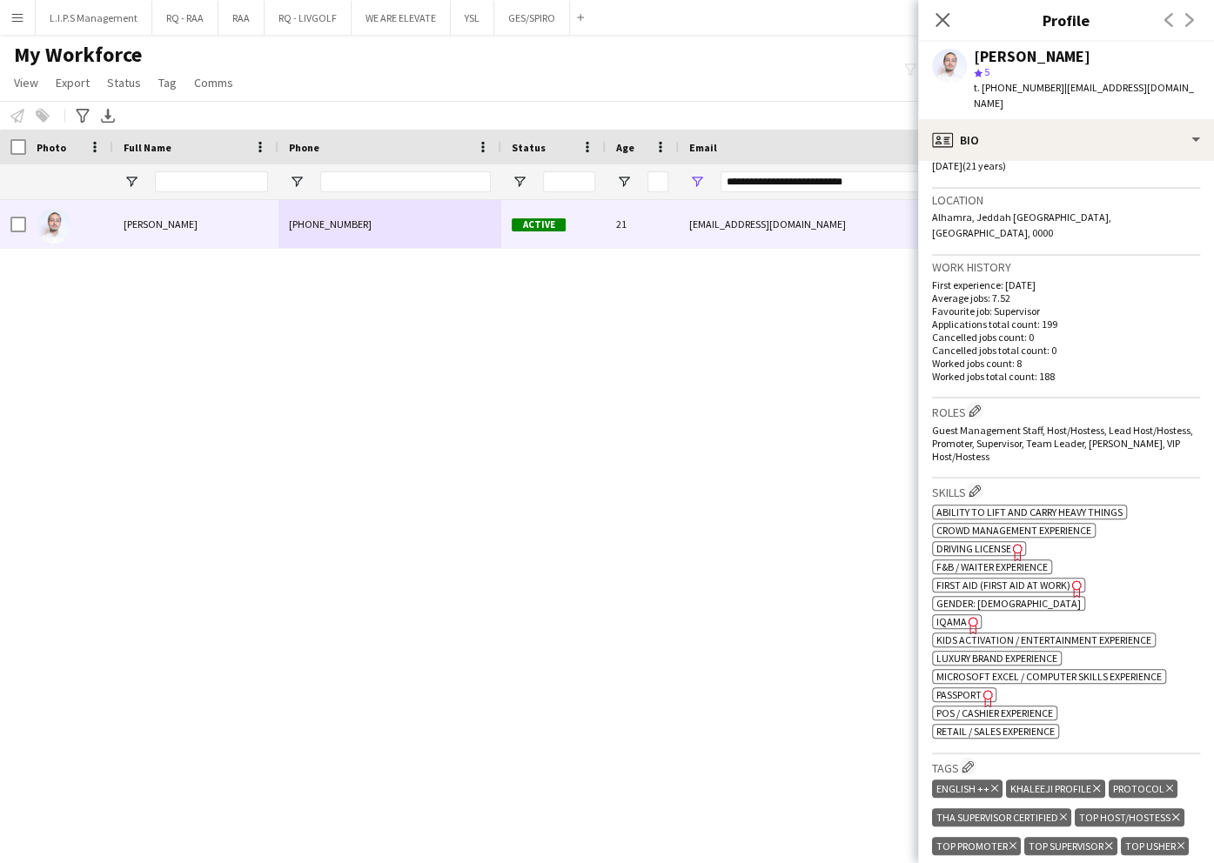
click at [1017, 52] on div "Abdullah Alnaji" at bounding box center [1032, 57] width 117 height 16
click at [1015, 52] on div "Abdullah Alnaji" at bounding box center [1032, 57] width 117 height 16
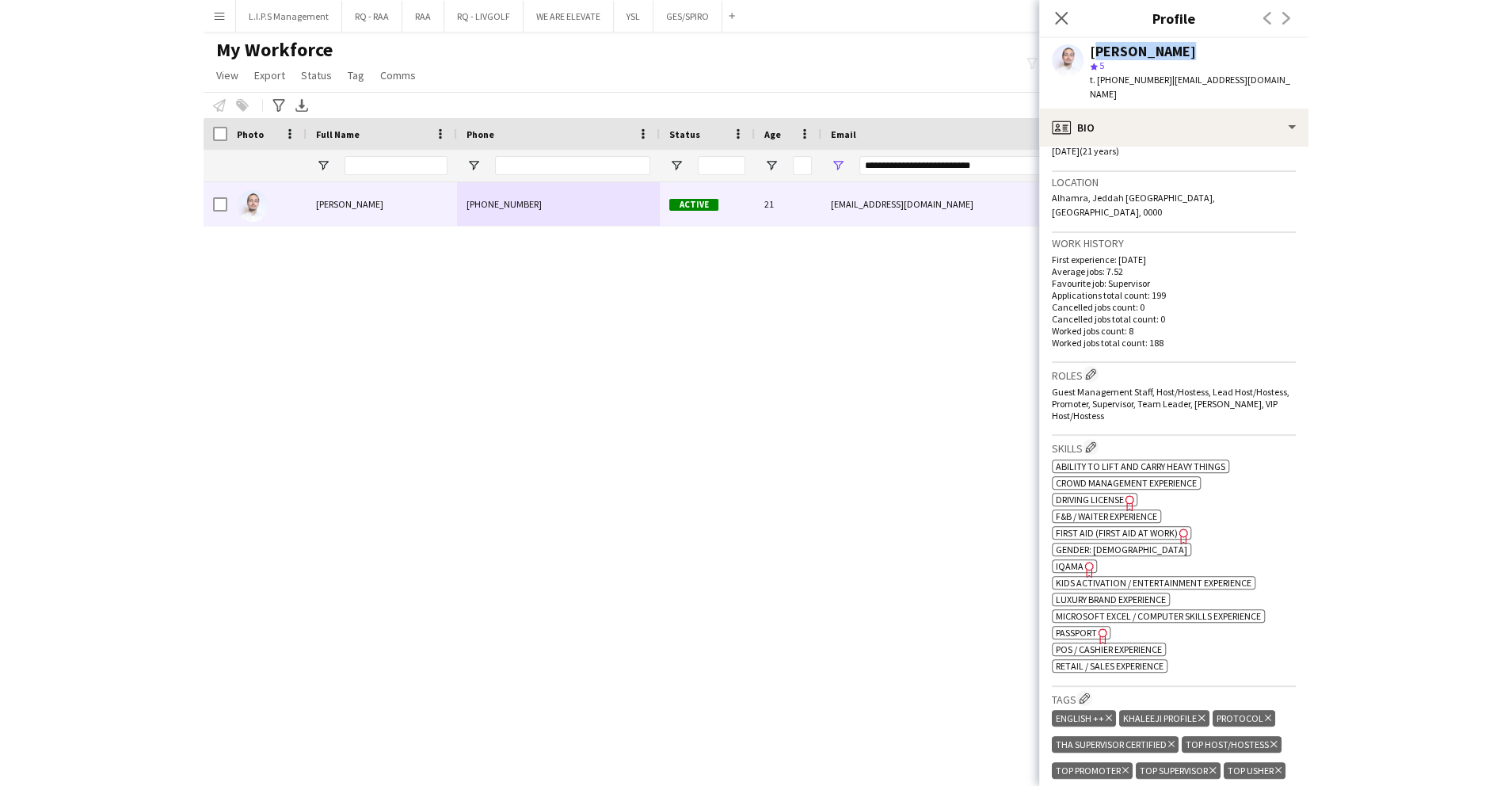
scroll to position [0, 0]
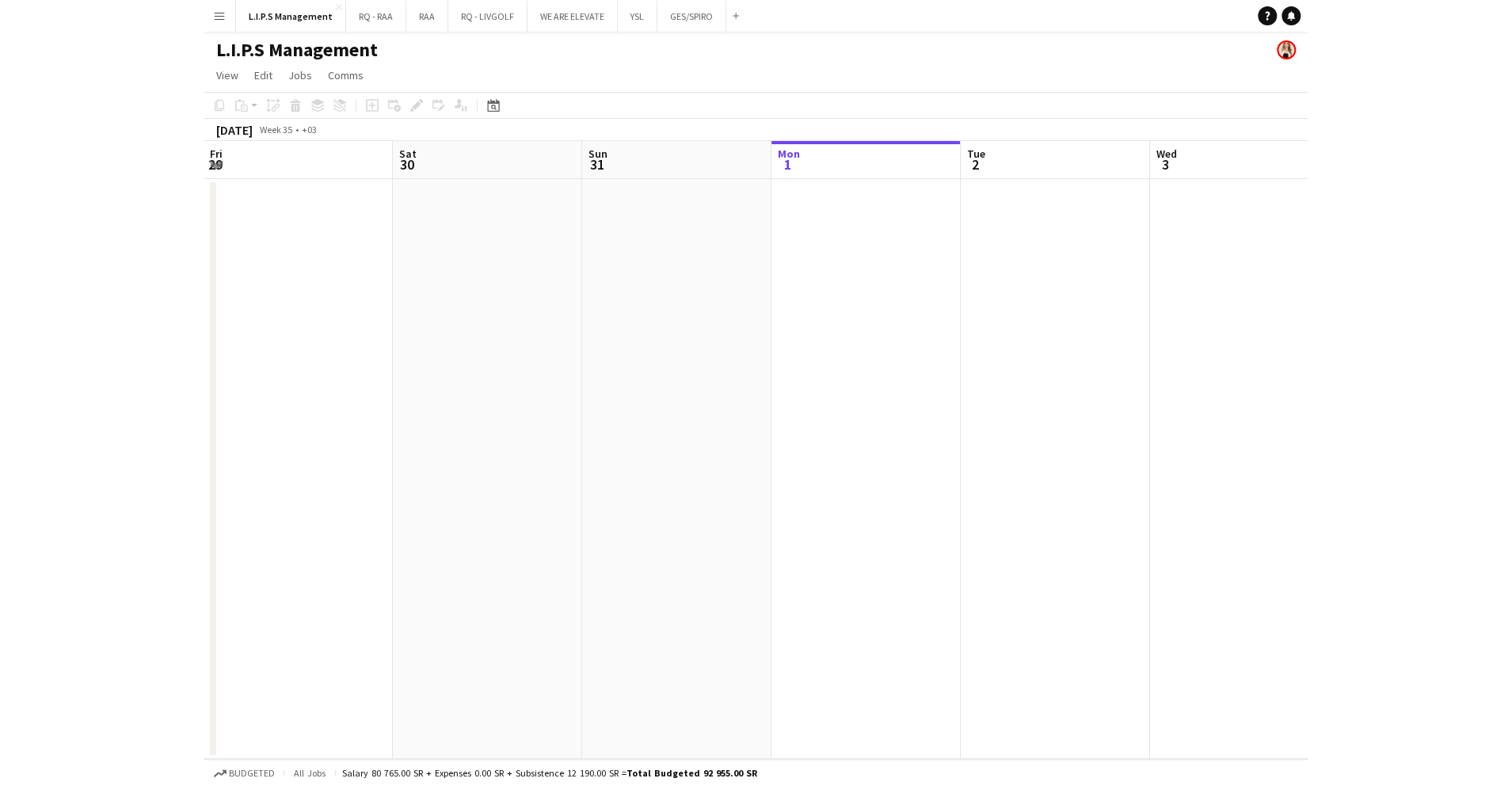
scroll to position [0, 379]
